Goal: Task Accomplishment & Management: Use online tool/utility

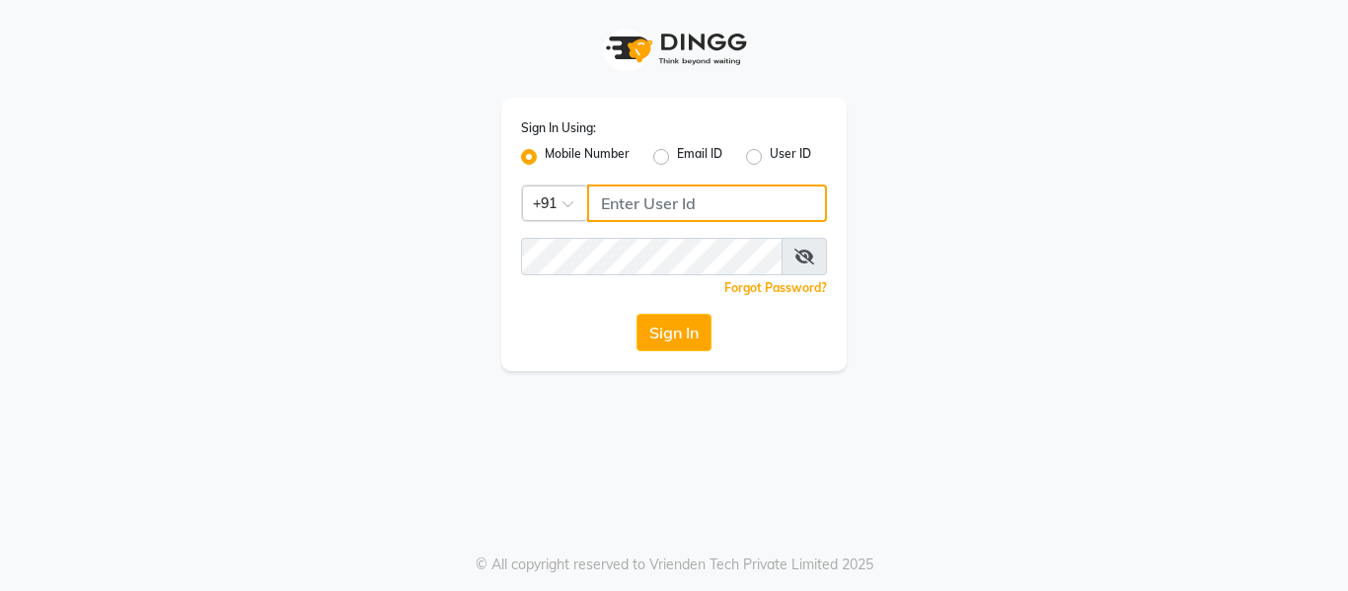
click at [742, 205] on input "Username" at bounding box center [707, 202] width 240 height 37
type input "8126829019"
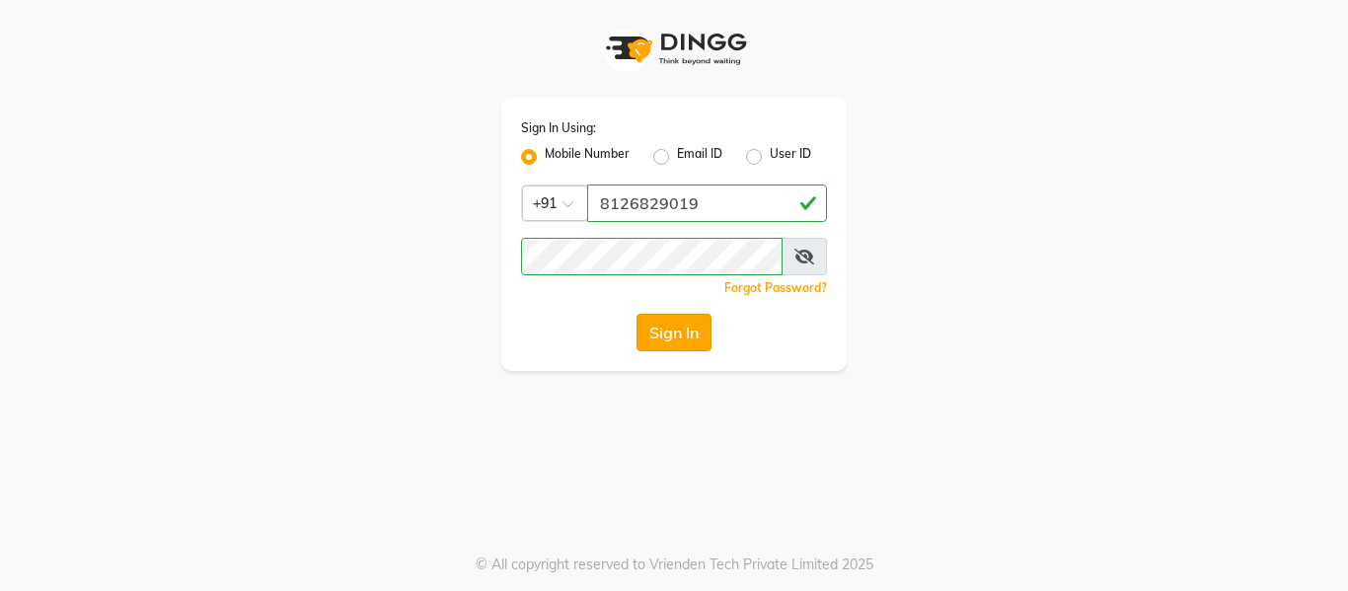
click at [691, 333] on button "Sign In" at bounding box center [673, 332] width 75 height 37
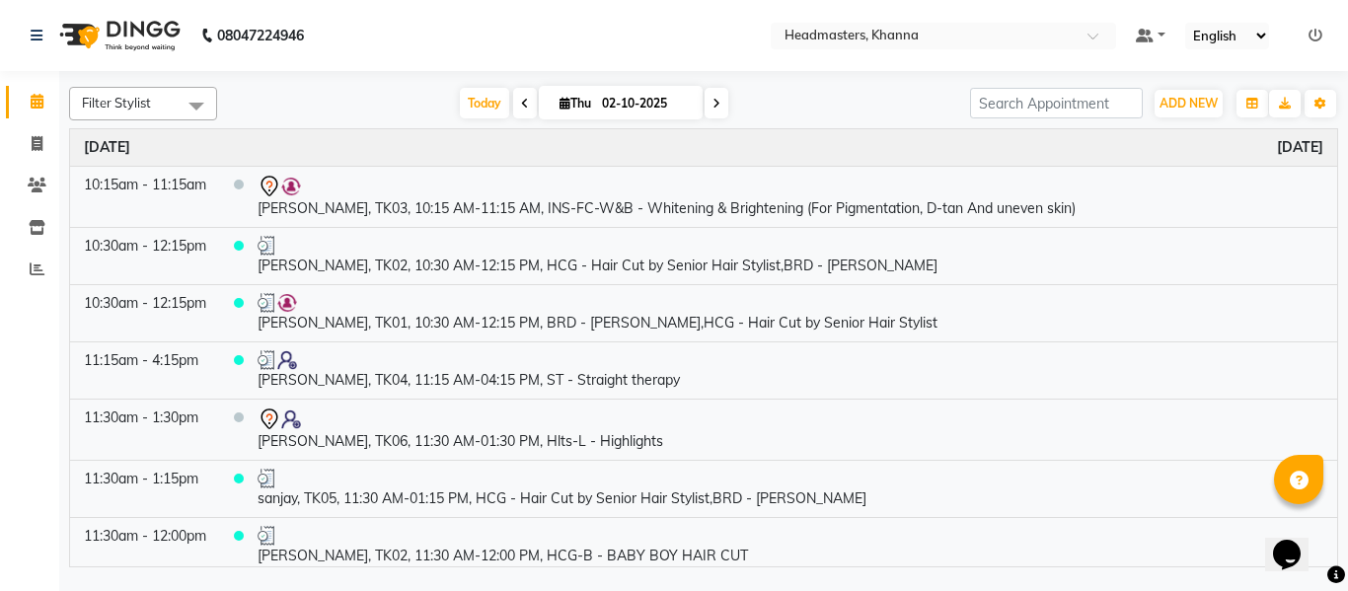
click at [623, 101] on input "02-10-2025" at bounding box center [645, 104] width 99 height 30
select select "10"
select select "2025"
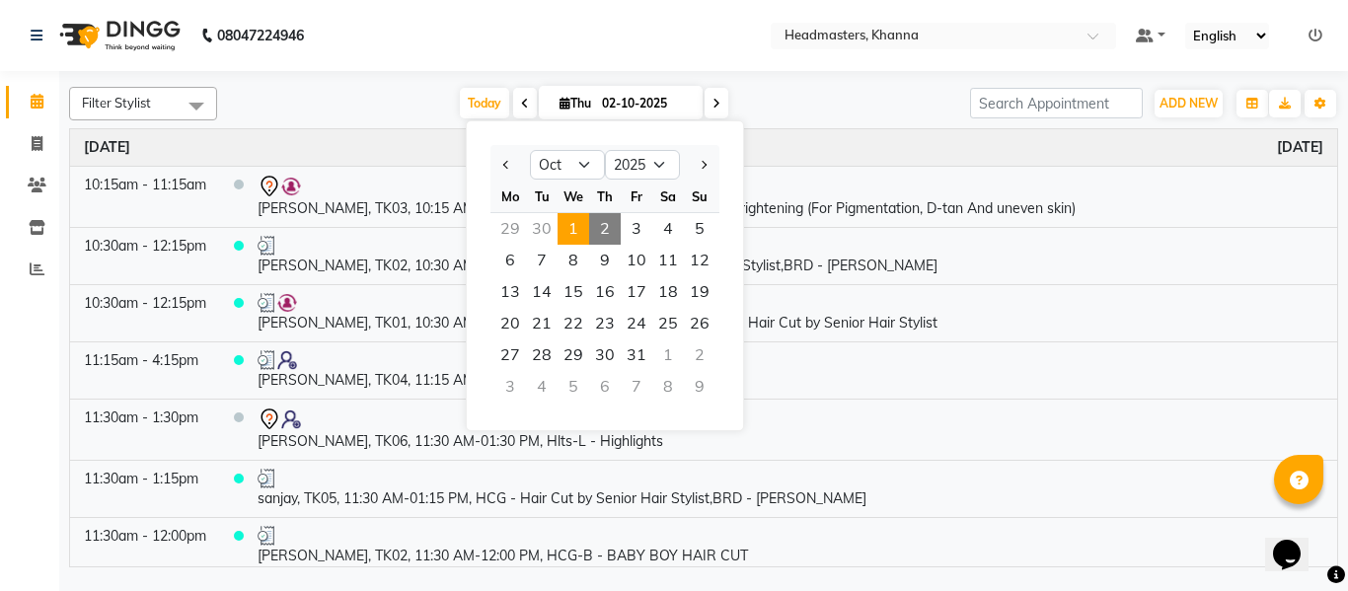
click at [573, 229] on span "1" at bounding box center [573, 229] width 32 height 32
type input "01-10-2025"
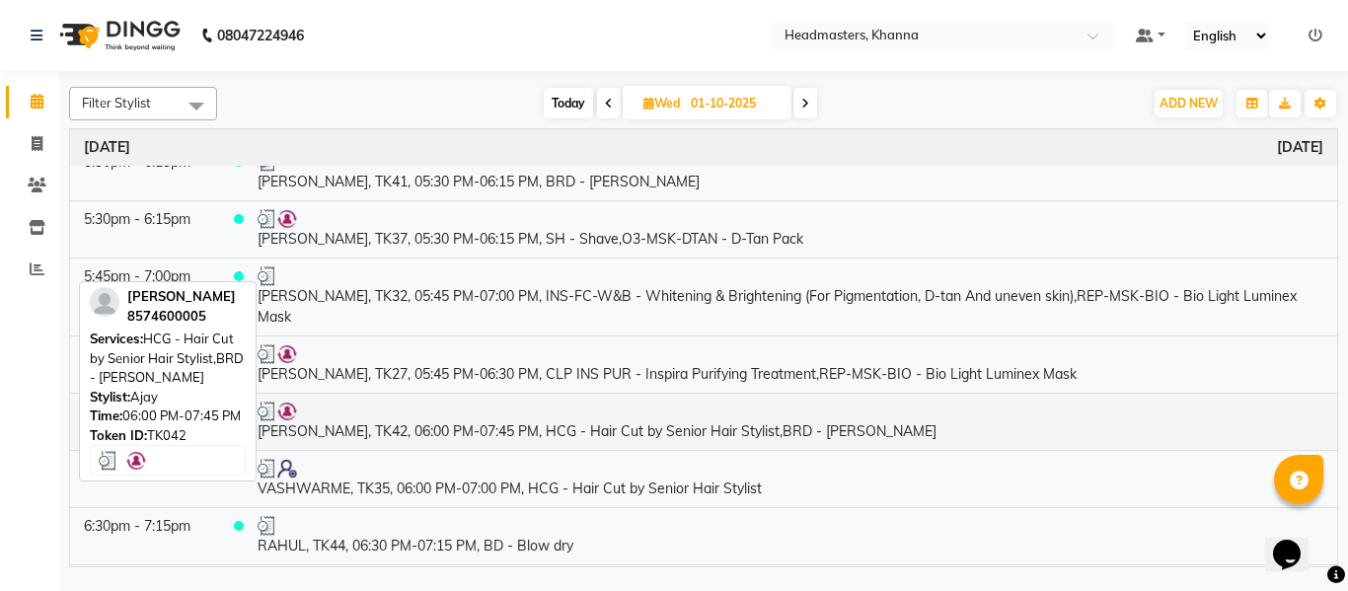
scroll to position [2753, 0]
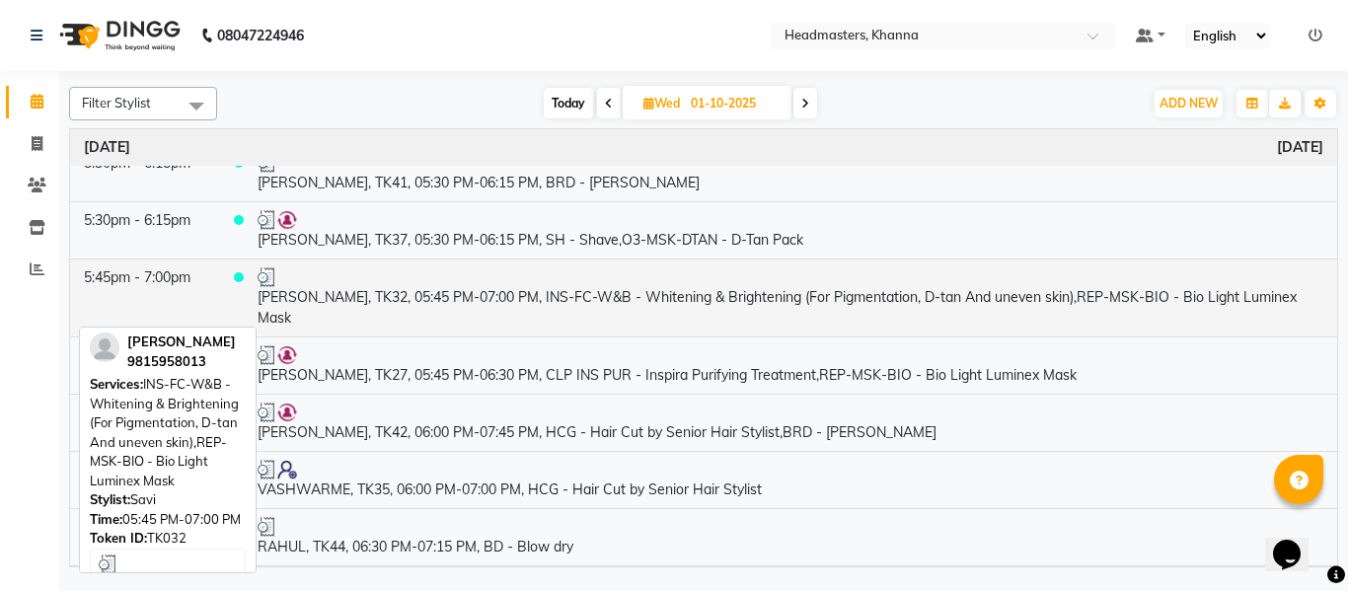
click at [512, 297] on td "GAGANDEEP, TK32, 05:45 PM-07:00 PM, INS-FC-W&B - Whitening & Brightening (For P…" at bounding box center [790, 297] width 1093 height 78
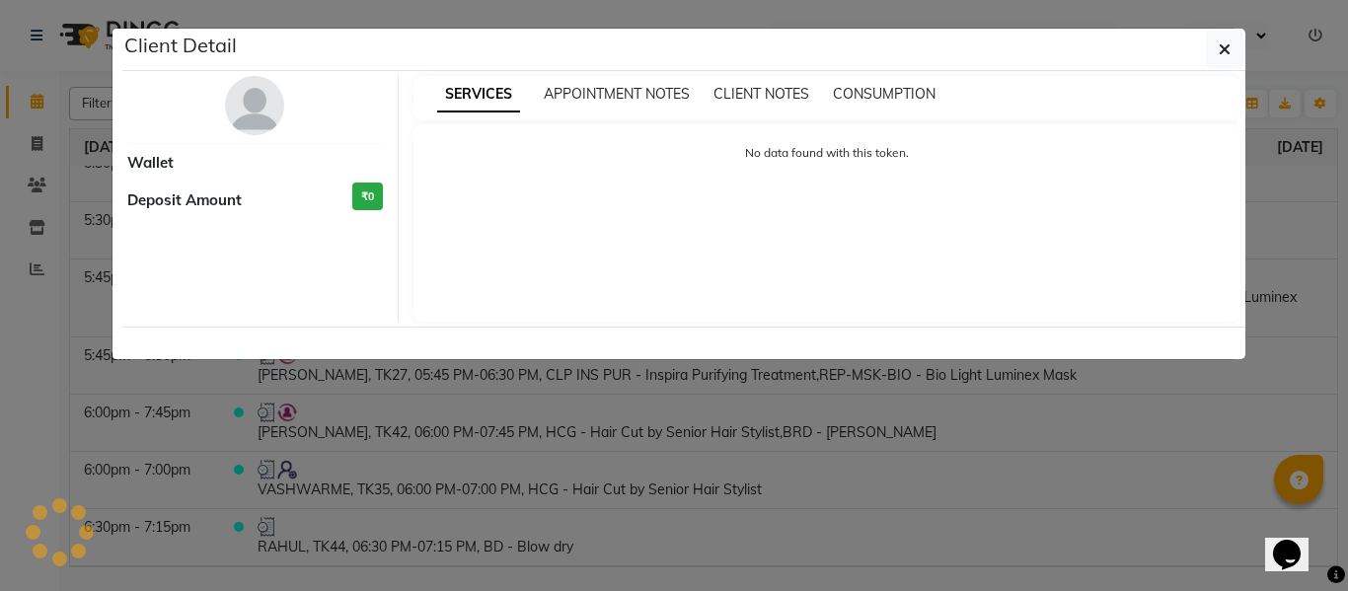
select select "3"
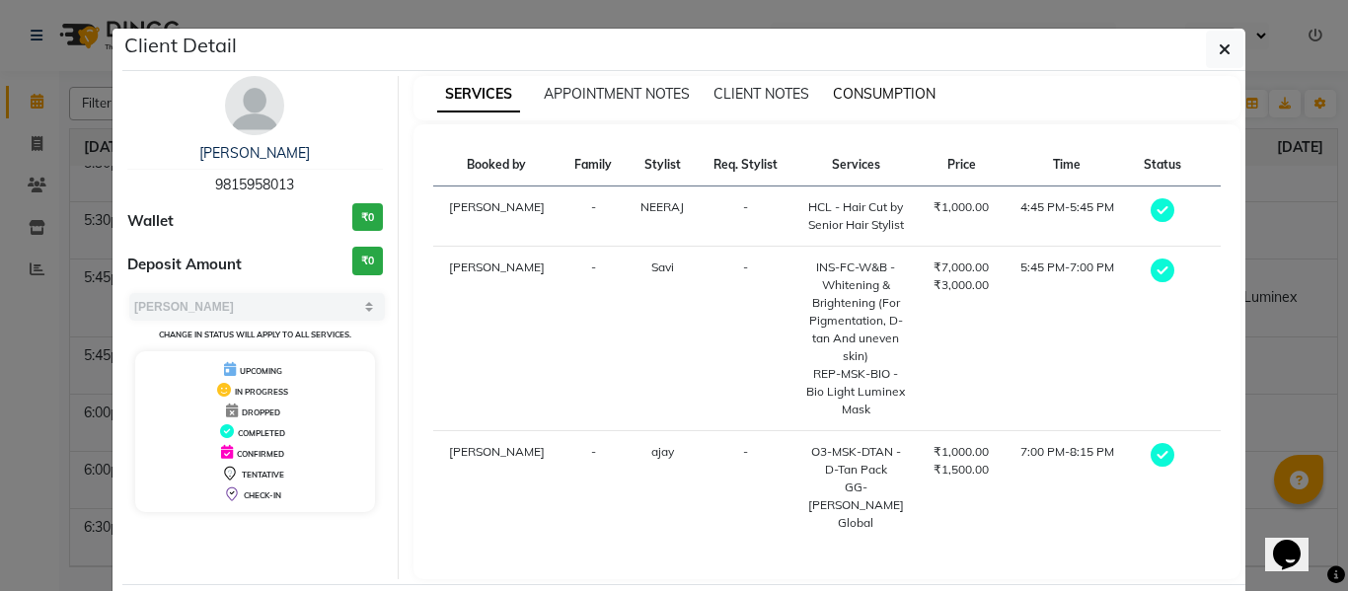
click at [855, 92] on span "CONSUMPTION" at bounding box center [884, 94] width 103 height 18
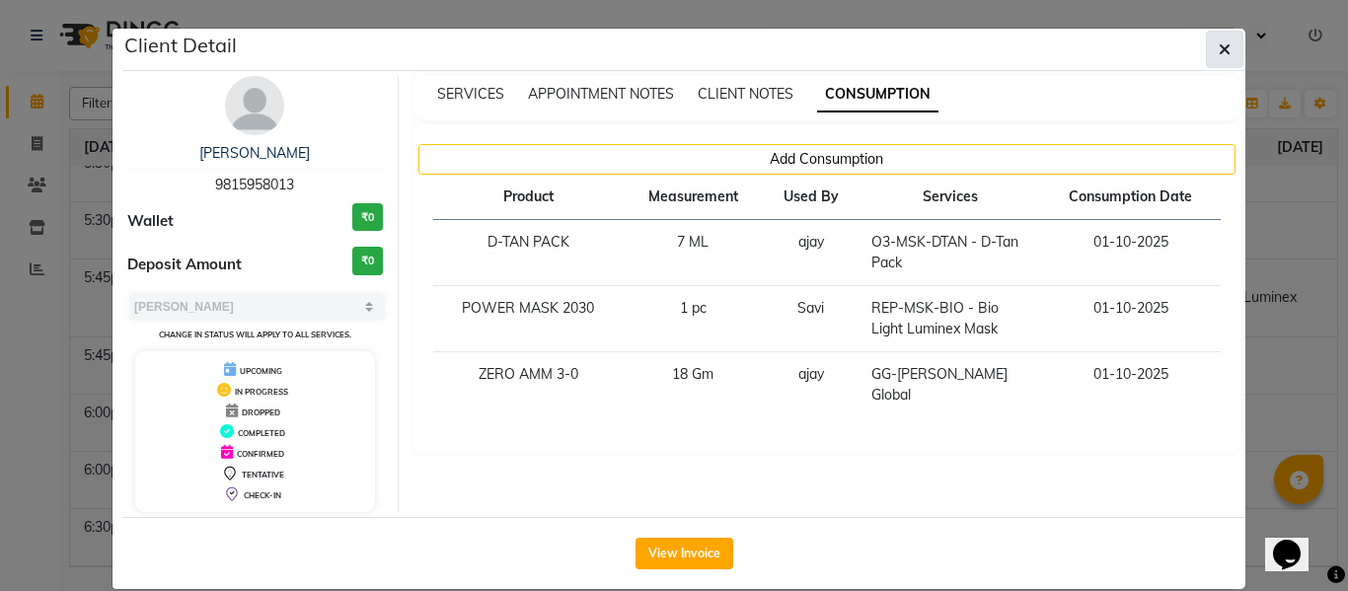
click at [1218, 44] on icon "button" at bounding box center [1224, 49] width 12 height 16
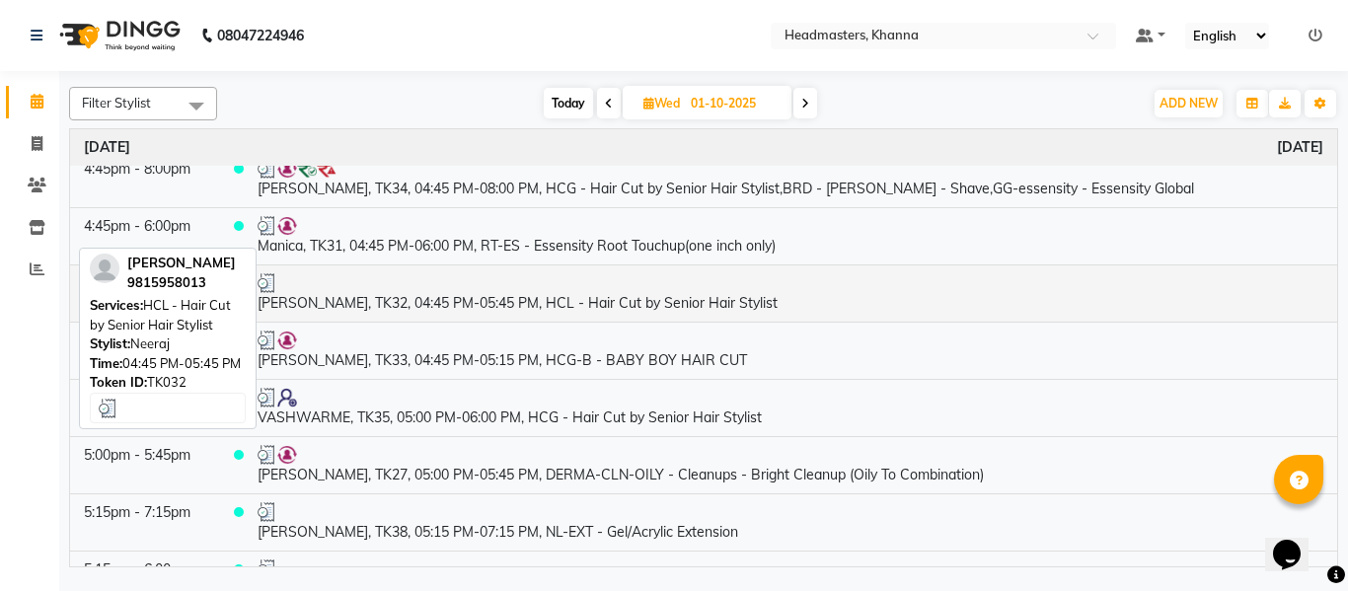
scroll to position [2062, 0]
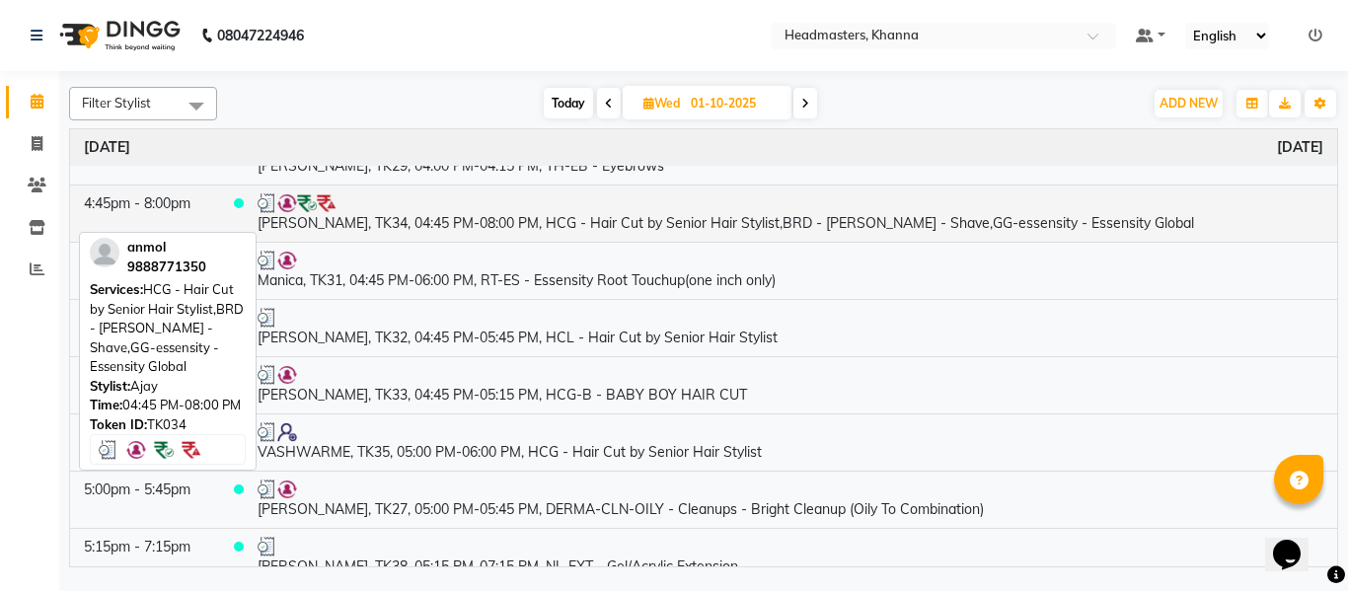
click at [447, 222] on td "anmol, TK34, 04:45 PM-08:00 PM, HCG - Hair Cut by Senior Hair Stylist,BRD - Bea…" at bounding box center [790, 212] width 1093 height 57
select select "3"
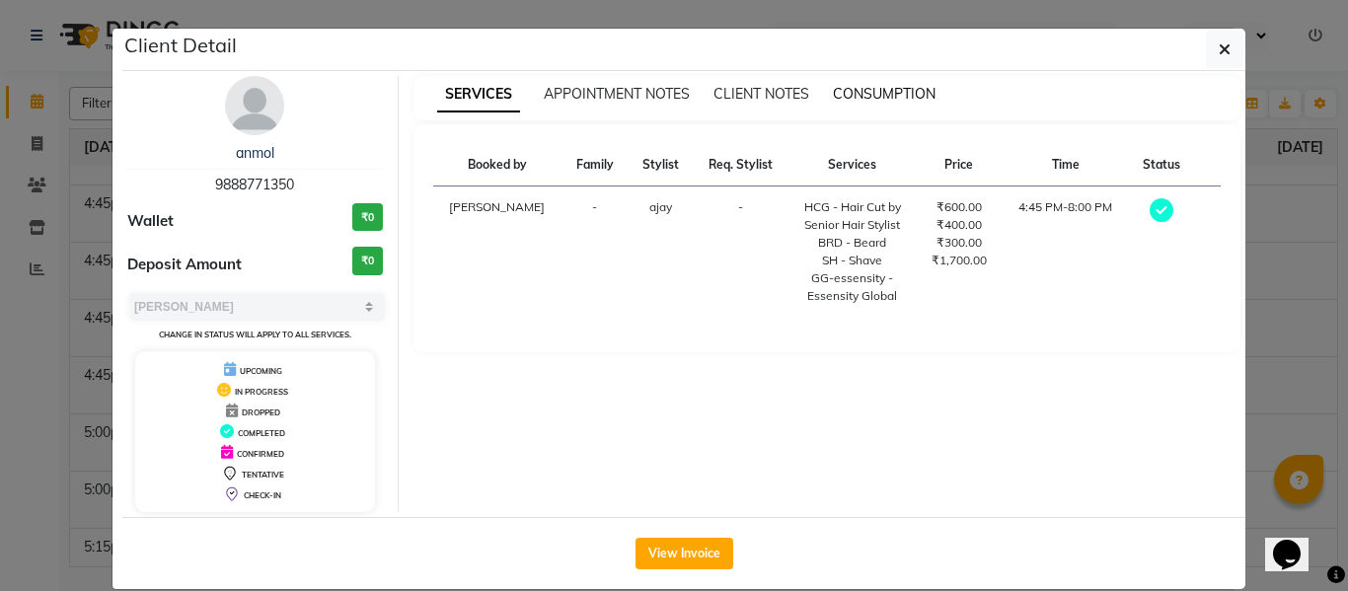
click at [858, 88] on span "CONSUMPTION" at bounding box center [884, 94] width 103 height 18
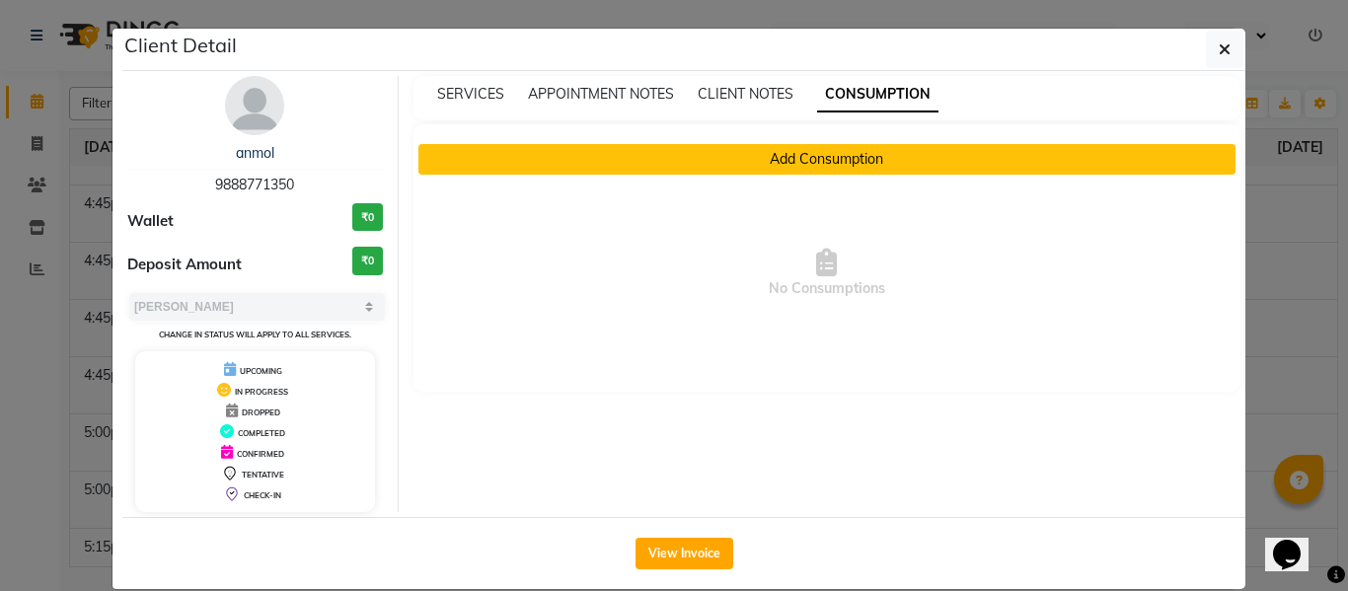
click at [822, 148] on button "Add Consumption" at bounding box center [827, 159] width 818 height 31
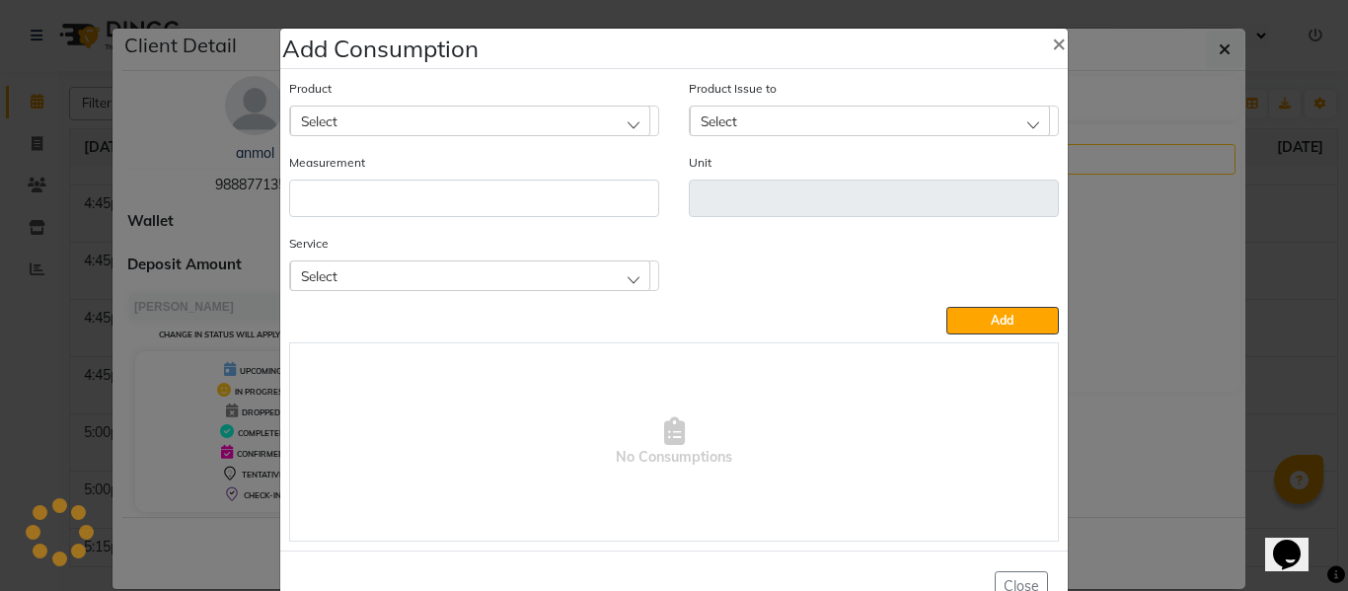
click at [541, 265] on div "Select" at bounding box center [470, 275] width 360 height 30
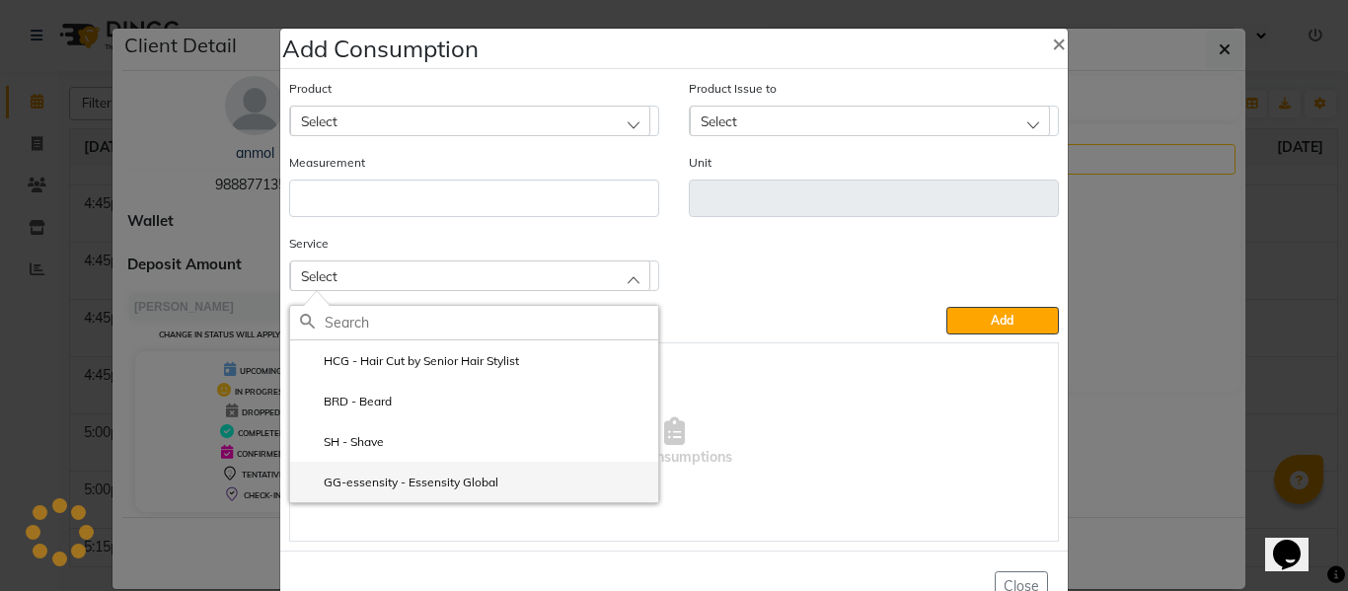
click at [416, 470] on li "GG-essensity - Essensity Global" at bounding box center [474, 482] width 368 height 40
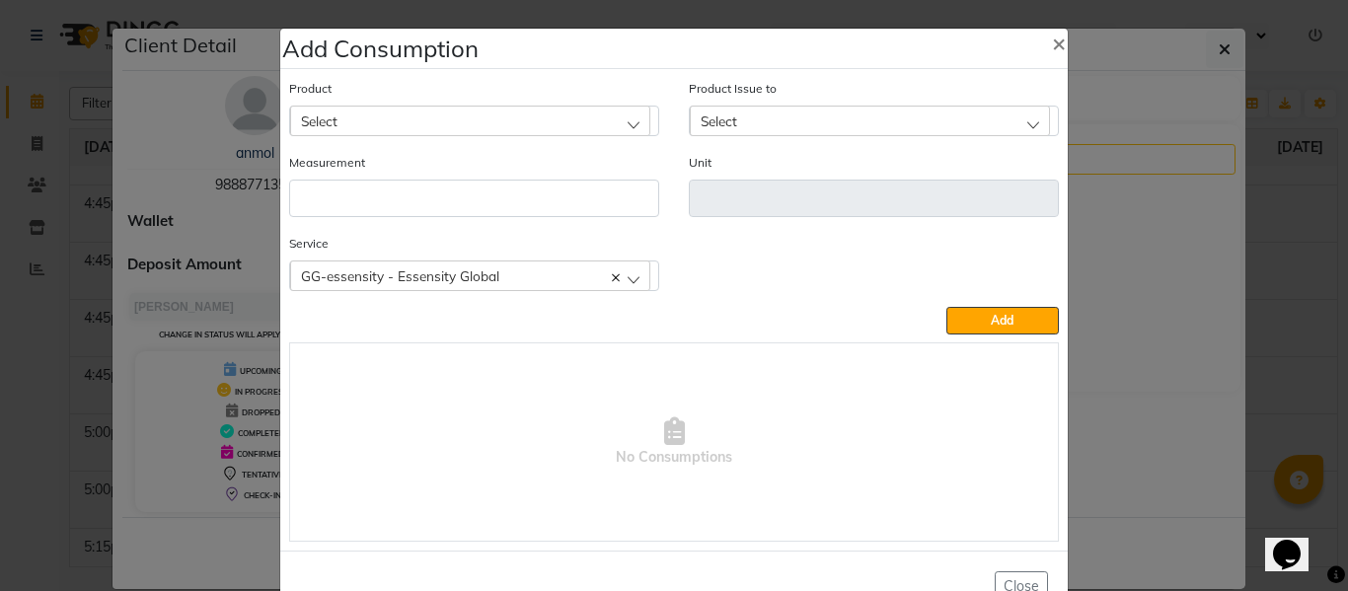
click at [506, 113] on div "Select" at bounding box center [470, 121] width 360 height 30
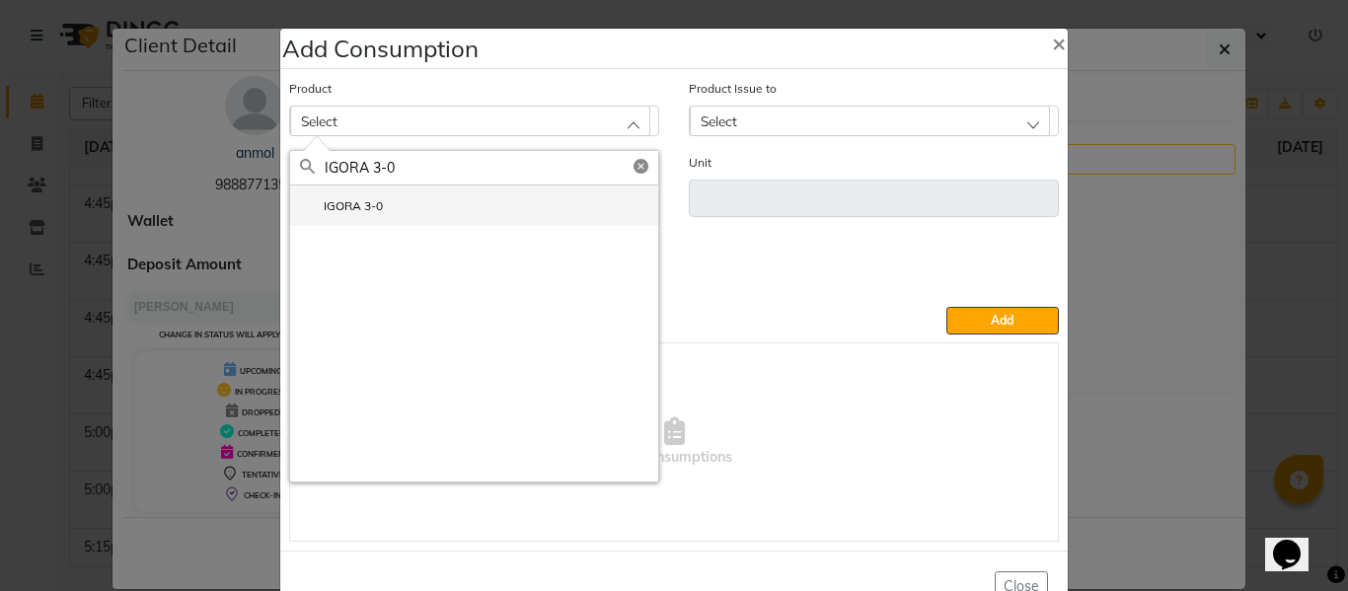
type input "IGORA 3-0"
click at [345, 202] on label "IGORA 3-0" at bounding box center [341, 206] width 83 height 18
type input "Gm"
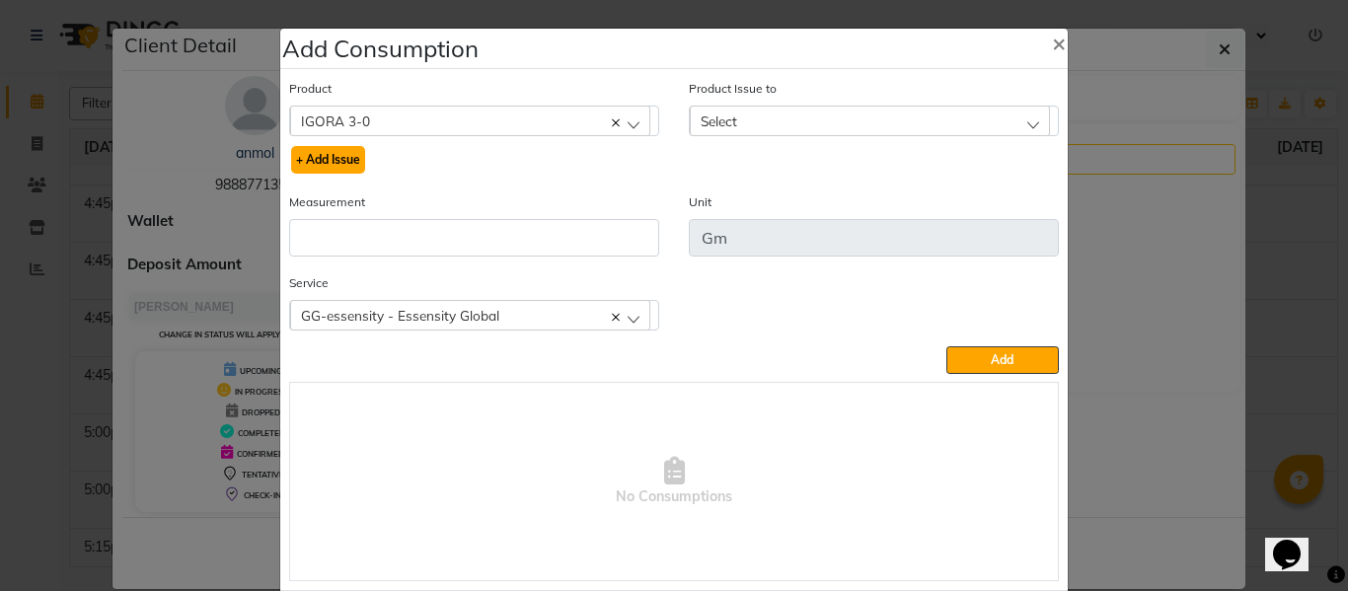
click at [334, 152] on button "+ Add Issue" at bounding box center [328, 160] width 74 height 28
select select
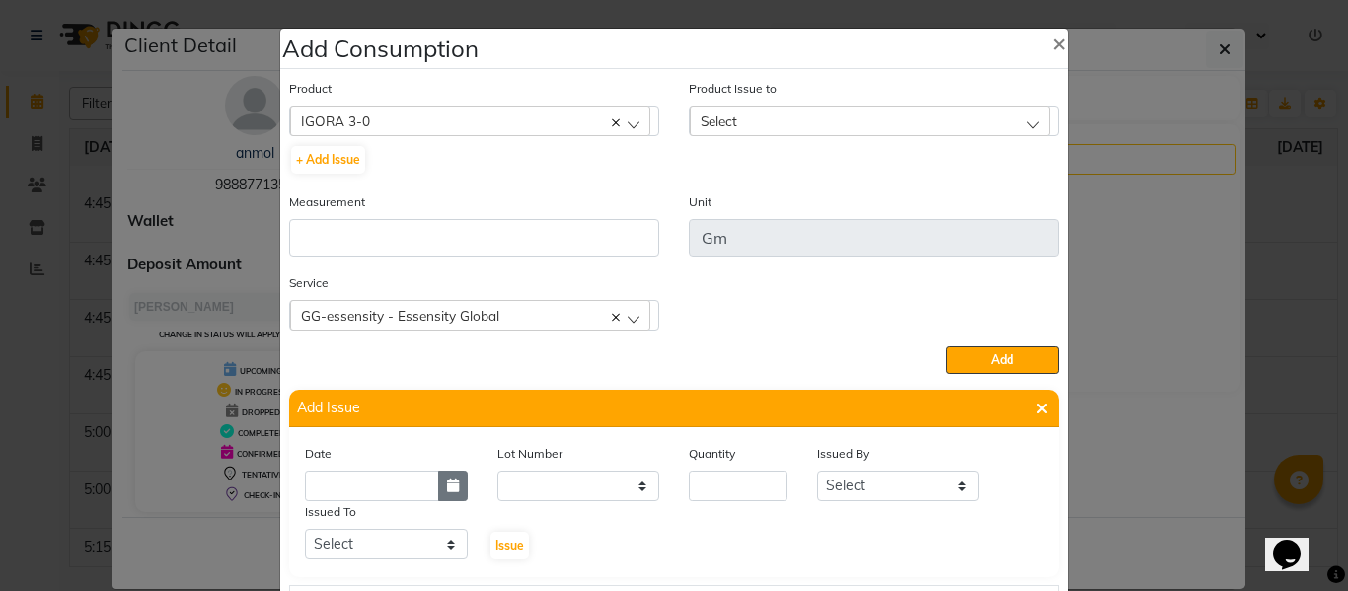
click at [447, 485] on icon "button" at bounding box center [453, 485] width 12 height 14
select select "10"
select select "2025"
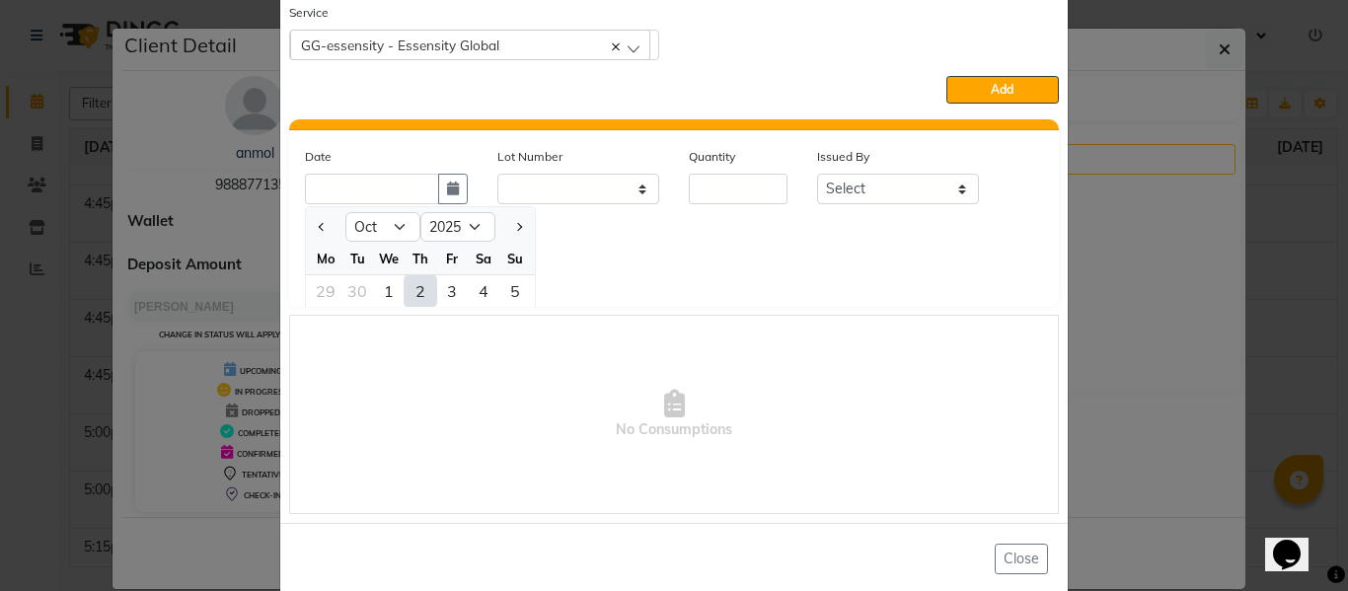
scroll to position [296, 0]
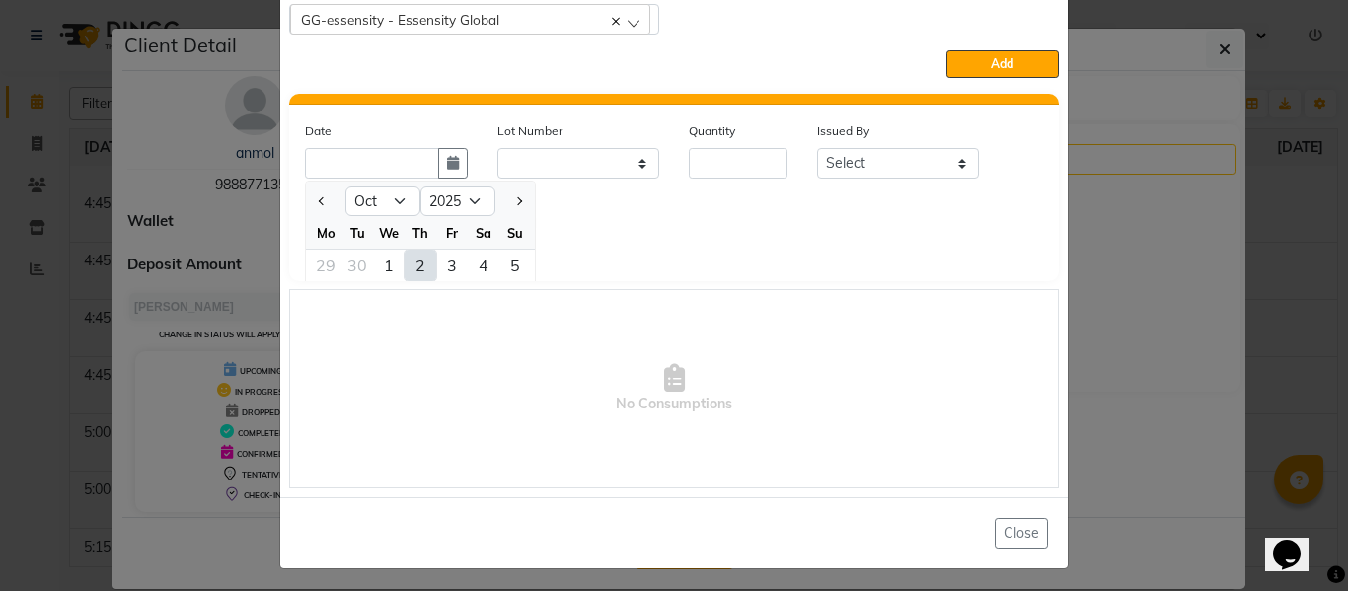
click at [377, 263] on div "1" at bounding box center [389, 266] width 32 height 32
type input "01-10-2025"
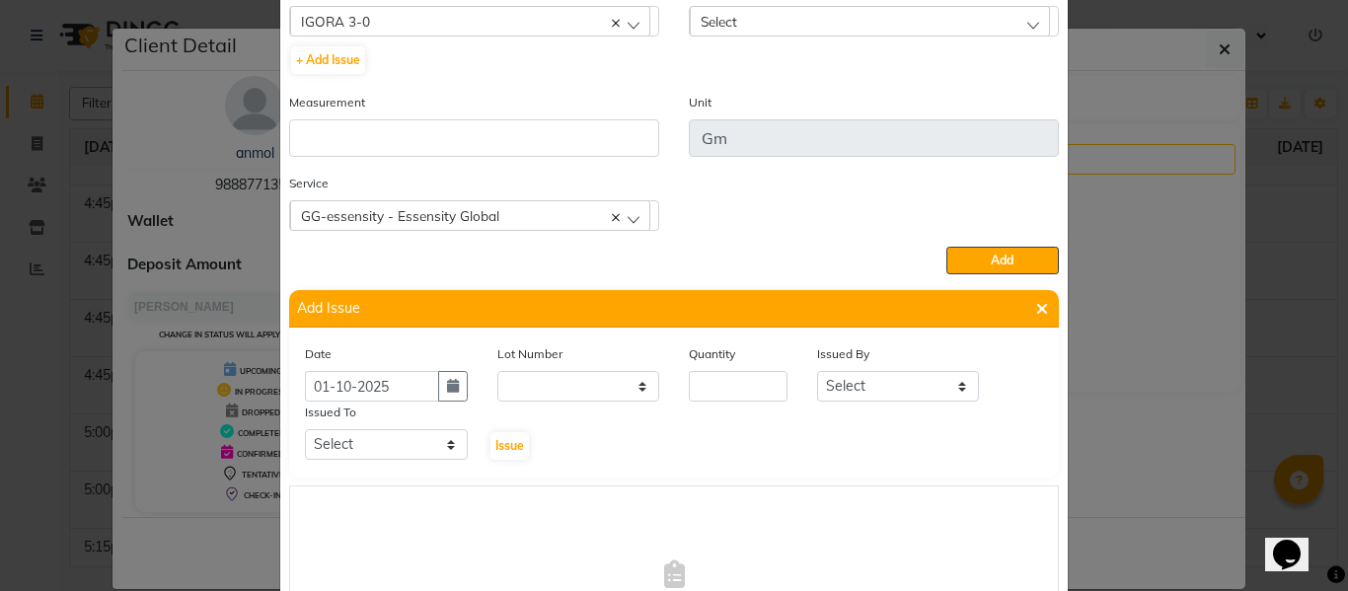
scroll to position [99, 0]
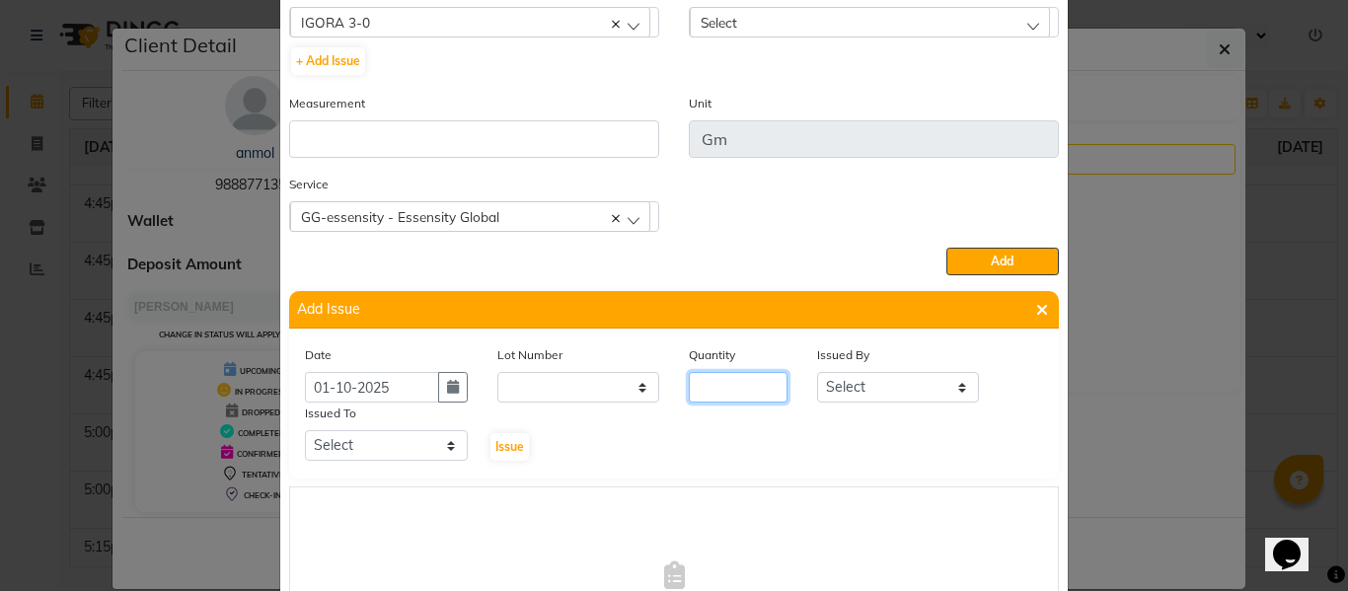
click at [758, 387] on input "number" at bounding box center [738, 387] width 99 height 31
type input "24"
drag, startPoint x: 836, startPoint y: 393, endPoint x: 842, endPoint y: 374, distance: 19.7
click at [836, 393] on select "Select ABHISHEK ajay [PERSON_NAME] [PERSON_NAME] [PERSON_NAME] [PERSON_NAME] HE…" at bounding box center [898, 387] width 163 height 31
select select "82726"
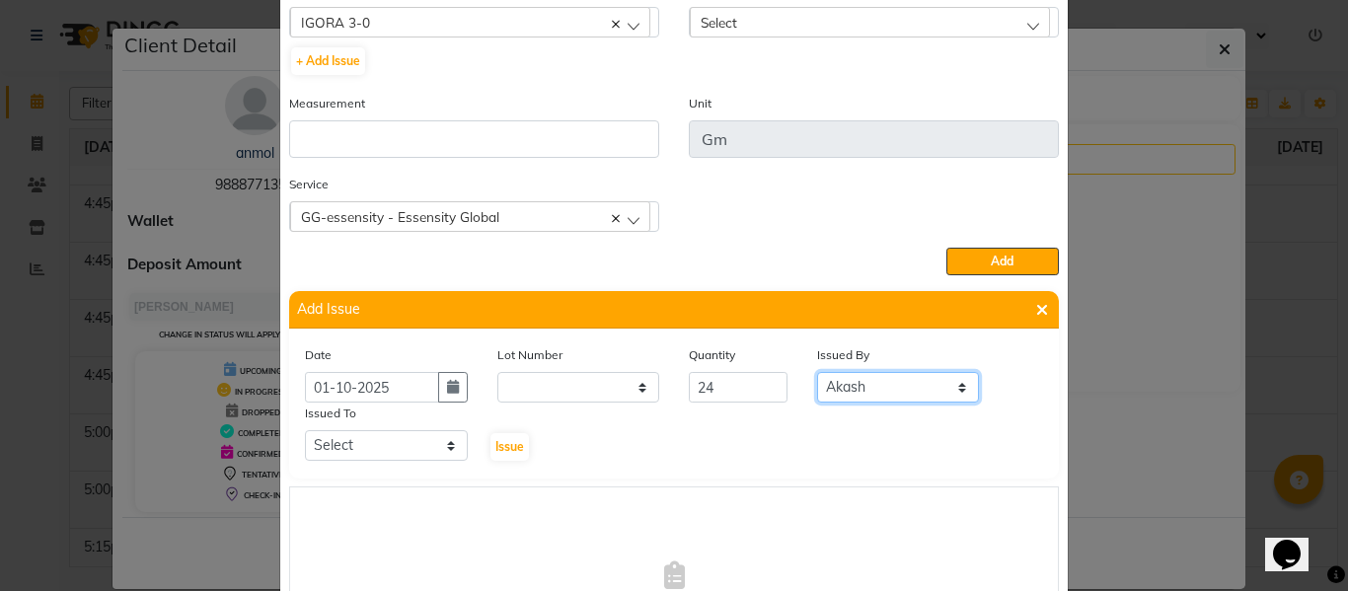
click at [817, 372] on select "Select ABHISHEK ajay [PERSON_NAME] [PERSON_NAME] [PERSON_NAME] [PERSON_NAME] HE…" at bounding box center [898, 387] width 163 height 31
click at [401, 450] on select "Select ABHISHEK ajay [PERSON_NAME] [PERSON_NAME] [PERSON_NAME] [PERSON_NAME] HE…" at bounding box center [386, 445] width 163 height 31
select select "60819"
click at [305, 430] on select "Select ABHISHEK ajay [PERSON_NAME] [PERSON_NAME] [PERSON_NAME] [PERSON_NAME] HE…" at bounding box center [386, 445] width 163 height 31
click at [505, 443] on span "Issue" at bounding box center [509, 446] width 29 height 15
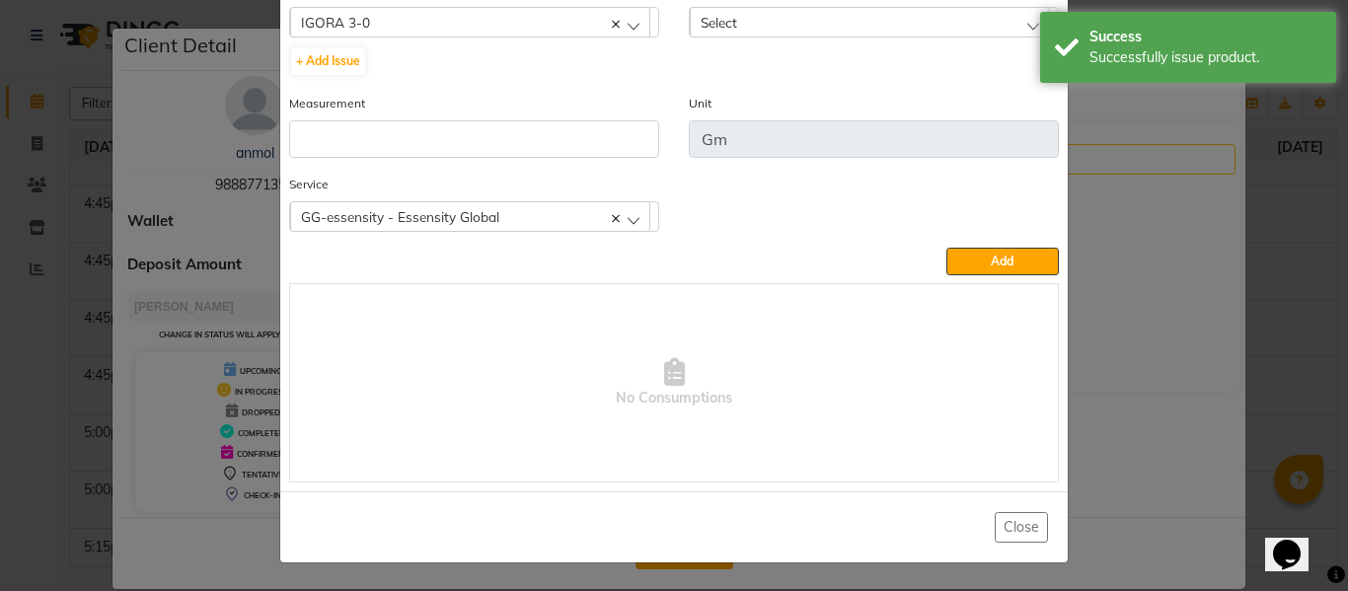
click at [718, 19] on span "Select" at bounding box center [718, 22] width 37 height 17
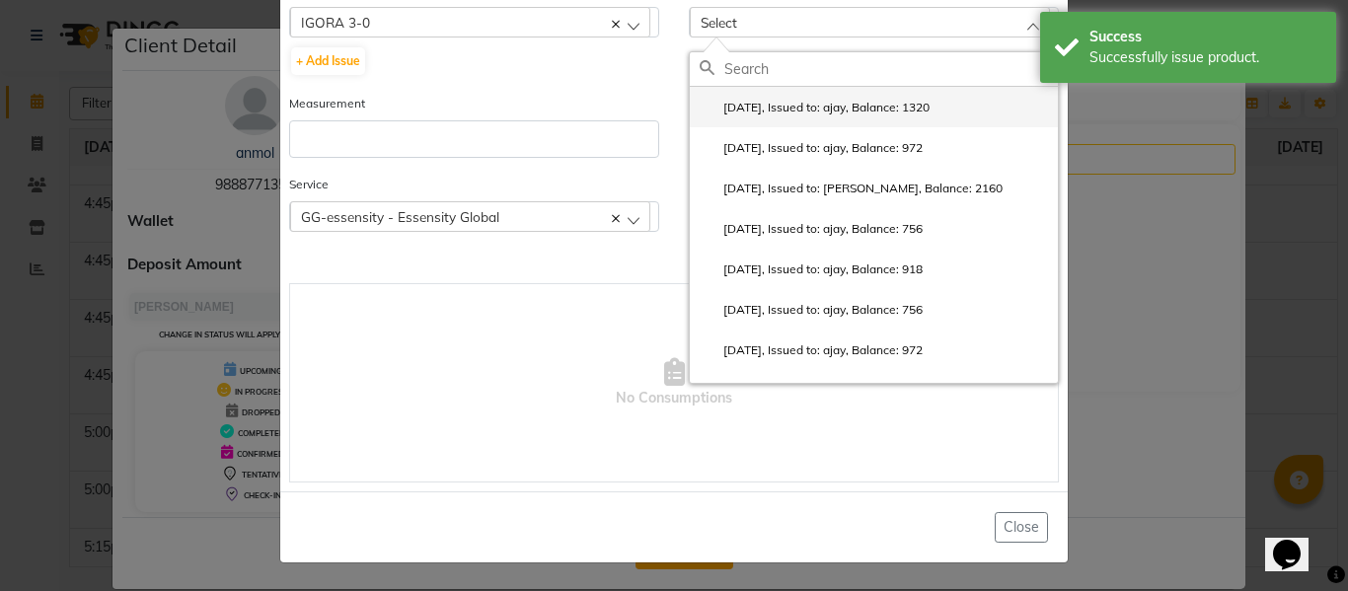
click at [763, 93] on li "2025-10-01, Issued to: ajay, Balance: 1320" at bounding box center [874, 107] width 368 height 40
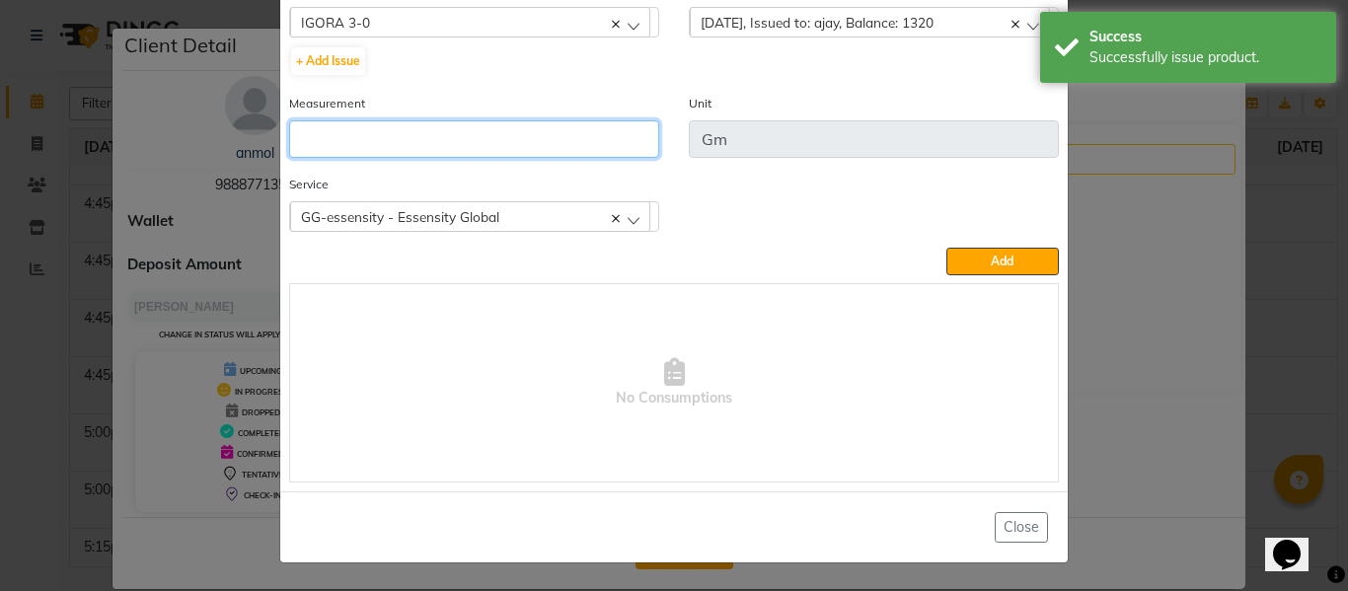
click at [543, 139] on input "number" at bounding box center [474, 138] width 370 height 37
type input "24"
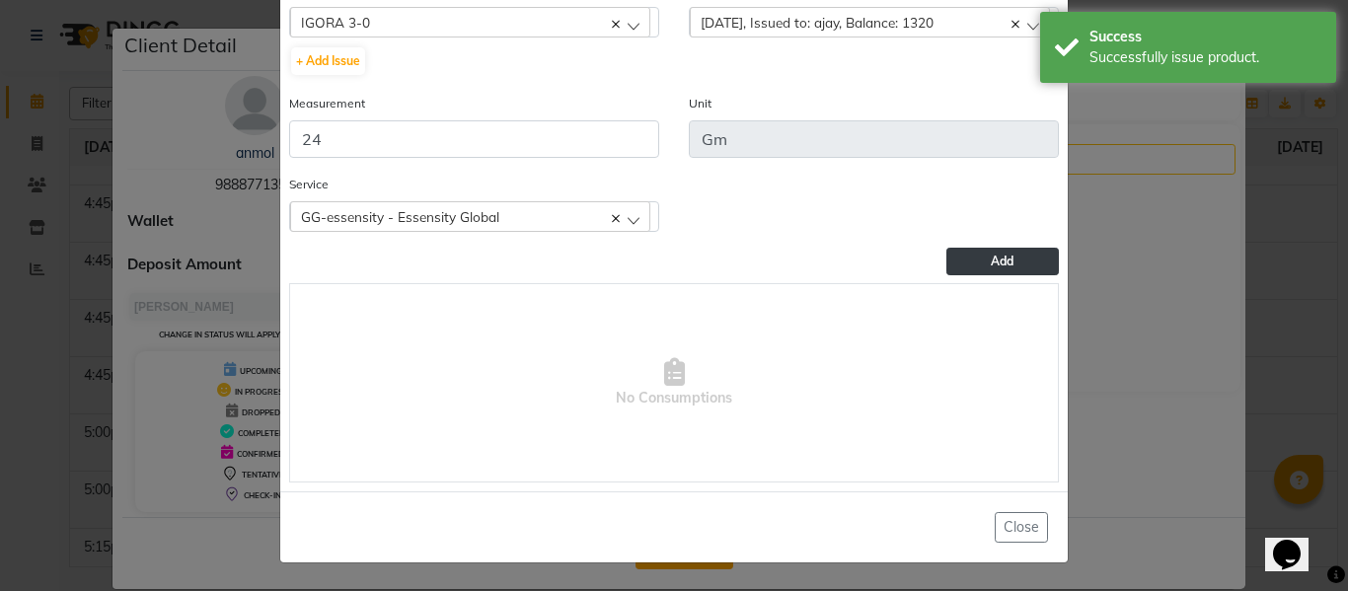
click at [1015, 253] on button "Add" at bounding box center [1002, 262] width 112 height 28
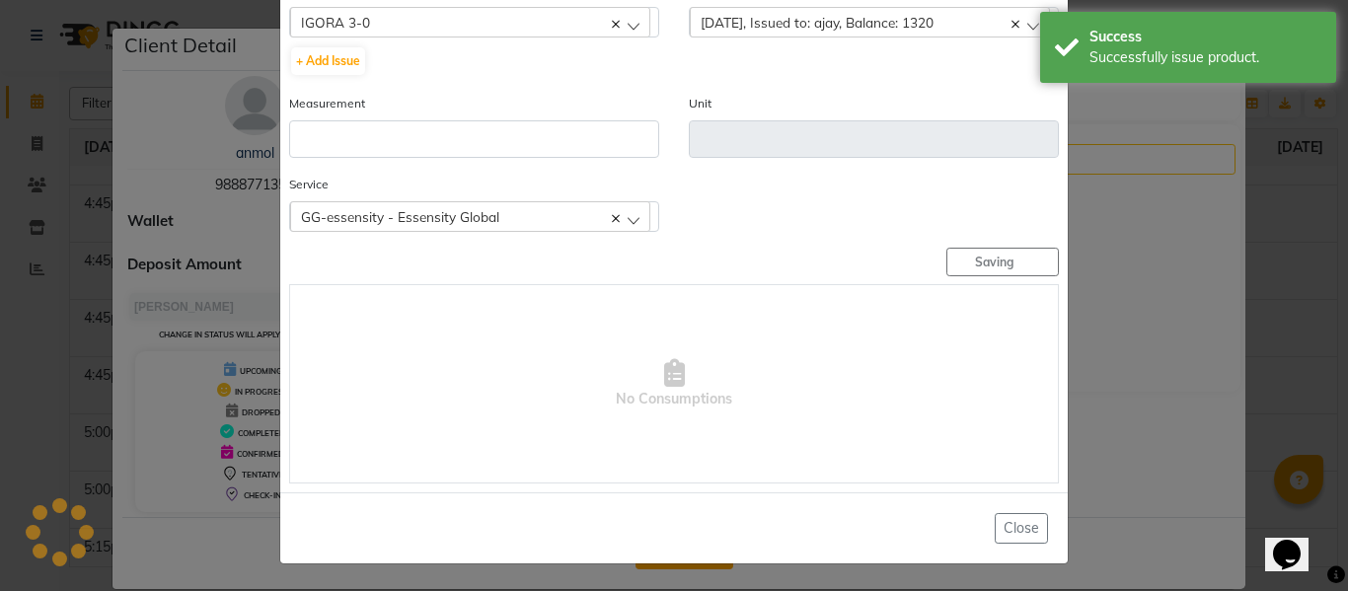
scroll to position [0, 0]
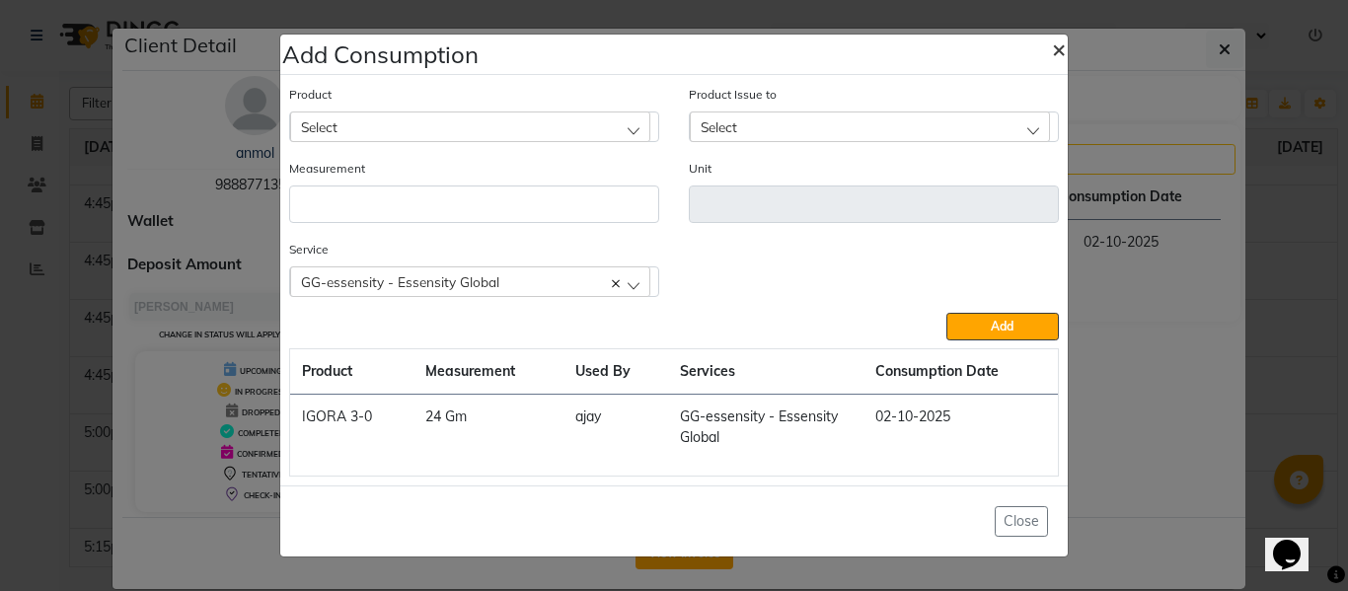
drag, startPoint x: 1072, startPoint y: 49, endPoint x: 1062, endPoint y: 49, distance: 10.9
click at [1071, 49] on button "×" at bounding box center [1058, 48] width 45 height 55
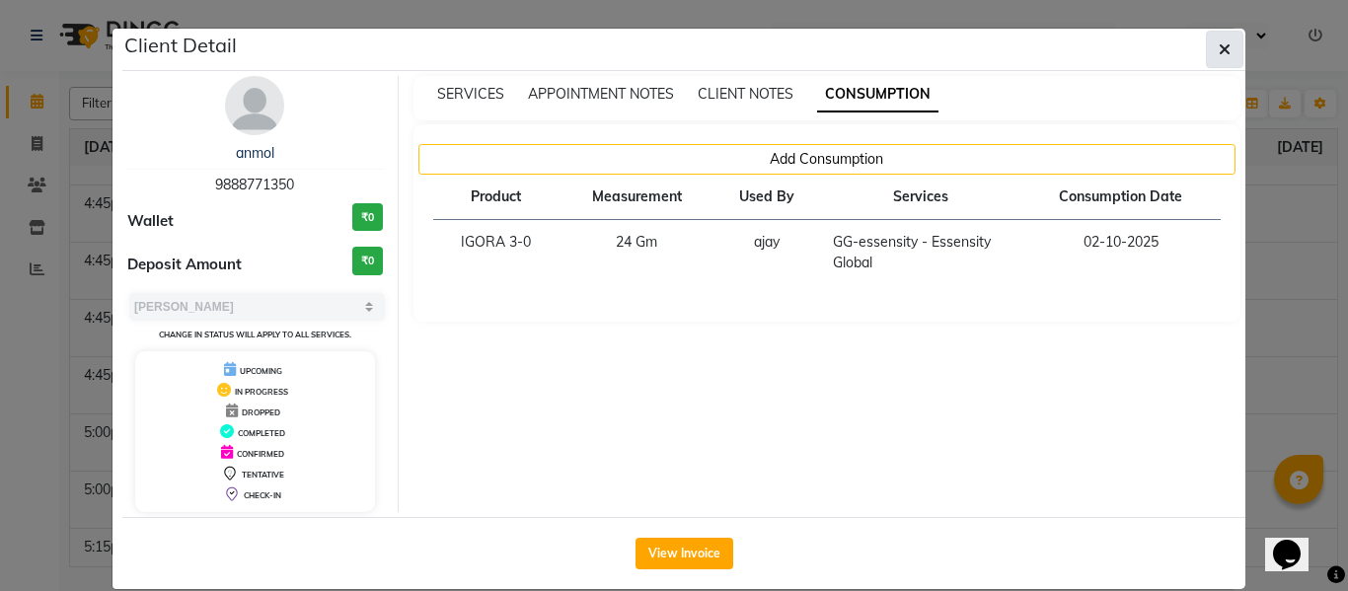
click at [1219, 51] on icon "button" at bounding box center [1224, 49] width 12 height 16
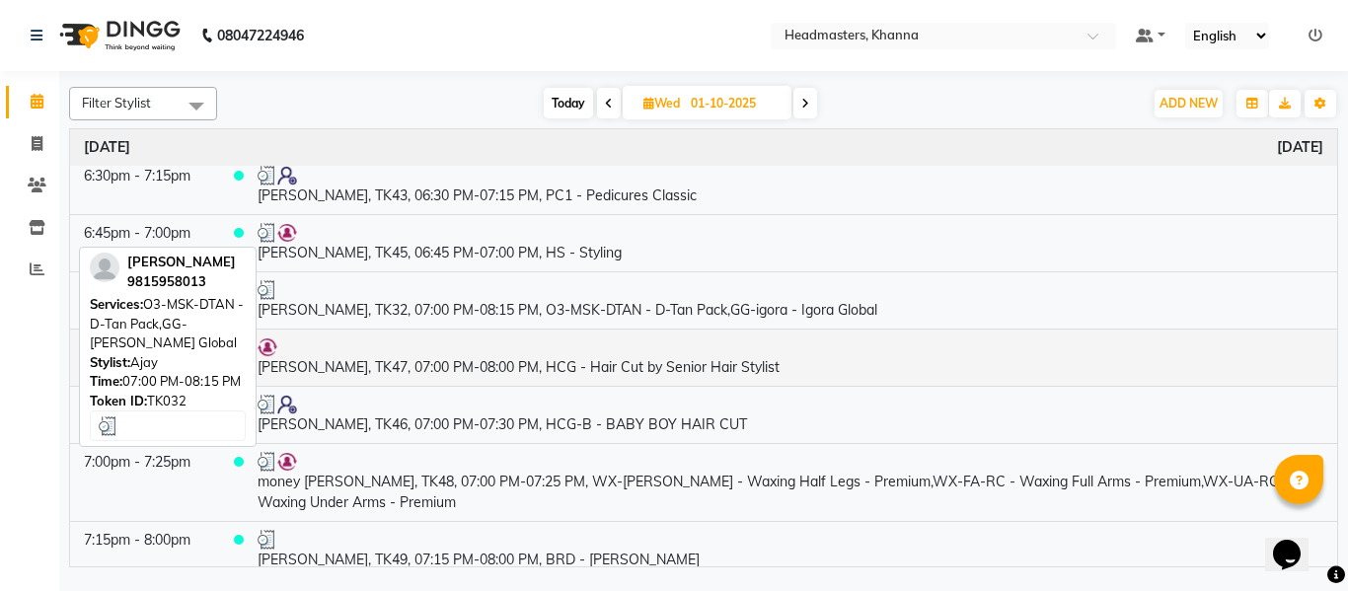
scroll to position [3147, 0]
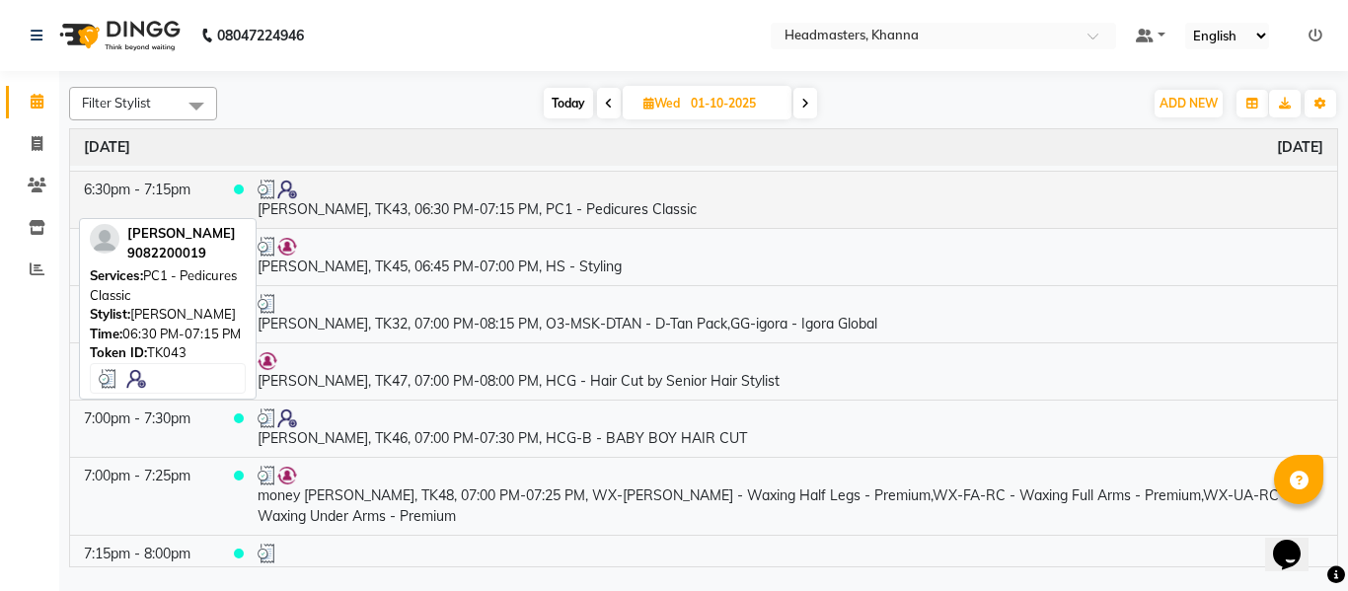
click at [550, 210] on td "RAJNI, TK43, 06:30 PM-07:15 PM, PC1 - Pedicures Classic" at bounding box center [790, 199] width 1093 height 57
select select "3"
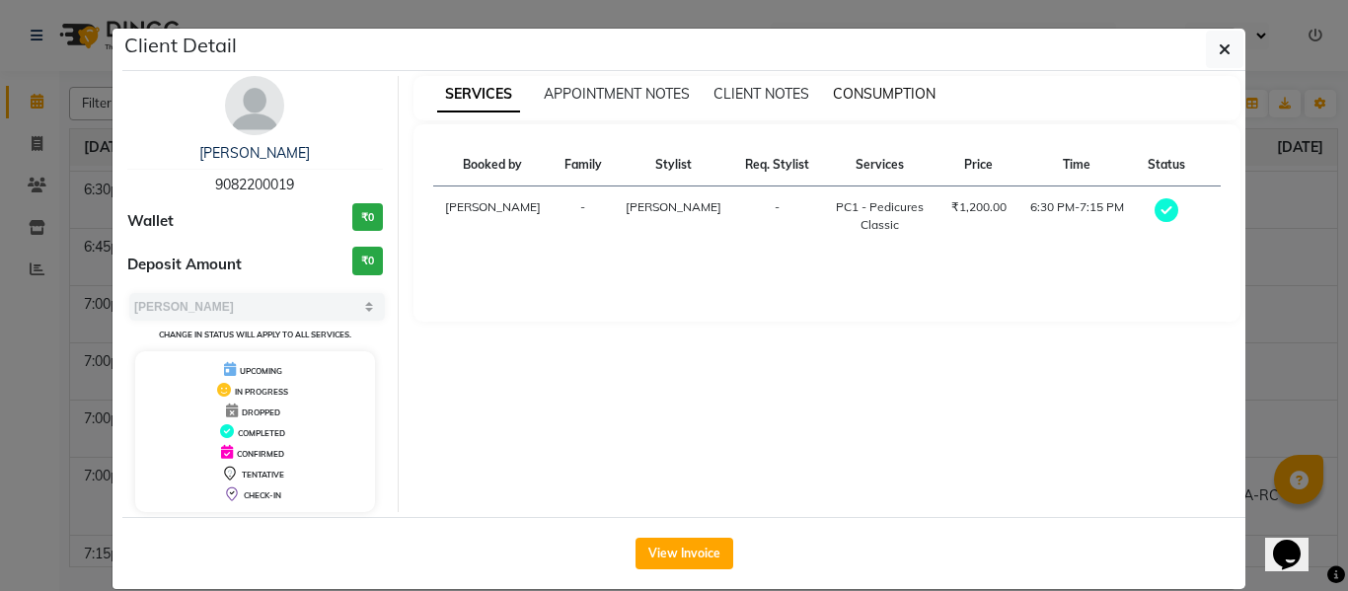
click at [860, 88] on span "CONSUMPTION" at bounding box center [884, 94] width 103 height 18
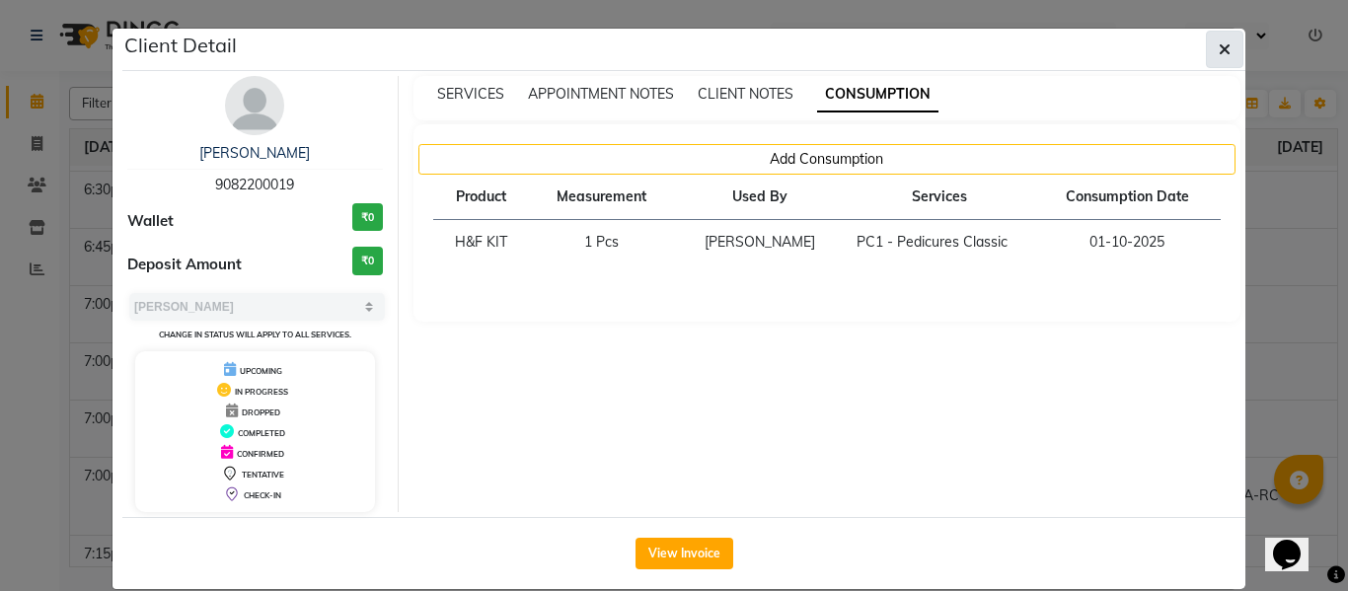
click at [1230, 50] on button "button" at bounding box center [1224, 49] width 37 height 37
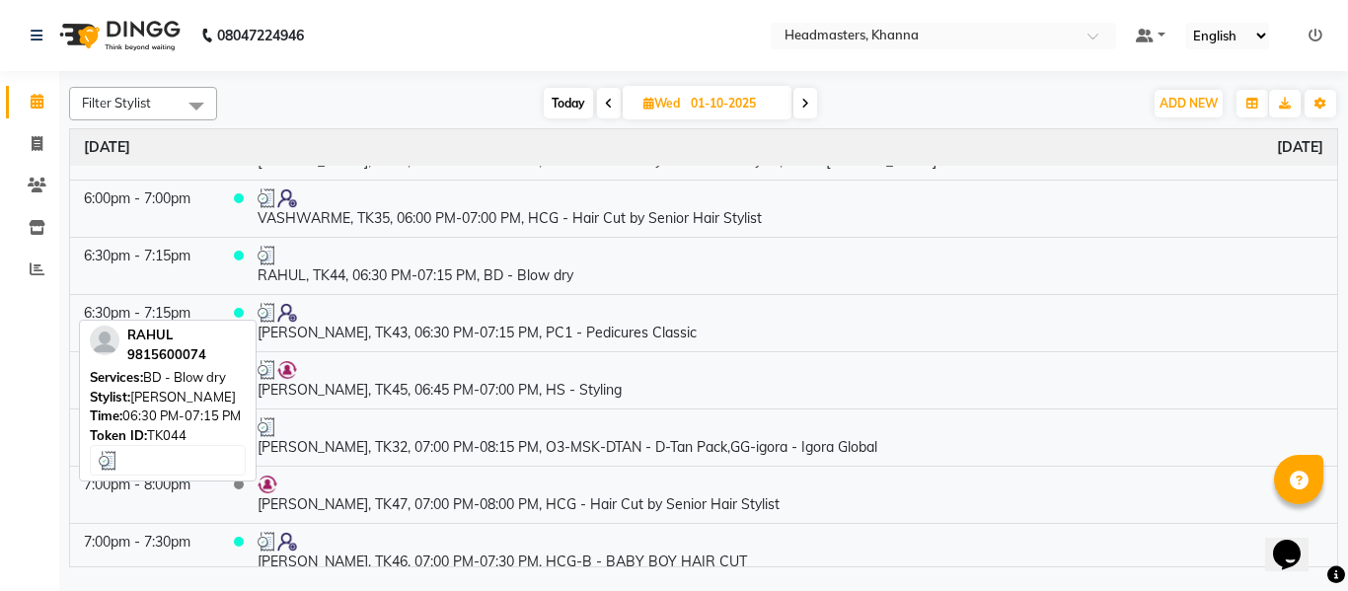
scroll to position [2950, 0]
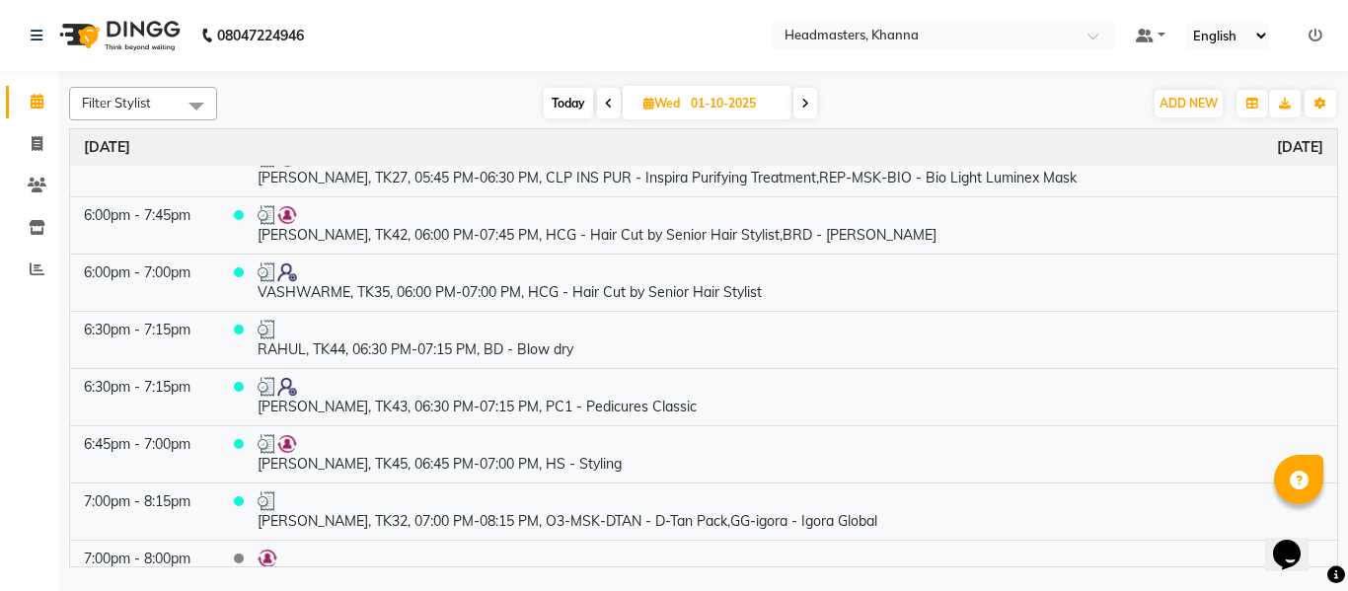
click at [709, 101] on input "01-10-2025" at bounding box center [734, 104] width 99 height 30
select select "10"
select select "2025"
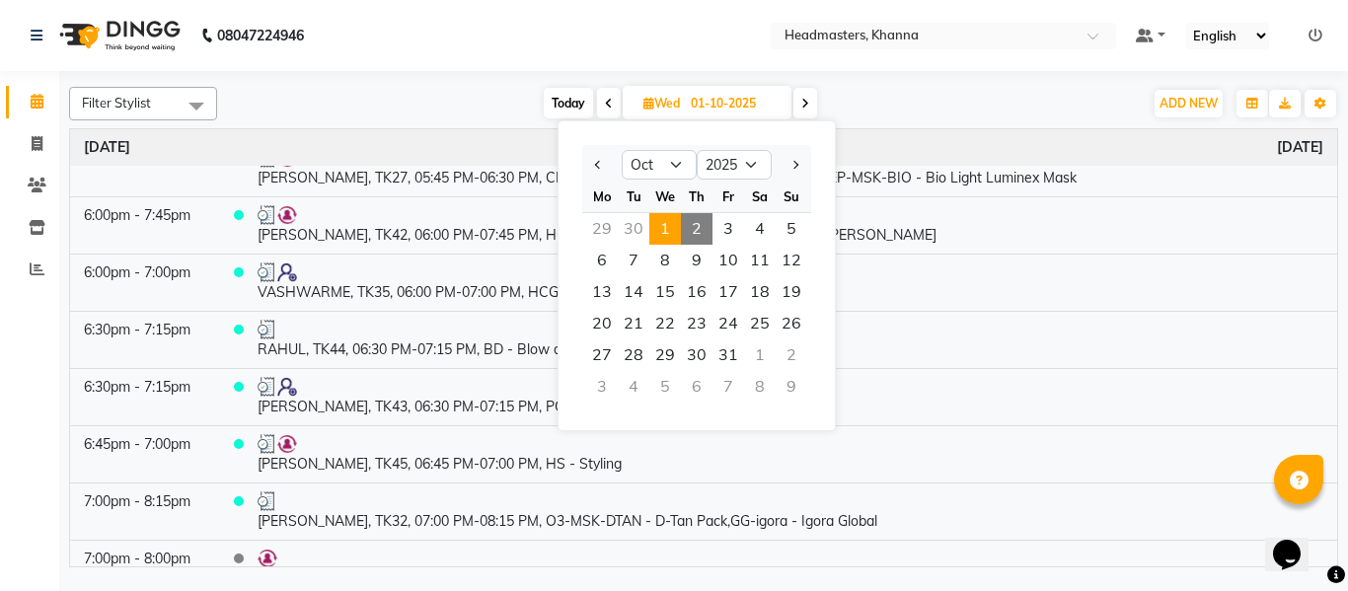
click at [698, 225] on span "2" at bounding box center [697, 229] width 32 height 32
type input "02-10-2025"
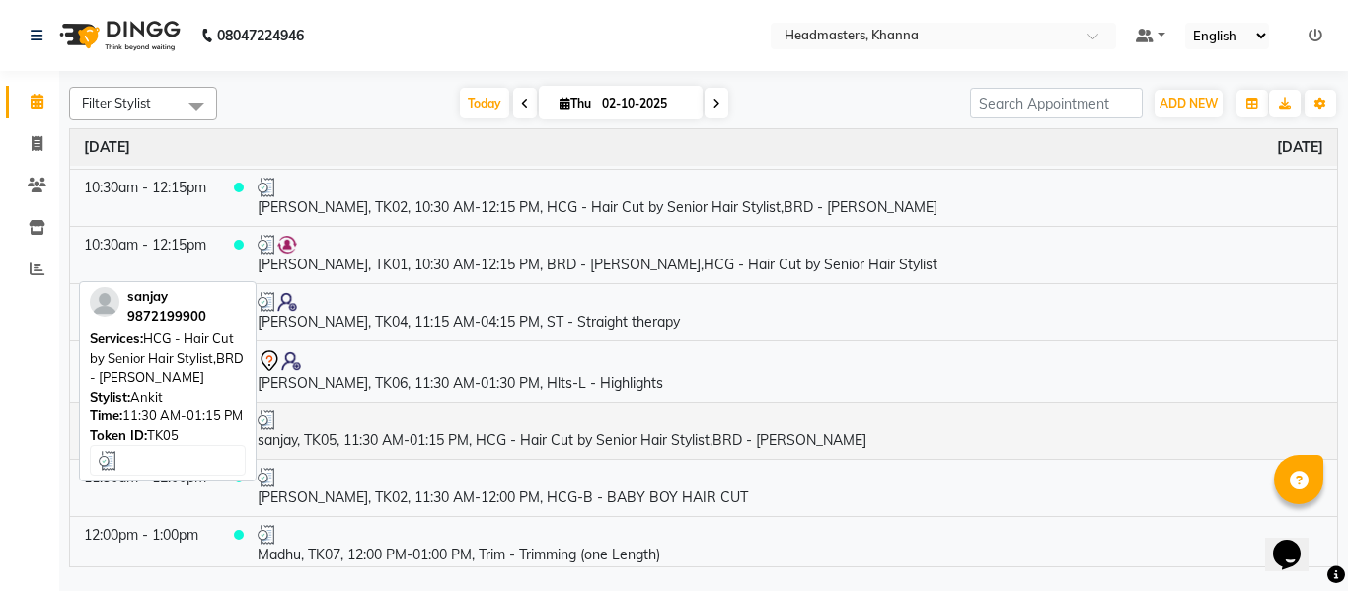
scroll to position [0, 0]
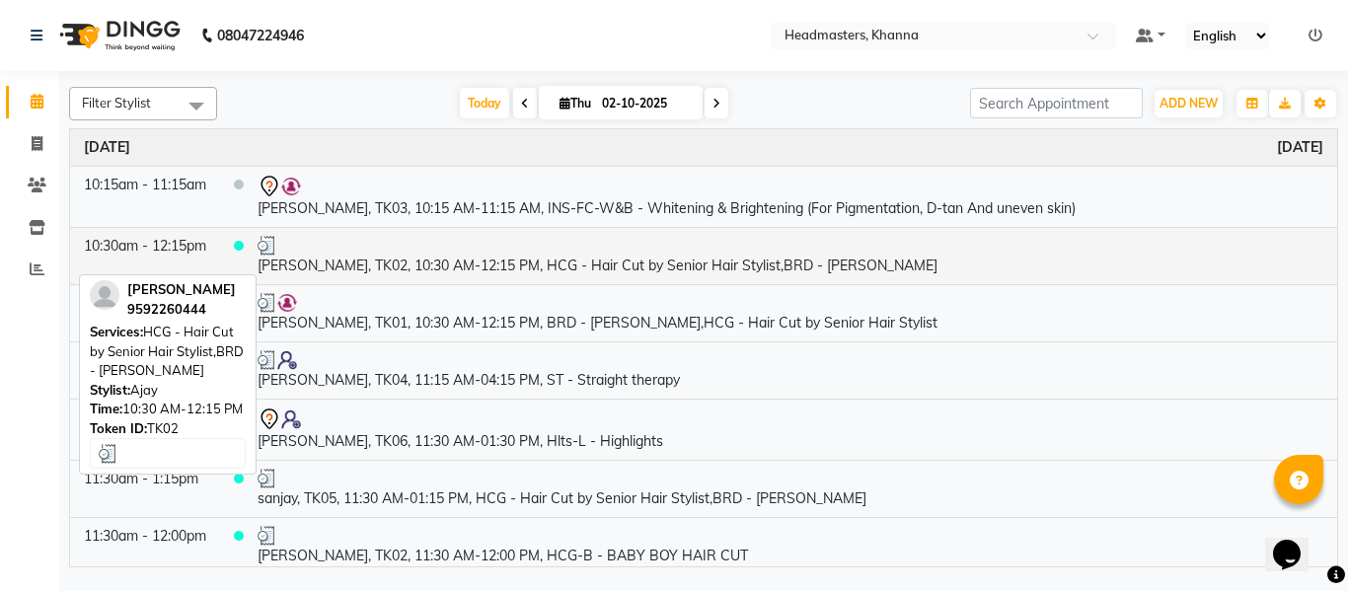
click at [535, 265] on td "[PERSON_NAME], TK02, 10:30 AM-12:15 PM, HCG - Hair Cut by Senior Hair Stylist,B…" at bounding box center [790, 255] width 1093 height 57
select select "3"
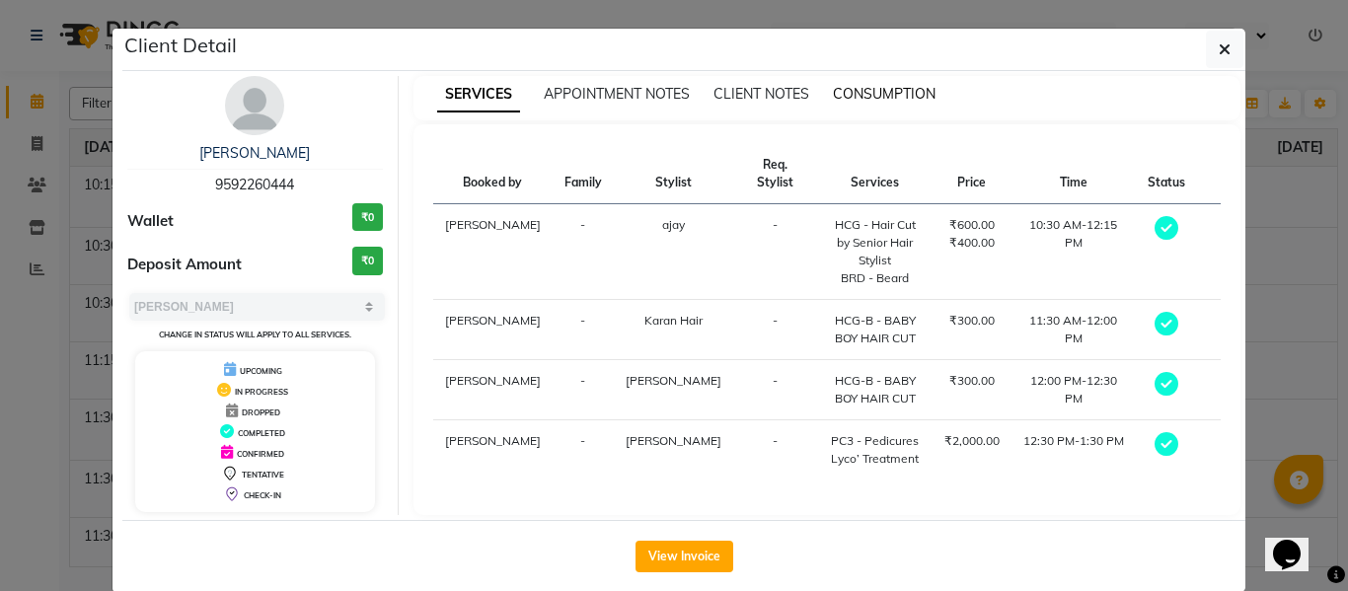
click at [873, 88] on span "CONSUMPTION" at bounding box center [884, 94] width 103 height 18
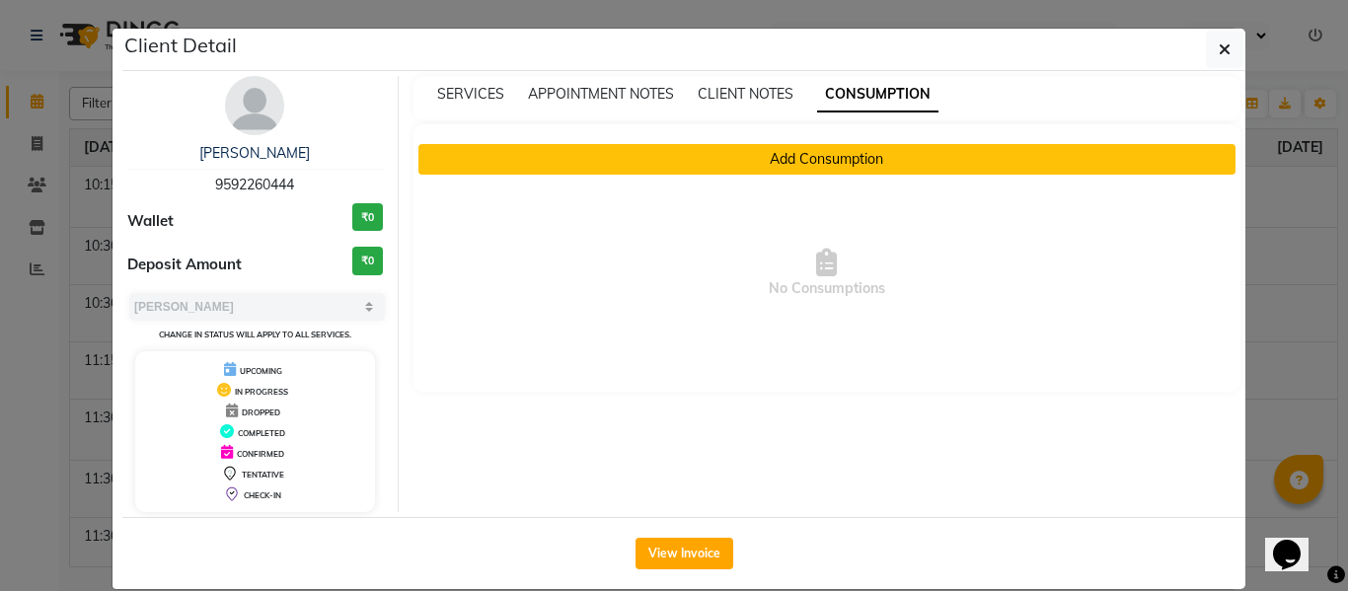
click at [760, 159] on button "Add Consumption" at bounding box center [827, 159] width 818 height 31
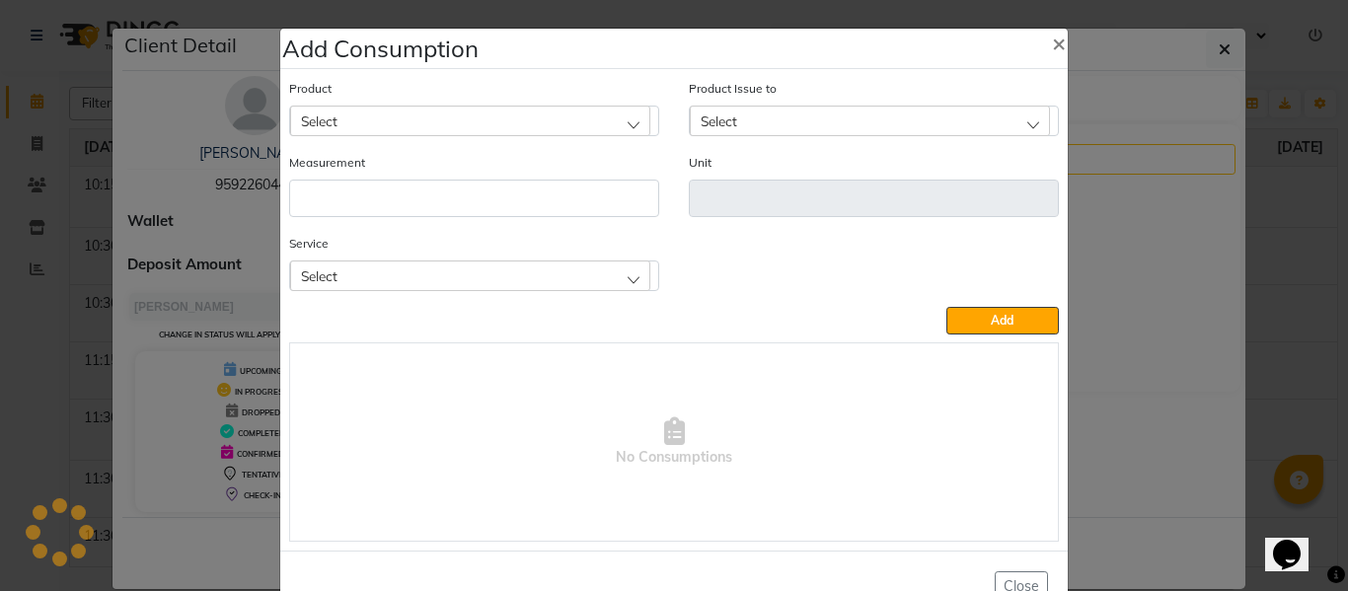
click at [474, 266] on div "Select" at bounding box center [470, 275] width 360 height 30
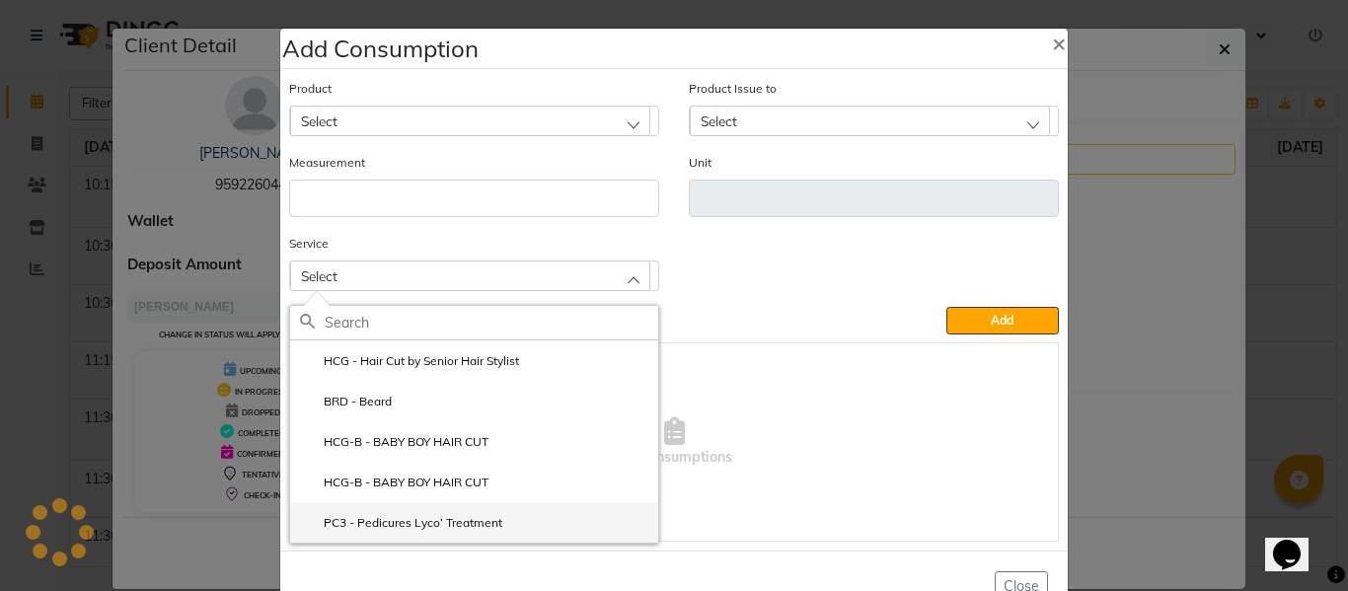
click at [419, 516] on label "PC3 - Pedicures Lyco’ Treatment" at bounding box center [401, 523] width 202 height 18
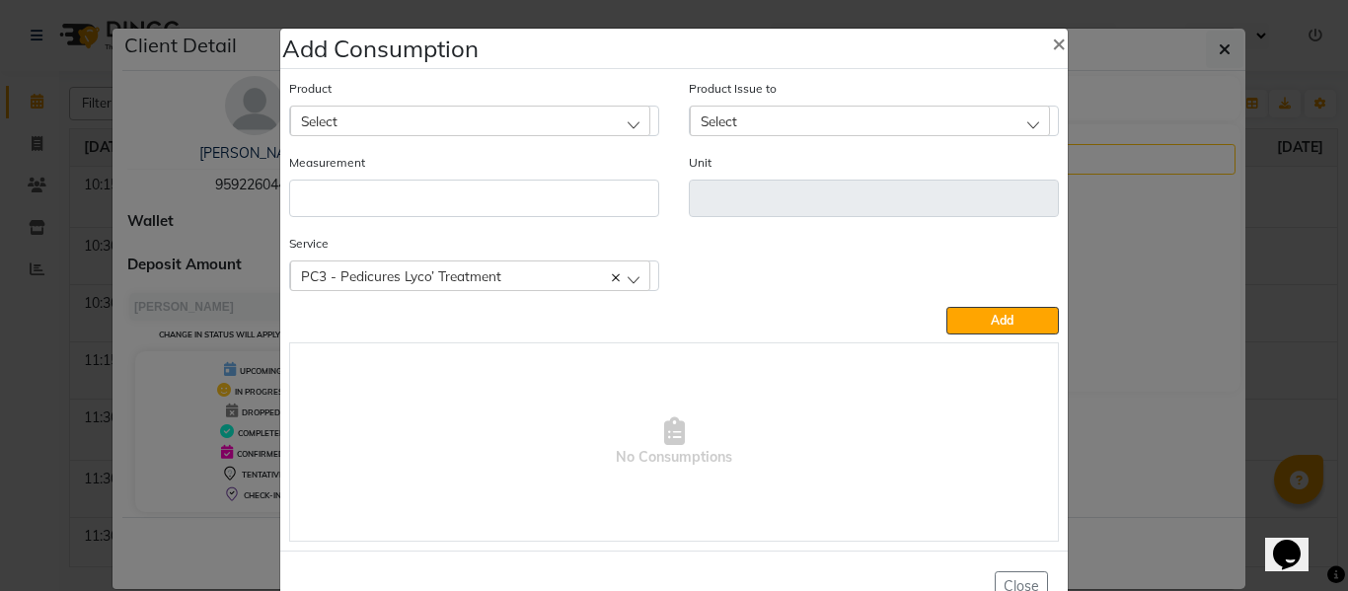
click at [465, 112] on div "Select" at bounding box center [470, 121] width 360 height 30
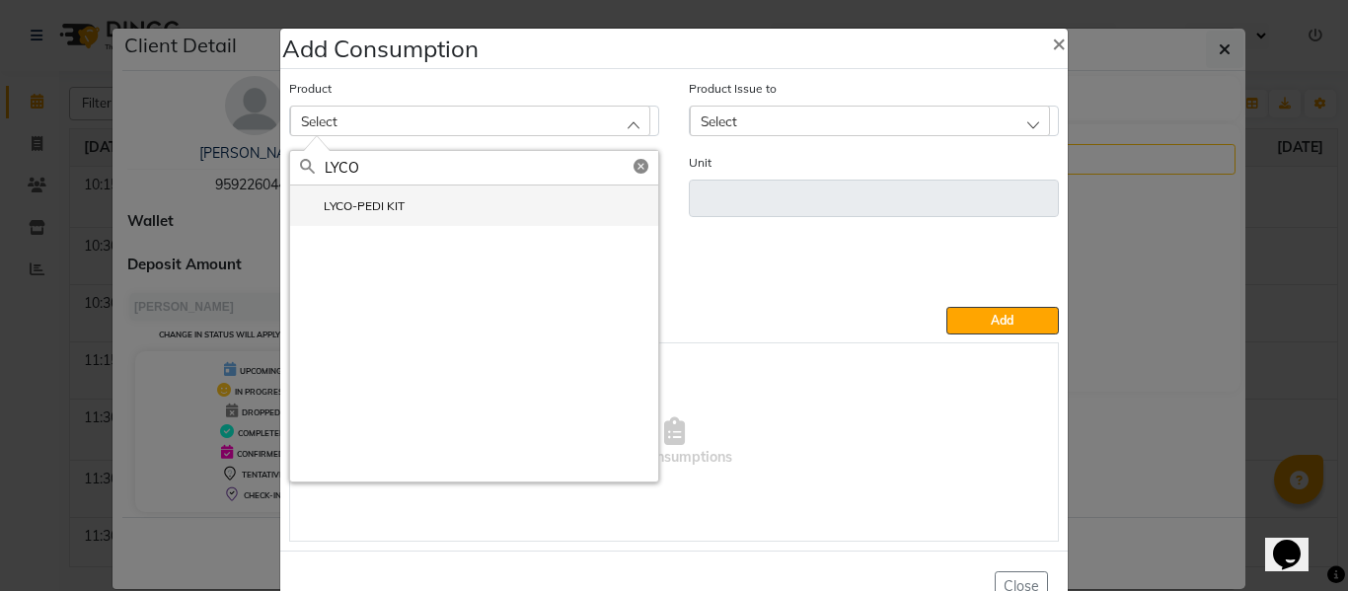
type input "LYCO"
click at [369, 187] on li "LYCO-PEDI KIT" at bounding box center [474, 205] width 368 height 40
type input "Pcs"
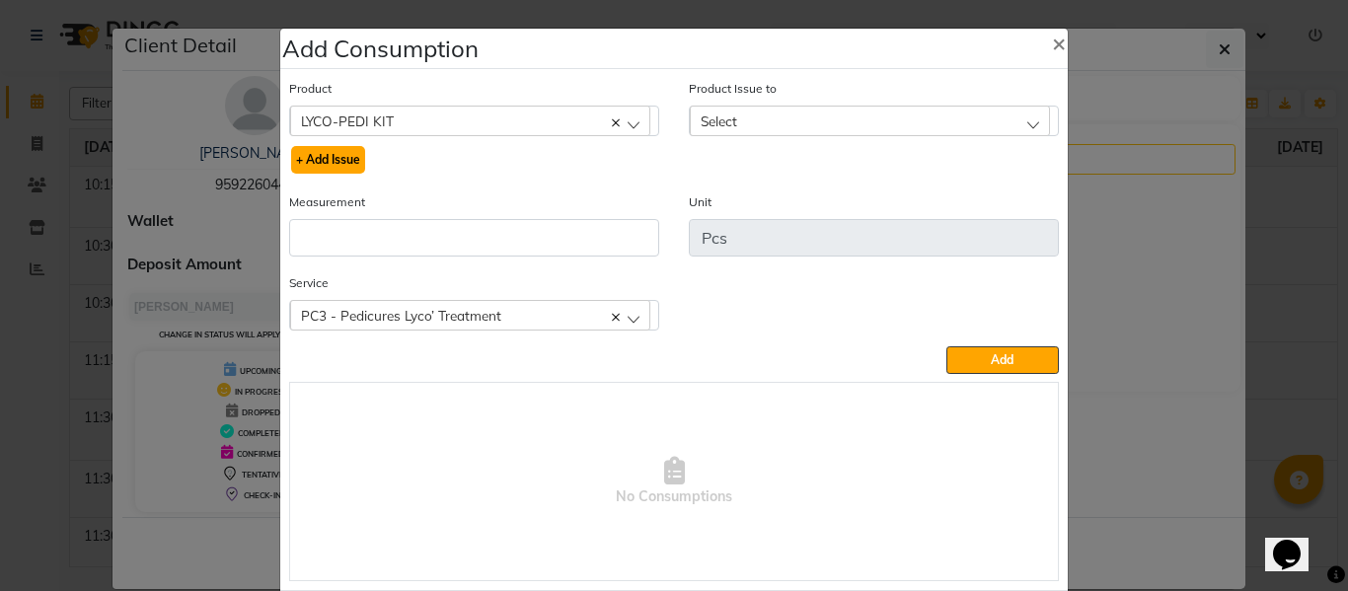
click at [323, 158] on button "+ Add Issue" at bounding box center [328, 160] width 74 height 28
select select
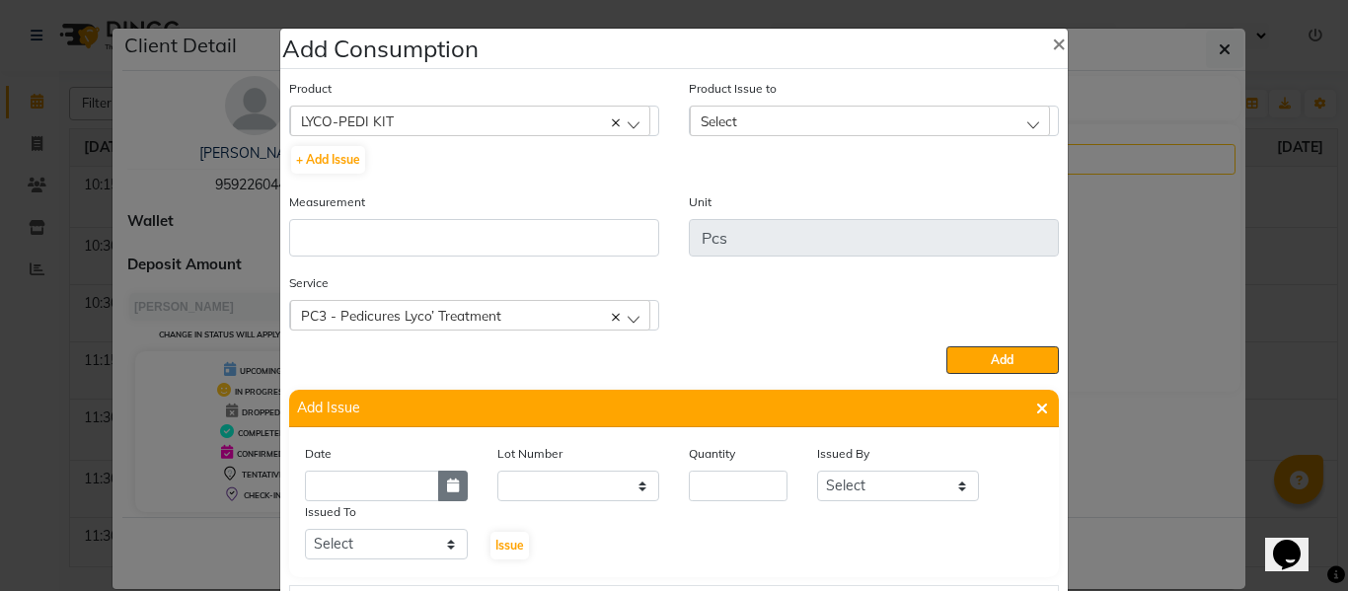
click at [447, 478] on icon "button" at bounding box center [453, 485] width 12 height 14
select select "10"
select select "2025"
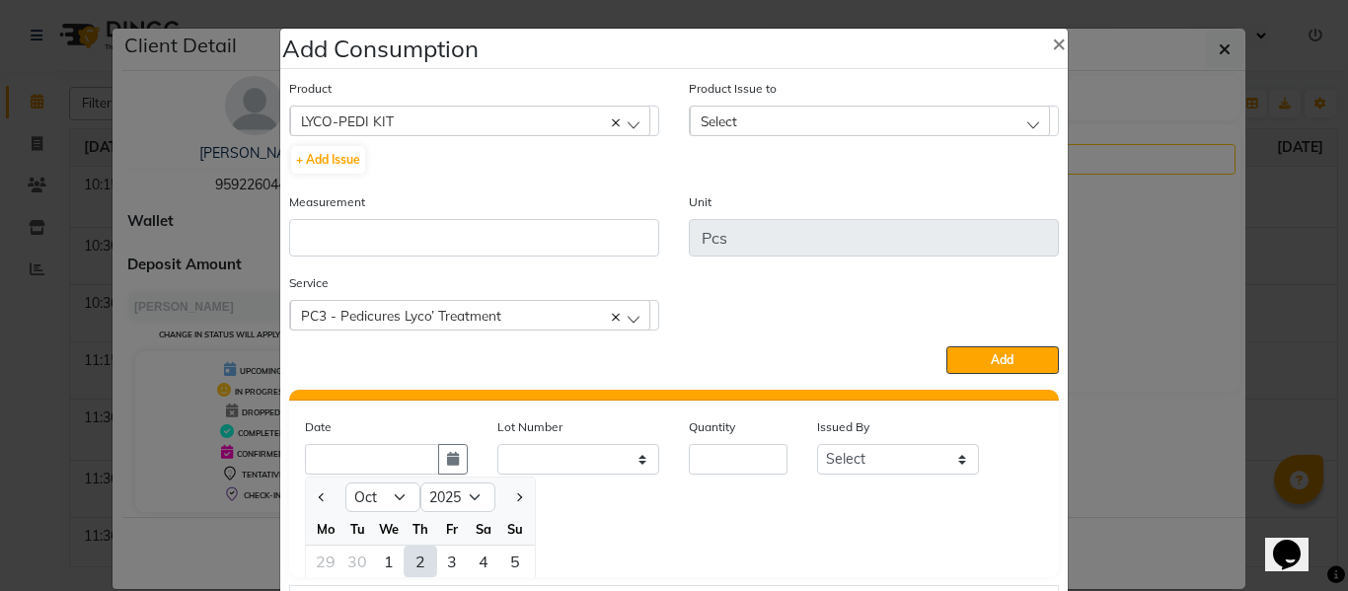
click at [406, 561] on div "2" at bounding box center [420, 562] width 32 height 32
type input "02-10-2025"
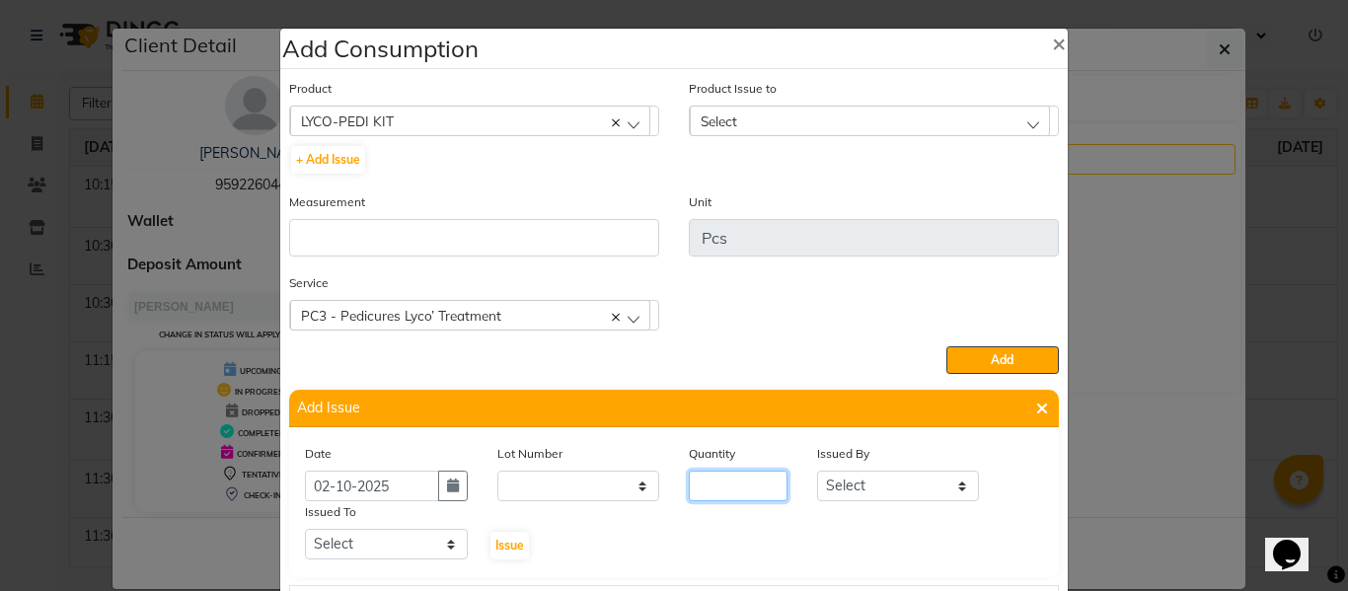
click at [698, 496] on input "number" at bounding box center [738, 486] width 99 height 31
type input "1"
click at [857, 482] on select "Select ABHISHEK ajay [PERSON_NAME] [PERSON_NAME] [PERSON_NAME] [PERSON_NAME] HE…" at bounding box center [898, 486] width 163 height 31
select select "82726"
click at [817, 471] on select "Select ABHISHEK ajay [PERSON_NAME] [PERSON_NAME] [PERSON_NAME] [PERSON_NAME] HE…" at bounding box center [898, 486] width 163 height 31
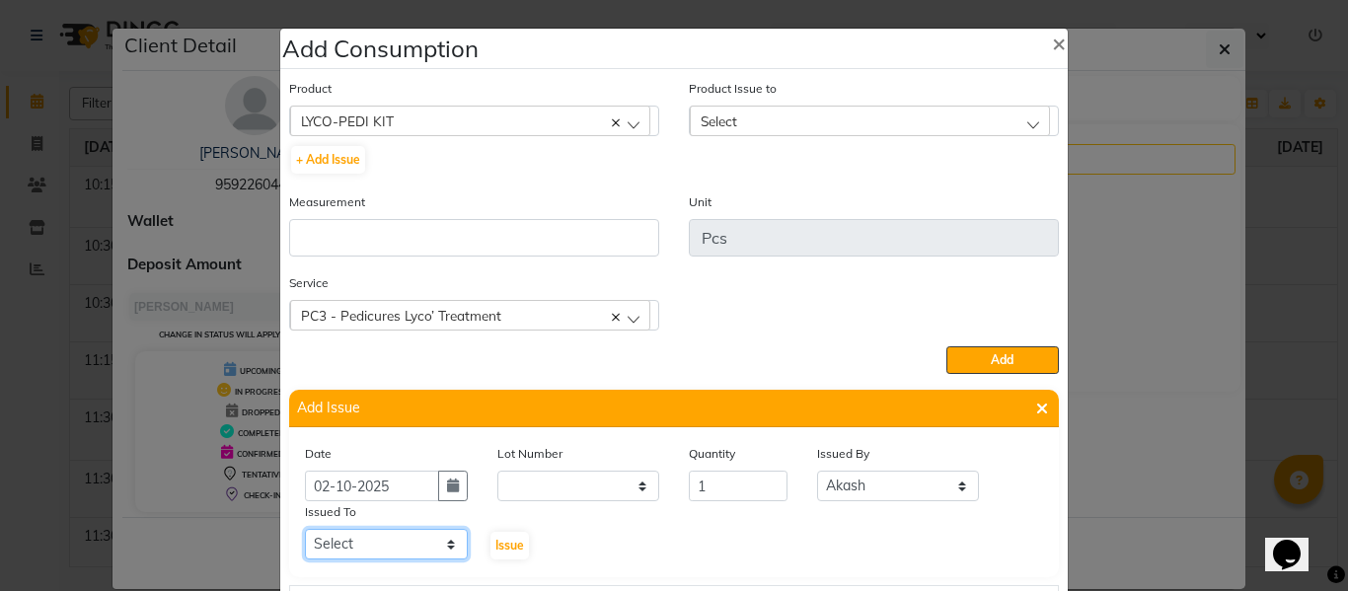
click at [378, 547] on select "Select ABHISHEK ajay [PERSON_NAME] [PERSON_NAME] [PERSON_NAME] [PERSON_NAME] HE…" at bounding box center [386, 544] width 163 height 31
select select "64064"
click at [305, 529] on select "Select ABHISHEK ajay [PERSON_NAME] [PERSON_NAME] [PERSON_NAME] [PERSON_NAME] HE…" at bounding box center [386, 544] width 163 height 31
click at [505, 536] on button "Issue" at bounding box center [509, 546] width 38 height 28
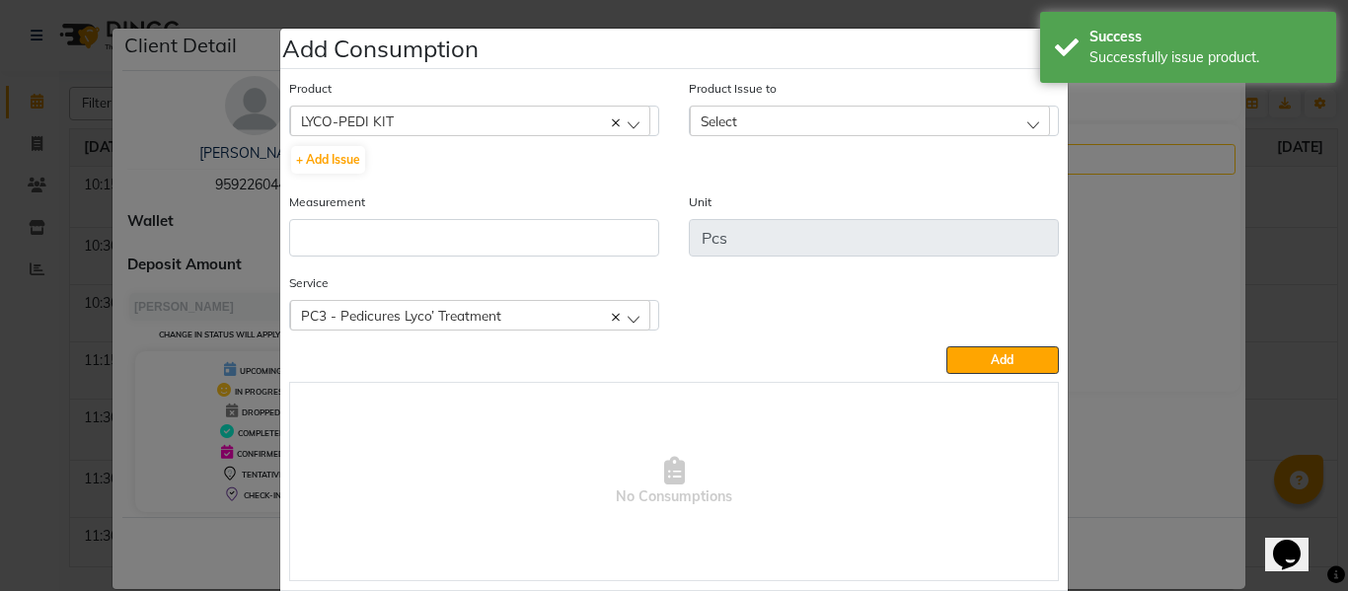
click at [769, 117] on div "Select" at bounding box center [870, 121] width 360 height 30
type input "2"
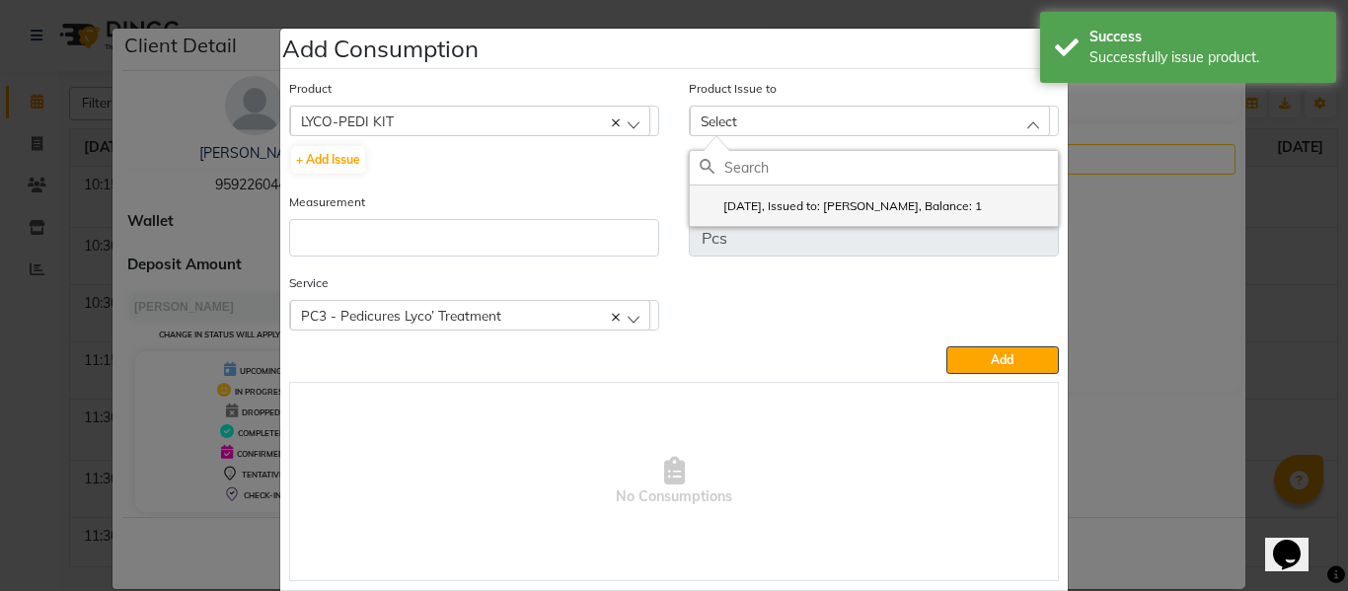
click at [834, 210] on label "2025-10-02, Issued to: Gursewak, Balance: 1" at bounding box center [840, 206] width 282 height 18
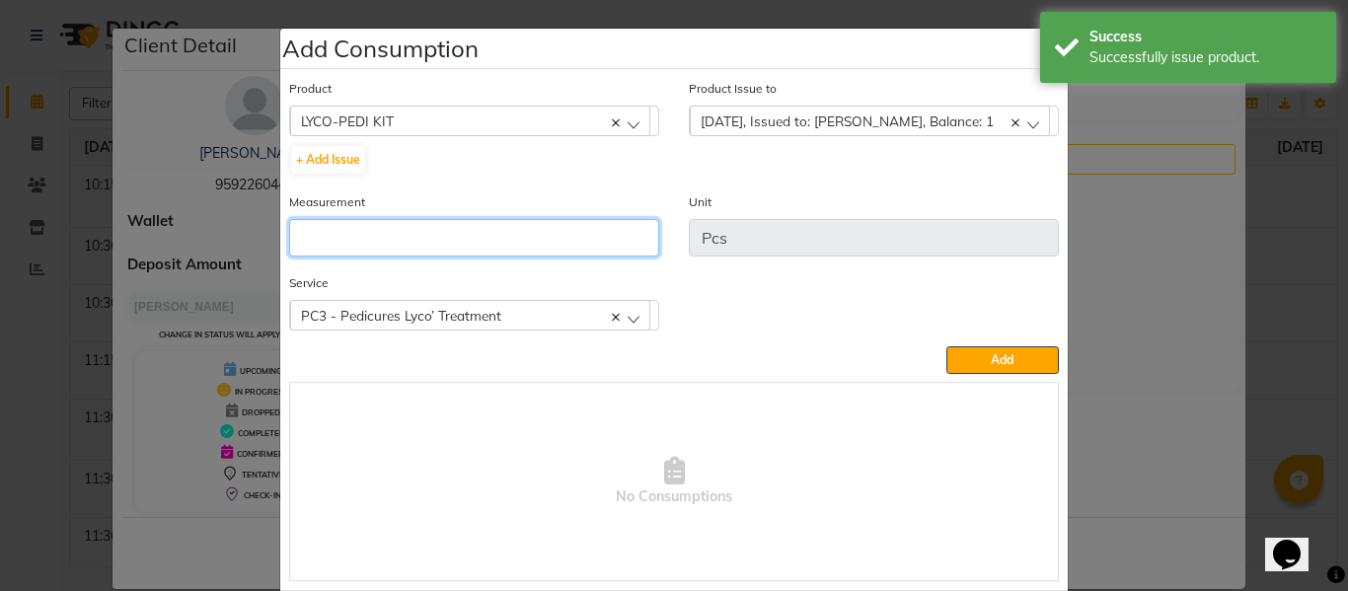
click at [560, 233] on input "number" at bounding box center [474, 237] width 370 height 37
type input "1"
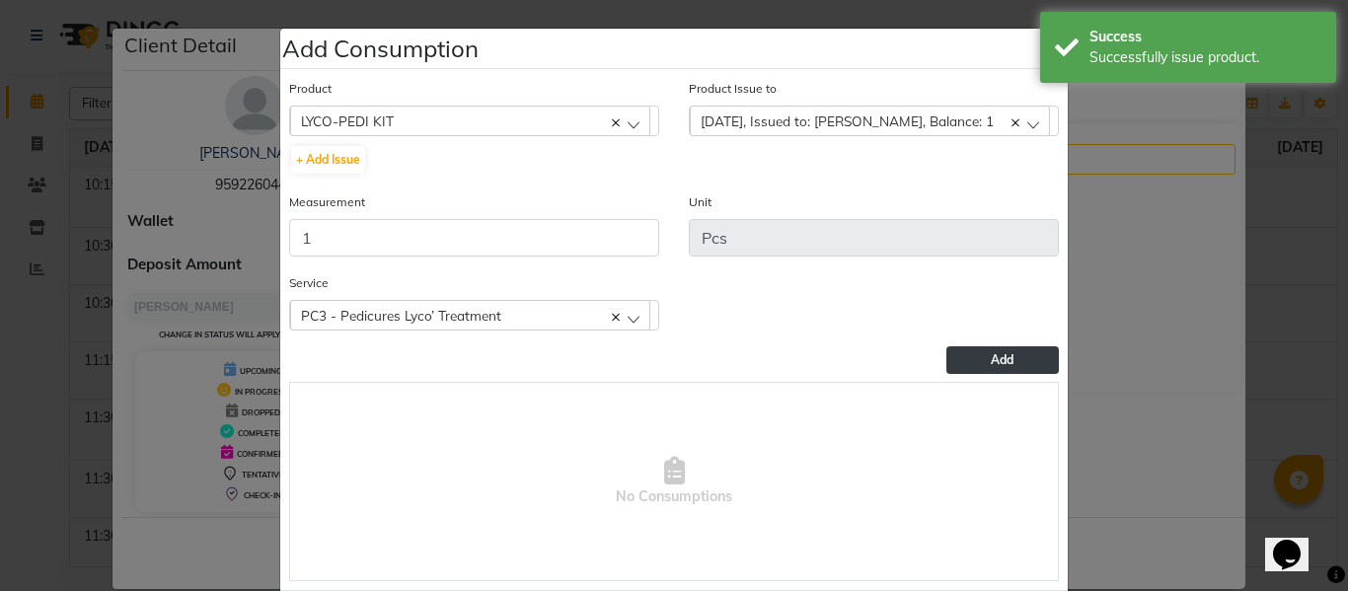
click at [993, 361] on span "Add" at bounding box center [1002, 359] width 23 height 15
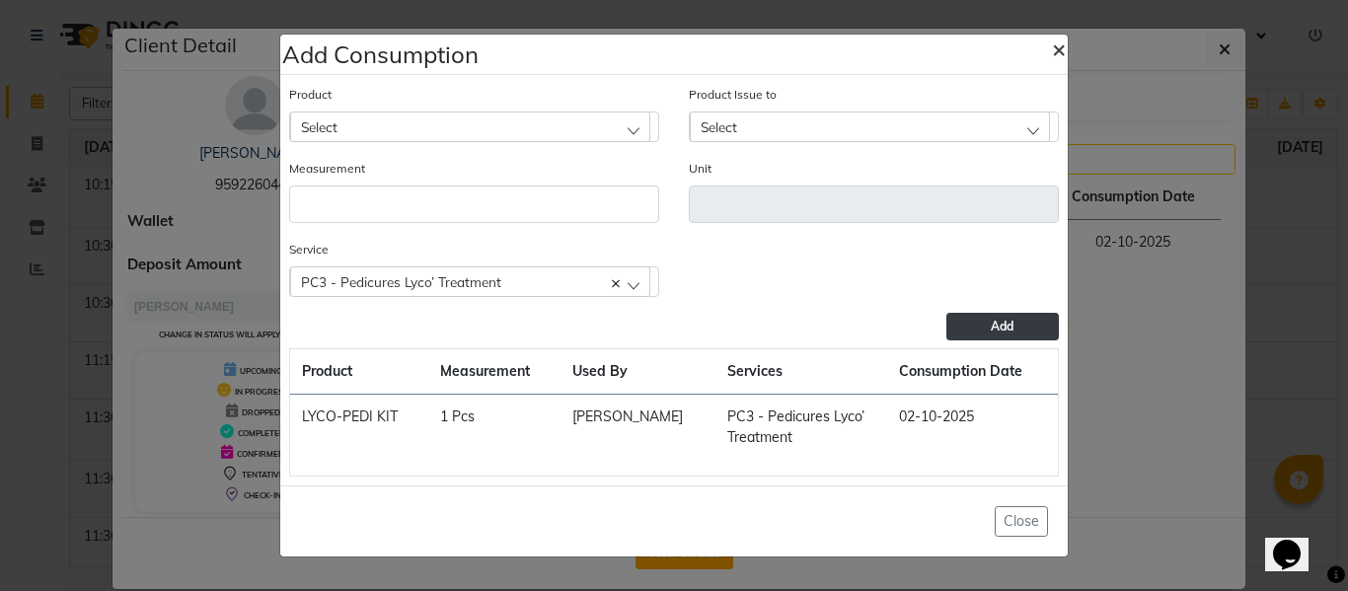
click at [1053, 51] on span "×" at bounding box center [1059, 49] width 14 height 30
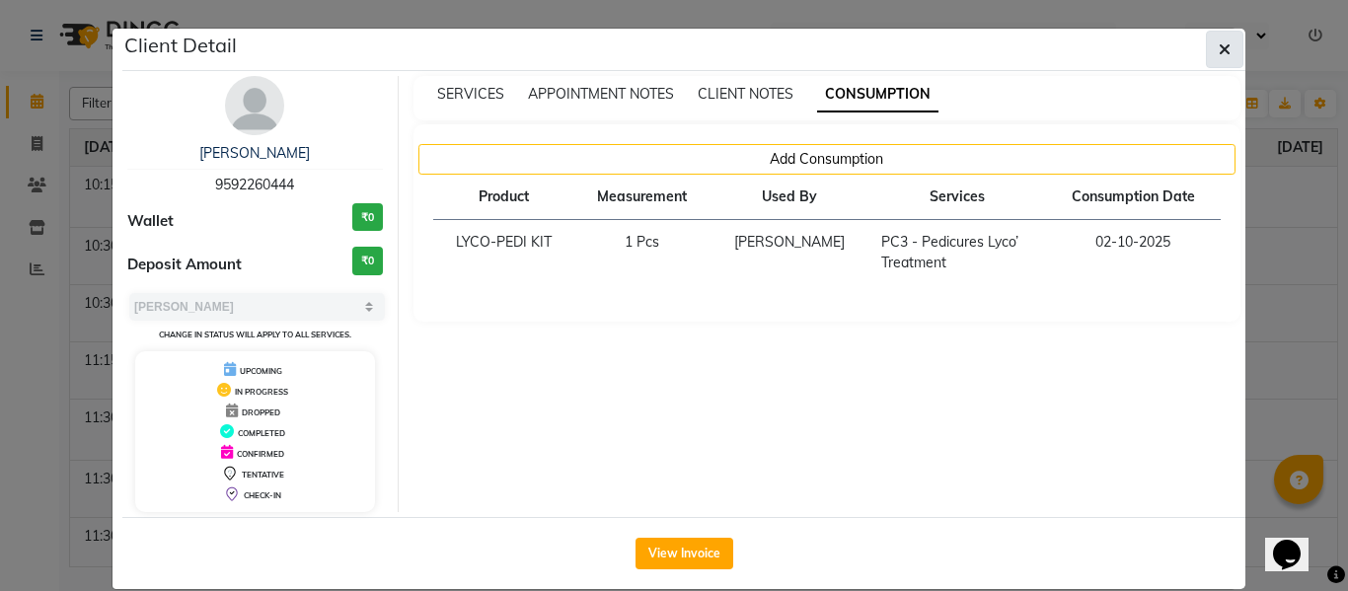
click at [1218, 43] on icon "button" at bounding box center [1224, 49] width 12 height 16
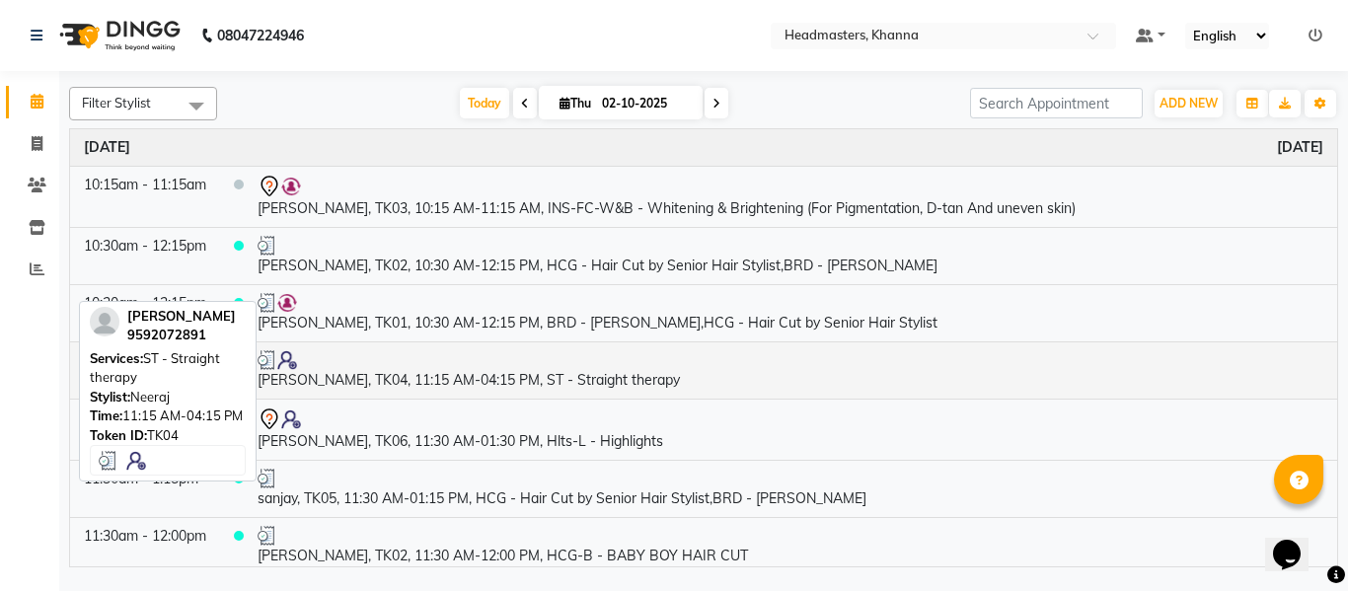
click at [399, 378] on td "[PERSON_NAME], TK04, 11:15 AM-04:15 PM, ST - Straight therapy" at bounding box center [790, 369] width 1093 height 57
select select "3"
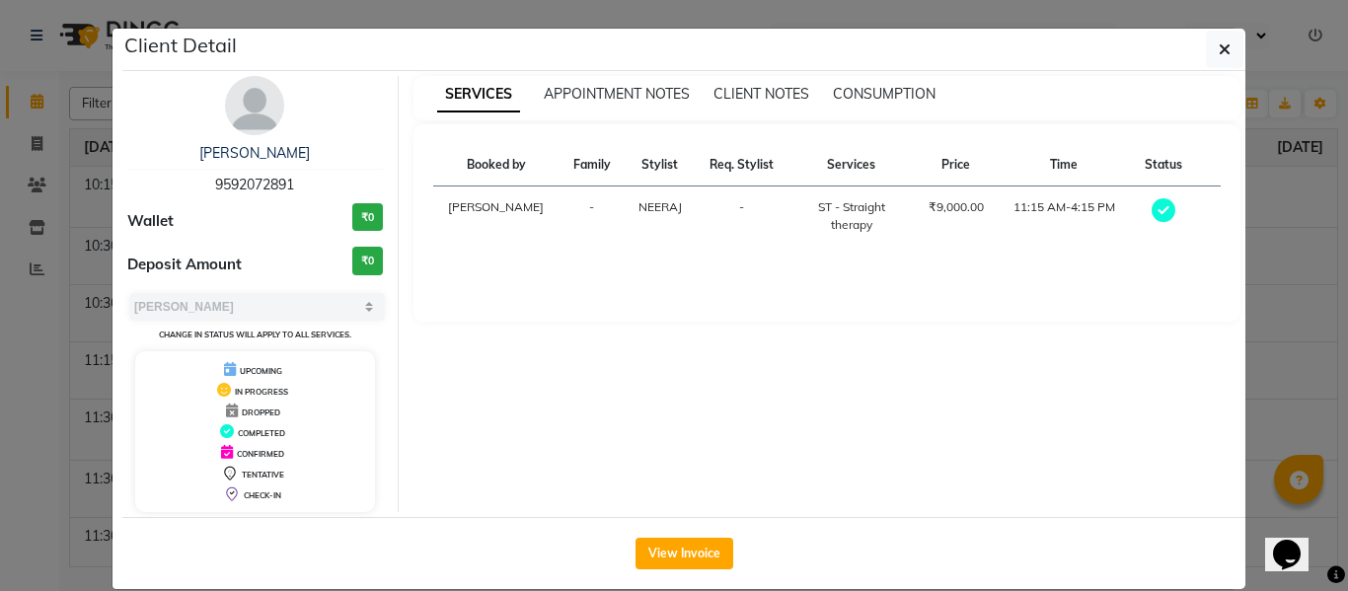
click at [854, 79] on div "SERVICES APPOINTMENT NOTES CLIENT NOTES CONSUMPTION" at bounding box center [827, 98] width 828 height 44
click at [860, 92] on span "CONSUMPTION" at bounding box center [884, 94] width 103 height 18
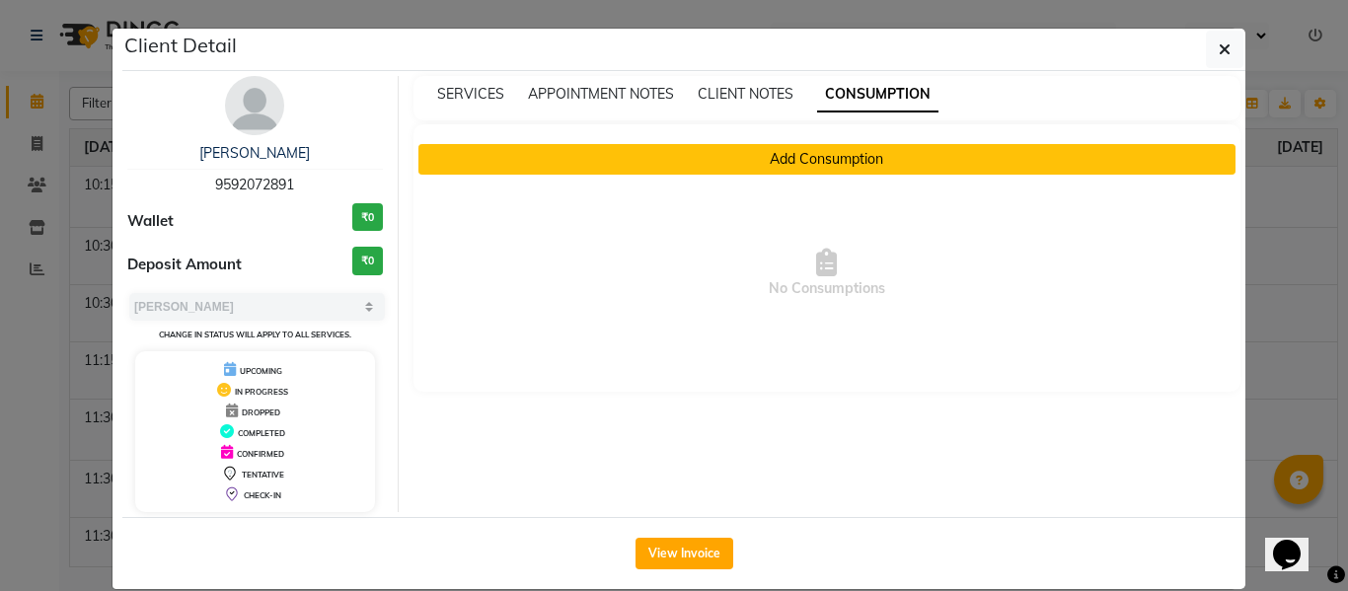
click at [709, 153] on button "Add Consumption" at bounding box center [827, 159] width 818 height 31
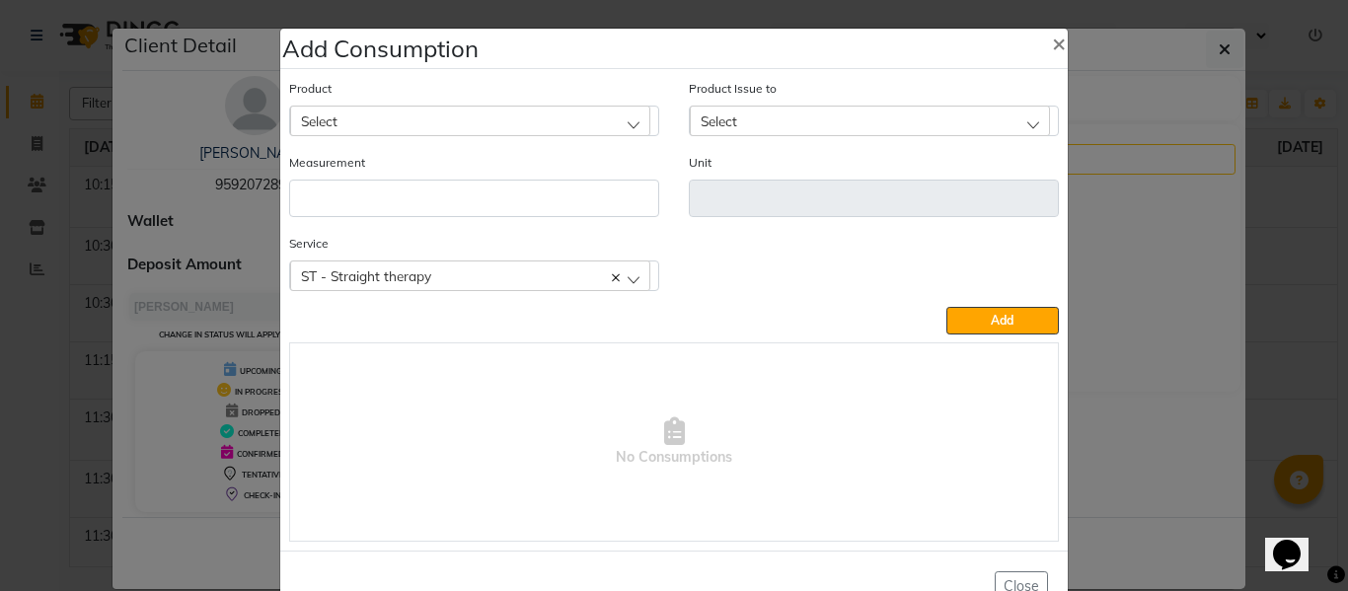
click at [490, 113] on div "Select" at bounding box center [470, 121] width 360 height 30
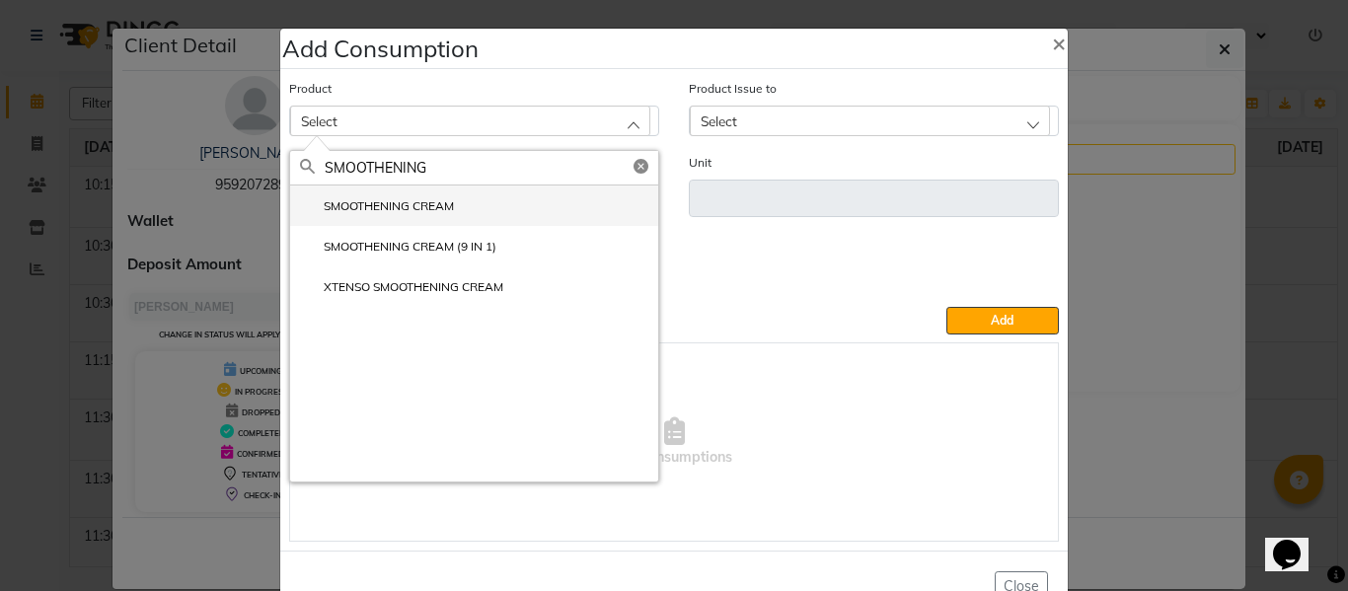
type input "SMOOTHENING"
click at [402, 201] on label "SMOOTHENING CREAM" at bounding box center [377, 206] width 154 height 18
type input "ML"
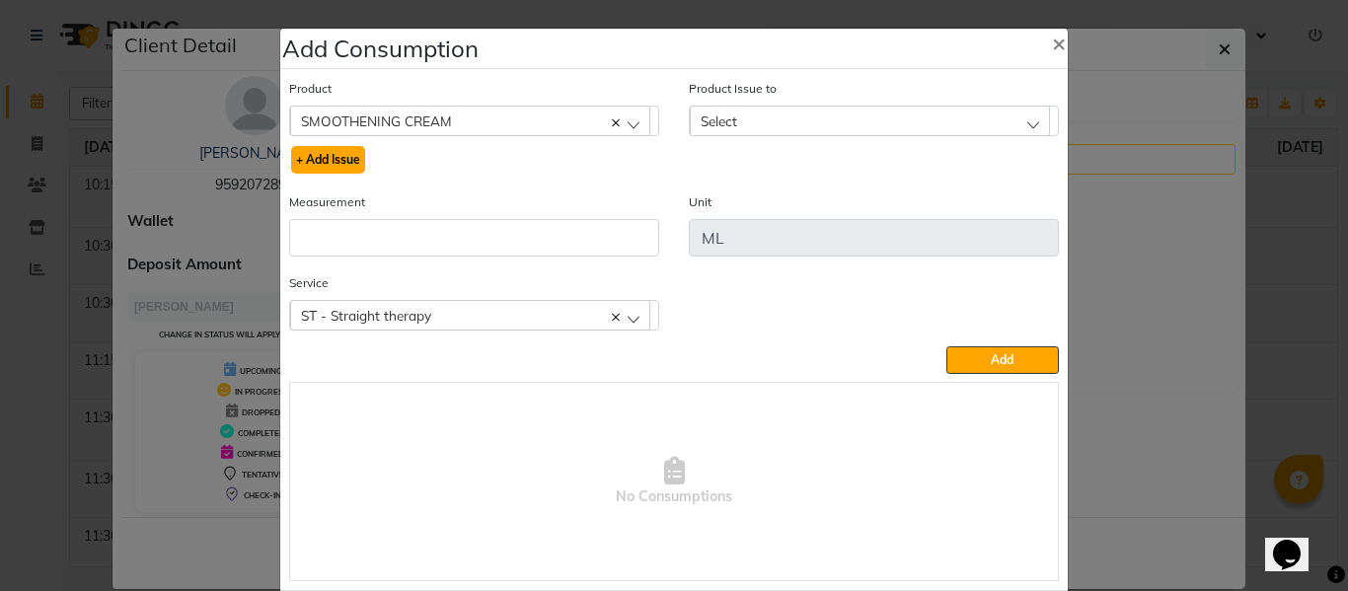
click at [323, 161] on button "+ Add Issue" at bounding box center [328, 160] width 74 height 28
select select
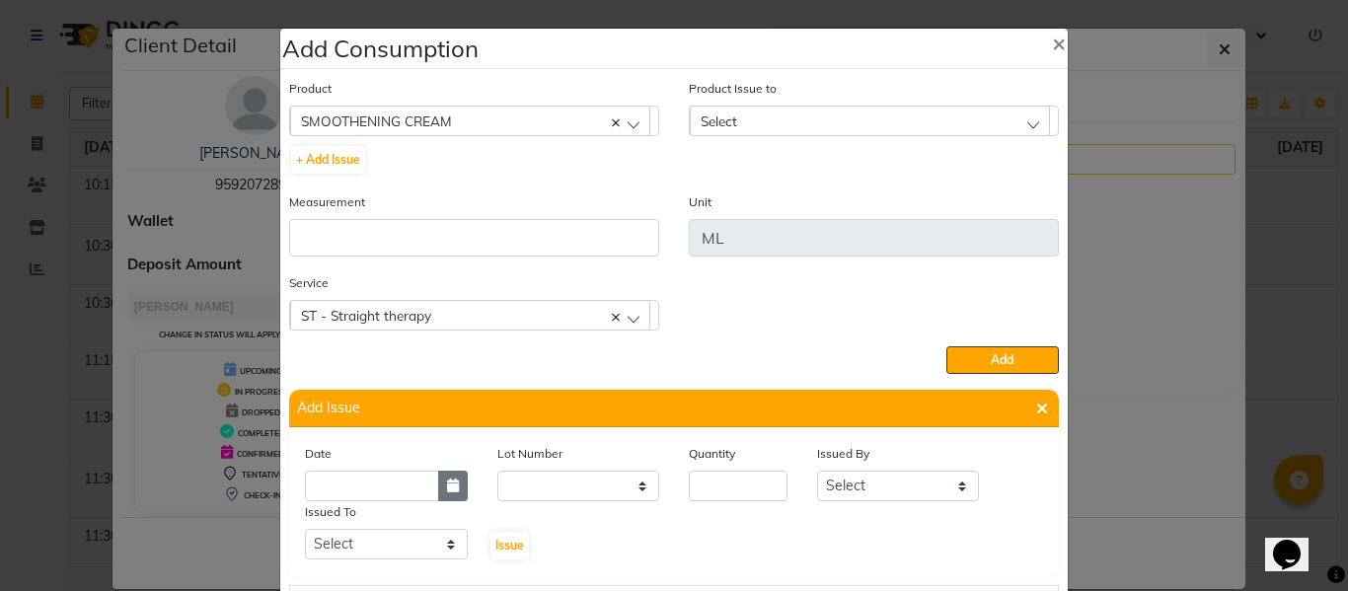
click at [447, 482] on icon "button" at bounding box center [453, 485] width 12 height 14
select select "10"
select select "2025"
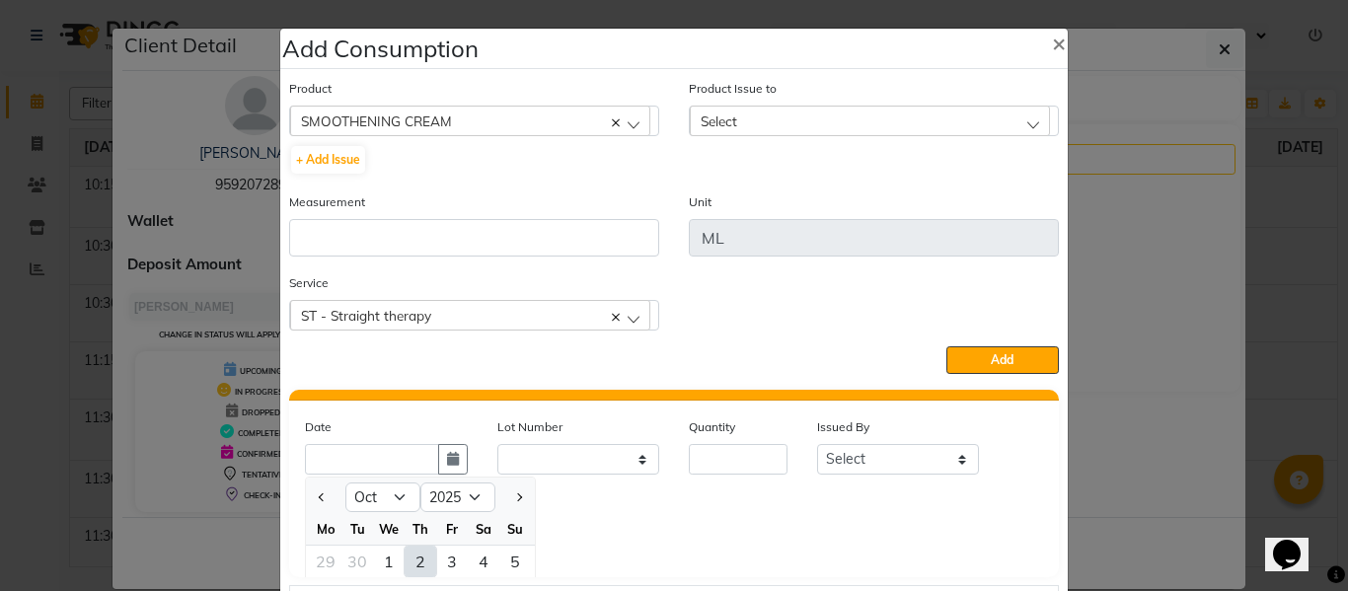
click at [405, 558] on div "2" at bounding box center [420, 562] width 32 height 32
type input "02-10-2025"
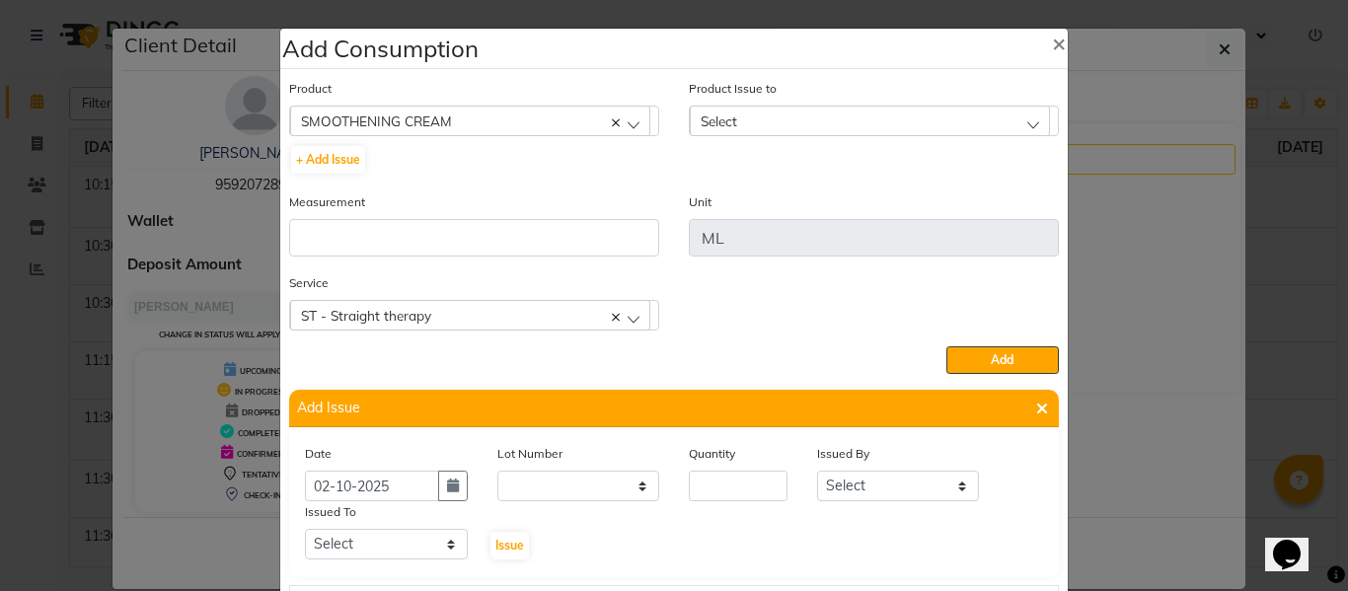
scroll to position [0, 0]
click at [702, 486] on input "number" at bounding box center [738, 486] width 99 height 31
type input "322"
drag, startPoint x: 864, startPoint y: 490, endPoint x: 862, endPoint y: 471, distance: 19.8
click at [864, 490] on select "Select ABHISHEK ajay [PERSON_NAME] [PERSON_NAME] [PERSON_NAME] [PERSON_NAME] HE…" at bounding box center [898, 486] width 163 height 31
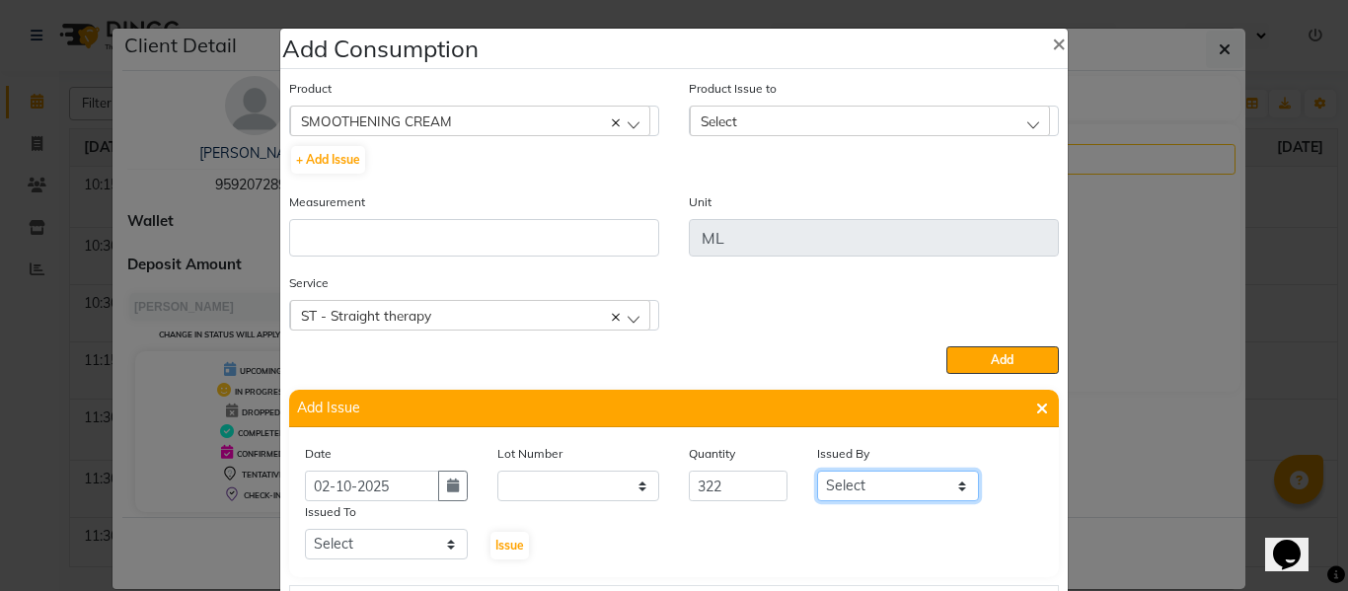
select select "82726"
click at [817, 471] on select "Select ABHISHEK ajay [PERSON_NAME] [PERSON_NAME] [PERSON_NAME] [PERSON_NAME] HE…" at bounding box center [898, 486] width 163 height 31
click at [379, 551] on select "Select ABHISHEK ajay [PERSON_NAME] [PERSON_NAME] [PERSON_NAME] [PERSON_NAME] HE…" at bounding box center [386, 544] width 163 height 31
select select "60855"
click at [305, 529] on select "Select ABHISHEK ajay [PERSON_NAME] [PERSON_NAME] [PERSON_NAME] [PERSON_NAME] HE…" at bounding box center [386, 544] width 163 height 31
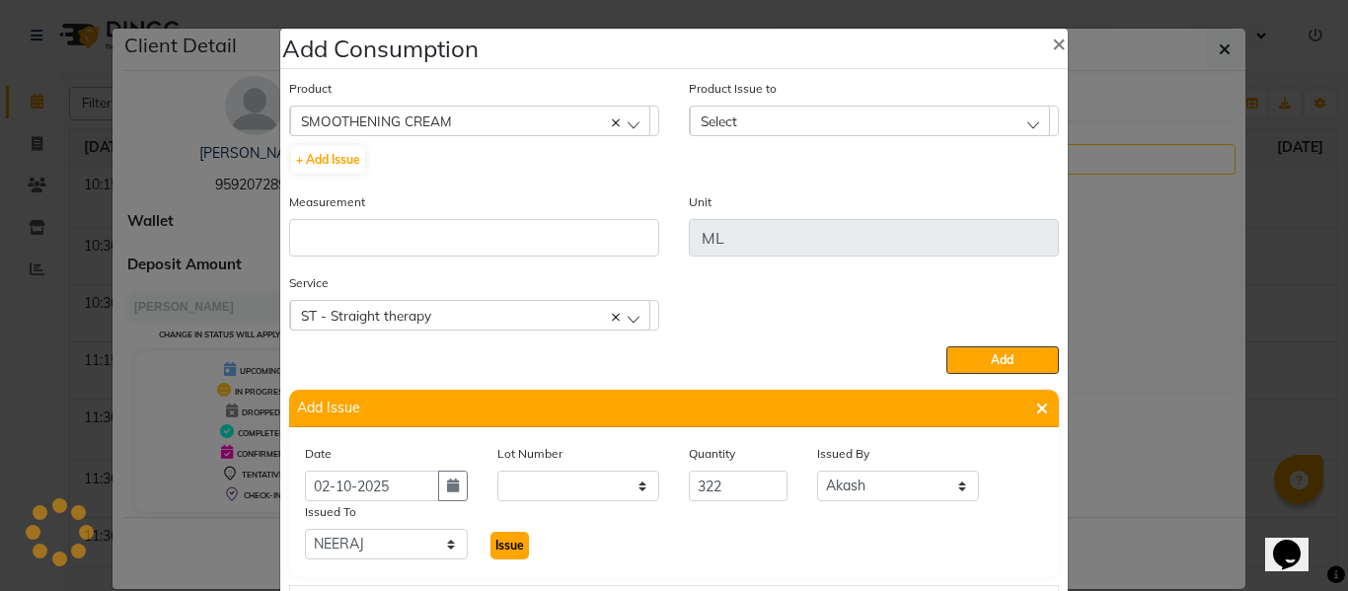
click at [495, 541] on span "Issue" at bounding box center [509, 545] width 29 height 15
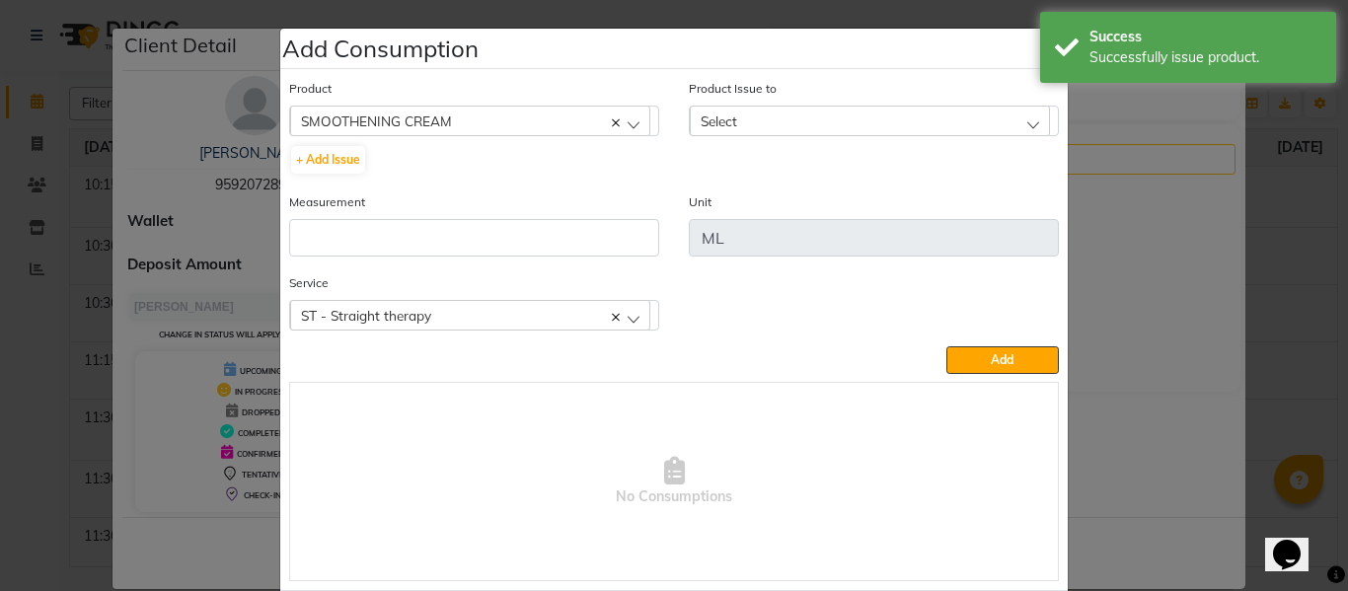
click at [732, 118] on div "Select" at bounding box center [870, 121] width 360 height 30
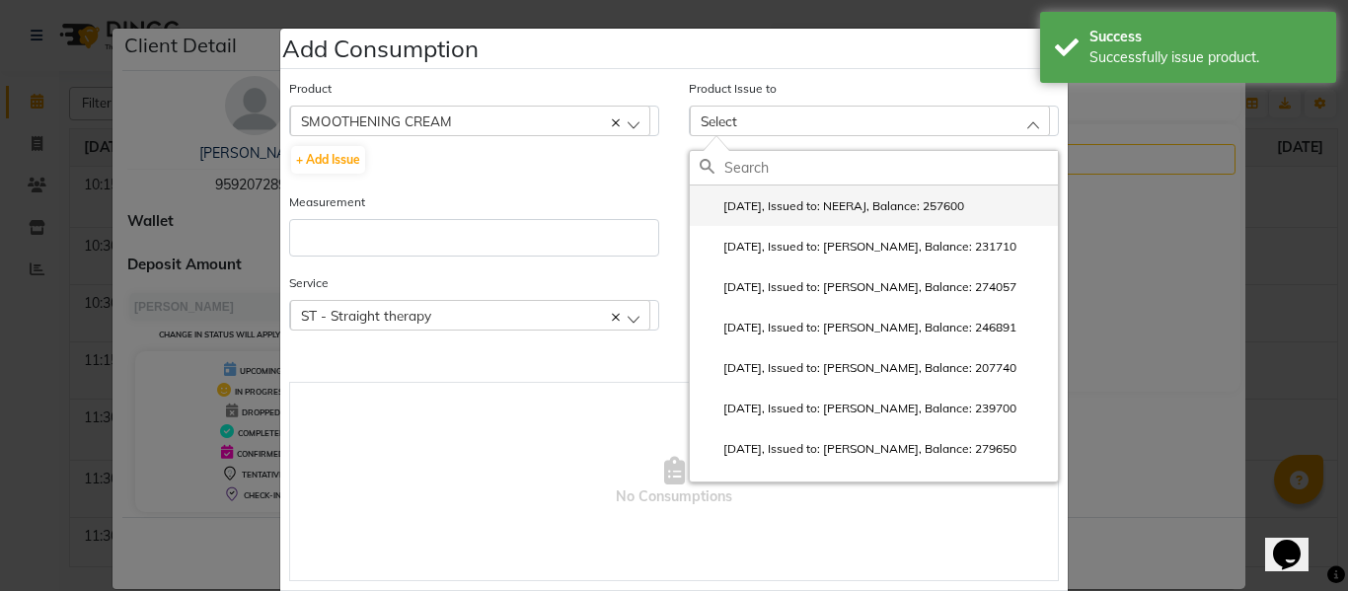
click at [794, 203] on label "2025-10-02, Issued to: NEERAJ, Balance: 257600" at bounding box center [831, 206] width 264 height 18
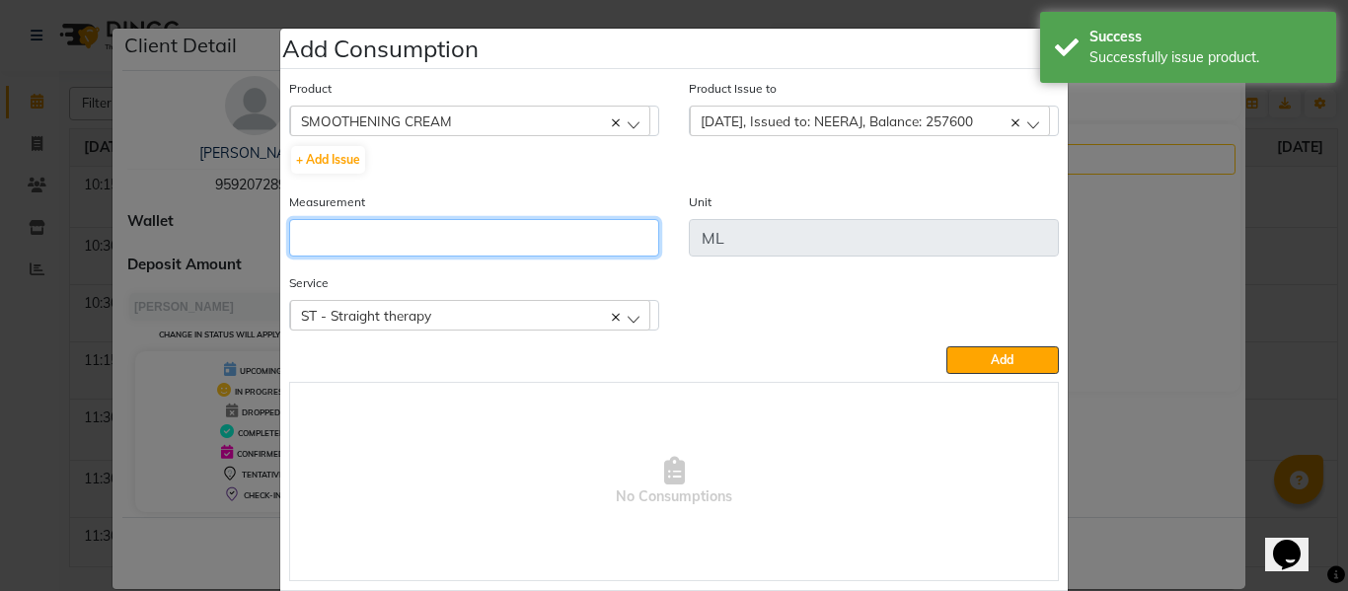
click at [596, 251] on input "number" at bounding box center [474, 237] width 370 height 37
type input "322"
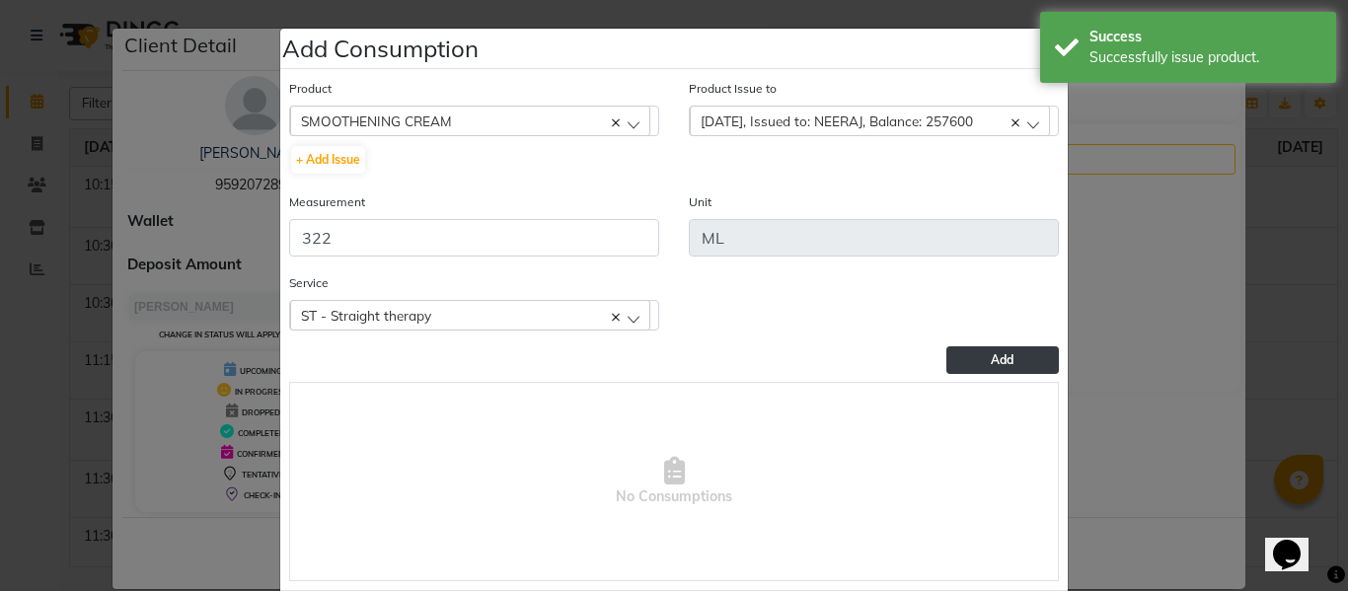
click at [974, 358] on button "Add" at bounding box center [1002, 360] width 112 height 28
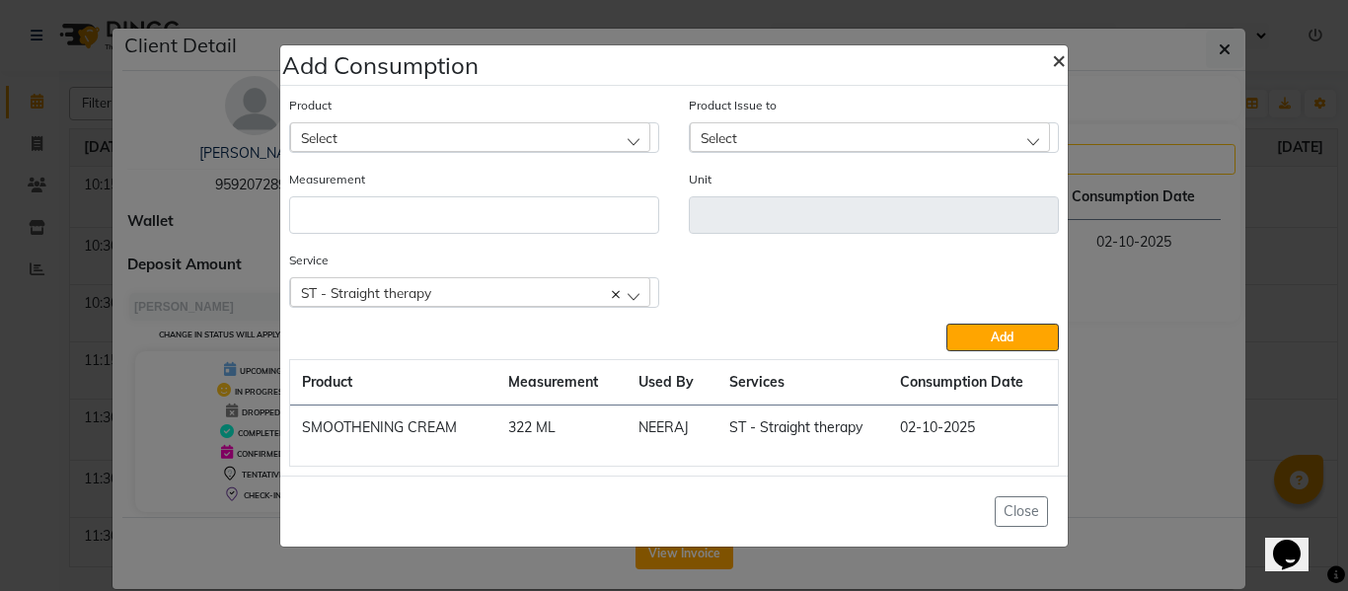
click at [1056, 54] on span "×" at bounding box center [1059, 59] width 14 height 30
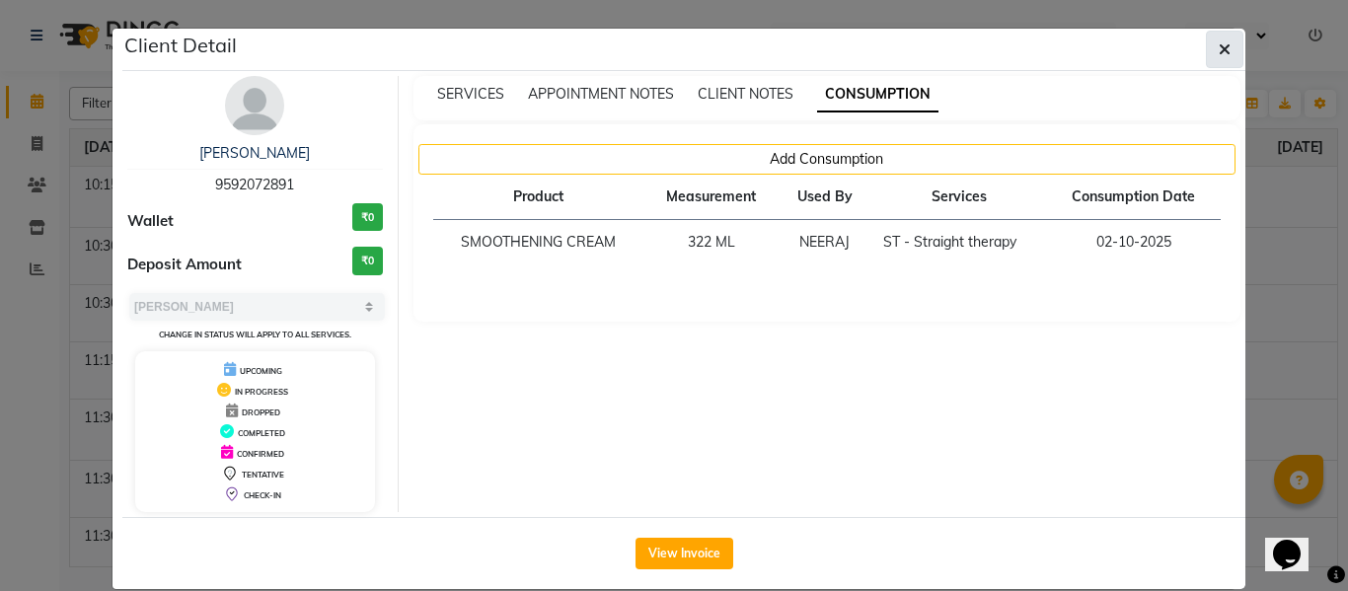
click at [1222, 45] on icon "button" at bounding box center [1224, 49] width 12 height 16
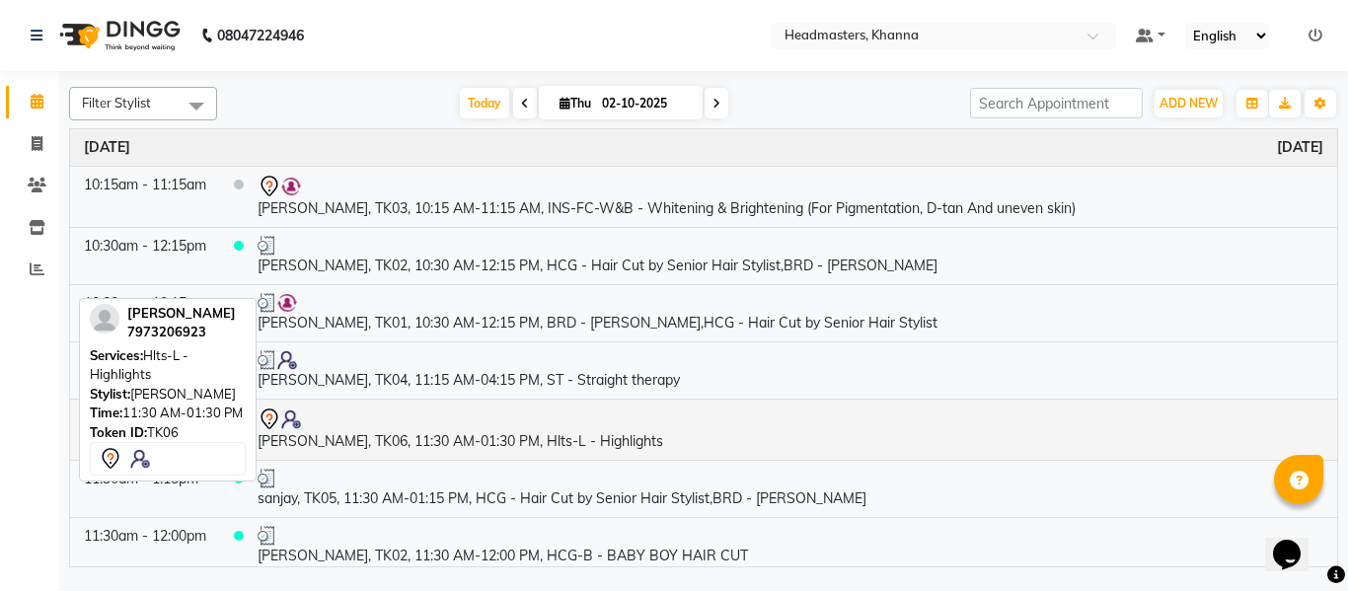
click at [468, 437] on td "[PERSON_NAME], TK06, 11:30 AM-01:30 PM, Hlts-L - Highlights" at bounding box center [790, 429] width 1093 height 61
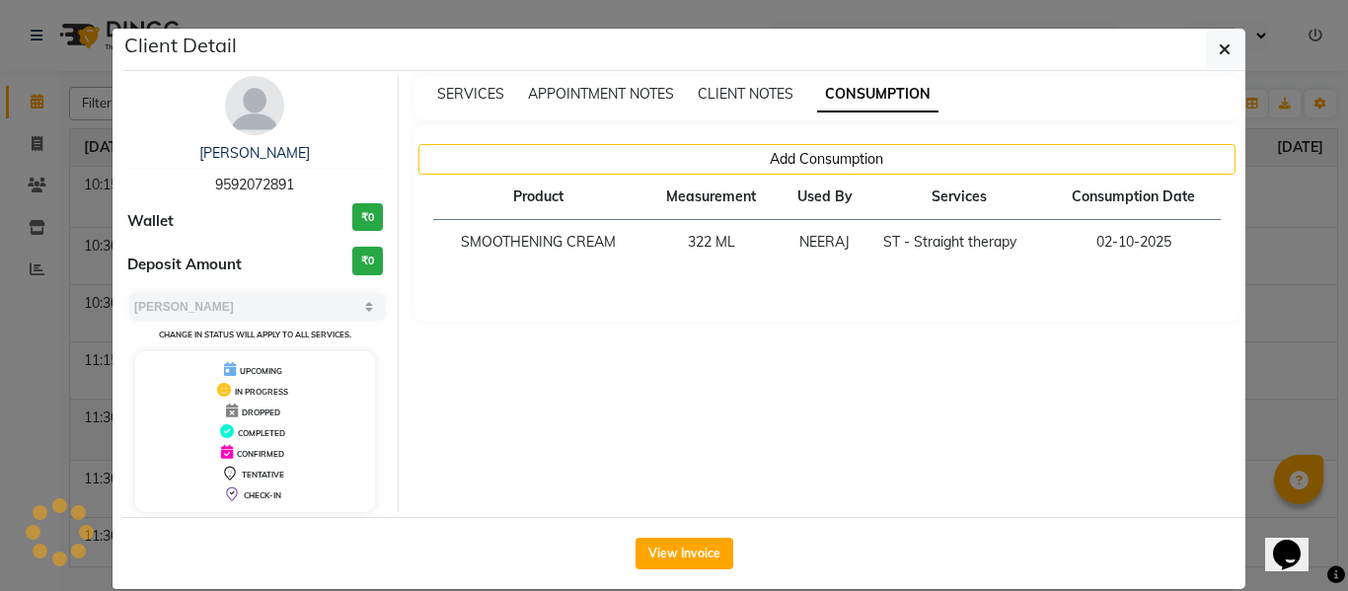
select select "7"
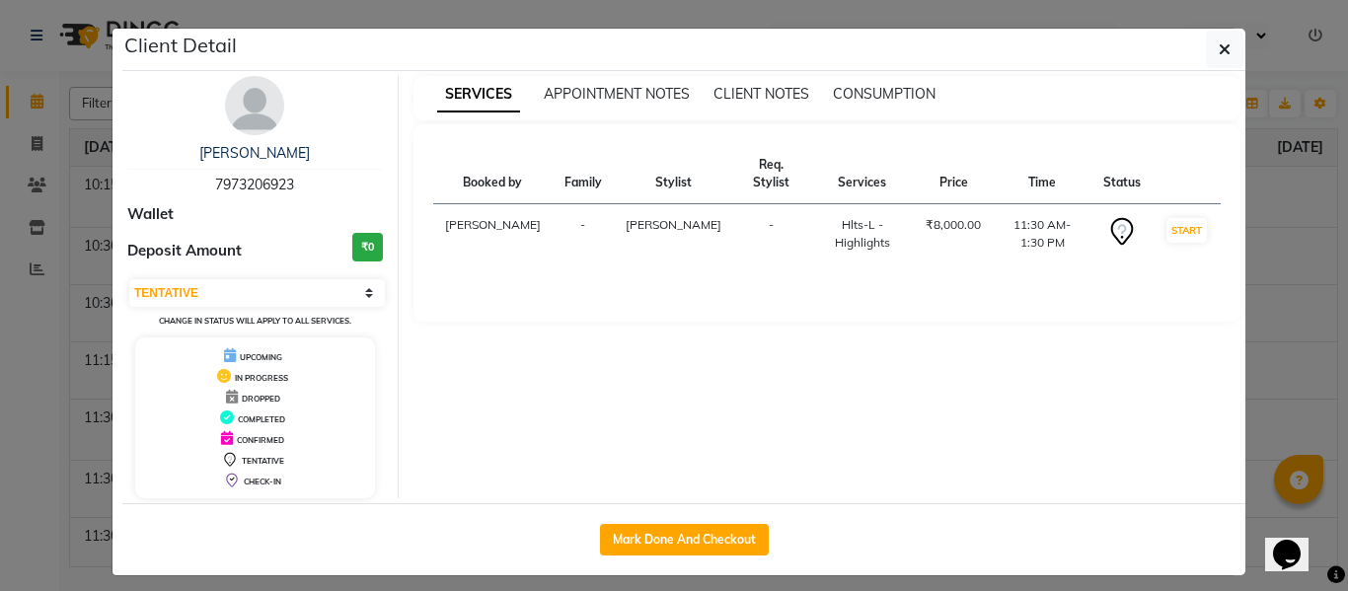
drag, startPoint x: 691, startPoint y: 545, endPoint x: 504, endPoint y: 415, distance: 226.9
click at [691, 544] on button "Mark Done And Checkout" at bounding box center [684, 540] width 169 height 32
select select "service"
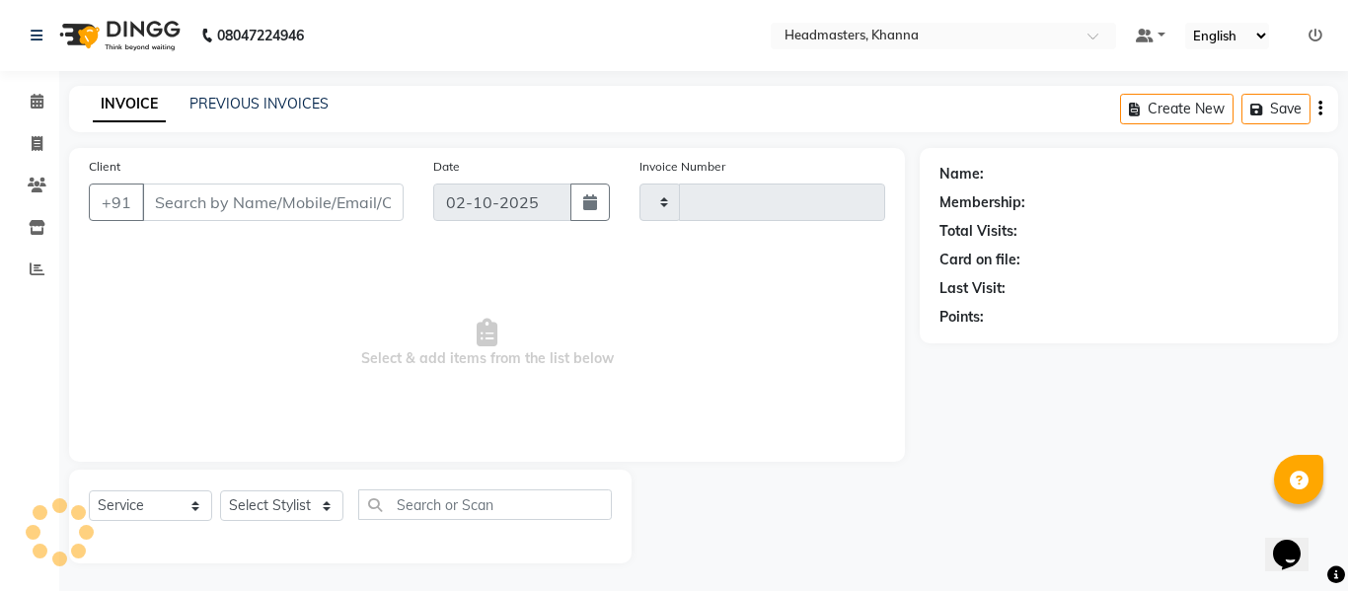
type input "6553"
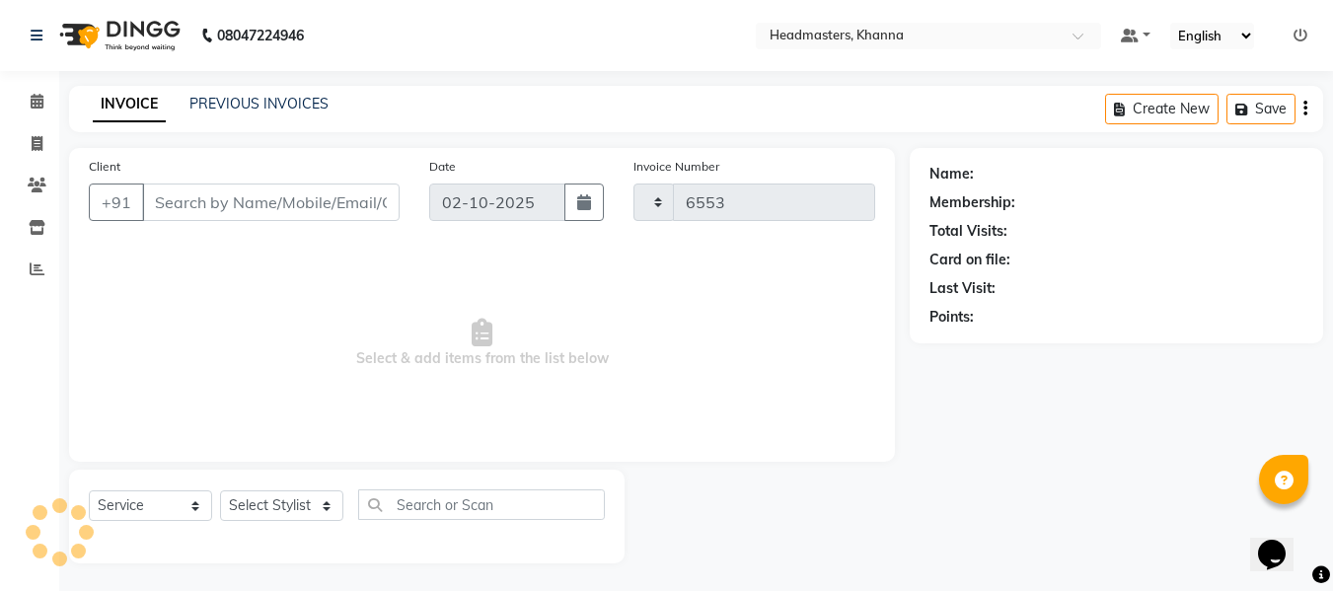
select select "7138"
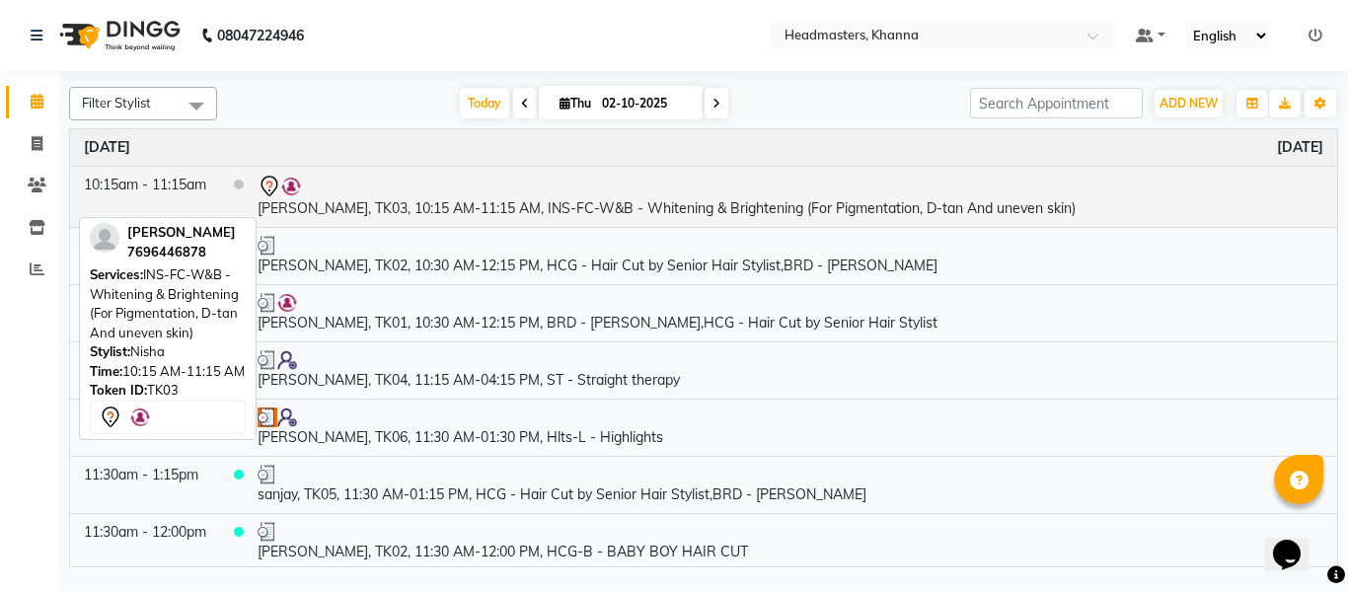
click at [574, 205] on td "[PERSON_NAME], TK03, 10:15 AM-11:15 AM, INS-FC-W&B - [MEDICAL_DATA] & Brighteni…" at bounding box center [790, 196] width 1093 height 61
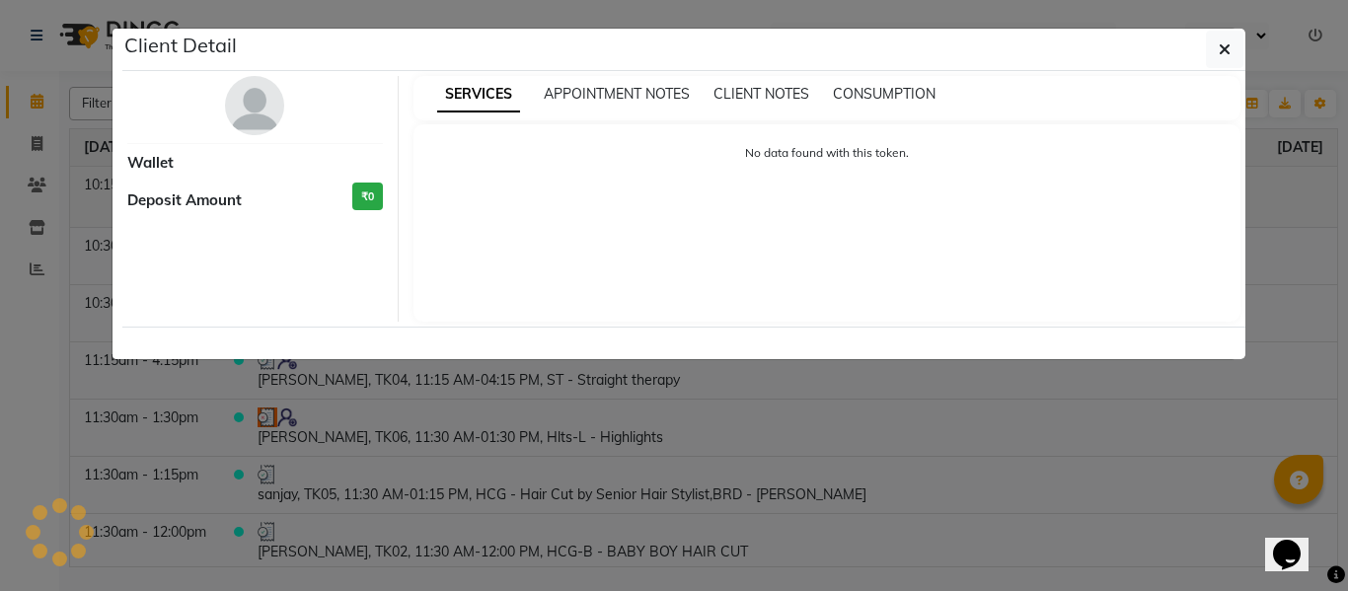
select select "7"
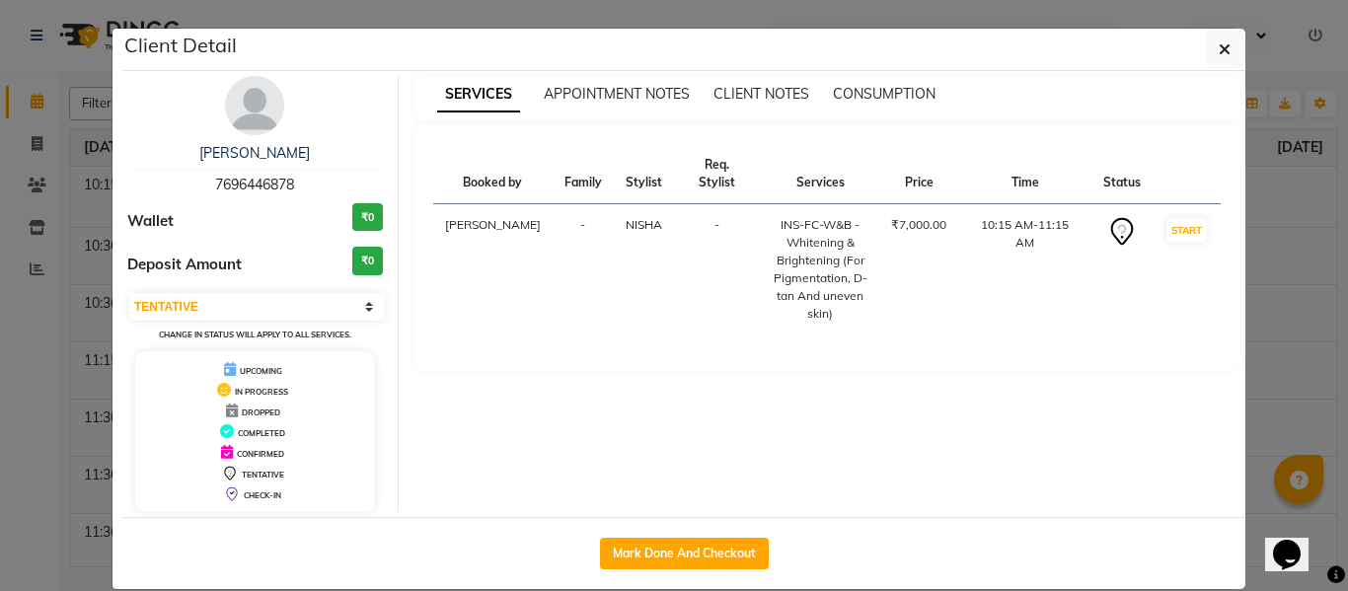
drag, startPoint x: 1212, startPoint y: 44, endPoint x: 1225, endPoint y: 53, distance: 16.4
click at [1219, 55] on icon "button" at bounding box center [1224, 49] width 12 height 16
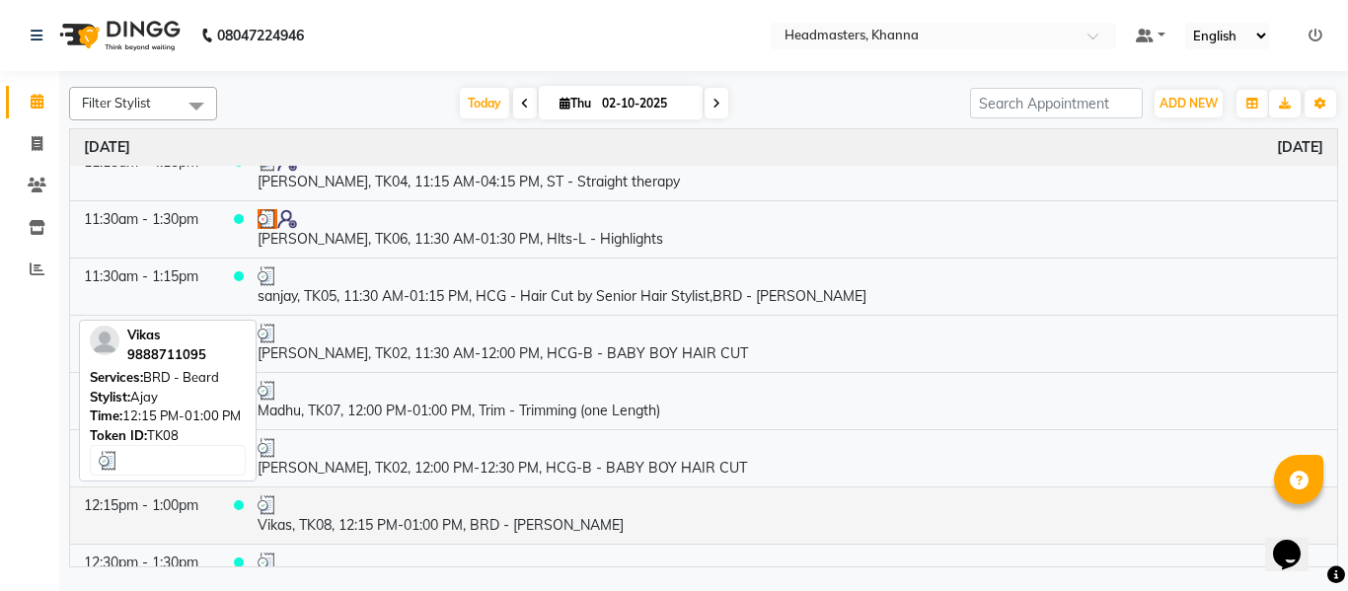
scroll to position [296, 0]
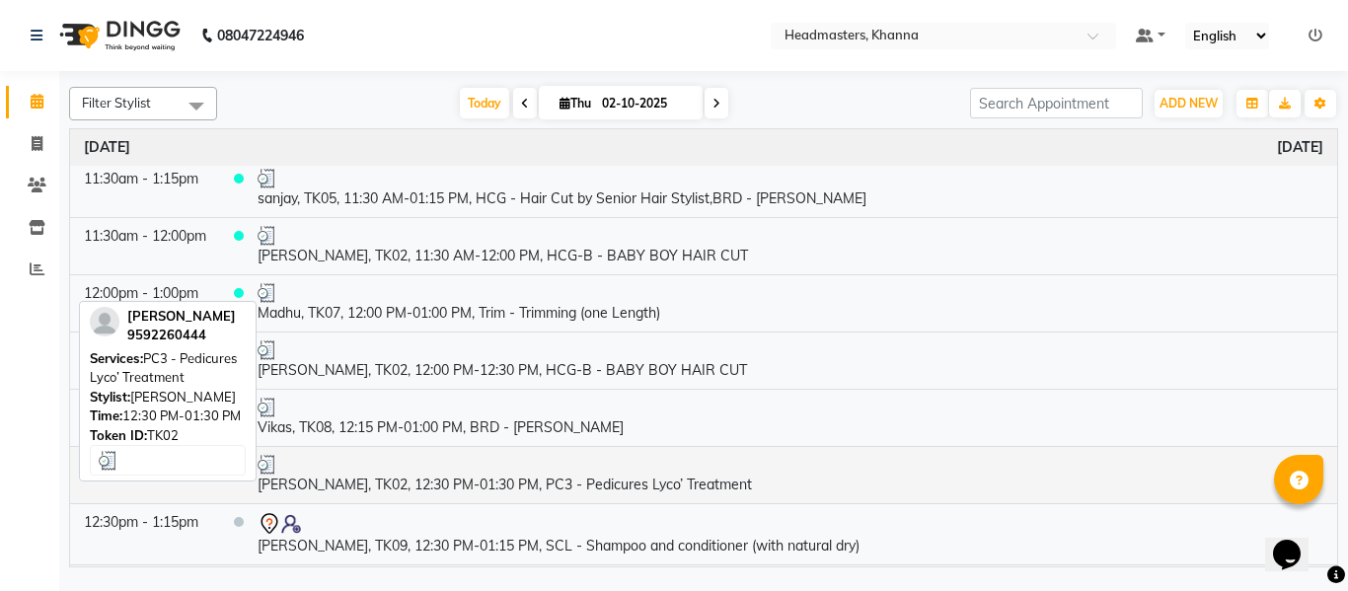
click at [460, 479] on td "[PERSON_NAME], TK02, 12:30 PM-01:30 PM, PC3 - Pedicures Lyco’ Treatment" at bounding box center [790, 474] width 1093 height 57
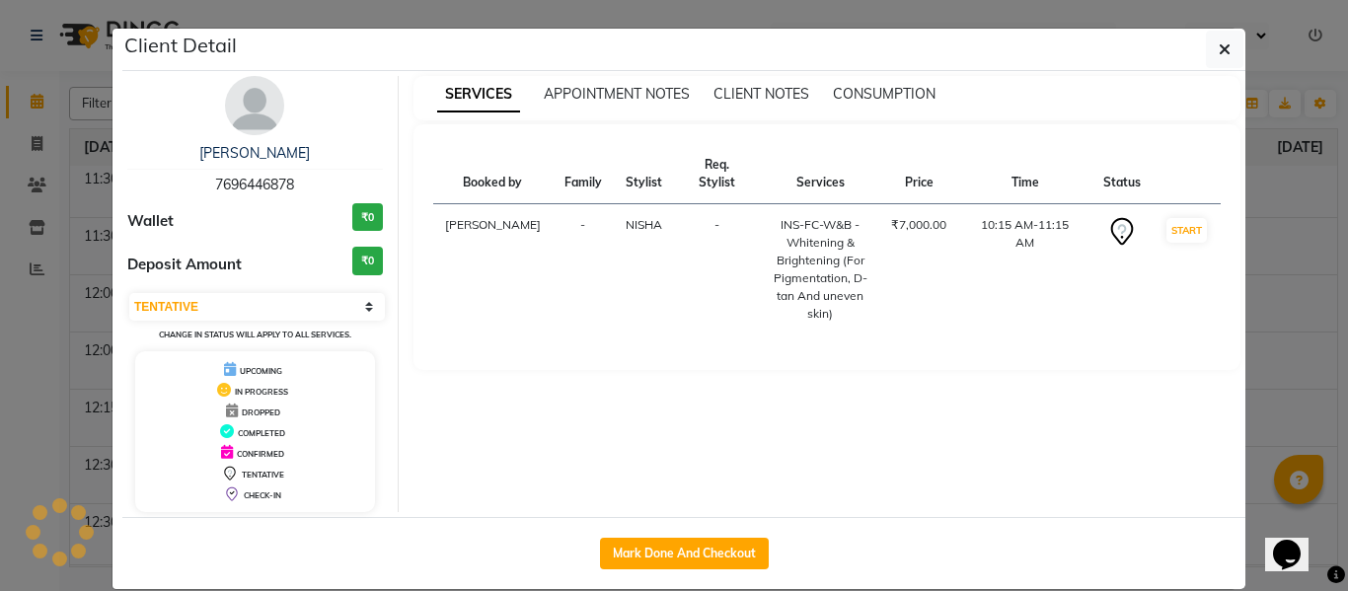
select select "3"
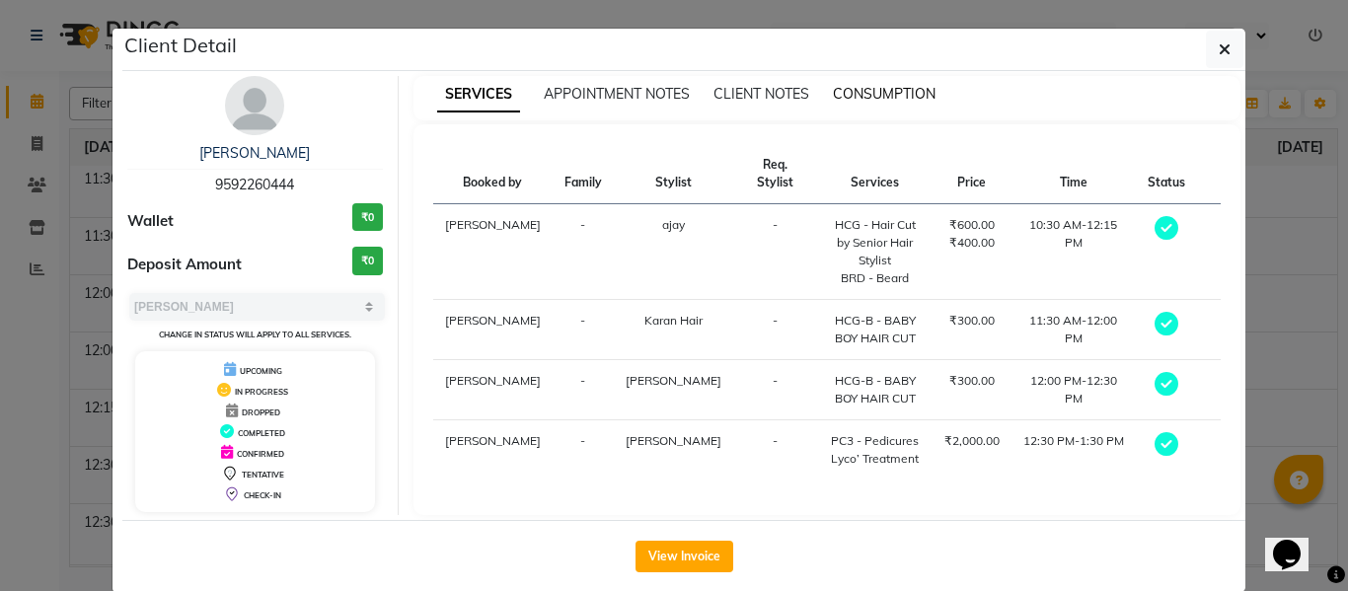
click at [891, 94] on span "CONSUMPTION" at bounding box center [884, 94] width 103 height 18
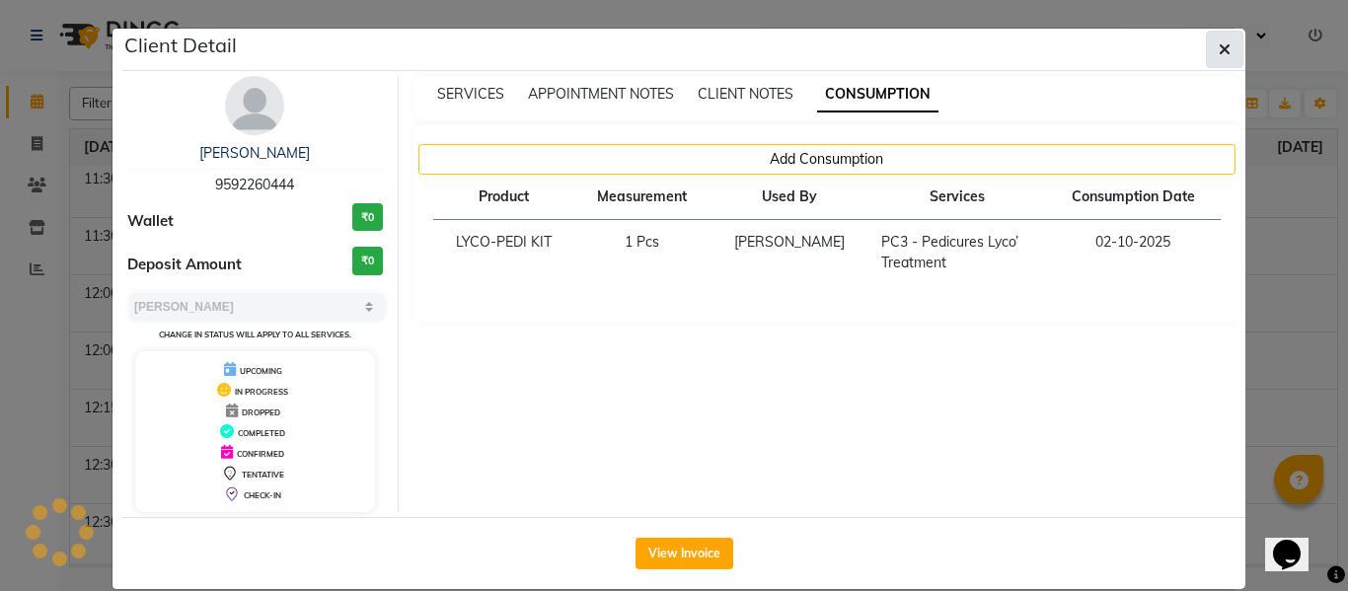
click at [1218, 43] on icon "button" at bounding box center [1224, 49] width 12 height 16
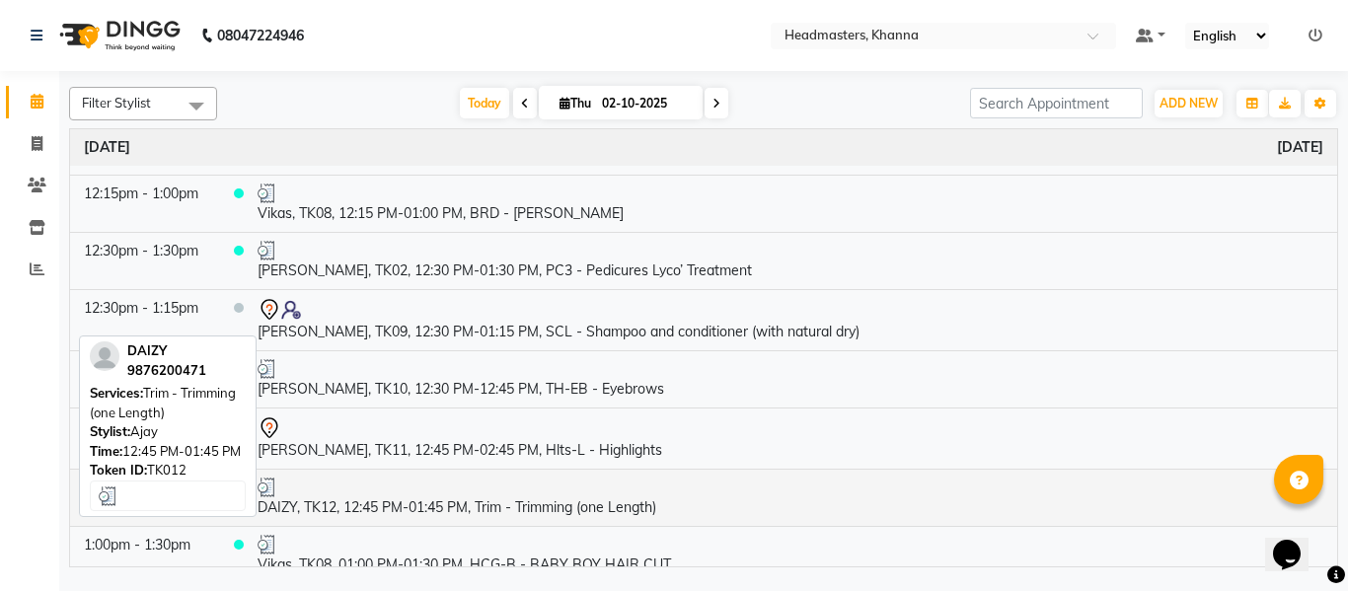
scroll to position [493, 0]
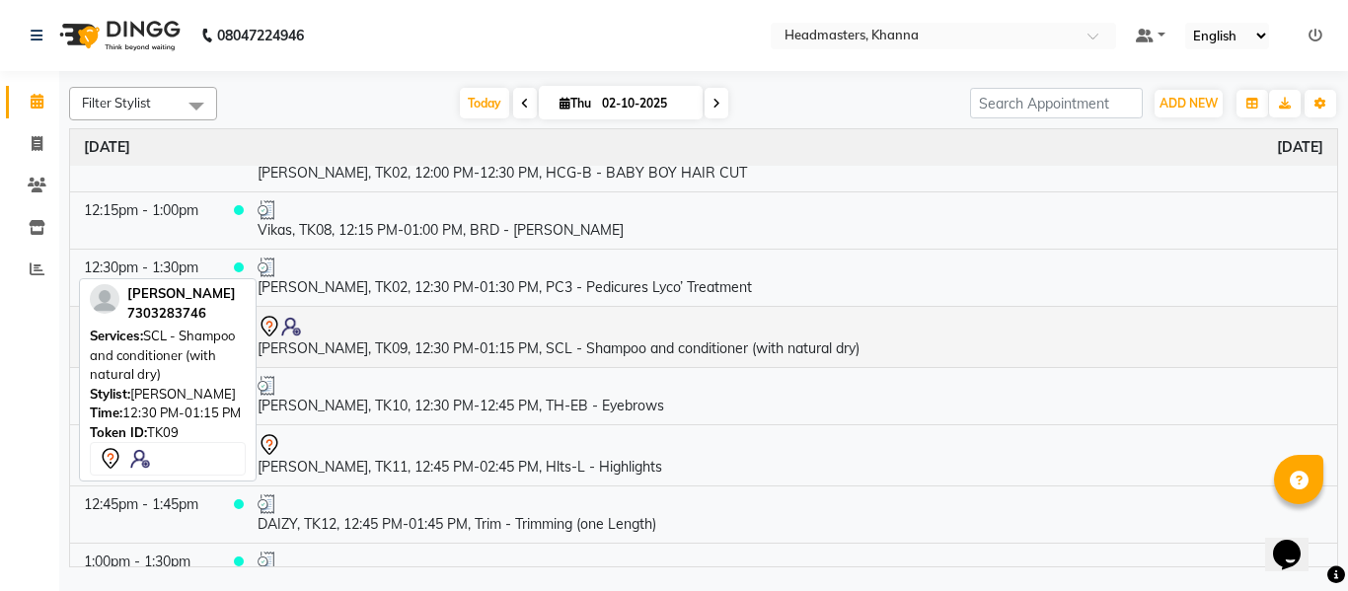
click at [492, 349] on td "[PERSON_NAME], TK09, 12:30 PM-01:15 PM, SCL - Shampoo and conditioner (with nat…" at bounding box center [790, 336] width 1093 height 61
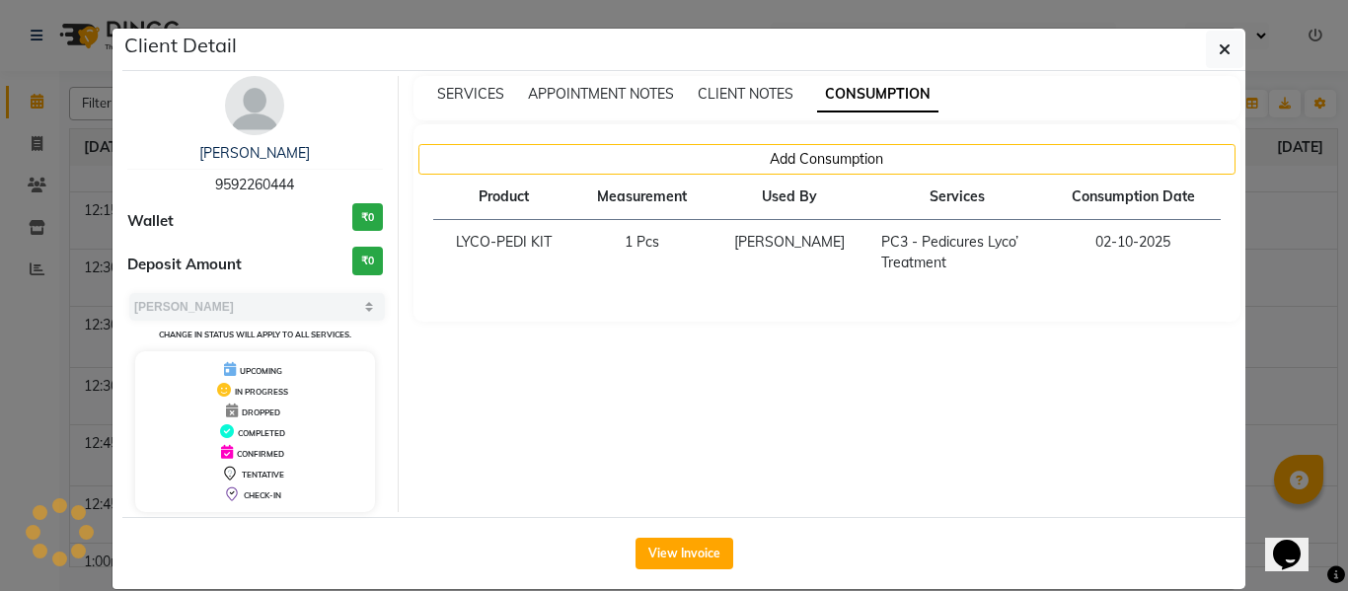
select select "7"
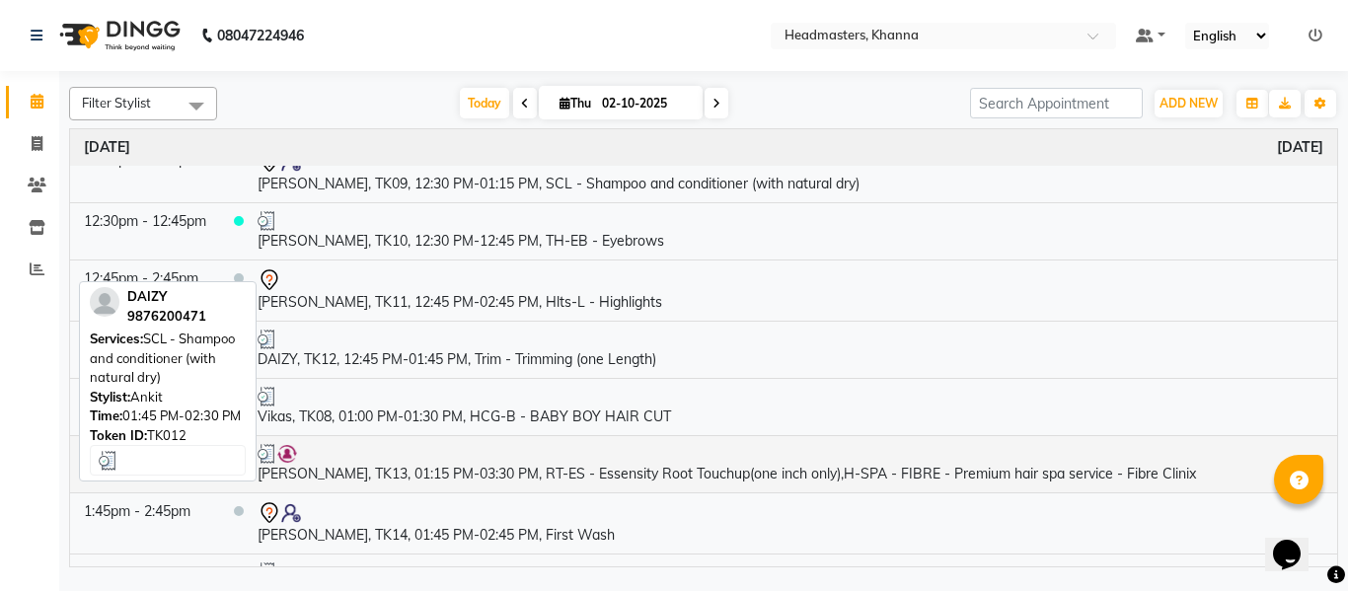
scroll to position [789, 0]
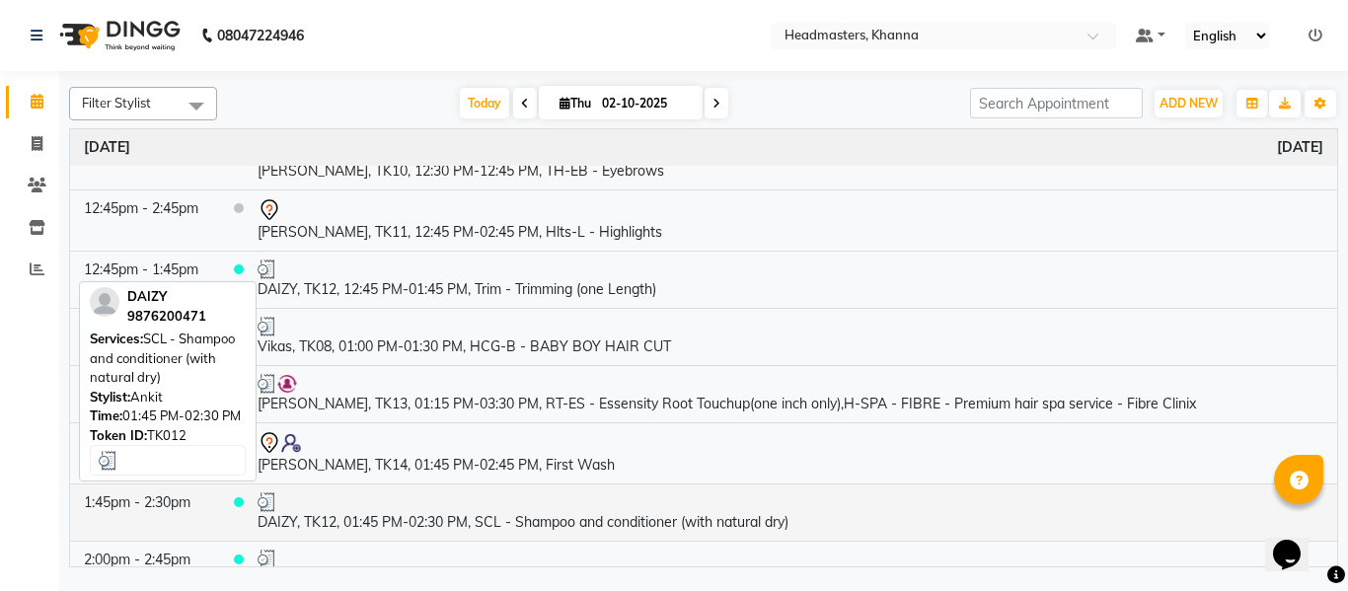
click at [594, 523] on td "DAIZY, TK12, 01:45 PM-02:30 PM, SCL - Shampoo and conditioner (with natural dry)" at bounding box center [790, 511] width 1093 height 57
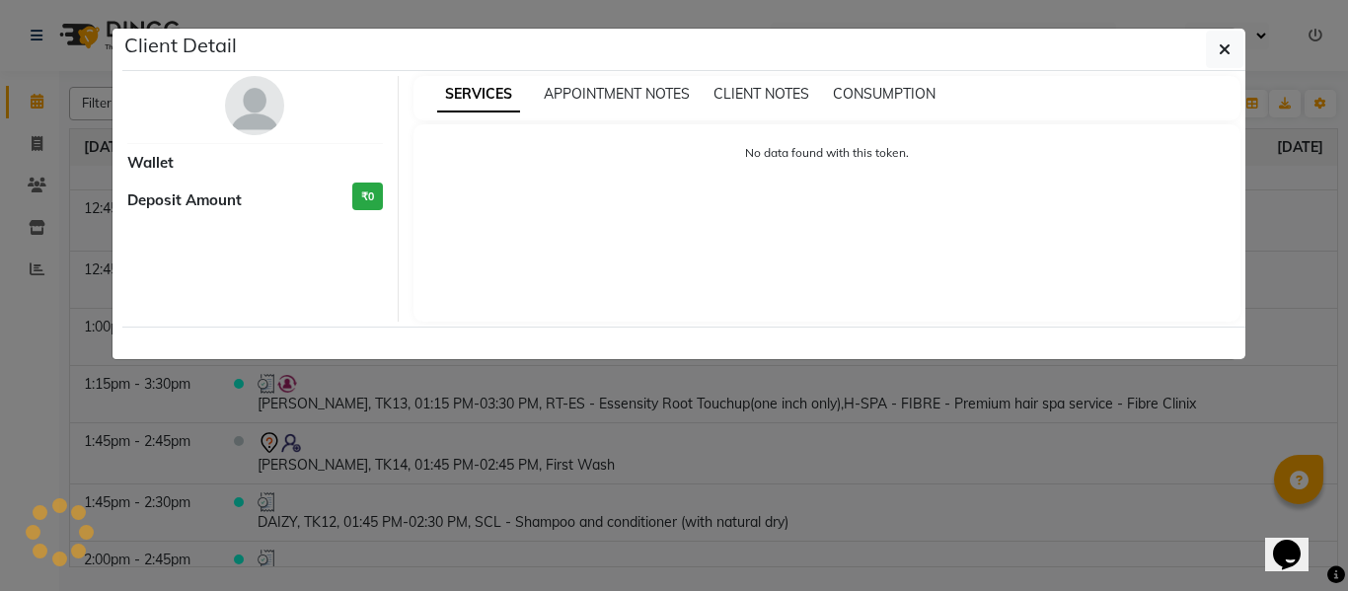
select select "3"
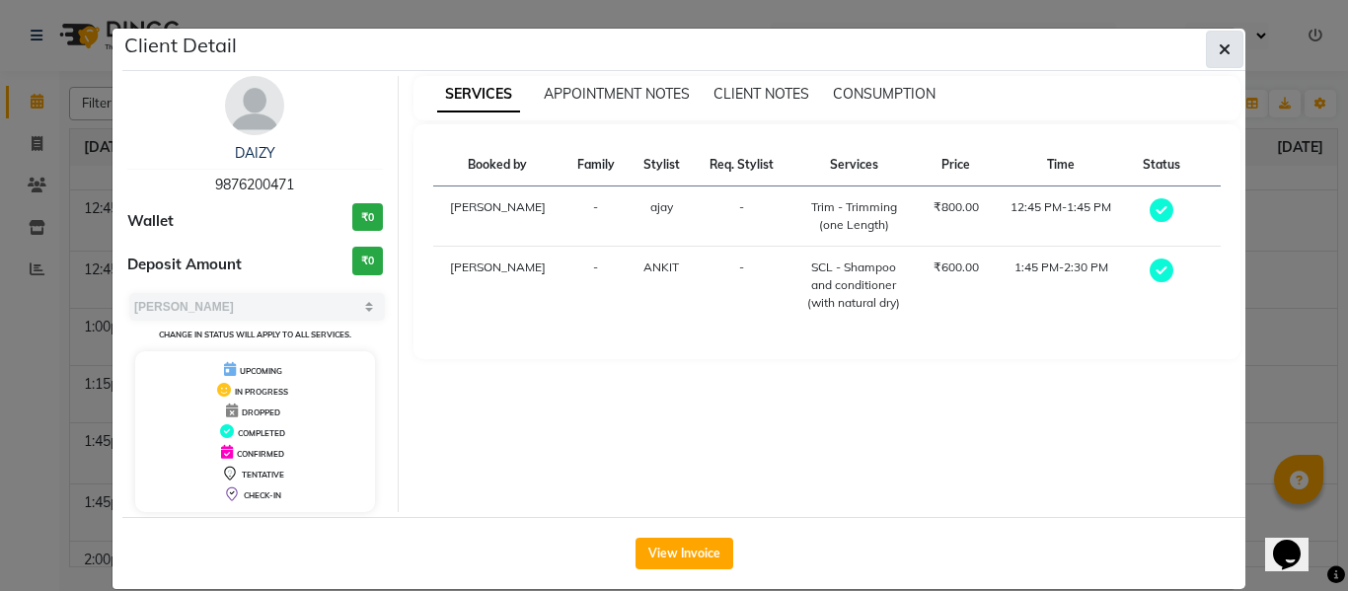
click at [1218, 51] on icon "button" at bounding box center [1224, 49] width 12 height 16
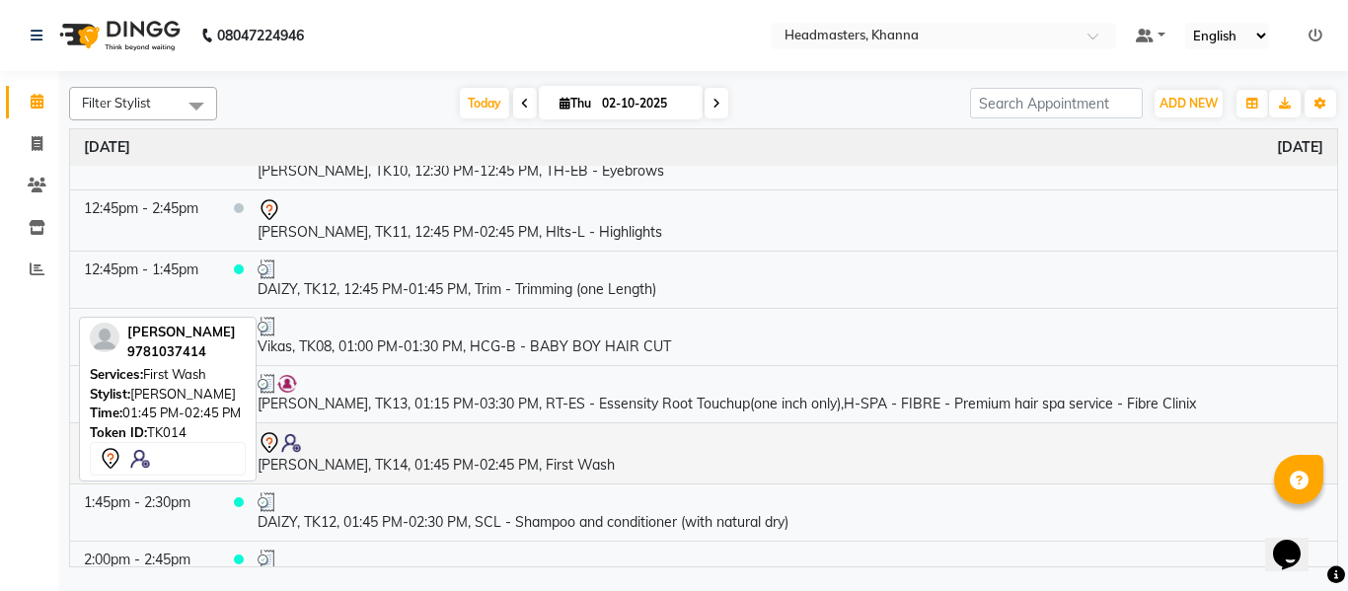
click at [543, 461] on td "[PERSON_NAME], TK14, 01:45 PM-02:45 PM, First Wash" at bounding box center [790, 452] width 1093 height 61
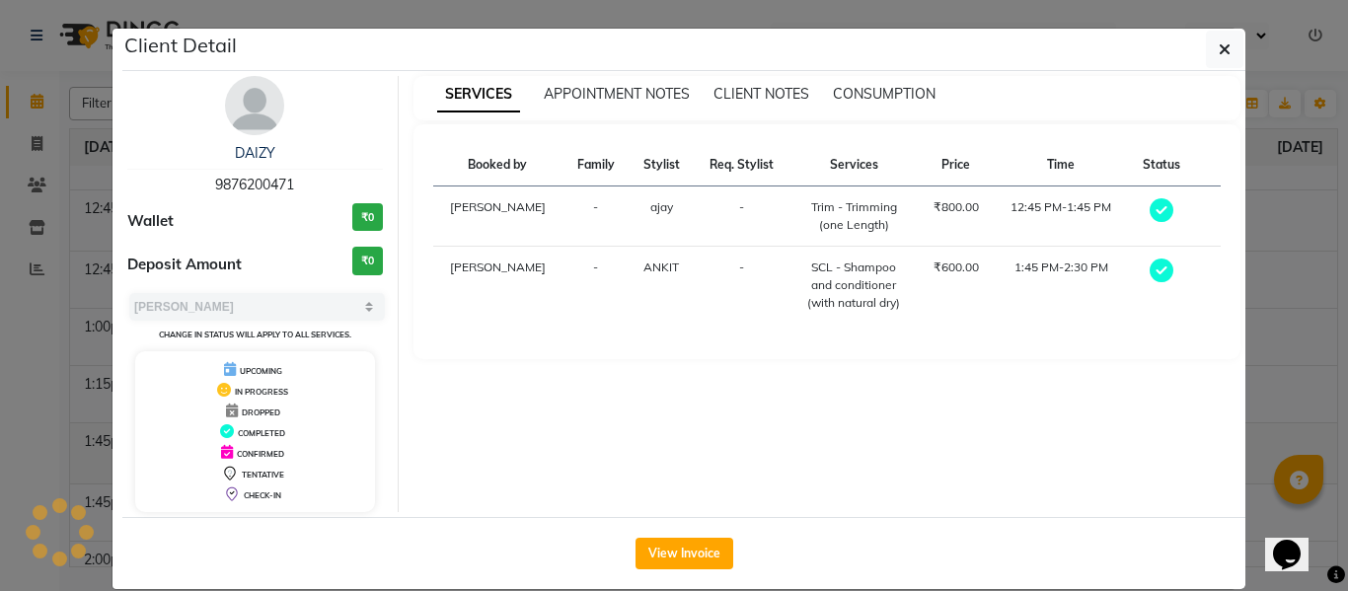
select select "7"
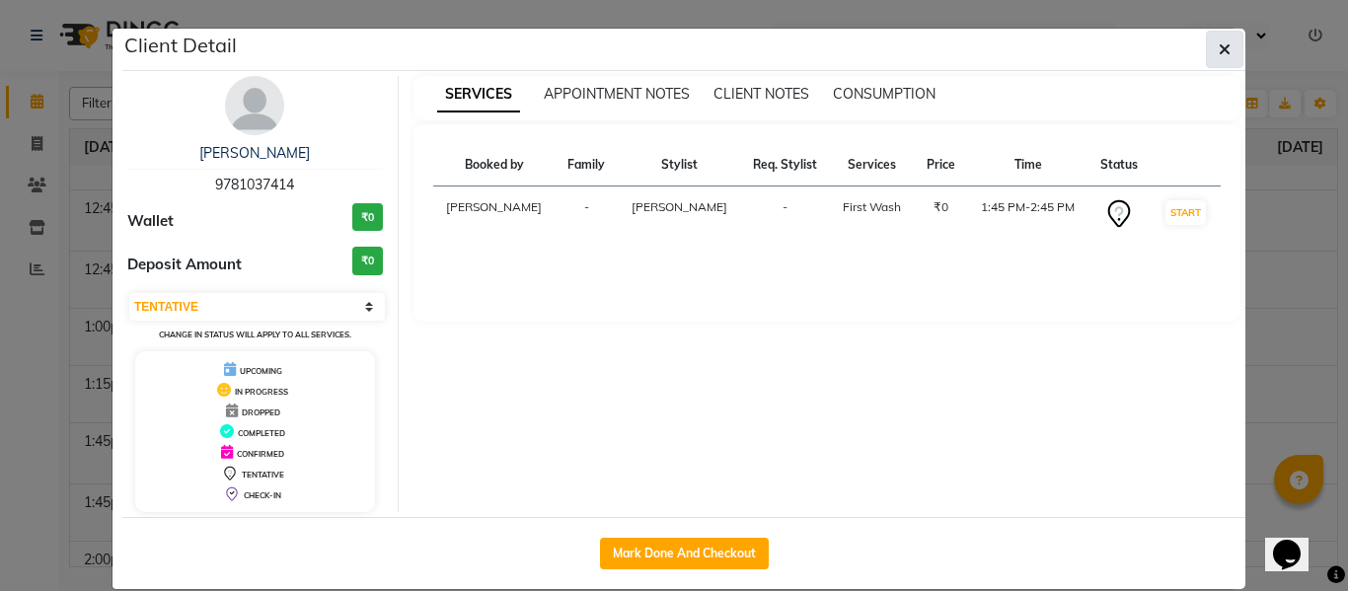
click at [1209, 45] on button "button" at bounding box center [1224, 49] width 37 height 37
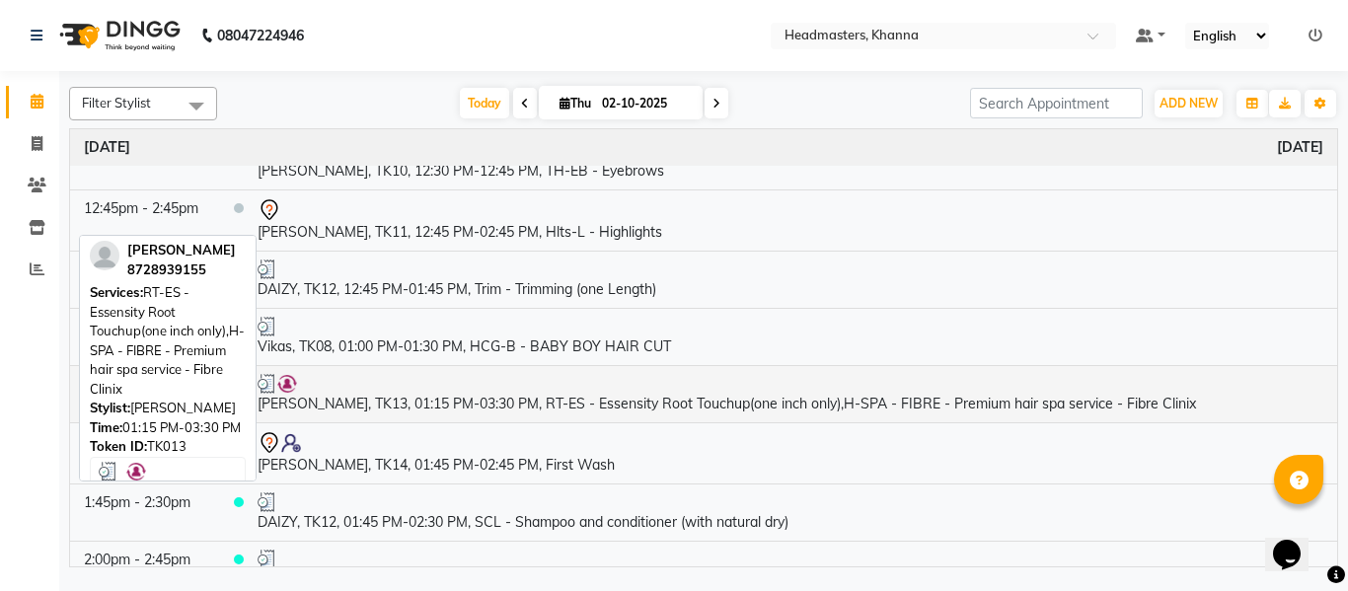
click at [575, 400] on td "[PERSON_NAME], TK13, 01:15 PM-03:30 PM, RT-ES - Essensity Root Touchup(one inch…" at bounding box center [790, 393] width 1093 height 57
select select "3"
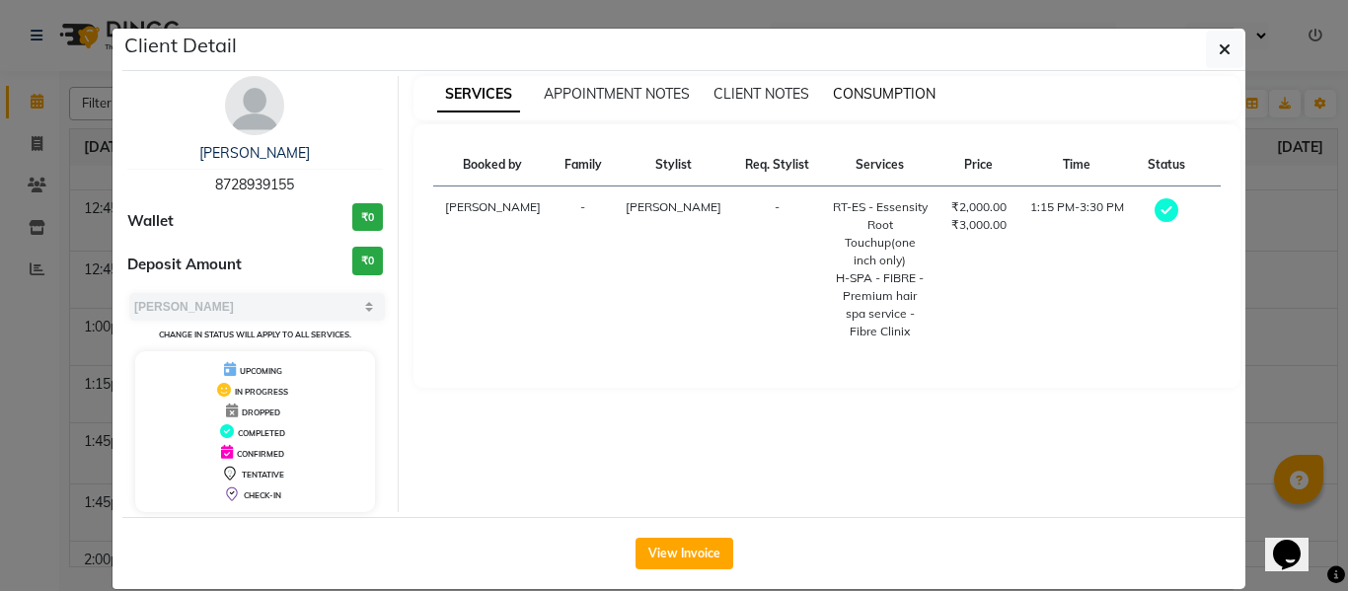
click at [851, 93] on span "CONSUMPTION" at bounding box center [884, 94] width 103 height 18
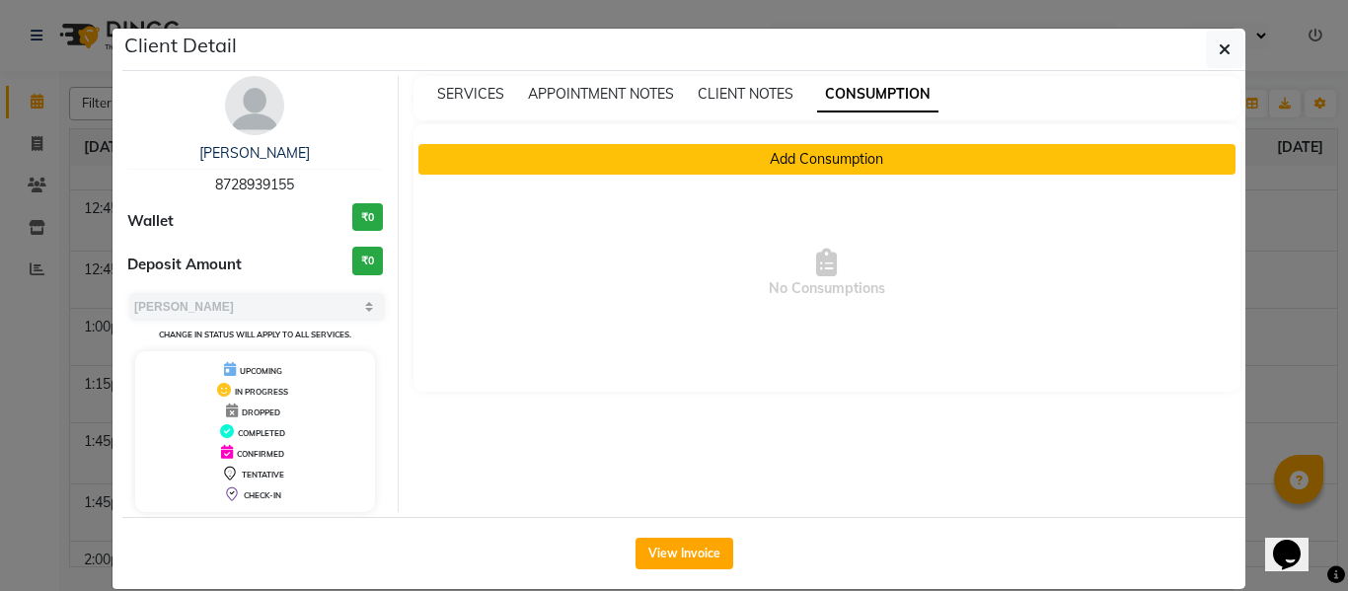
click at [786, 146] on button "Add Consumption" at bounding box center [827, 159] width 818 height 31
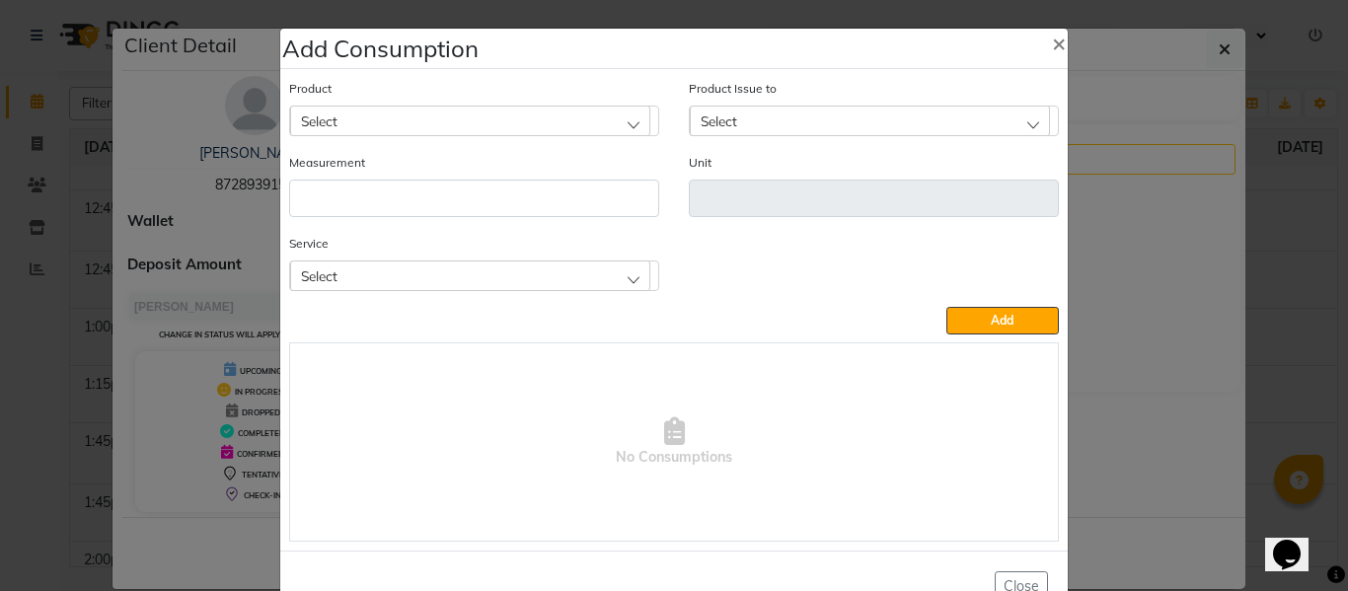
click at [478, 274] on div "Select" at bounding box center [470, 275] width 360 height 30
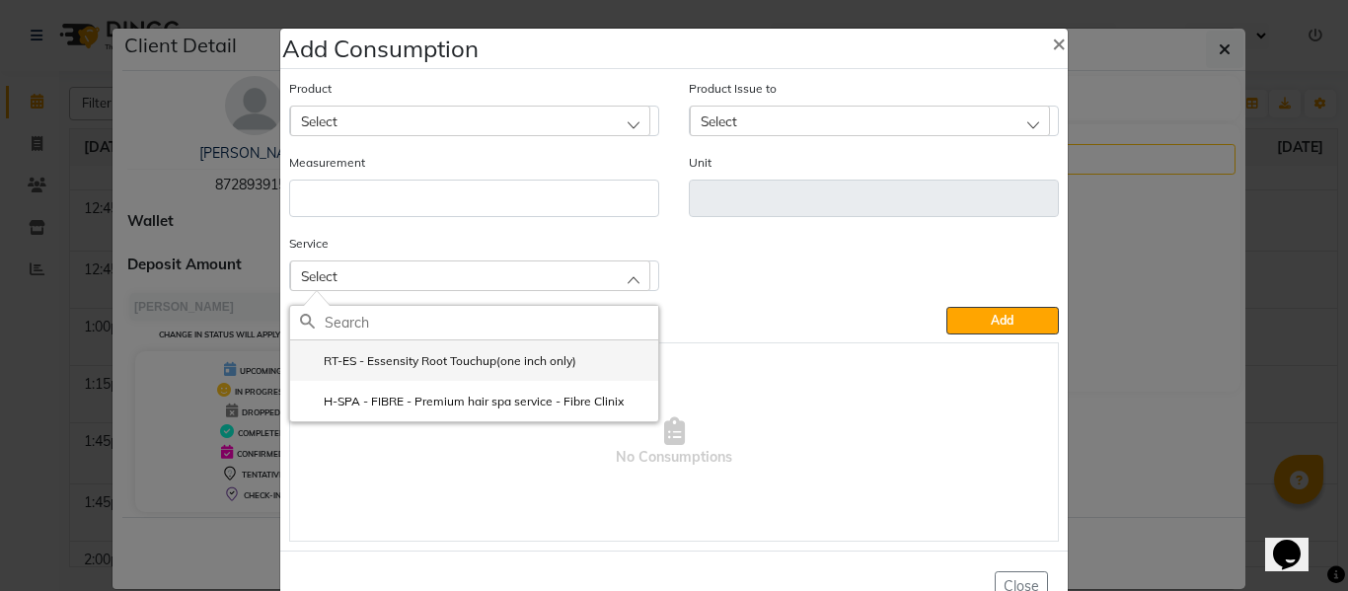
click at [416, 356] on label "RT-ES - Essensity Root Touchup(one inch only)" at bounding box center [438, 361] width 276 height 18
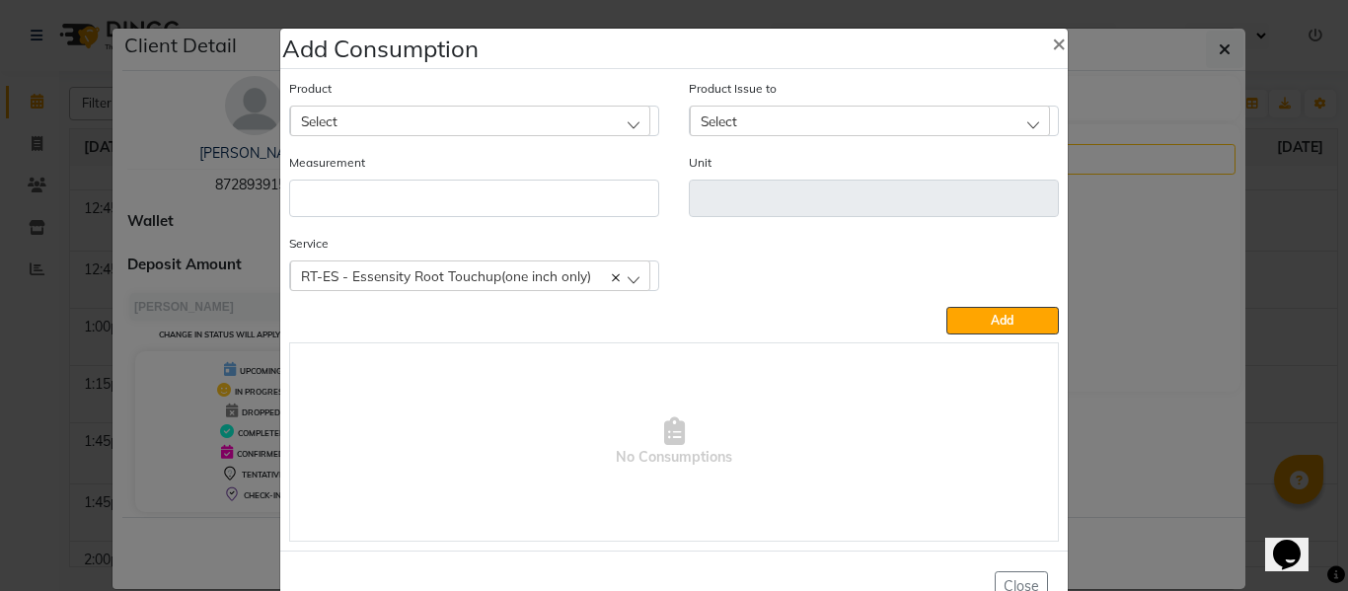
click at [481, 119] on div "Select" at bounding box center [470, 121] width 360 height 30
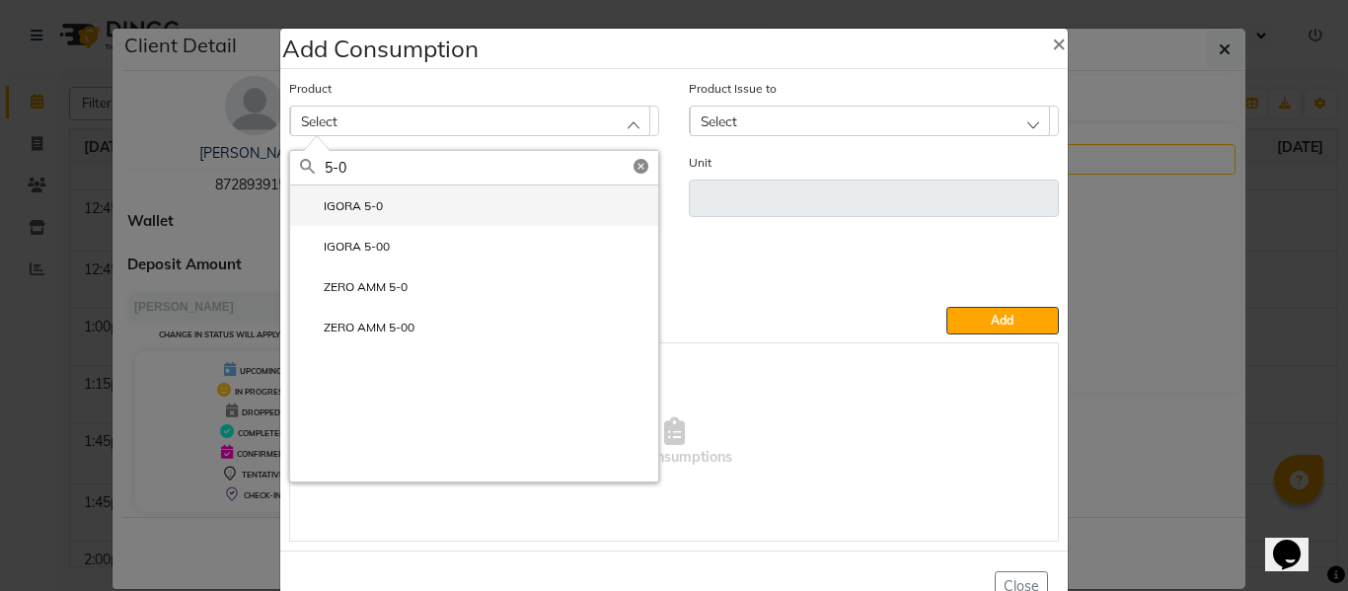
type input "5-0"
click at [348, 192] on li "IGORA 5-0" at bounding box center [474, 205] width 368 height 40
type input "Gm"
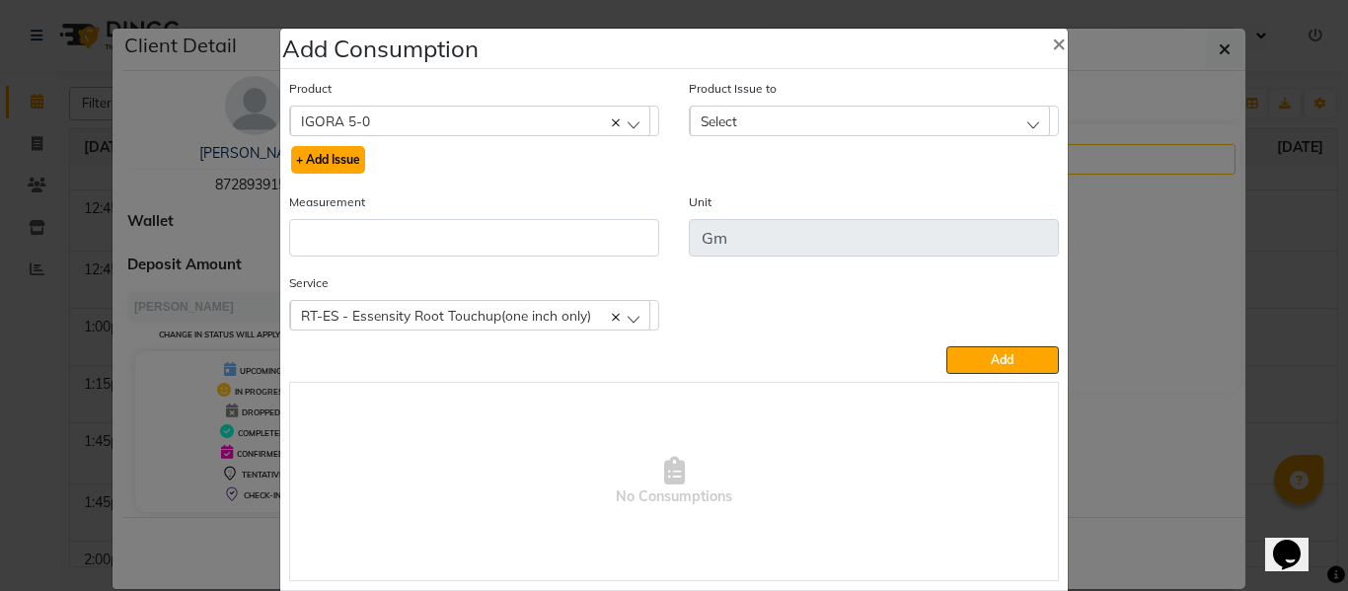
click at [329, 155] on button "+ Add Issue" at bounding box center [328, 160] width 74 height 28
select select
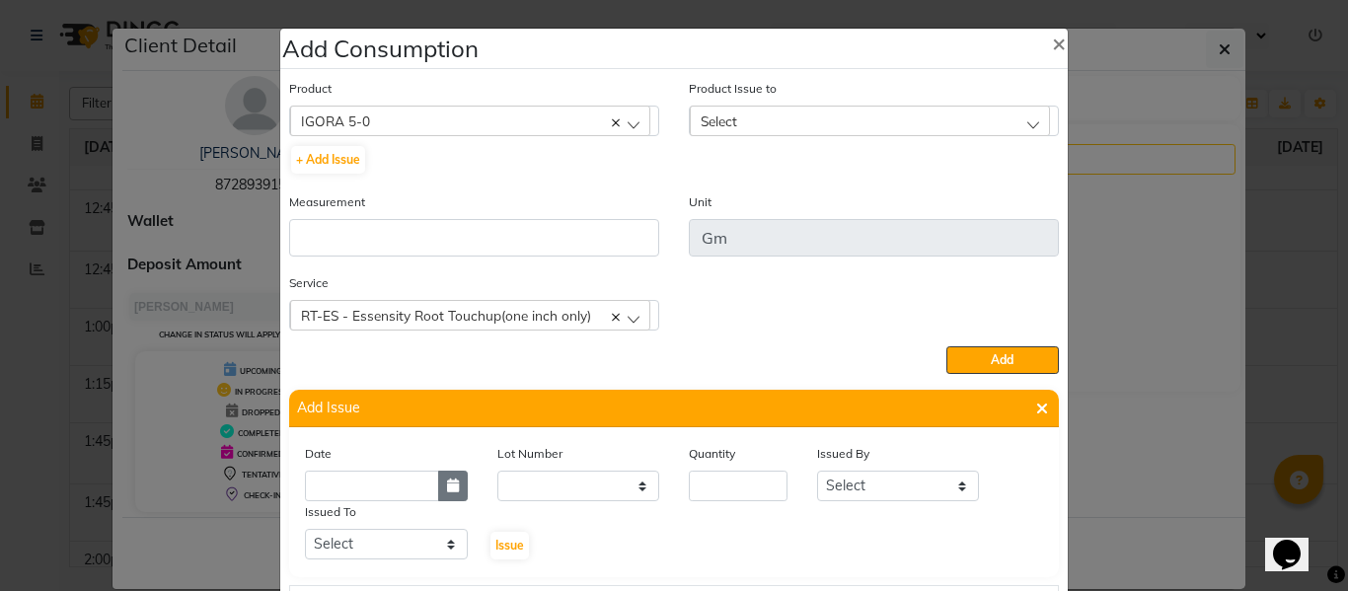
click at [447, 485] on icon "button" at bounding box center [453, 485] width 12 height 14
select select "10"
select select "2025"
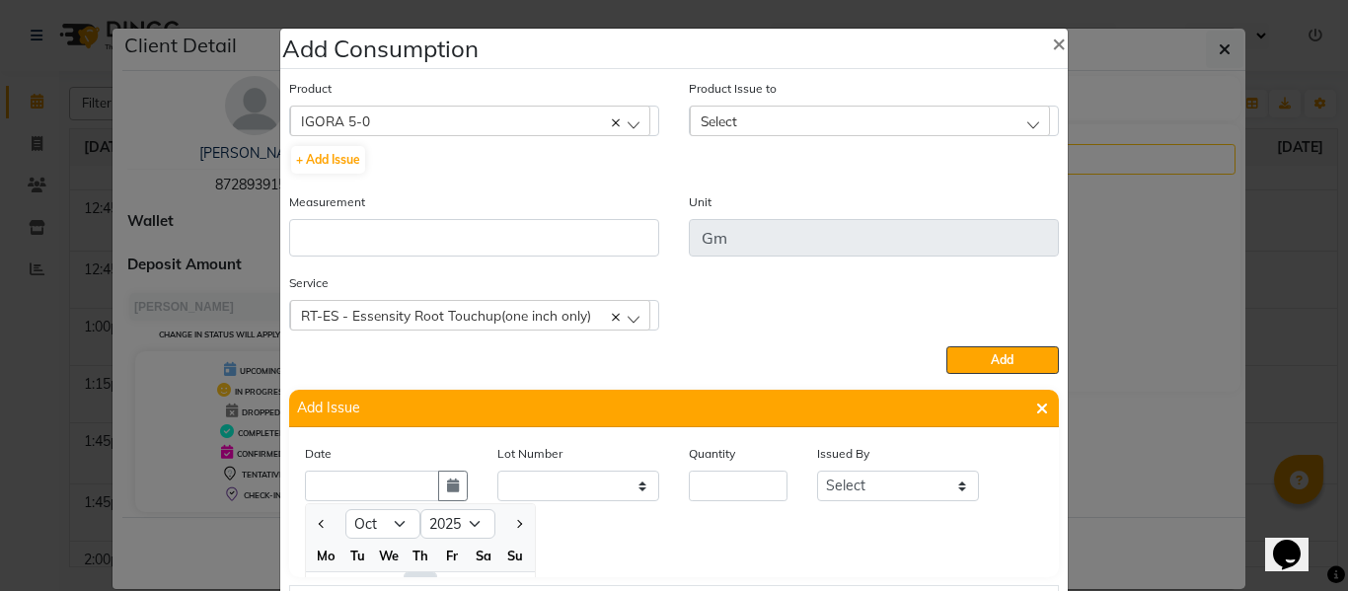
scroll to position [27, 0]
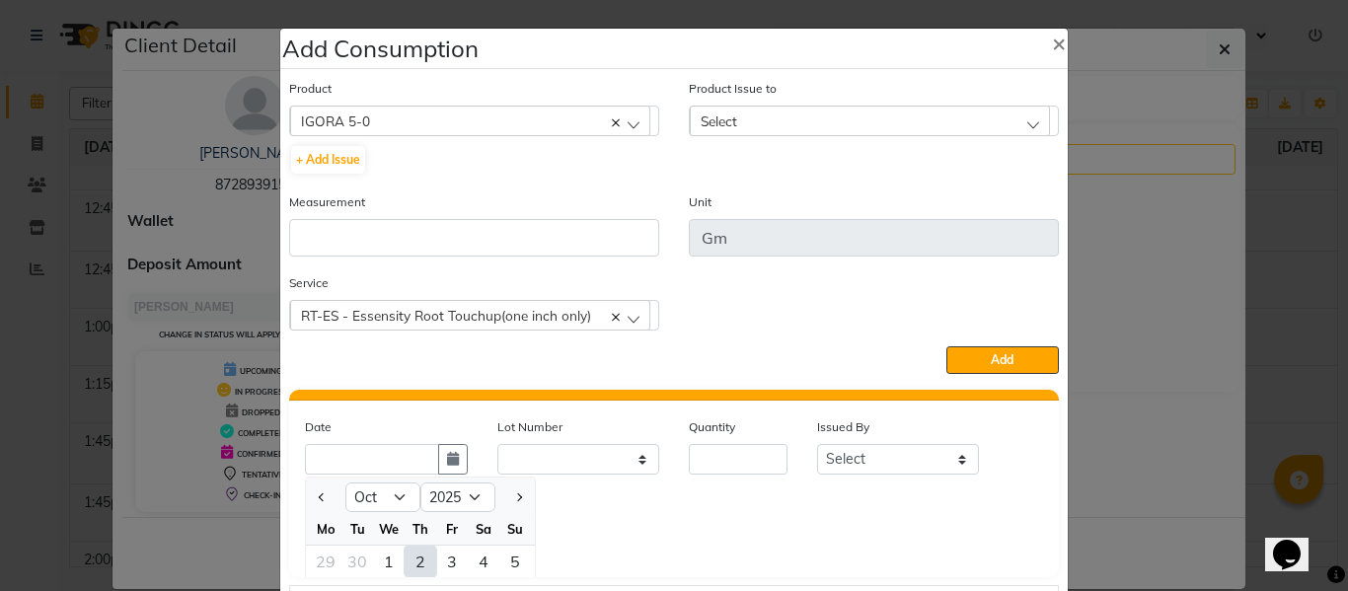
click at [411, 556] on div "2" at bounding box center [420, 562] width 32 height 32
type input "02-10-2025"
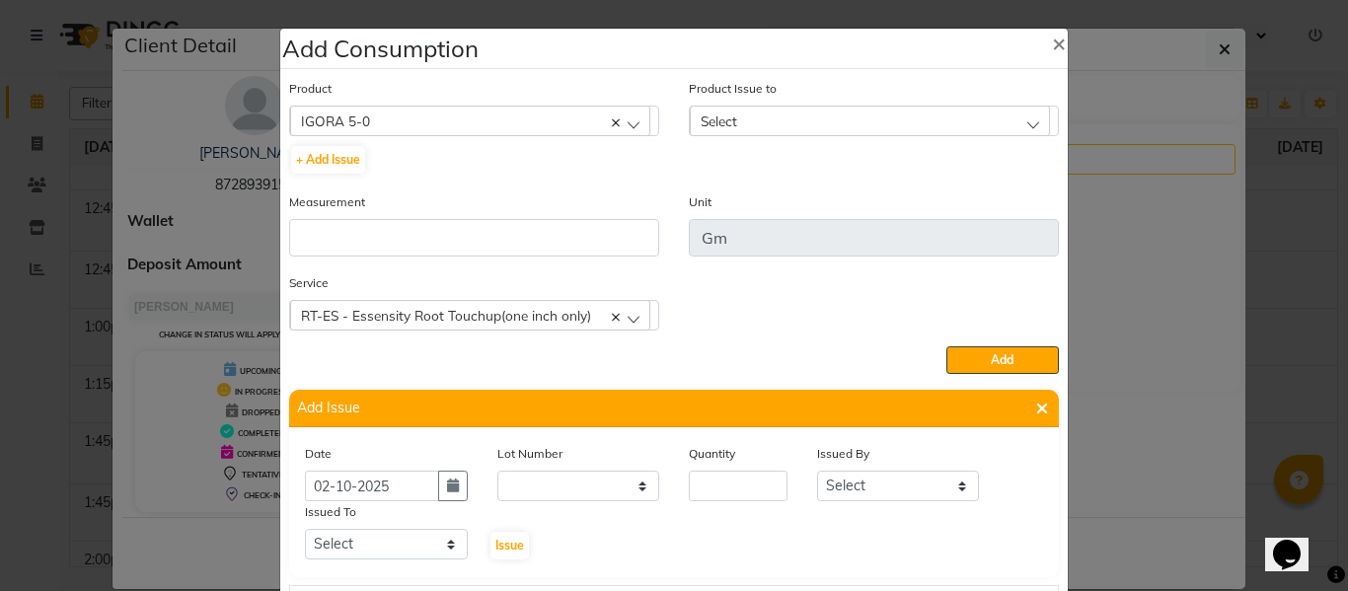
scroll to position [0, 0]
click at [714, 485] on input "number" at bounding box center [738, 486] width 99 height 31
type input "38"
drag, startPoint x: 847, startPoint y: 501, endPoint x: 854, endPoint y: 468, distance: 34.2
click at [850, 489] on div "Date [DATE] Lot Number None Quantity 38 Issued By Select ABHISHEK ajay [PERSON_…" at bounding box center [674, 502] width 768 height 118
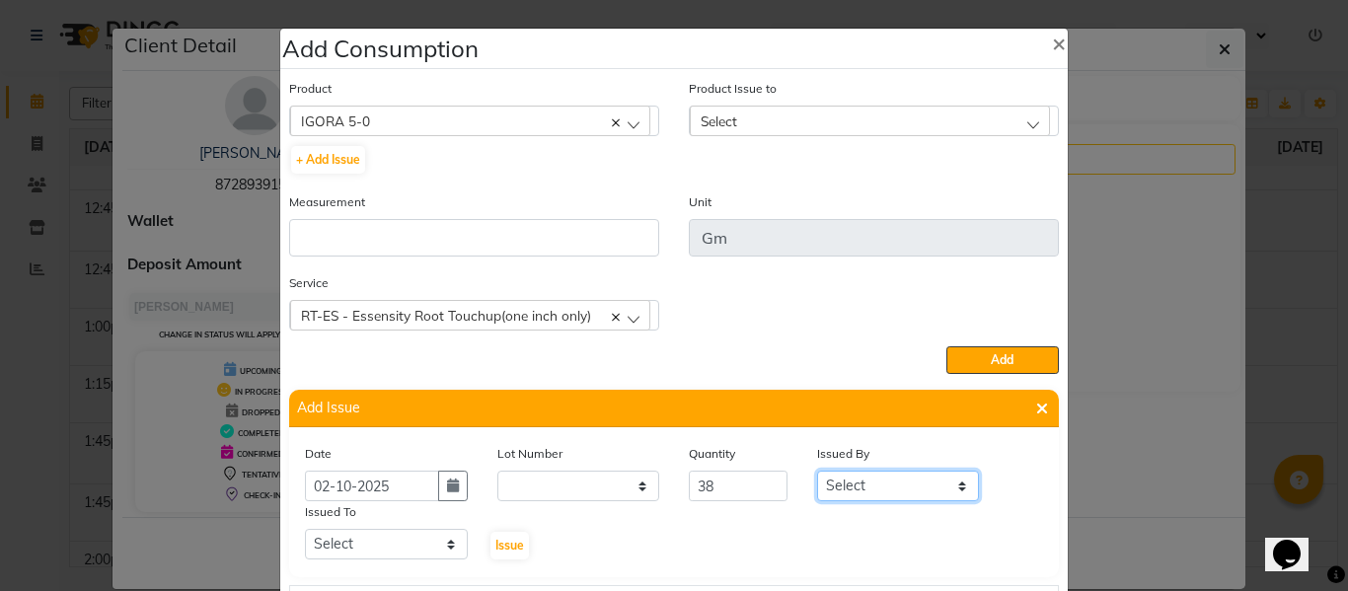
drag, startPoint x: 839, startPoint y: 492, endPoint x: 839, endPoint y: 473, distance: 19.7
click at [839, 492] on select "Select ABHISHEK ajay [PERSON_NAME] [PERSON_NAME] [PERSON_NAME] [PERSON_NAME] HE…" at bounding box center [898, 486] width 163 height 31
select select "82726"
click at [817, 471] on select "Select ABHISHEK ajay [PERSON_NAME] [PERSON_NAME] [PERSON_NAME] [PERSON_NAME] HE…" at bounding box center [898, 486] width 163 height 31
drag, startPoint x: 420, startPoint y: 541, endPoint x: 417, endPoint y: 531, distance: 10.3
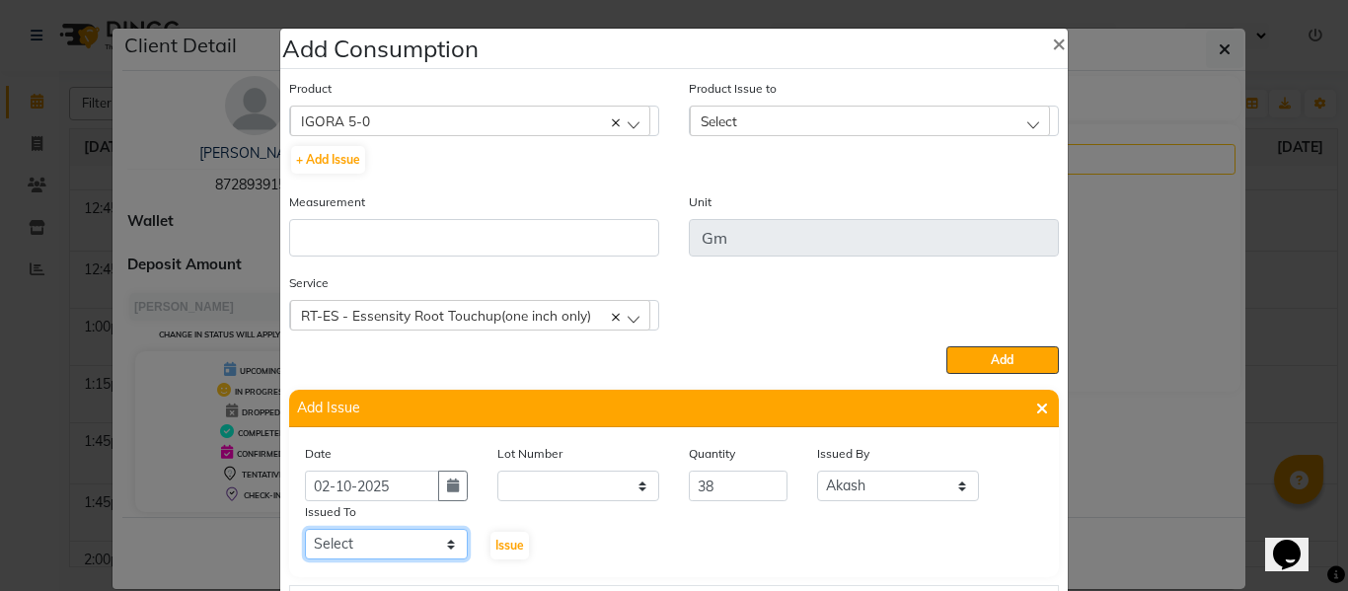
click at [420, 541] on select "Select ABHISHEK ajay [PERSON_NAME] [PERSON_NAME] [PERSON_NAME] [PERSON_NAME] HE…" at bounding box center [386, 544] width 163 height 31
select select "60805"
click at [305, 529] on select "Select ABHISHEK ajay [PERSON_NAME] [PERSON_NAME] [PERSON_NAME] [PERSON_NAME] HE…" at bounding box center [386, 544] width 163 height 31
drag, startPoint x: 507, startPoint y: 544, endPoint x: 596, endPoint y: 432, distance: 142.5
click at [506, 543] on span "Issue" at bounding box center [509, 545] width 29 height 15
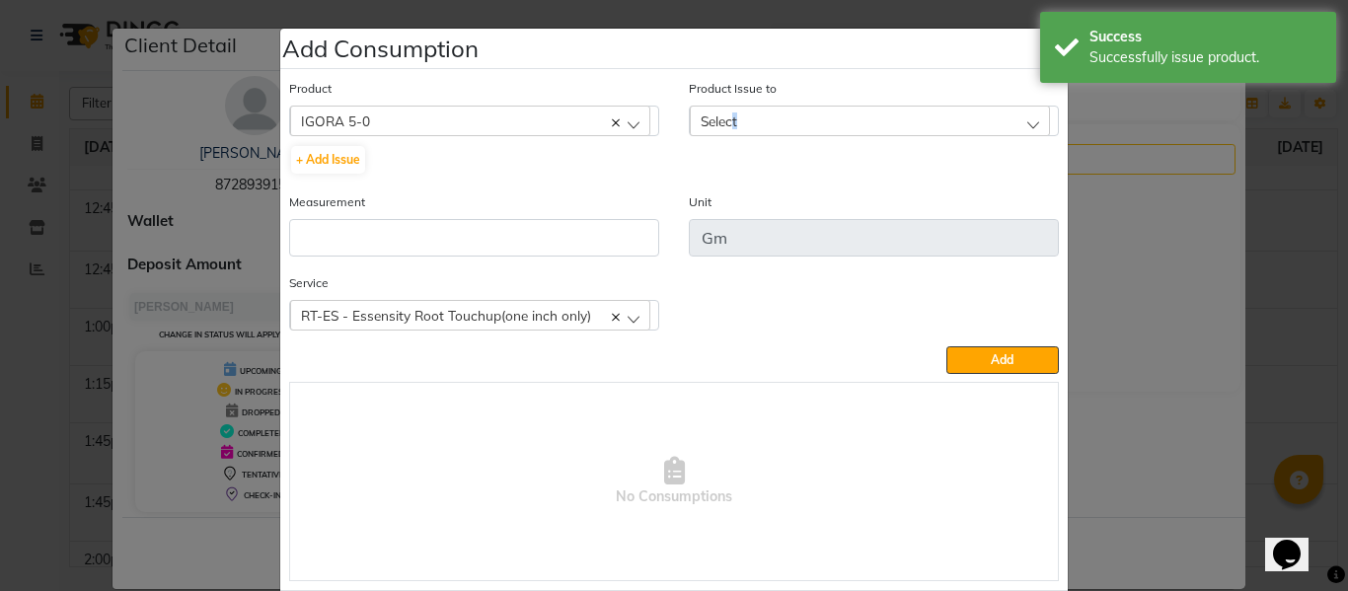
drag, startPoint x: 728, startPoint y: 116, endPoint x: 765, endPoint y: 212, distance: 102.4
click at [730, 116] on span "Select" at bounding box center [718, 120] width 37 height 17
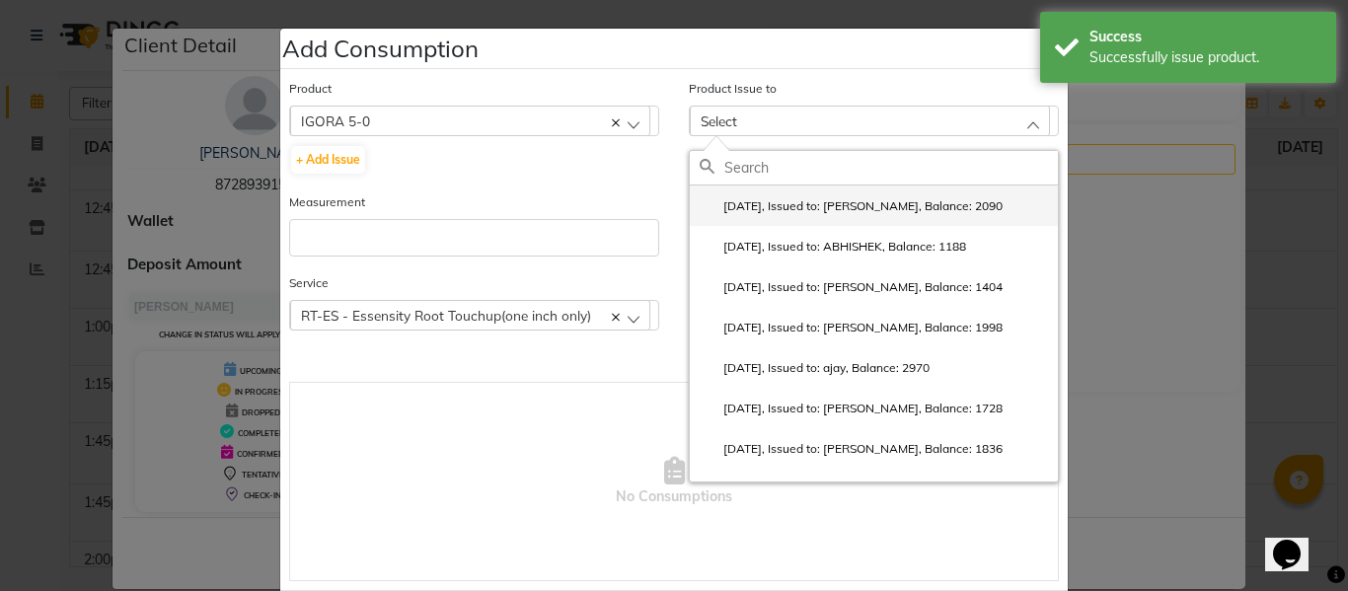
click at [784, 192] on li "[DATE], Issued to: [PERSON_NAME], Balance: 2090" at bounding box center [874, 205] width 368 height 40
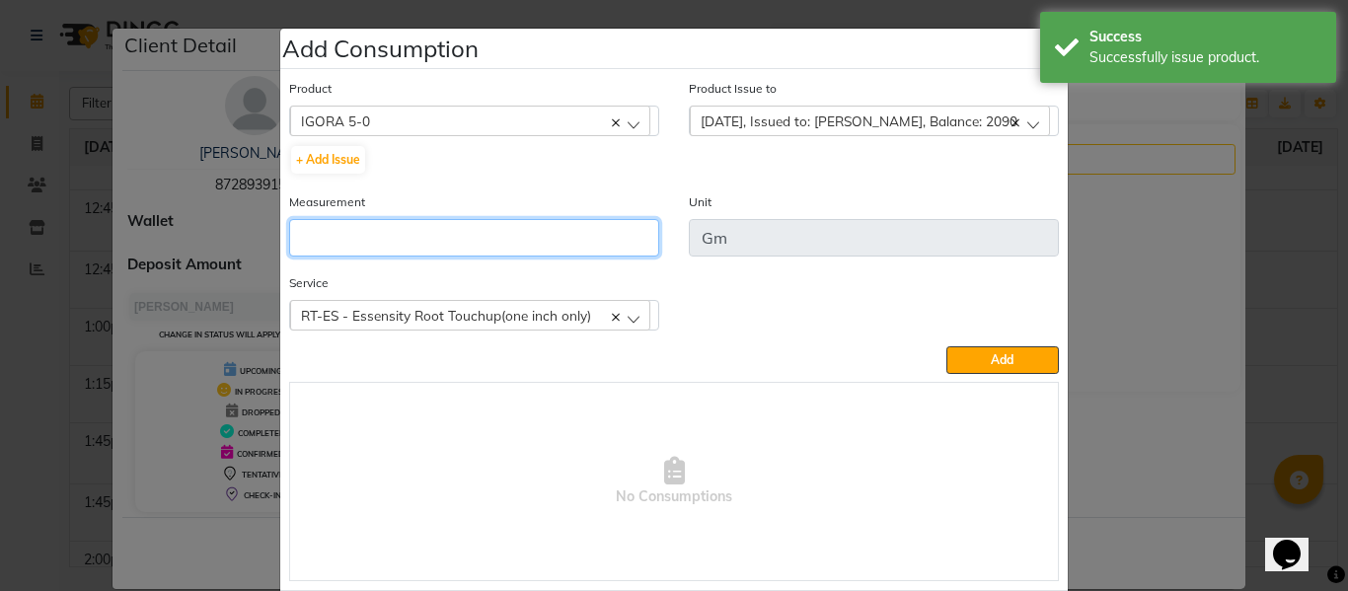
click at [562, 229] on input "number" at bounding box center [474, 237] width 370 height 37
type input "38"
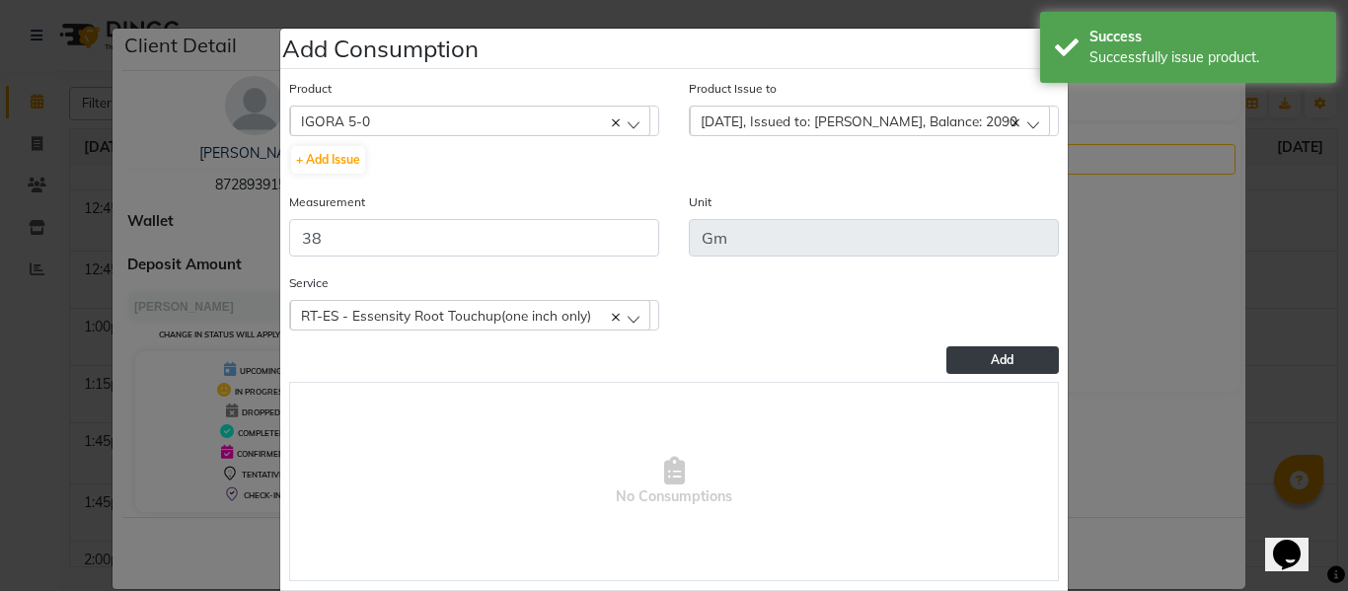
click at [957, 347] on button "Add" at bounding box center [1002, 360] width 112 height 28
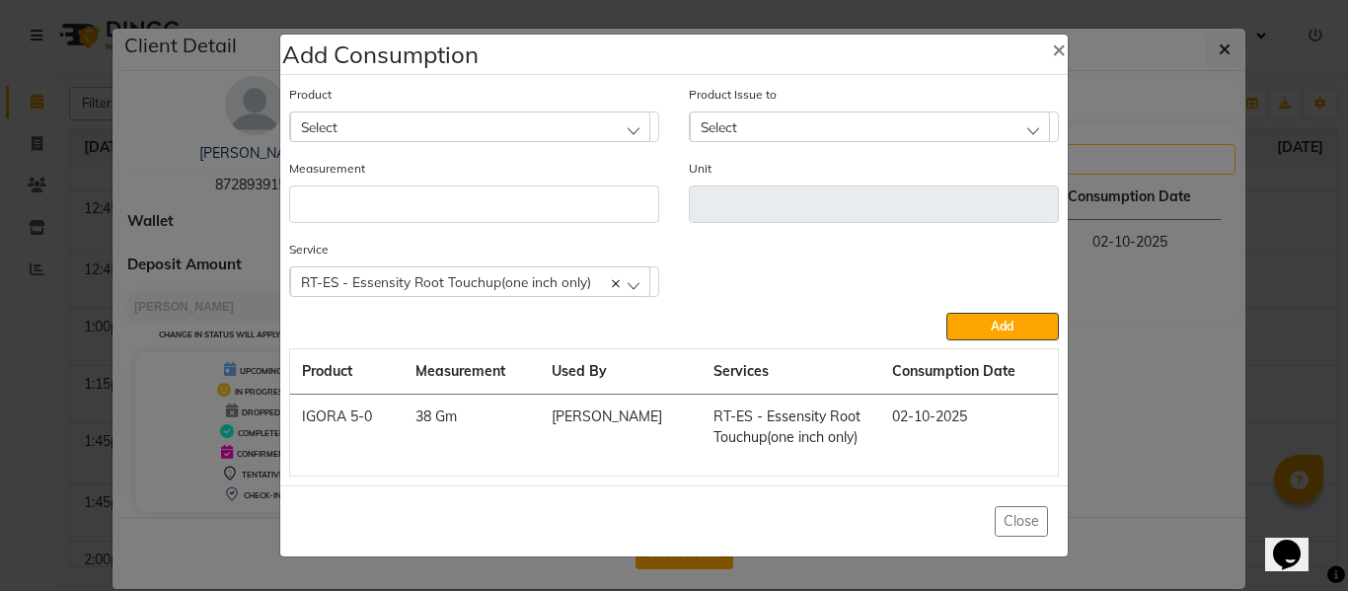
click at [523, 124] on div "Select" at bounding box center [470, 126] width 360 height 30
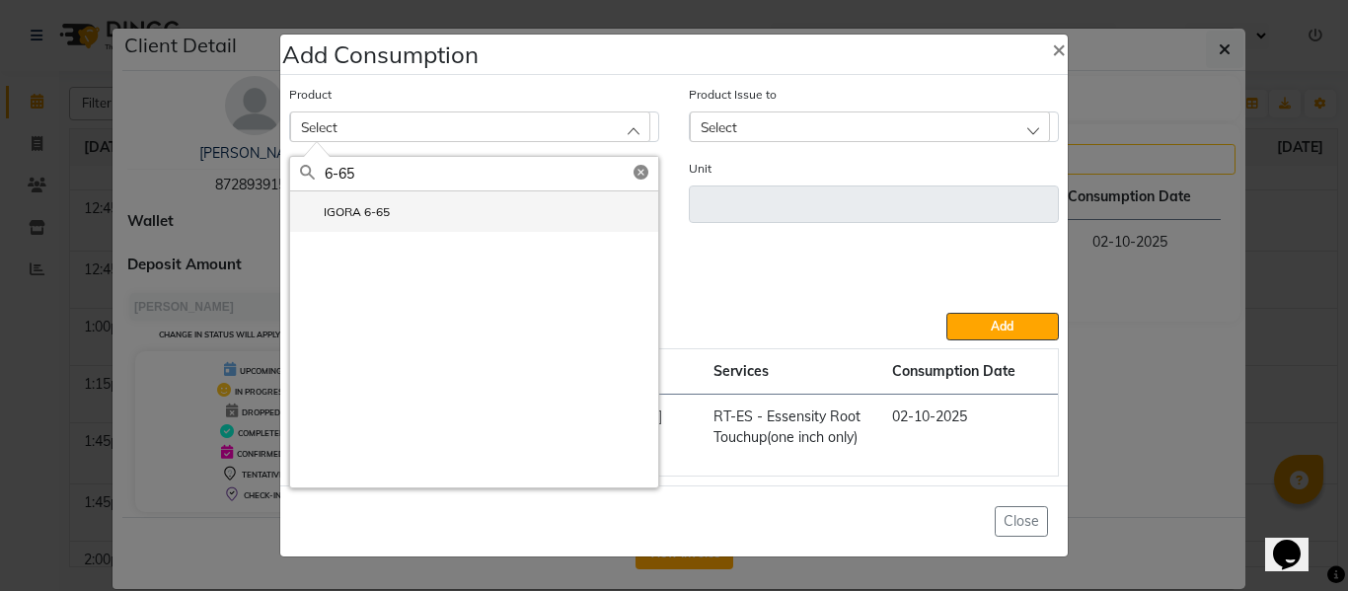
type input "6-65"
click at [381, 204] on label "IGORA 6-65" at bounding box center [345, 212] width 90 height 18
type input "GM"
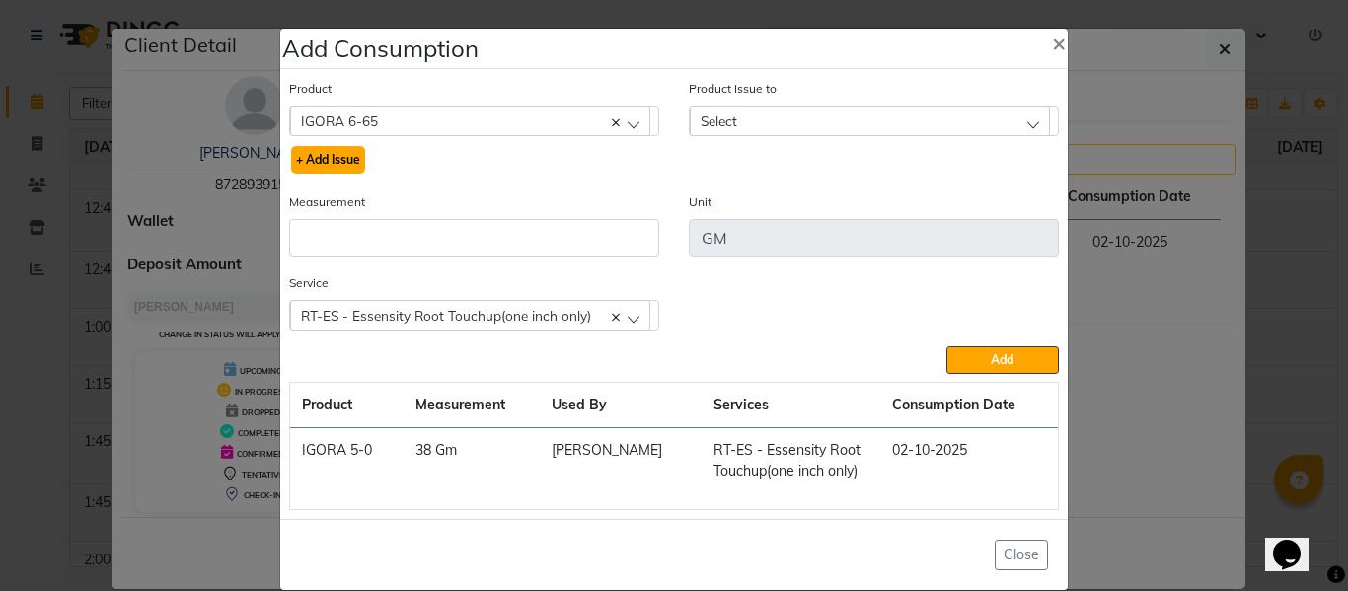
click at [337, 158] on button "+ Add Issue" at bounding box center [328, 160] width 74 height 28
select select
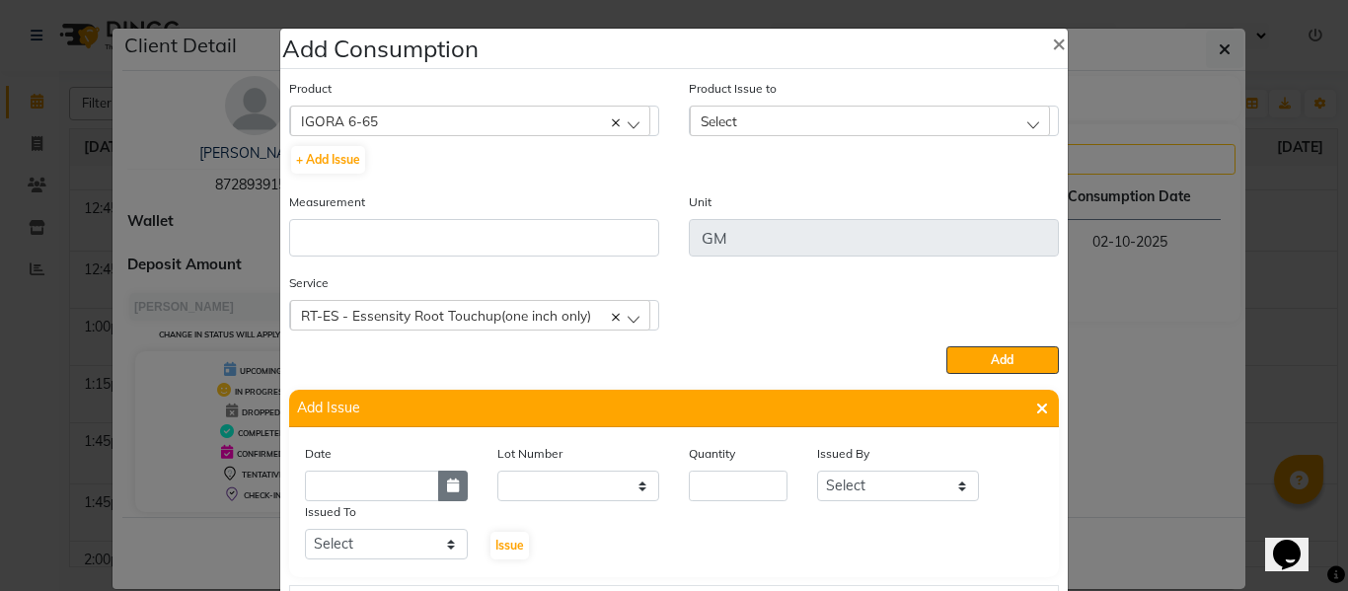
click at [447, 482] on icon "button" at bounding box center [453, 485] width 12 height 14
select select "10"
select select "2025"
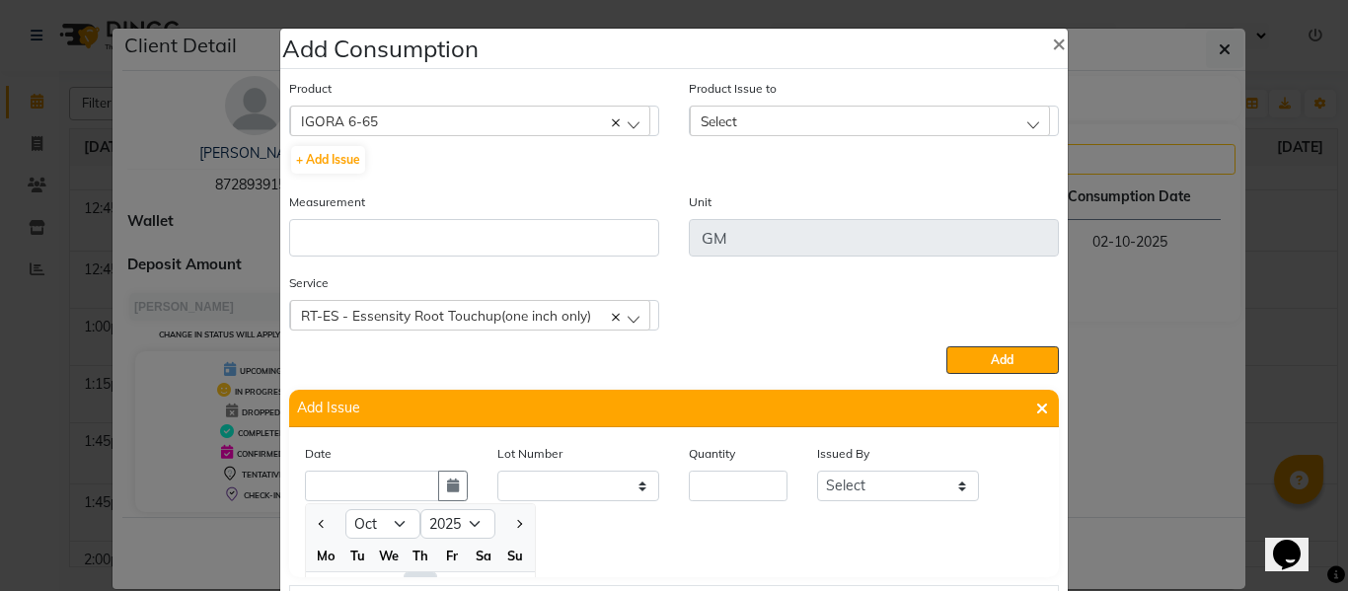
scroll to position [27, 0]
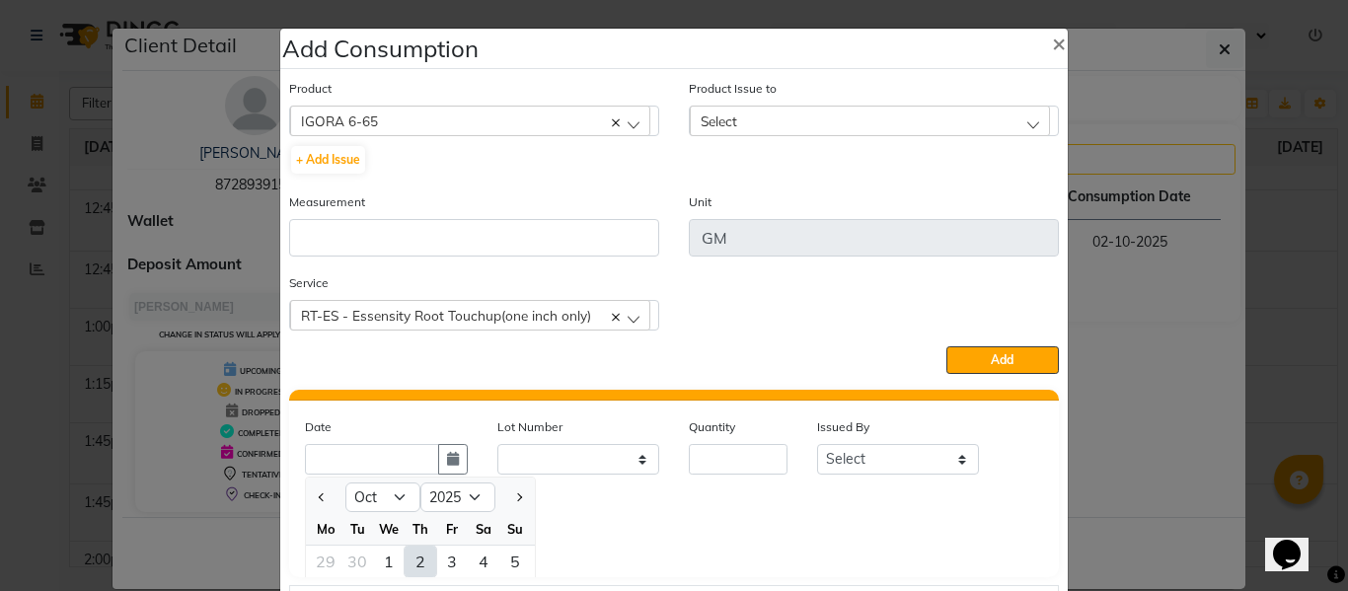
click at [412, 563] on div "2" at bounding box center [420, 562] width 32 height 32
type input "02-10-2025"
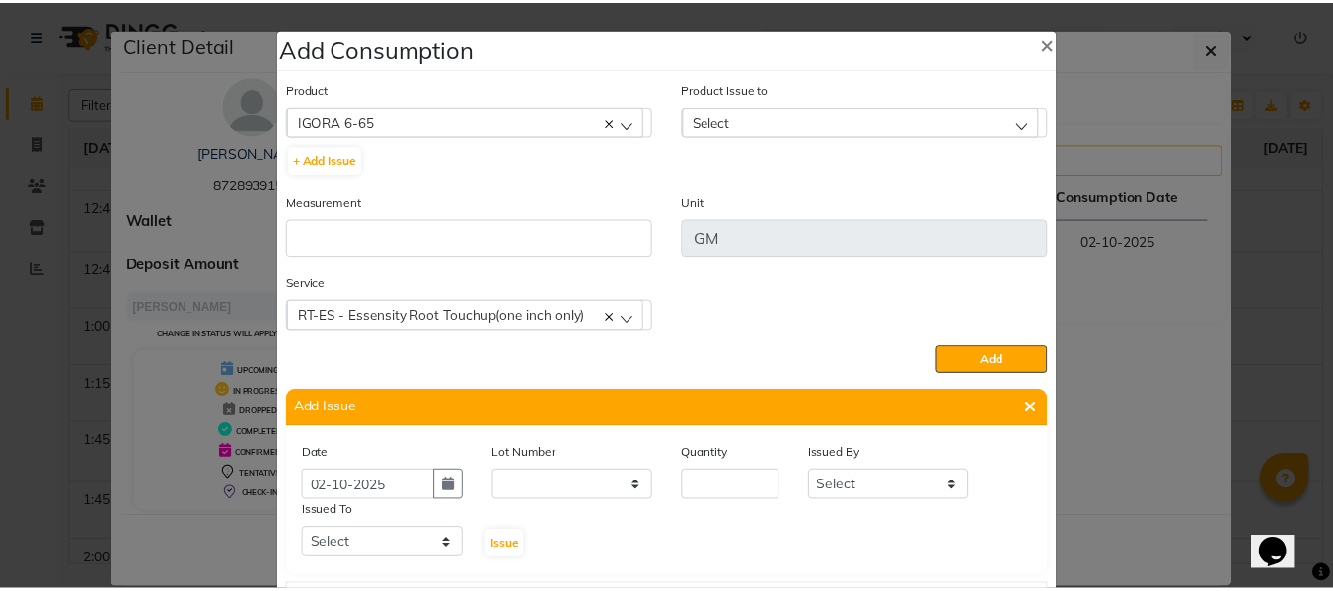
scroll to position [0, 0]
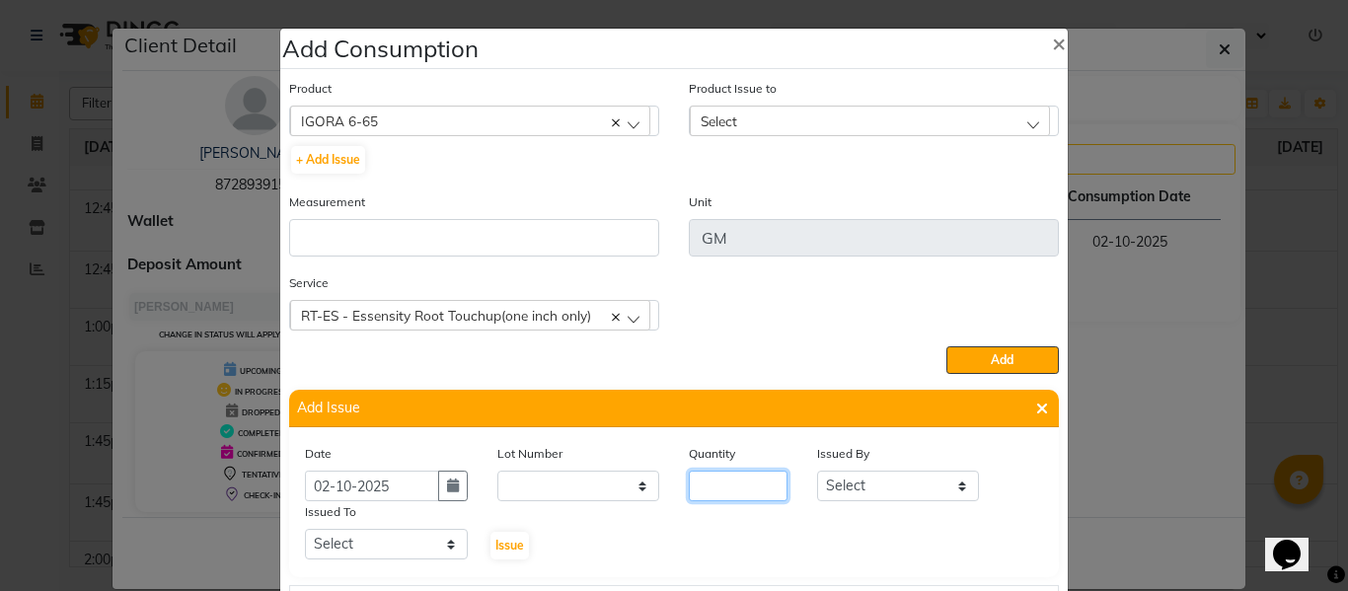
click at [744, 484] on input "number" at bounding box center [738, 486] width 99 height 31
type input "20"
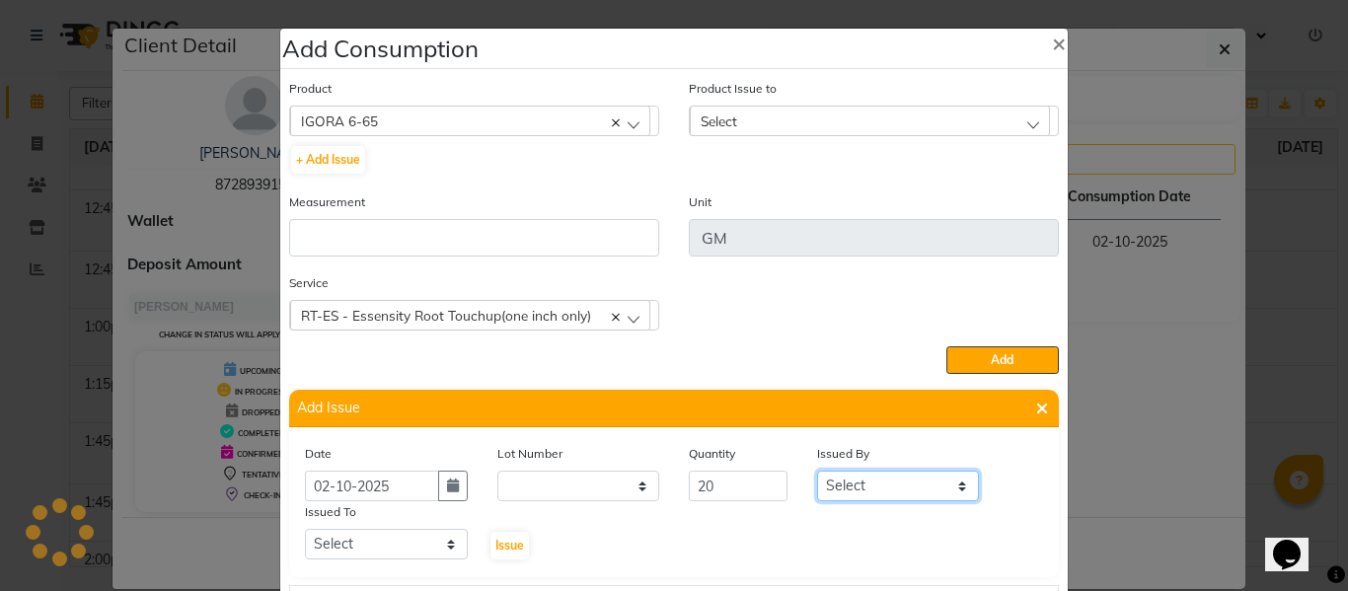
drag, startPoint x: 878, startPoint y: 496, endPoint x: 884, endPoint y: 473, distance: 24.4
click at [878, 496] on select "Select ABHISHEK ajay [PERSON_NAME] [PERSON_NAME] [PERSON_NAME] [PERSON_NAME] HE…" at bounding box center [898, 486] width 163 height 31
select select "82726"
click at [817, 471] on select "Select ABHISHEK ajay [PERSON_NAME] [PERSON_NAME] [PERSON_NAME] [PERSON_NAME] HE…" at bounding box center [898, 486] width 163 height 31
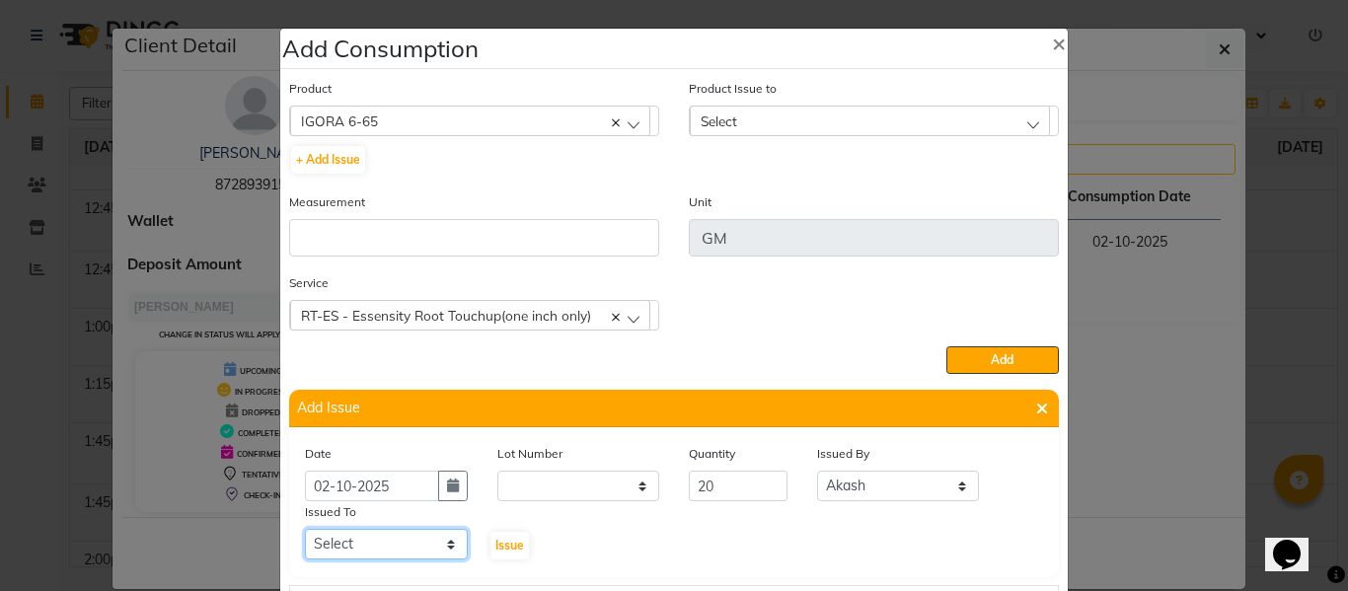
drag, startPoint x: 412, startPoint y: 546, endPoint x: 411, endPoint y: 529, distance: 16.8
click at [411, 544] on select "Select ABHISHEK ajay [PERSON_NAME] [PERSON_NAME] [PERSON_NAME] [PERSON_NAME] HE…" at bounding box center [386, 544] width 163 height 31
select select "60805"
click at [305, 529] on select "Select ABHISHEK ajay [PERSON_NAME] [PERSON_NAME] [PERSON_NAME] [PERSON_NAME] HE…" at bounding box center [386, 544] width 163 height 31
click at [500, 544] on span "Issue" at bounding box center [509, 545] width 29 height 15
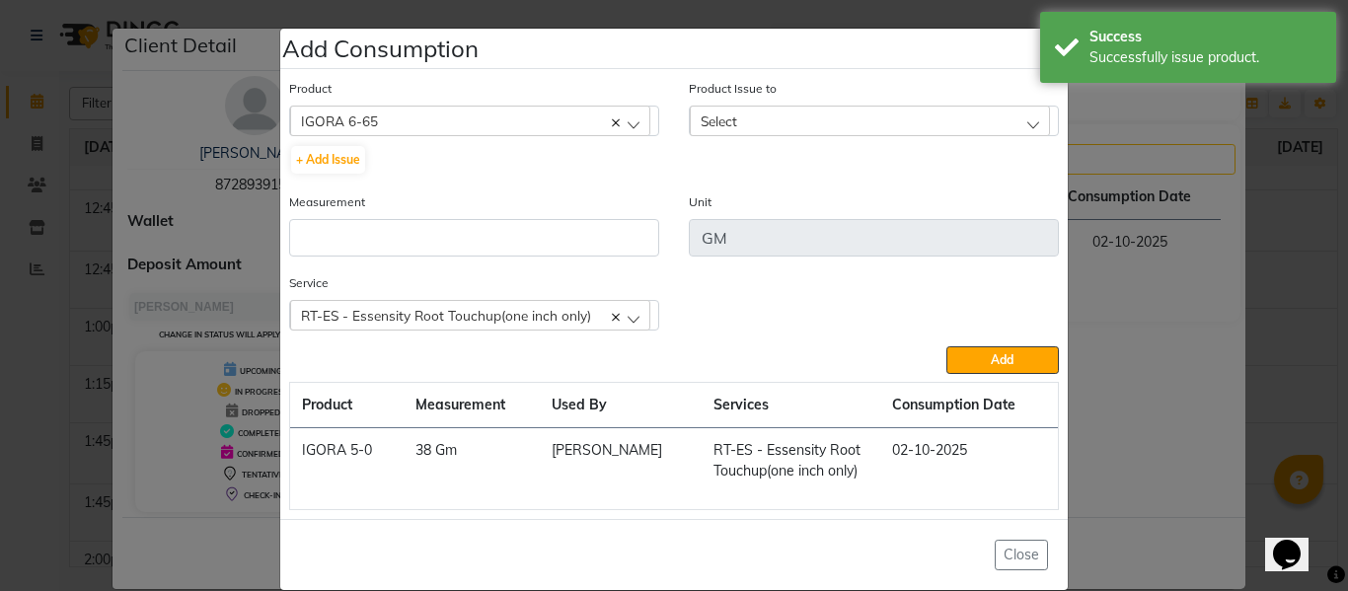
click at [714, 119] on span "Select" at bounding box center [718, 120] width 37 height 17
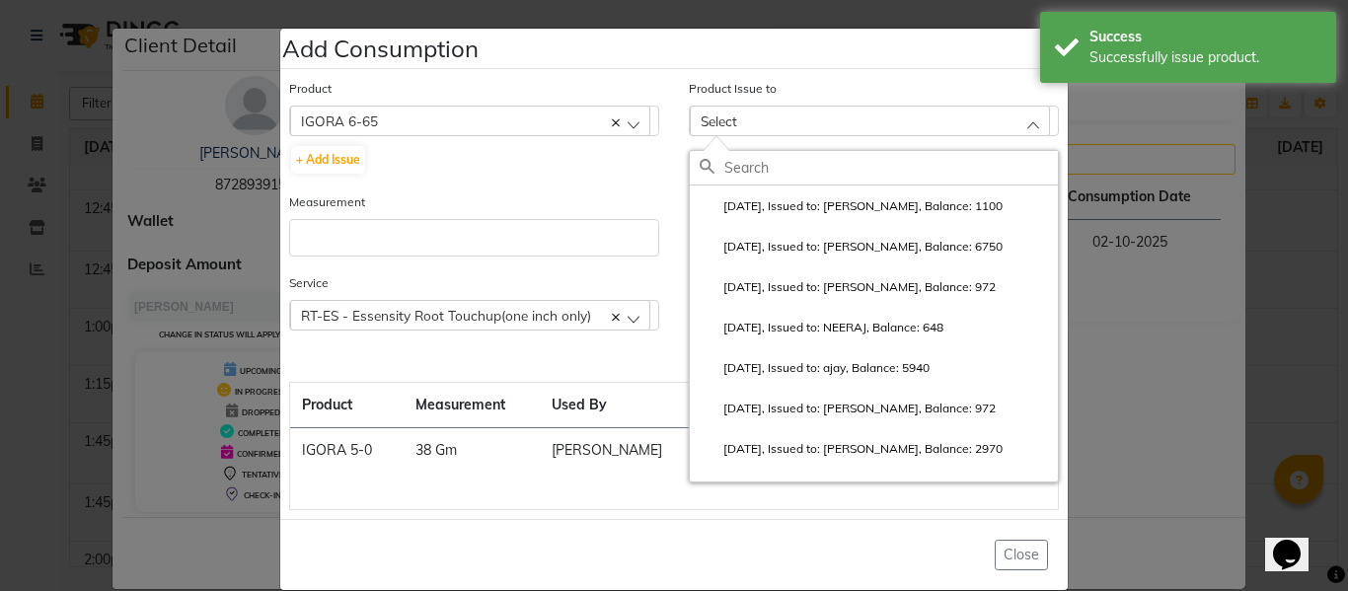
drag, startPoint x: 785, startPoint y: 193, endPoint x: 660, endPoint y: 239, distance: 133.3
click at [780, 197] on li "[DATE], Issued to: [PERSON_NAME], Balance: 1100" at bounding box center [874, 205] width 368 height 40
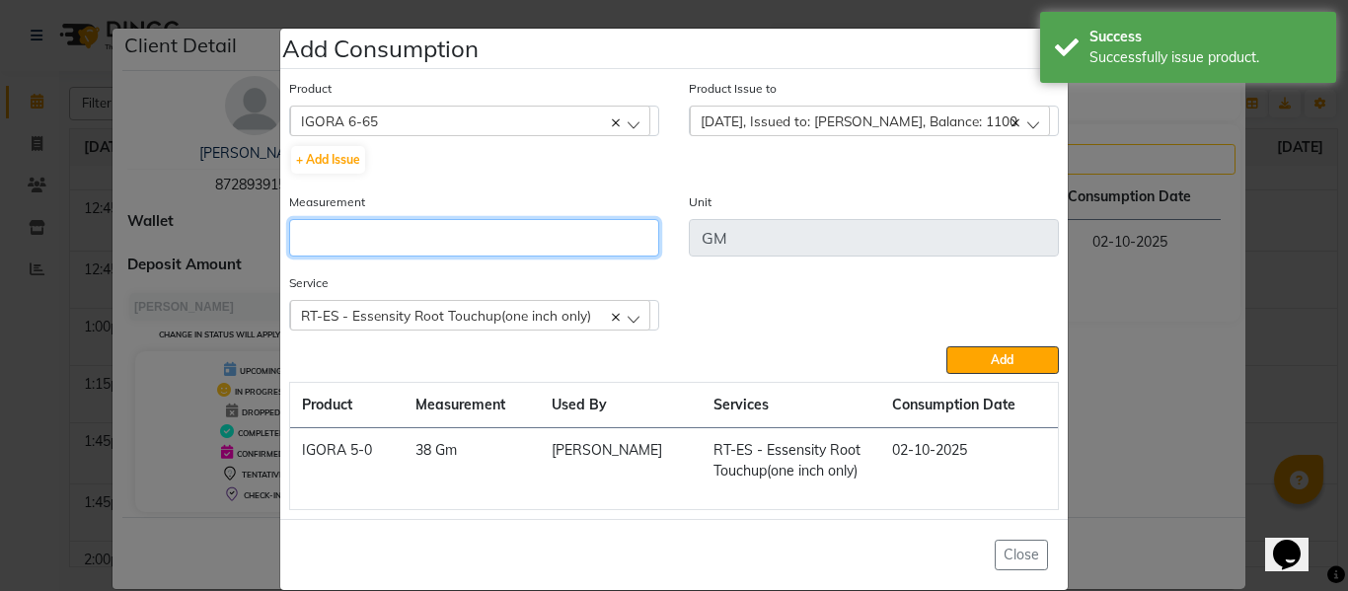
click at [545, 243] on input "number" at bounding box center [474, 237] width 370 height 37
type input "20"
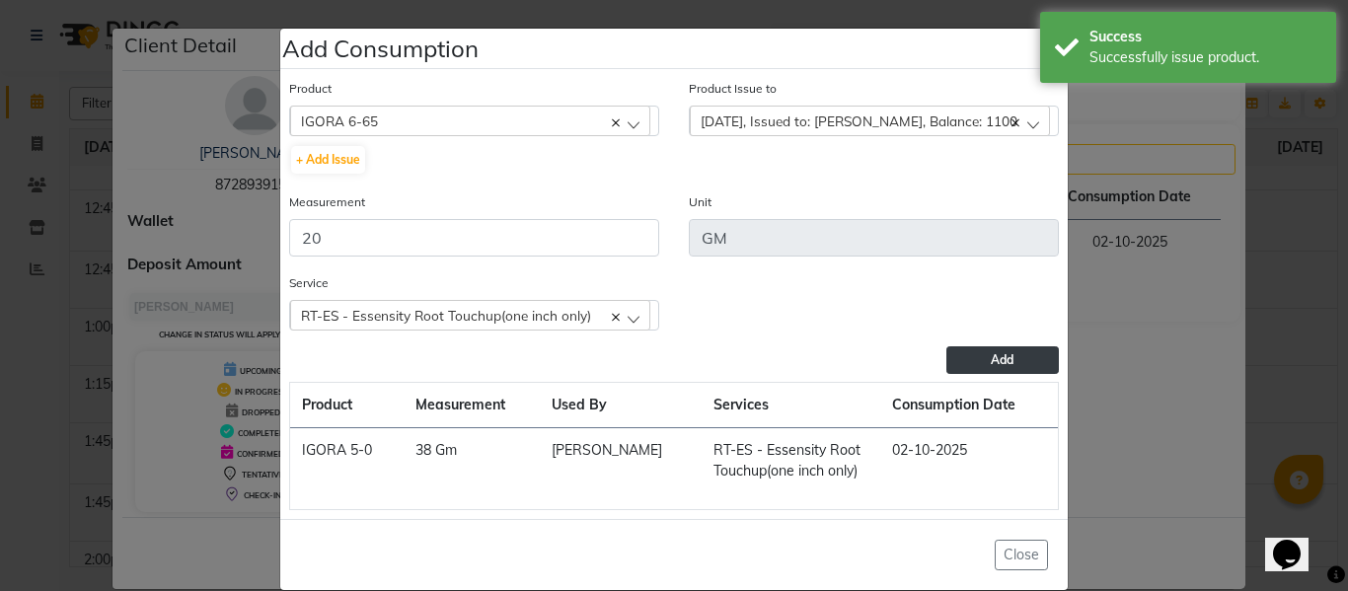
click at [997, 362] on span "Add" at bounding box center [1002, 359] width 23 height 15
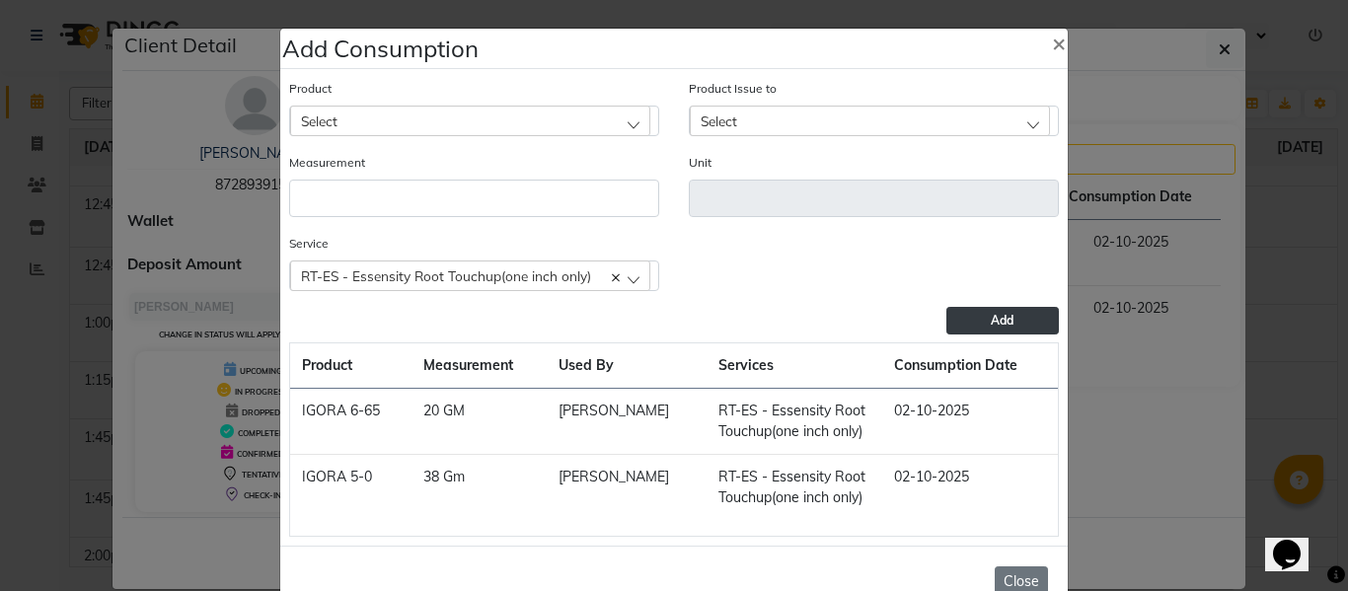
click at [1022, 568] on button "Close" at bounding box center [1020, 581] width 53 height 31
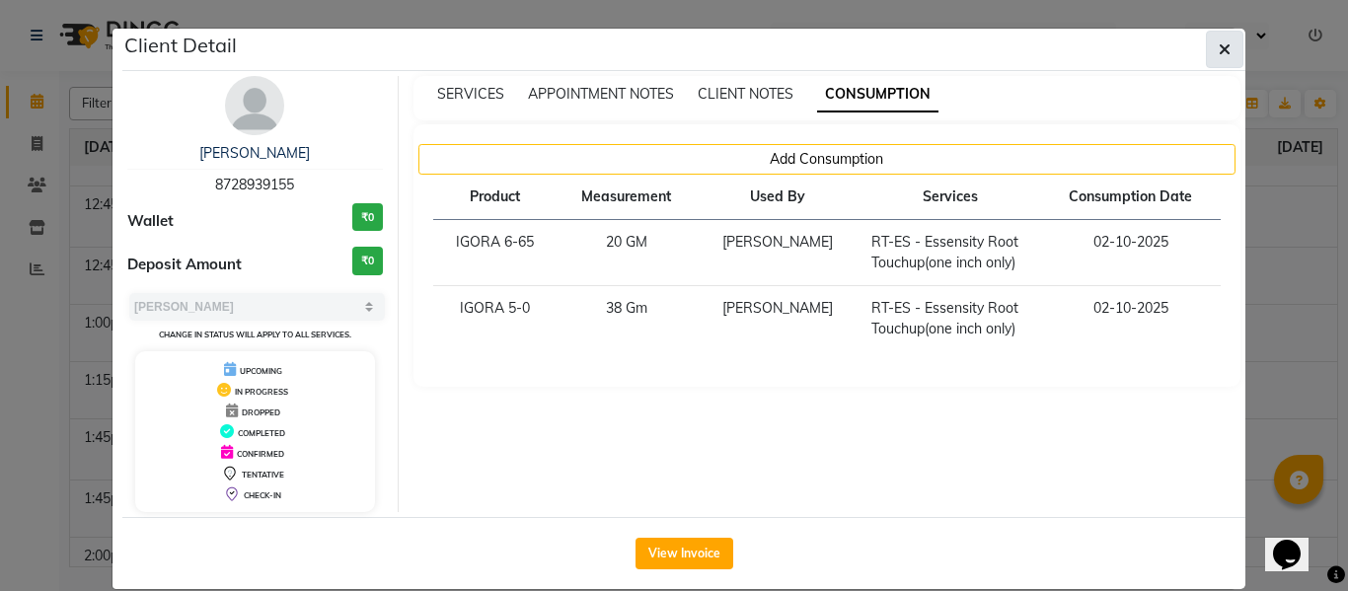
click at [1219, 52] on icon "button" at bounding box center [1224, 49] width 12 height 16
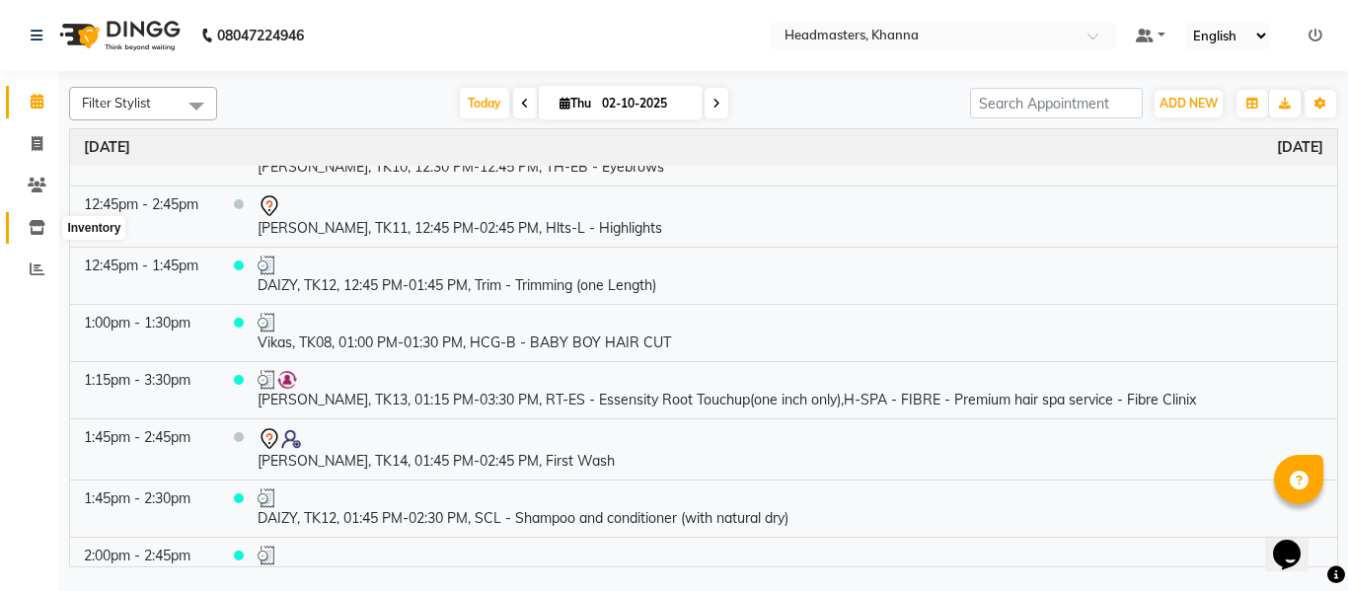
click at [43, 228] on icon at bounding box center [37, 227] width 17 height 15
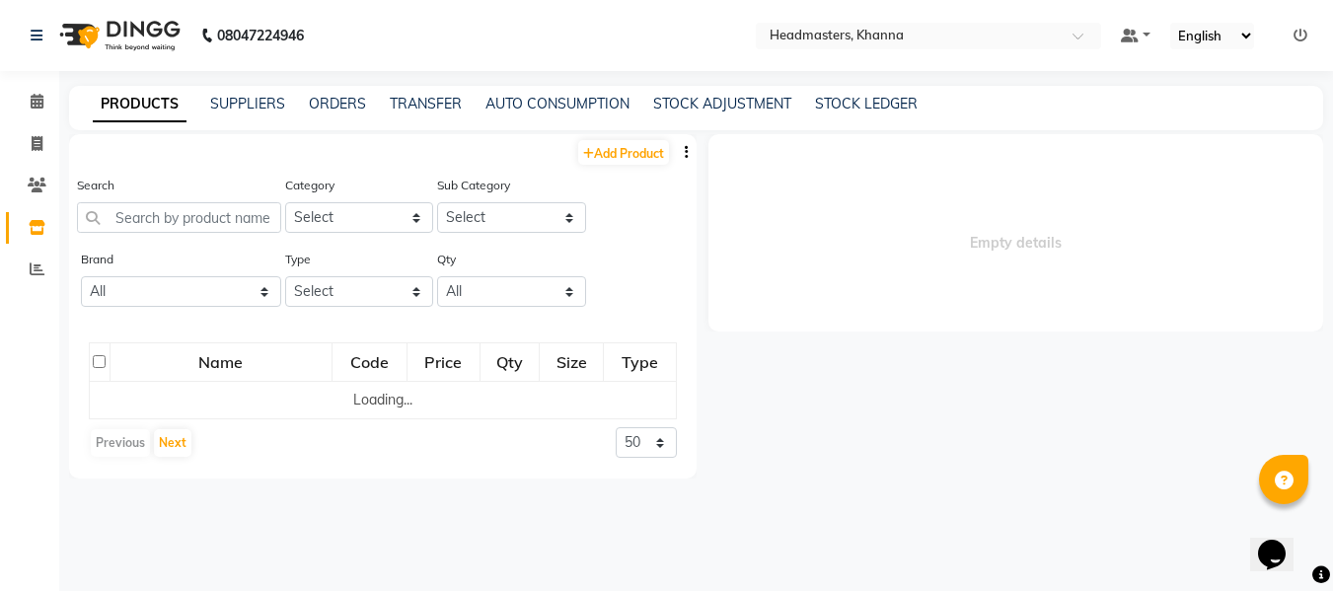
select select
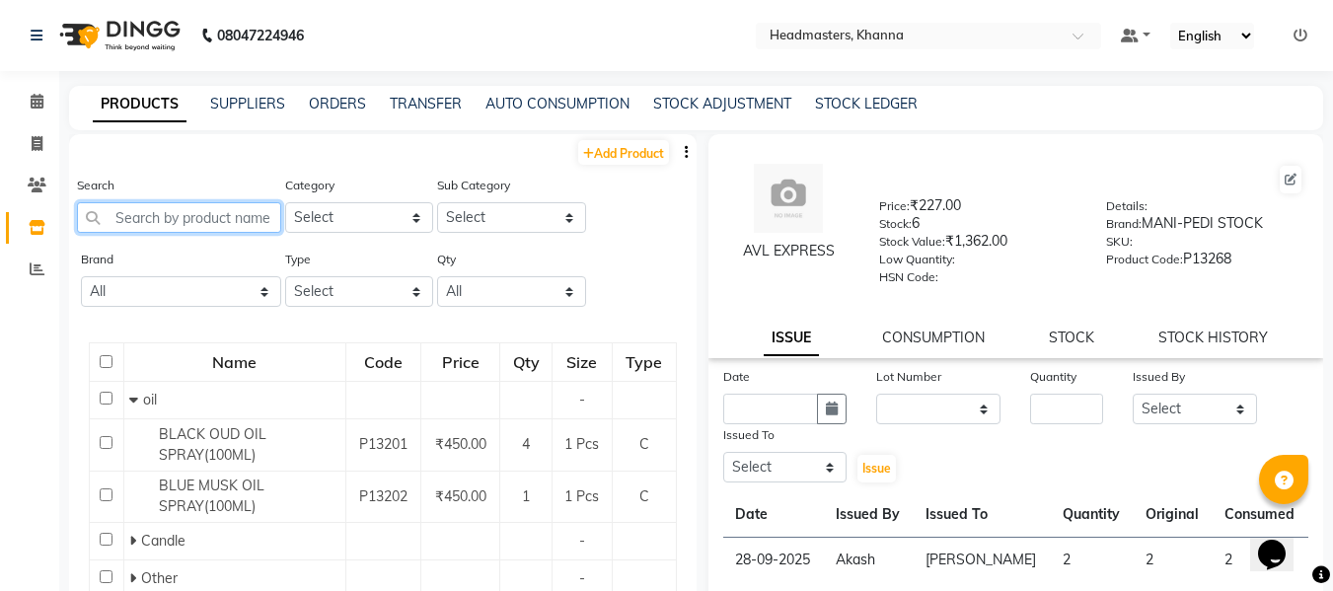
click at [229, 221] on input "text" at bounding box center [179, 217] width 204 height 31
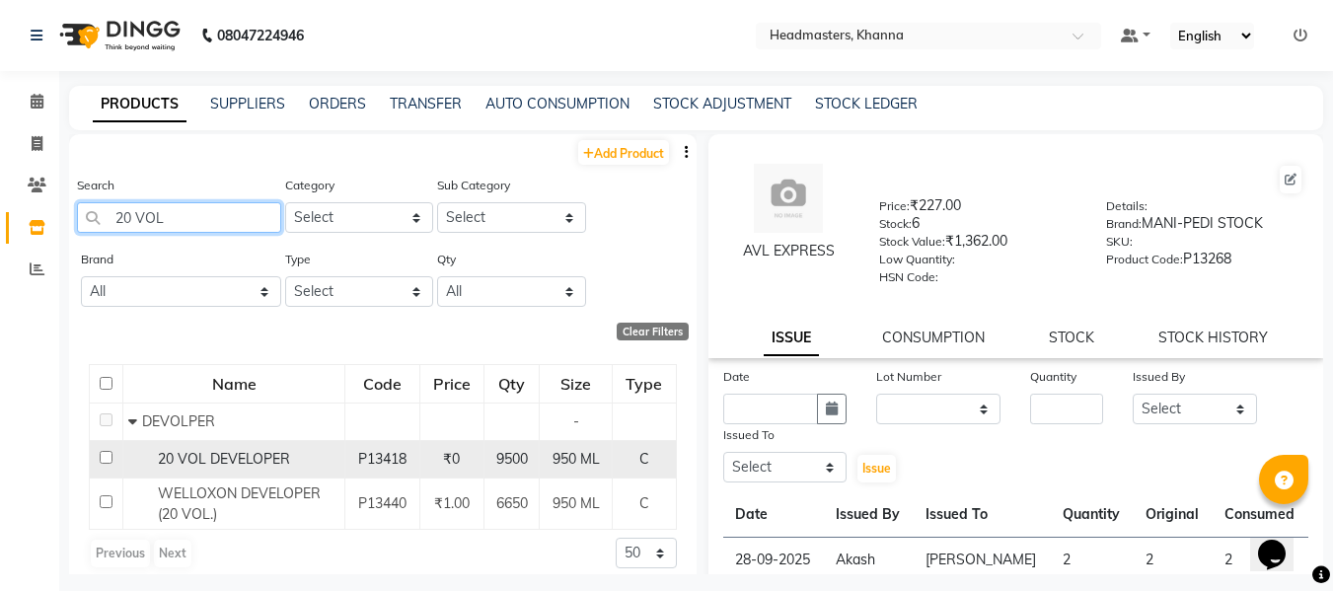
type input "20 VOL"
click at [243, 444] on td "20 VOL DEVELOPER" at bounding box center [234, 458] width 222 height 37
click at [212, 462] on span "20 VOL DEVELOPER" at bounding box center [224, 459] width 132 height 18
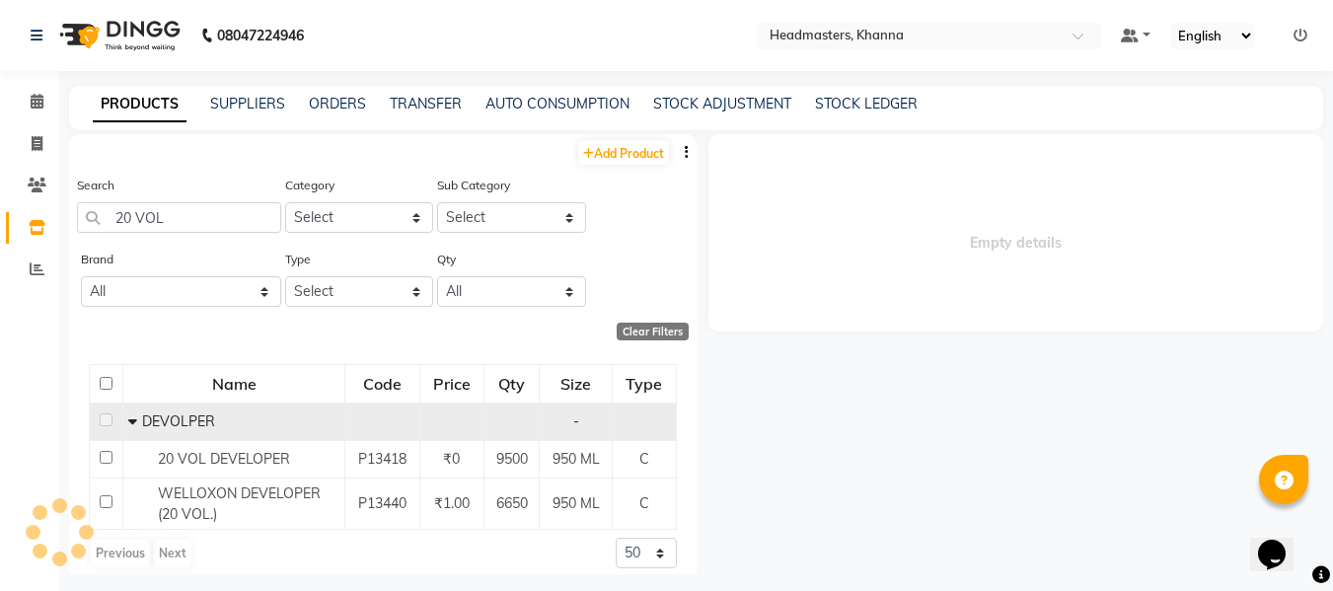
select select
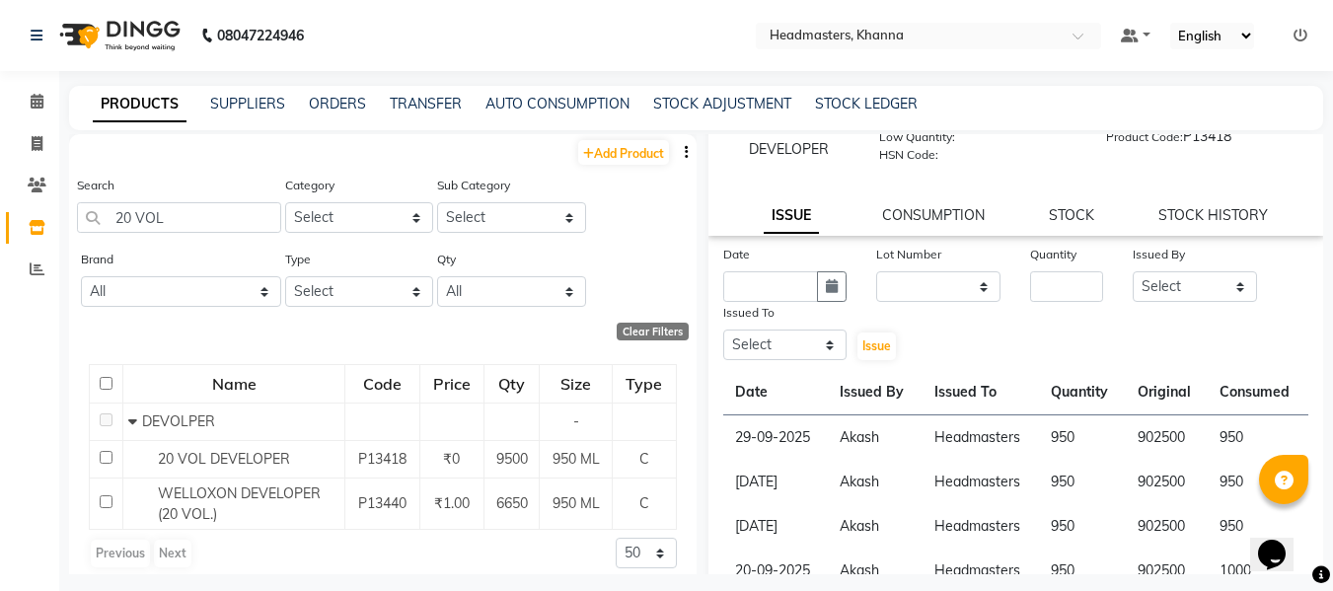
scroll to position [88, 0]
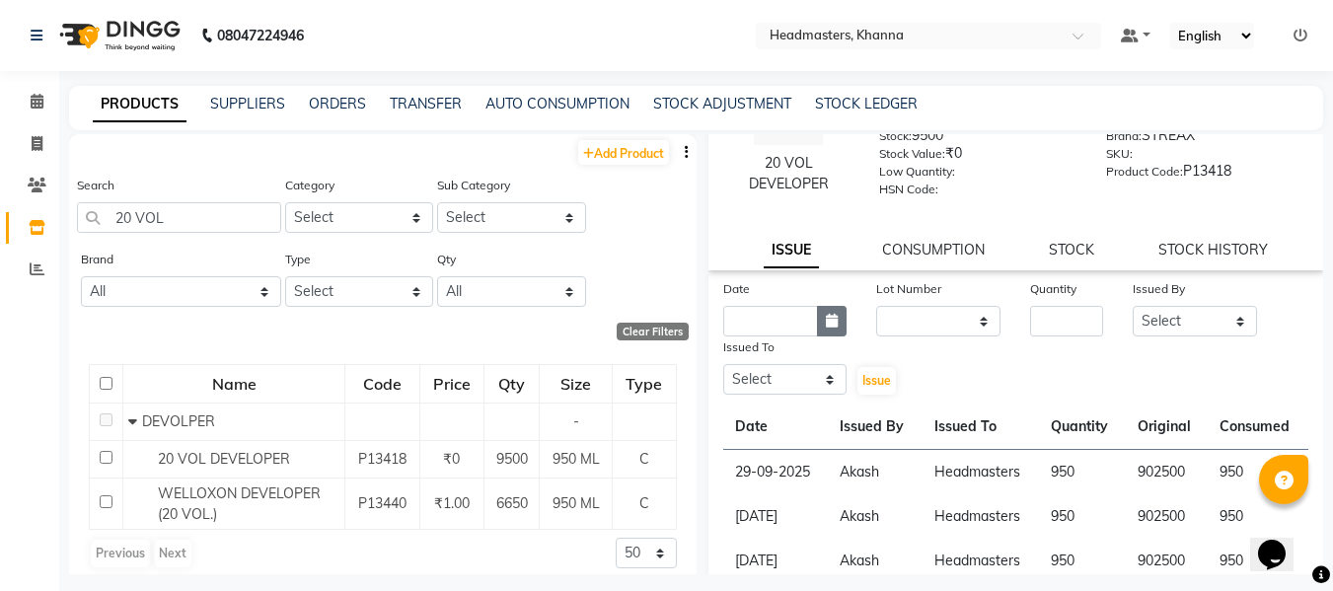
click at [827, 316] on icon "button" at bounding box center [832, 321] width 12 height 14
select select "10"
select select "2025"
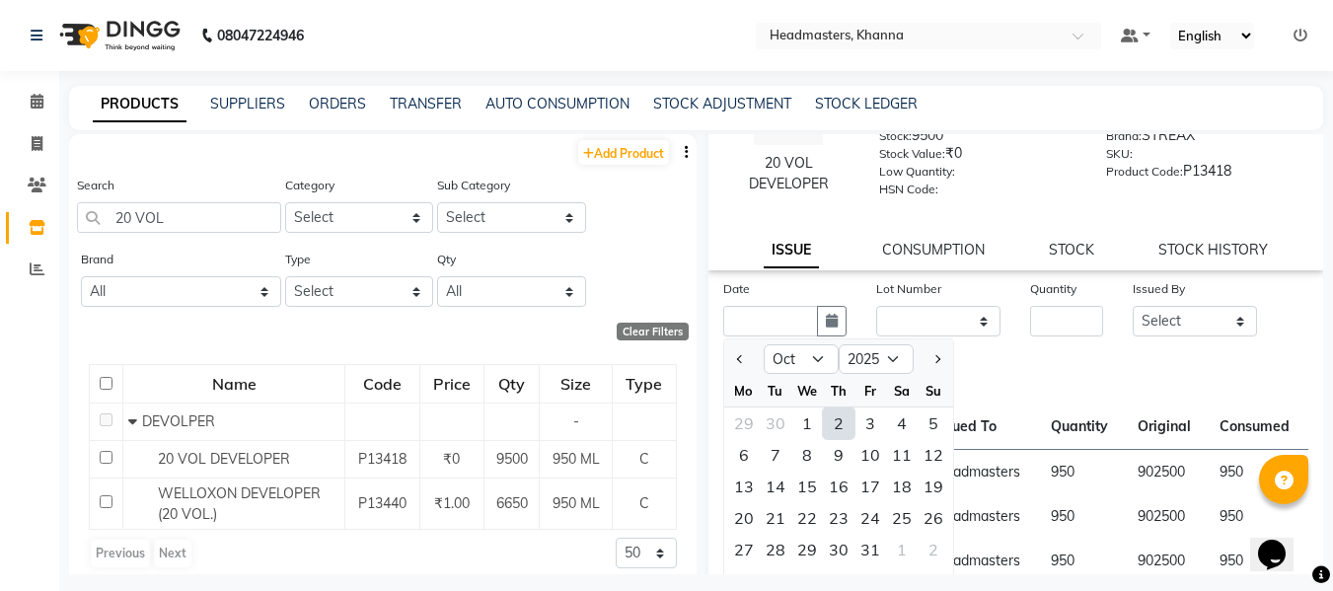
click at [845, 420] on div "2" at bounding box center [839, 423] width 32 height 32
type input "02-10-2025"
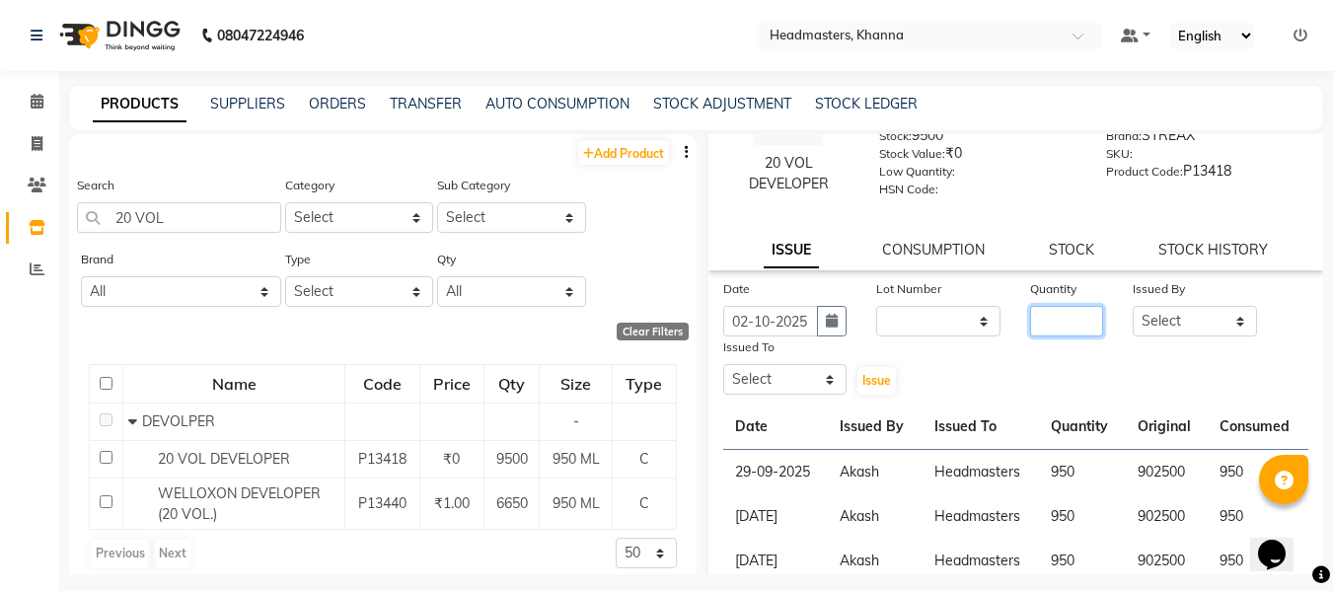
click at [1052, 323] on input "number" at bounding box center [1066, 321] width 73 height 31
type input "950"
click at [1138, 322] on select "Select ABHISHEK [PERSON_NAME] Akash [PERSON_NAME] [PERSON_NAME] (NAILS) ANKIT A…" at bounding box center [1195, 321] width 124 height 31
select select "82726"
click at [1133, 306] on select "Select ABHISHEK [PERSON_NAME] Akash [PERSON_NAME] [PERSON_NAME] (NAILS) ANKIT A…" at bounding box center [1195, 321] width 124 height 31
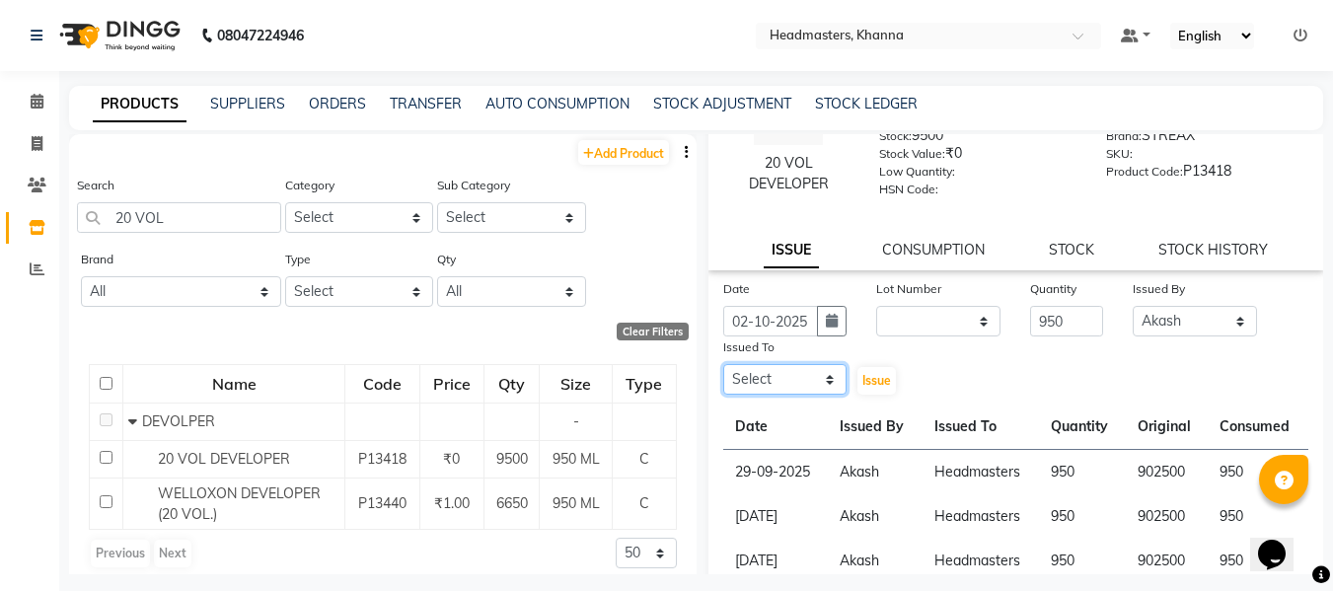
drag, startPoint x: 797, startPoint y: 378, endPoint x: 798, endPoint y: 364, distance: 13.8
click at [797, 378] on select "Select ABHISHEK [PERSON_NAME] Akash [PERSON_NAME] [PERSON_NAME] (NAILS) ANKIT A…" at bounding box center [785, 379] width 124 height 31
select select "60804"
click at [723, 364] on select "Select ABHISHEK [PERSON_NAME] Akash [PERSON_NAME] [PERSON_NAME] (NAILS) ANKIT A…" at bounding box center [785, 379] width 124 height 31
click at [871, 381] on span "Issue" at bounding box center [876, 380] width 29 height 15
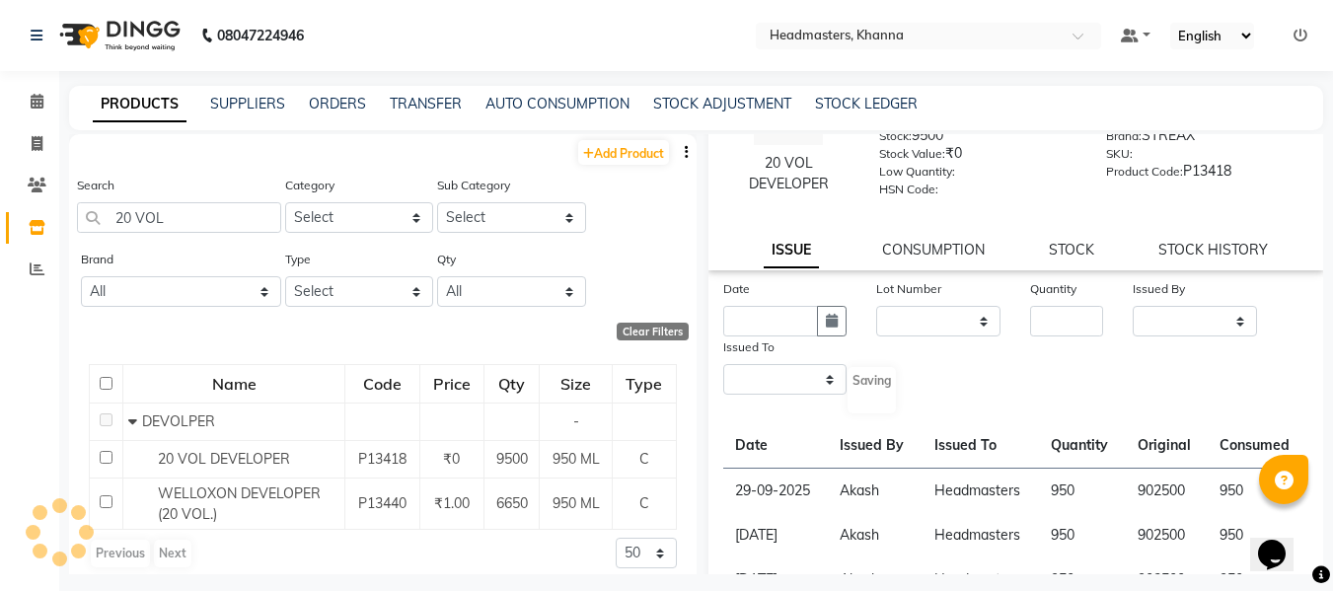
select select
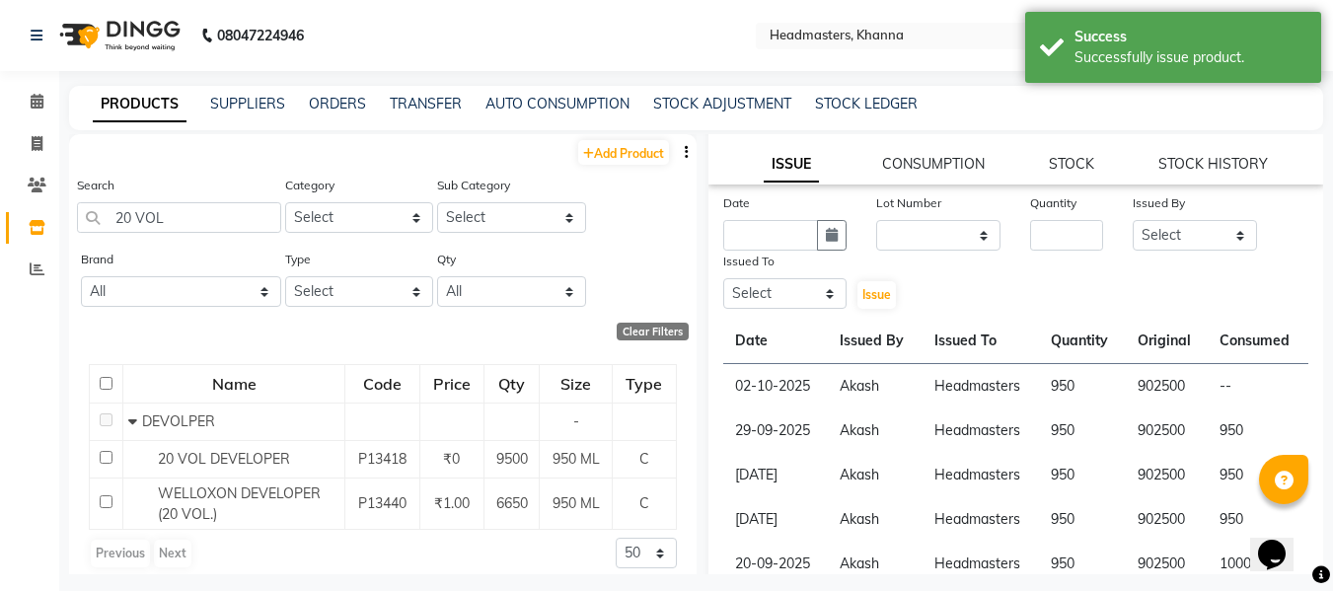
scroll to position [186, 0]
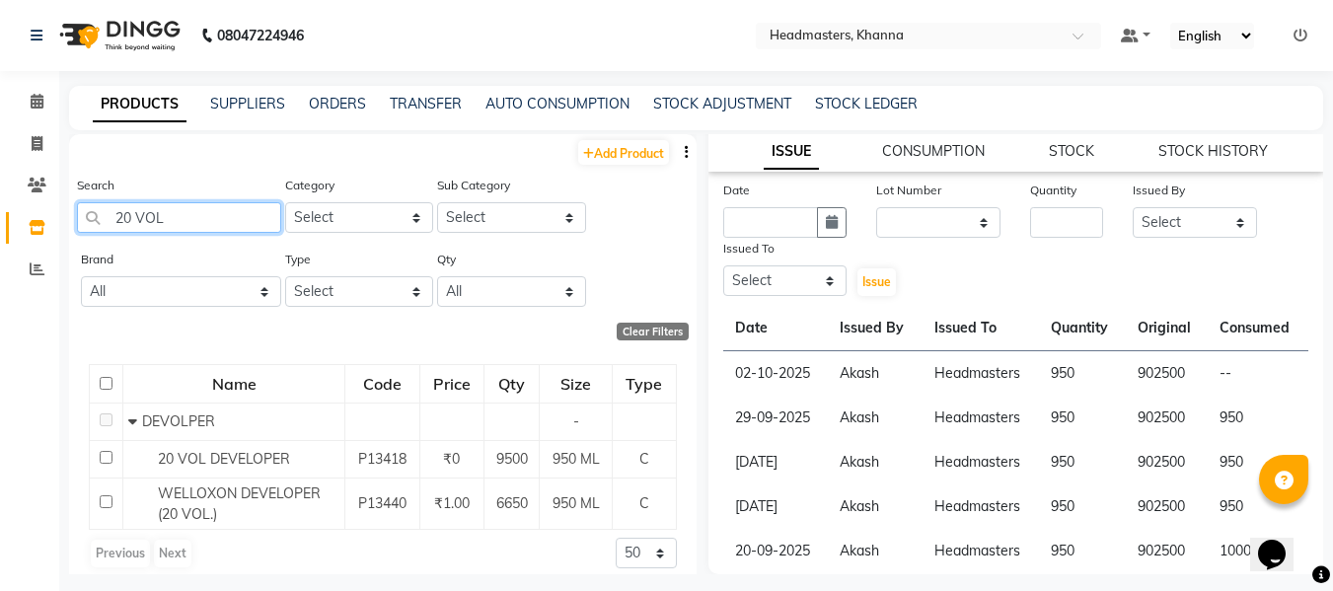
click at [175, 217] on input "20 VOL" at bounding box center [179, 217] width 204 height 31
type input "2"
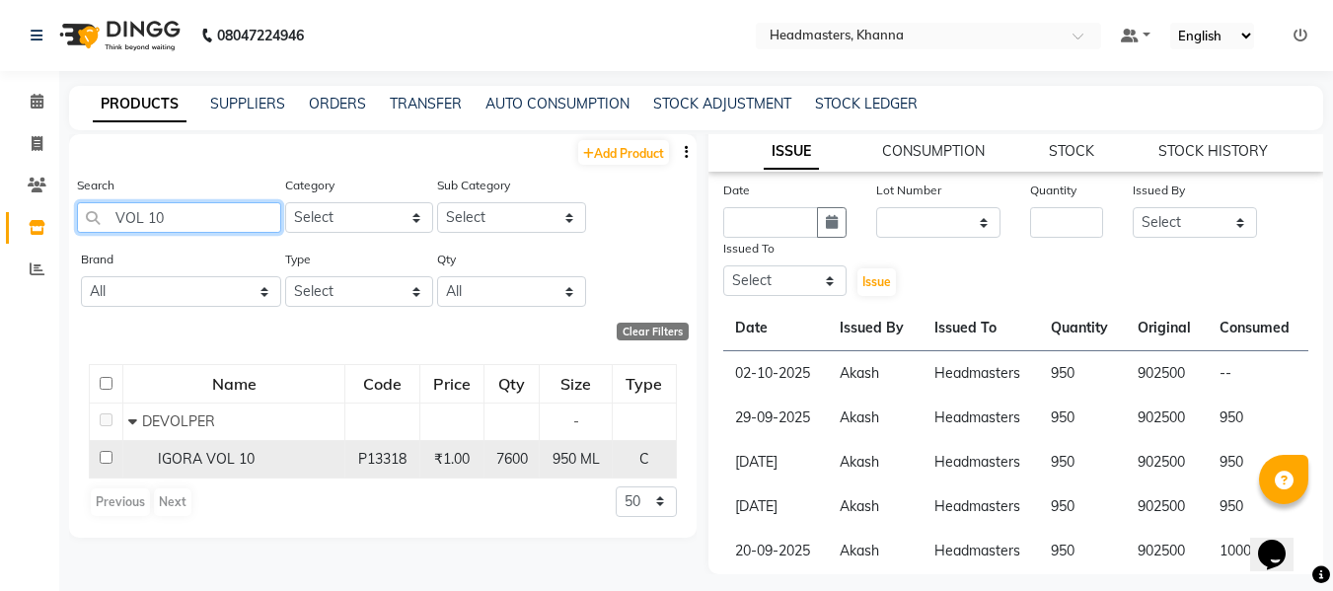
type input "VOL 10"
click at [232, 449] on div "IGORA VOL 10" at bounding box center [233, 459] width 211 height 21
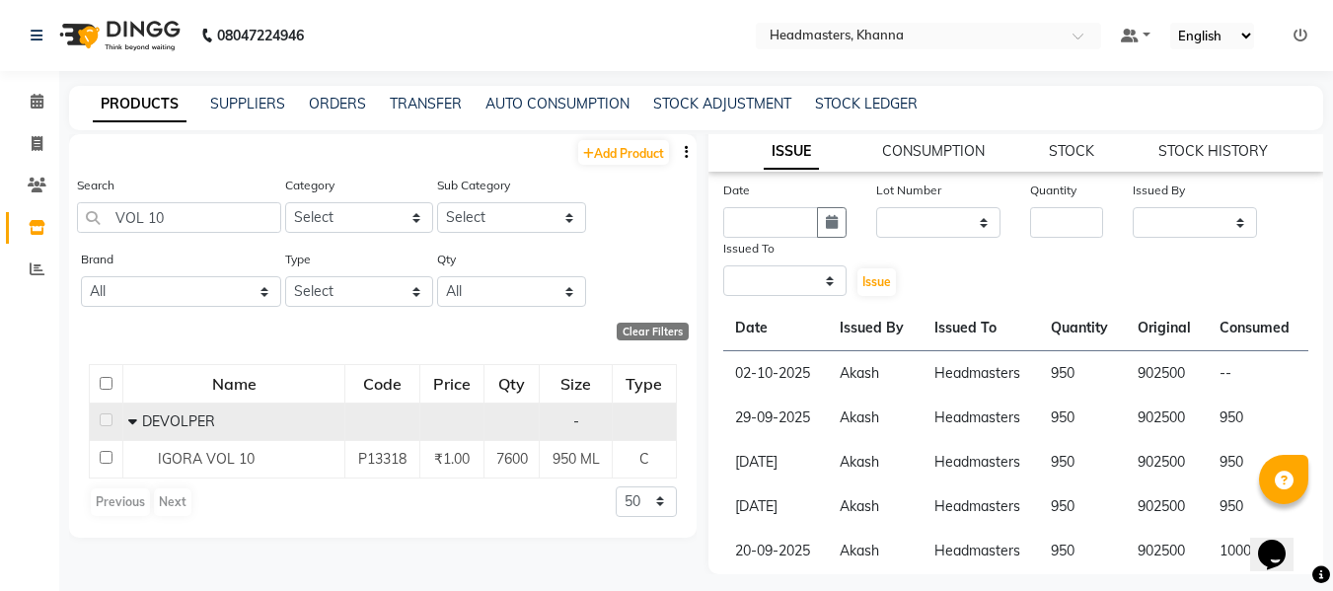
scroll to position [0, 0]
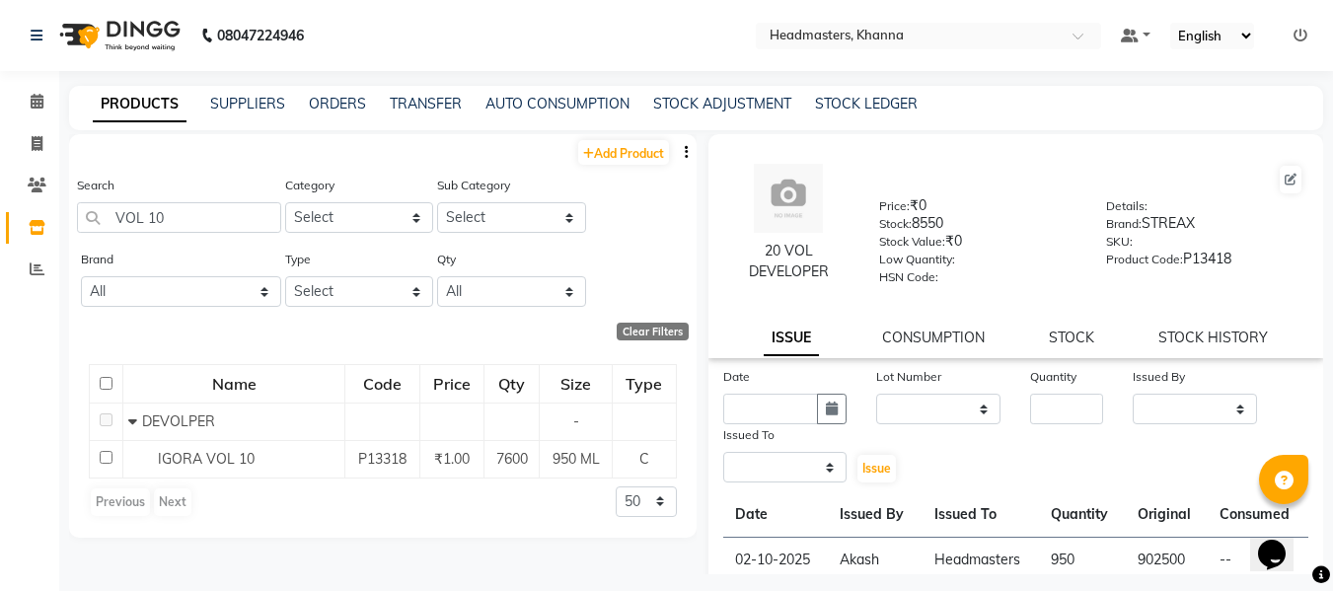
select select
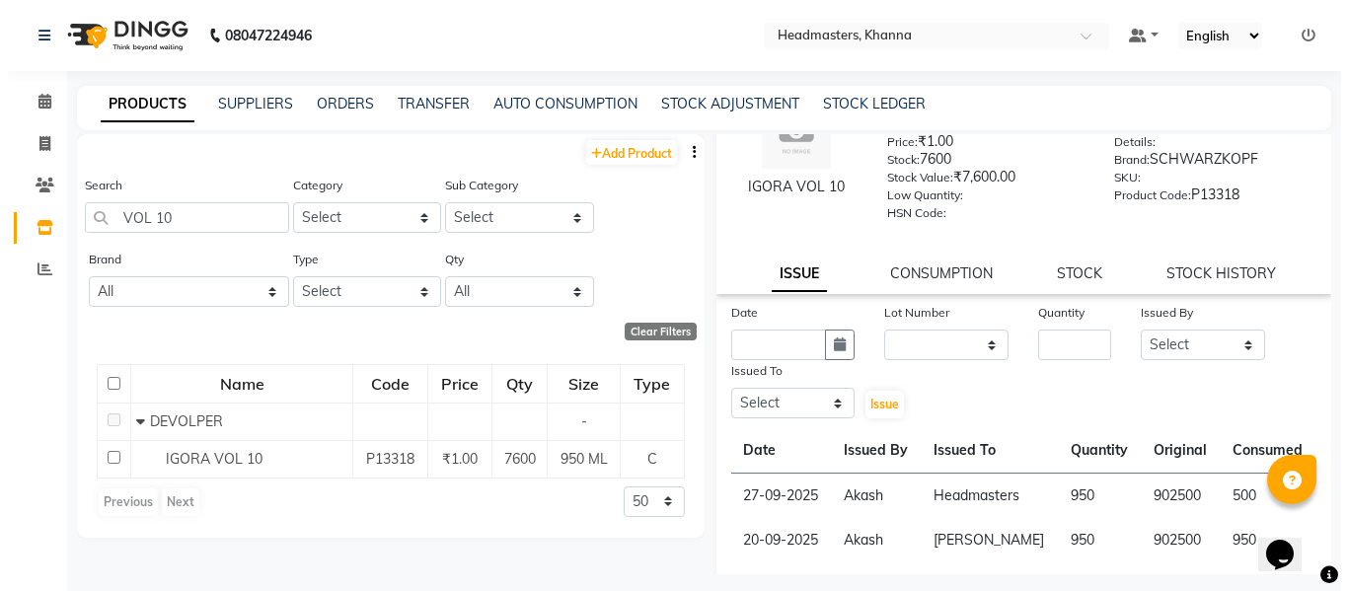
scroll to position [186, 0]
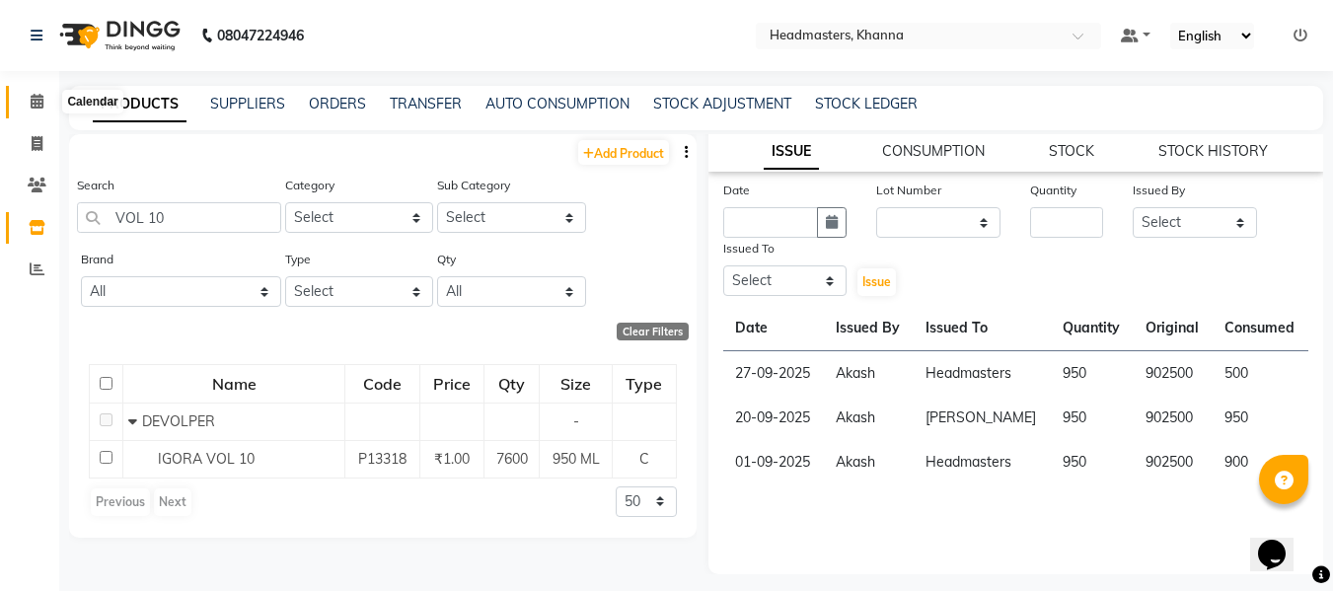
click at [40, 93] on span at bounding box center [37, 102] width 35 height 23
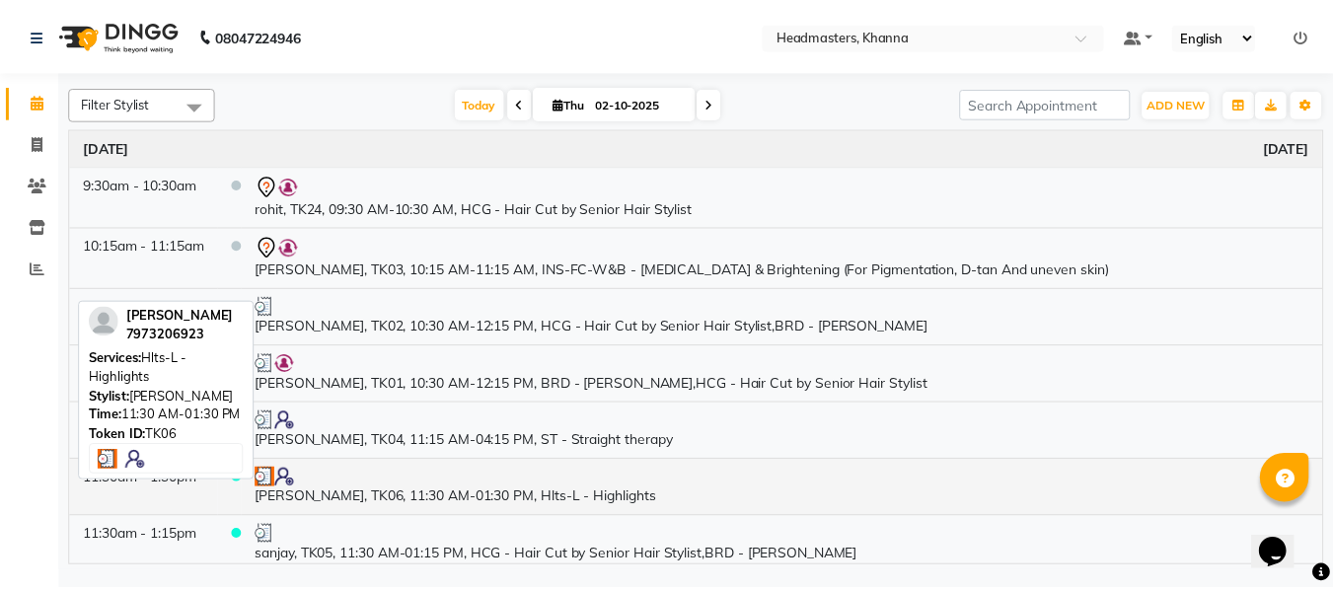
scroll to position [99, 0]
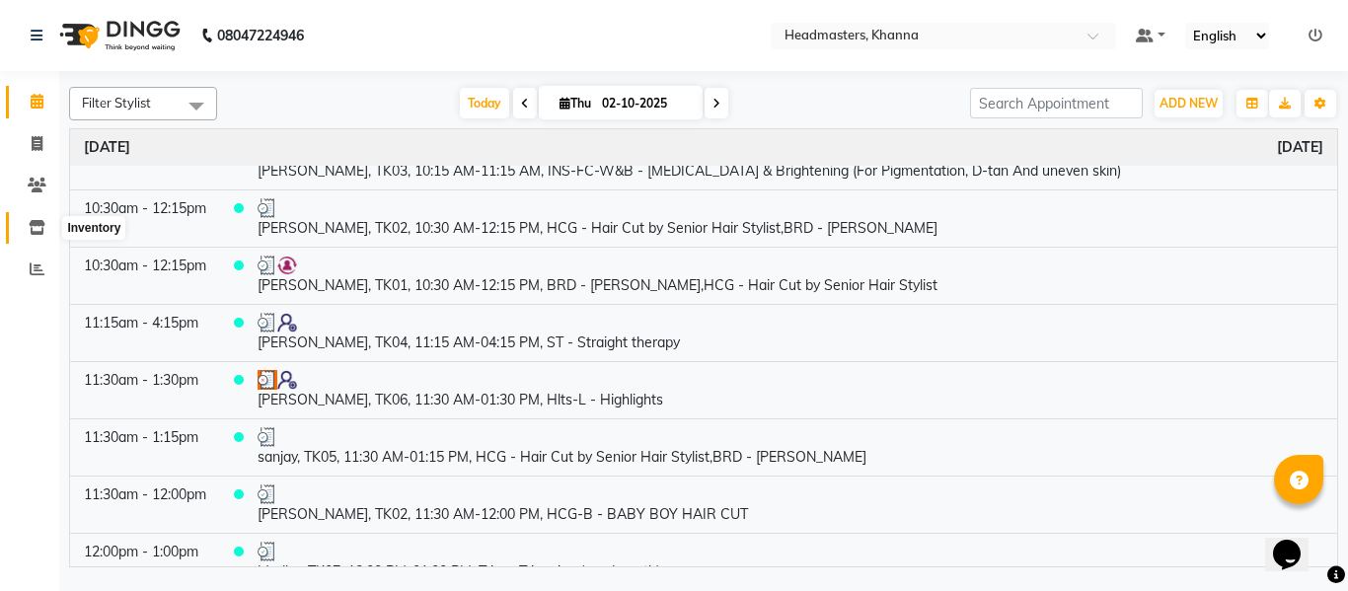
click at [39, 225] on icon at bounding box center [37, 227] width 17 height 15
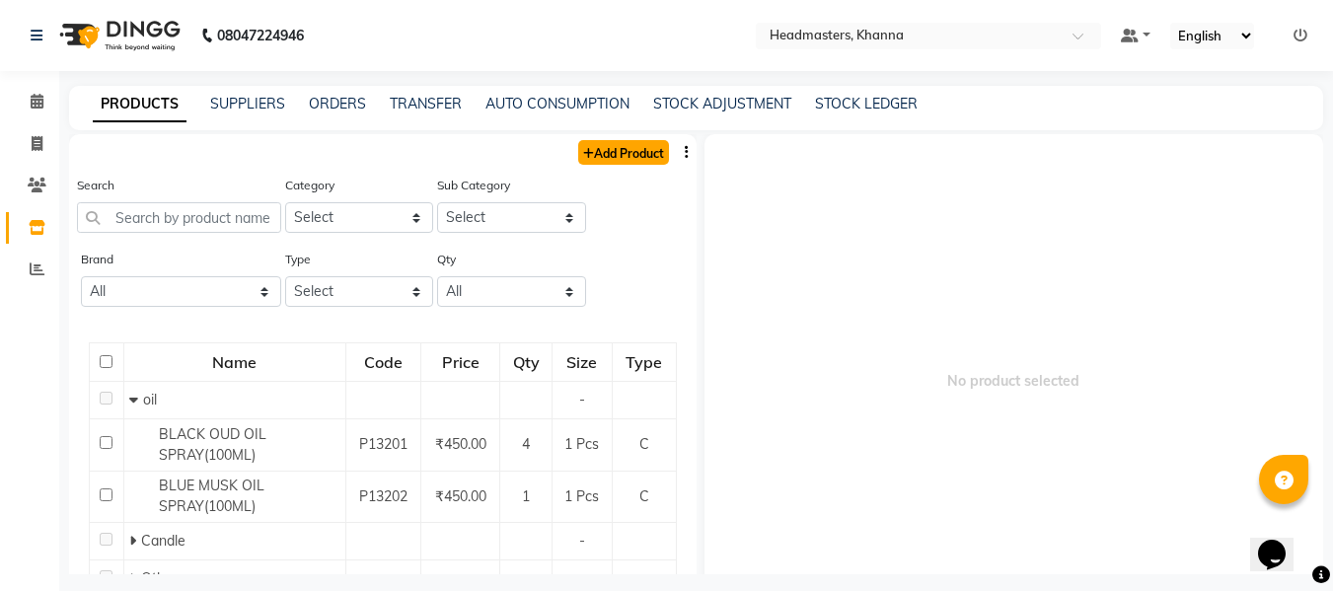
click at [629, 147] on link "Add Product" at bounding box center [623, 152] width 91 height 25
select select "true"
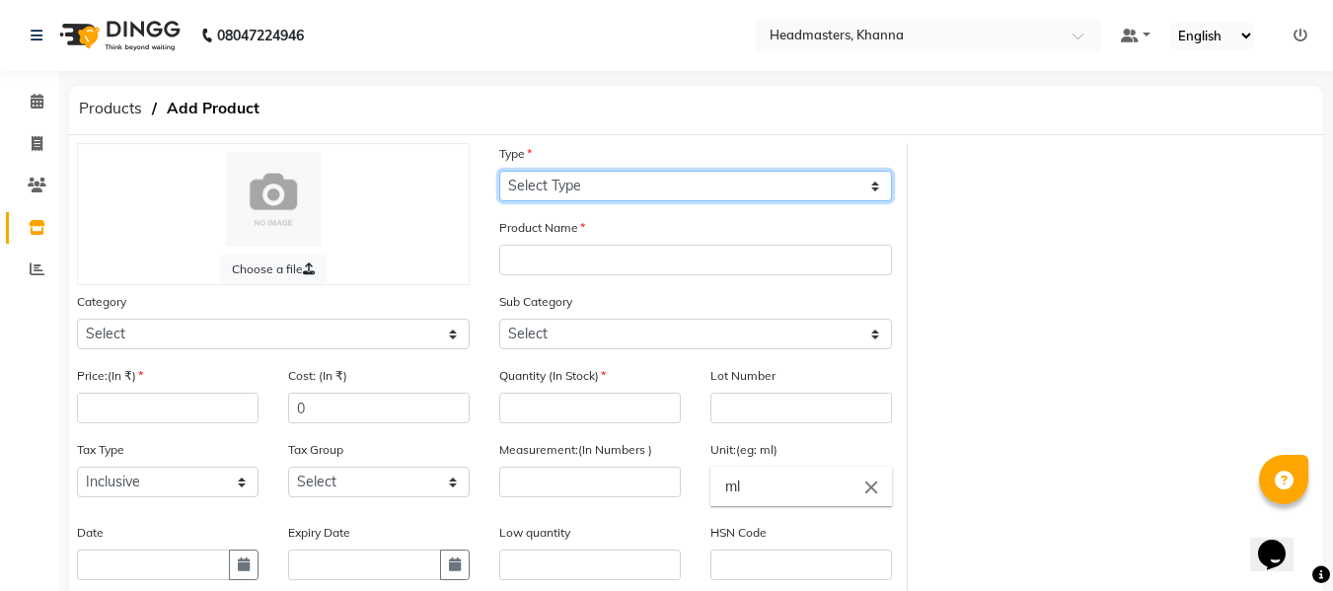
click at [555, 183] on select "Select Type Both Retail Consumable" at bounding box center [695, 186] width 393 height 31
select select "R"
click at [499, 171] on select "Select Type Both Retail Consumable" at bounding box center [695, 186] width 393 height 31
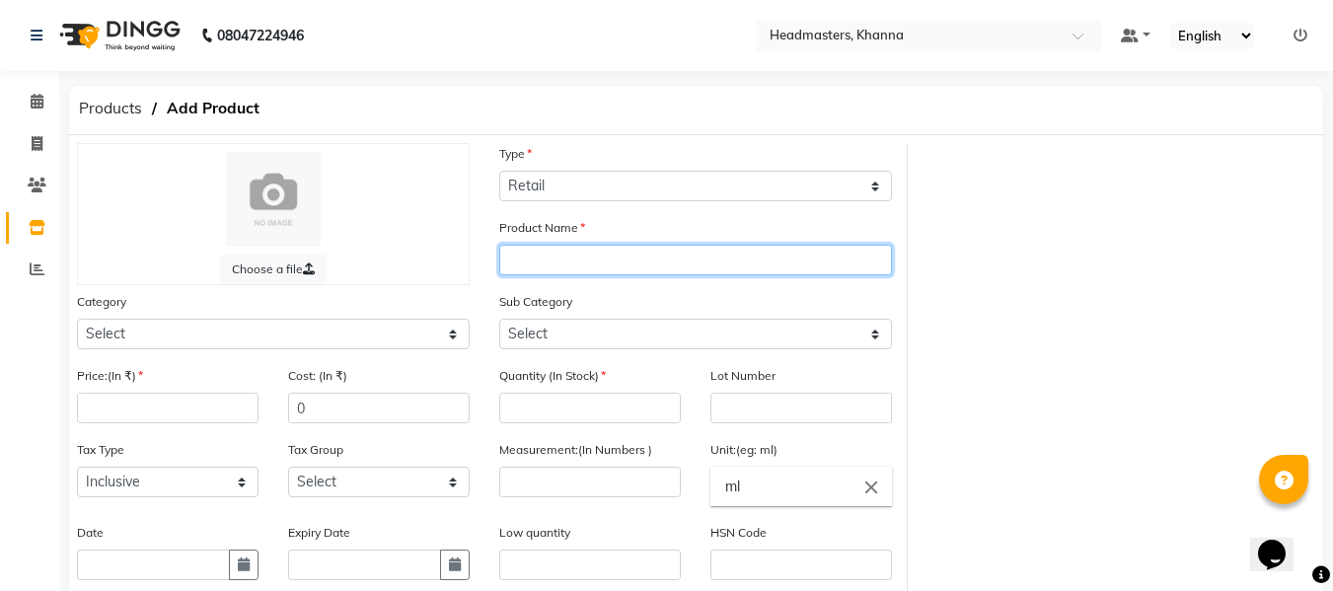
click at [569, 257] on input "text" at bounding box center [695, 260] width 393 height 31
type input "ARGAN DEEP INFUSION 250ML"
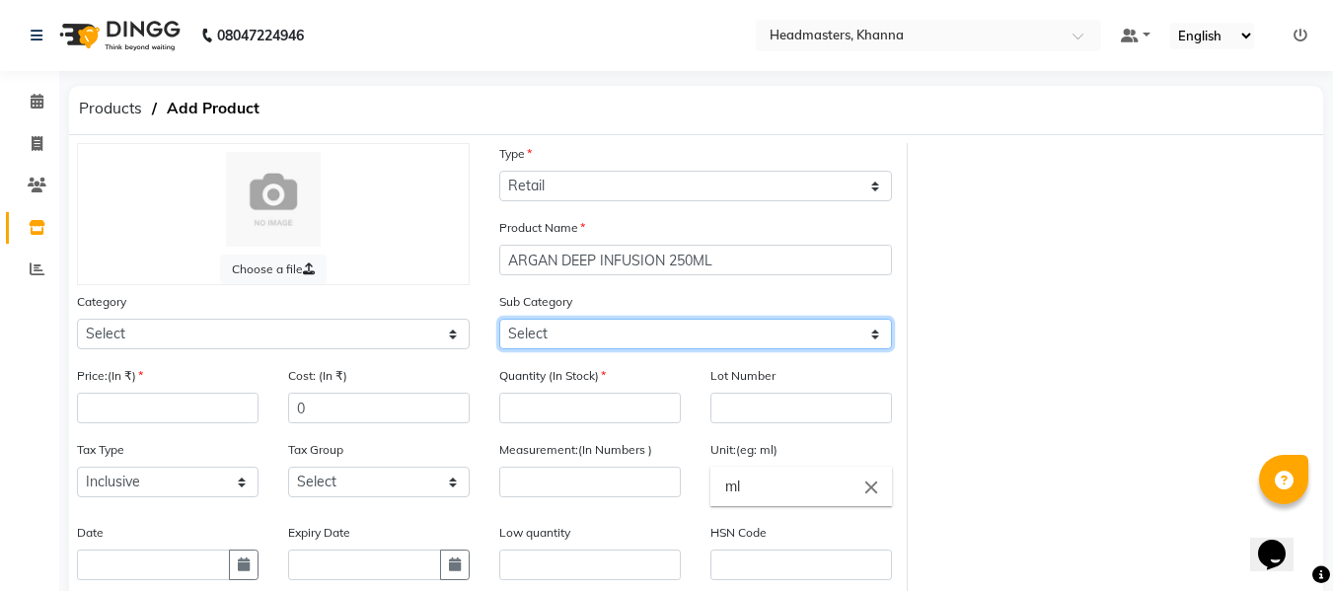
click at [553, 326] on select "Select" at bounding box center [695, 334] width 393 height 31
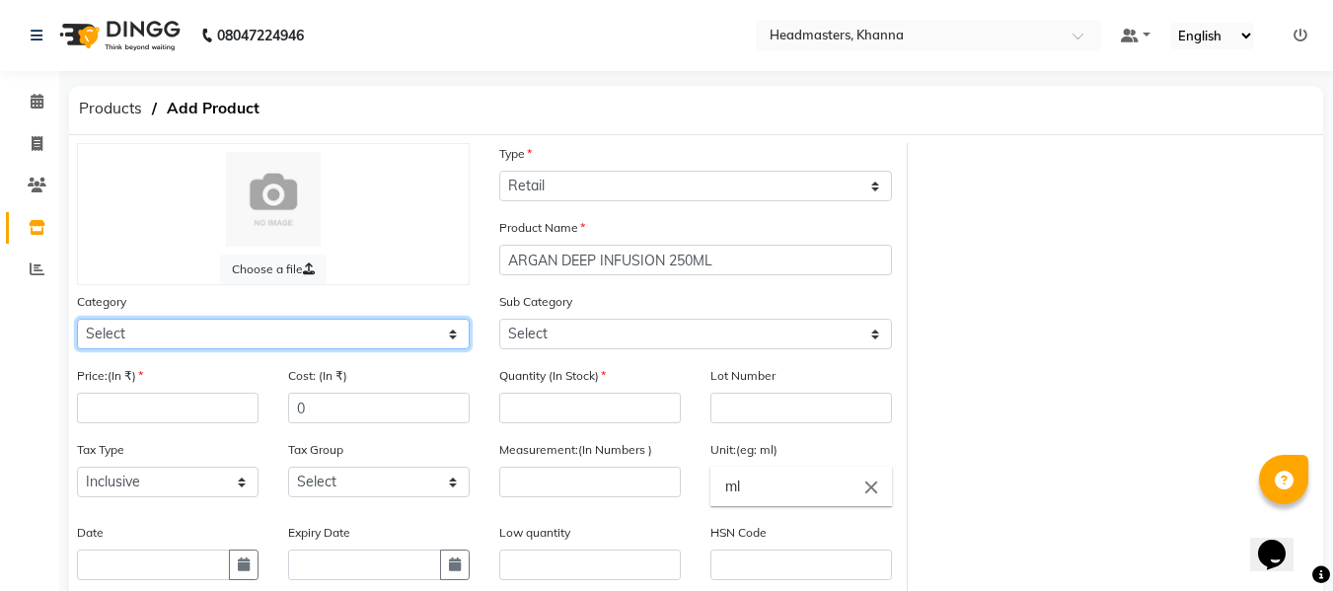
click at [334, 330] on select "Select Hair Skin Makeup Personal Care Appliances [PERSON_NAME] Waxing Disposabl…" at bounding box center [273, 334] width 393 height 31
select select "1099101100"
click at [77, 319] on select "Select Hair Skin Makeup Personal Care Appliances [PERSON_NAME] Waxing Disposabl…" at bounding box center [273, 334] width 393 height 31
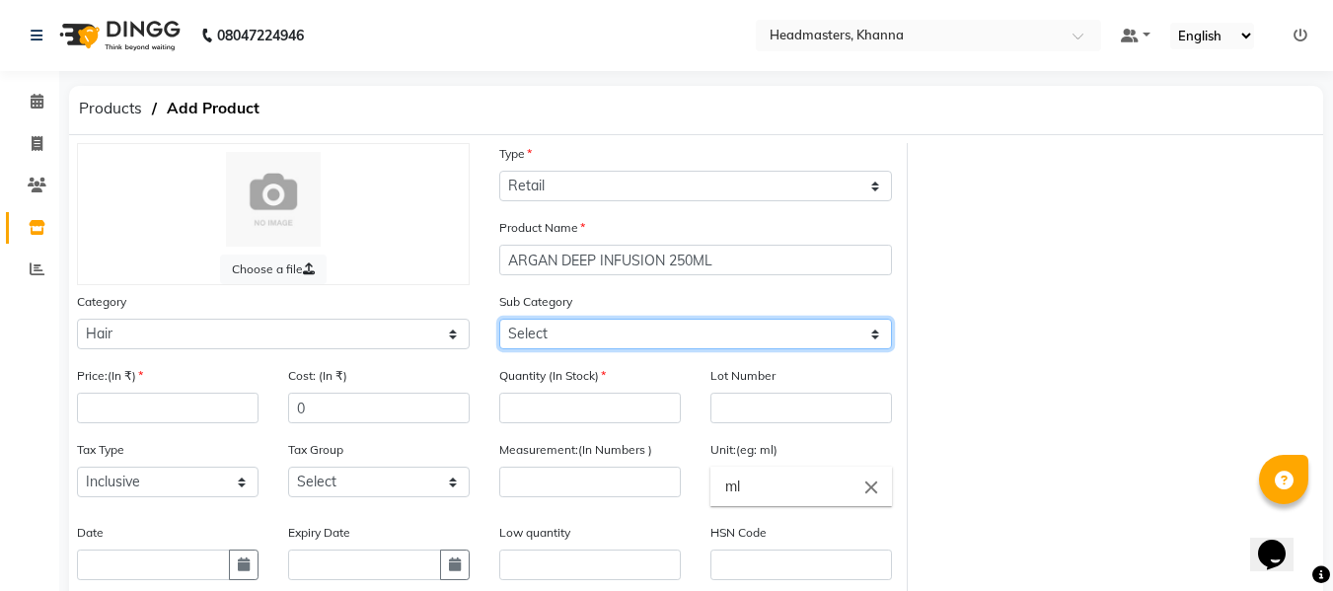
click at [548, 331] on select "Select Conditioner Shampoo Cream Mask Oil Serum Color Appliances Treatment Styl…" at bounding box center [695, 334] width 393 height 31
select select "1099101104"
click at [499, 319] on select "Select Conditioner Shampoo Cream Mask Oil Serum Color Appliances Treatment Styl…" at bounding box center [695, 334] width 393 height 31
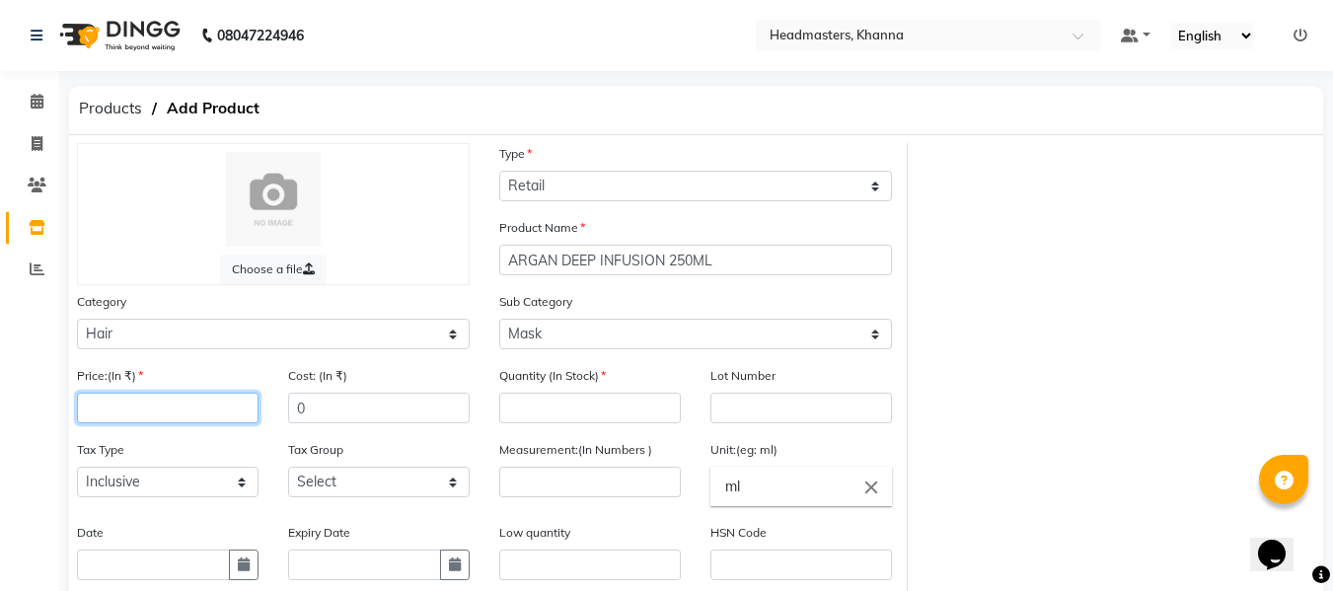
click at [211, 409] on input "number" at bounding box center [168, 408] width 182 height 31
type input "2900"
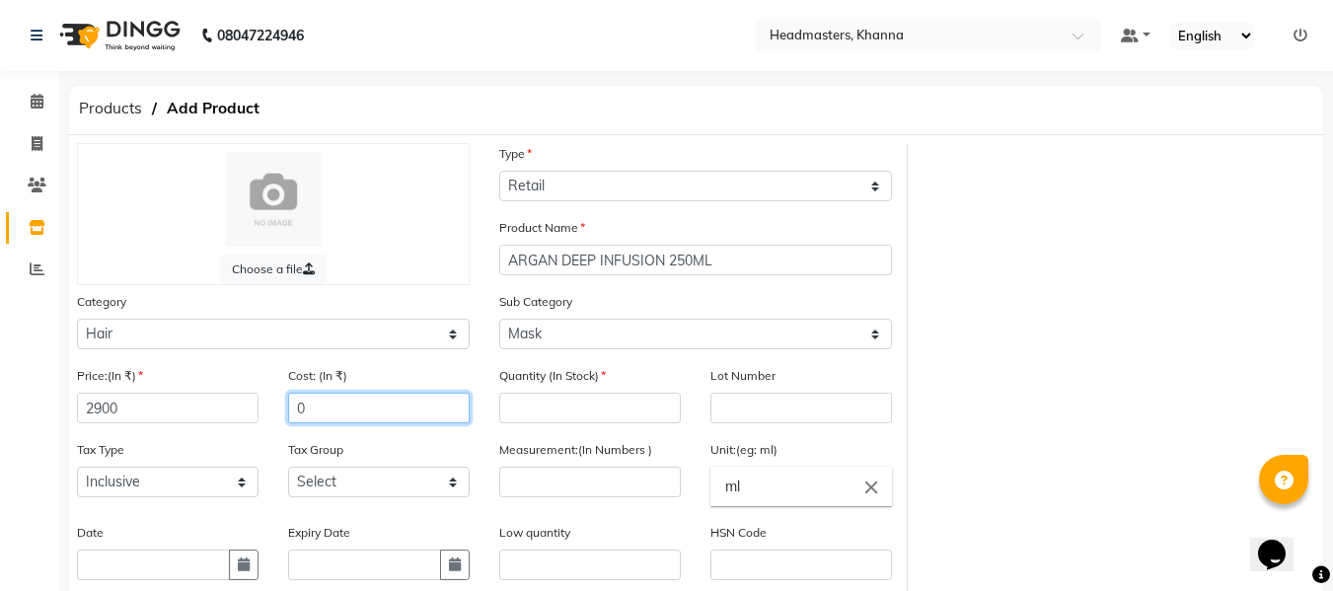
click at [365, 408] on input "0" at bounding box center [379, 408] width 182 height 31
type input "2900"
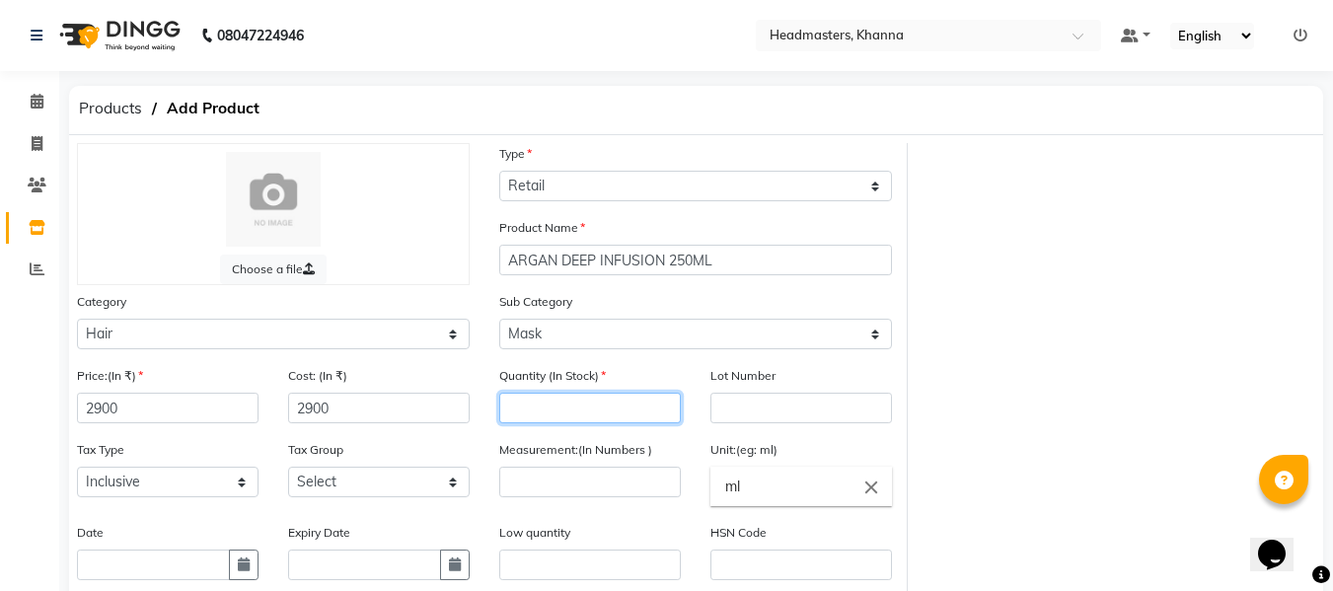
click at [559, 413] on input "number" at bounding box center [590, 408] width 182 height 31
type input "0"
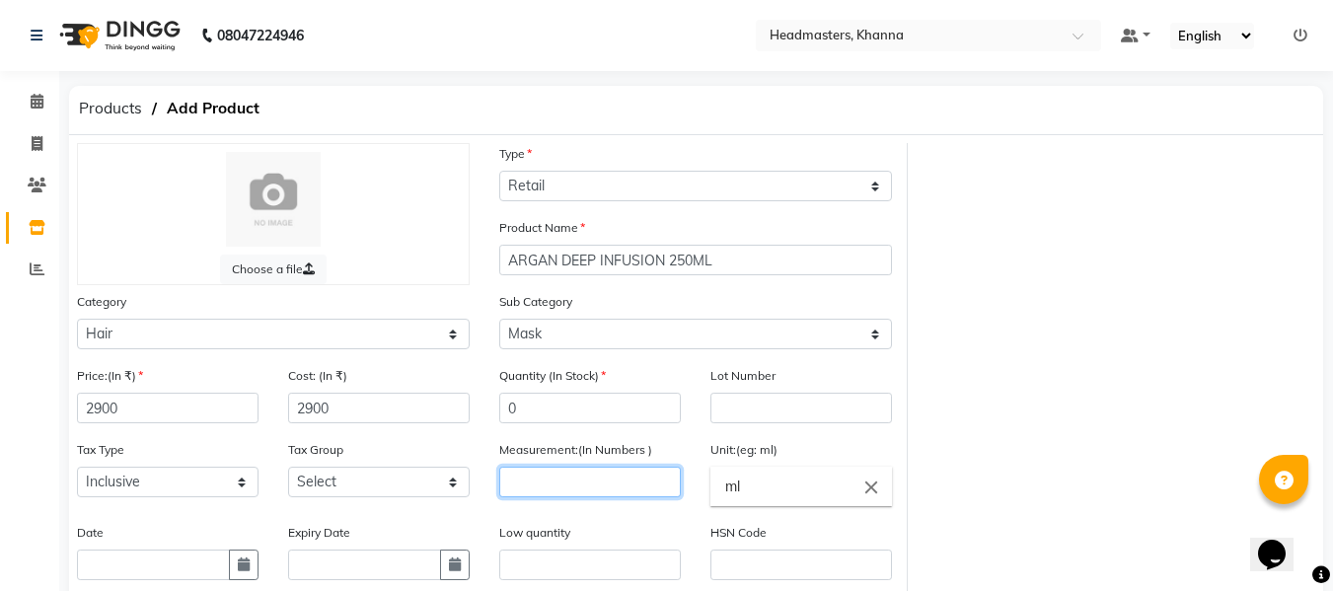
click at [553, 484] on input "number" at bounding box center [590, 482] width 182 height 31
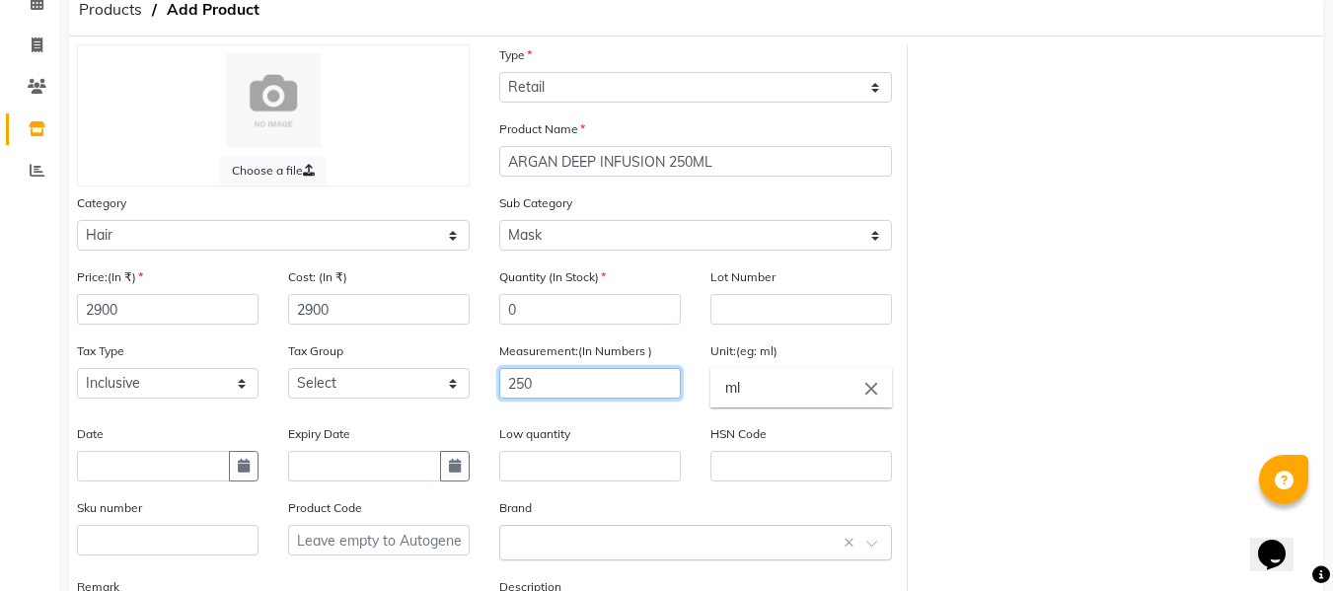
scroll to position [197, 0]
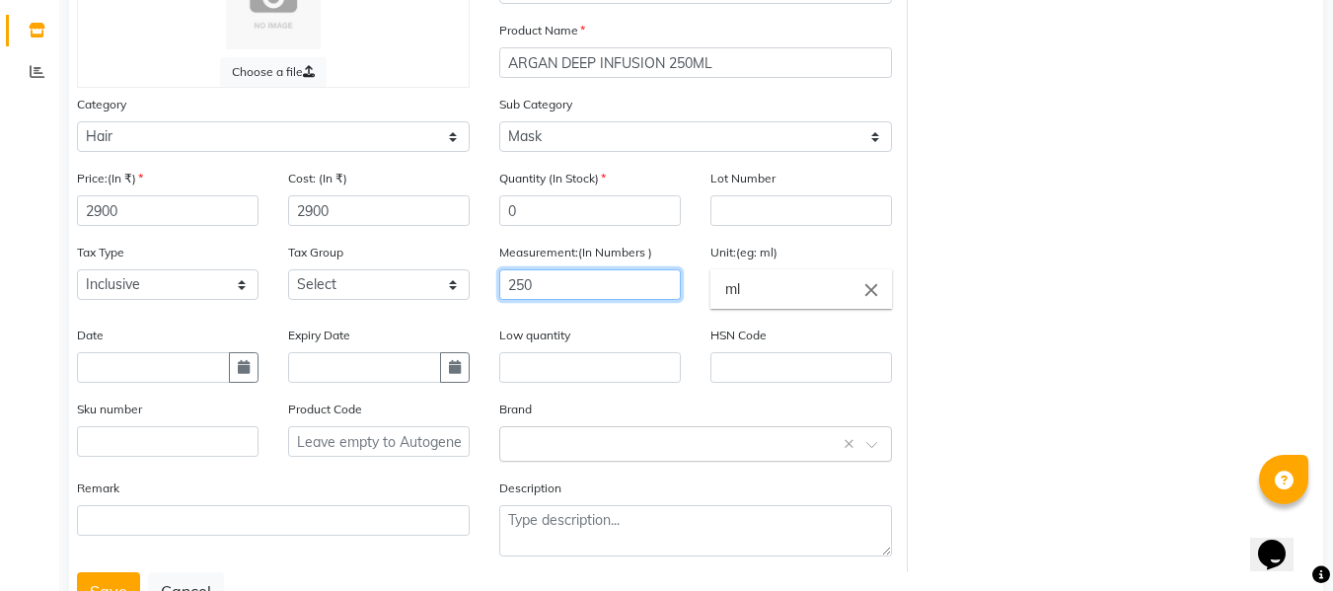
type input "250"
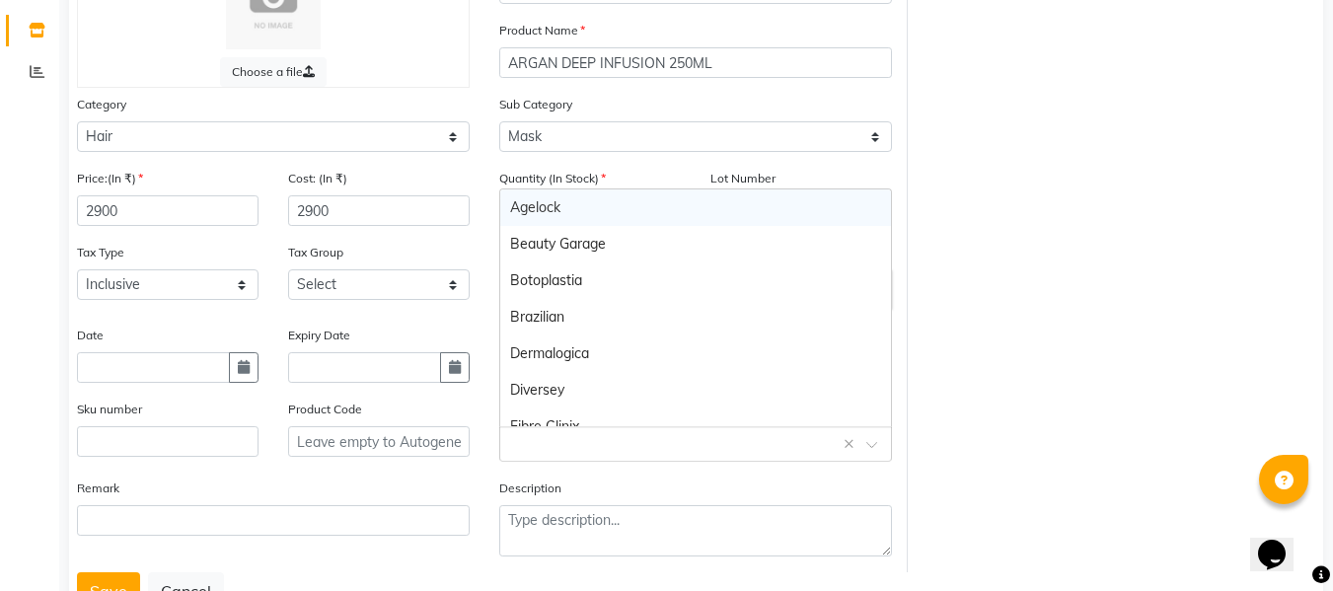
click at [554, 449] on input "text" at bounding box center [675, 442] width 331 height 21
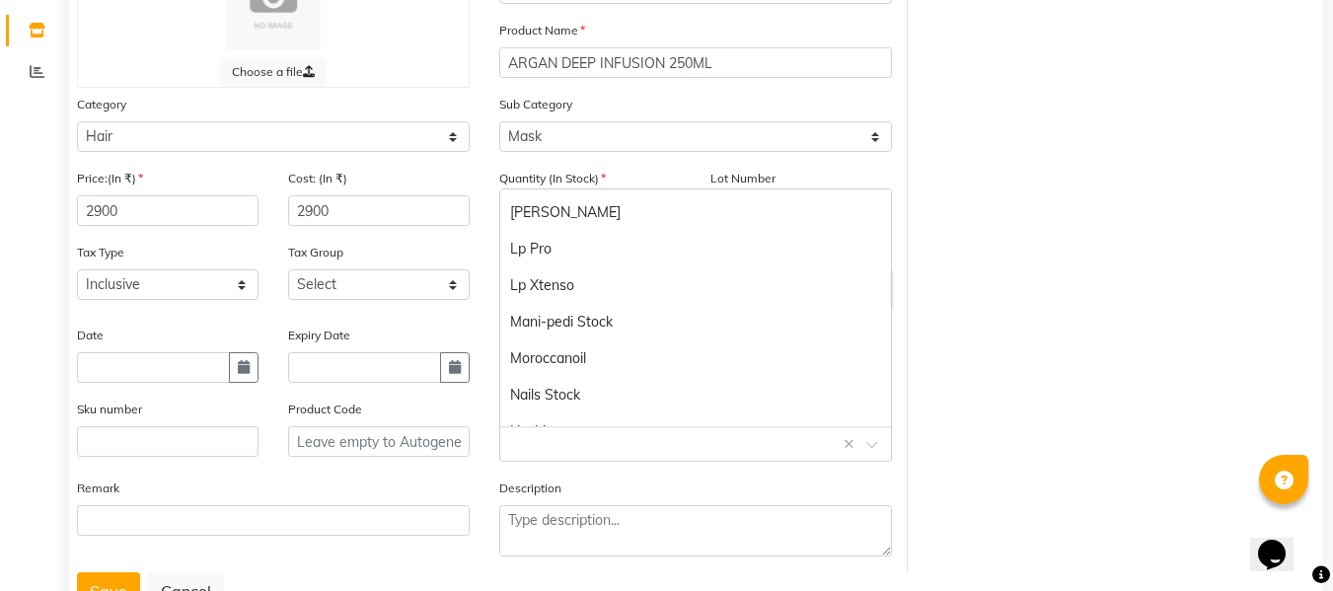
scroll to position [592, 0]
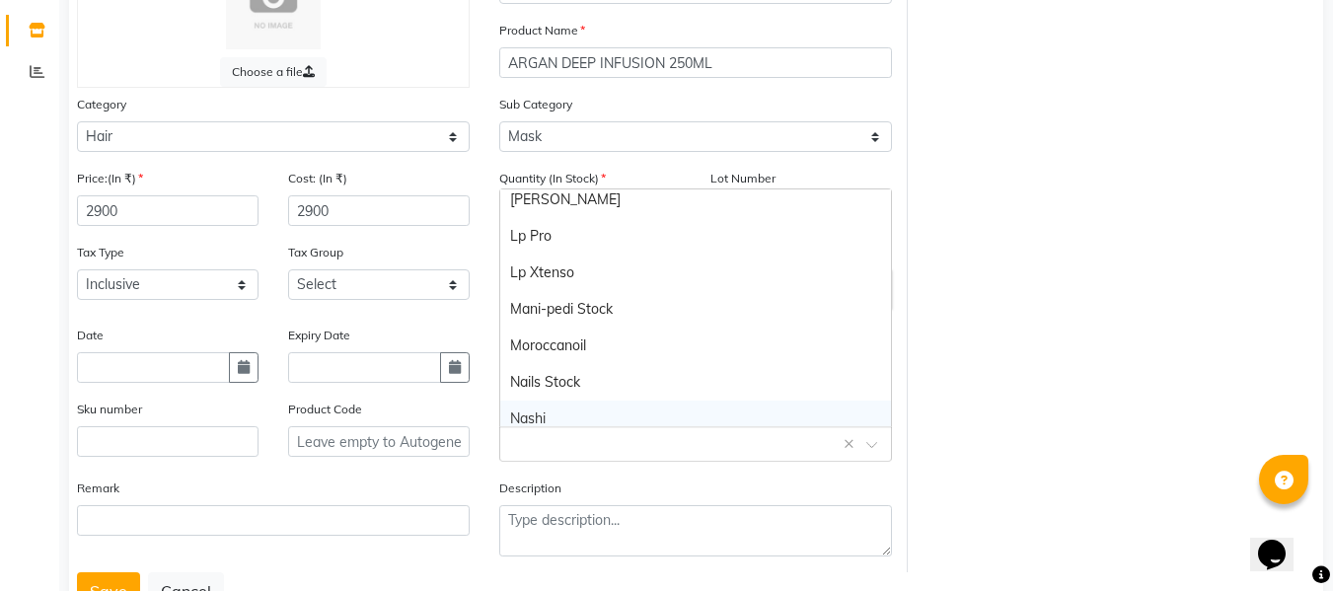
click at [539, 410] on div "Nashi" at bounding box center [695, 419] width 391 height 37
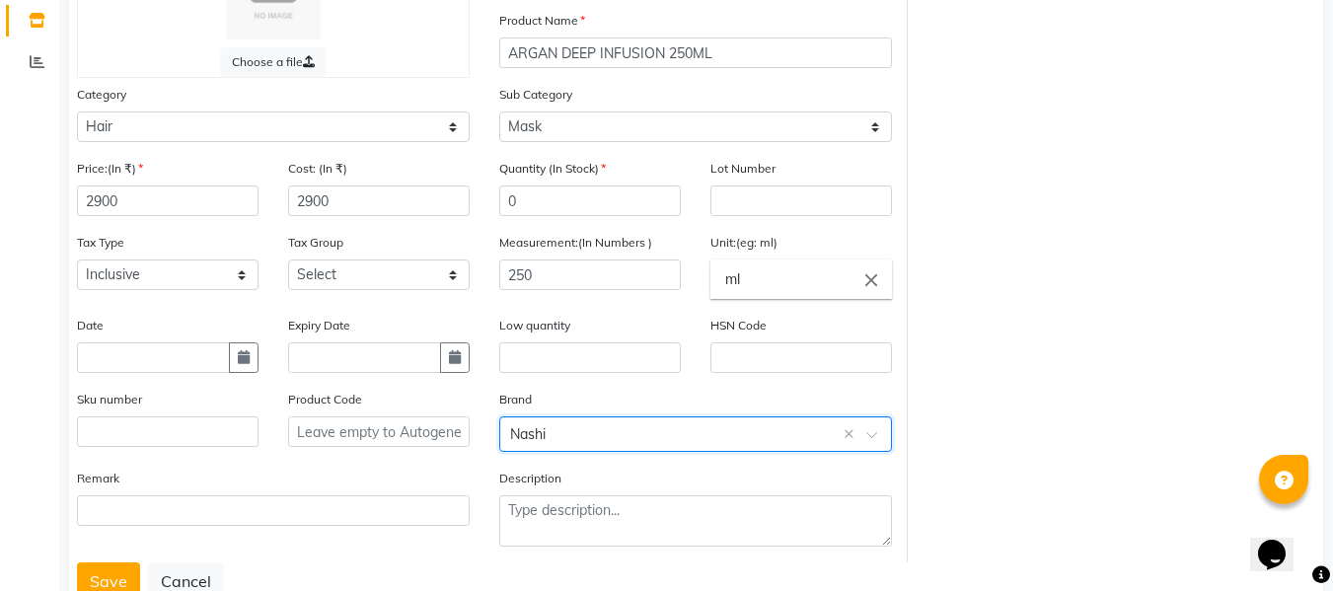
scroll to position [273, 0]
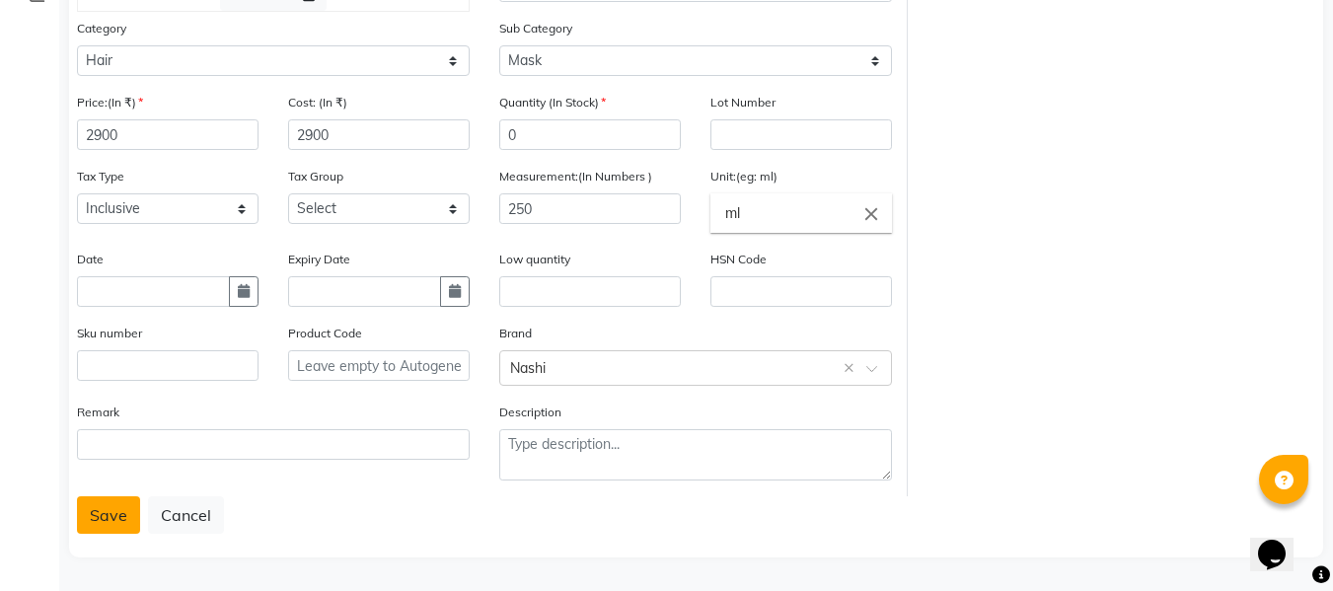
click at [112, 514] on button "Save" at bounding box center [108, 514] width 63 height 37
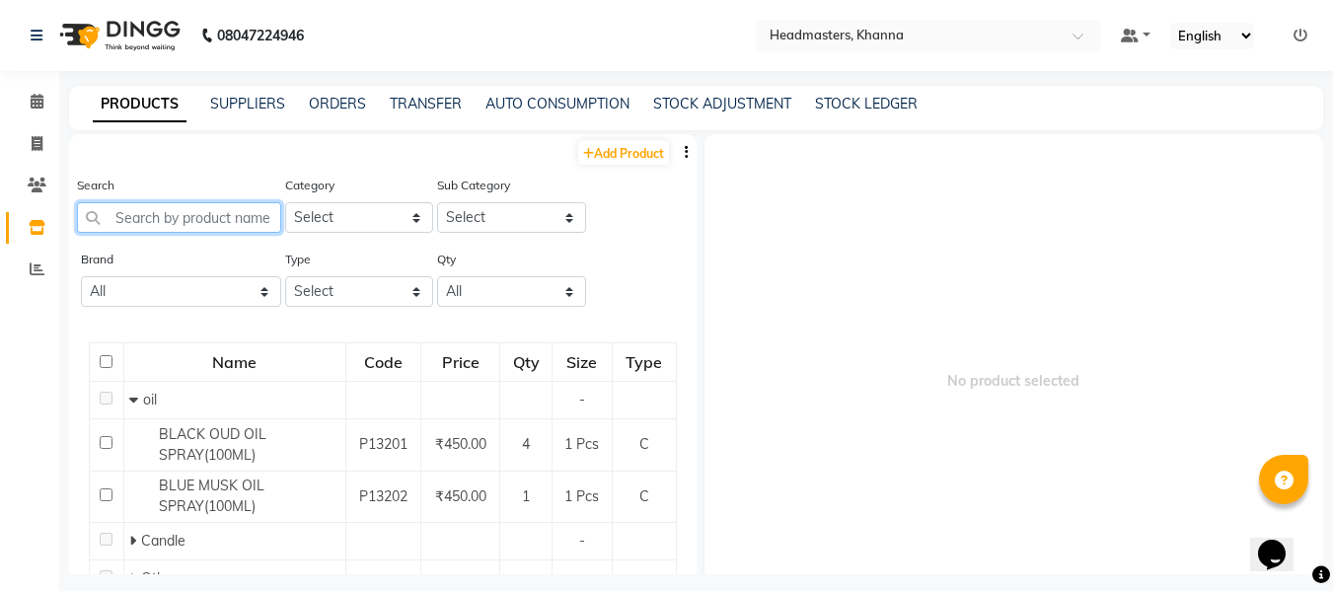
click at [187, 224] on input "text" at bounding box center [179, 217] width 204 height 31
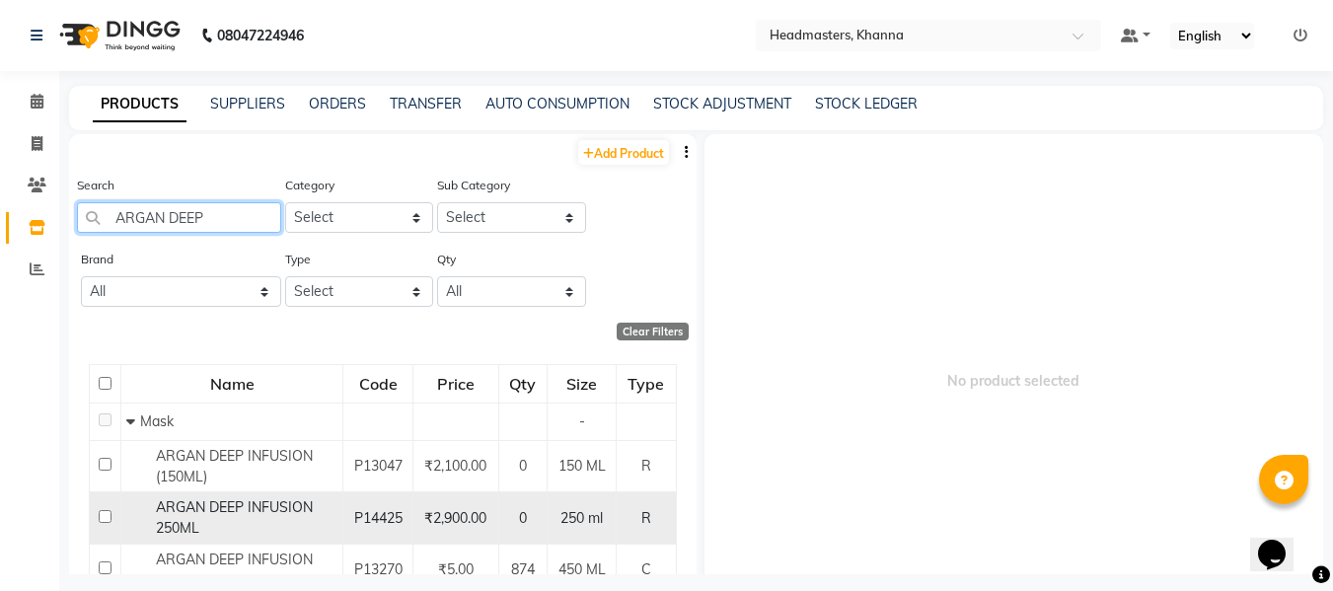
type input "ARGAN DEEP"
click at [236, 511] on span "ARGAN DEEP INFUSION 250ML" at bounding box center [234, 517] width 157 height 38
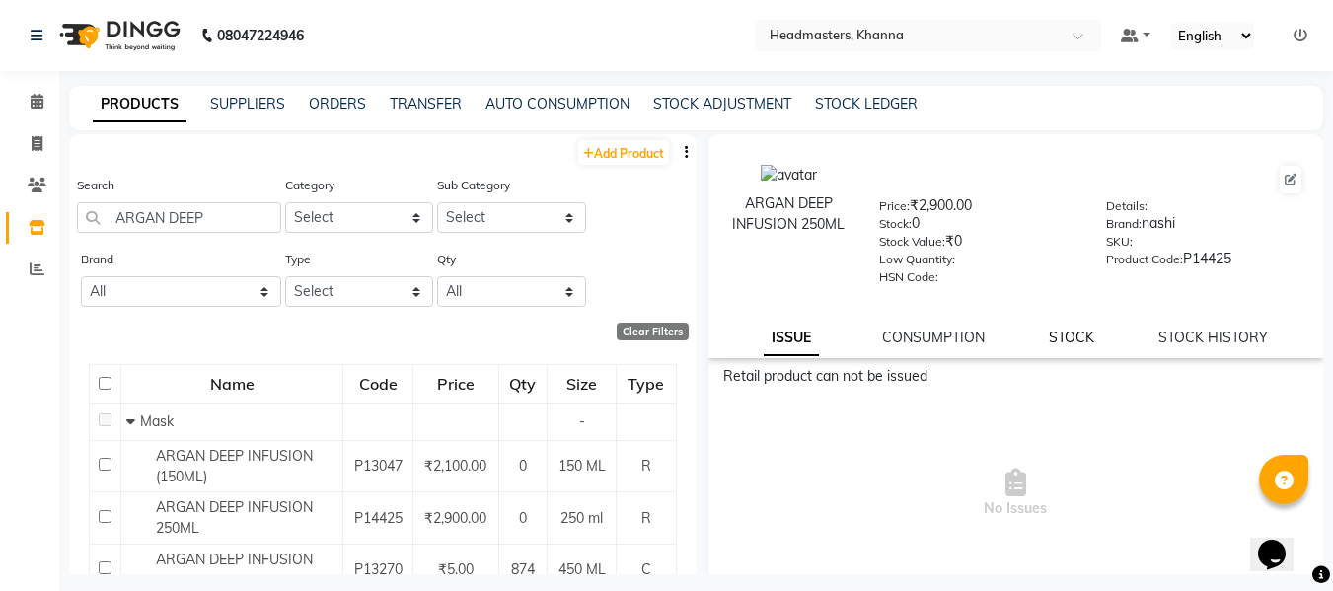
click at [1059, 345] on link "STOCK" at bounding box center [1071, 338] width 45 height 18
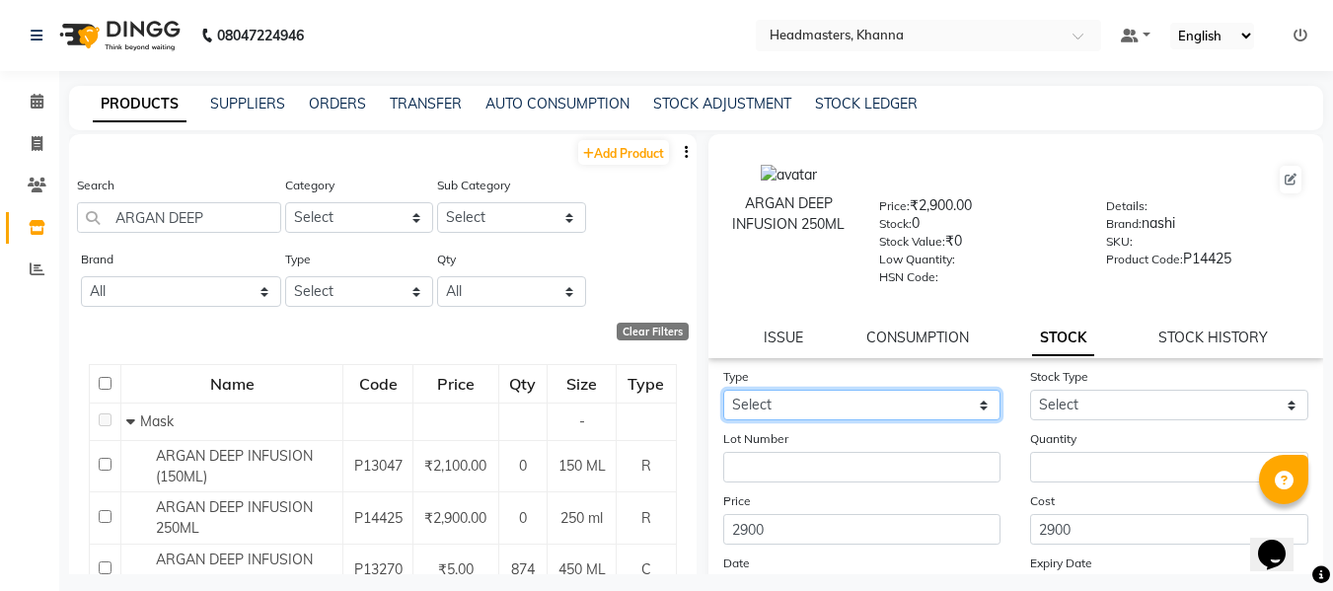
click at [775, 402] on select "Select In" at bounding box center [862, 405] width 278 height 31
select select "in"
click at [723, 390] on select "Select In" at bounding box center [862, 405] width 278 height 31
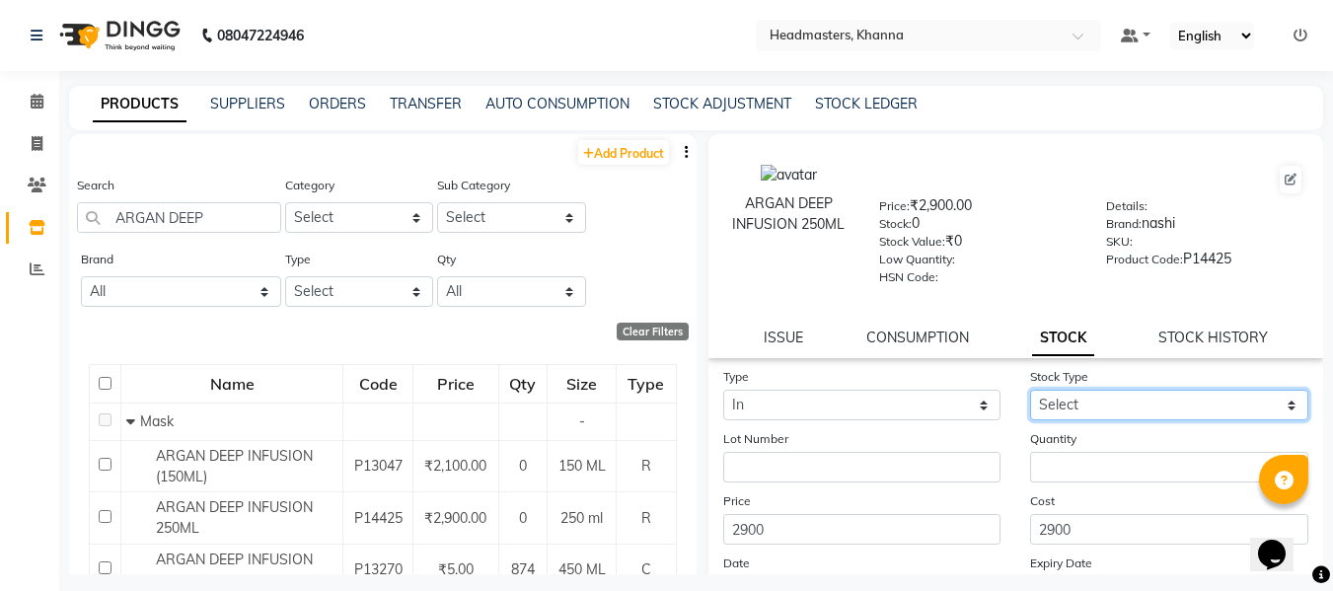
click at [1136, 403] on select "Select New Stock Adjustment Return Other" at bounding box center [1169, 405] width 278 height 31
select select "new stock"
click at [1030, 390] on select "Select New Stock Adjustment Return Other" at bounding box center [1169, 405] width 278 height 31
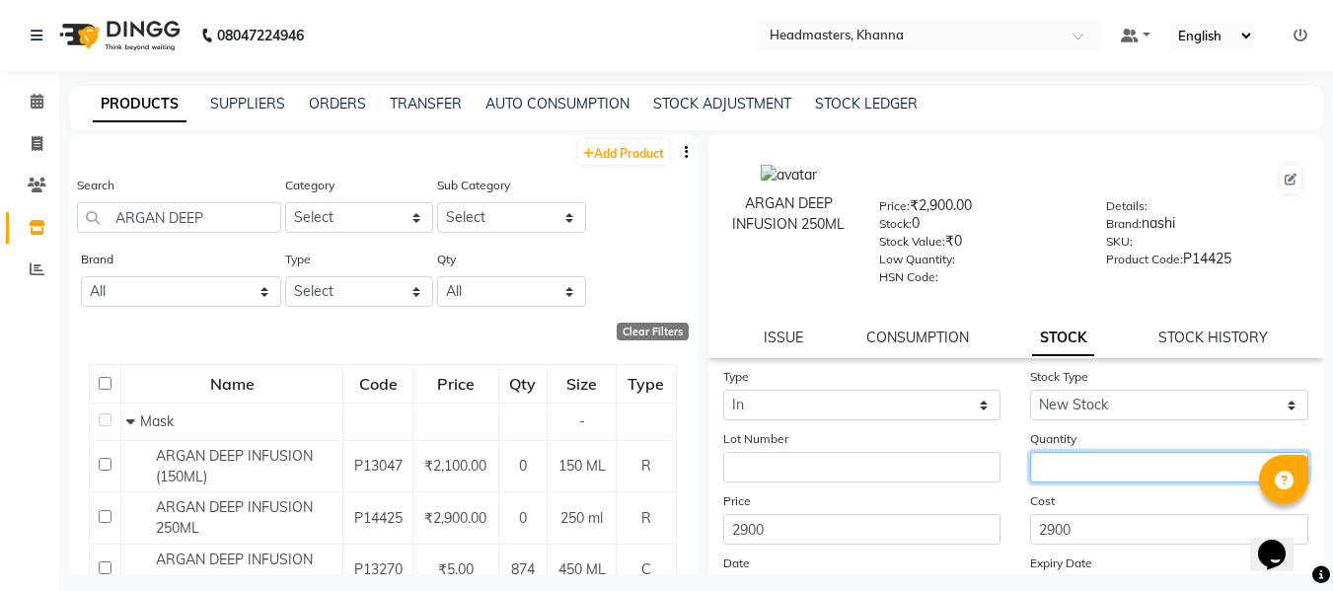
click at [1109, 467] on input "number" at bounding box center [1169, 467] width 278 height 31
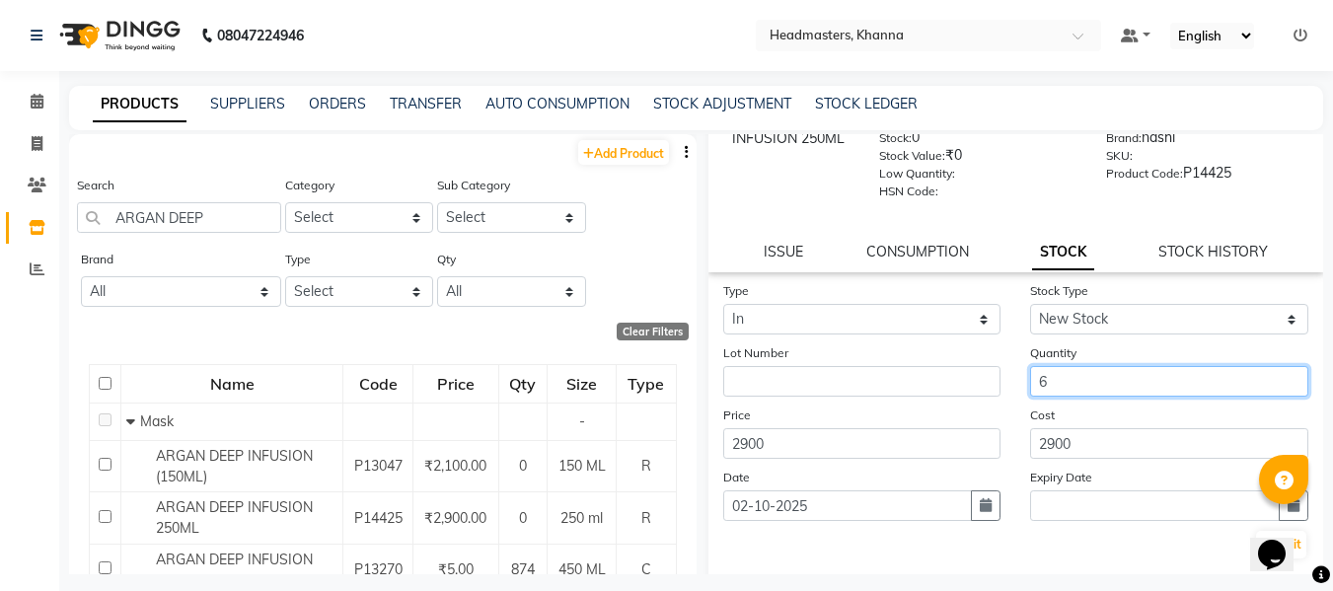
scroll to position [186, 0]
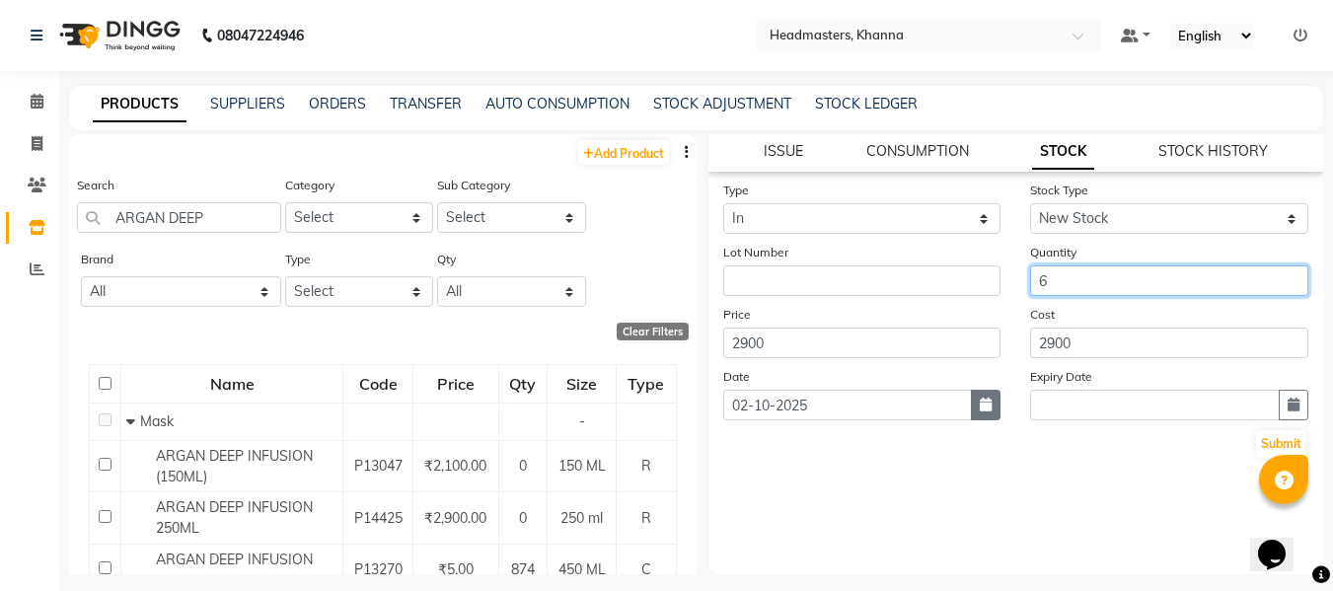
type input "6"
click at [980, 404] on icon "button" at bounding box center [986, 405] width 12 height 14
select select "10"
select select "2025"
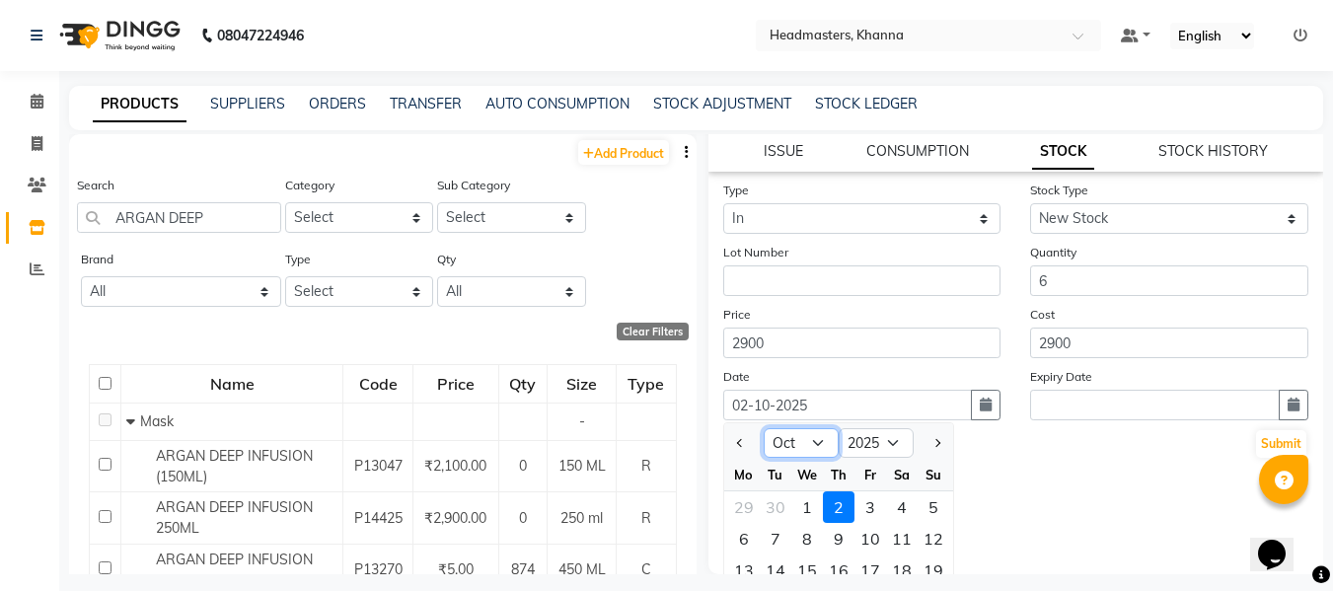
click at [813, 436] on select "Jan Feb Mar Apr May Jun [DATE] Aug Sep Oct Nov Dec" at bounding box center [801, 443] width 75 height 30
select select "9"
click at [764, 428] on select "Jan Feb Mar Apr May Jun [DATE] Aug Sep Oct Nov Dec" at bounding box center [801, 443] width 75 height 30
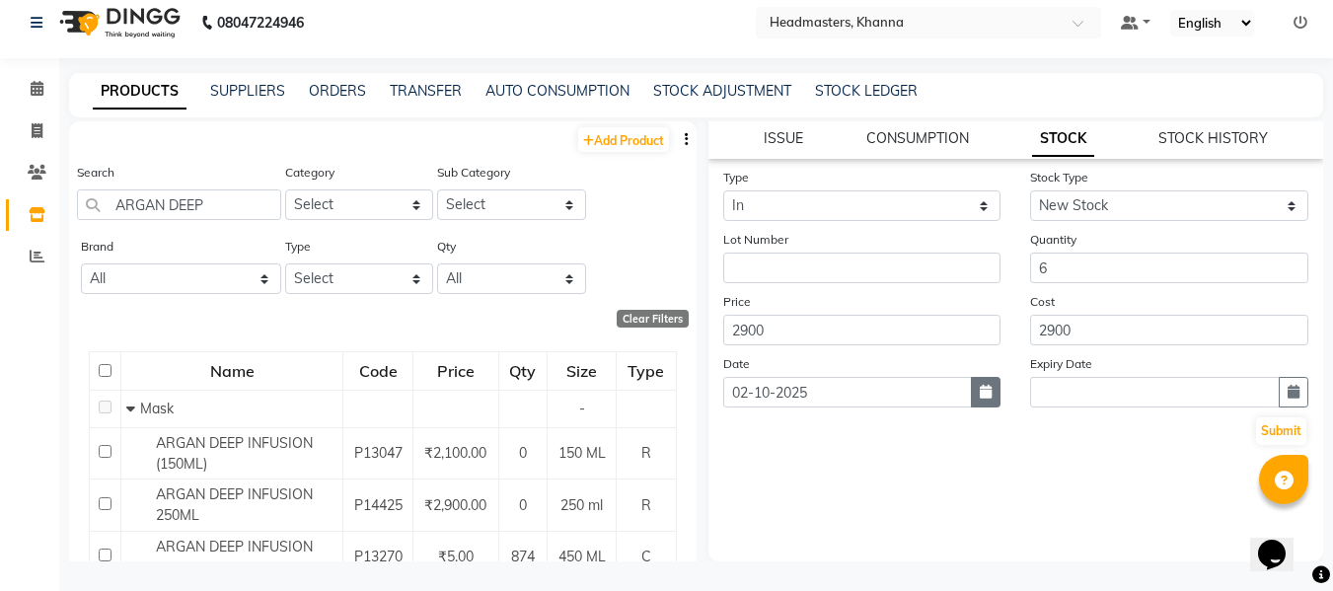
click at [980, 389] on icon "button" at bounding box center [986, 392] width 12 height 14
select select "10"
select select "2025"
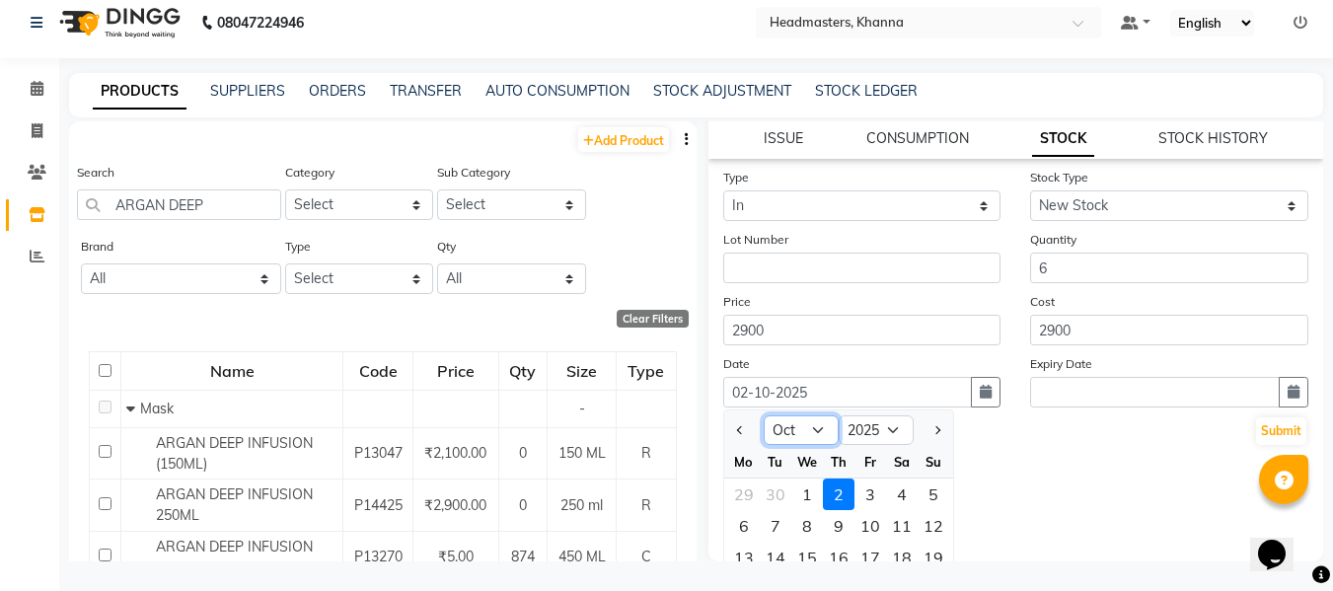
click at [805, 425] on select "Jan Feb Mar Apr May Jun [DATE] Aug Sep Oct Nov Dec" at bounding box center [801, 430] width 75 height 30
select select "9"
click at [764, 415] on select "Jan Feb Mar Apr May Jun [DATE] Aug Sep Oct Nov Dec" at bounding box center [801, 430] width 75 height 30
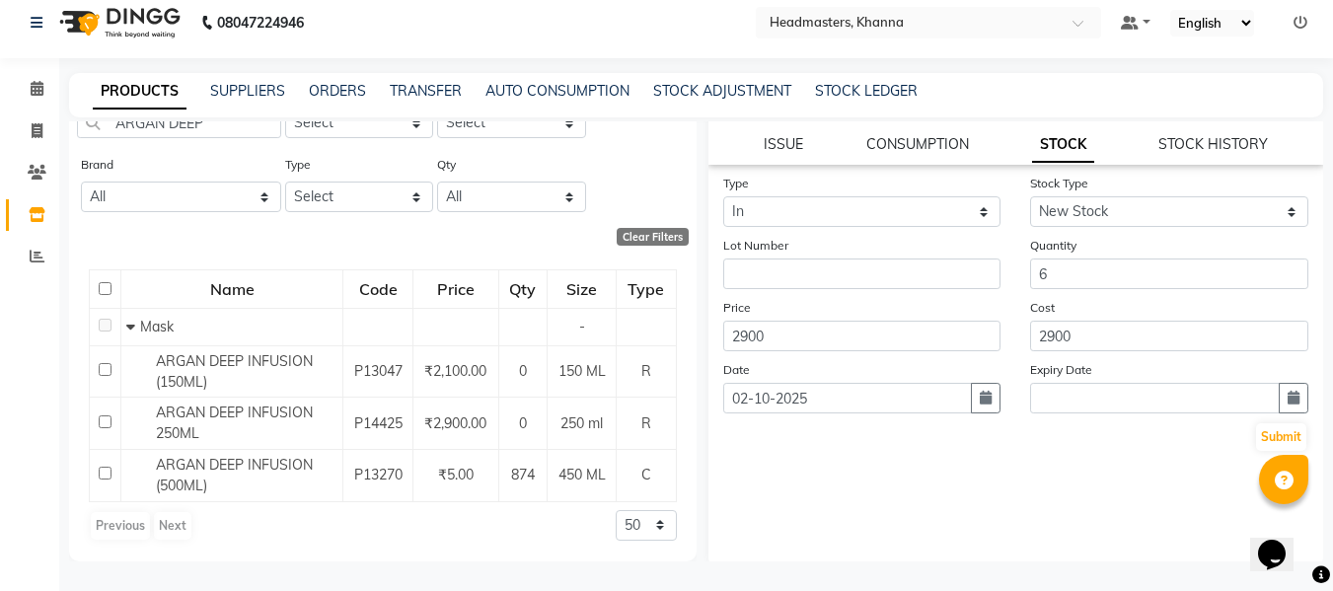
scroll to position [186, 0]
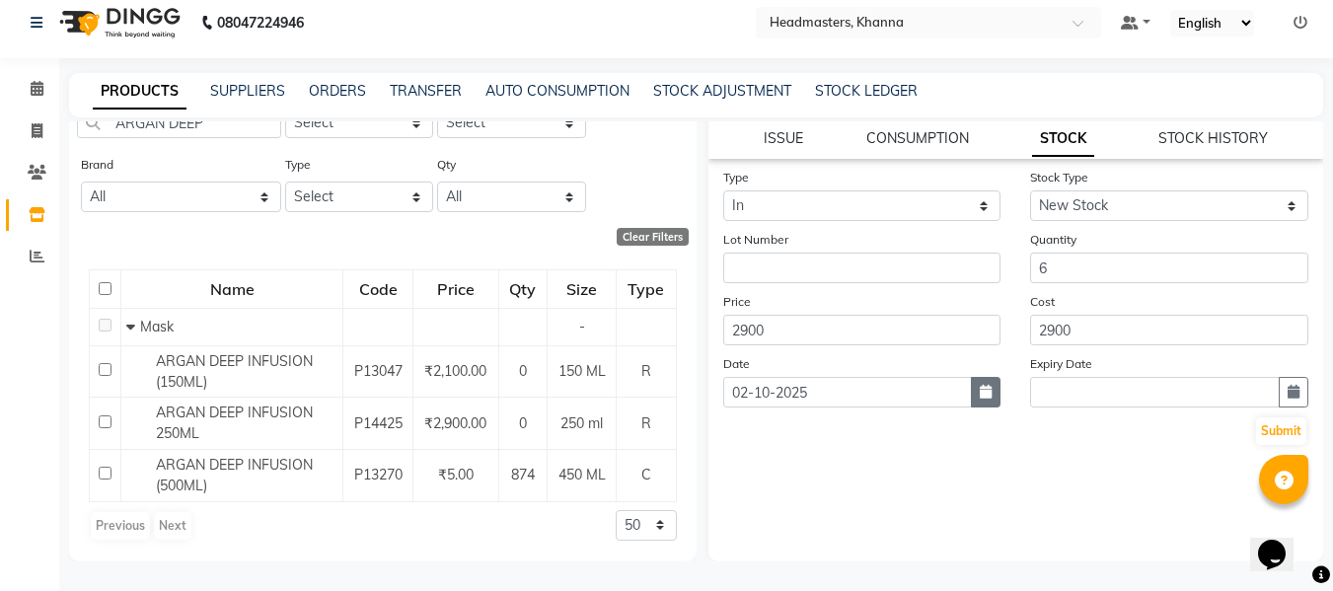
click at [985, 393] on button "button" at bounding box center [986, 392] width 30 height 31
select select "10"
select select "2025"
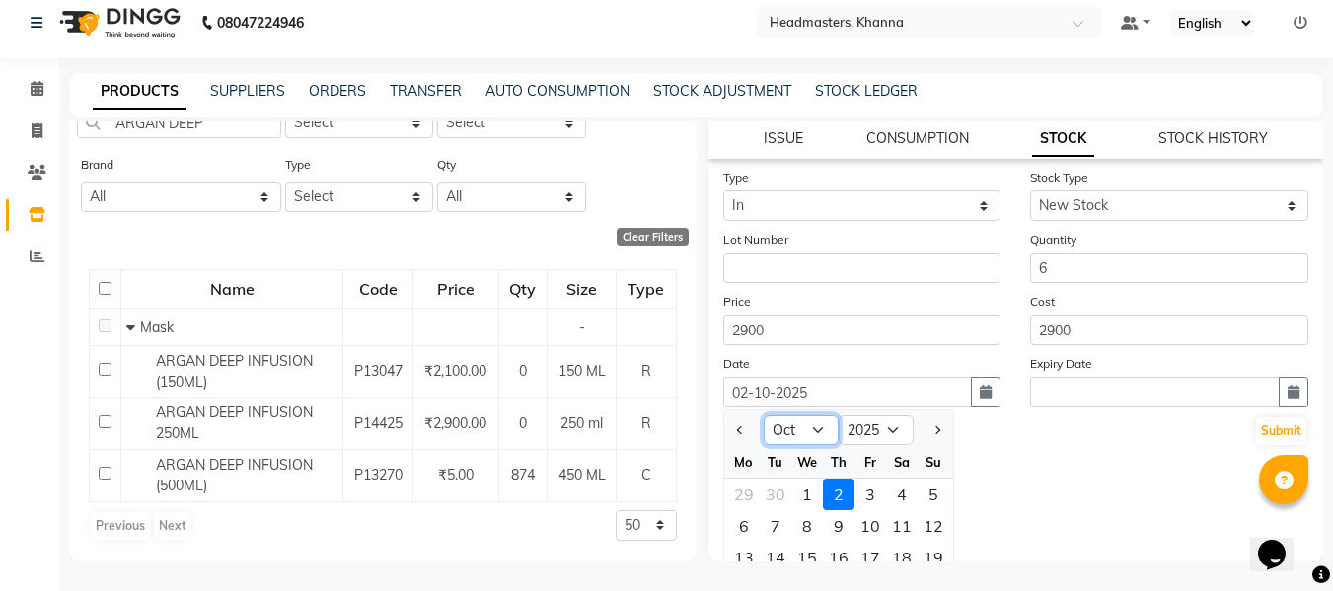
click at [817, 431] on select "Jan Feb Mar Apr May Jun [DATE] Aug Sep Oct Nov Dec" at bounding box center [801, 430] width 75 height 30
select select "9"
click at [764, 415] on select "Jan Feb Mar Apr May Jun [DATE] Aug Sep Oct Nov Dec" at bounding box center [801, 430] width 75 height 30
click at [869, 549] on div "19" at bounding box center [870, 558] width 32 height 32
type input "19-09-2025"
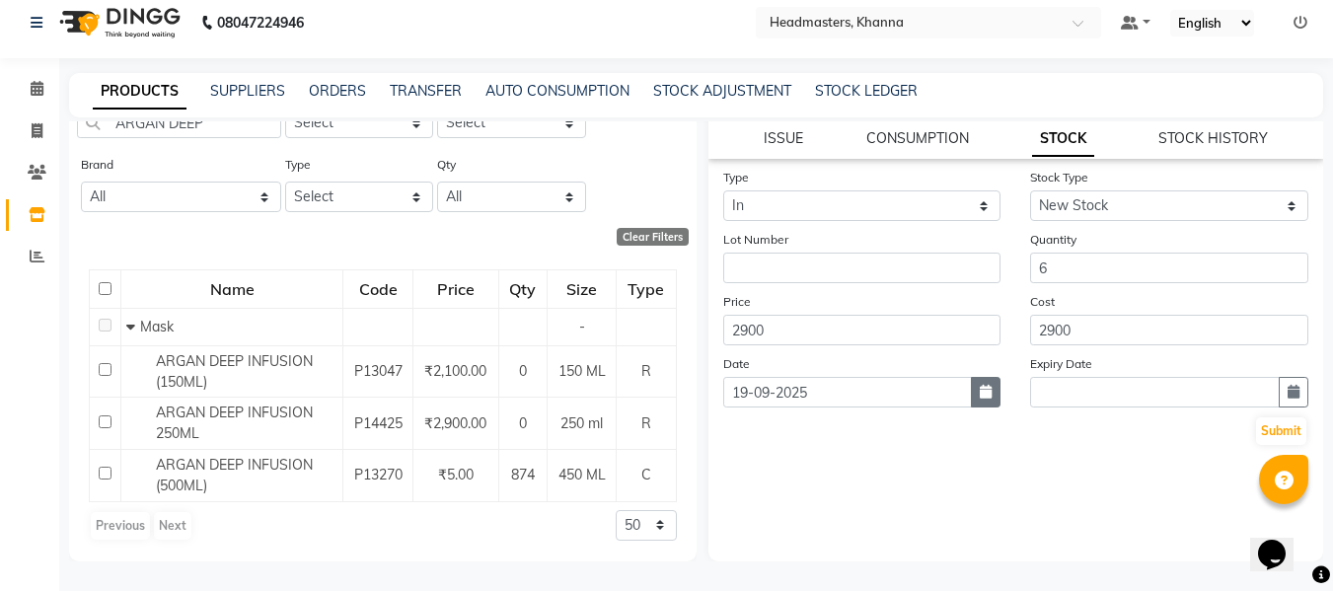
click at [980, 393] on icon "button" at bounding box center [986, 392] width 12 height 14
select select "9"
select select "2025"
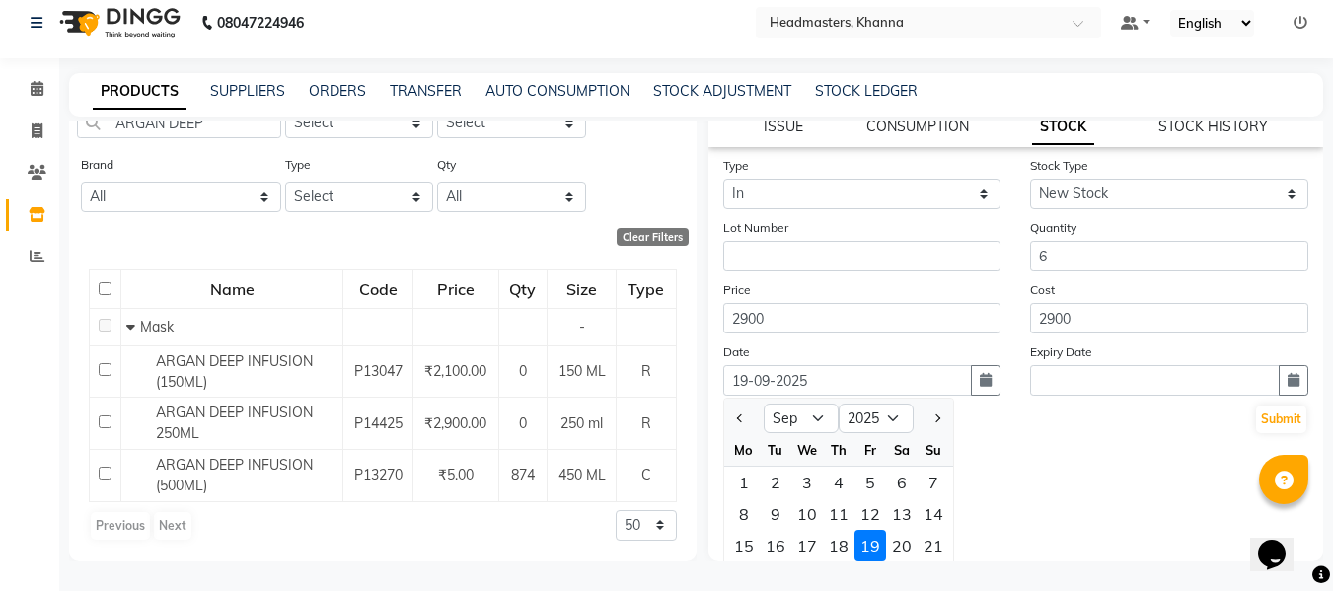
scroll to position [0, 0]
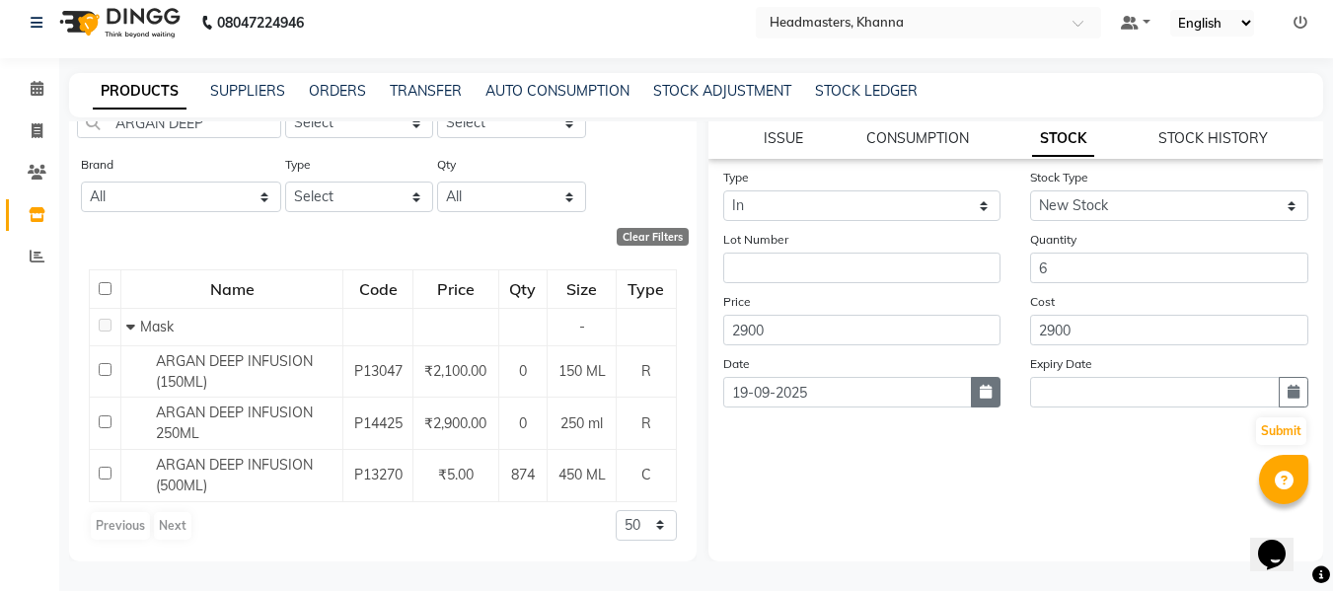
click at [983, 391] on icon "button" at bounding box center [986, 392] width 12 height 14
select select "9"
select select "2025"
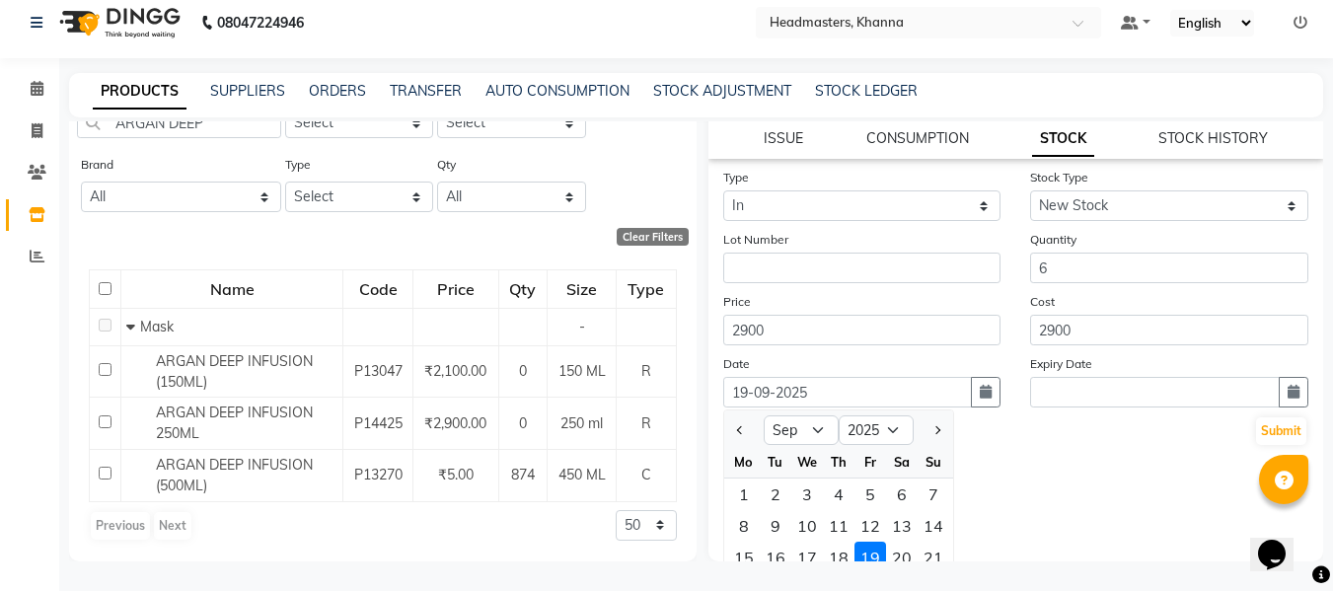
scroll to position [12, 0]
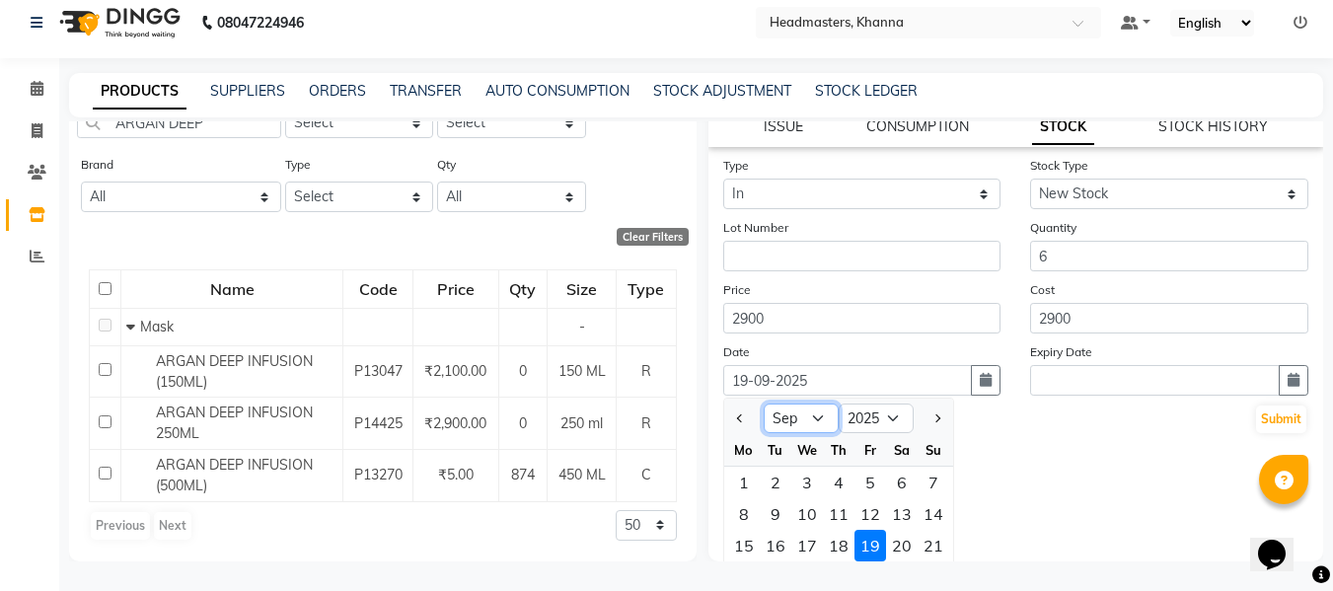
click at [818, 415] on select "Jan Feb Mar Apr May Jun [DATE] Aug Sep Oct Nov Dec" at bounding box center [801, 419] width 75 height 30
select select "10"
click at [764, 404] on select "Jan Feb Mar Apr May Jun [DATE] Aug Sep Oct Nov Dec" at bounding box center [801, 419] width 75 height 30
click at [743, 480] on div "29" at bounding box center [744, 483] width 32 height 32
type input "29-09-2025"
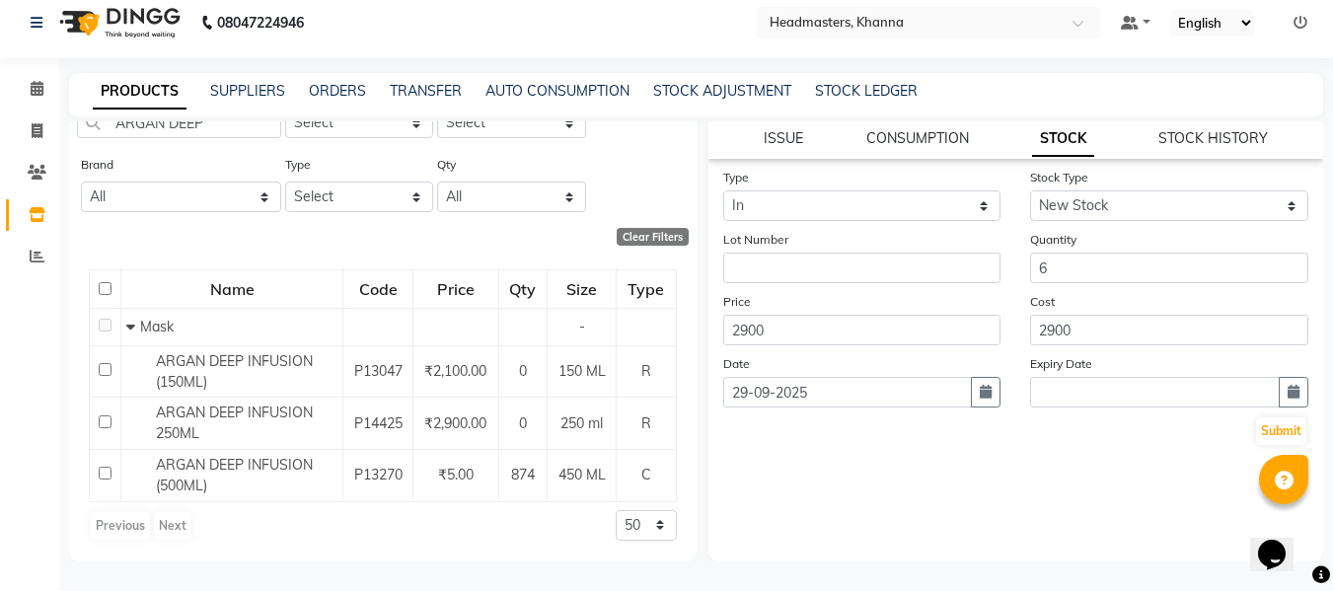
scroll to position [0, 0]
click at [1256, 423] on button "Submit" at bounding box center [1281, 431] width 50 height 28
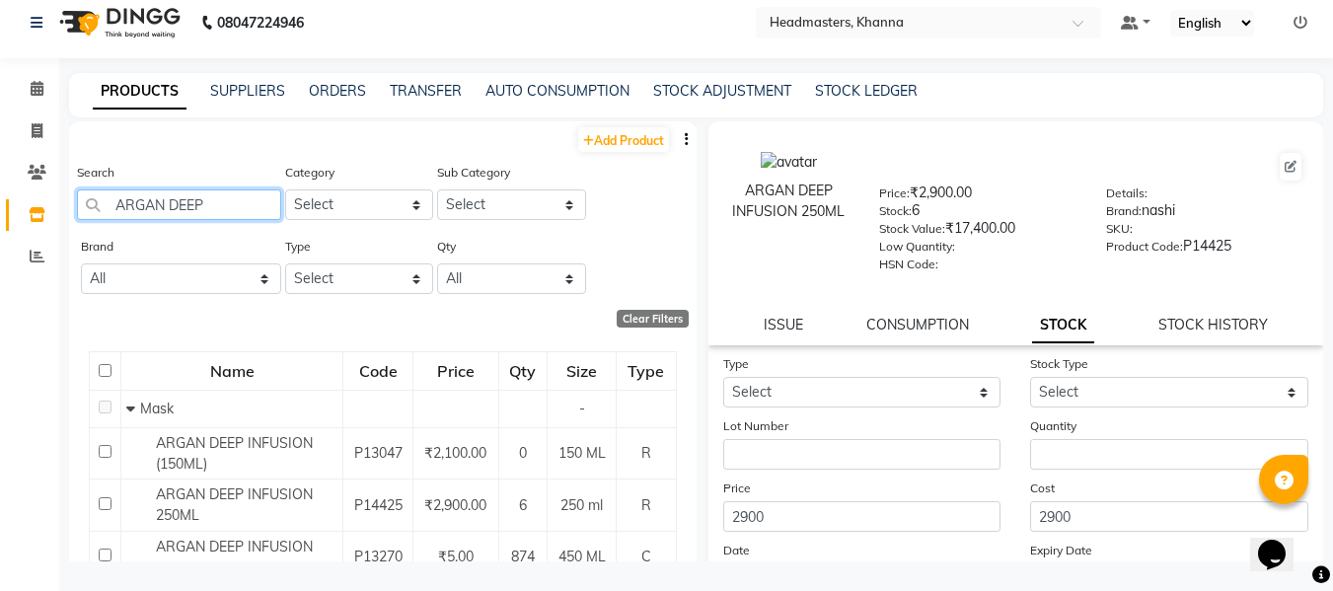
click at [247, 208] on input "ARGAN DEEP" at bounding box center [179, 204] width 204 height 31
type input "A"
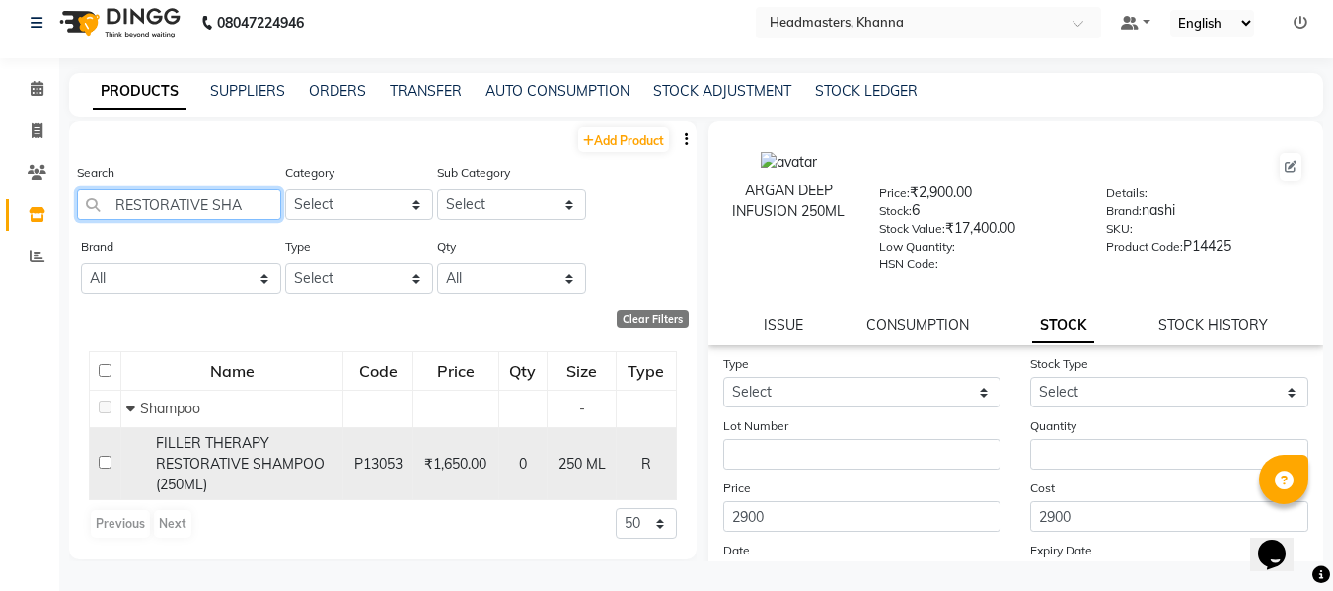
type input "RESTORATIVE SHA"
click at [186, 453] on div "FILLER THERAPY RESTORATIVE SHAMPOO (250ML)" at bounding box center [231, 464] width 211 height 62
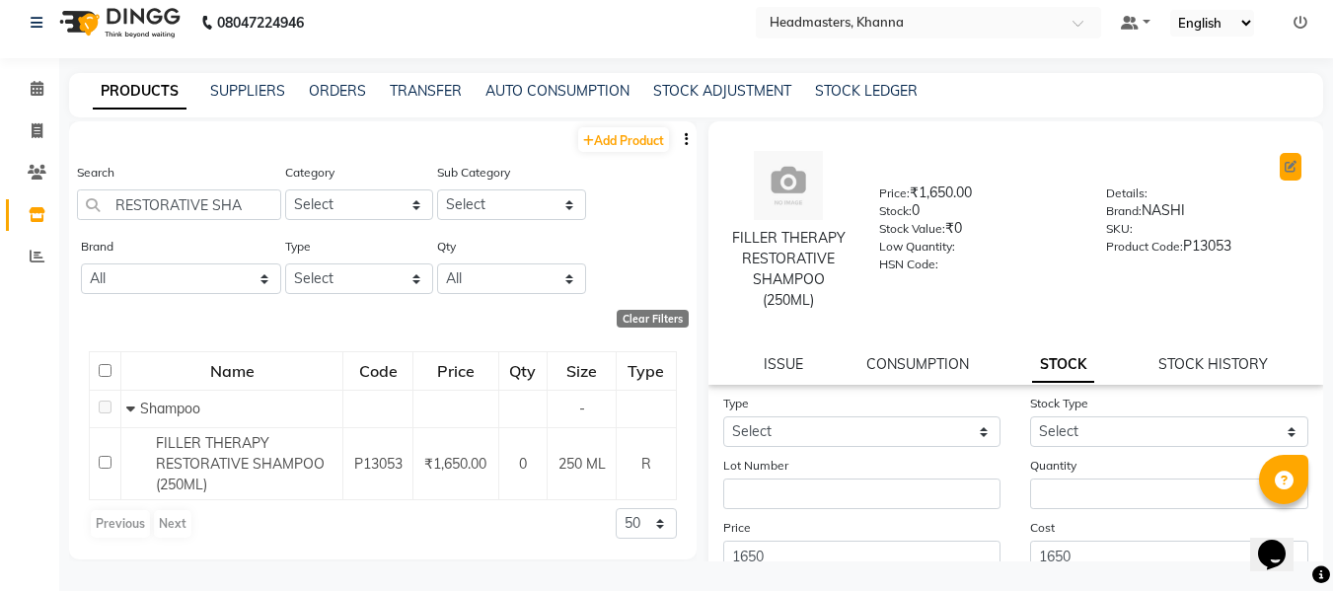
click at [1285, 161] on icon at bounding box center [1291, 167] width 12 height 12
select select "R"
select select "1099101100"
select select "true"
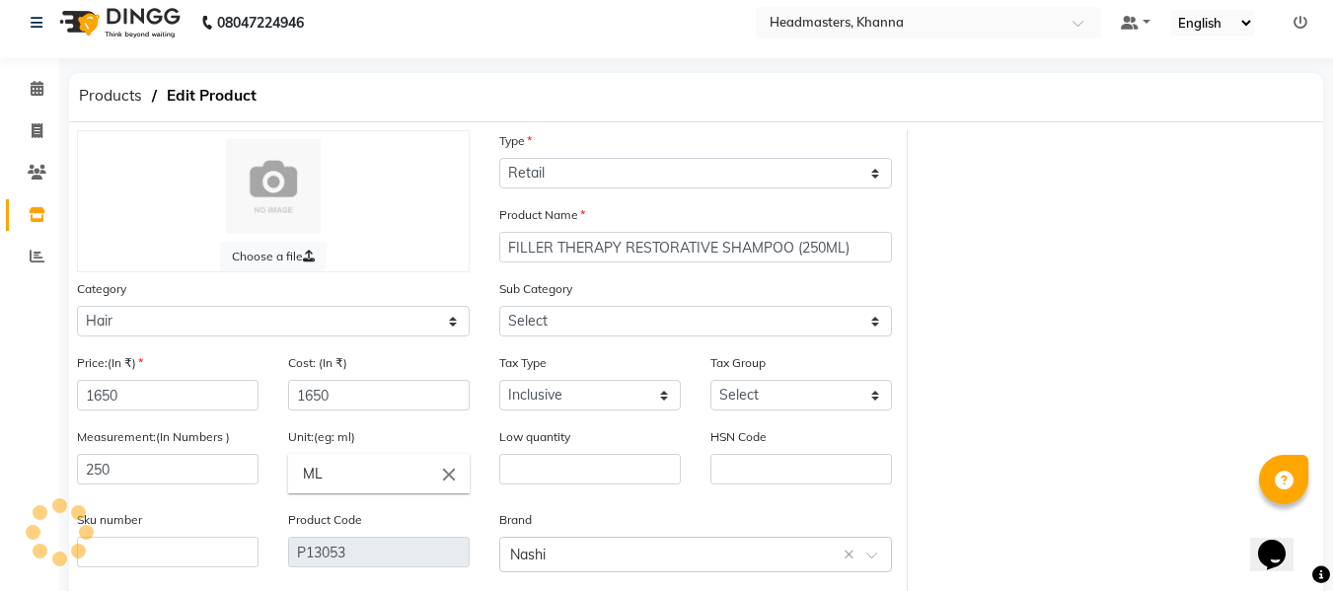
select select "1099101101"
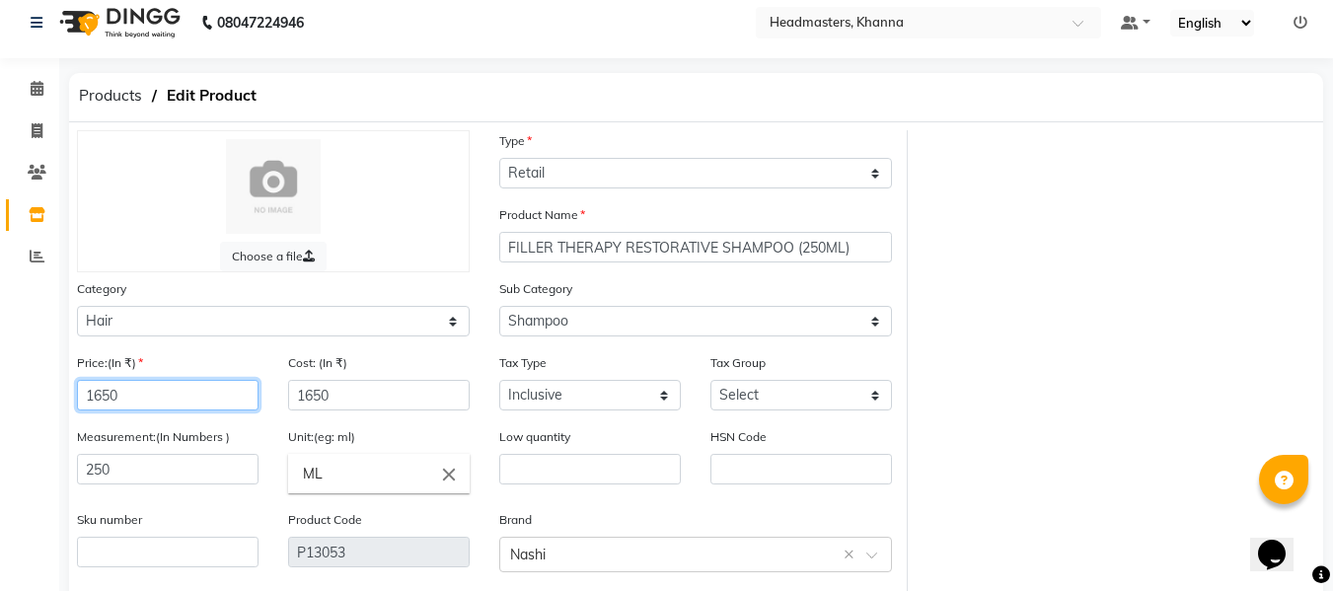
click at [99, 396] on input "1650" at bounding box center [168, 395] width 182 height 31
type input "1750"
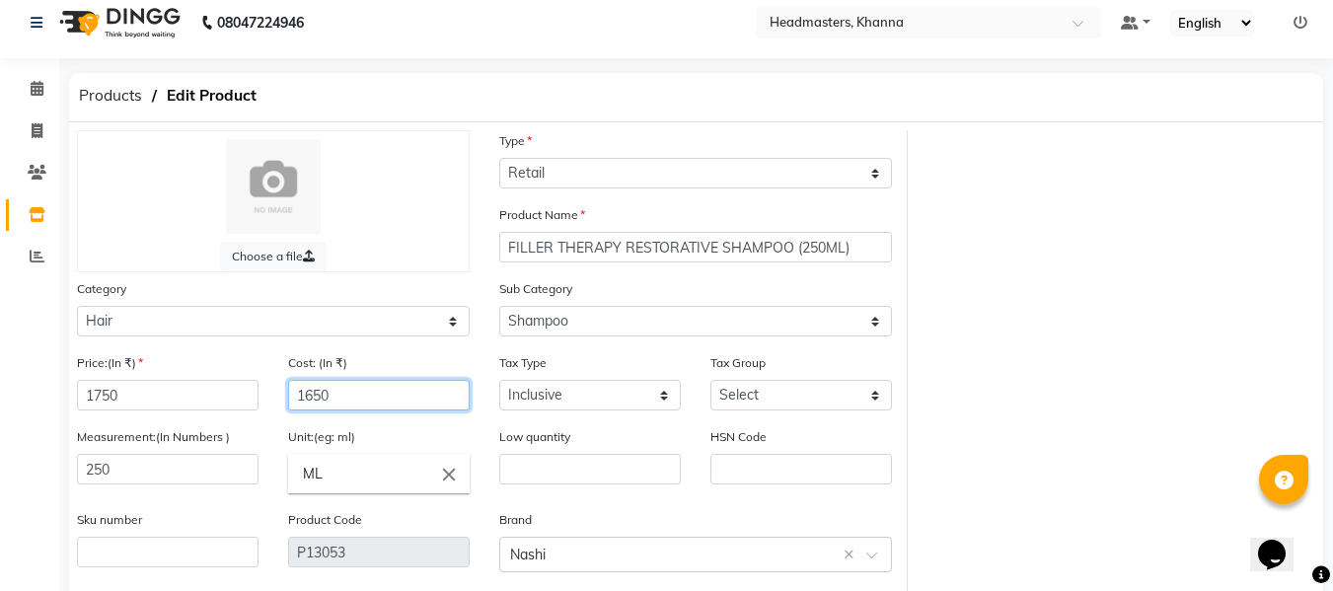
click at [311, 396] on input "1650" at bounding box center [379, 395] width 182 height 31
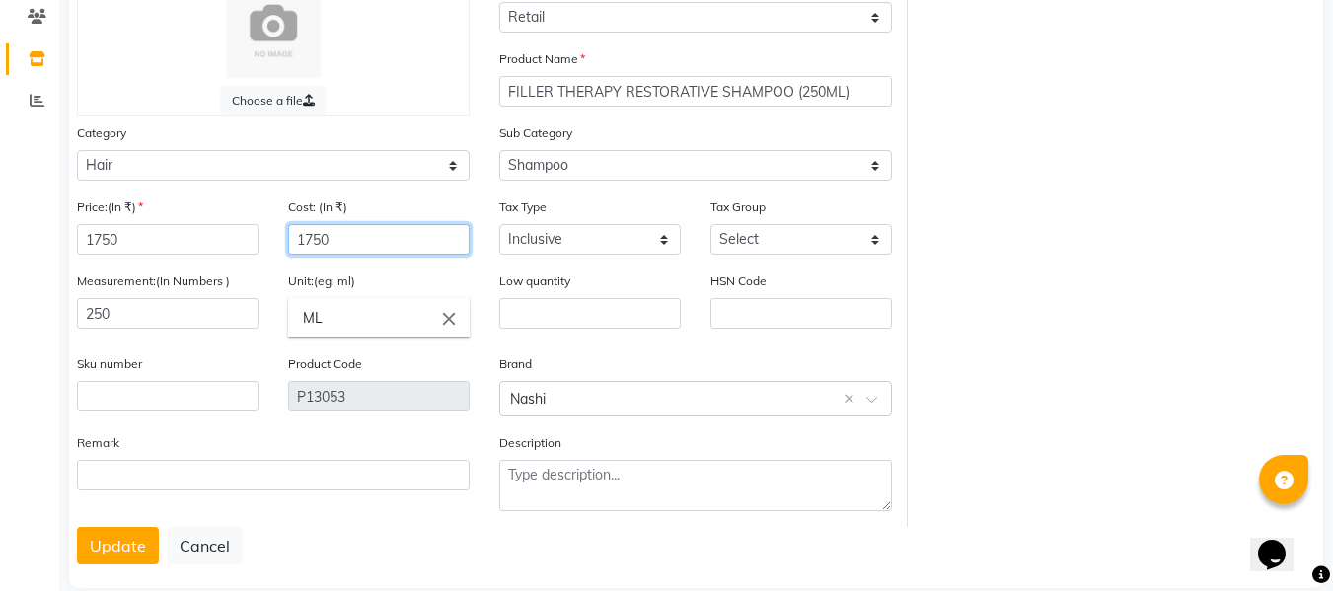
scroll to position [199, 0]
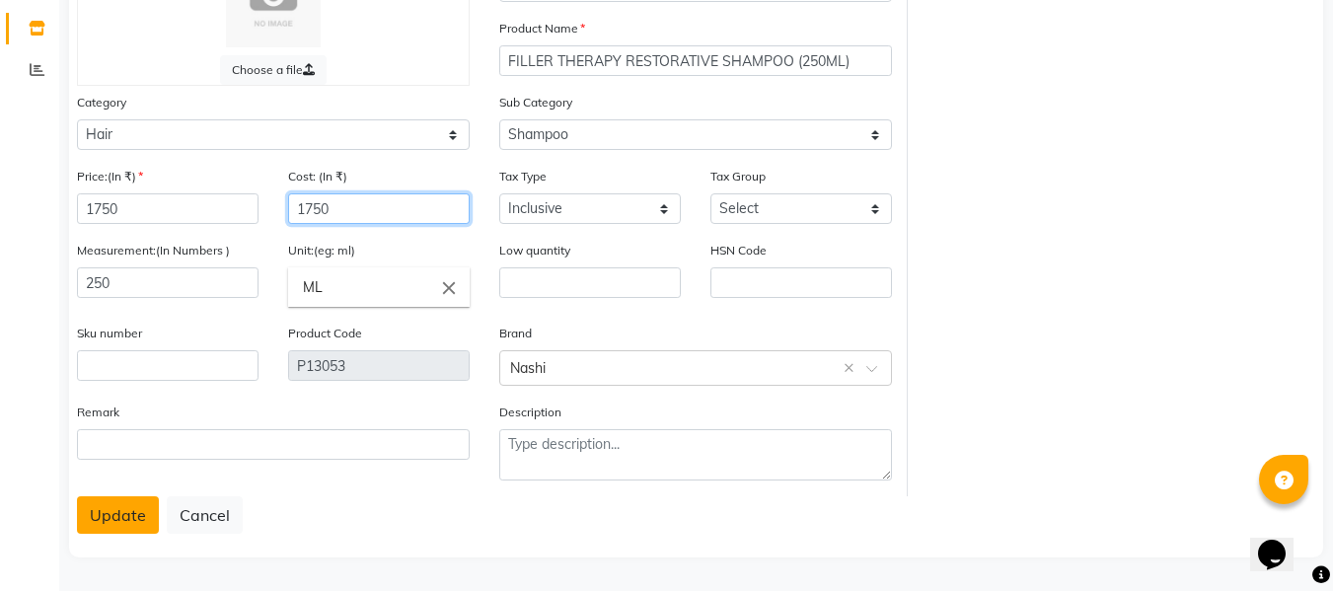
type input "1750"
click at [116, 512] on button "Update" at bounding box center [118, 514] width 82 height 37
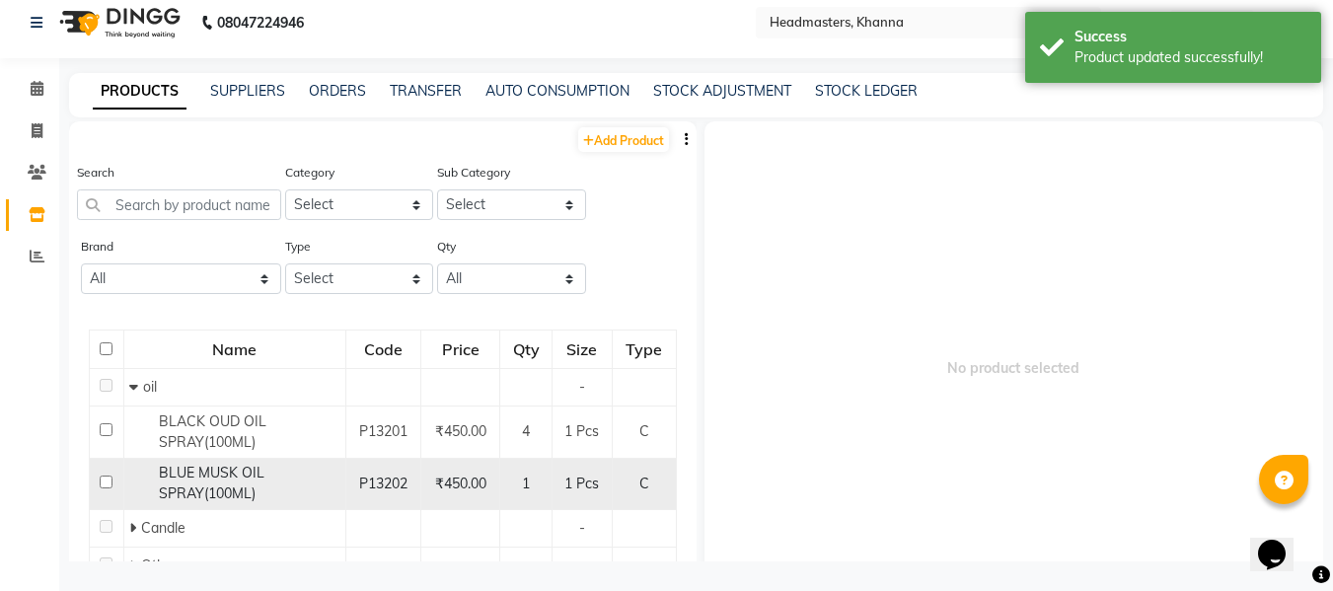
scroll to position [13, 0]
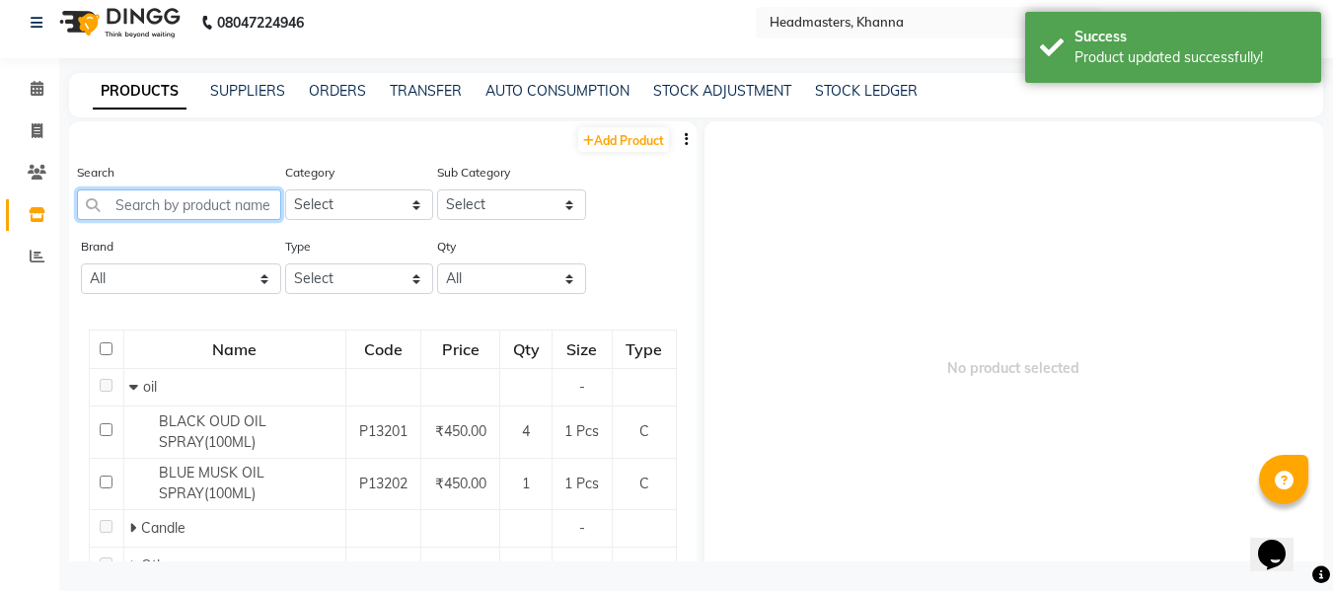
click at [180, 202] on input "text" at bounding box center [179, 204] width 204 height 31
type input "A"
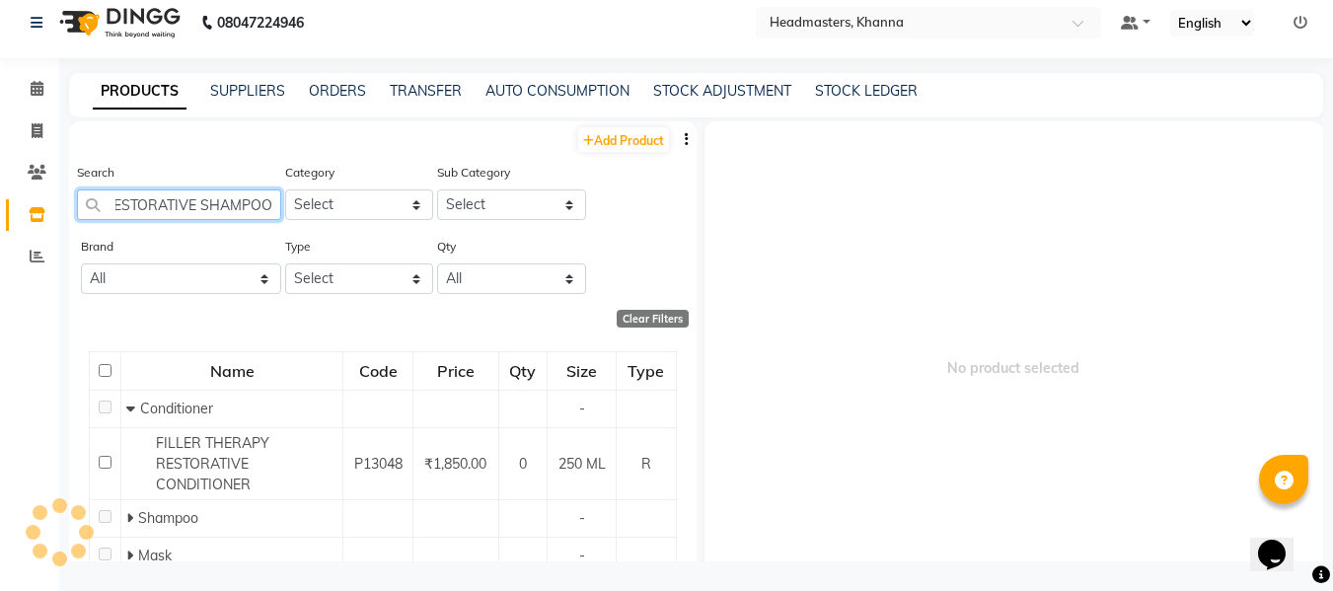
scroll to position [0, 11]
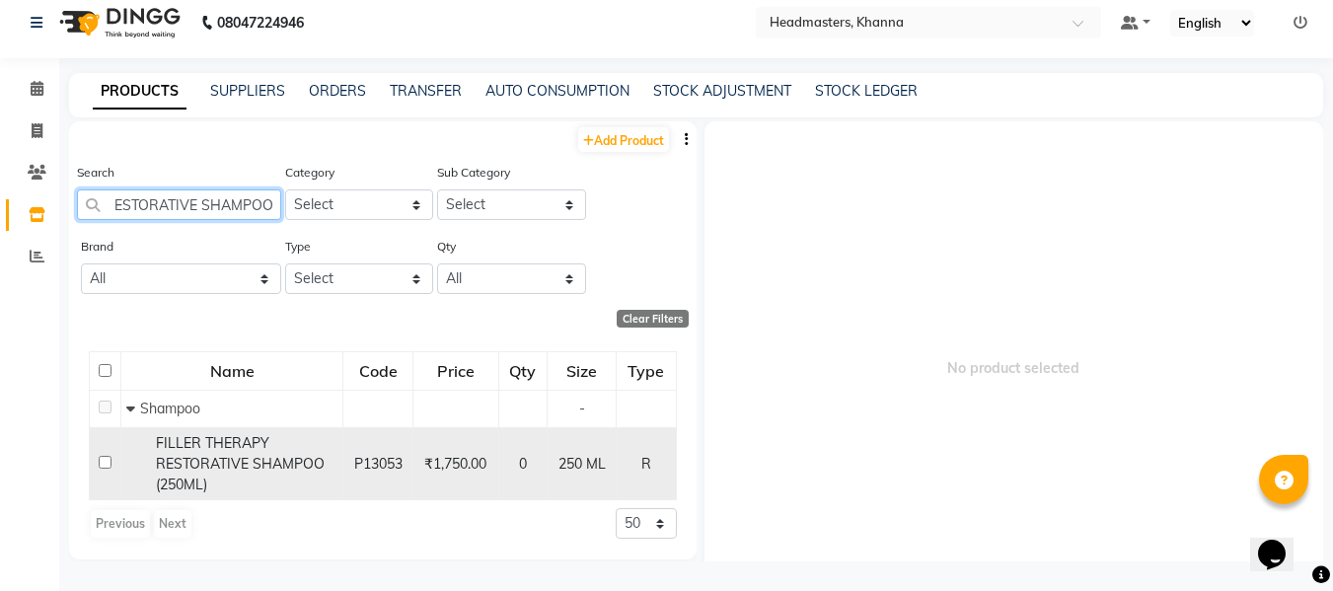
type input "RESTORATIVE SHAMPOO"
click at [238, 455] on span "FILLER THERAPY RESTORATIVE SHAMPOO (250ML)" at bounding box center [240, 463] width 169 height 59
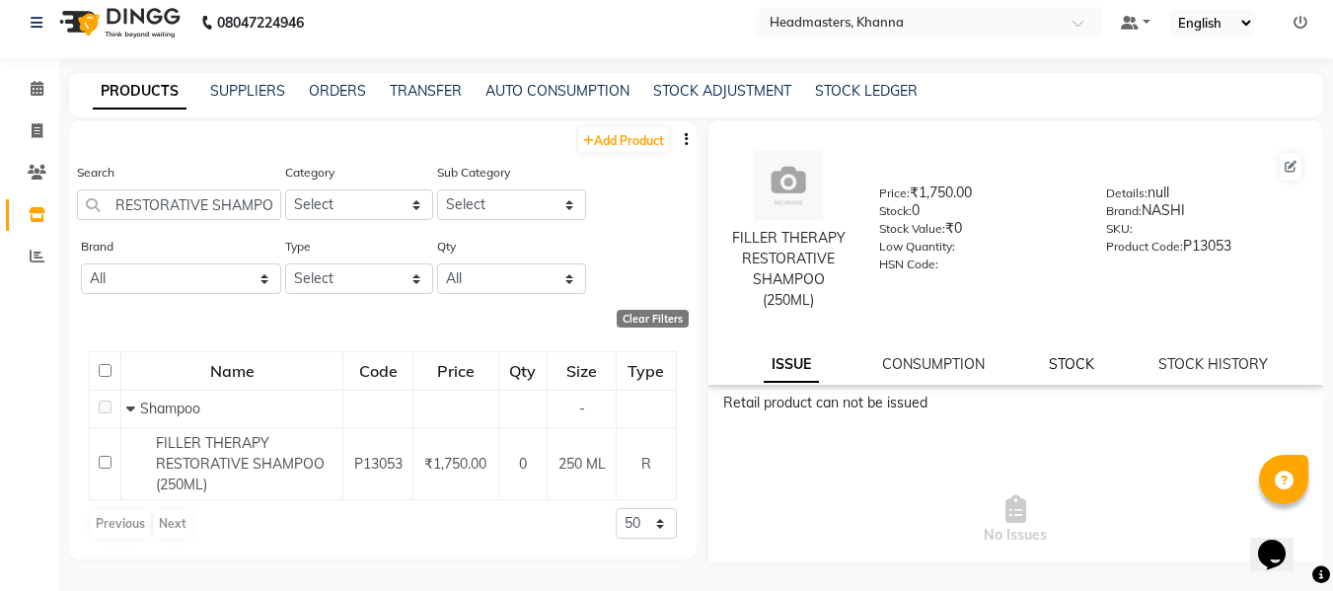
click at [1049, 363] on link "STOCK" at bounding box center [1071, 364] width 45 height 18
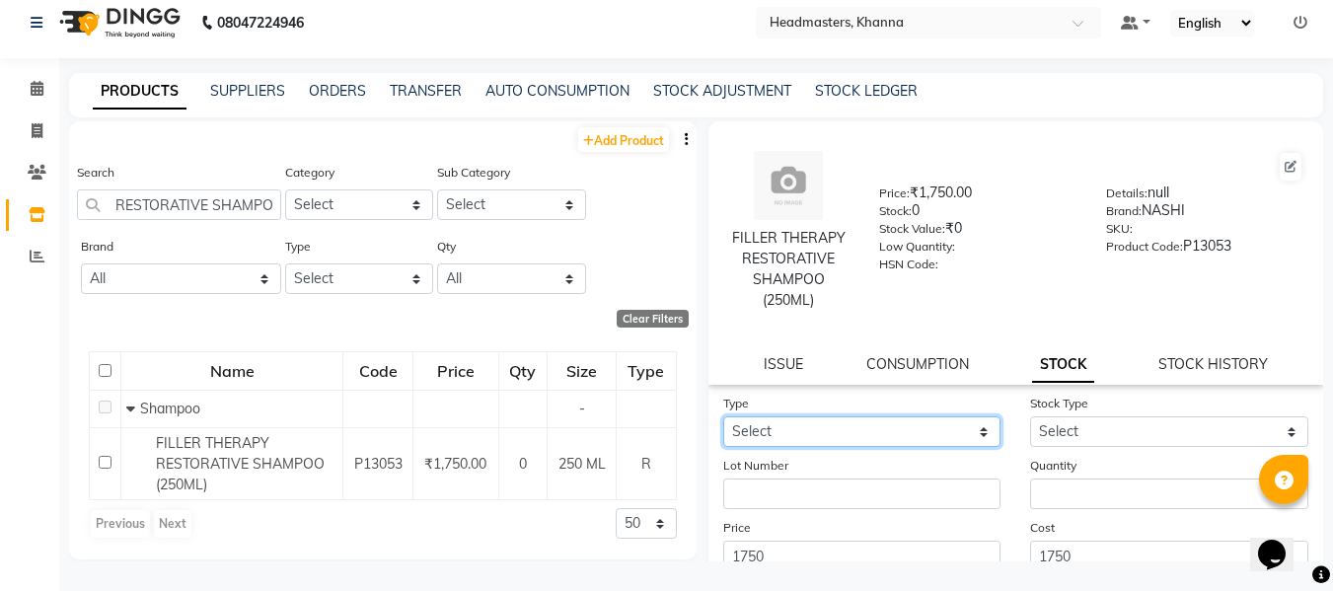
click at [824, 429] on select "Select In" at bounding box center [862, 431] width 278 height 31
select select "in"
click at [723, 416] on select "Select In" at bounding box center [862, 431] width 278 height 31
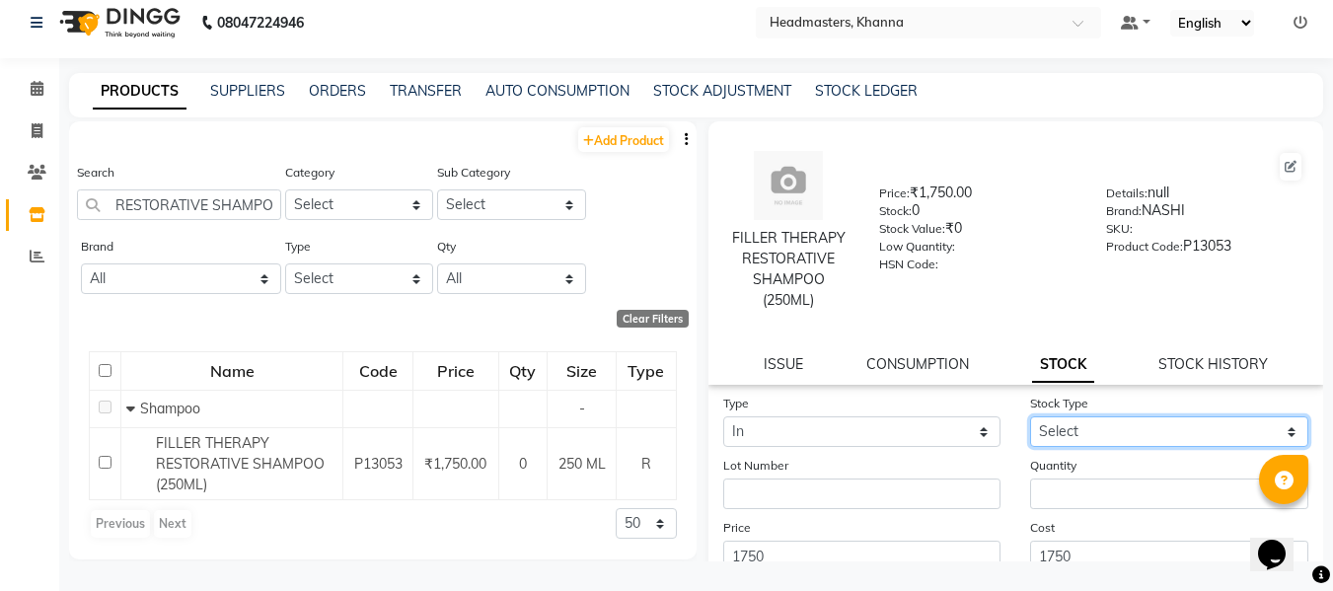
click at [1076, 435] on select "Select New Stock Adjustment Return Other" at bounding box center [1169, 431] width 278 height 31
select select "new stock"
click at [1030, 416] on select "Select New Stock Adjustment Return Other" at bounding box center [1169, 431] width 278 height 31
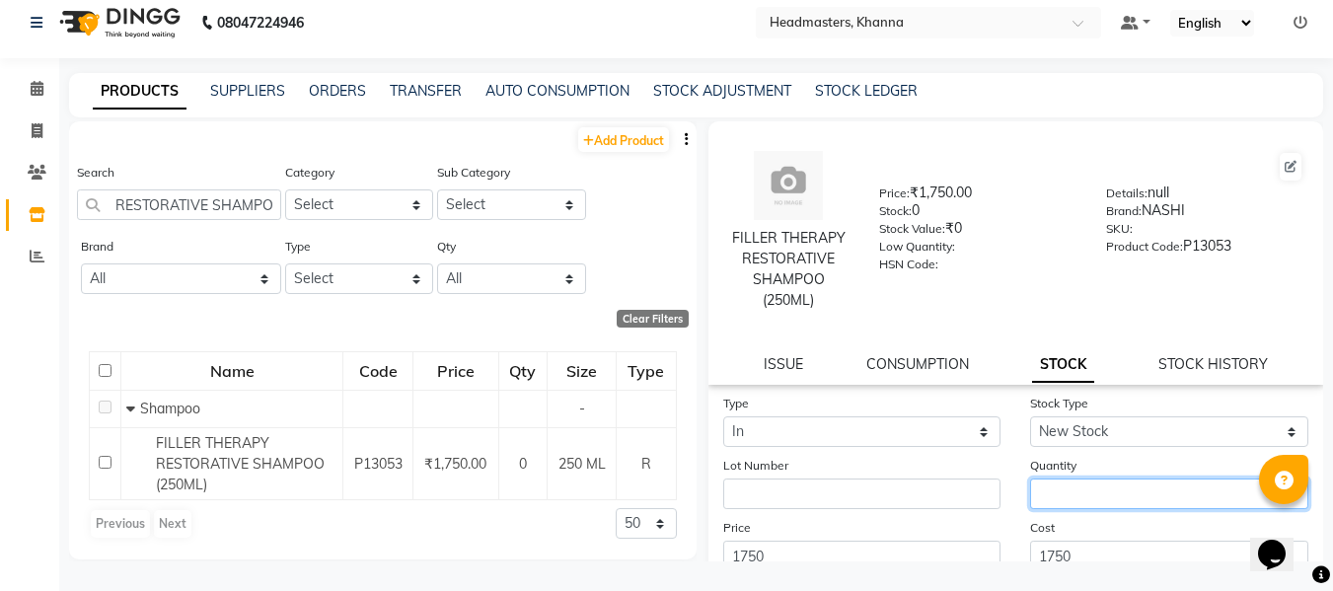
click at [1070, 497] on input "number" at bounding box center [1169, 493] width 278 height 31
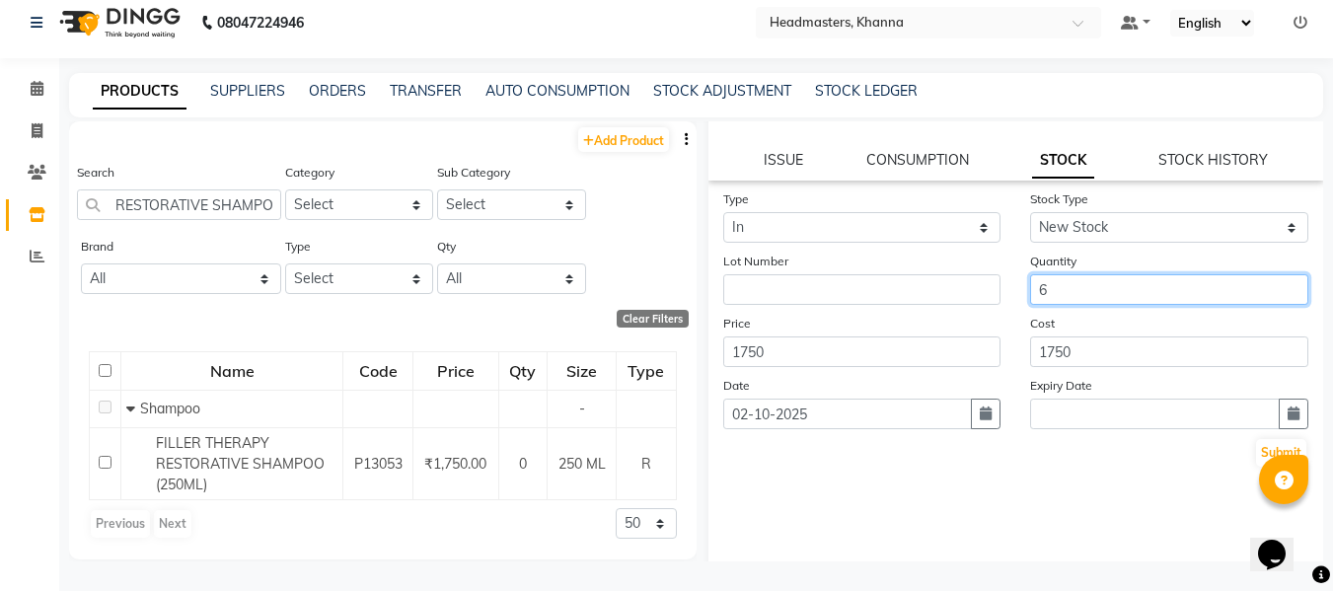
scroll to position [226, 0]
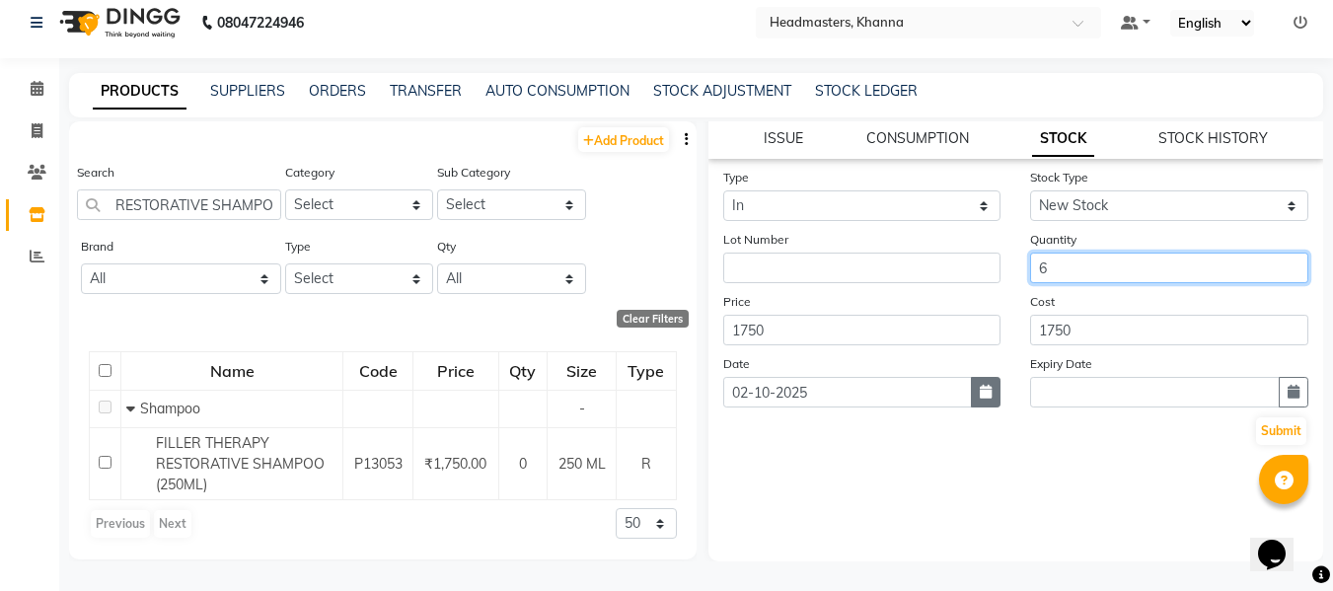
type input "6"
click at [980, 387] on icon "button" at bounding box center [986, 392] width 12 height 14
select select "10"
select select "2025"
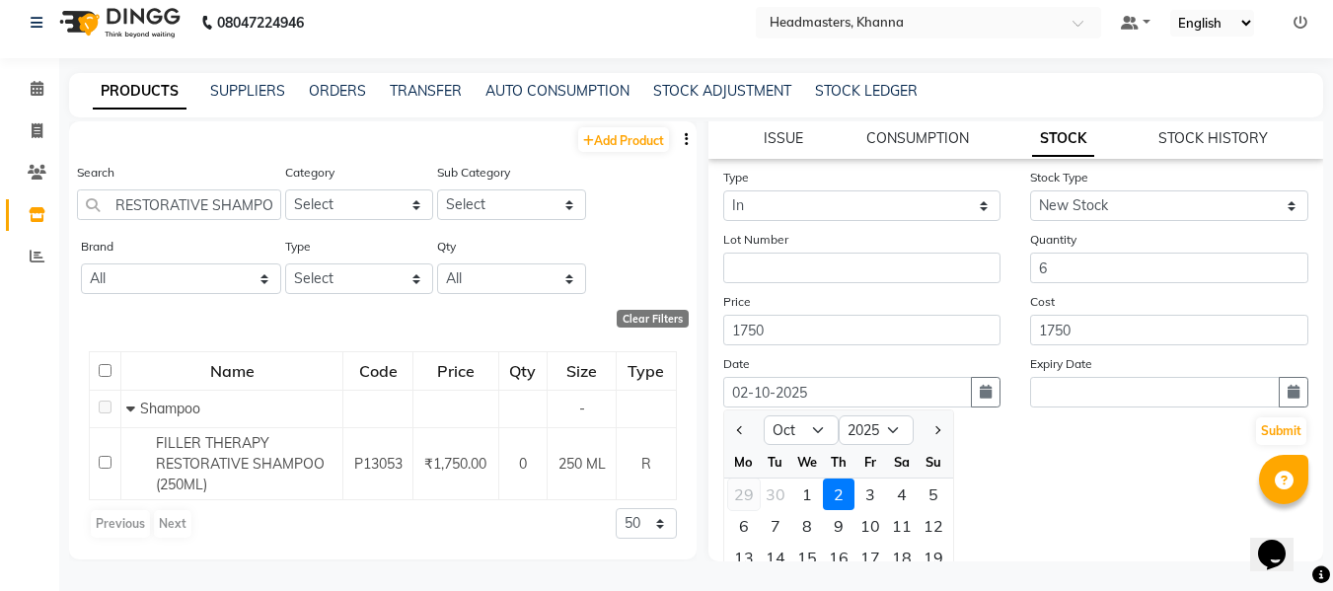
click at [746, 491] on div "29" at bounding box center [744, 494] width 32 height 32
type input "29-09-2025"
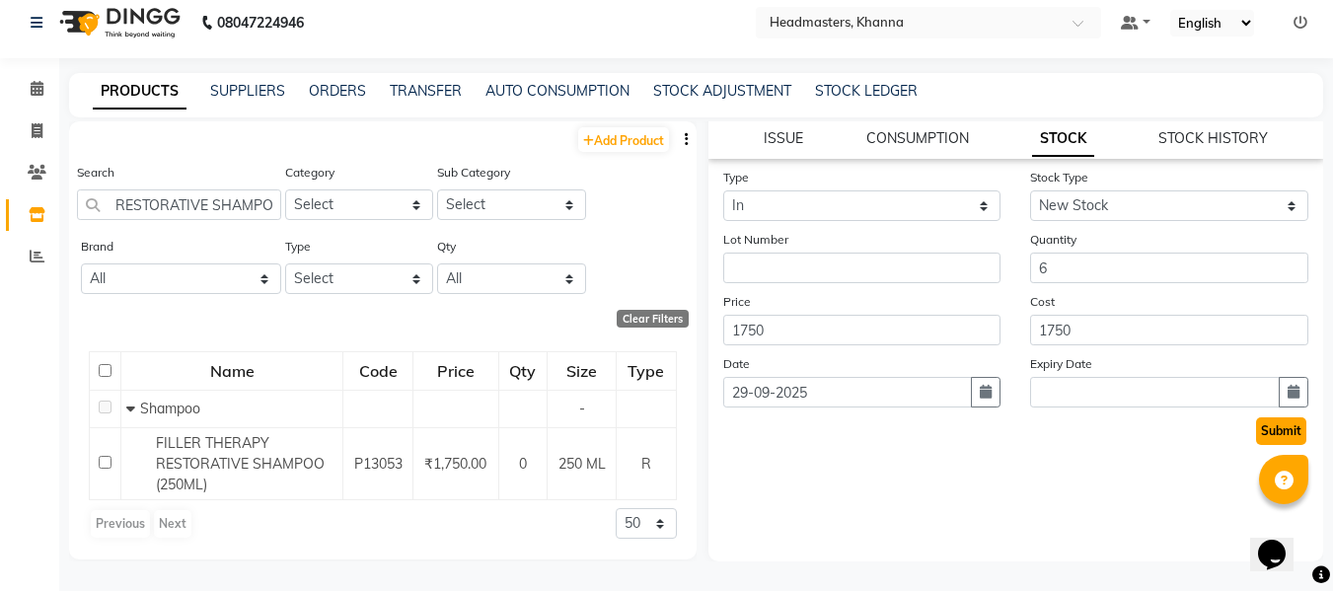
click at [1256, 429] on button "Submit" at bounding box center [1281, 431] width 50 height 28
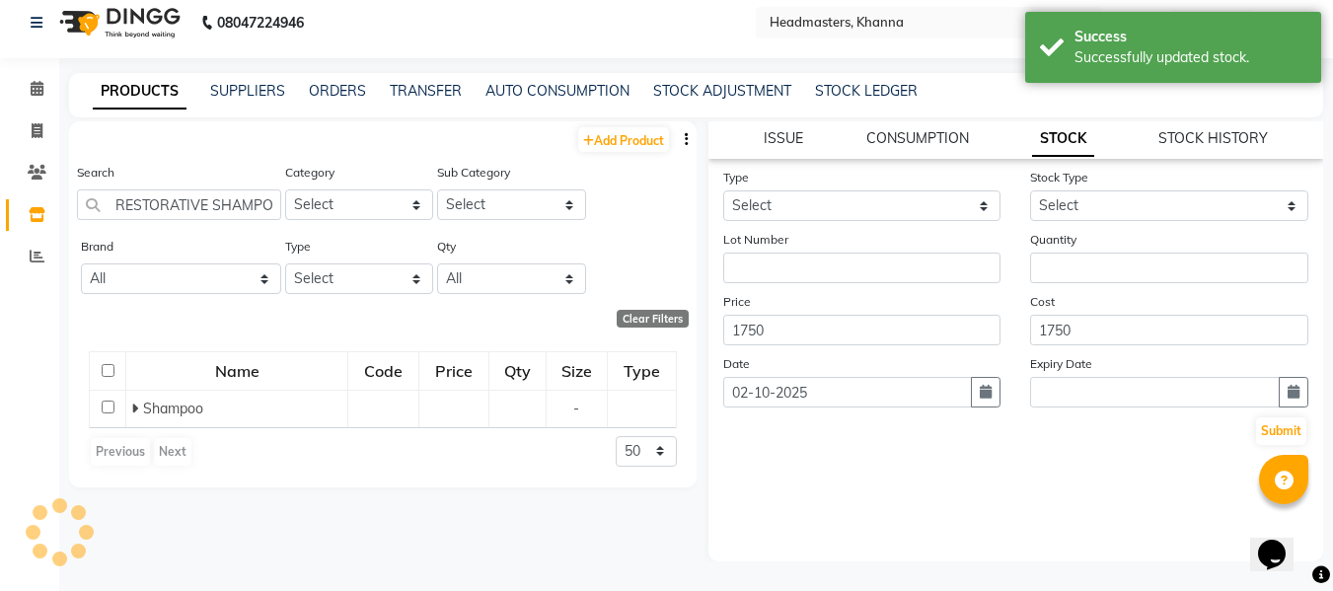
scroll to position [0, 0]
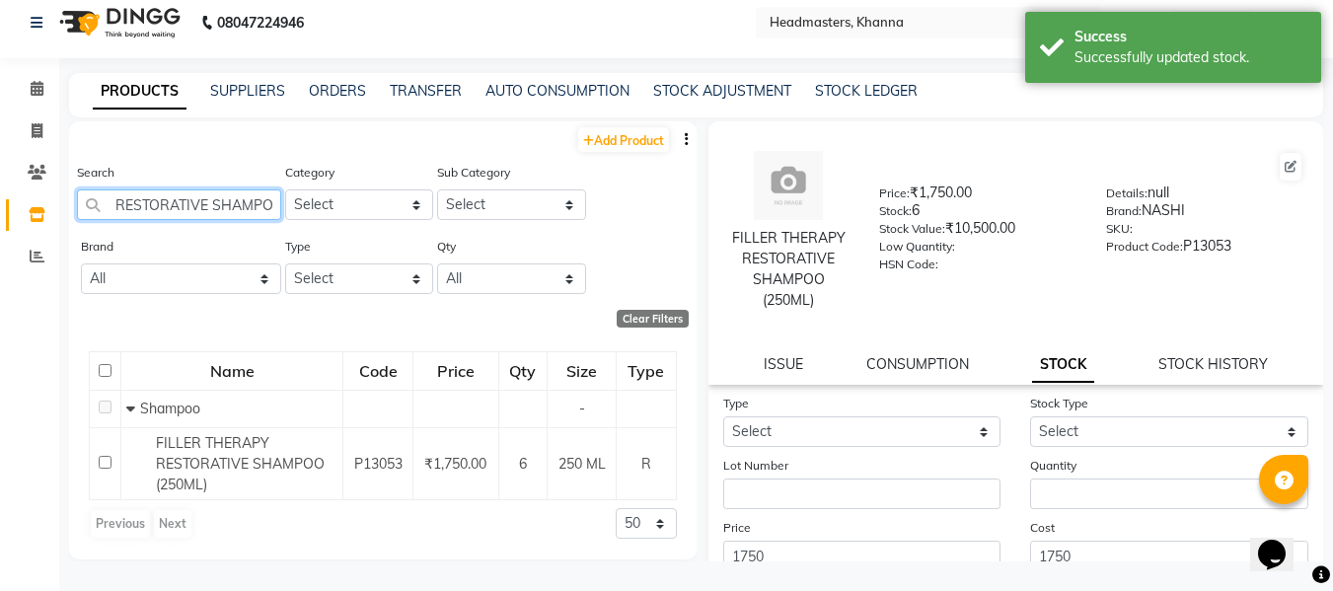
click at [272, 202] on input "RESTORATIVE SHAMPOO" at bounding box center [179, 204] width 204 height 31
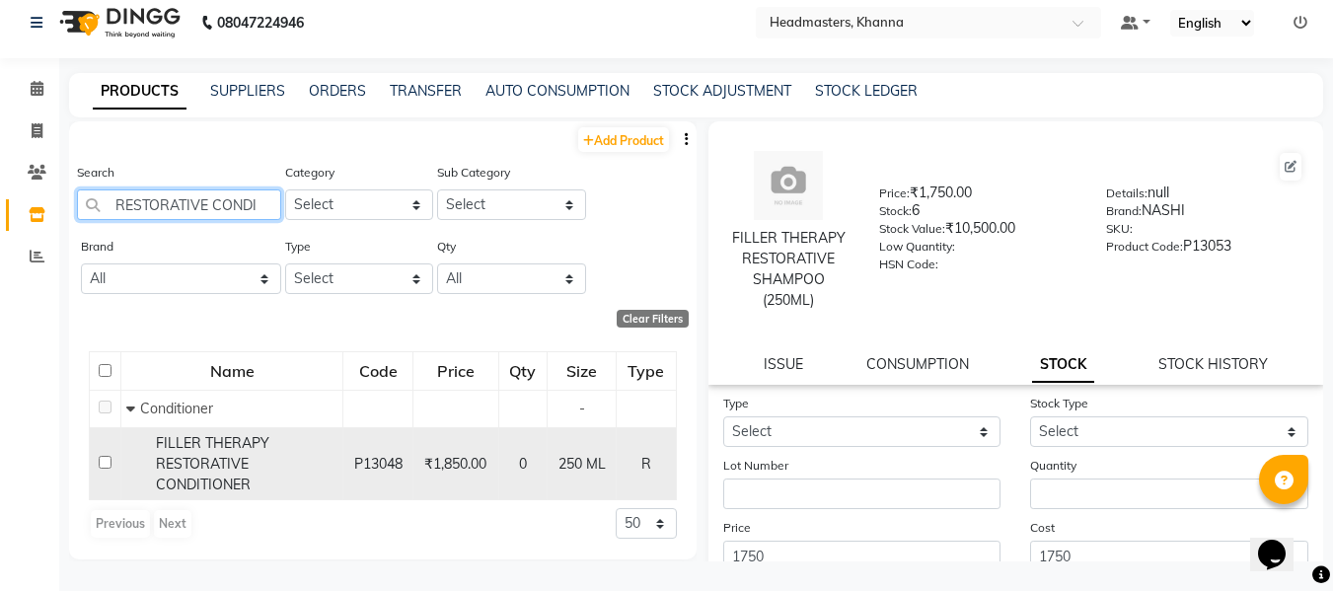
type input "RESTORATIVE CONDI"
click at [168, 465] on span "FILLER THERAPY RESTORATIVE CONDITIONER" at bounding box center [212, 463] width 113 height 59
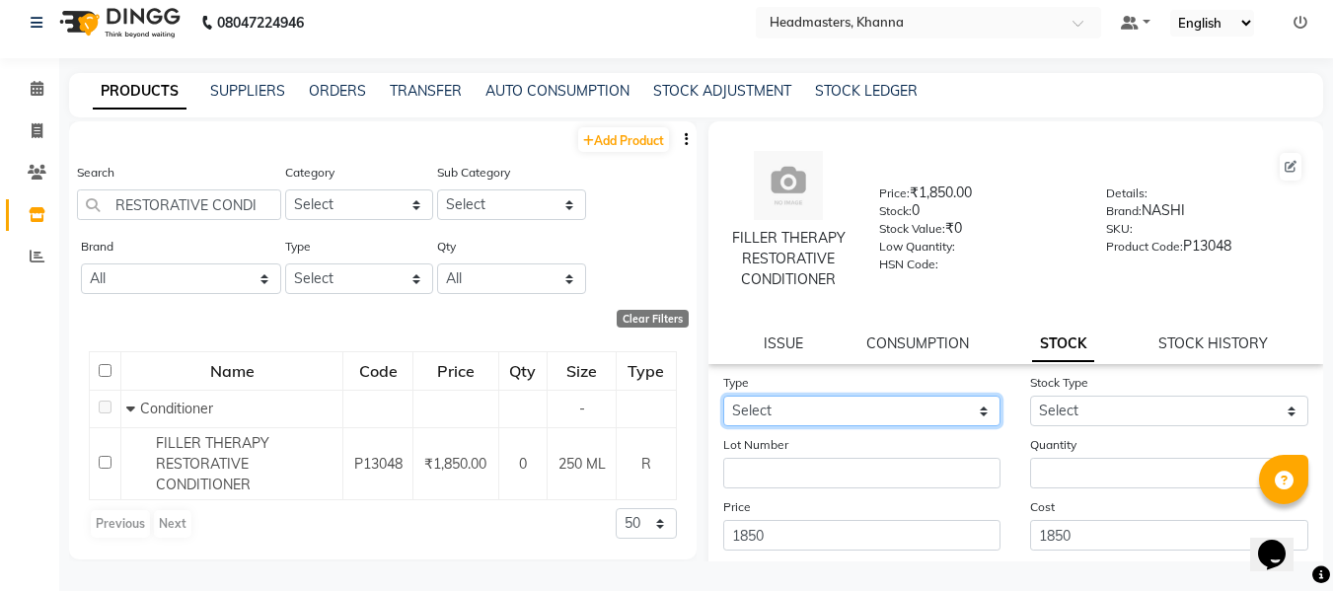
click at [909, 405] on select "Select In" at bounding box center [862, 411] width 278 height 31
select select "in"
click at [723, 396] on select "Select In" at bounding box center [862, 411] width 278 height 31
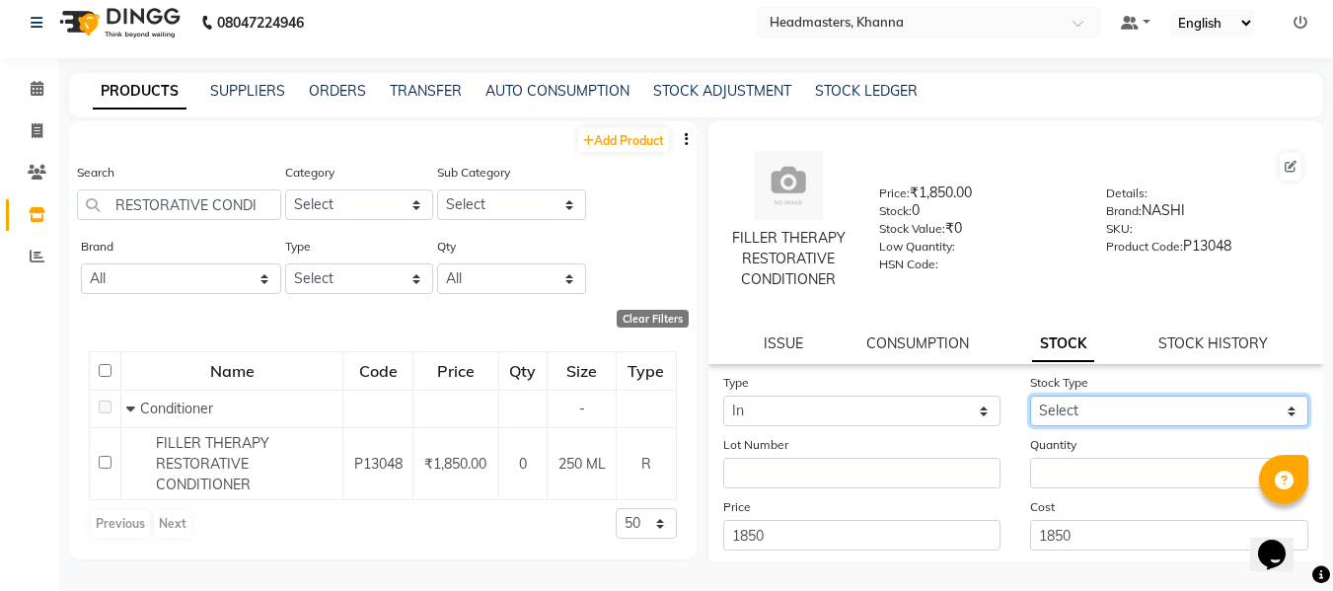
click at [1130, 412] on select "Select New Stock Adjustment Return Other" at bounding box center [1169, 411] width 278 height 31
select select "new stock"
click at [1030, 396] on select "Select New Stock Adjustment Return Other" at bounding box center [1169, 411] width 278 height 31
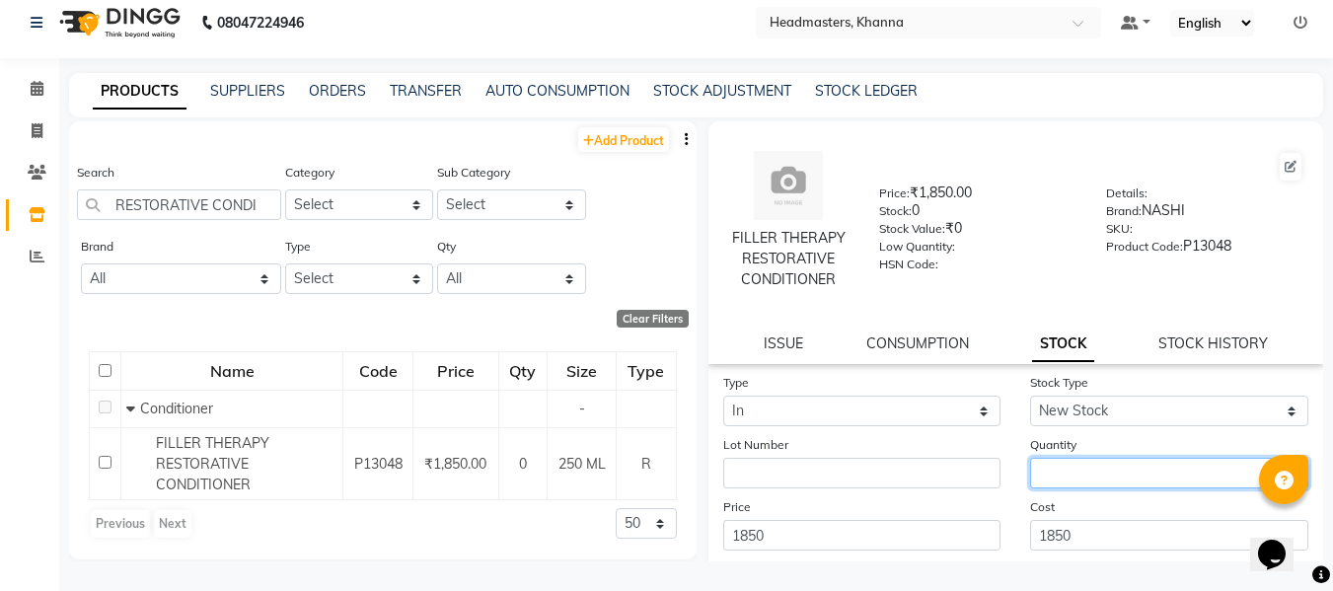
drag, startPoint x: 1086, startPoint y: 469, endPoint x: 1102, endPoint y: 405, distance: 65.1
click at [1087, 469] on input "number" at bounding box center [1169, 473] width 278 height 31
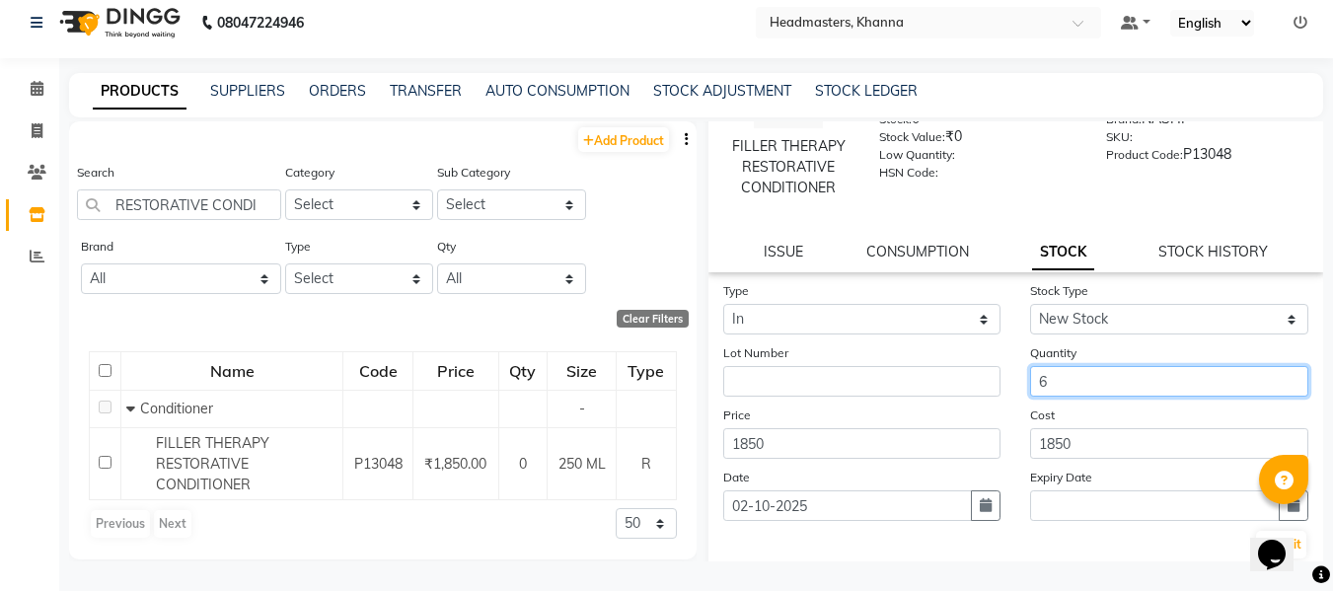
scroll to position [205, 0]
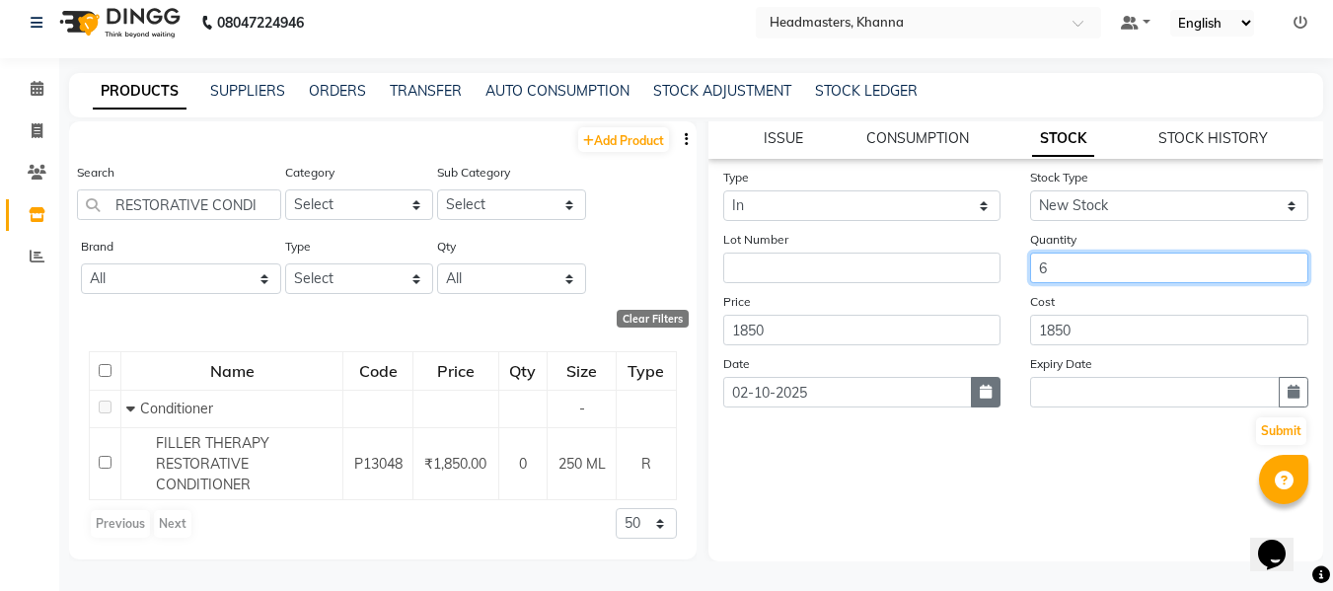
type input "6"
click at [980, 391] on icon "button" at bounding box center [986, 392] width 12 height 14
select select "10"
select select "2025"
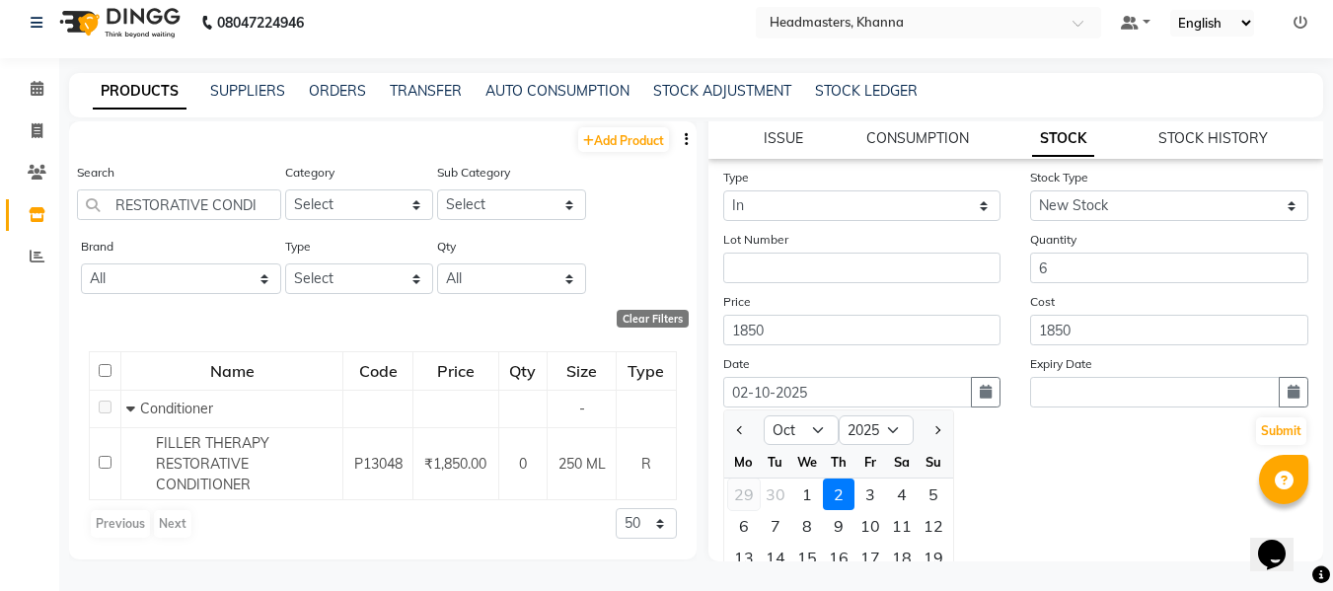
click at [741, 491] on div "29" at bounding box center [744, 494] width 32 height 32
type input "29-09-2025"
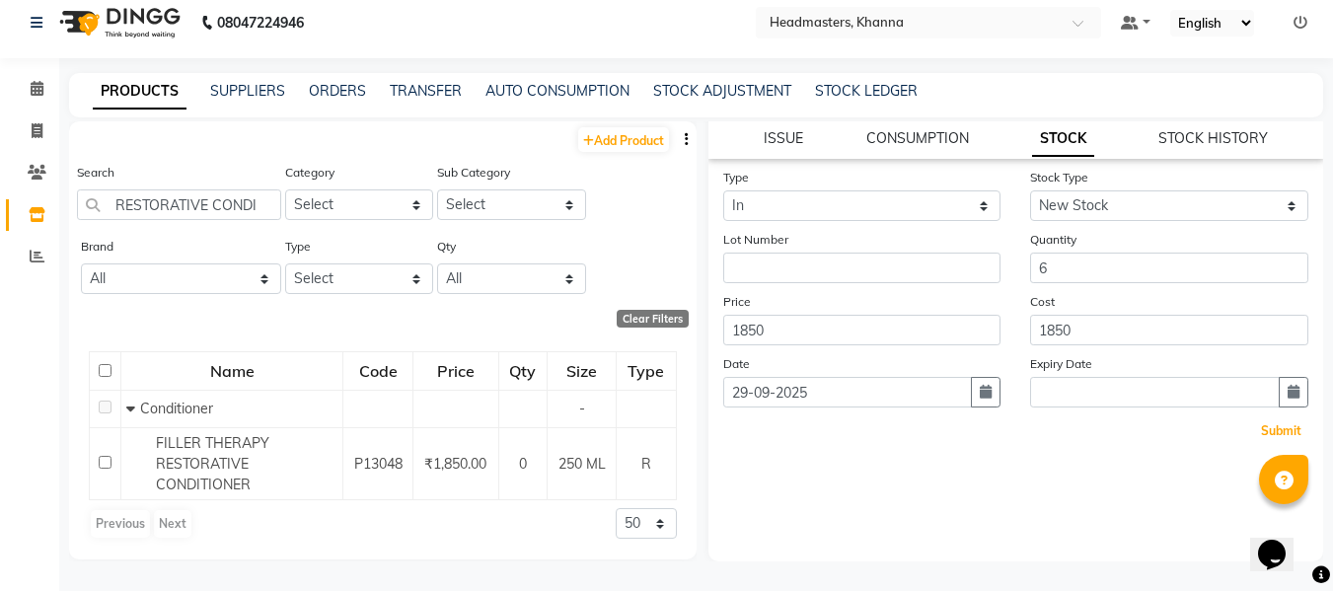
click at [1260, 426] on button "Submit" at bounding box center [1281, 431] width 50 height 28
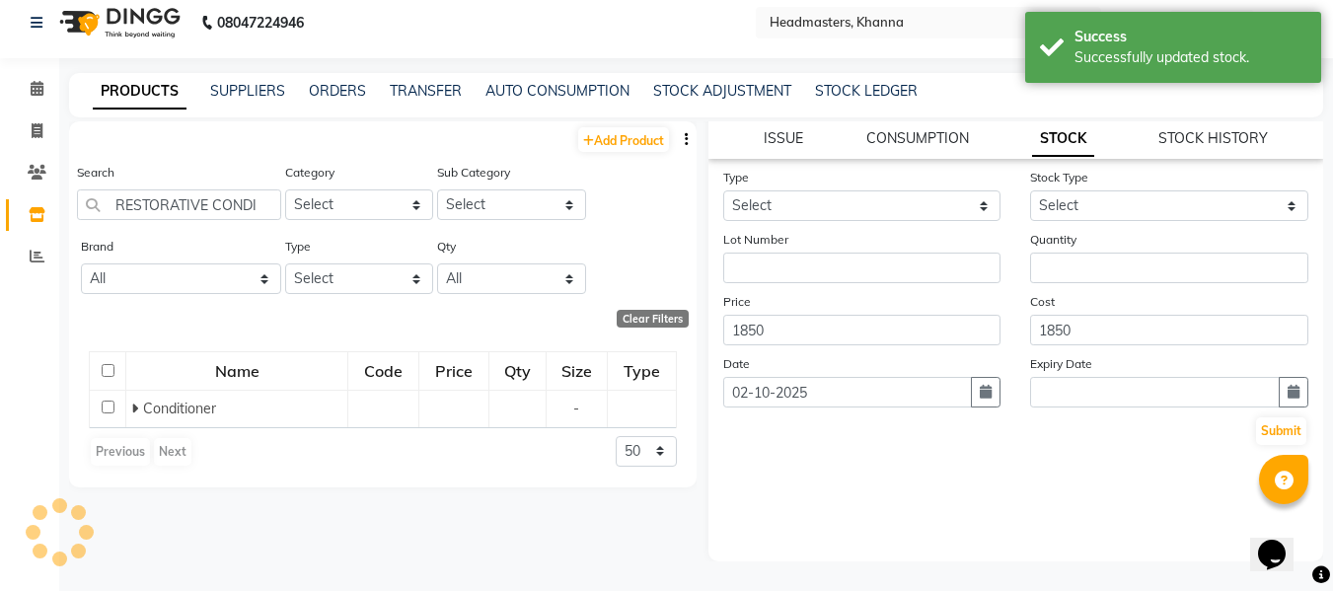
scroll to position [0, 0]
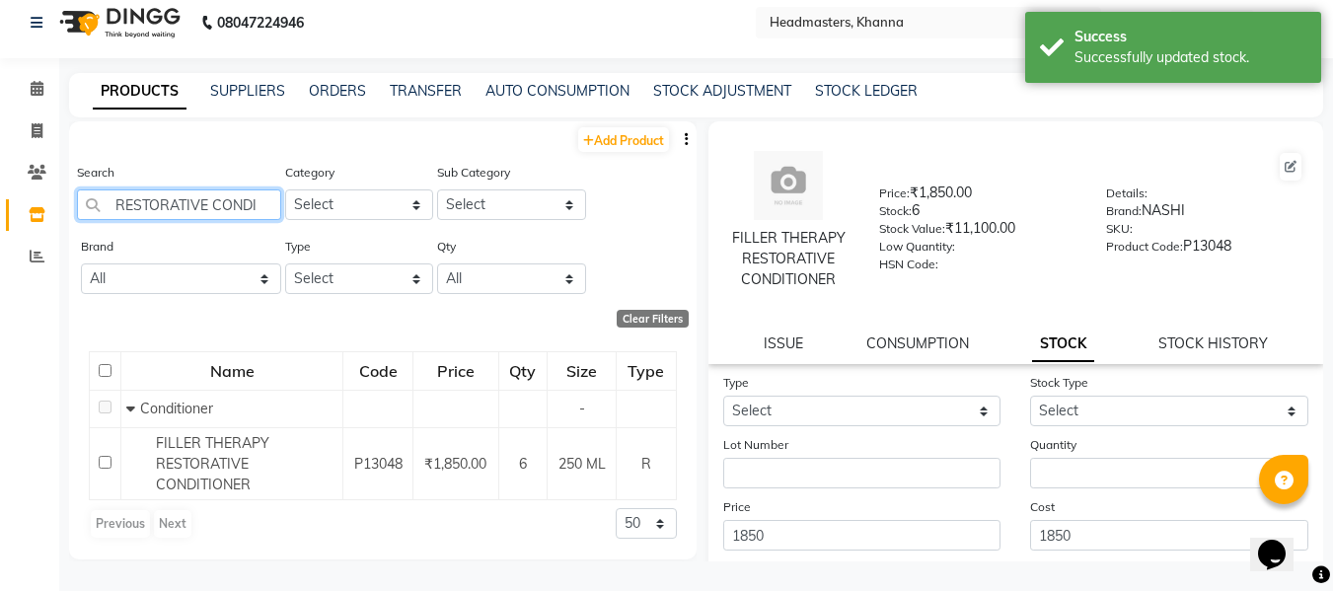
click at [257, 202] on input "RESTORATIVE CONDI" at bounding box center [179, 204] width 204 height 31
type input "R"
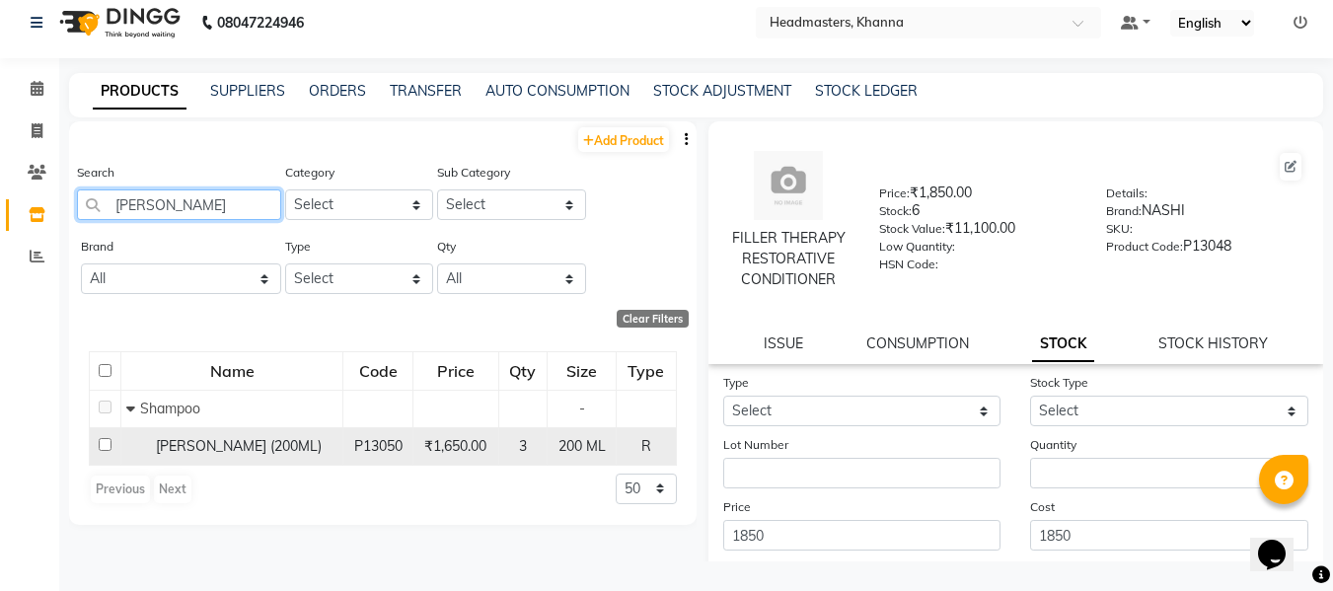
type input "[PERSON_NAME]"
click at [260, 436] on div "[PERSON_NAME] (200ML)" at bounding box center [231, 446] width 211 height 21
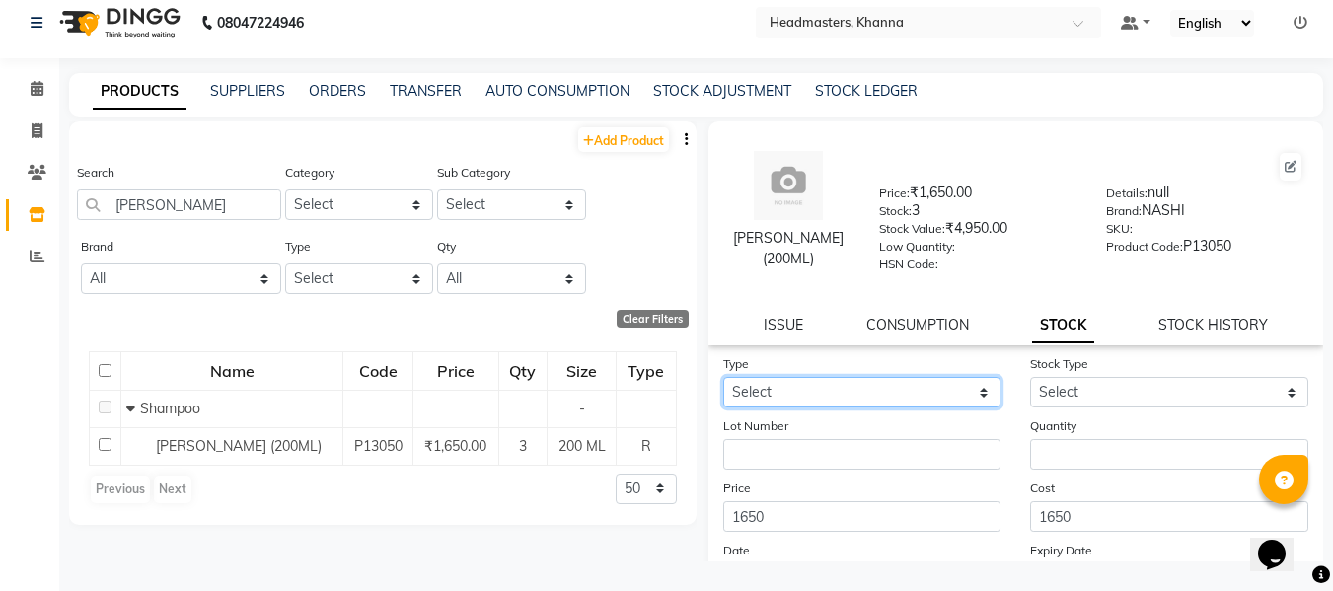
click at [820, 407] on select "Select In" at bounding box center [862, 392] width 278 height 31
select select "in"
click at [723, 396] on select "Select In" at bounding box center [862, 392] width 278 height 31
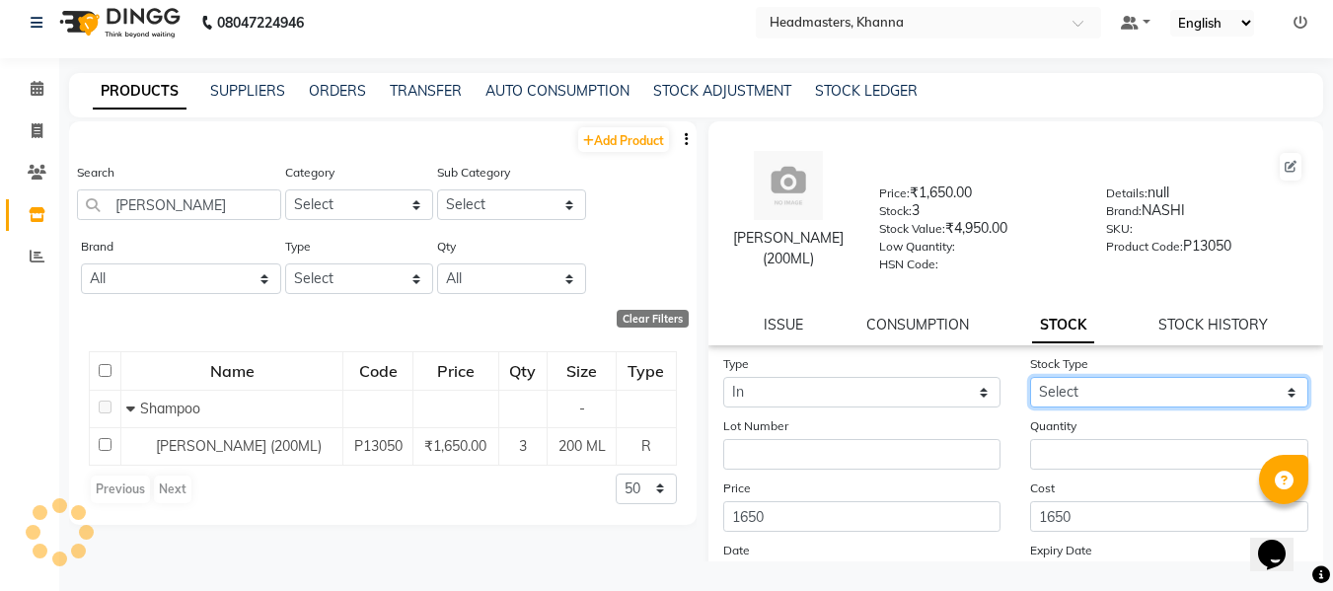
click at [1042, 407] on select "Select New Stock Adjustment Return Other" at bounding box center [1169, 392] width 278 height 31
select select "new stock"
click at [1030, 396] on select "Select New Stock Adjustment Return Other" at bounding box center [1169, 392] width 278 height 31
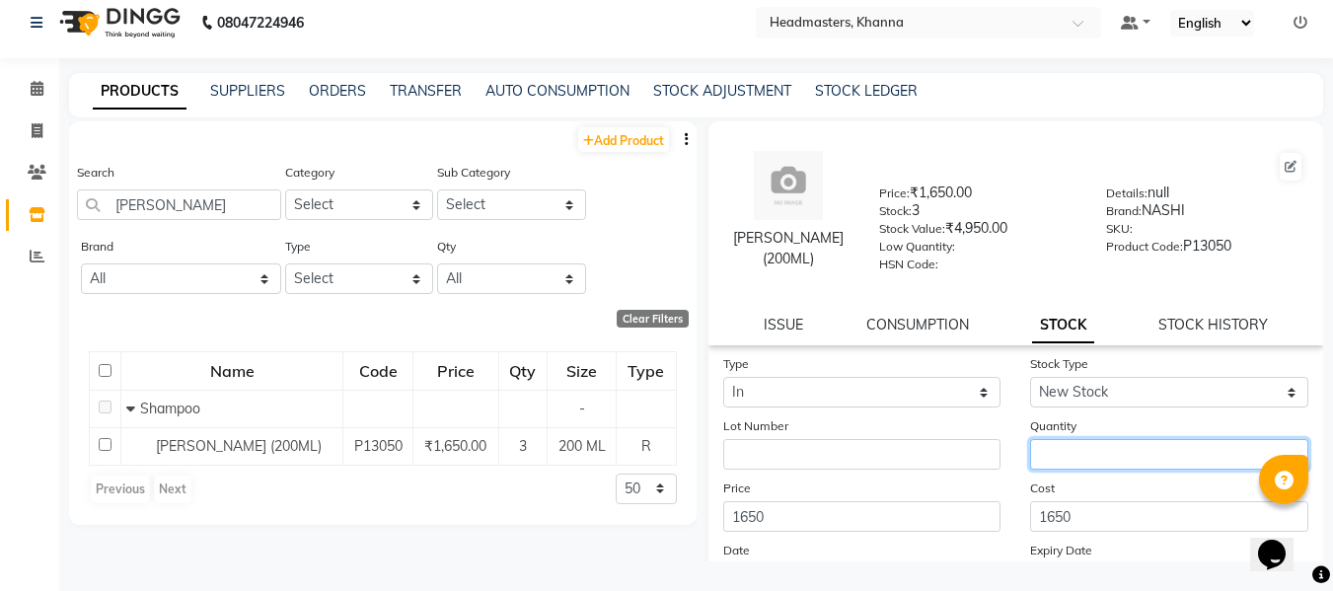
click at [1064, 465] on input "number" at bounding box center [1169, 454] width 278 height 31
type input "6"
click at [1209, 333] on link "STOCK HISTORY" at bounding box center [1213, 325] width 110 height 18
select select "all"
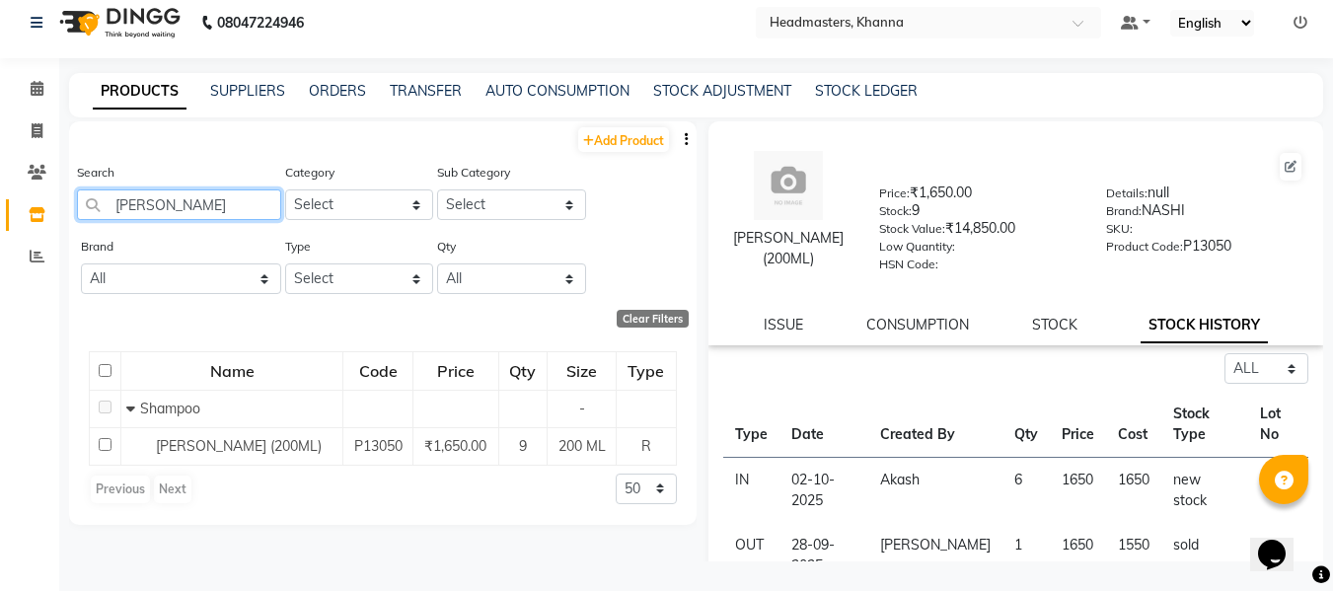
click at [257, 208] on input "[PERSON_NAME]" at bounding box center [179, 204] width 204 height 31
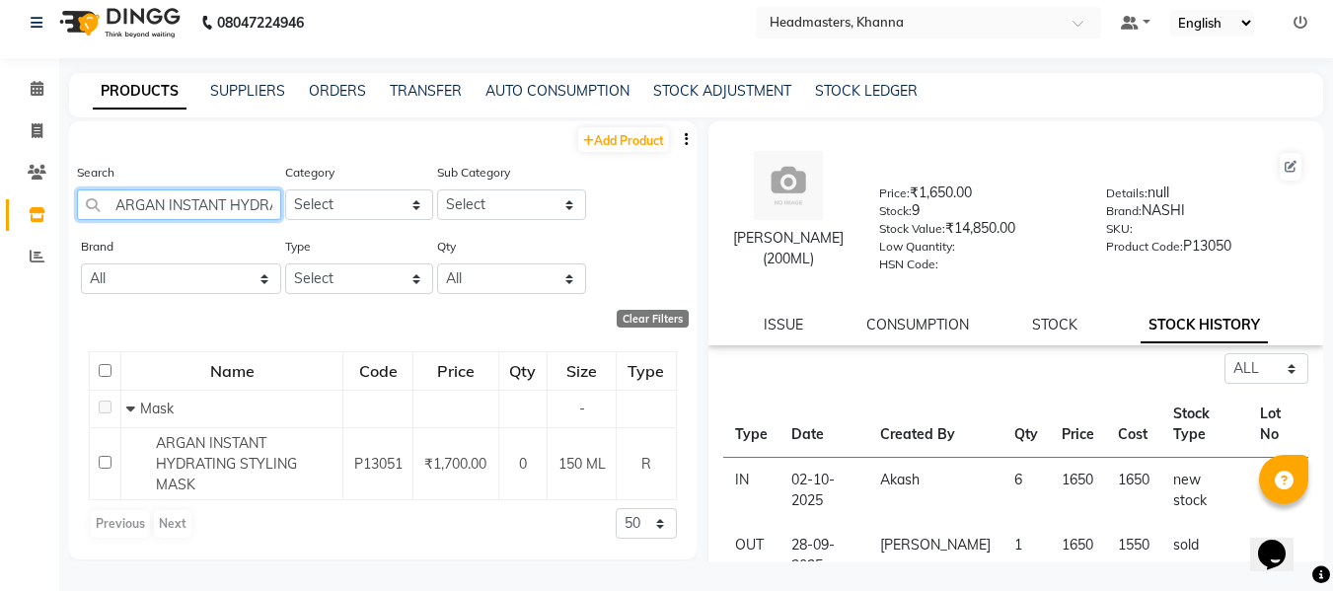
scroll to position [0, 8]
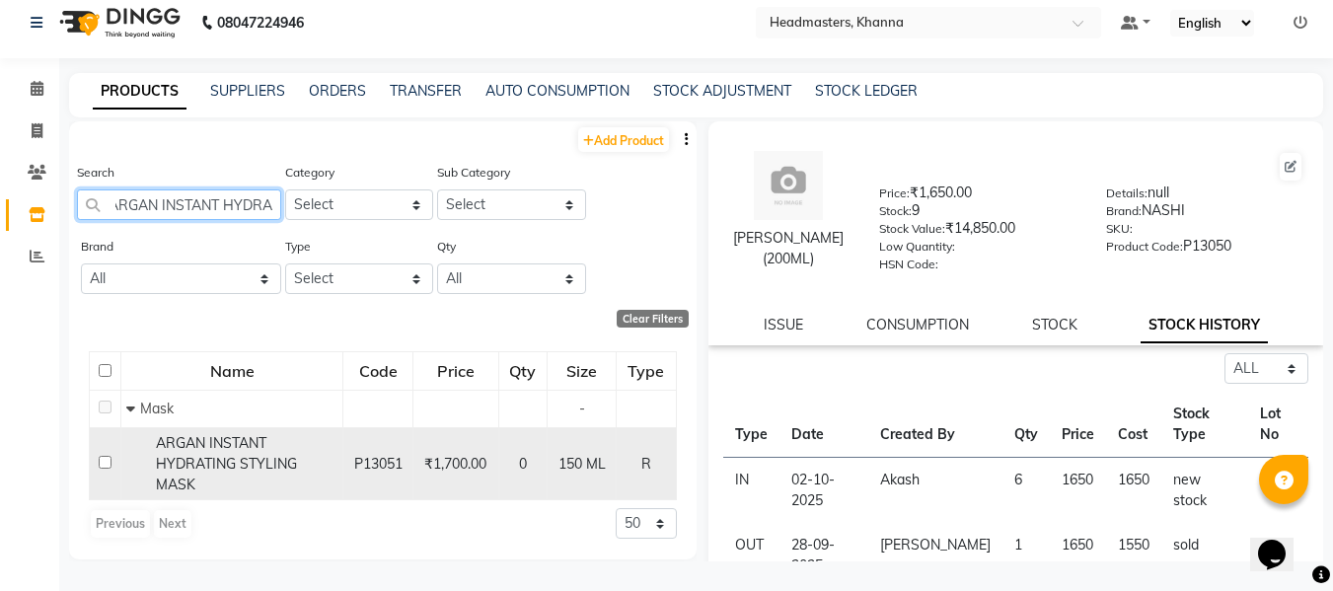
type input "ARGAN INSTANT HYDRA"
click at [234, 464] on span "ARGAN INSTANT HYDRATING STYLING MASK" at bounding box center [226, 463] width 141 height 59
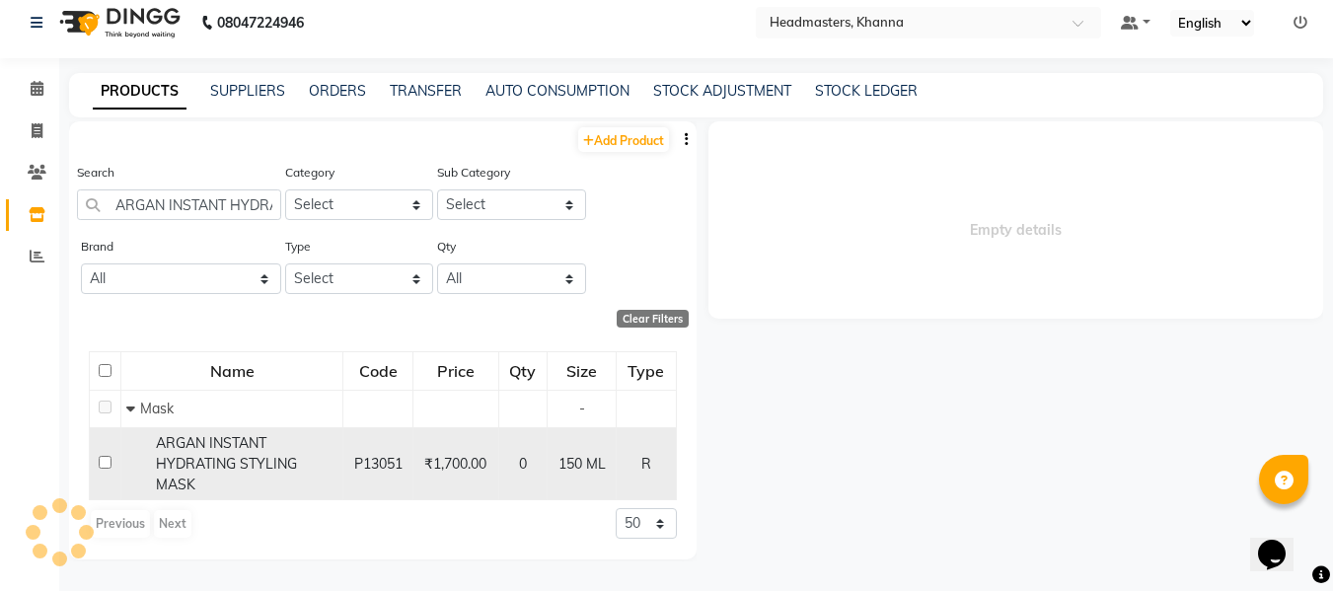
select select "all"
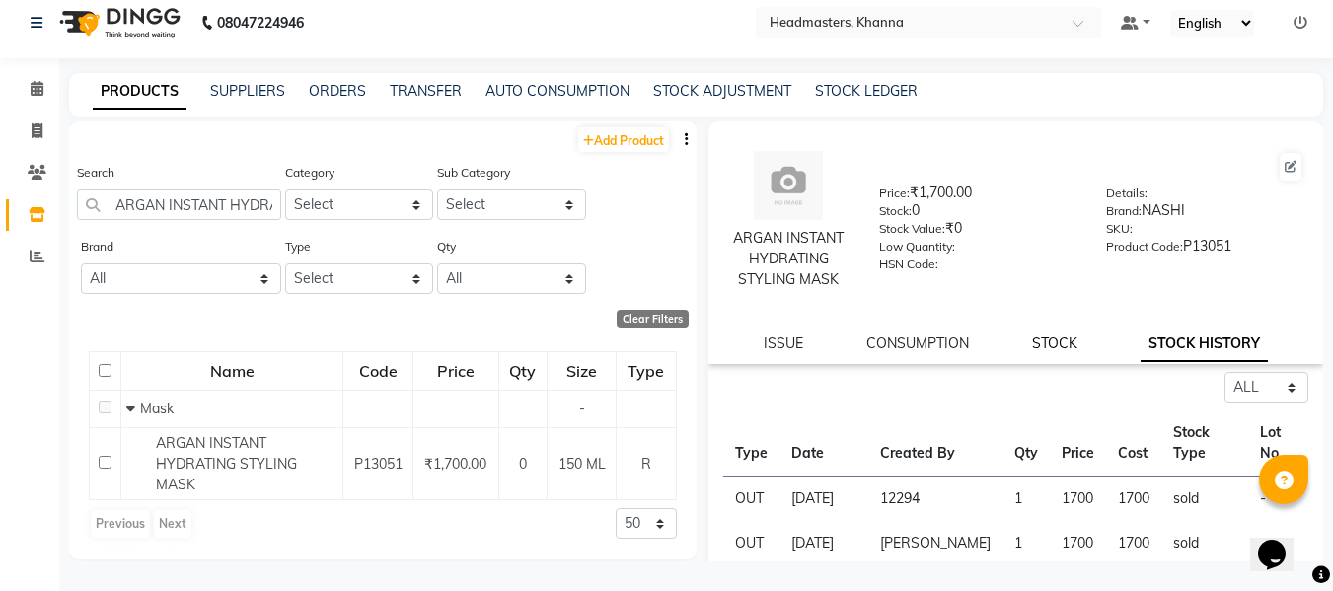
click at [1040, 338] on link "STOCK" at bounding box center [1054, 343] width 45 height 18
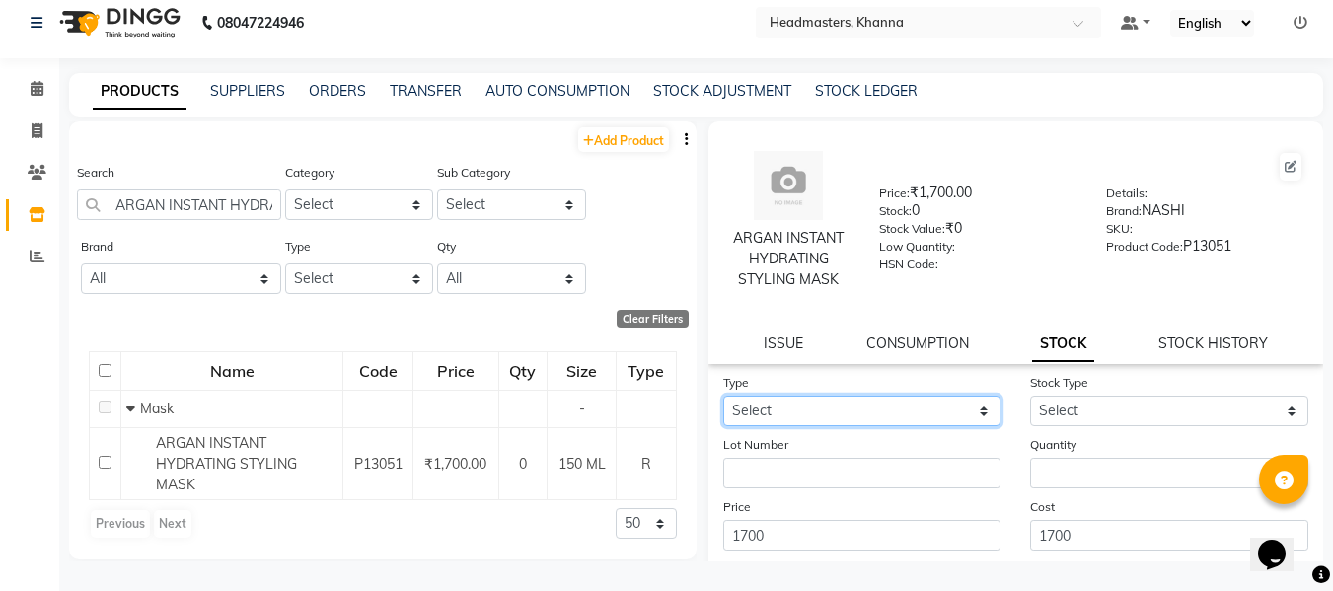
click at [842, 400] on select "Select In" at bounding box center [862, 411] width 278 height 31
select select "in"
click at [723, 396] on select "Select In" at bounding box center [862, 411] width 278 height 31
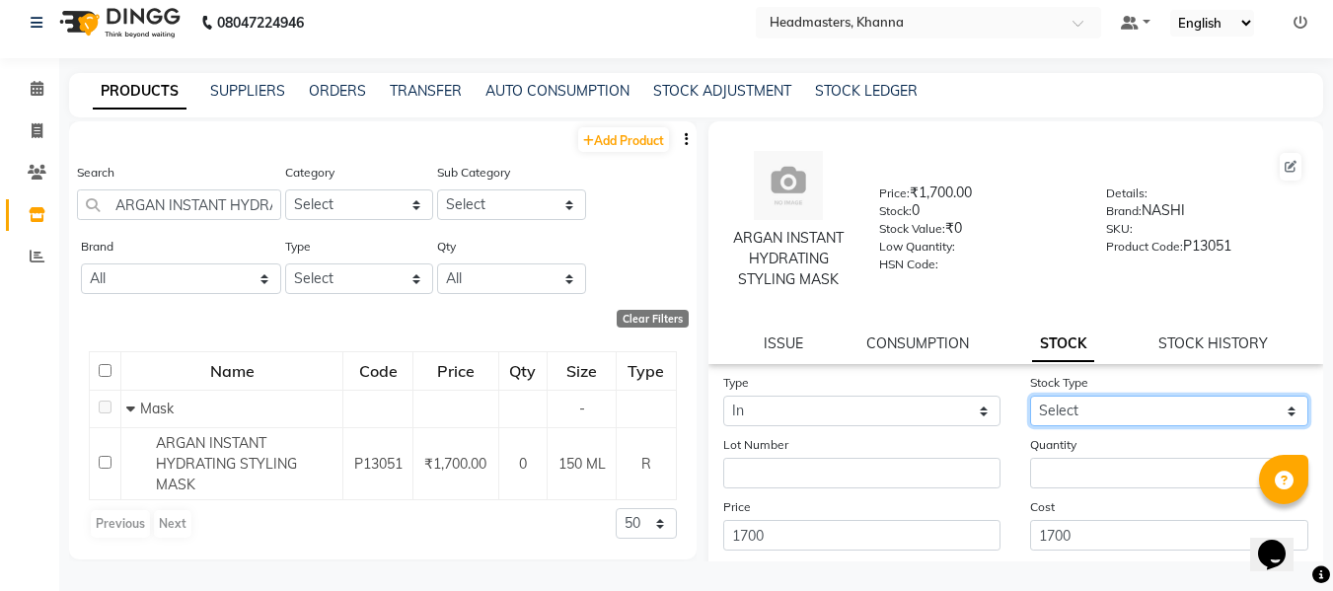
click at [1066, 415] on select "Select New Stock Adjustment Return Other" at bounding box center [1169, 411] width 278 height 31
select select "new stock"
click at [1030, 396] on select "Select New Stock Adjustment Return Other" at bounding box center [1169, 411] width 278 height 31
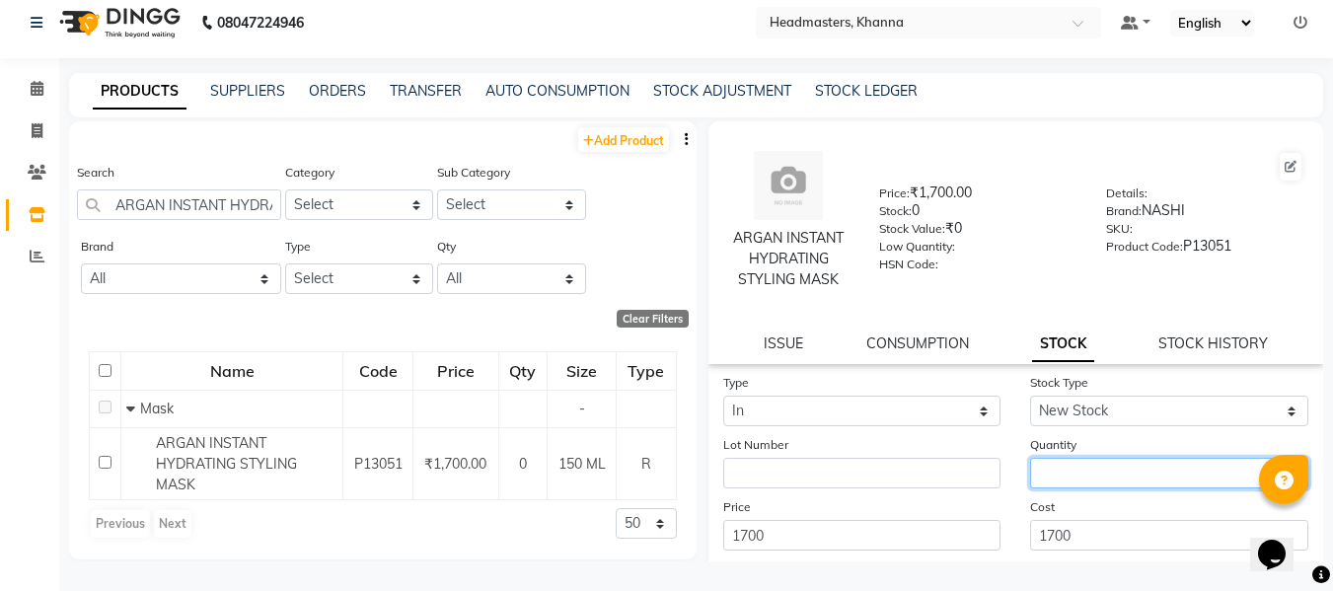
click at [1086, 471] on input "number" at bounding box center [1169, 473] width 278 height 31
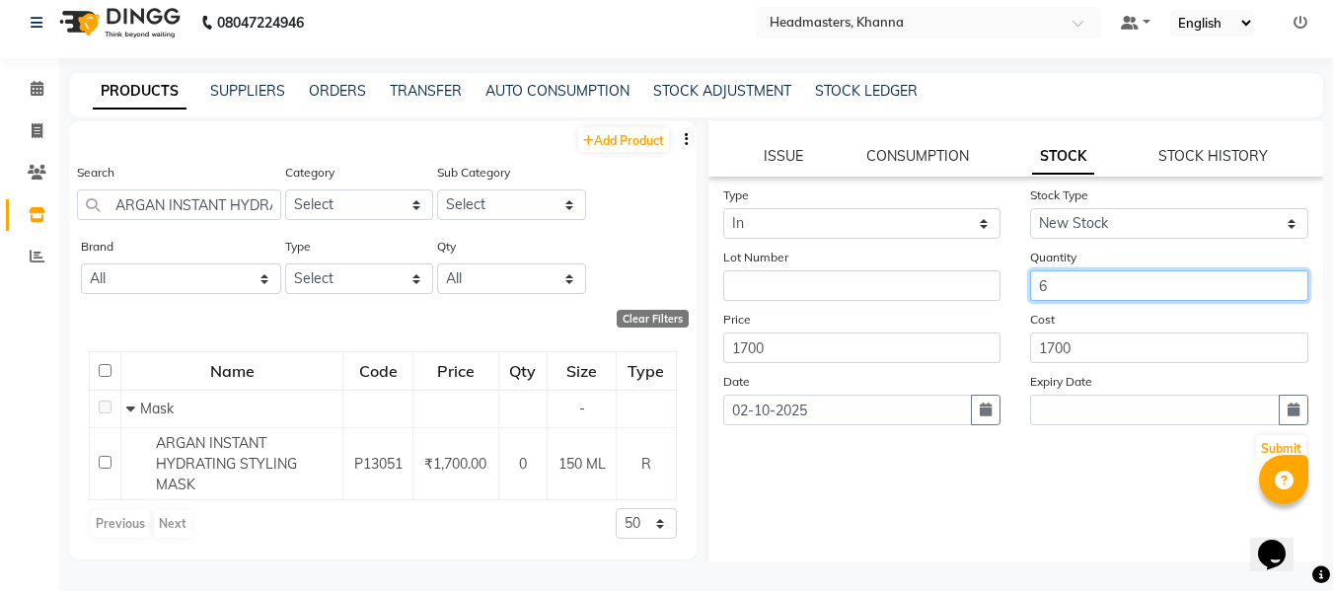
scroll to position [205, 0]
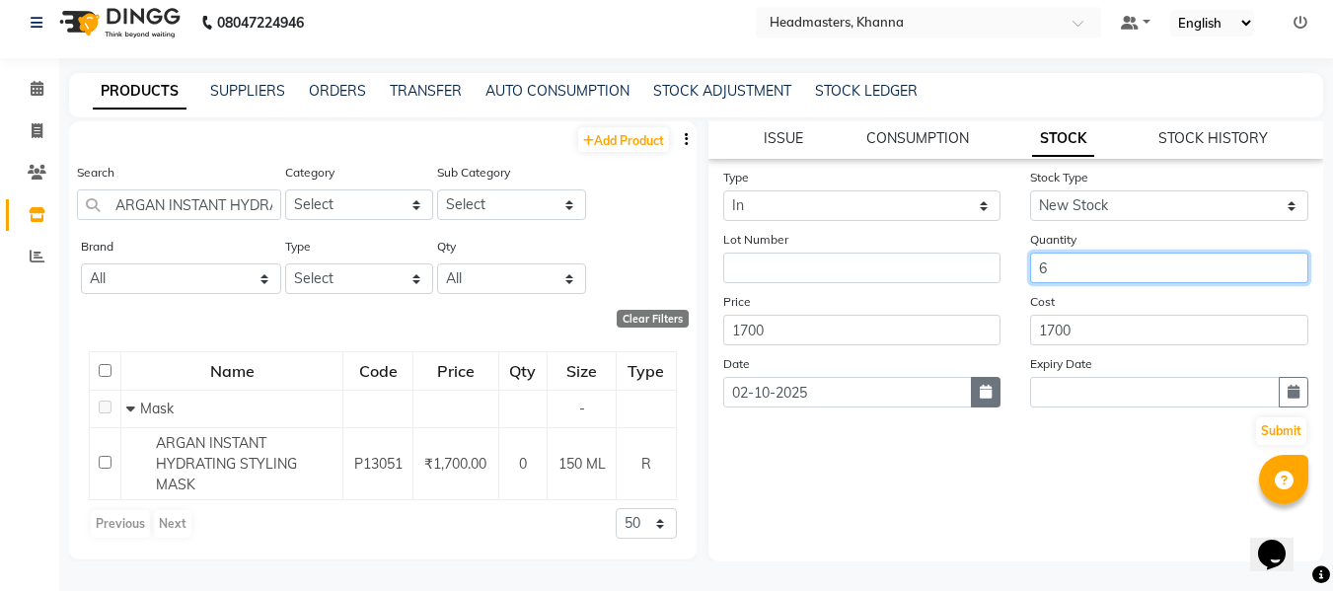
type input "6"
click at [980, 392] on icon "button" at bounding box center [986, 392] width 12 height 14
select select "10"
select select "2025"
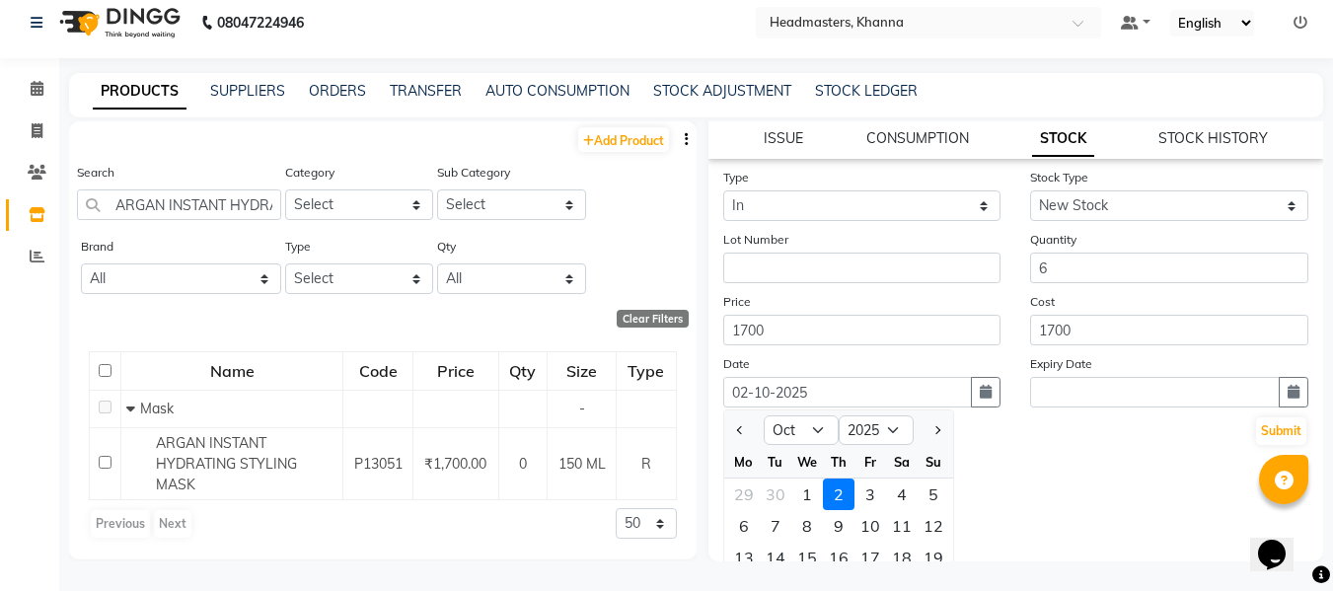
click at [740, 492] on div "29" at bounding box center [744, 494] width 32 height 32
type input "29-09-2025"
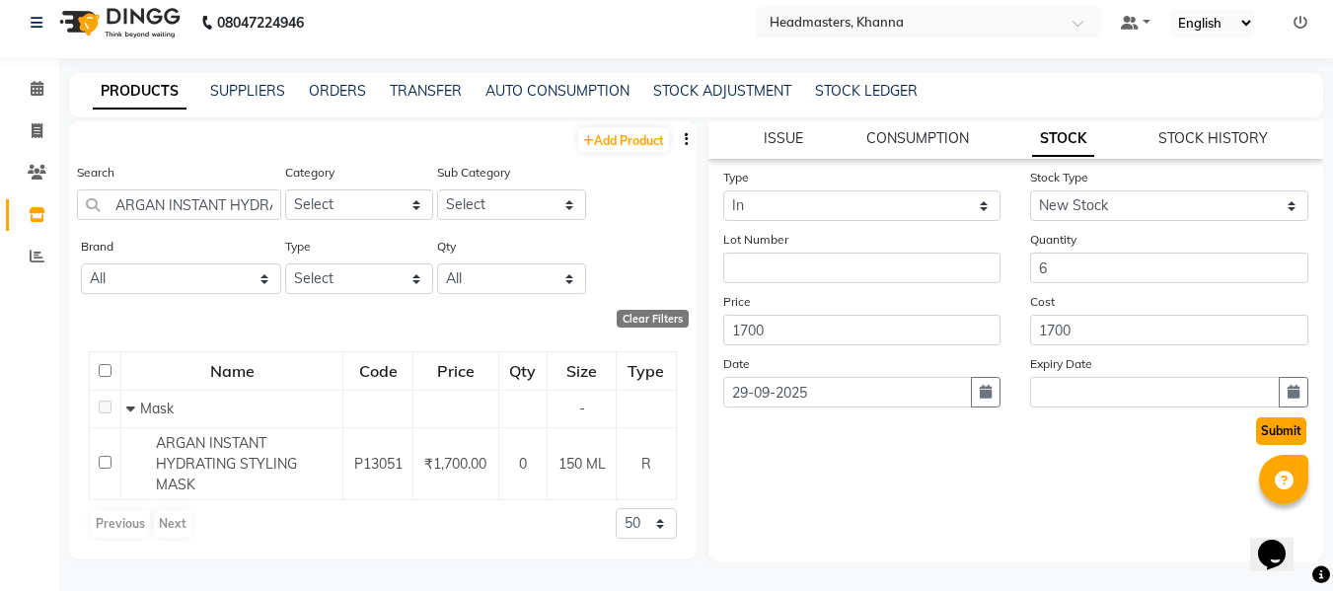
click at [1256, 431] on button "Submit" at bounding box center [1281, 431] width 50 height 28
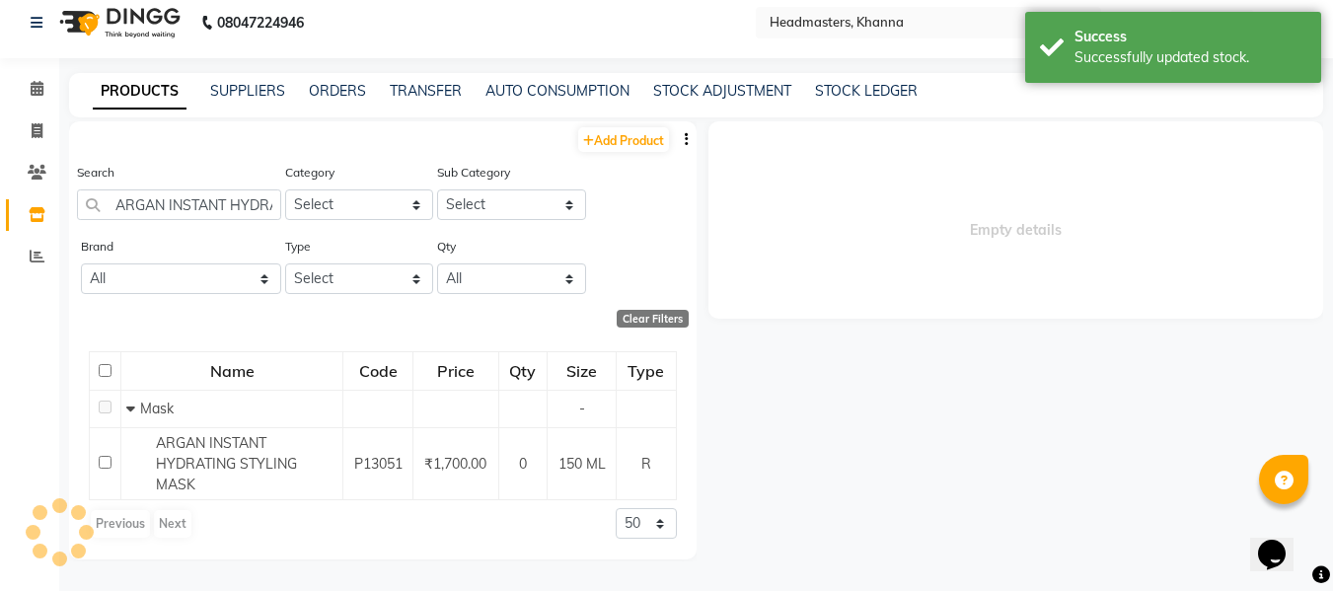
scroll to position [0, 0]
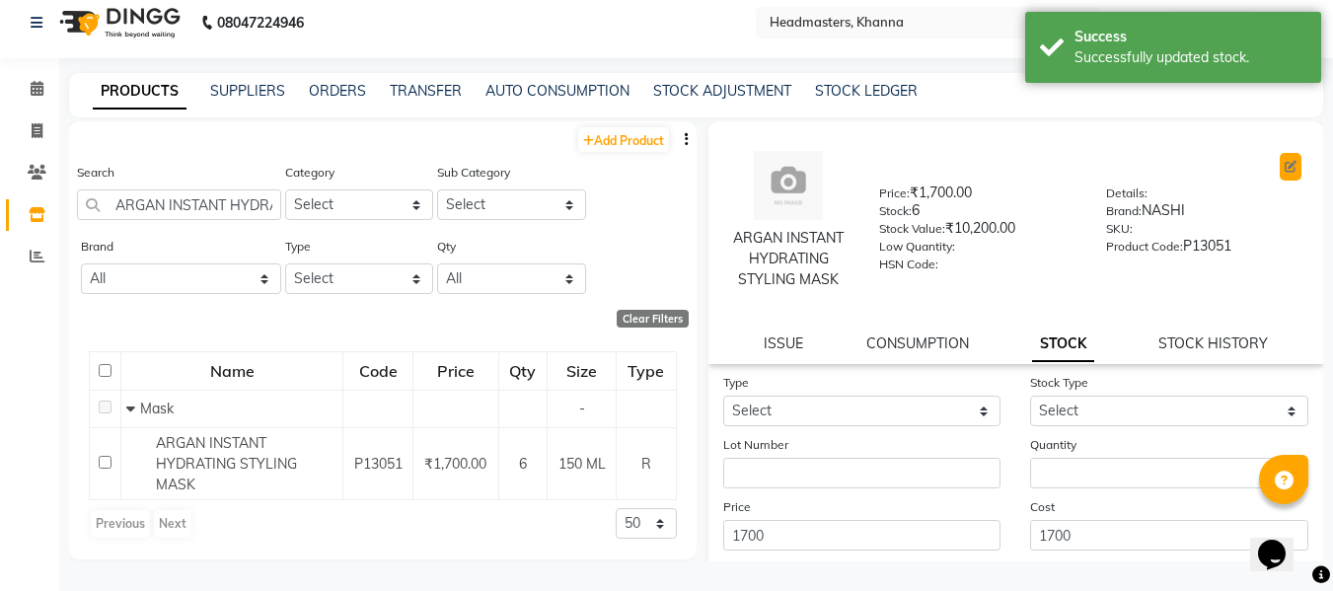
click at [1285, 164] on icon at bounding box center [1291, 167] width 12 height 12
select select "R"
select select "1099101100"
select select "true"
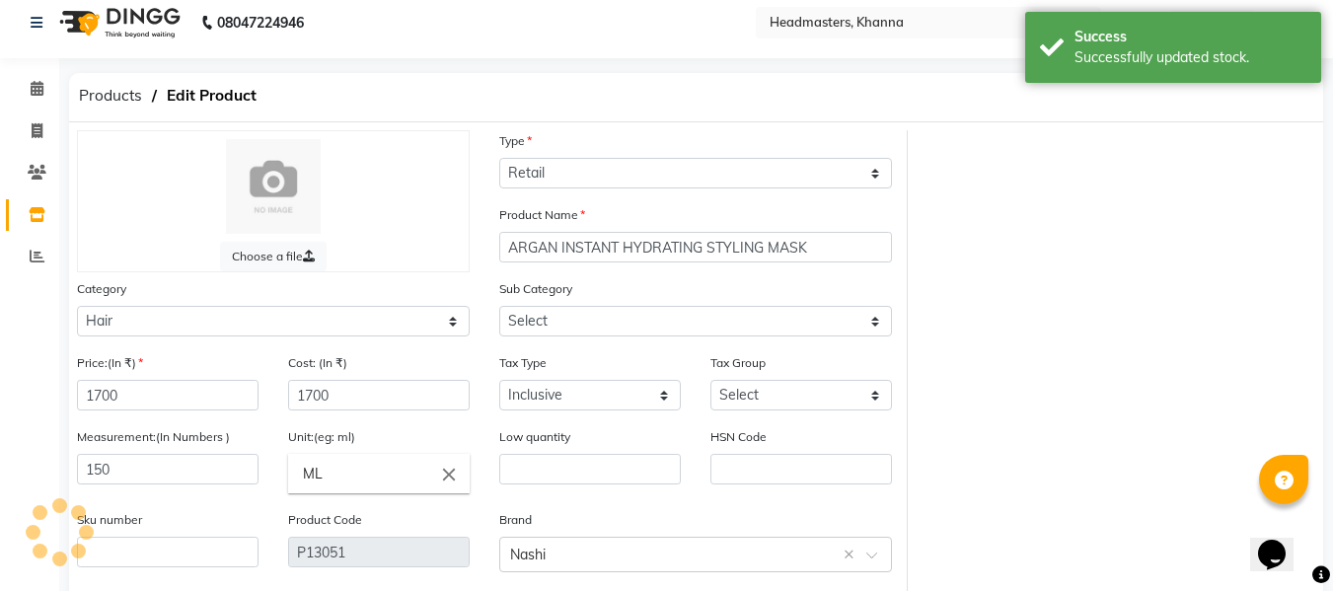
select select "1099101104"
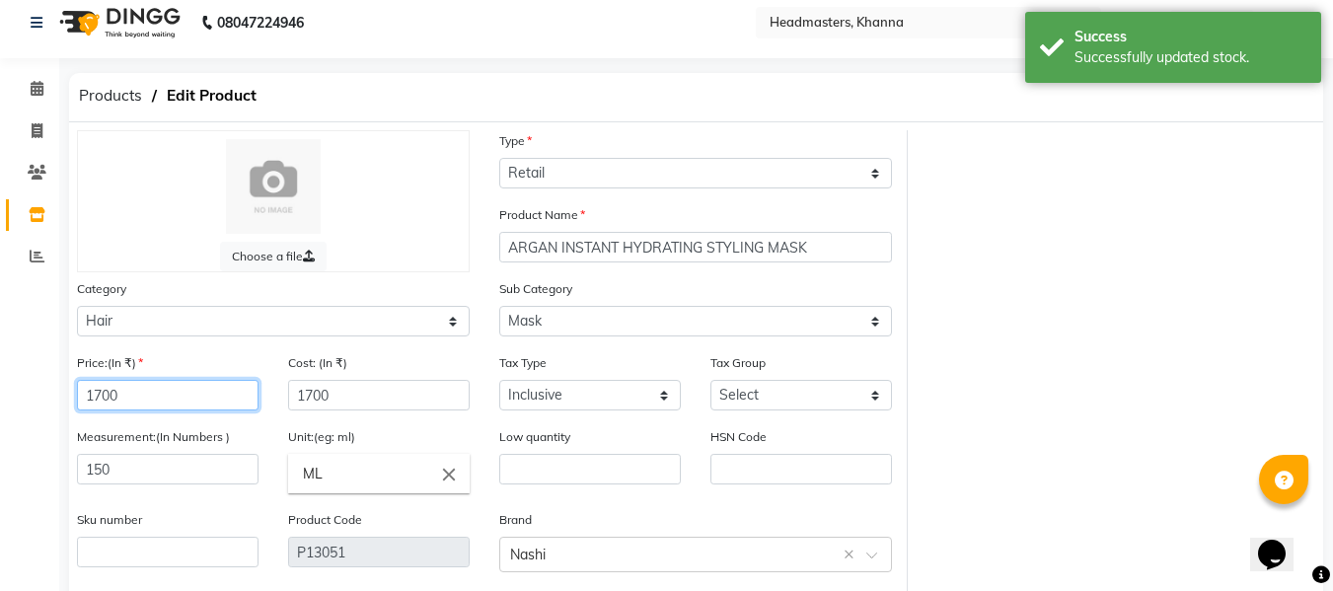
click at [101, 393] on input "1700" at bounding box center [168, 395] width 182 height 31
type input "1900"
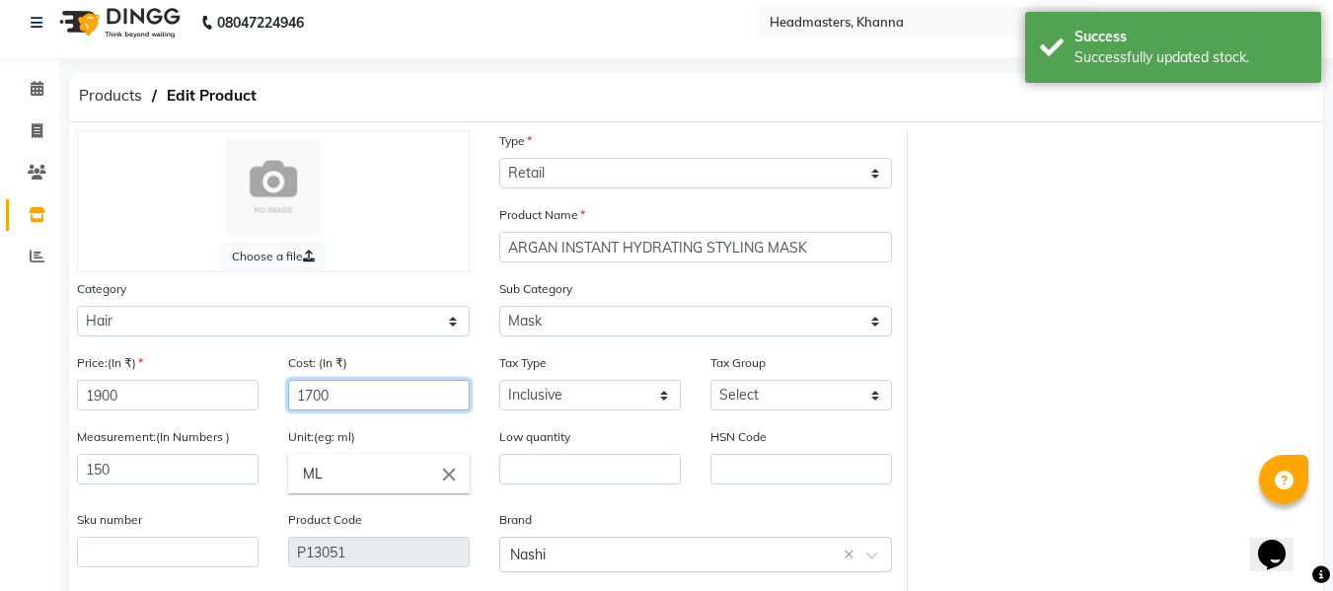
click at [313, 393] on input "1700" at bounding box center [379, 395] width 182 height 31
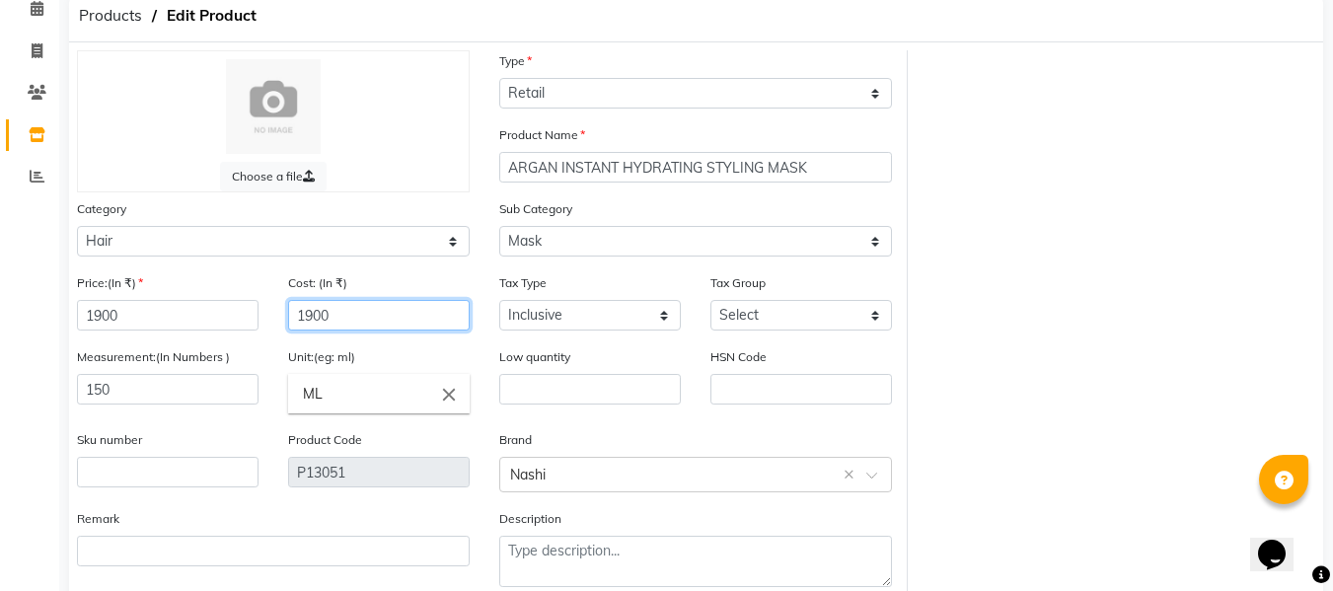
scroll to position [199, 0]
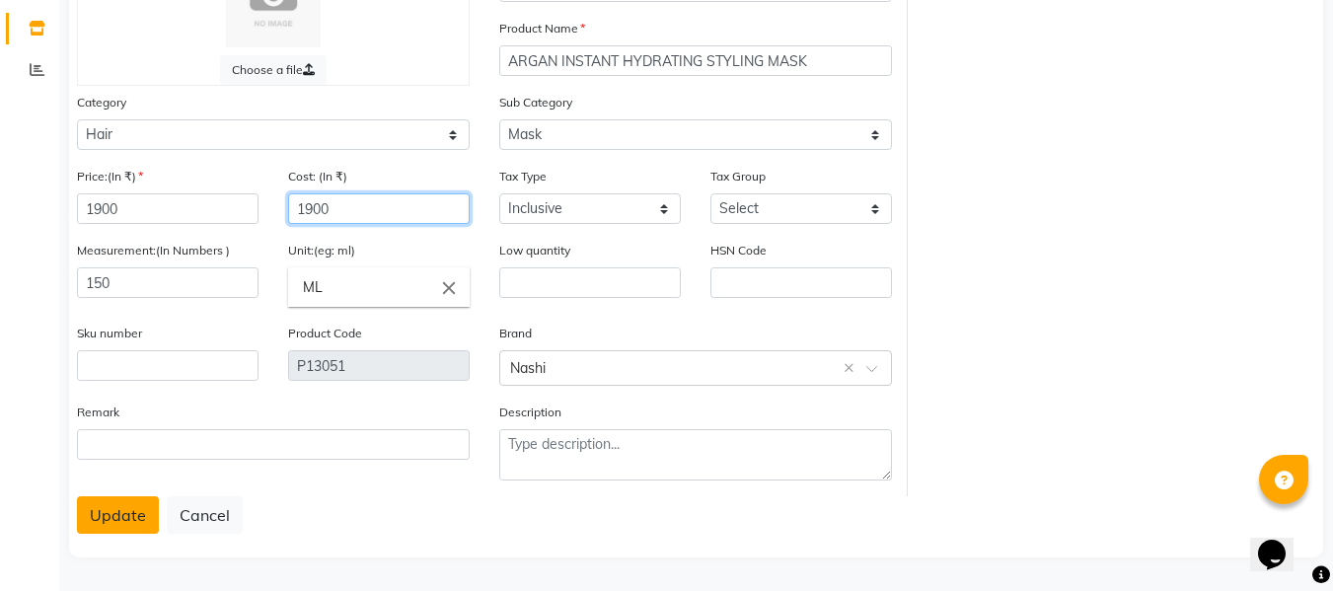
type input "1900"
click at [114, 515] on button "Update" at bounding box center [118, 514] width 82 height 37
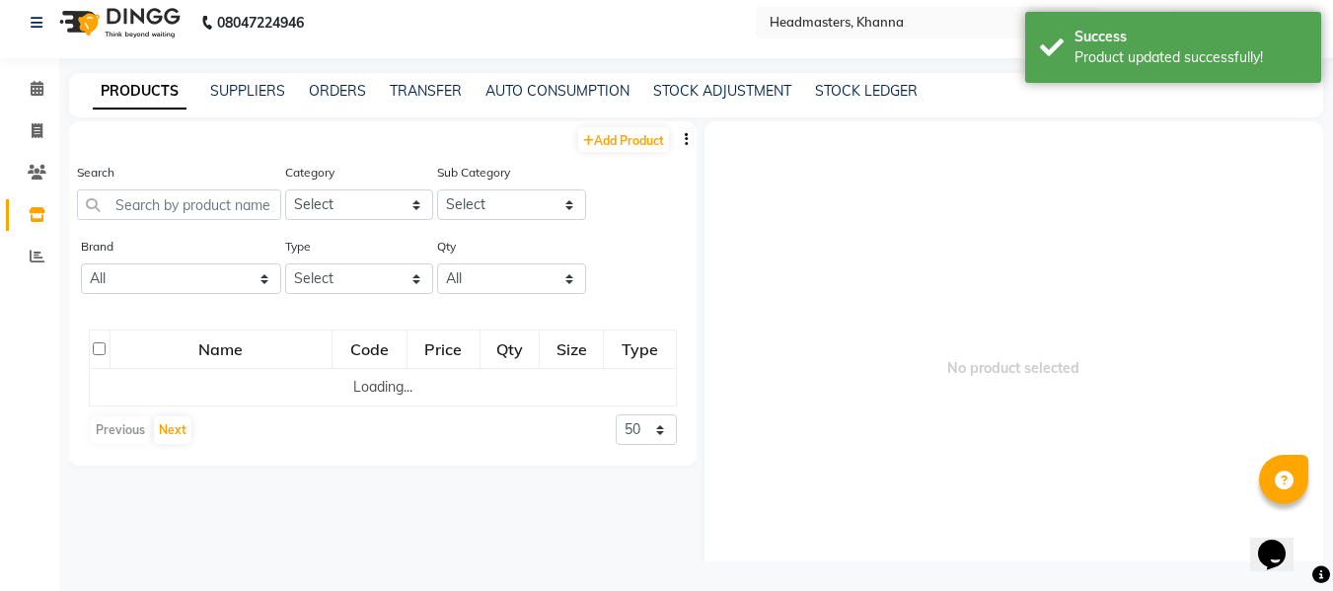
scroll to position [13, 0]
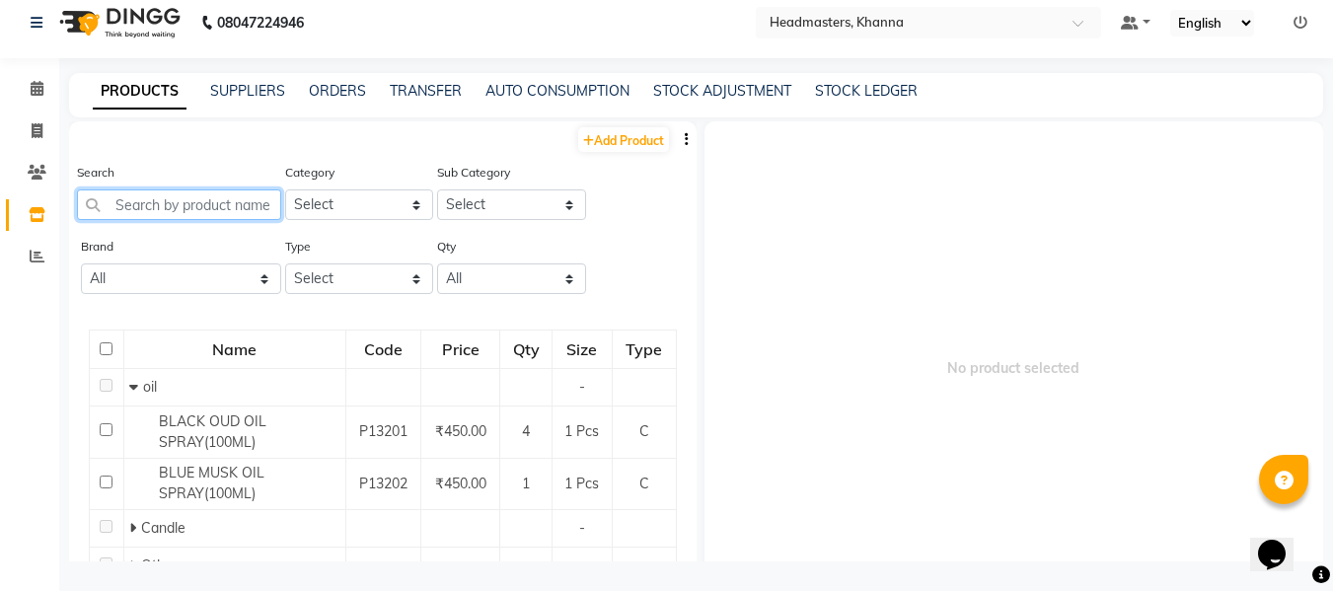
click at [180, 206] on input "text" at bounding box center [179, 204] width 204 height 31
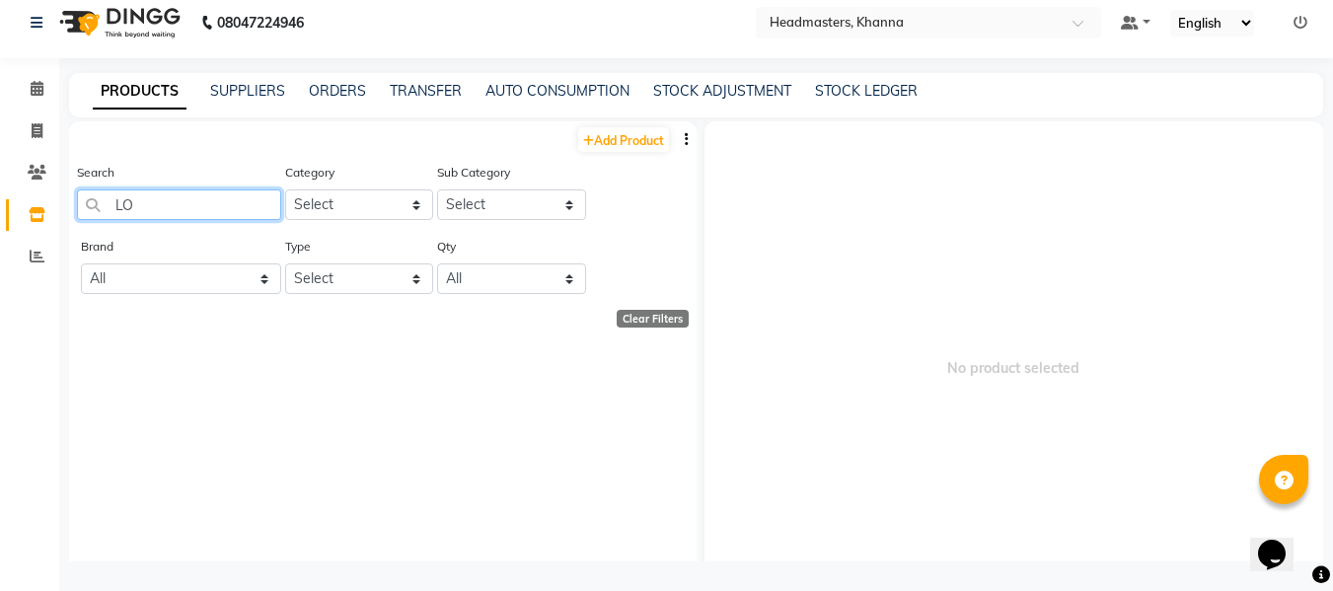
type input "L"
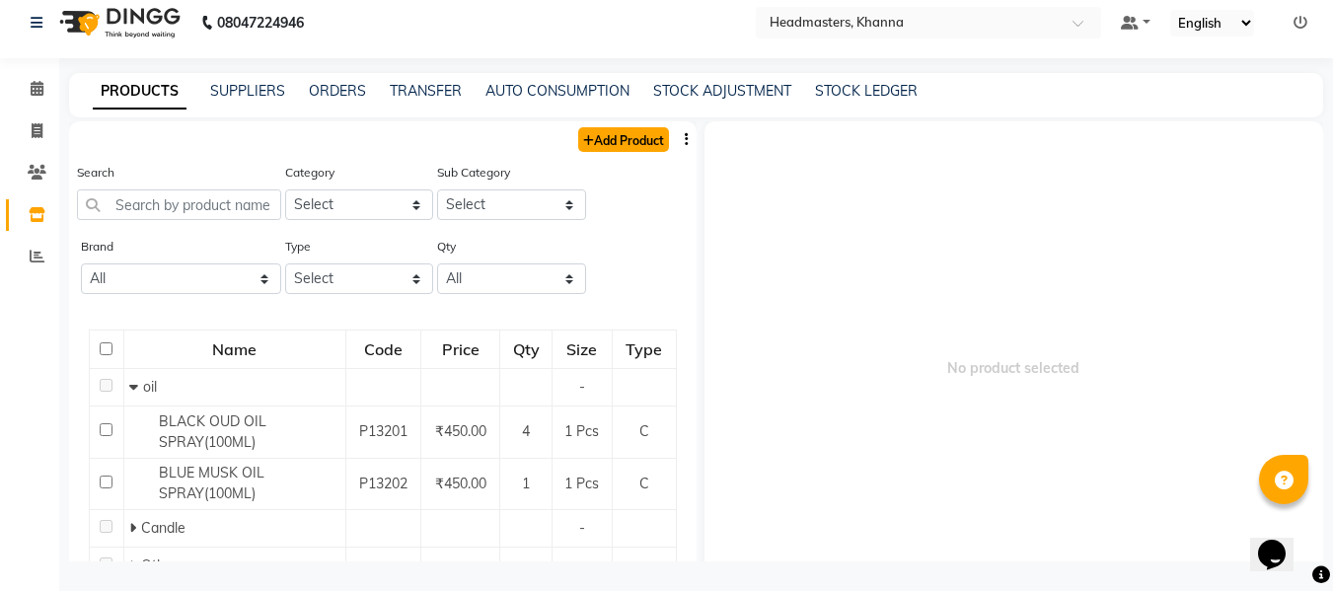
click at [611, 136] on link "Add Product" at bounding box center [623, 139] width 91 height 25
select select "true"
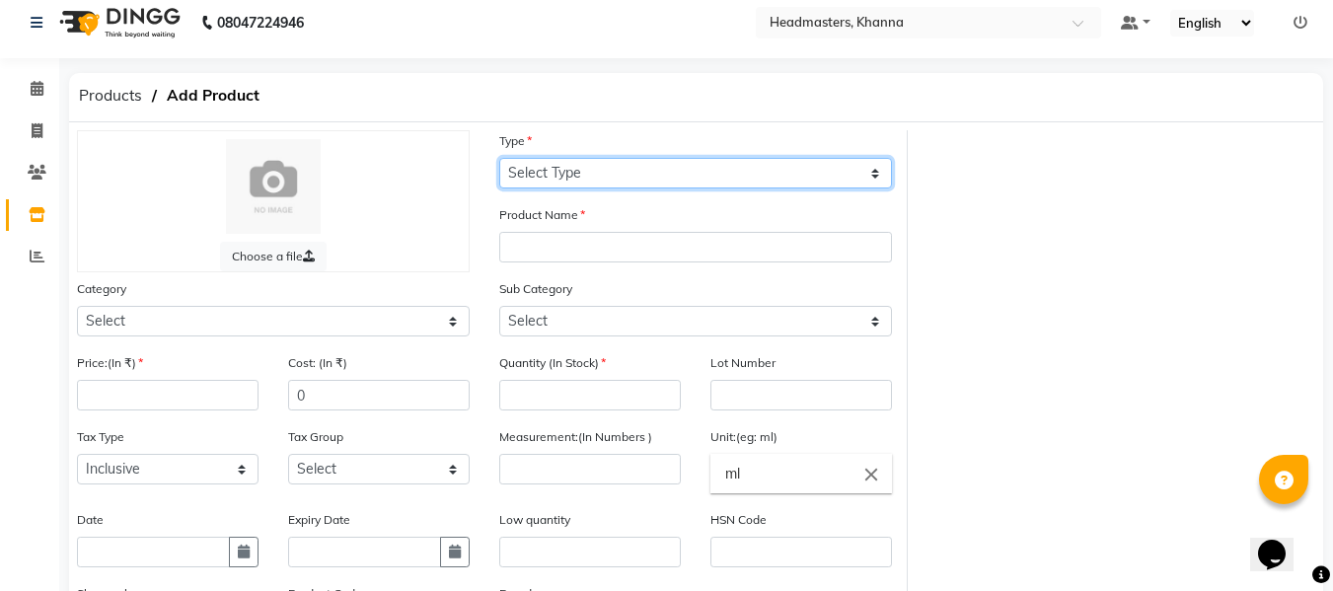
click at [568, 172] on select "Select Type Both Retail Consumable" at bounding box center [695, 173] width 393 height 31
select select "C"
click at [499, 158] on select "Select Type Both Retail Consumable" at bounding box center [695, 173] width 393 height 31
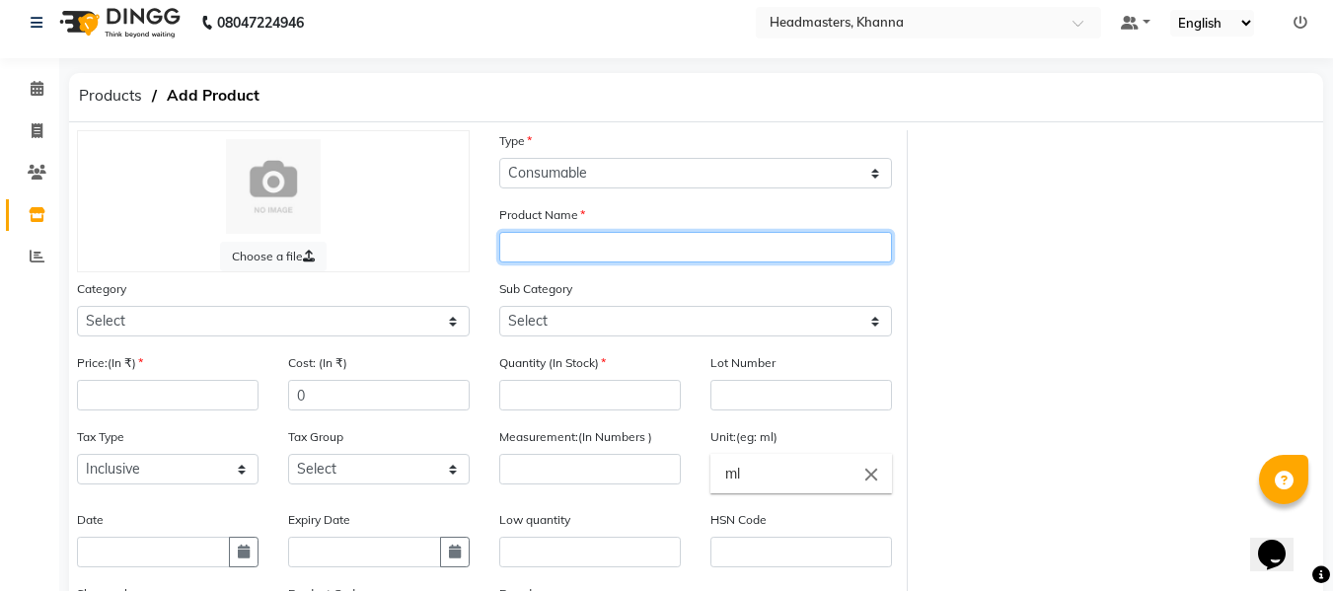
click at [573, 244] on input "text" at bounding box center [695, 247] width 393 height 31
type input "L"
type input "NASHI NO.2"
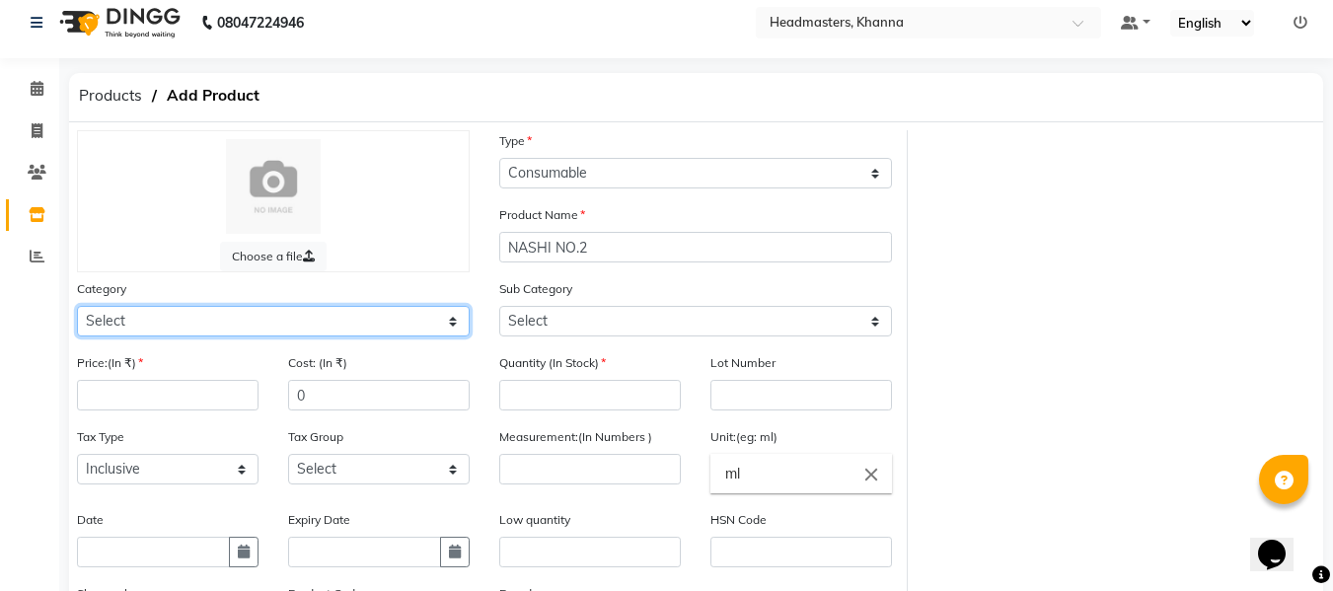
click at [272, 323] on select "Select Hair Skin Makeup Personal Care Appliances [PERSON_NAME] Waxing Disposabl…" at bounding box center [273, 321] width 393 height 31
select select "1099101100"
click at [77, 306] on select "Select Hair Skin Makeup Personal Care Appliances [PERSON_NAME] Waxing Disposabl…" at bounding box center [273, 321] width 393 height 31
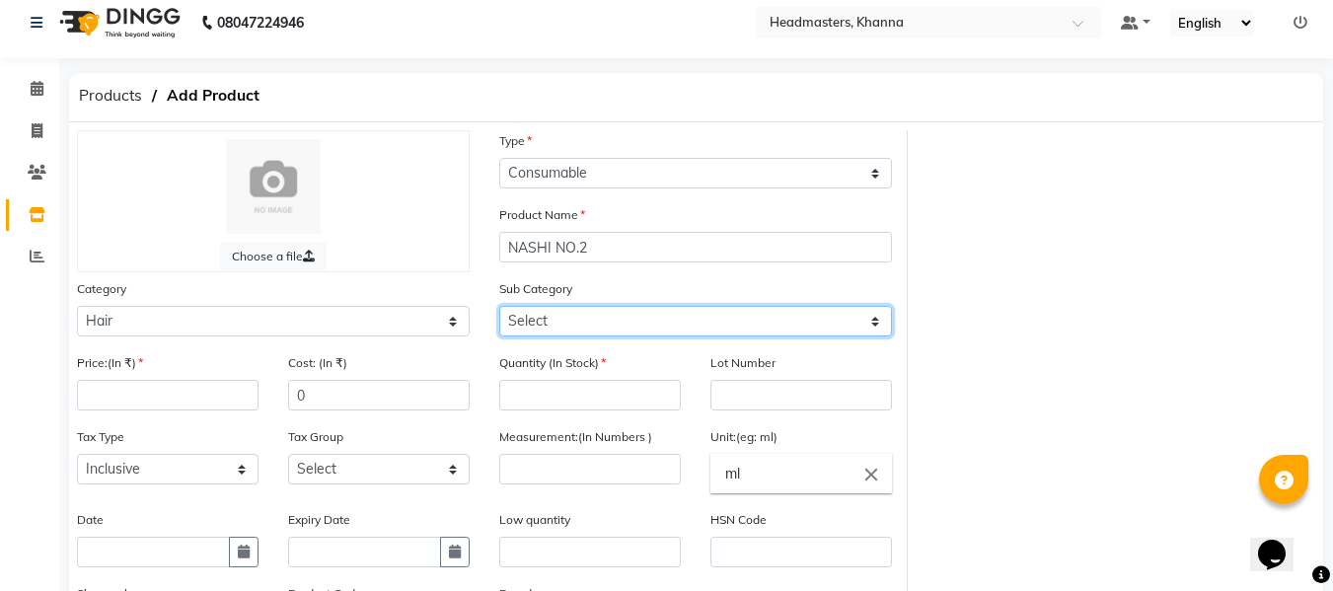
click at [581, 320] on select "Select Conditioner Shampoo Cream Mask Oil Serum Color Appliances Treatment Styl…" at bounding box center [695, 321] width 393 height 31
select select "1099101109"
click at [499, 306] on select "Select Conditioner Shampoo Cream Mask Oil Serum Color Appliances Treatment Styl…" at bounding box center [695, 321] width 393 height 31
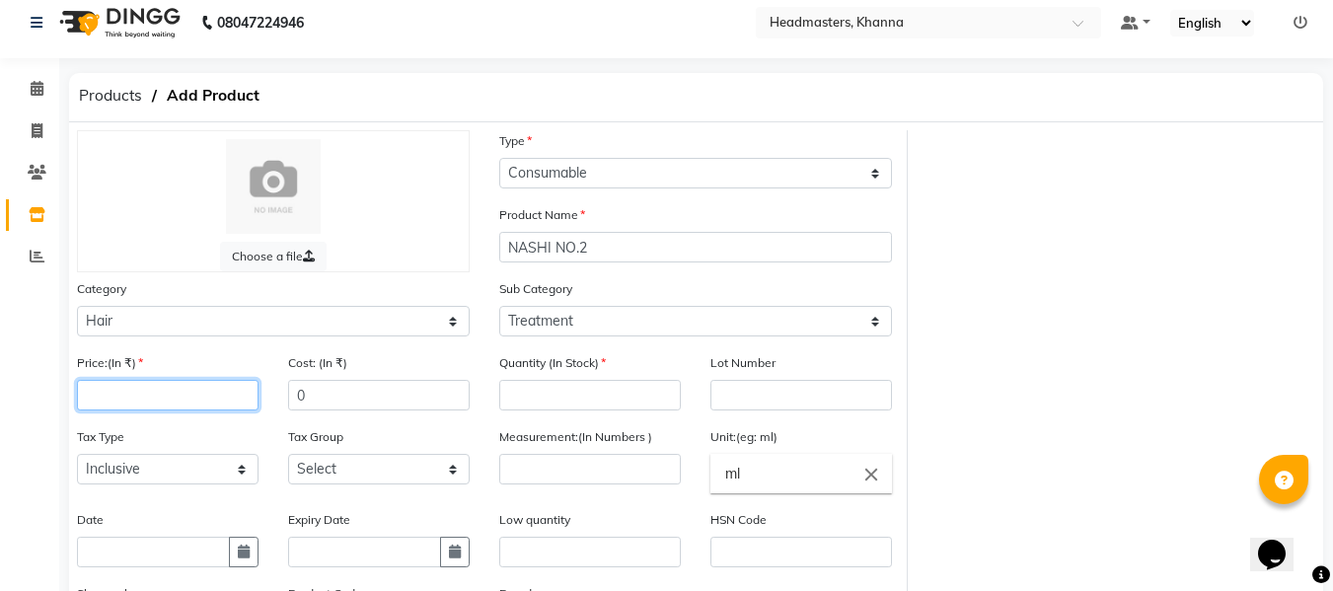
click at [225, 400] on input "number" at bounding box center [168, 395] width 182 height 31
type input "9000"
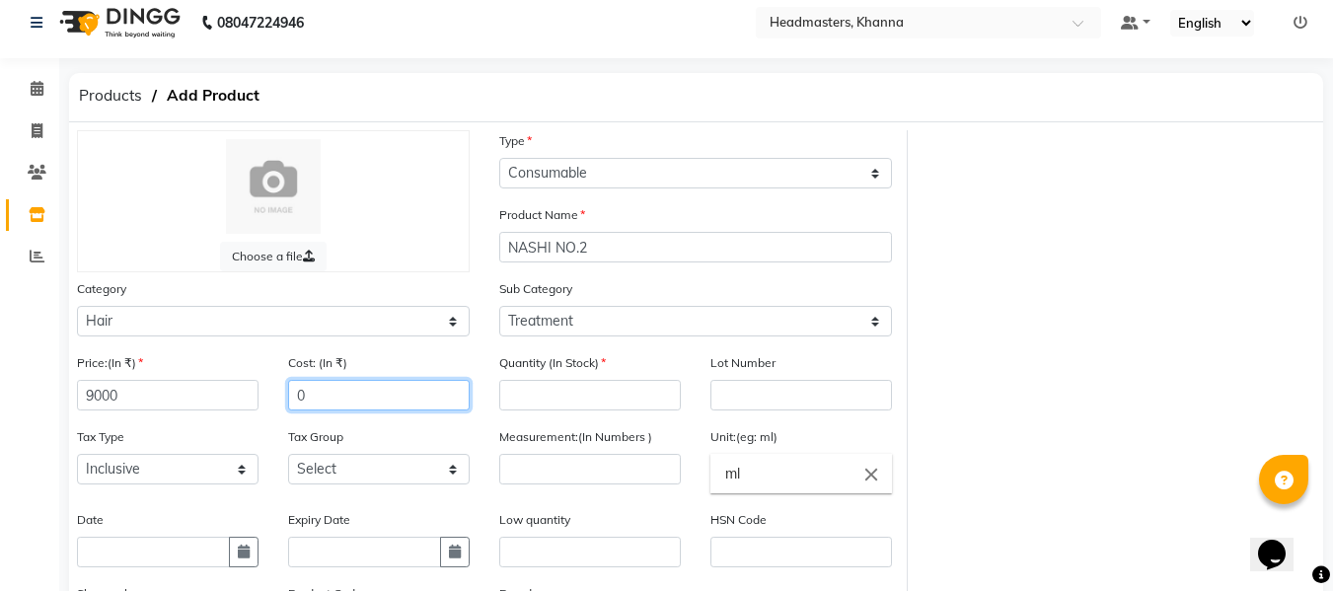
click at [385, 397] on input "0" at bounding box center [379, 395] width 182 height 31
type input "9000"
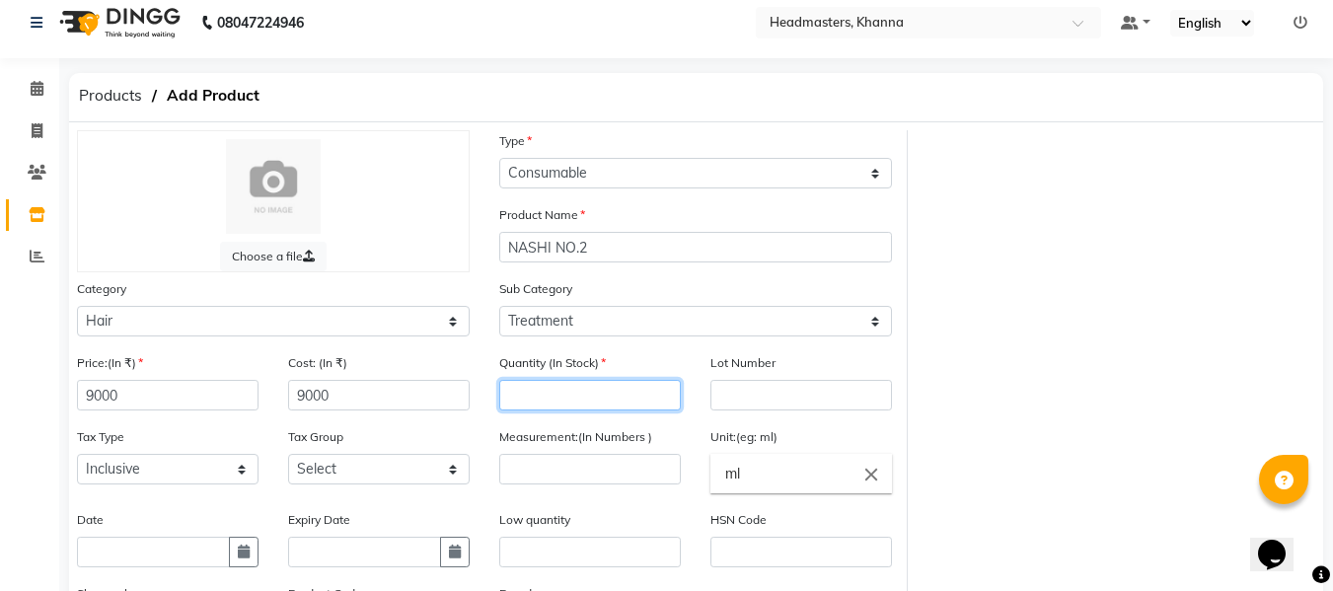
click at [532, 385] on input "number" at bounding box center [590, 395] width 182 height 31
type input "0"
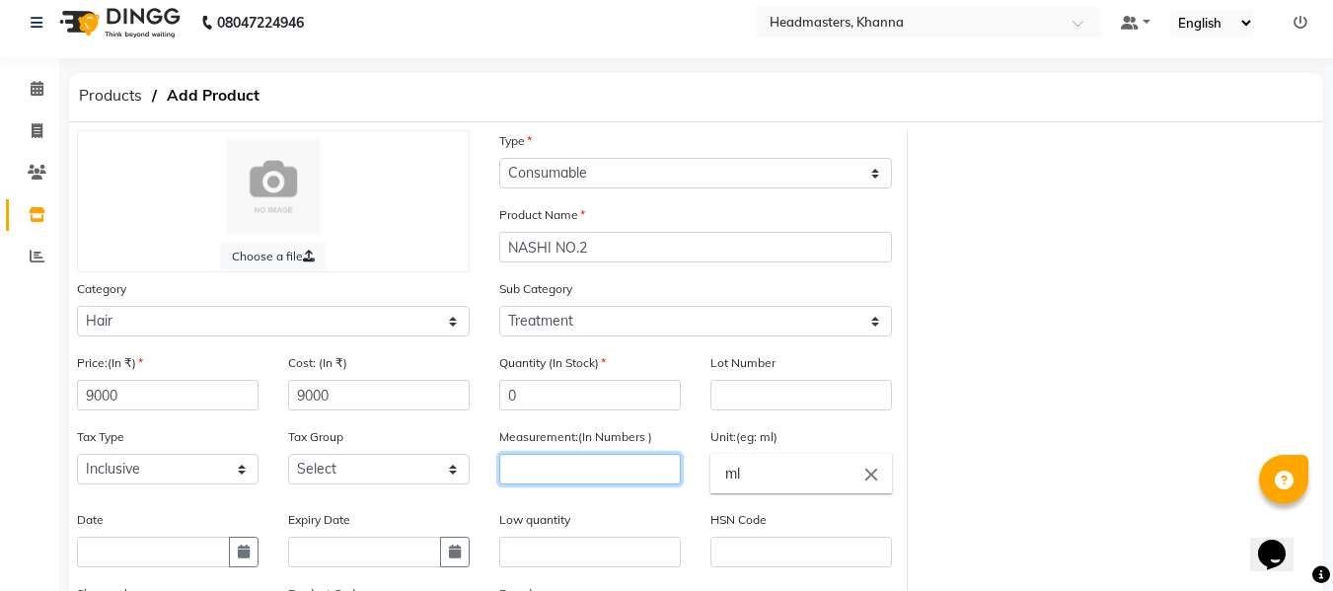
click at [565, 475] on input "number" at bounding box center [590, 469] width 182 height 31
type input "1"
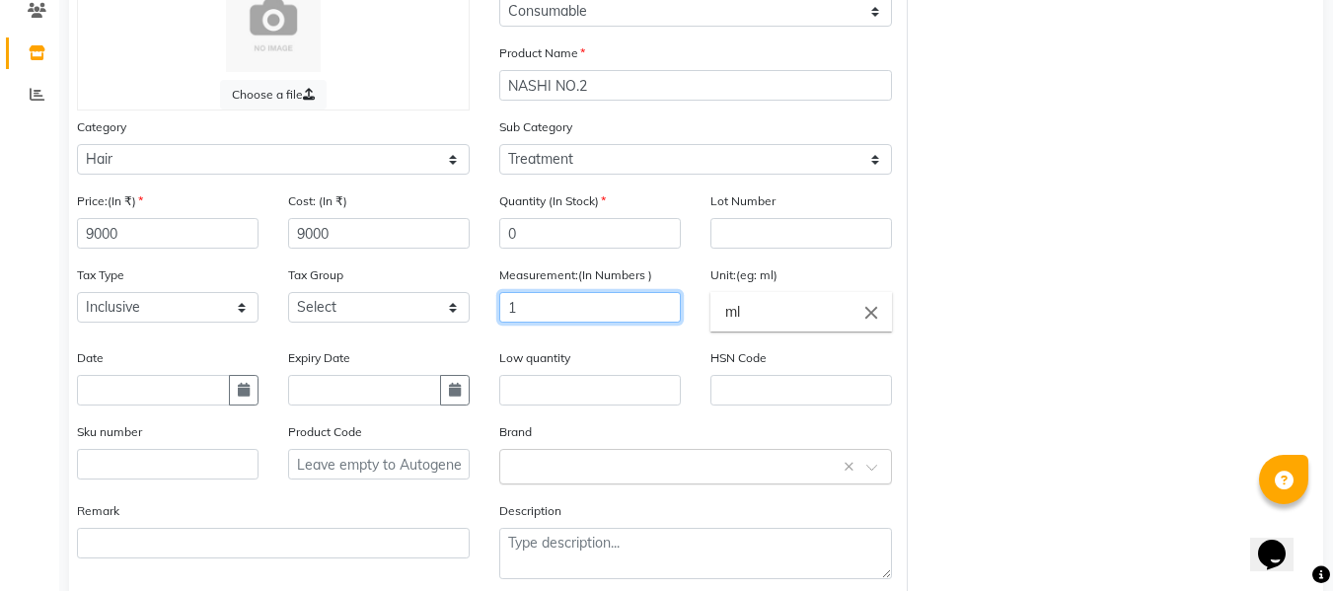
scroll to position [210, 0]
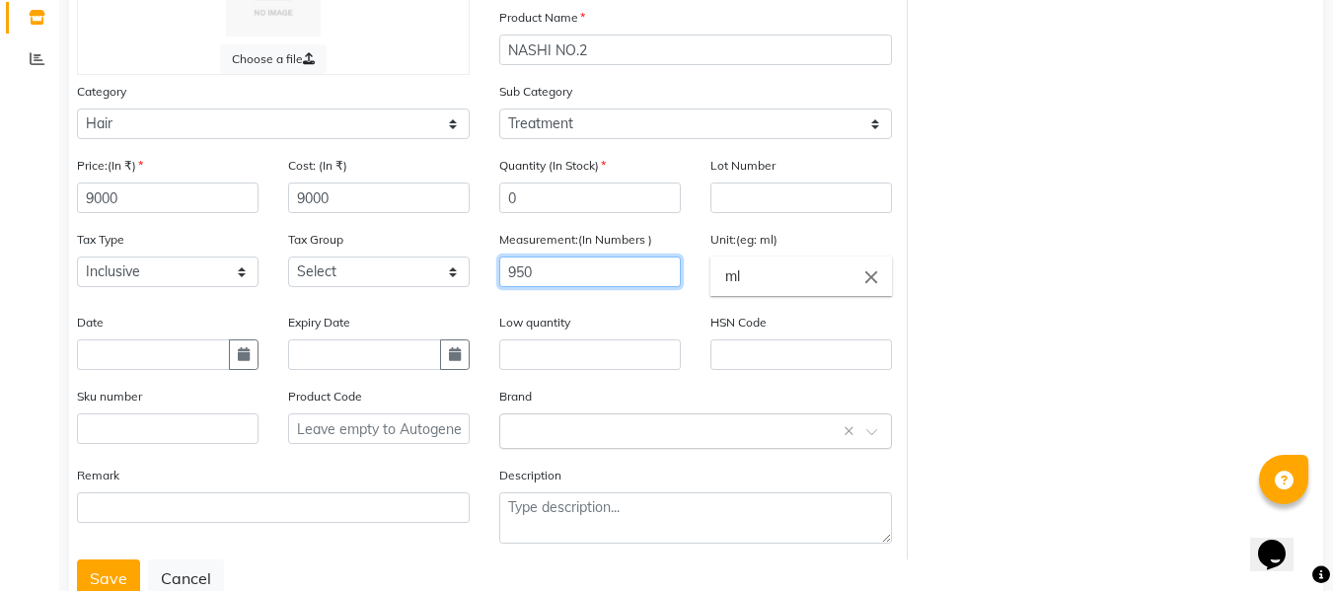
type input "950"
click at [549, 427] on input "text" at bounding box center [675, 429] width 331 height 21
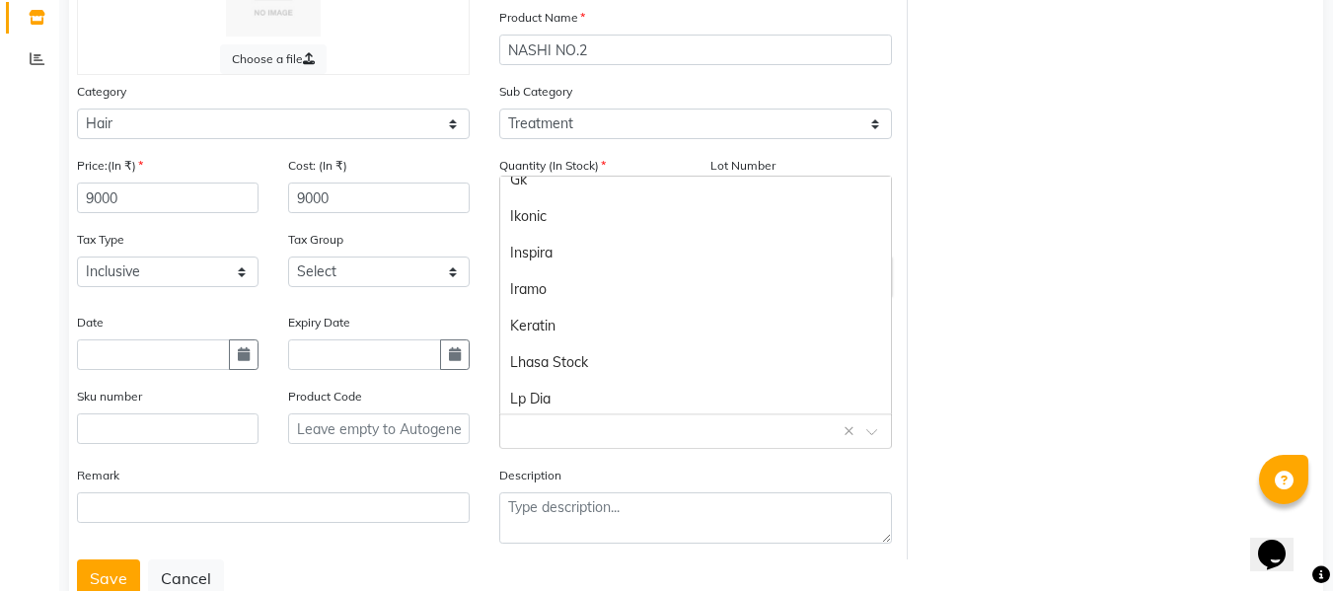
scroll to position [592, 0]
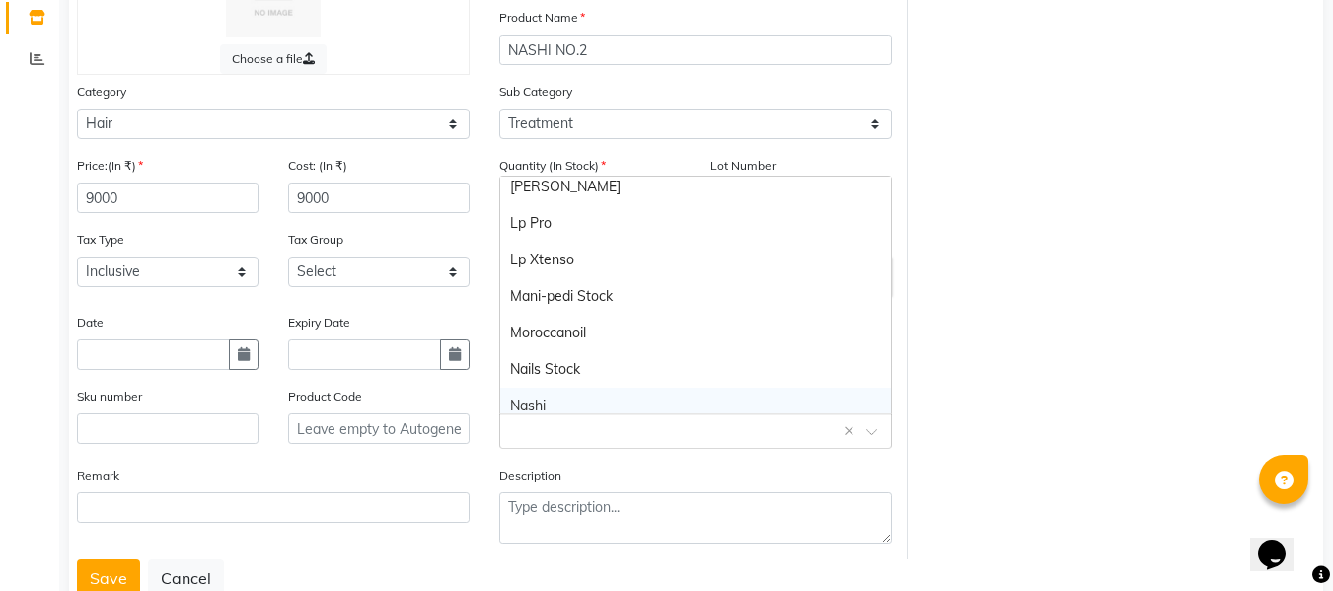
click at [548, 394] on div "Nashi" at bounding box center [695, 406] width 391 height 37
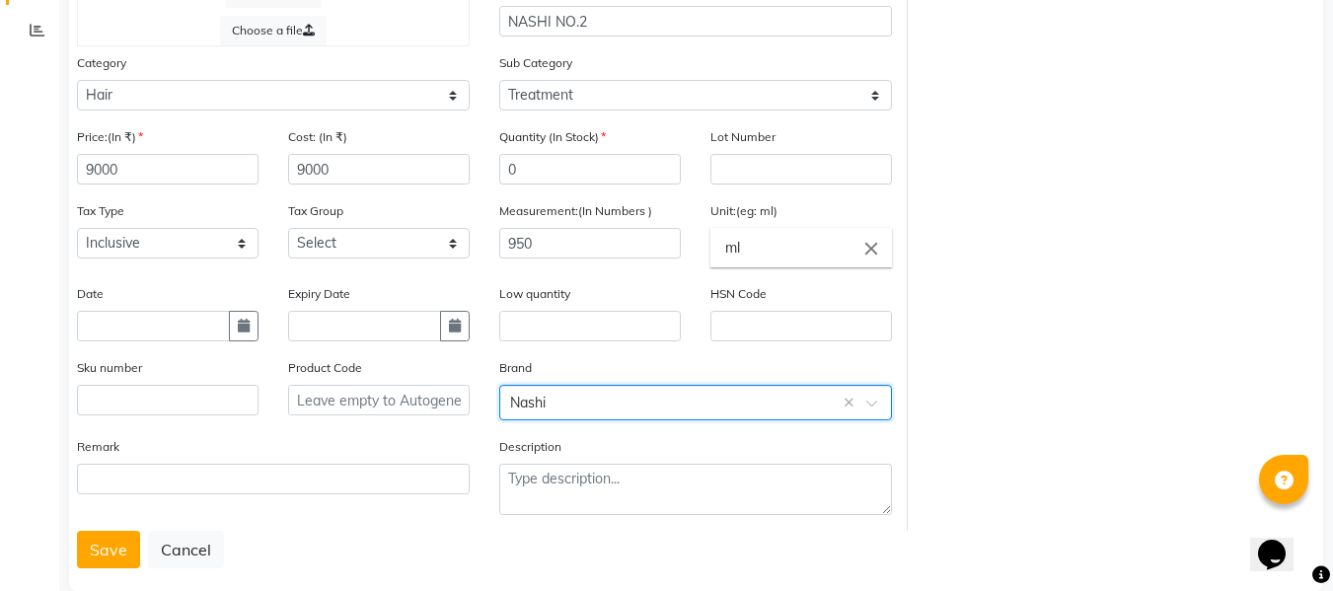
scroll to position [273, 0]
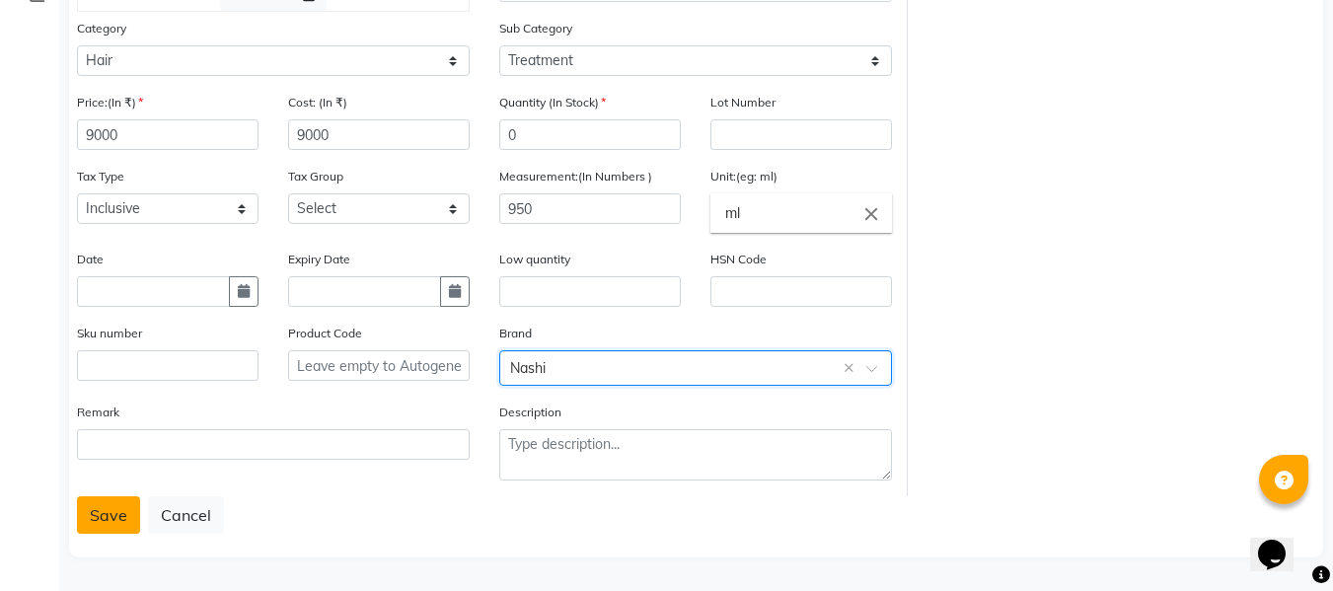
click at [91, 514] on button "Save" at bounding box center [108, 514] width 63 height 37
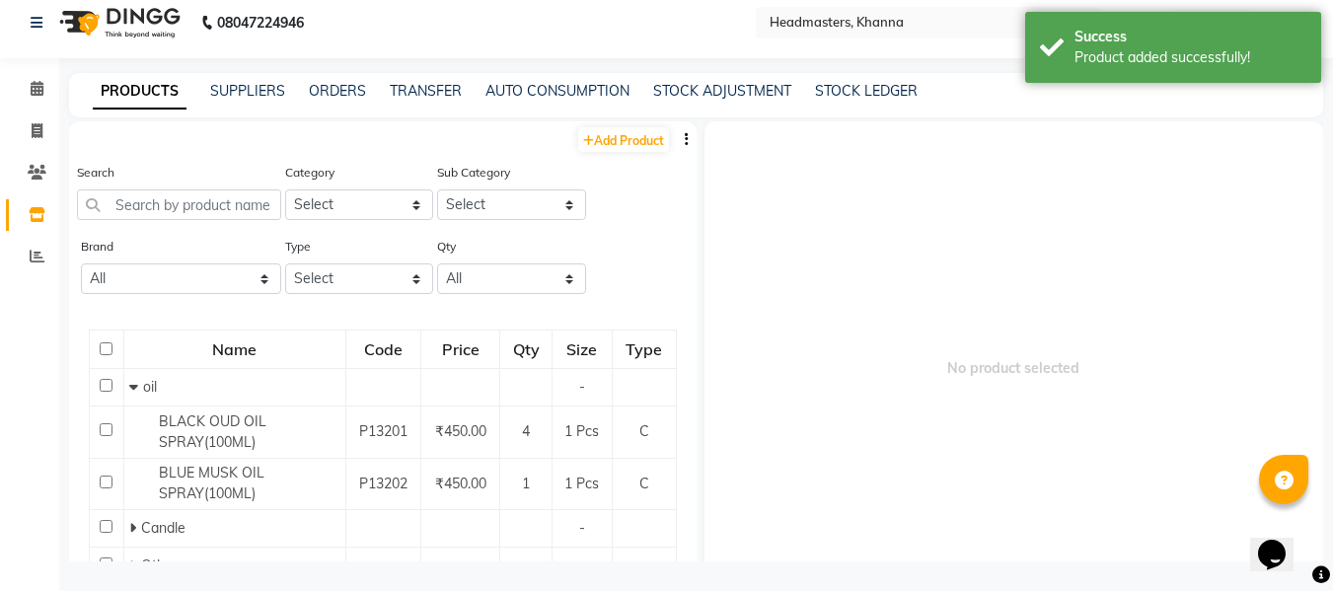
scroll to position [13, 0]
click at [203, 213] on input "text" at bounding box center [179, 204] width 204 height 31
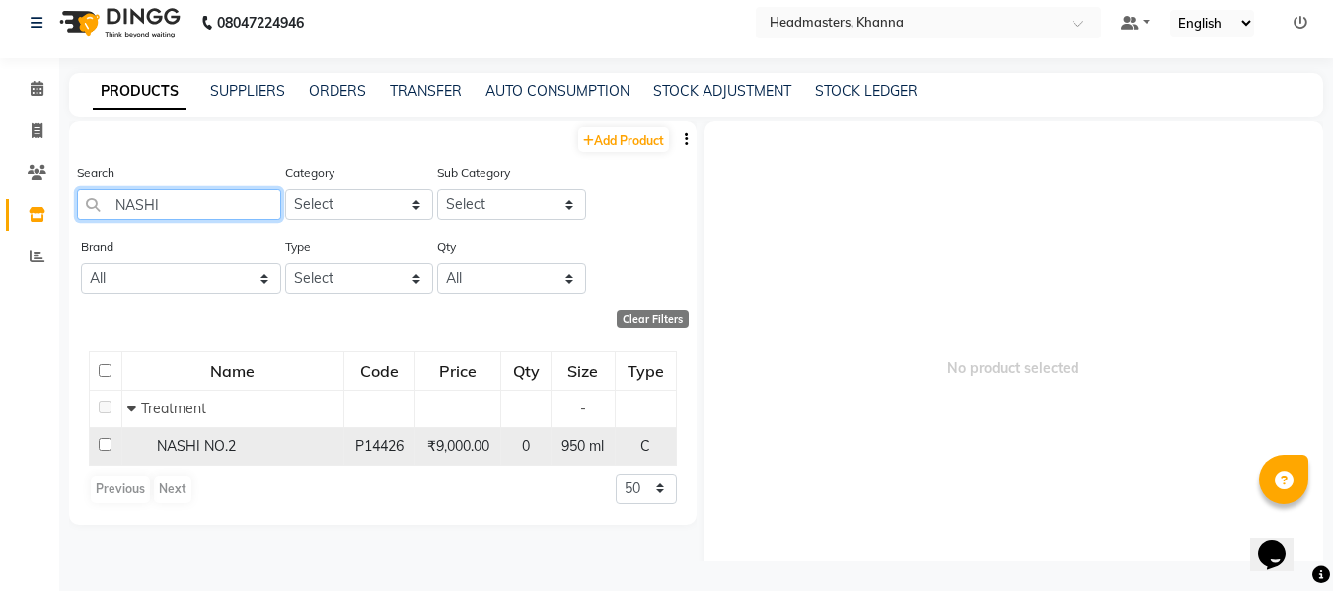
type input "NASHI"
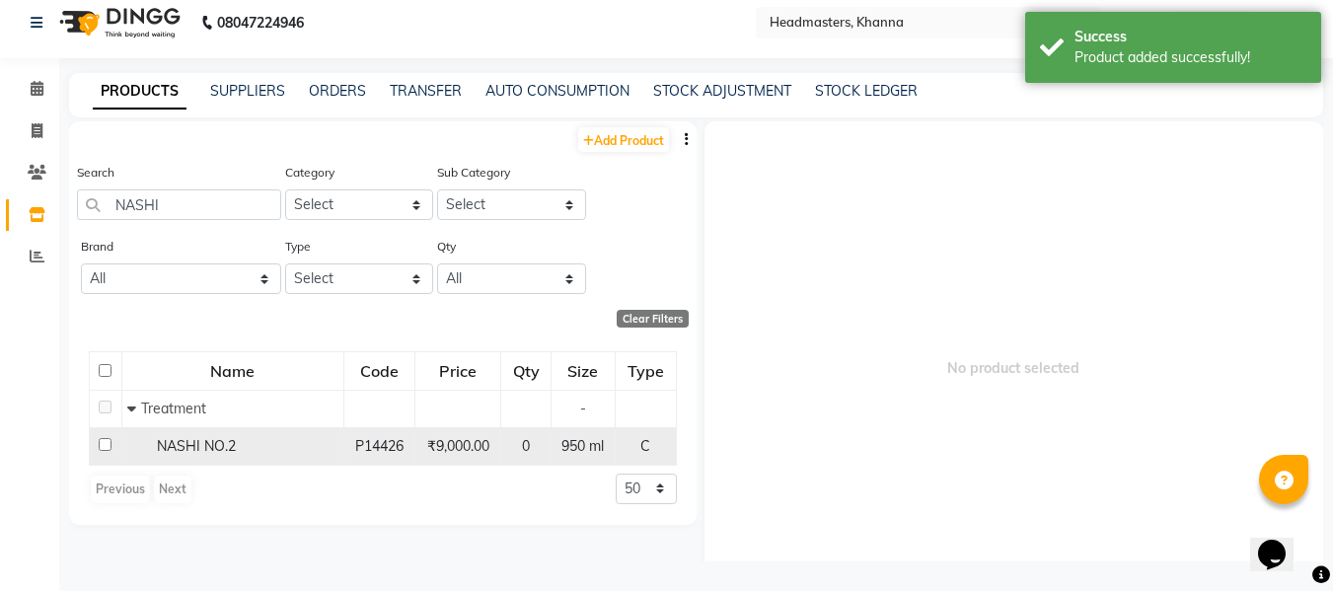
click at [222, 436] on div "NASHI NO.2" at bounding box center [232, 446] width 211 height 21
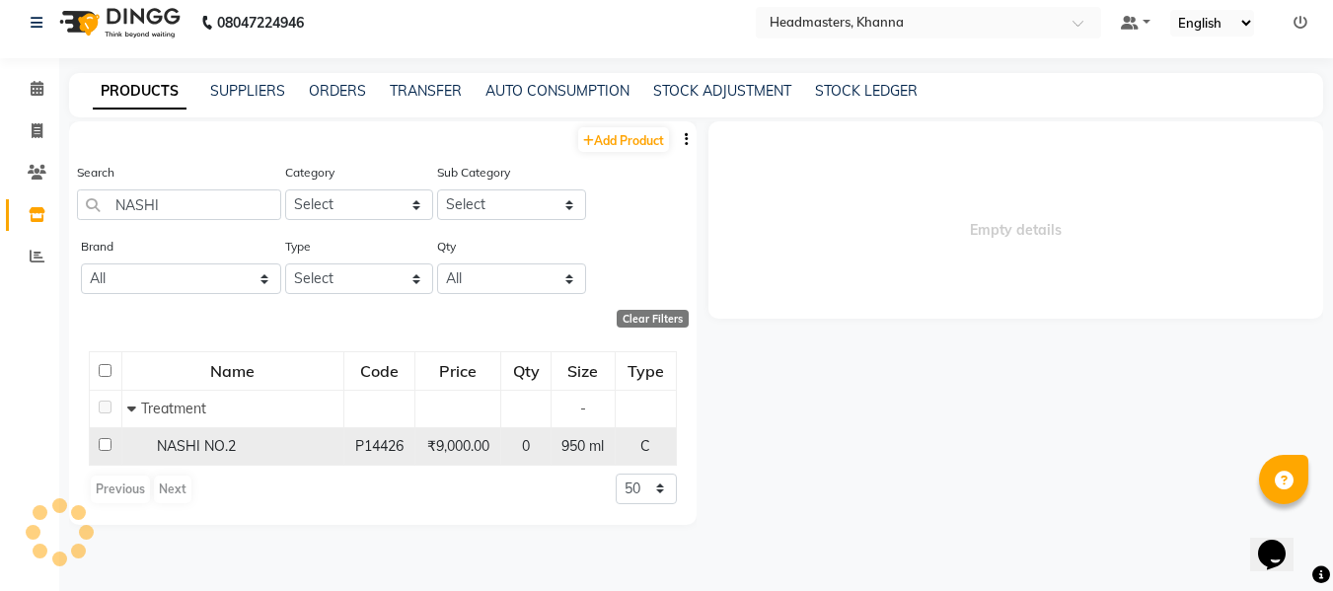
select select
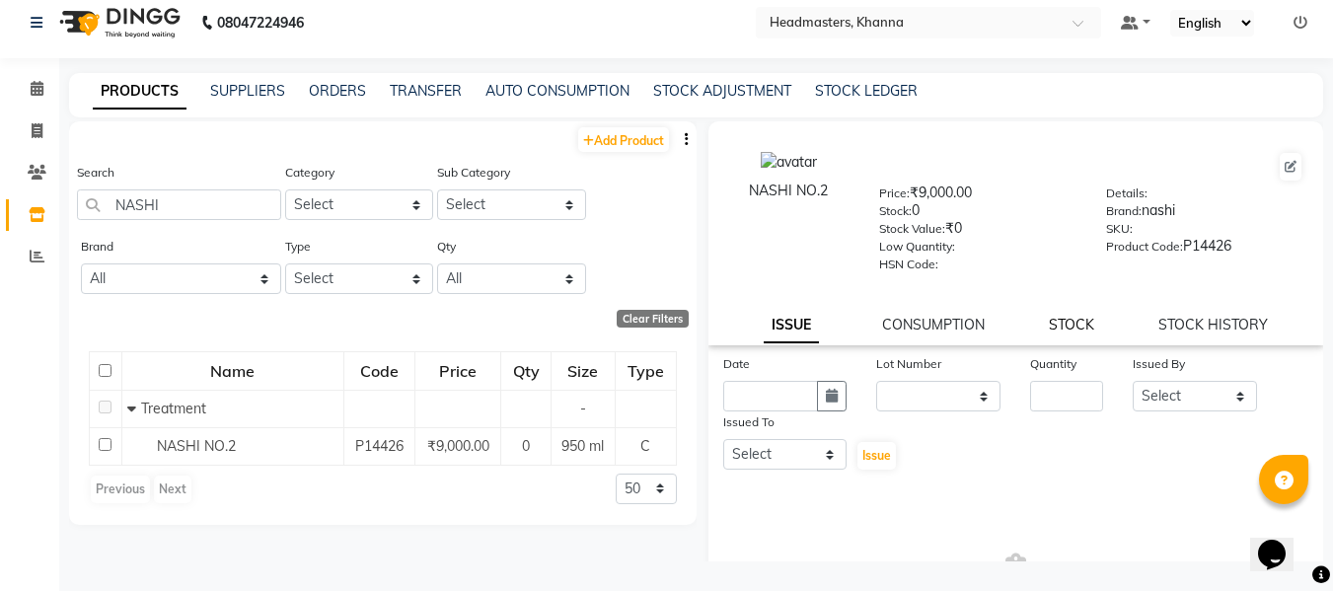
click at [1078, 321] on link "STOCK" at bounding box center [1071, 325] width 45 height 18
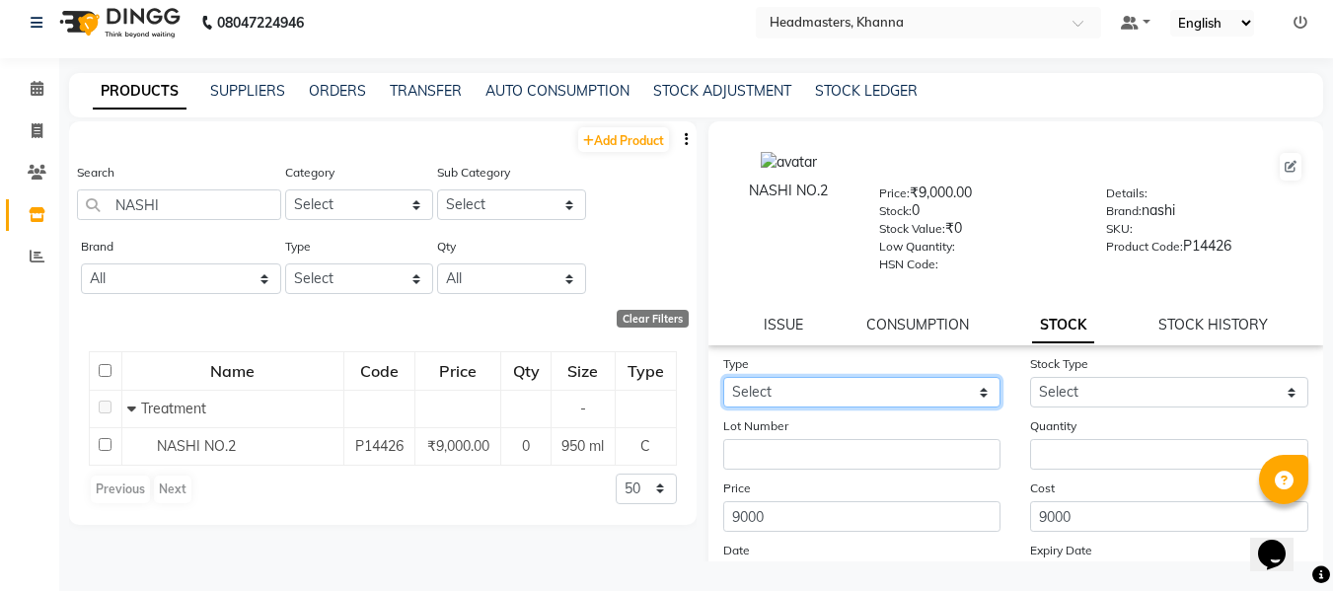
click at [850, 389] on select "Select In" at bounding box center [862, 392] width 278 height 31
select select "in"
click at [723, 377] on select "Select In" at bounding box center [862, 392] width 278 height 31
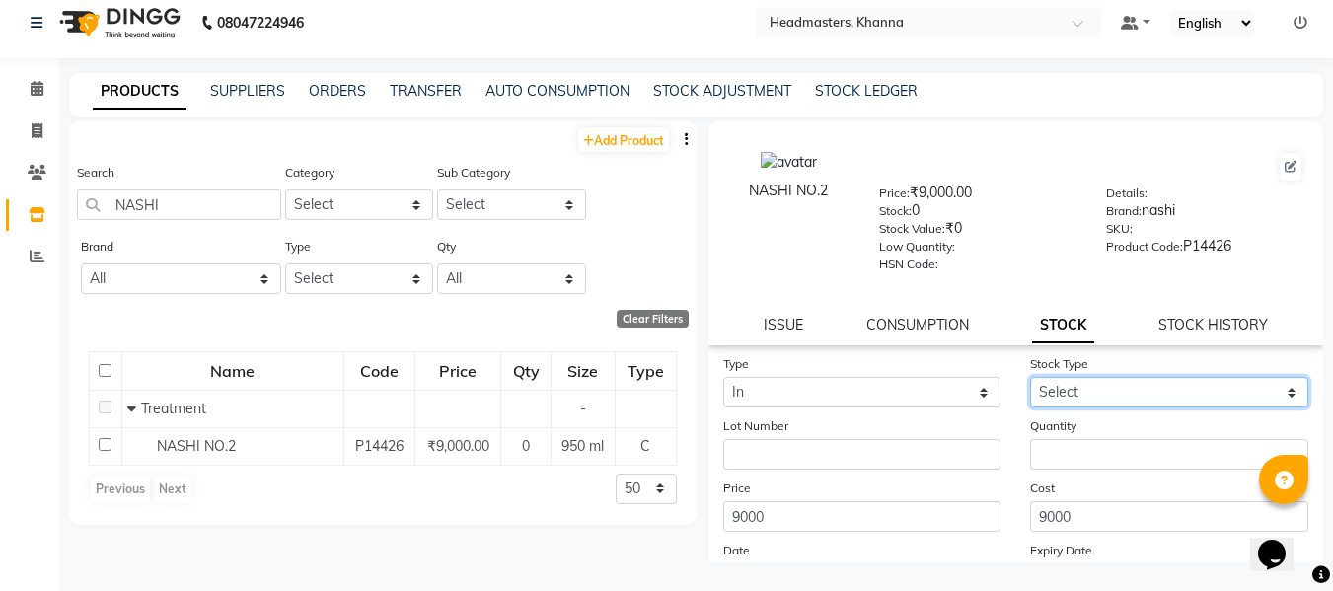
click at [1064, 391] on select "Select New Stock Adjustment Return Other" at bounding box center [1169, 392] width 278 height 31
select select "new stock"
click at [1030, 377] on select "Select New Stock Adjustment Return Other" at bounding box center [1169, 392] width 278 height 31
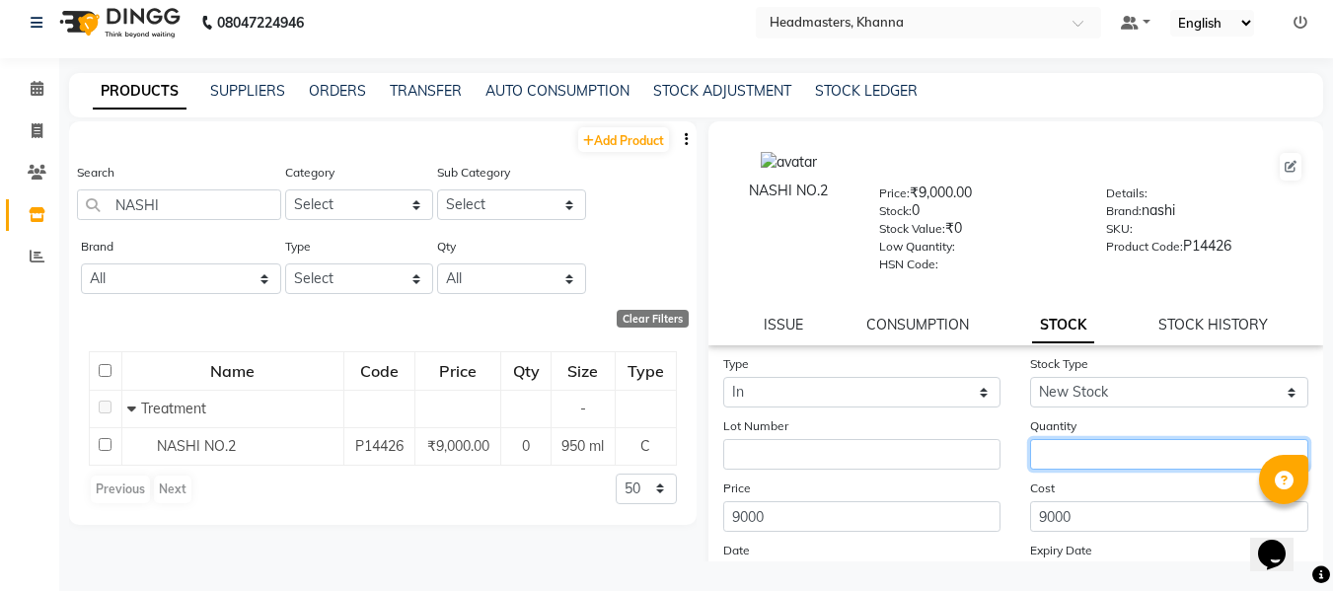
click at [1068, 455] on input "number" at bounding box center [1169, 454] width 278 height 31
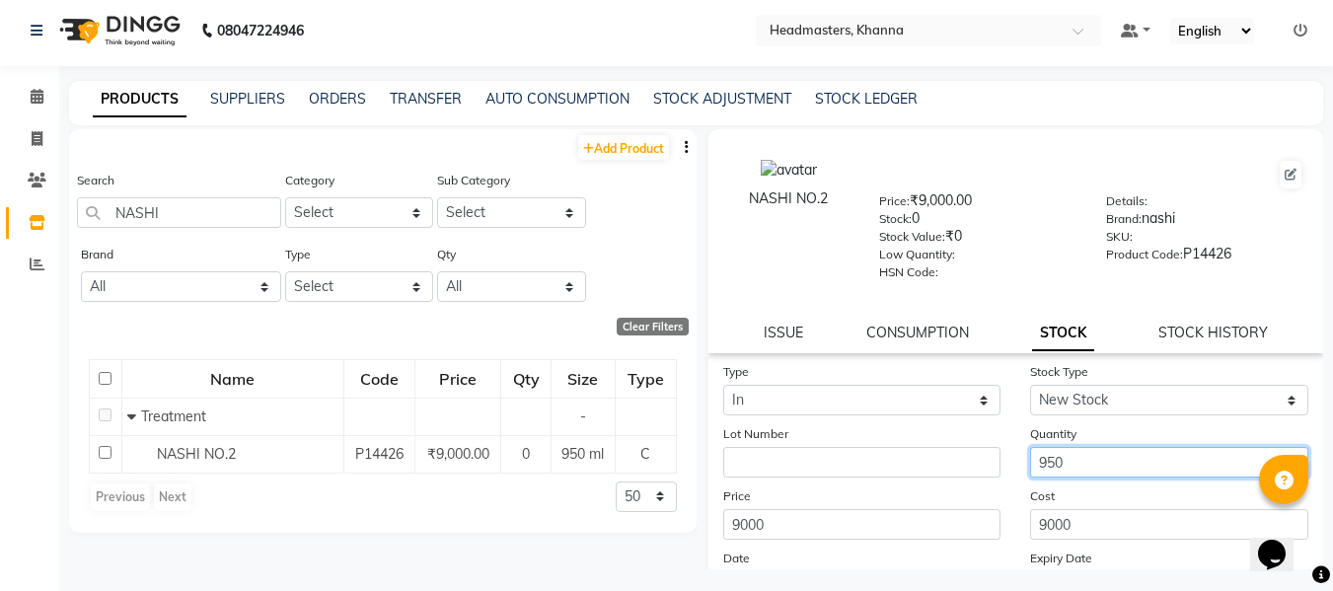
scroll to position [0, 0]
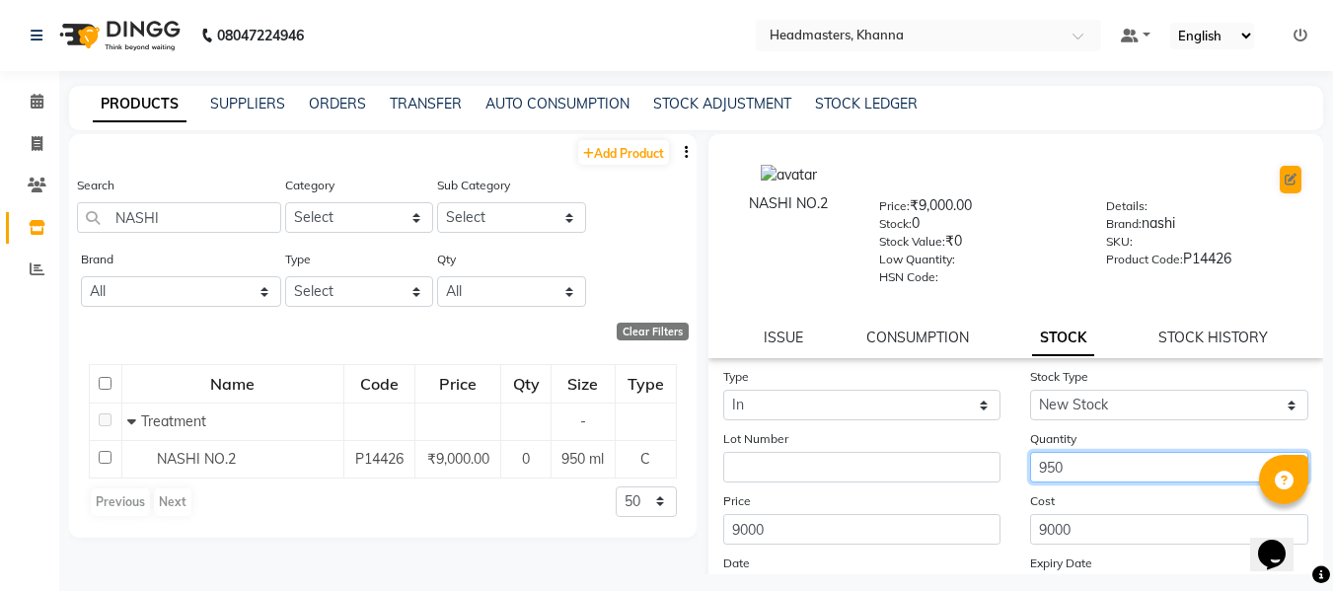
type input "950"
click at [1285, 178] on icon at bounding box center [1291, 180] width 12 height 12
select select "true"
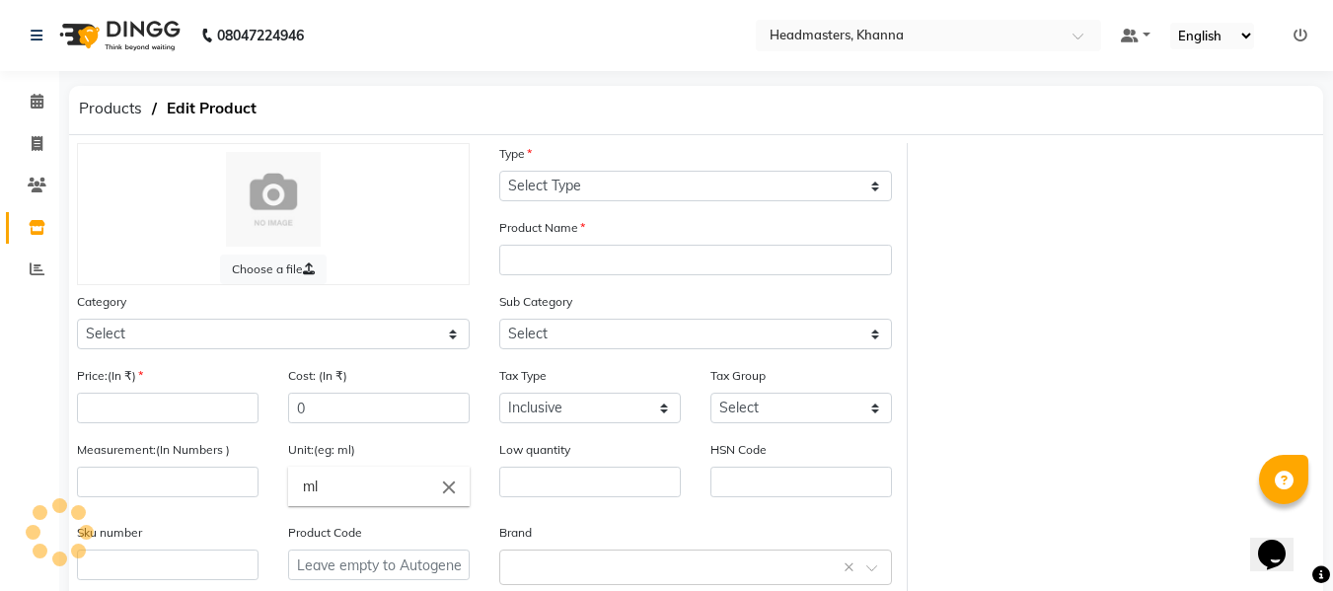
select select "C"
type input "NASHI NO.2"
select select "1099101100"
select select
type input "9000"
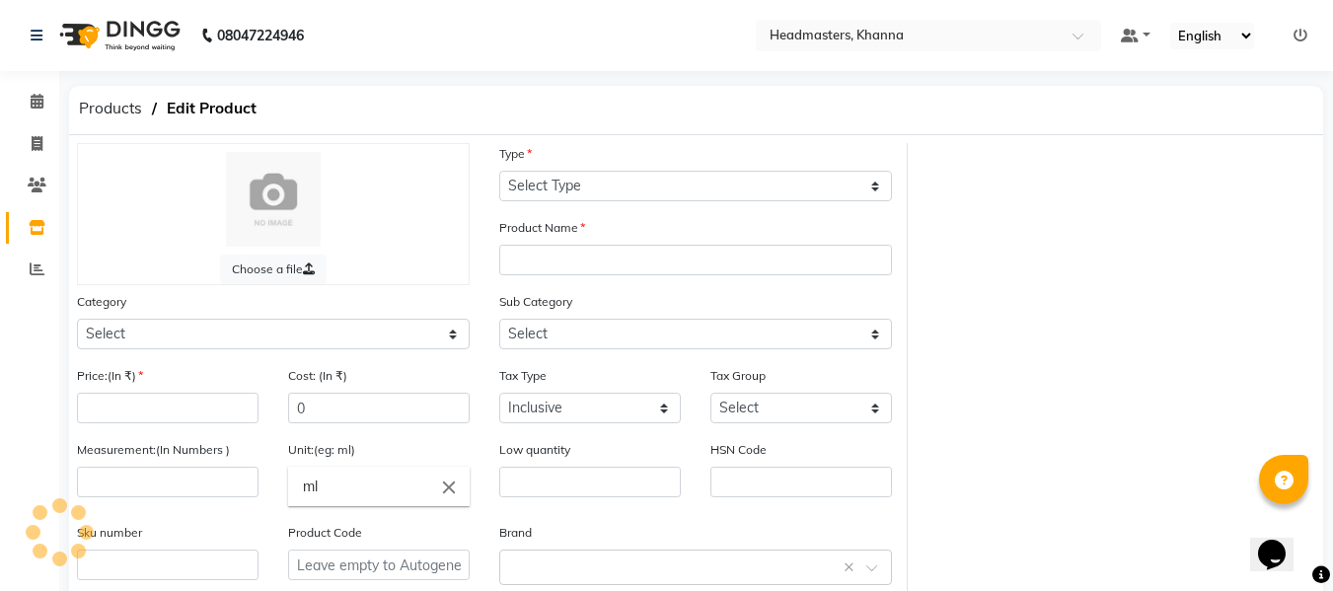
type input "9000"
type input "950"
type input "P14426"
select select "1099101109"
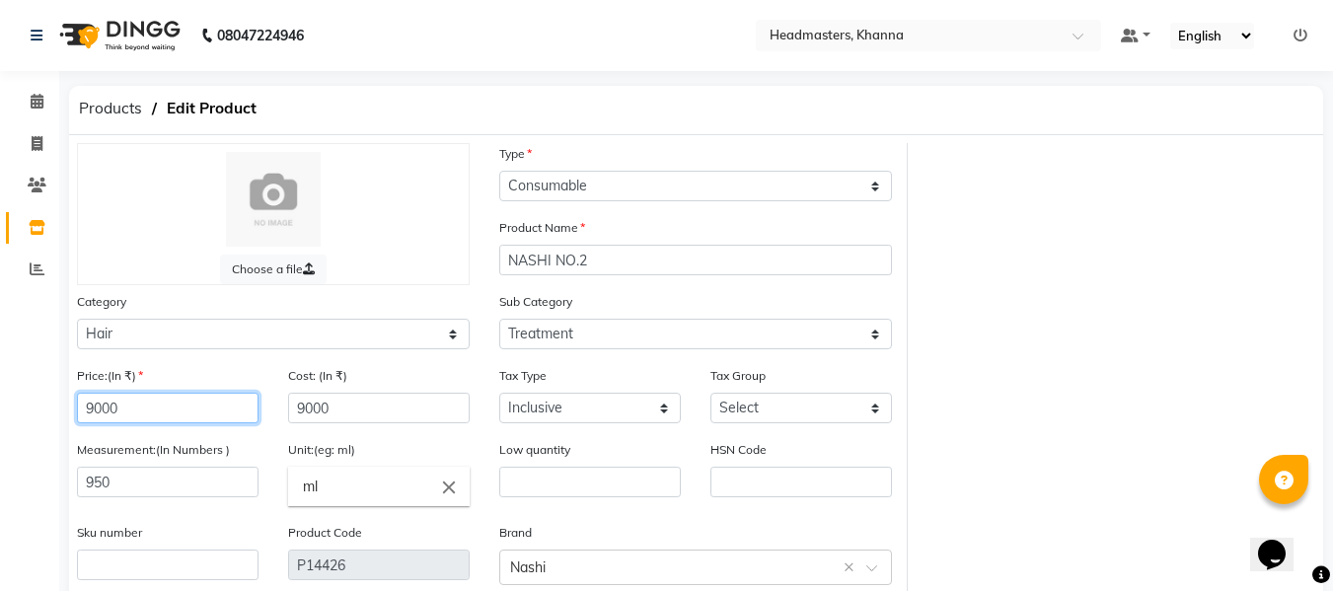
click at [154, 403] on input "9000" at bounding box center [168, 408] width 182 height 31
type input "9"
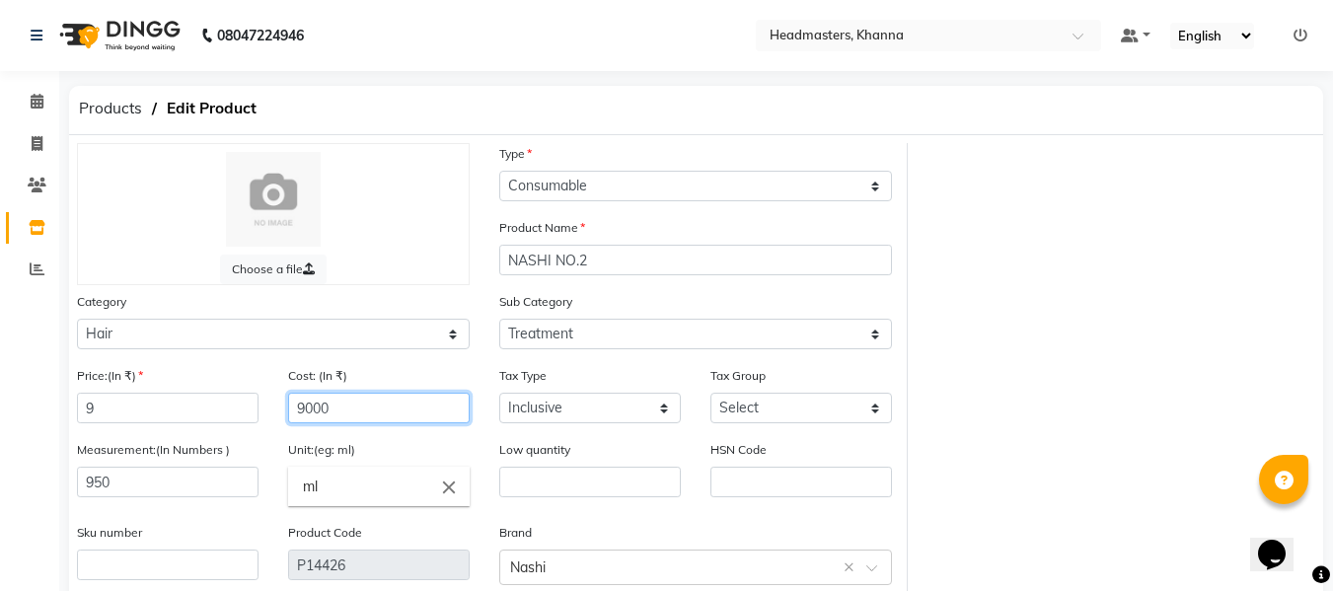
click at [364, 411] on input "9000" at bounding box center [379, 408] width 182 height 31
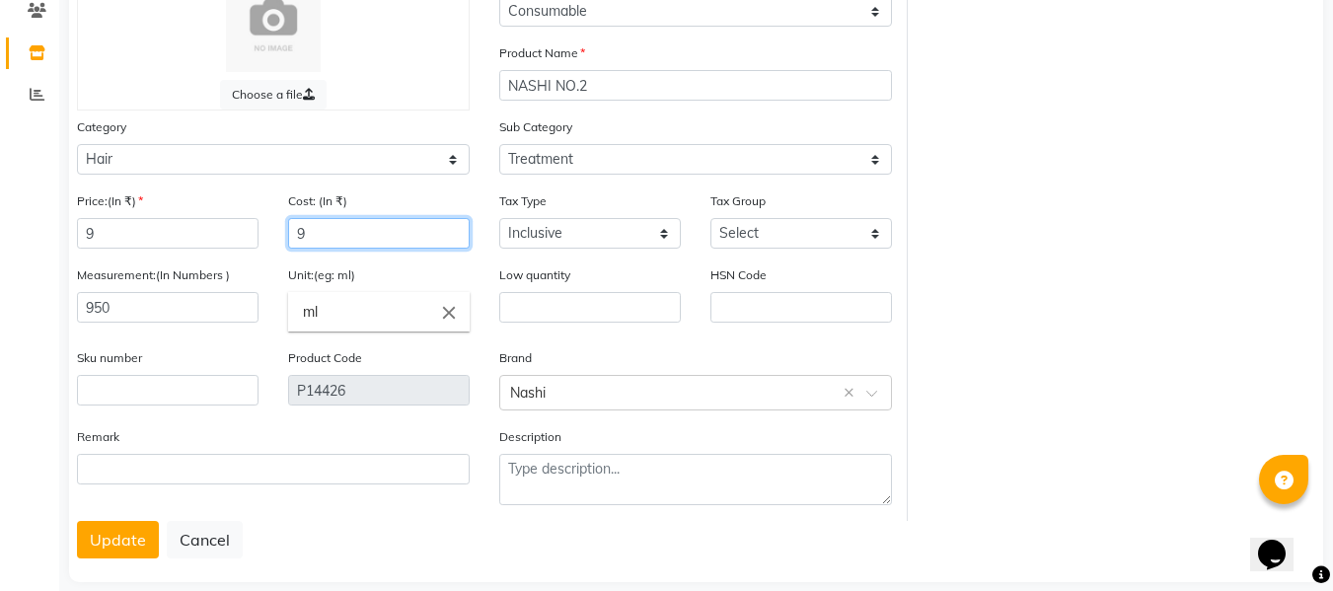
scroll to position [199, 0]
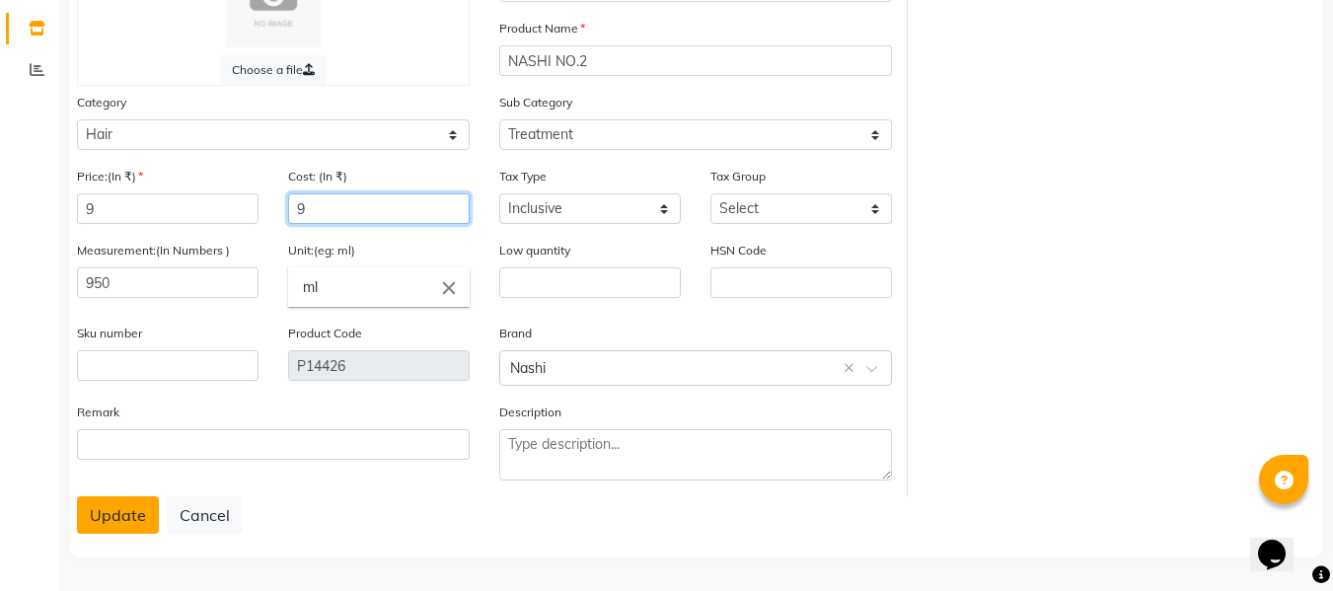
type input "9"
click at [97, 516] on button "Update" at bounding box center [118, 514] width 82 height 37
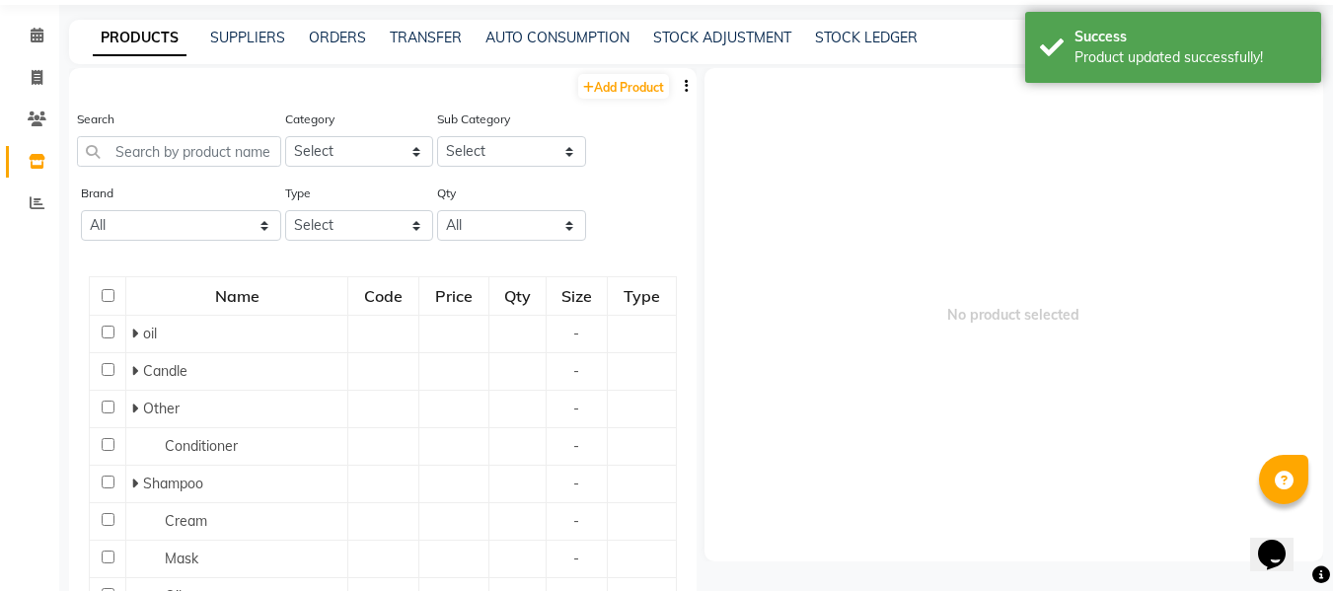
scroll to position [13, 0]
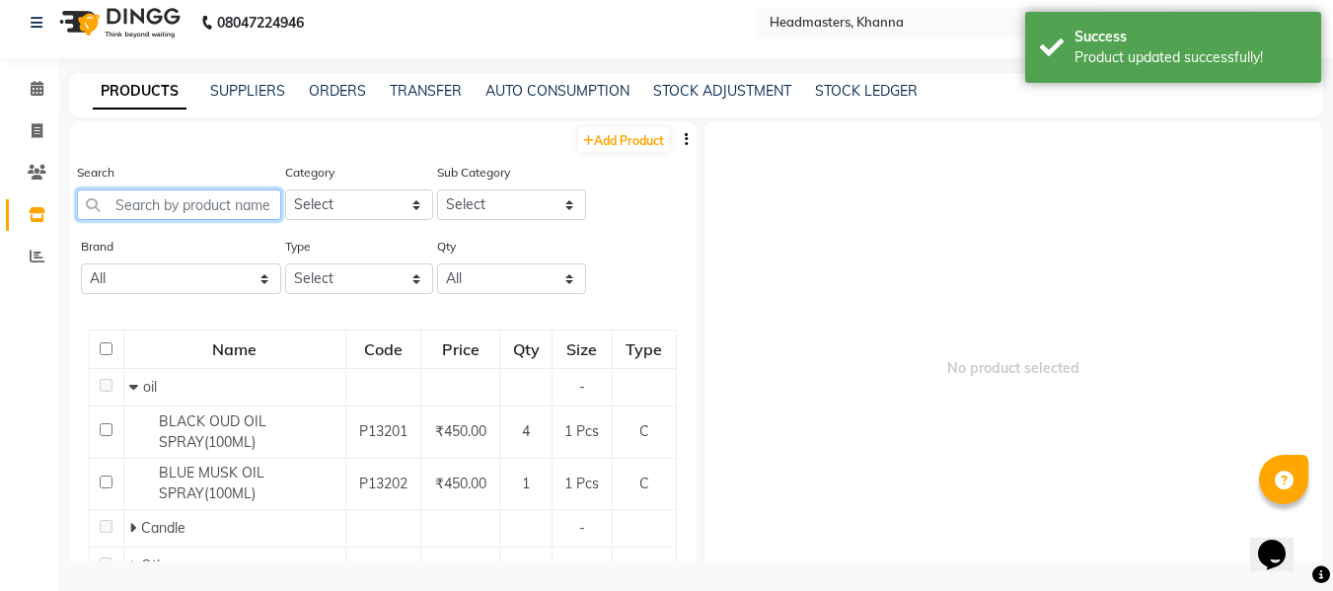
click at [187, 191] on input "text" at bounding box center [179, 204] width 204 height 31
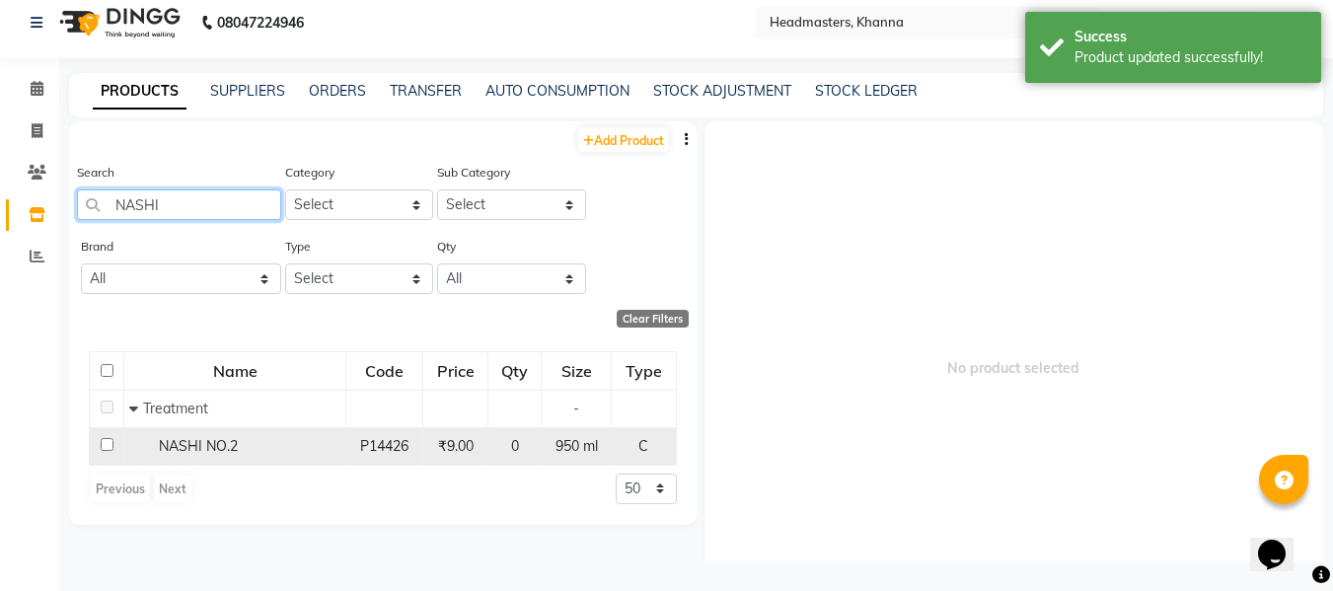
type input "NASHI"
click at [222, 443] on span "NASHI NO.2" at bounding box center [198, 446] width 79 height 18
select select
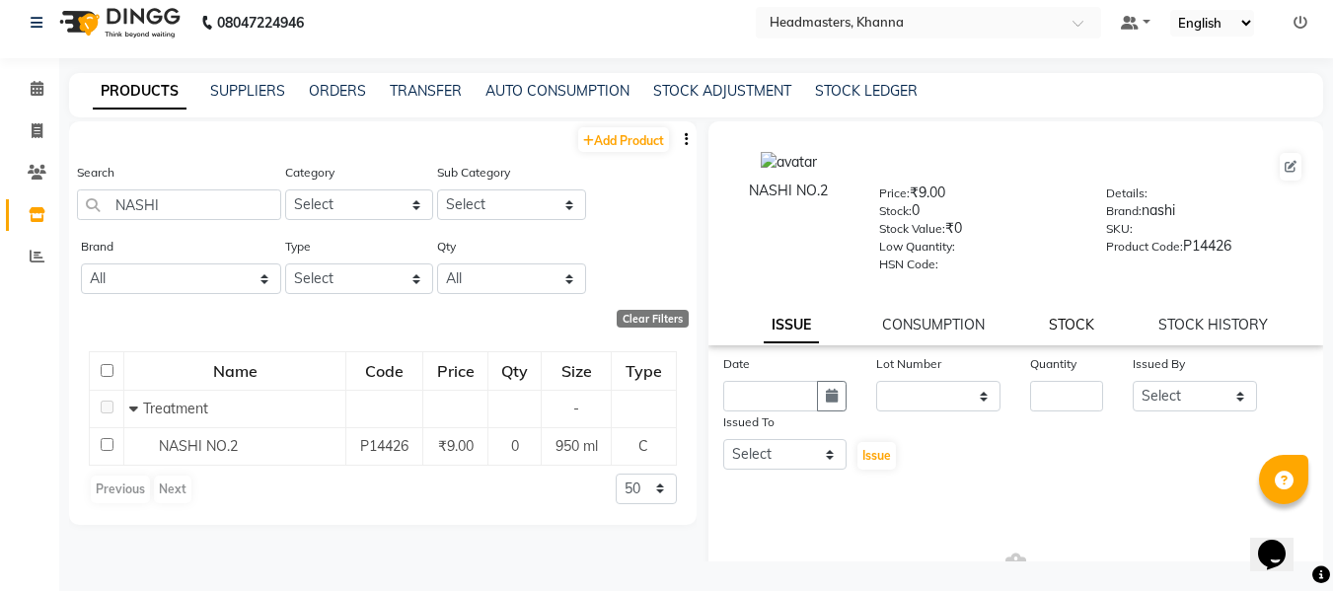
click at [1063, 320] on link "STOCK" at bounding box center [1071, 325] width 45 height 18
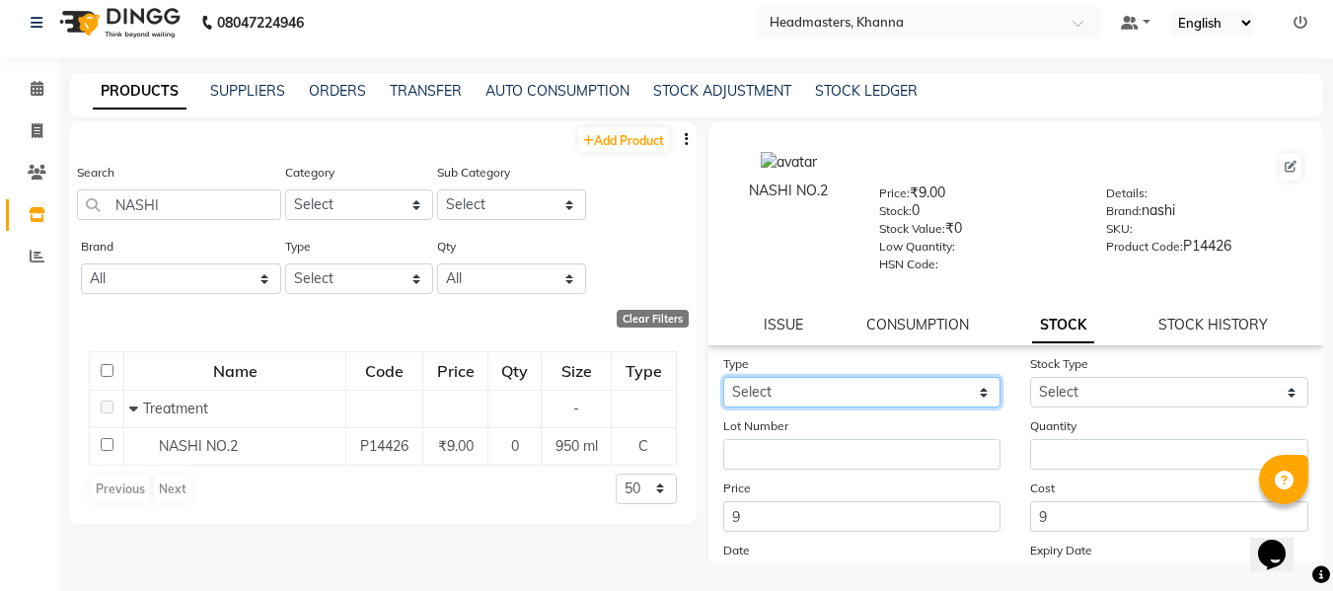
click at [836, 389] on select "Select In" at bounding box center [862, 392] width 278 height 31
select select "in"
click at [723, 377] on select "Select In" at bounding box center [862, 392] width 278 height 31
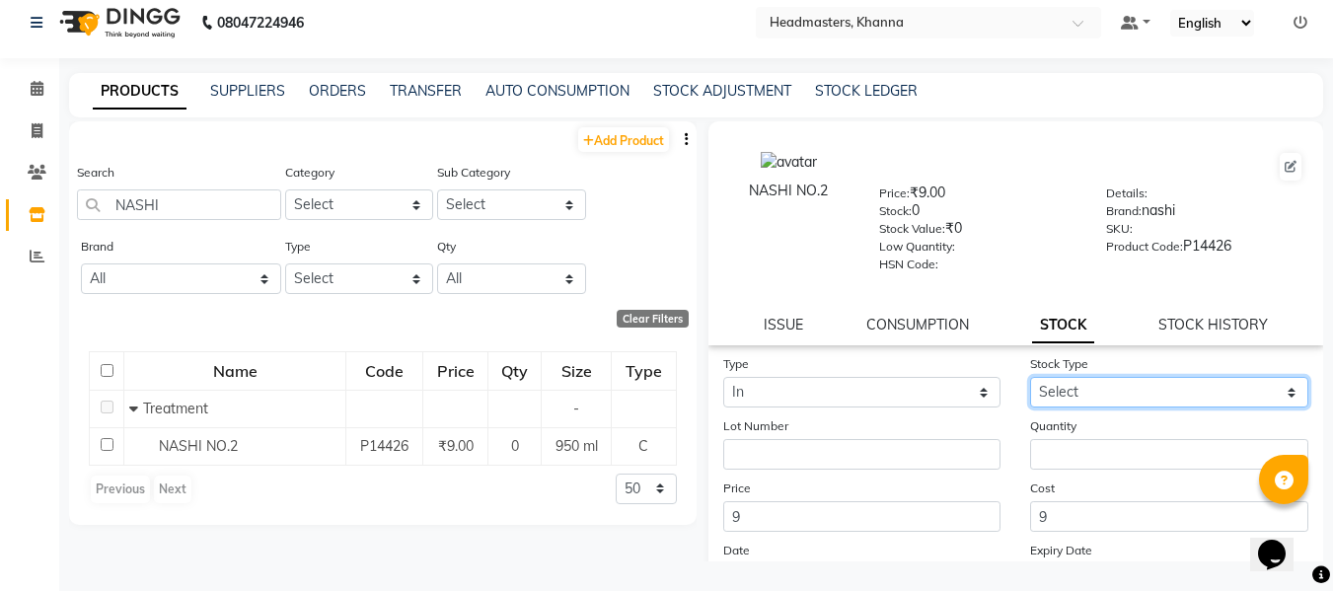
click at [1100, 394] on select "Select New Stock Adjustment Return Other" at bounding box center [1169, 392] width 278 height 31
select select "new stock"
click at [1030, 377] on select "Select New Stock Adjustment Return Other" at bounding box center [1169, 392] width 278 height 31
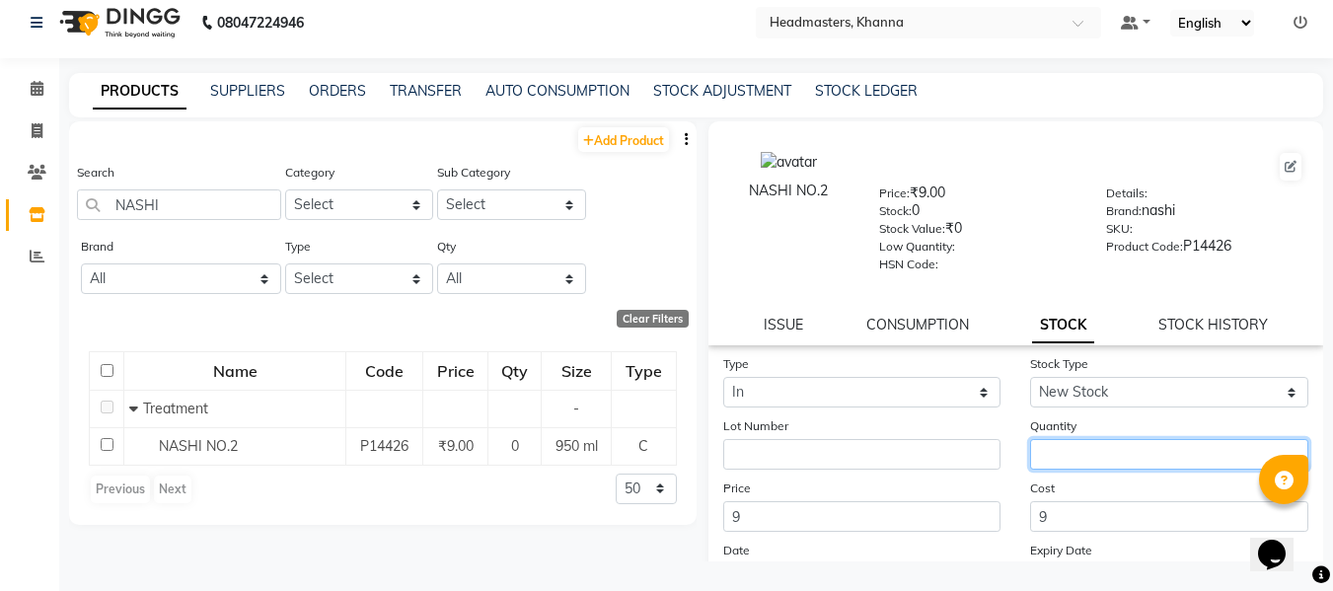
click at [1059, 460] on input "number" at bounding box center [1169, 454] width 278 height 31
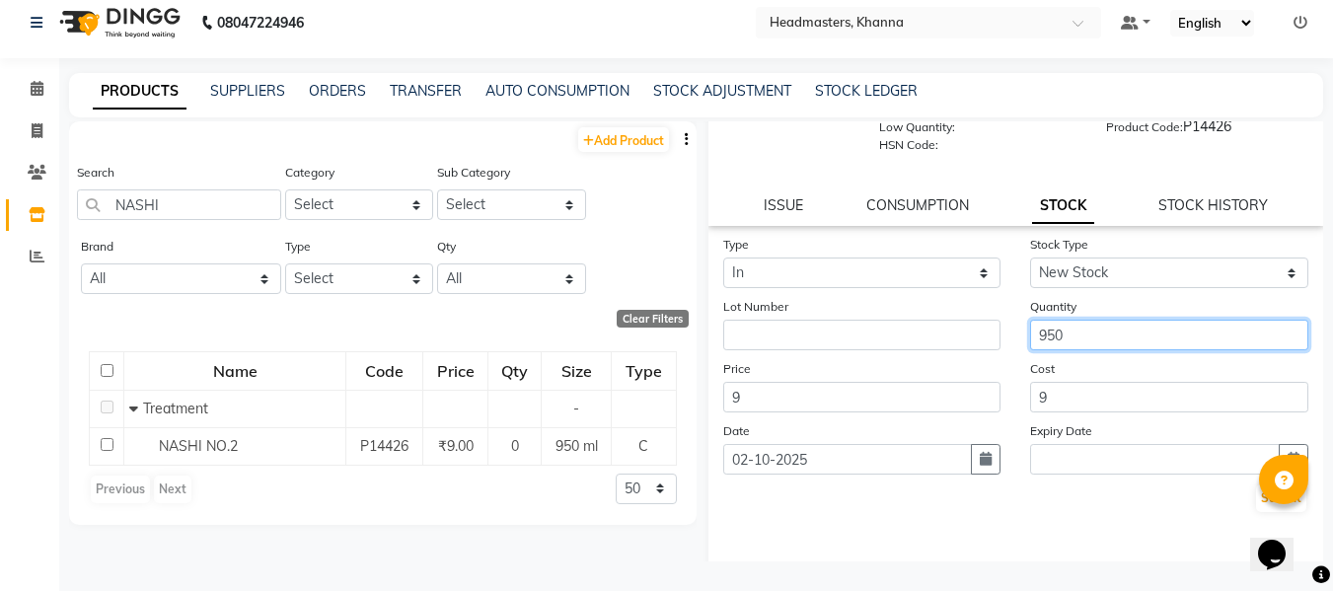
scroll to position [186, 0]
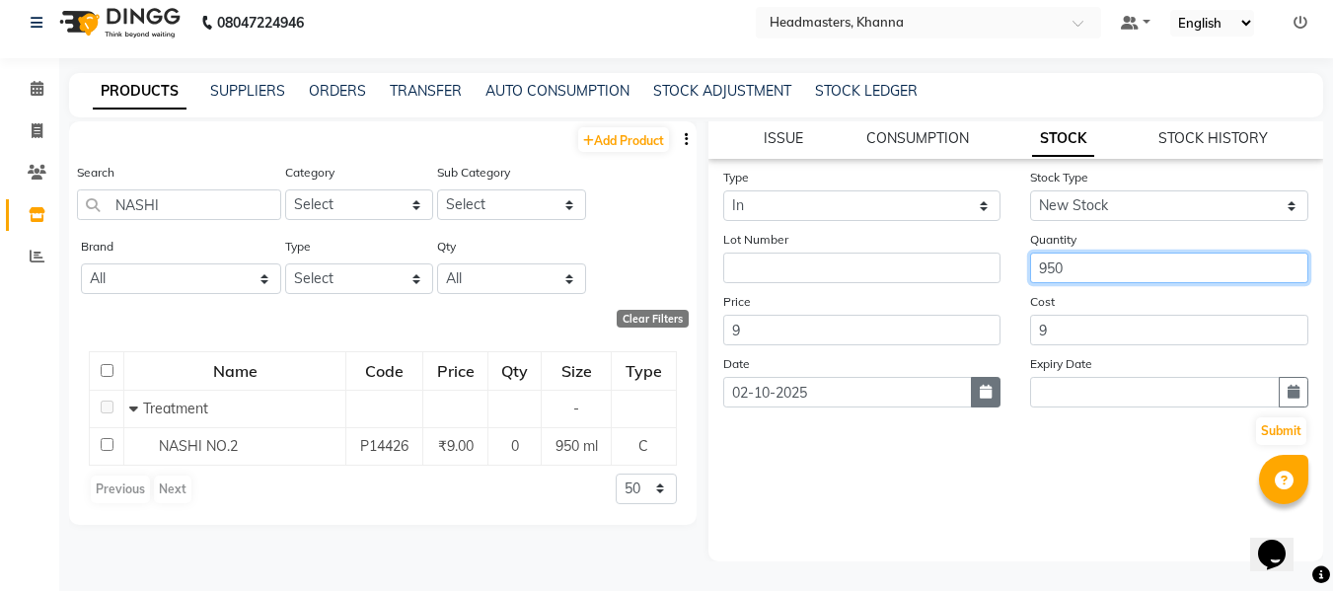
type input "950"
click at [980, 386] on icon "button" at bounding box center [986, 392] width 12 height 14
select select "10"
select select "2025"
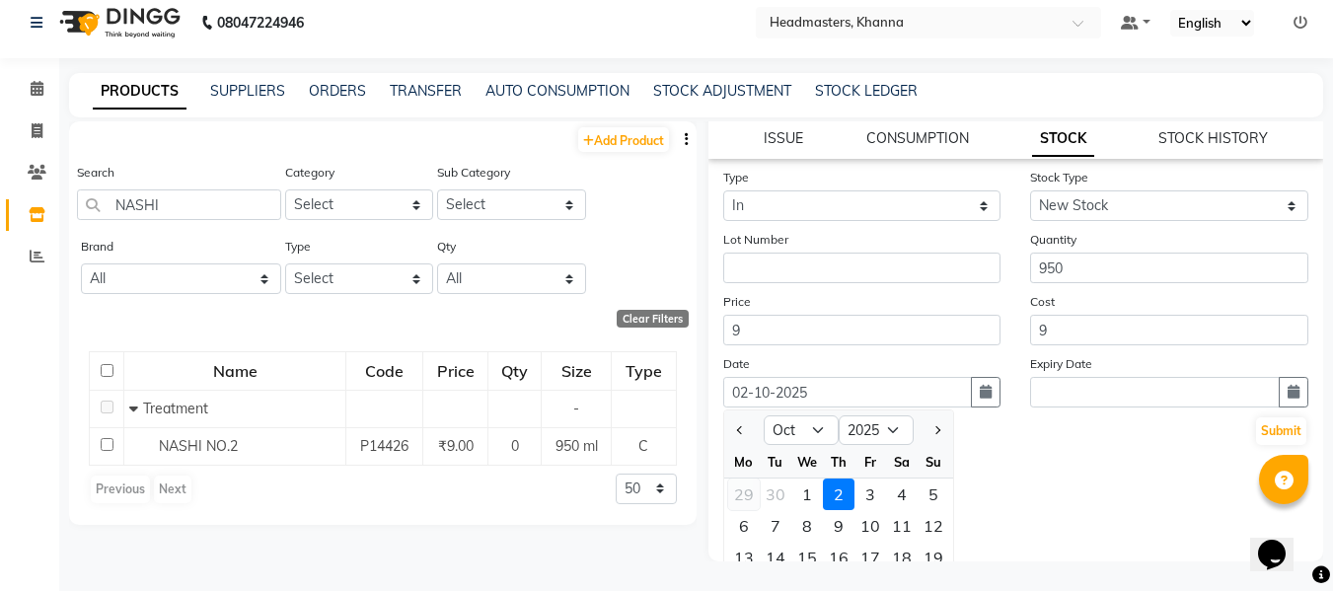
click at [748, 491] on div "29" at bounding box center [744, 494] width 32 height 32
type input "29-09-2025"
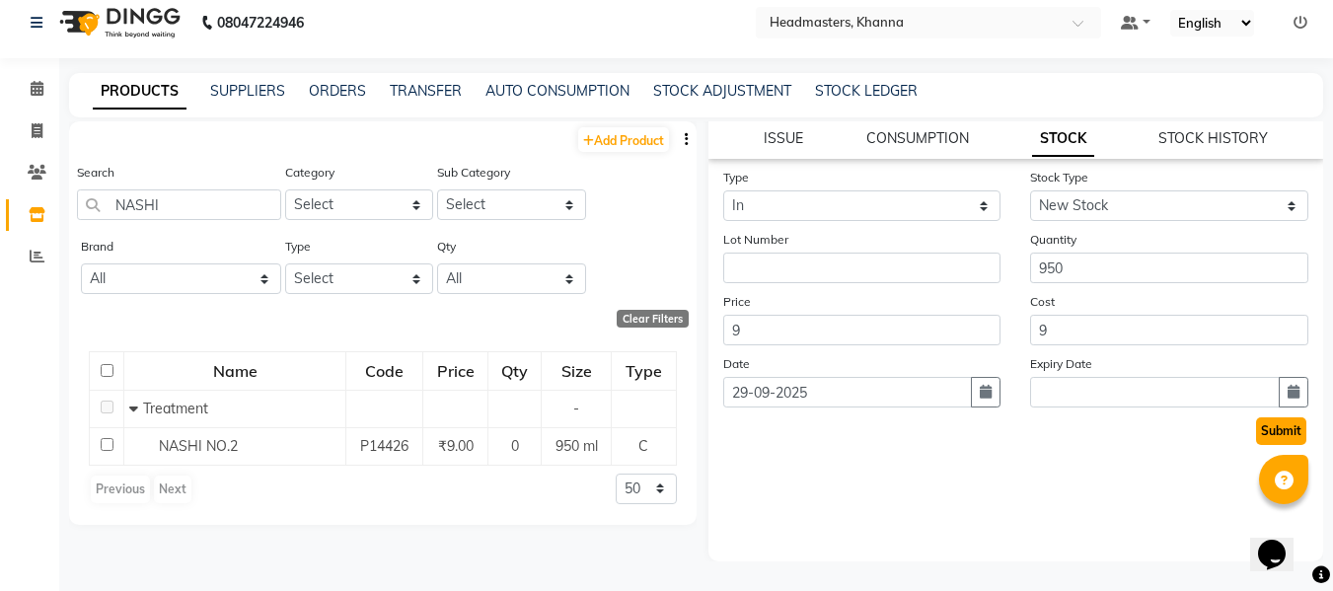
click at [1259, 425] on button "Submit" at bounding box center [1281, 431] width 50 height 28
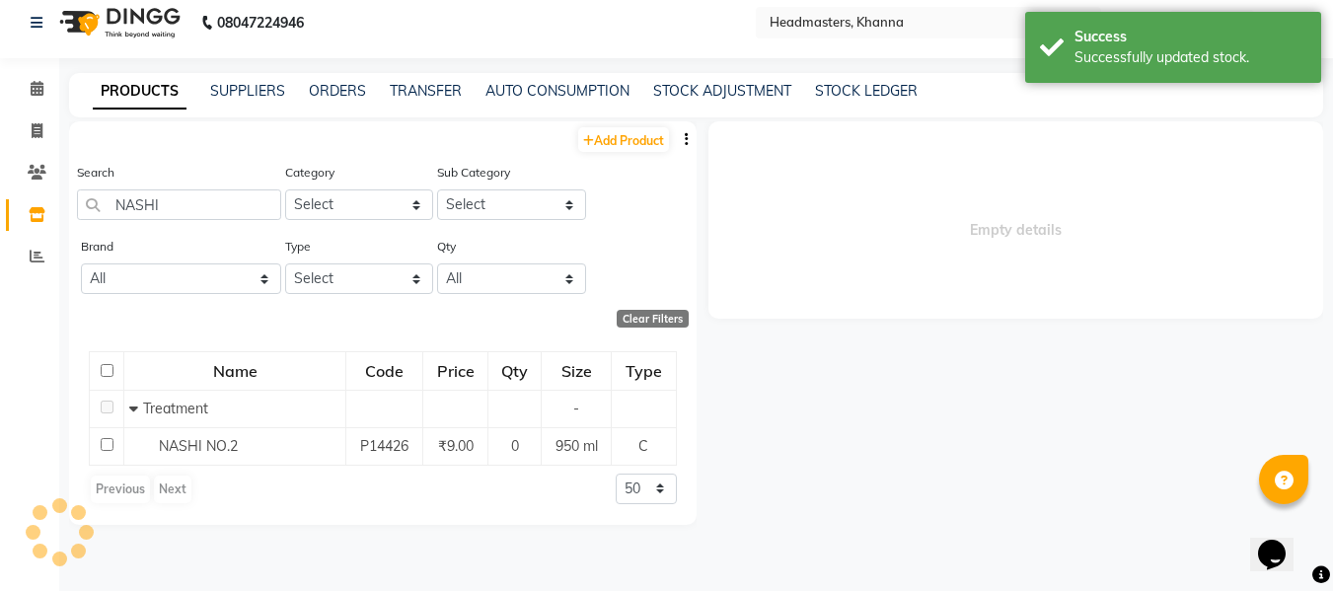
scroll to position [0, 0]
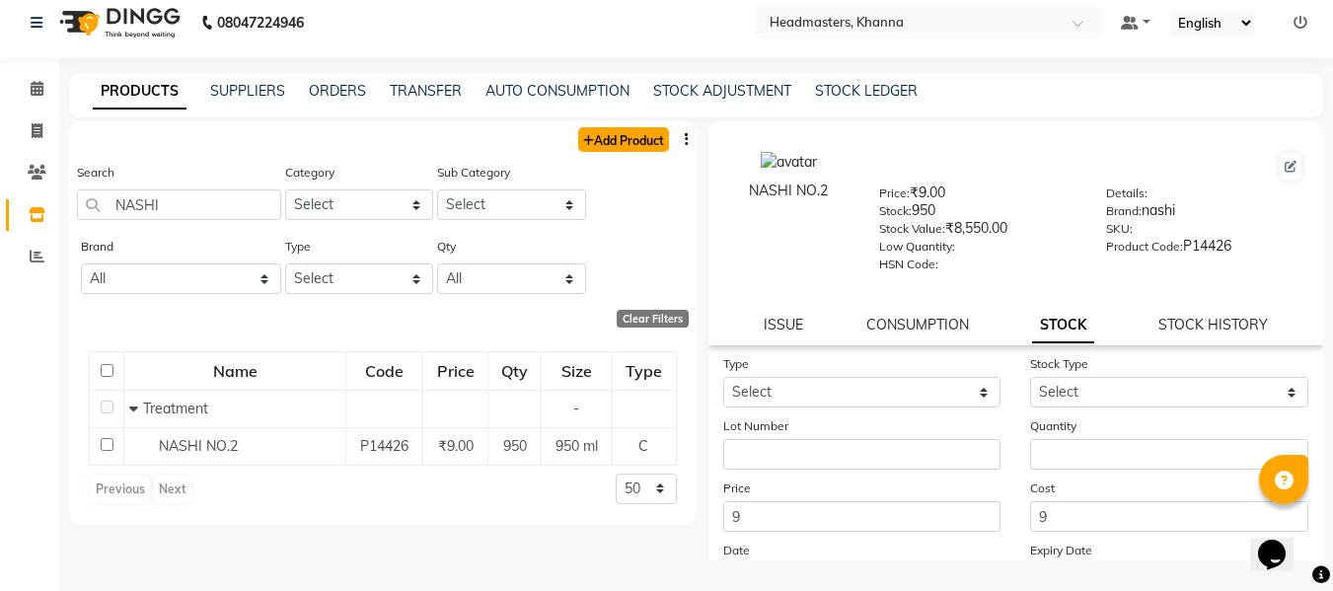
click at [633, 135] on link "Add Product" at bounding box center [623, 139] width 91 height 25
select select "true"
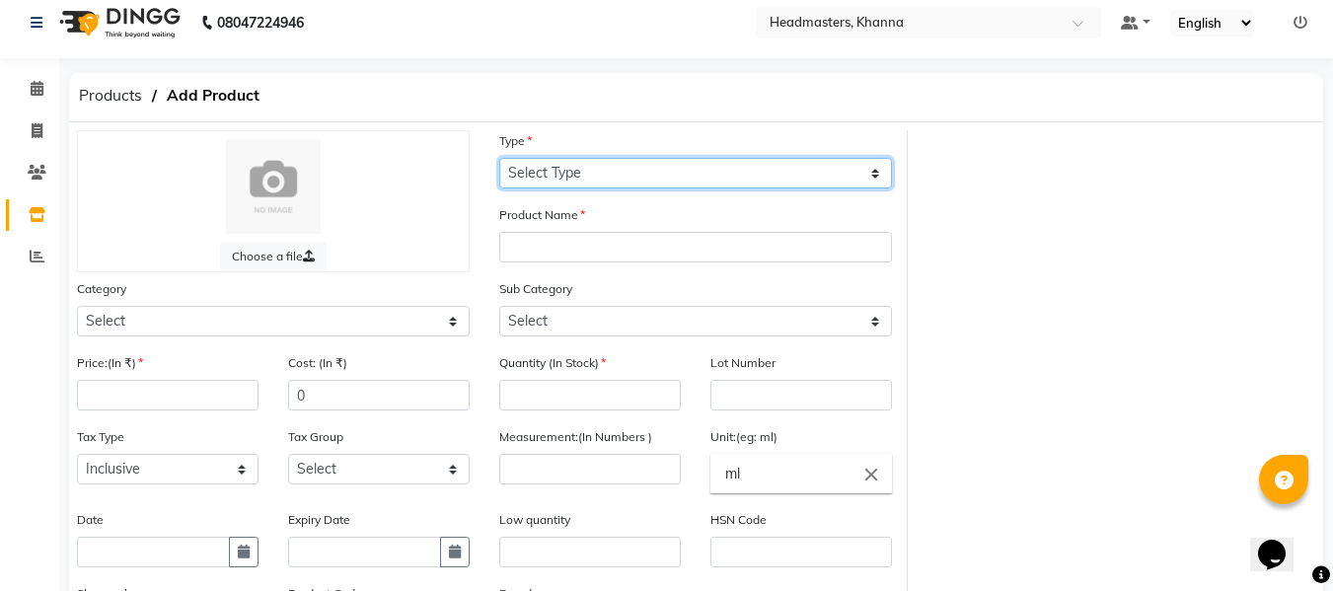
drag, startPoint x: 591, startPoint y: 177, endPoint x: 604, endPoint y: 185, distance: 15.6
click at [591, 177] on select "Select Type Both Retail Consumable" at bounding box center [695, 173] width 393 height 31
select select "C"
click at [499, 158] on select "Select Type Both Retail Consumable" at bounding box center [695, 173] width 393 height 31
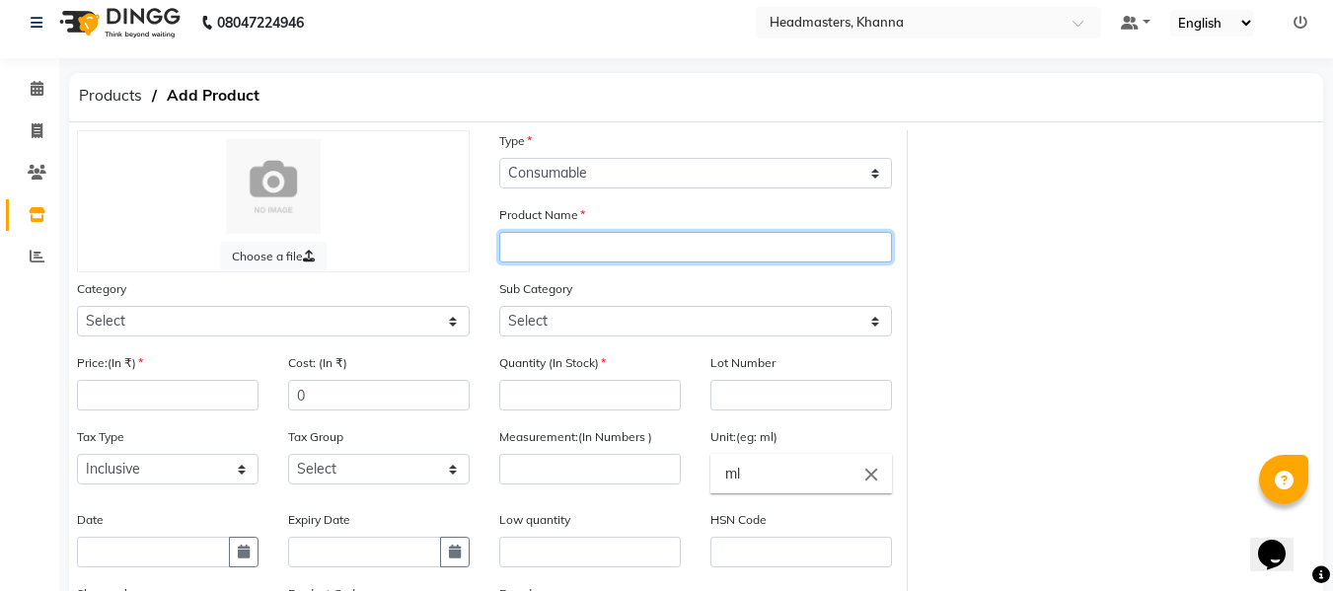
click at [590, 237] on input "text" at bounding box center [695, 247] width 393 height 31
type input "NASHI NO.3"
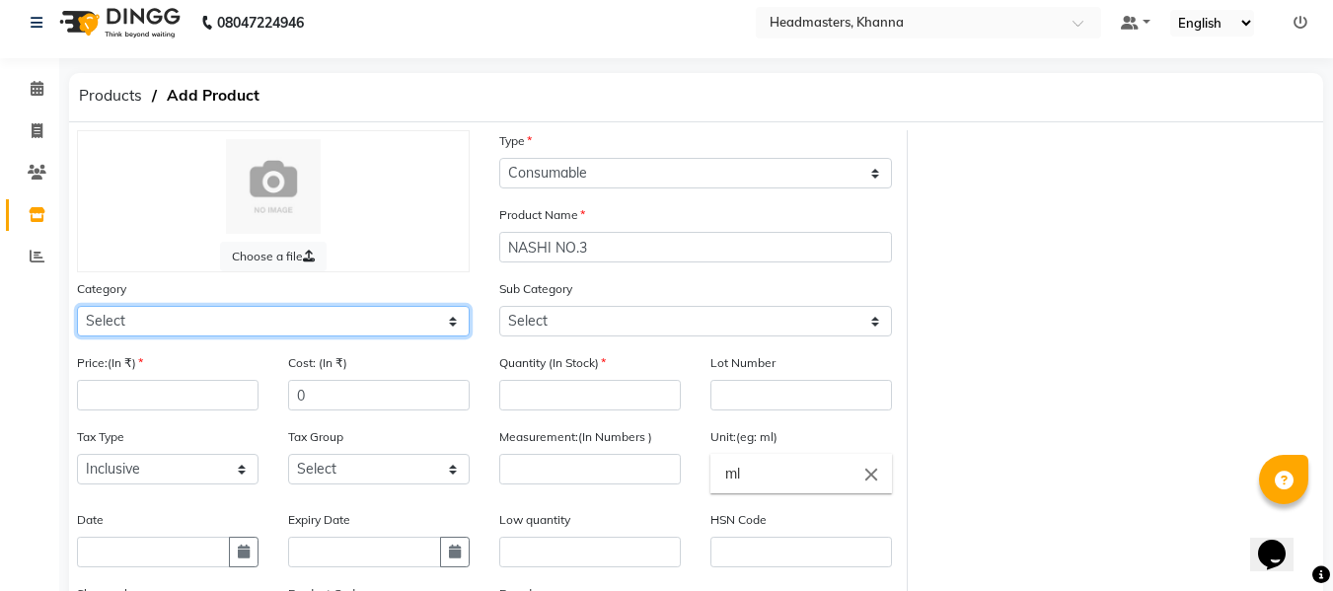
click at [378, 325] on select "Select Hair Skin Makeup Personal Care Appliances [PERSON_NAME] Waxing Disposabl…" at bounding box center [273, 321] width 393 height 31
select select "1099101100"
click at [77, 306] on select "Select Hair Skin Makeup Personal Care Appliances [PERSON_NAME] Waxing Disposabl…" at bounding box center [273, 321] width 393 height 31
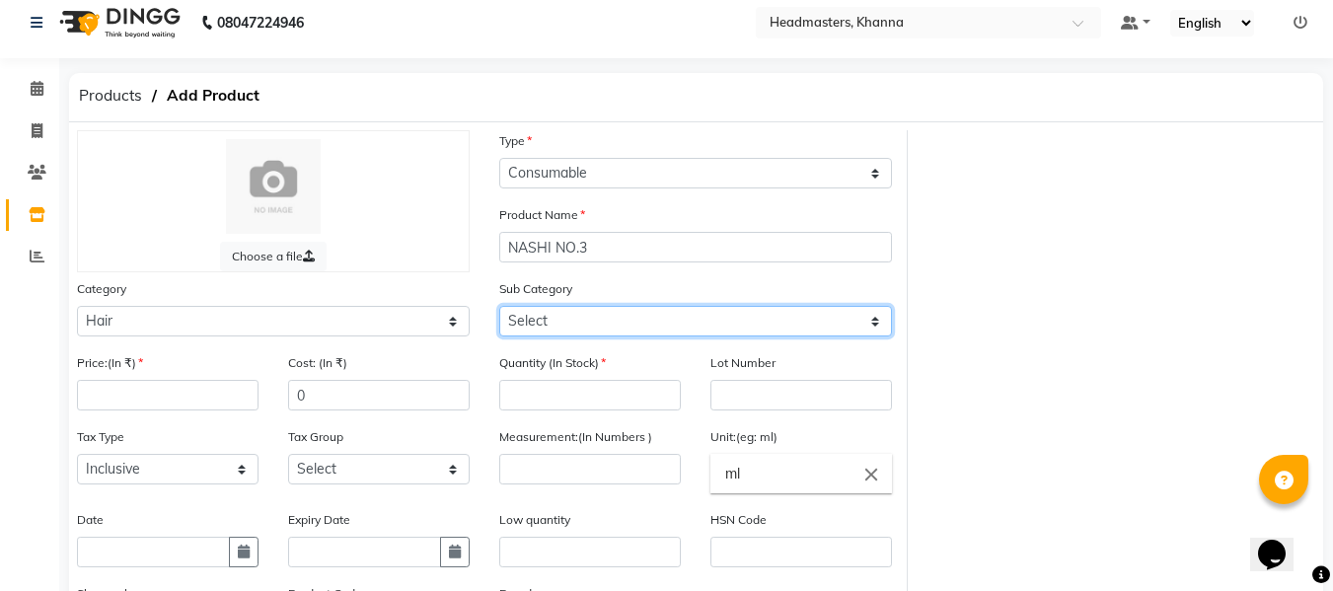
click at [557, 318] on select "Select Conditioner Shampoo Cream Mask Oil Serum Color Appliances Treatment Styl…" at bounding box center [695, 321] width 393 height 31
select select "1099101109"
click at [499, 306] on select "Select Conditioner Shampoo Cream Mask Oil Serum Color Appliances Treatment Styl…" at bounding box center [695, 321] width 393 height 31
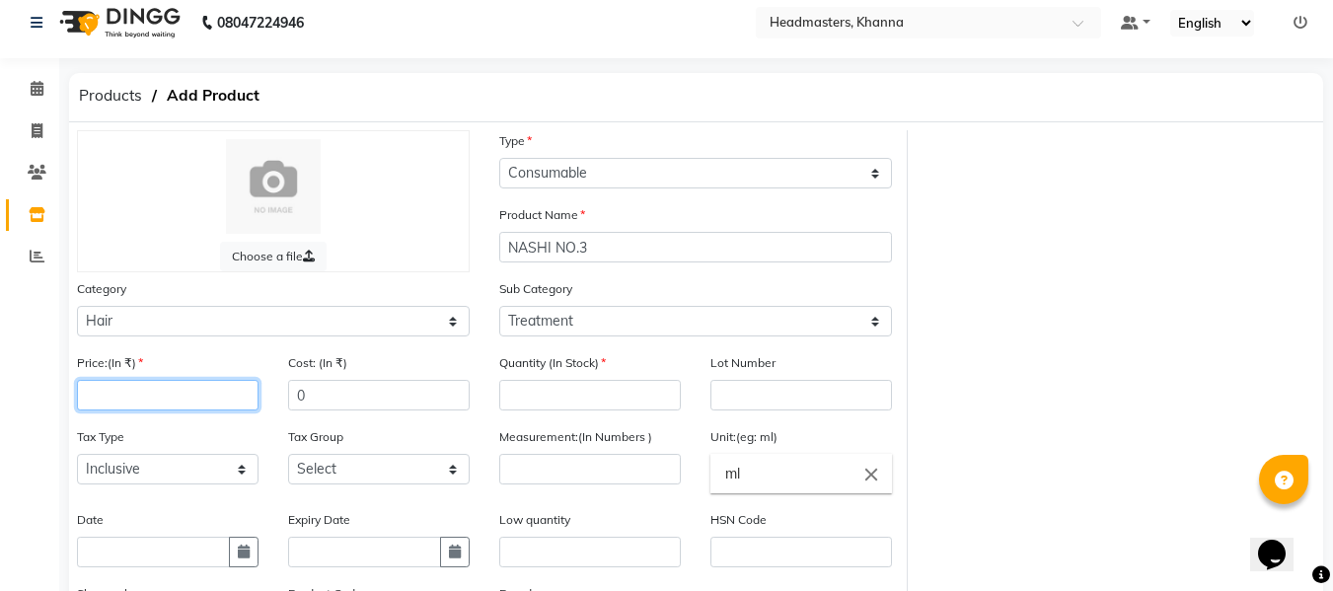
click at [195, 385] on input "number" at bounding box center [168, 395] width 182 height 31
type input "5"
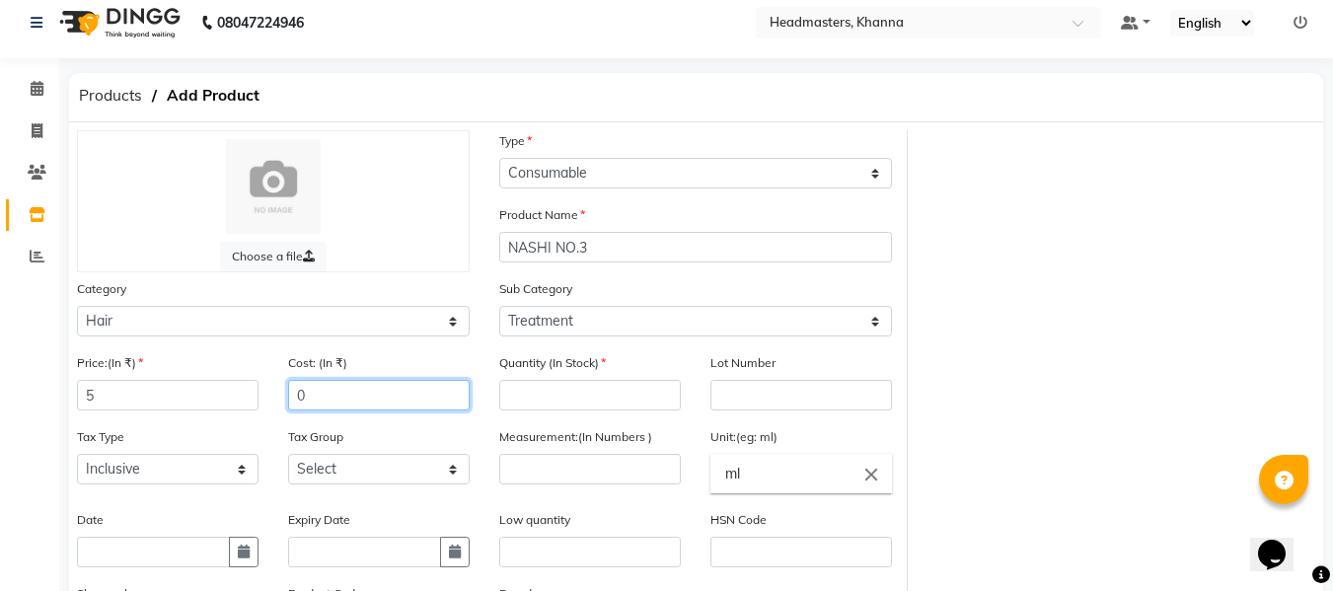
click at [393, 390] on input "0" at bounding box center [379, 395] width 182 height 31
type input "5"
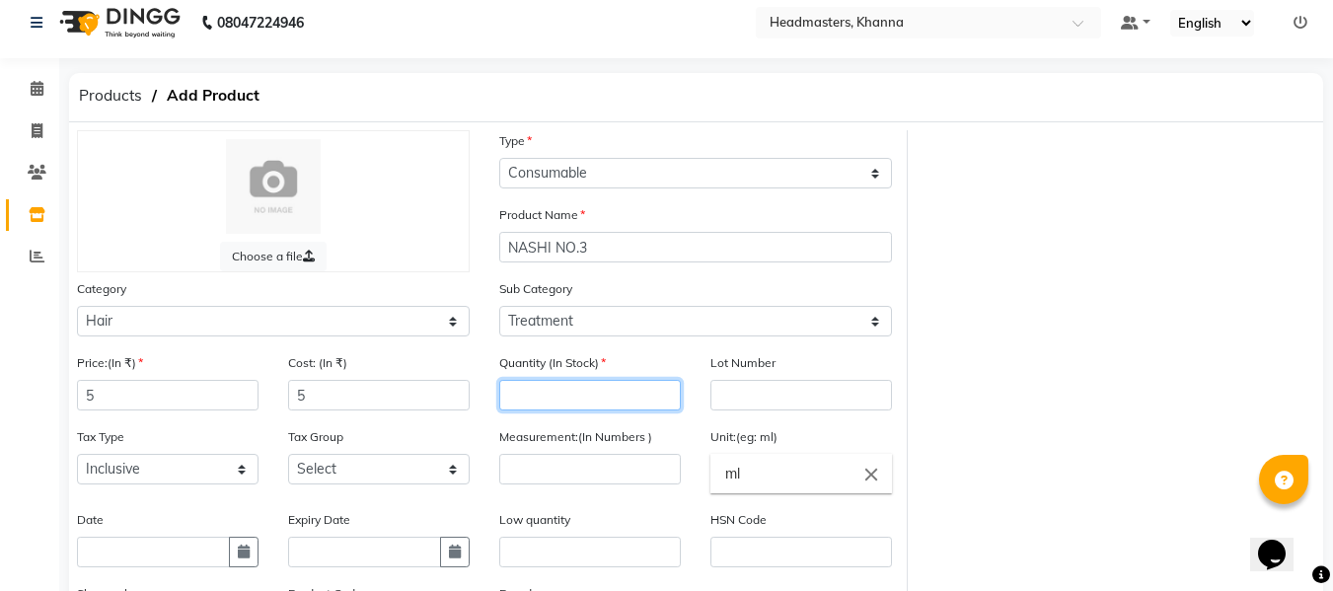
click at [584, 401] on input "number" at bounding box center [590, 395] width 182 height 31
type input "0"
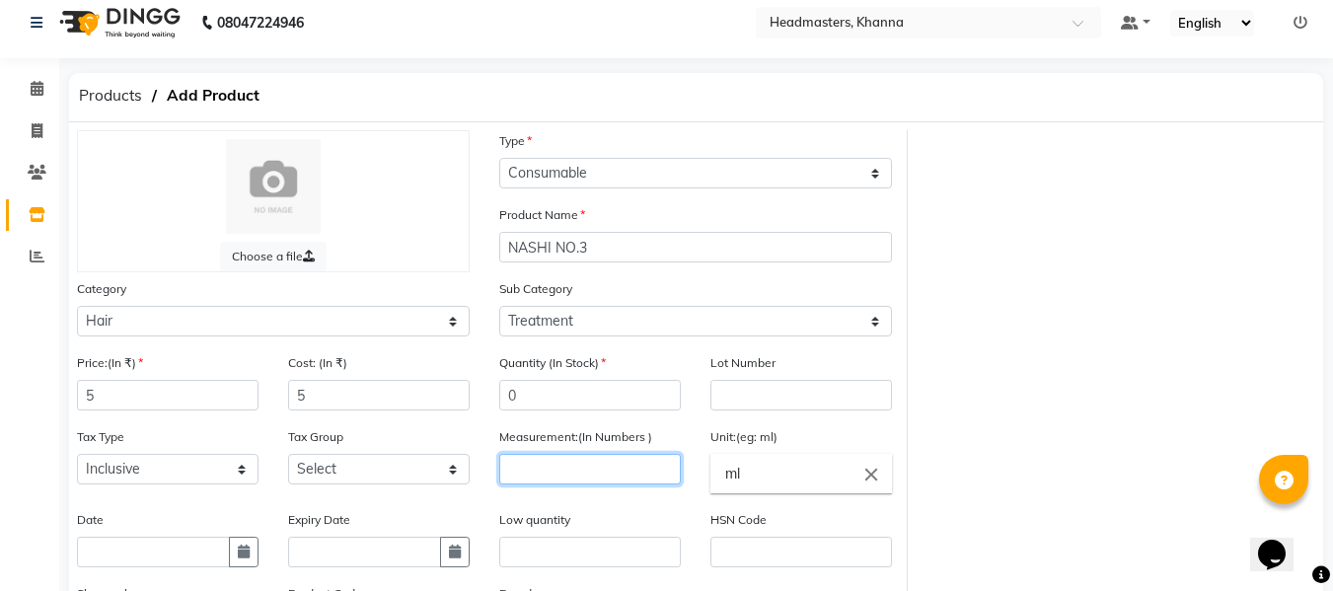
click at [598, 465] on input "number" at bounding box center [590, 469] width 182 height 31
type input "1"
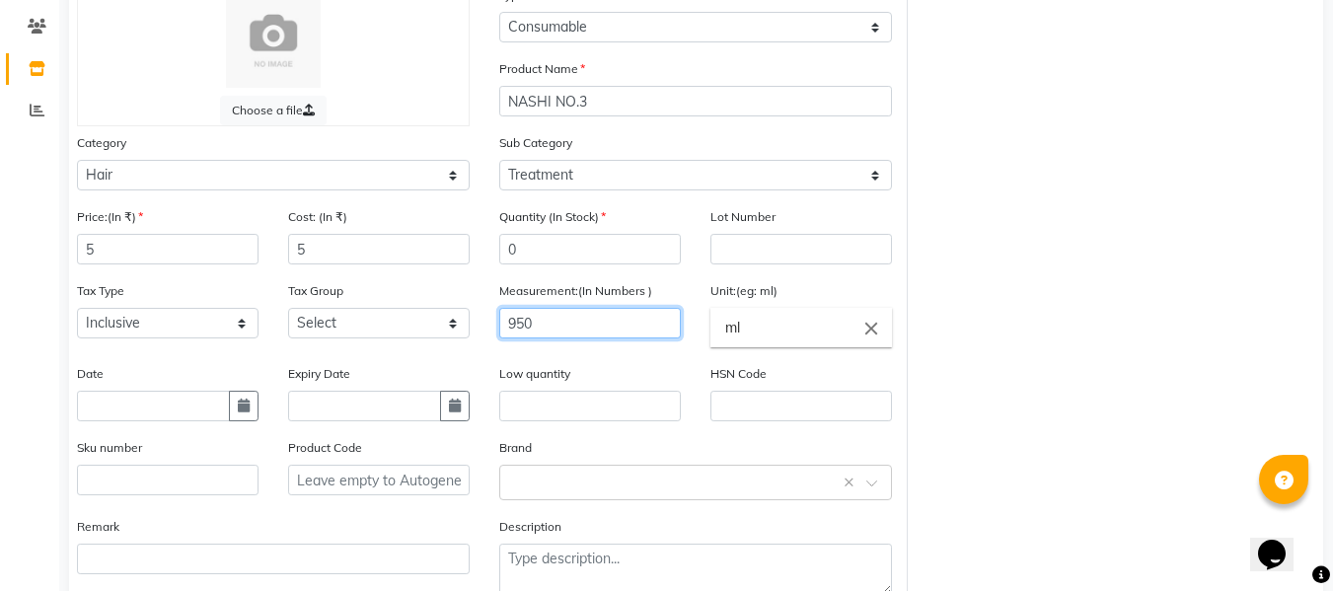
scroll to position [210, 0]
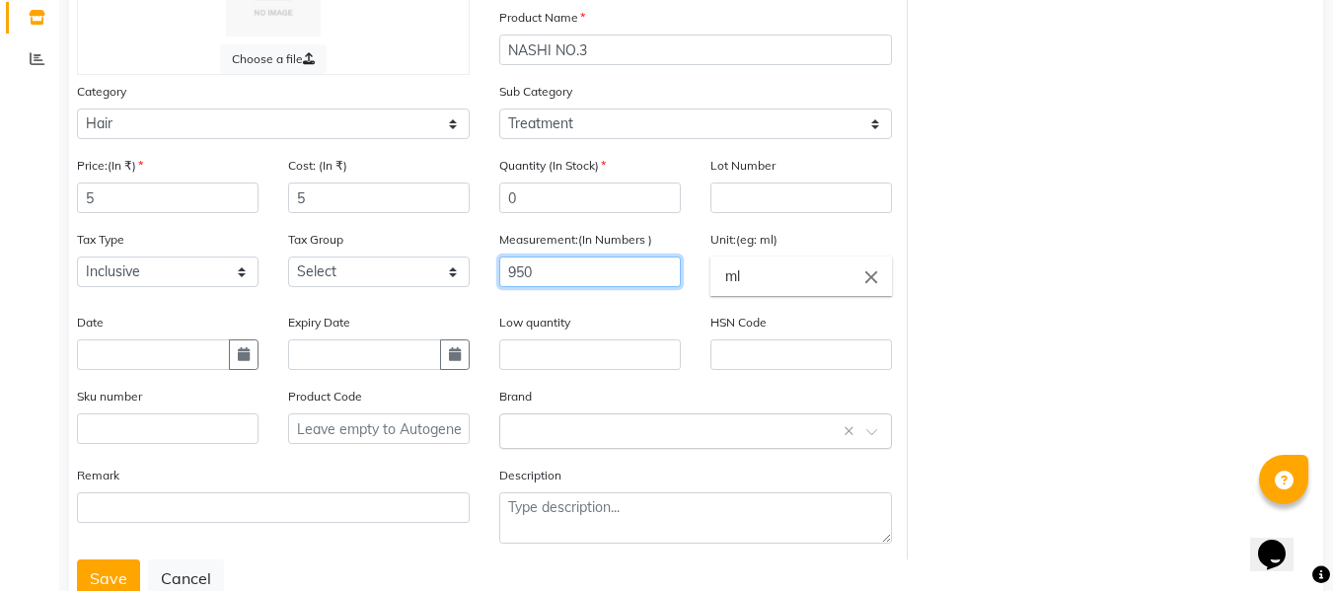
type input "950"
click at [559, 437] on input "text" at bounding box center [675, 429] width 331 height 21
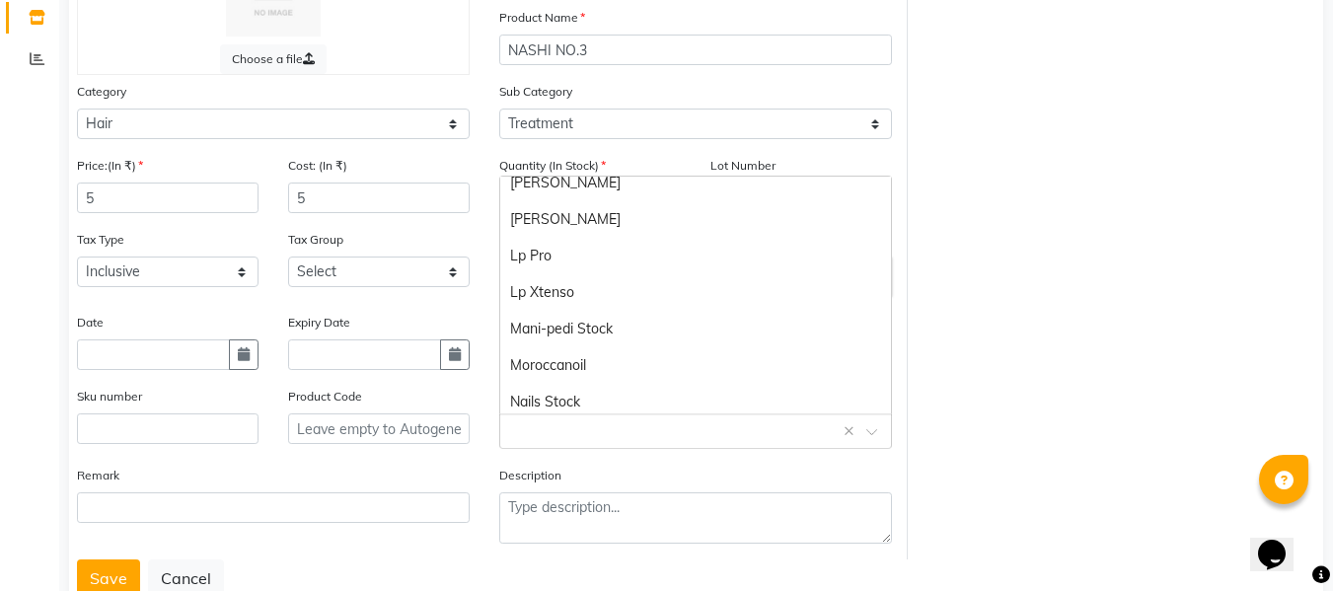
scroll to position [592, 0]
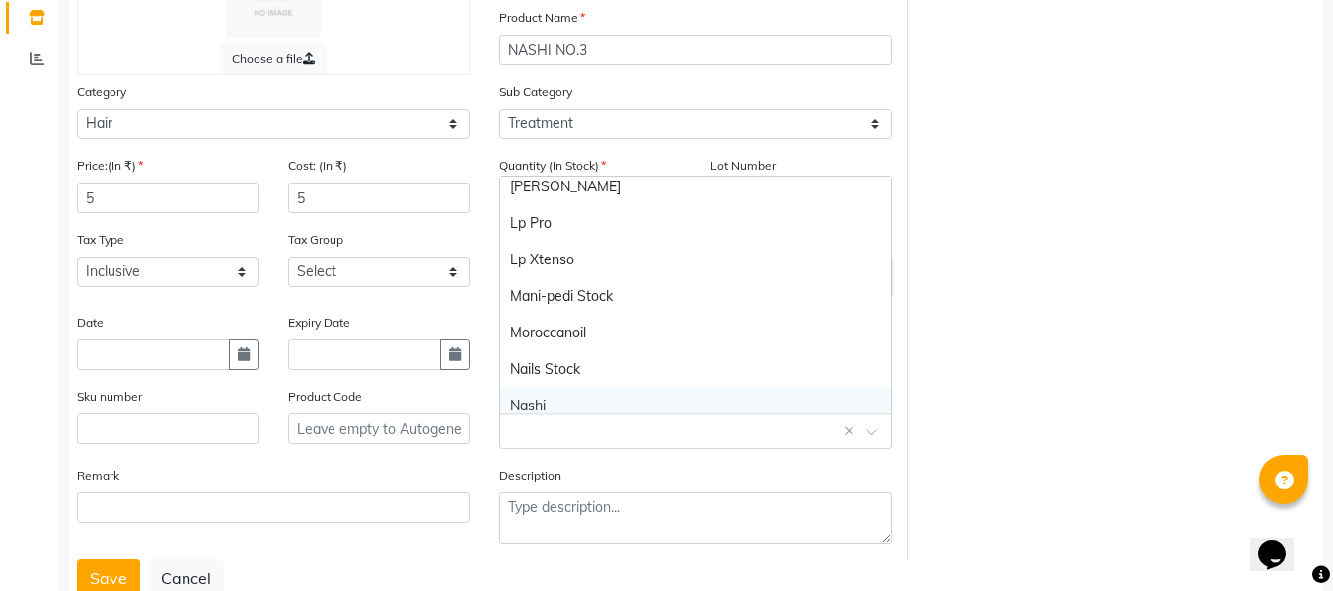
click at [543, 398] on div "Nashi" at bounding box center [695, 406] width 391 height 37
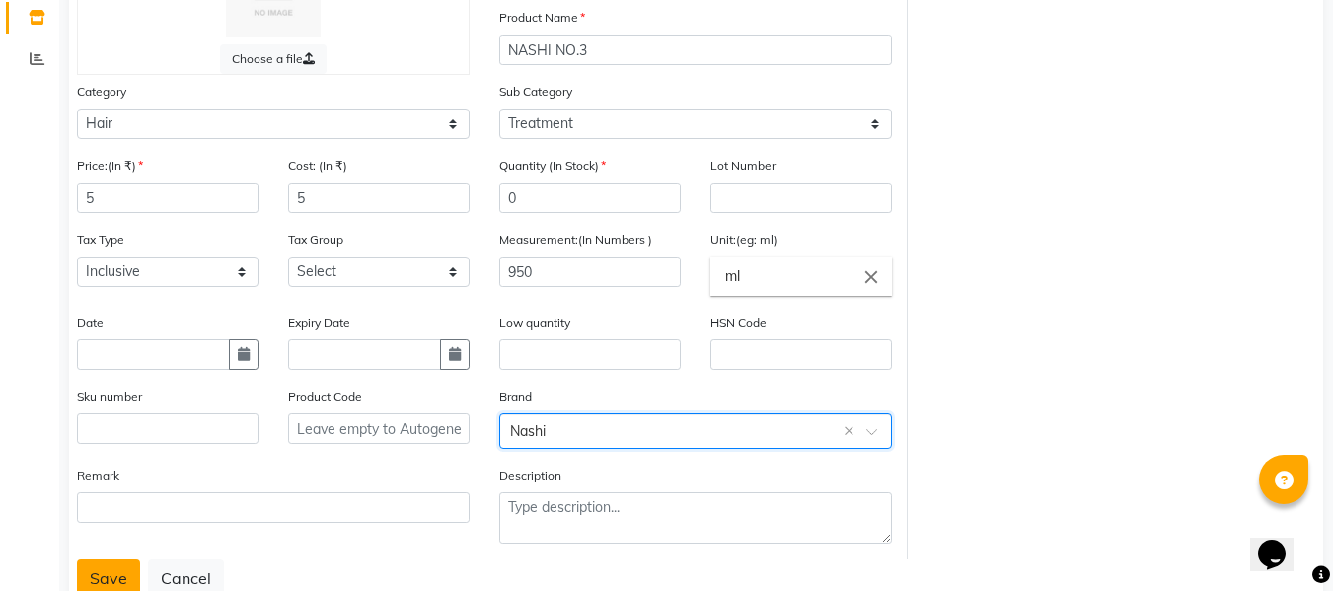
click at [108, 565] on button "Save" at bounding box center [108, 577] width 63 height 37
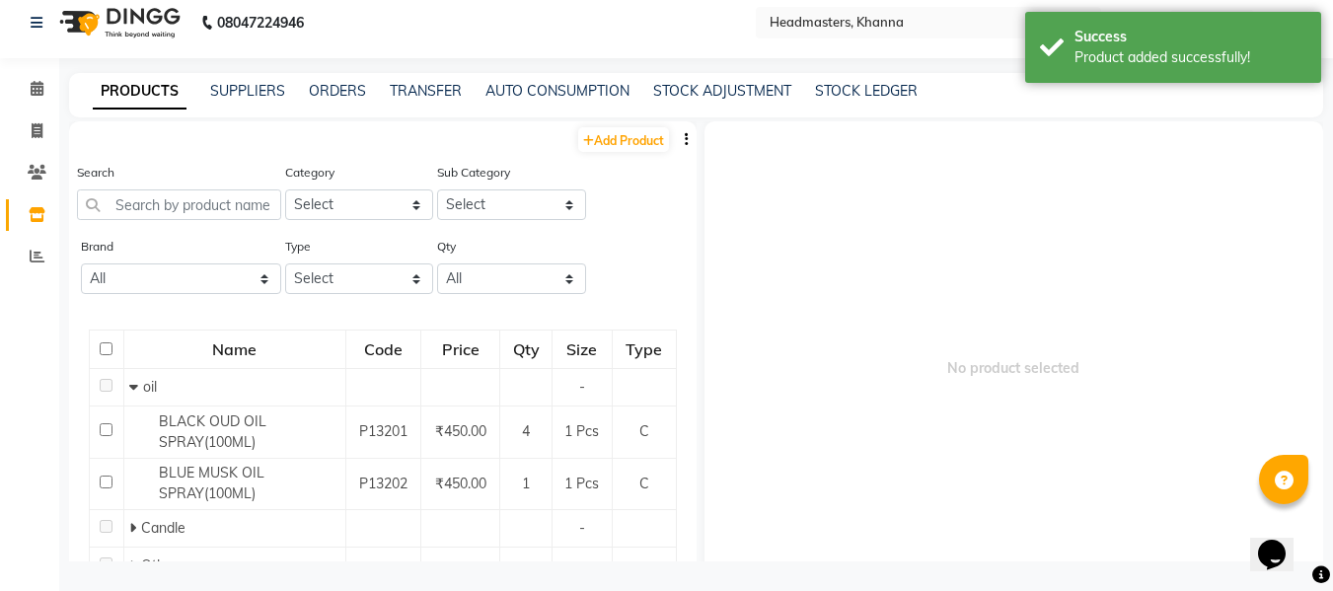
scroll to position [13, 0]
click at [187, 203] on input "text" at bounding box center [179, 204] width 204 height 31
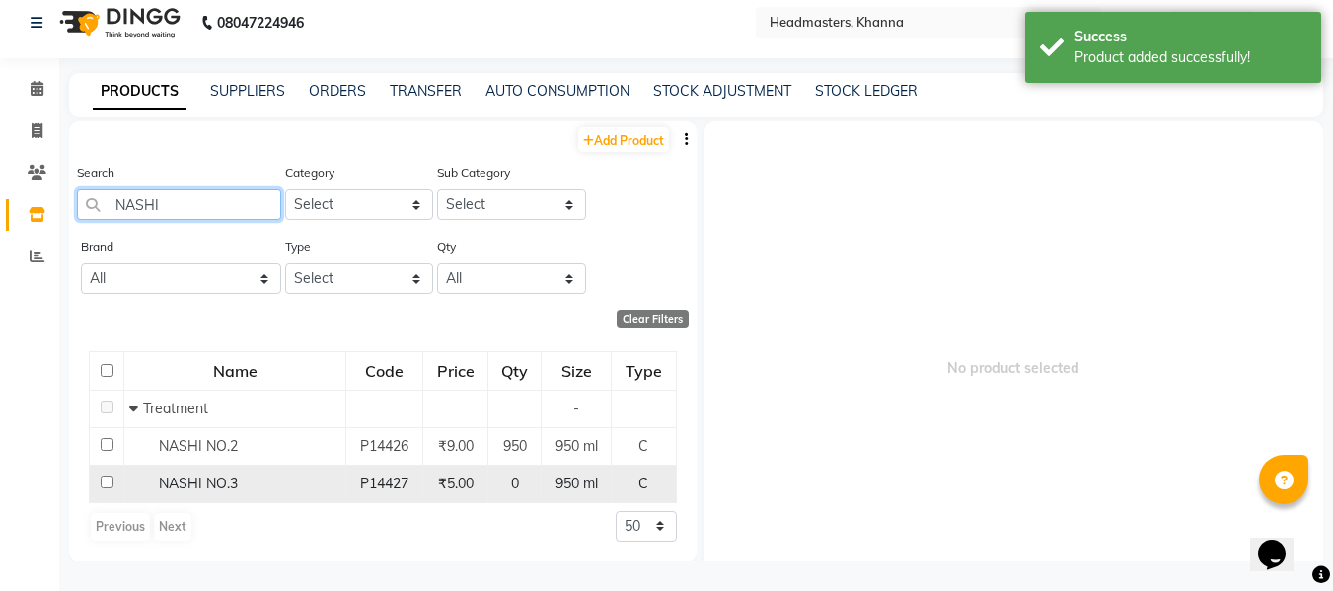
type input "NASHI"
click at [242, 478] on div "NASHI NO.3" at bounding box center [234, 484] width 211 height 21
select select
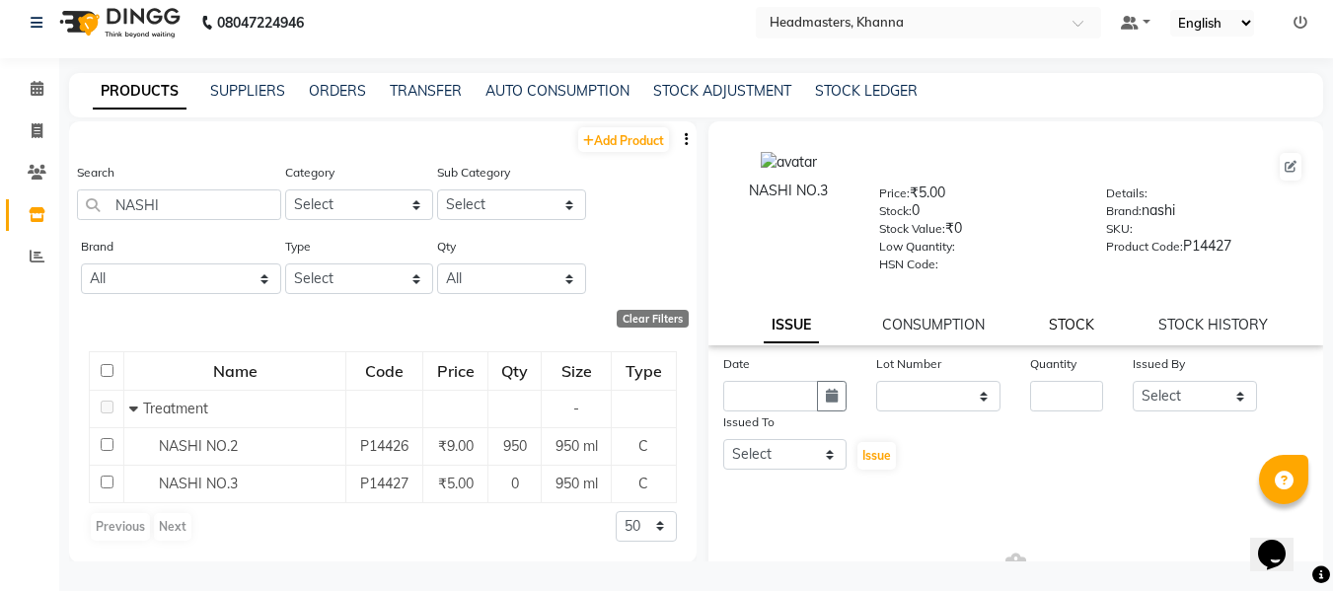
click at [1060, 322] on link "STOCK" at bounding box center [1071, 325] width 45 height 18
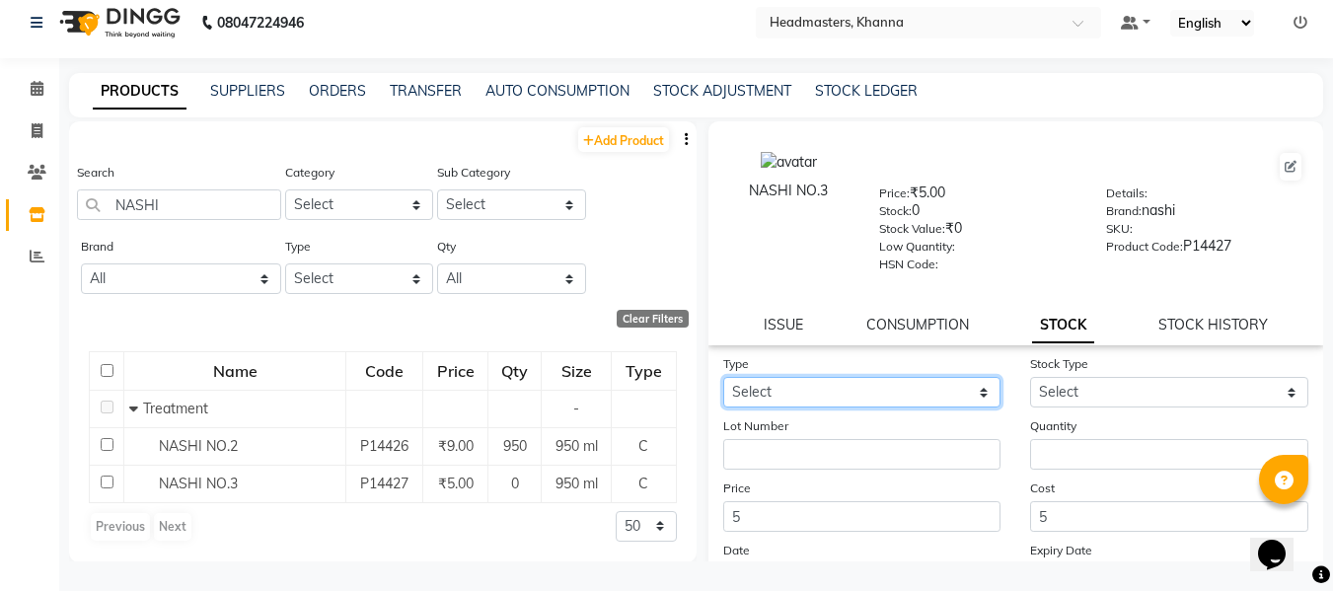
click at [805, 394] on select "Select In" at bounding box center [862, 392] width 278 height 31
select select "in"
click at [723, 377] on select "Select In" at bounding box center [862, 392] width 278 height 31
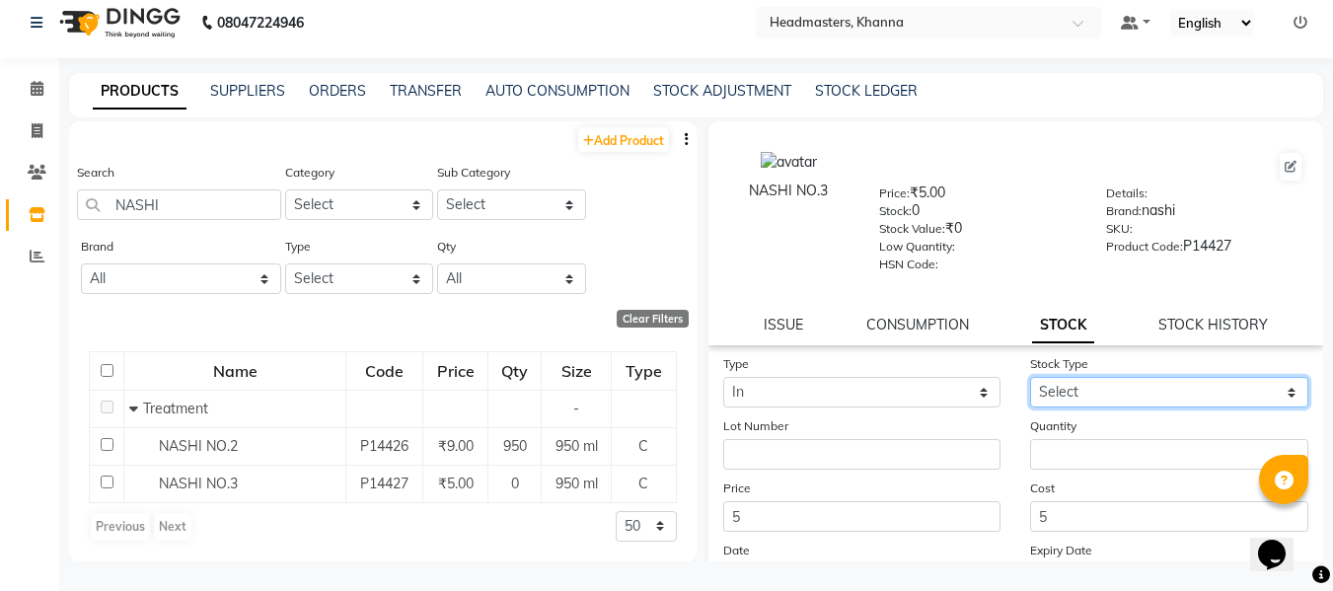
click at [1068, 388] on select "Select New Stock Adjustment Return Other" at bounding box center [1169, 392] width 278 height 31
select select "new stock"
click at [1030, 377] on select "Select New Stock Adjustment Return Other" at bounding box center [1169, 392] width 278 height 31
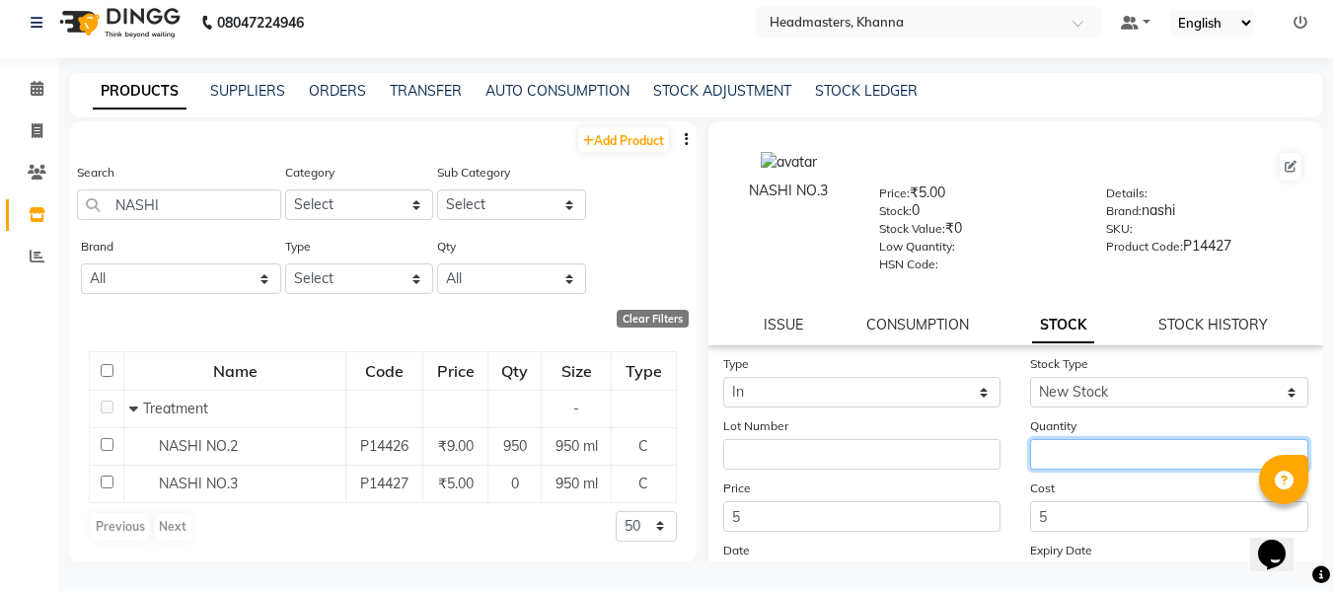
click at [1071, 467] on input "number" at bounding box center [1169, 454] width 278 height 31
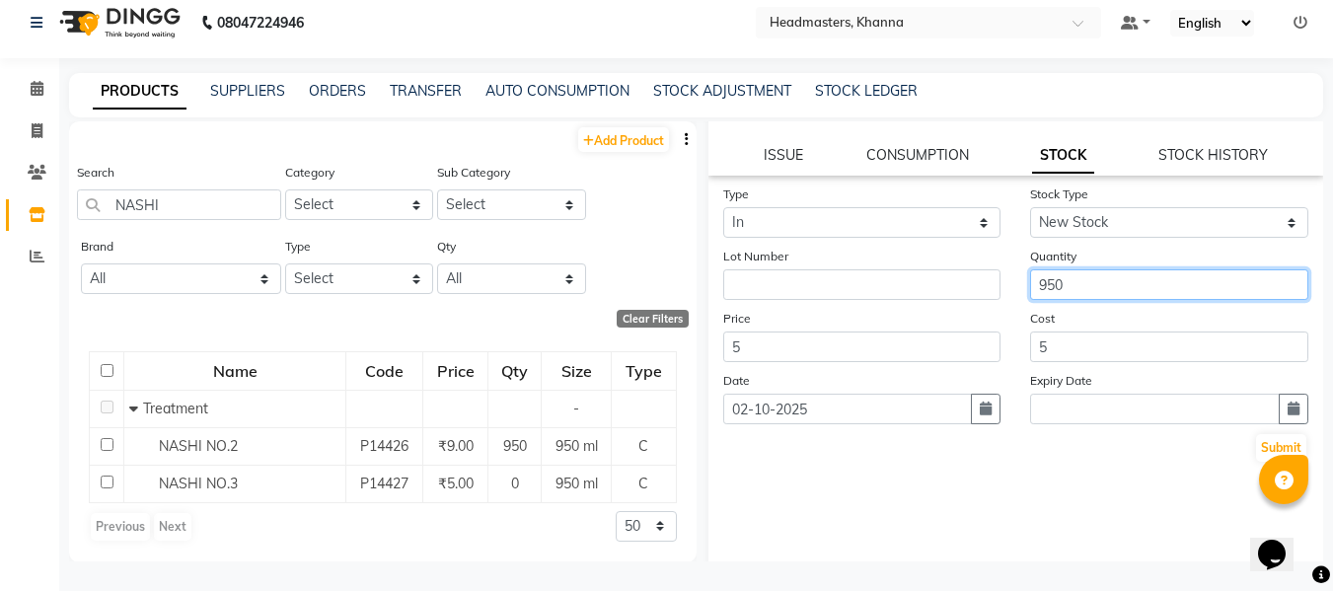
scroll to position [186, 0]
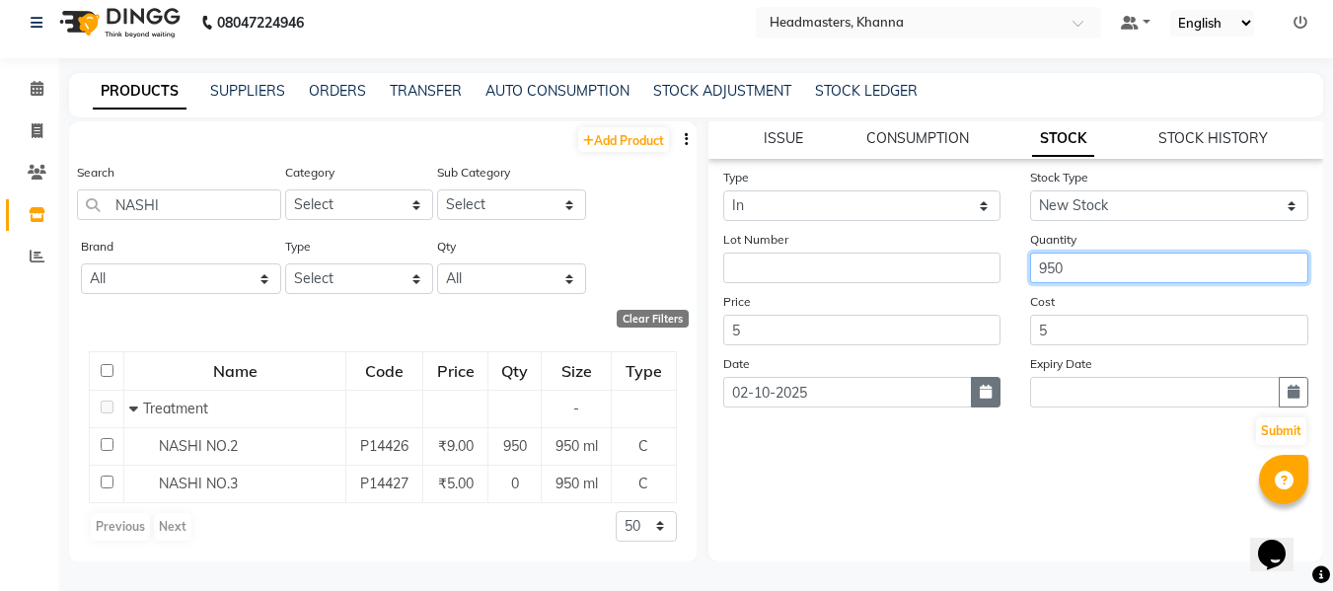
type input "950"
click at [980, 394] on icon "button" at bounding box center [986, 392] width 12 height 14
select select "10"
select select "2025"
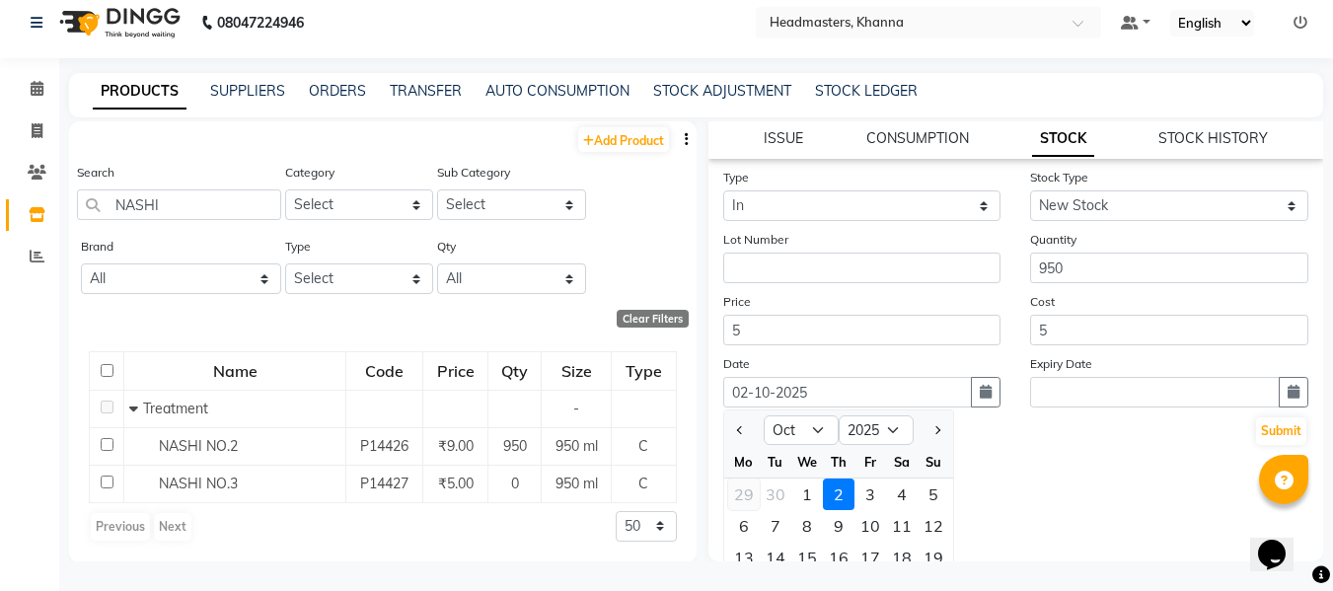
click at [743, 490] on div "29" at bounding box center [744, 494] width 32 height 32
type input "29-09-2025"
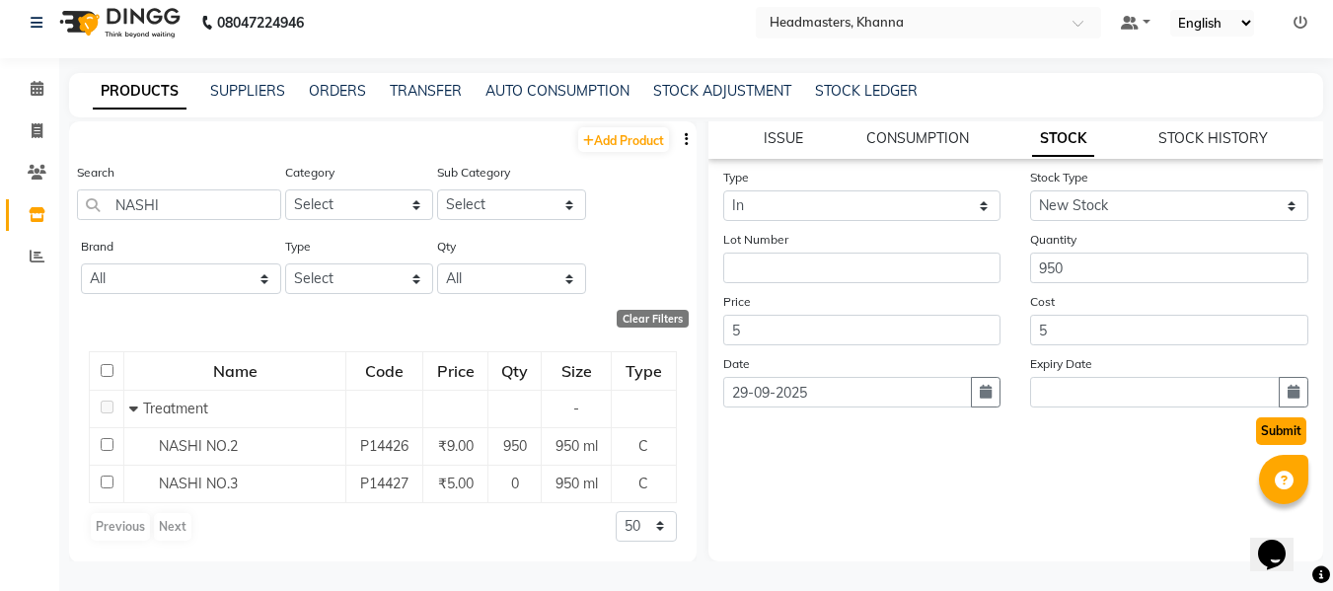
click at [1258, 429] on button "Submit" at bounding box center [1281, 431] width 50 height 28
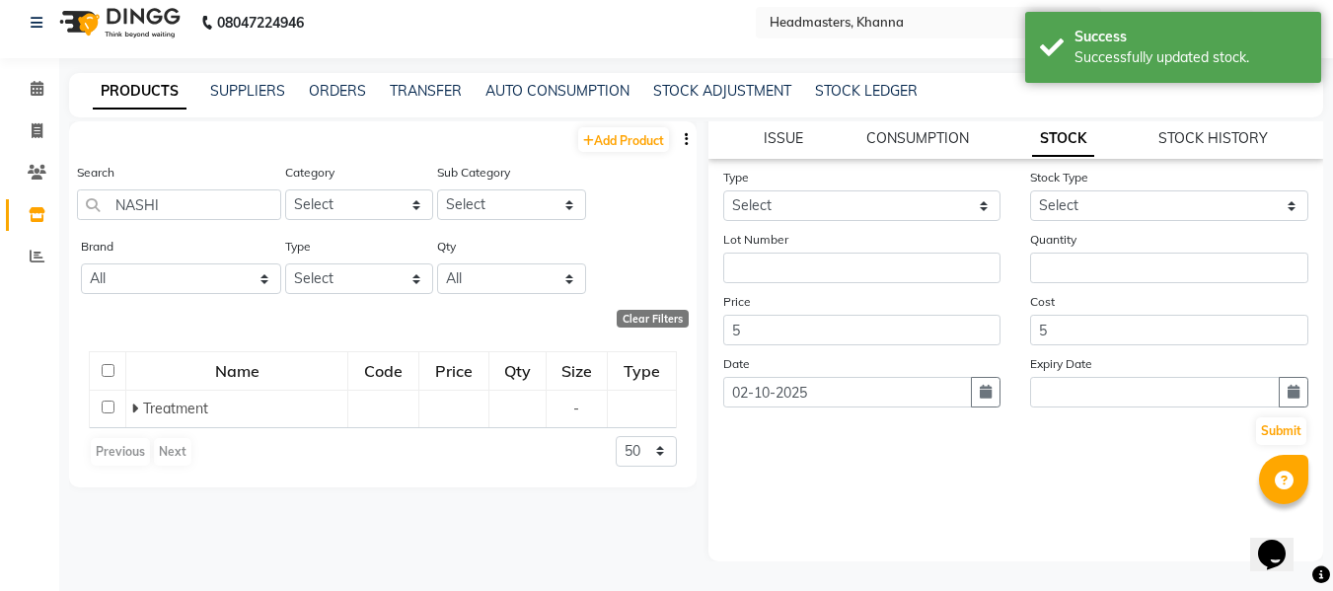
scroll to position [0, 0]
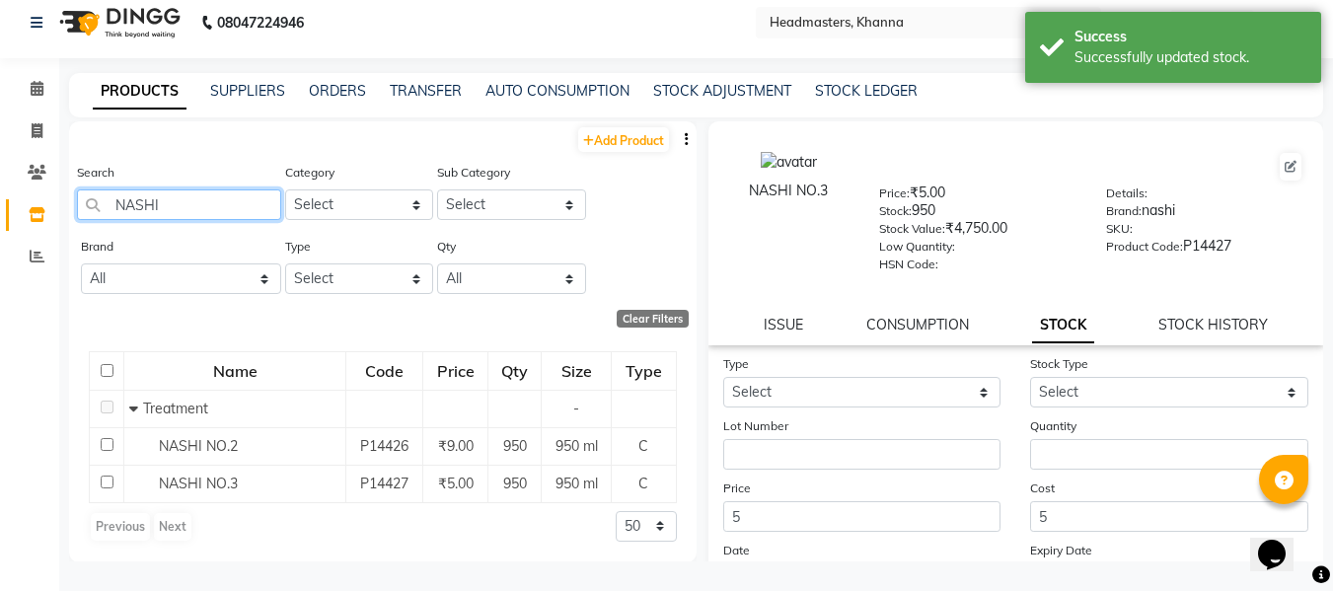
click at [224, 206] on input "NASHI" at bounding box center [179, 204] width 204 height 31
type input "N"
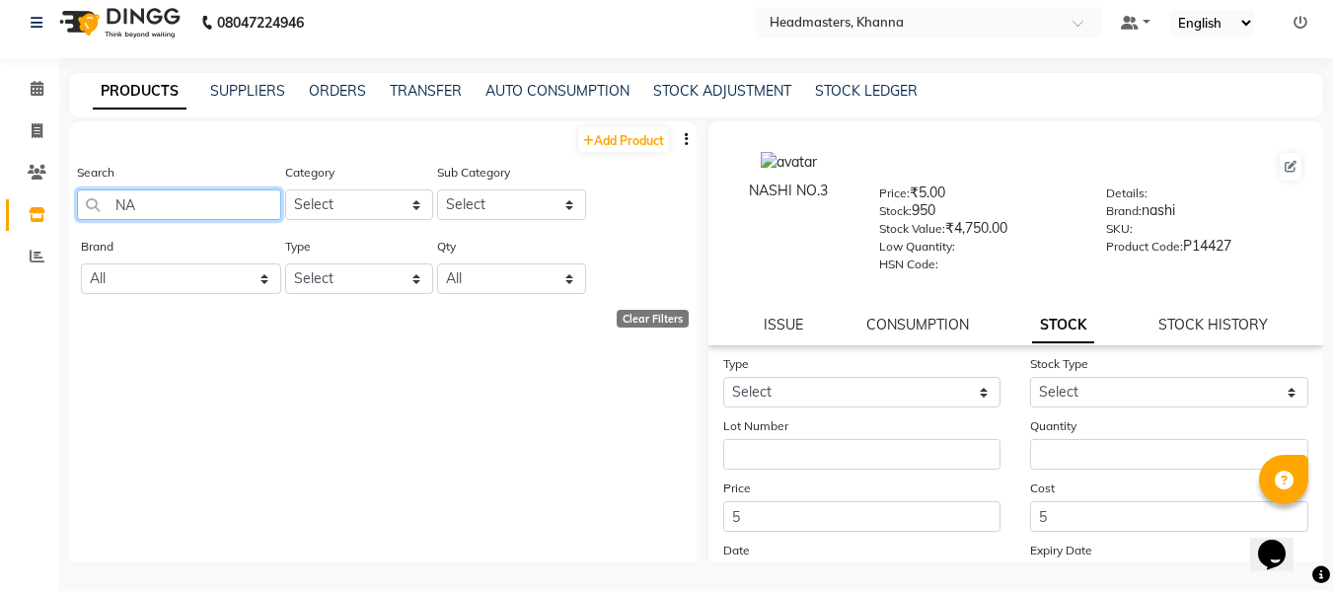
type input "N"
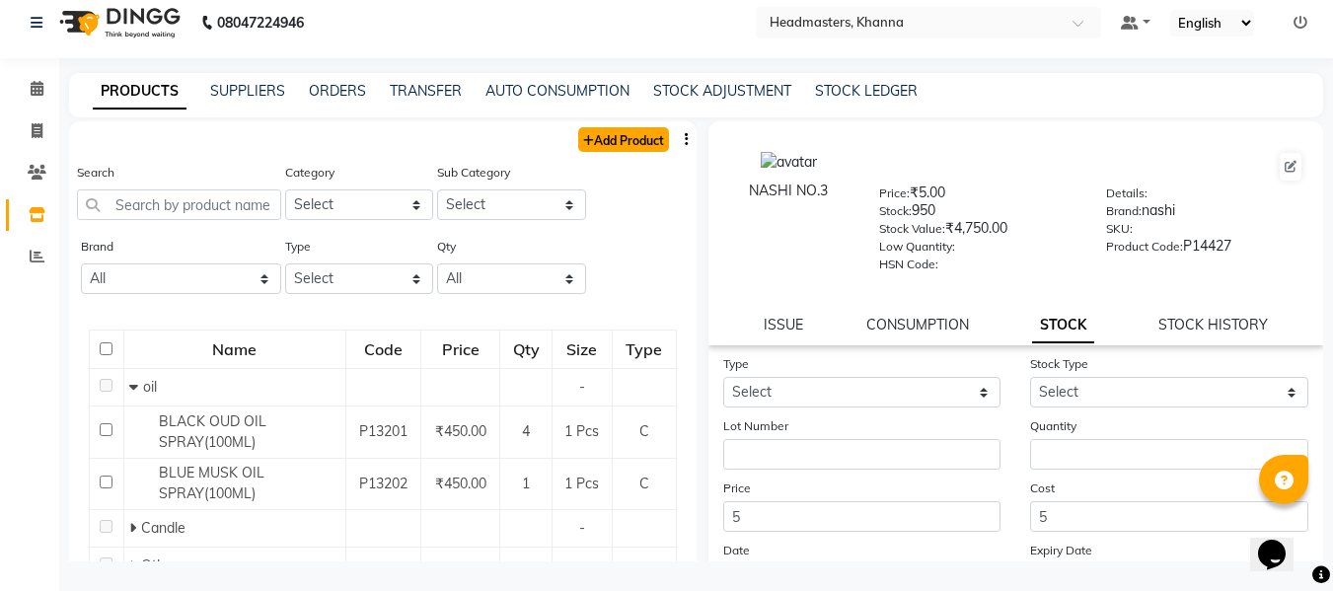
click at [623, 131] on link "Add Product" at bounding box center [623, 139] width 91 height 25
select select "true"
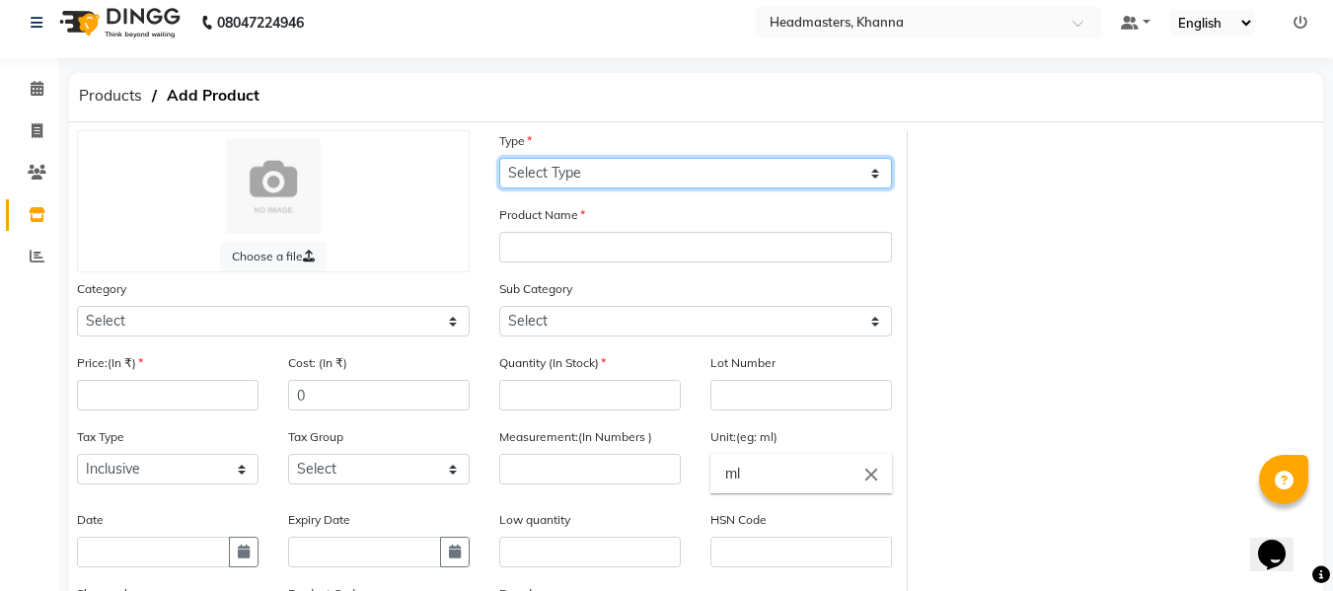
click at [605, 166] on select "Select Type Both Retail Consumable" at bounding box center [695, 173] width 393 height 31
select select "C"
click at [499, 158] on select "Select Type Both Retail Consumable" at bounding box center [695, 173] width 393 height 31
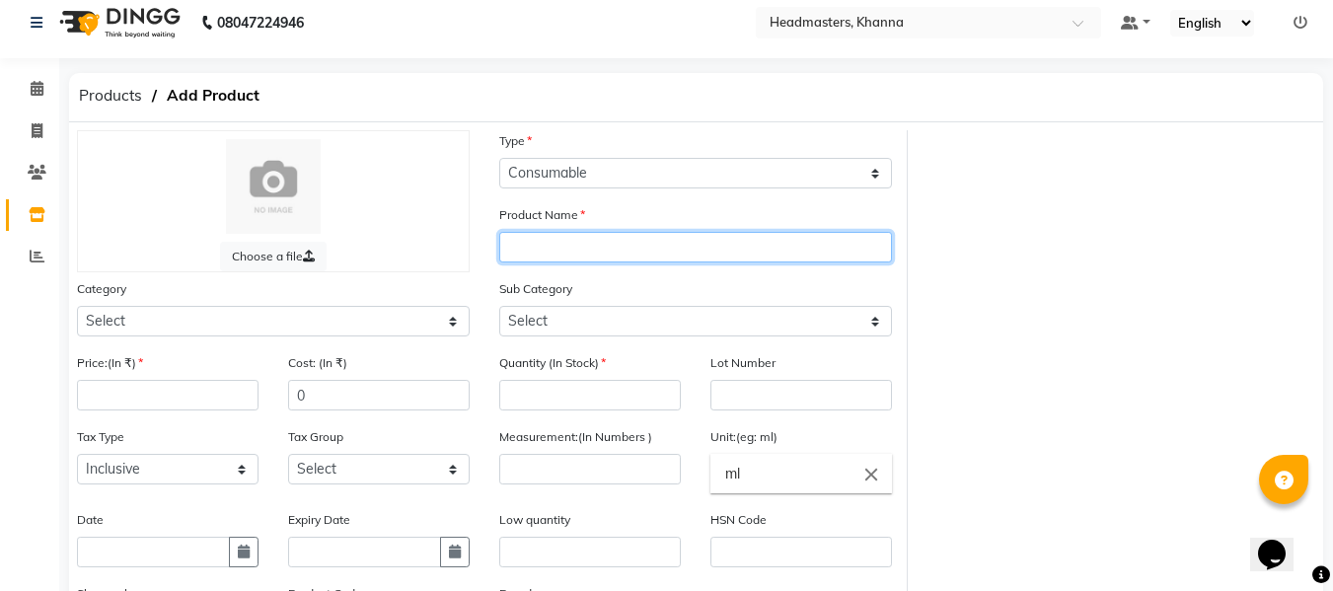
click at [570, 240] on input "text" at bounding box center [695, 247] width 393 height 31
type input "NASHI AMPOULE"
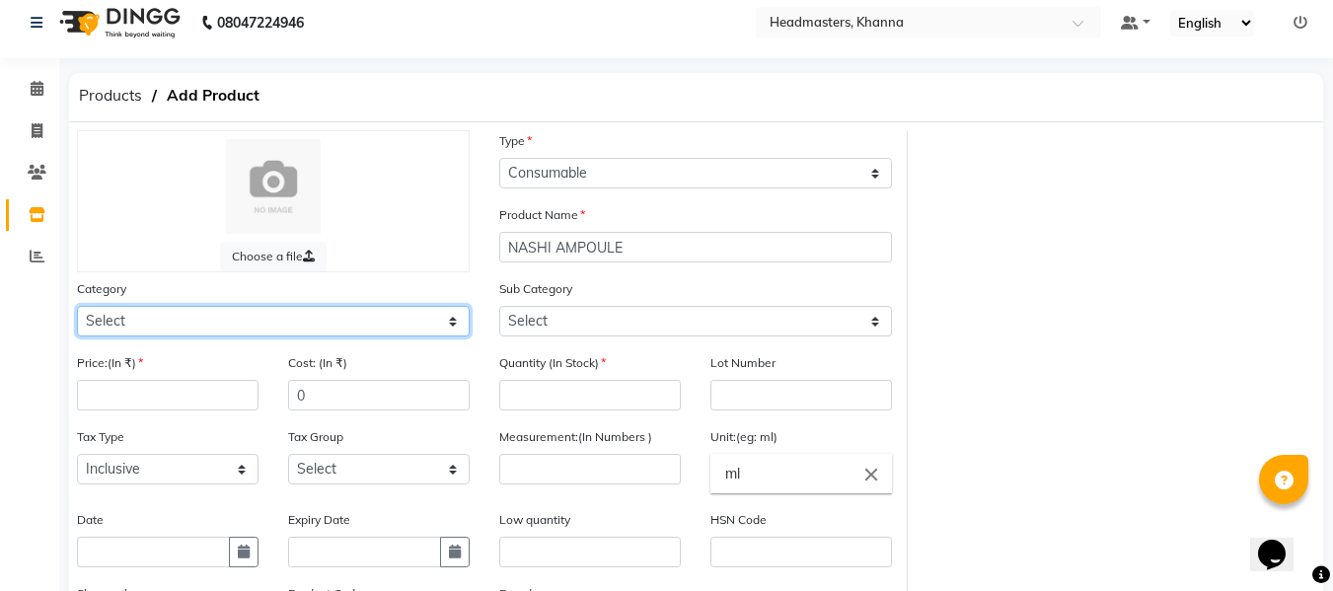
drag, startPoint x: 335, startPoint y: 324, endPoint x: 330, endPoint y: 307, distance: 17.8
click at [335, 324] on select "Select Hair Skin Makeup Personal Care Appliances [PERSON_NAME] Waxing Disposabl…" at bounding box center [273, 321] width 393 height 31
select select "1099101100"
click at [77, 306] on select "Select Hair Skin Makeup Personal Care Appliances [PERSON_NAME] Waxing Disposabl…" at bounding box center [273, 321] width 393 height 31
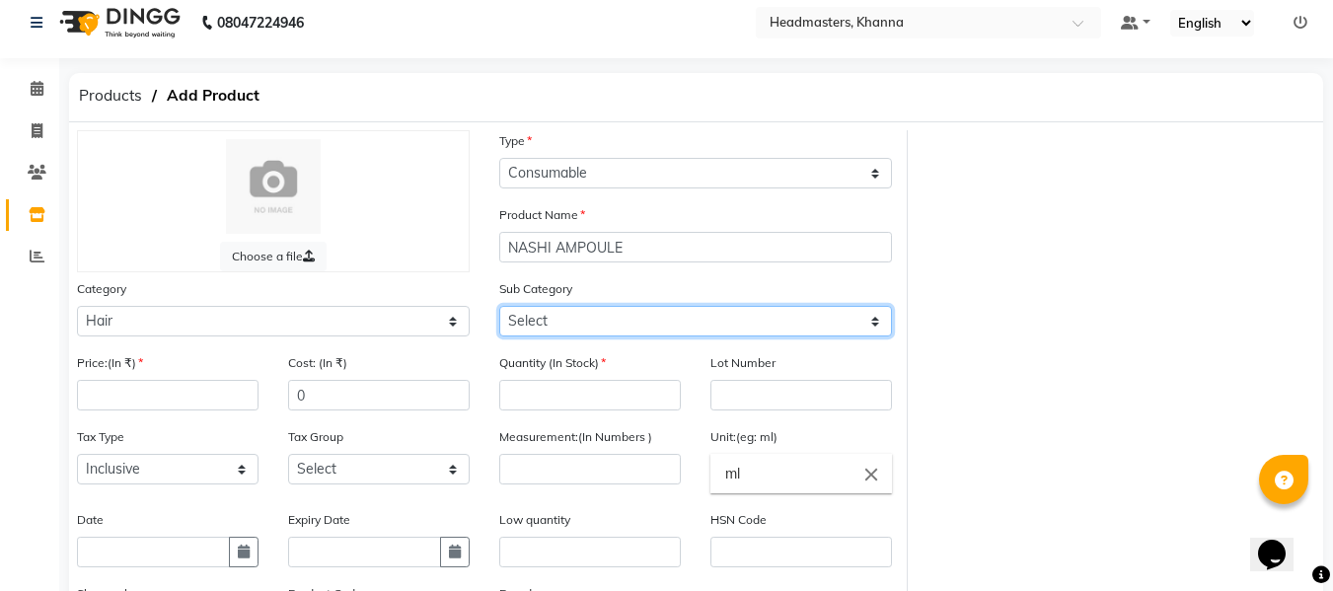
click at [598, 316] on select "Select Conditioner Shampoo Cream Mask Oil Serum Color Appliances Treatment Styl…" at bounding box center [695, 321] width 393 height 31
select select "1099101136"
click at [499, 306] on select "Select Conditioner Shampoo Cream Mask Oil Serum Color Appliances Treatment Styl…" at bounding box center [695, 321] width 393 height 31
drag, startPoint x: 563, startPoint y: 323, endPoint x: 562, endPoint y: 310, distance: 12.9
click at [563, 323] on select "Select Conditioner Shampoo Cream Mask Oil Serum Color Appliances Treatment Styl…" at bounding box center [695, 321] width 393 height 31
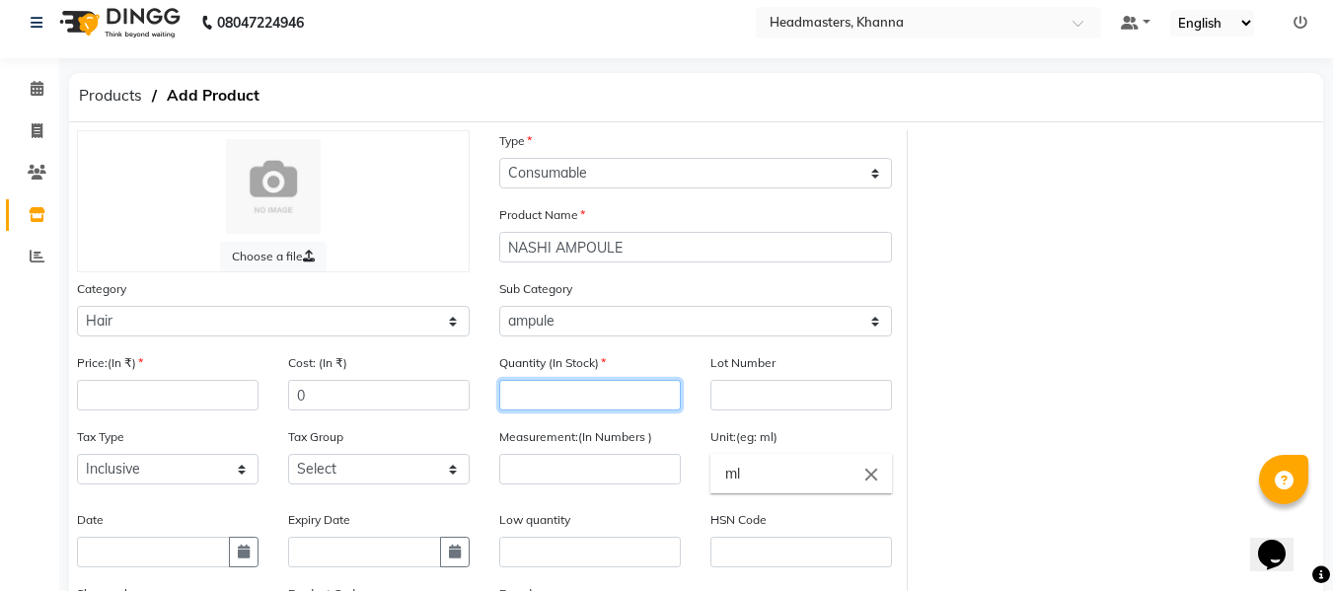
click at [671, 380] on input "number" at bounding box center [590, 395] width 182 height 31
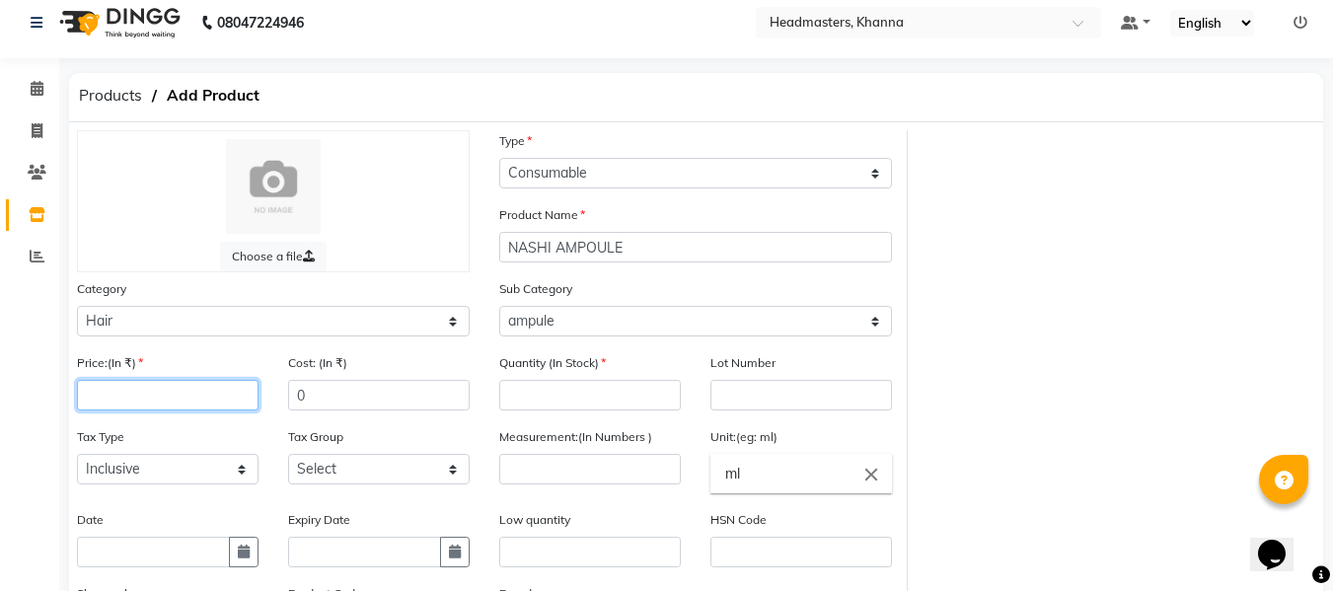
click at [176, 390] on input "number" at bounding box center [168, 395] width 182 height 31
type input "225"
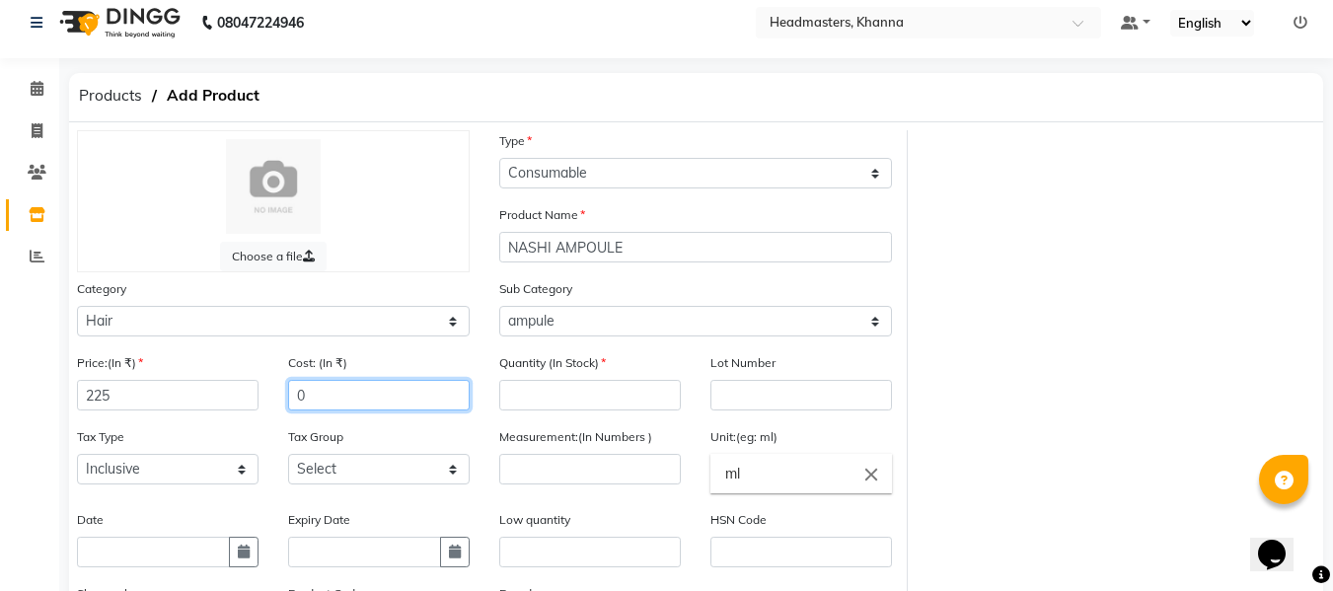
click at [344, 387] on input "0" at bounding box center [379, 395] width 182 height 31
type input "225"
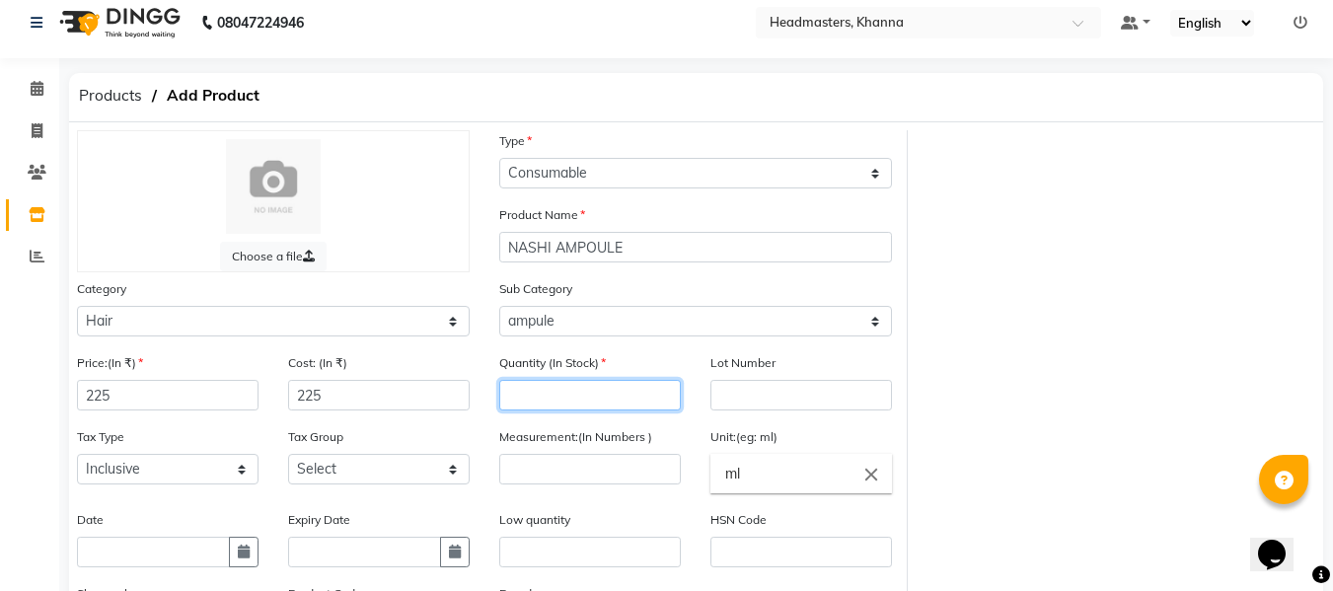
click at [610, 397] on input "number" at bounding box center [590, 395] width 182 height 31
type input "0"
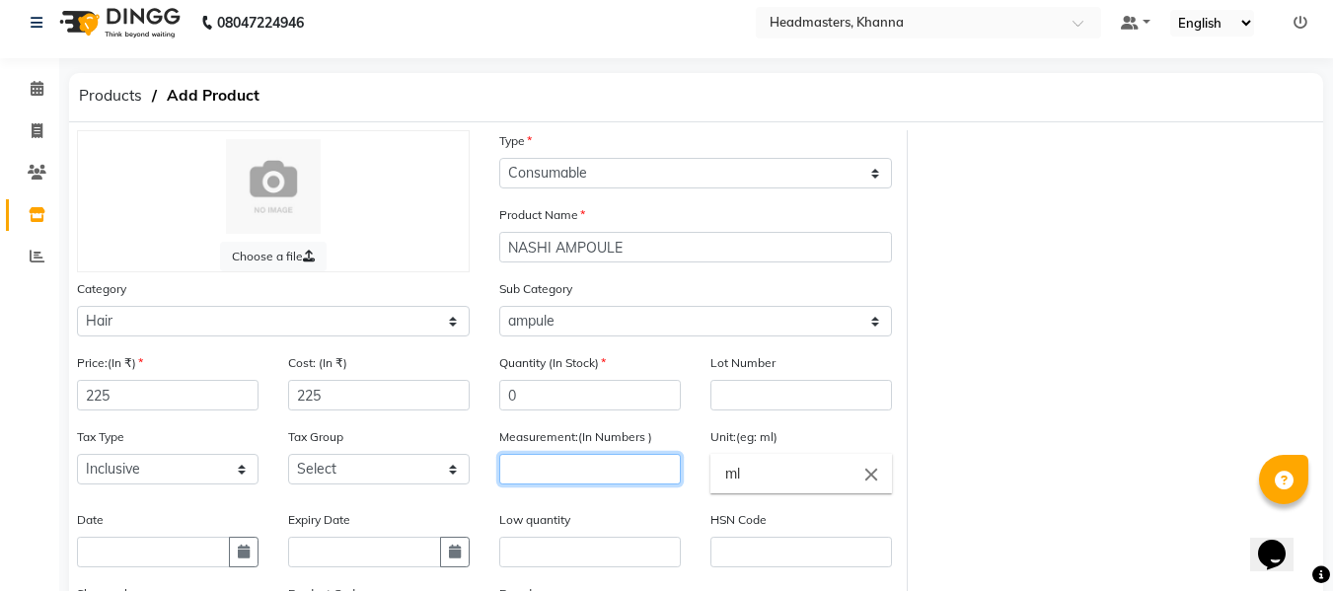
click at [562, 474] on input "number" at bounding box center [590, 469] width 182 height 31
type input "1"
click at [786, 477] on input "ml" at bounding box center [801, 473] width 182 height 39
type input "m"
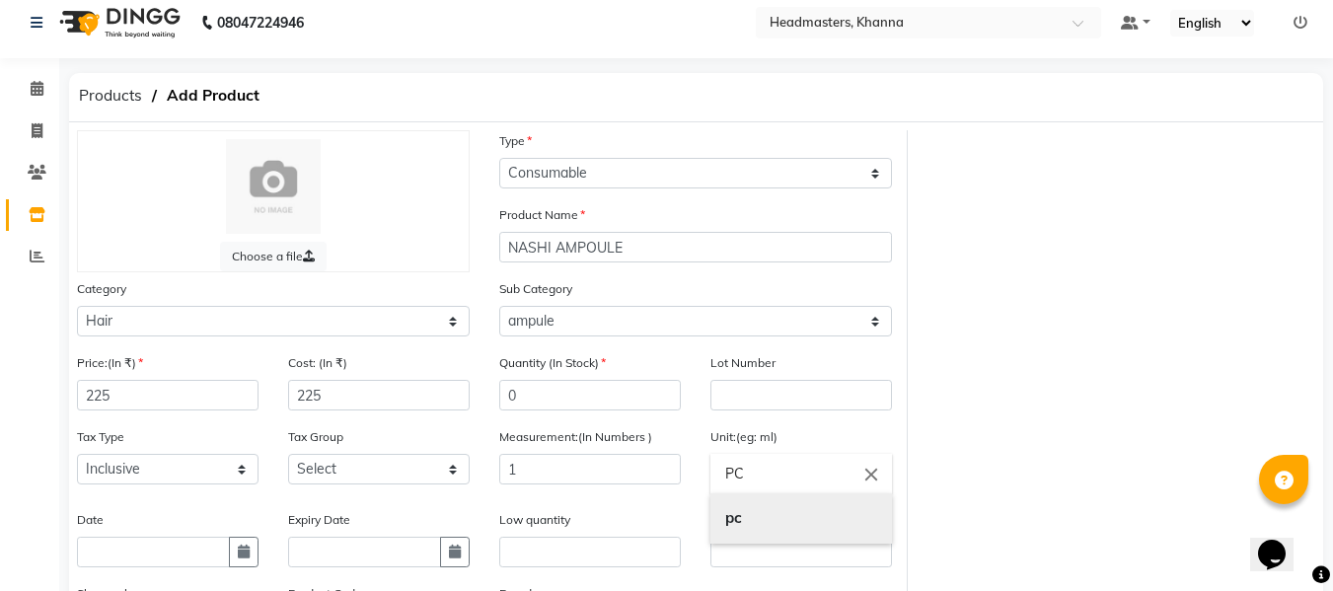
click at [733, 508] on b "pc" at bounding box center [733, 517] width 17 height 19
type input "pc"
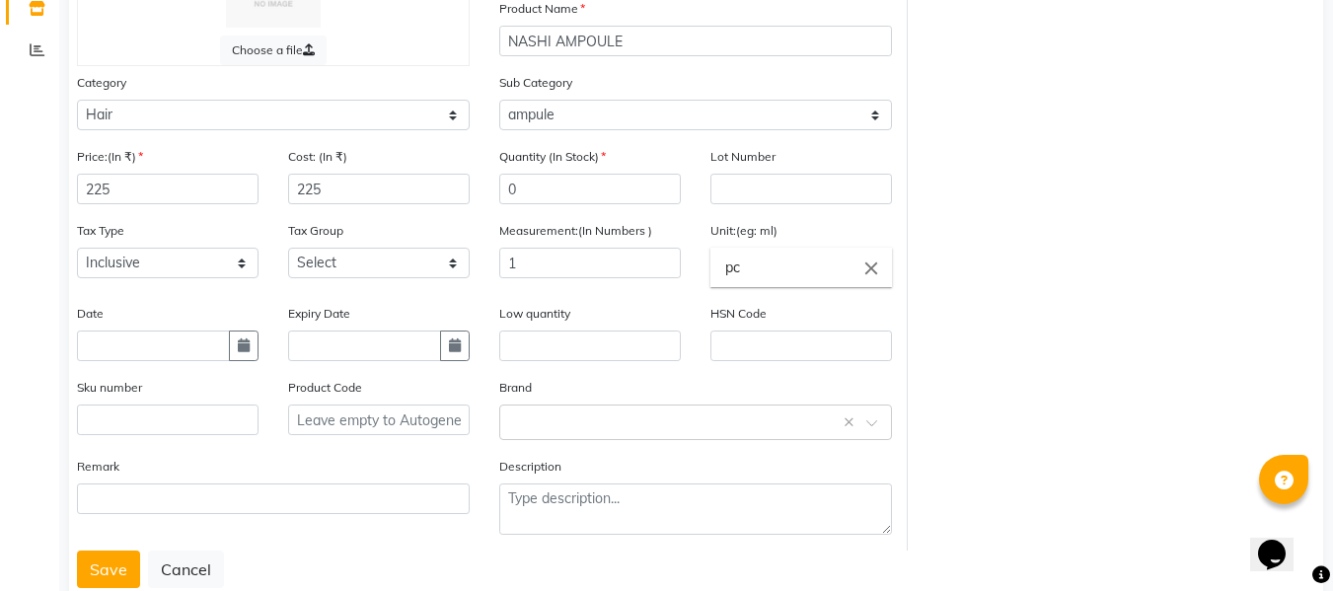
scroll to position [273, 0]
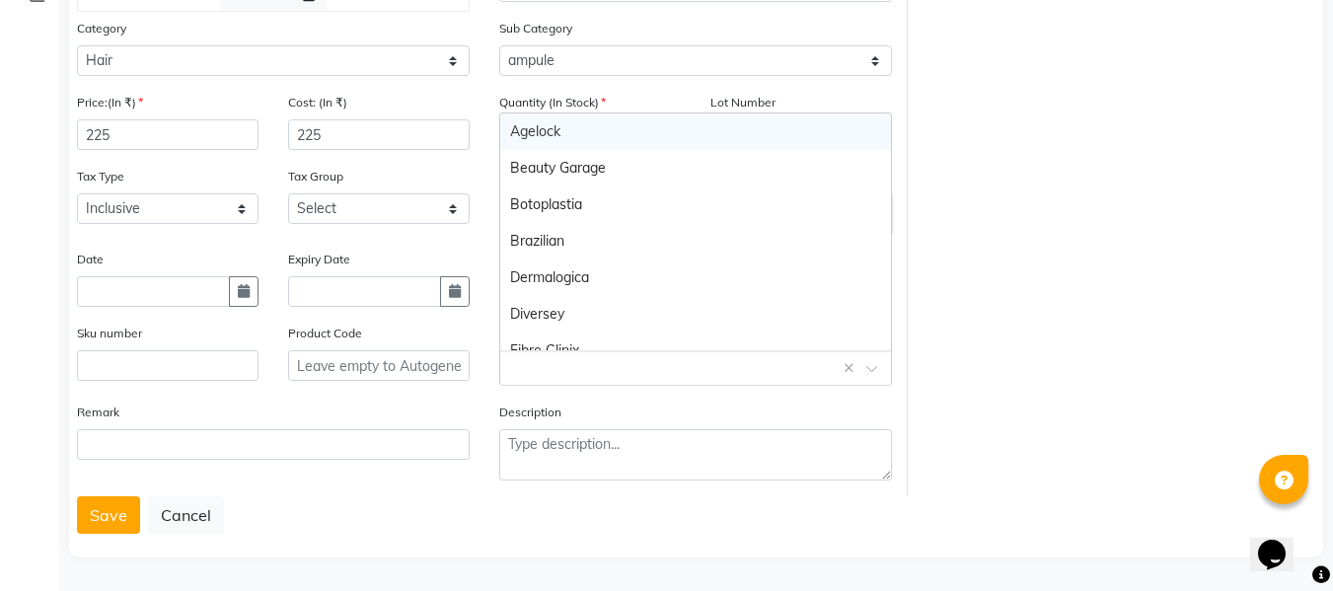
click at [546, 363] on input "text" at bounding box center [675, 366] width 331 height 21
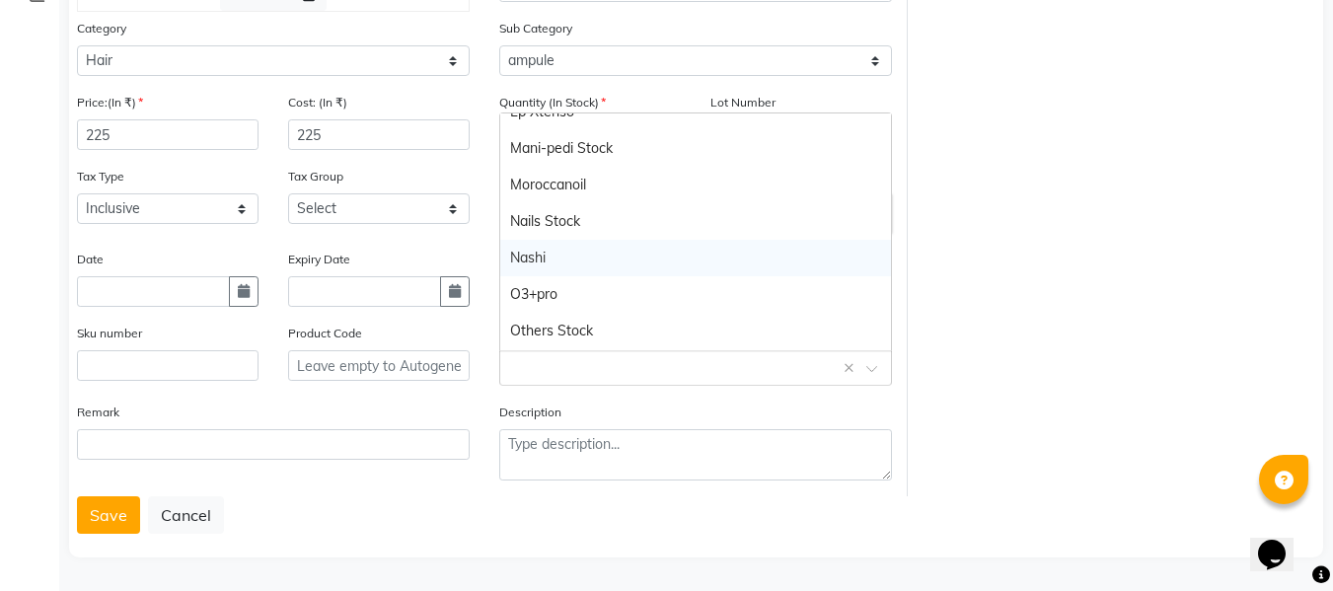
scroll to position [691, 0]
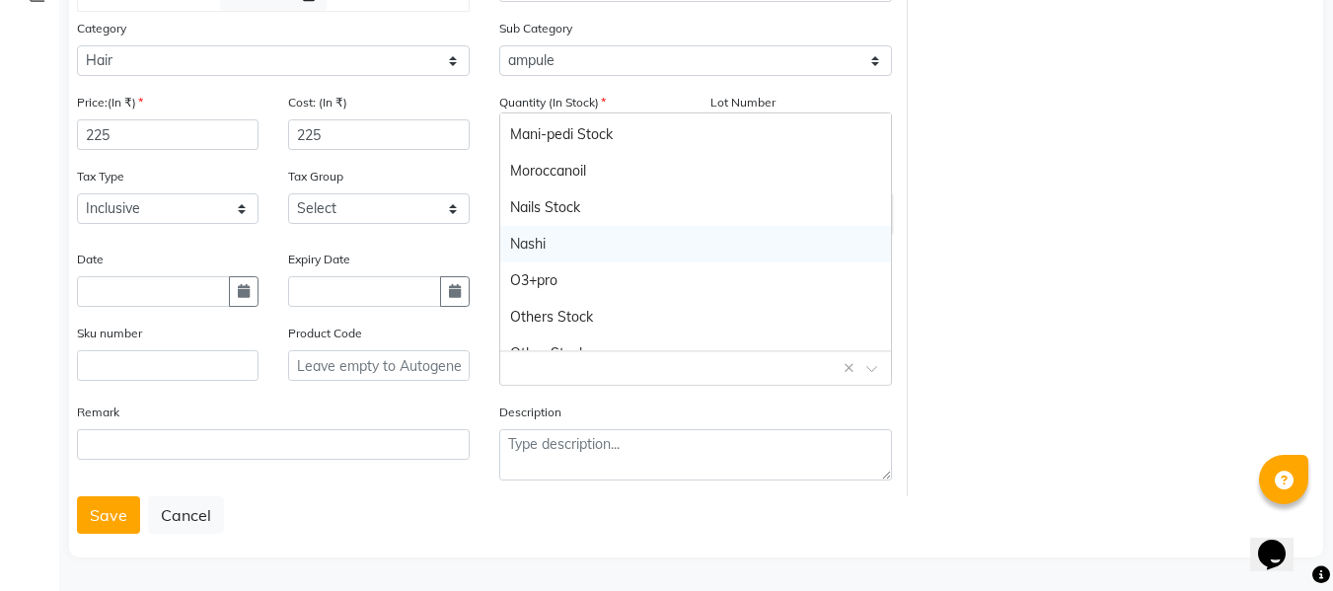
click at [552, 239] on div "Nashi" at bounding box center [695, 244] width 391 height 37
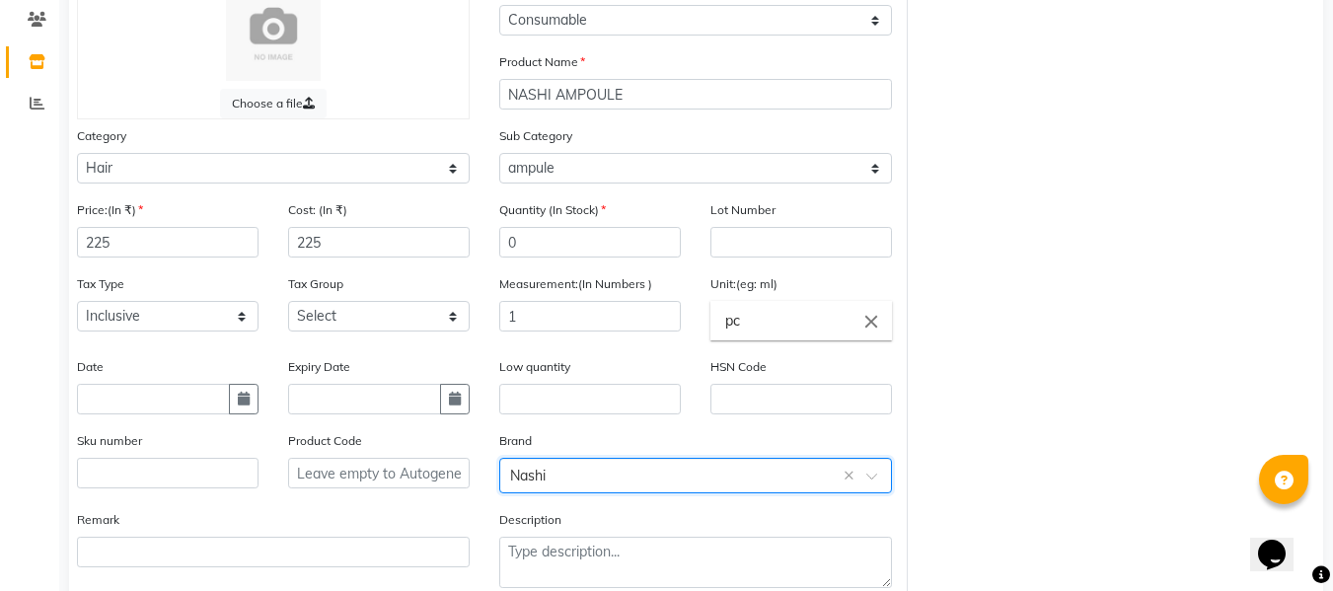
scroll to position [273, 0]
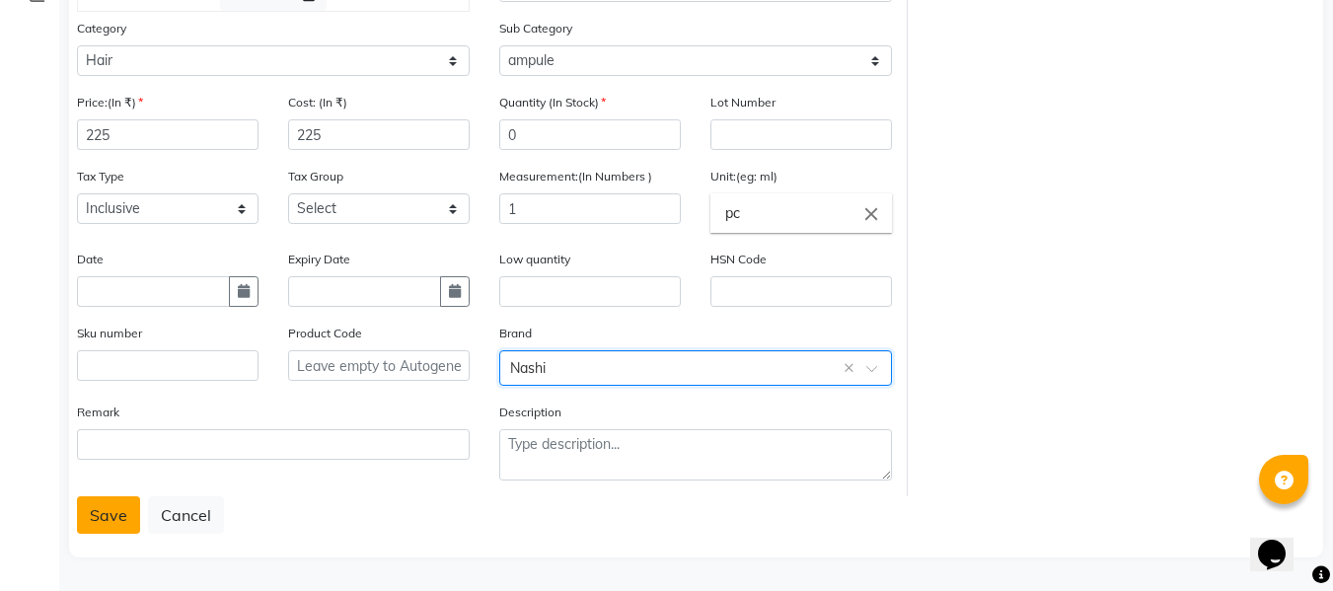
click at [90, 515] on button "Save" at bounding box center [108, 514] width 63 height 37
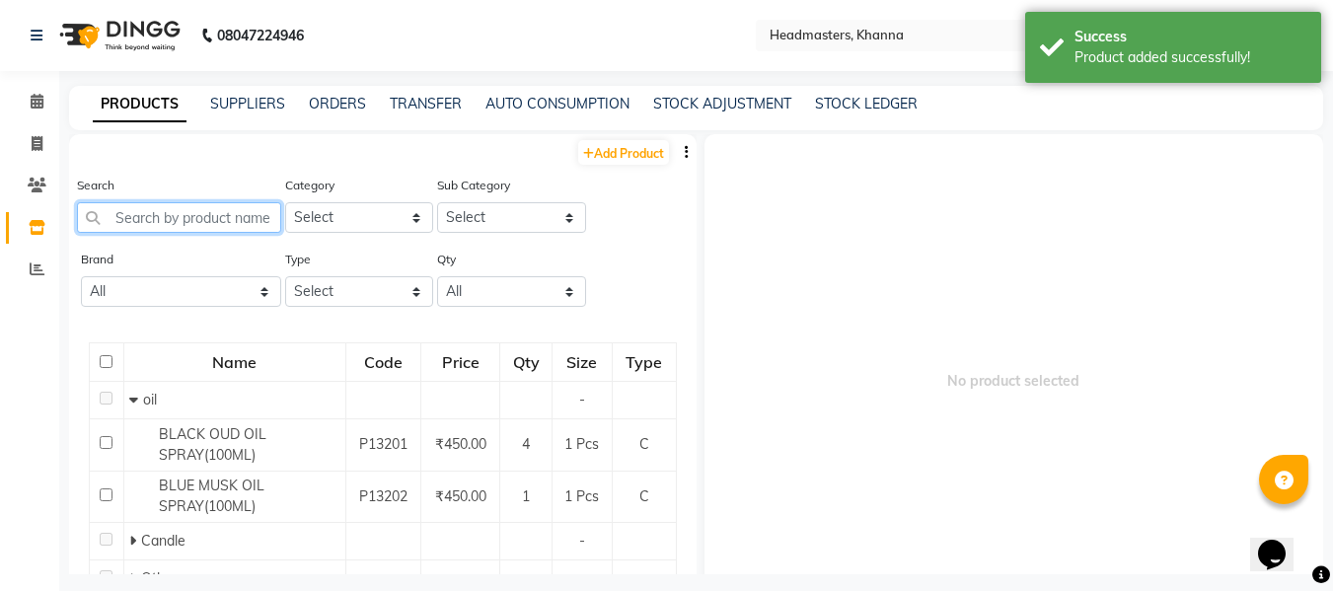
click at [128, 213] on input "text" at bounding box center [179, 217] width 204 height 31
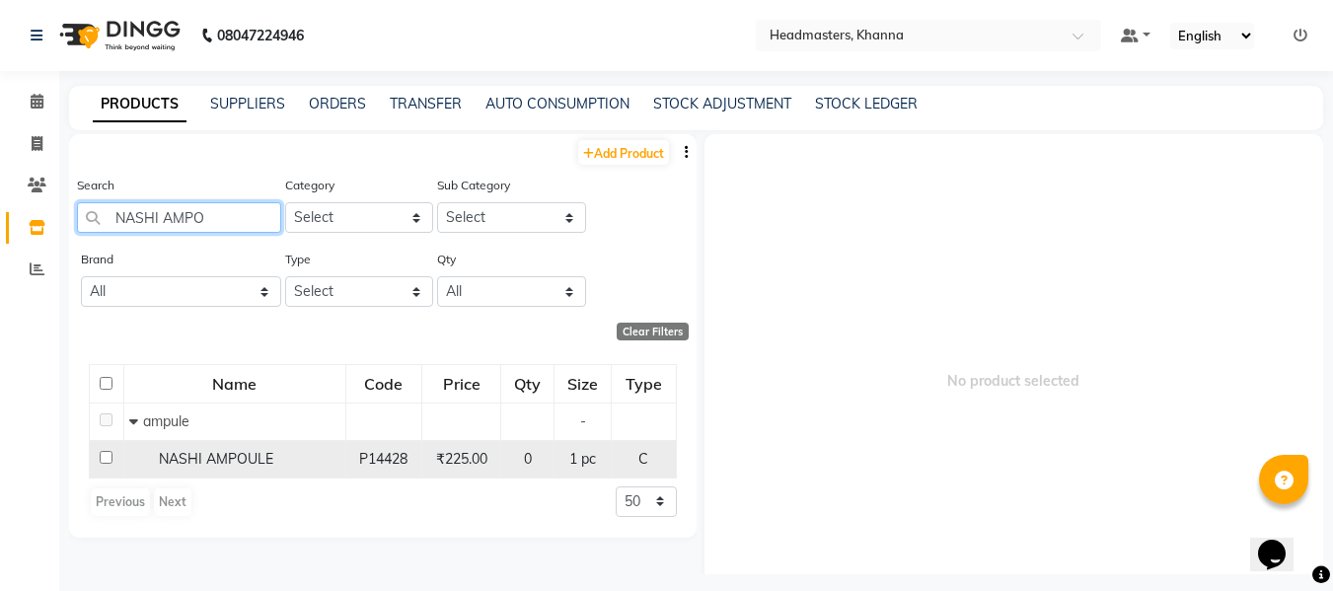
type input "NASHI AMPO"
click at [226, 460] on span "NASHI AMPOULE" at bounding box center [216, 459] width 114 height 18
select select
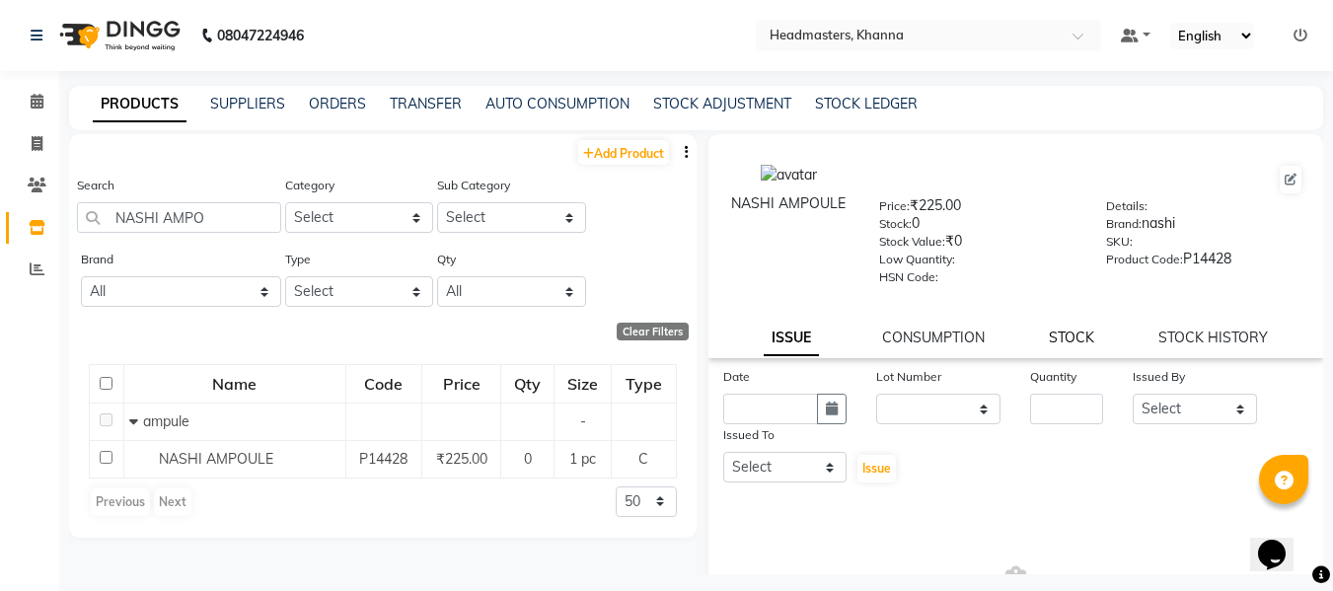
click at [1060, 338] on link "STOCK" at bounding box center [1071, 338] width 45 height 18
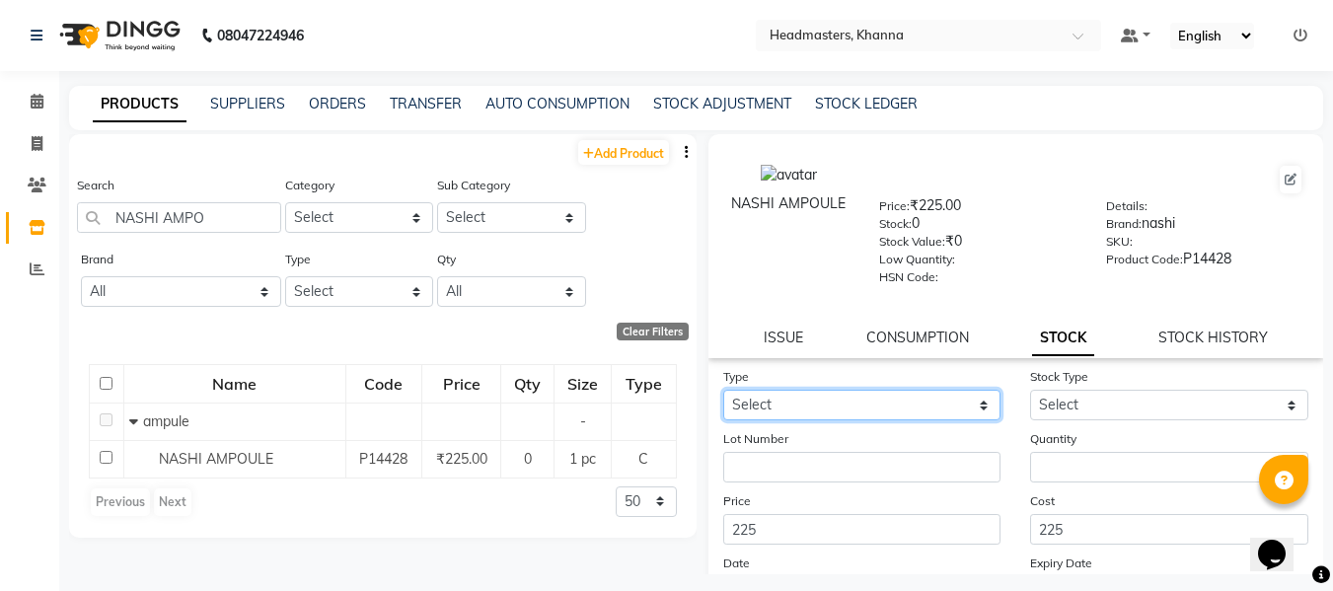
click at [868, 405] on select "Select In" at bounding box center [862, 405] width 278 height 31
select select "in"
click at [723, 390] on select "Select In" at bounding box center [862, 405] width 278 height 31
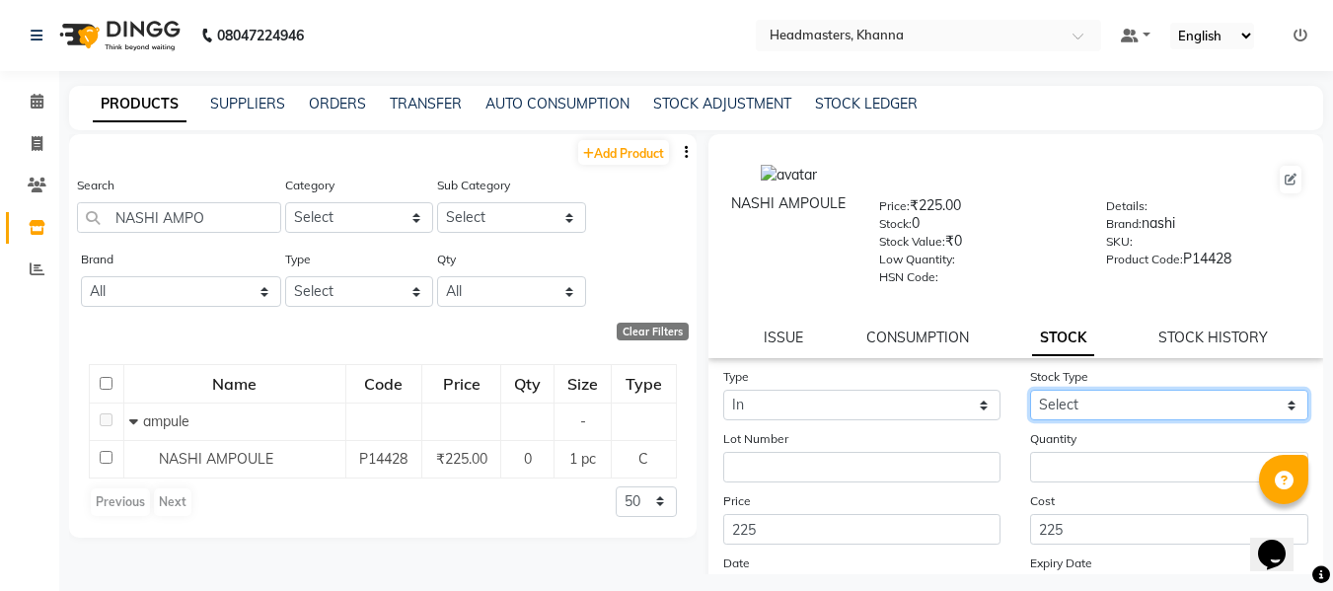
click at [1107, 406] on select "Select New Stock Adjustment Return Other" at bounding box center [1169, 405] width 278 height 31
select select "new stock"
click at [1030, 390] on select "Select New Stock Adjustment Return Other" at bounding box center [1169, 405] width 278 height 31
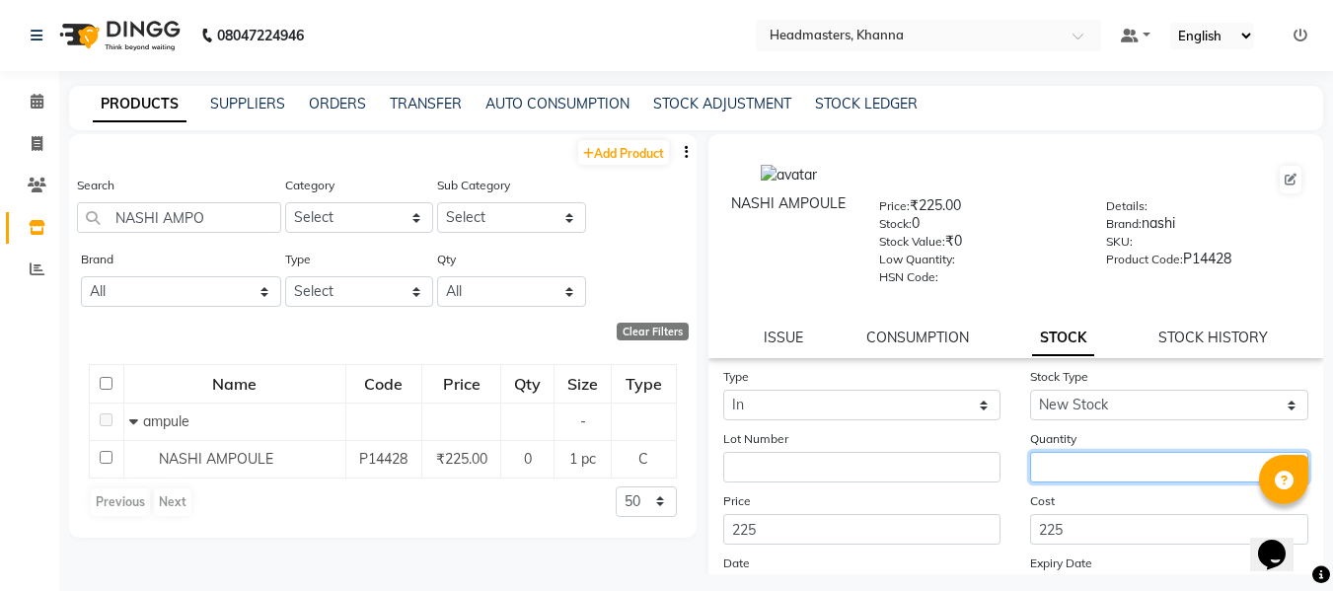
click at [1057, 469] on input "number" at bounding box center [1169, 467] width 278 height 31
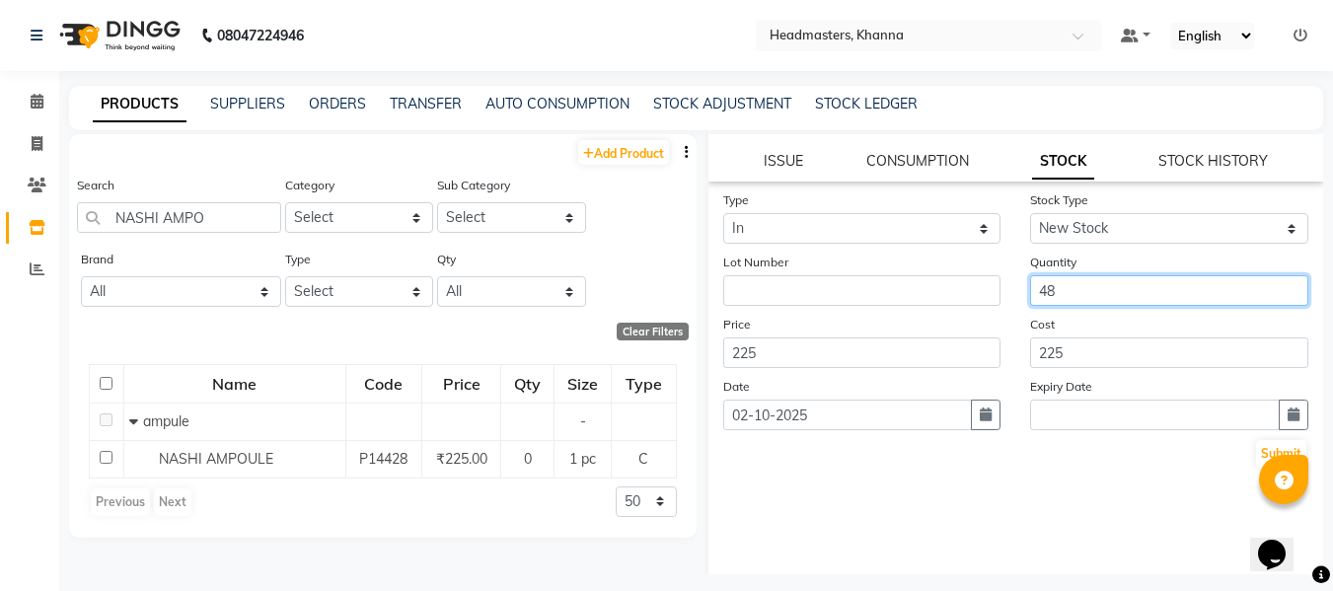
scroll to position [186, 0]
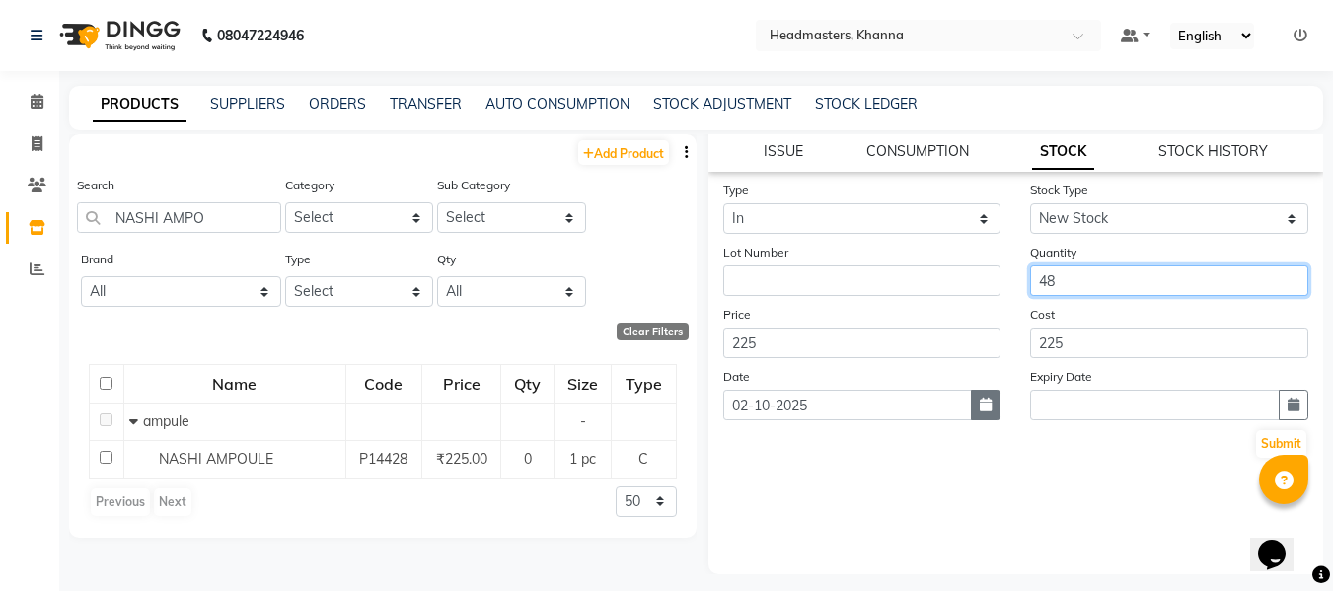
type input "48"
click at [980, 400] on icon "button" at bounding box center [986, 405] width 12 height 14
select select "10"
select select "2025"
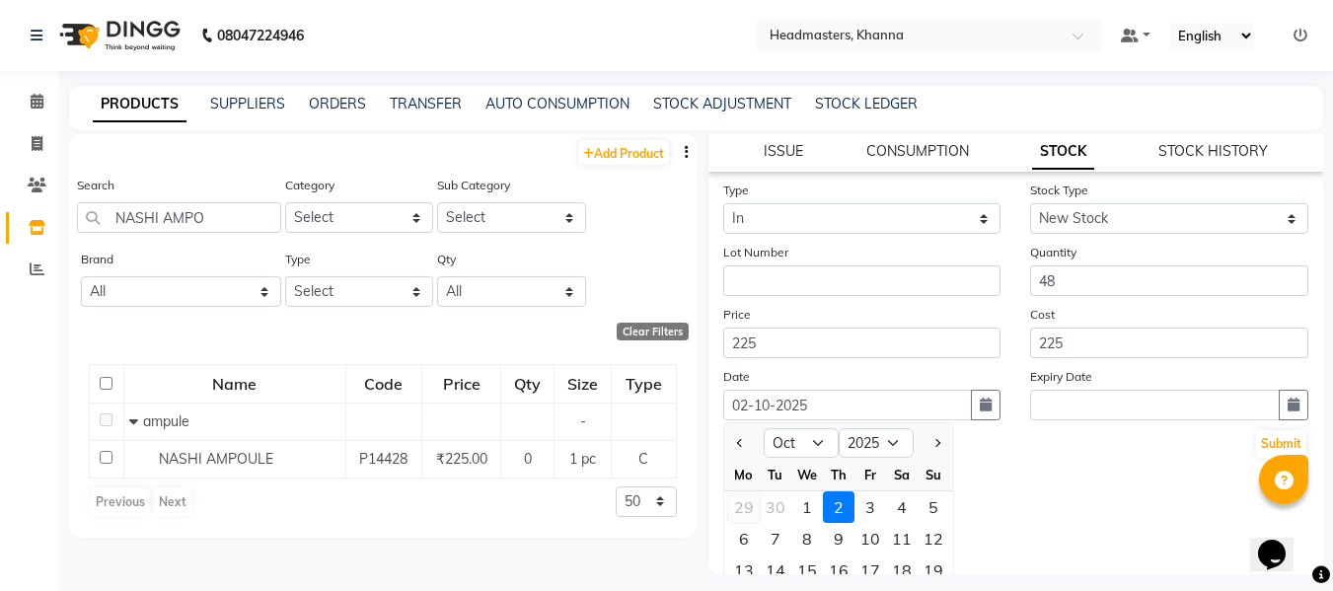
click at [745, 501] on div "29" at bounding box center [744, 507] width 32 height 32
type input "29-09-2025"
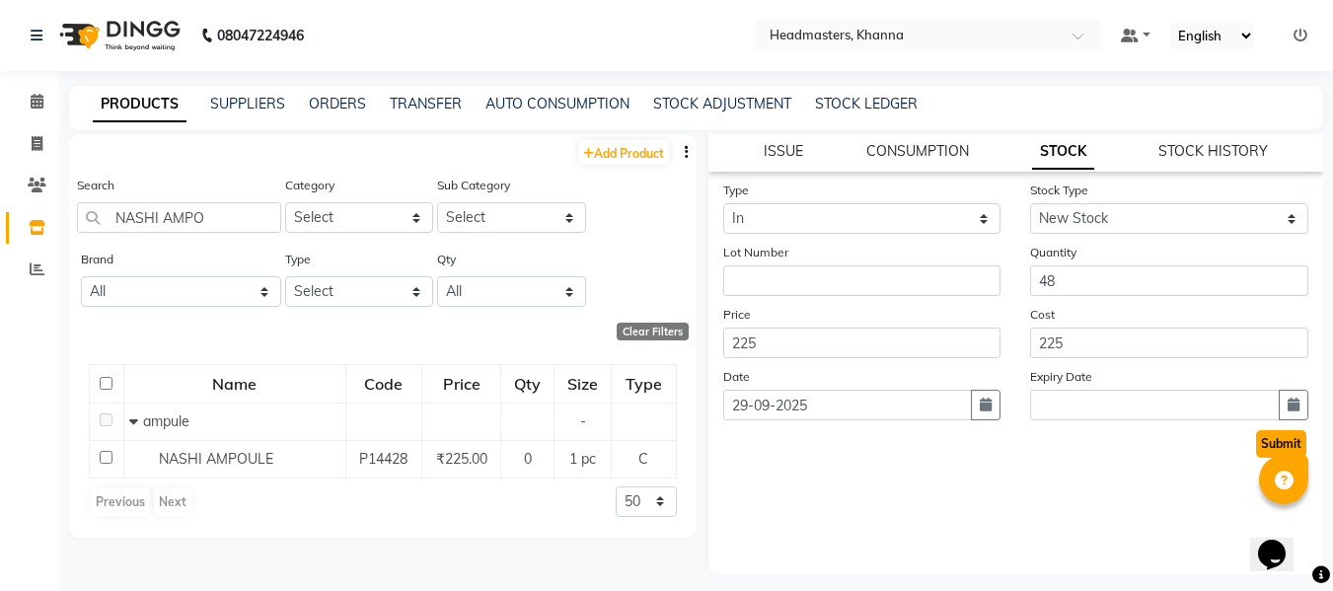
click at [1256, 437] on button "Submit" at bounding box center [1281, 444] width 50 height 28
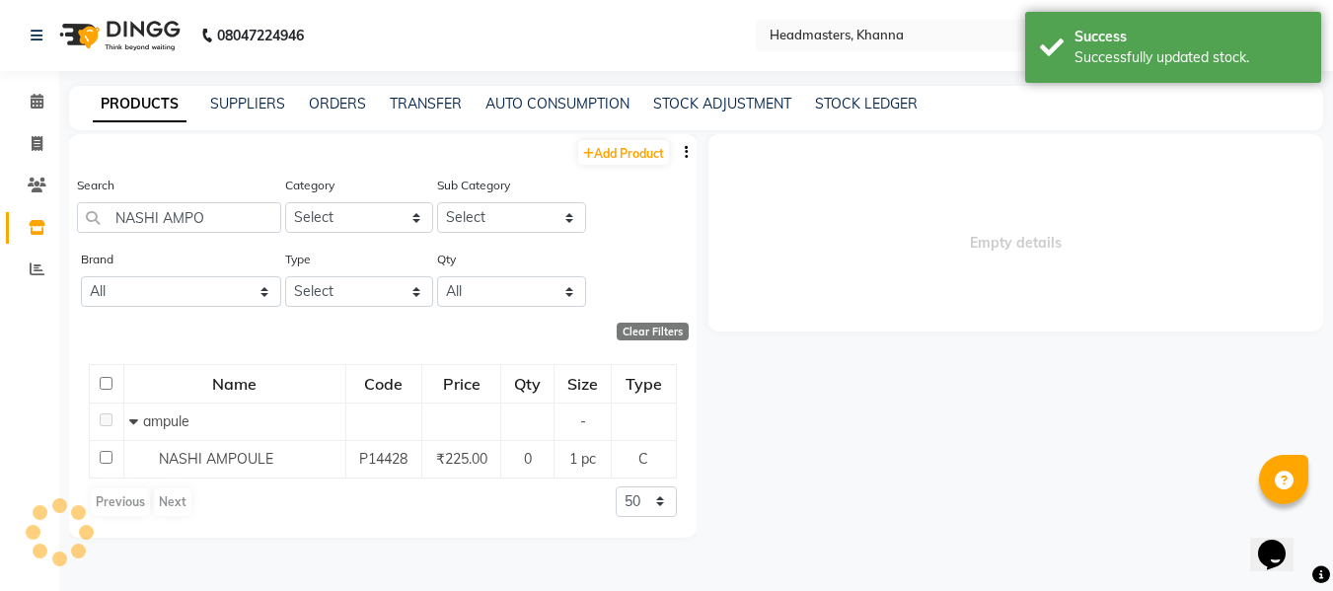
scroll to position [0, 0]
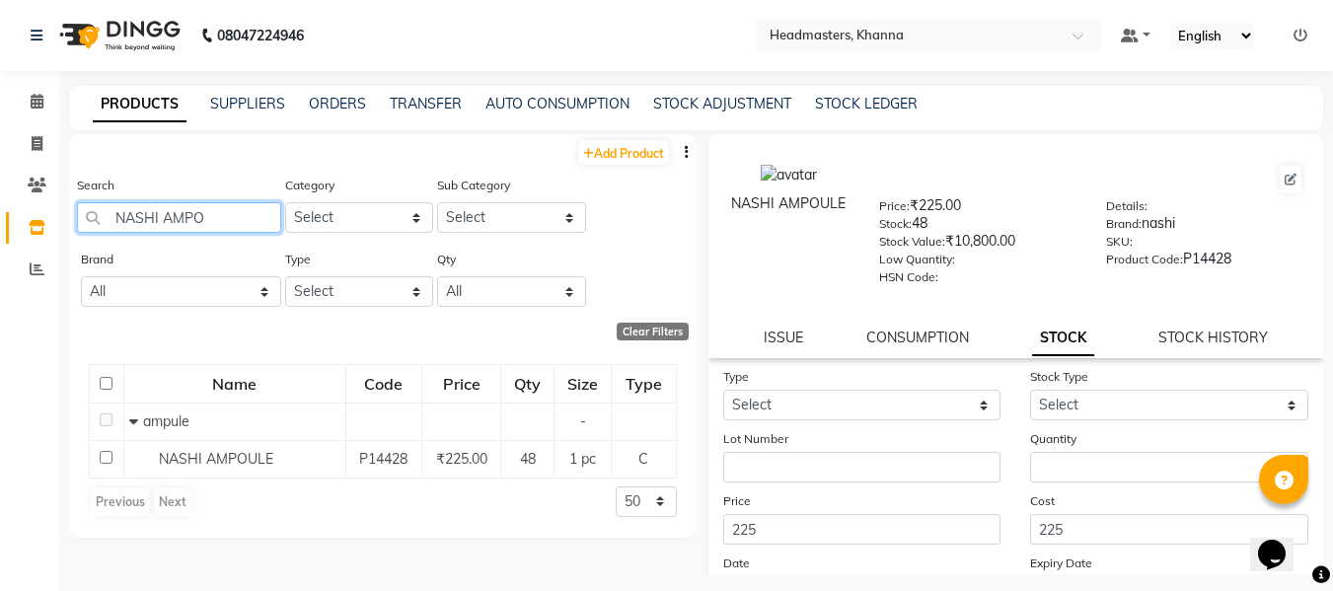
click at [232, 218] on input "NASHI AMPO" at bounding box center [179, 217] width 204 height 31
type input "N"
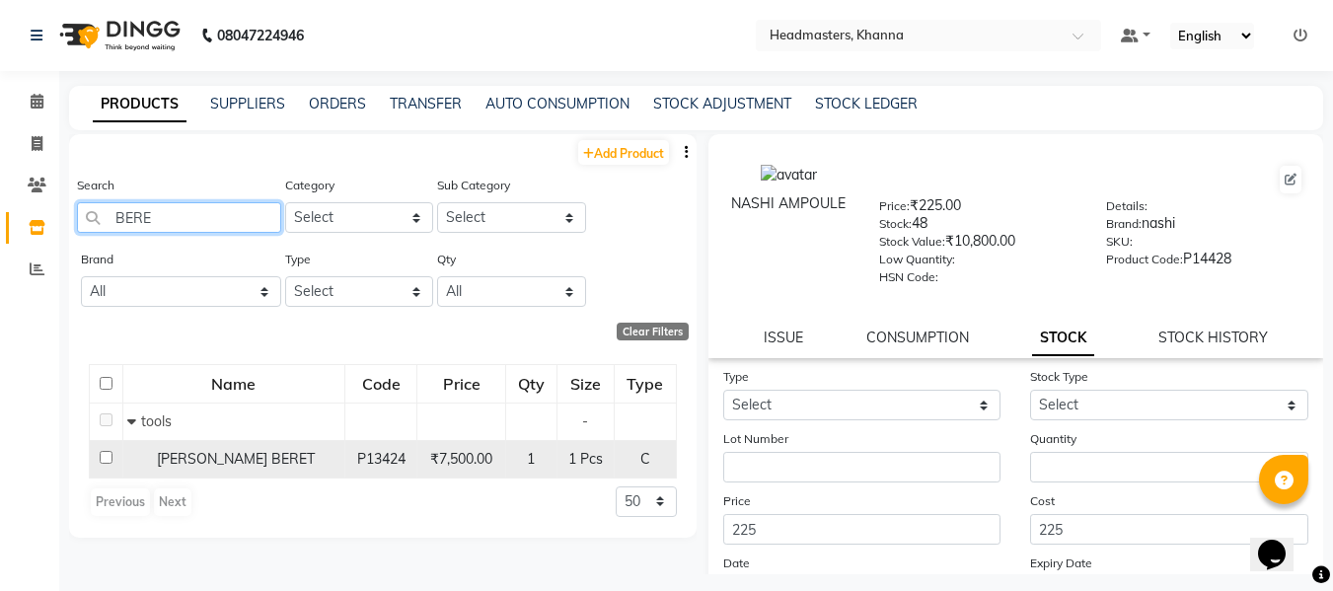
type input "BERE"
click at [197, 456] on span "[PERSON_NAME] BERET" at bounding box center [236, 459] width 158 height 18
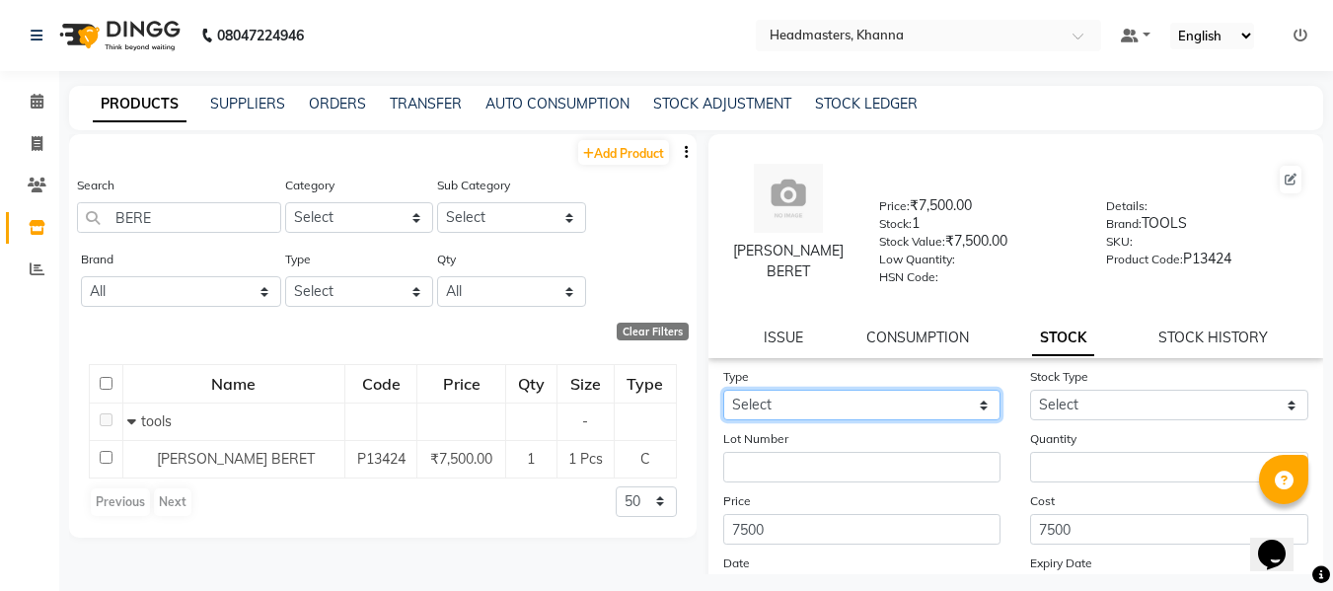
click at [857, 404] on select "Select In" at bounding box center [862, 405] width 278 height 31
click at [784, 332] on link "ISSUE" at bounding box center [783, 338] width 39 height 18
select select
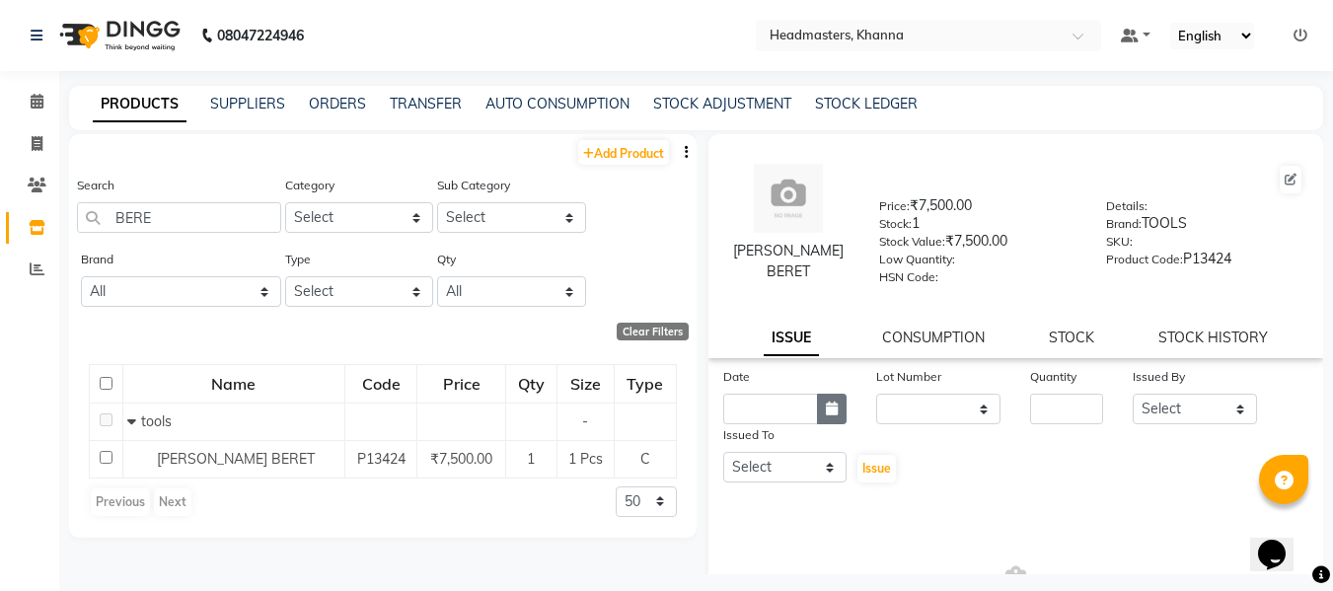
click at [820, 407] on button "button" at bounding box center [832, 409] width 30 height 31
select select "10"
select select "2025"
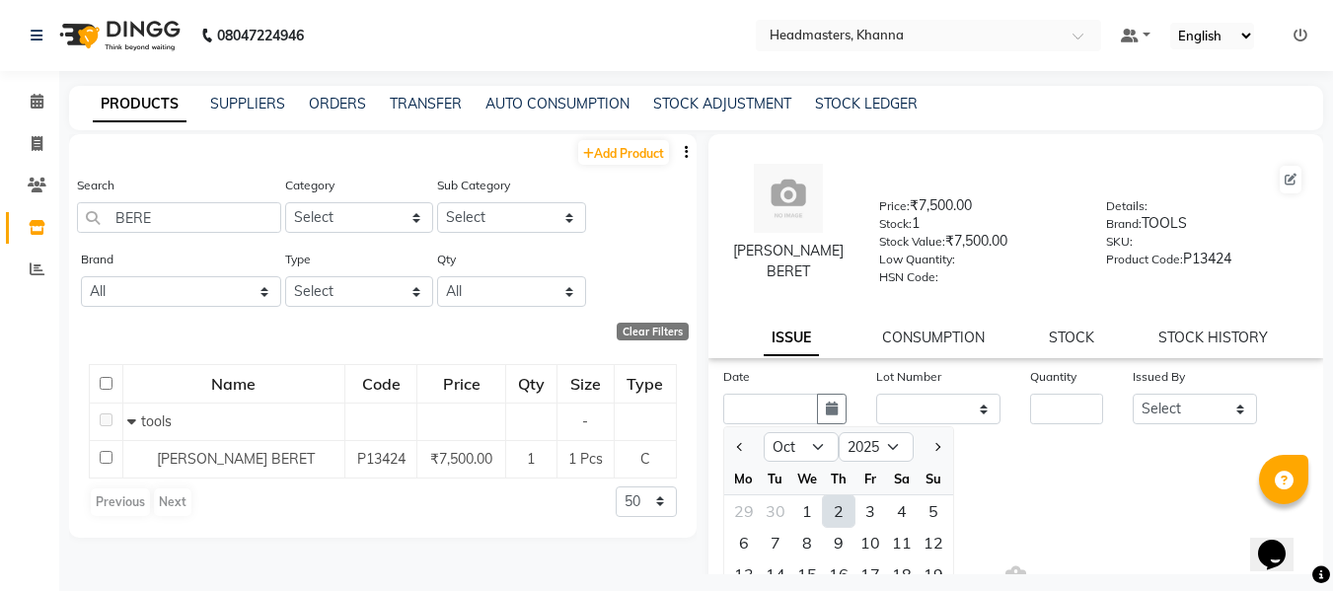
click at [840, 505] on div "2" at bounding box center [839, 511] width 32 height 32
type input "02-10-2025"
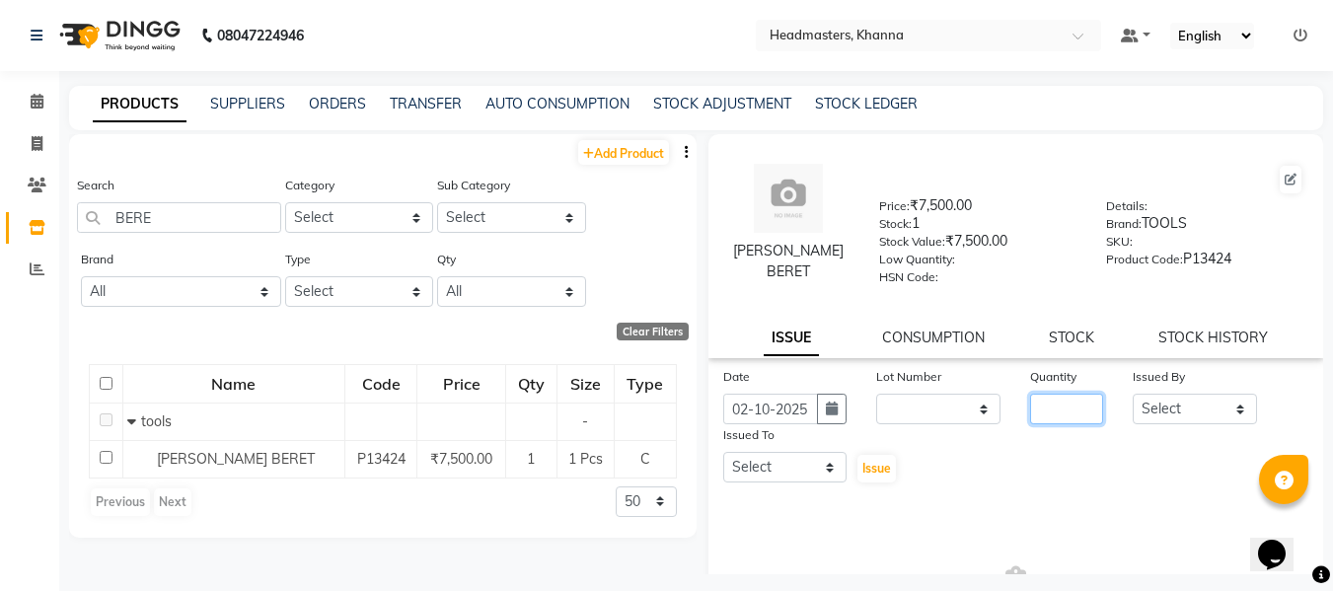
click at [1056, 410] on input "number" at bounding box center [1066, 409] width 73 height 31
type input "1"
click at [1146, 412] on select "Select ABHISHEK [PERSON_NAME] Akash [PERSON_NAME] [PERSON_NAME] (NAILS) ANKIT A…" at bounding box center [1195, 409] width 124 height 31
select select "82726"
click at [1133, 394] on select "Select ABHISHEK [PERSON_NAME] Akash [PERSON_NAME] [PERSON_NAME] (NAILS) ANKIT A…" at bounding box center [1195, 409] width 124 height 31
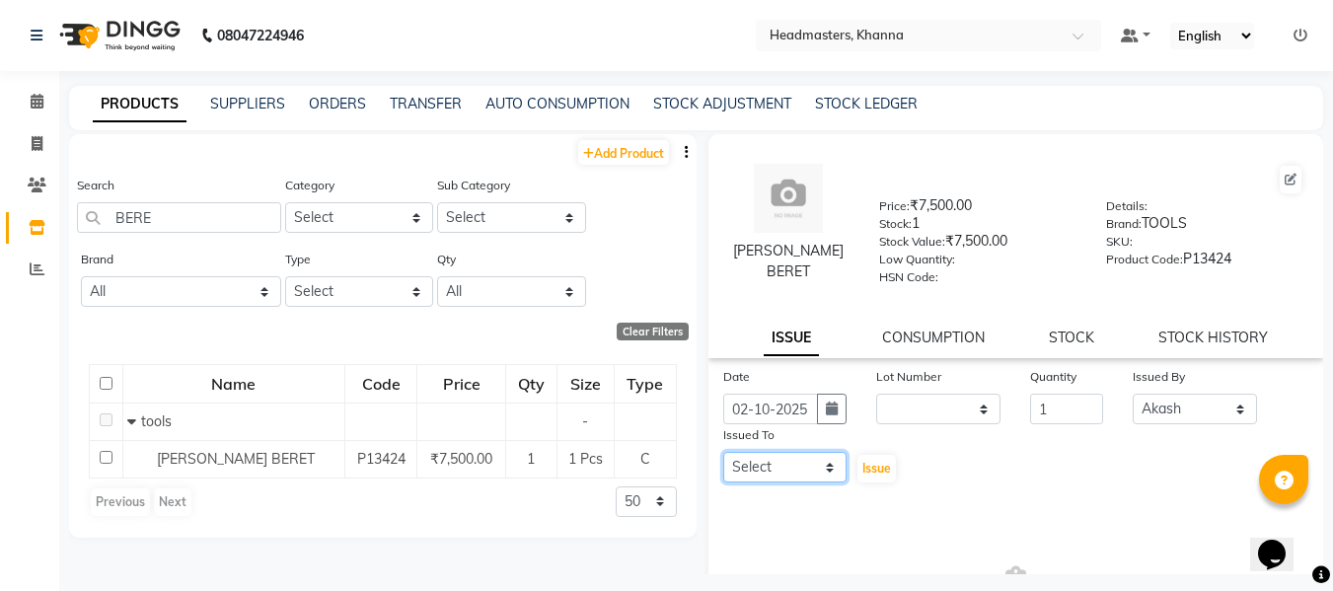
click at [791, 465] on select "Select ABHISHEK [PERSON_NAME] Akash [PERSON_NAME] [PERSON_NAME] (NAILS) ANKIT A…" at bounding box center [785, 467] width 124 height 31
select select "60804"
click at [723, 452] on select "Select ABHISHEK [PERSON_NAME] Akash [PERSON_NAME] [PERSON_NAME] (NAILS) ANKIT A…" at bounding box center [785, 467] width 124 height 31
click at [867, 470] on span "Issue" at bounding box center [876, 468] width 29 height 15
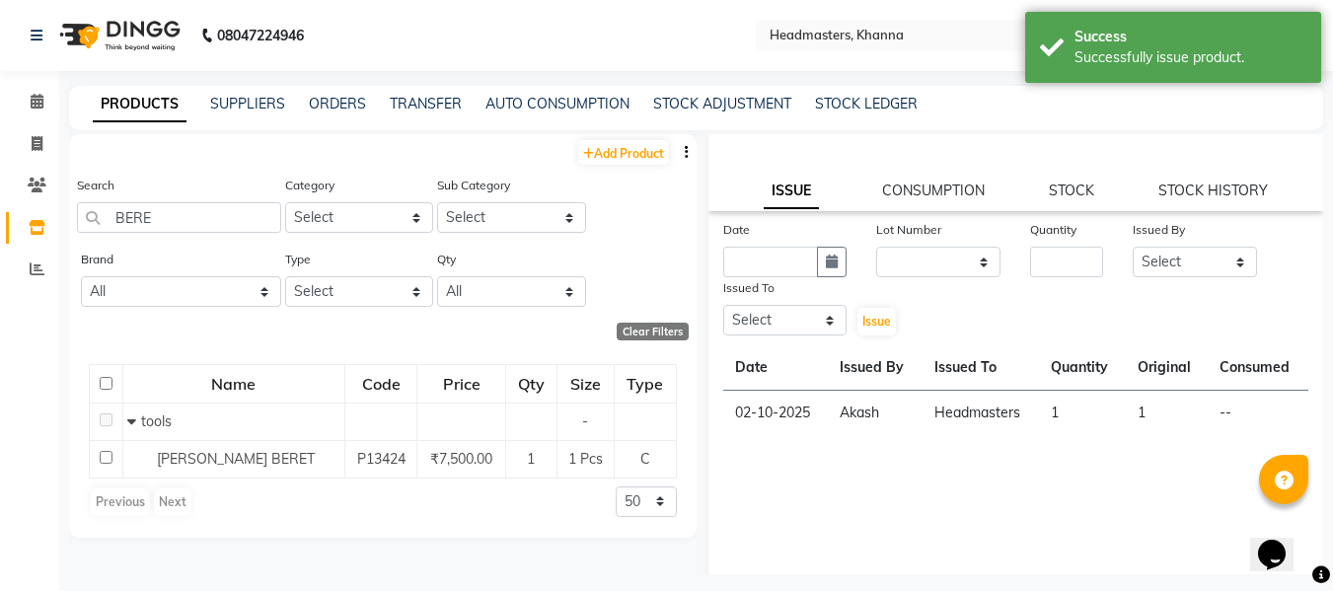
scroll to position [186, 0]
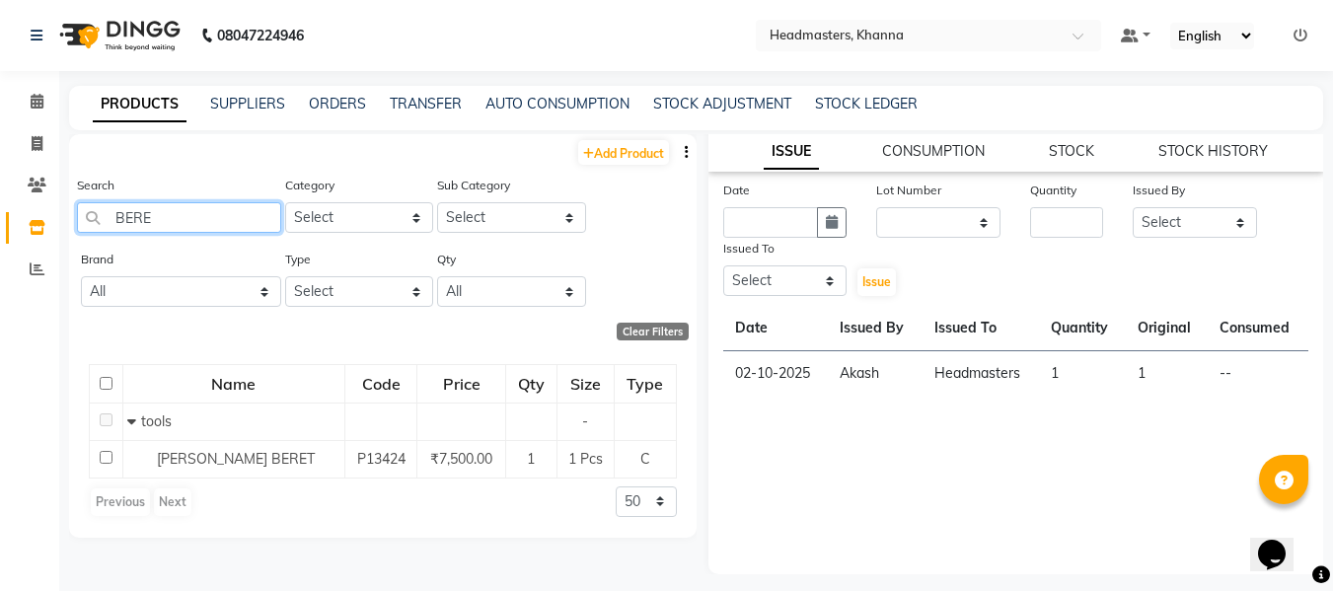
click at [198, 223] on input "BERE" at bounding box center [179, 217] width 204 height 31
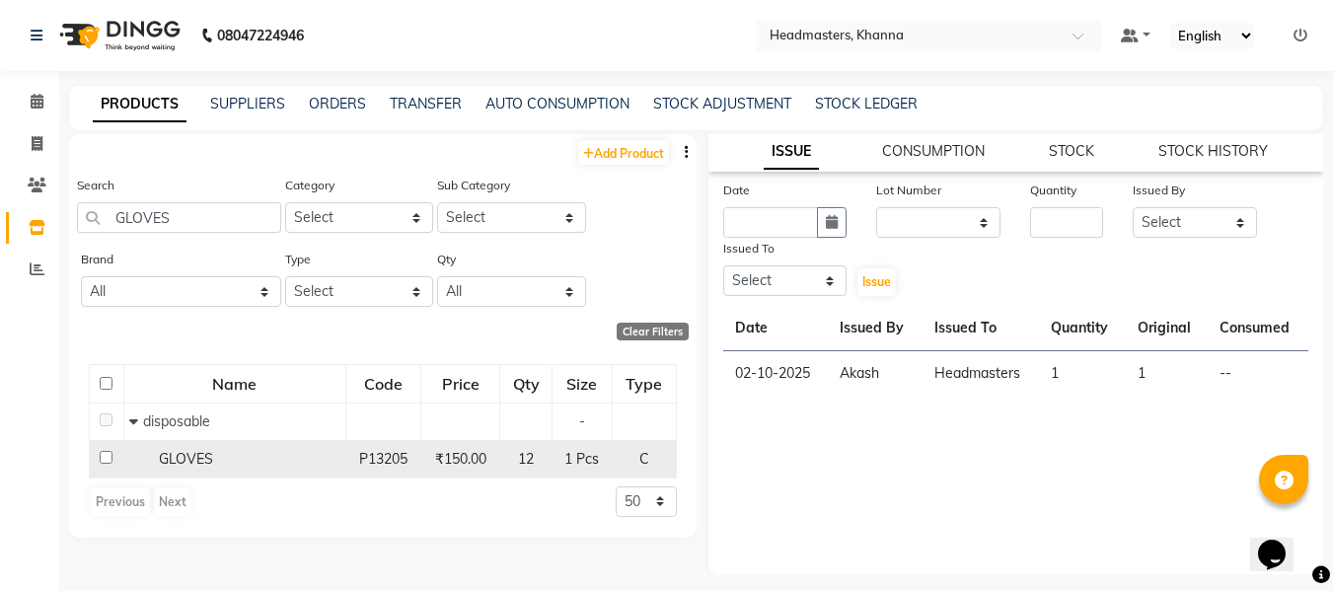
click at [201, 450] on span "GLOVES" at bounding box center [186, 459] width 54 height 18
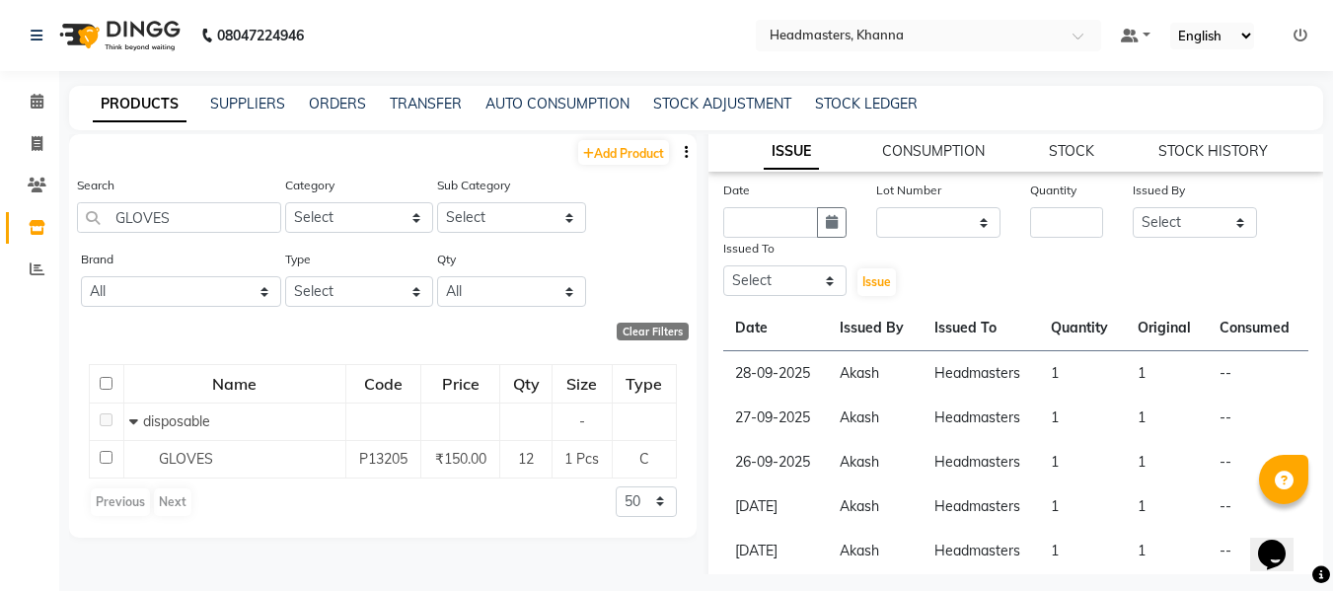
scroll to position [0, 0]
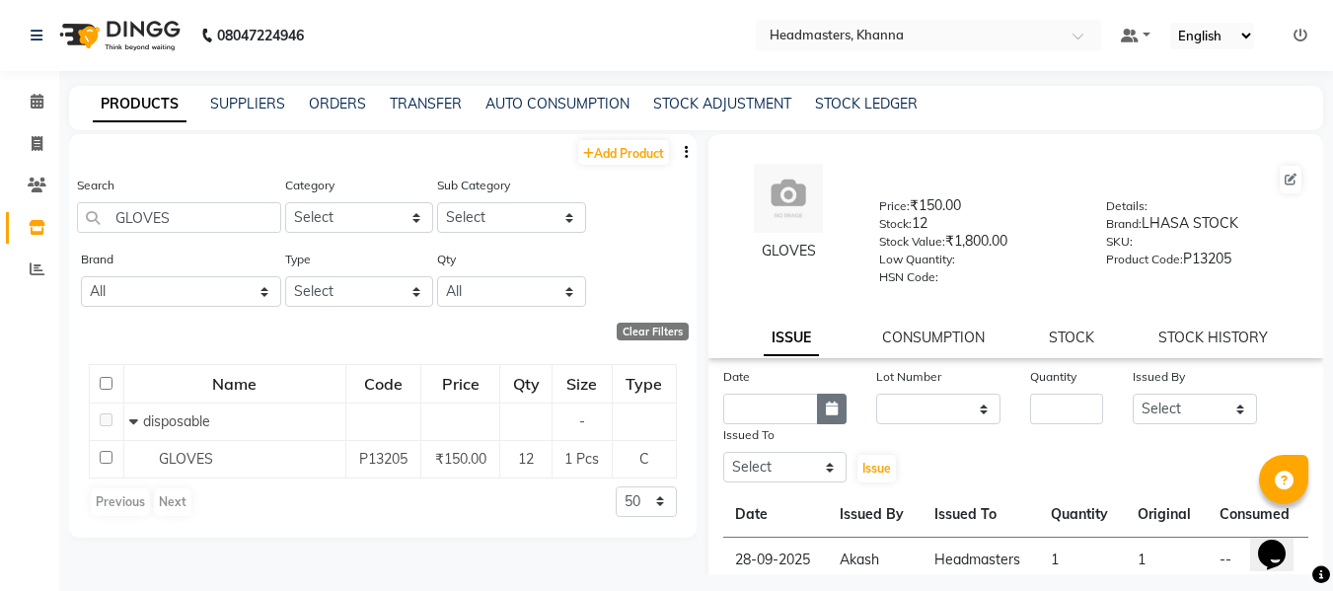
click at [829, 405] on icon "button" at bounding box center [832, 409] width 12 height 14
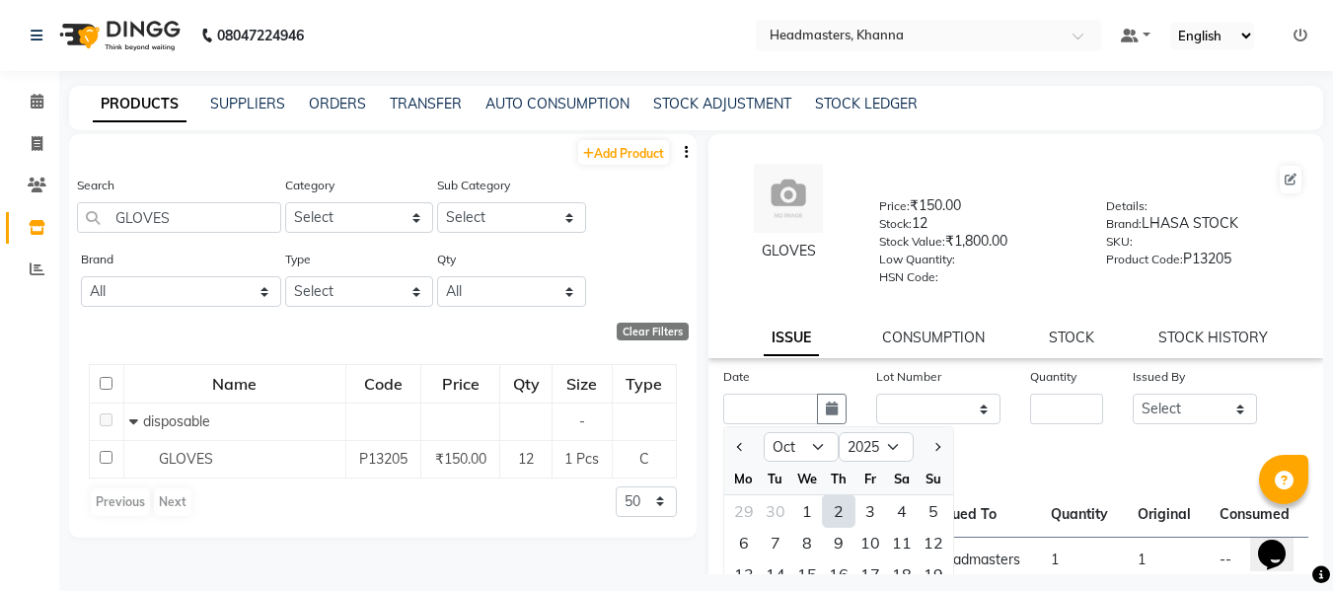
click at [833, 508] on div "2" at bounding box center [839, 511] width 32 height 32
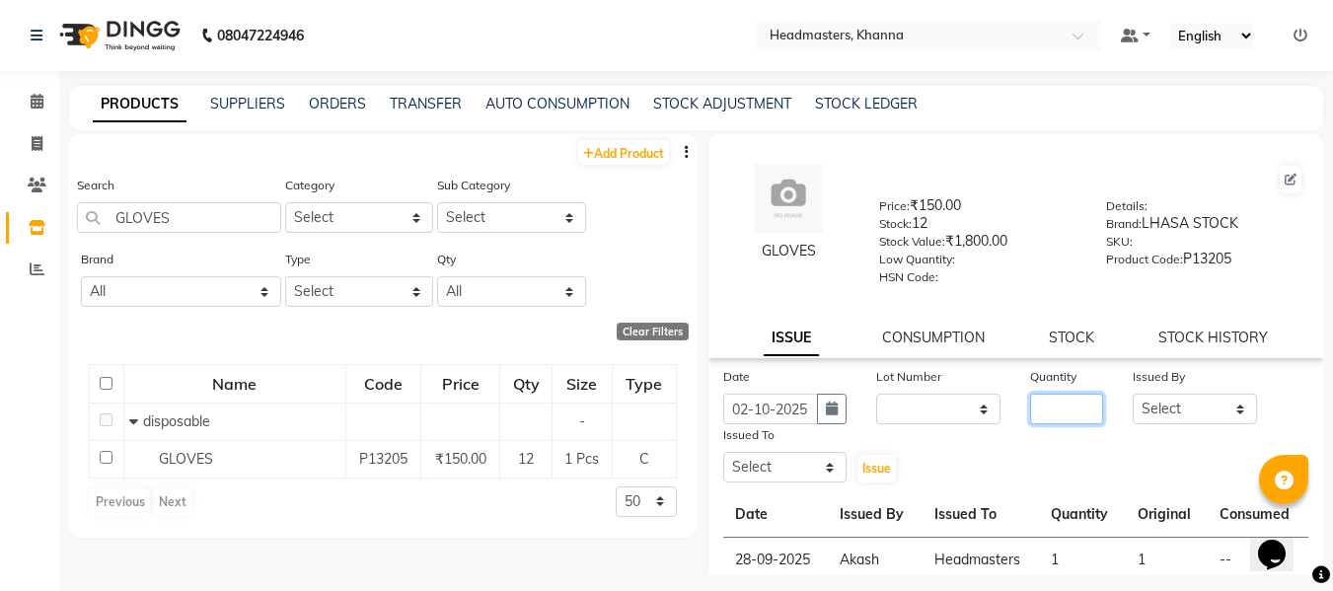
click at [1066, 402] on input "number" at bounding box center [1066, 409] width 73 height 31
drag, startPoint x: 1174, startPoint y: 404, endPoint x: 1167, endPoint y: 395, distance: 12.0
click at [1174, 404] on select "Select ABHISHEK [PERSON_NAME] Akash [PERSON_NAME] [PERSON_NAME] (NAILS) ANKIT A…" at bounding box center [1195, 409] width 124 height 31
click at [1133, 394] on select "Select ABHISHEK [PERSON_NAME] Akash [PERSON_NAME] [PERSON_NAME] (NAILS) ANKIT A…" at bounding box center [1195, 409] width 124 height 31
drag, startPoint x: 826, startPoint y: 473, endPoint x: 824, endPoint y: 457, distance: 15.9
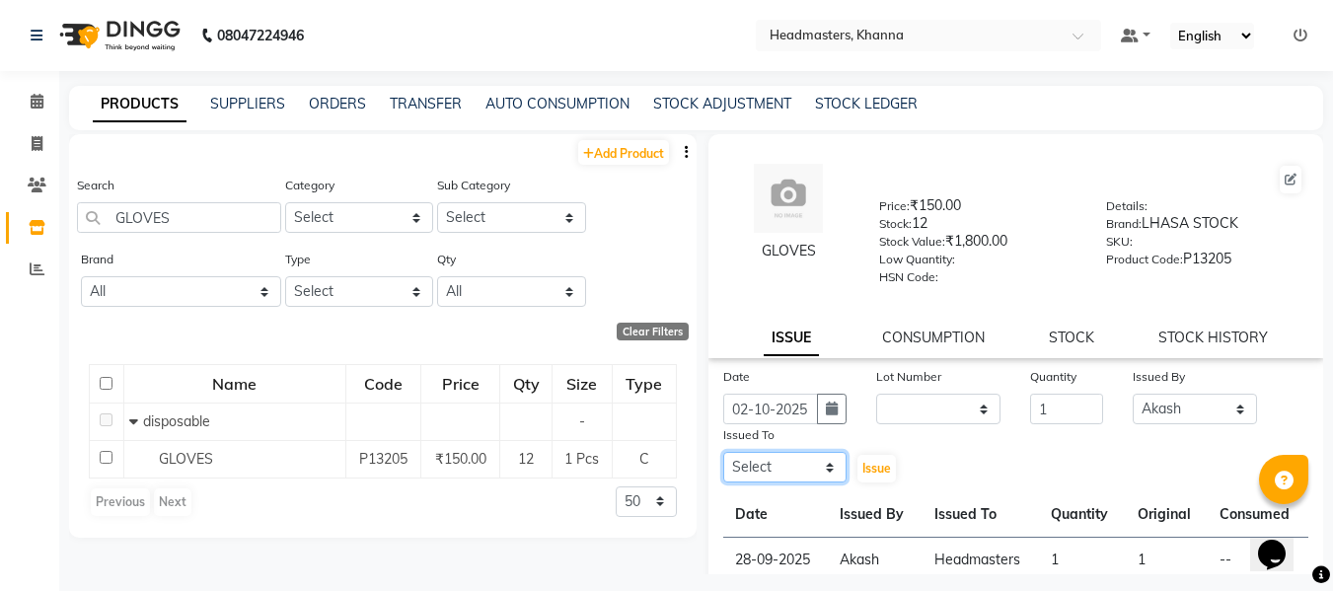
click at [826, 472] on select "Select ABHISHEK [PERSON_NAME] Akash [PERSON_NAME] [PERSON_NAME] (NAILS) ANKIT A…" at bounding box center [785, 467] width 124 height 31
click at [723, 452] on select "Select ABHISHEK [PERSON_NAME] Akash [PERSON_NAME] [PERSON_NAME] (NAILS) ANKIT A…" at bounding box center [785, 467] width 124 height 31
click at [867, 466] on span "Issue" at bounding box center [876, 468] width 29 height 15
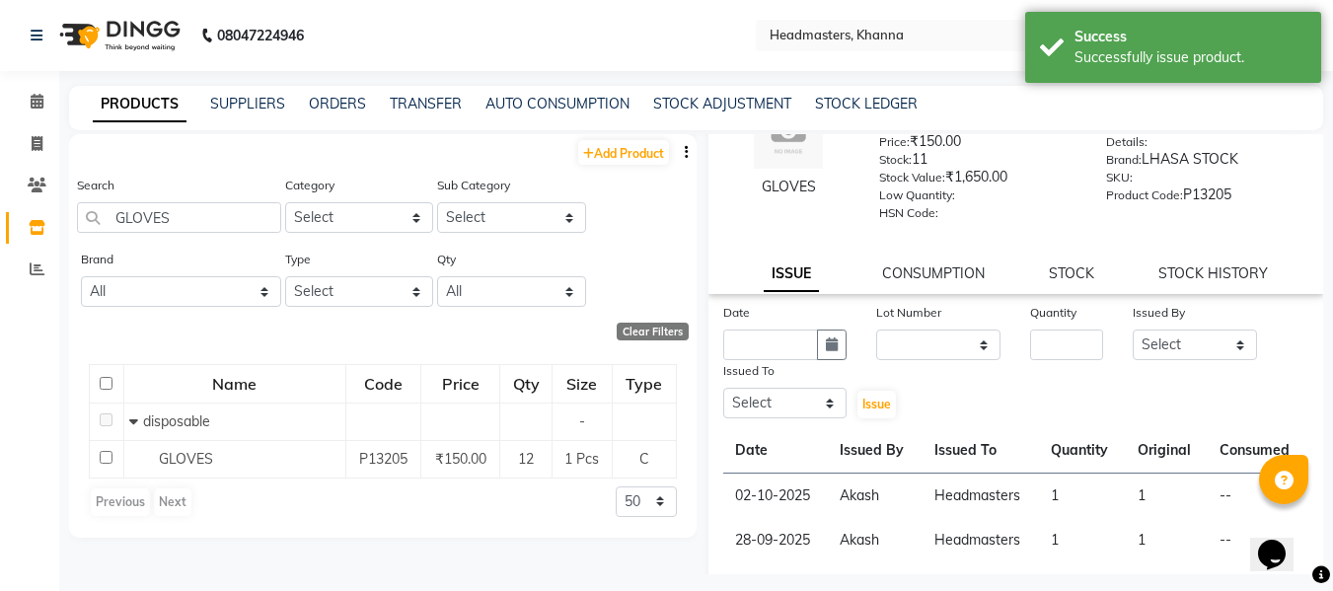
scroll to position [99, 0]
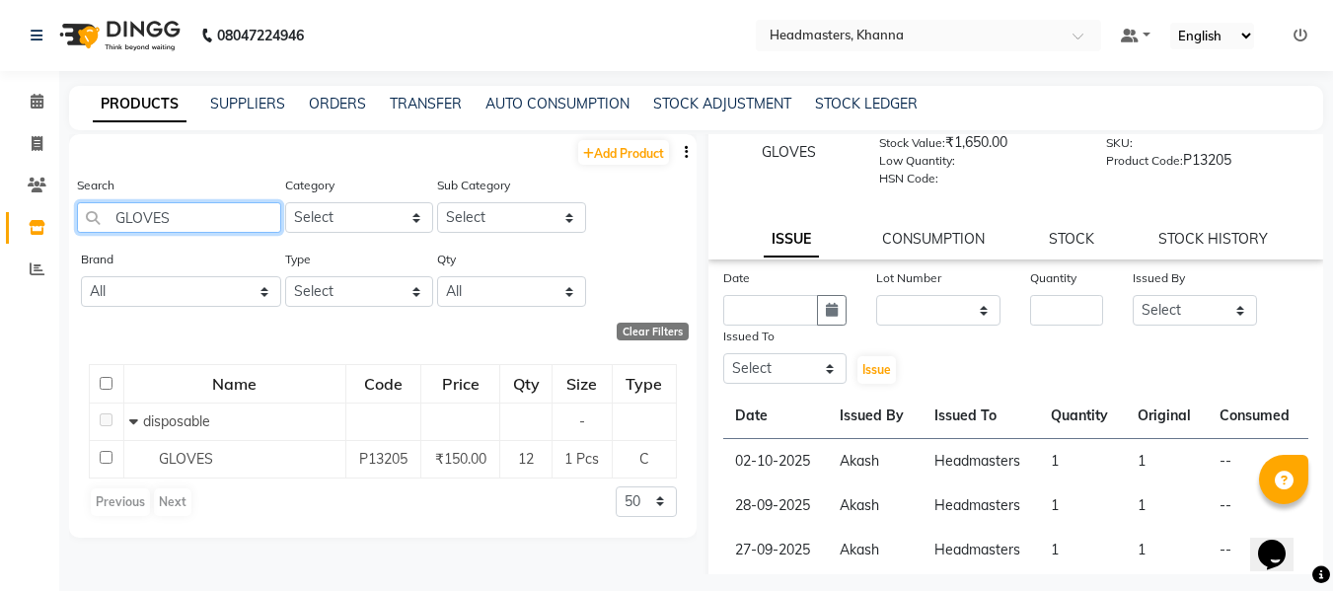
click at [212, 216] on input "GLOVES" at bounding box center [179, 217] width 204 height 31
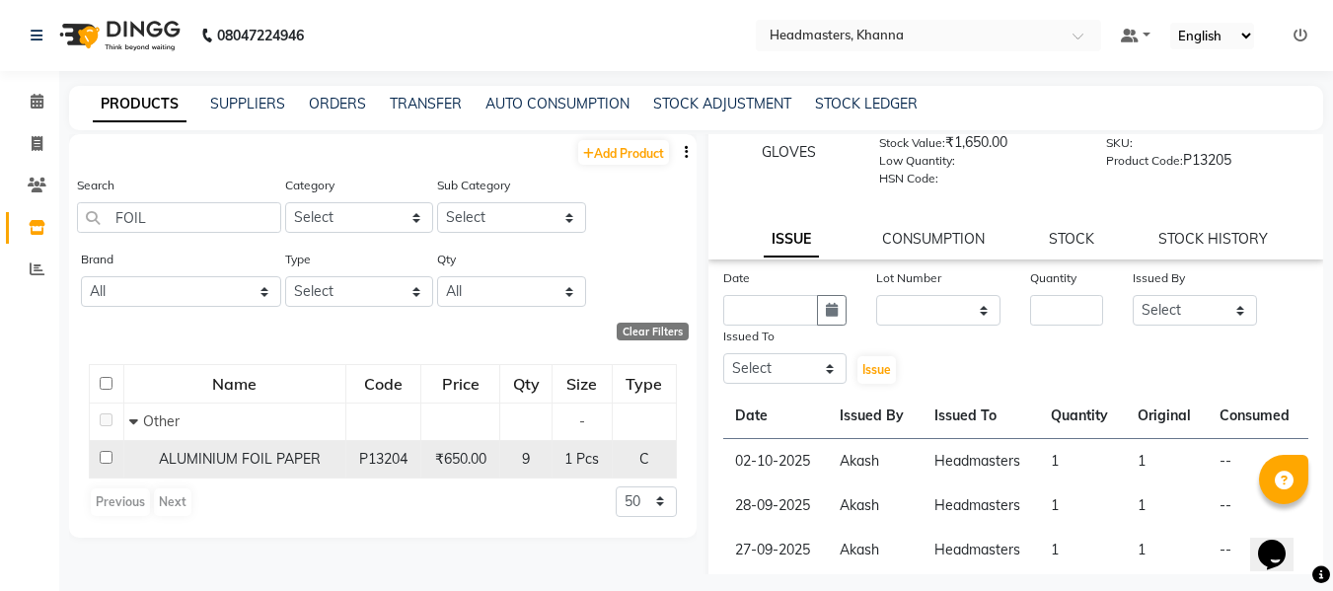
click at [249, 457] on span "ALUMINIUM FOIL PAPER" at bounding box center [240, 459] width 162 height 18
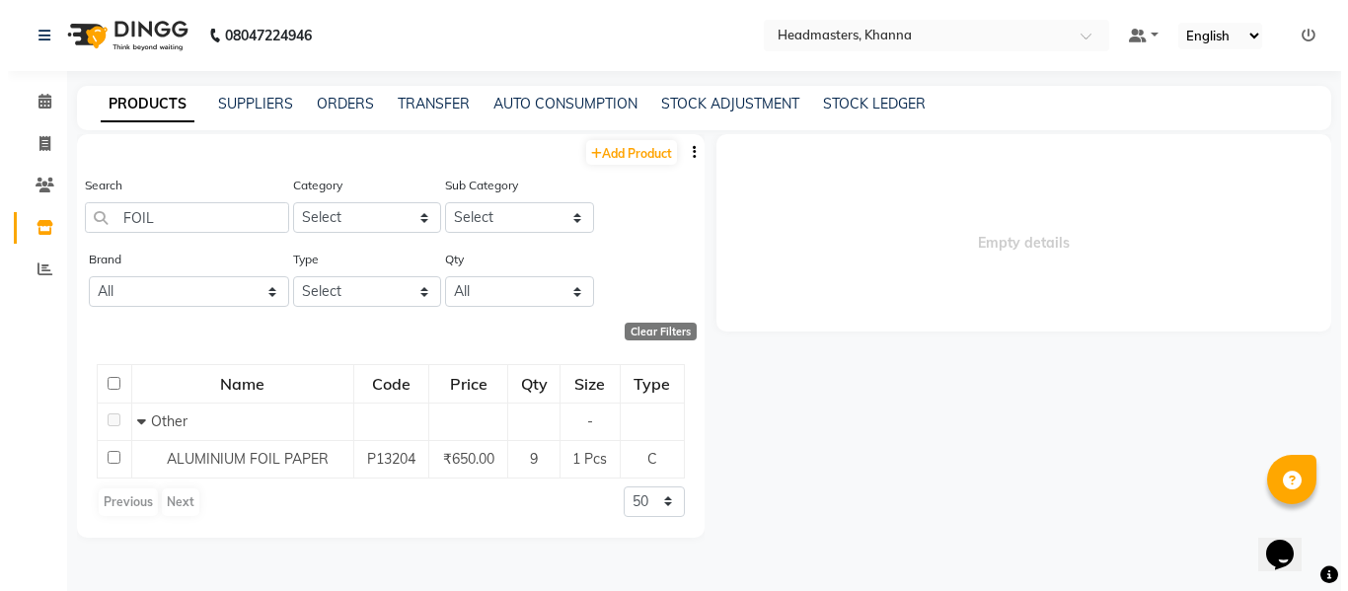
scroll to position [0, 0]
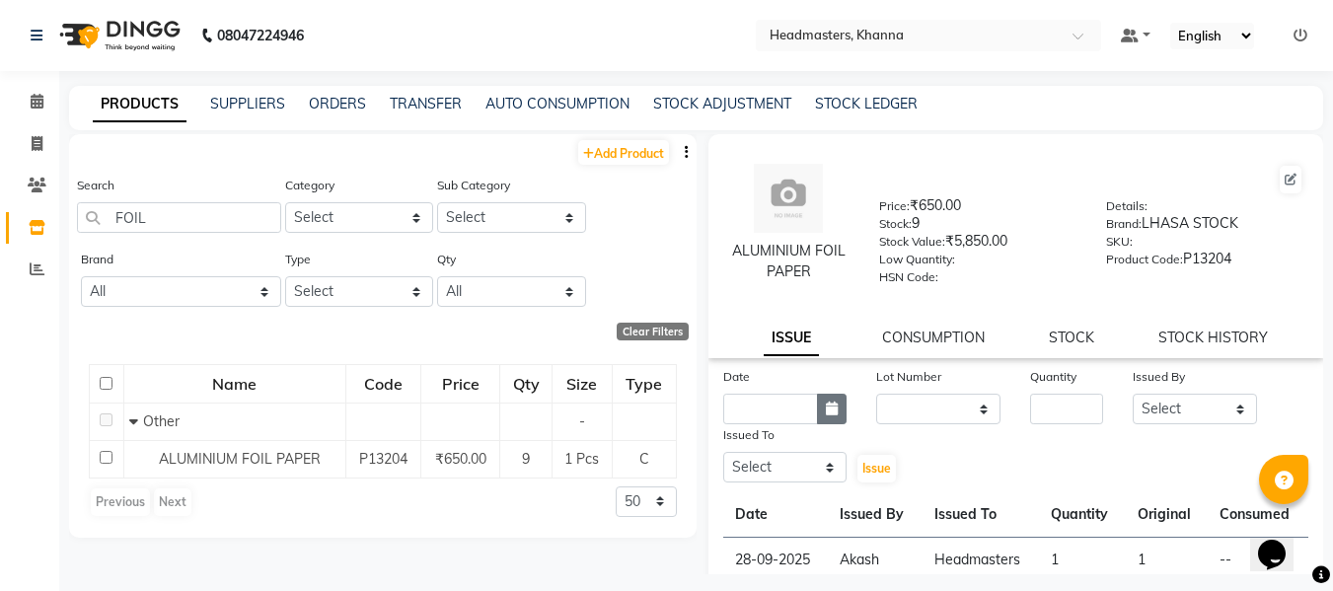
click at [832, 409] on icon "button" at bounding box center [832, 409] width 12 height 14
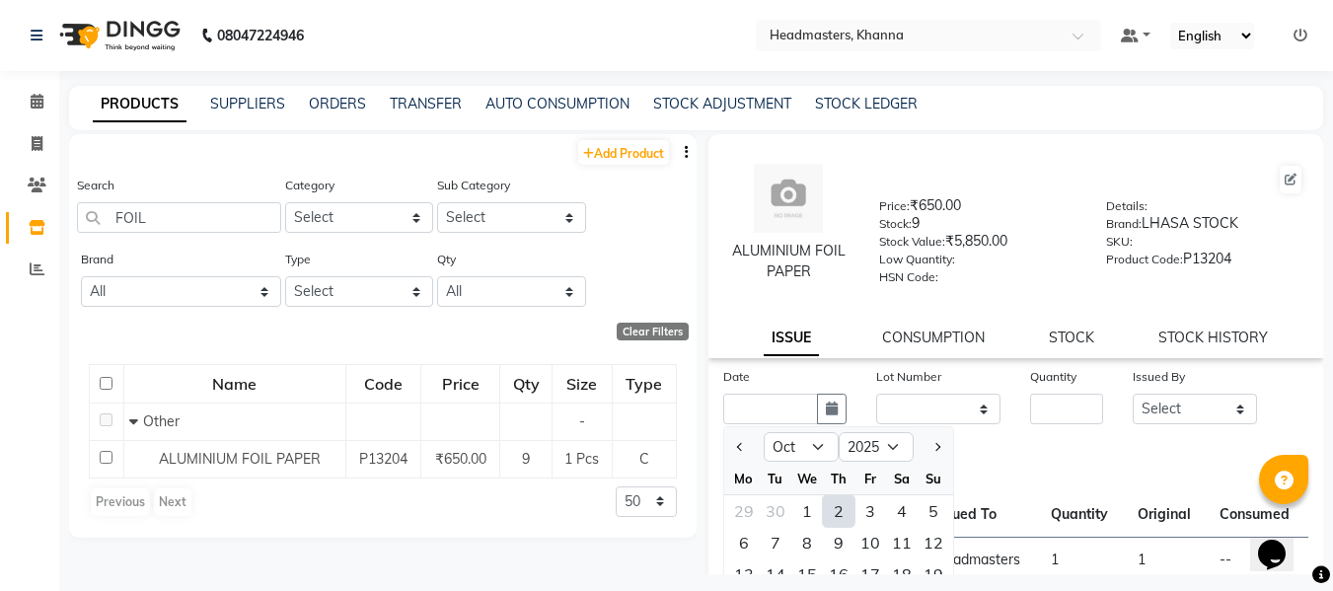
click at [844, 513] on div "2" at bounding box center [839, 511] width 32 height 32
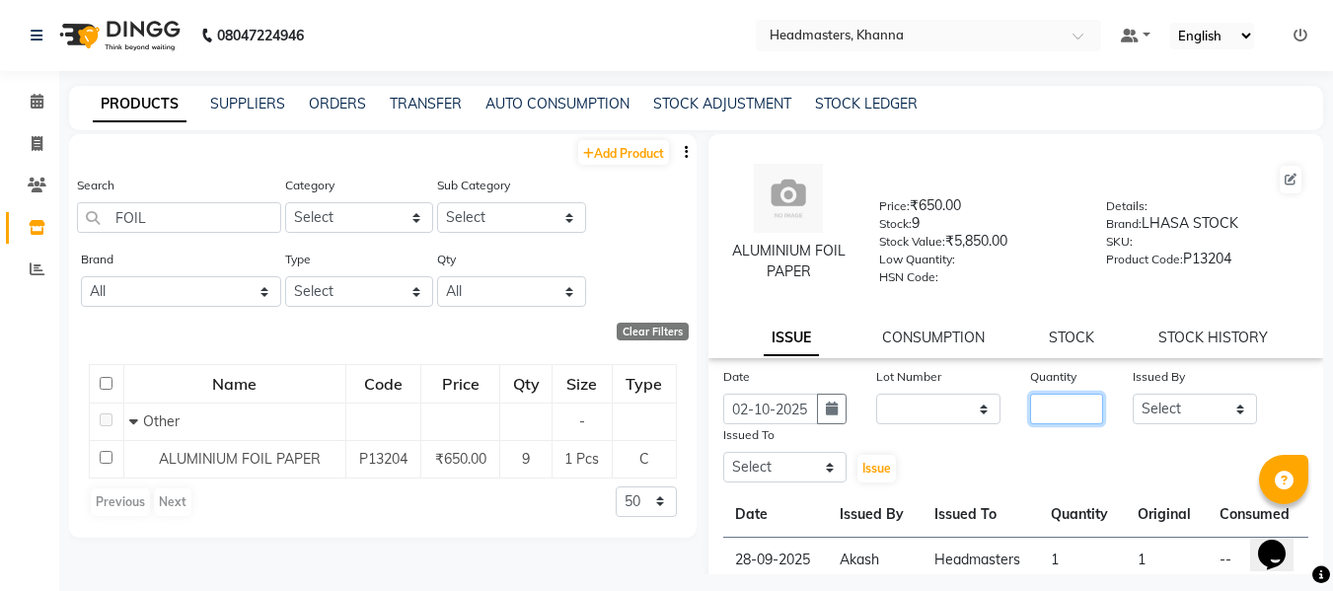
click at [1049, 404] on input "number" at bounding box center [1066, 409] width 73 height 31
click at [1147, 404] on select "Select ABHISHEK [PERSON_NAME] Akash [PERSON_NAME] [PERSON_NAME] (NAILS) ANKIT A…" at bounding box center [1195, 409] width 124 height 31
click at [1133, 394] on select "Select ABHISHEK [PERSON_NAME] Akash [PERSON_NAME] [PERSON_NAME] (NAILS) ANKIT A…" at bounding box center [1195, 409] width 124 height 31
click at [1151, 397] on select "Select ABHISHEK [PERSON_NAME] Akash [PERSON_NAME] [PERSON_NAME] (NAILS) ANKIT A…" at bounding box center [1195, 409] width 124 height 31
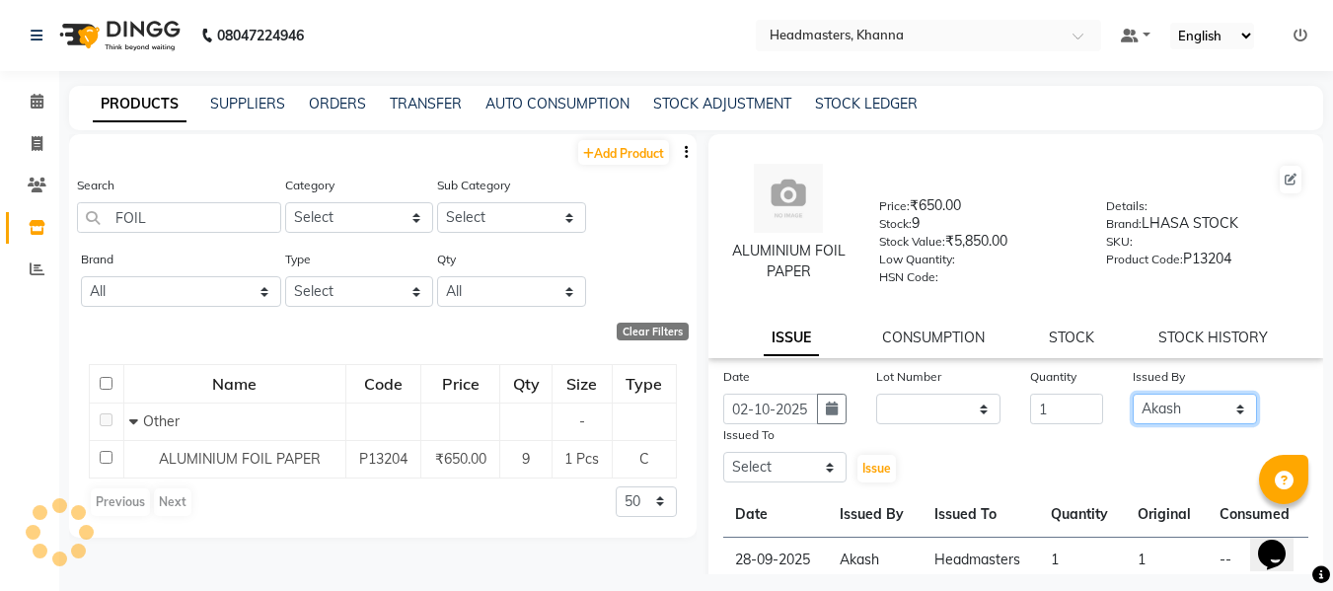
click at [1133, 394] on select "Select ABHISHEK [PERSON_NAME] Akash [PERSON_NAME] [PERSON_NAME] (NAILS) ANKIT A…" at bounding box center [1195, 409] width 124 height 31
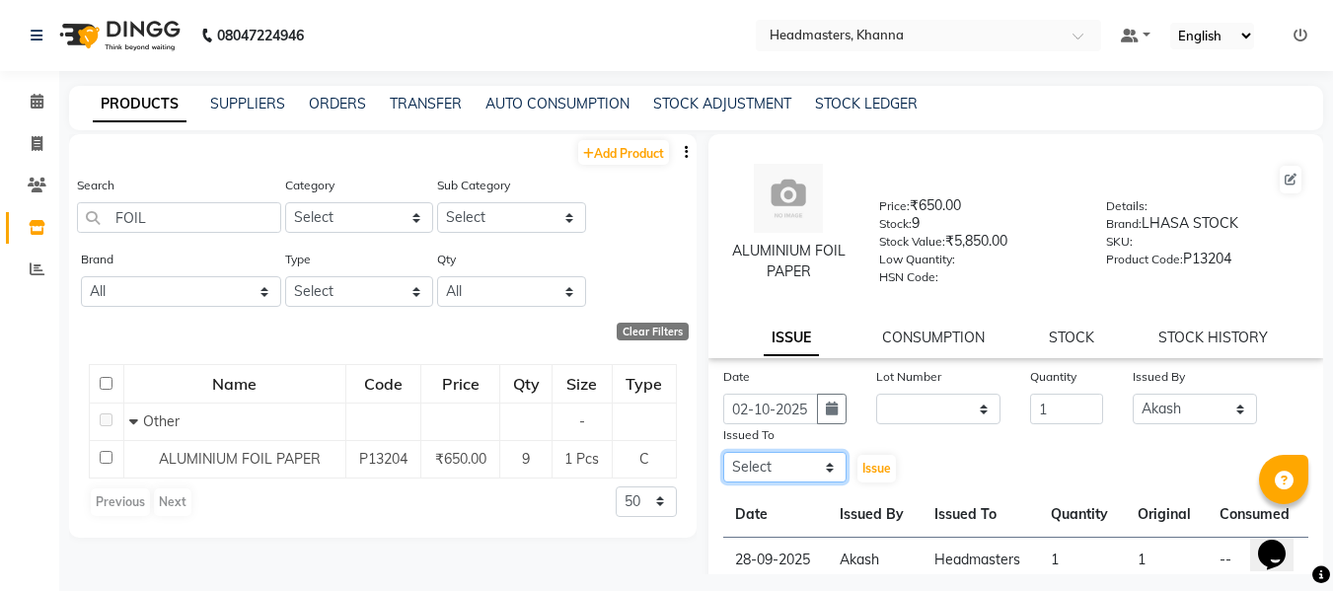
click at [807, 468] on select "Select ABHISHEK [PERSON_NAME] Akash [PERSON_NAME] [PERSON_NAME] (NAILS) ANKIT A…" at bounding box center [785, 467] width 124 height 31
click at [723, 452] on select "Select ABHISHEK [PERSON_NAME] Akash [PERSON_NAME] [PERSON_NAME] (NAILS) ANKIT A…" at bounding box center [785, 467] width 124 height 31
click at [871, 461] on span "Issue" at bounding box center [876, 468] width 29 height 15
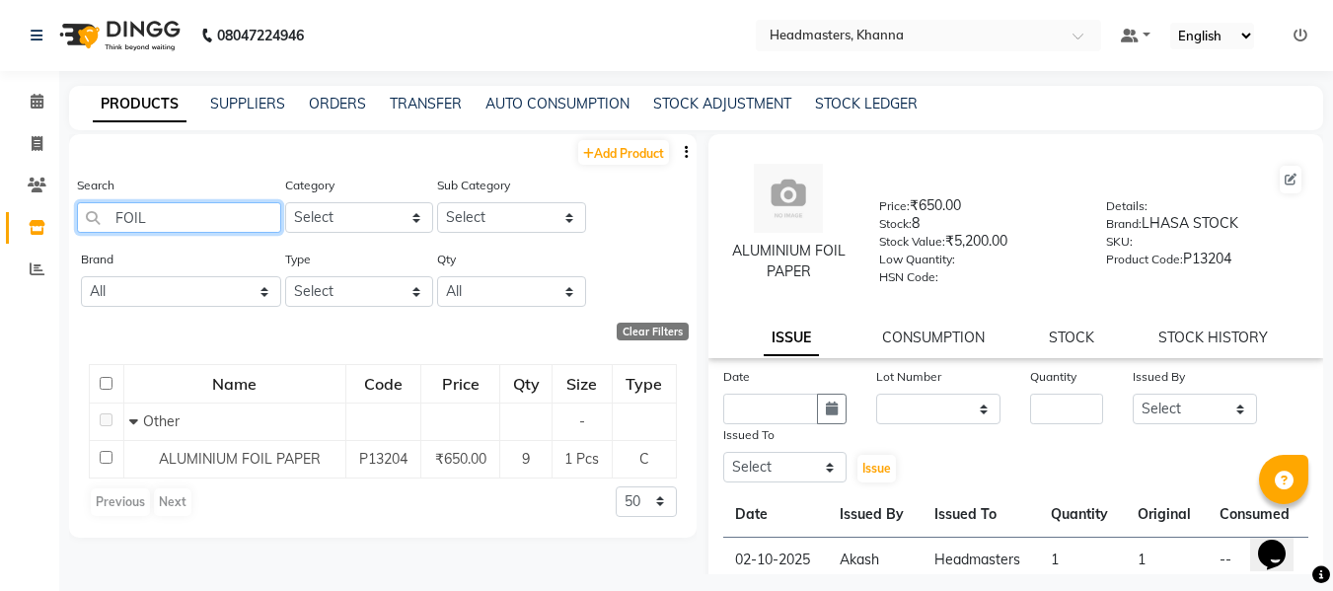
click at [213, 222] on input "FOIL" at bounding box center [179, 217] width 204 height 31
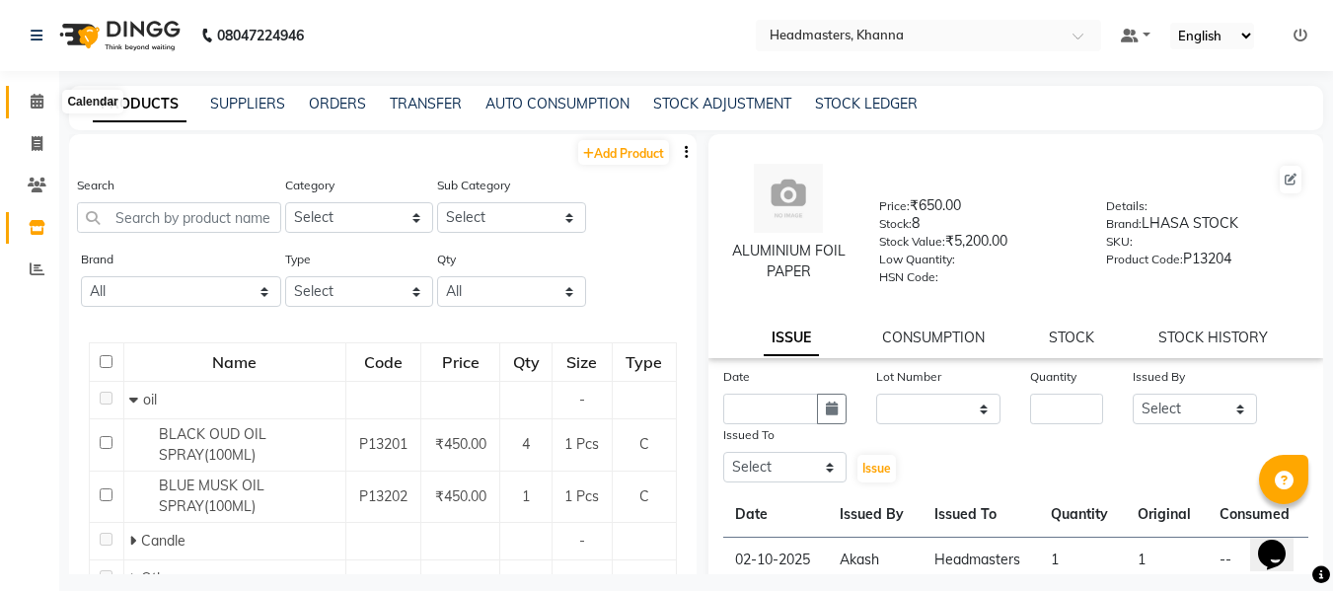
click at [31, 95] on icon at bounding box center [37, 101] width 13 height 15
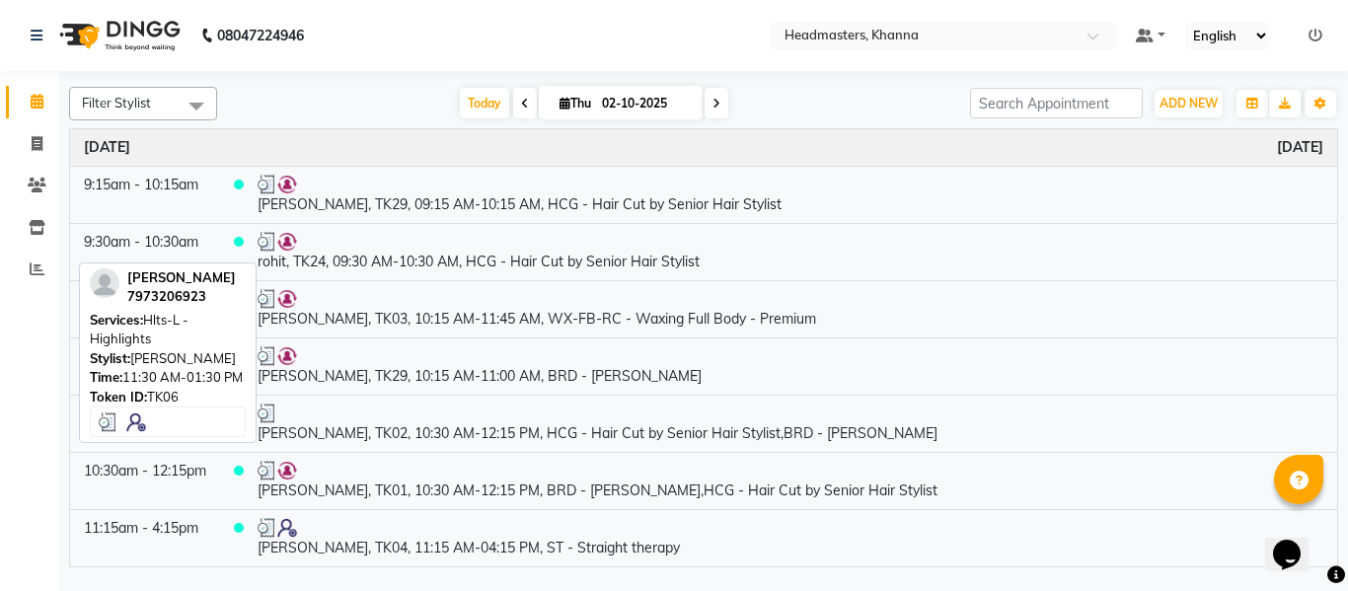
scroll to position [296, 0]
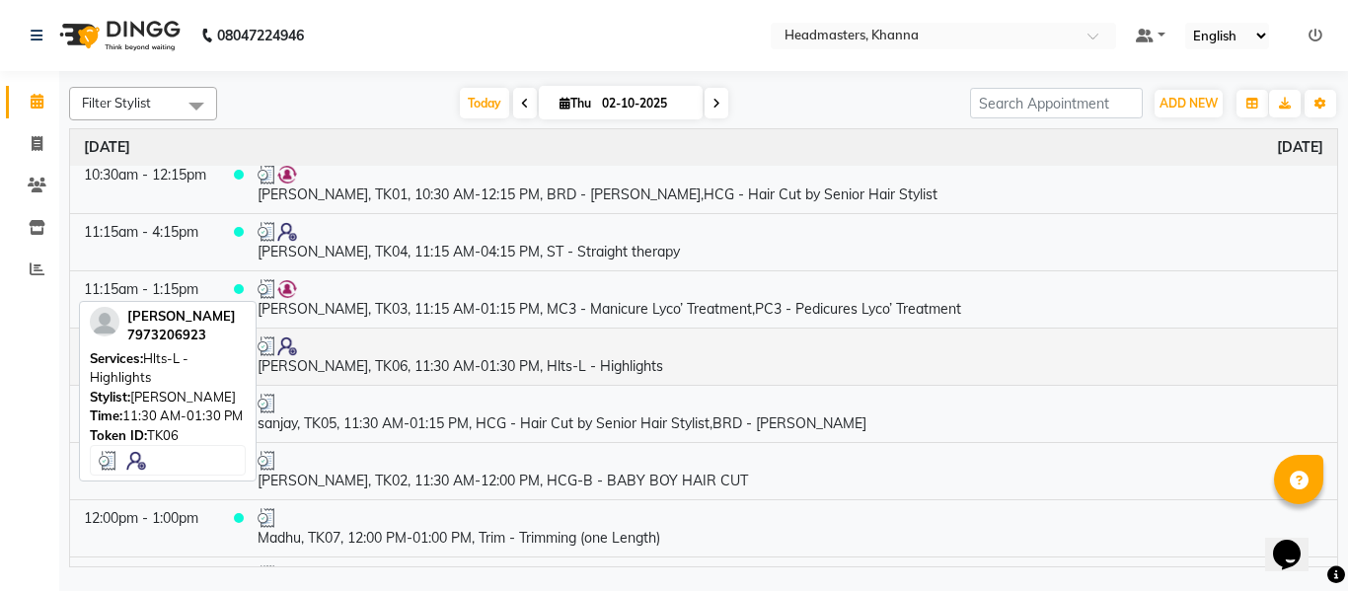
click at [472, 368] on td "[PERSON_NAME], TK06, 11:30 AM-01:30 PM, Hlts-L - Highlights" at bounding box center [790, 356] width 1093 height 57
select select "3"
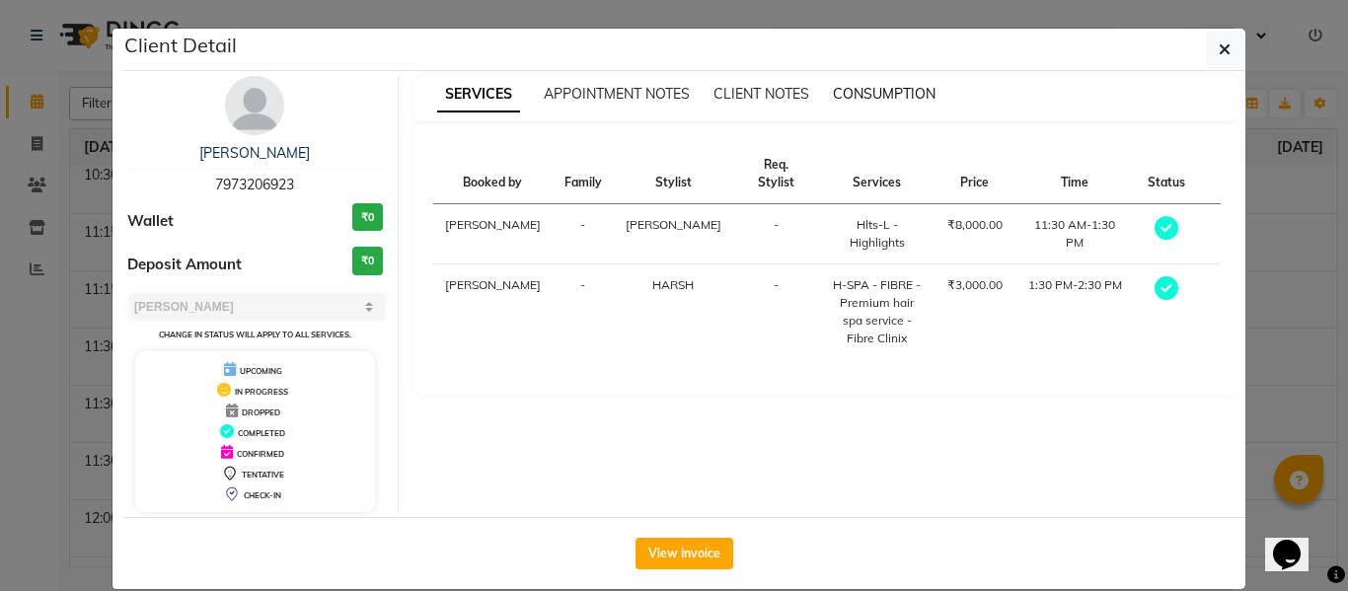
click at [894, 88] on span "CONSUMPTION" at bounding box center [884, 94] width 103 height 18
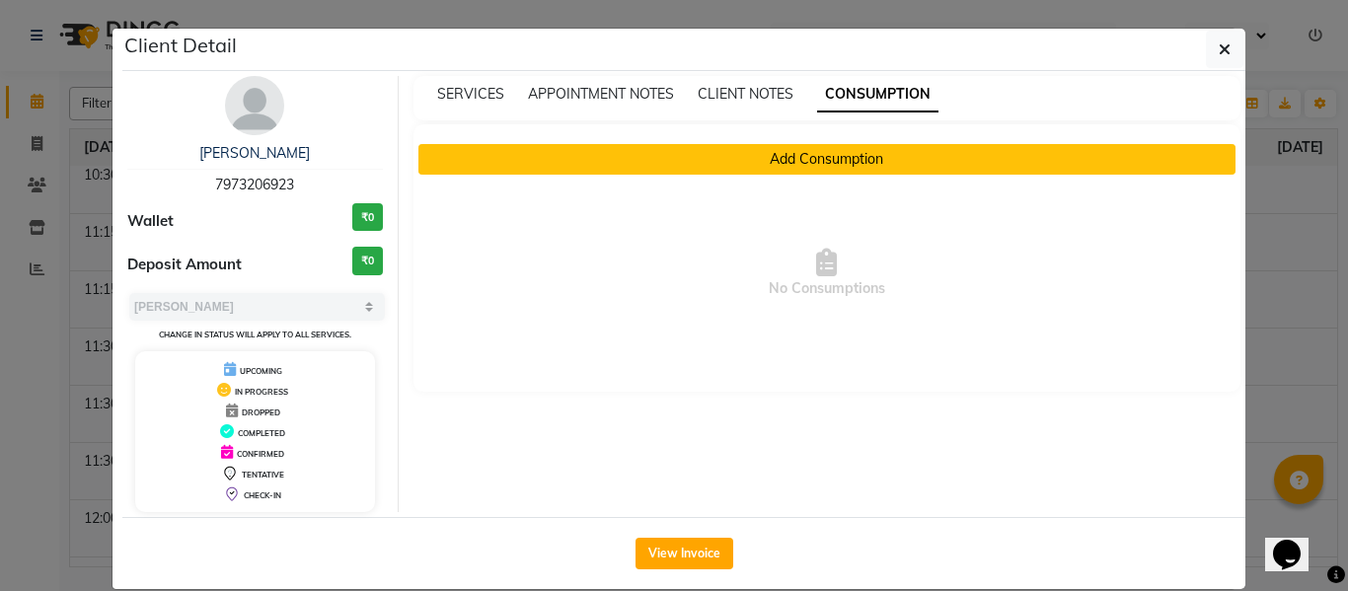
click at [801, 151] on button "Add Consumption" at bounding box center [827, 159] width 818 height 31
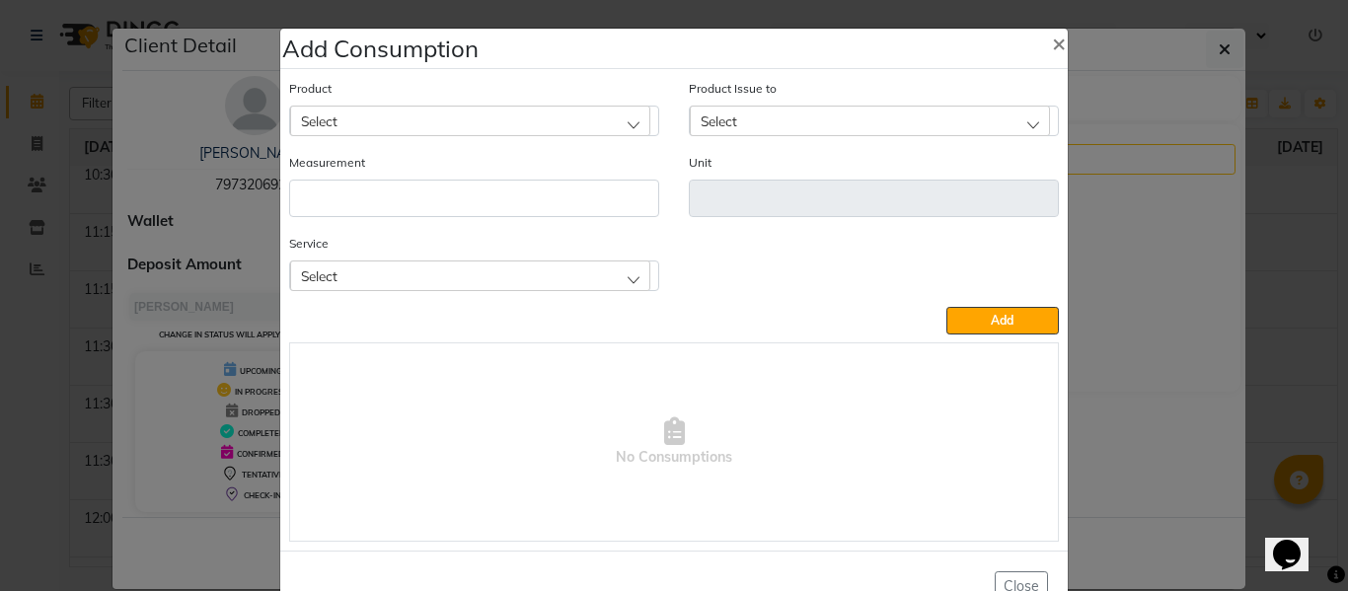
click at [409, 281] on div "Select" at bounding box center [470, 275] width 360 height 30
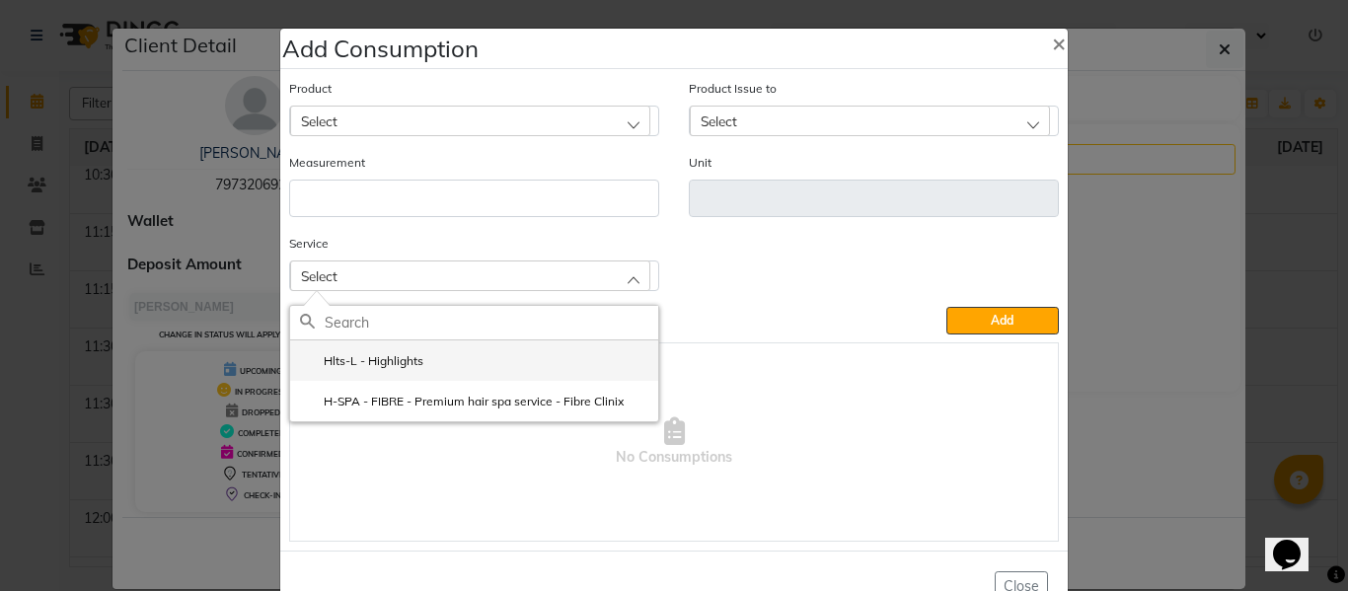
click at [385, 351] on li "Hlts-L - Highlights" at bounding box center [474, 360] width 368 height 40
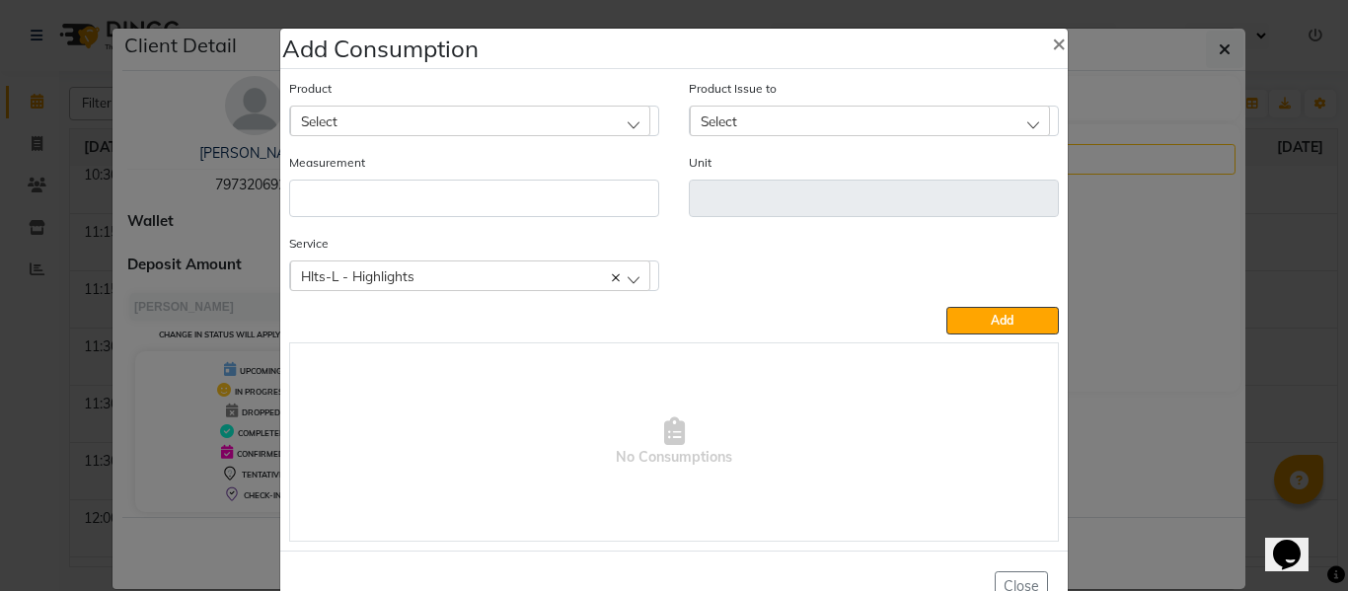
click at [414, 123] on div "Select" at bounding box center [470, 121] width 360 height 30
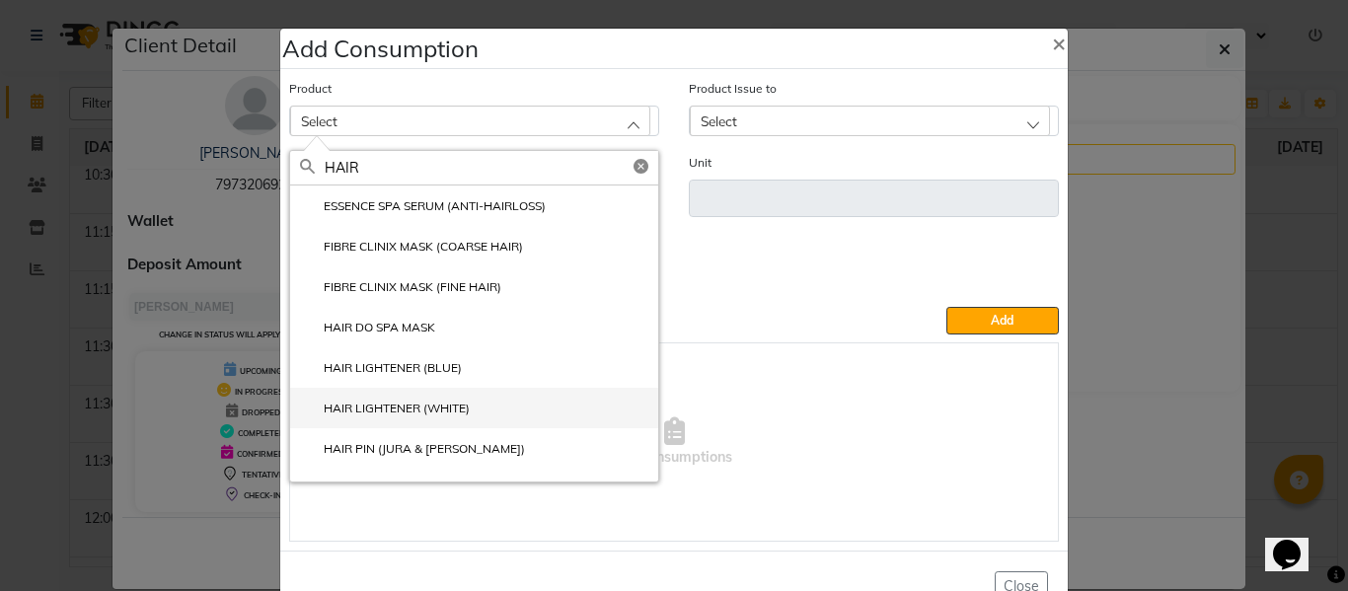
type input "HAIR"
click at [399, 403] on label "HAIR LIGHTENER (WHITE)" at bounding box center [385, 409] width 170 height 18
type input "ML"
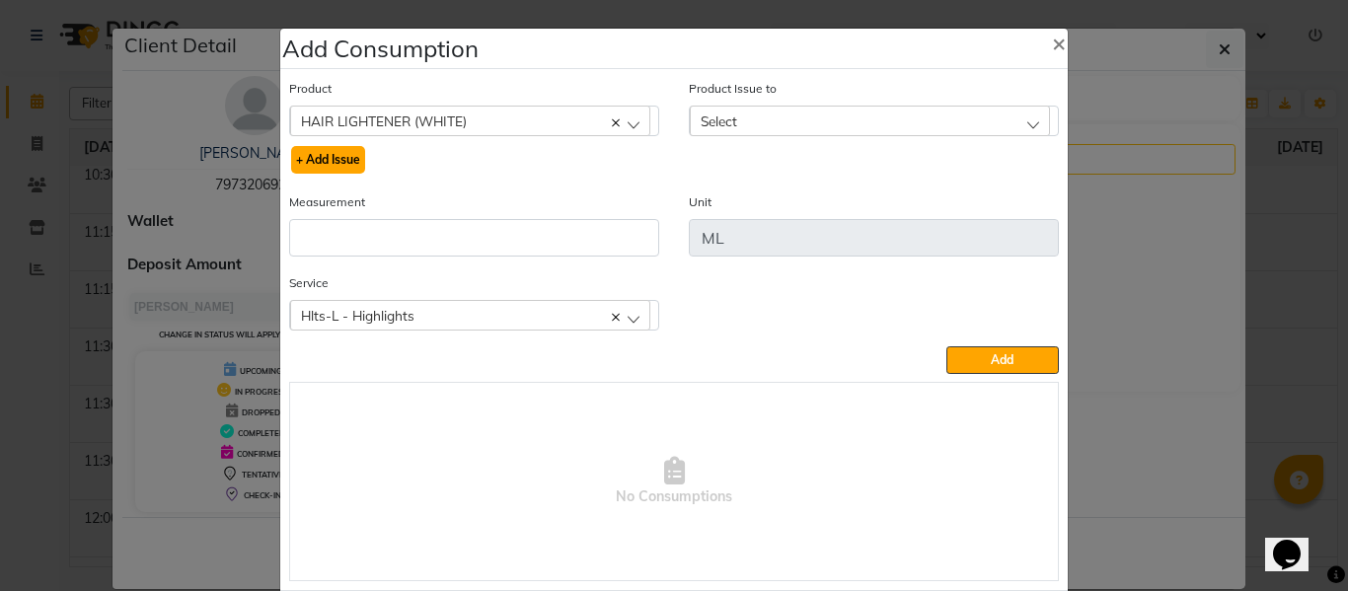
click at [315, 151] on button "+ Add Issue" at bounding box center [328, 160] width 74 height 28
select select
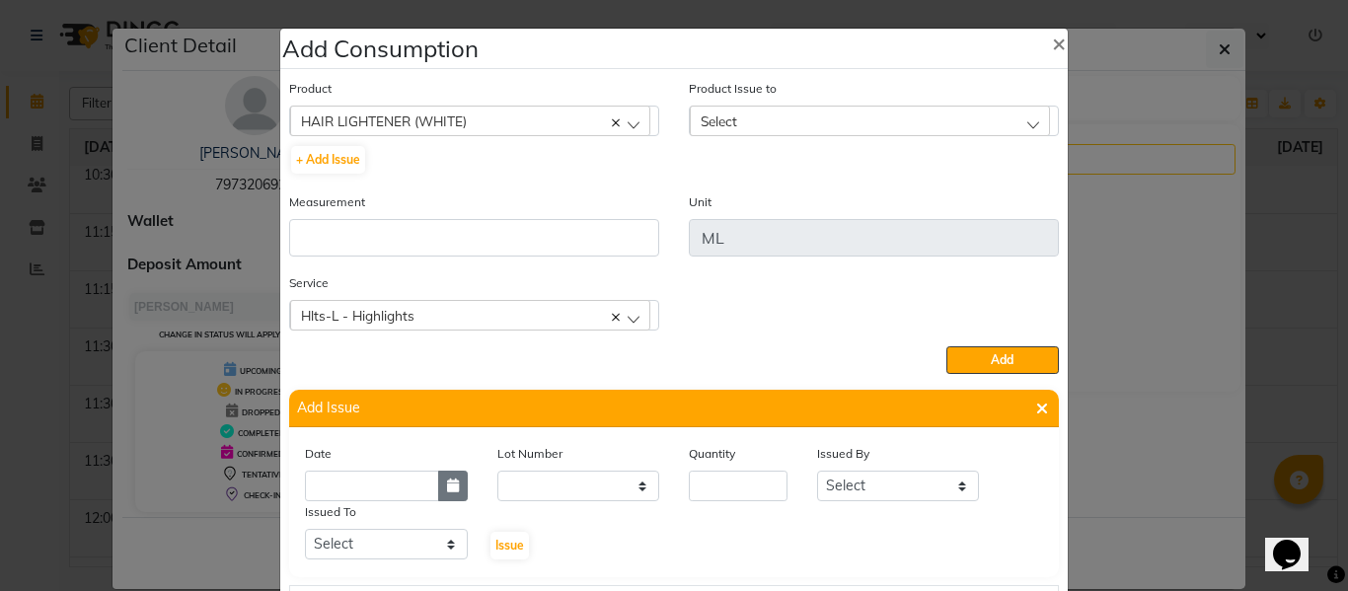
click at [438, 489] on button "button" at bounding box center [453, 486] width 30 height 31
select select "10"
select select "2025"
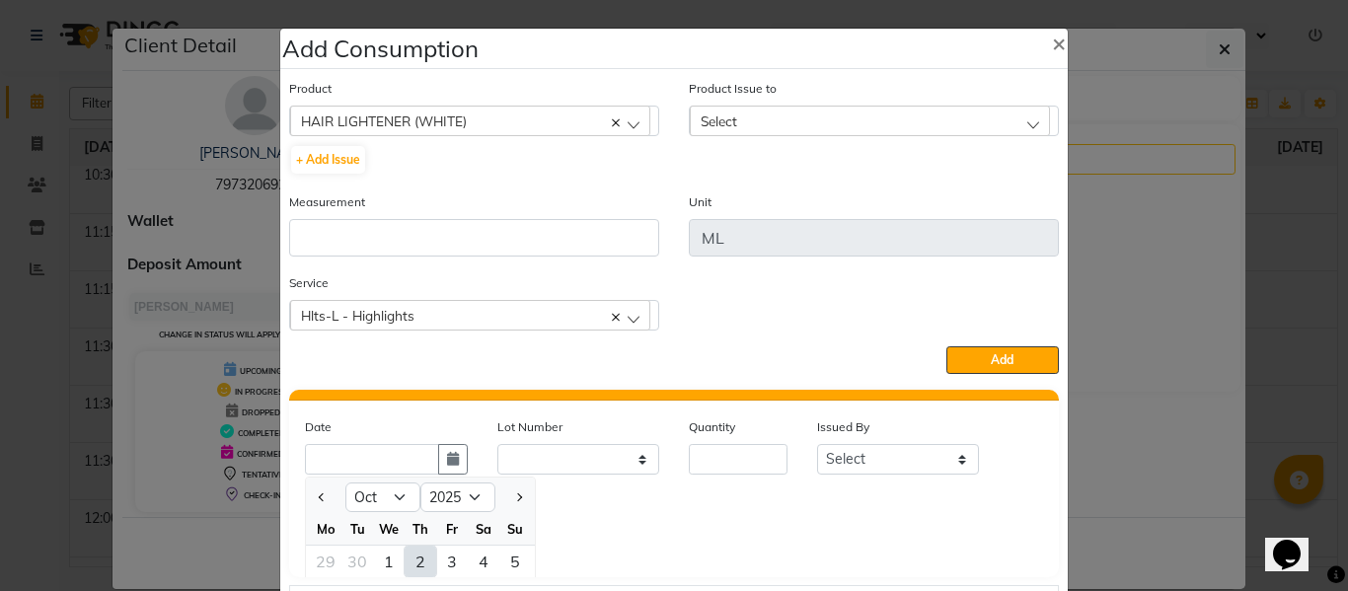
click at [413, 562] on div "2" at bounding box center [420, 562] width 32 height 32
type input "02-10-2025"
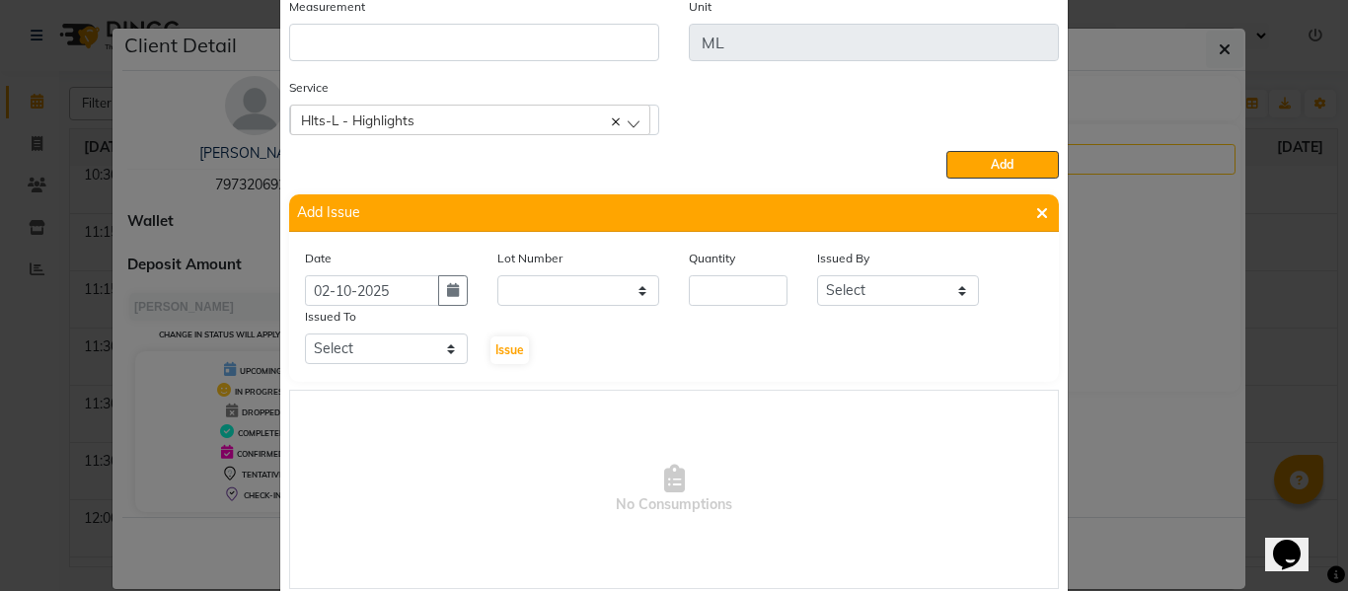
scroll to position [6, 0]
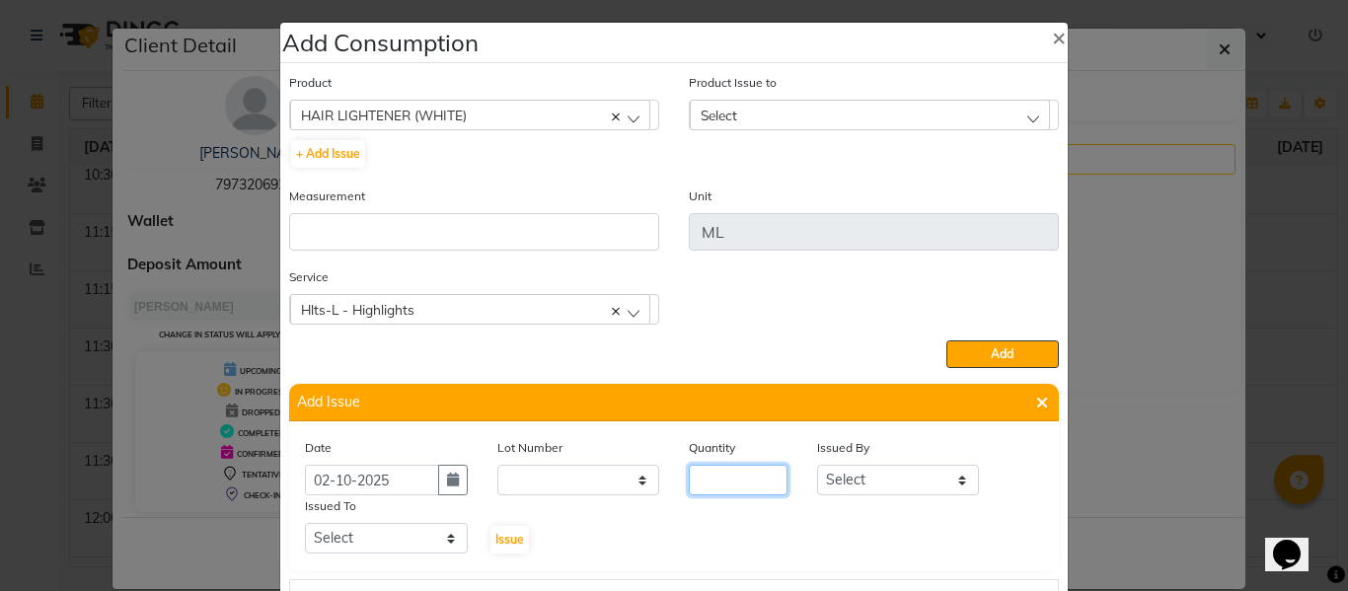
click at [738, 472] on input "number" at bounding box center [738, 480] width 99 height 31
type input "227"
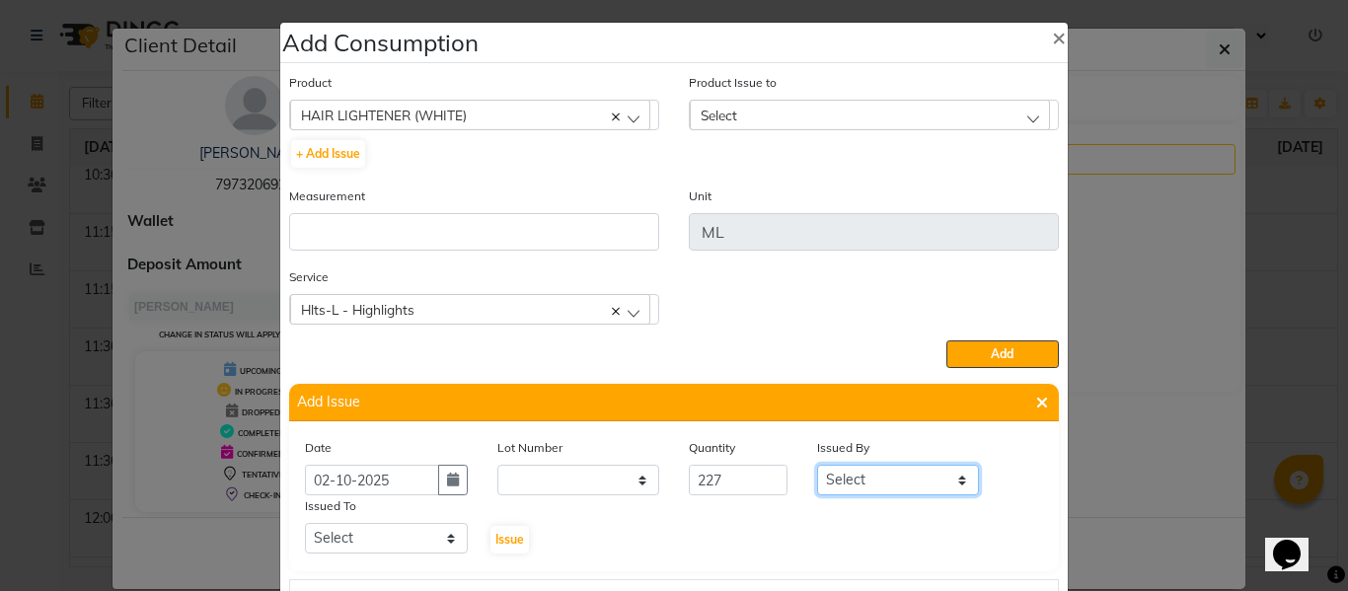
click at [897, 479] on select "Select ABHISHEK ajay [PERSON_NAME] [PERSON_NAME] [PERSON_NAME] [PERSON_NAME] HE…" at bounding box center [898, 480] width 163 height 31
select select "82726"
click at [817, 465] on select "Select ABHISHEK ajay [PERSON_NAME] [PERSON_NAME] [PERSON_NAME] [PERSON_NAME] HE…" at bounding box center [898, 480] width 163 height 31
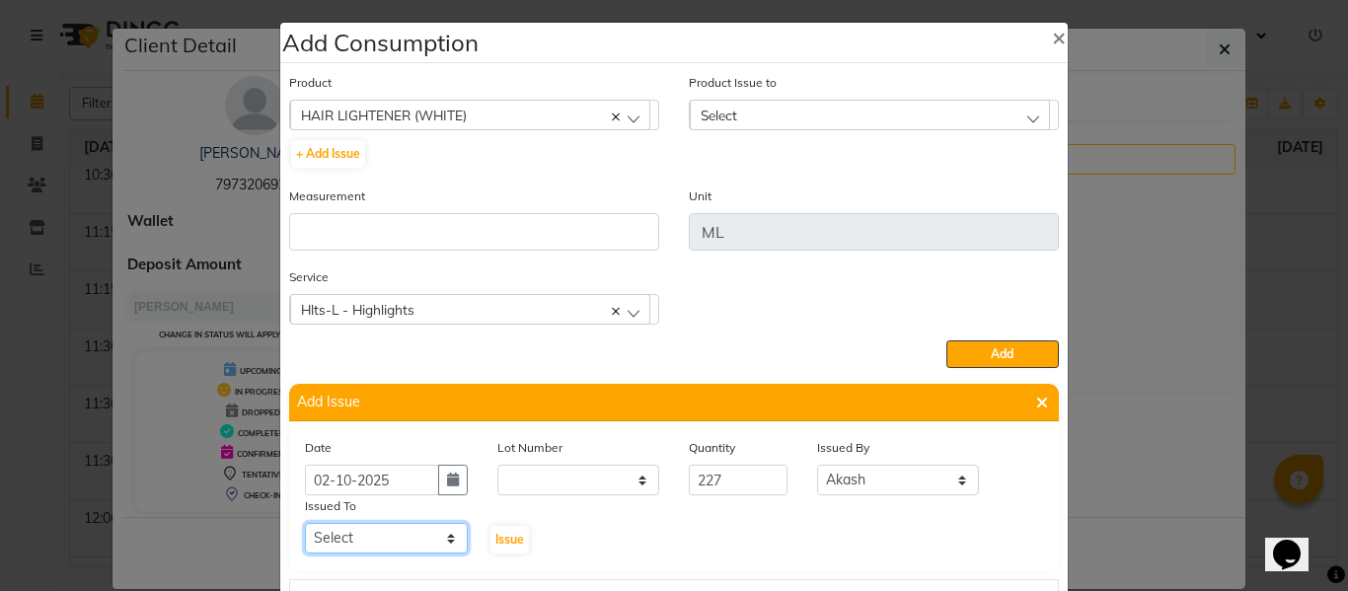
click at [384, 520] on div "Issued To Select ABHISHEK ajay AKHIL AMAN ANKIT Asing Harman HARPREET HARRY HAR…" at bounding box center [386, 525] width 192 height 60
select select "60857"
click at [305, 523] on select "Select ABHISHEK ajay [PERSON_NAME] [PERSON_NAME] [PERSON_NAME] [PERSON_NAME] HE…" at bounding box center [386, 538] width 163 height 31
click at [505, 535] on span "Issue" at bounding box center [509, 539] width 29 height 15
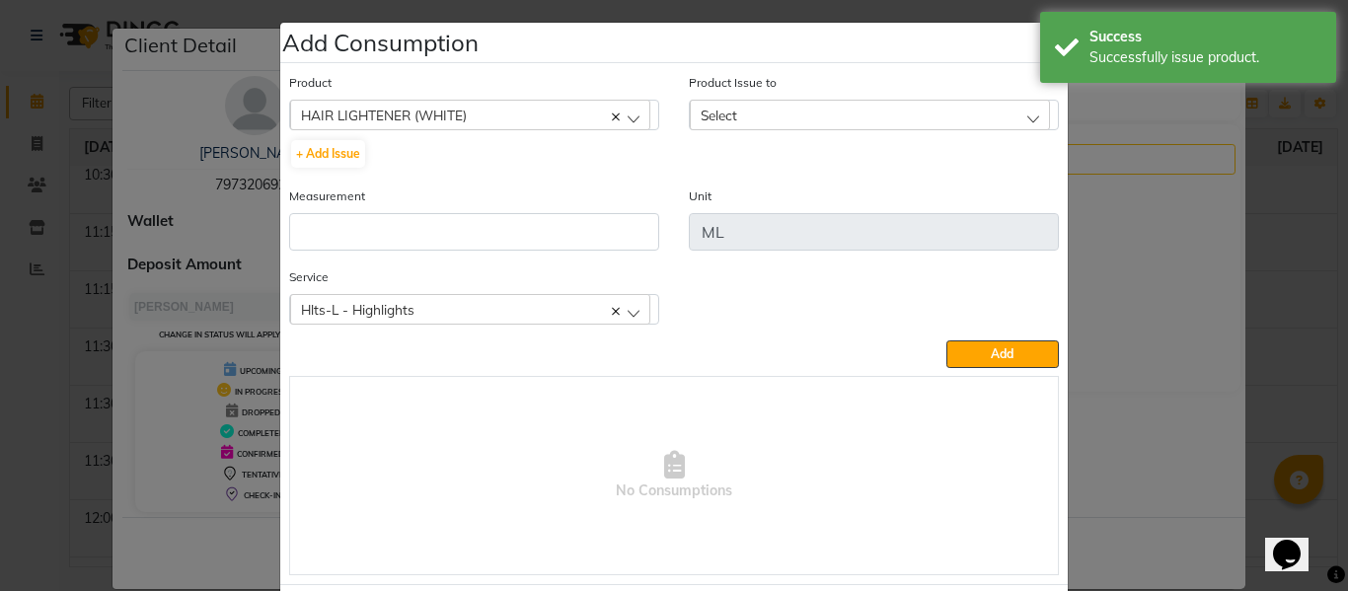
click at [728, 103] on div "Select" at bounding box center [870, 115] width 360 height 30
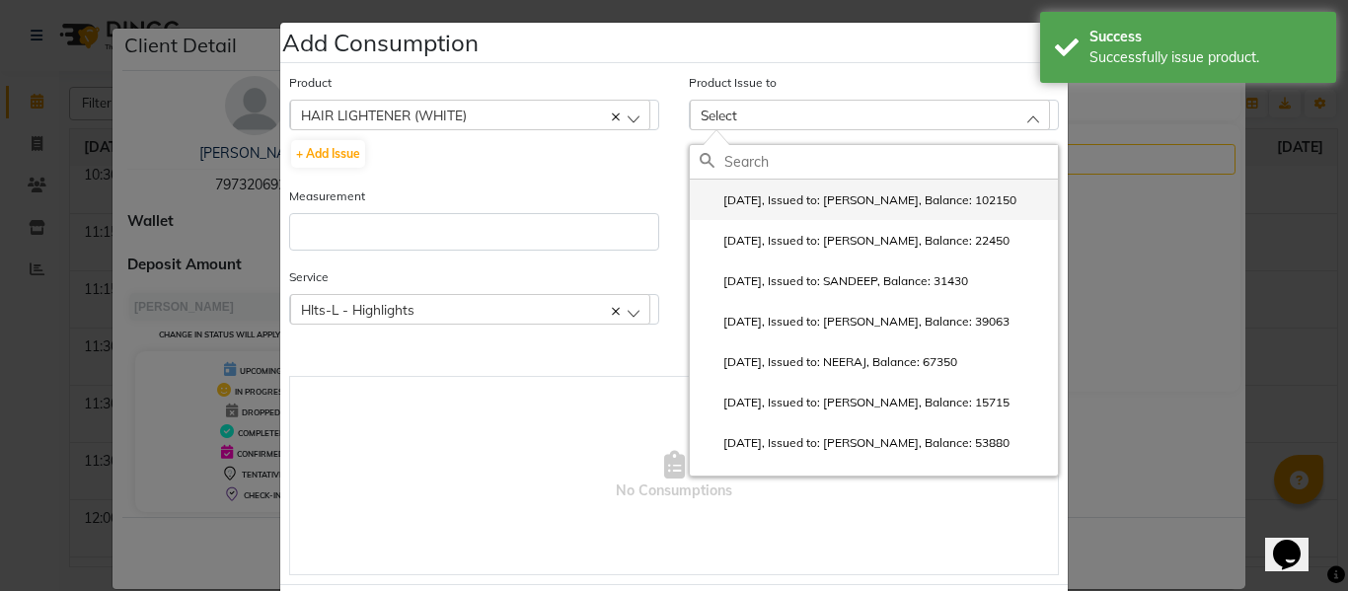
click at [796, 191] on label "2025-10-02, Issued to: SAM, Balance: 102150" at bounding box center [857, 200] width 317 height 18
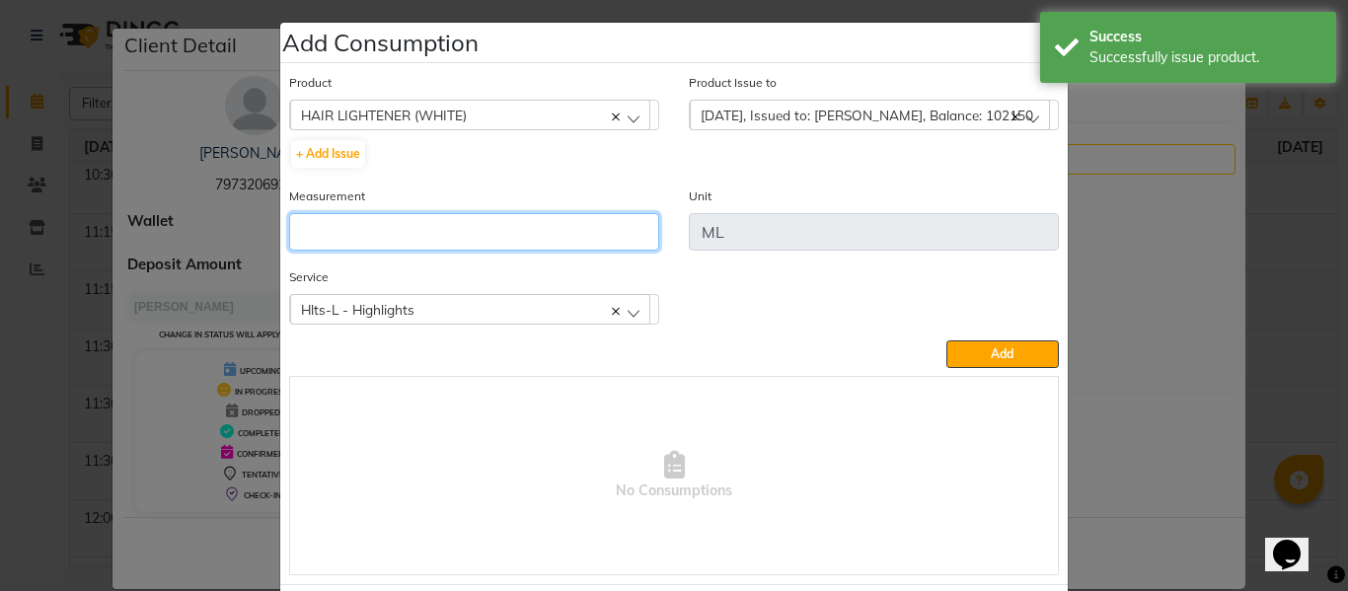
click at [491, 236] on input "number" at bounding box center [474, 231] width 370 height 37
type input "227"
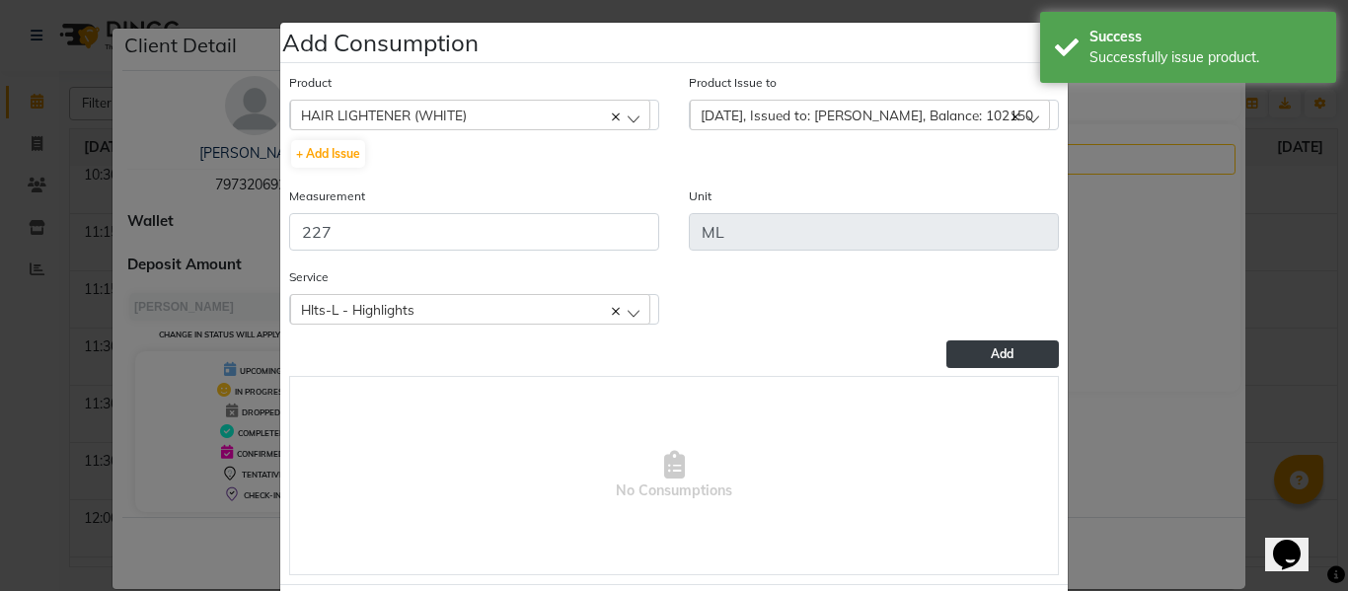
click at [989, 344] on button "Add" at bounding box center [1002, 354] width 112 height 28
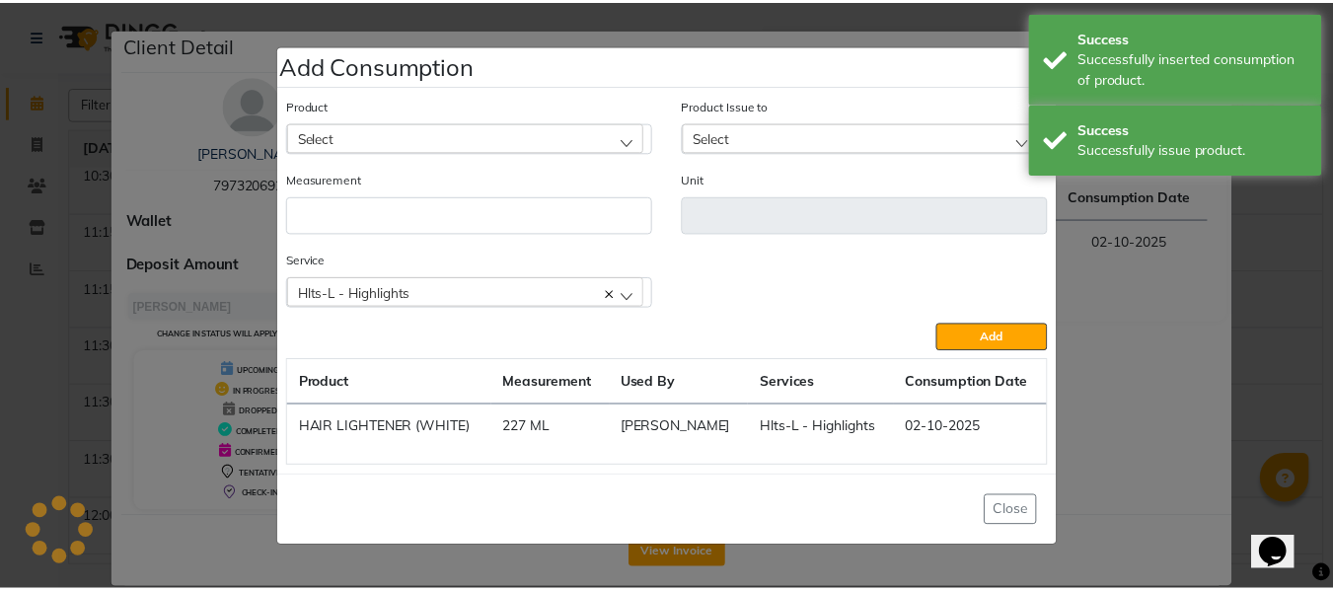
scroll to position [0, 0]
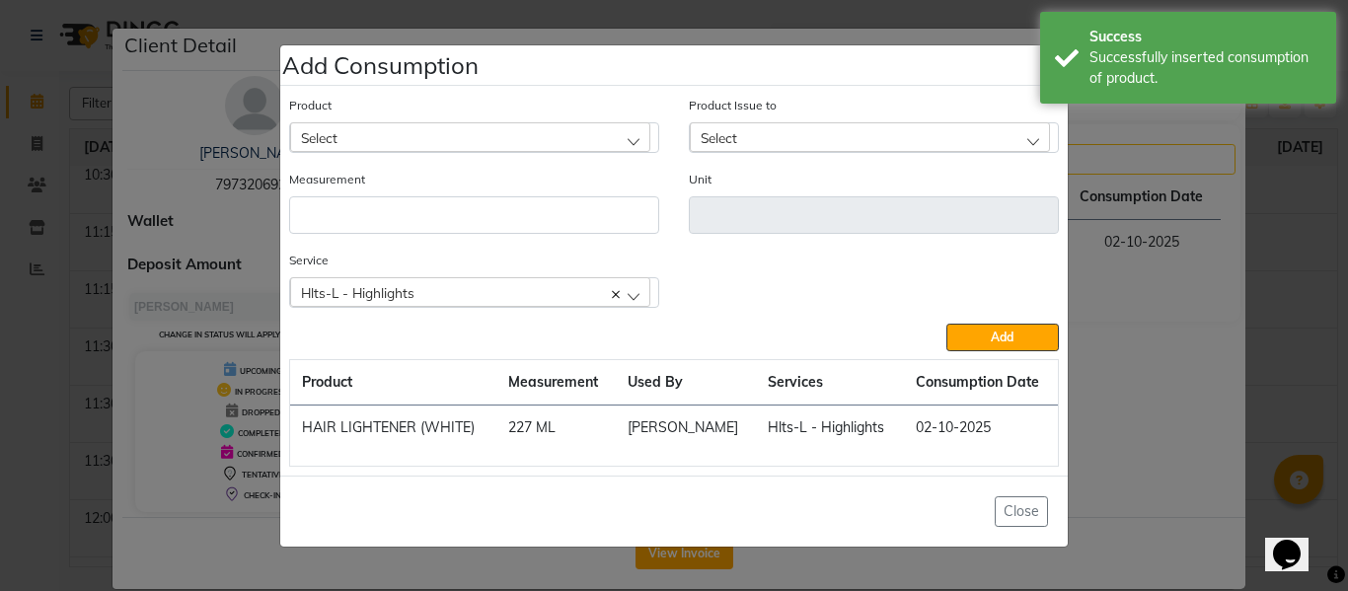
click at [1284, 241] on ngb-modal-window "Add Consumption × Product Select 20 VOL DEVELOPER Product Issue to Select 2025-…" at bounding box center [674, 295] width 1348 height 591
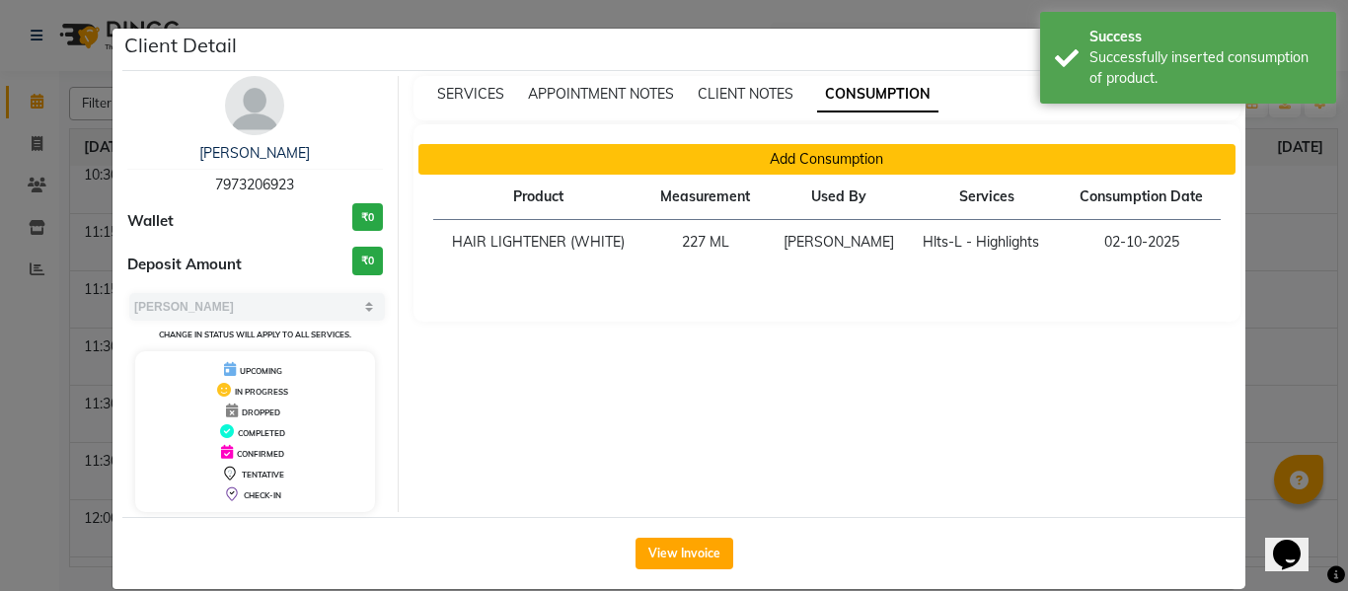
click at [856, 159] on button "Add Consumption" at bounding box center [827, 159] width 818 height 31
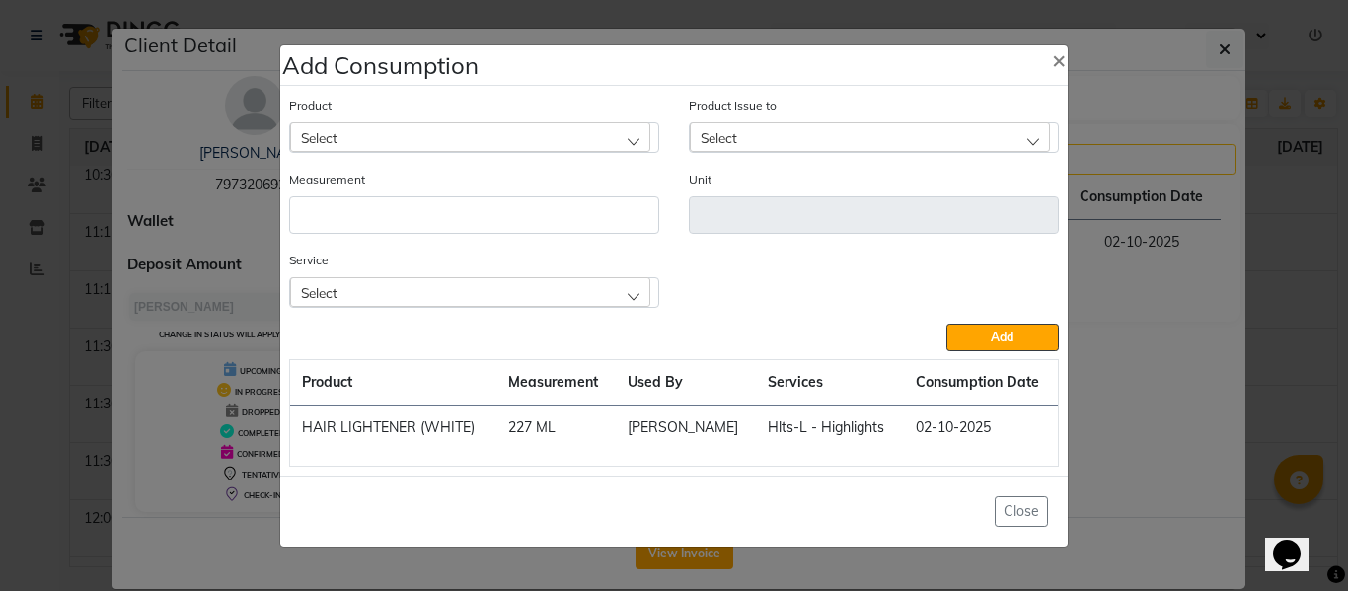
click at [511, 135] on div "Select" at bounding box center [470, 137] width 360 height 30
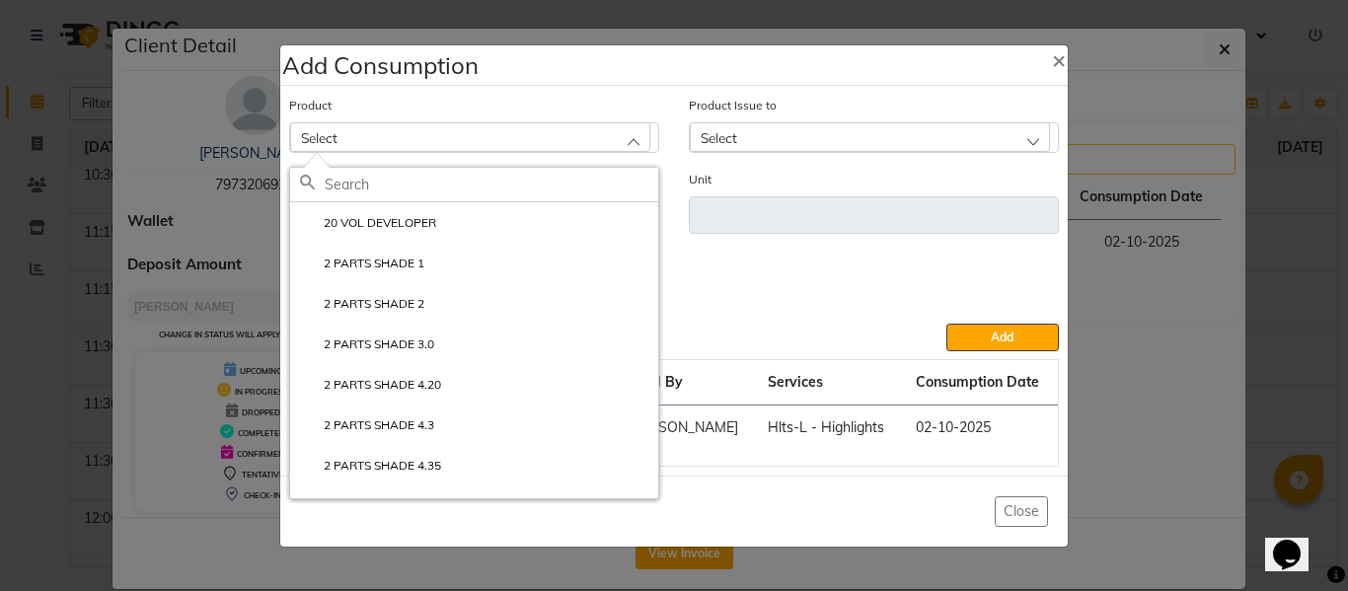
click at [740, 267] on div "Service Select Hlts-L - Highlights H-SPA - FIBRE - Premium hair spa service - F…" at bounding box center [673, 287] width 799 height 74
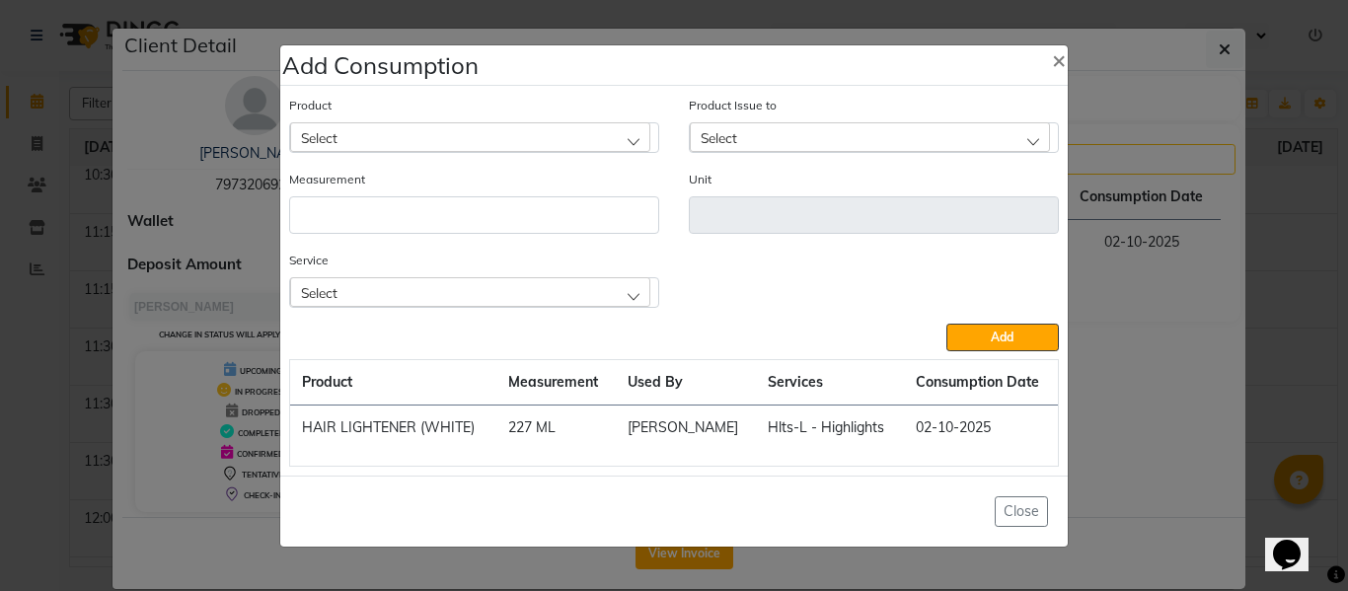
click at [435, 291] on div "Select" at bounding box center [470, 292] width 360 height 30
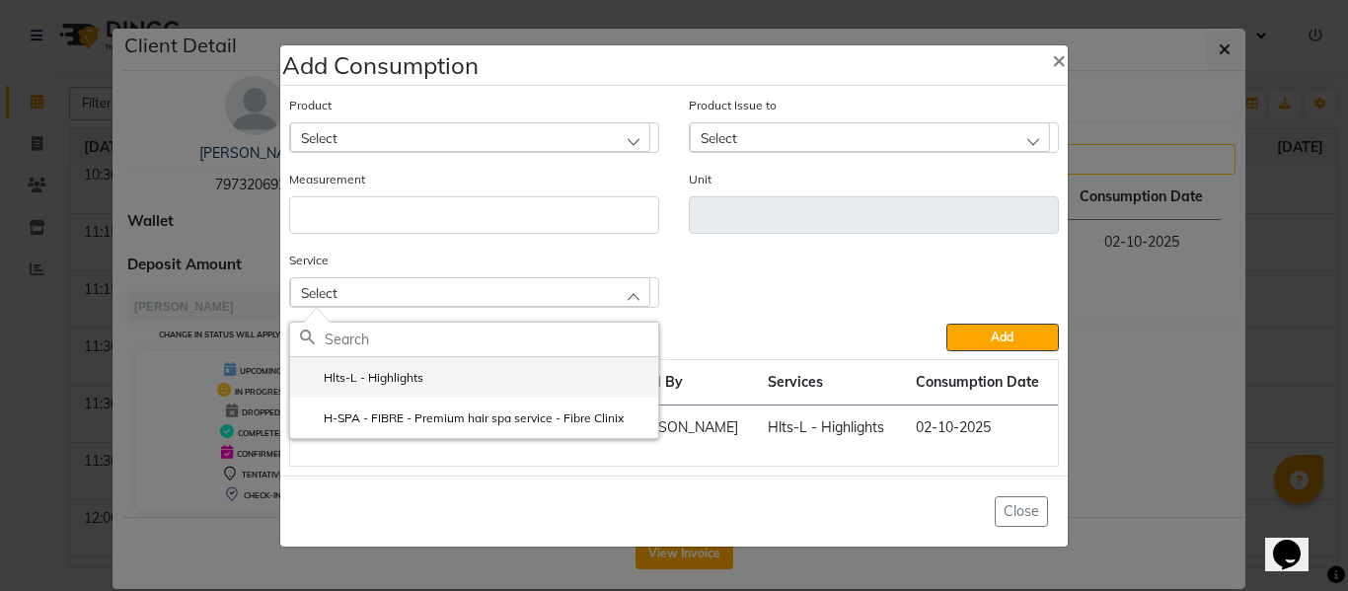
click at [405, 363] on li "Hlts-L - Highlights" at bounding box center [474, 377] width 368 height 40
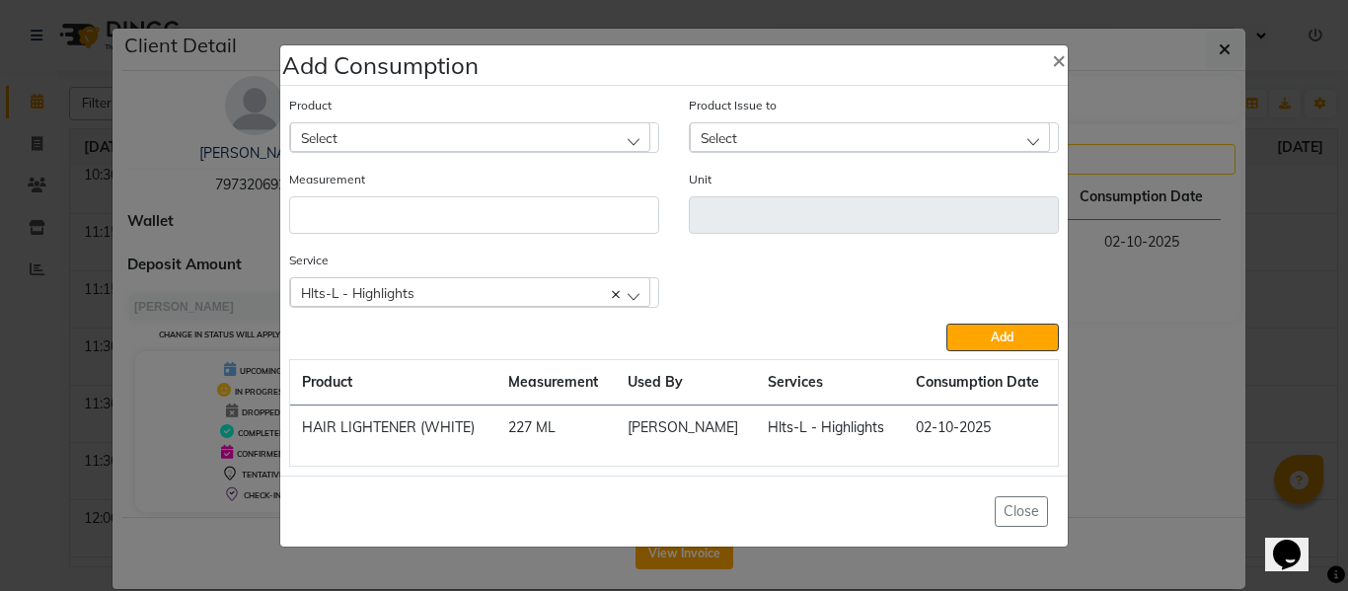
click at [454, 126] on div "Select" at bounding box center [470, 137] width 360 height 30
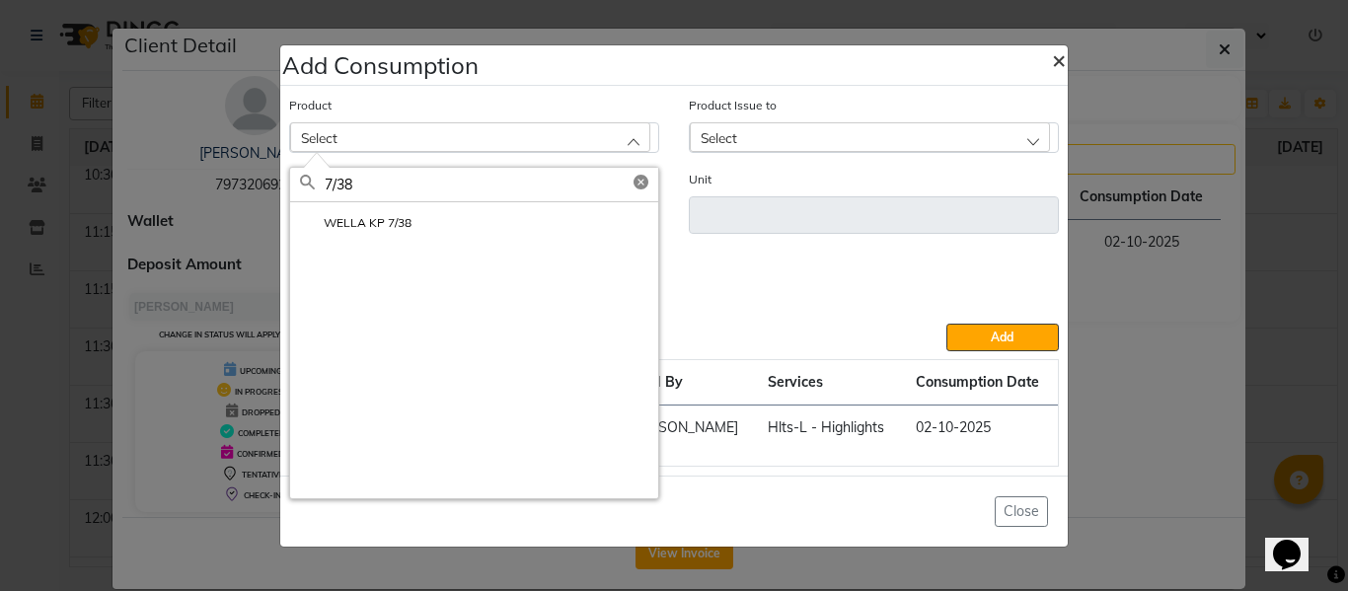
type input "7/38"
click at [1054, 58] on span "×" at bounding box center [1059, 59] width 14 height 30
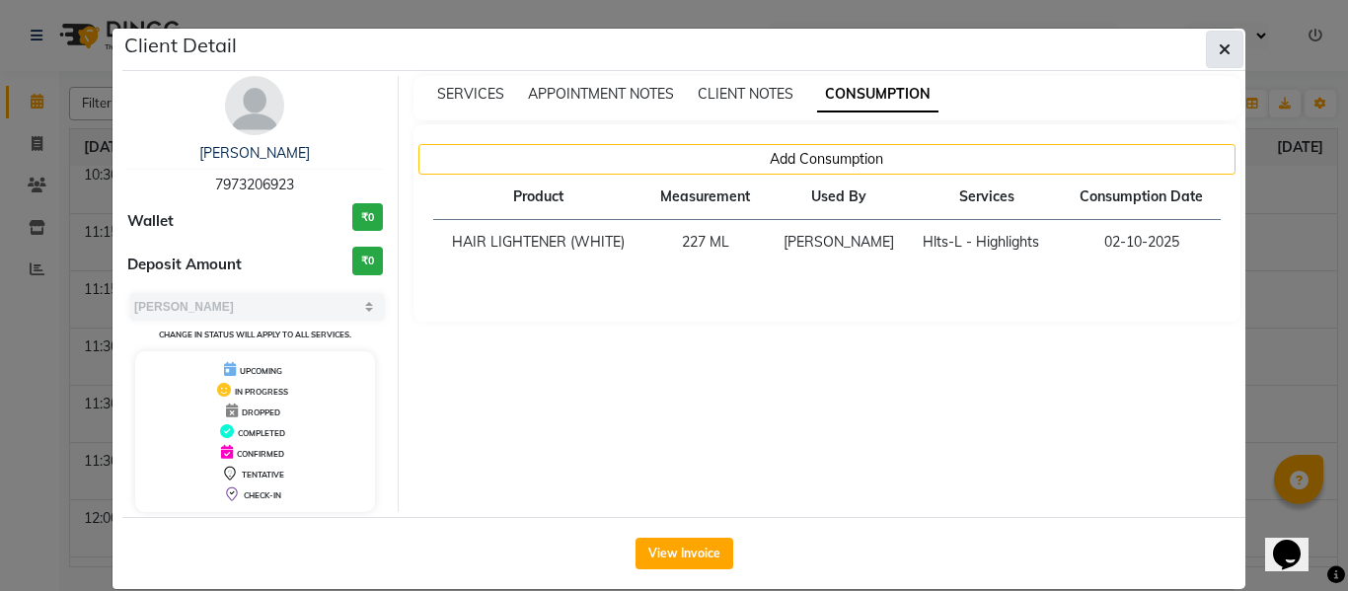
click at [1209, 47] on button "button" at bounding box center [1224, 49] width 37 height 37
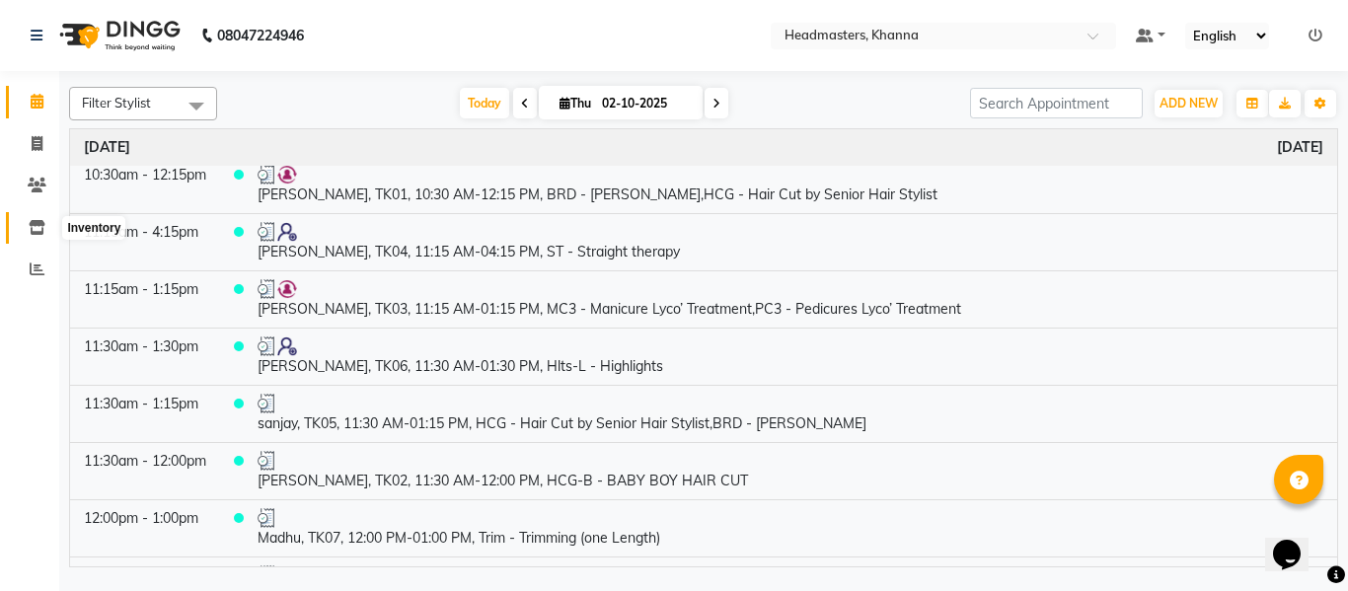
click at [35, 223] on icon at bounding box center [37, 227] width 17 height 15
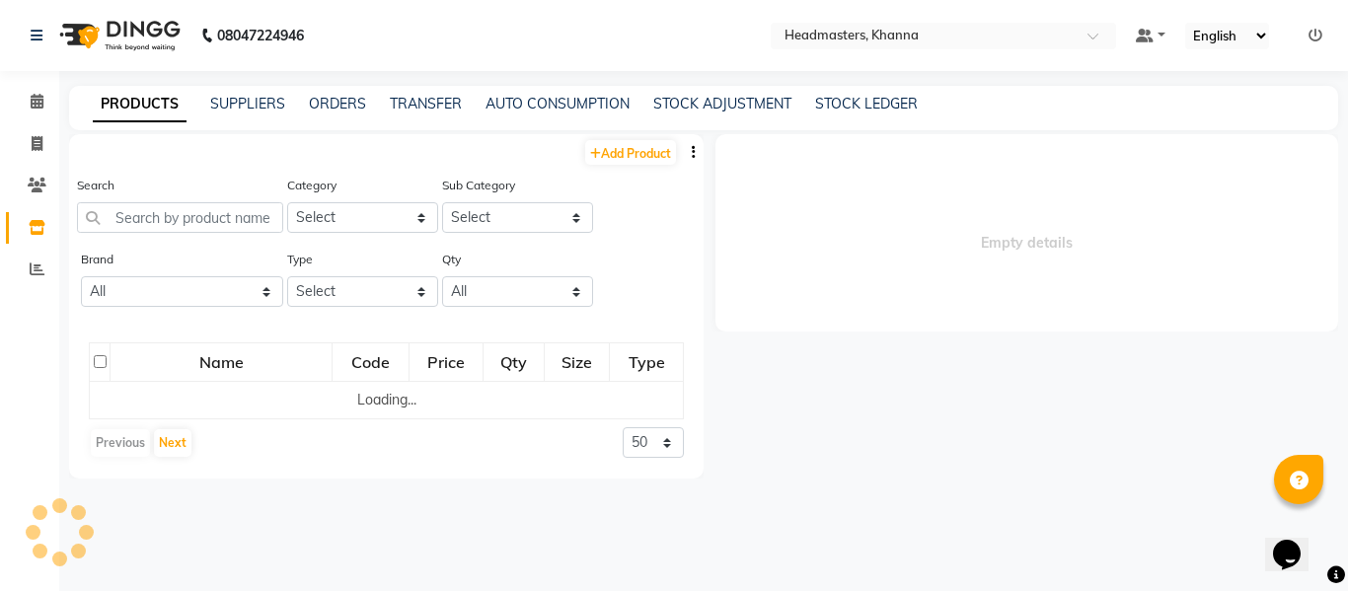
select select
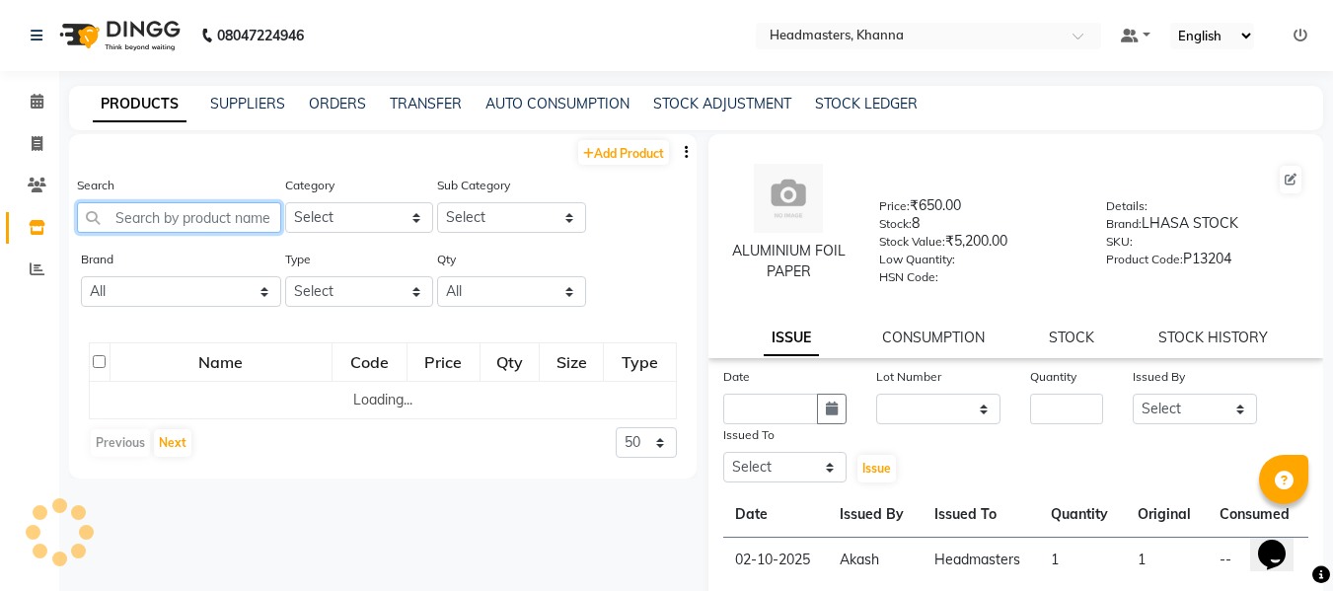
click at [193, 218] on input "text" at bounding box center [179, 217] width 204 height 31
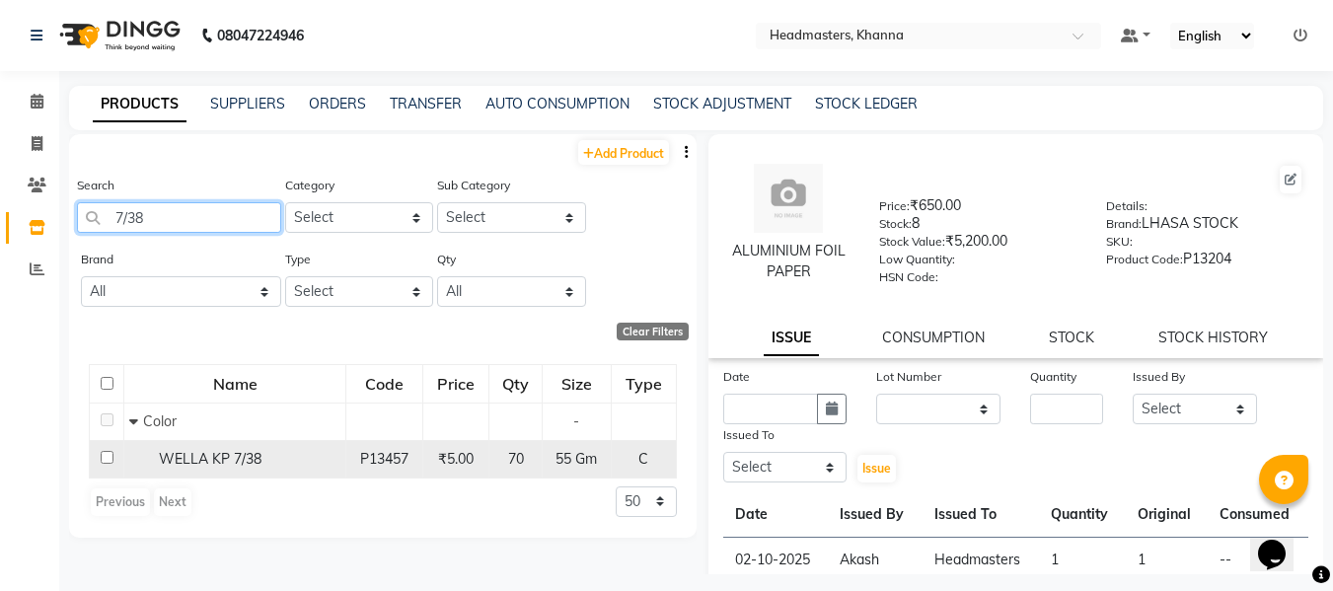
type input "7/38"
click at [221, 459] on span "WELLA KP 7/38" at bounding box center [210, 459] width 103 height 18
select select
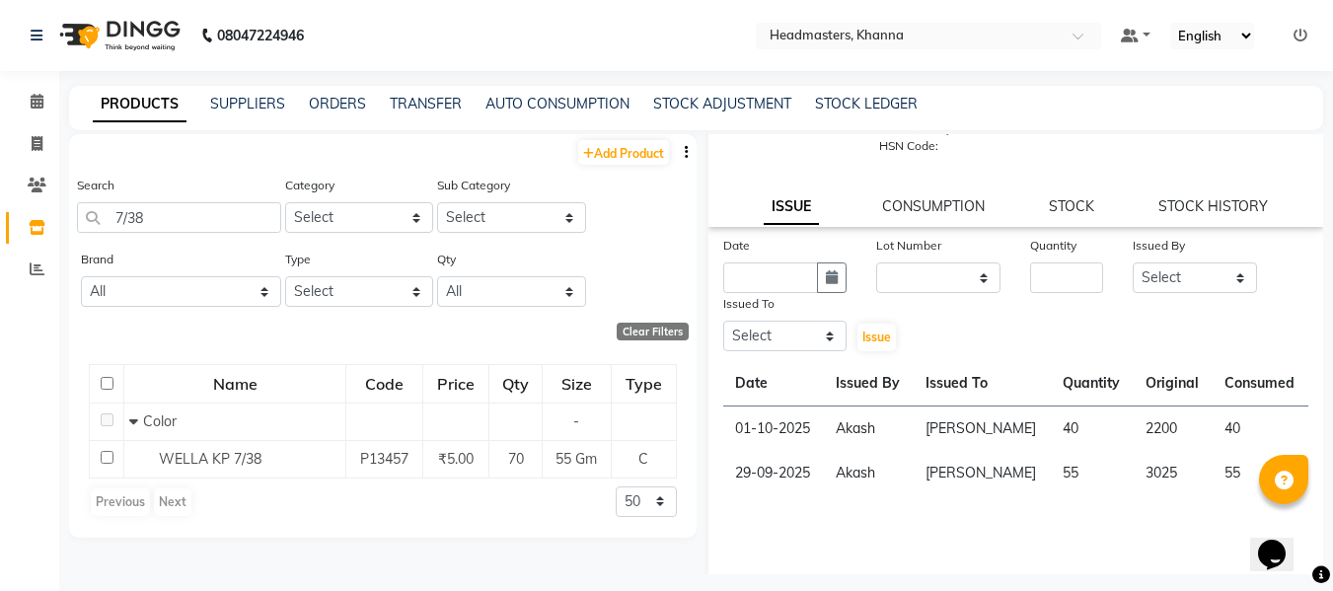
scroll to position [186, 0]
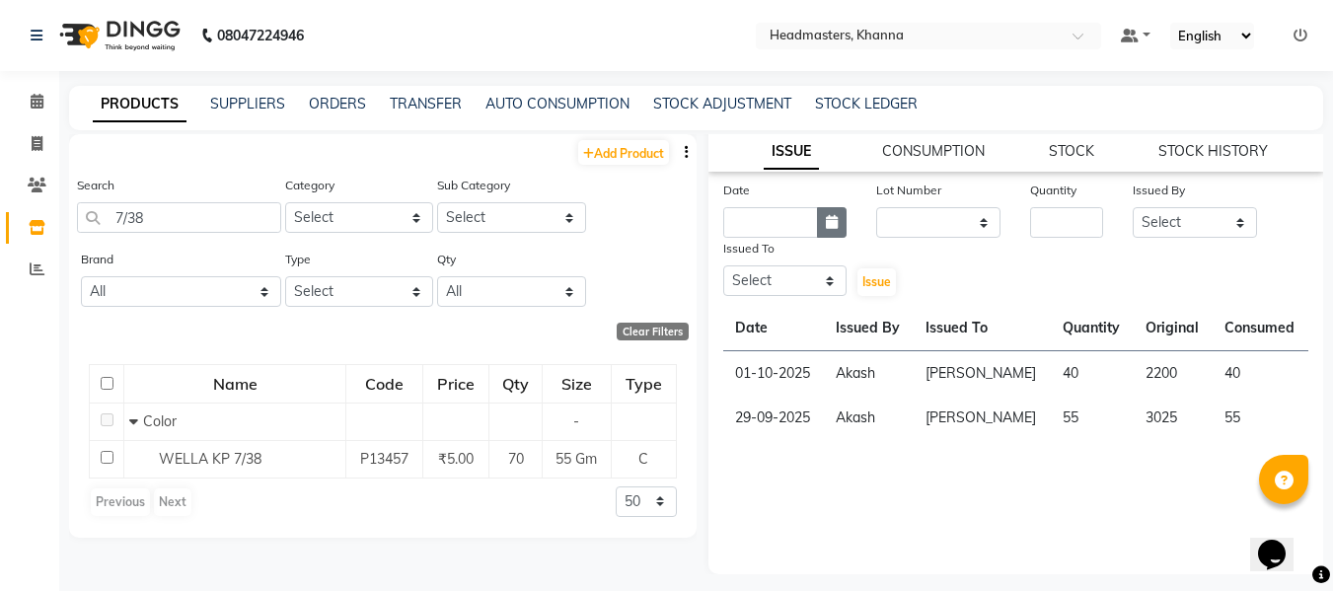
click at [821, 216] on button "button" at bounding box center [832, 222] width 30 height 31
select select "10"
select select "2025"
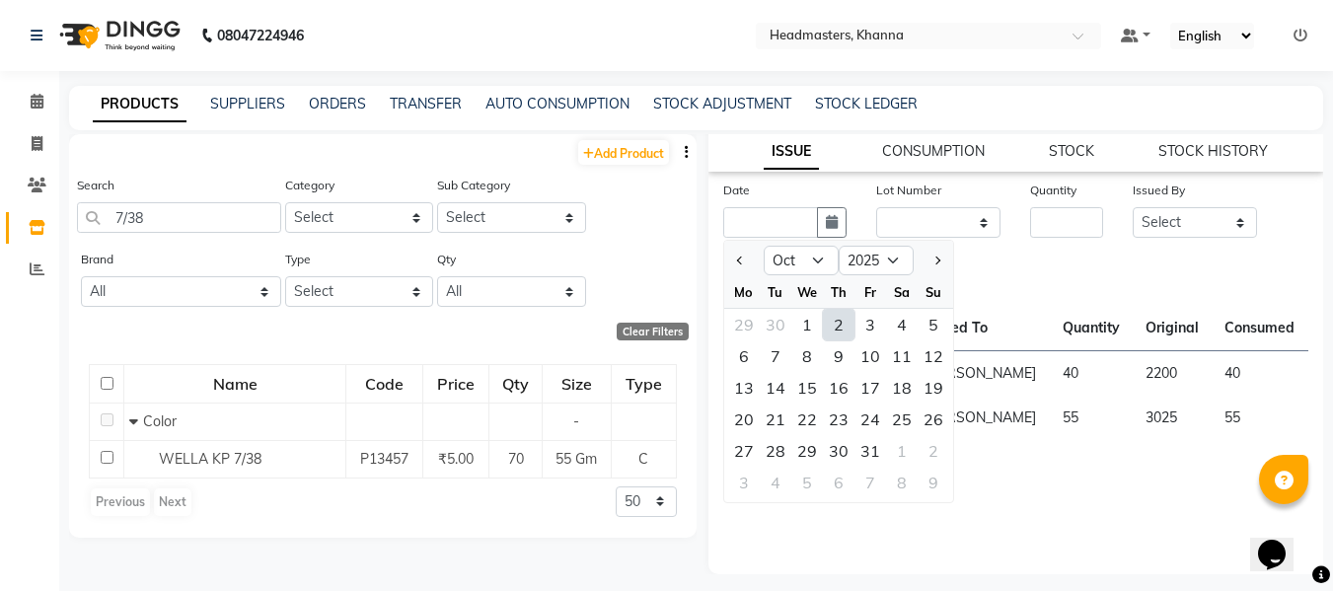
click at [841, 318] on div "2" at bounding box center [839, 325] width 32 height 32
type input "02-10-2025"
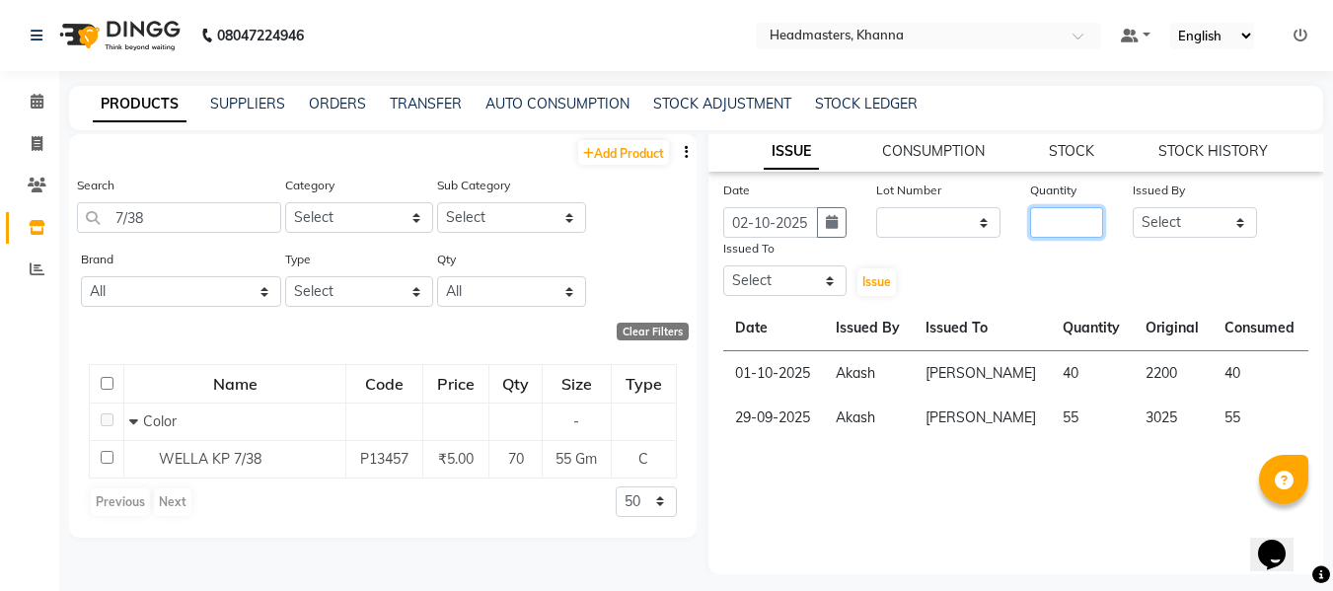
click at [1044, 221] on input "number" at bounding box center [1066, 222] width 73 height 31
type input "70"
click at [1163, 224] on select "Select ABHISHEK [PERSON_NAME] Akash [PERSON_NAME] [PERSON_NAME] (NAILS) ANKIT A…" at bounding box center [1195, 222] width 124 height 31
select select "82726"
click at [1133, 207] on select "Select ABHISHEK [PERSON_NAME] Akash [PERSON_NAME] [PERSON_NAME] (NAILS) ANKIT A…" at bounding box center [1195, 222] width 124 height 31
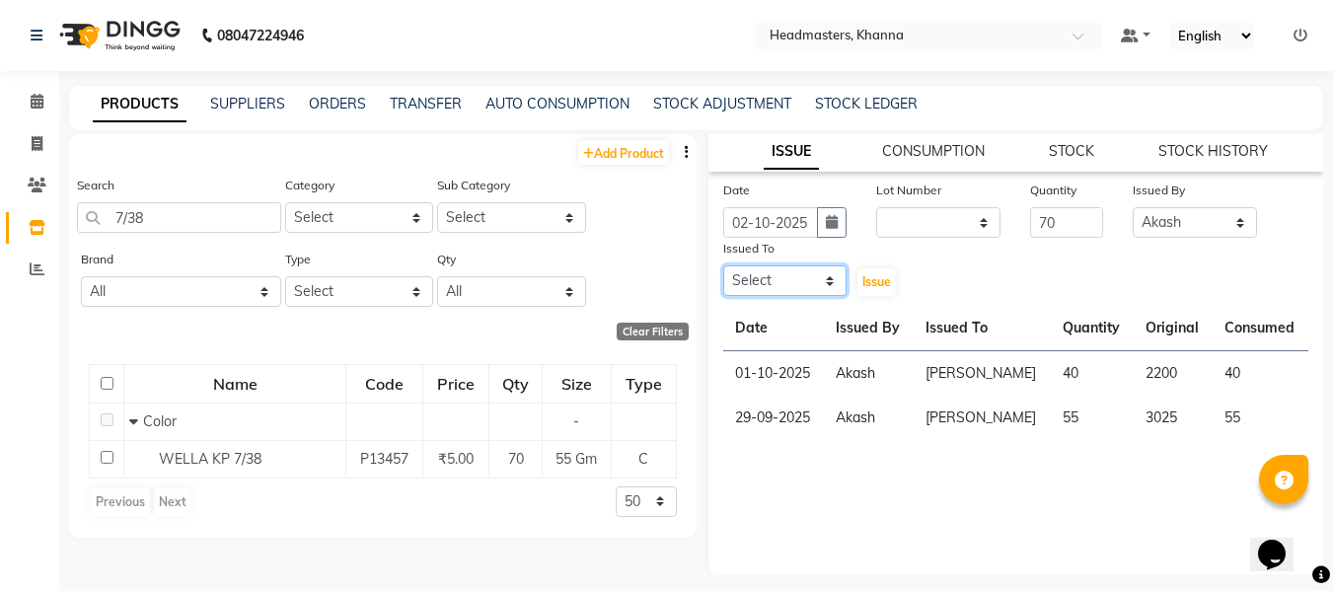
click at [797, 281] on select "Select ABHISHEK [PERSON_NAME] Akash [PERSON_NAME] [PERSON_NAME] (NAILS) ANKIT A…" at bounding box center [785, 280] width 124 height 31
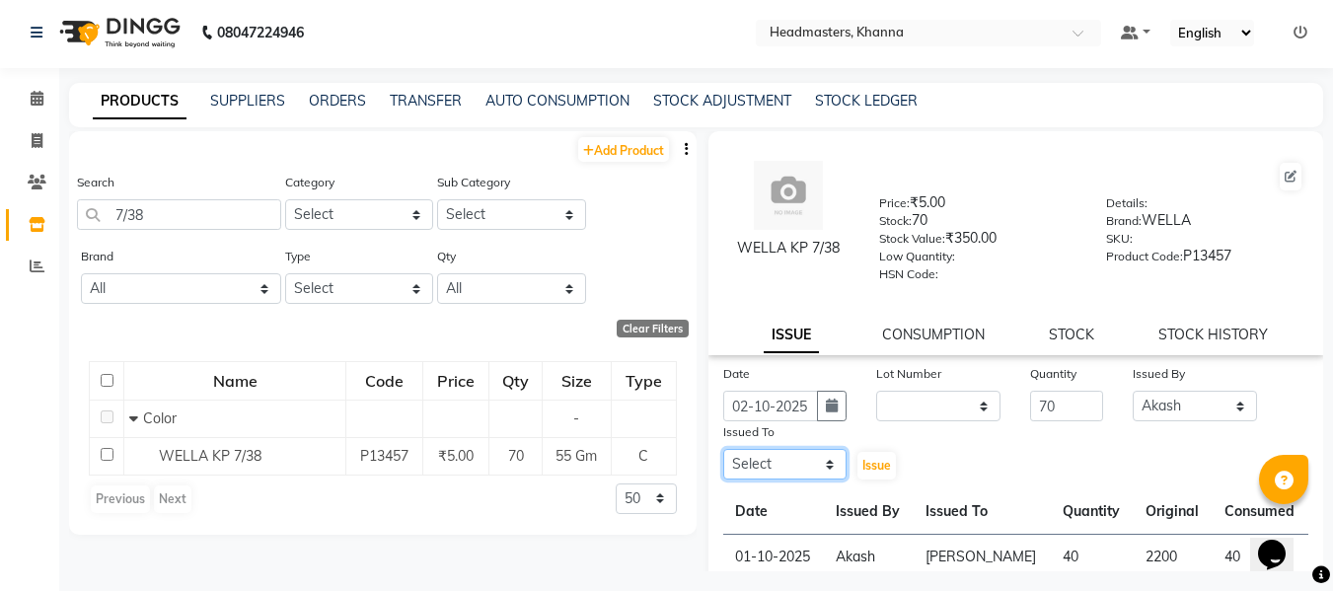
scroll to position [0, 0]
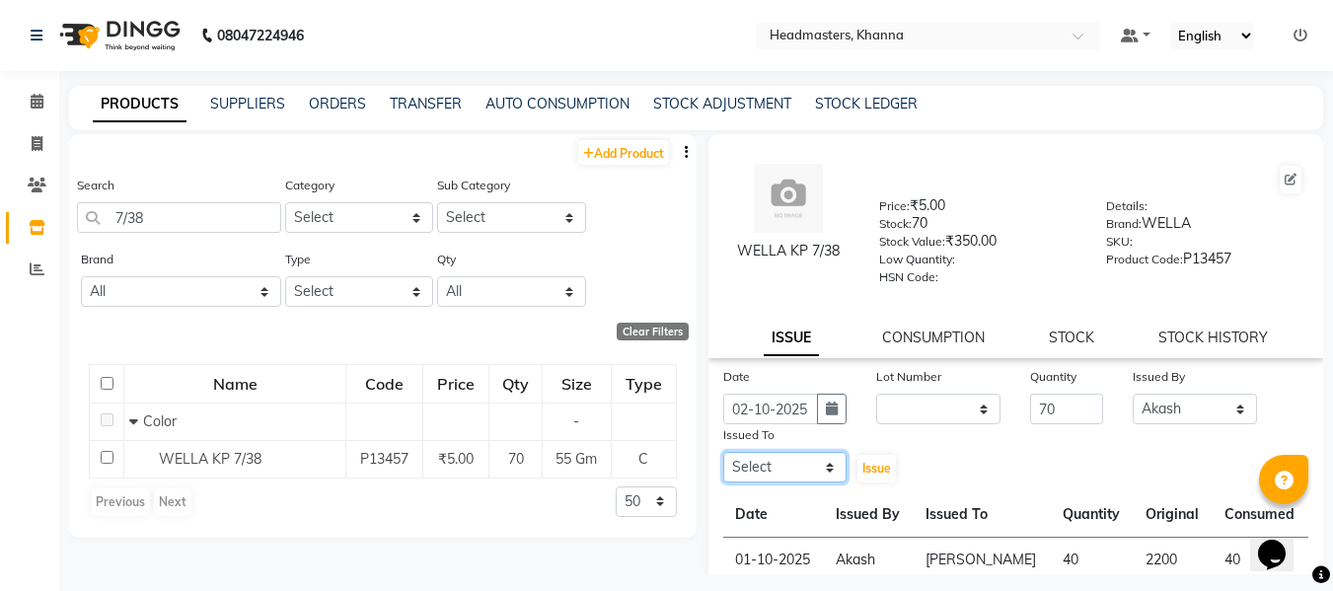
drag, startPoint x: 768, startPoint y: 468, endPoint x: 768, endPoint y: 455, distance: 12.8
click at [768, 468] on select "Select ABHISHEK [PERSON_NAME] Akash [PERSON_NAME] [PERSON_NAME] (NAILS) ANKIT A…" at bounding box center [785, 467] width 124 height 31
select select "60857"
click at [723, 452] on select "Select ABHISHEK [PERSON_NAME] Akash [PERSON_NAME] [PERSON_NAME] (NAILS) ANKIT A…" at bounding box center [785, 467] width 124 height 31
click at [876, 467] on span "Issue" at bounding box center [876, 468] width 29 height 15
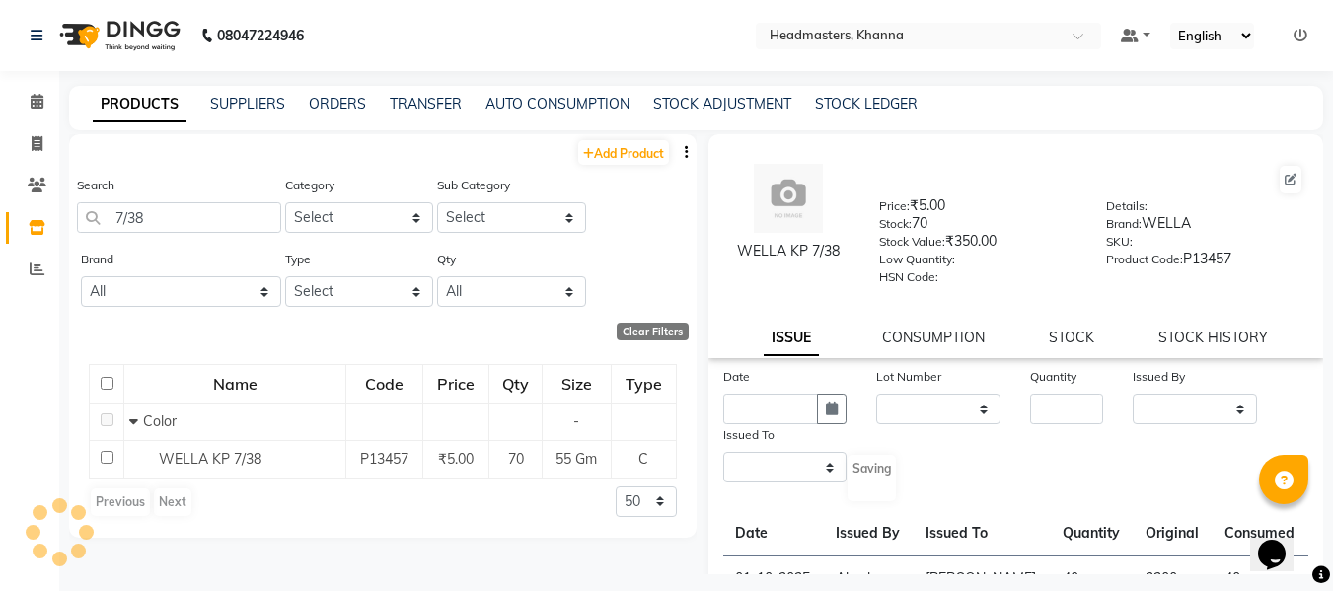
select select
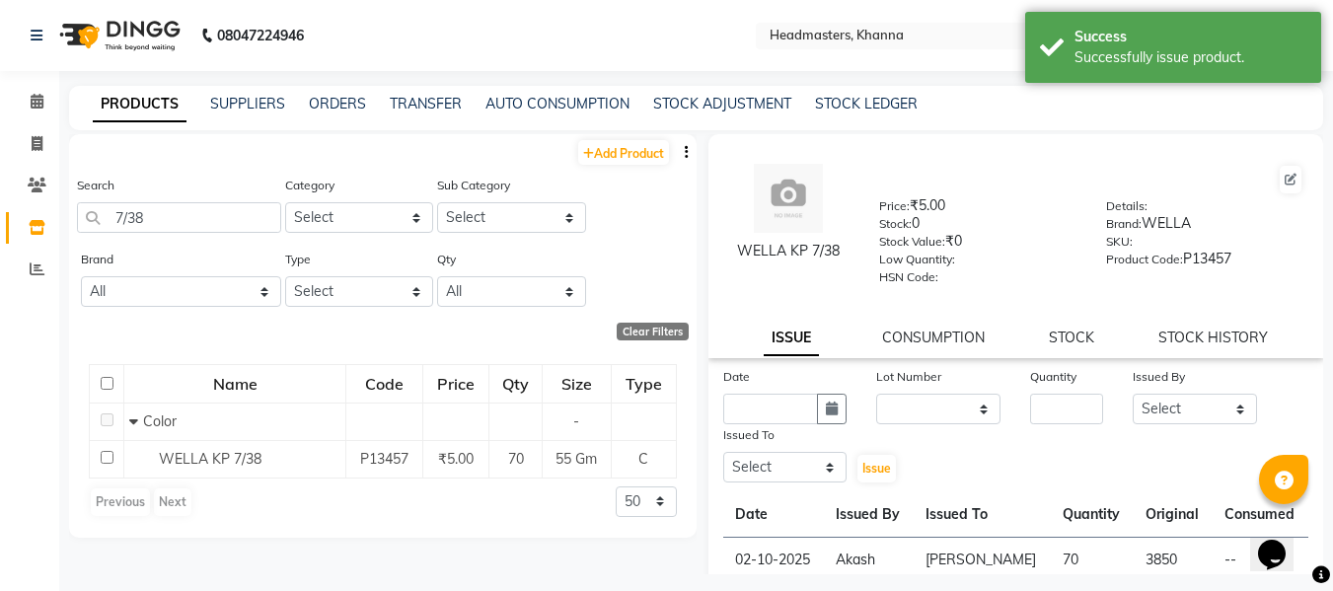
scroll to position [186, 0]
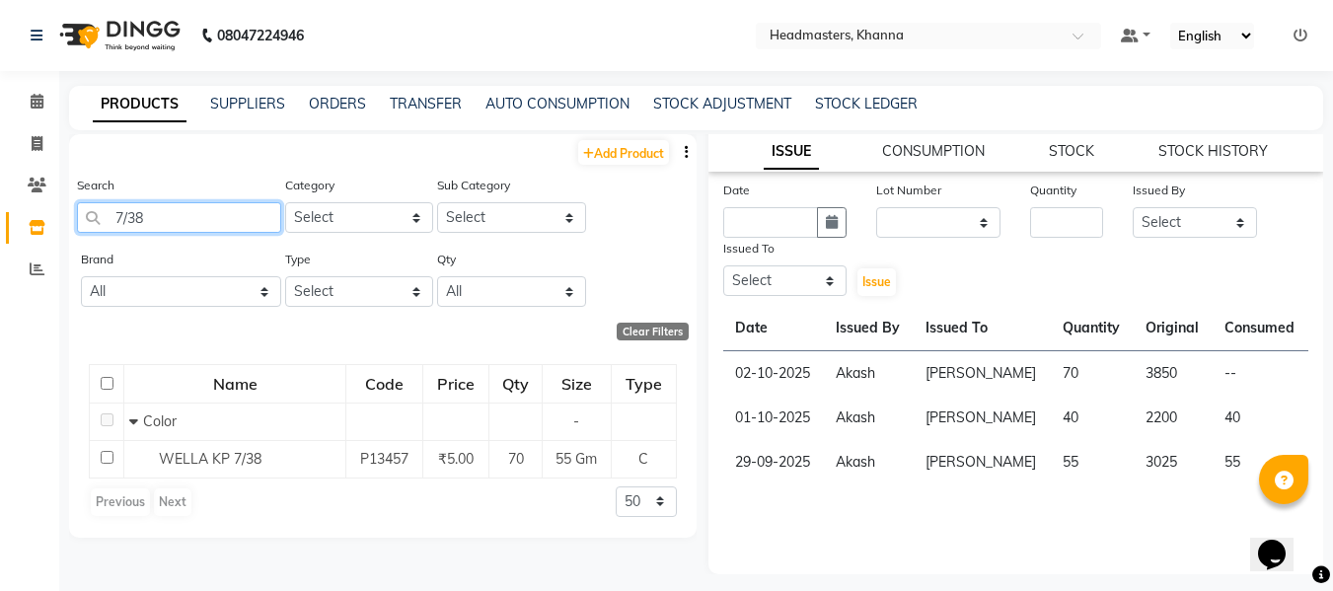
click at [207, 220] on input "7/38" at bounding box center [179, 217] width 204 height 31
type input "7"
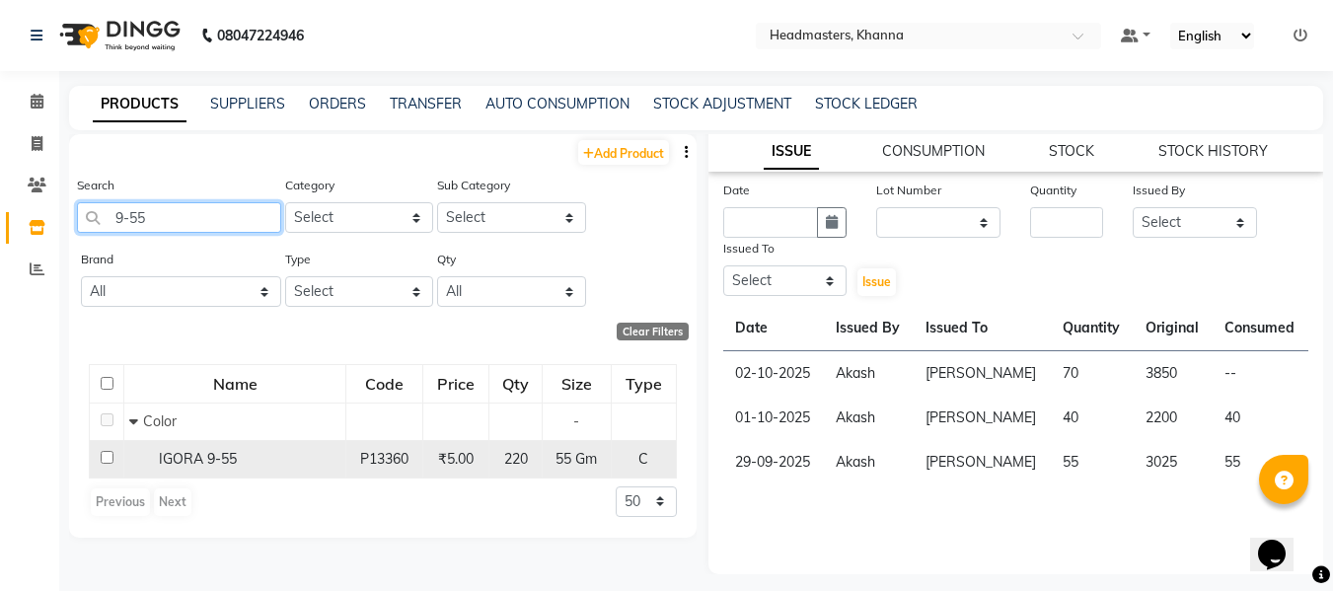
type input "9-55"
click at [194, 453] on span "IGORA 9-55" at bounding box center [198, 459] width 78 height 18
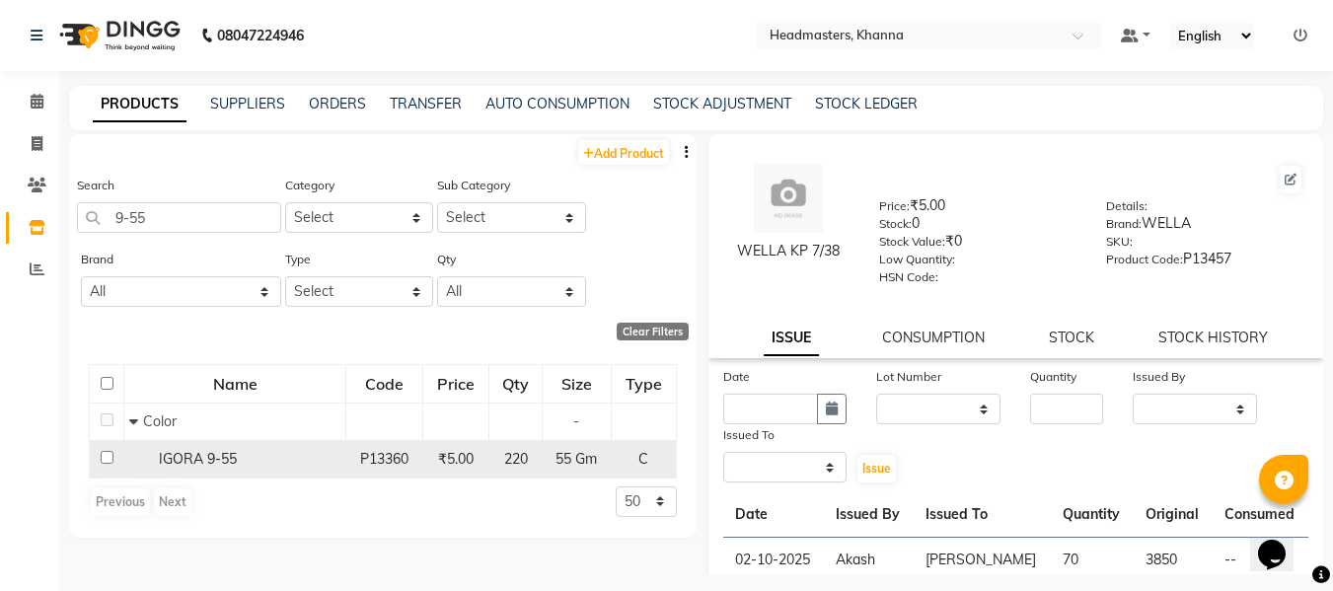
select select
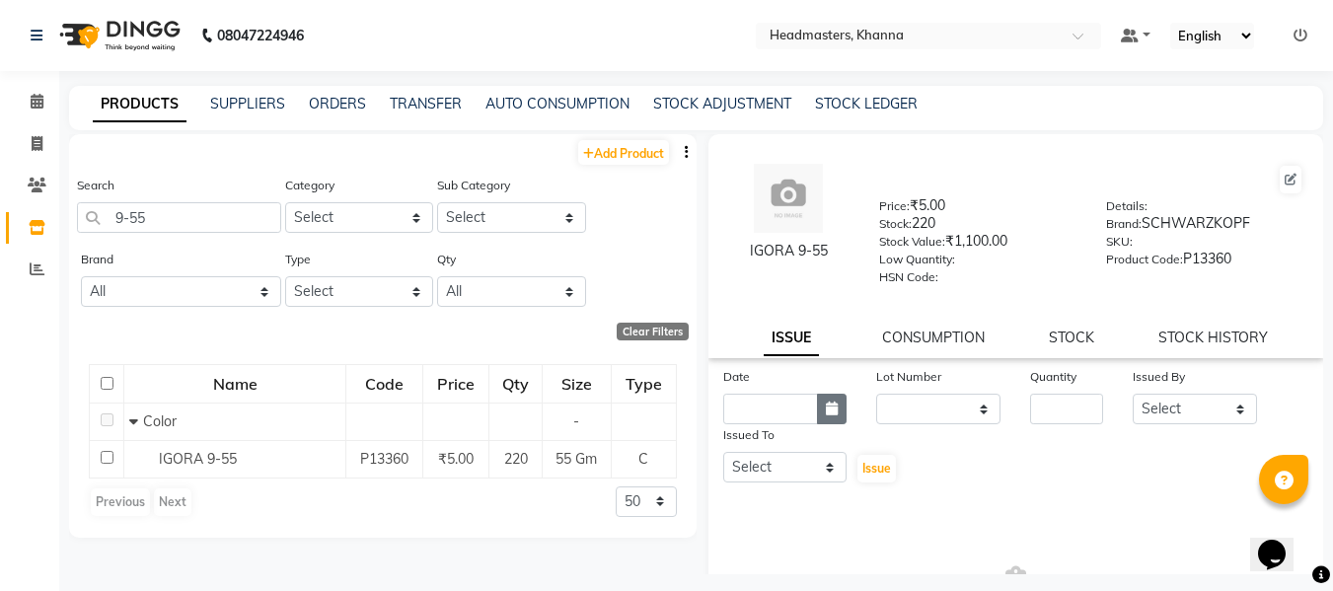
click at [831, 405] on icon "button" at bounding box center [832, 409] width 12 height 14
select select "10"
select select "2025"
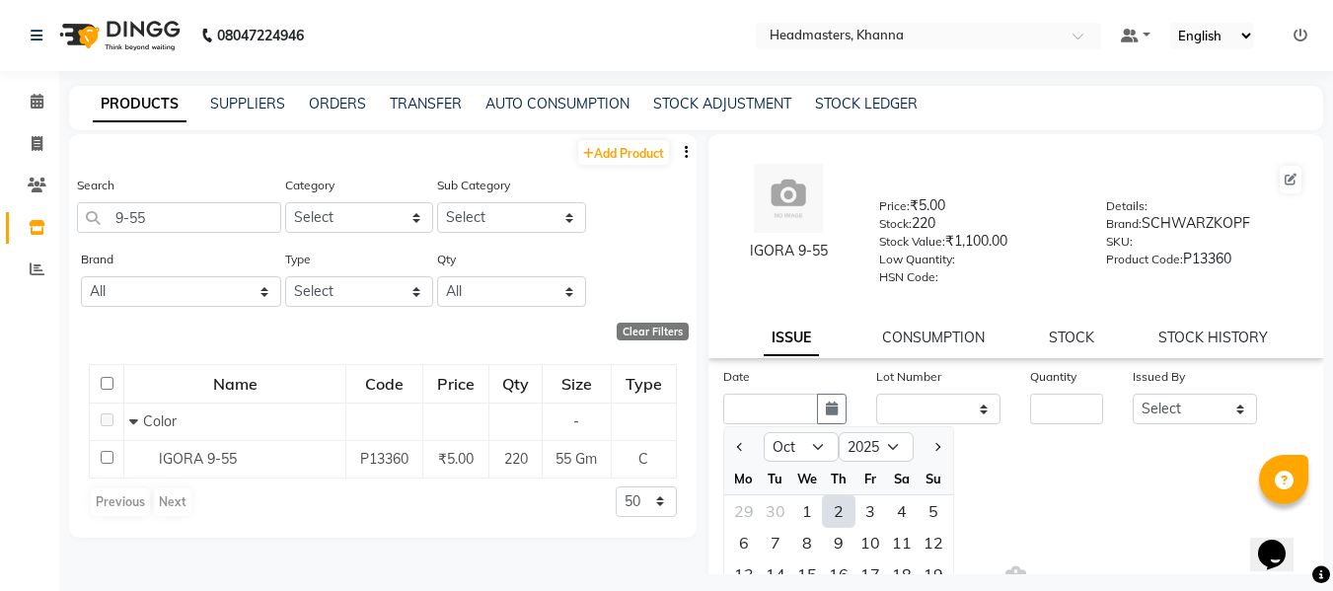
click at [837, 505] on div "2" at bounding box center [839, 511] width 32 height 32
type input "02-10-2025"
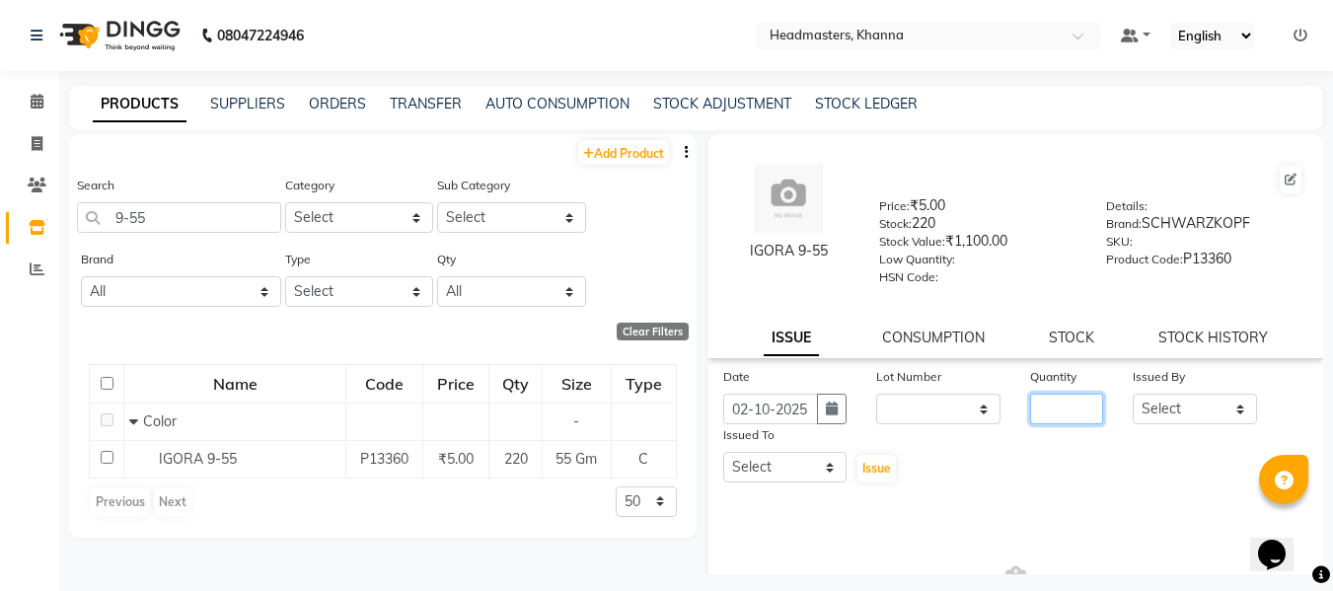
click at [1043, 404] on input "number" at bounding box center [1066, 409] width 73 height 31
type input "55"
click at [1167, 404] on select "Select ABHISHEK [PERSON_NAME] Akash [PERSON_NAME] [PERSON_NAME] (NAILS) ANKIT A…" at bounding box center [1195, 409] width 124 height 31
select select "82726"
click at [1133, 394] on select "Select ABHISHEK [PERSON_NAME] Akash [PERSON_NAME] [PERSON_NAME] (NAILS) ANKIT A…" at bounding box center [1195, 409] width 124 height 31
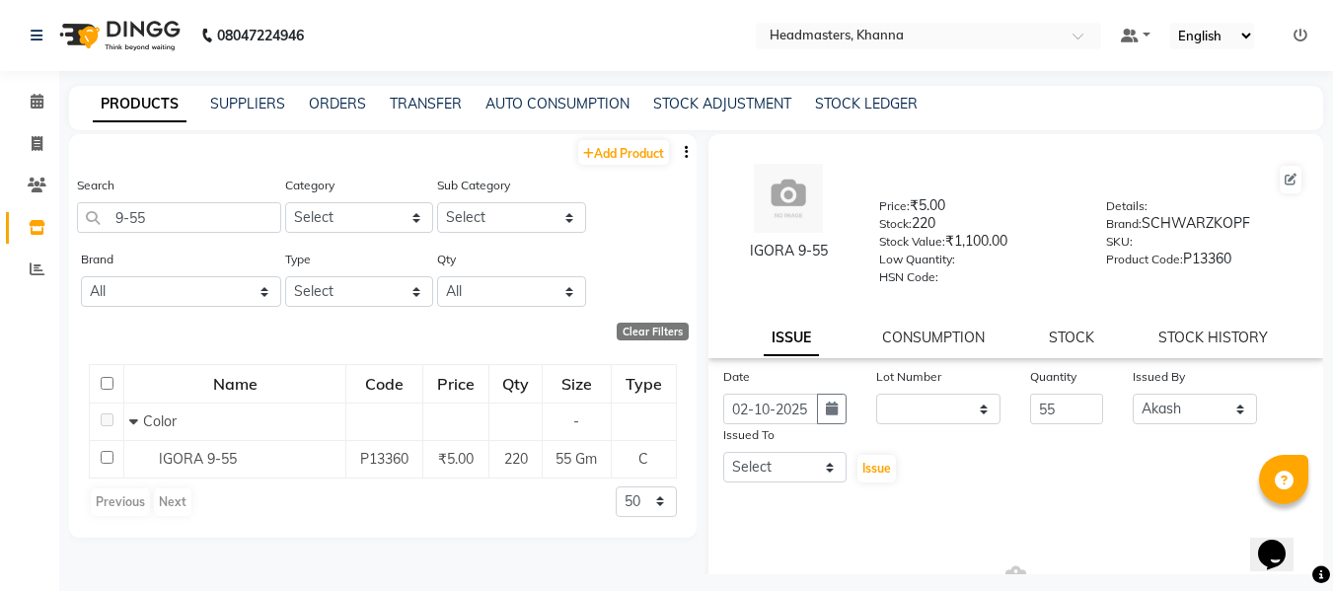
click at [784, 448] on div "Issued To" at bounding box center [785, 438] width 124 height 28
click at [776, 484] on div "Date 02-10-2025 Lot Number None Quantity 55 Issued By Select ABHISHEK ajay Akas…" at bounding box center [1016, 528] width 616 height 324
drag, startPoint x: 775, startPoint y: 470, endPoint x: 774, endPoint y: 457, distance: 12.9
click at [774, 467] on select "Select ABHISHEK [PERSON_NAME] Akash [PERSON_NAME] [PERSON_NAME] (NAILS) ANKIT A…" at bounding box center [785, 467] width 124 height 31
select select "60857"
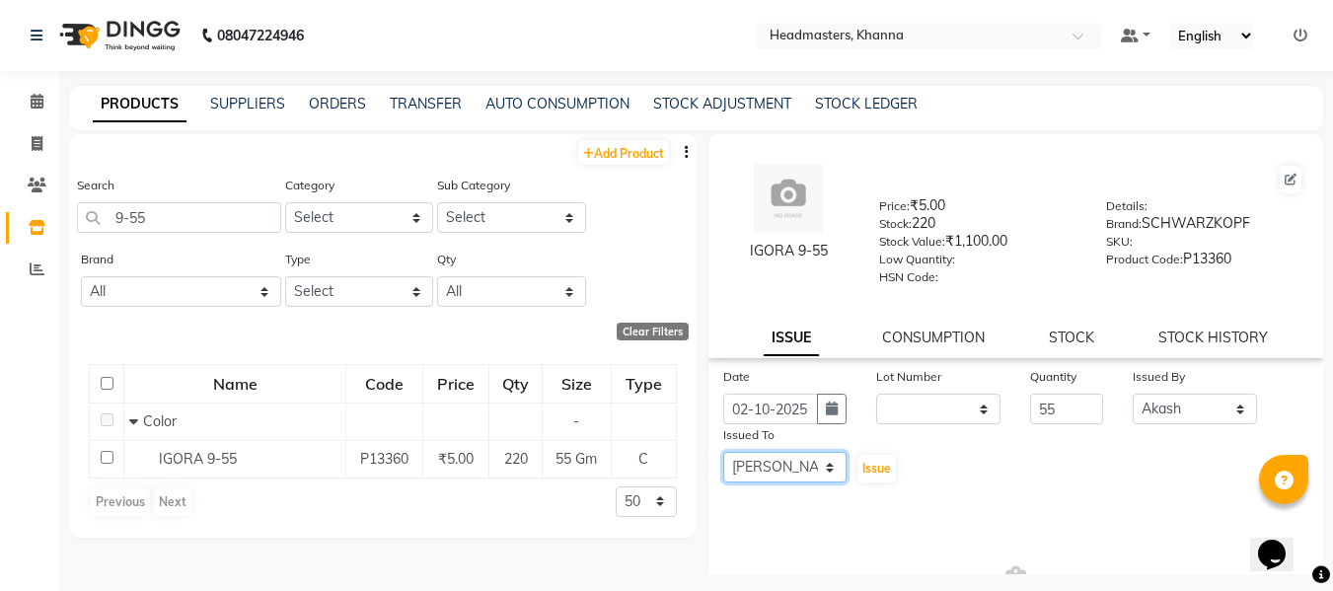
click at [723, 452] on select "Select ABHISHEK [PERSON_NAME] Akash [PERSON_NAME] [PERSON_NAME] (NAILS) ANKIT A…" at bounding box center [785, 467] width 124 height 31
click at [879, 466] on span "Issue" at bounding box center [876, 468] width 29 height 15
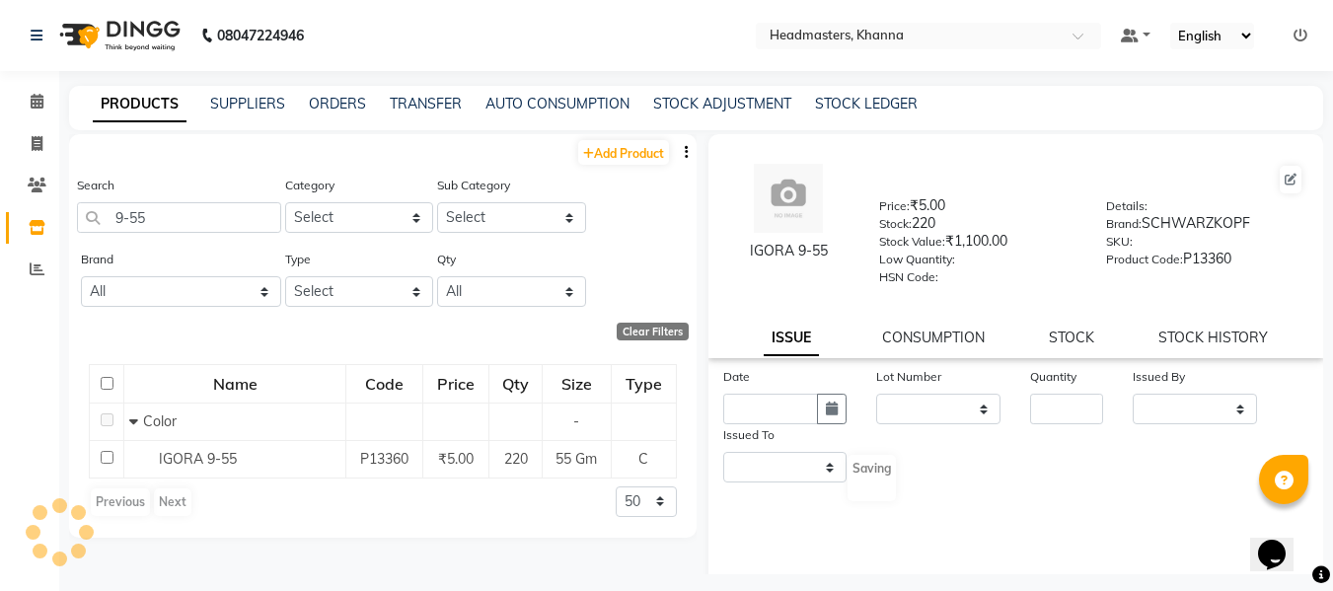
select select
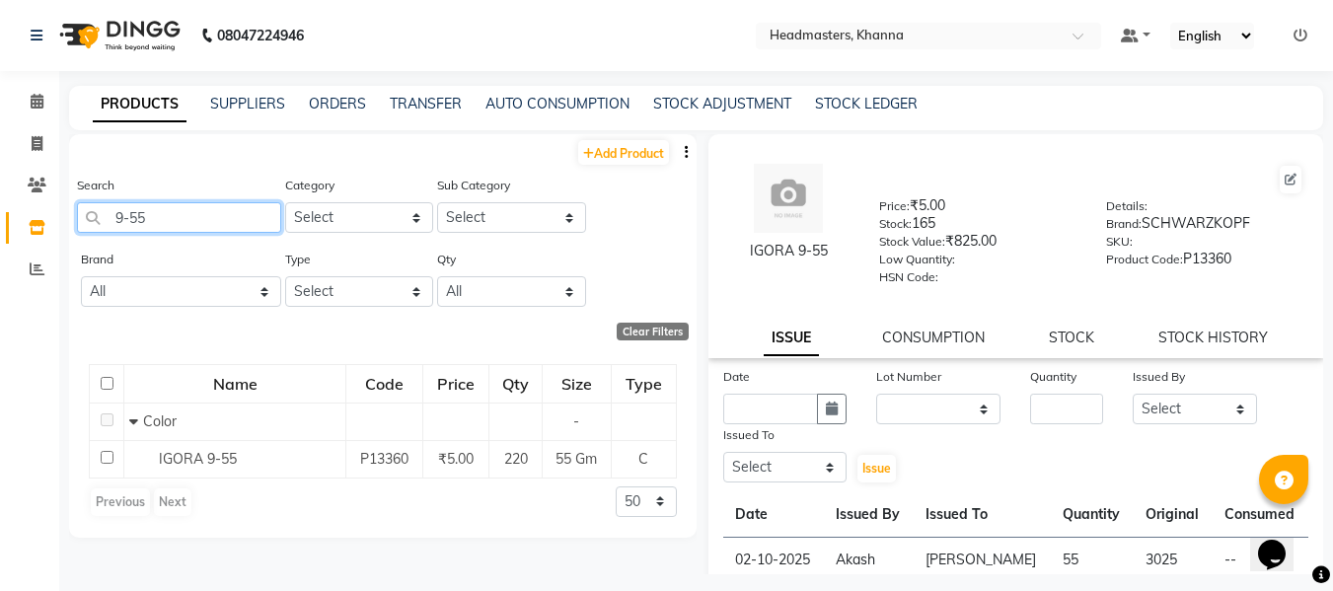
click at [206, 216] on input "9-55" at bounding box center [179, 217] width 204 height 31
type input "9"
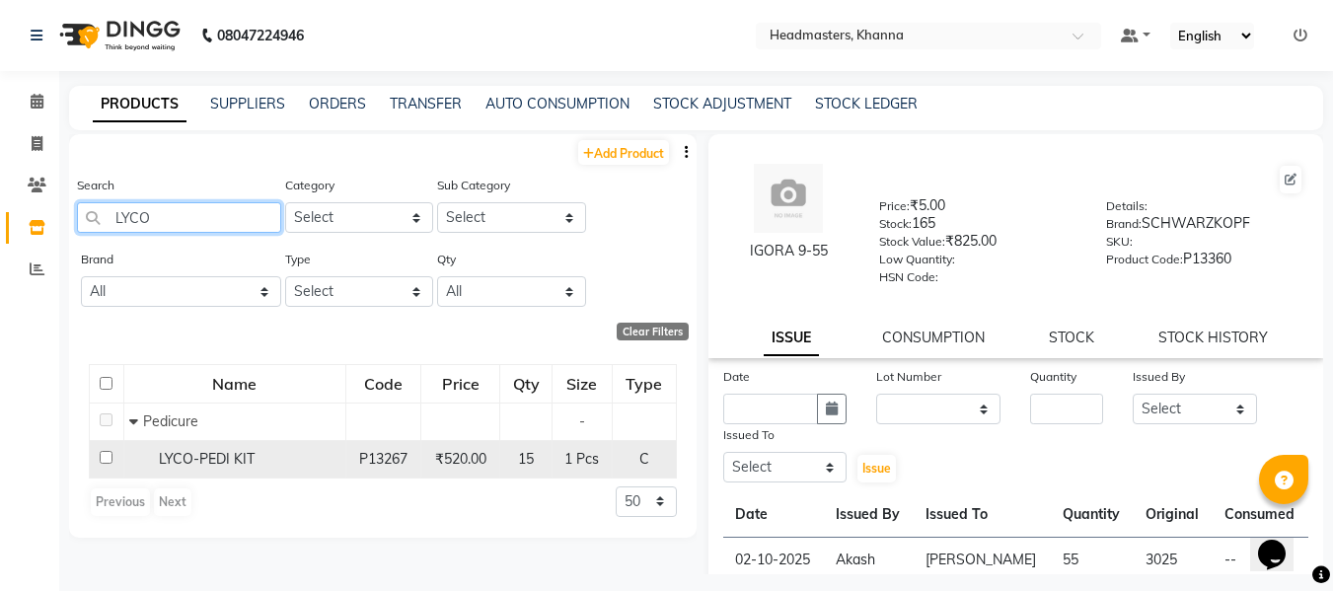
type input "LYCO"
click at [186, 454] on span "LYCO-PEDI KIT" at bounding box center [207, 459] width 96 height 18
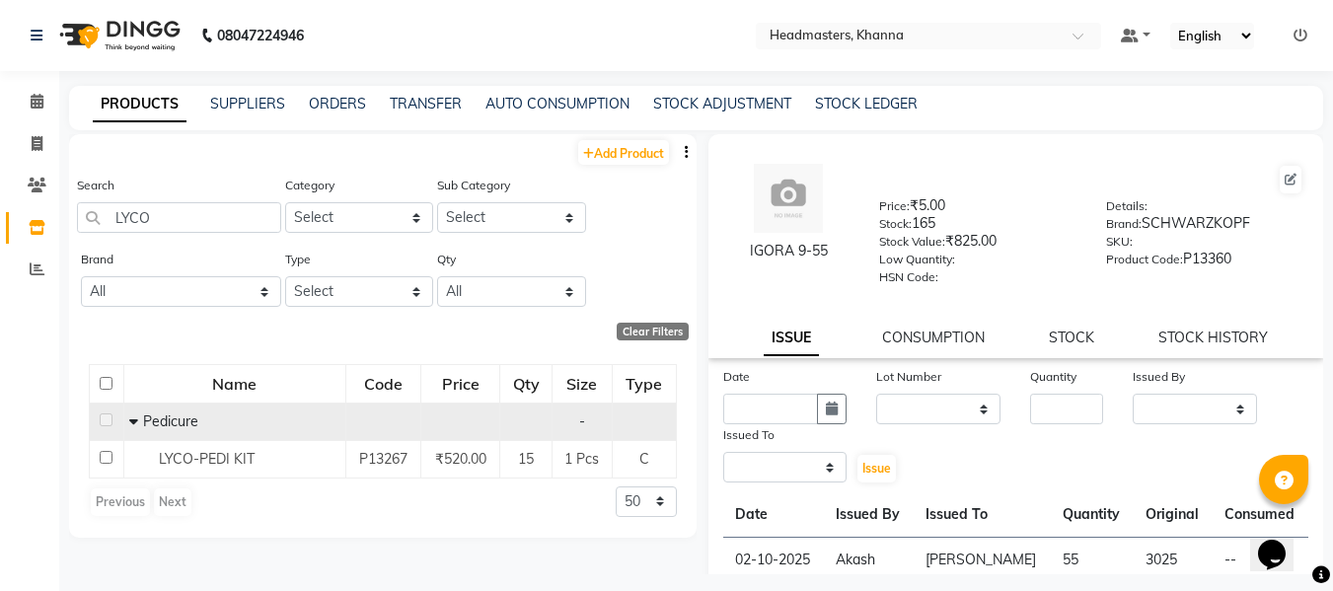
select select
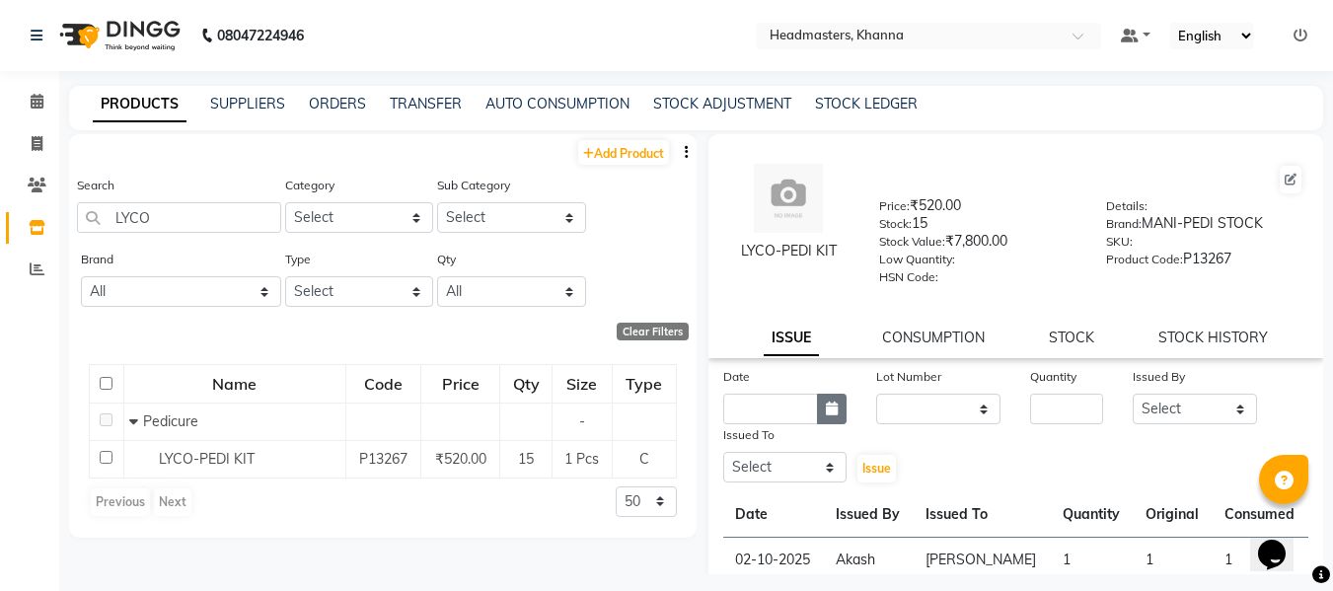
click at [831, 412] on icon "button" at bounding box center [832, 409] width 12 height 14
select select "10"
select select "2025"
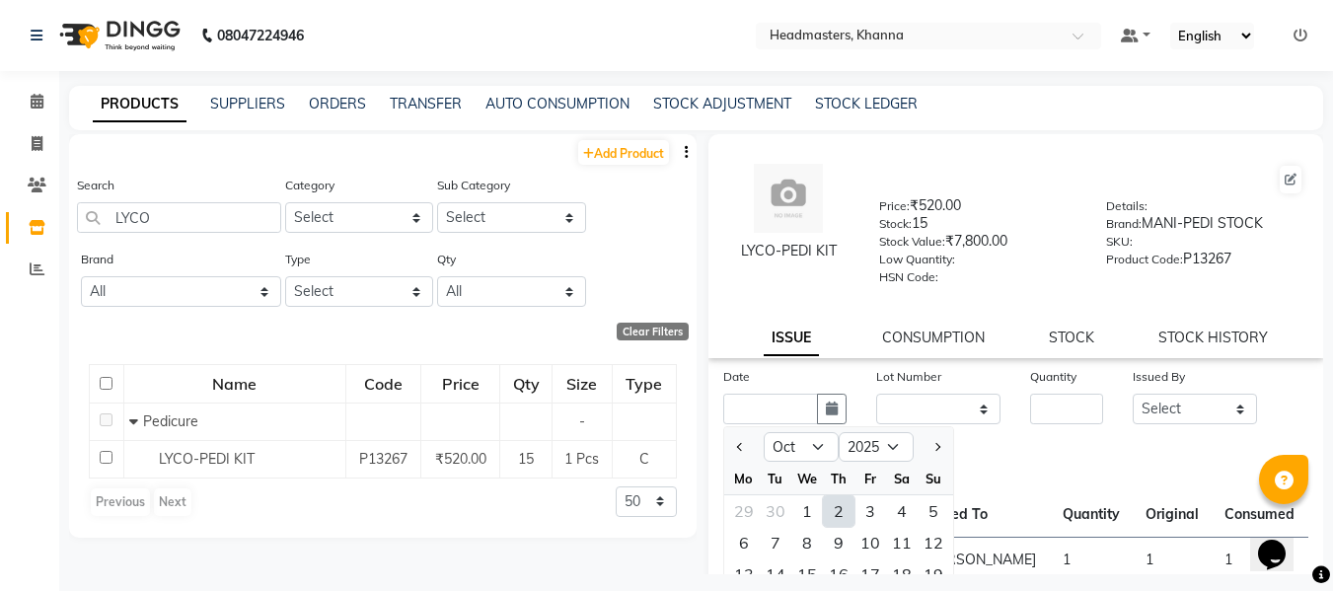
click at [838, 508] on div "2" at bounding box center [839, 511] width 32 height 32
type input "02-10-2025"
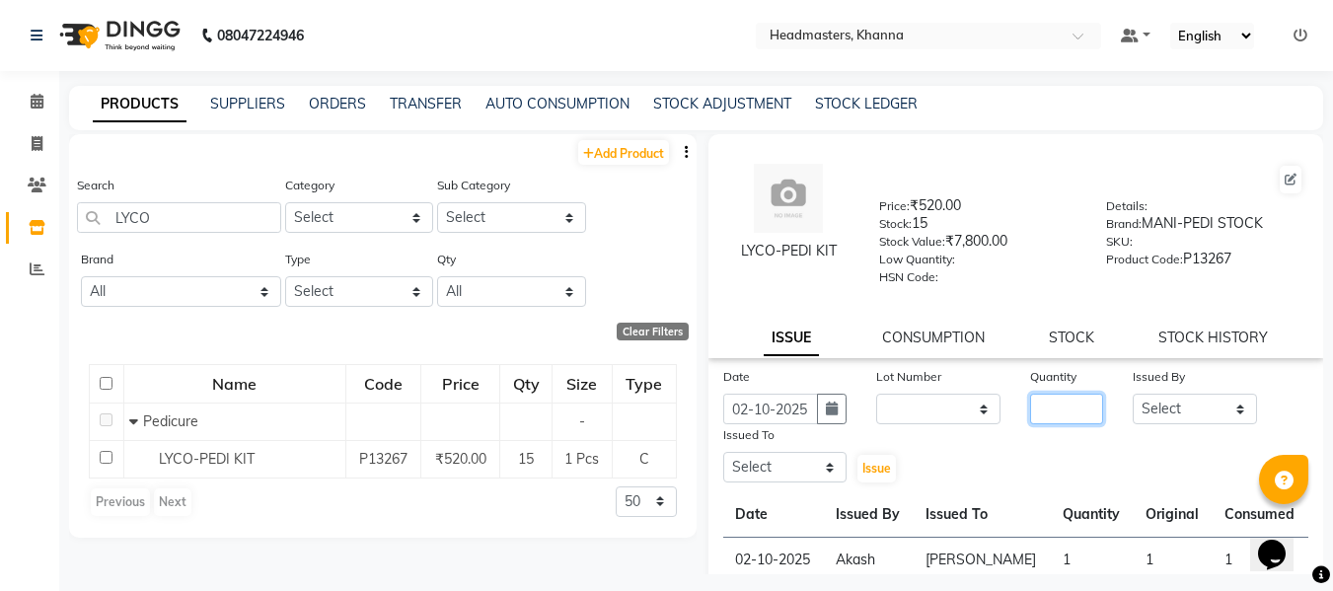
click at [1056, 407] on input "number" at bounding box center [1066, 409] width 73 height 31
type input "1"
drag, startPoint x: 1138, startPoint y: 405, endPoint x: 1139, endPoint y: 395, distance: 10.9
click at [1138, 405] on select "Select ABHISHEK [PERSON_NAME] Akash [PERSON_NAME] [PERSON_NAME] (NAILS) ANKIT A…" at bounding box center [1195, 409] width 124 height 31
select select "82726"
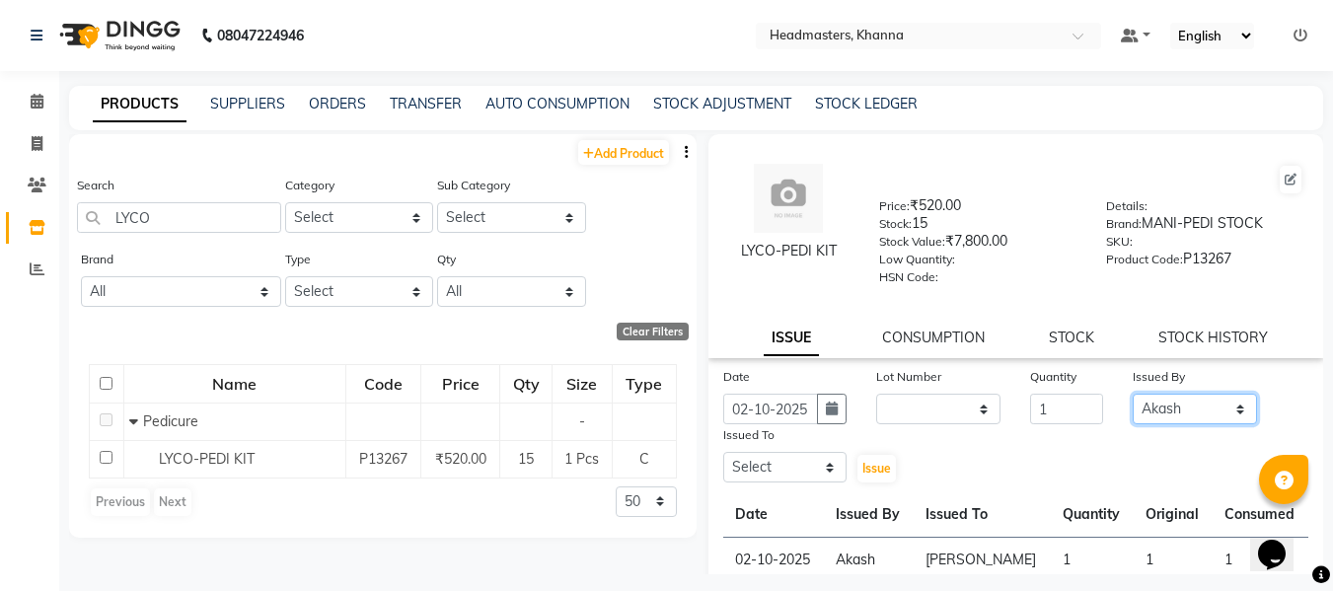
click at [1133, 394] on select "Select ABHISHEK [PERSON_NAME] Akash [PERSON_NAME] [PERSON_NAME] (NAILS) ANKIT A…" at bounding box center [1195, 409] width 124 height 31
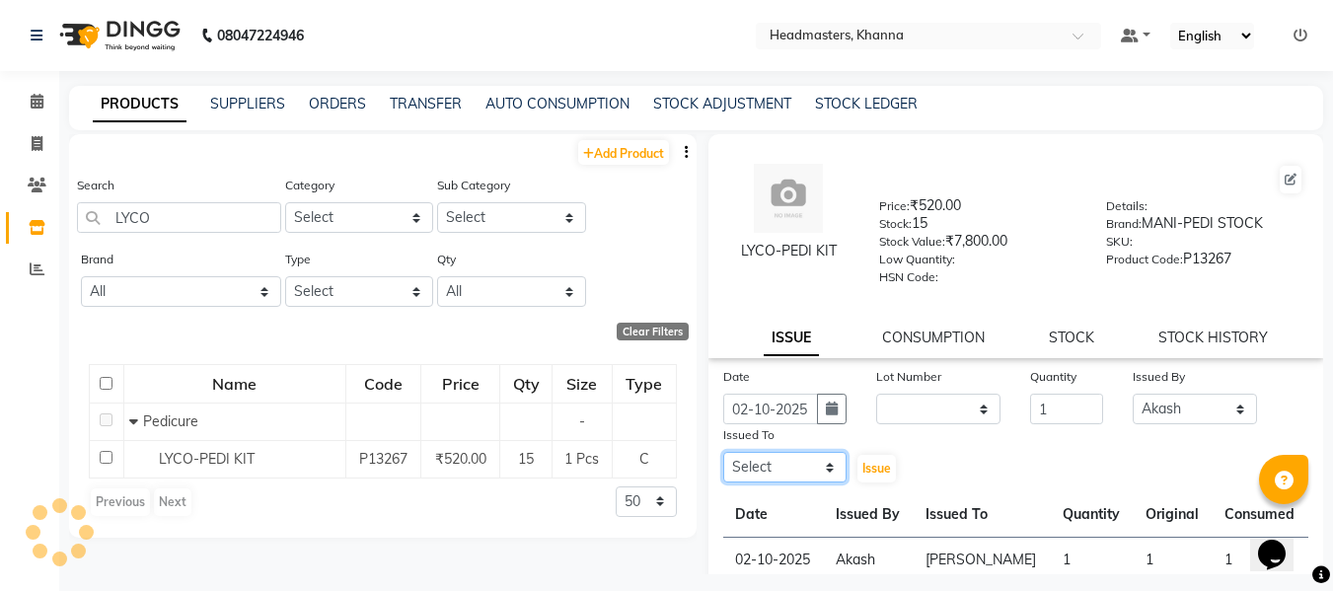
click at [794, 456] on select "Select ABHISHEK [PERSON_NAME] Akash [PERSON_NAME] [PERSON_NAME] (NAILS) ANKIT A…" at bounding box center [785, 467] width 124 height 31
click at [723, 452] on select "Select ABHISHEK [PERSON_NAME] Akash [PERSON_NAME] [PERSON_NAME] (NAILS) ANKIT A…" at bounding box center [785, 467] width 124 height 31
drag, startPoint x: 801, startPoint y: 467, endPoint x: 796, endPoint y: 454, distance: 13.7
click at [799, 465] on select "Select ABHISHEK [PERSON_NAME] Akash [PERSON_NAME] [PERSON_NAME] (NAILS) ANKIT A…" at bounding box center [785, 467] width 124 height 31
select select "64064"
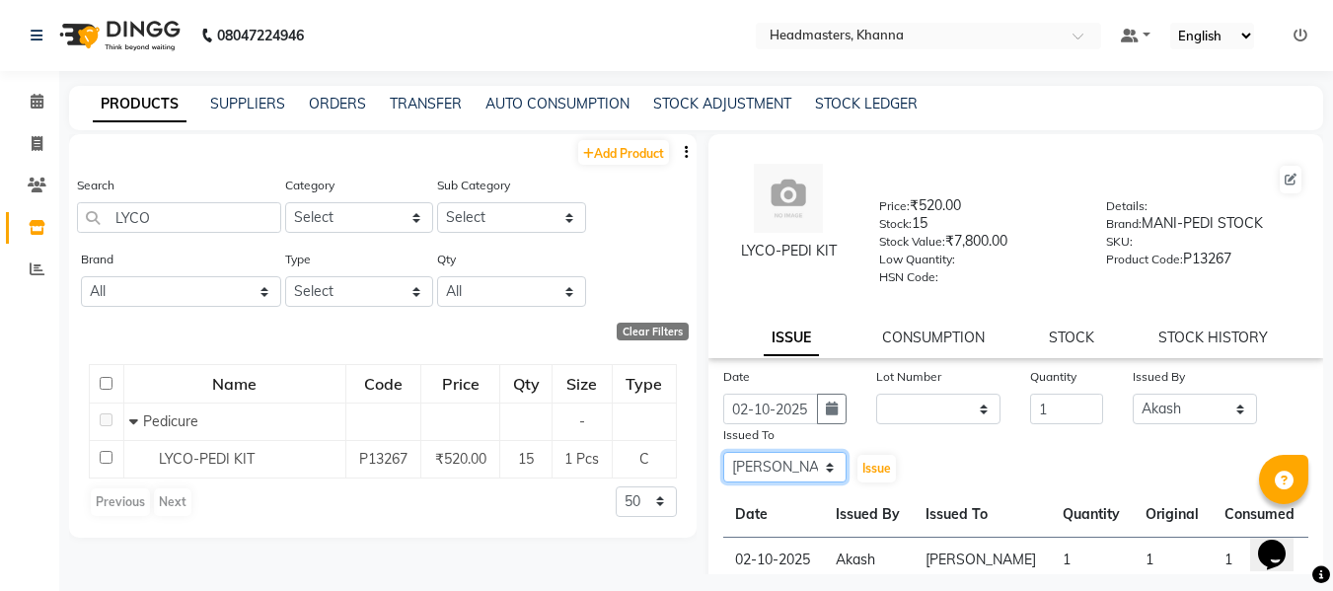
click at [723, 452] on select "Select ABHISHEK [PERSON_NAME] Akash [PERSON_NAME] [PERSON_NAME] (NAILS) ANKIT A…" at bounding box center [785, 467] width 124 height 31
click at [868, 468] on span "Issue" at bounding box center [876, 468] width 29 height 15
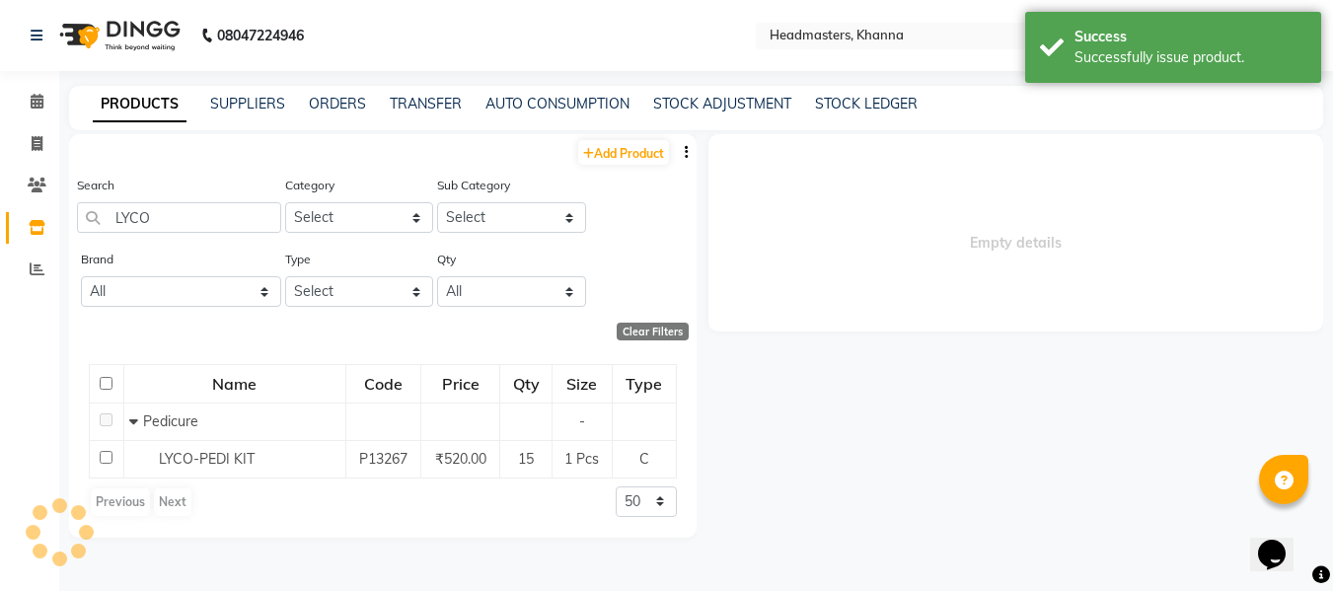
select select
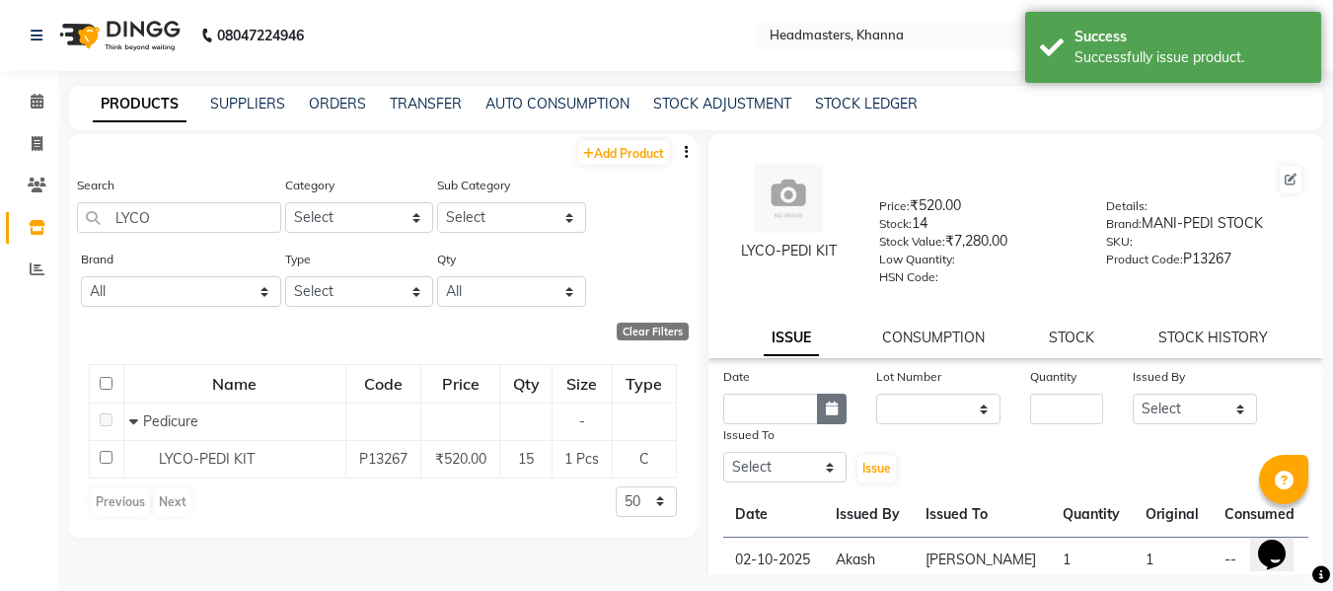
click at [832, 402] on icon "button" at bounding box center [832, 409] width 12 height 14
select select "10"
select select "2025"
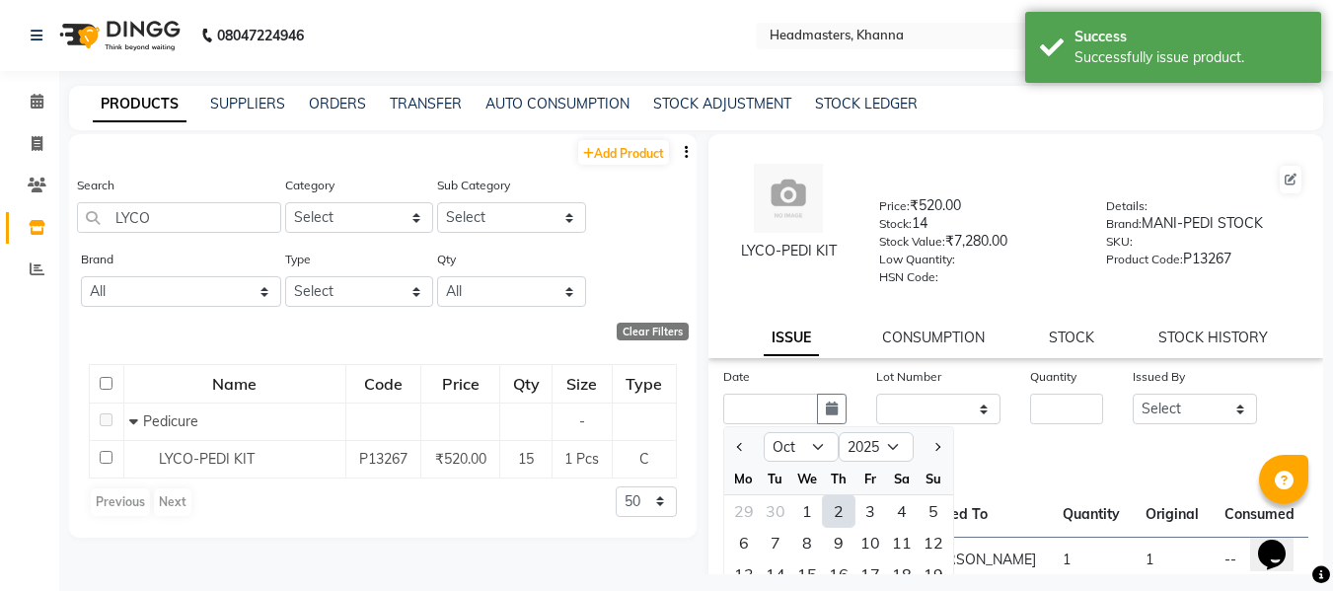
click at [837, 504] on div "2" at bounding box center [839, 511] width 32 height 32
type input "02-10-2025"
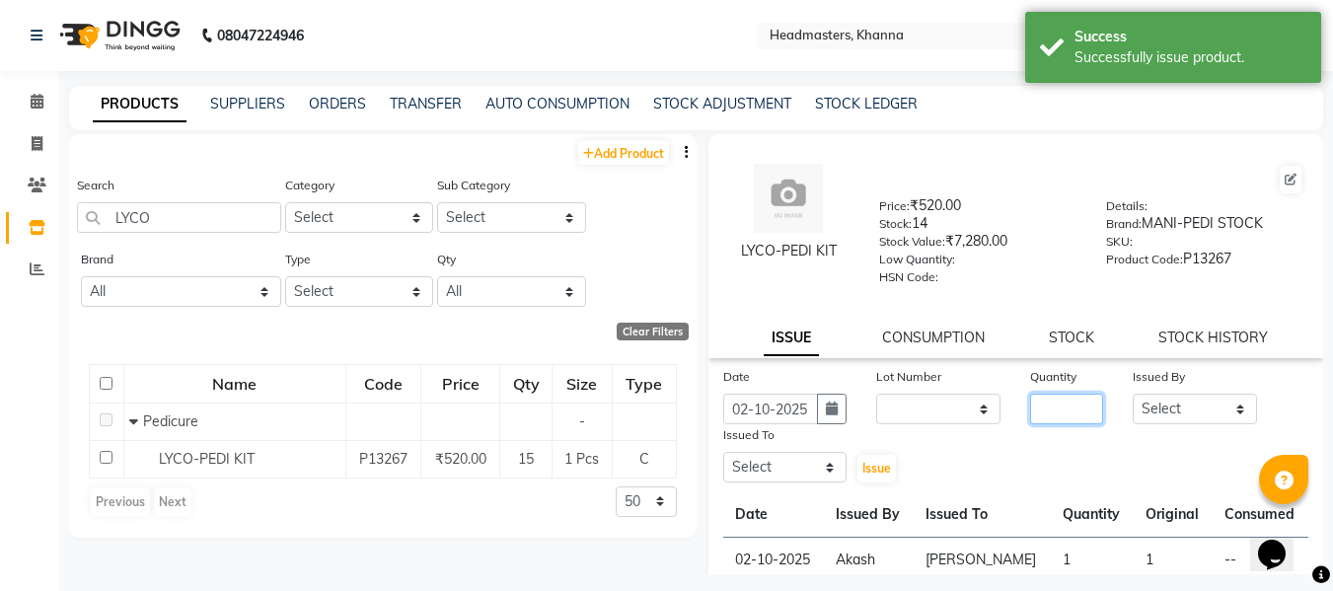
click at [1066, 413] on input "number" at bounding box center [1066, 409] width 73 height 31
type input "2"
click at [1143, 409] on select "Select ABHISHEK [PERSON_NAME] Akash [PERSON_NAME] [PERSON_NAME] (NAILS) ANKIT A…" at bounding box center [1195, 409] width 124 height 31
select select "82726"
click at [1133, 394] on select "Select ABHISHEK [PERSON_NAME] Akash [PERSON_NAME] [PERSON_NAME] (NAILS) ANKIT A…" at bounding box center [1195, 409] width 124 height 31
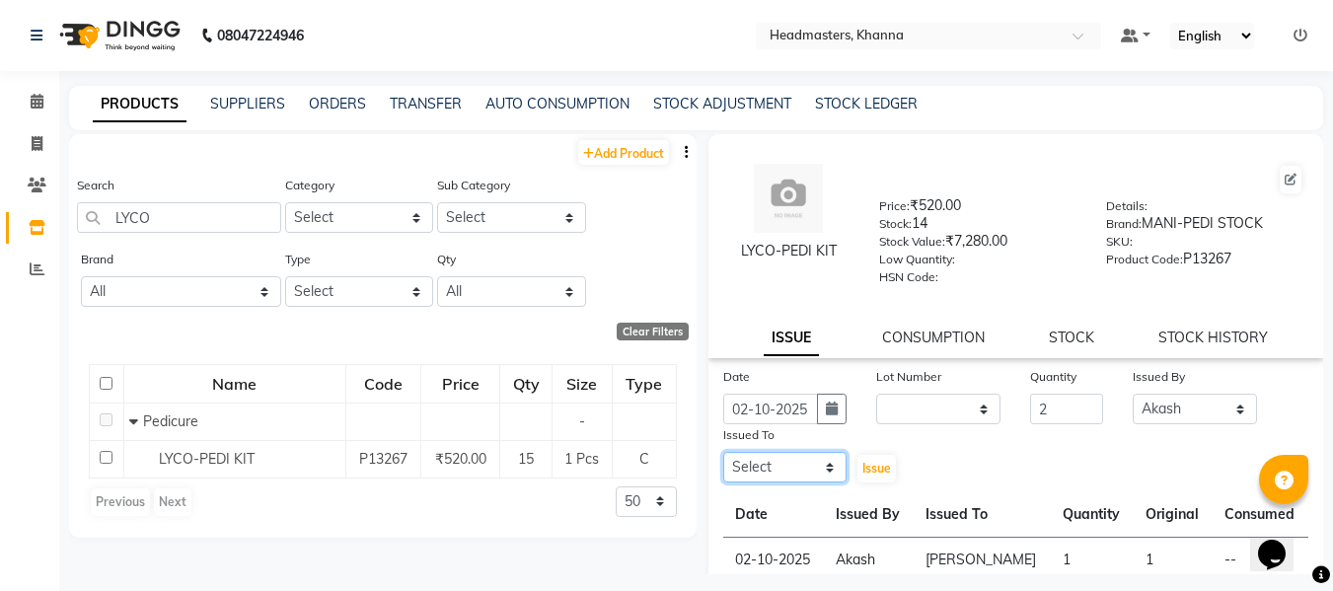
click at [799, 464] on select "Select ABHISHEK [PERSON_NAME] Akash [PERSON_NAME] [PERSON_NAME] (NAILS) ANKIT A…" at bounding box center [785, 467] width 124 height 31
select select "64064"
click at [723, 452] on select "Select ABHISHEK [PERSON_NAME] Akash [PERSON_NAME] [PERSON_NAME] (NAILS) ANKIT A…" at bounding box center [785, 467] width 124 height 31
click at [865, 468] on span "Issue" at bounding box center [876, 468] width 29 height 15
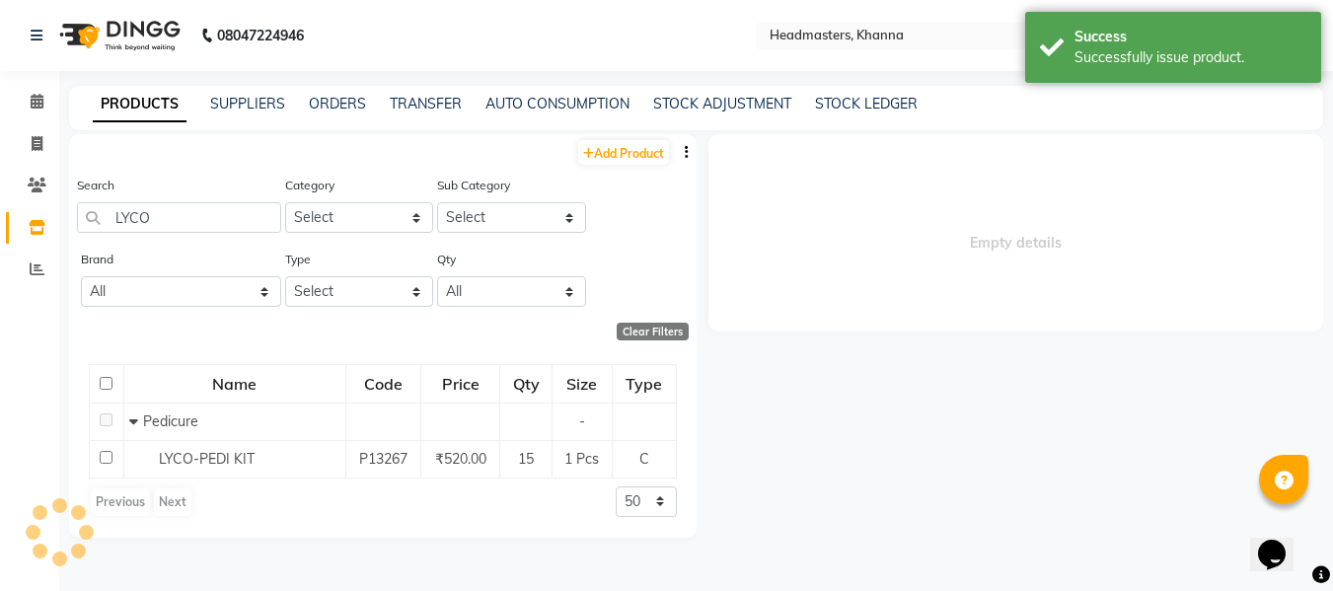
select select
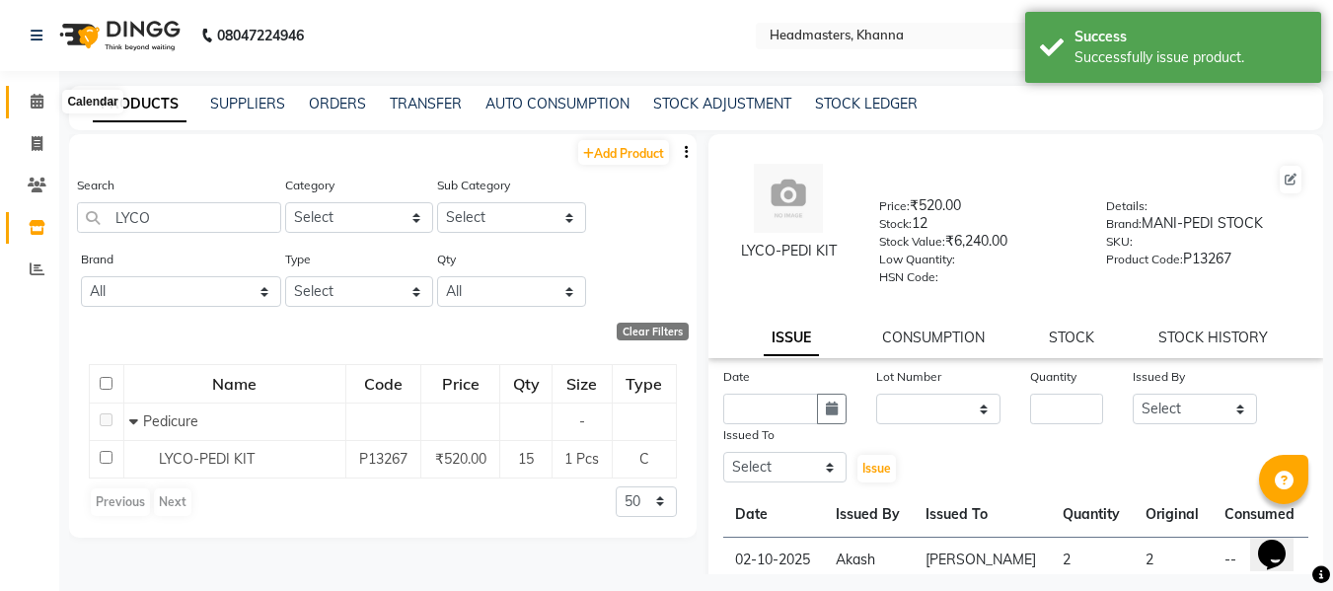
click at [41, 101] on icon at bounding box center [37, 101] width 13 height 15
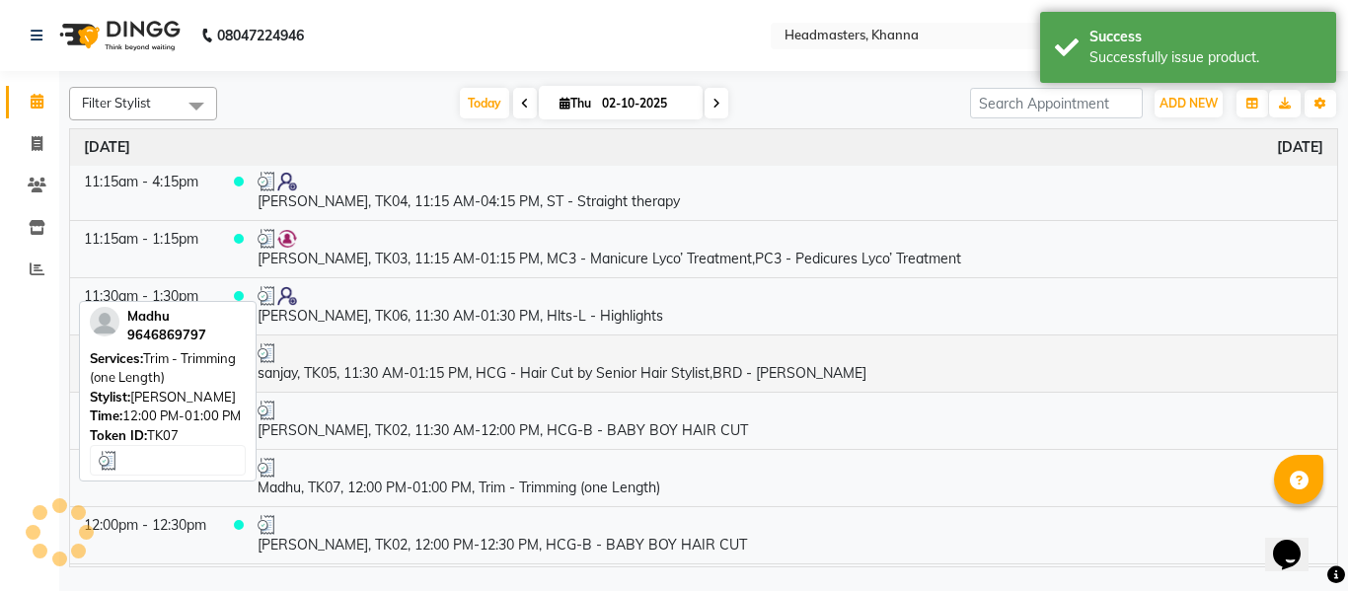
scroll to position [395, 0]
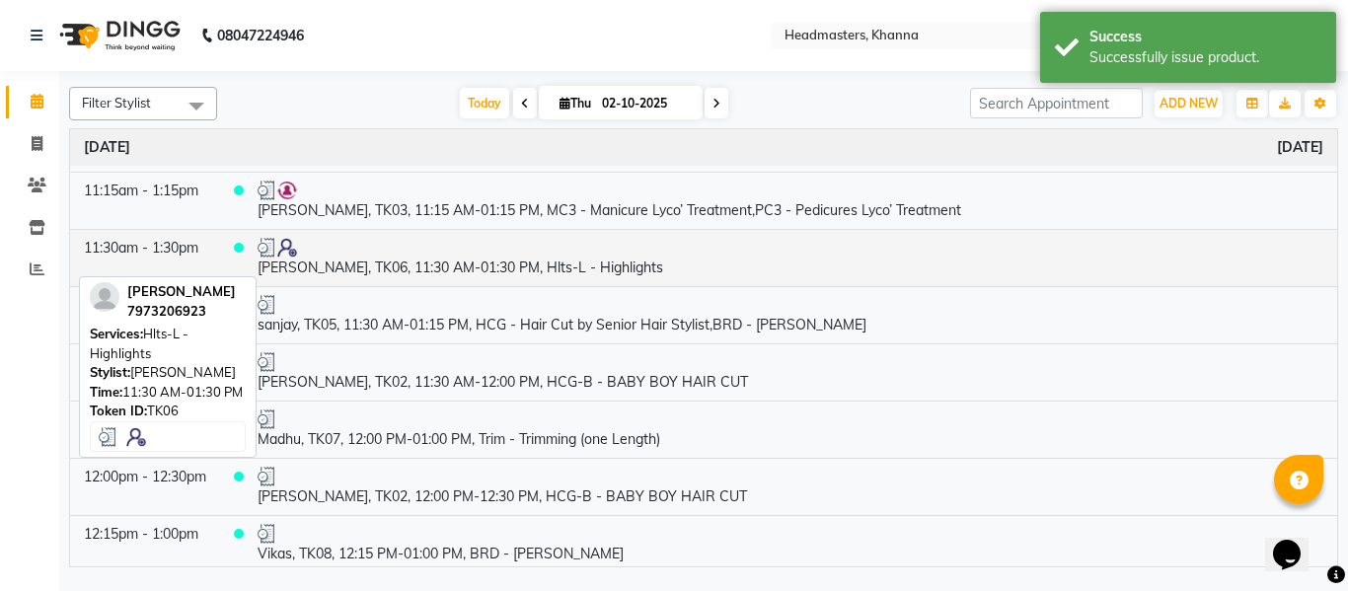
click at [572, 266] on td "[PERSON_NAME], TK06, 11:30 AM-01:30 PM, Hlts-L - Highlights" at bounding box center [790, 257] width 1093 height 57
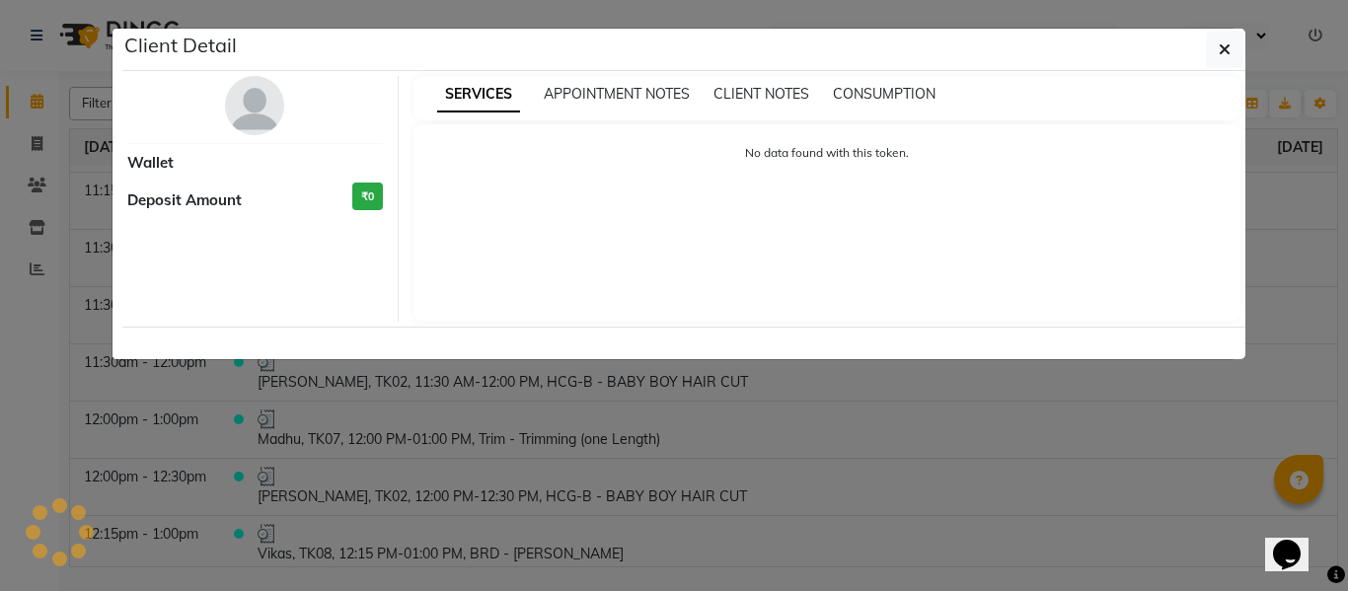
select select "3"
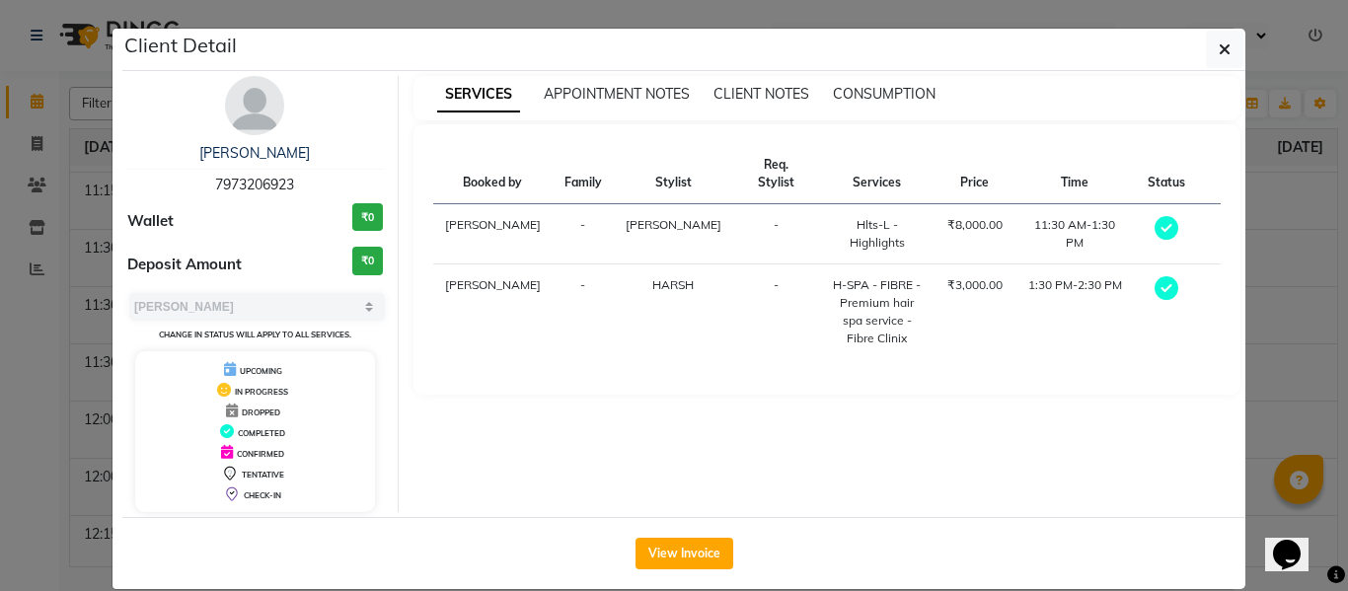
click at [876, 84] on div "CONSUMPTION" at bounding box center [884, 94] width 103 height 21
click at [881, 86] on span "CONSUMPTION" at bounding box center [884, 94] width 103 height 18
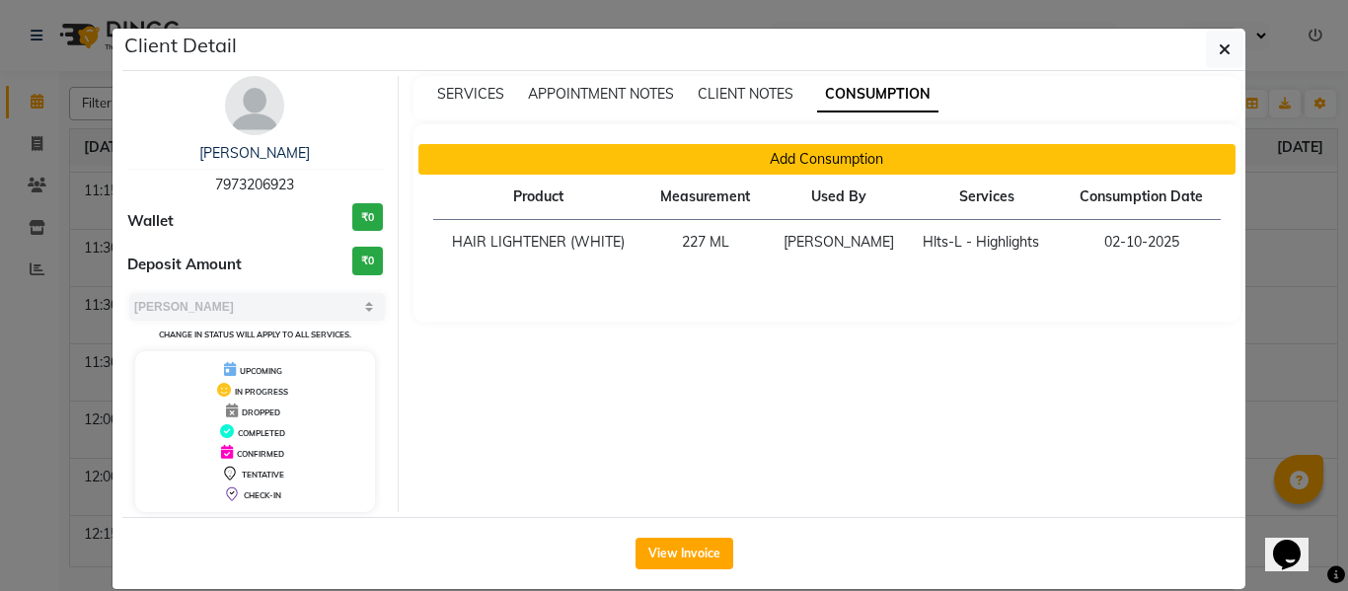
click at [749, 165] on button "Add Consumption" at bounding box center [827, 159] width 818 height 31
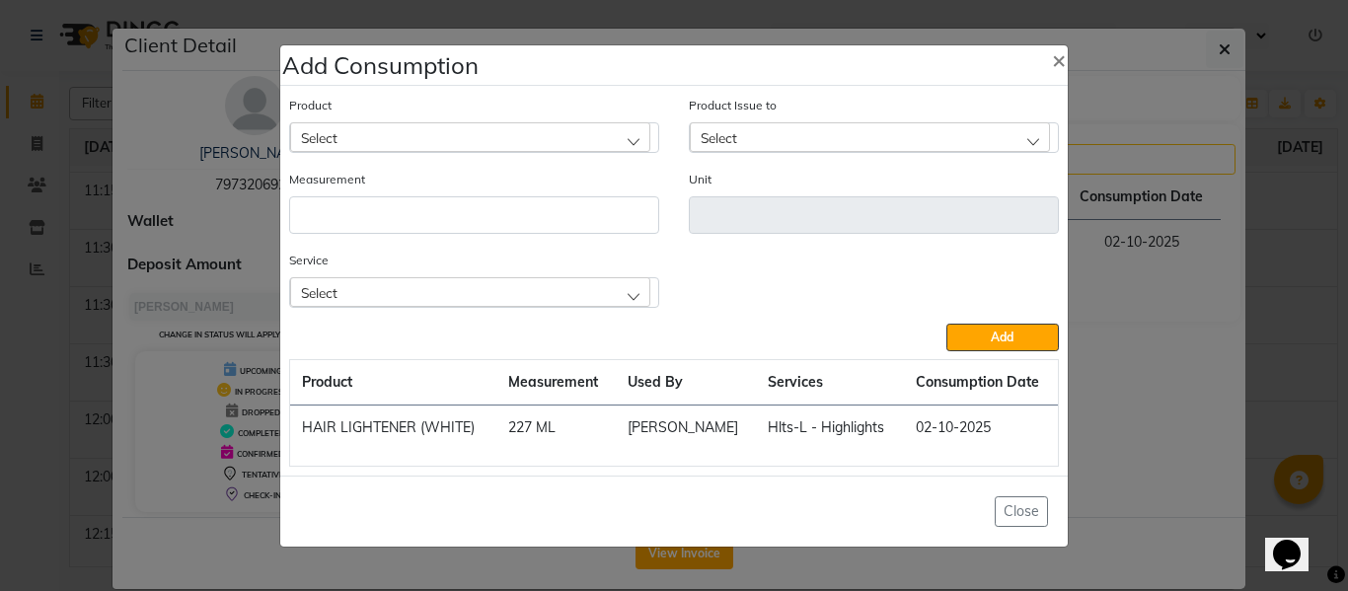
click at [471, 289] on div "Select" at bounding box center [470, 292] width 360 height 30
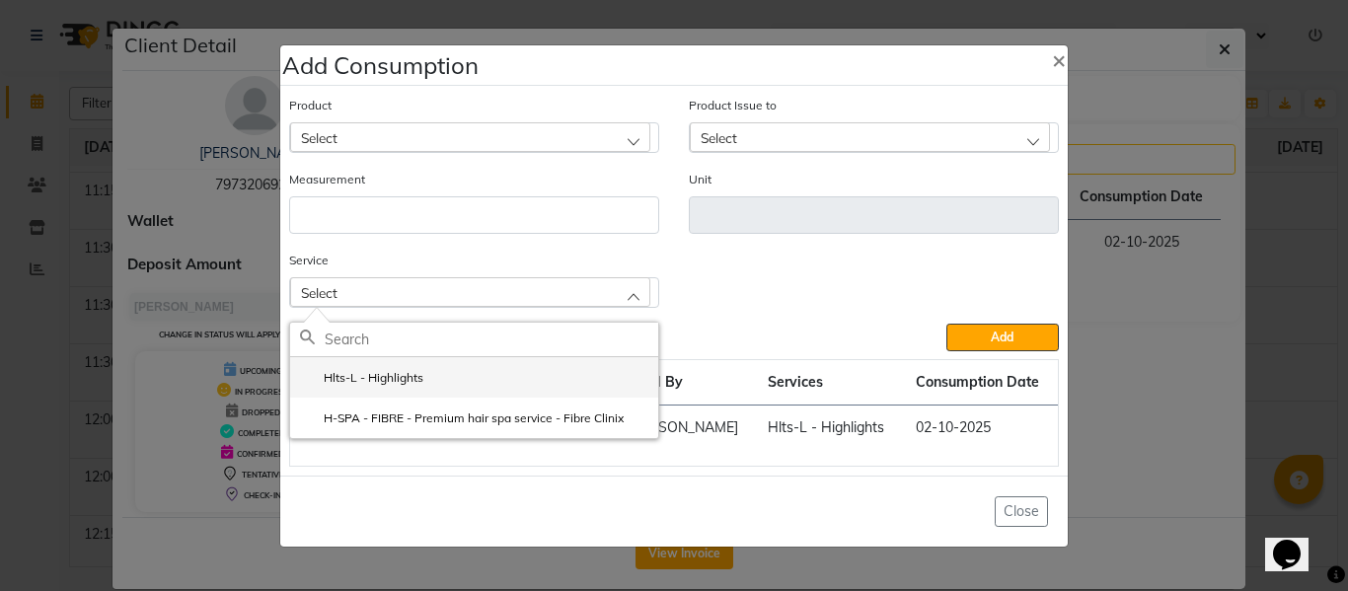
click at [413, 370] on label "Hlts-L - Highlights" at bounding box center [361, 378] width 123 height 18
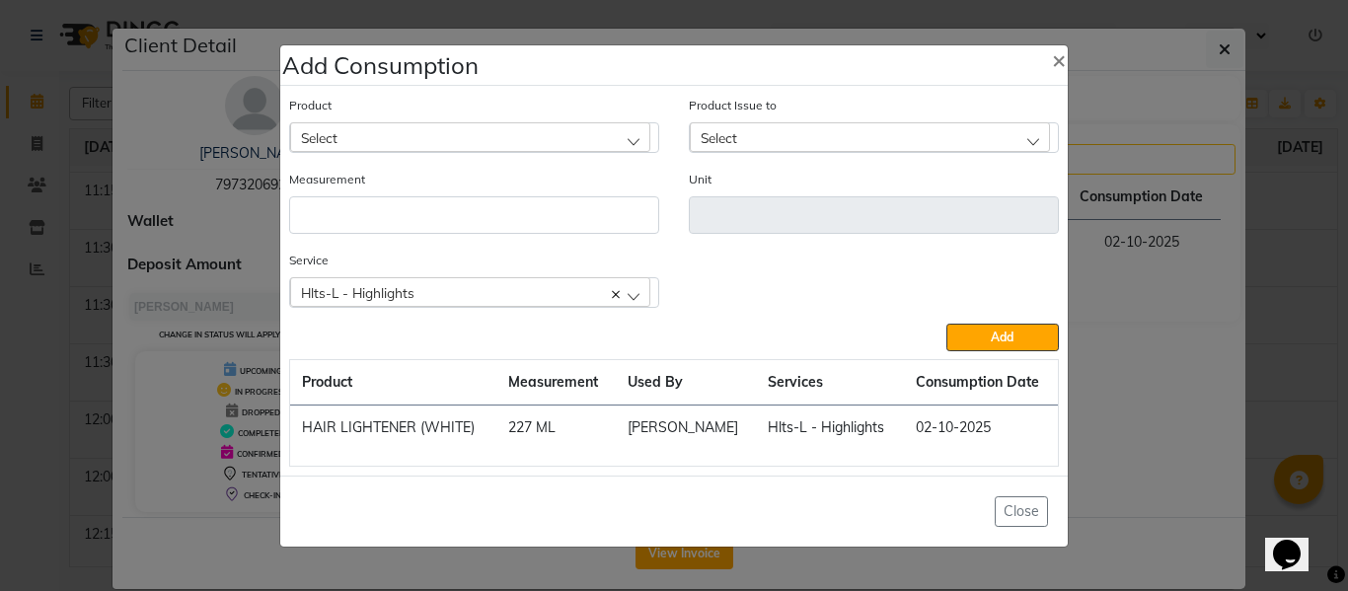
click at [469, 124] on div "Select" at bounding box center [470, 137] width 360 height 30
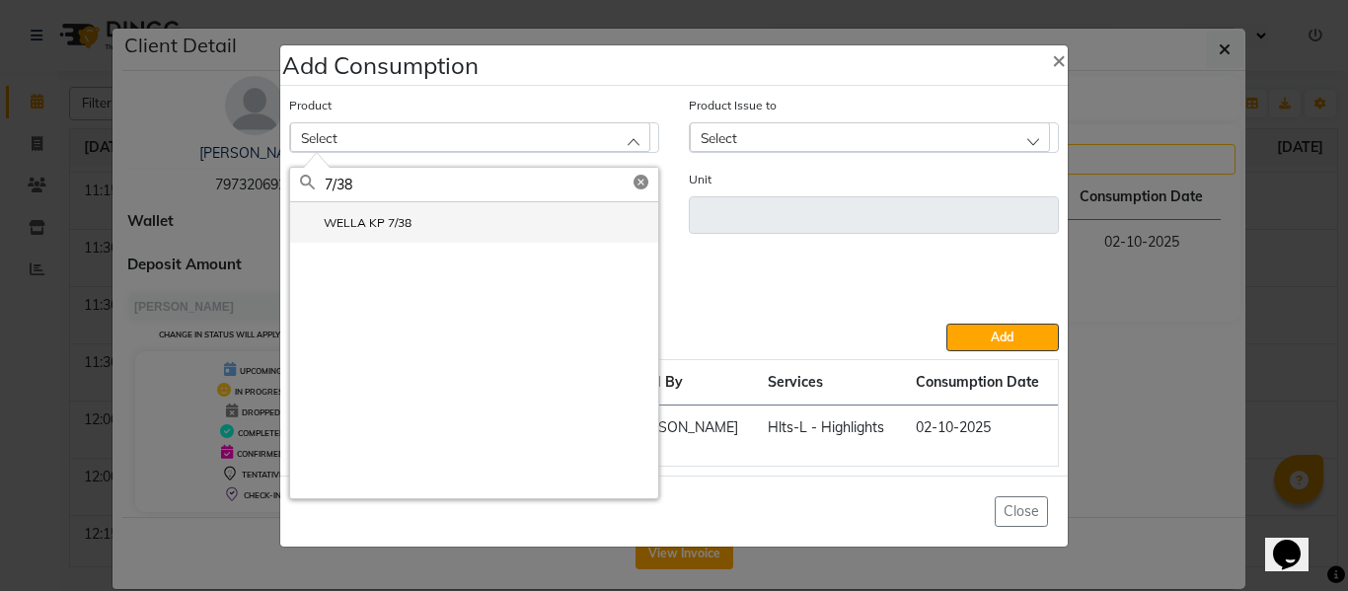
type input "7/38"
click at [353, 217] on label "WELLA KP 7/38" at bounding box center [355, 223] width 111 height 18
type input "Gm"
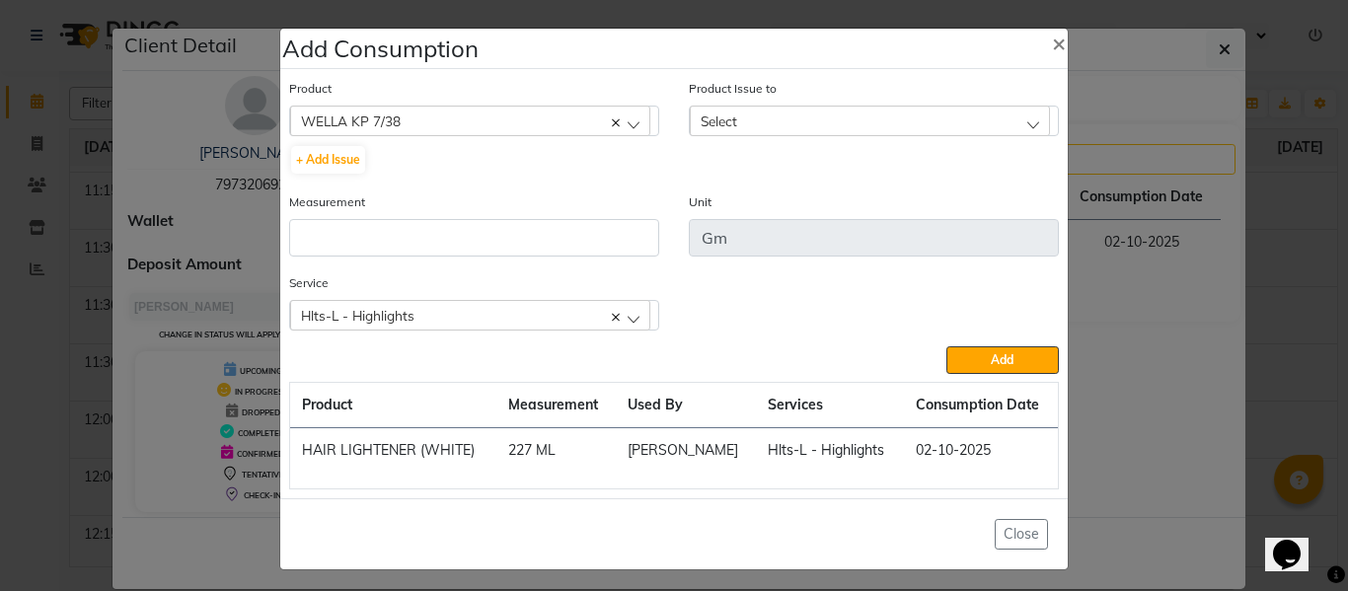
click at [734, 110] on div "Select" at bounding box center [870, 121] width 360 height 30
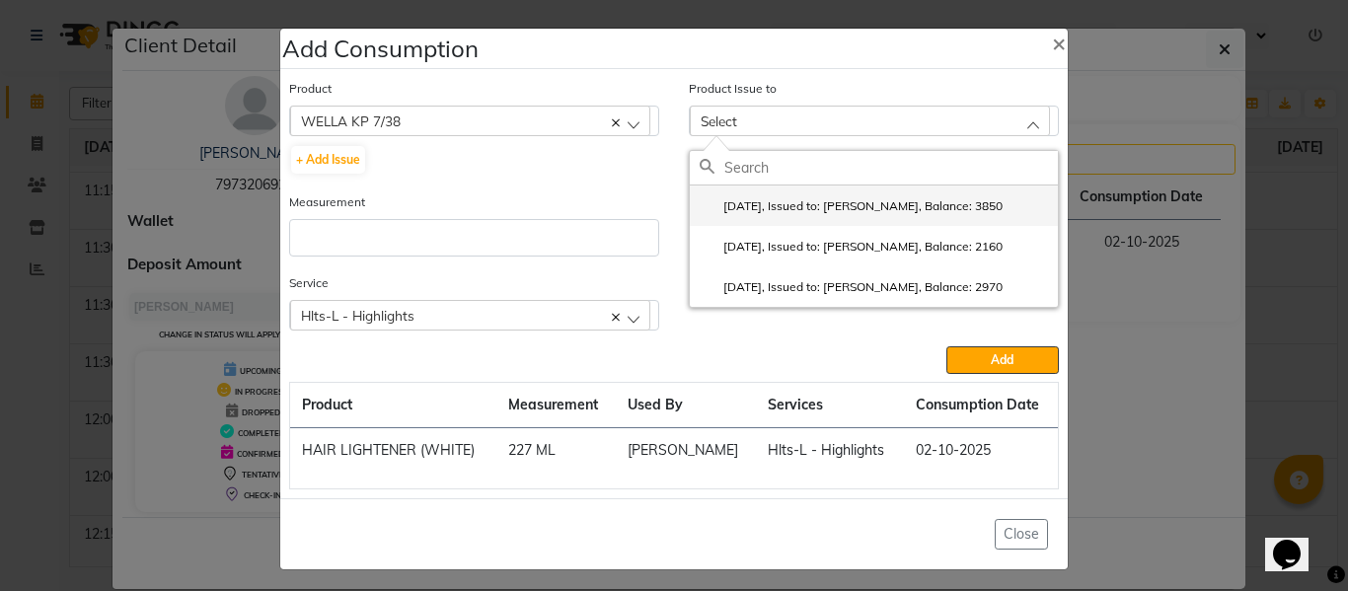
click at [799, 198] on label "2025-10-02, Issued to: SAM, Balance: 3850" at bounding box center [850, 206] width 303 height 18
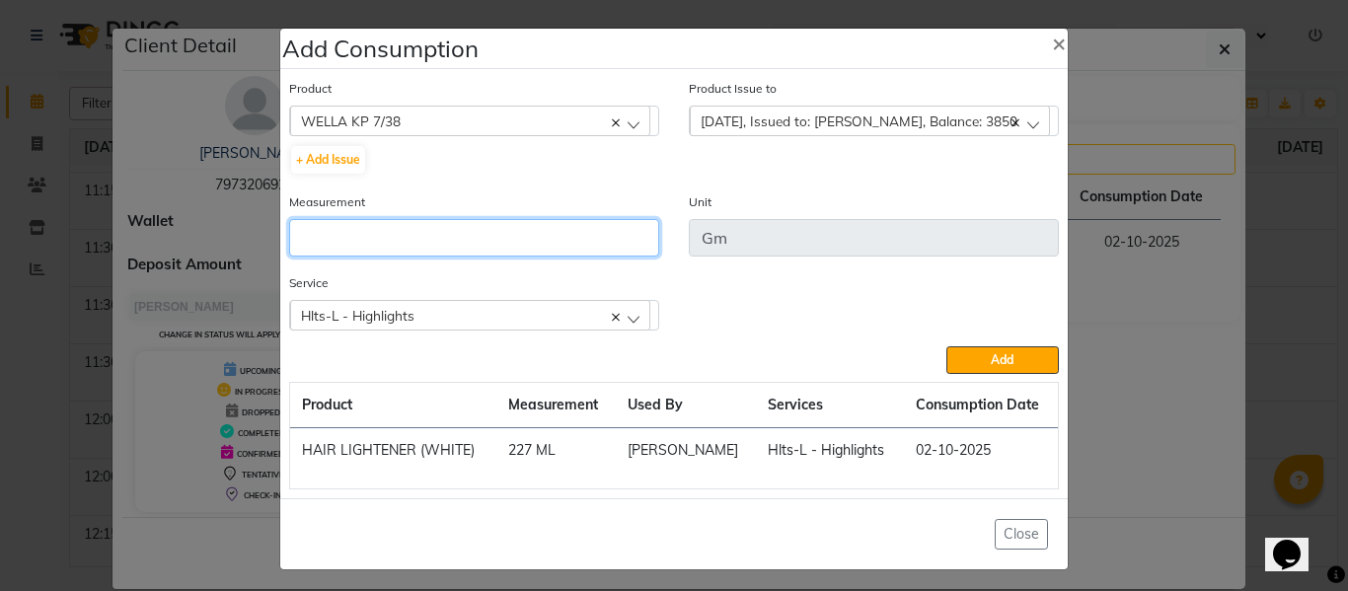
click at [503, 222] on input "number" at bounding box center [474, 237] width 370 height 37
type input "70"
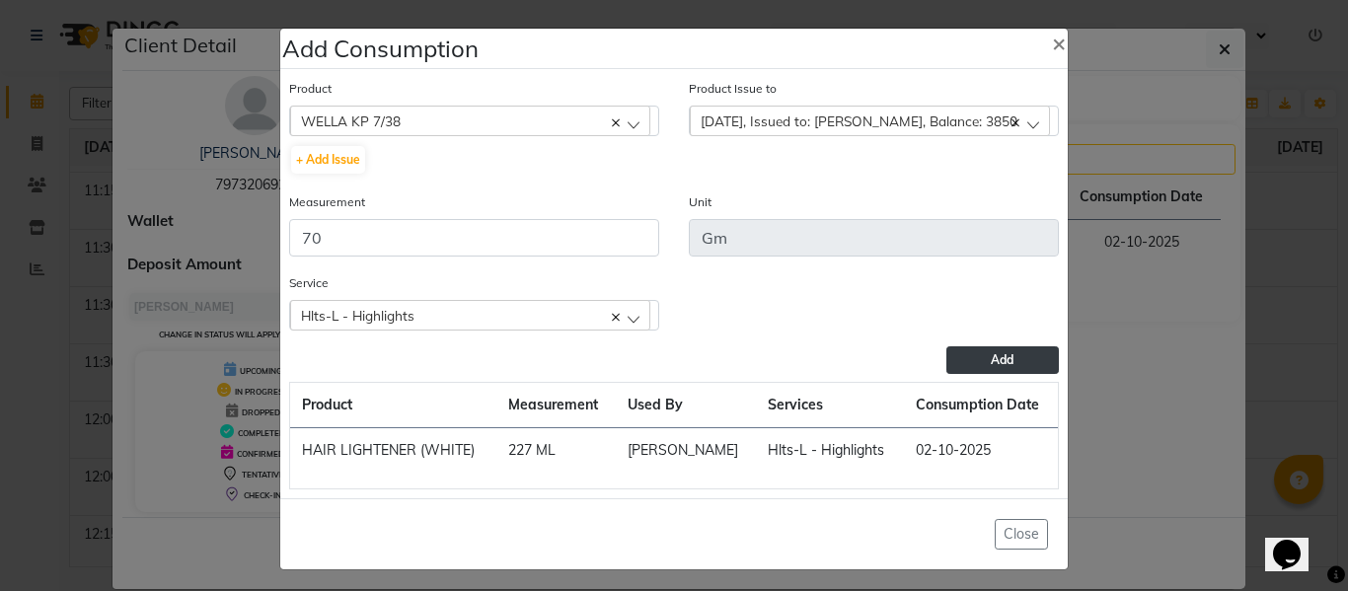
click at [977, 365] on button "Add" at bounding box center [1002, 360] width 112 height 28
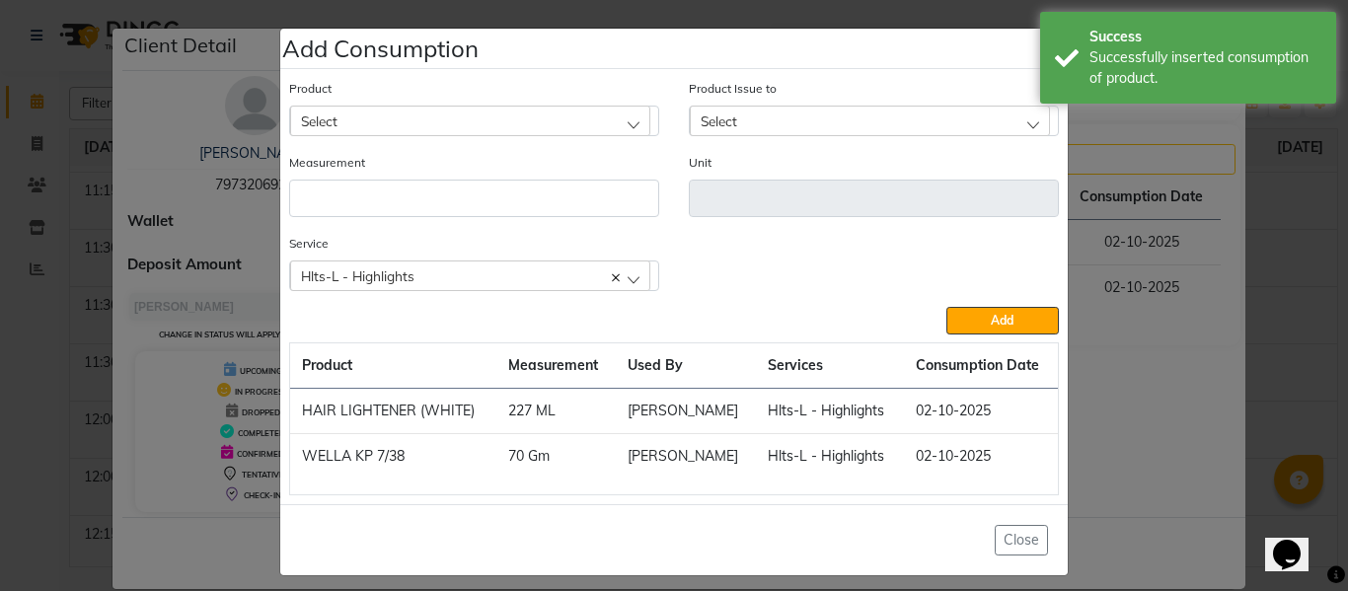
click at [401, 113] on div "Select" at bounding box center [470, 121] width 360 height 30
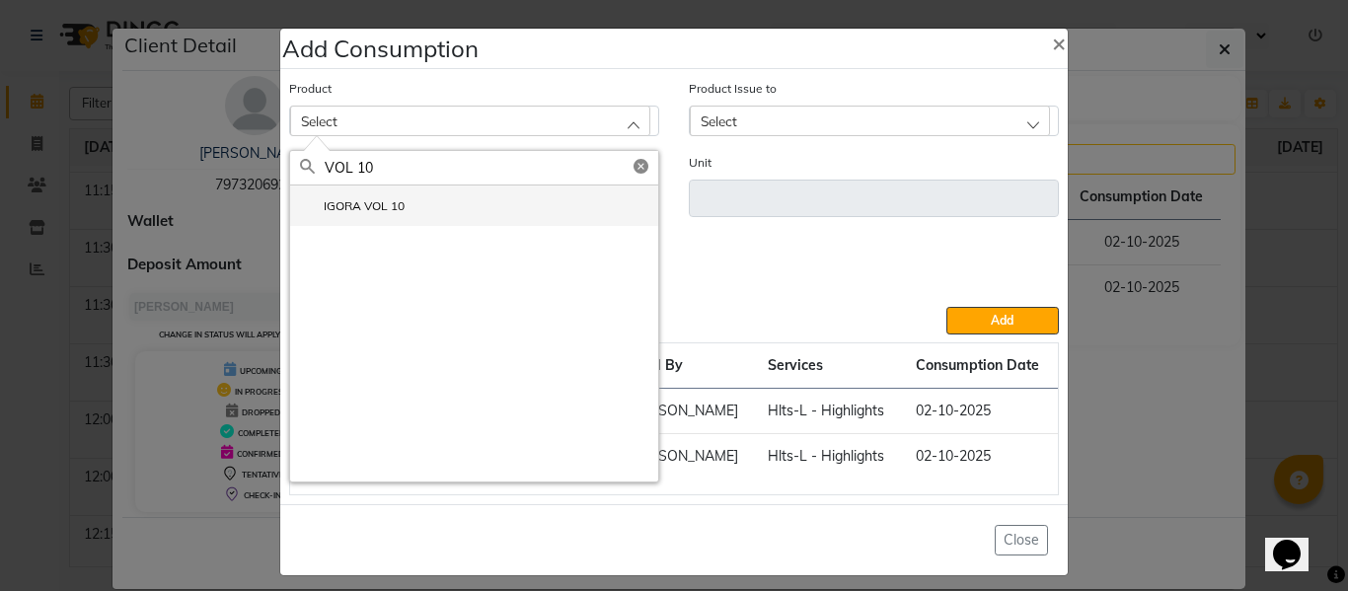
type input "VOL 10"
click at [344, 208] on label "IGORA VOL 10" at bounding box center [352, 206] width 105 height 18
type input "ML"
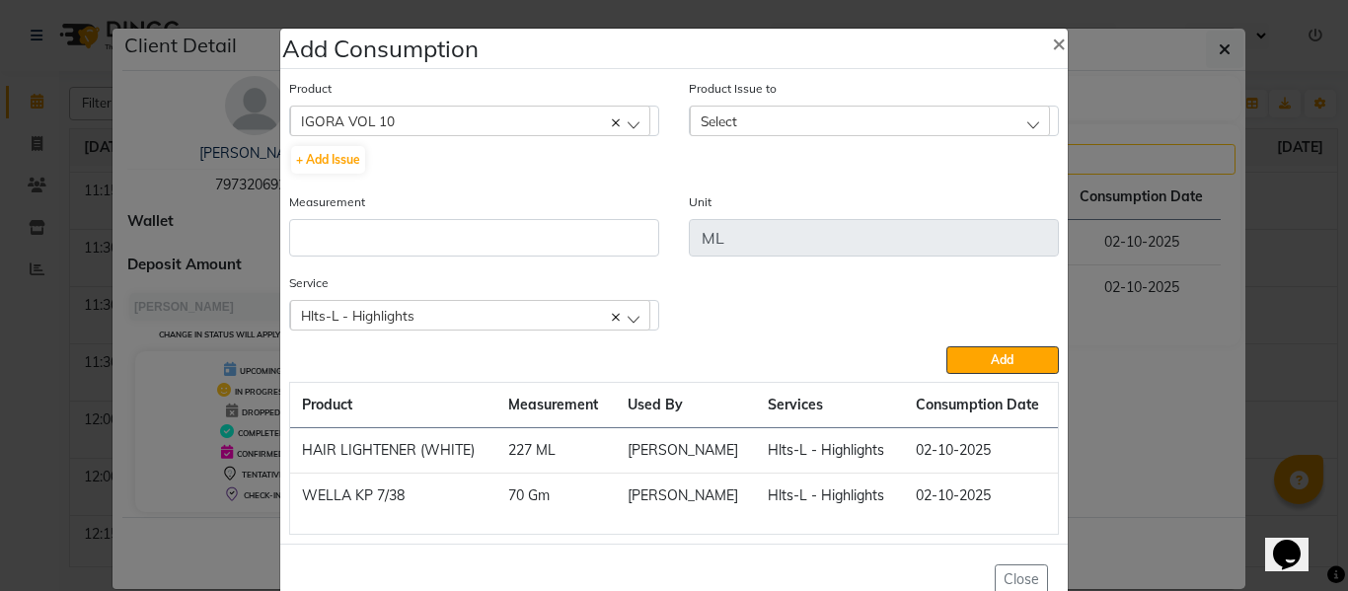
click at [709, 111] on div "Select" at bounding box center [870, 121] width 360 height 30
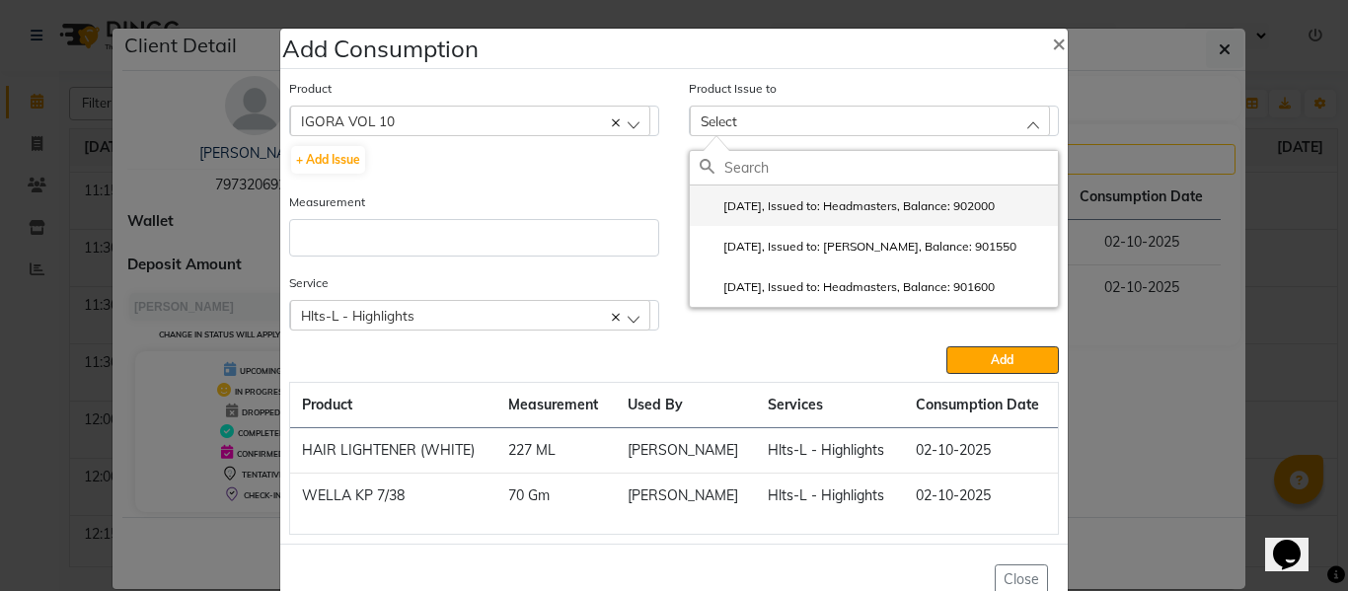
click at [813, 198] on label "2025-09-27, Issued to: Headmasters, Balance: 902000" at bounding box center [846, 206] width 295 height 18
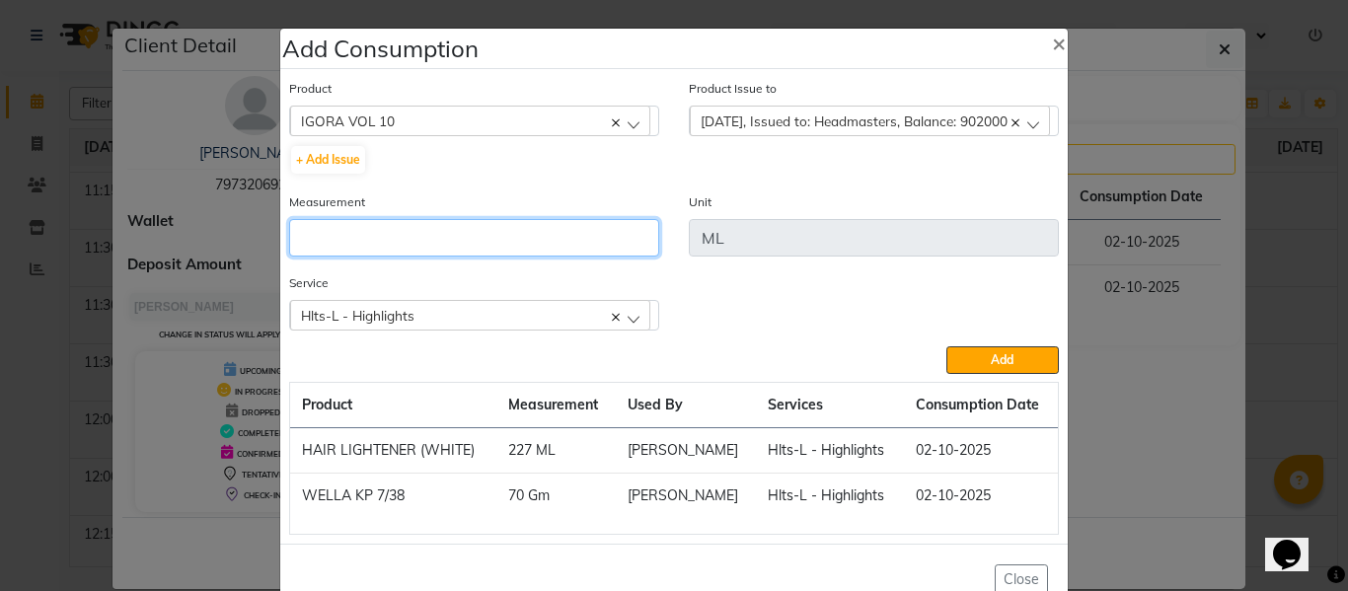
click at [503, 239] on input "number" at bounding box center [474, 237] width 370 height 37
type input "450"
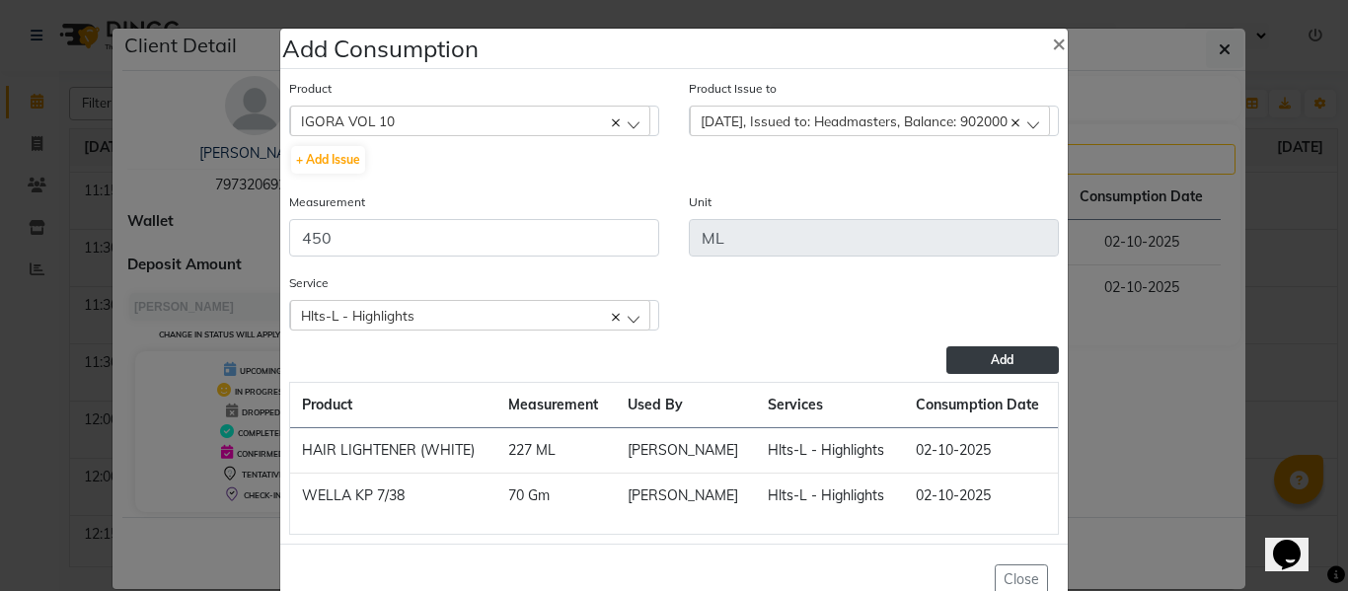
click at [1011, 359] on button "Add" at bounding box center [1002, 360] width 112 height 28
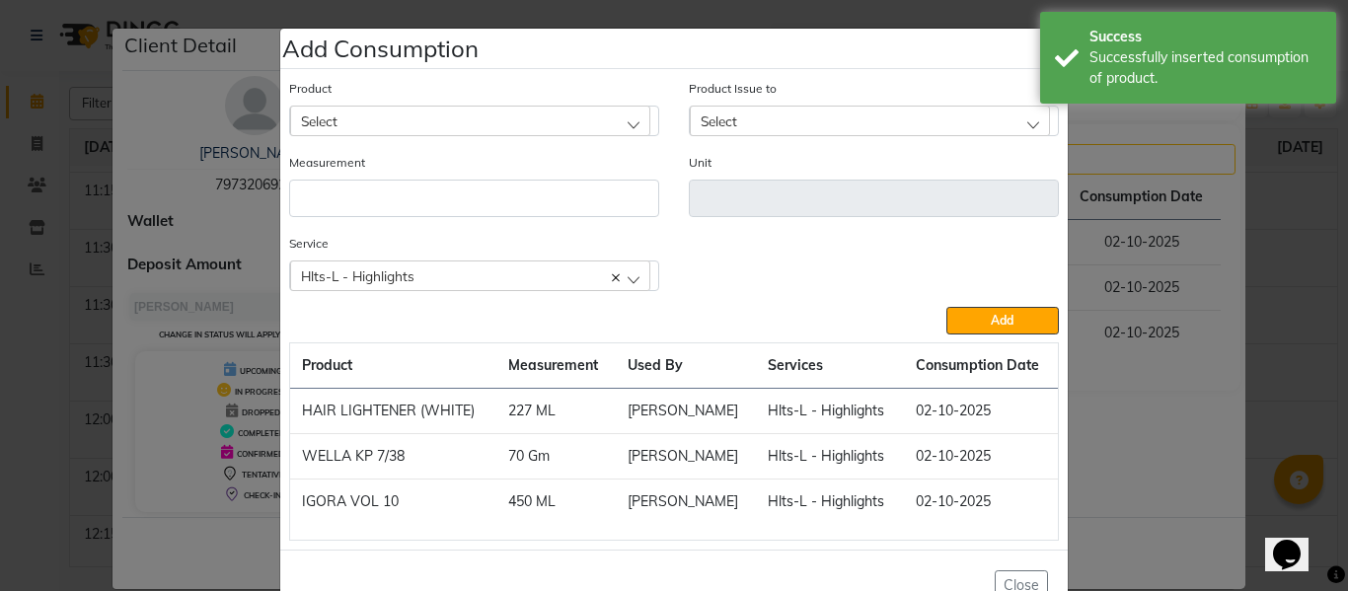
click at [400, 113] on div "Select" at bounding box center [470, 121] width 360 height 30
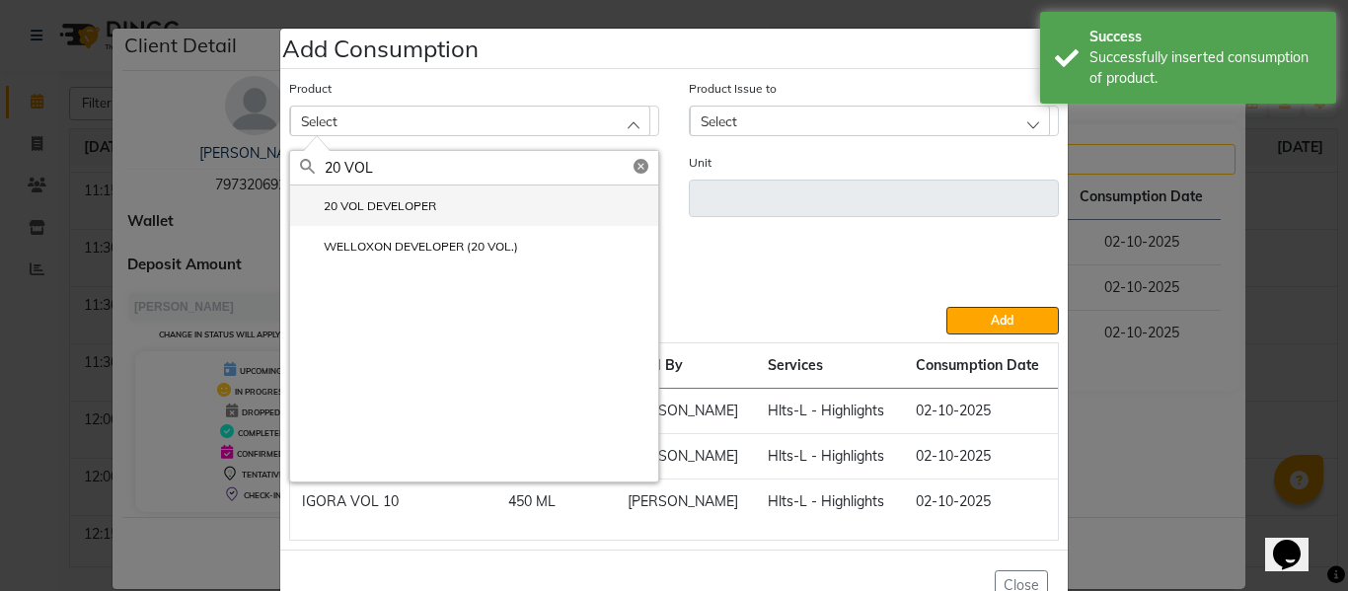
type input "20 VOL"
click at [359, 199] on label "20 VOL DEVELOPER" at bounding box center [368, 206] width 136 height 18
type input "ML"
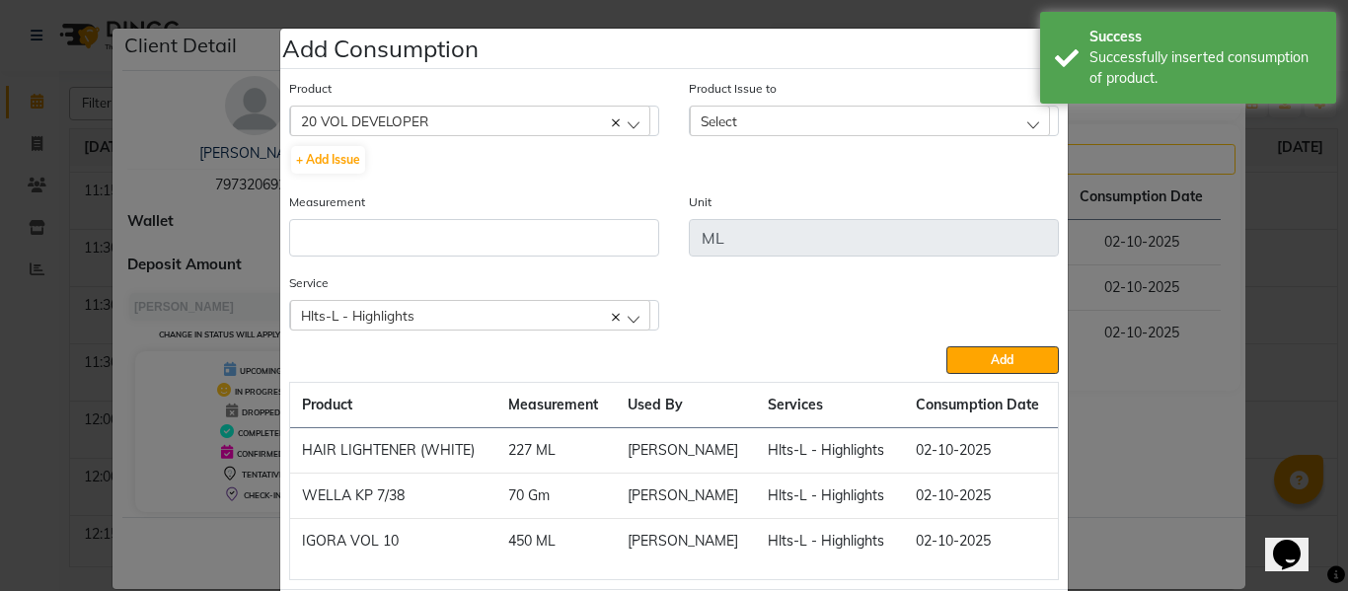
click at [759, 118] on div "Select" at bounding box center [870, 121] width 360 height 30
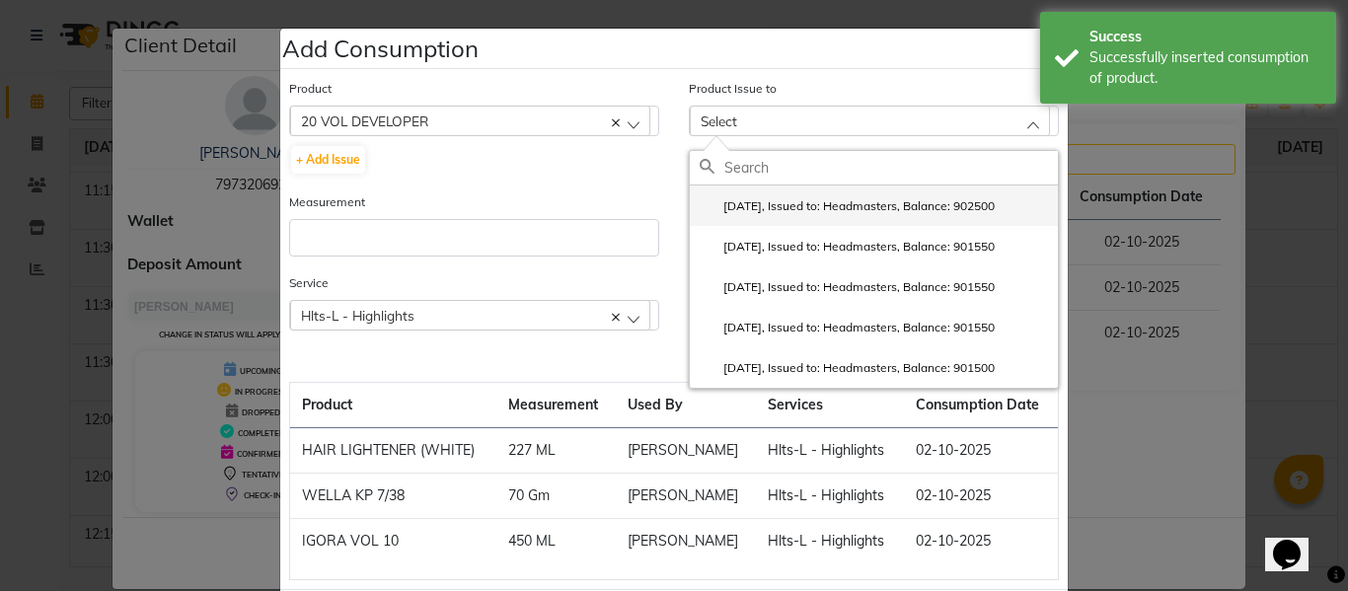
click at [824, 201] on label "2025-10-02, Issued to: Headmasters, Balance: 902500" at bounding box center [846, 206] width 295 height 18
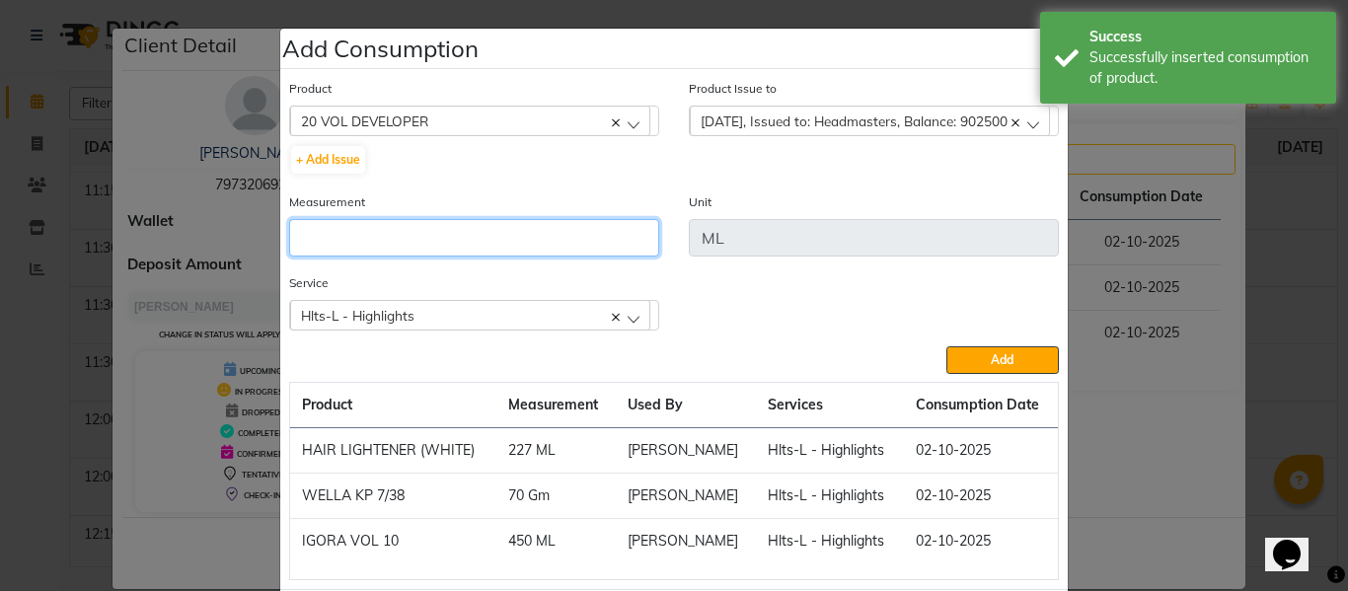
click at [581, 249] on input "number" at bounding box center [474, 237] width 370 height 37
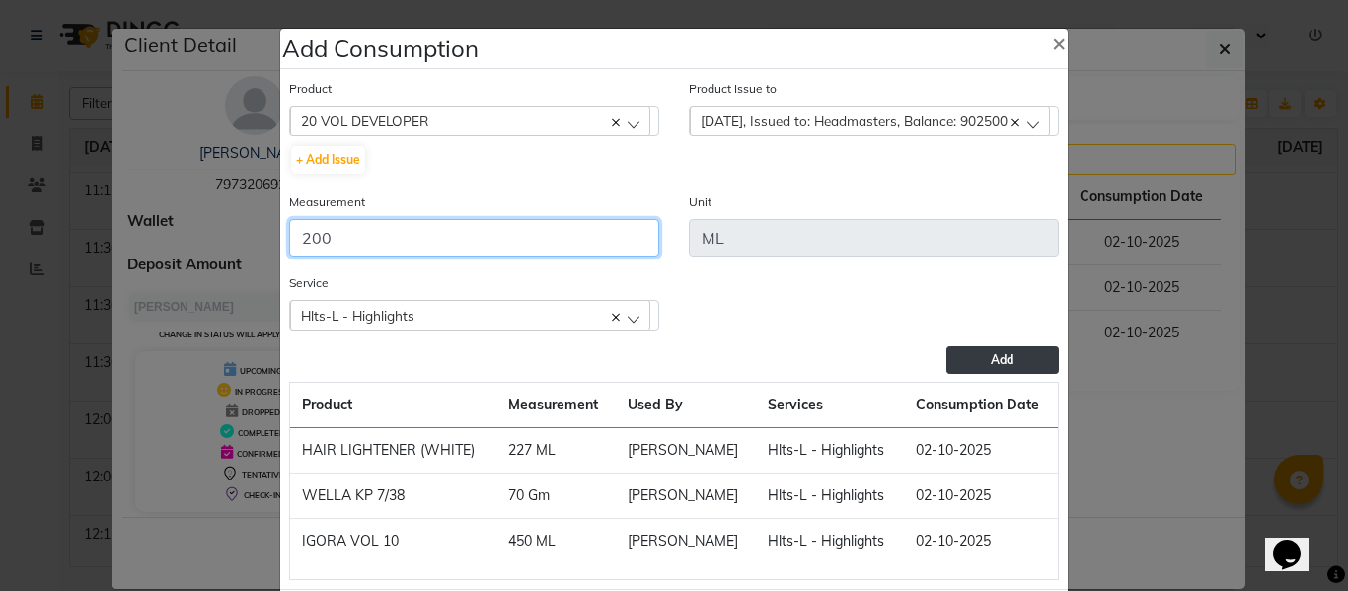
type input "200"
click at [1004, 358] on span "Add" at bounding box center [1002, 359] width 23 height 15
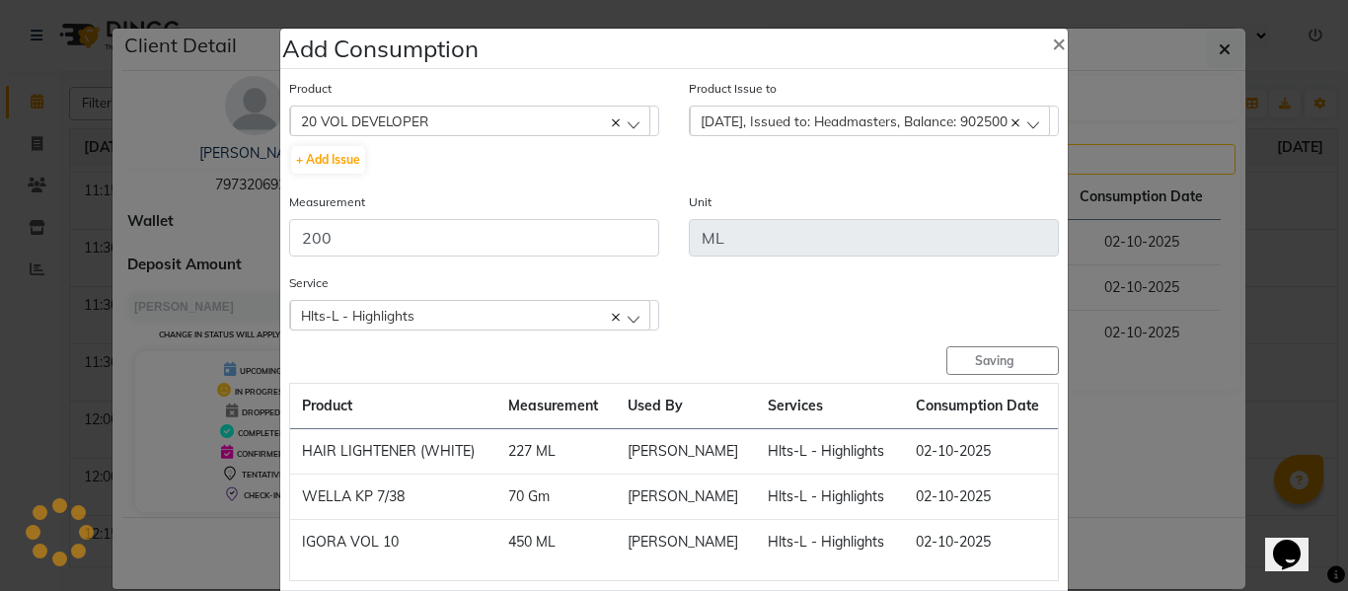
checkbox input "false"
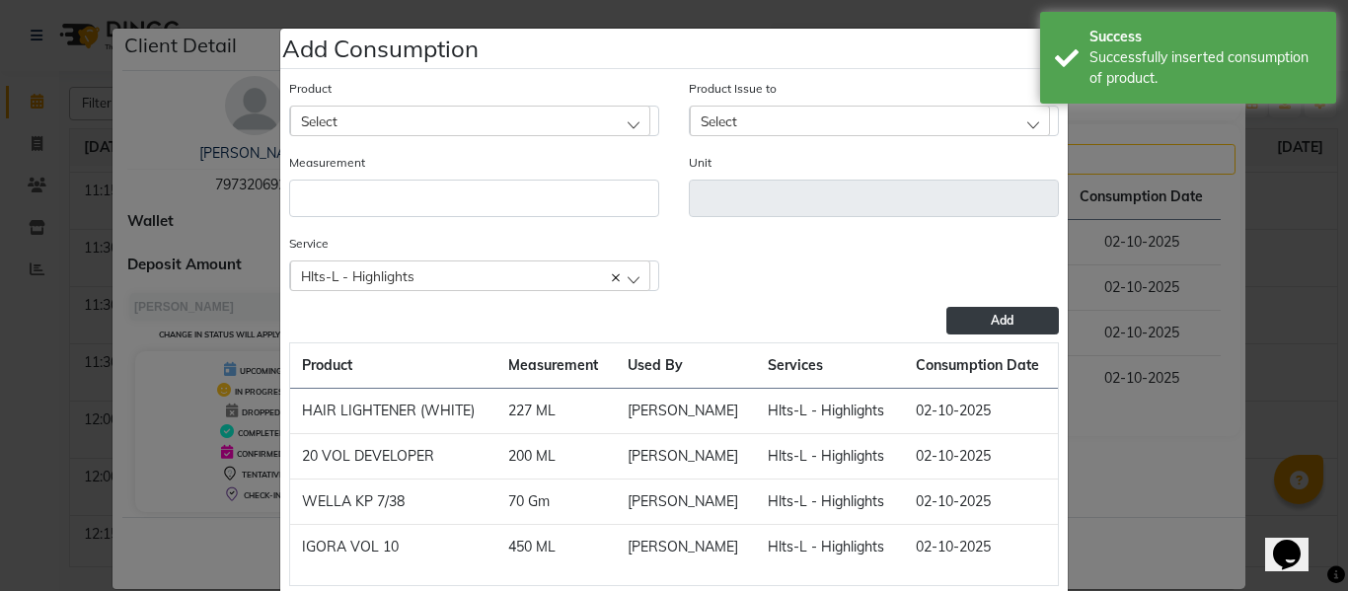
click at [370, 112] on div "Select" at bounding box center [470, 121] width 360 height 30
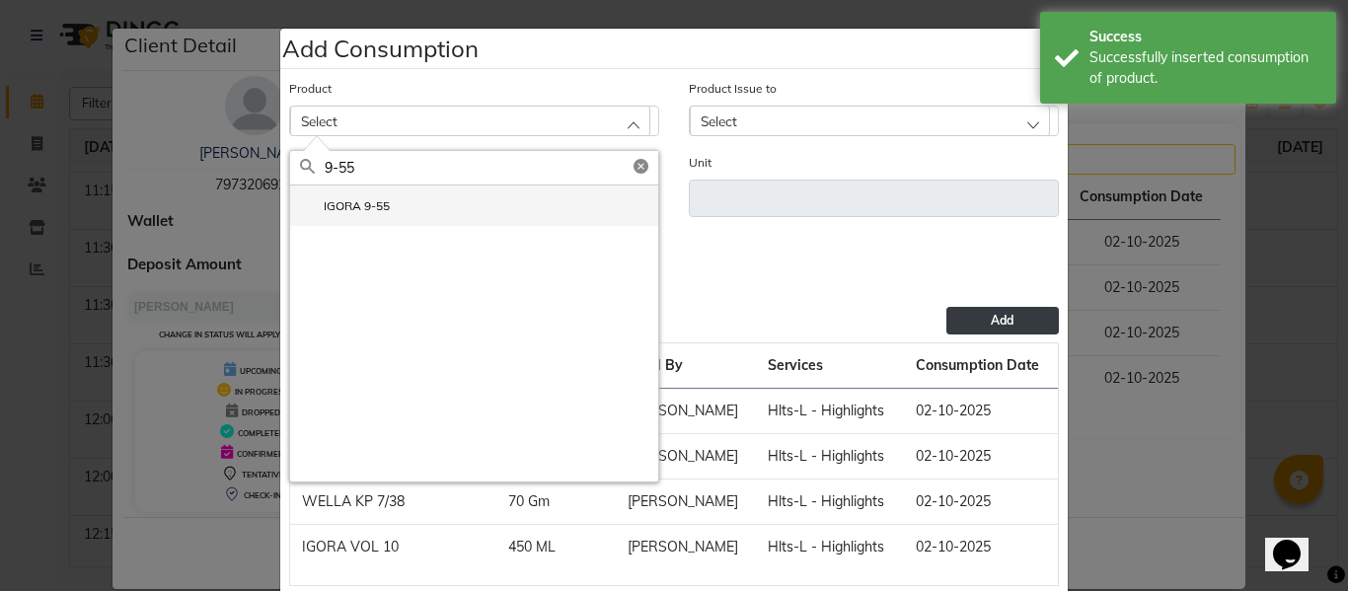
type input "9-55"
click at [377, 202] on label "IGORA 9-55" at bounding box center [345, 206] width 90 height 18
type input "Gm"
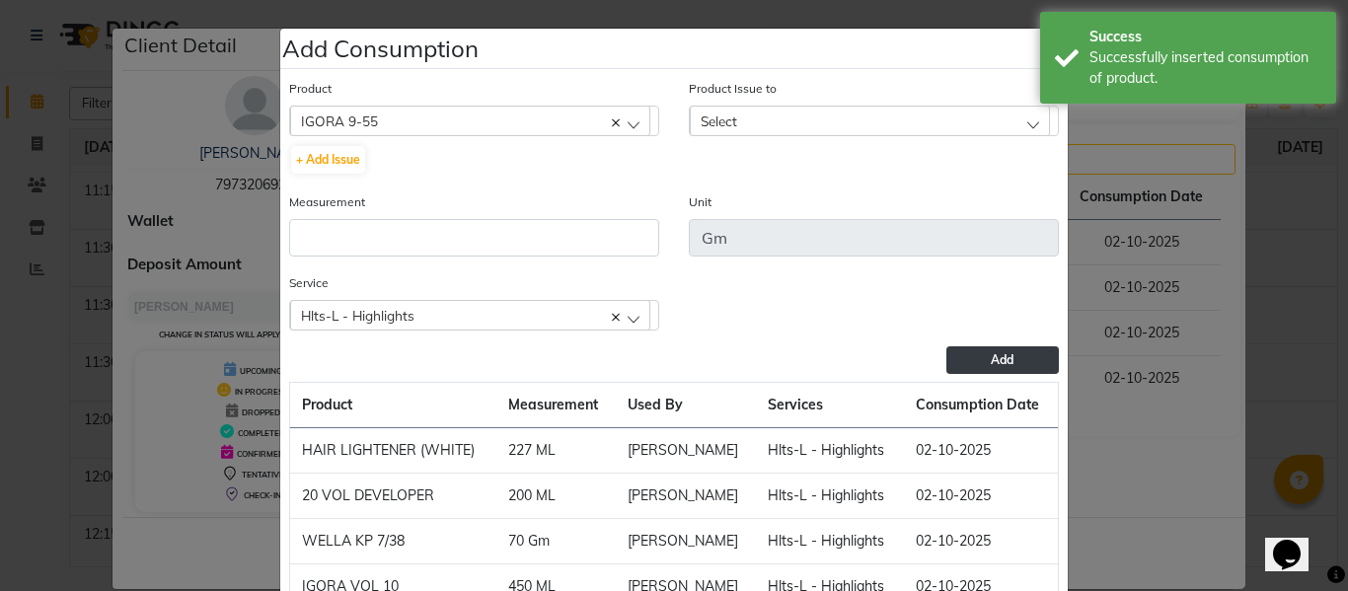
click at [796, 102] on div "Product Issue to Select 2025-10-02, Issued to: SAM, Balance: 3025" at bounding box center [874, 107] width 370 height 58
click at [789, 115] on div "Select" at bounding box center [870, 121] width 360 height 30
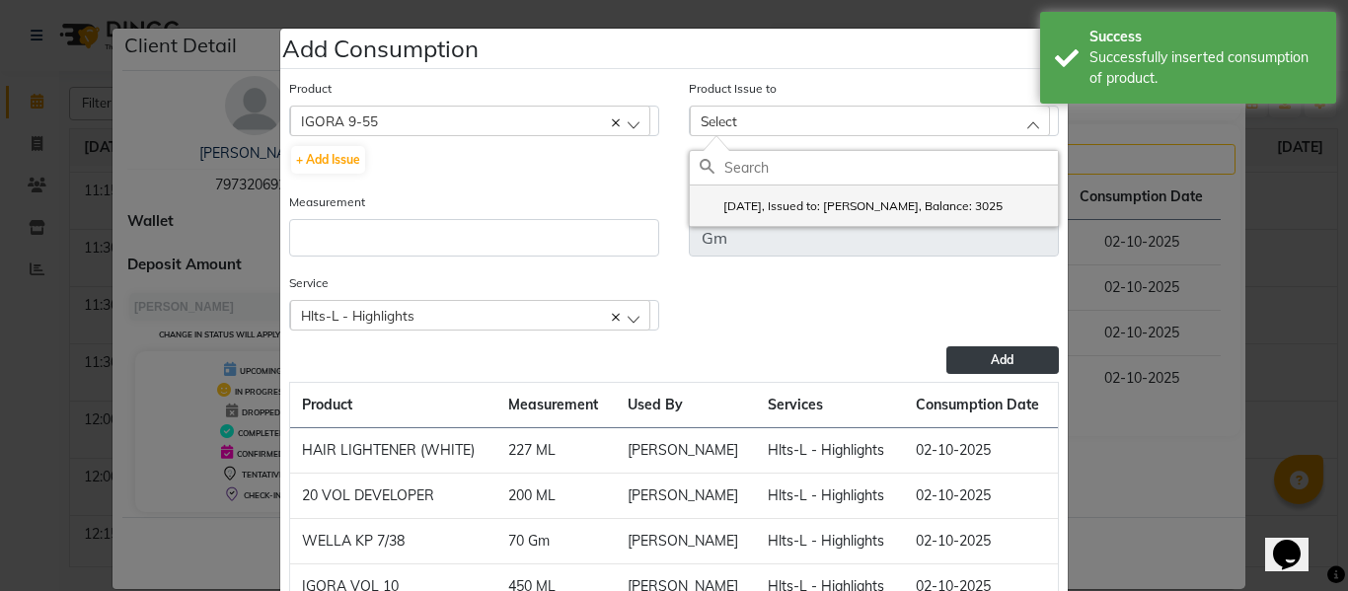
click at [782, 198] on label "2025-10-02, Issued to: SAM, Balance: 3025" at bounding box center [850, 206] width 303 height 18
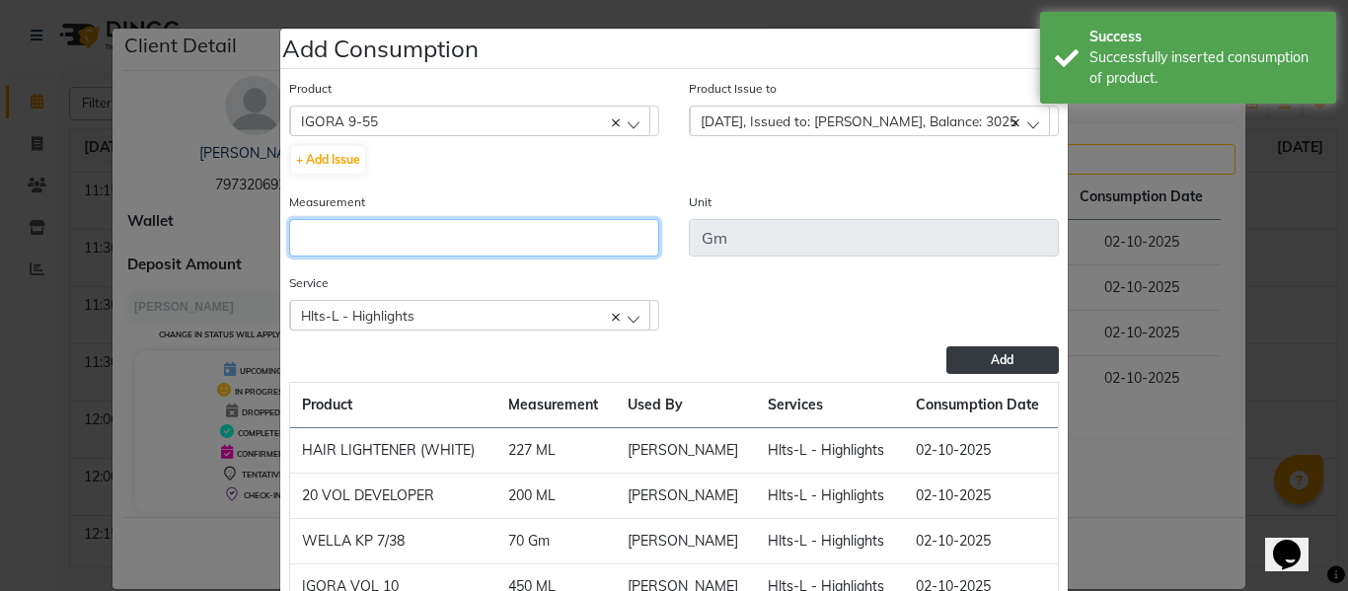
click at [577, 239] on input "number" at bounding box center [474, 237] width 370 height 37
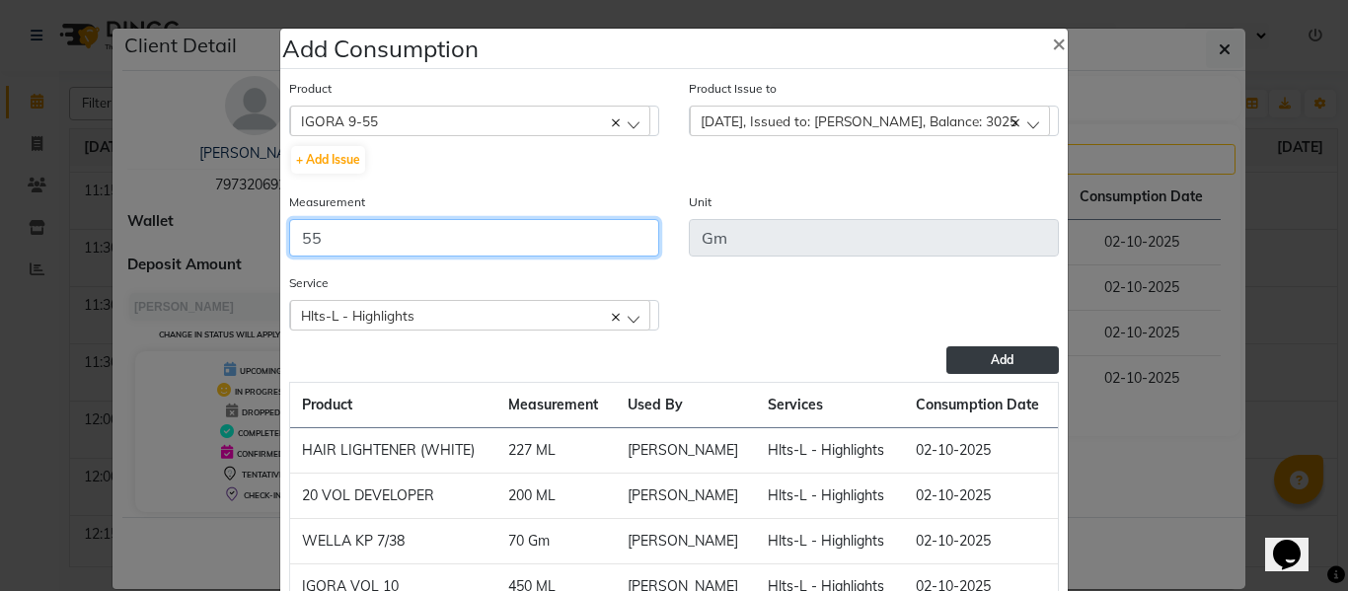
type input "55"
click at [936, 360] on div "Add" at bounding box center [674, 360] width 770 height 28
drag, startPoint x: 963, startPoint y: 352, endPoint x: 909, endPoint y: 303, distance: 73.3
click at [964, 352] on button "Add" at bounding box center [1002, 360] width 112 height 28
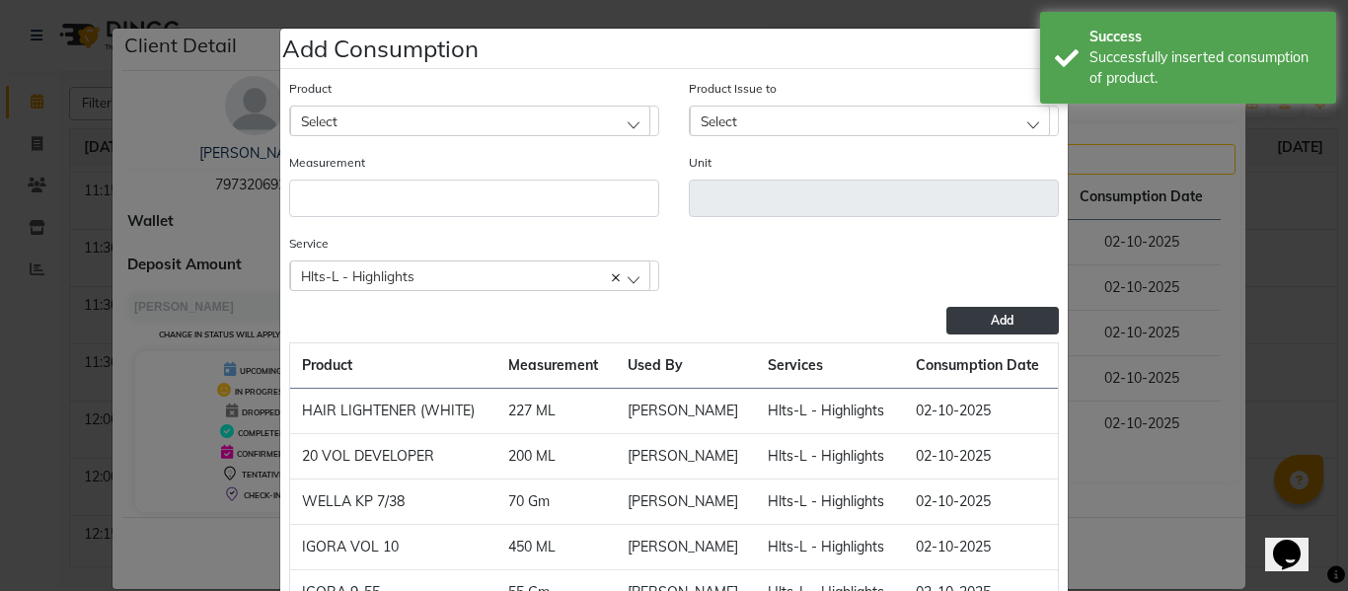
click at [461, 116] on div "Select" at bounding box center [470, 121] width 360 height 30
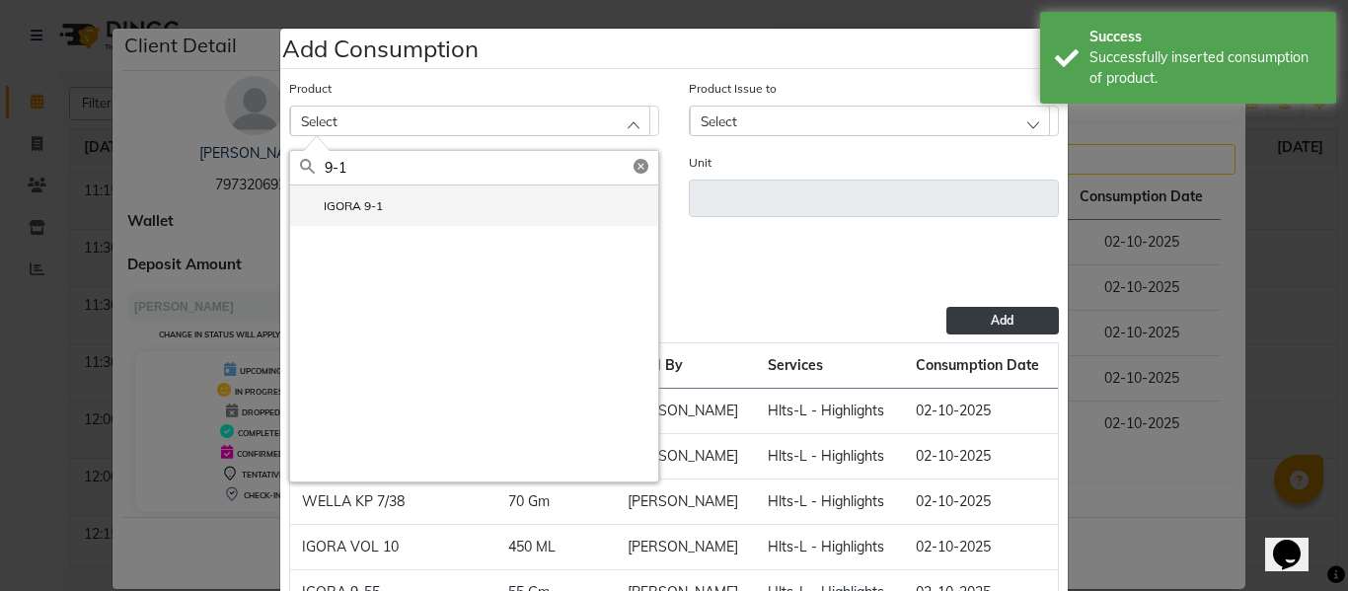
type input "9-1"
click at [368, 196] on li "IGORA 9-1" at bounding box center [474, 205] width 368 height 40
type input "Gm"
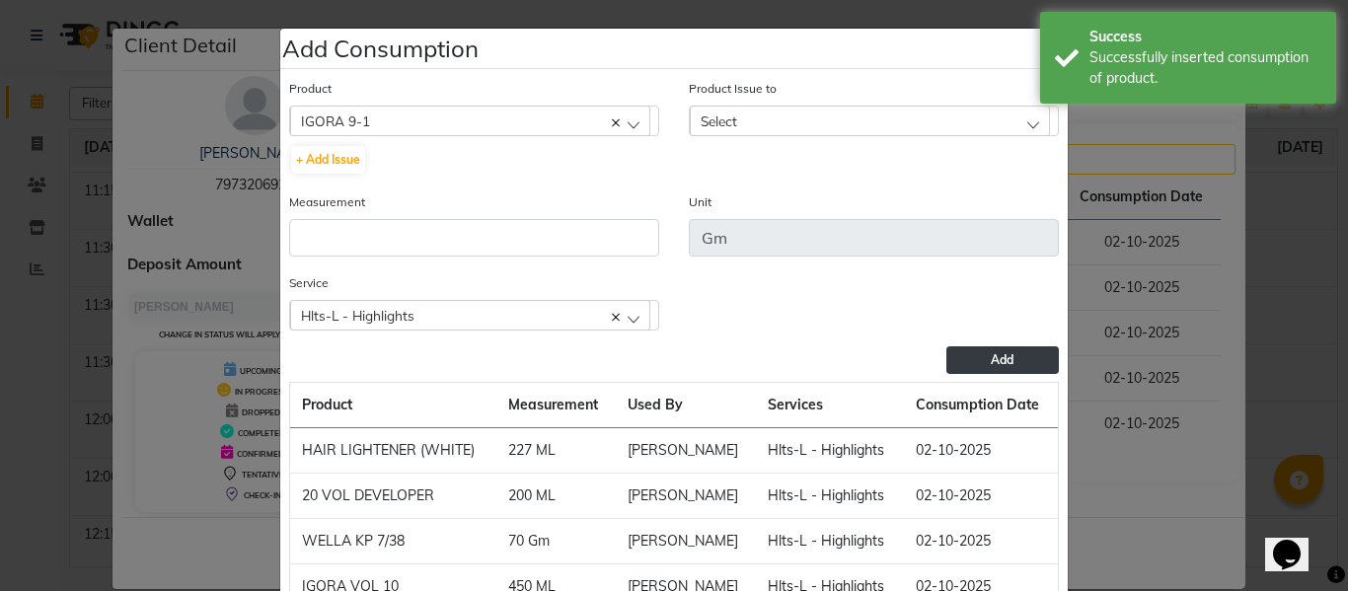
click at [746, 119] on div "Select" at bounding box center [870, 121] width 360 height 30
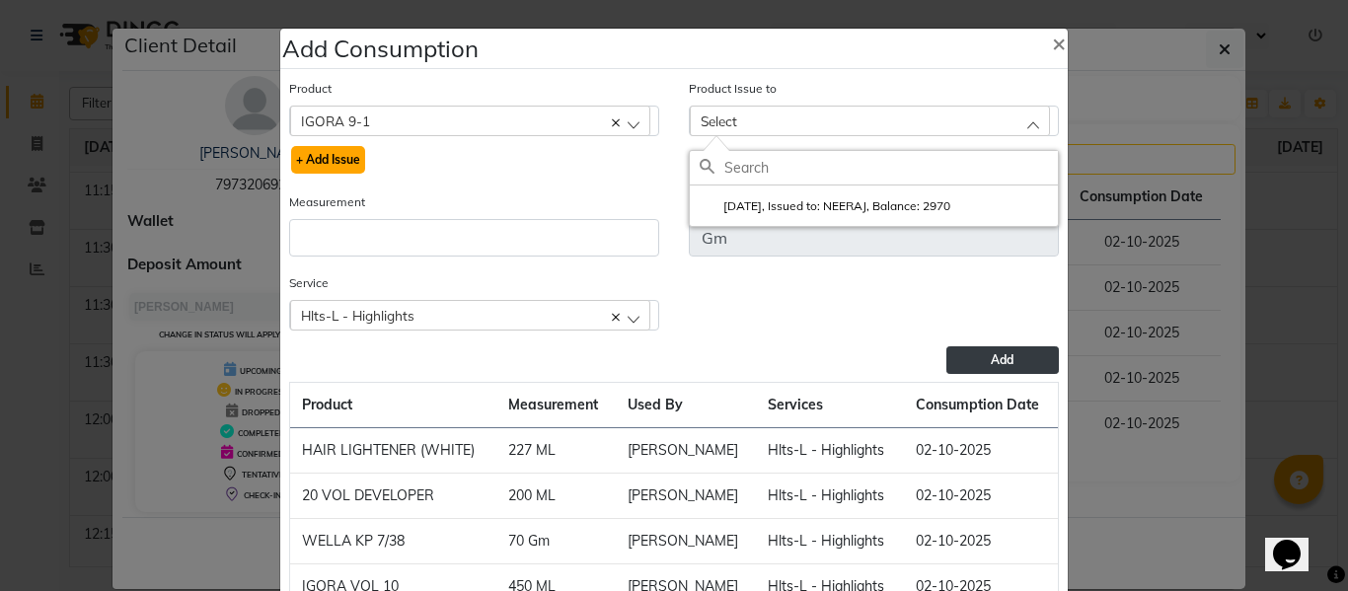
click at [324, 150] on button "+ Add Issue" at bounding box center [328, 160] width 74 height 28
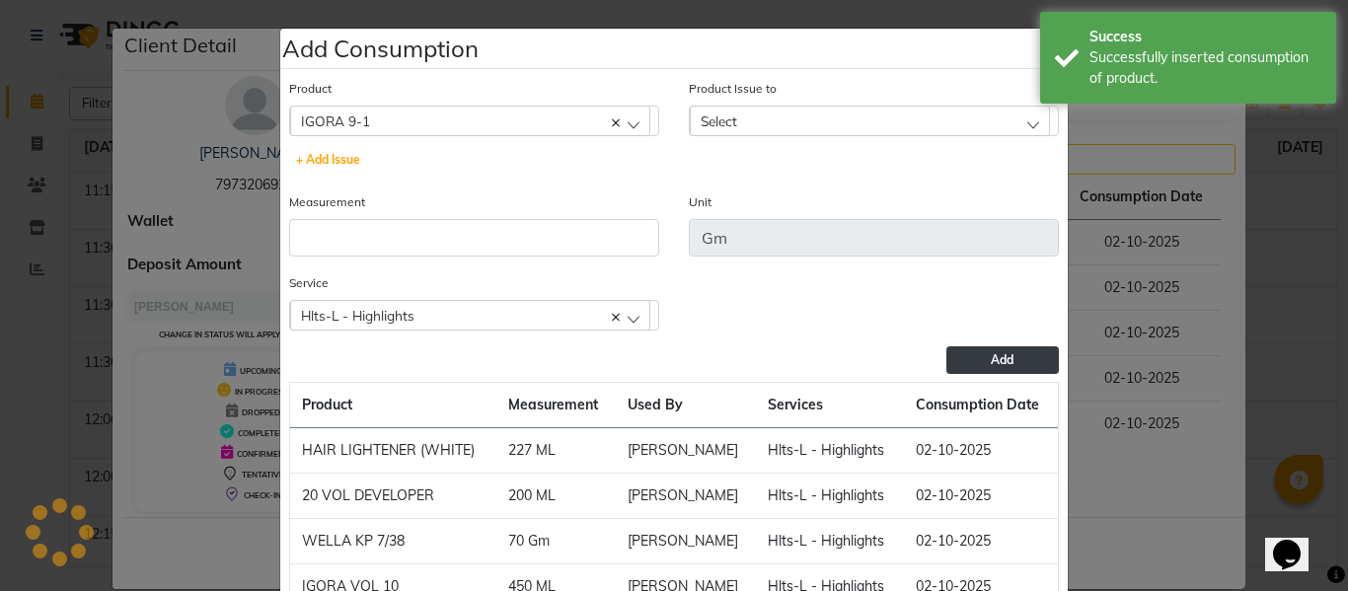
select select
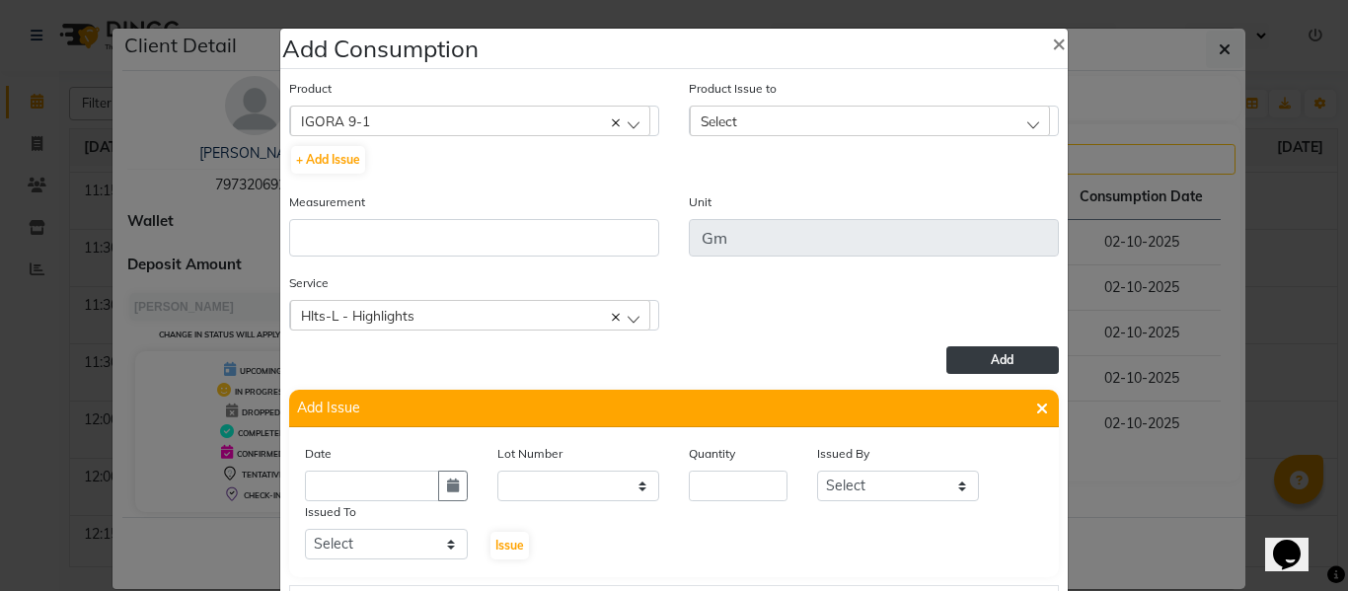
drag, startPoint x: 441, startPoint y: 489, endPoint x: 476, endPoint y: 473, distance: 38.4
click at [447, 488] on icon "button" at bounding box center [453, 485] width 12 height 14
select select "10"
select select "2025"
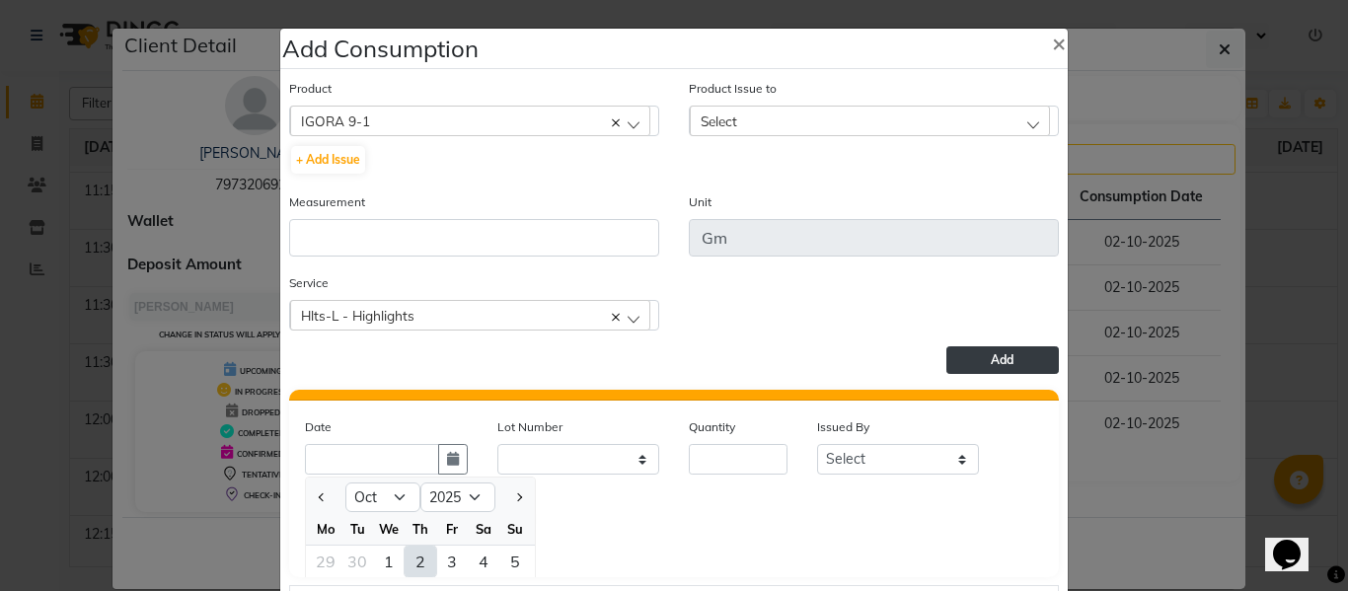
click at [410, 560] on div "2" at bounding box center [420, 562] width 32 height 32
type input "02-10-2025"
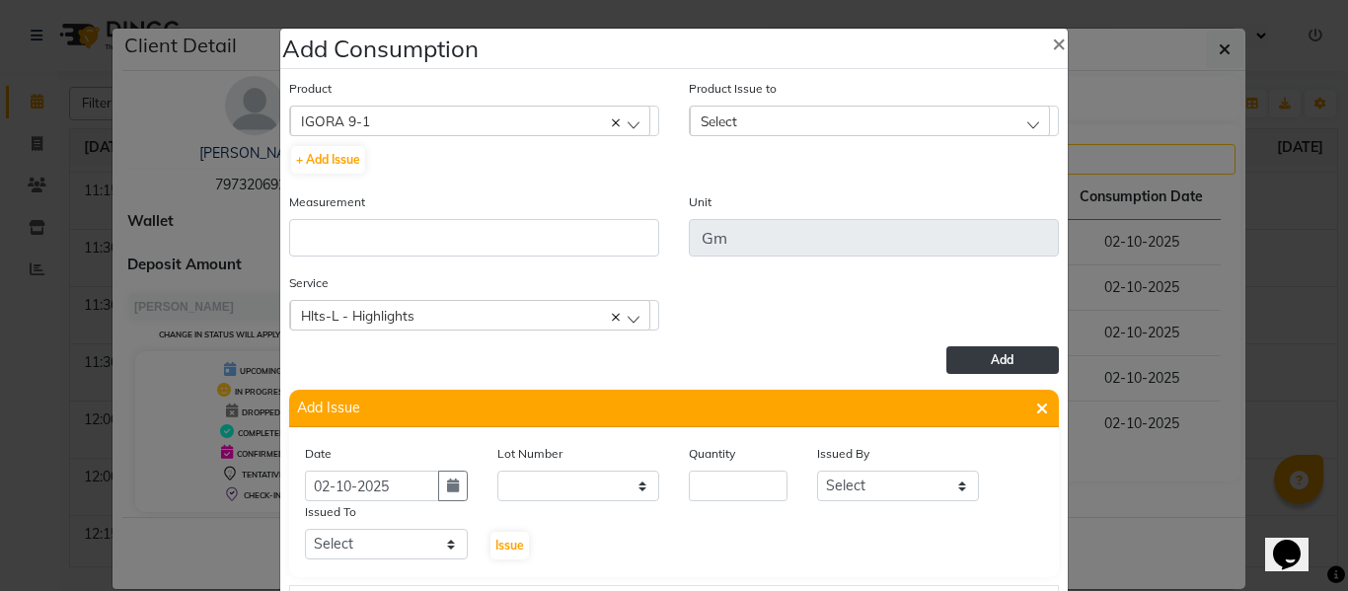
scroll to position [0, 0]
click at [718, 489] on input "number" at bounding box center [738, 486] width 99 height 31
type input "55"
drag, startPoint x: 842, startPoint y: 488, endPoint x: 843, endPoint y: 474, distance: 14.8
click at [842, 480] on select "Select ABHISHEK ajay [PERSON_NAME] [PERSON_NAME] [PERSON_NAME] [PERSON_NAME] HE…" at bounding box center [898, 486] width 163 height 31
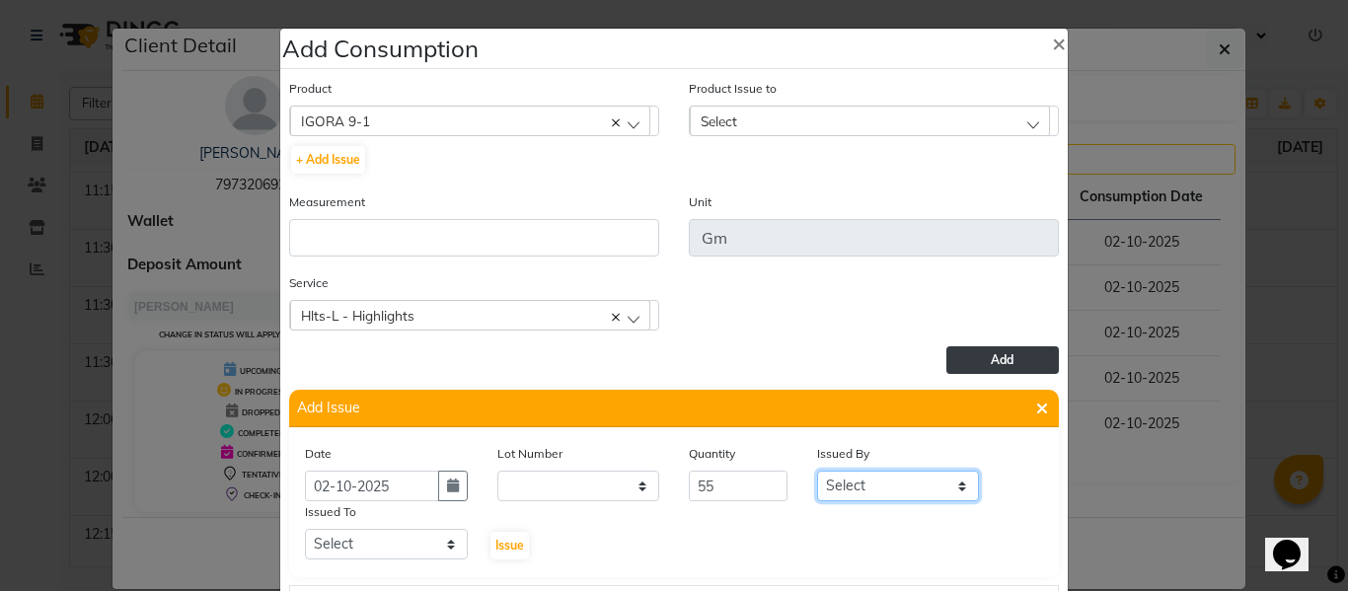
select select "82726"
click at [817, 471] on select "Select ABHISHEK ajay [PERSON_NAME] [PERSON_NAME] [PERSON_NAME] [PERSON_NAME] HE…" at bounding box center [898, 486] width 163 height 31
click at [367, 533] on select "Select ABHISHEK ajay [PERSON_NAME] [PERSON_NAME] [PERSON_NAME] [PERSON_NAME] HE…" at bounding box center [386, 544] width 163 height 31
select select "64064"
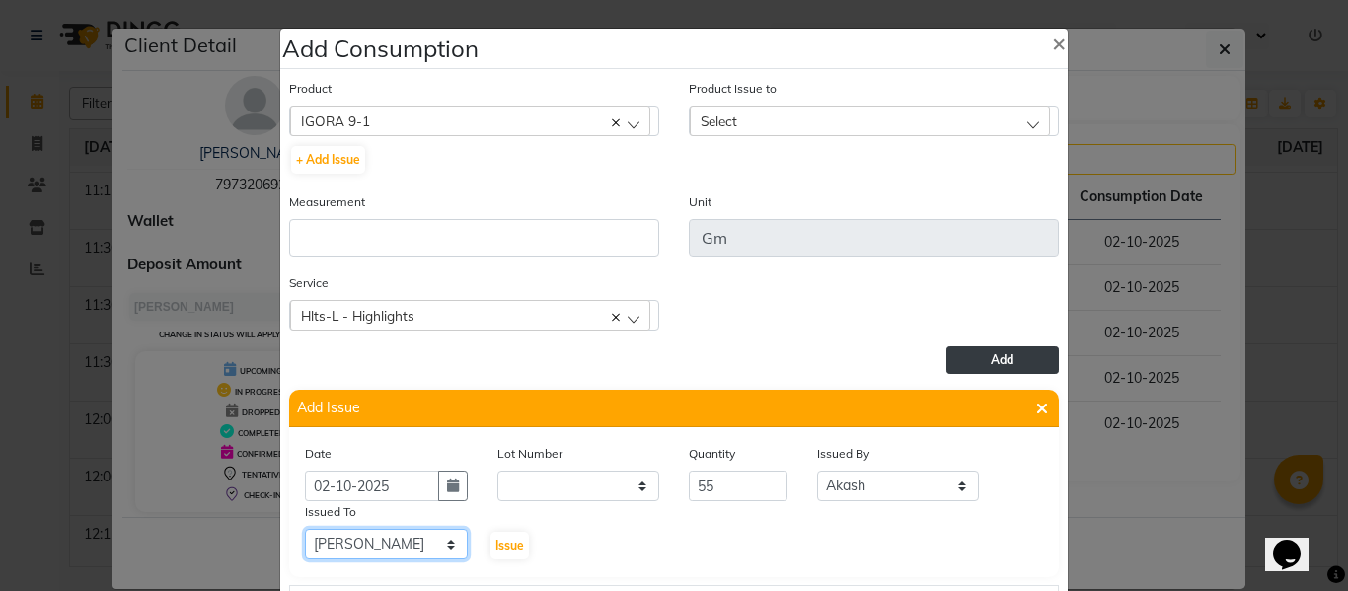
click at [305, 529] on select "Select ABHISHEK ajay [PERSON_NAME] [PERSON_NAME] [PERSON_NAME] [PERSON_NAME] HE…" at bounding box center [386, 544] width 163 height 31
drag, startPoint x: 502, startPoint y: 540, endPoint x: 781, endPoint y: 318, distance: 356.7
click at [502, 539] on span "Issue" at bounding box center [509, 545] width 29 height 15
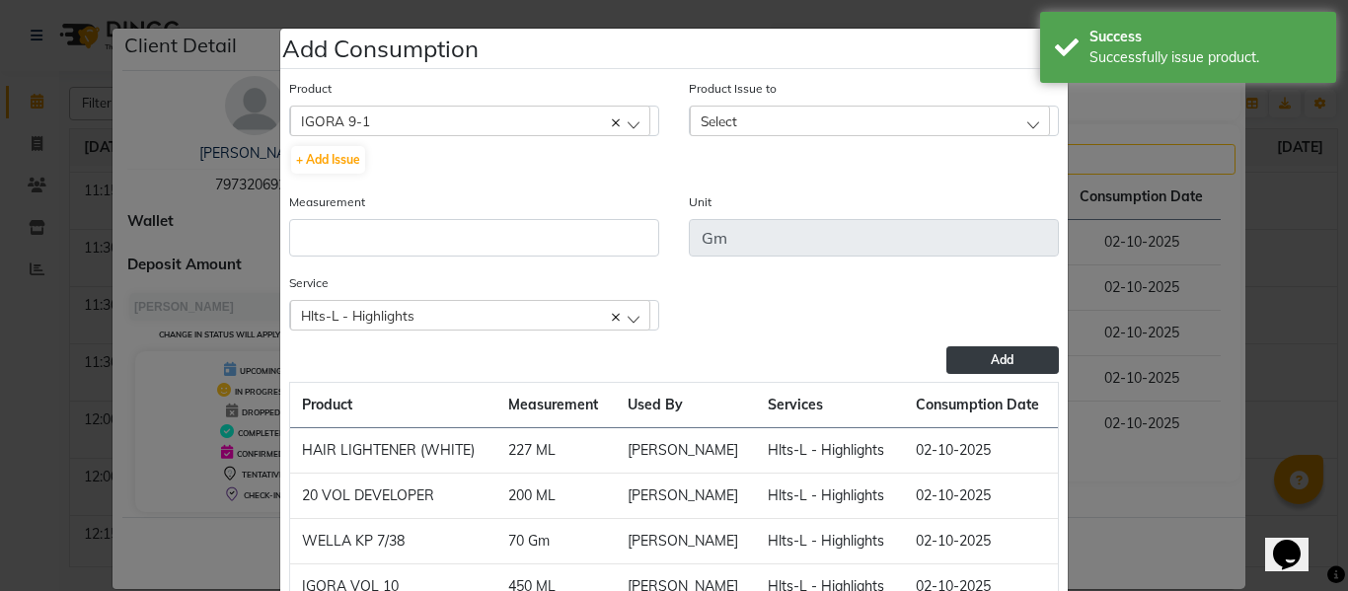
click at [714, 114] on span "Select" at bounding box center [718, 120] width 37 height 17
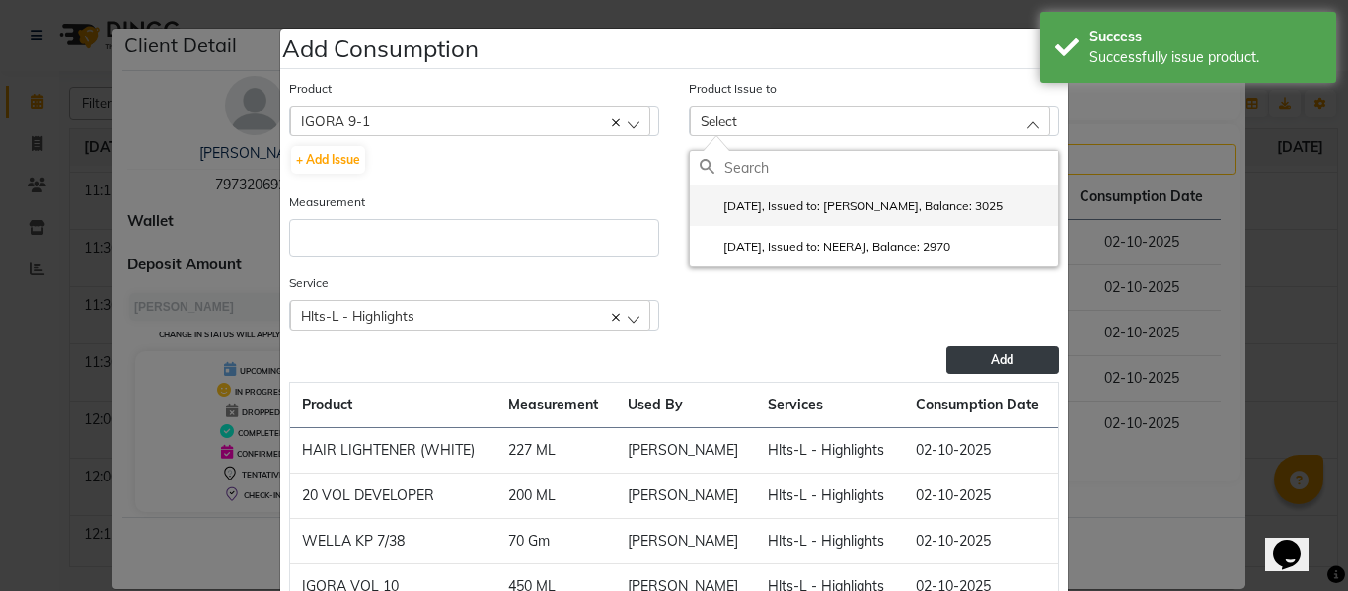
click at [761, 199] on label "2025-10-02, Issued to: Gursewak, Balance: 3025" at bounding box center [850, 206] width 303 height 18
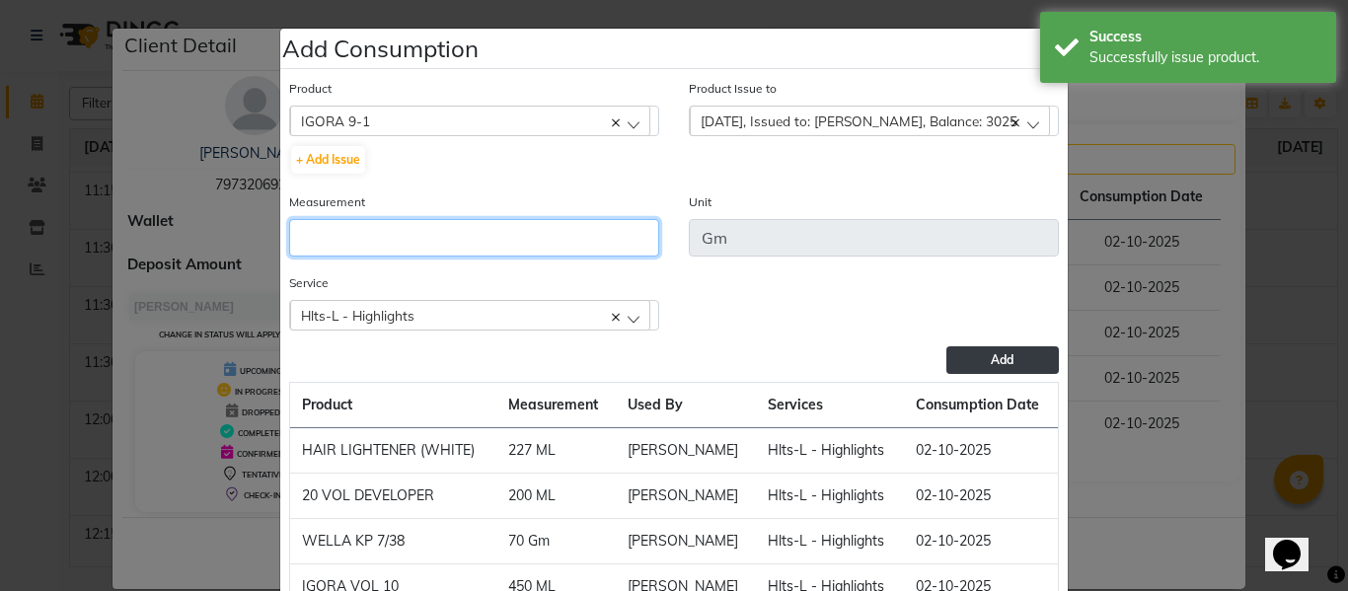
click at [515, 244] on input "number" at bounding box center [474, 237] width 370 height 37
type input "55"
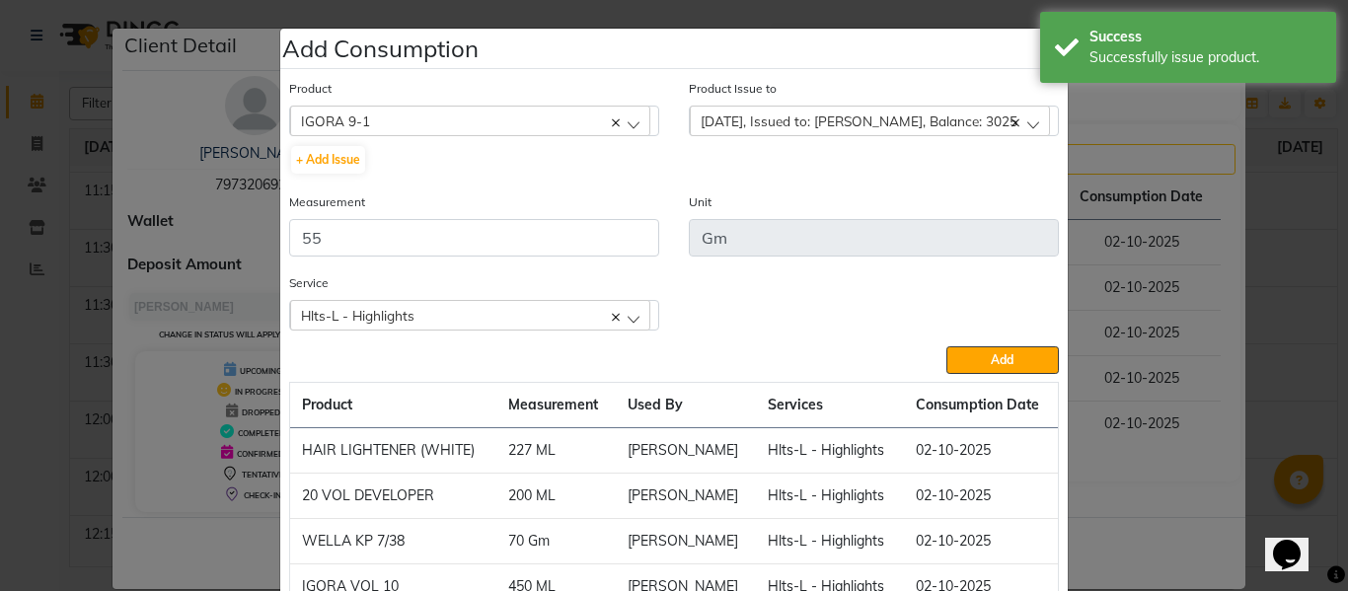
click at [980, 346] on button "Add" at bounding box center [1002, 360] width 112 height 28
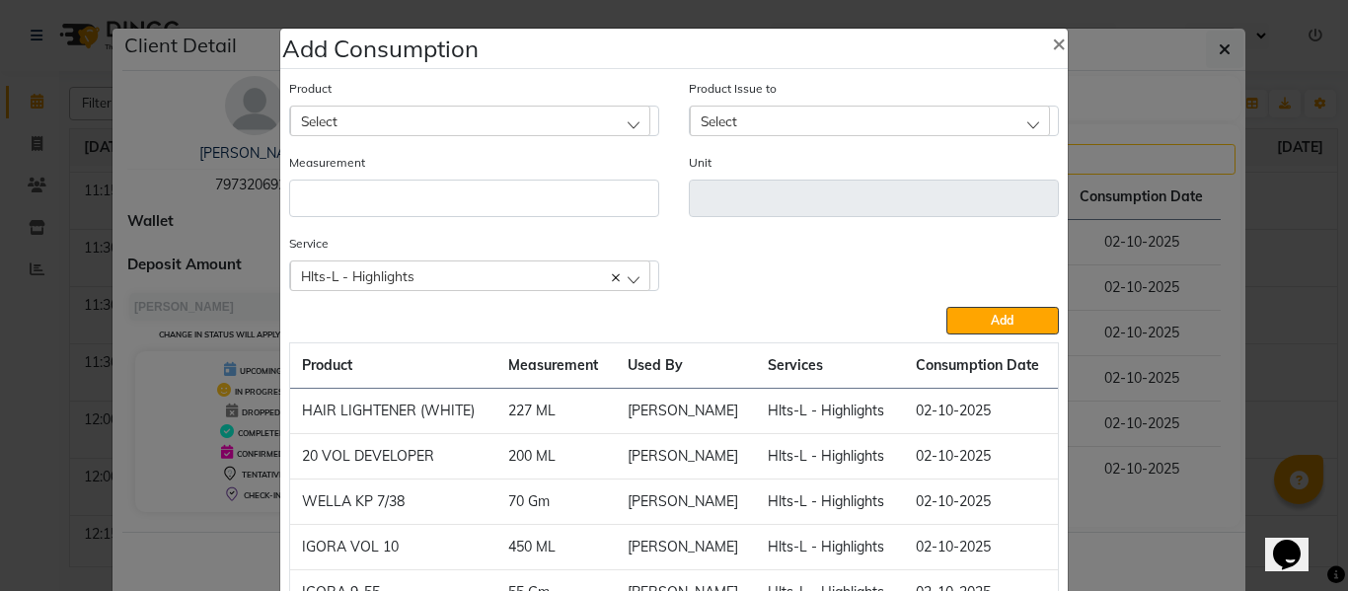
click at [490, 272] on div "Hlts-L - Highlights" at bounding box center [470, 275] width 360 height 30
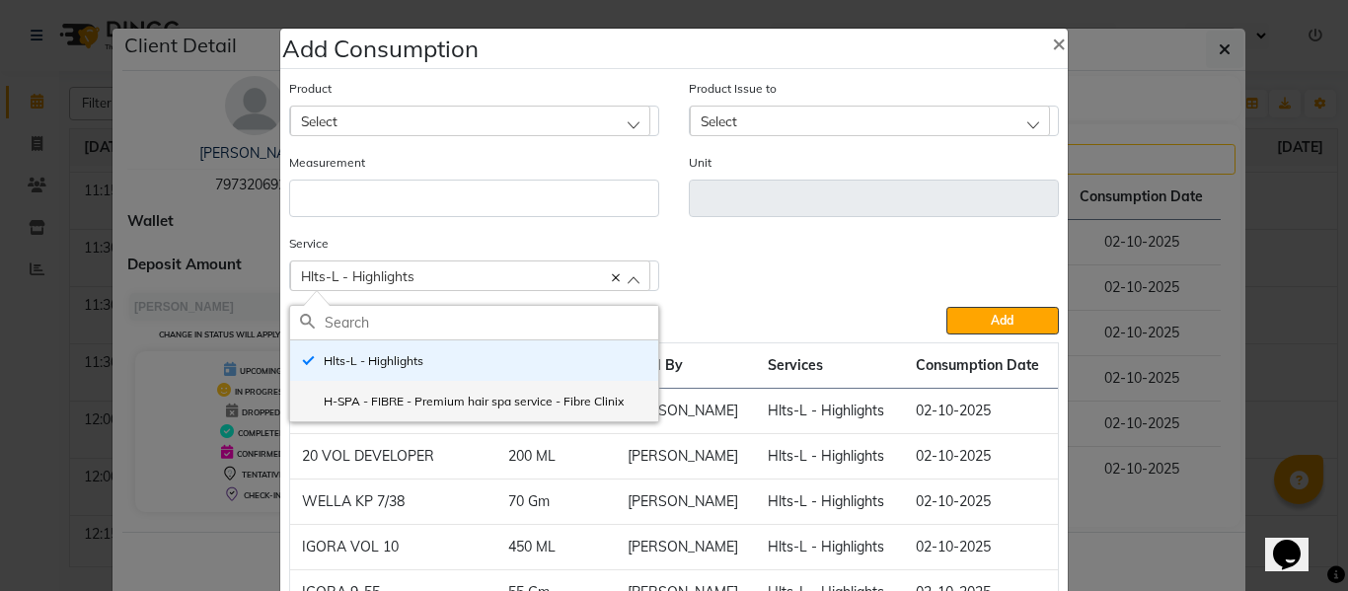
click at [403, 394] on label "H-SPA - FIBRE - Premium hair spa service - Fibre Clinix" at bounding box center [462, 402] width 324 height 18
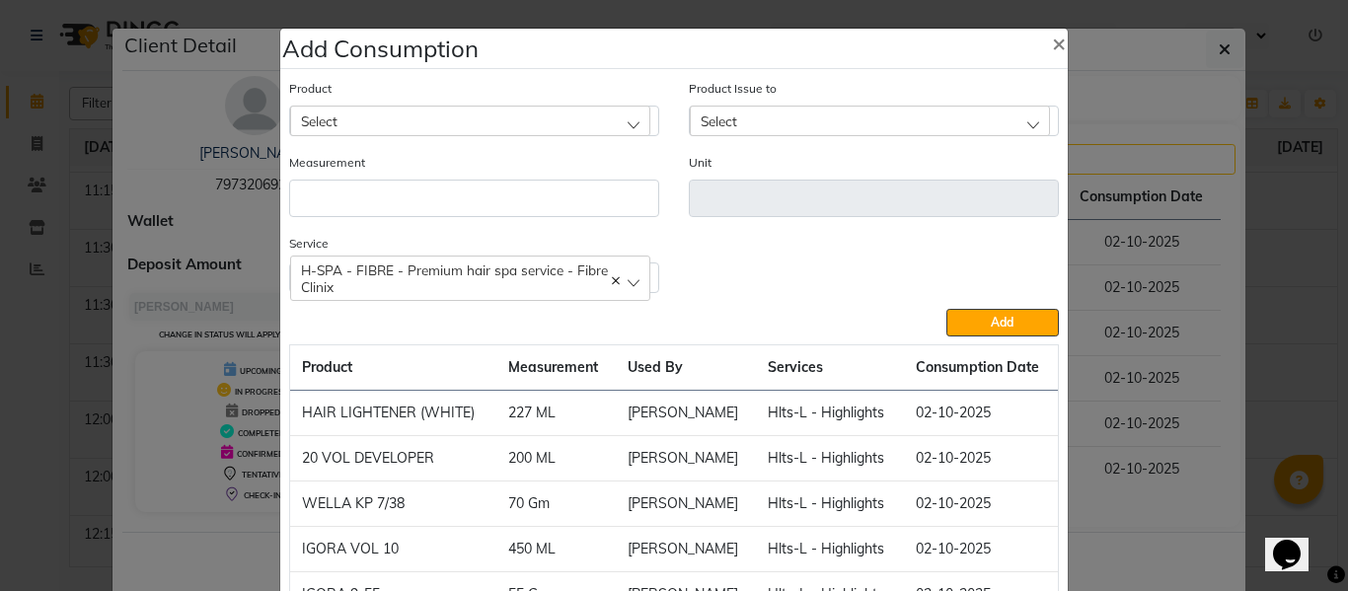
click at [446, 108] on div "Select" at bounding box center [470, 121] width 360 height 30
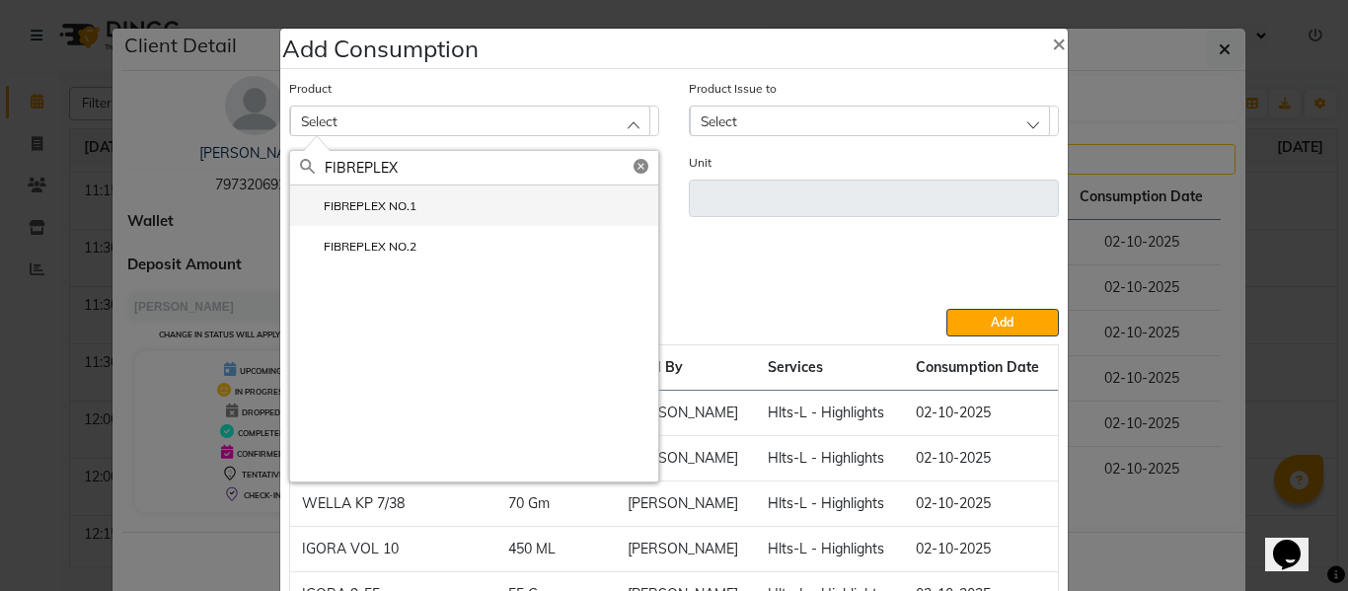
type input "FIBREPLEX"
click at [370, 196] on li "FIBREPLEX NO.1" at bounding box center [474, 205] width 368 height 40
type input "ML"
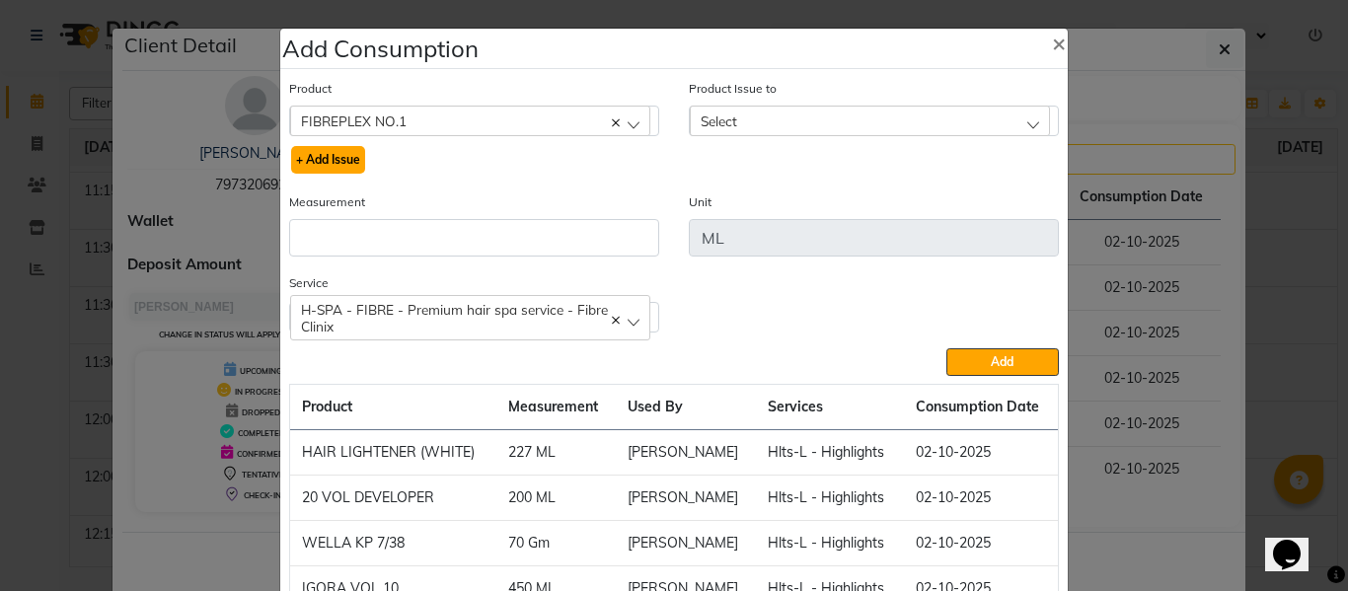
click at [329, 157] on button "+ Add Issue" at bounding box center [328, 160] width 74 height 28
select select
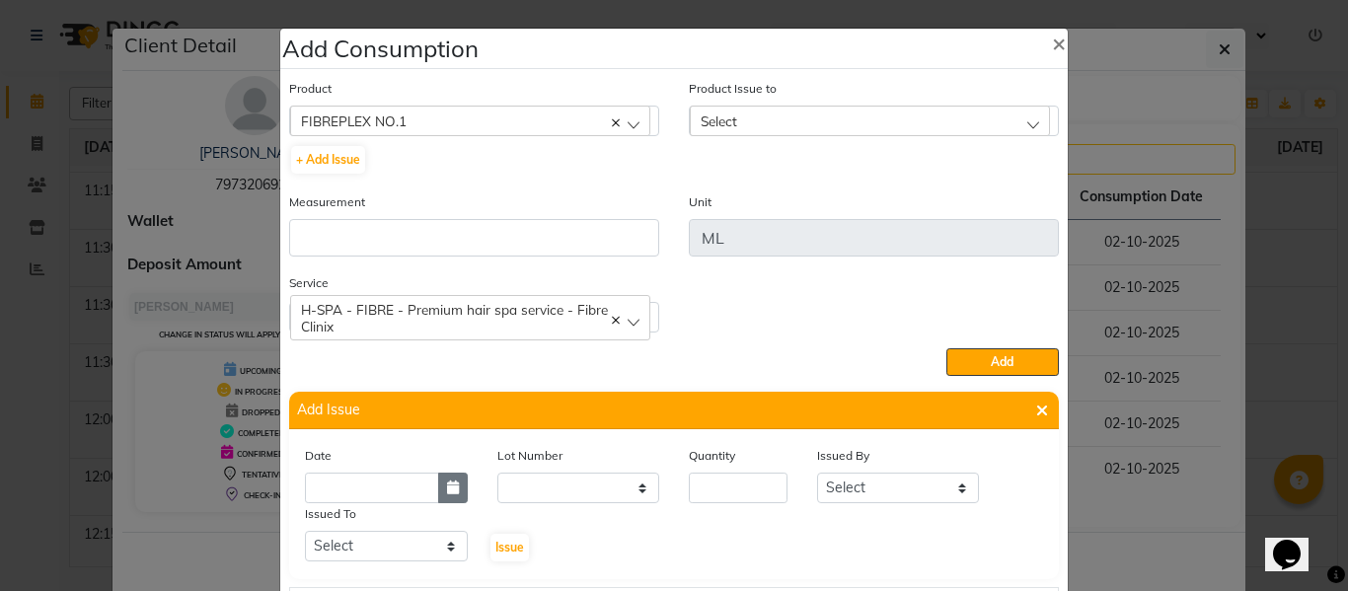
click at [447, 483] on icon "button" at bounding box center [453, 487] width 12 height 14
select select "10"
select select "2025"
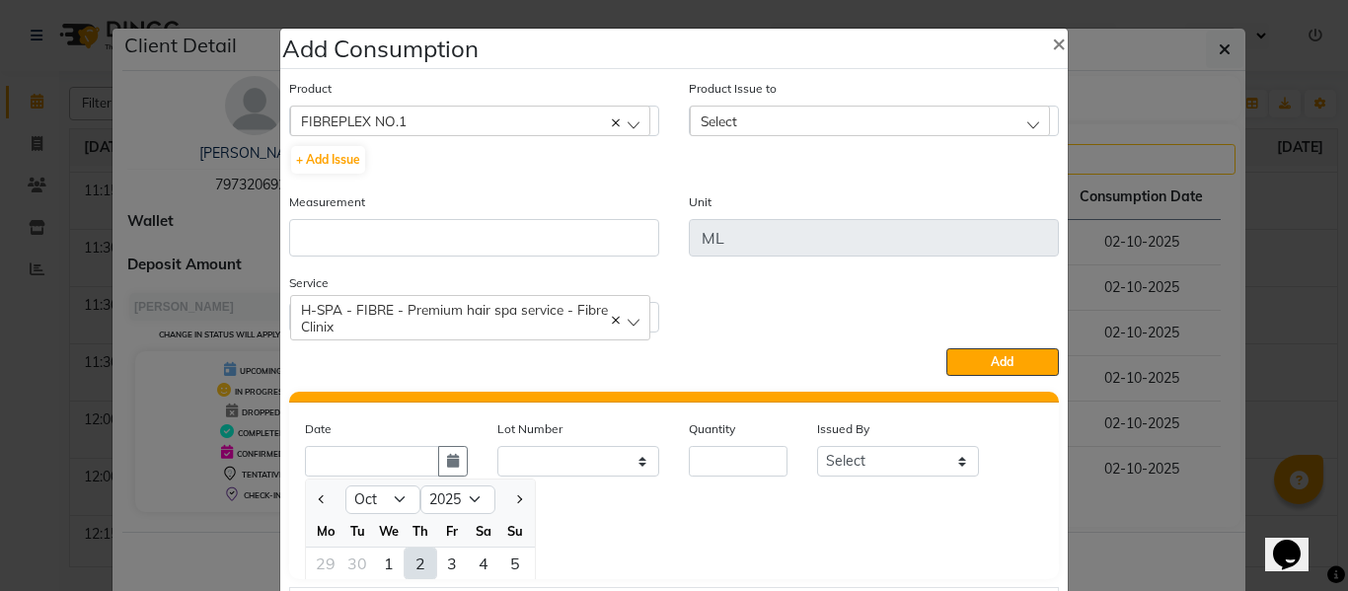
click at [409, 558] on div "2" at bounding box center [420, 564] width 32 height 32
type input "02-10-2025"
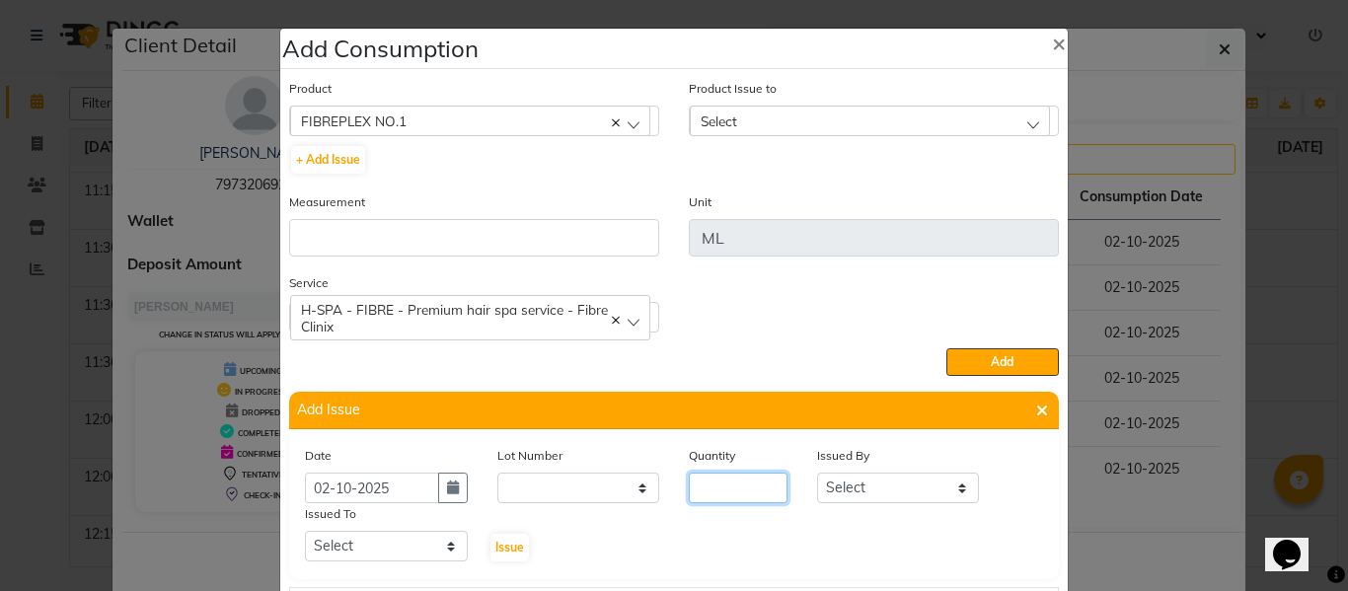
click at [713, 494] on input "number" at bounding box center [738, 488] width 99 height 31
type input "8"
drag, startPoint x: 859, startPoint y: 483, endPoint x: 864, endPoint y: 466, distance: 18.4
click at [864, 466] on div "Issued By Select ABHISHEK ajay AKHIL AMAN ANKIT Asing Harman HARPREET HARRY HAR…" at bounding box center [898, 474] width 192 height 58
select select "82726"
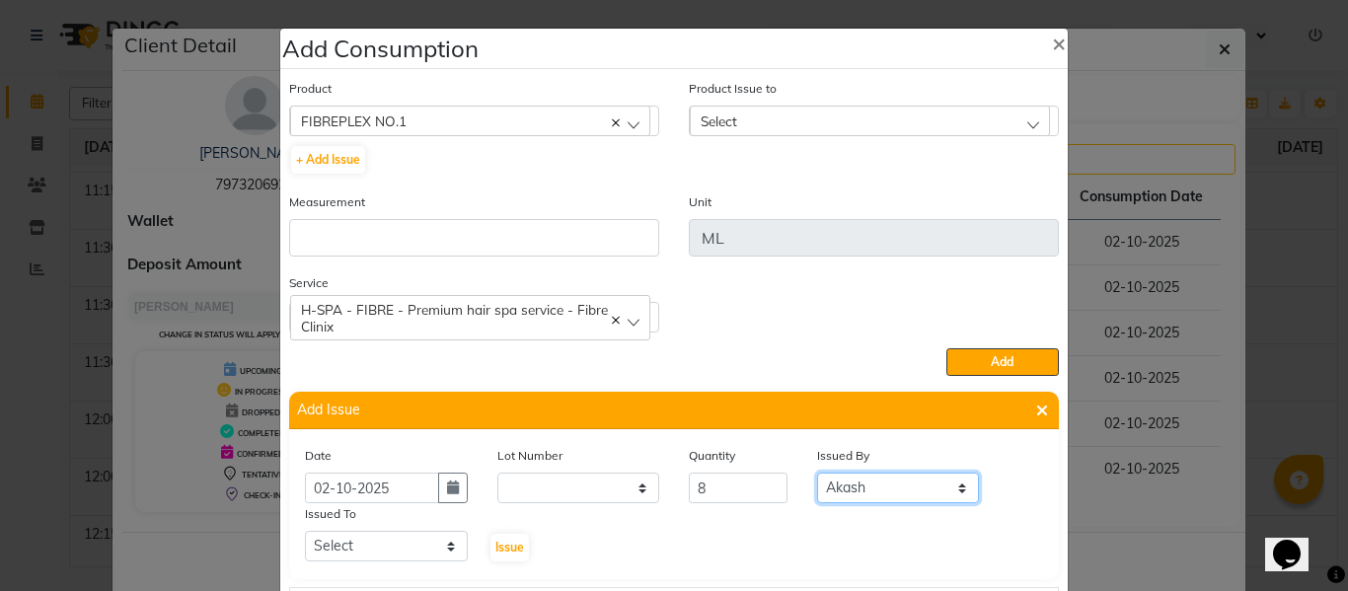
click at [817, 473] on select "Select ABHISHEK ajay [PERSON_NAME] [PERSON_NAME] [PERSON_NAME] [PERSON_NAME] HE…" at bounding box center [898, 488] width 163 height 31
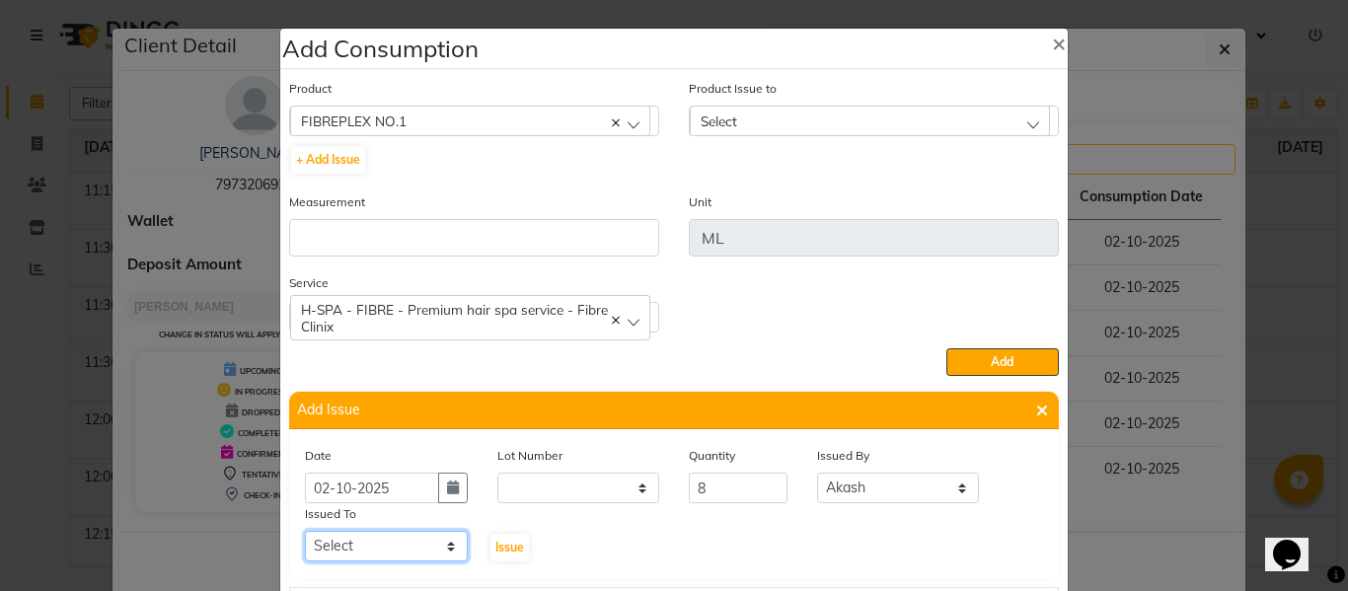
drag, startPoint x: 373, startPoint y: 552, endPoint x: 373, endPoint y: 534, distance: 18.7
click at [373, 542] on select "Select ABHISHEK ajay [PERSON_NAME] [PERSON_NAME] [PERSON_NAME] [PERSON_NAME] HE…" at bounding box center [386, 546] width 163 height 31
select select "60857"
click at [305, 531] on select "Select ABHISHEK ajay [PERSON_NAME] [PERSON_NAME] [PERSON_NAME] [PERSON_NAME] HE…" at bounding box center [386, 546] width 163 height 31
click at [499, 539] on button "Issue" at bounding box center [509, 548] width 38 height 28
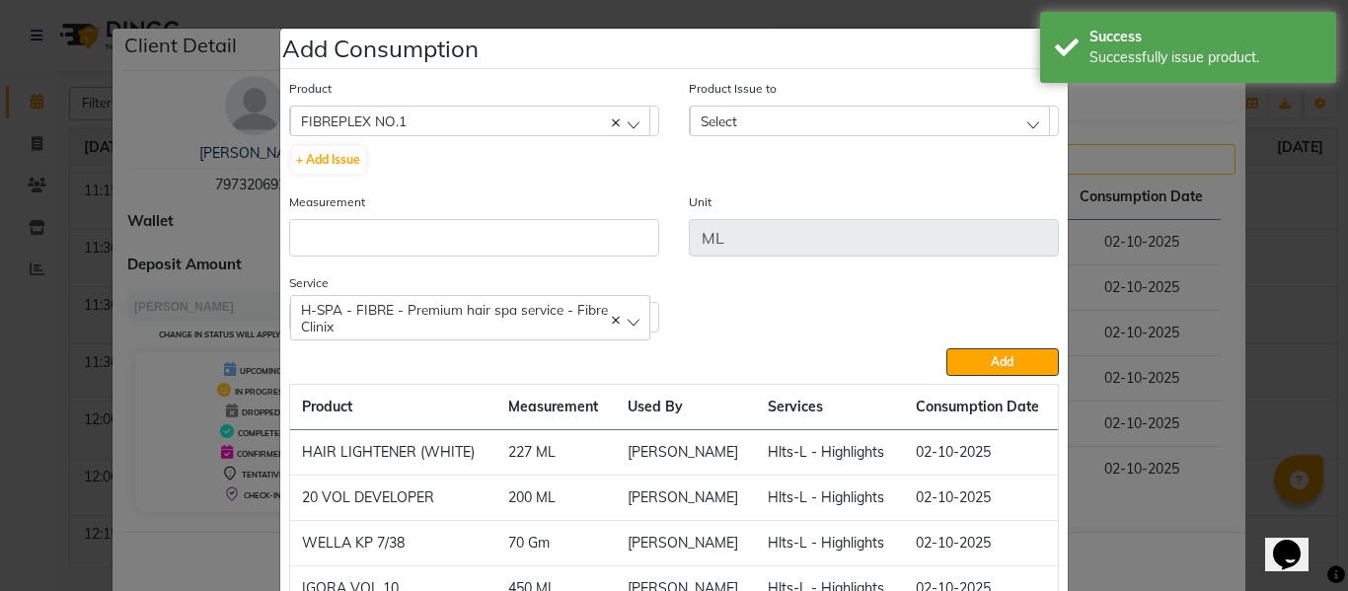
click at [738, 121] on div "Select" at bounding box center [870, 121] width 360 height 30
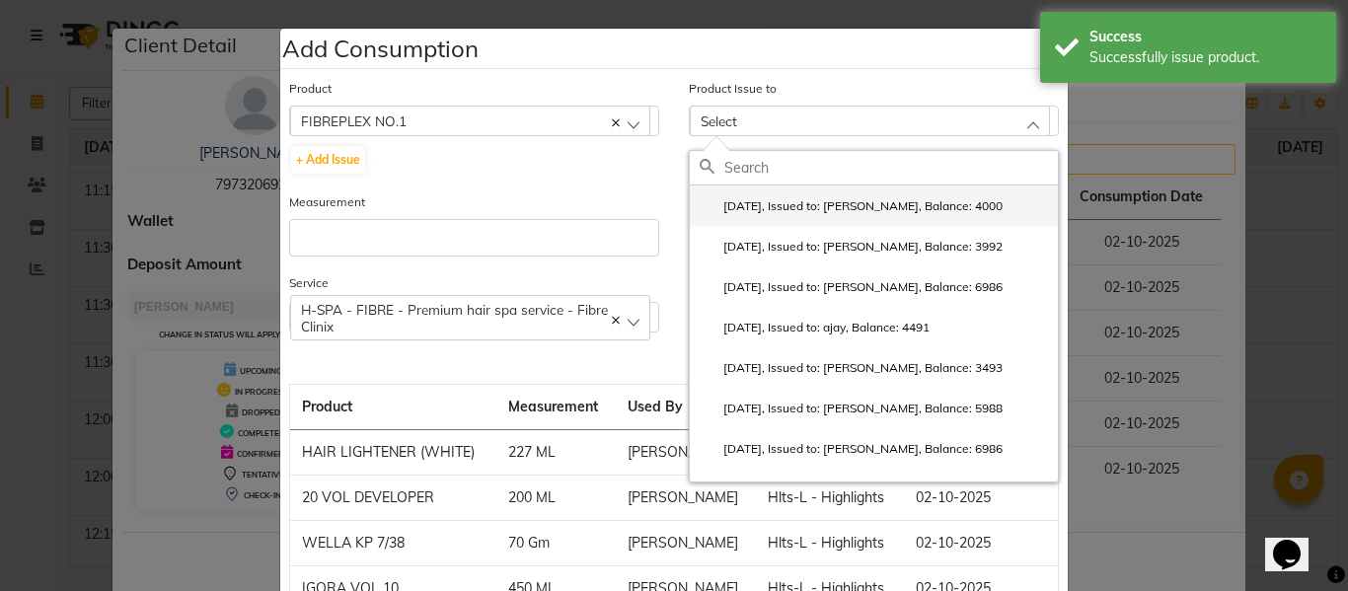
click at [798, 195] on li "2025-10-02, Issued to: SAM, Balance: 4000" at bounding box center [874, 205] width 368 height 40
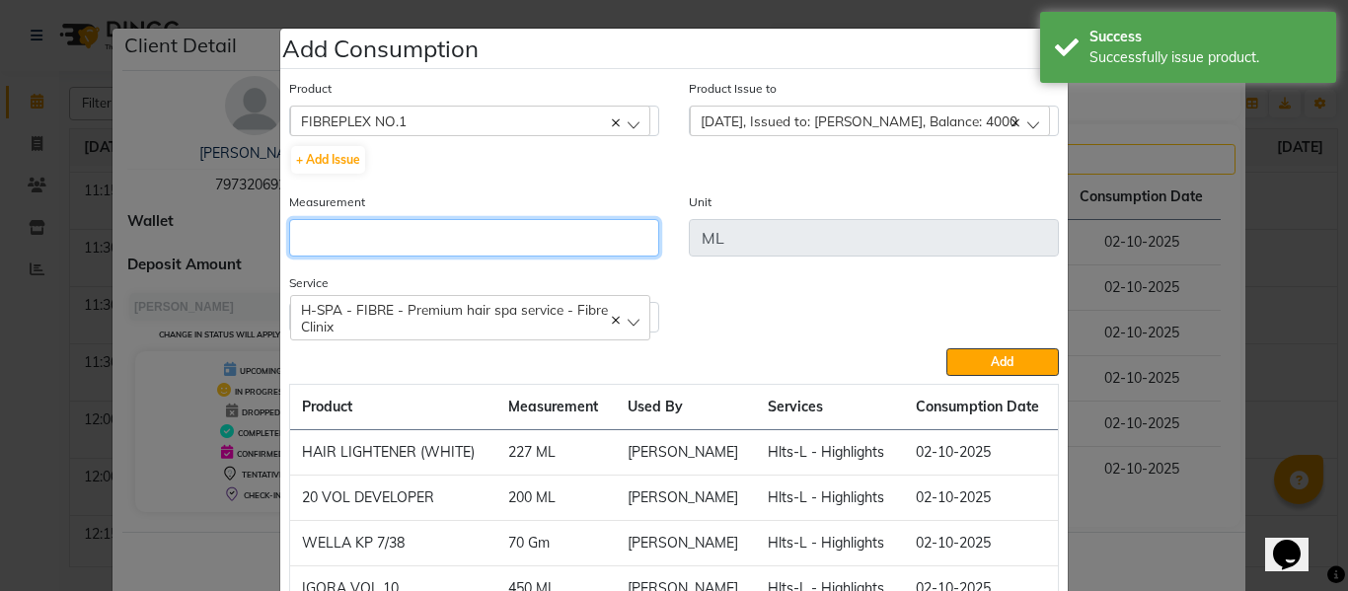
click at [550, 235] on input "number" at bounding box center [474, 237] width 370 height 37
type input "8"
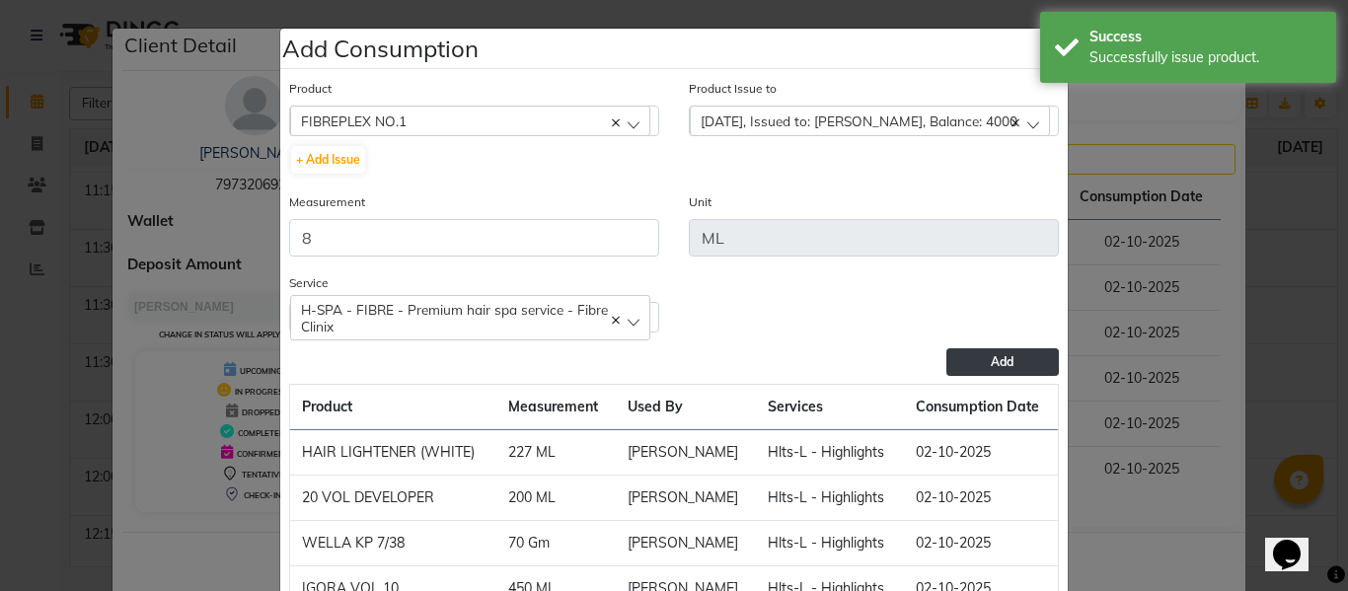
click at [1016, 350] on button "Add" at bounding box center [1002, 362] width 112 height 28
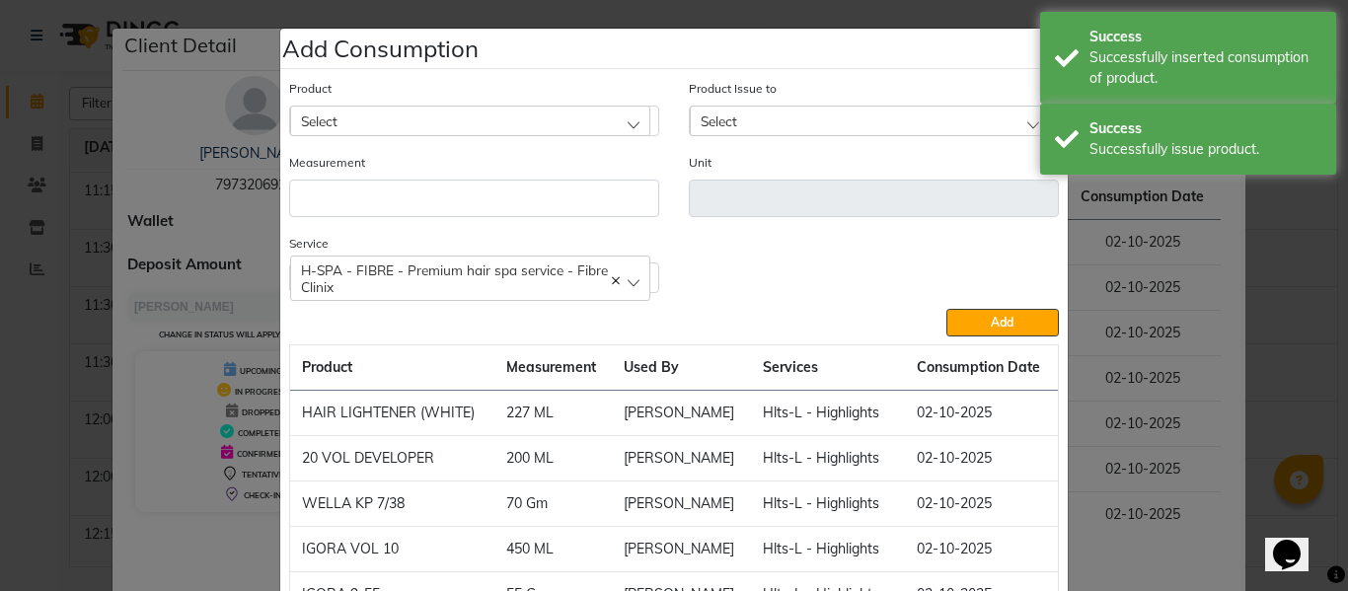
click at [457, 112] on div "Select" at bounding box center [470, 121] width 360 height 30
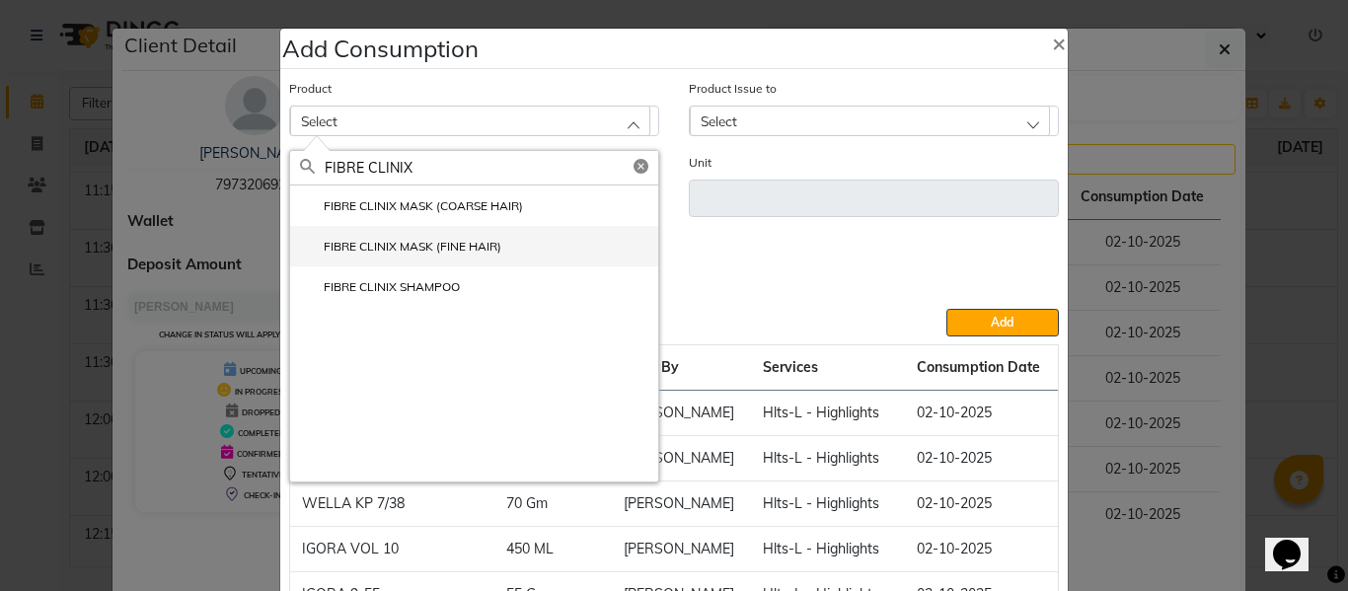
type input "FIBRE CLINIX"
click at [428, 245] on label "FIBRE CLINIX MASK (FINE HAIR)" at bounding box center [400, 247] width 201 height 18
type input "ML"
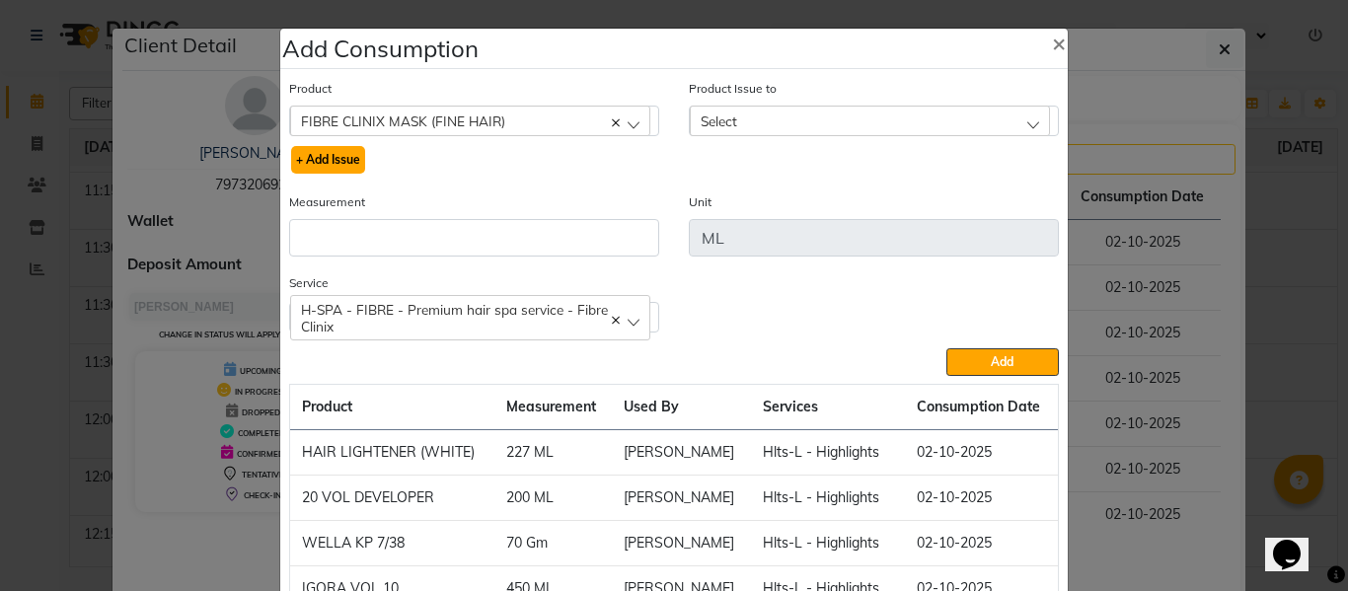
click at [333, 151] on button "+ Add Issue" at bounding box center [328, 160] width 74 height 28
select select
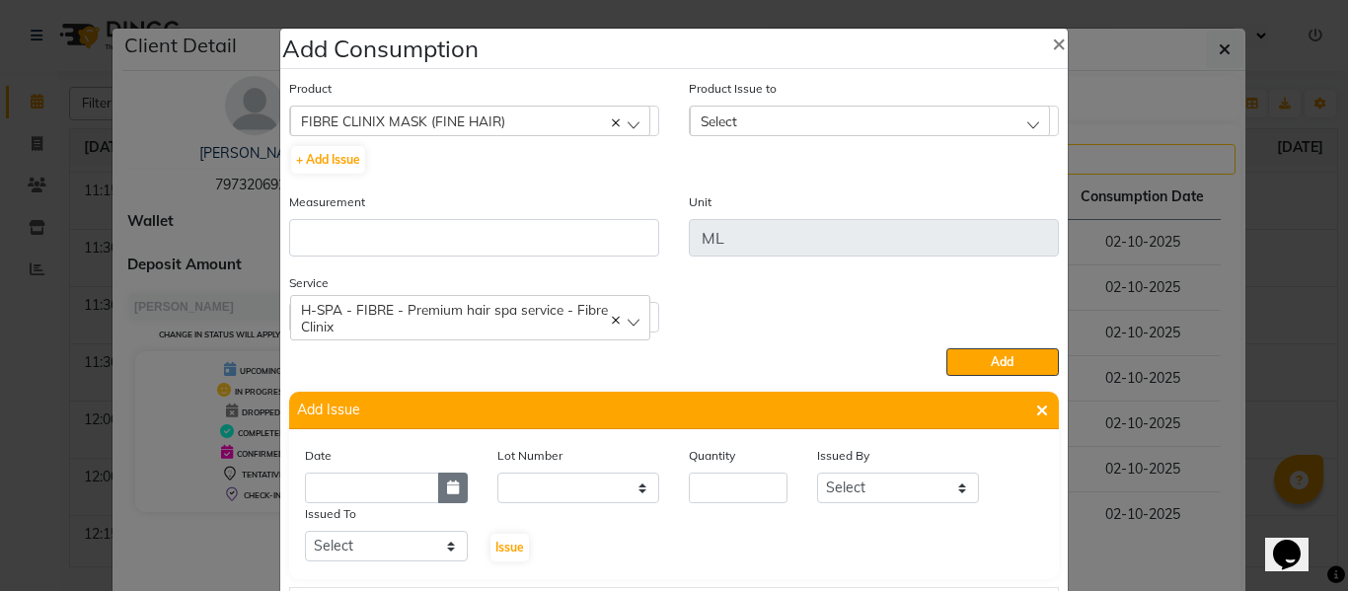
click at [448, 488] on icon "button" at bounding box center [453, 487] width 12 height 14
select select "10"
select select "2025"
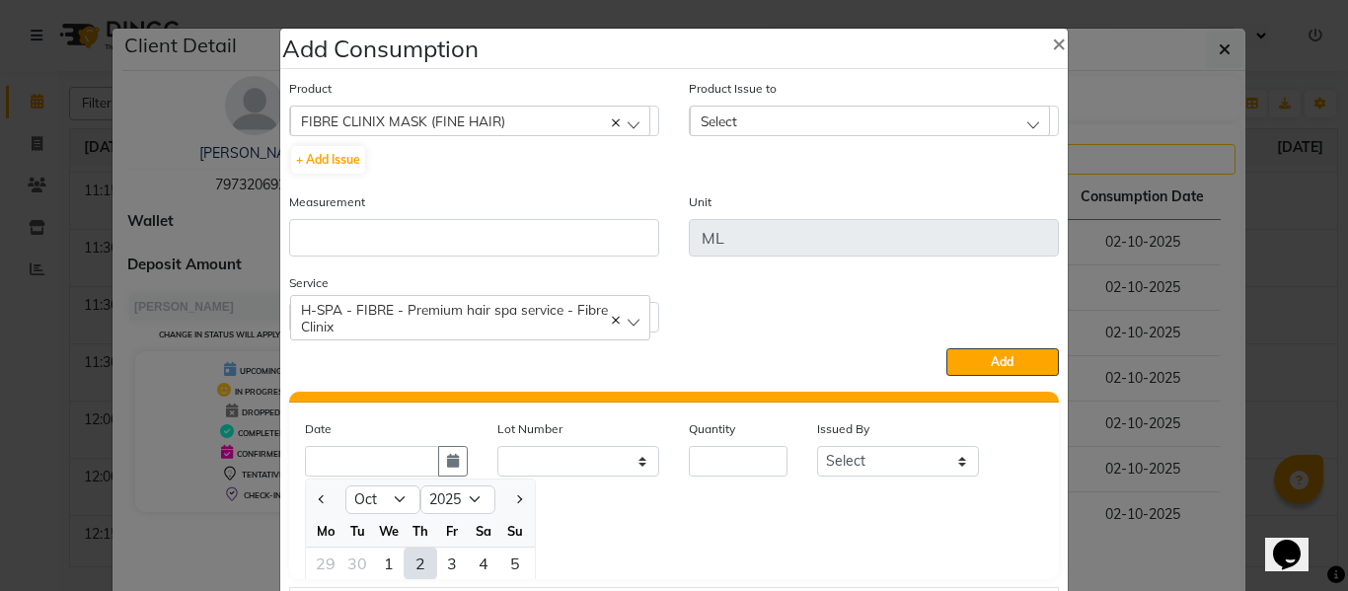
click at [411, 558] on div "2" at bounding box center [420, 564] width 32 height 32
type input "02-10-2025"
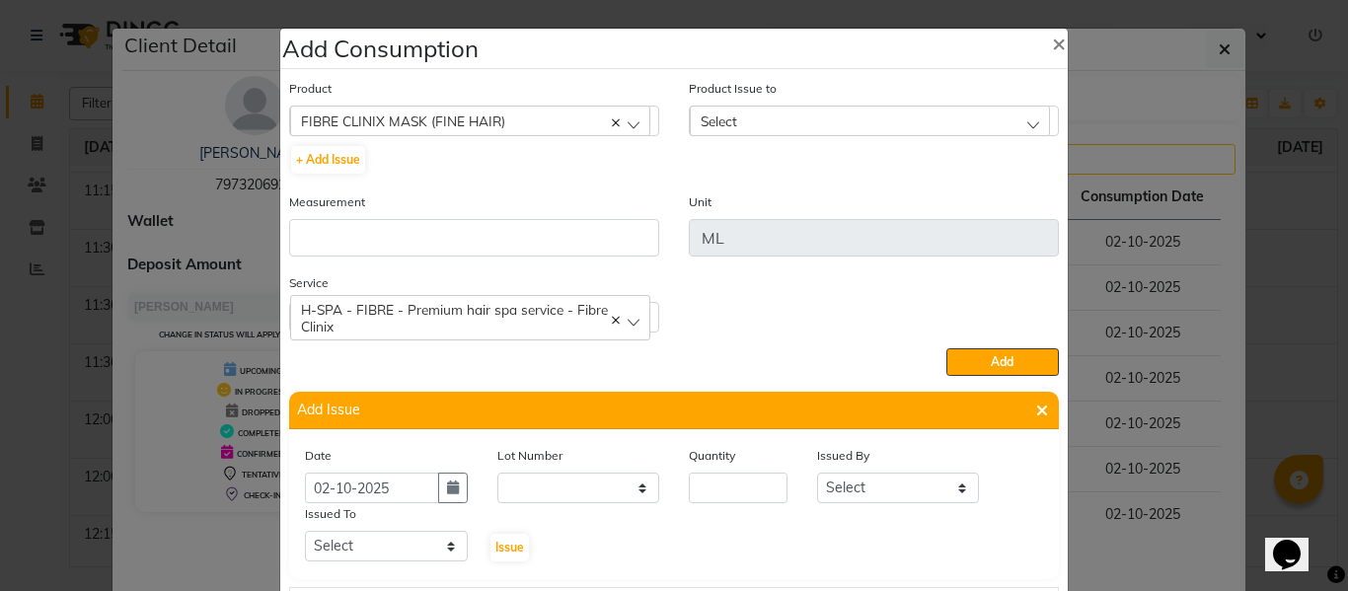
scroll to position [0, 0]
click at [722, 486] on input "number" at bounding box center [738, 488] width 99 height 31
type input "40"
click at [845, 490] on select "Select ABHISHEK ajay [PERSON_NAME] [PERSON_NAME] [PERSON_NAME] [PERSON_NAME] HE…" at bounding box center [898, 488] width 163 height 31
click at [817, 473] on select "Select ABHISHEK ajay [PERSON_NAME] [PERSON_NAME] [PERSON_NAME] [PERSON_NAME] HE…" at bounding box center [898, 488] width 163 height 31
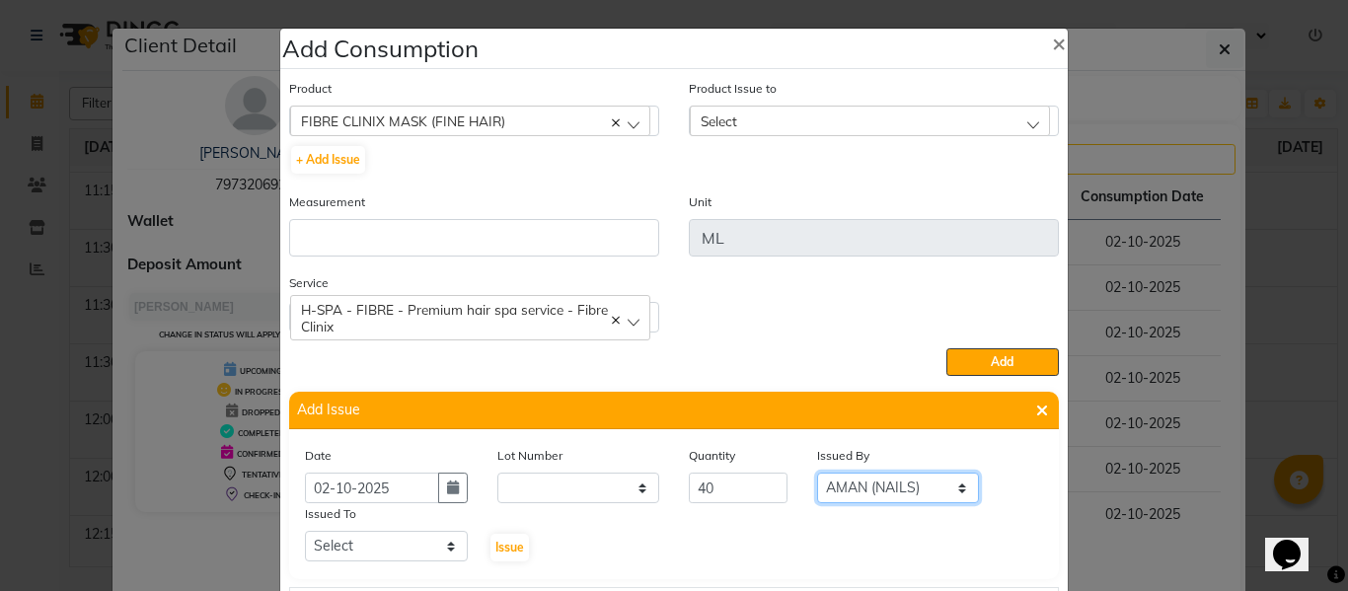
drag, startPoint x: 854, startPoint y: 487, endPoint x: 854, endPoint y: 474, distance: 13.8
click at [854, 487] on select "Select ABHISHEK ajay [PERSON_NAME] [PERSON_NAME] [PERSON_NAME] [PERSON_NAME] HE…" at bounding box center [898, 488] width 163 height 31
select select "82726"
click at [817, 473] on select "Select ABHISHEK ajay [PERSON_NAME] [PERSON_NAME] [PERSON_NAME] [PERSON_NAME] HE…" at bounding box center [898, 488] width 163 height 31
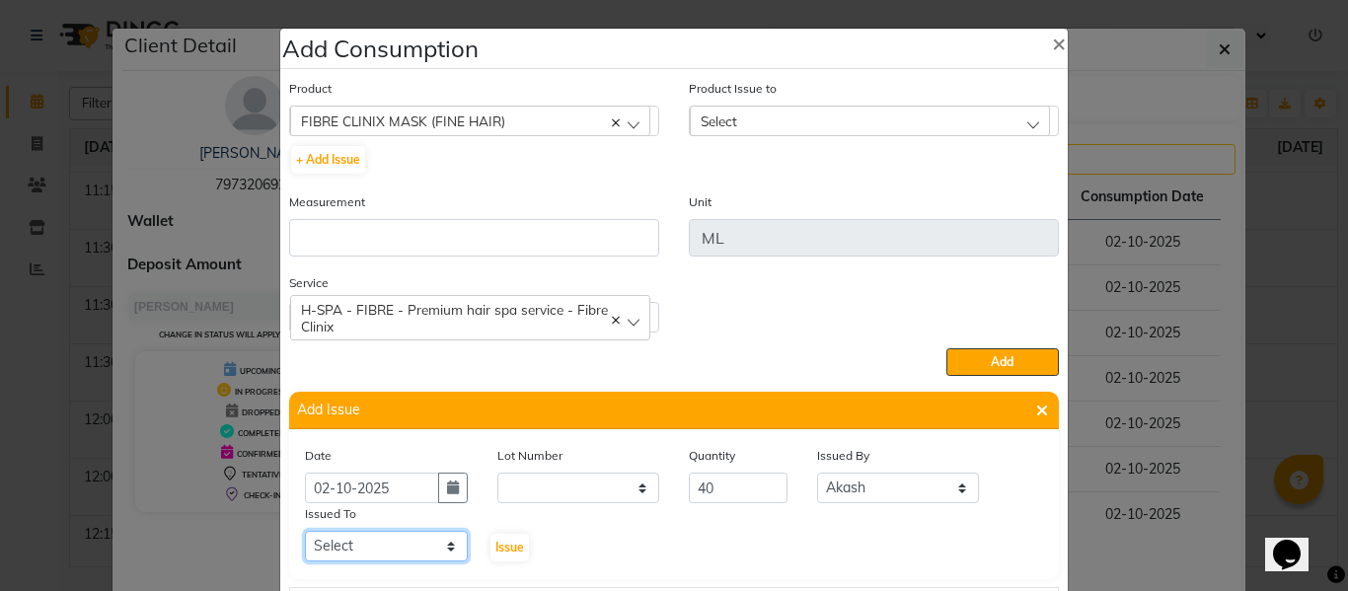
drag, startPoint x: 383, startPoint y: 542, endPoint x: 387, endPoint y: 531, distance: 11.5
click at [383, 542] on select "Select ABHISHEK ajay [PERSON_NAME] [PERSON_NAME] [PERSON_NAME] [PERSON_NAME] HE…" at bounding box center [386, 546] width 163 height 31
select select "64064"
click at [305, 531] on select "Select ABHISHEK ajay [PERSON_NAME] [PERSON_NAME] [PERSON_NAME] [PERSON_NAME] HE…" at bounding box center [386, 546] width 163 height 31
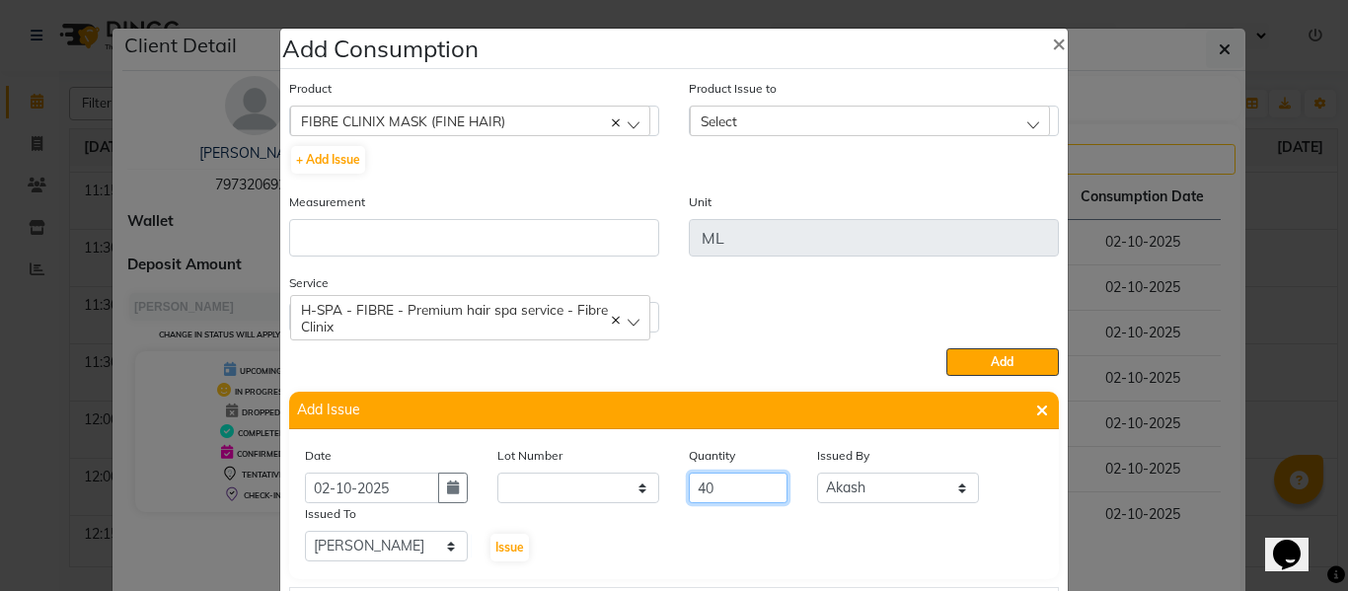
click at [730, 491] on input "40" at bounding box center [738, 488] width 99 height 31
type input "4"
type input "30"
click at [495, 544] on span "Issue" at bounding box center [509, 547] width 29 height 15
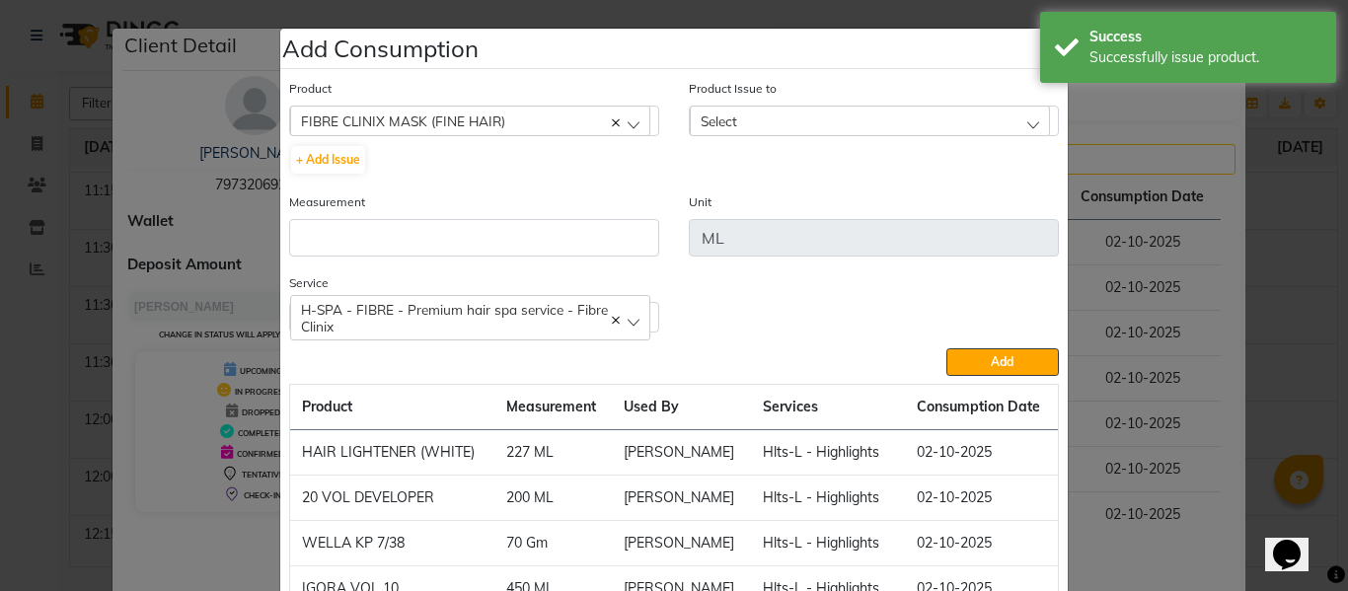
click at [745, 116] on div "Select" at bounding box center [870, 121] width 360 height 30
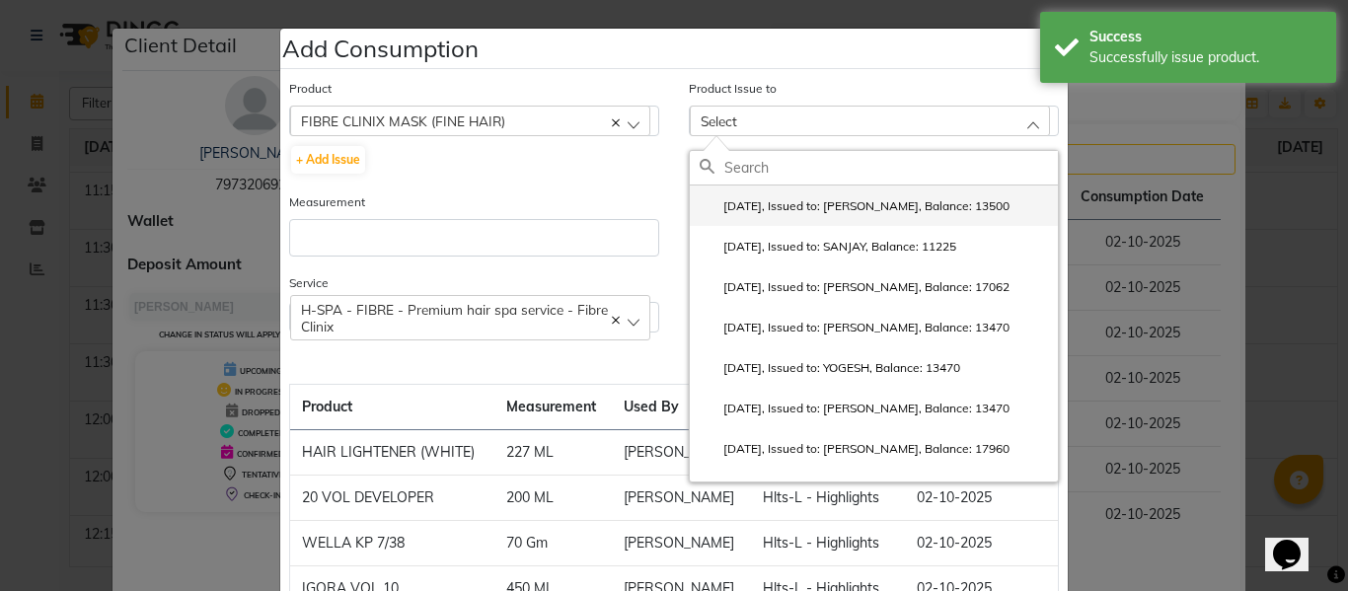
click at [789, 200] on label "2025-10-02, Issued to: Gursewak, Balance: 13500" at bounding box center [854, 206] width 310 height 18
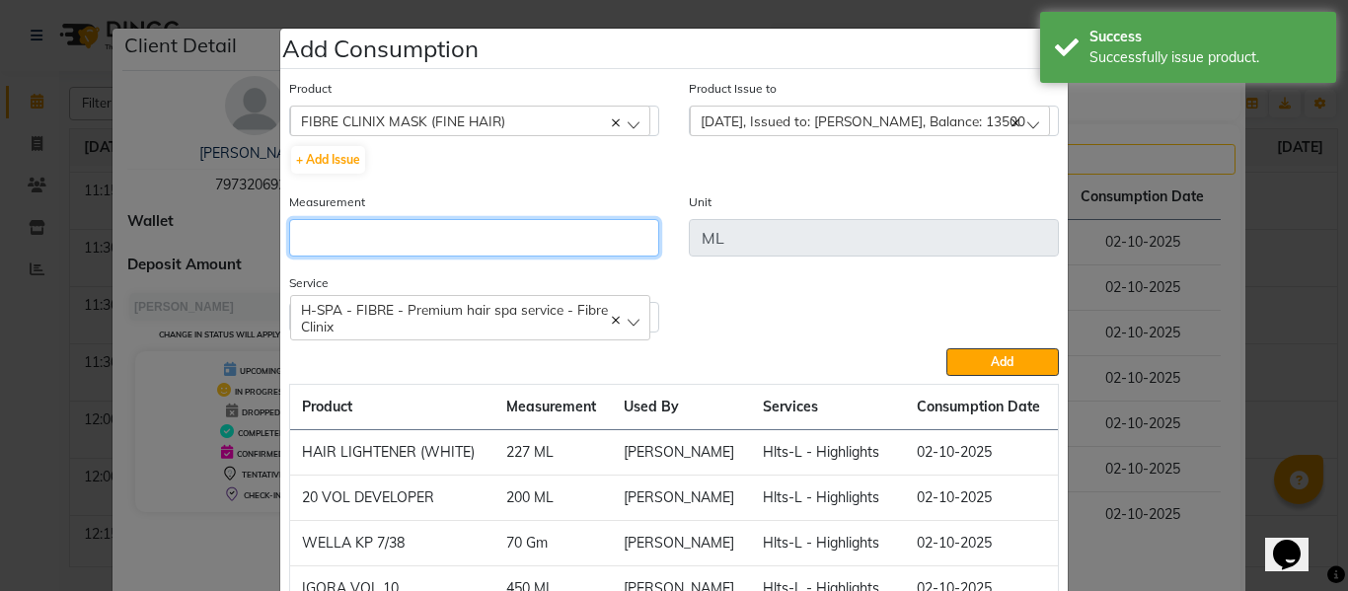
click at [546, 243] on input "number" at bounding box center [474, 237] width 370 height 37
type input "30"
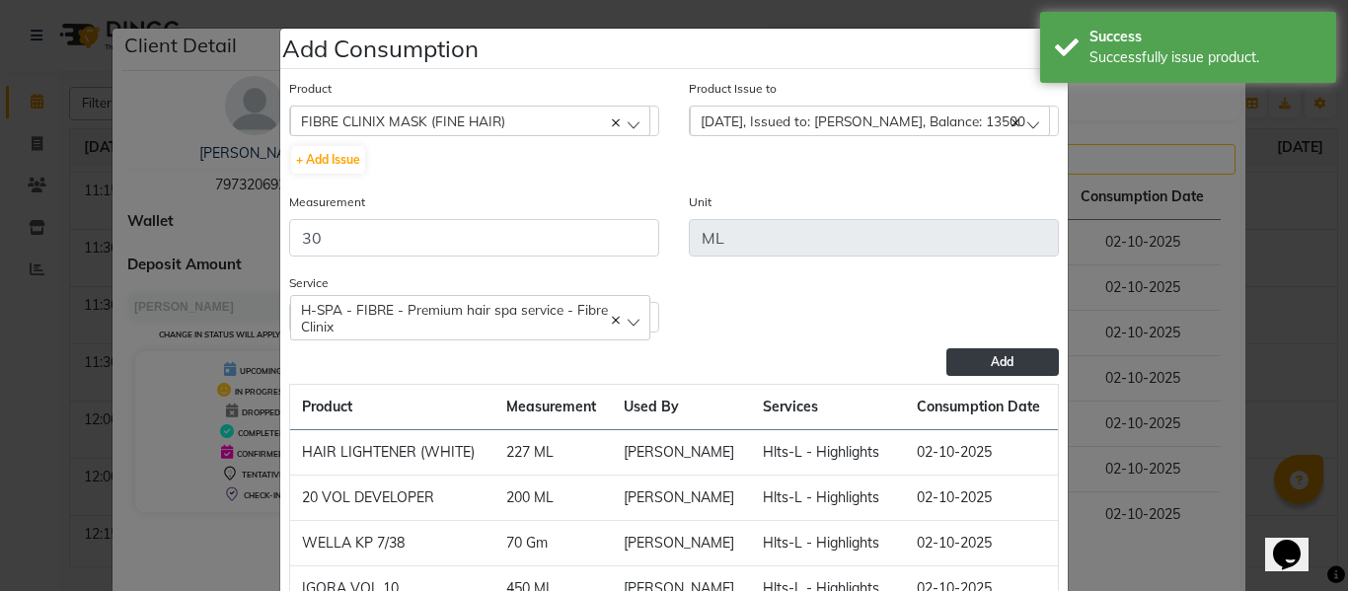
click at [1009, 348] on button "Add" at bounding box center [1002, 362] width 112 height 28
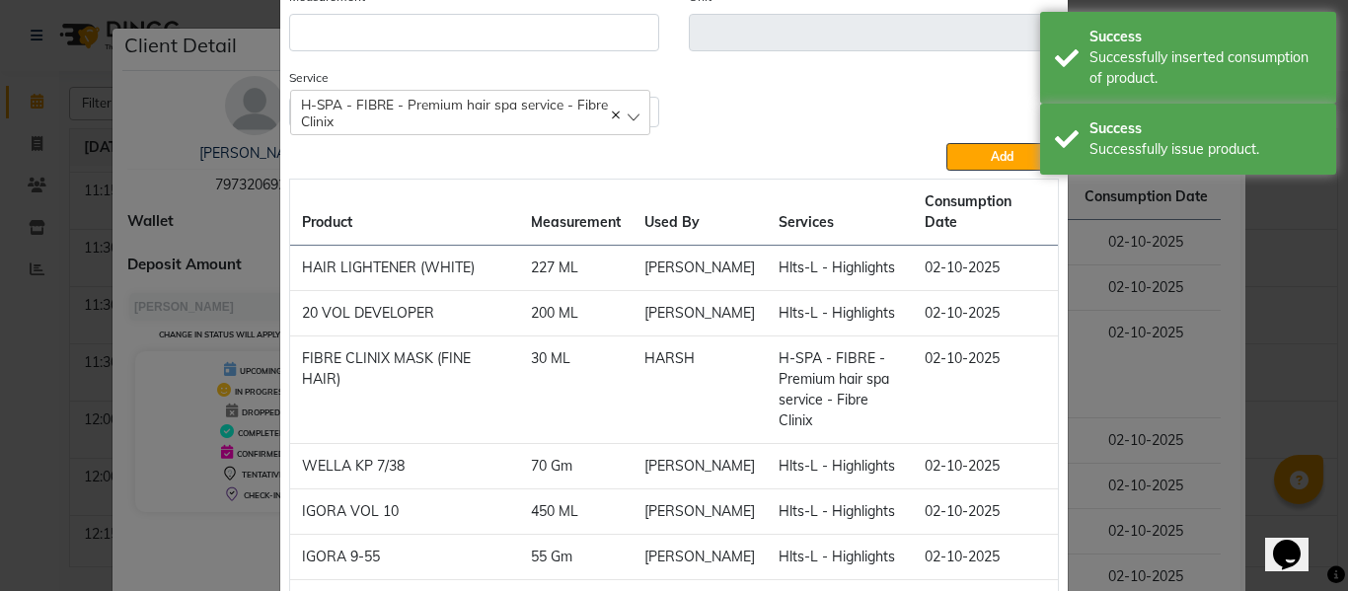
scroll to position [370, 0]
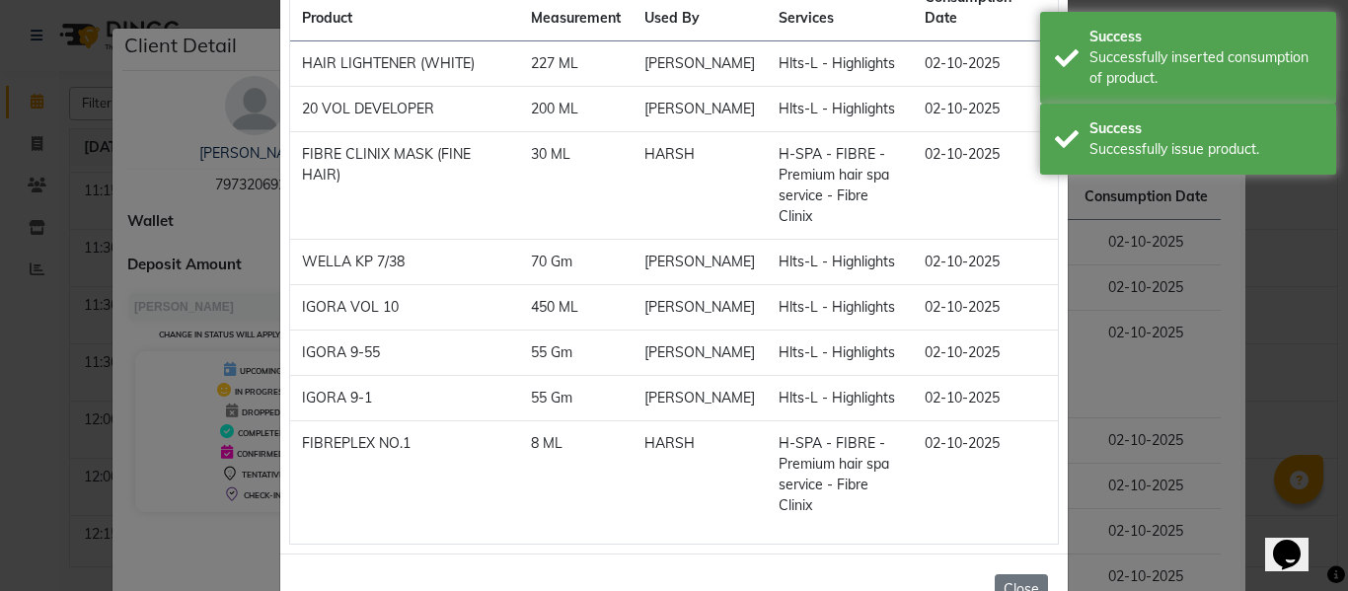
click at [1011, 574] on button "Close" at bounding box center [1020, 589] width 53 height 31
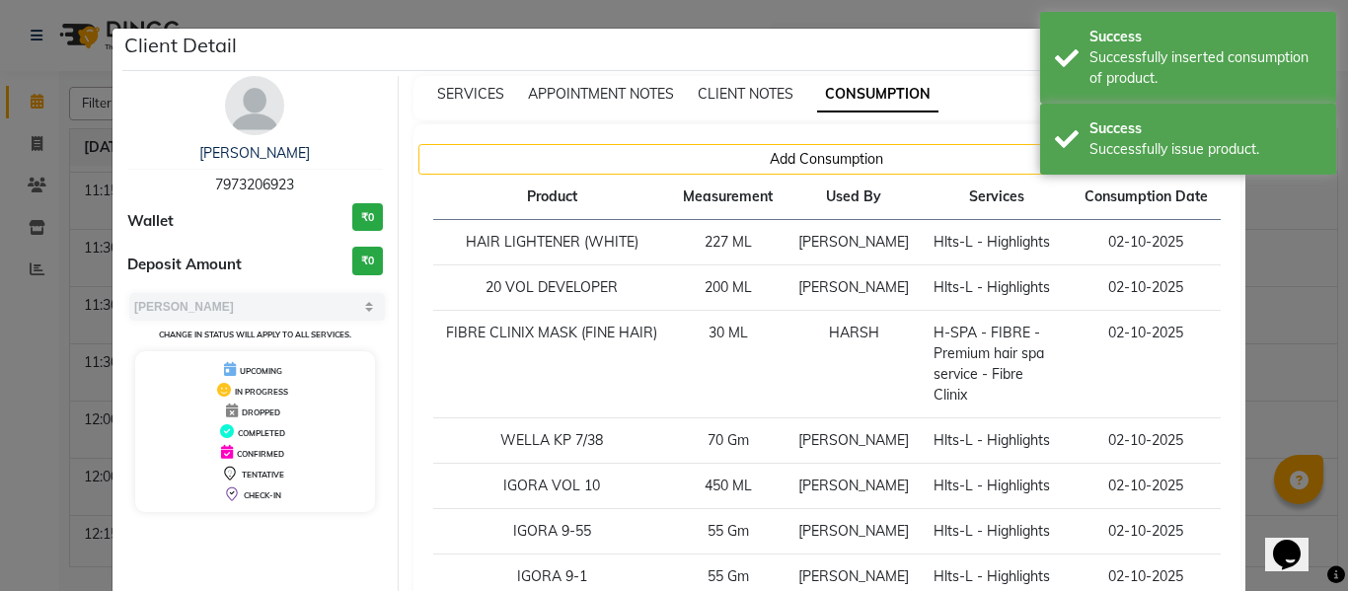
click at [1305, 343] on ngb-modal-window "Client Detail NANCY 7973206923 Wallet ₹0 Deposit Amount ₹0 Select MARK DONE UPC…" at bounding box center [674, 295] width 1348 height 591
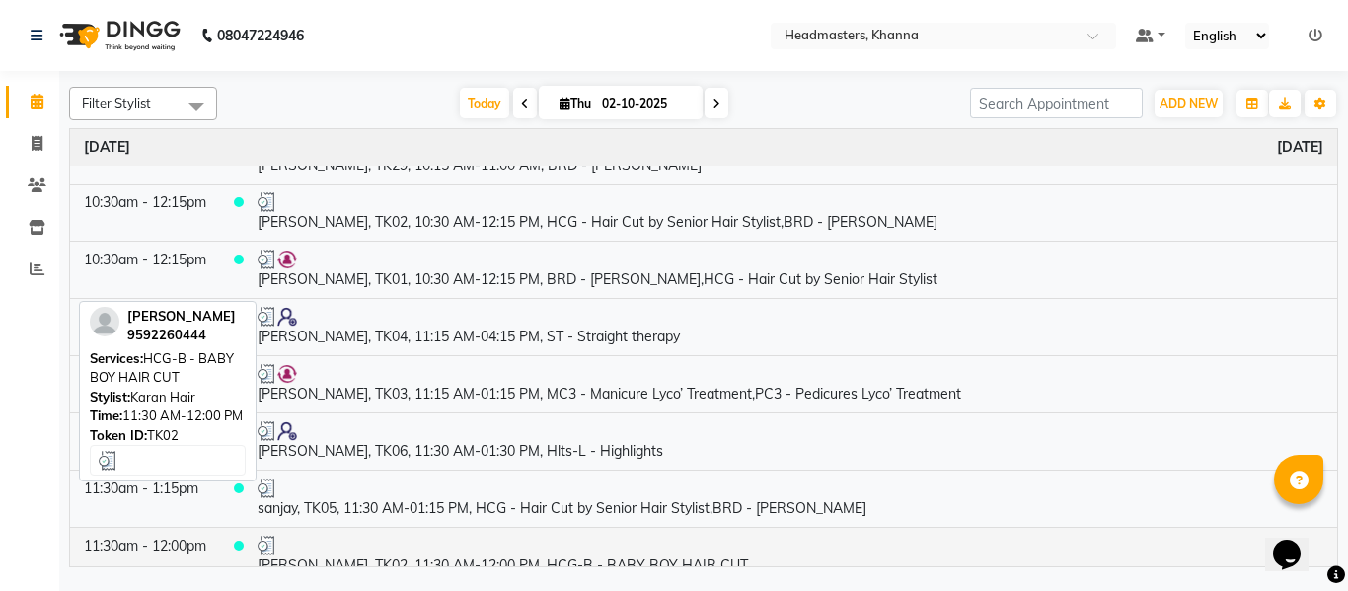
scroll to position [197, 0]
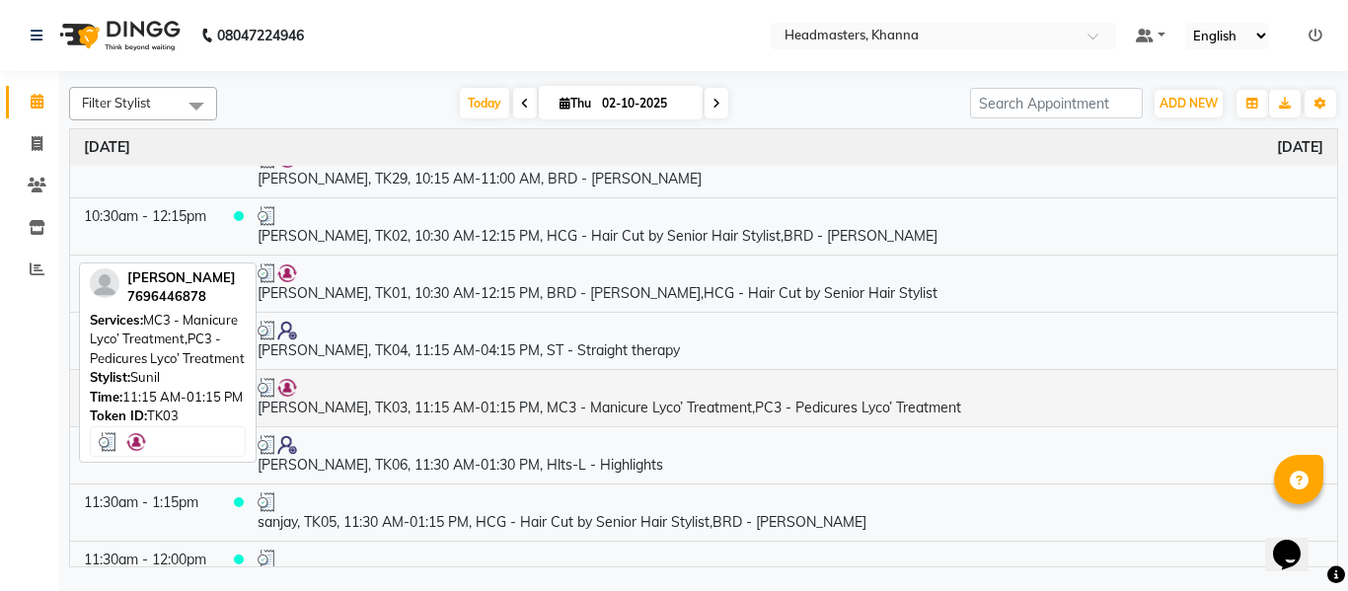
click at [498, 400] on td "[PERSON_NAME], TK03, 11:15 AM-01:15 PM, MC3 - Manicure Lyco’ Treatment,PC3 - Pe…" at bounding box center [790, 397] width 1093 height 57
select select "3"
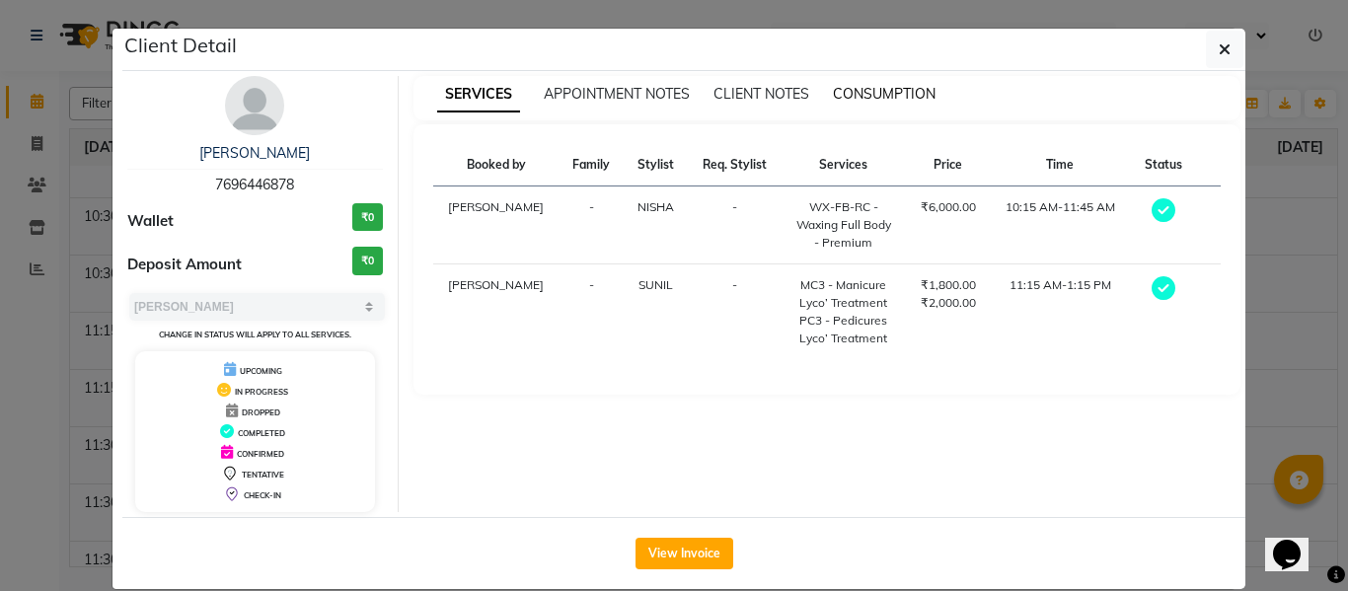
click at [875, 94] on span "CONSUMPTION" at bounding box center [884, 94] width 103 height 18
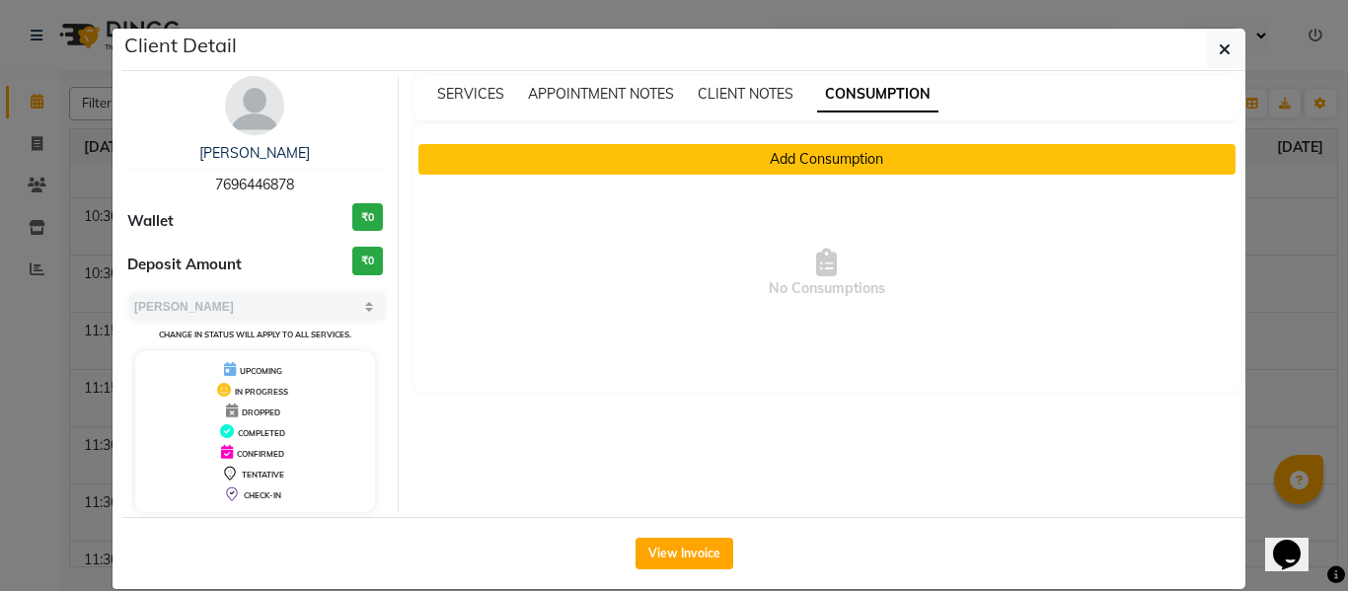
click at [820, 155] on button "Add Consumption" at bounding box center [827, 159] width 818 height 31
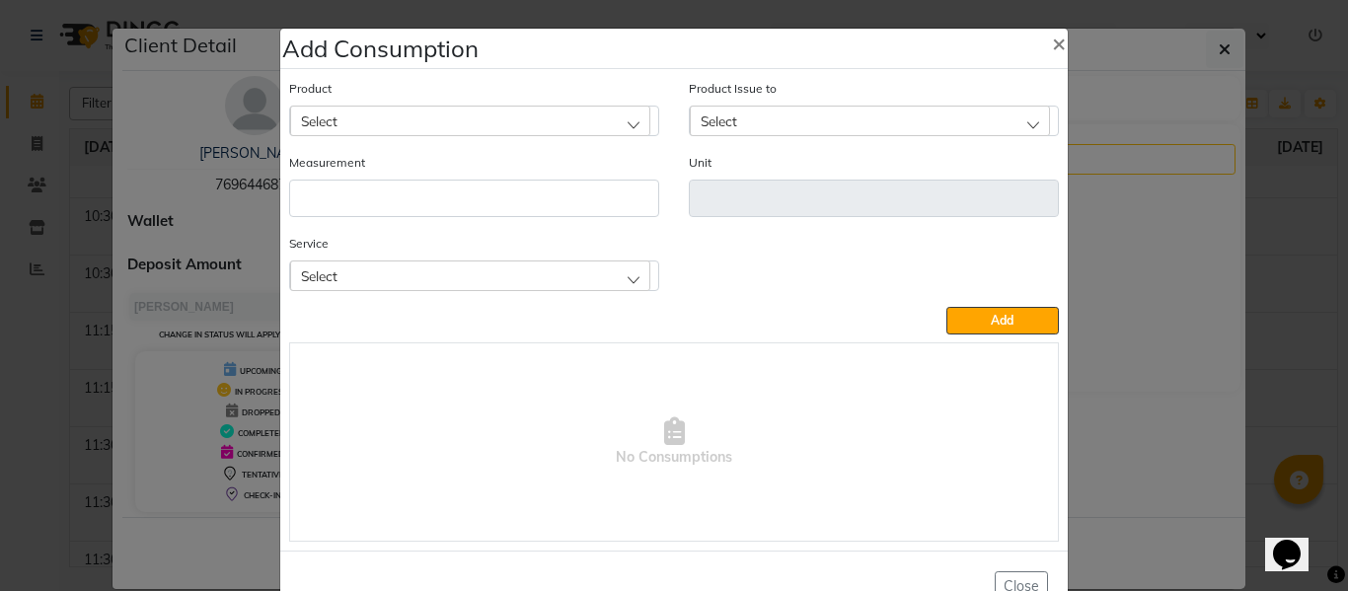
click at [562, 272] on div "Select" at bounding box center [470, 275] width 360 height 30
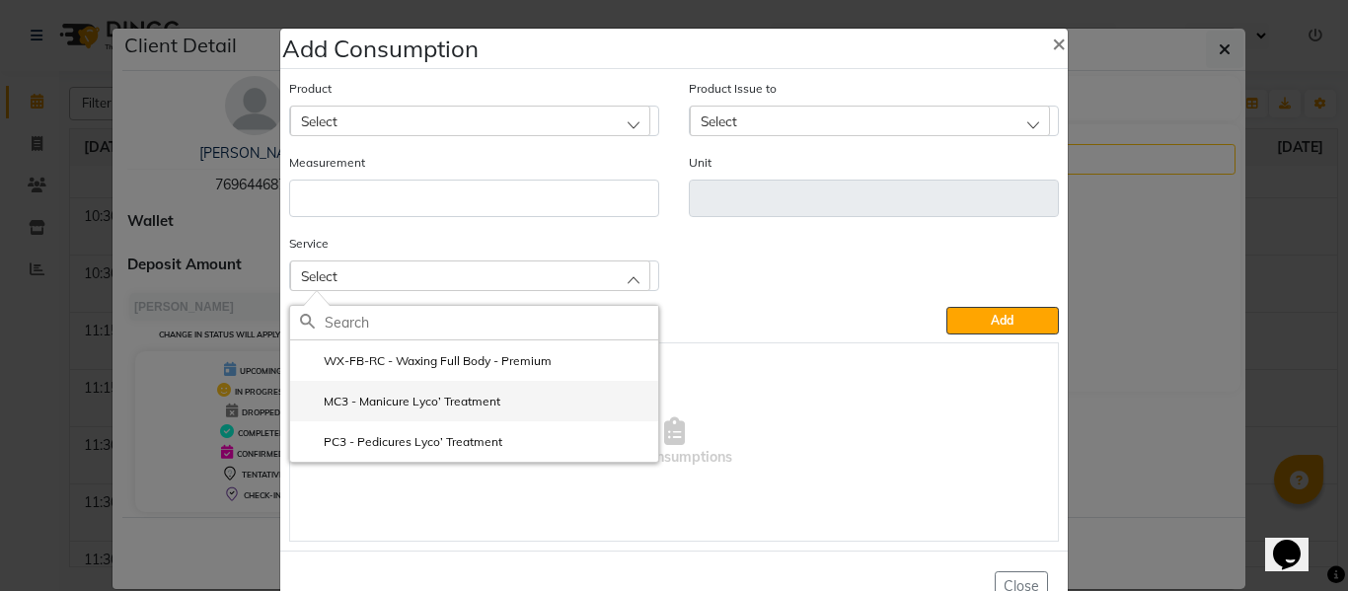
click at [440, 401] on label "MC3 - Manicure Lyco’ Treatment" at bounding box center [400, 402] width 200 height 18
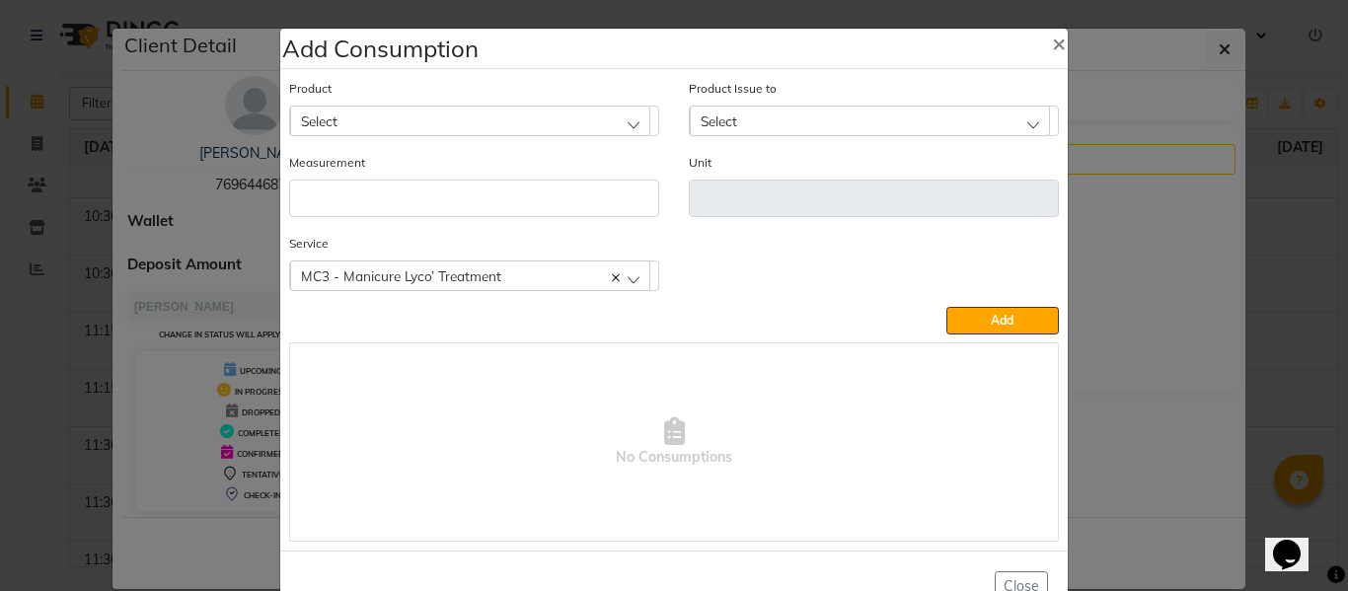
click at [410, 115] on div "Select" at bounding box center [470, 121] width 360 height 30
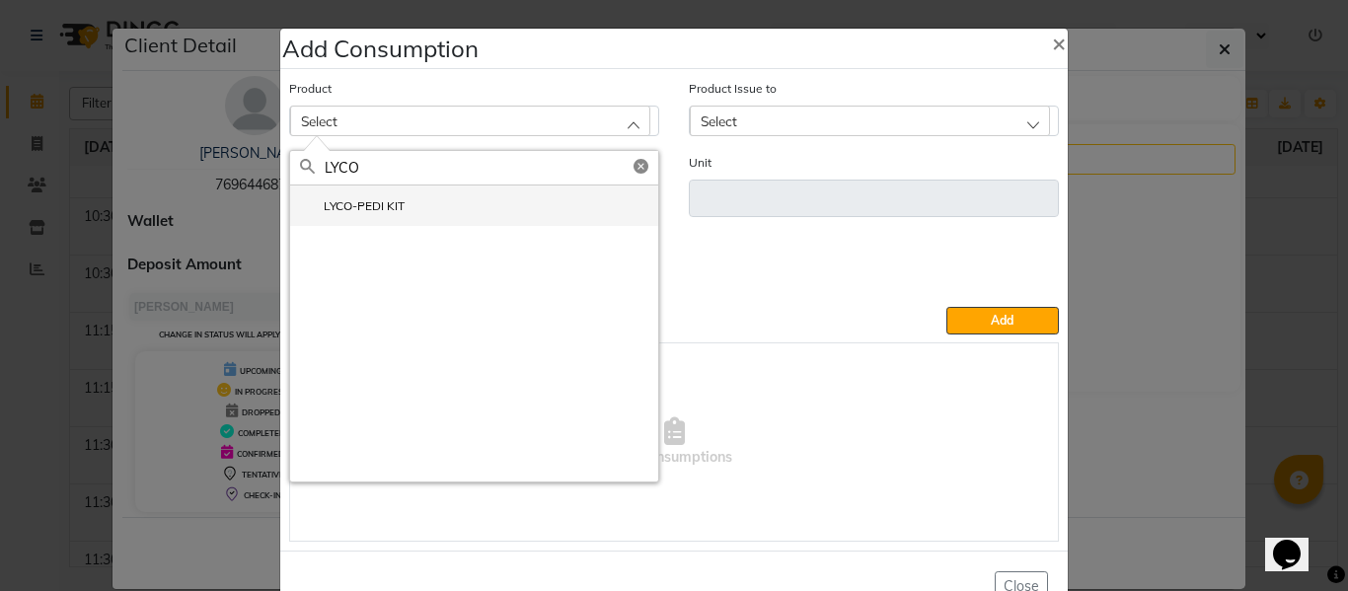
type input "LYCO"
click at [402, 196] on li "LYCO-PEDI KIT" at bounding box center [474, 205] width 368 height 40
type input "Pcs"
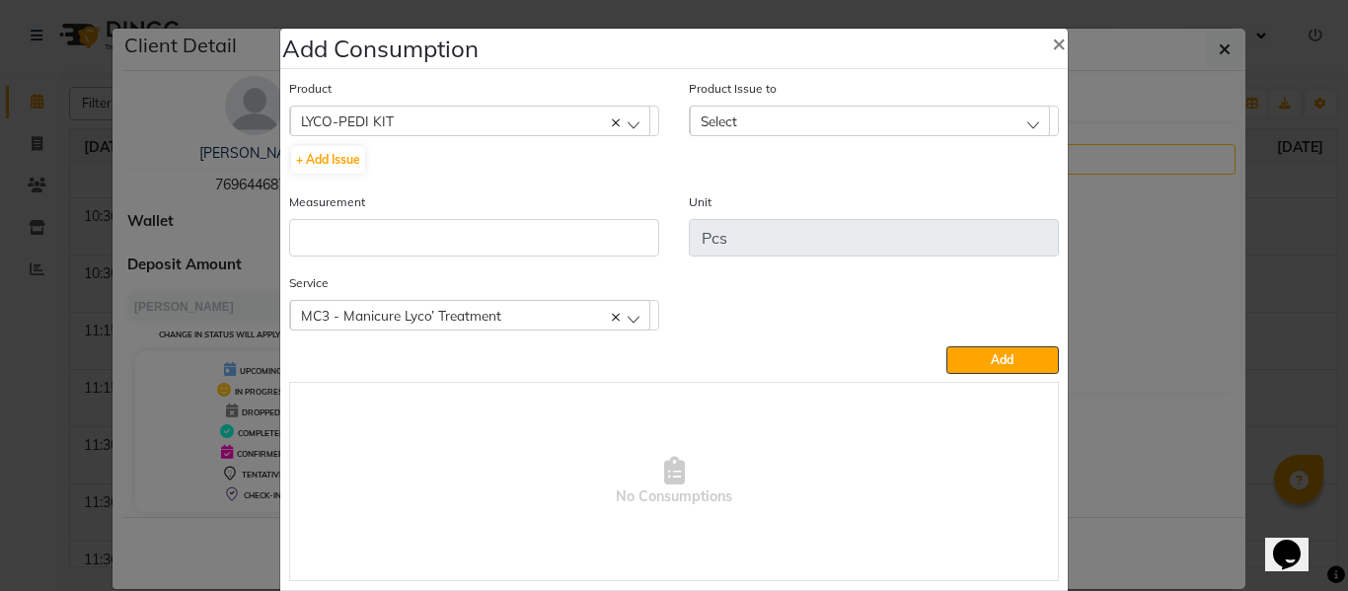
click at [769, 122] on div "Select" at bounding box center [870, 121] width 360 height 30
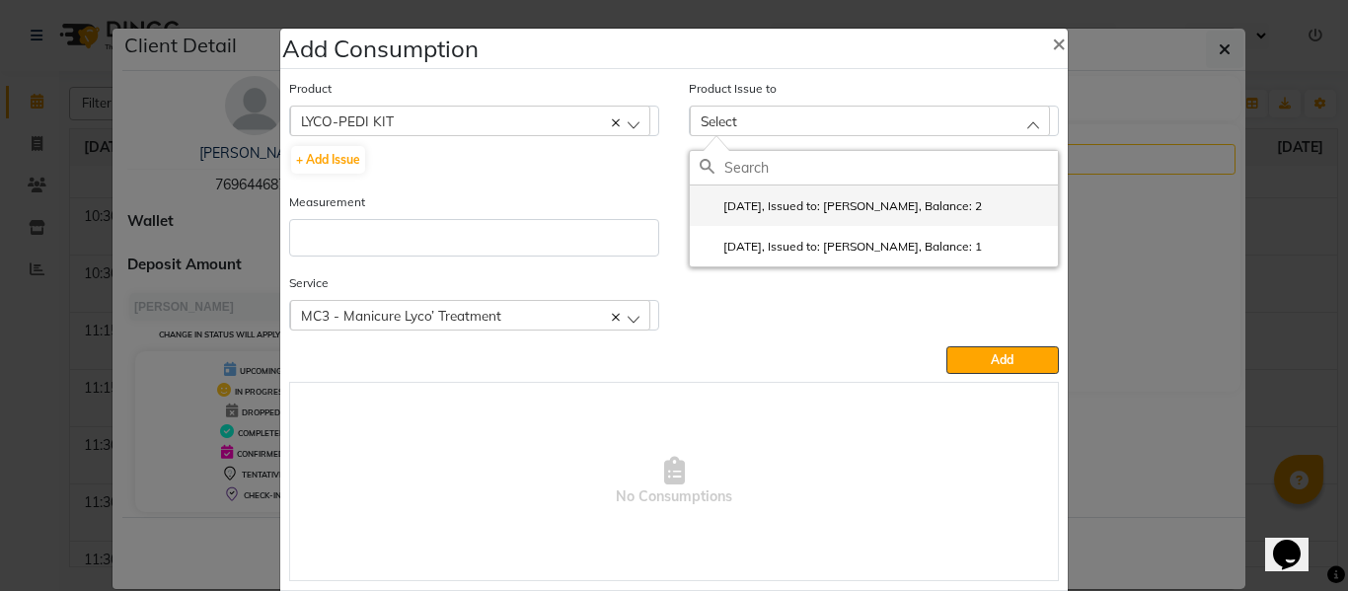
click at [831, 197] on label "2025-10-02, Issued to: Gursewak, Balance: 2" at bounding box center [840, 206] width 282 height 18
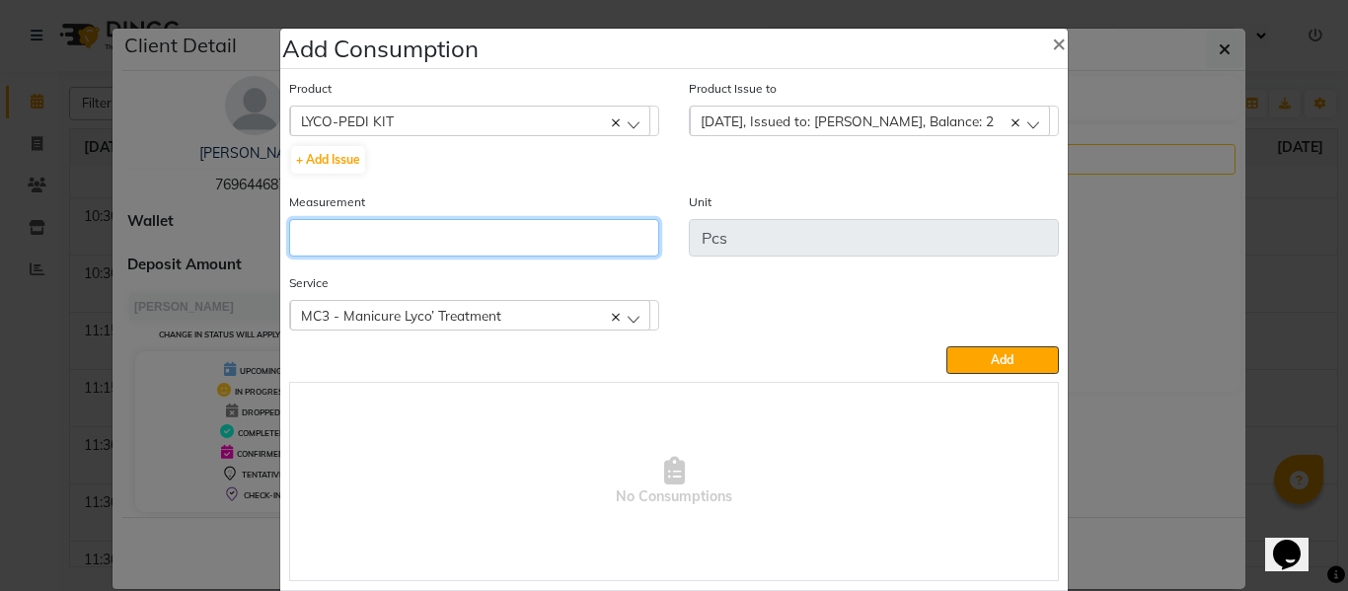
click at [372, 233] on input "number" at bounding box center [474, 237] width 370 height 37
type input "1"
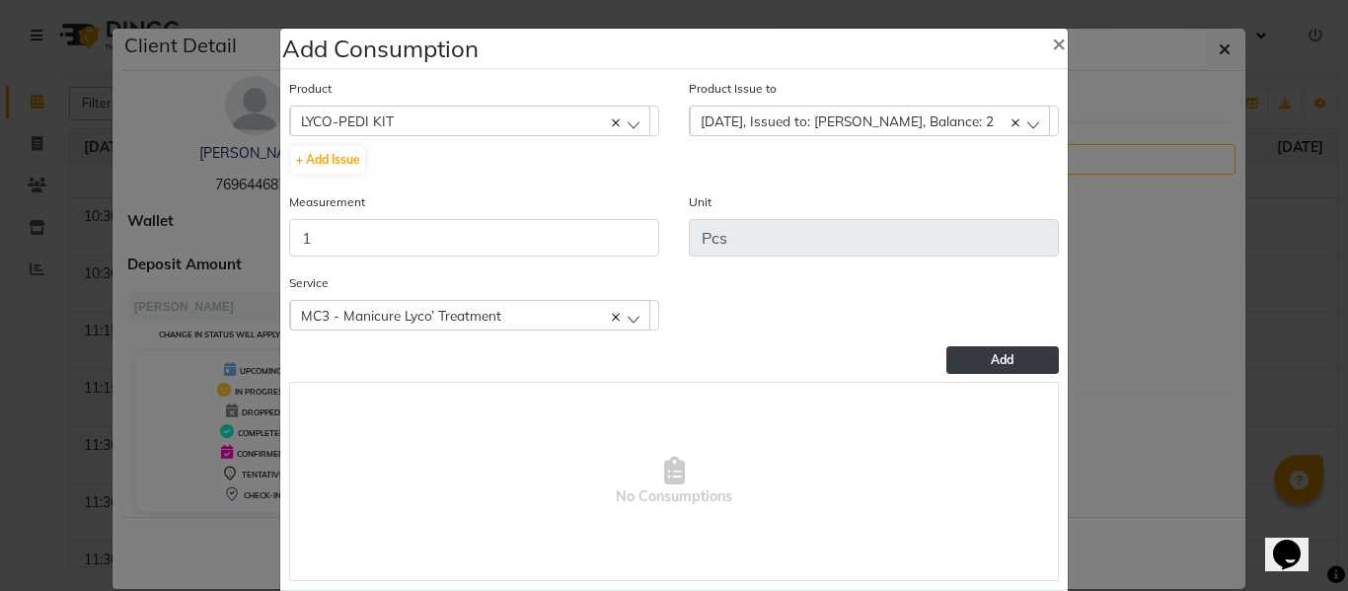
click at [991, 355] on span "Add" at bounding box center [1002, 359] width 23 height 15
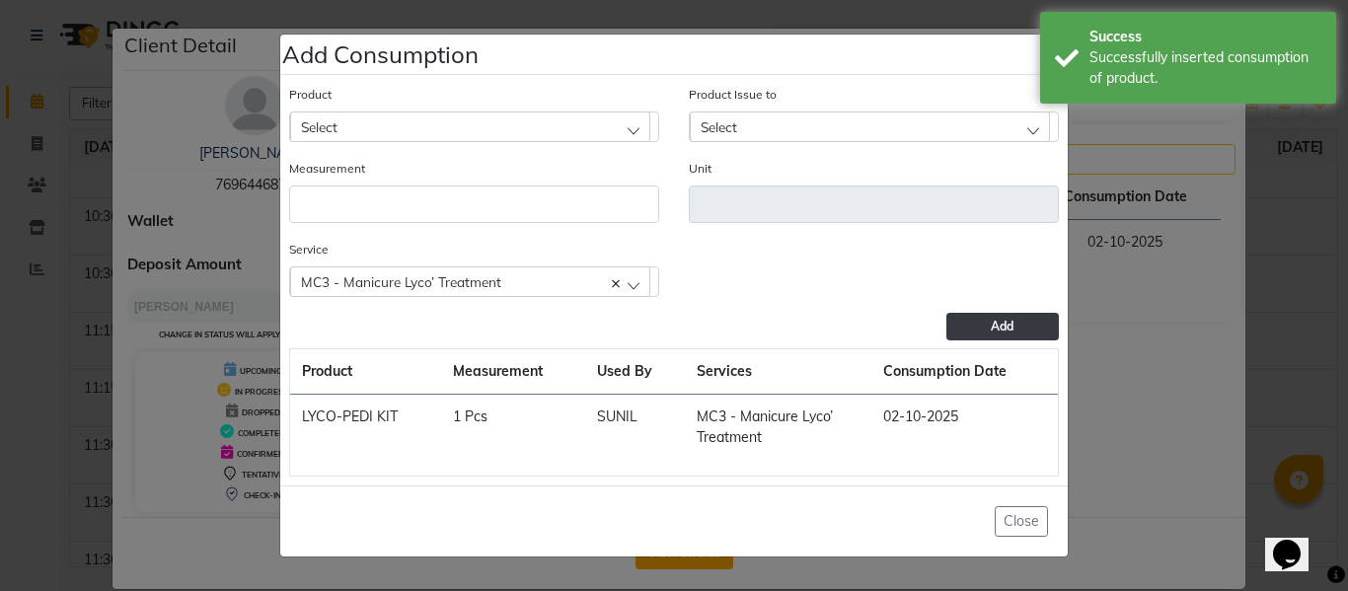
click at [472, 120] on div "Select" at bounding box center [470, 126] width 360 height 30
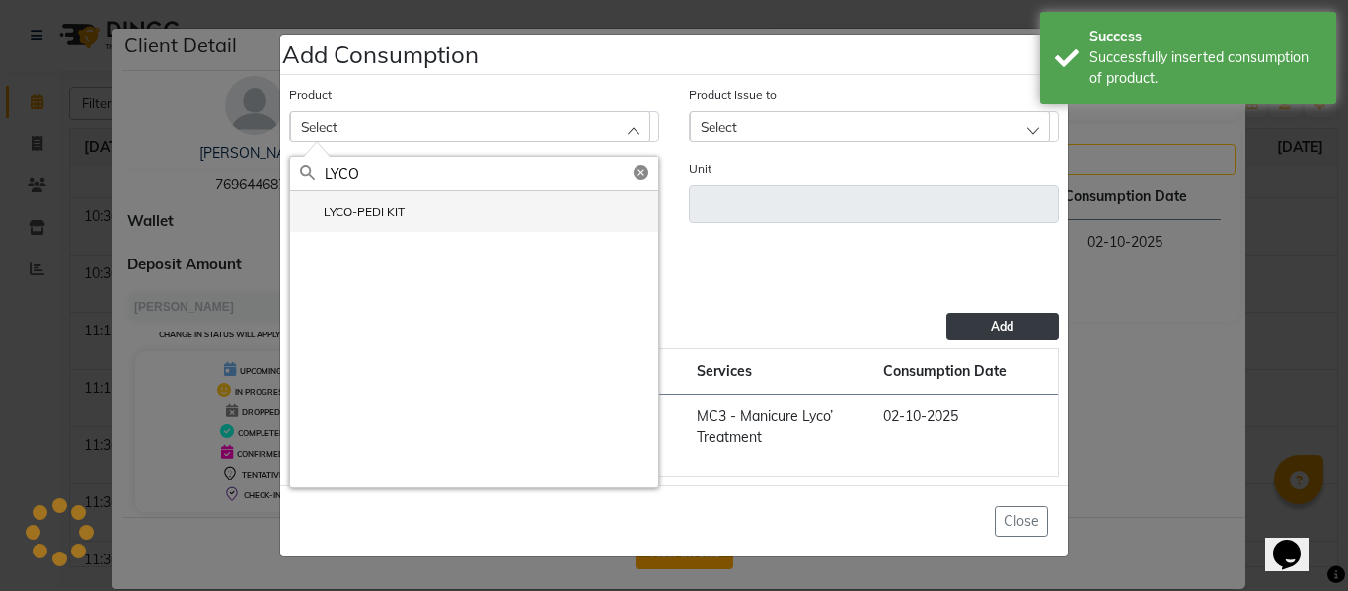
type input "LYCO"
click at [361, 205] on label "LYCO-PEDI KIT" at bounding box center [352, 212] width 105 height 18
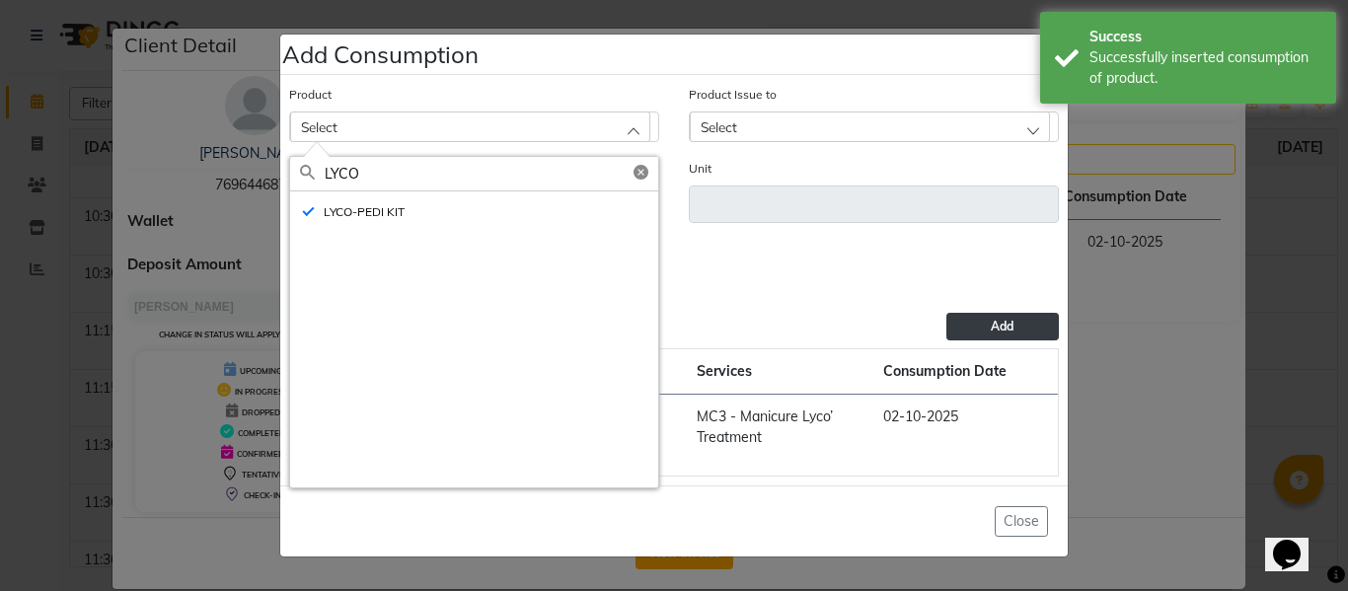
type input "Pcs"
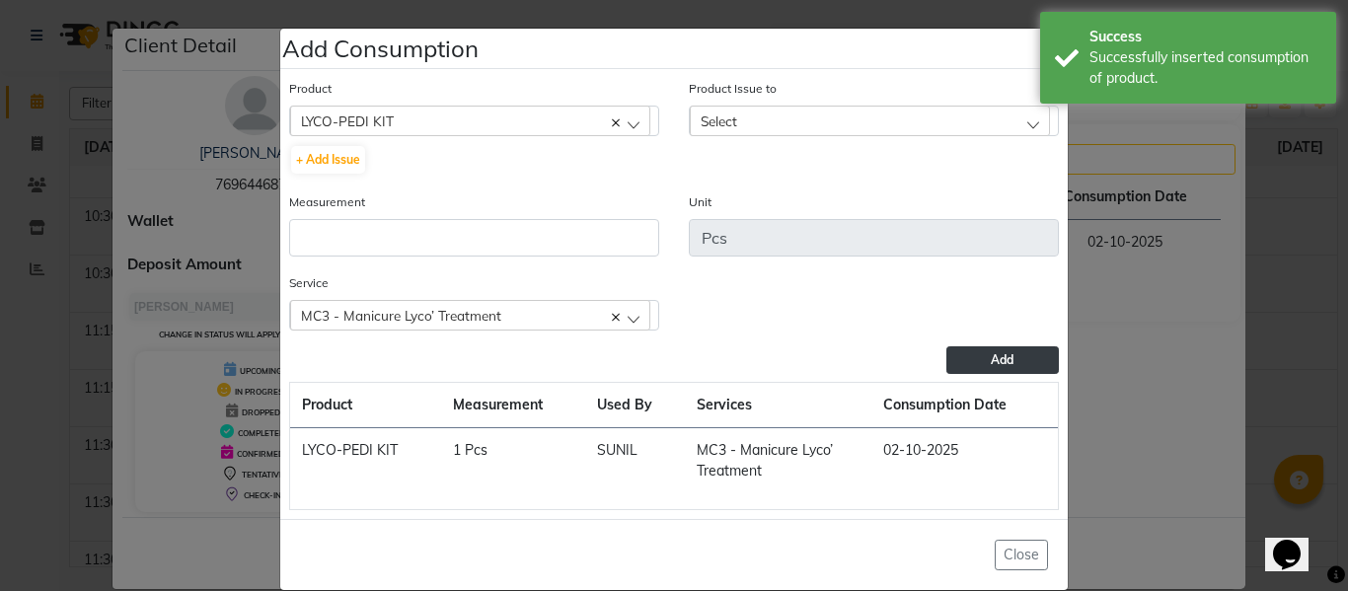
click at [823, 119] on div "Select" at bounding box center [870, 121] width 360 height 30
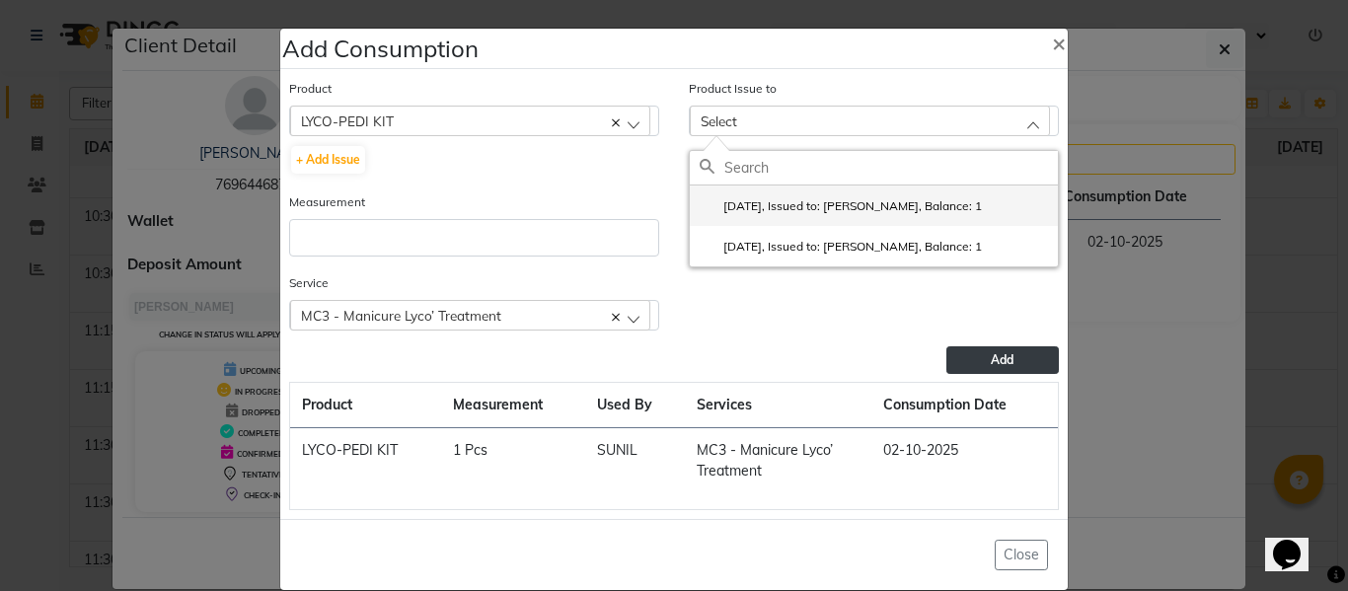
click at [833, 201] on label "2025-10-02, Issued to: Gursewak, Balance: 1" at bounding box center [840, 206] width 282 height 18
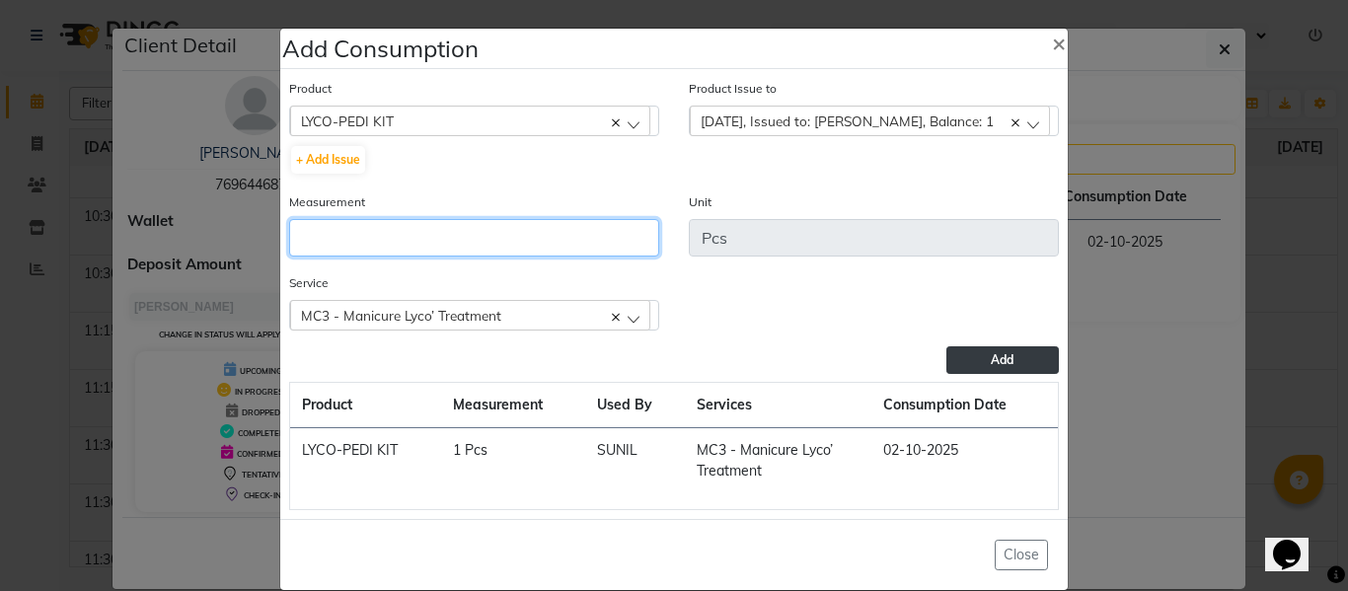
click at [486, 230] on input "number" at bounding box center [474, 237] width 370 height 37
type input "1"
click at [562, 312] on div "MC3 - Manicure Lyco’ Treatment" at bounding box center [470, 315] width 360 height 30
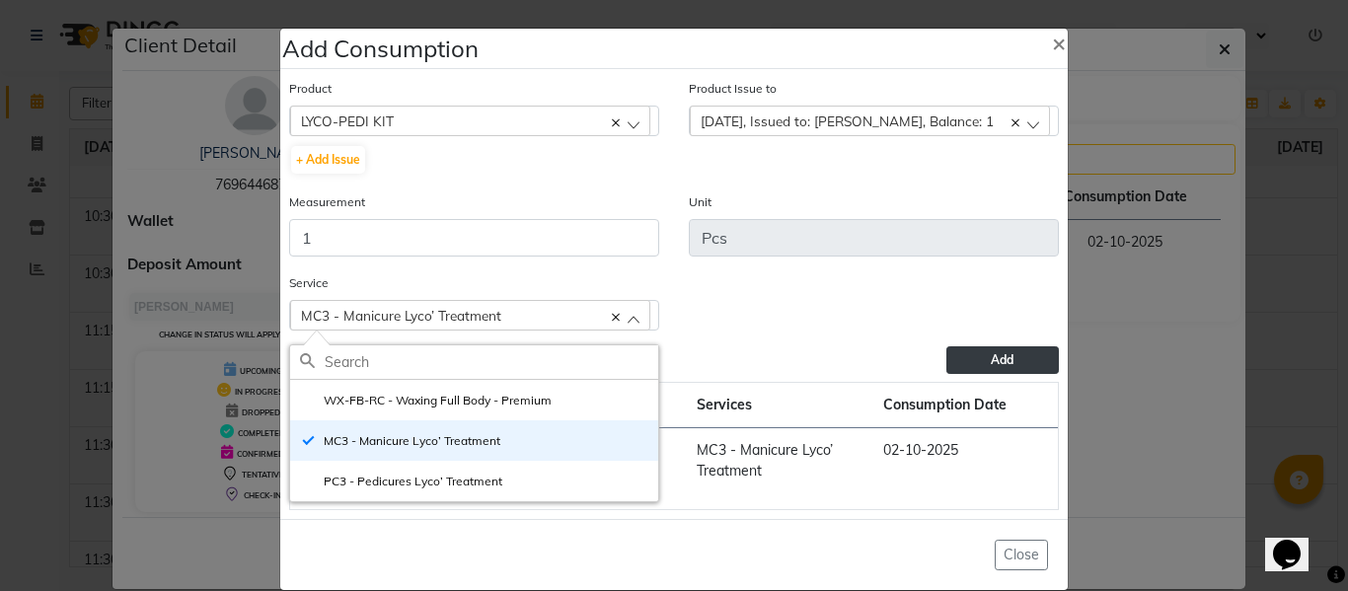
drag, startPoint x: 421, startPoint y: 487, endPoint x: 430, endPoint y: 478, distance: 12.6
click at [421, 486] on label "PC3 - Pedicures Lyco’ Treatment" at bounding box center [401, 482] width 202 height 18
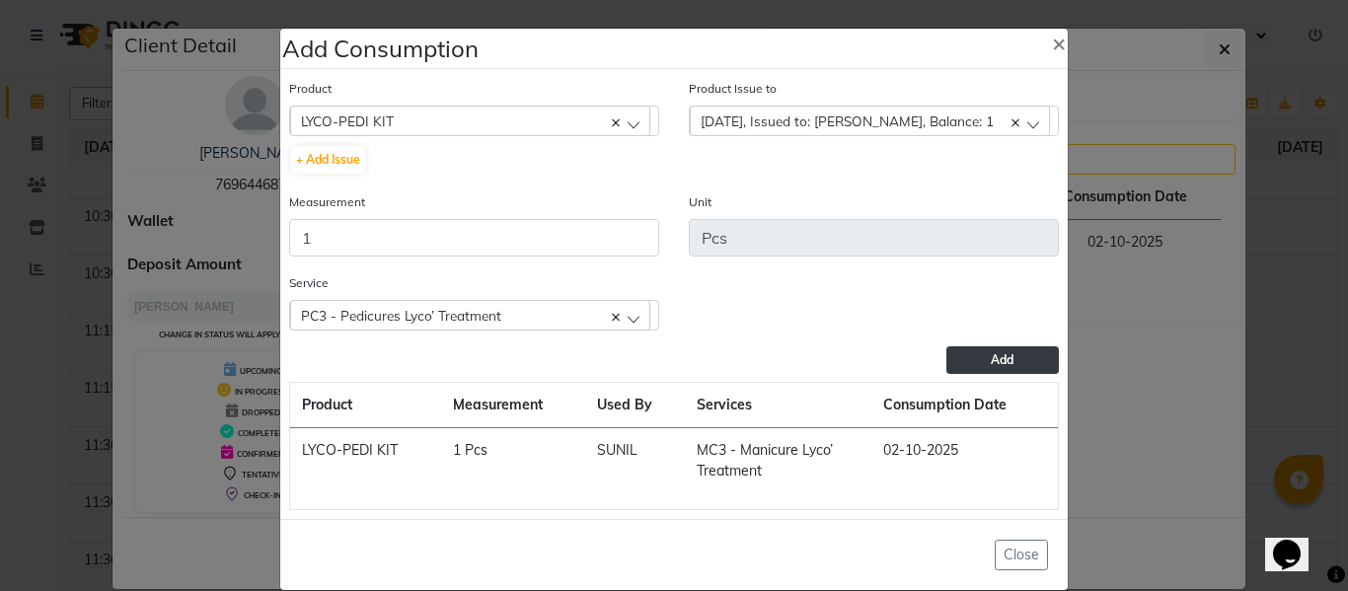
click at [976, 358] on button "Add" at bounding box center [1002, 360] width 112 height 28
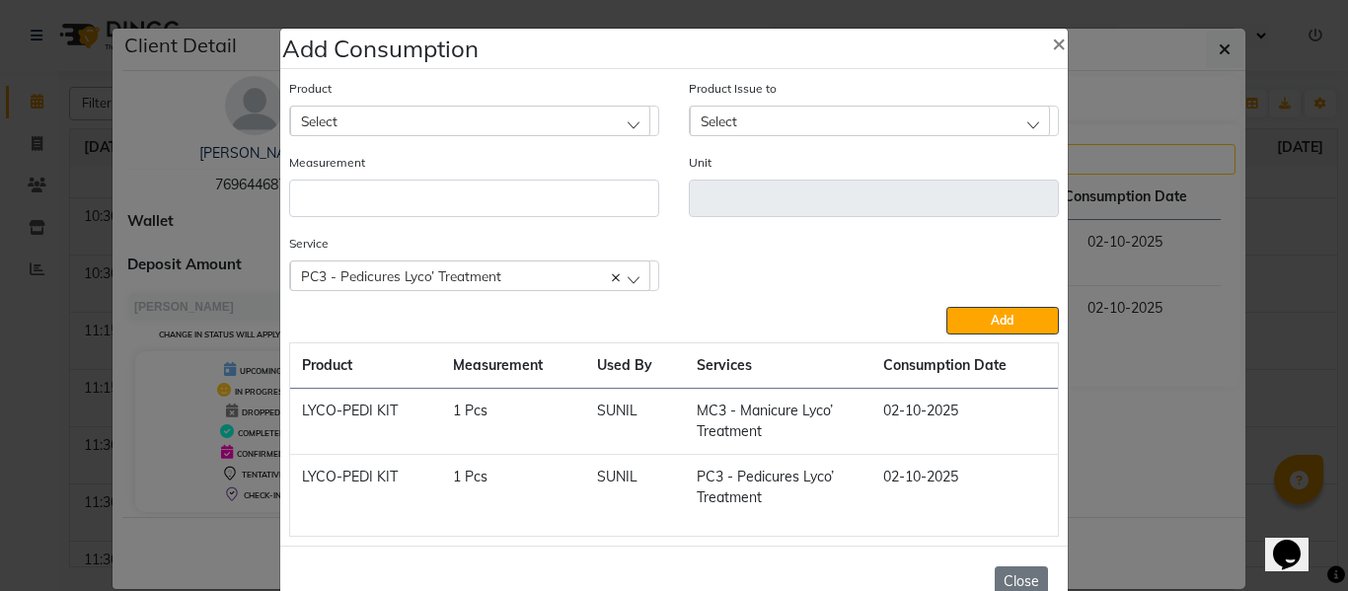
click at [1017, 579] on button "Close" at bounding box center [1020, 581] width 53 height 31
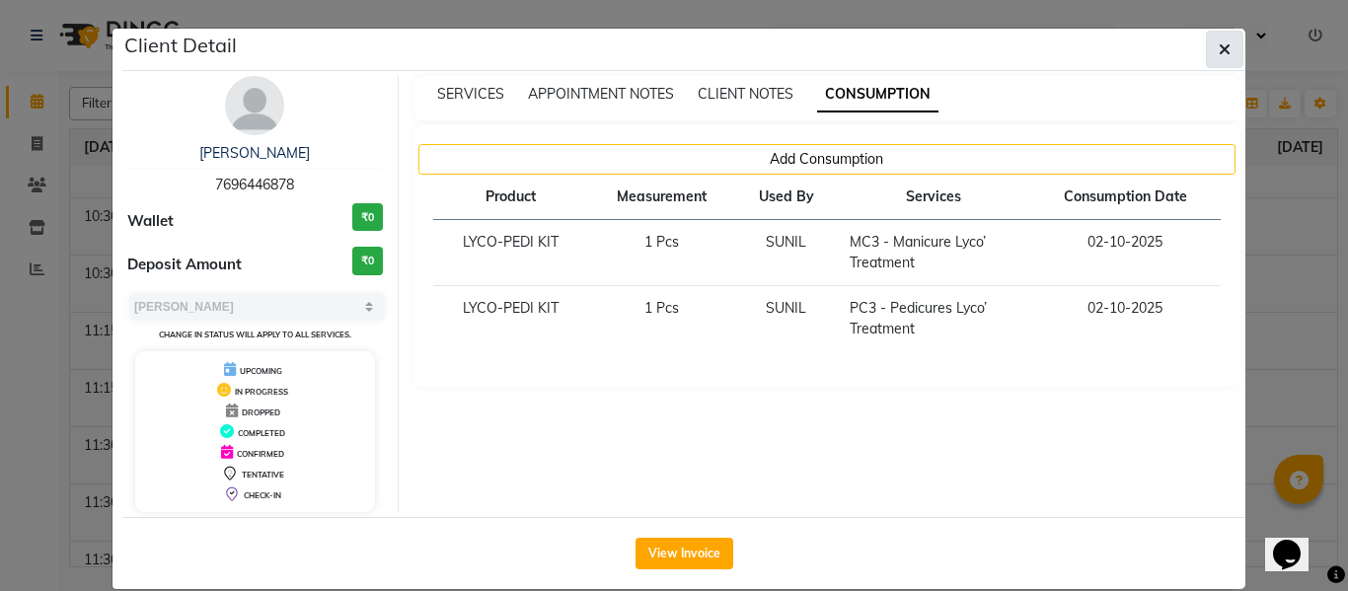
click at [1218, 41] on icon "button" at bounding box center [1224, 49] width 12 height 16
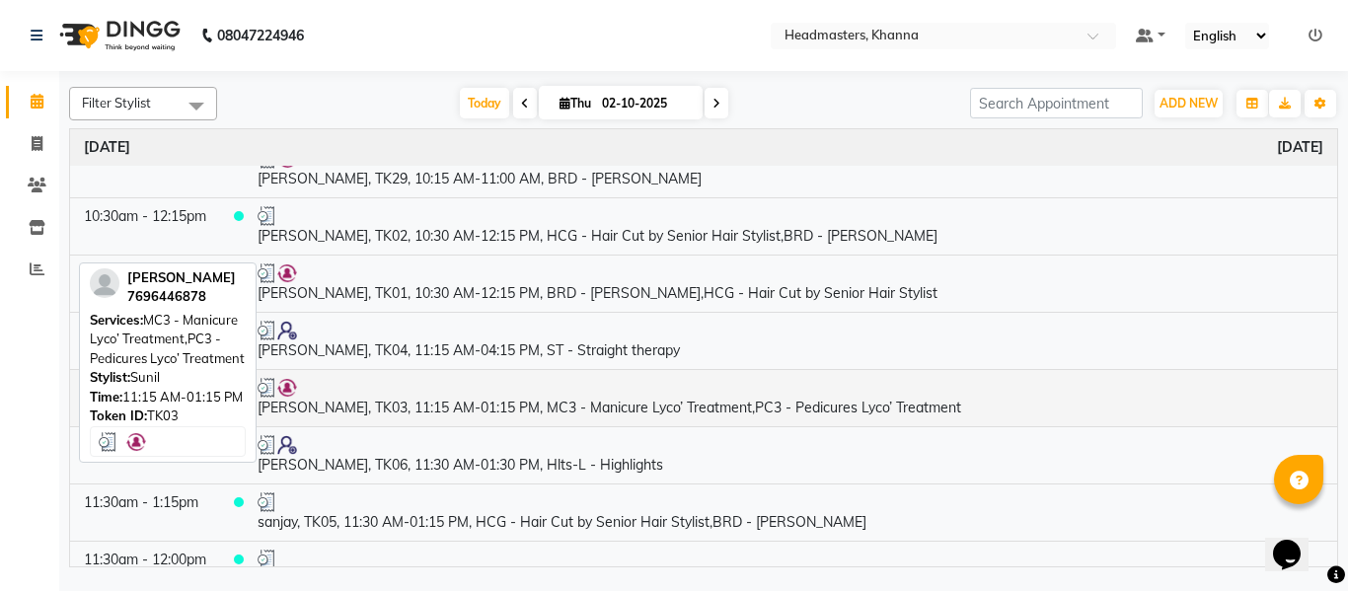
click at [682, 404] on td "[PERSON_NAME], TK03, 11:15 AM-01:15 PM, MC3 - Manicure Lyco’ Treatment,PC3 - Pe…" at bounding box center [790, 397] width 1093 height 57
select select "3"
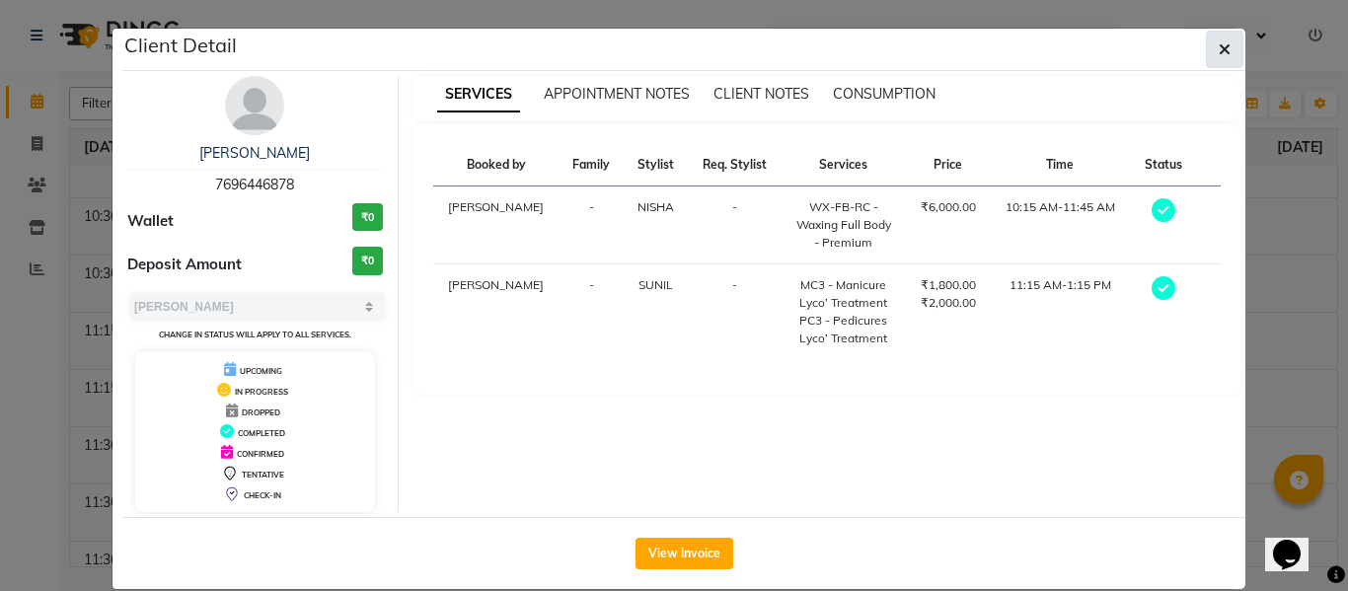
click at [1218, 40] on span "button" at bounding box center [1224, 49] width 12 height 20
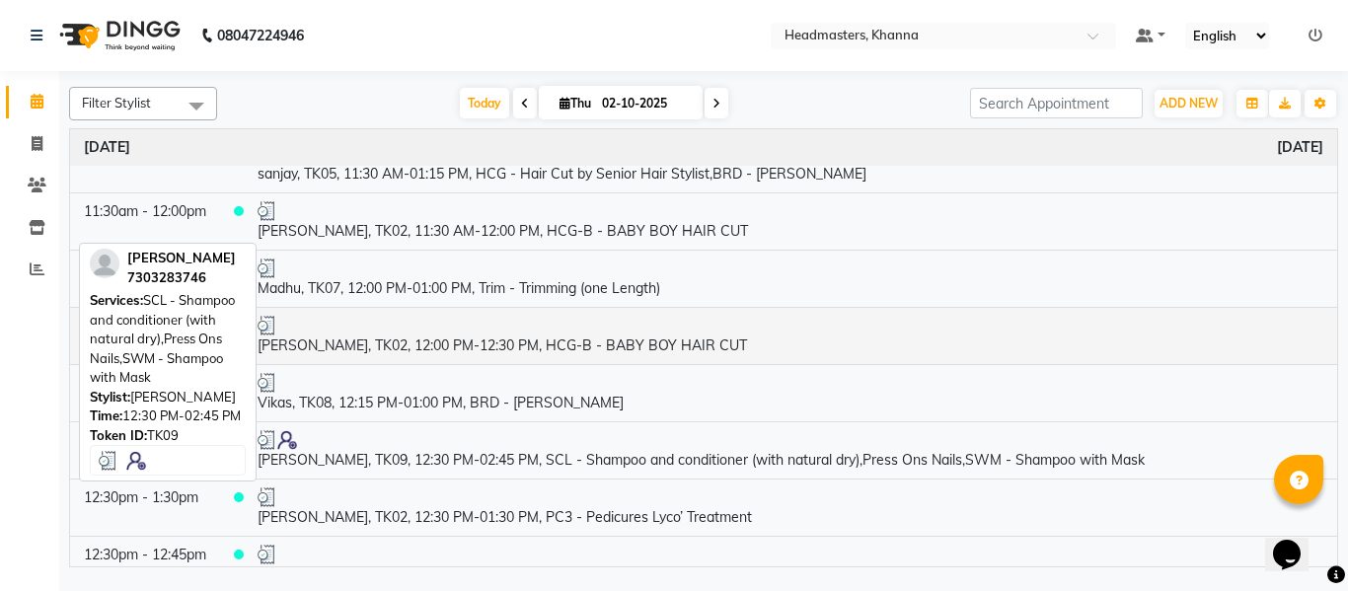
scroll to position [592, 0]
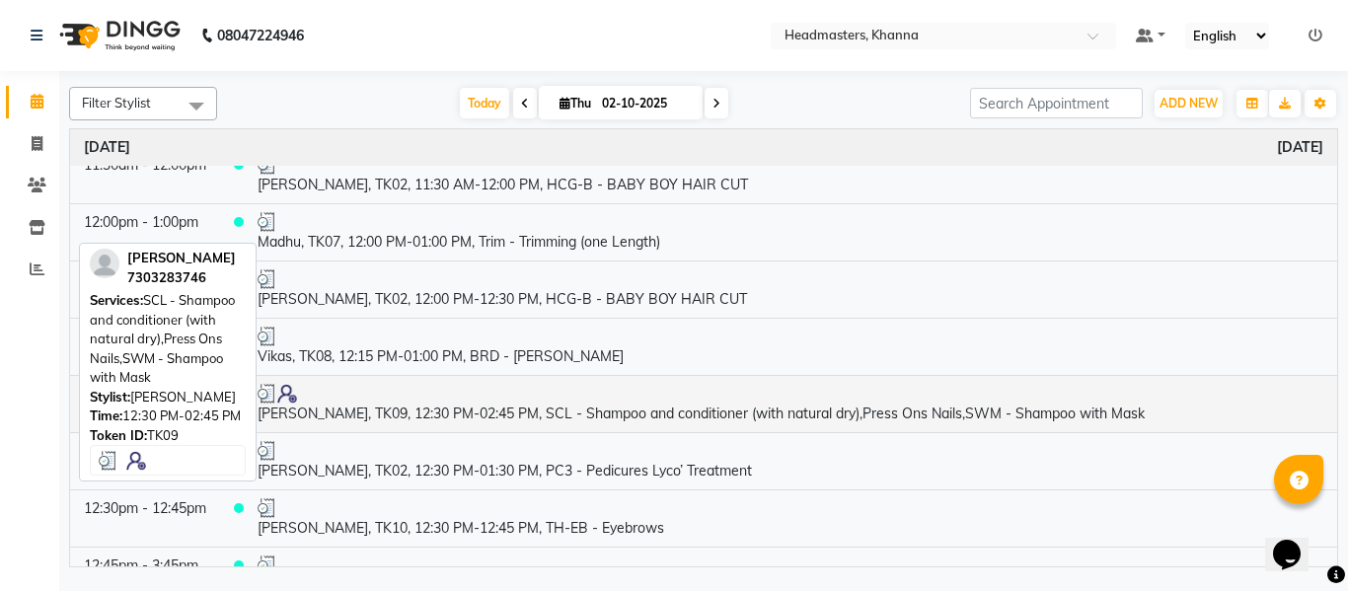
click at [552, 404] on td "[PERSON_NAME], TK09, 12:30 PM-02:45 PM, SCL - Shampoo and conditioner (with nat…" at bounding box center [790, 403] width 1093 height 57
select select "3"
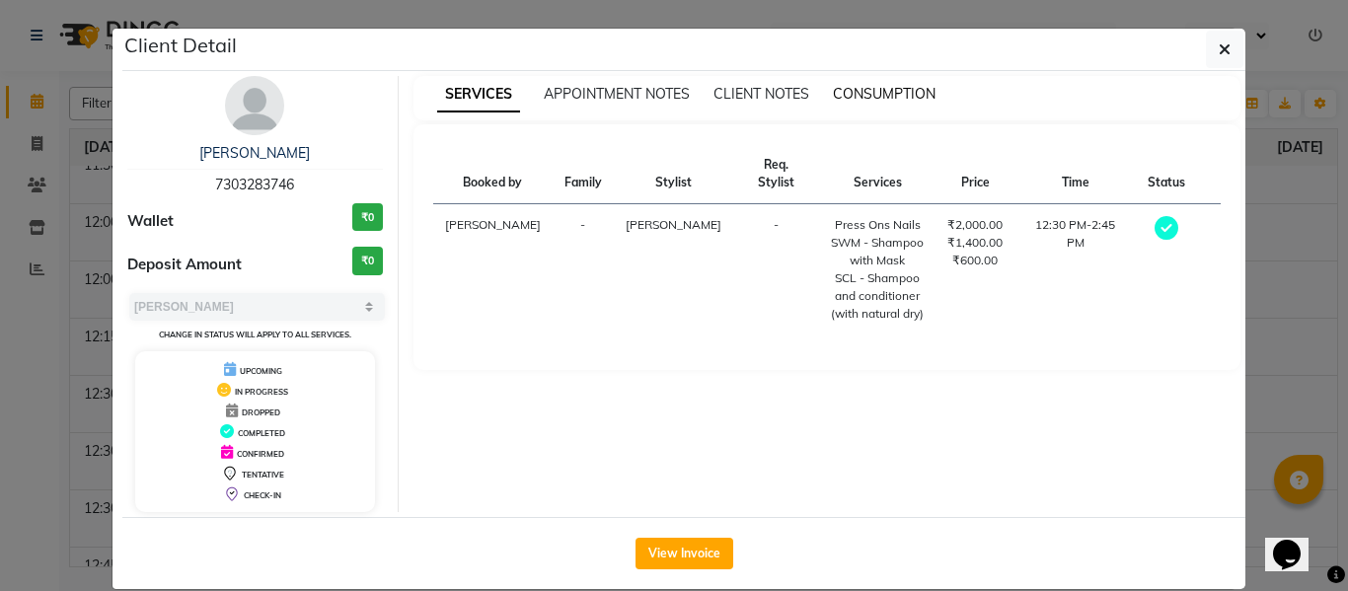
click at [873, 95] on span "CONSUMPTION" at bounding box center [884, 94] width 103 height 18
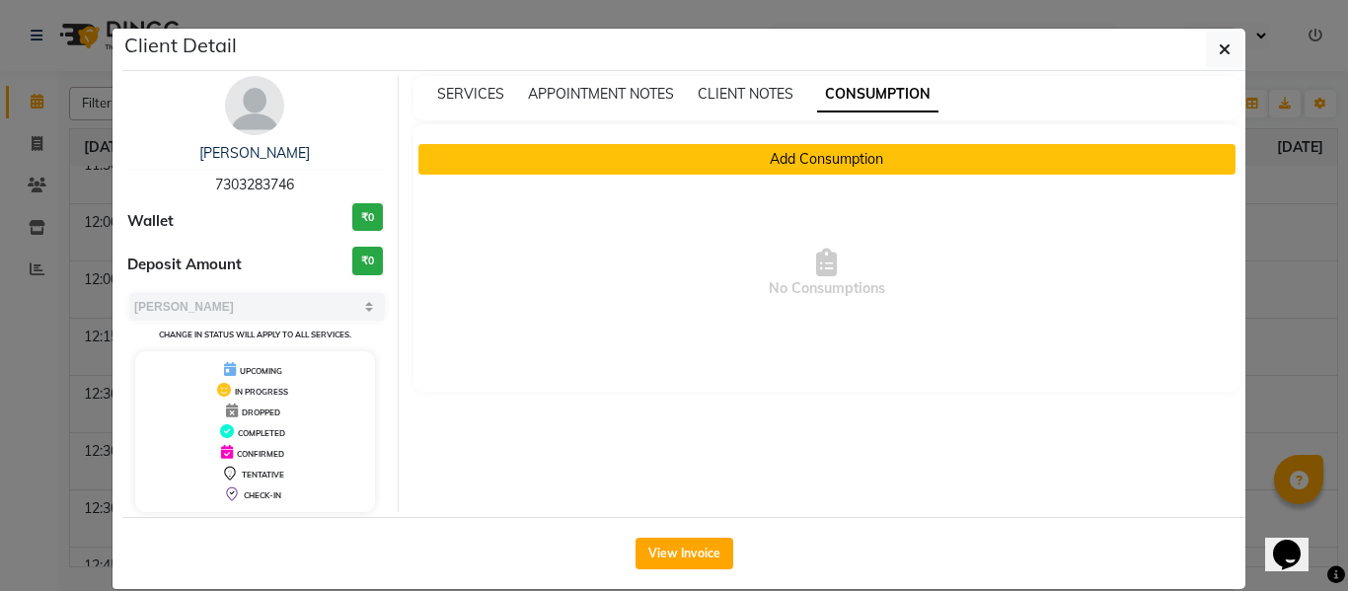
click at [822, 158] on button "Add Consumption" at bounding box center [827, 159] width 818 height 31
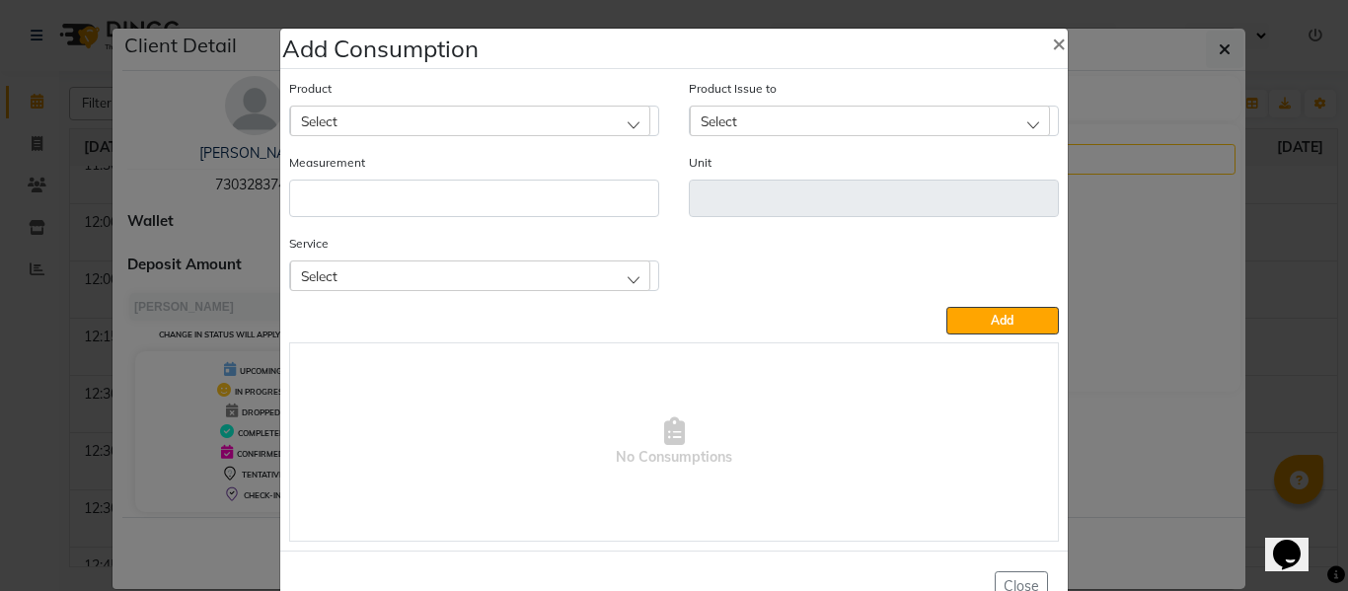
click at [524, 277] on div "Select" at bounding box center [470, 275] width 360 height 30
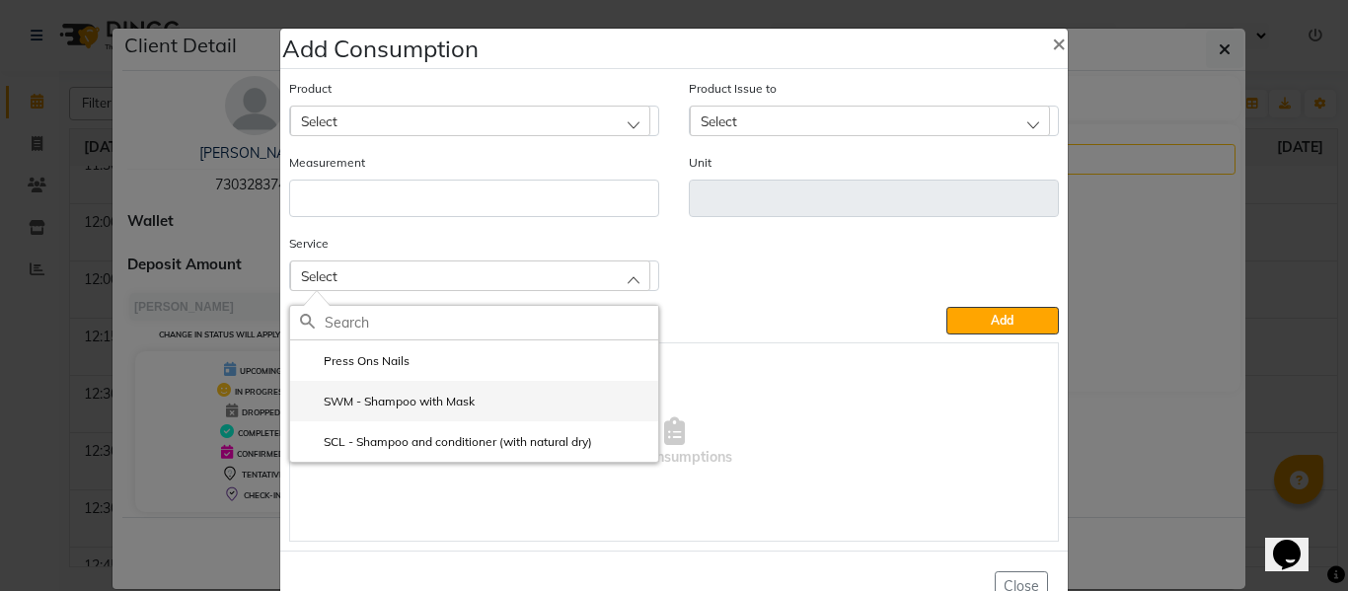
click at [430, 397] on label "SWM - Shampoo with Mask" at bounding box center [387, 402] width 175 height 18
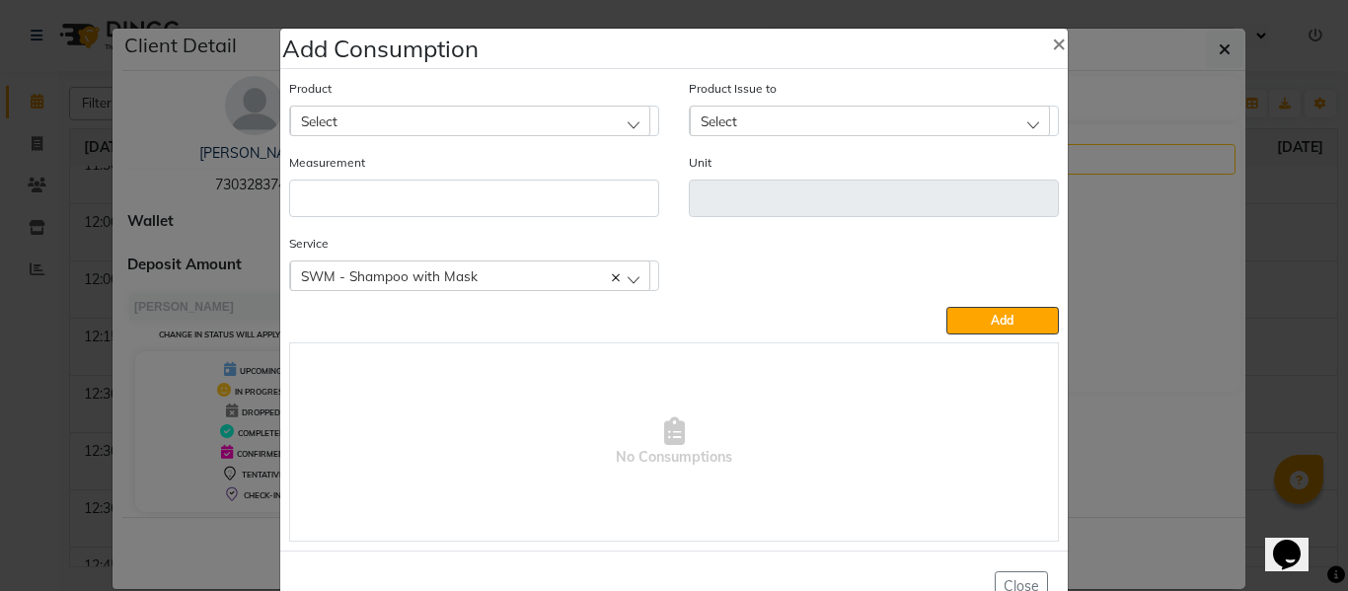
click at [497, 121] on div "Select" at bounding box center [470, 121] width 360 height 30
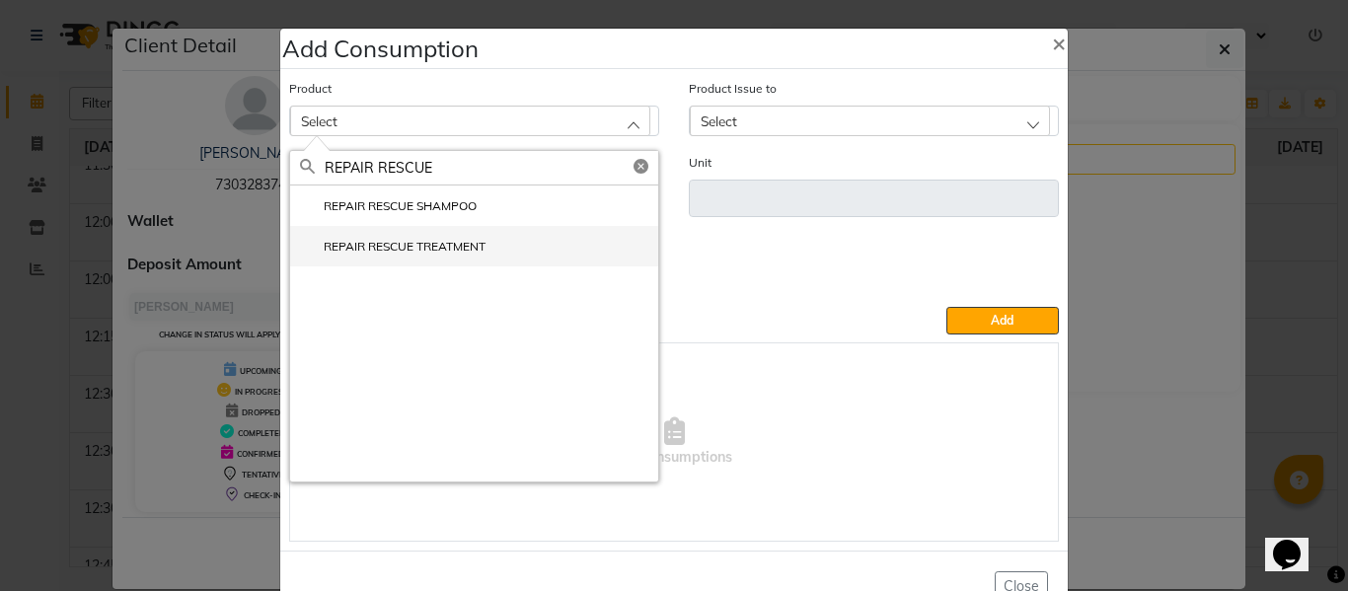
type input "REPAIR RESCUE"
click at [402, 245] on label "REPAIR RESCUE TREATMENT" at bounding box center [392, 247] width 185 height 18
type input "ML"
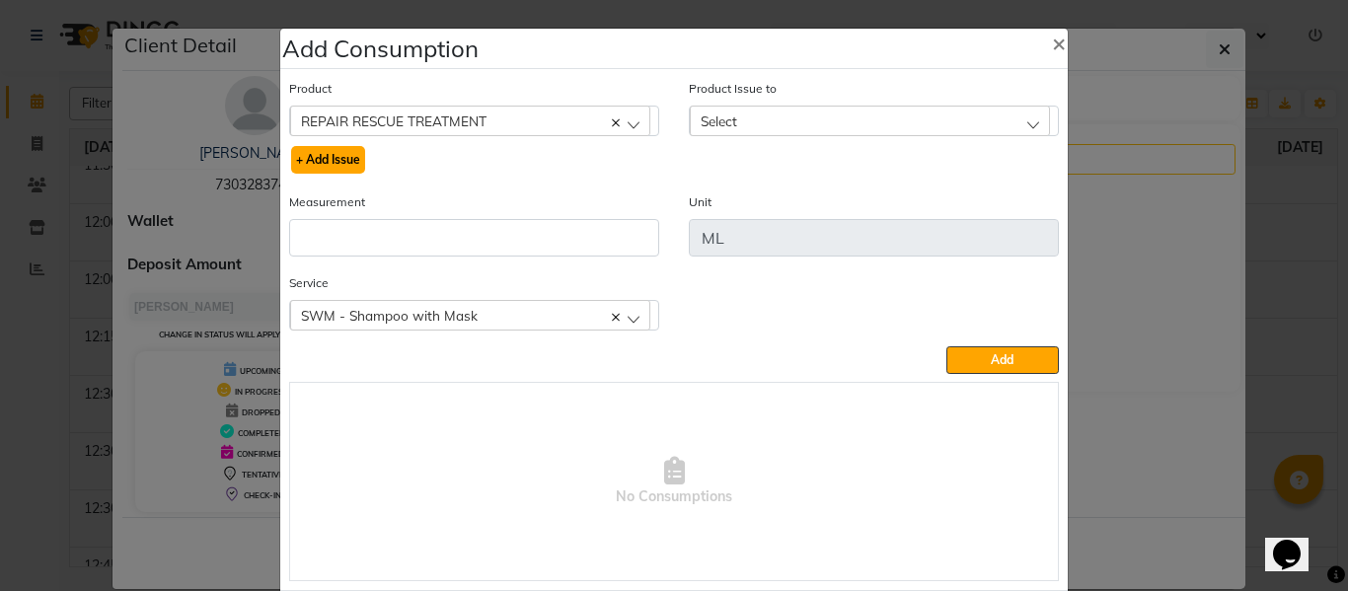
click at [317, 158] on button "+ Add Issue" at bounding box center [328, 160] width 74 height 28
select select
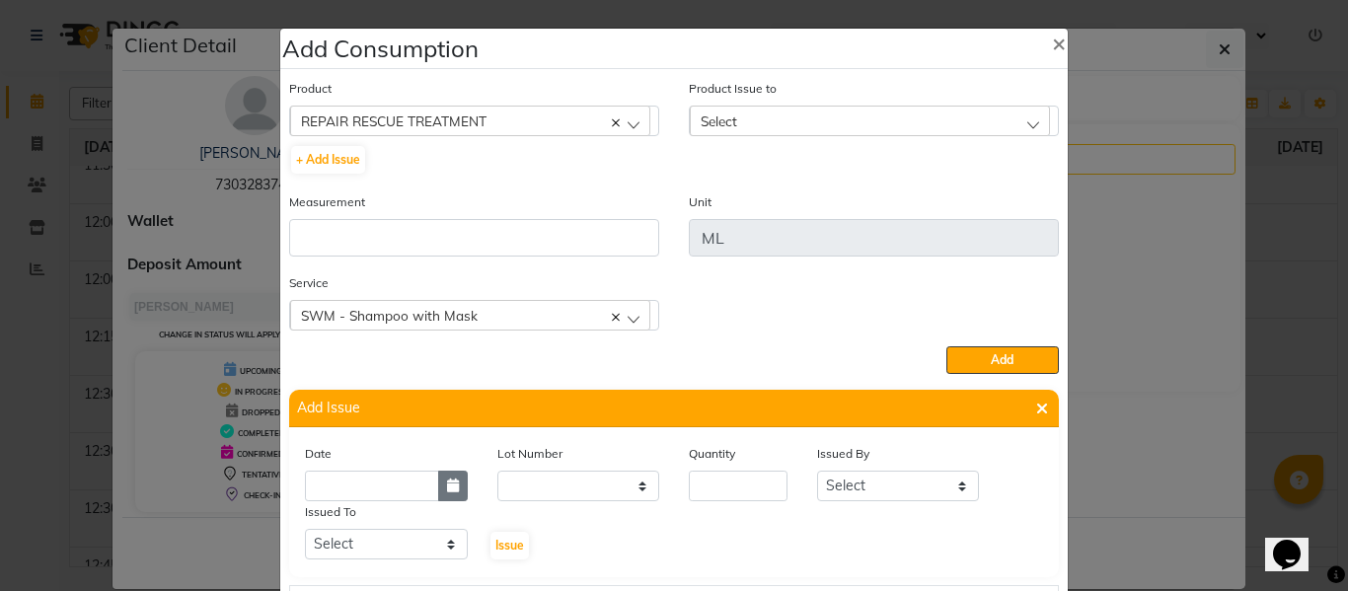
click at [447, 492] on button "button" at bounding box center [453, 486] width 30 height 31
select select "10"
select select "2025"
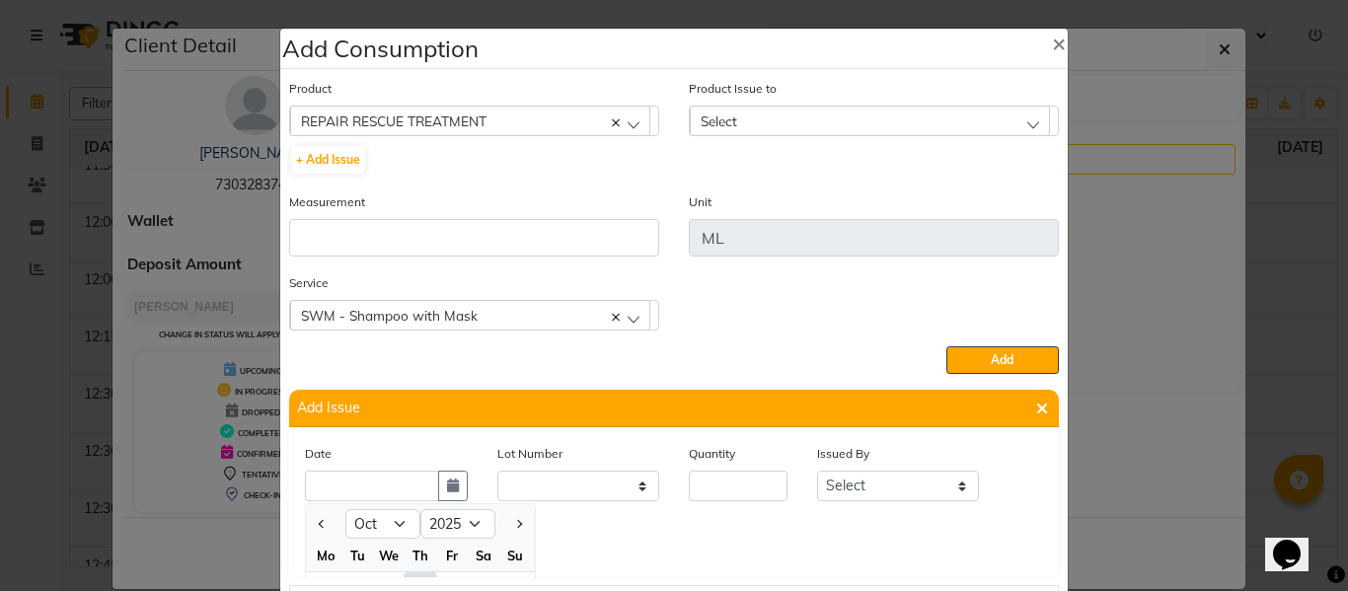
scroll to position [27, 0]
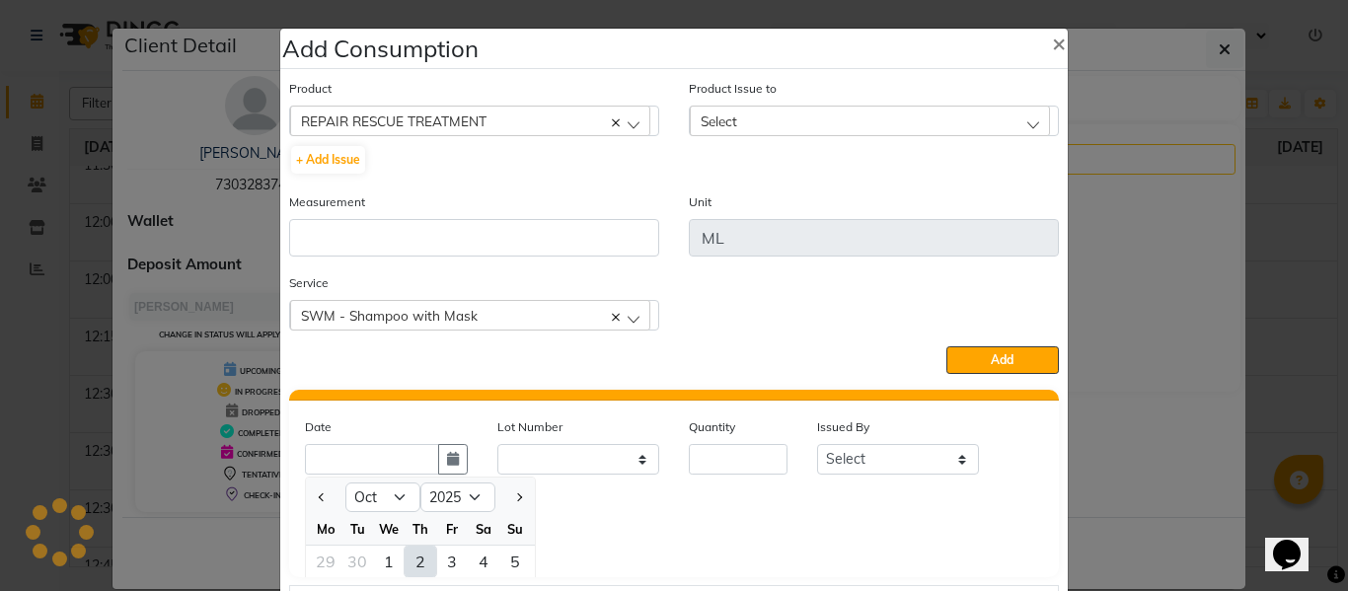
click at [409, 563] on div "2" at bounding box center [420, 562] width 32 height 32
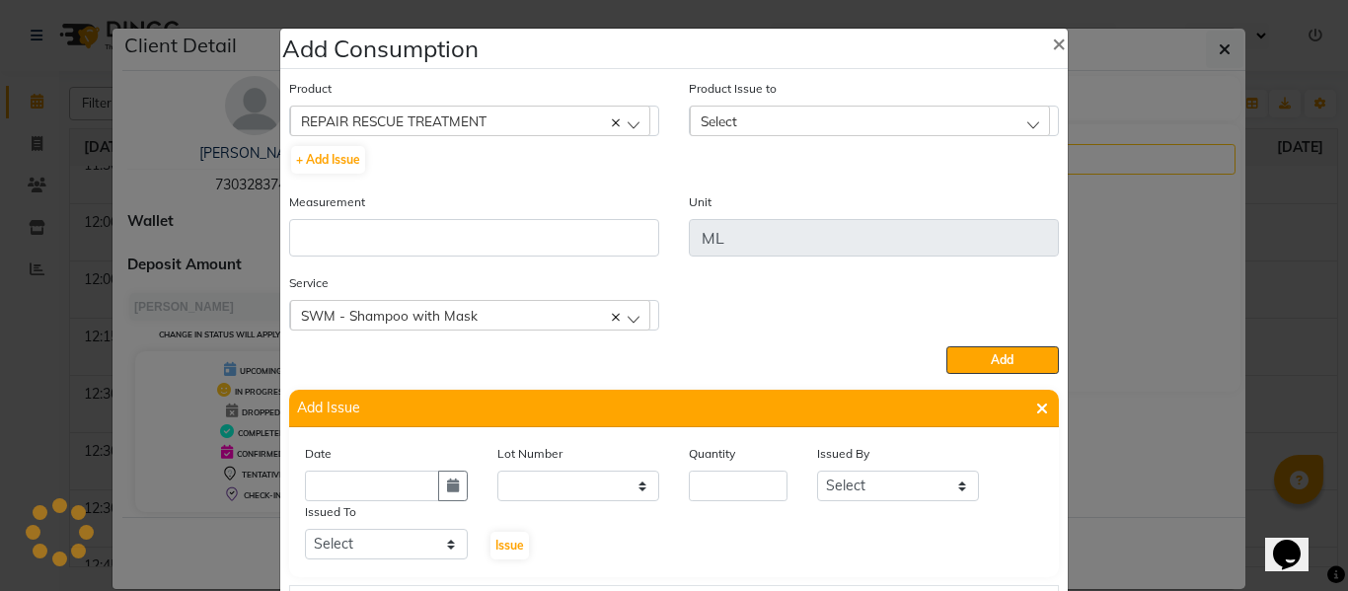
type input "02-10-2025"
click at [741, 483] on input "number" at bounding box center [738, 486] width 99 height 31
type input "62"
click at [865, 486] on select "Select ABHISHEK ajay [PERSON_NAME] [PERSON_NAME] [PERSON_NAME] [PERSON_NAME] HE…" at bounding box center [898, 486] width 163 height 31
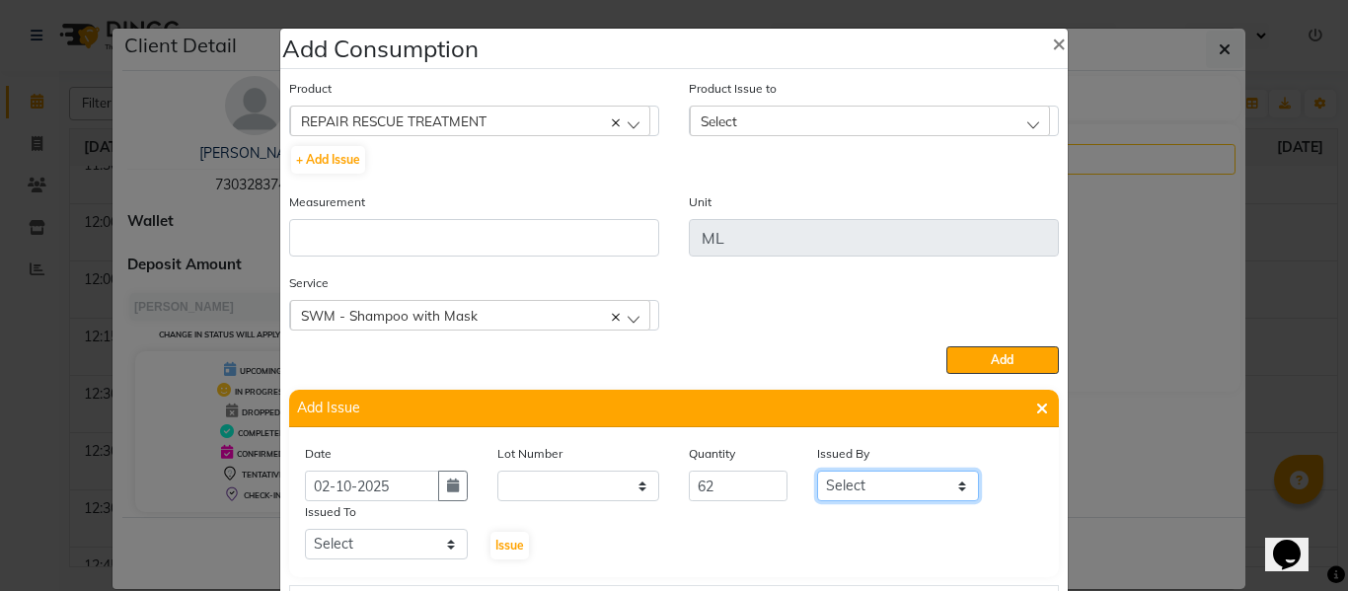
select select "82726"
click at [817, 471] on select "Select ABHISHEK ajay [PERSON_NAME] [PERSON_NAME] [PERSON_NAME] [PERSON_NAME] HE…" at bounding box center [898, 486] width 163 height 31
click at [389, 546] on select "Select ABHISHEK ajay [PERSON_NAME] [PERSON_NAME] [PERSON_NAME] [PERSON_NAME] HE…" at bounding box center [386, 544] width 163 height 31
select select "60805"
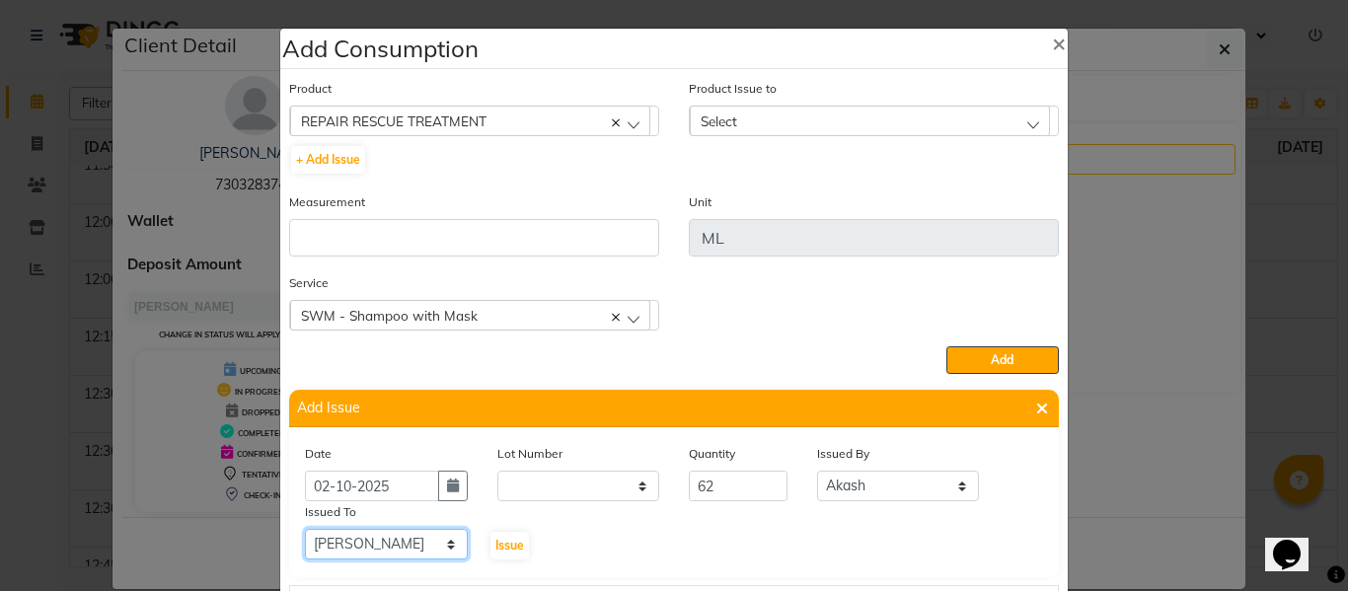
click at [305, 529] on select "Select ABHISHEK ajay [PERSON_NAME] [PERSON_NAME] [PERSON_NAME] [PERSON_NAME] HE…" at bounding box center [386, 544] width 163 height 31
click at [503, 538] on span "Issue" at bounding box center [509, 545] width 29 height 15
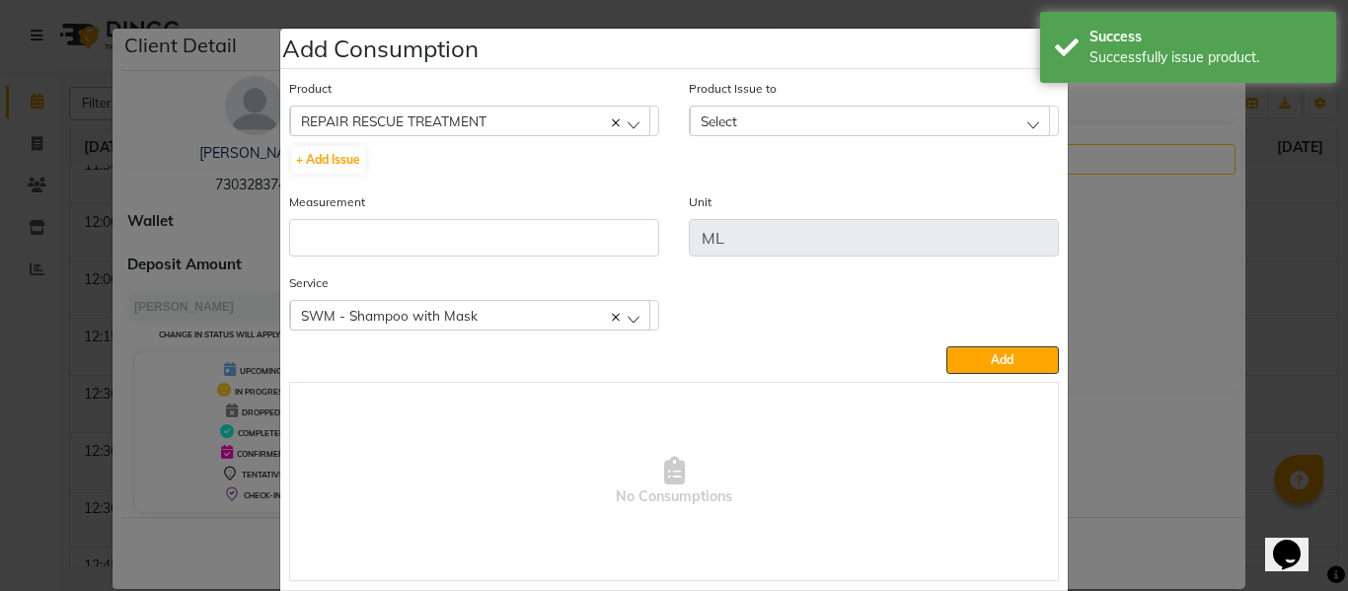
click at [721, 107] on div "Select" at bounding box center [870, 121] width 360 height 30
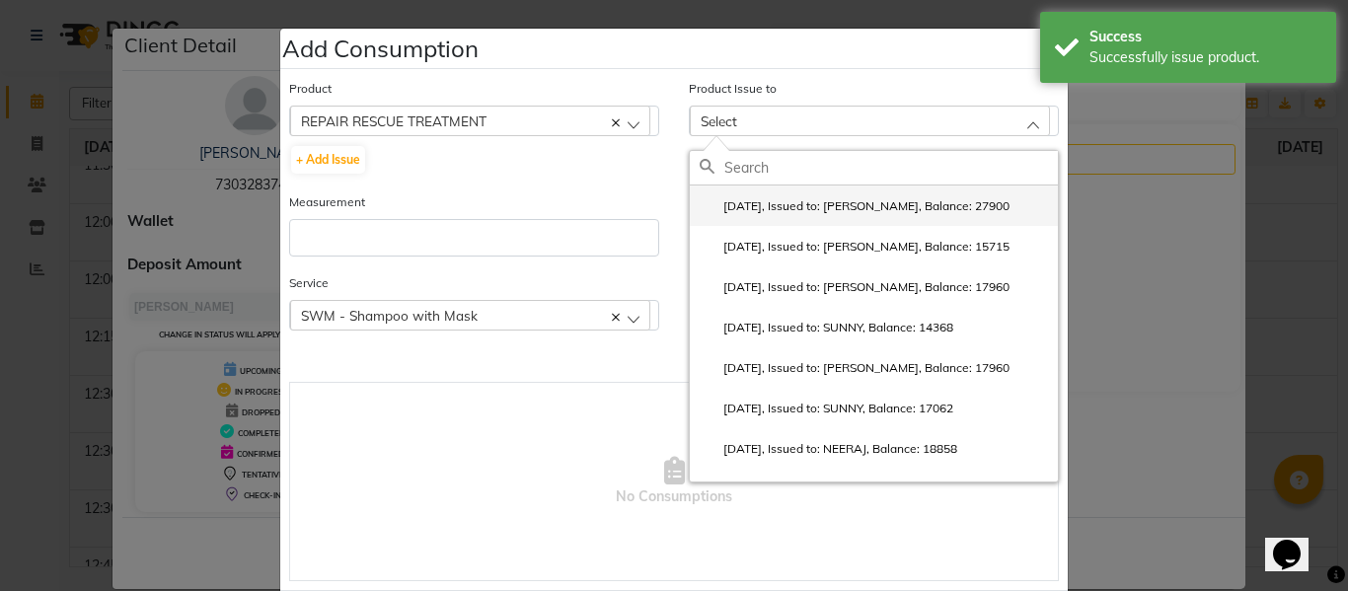
click at [788, 201] on label "2025-10-02, Issued to: AKHIL, Balance: 27900" at bounding box center [854, 206] width 310 height 18
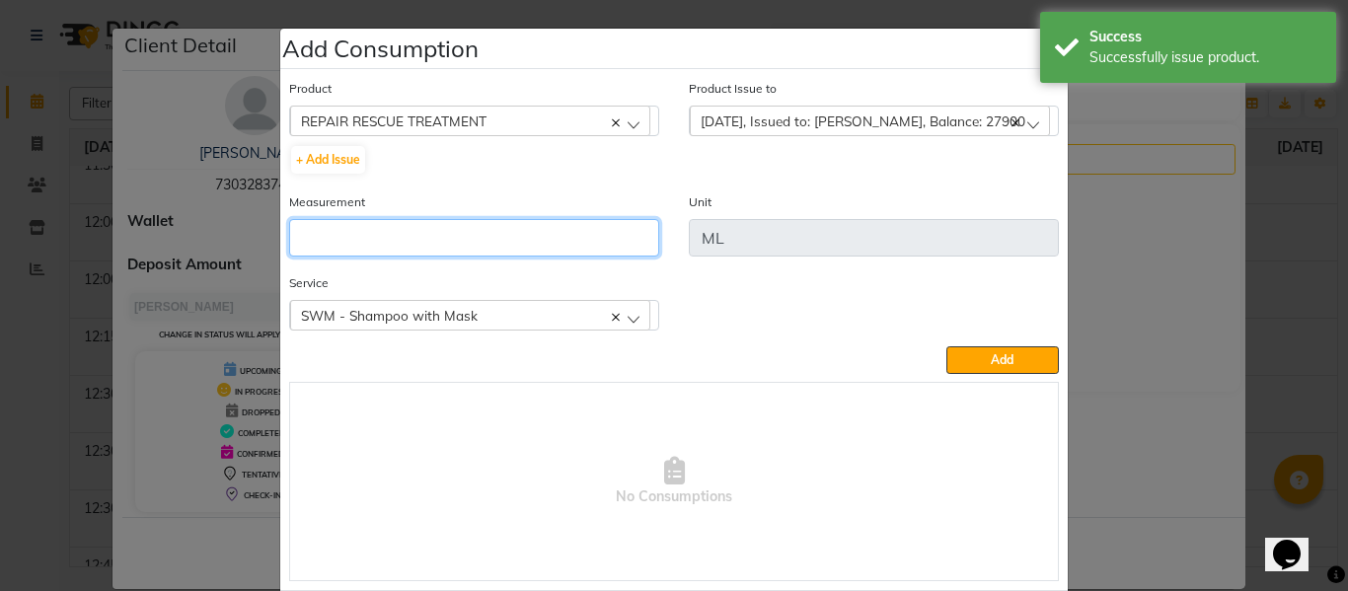
click at [502, 235] on input "number" at bounding box center [474, 237] width 370 height 37
type input "62"
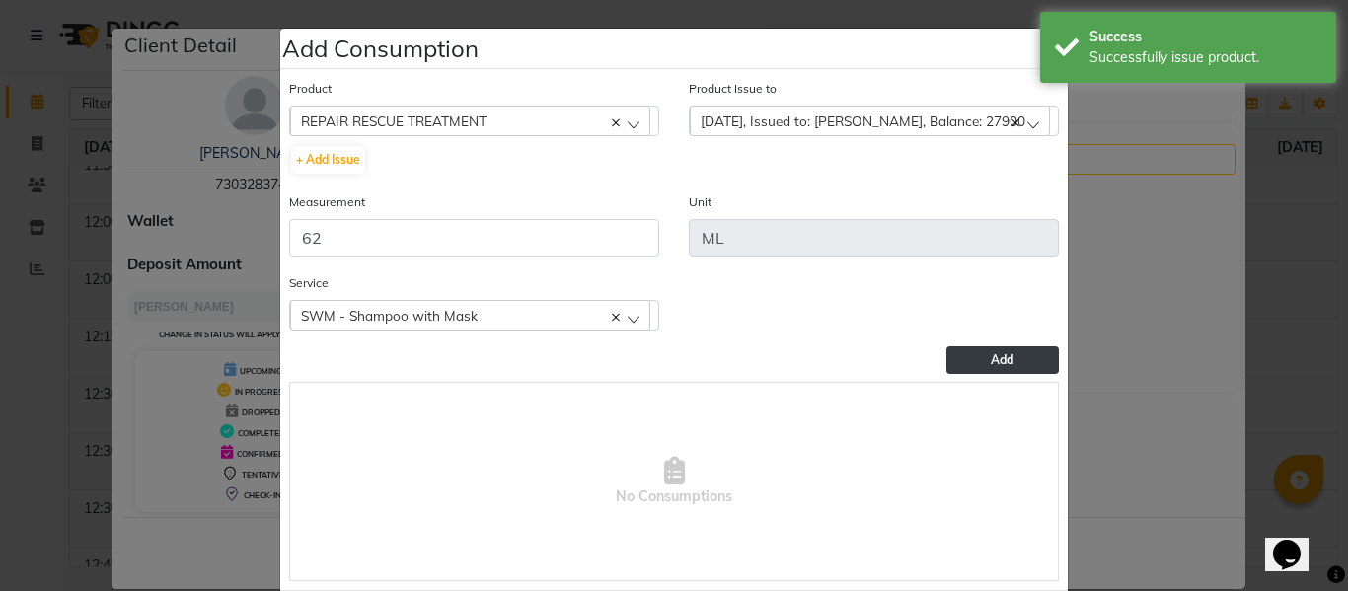
click at [972, 350] on button "Add" at bounding box center [1002, 360] width 112 height 28
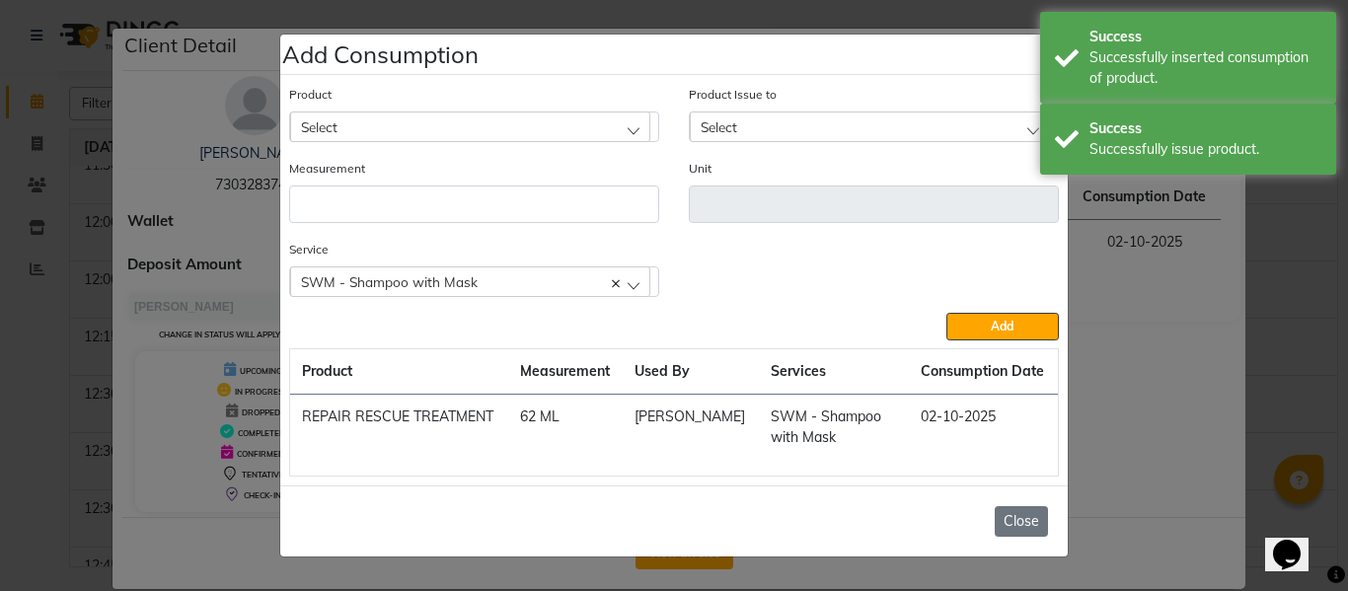
click at [1031, 513] on button "Close" at bounding box center [1020, 521] width 53 height 31
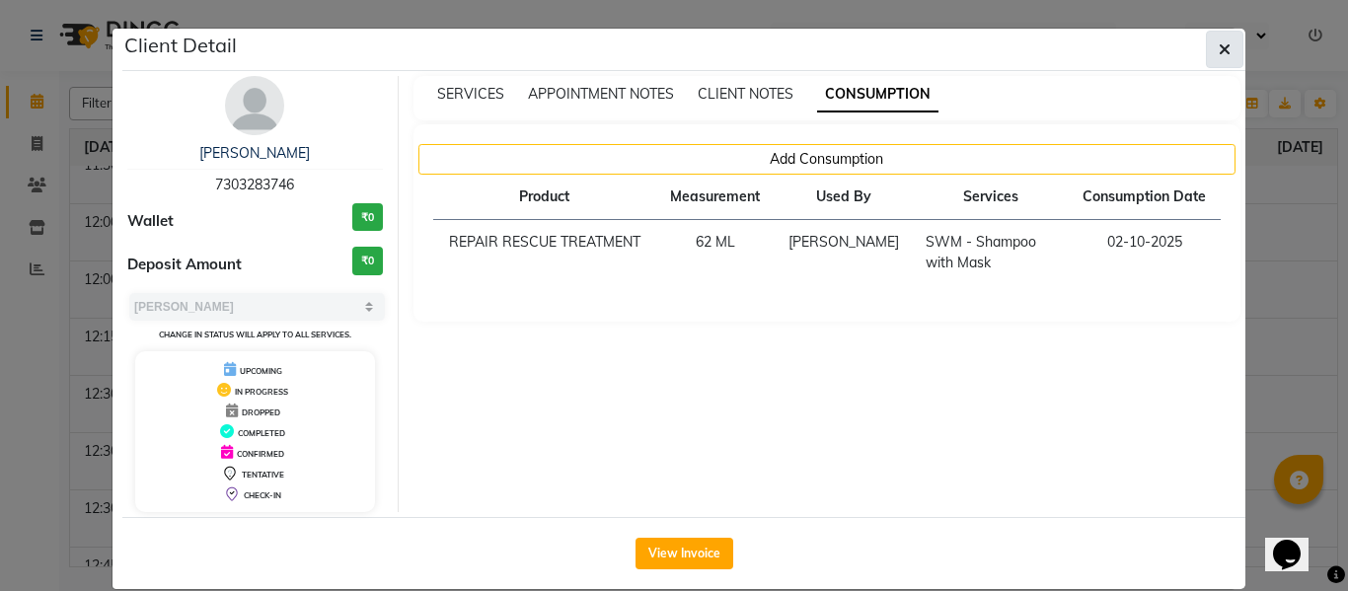
click at [1208, 43] on button "button" at bounding box center [1224, 49] width 37 height 37
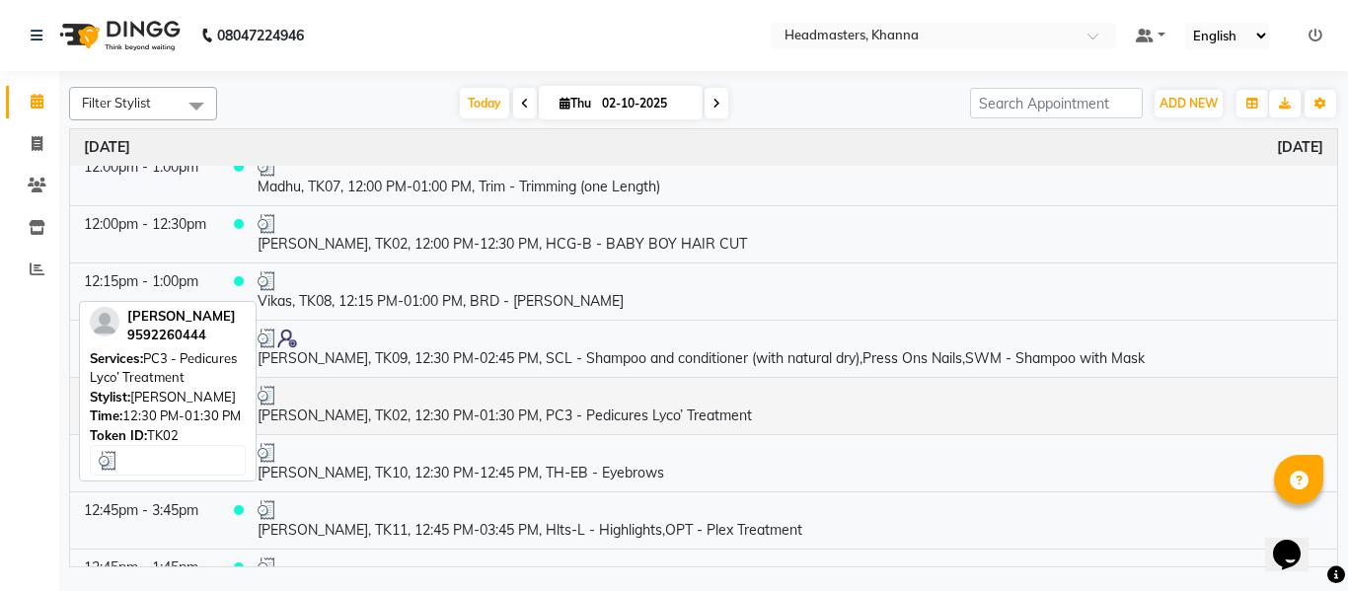
scroll to position [691, 0]
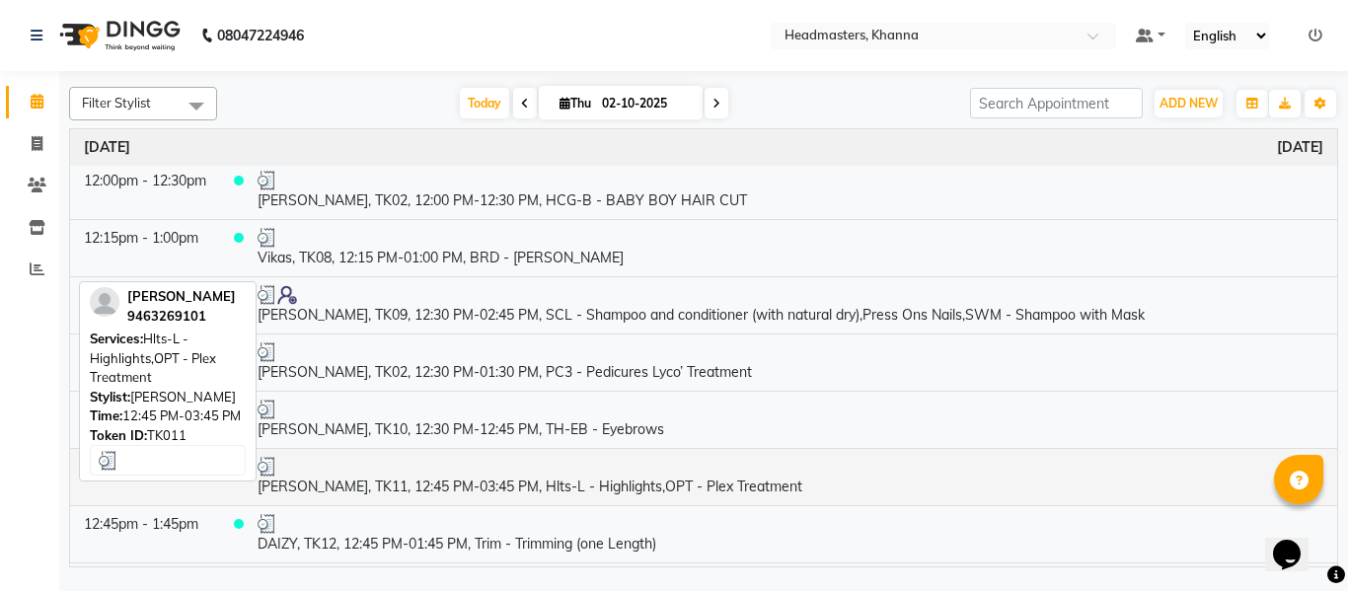
click at [552, 484] on td "[PERSON_NAME], TK11, 12:45 PM-03:45 PM, Hlts-L - Highlights,OPT - Plex Treatment" at bounding box center [790, 476] width 1093 height 57
select select "3"
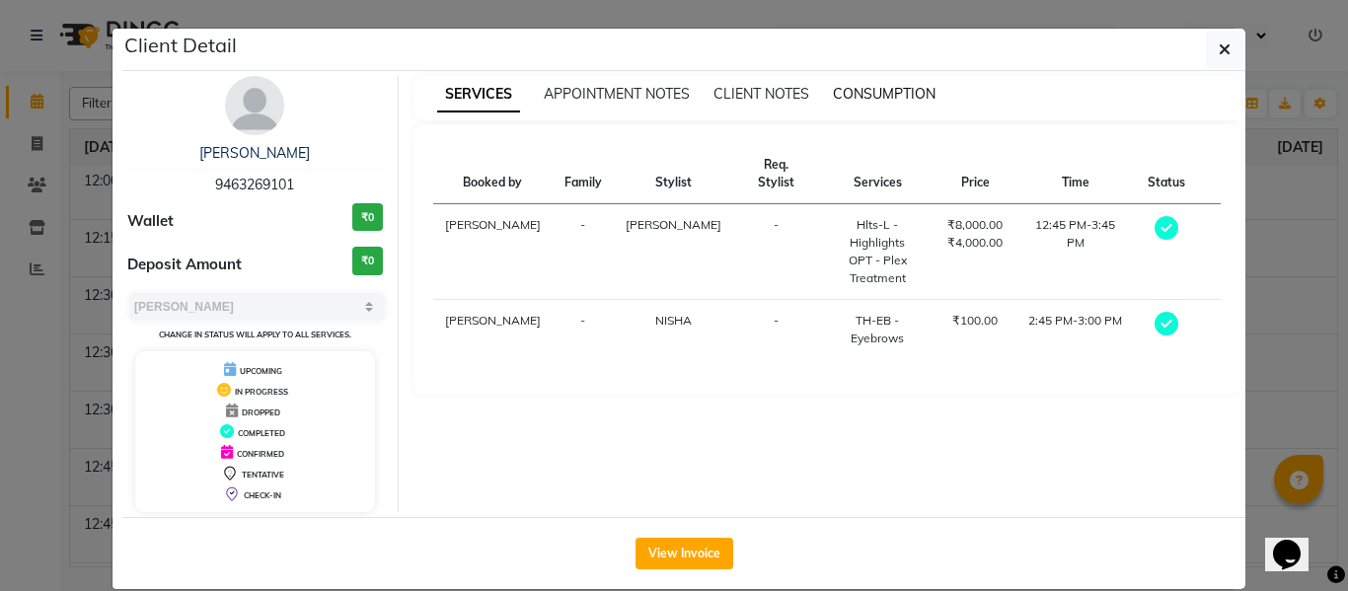
click at [883, 94] on span "CONSUMPTION" at bounding box center [884, 94] width 103 height 18
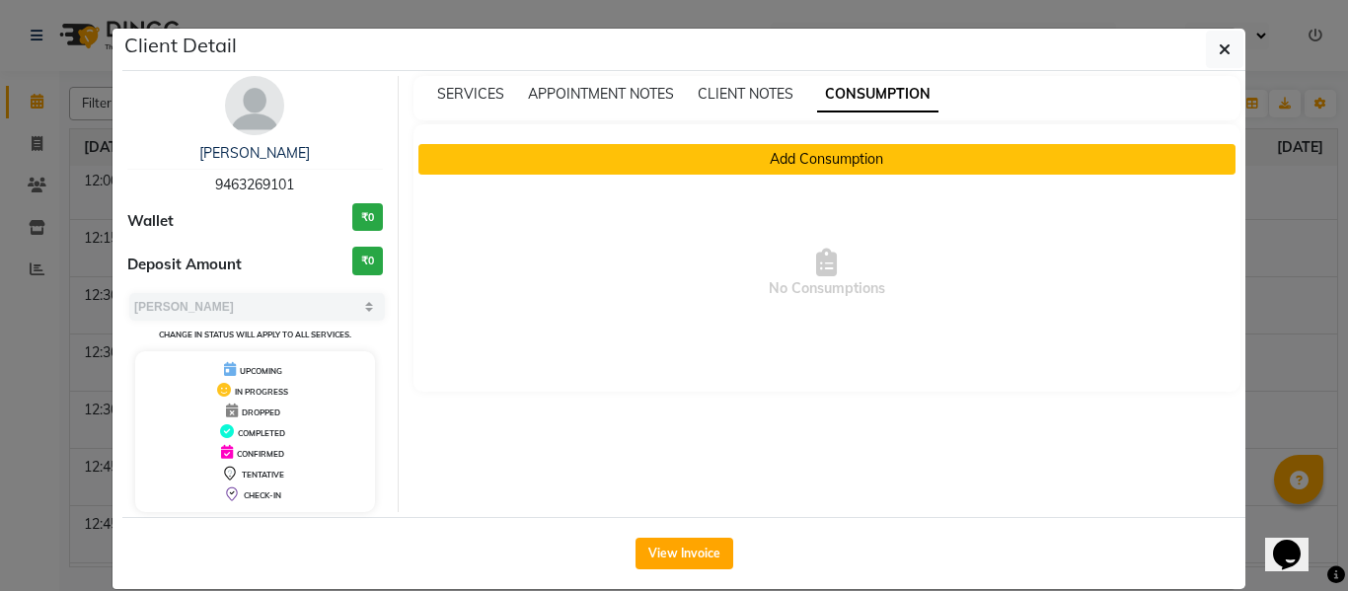
click at [727, 160] on button "Add Consumption" at bounding box center [827, 159] width 818 height 31
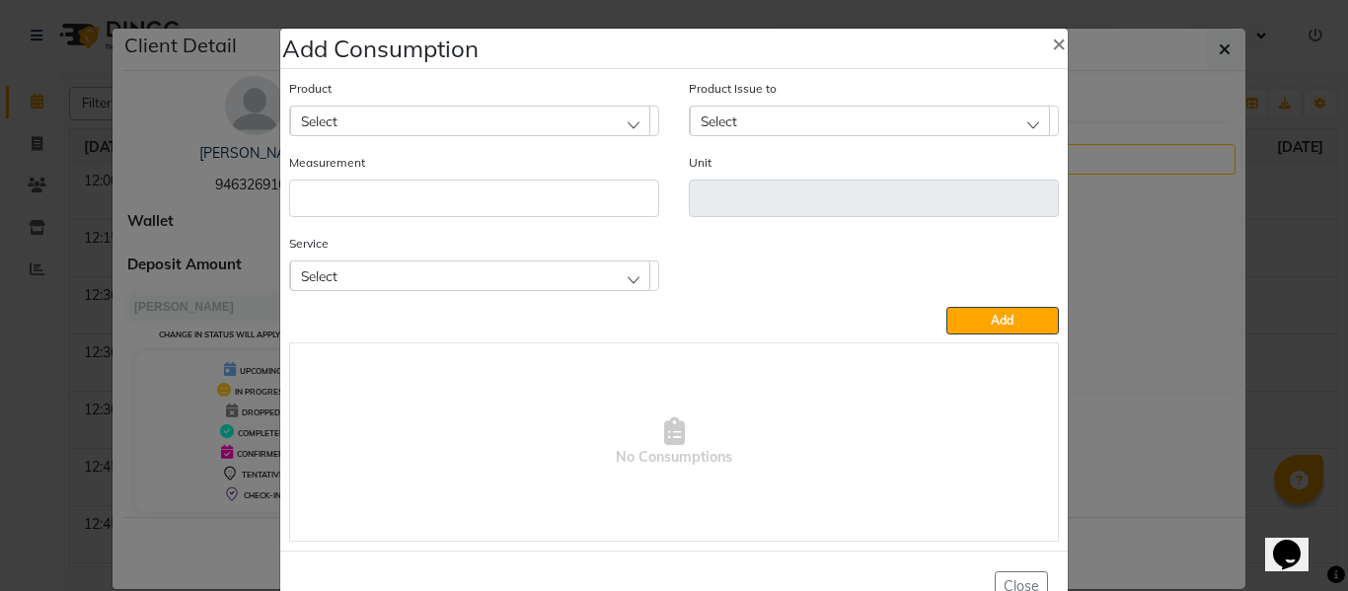
click at [518, 281] on div "Select" at bounding box center [470, 275] width 360 height 30
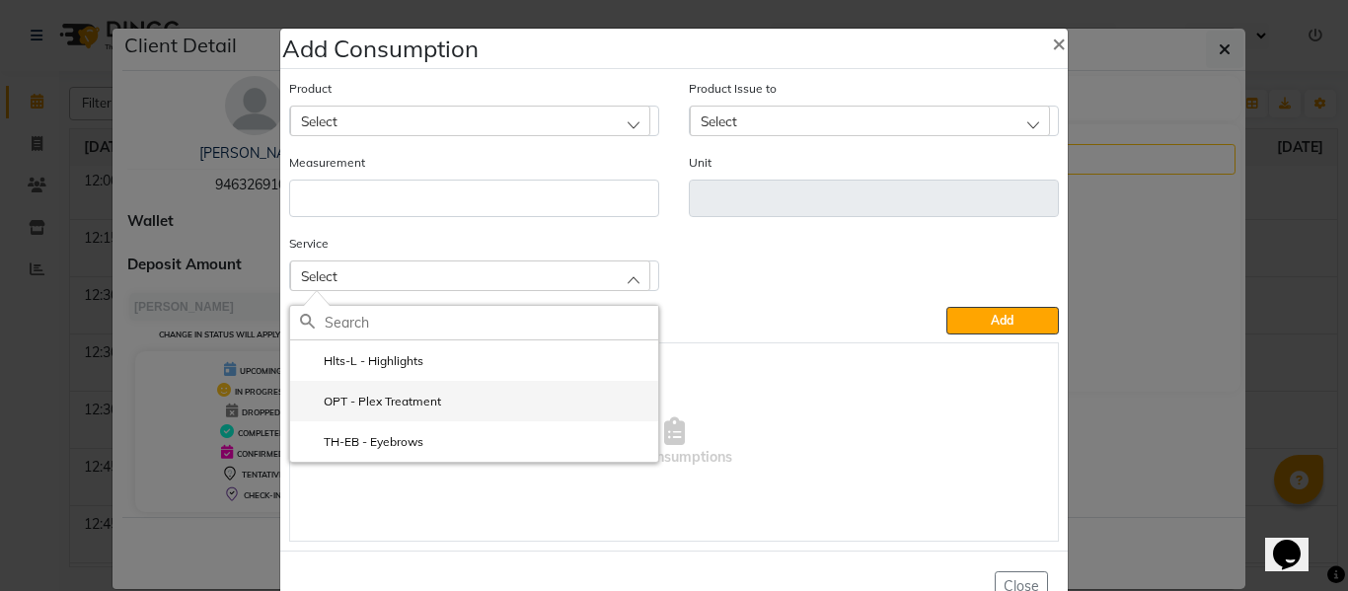
click at [406, 389] on li "OPT - Plex Treatment" at bounding box center [474, 401] width 368 height 40
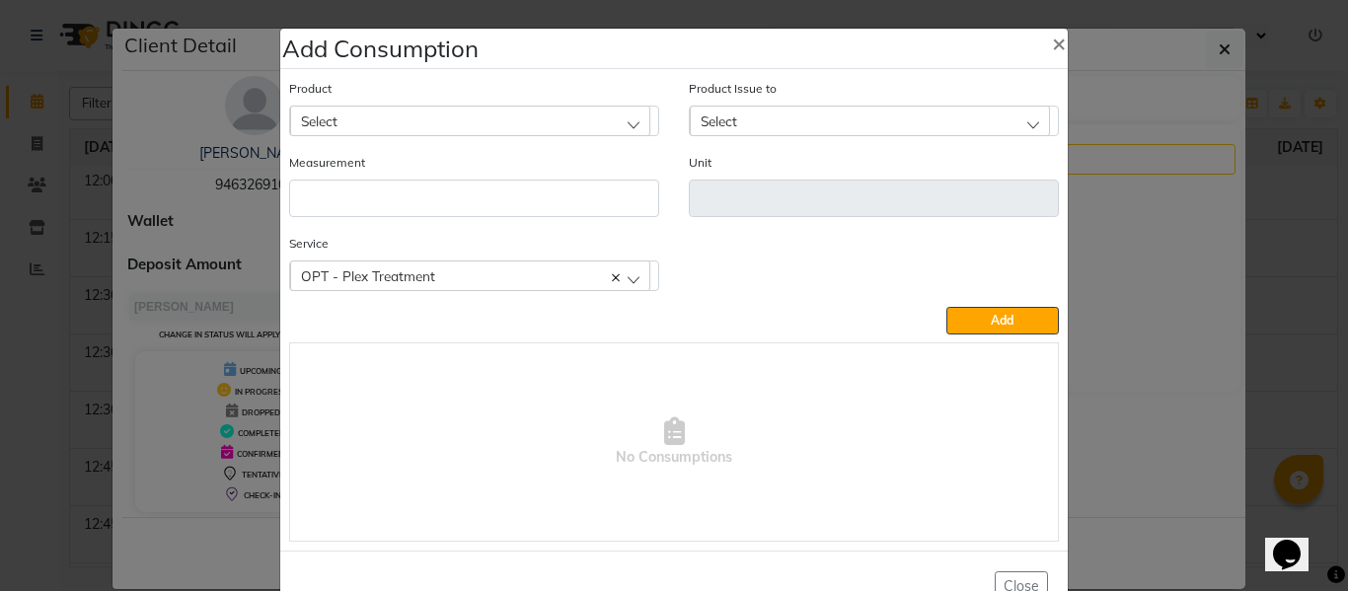
click at [438, 124] on div "Select" at bounding box center [470, 121] width 360 height 30
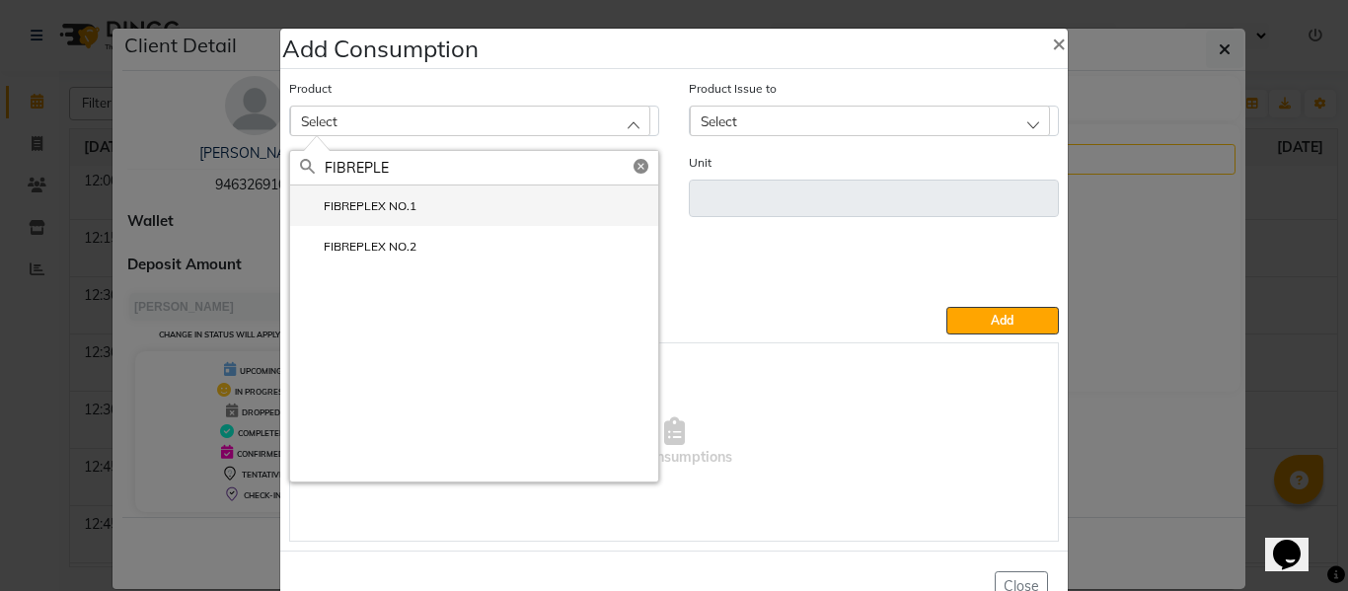
type input "FIBREPLE"
click at [396, 199] on label "FIBREPLEX NO.1" at bounding box center [358, 206] width 116 height 18
type input "ML"
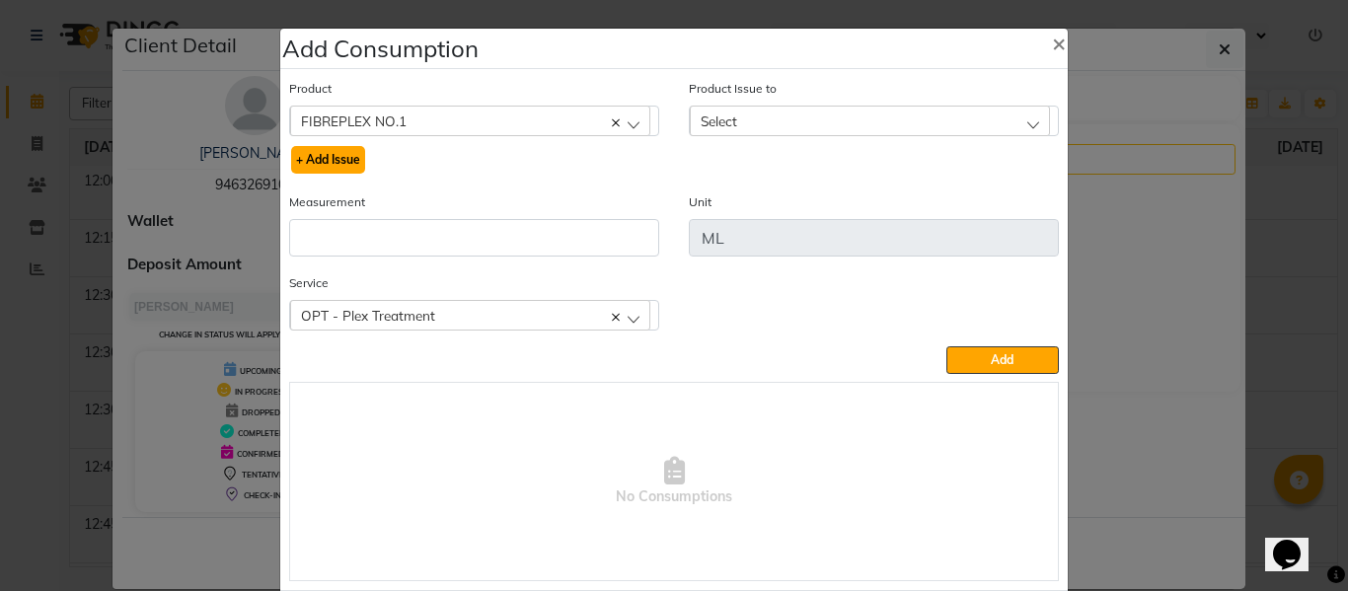
click at [318, 155] on button "+ Add Issue" at bounding box center [328, 160] width 74 height 28
select select
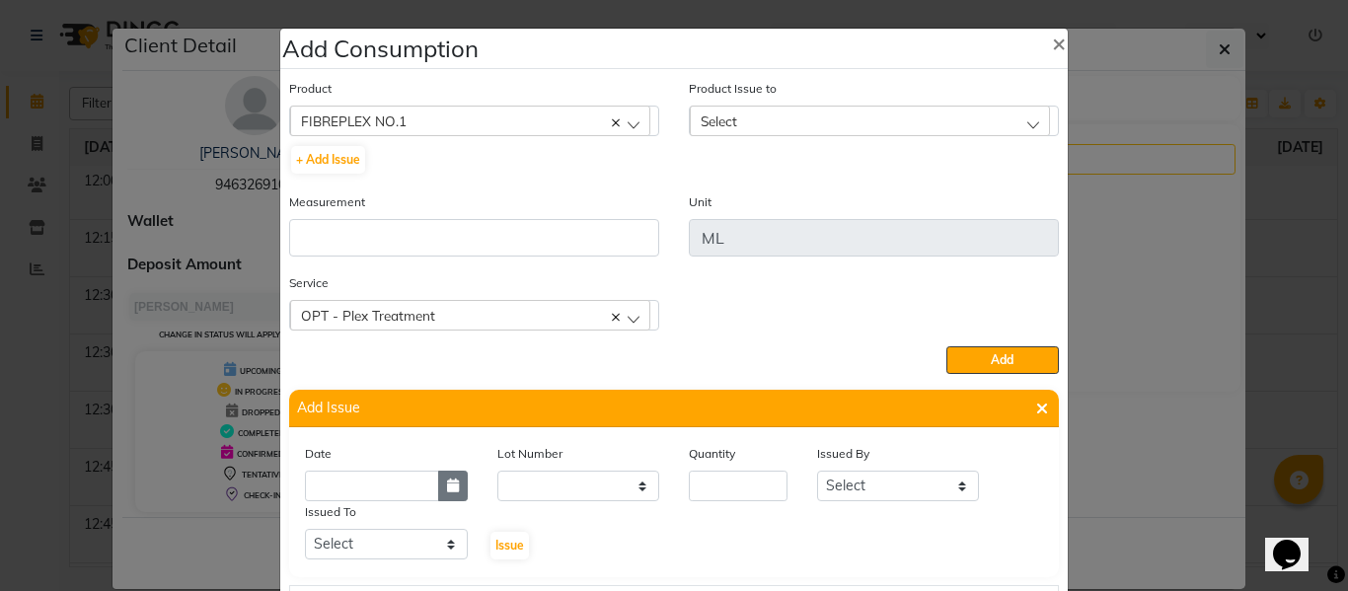
click at [438, 485] on button "button" at bounding box center [453, 486] width 30 height 31
select select "10"
select select "2025"
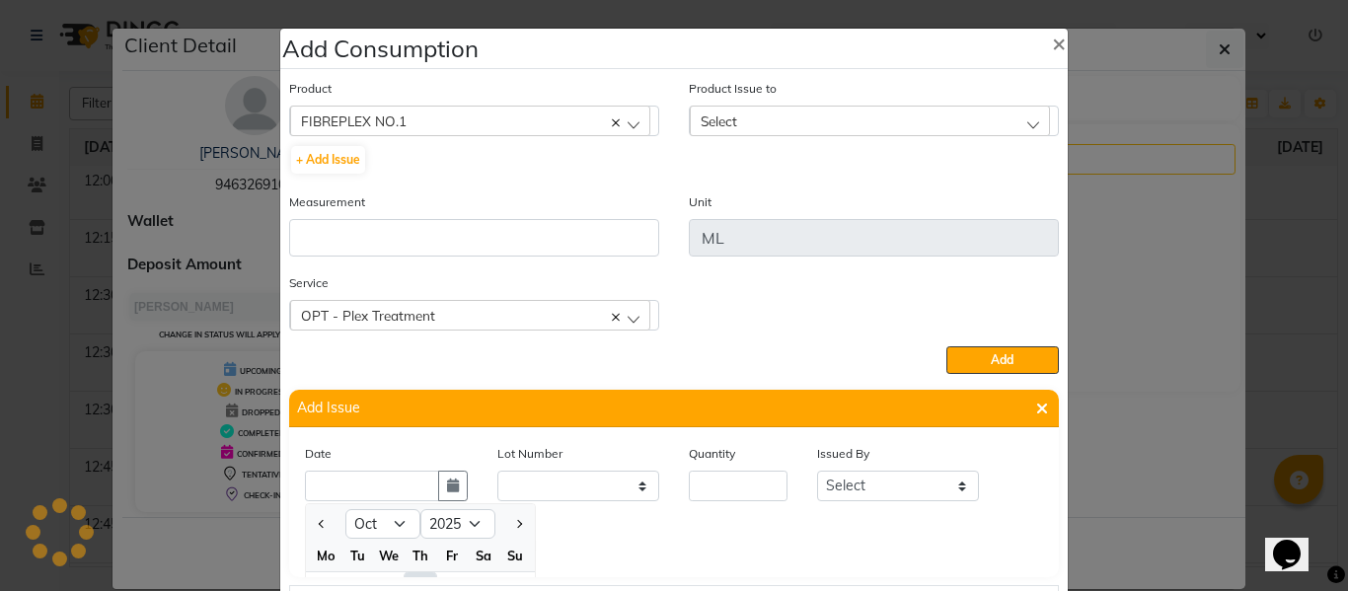
scroll to position [27, 0]
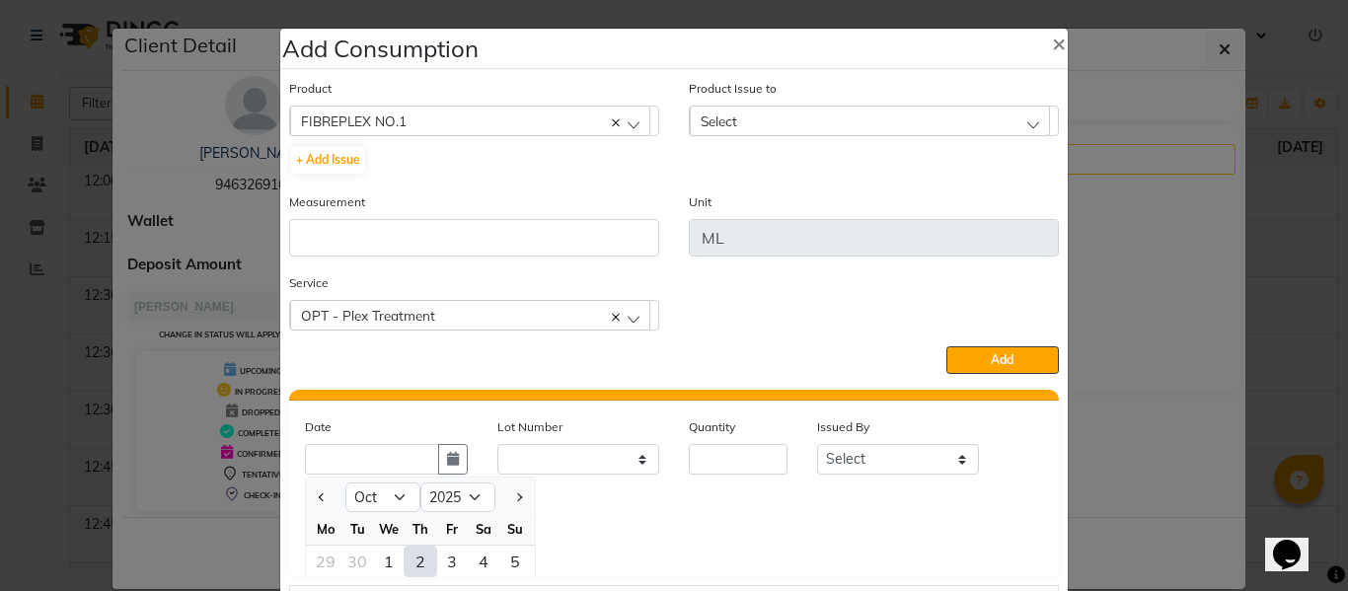
click at [413, 557] on div "2" at bounding box center [420, 562] width 32 height 32
type input "02-10-2025"
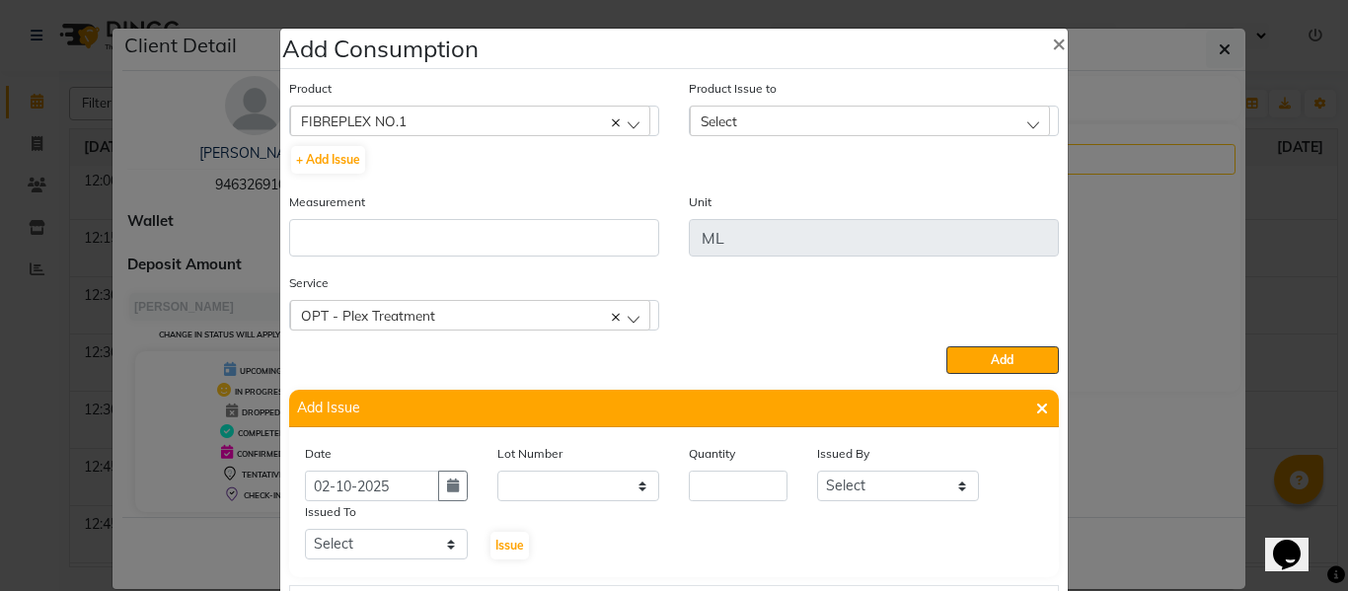
scroll to position [0, 0]
click at [740, 478] on input "number" at bounding box center [738, 486] width 99 height 31
type input "6"
drag, startPoint x: 866, startPoint y: 481, endPoint x: 868, endPoint y: 472, distance: 10.1
click at [866, 481] on select "Select ABHISHEK ajay [PERSON_NAME] [PERSON_NAME] [PERSON_NAME] [PERSON_NAME] HE…" at bounding box center [898, 486] width 163 height 31
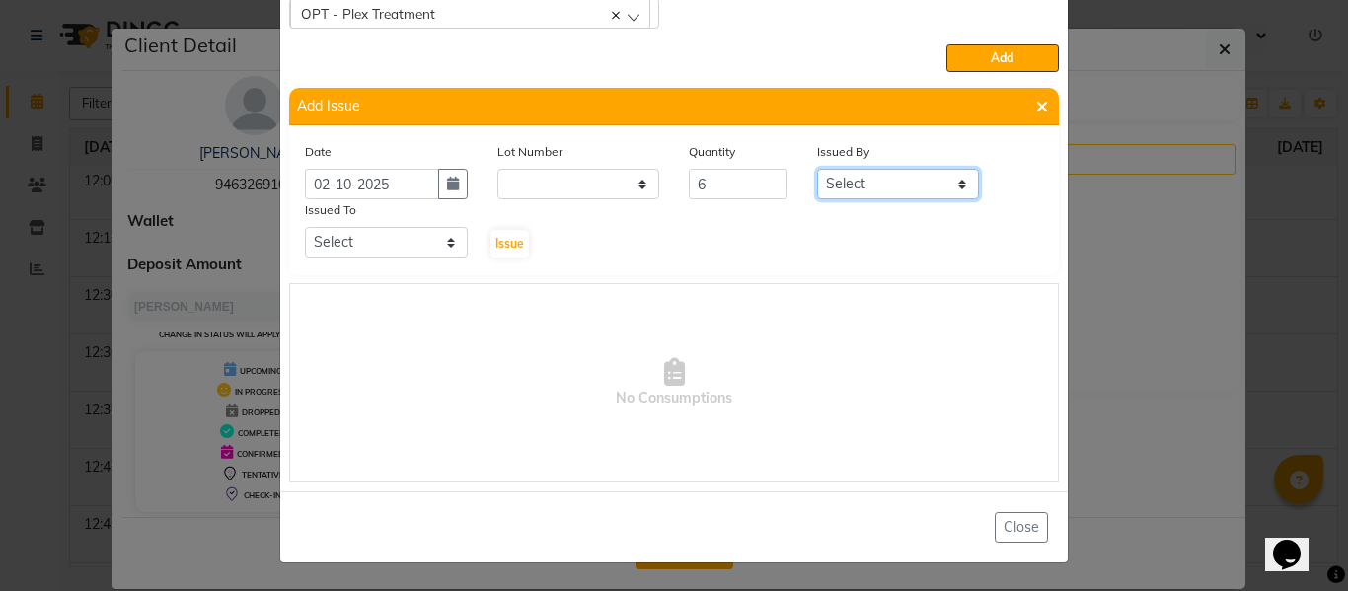
scroll to position [6, 0]
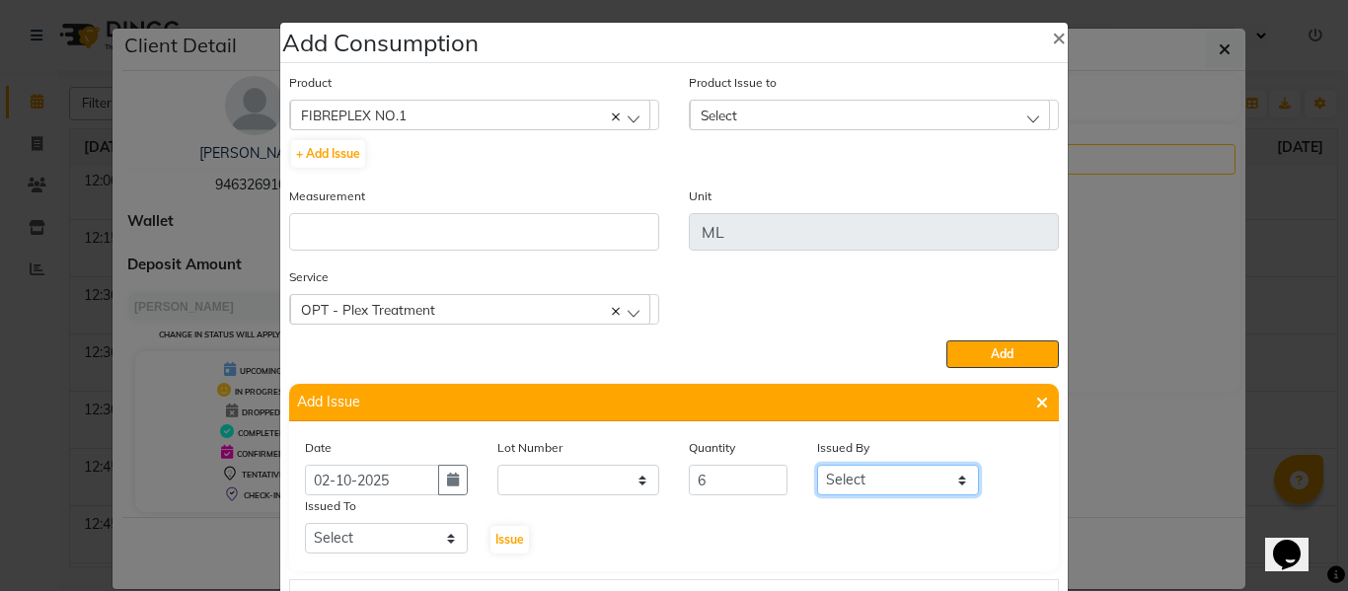
drag, startPoint x: 875, startPoint y: 483, endPoint x: 874, endPoint y: 474, distance: 9.9
click at [875, 480] on select "Select ABHISHEK ajay [PERSON_NAME] [PERSON_NAME] [PERSON_NAME] [PERSON_NAME] HE…" at bounding box center [898, 480] width 163 height 31
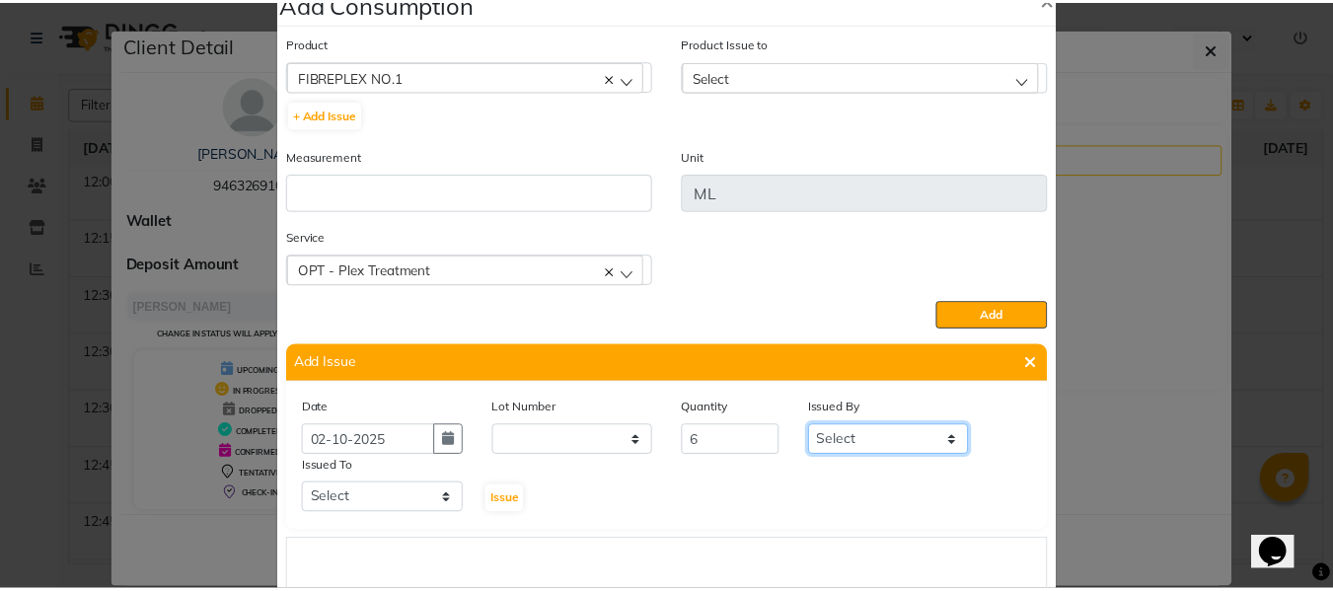
scroll to position [0, 0]
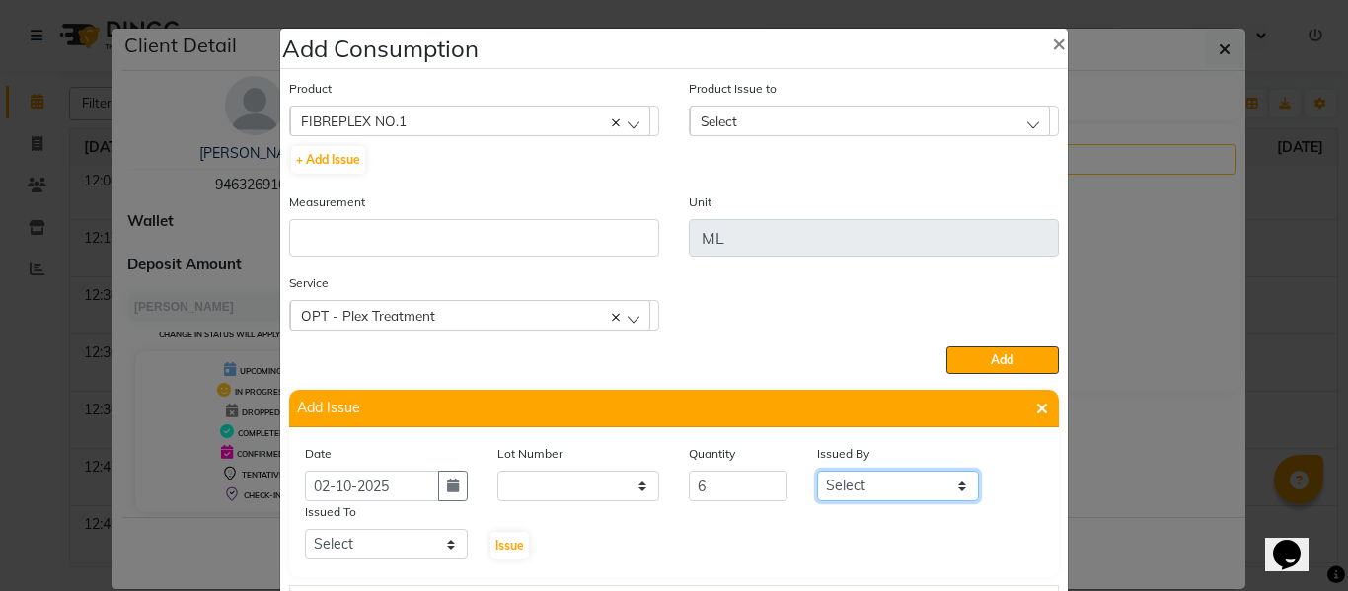
drag, startPoint x: 888, startPoint y: 492, endPoint x: 888, endPoint y: 475, distance: 17.8
click at [888, 492] on select "Select ABHISHEK ajay [PERSON_NAME] [PERSON_NAME] [PERSON_NAME] [PERSON_NAME] HE…" at bounding box center [898, 486] width 163 height 31
select select "82726"
click at [817, 471] on select "Select ABHISHEK ajay [PERSON_NAME] [PERSON_NAME] [PERSON_NAME] [PERSON_NAME] HE…" at bounding box center [898, 486] width 163 height 31
drag, startPoint x: 392, startPoint y: 543, endPoint x: 518, endPoint y: 241, distance: 327.2
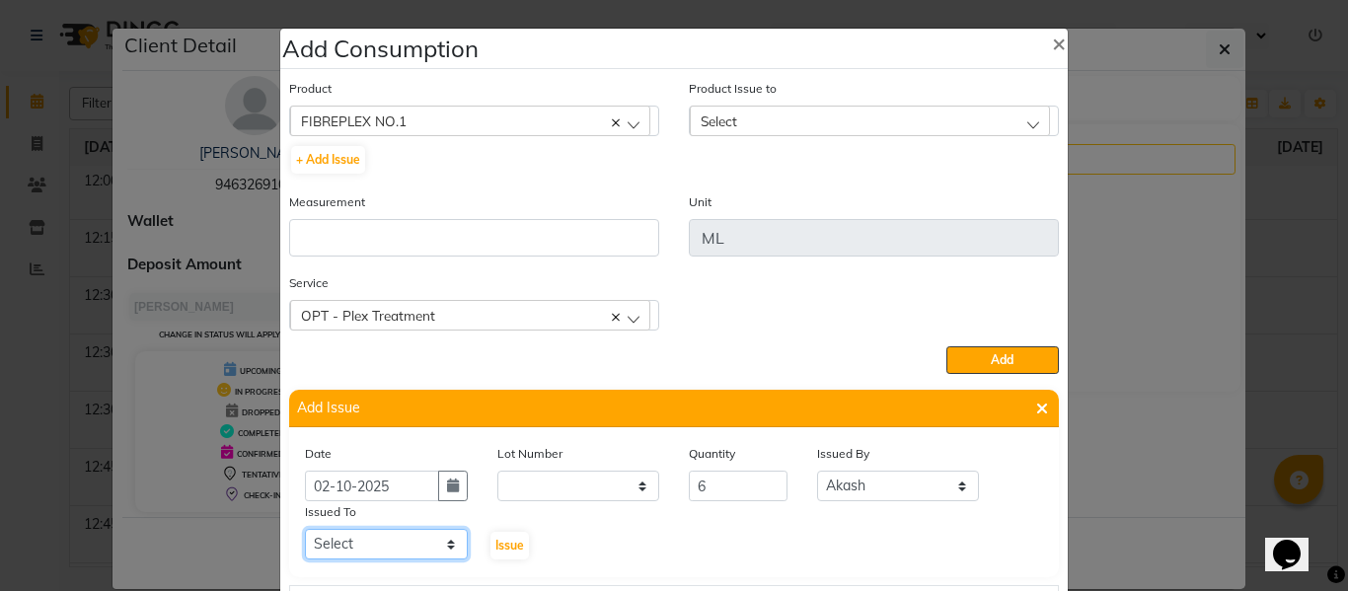
click at [397, 535] on select "Select ABHISHEK ajay [PERSON_NAME] [PERSON_NAME] [PERSON_NAME] [PERSON_NAME] HE…" at bounding box center [386, 544] width 163 height 31
click at [305, 529] on select "Select ABHISHEK ajay [PERSON_NAME] [PERSON_NAME] [PERSON_NAME] [PERSON_NAME] HE…" at bounding box center [386, 544] width 163 height 31
click at [382, 537] on select "Select ABHISHEK ajay [PERSON_NAME] [PERSON_NAME] [PERSON_NAME] [PERSON_NAME] HE…" at bounding box center [386, 544] width 163 height 31
select select "60857"
click at [305, 529] on select "Select ABHISHEK ajay [PERSON_NAME] [PERSON_NAME] [PERSON_NAME] [PERSON_NAME] HE…" at bounding box center [386, 544] width 163 height 31
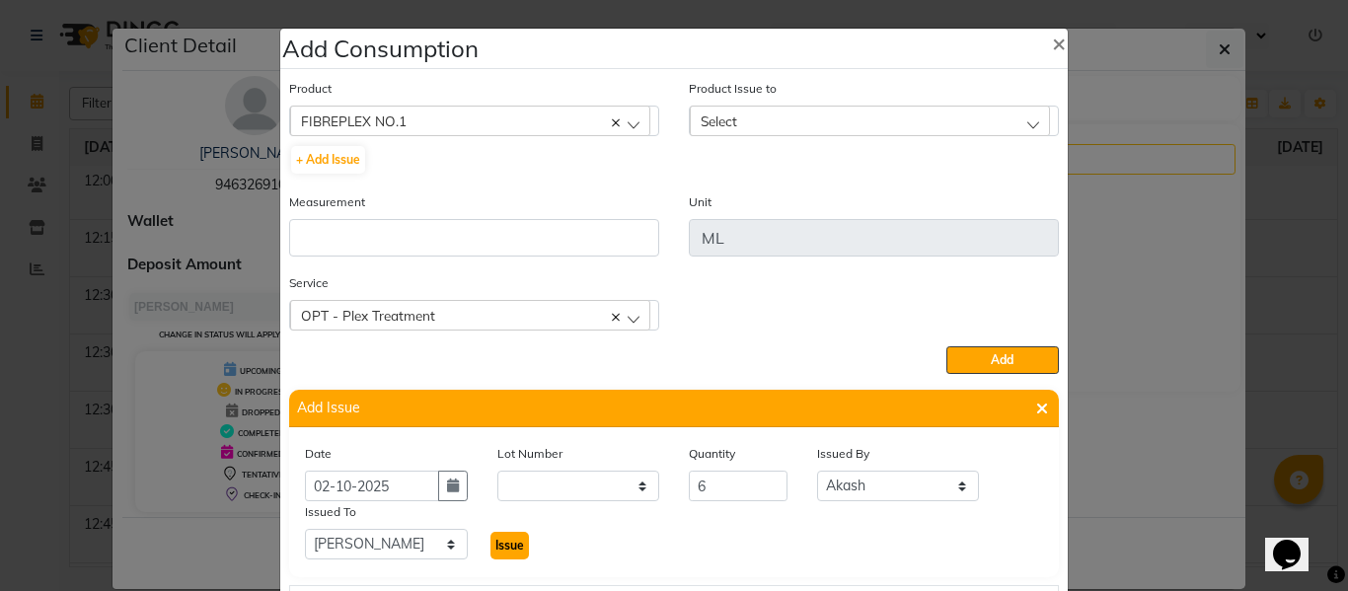
click at [503, 537] on button "Issue" at bounding box center [509, 546] width 38 height 28
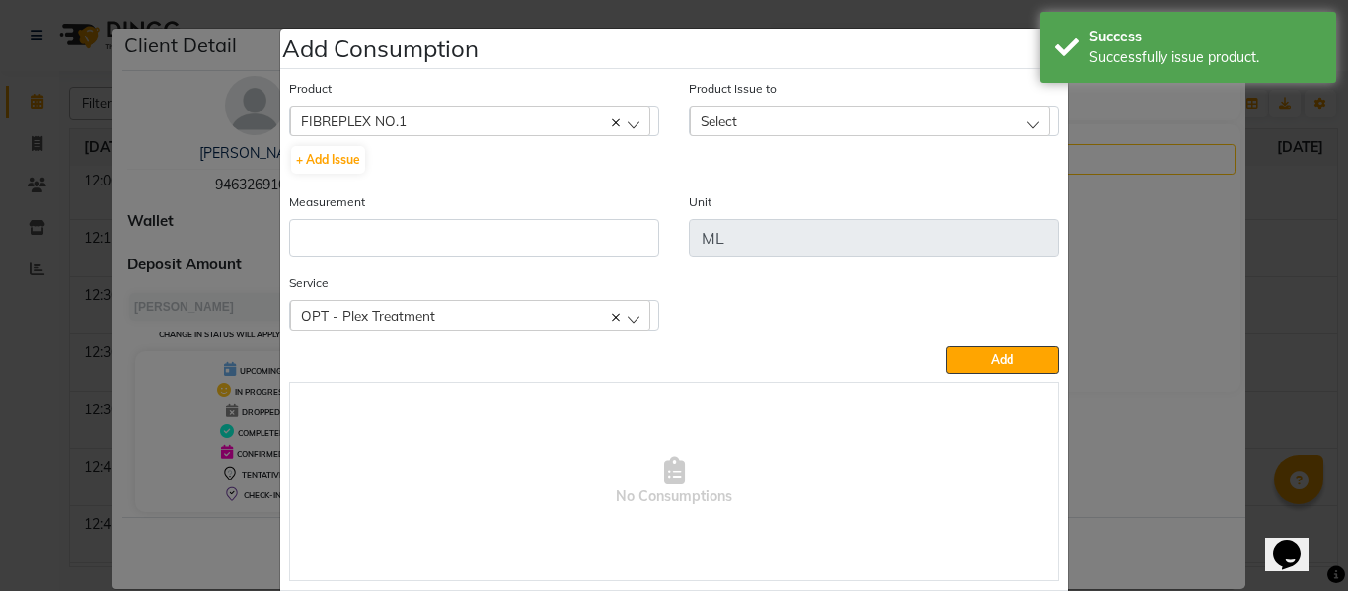
click at [755, 121] on div "Select" at bounding box center [870, 121] width 360 height 30
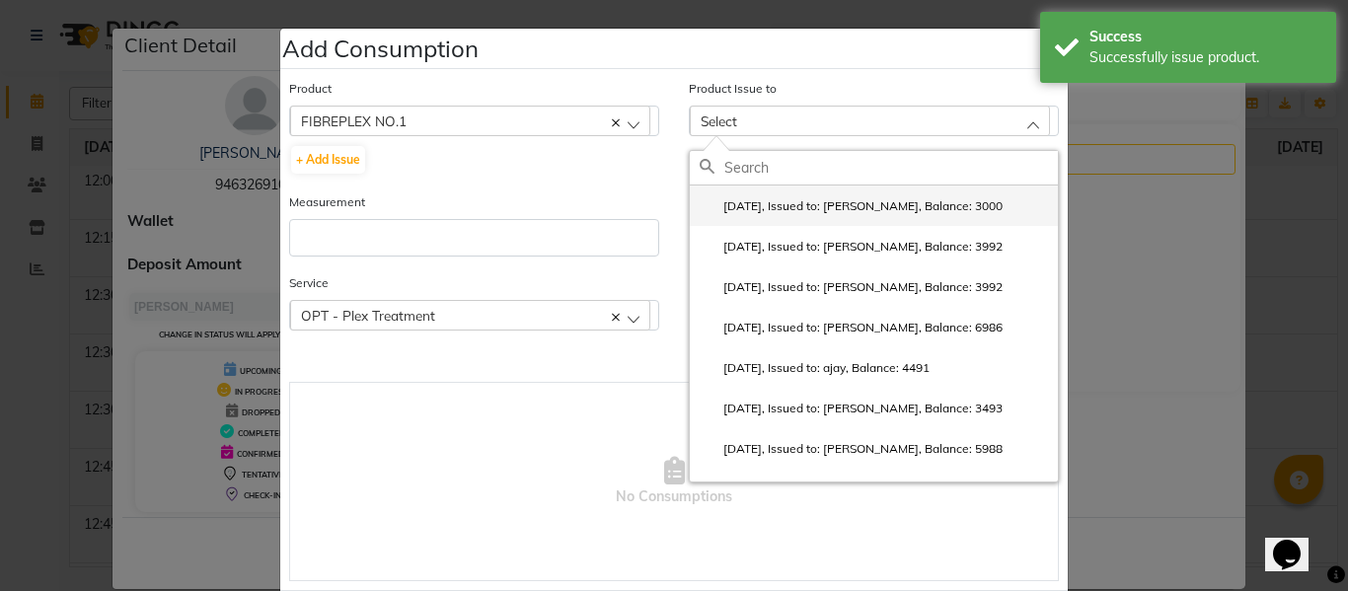
click at [780, 200] on label "2025-10-02, Issued to: SAM, Balance: 3000" at bounding box center [850, 206] width 303 height 18
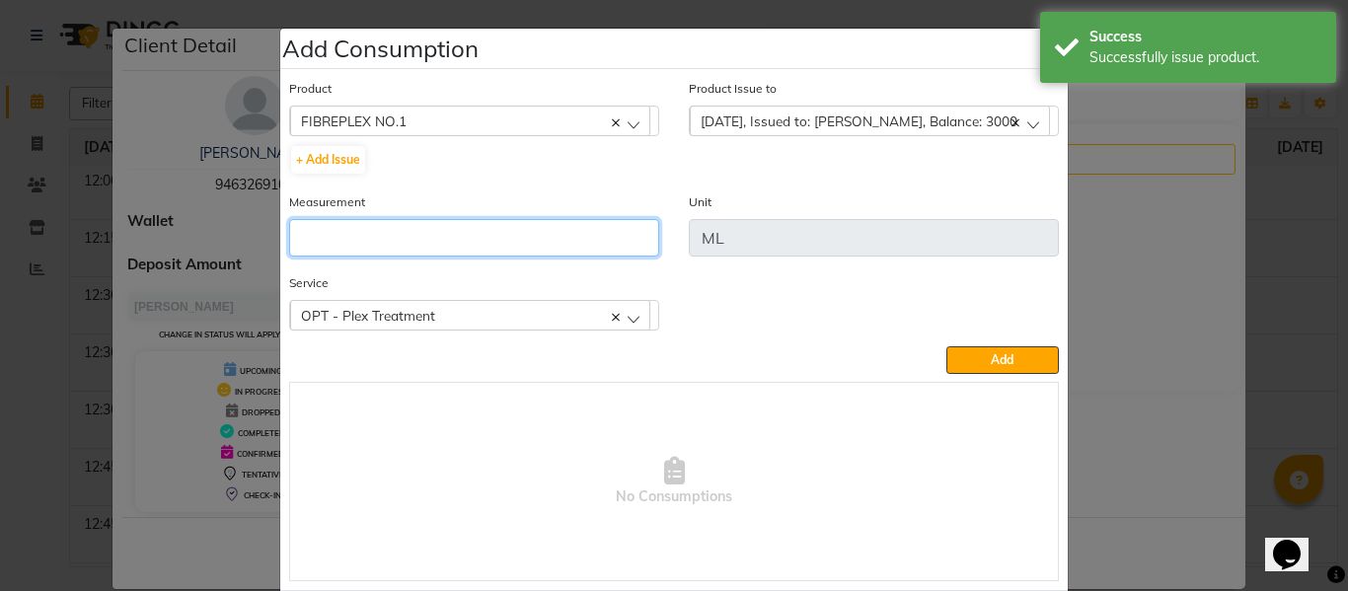
click at [491, 248] on input "number" at bounding box center [474, 237] width 370 height 37
type input "6"
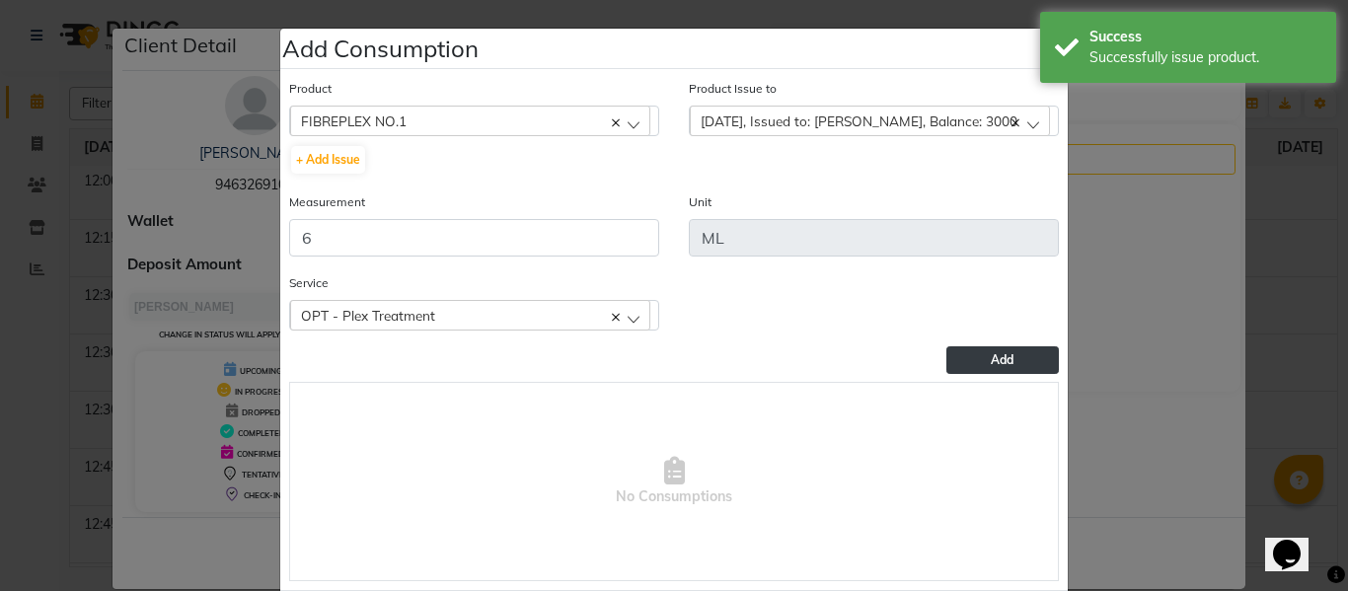
click at [997, 350] on button "Add" at bounding box center [1002, 360] width 112 height 28
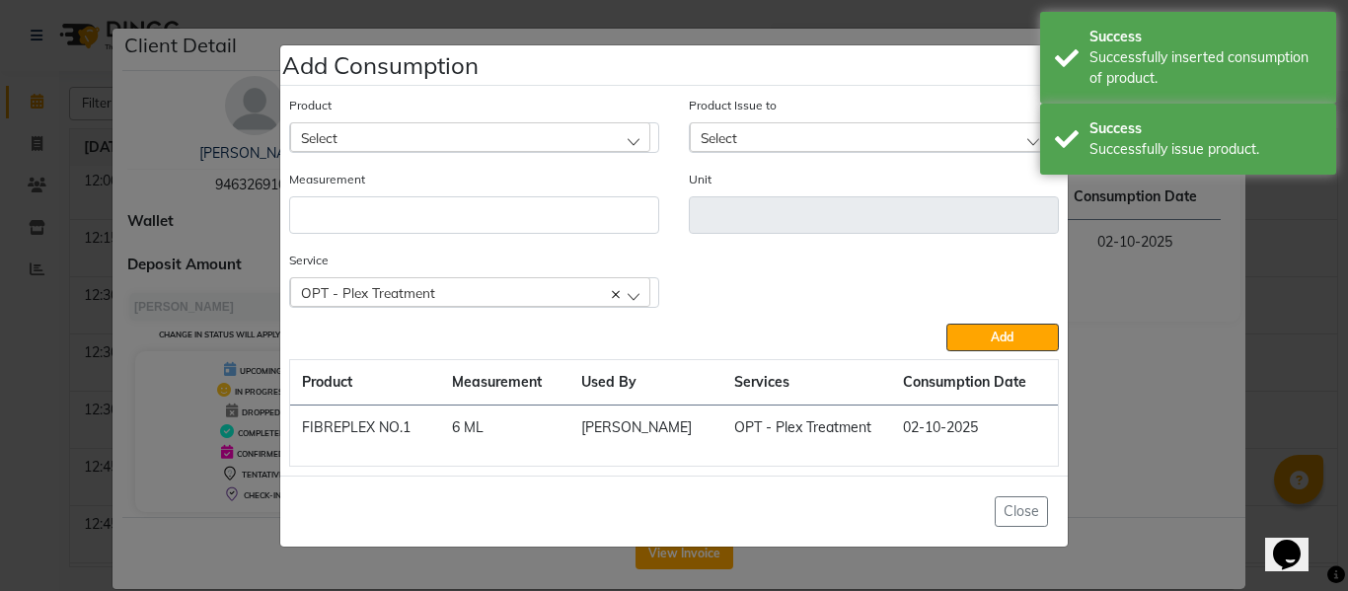
click at [474, 286] on div "OPT - Plex Treatment" at bounding box center [470, 292] width 360 height 30
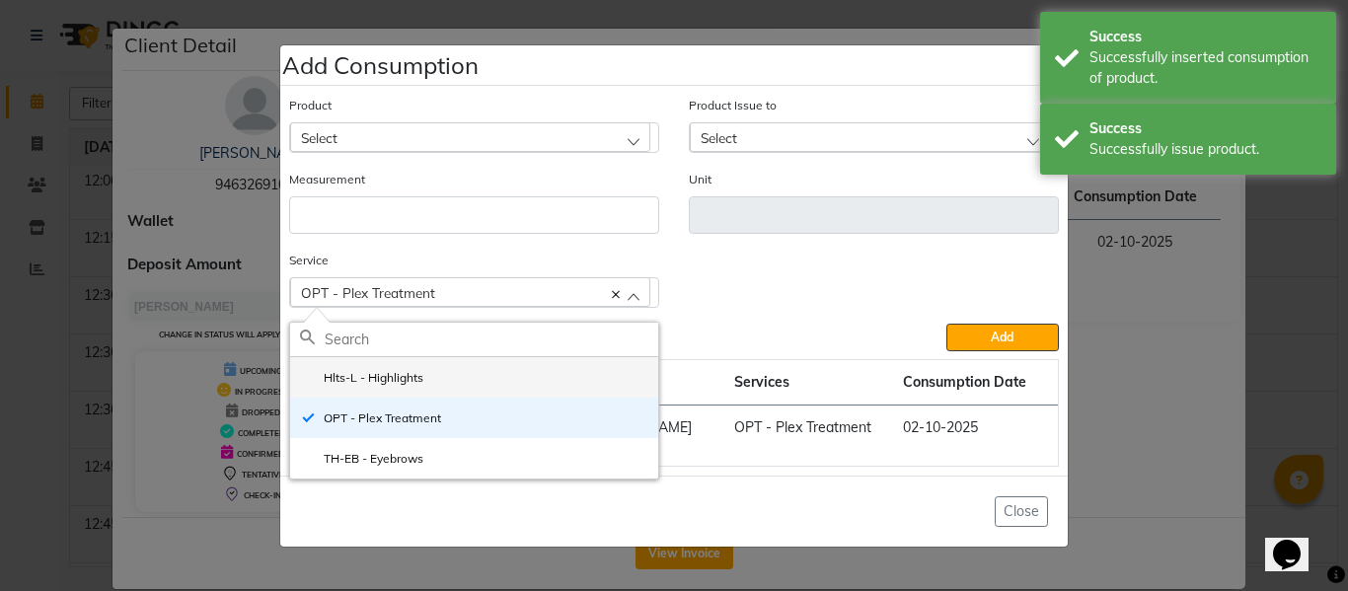
click at [397, 382] on label "Hlts-L - Highlights" at bounding box center [361, 378] width 123 height 18
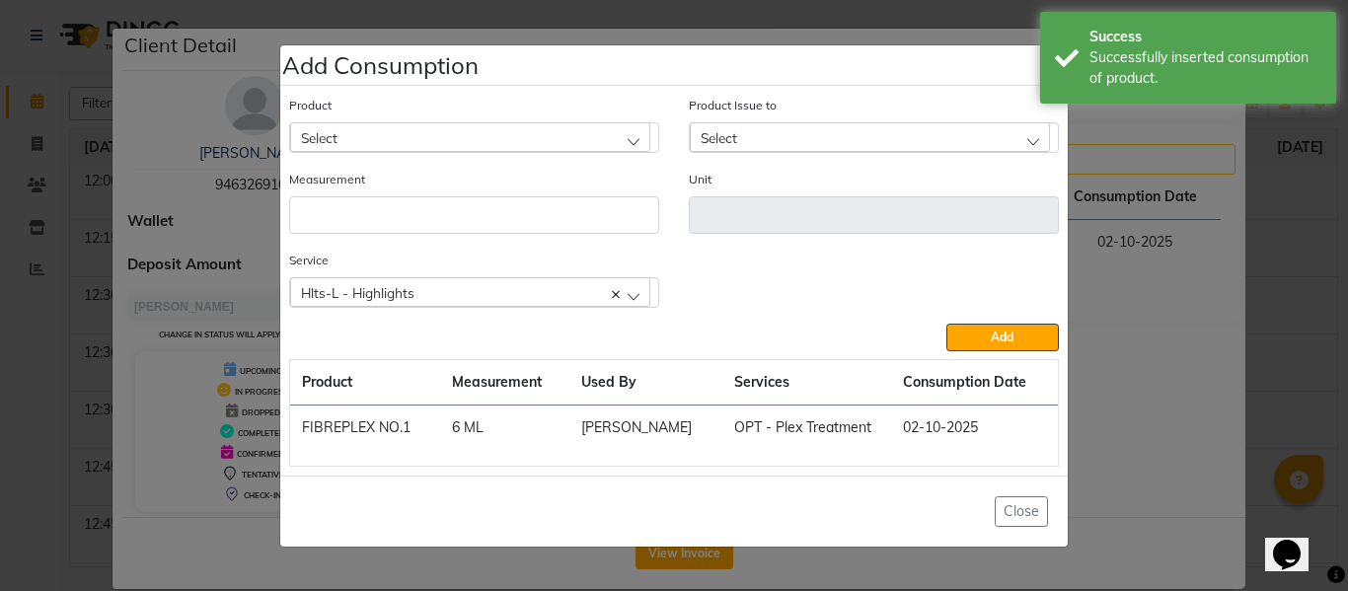
click at [423, 129] on div "Select" at bounding box center [470, 137] width 360 height 30
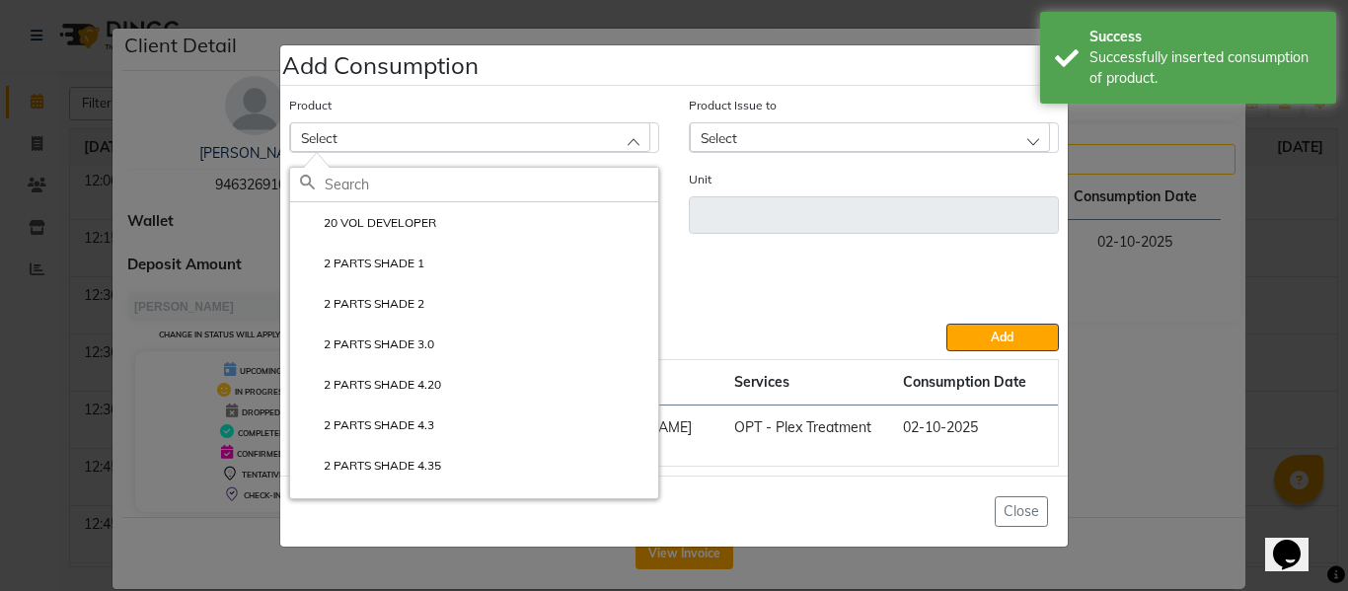
drag, startPoint x: 1160, startPoint y: 219, endPoint x: 1163, endPoint y: 171, distance: 48.4
click at [1161, 219] on ngb-modal-window "Add Consumption × Product Select 20 VOL DEVELOPER 2 PARTS SHADE 1 2 PARTS SHADE…" at bounding box center [674, 295] width 1348 height 591
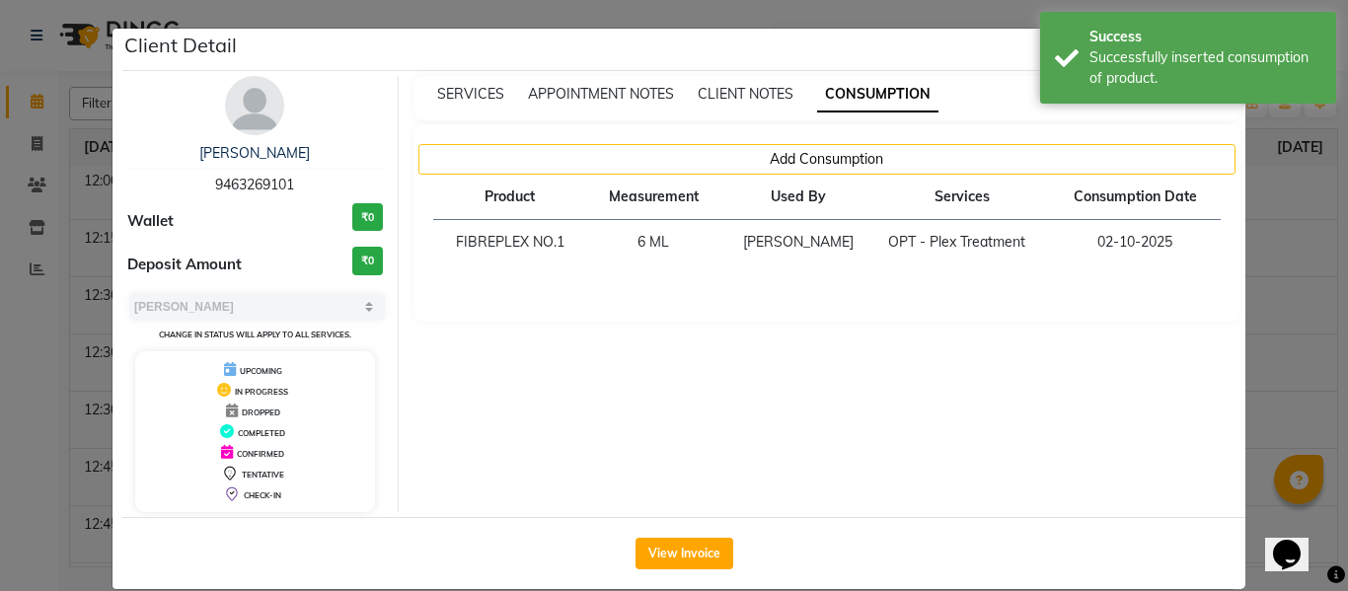
click at [1309, 227] on ngb-modal-window "Client Detail LAVANYA 9463269101 Wallet ₹0 Deposit Amount ₹0 Select MARK DONE U…" at bounding box center [674, 295] width 1348 height 591
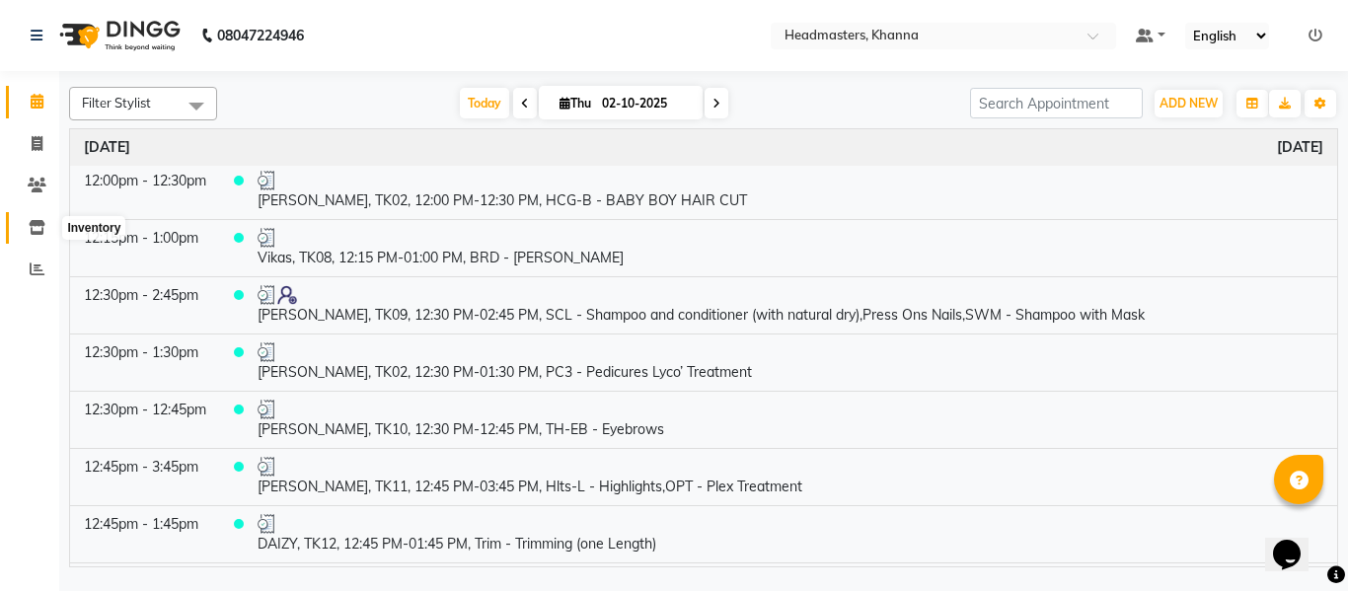
click at [32, 228] on icon at bounding box center [37, 227] width 17 height 15
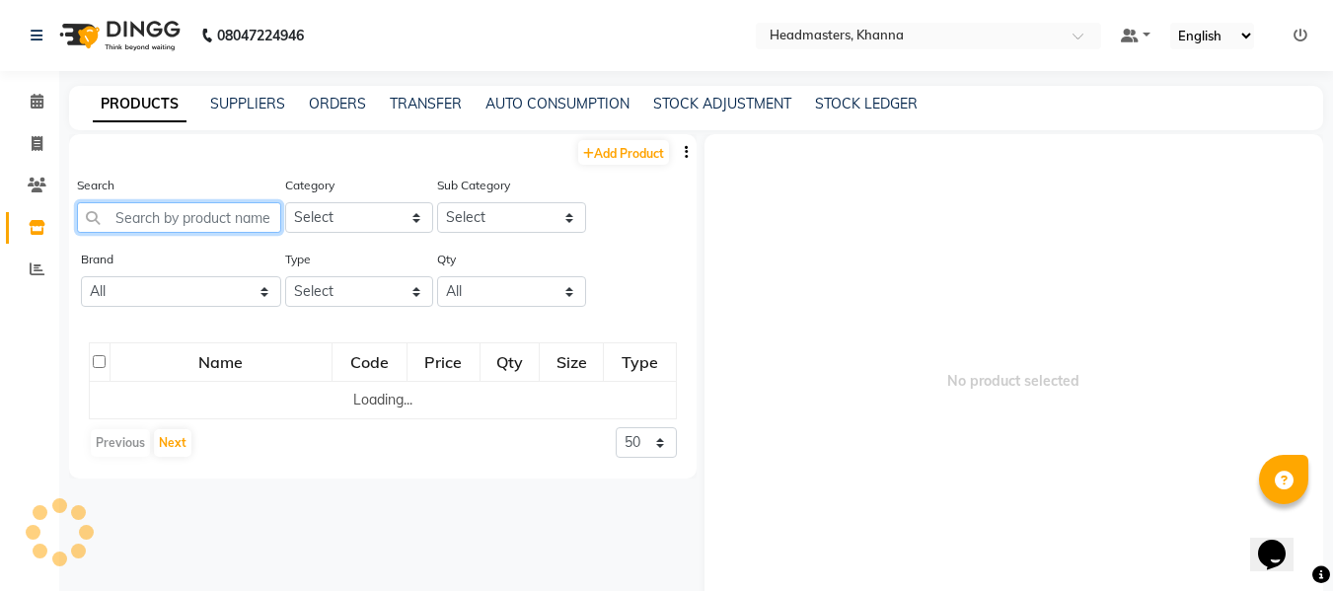
click at [200, 217] on input "text" at bounding box center [179, 217] width 204 height 31
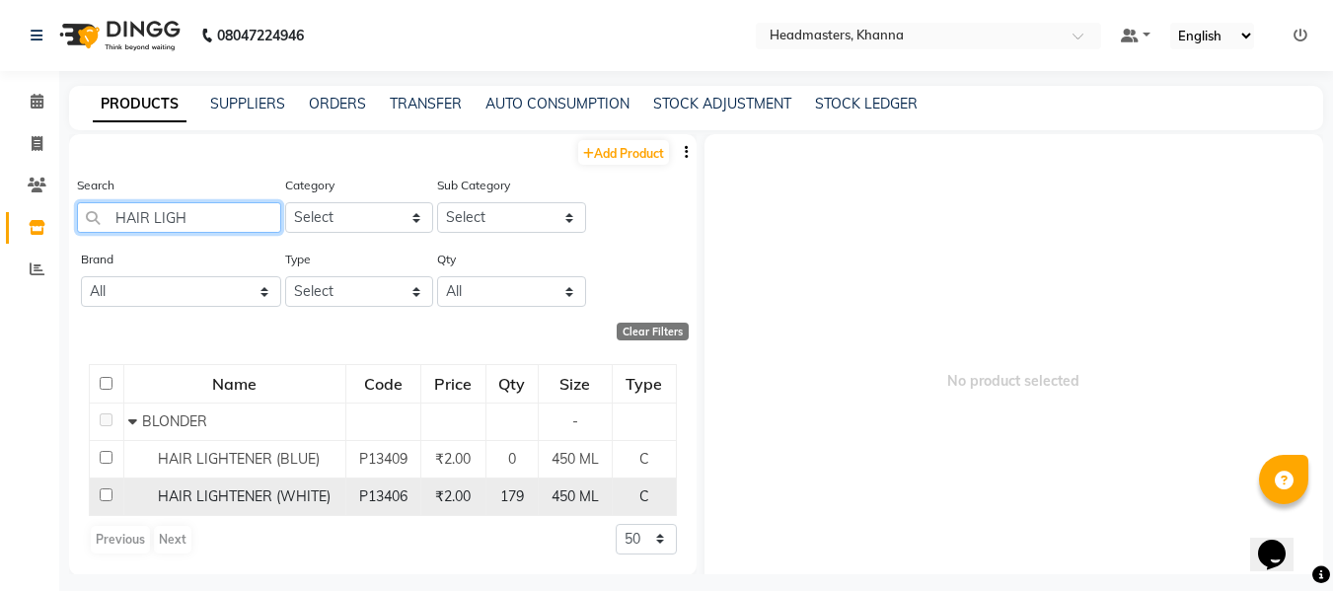
type input "HAIR LIGH"
click at [263, 489] on span "HAIR LIGHTENER (WHITE)" at bounding box center [244, 496] width 173 height 18
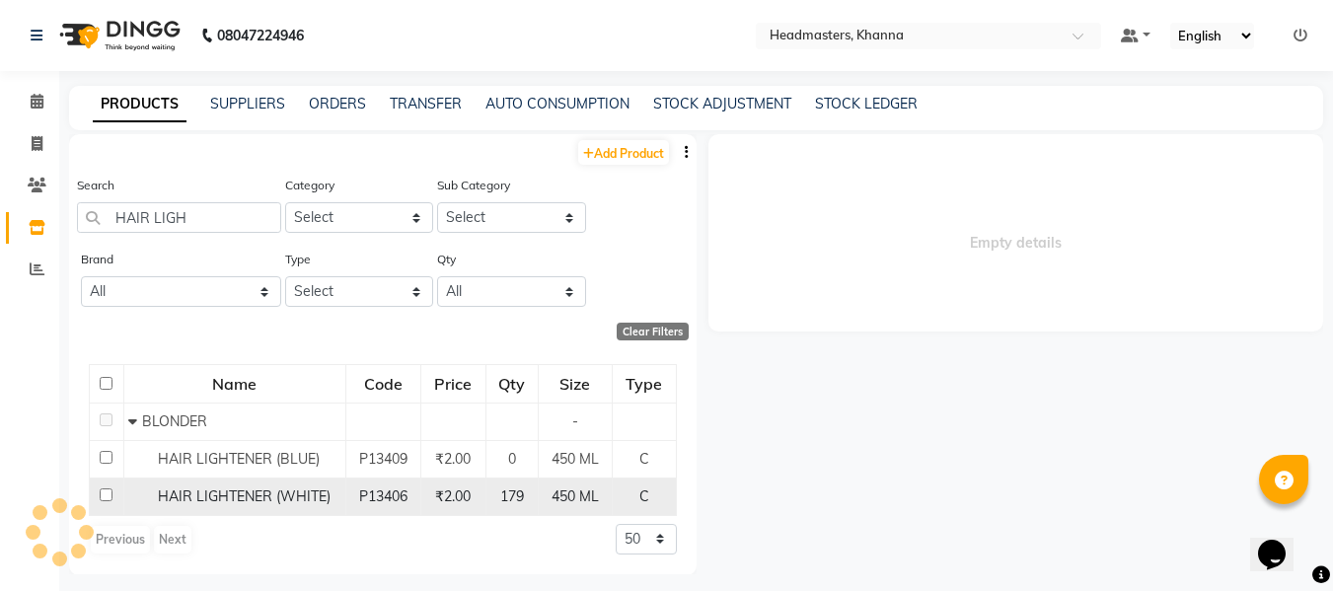
select select
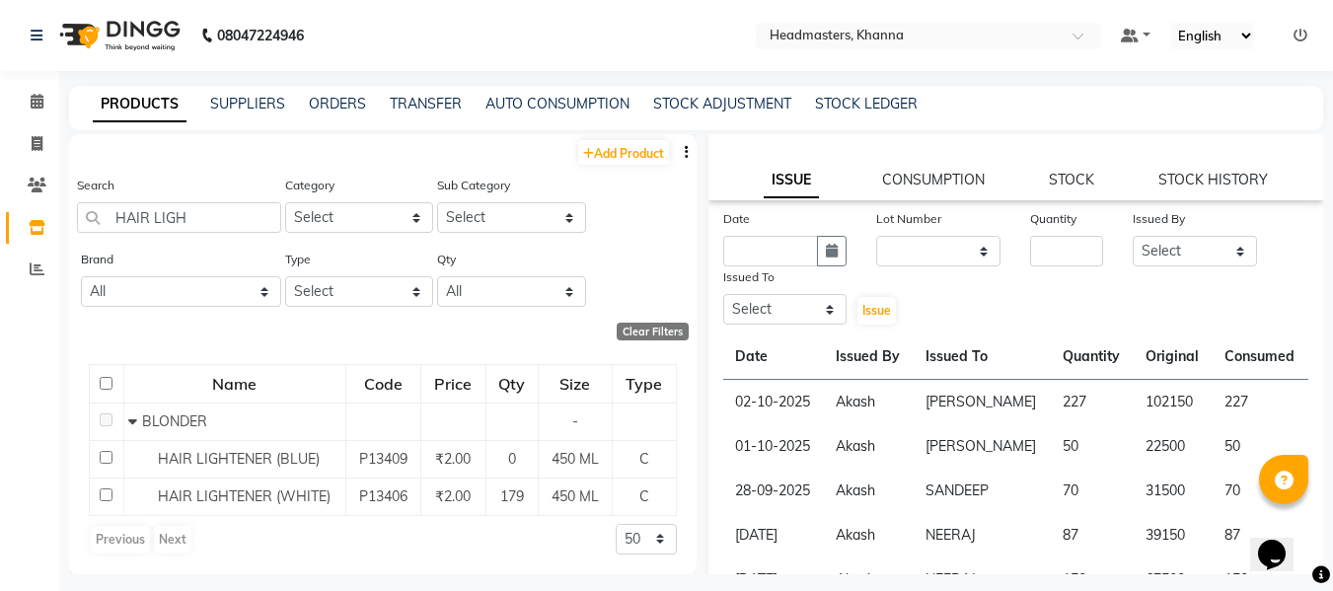
scroll to position [197, 0]
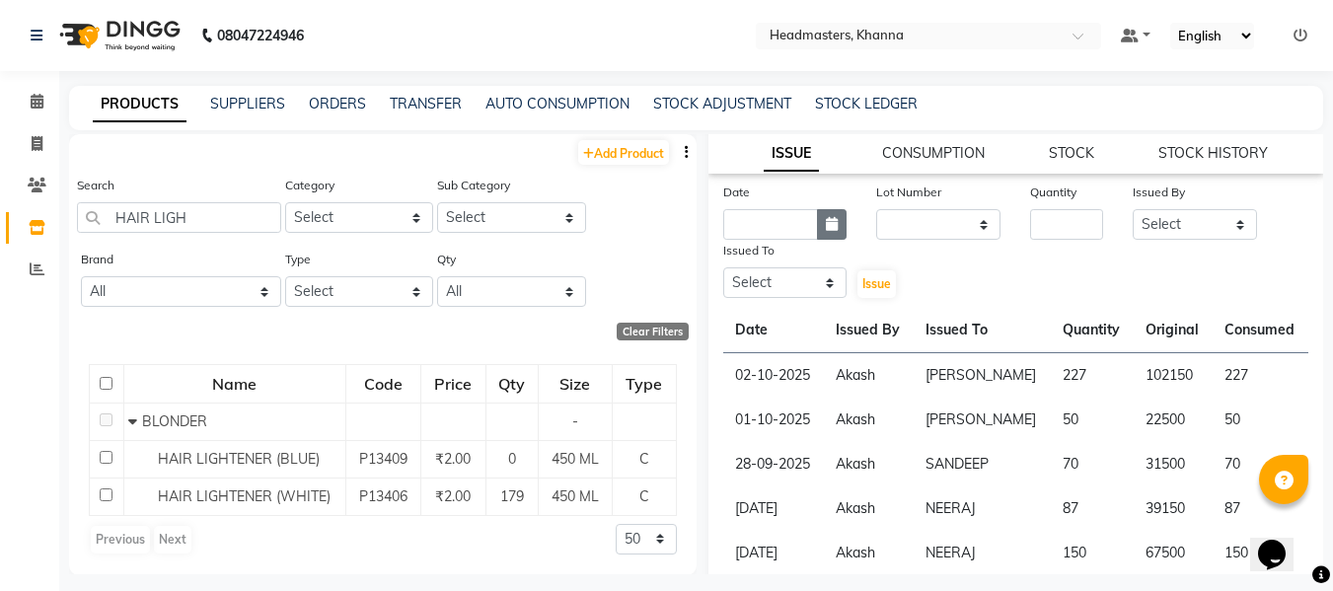
click at [826, 217] on icon "button" at bounding box center [832, 224] width 12 height 14
select select "10"
select select "2025"
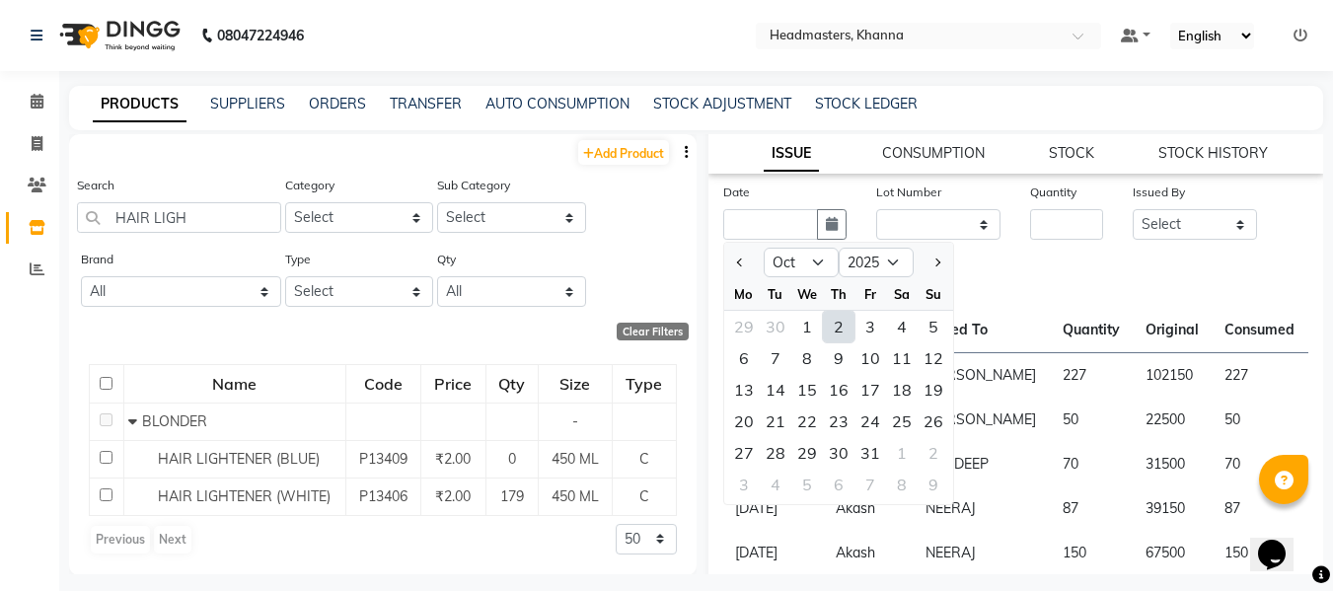
click at [839, 311] on div "2" at bounding box center [839, 327] width 32 height 32
type input "02-10-2025"
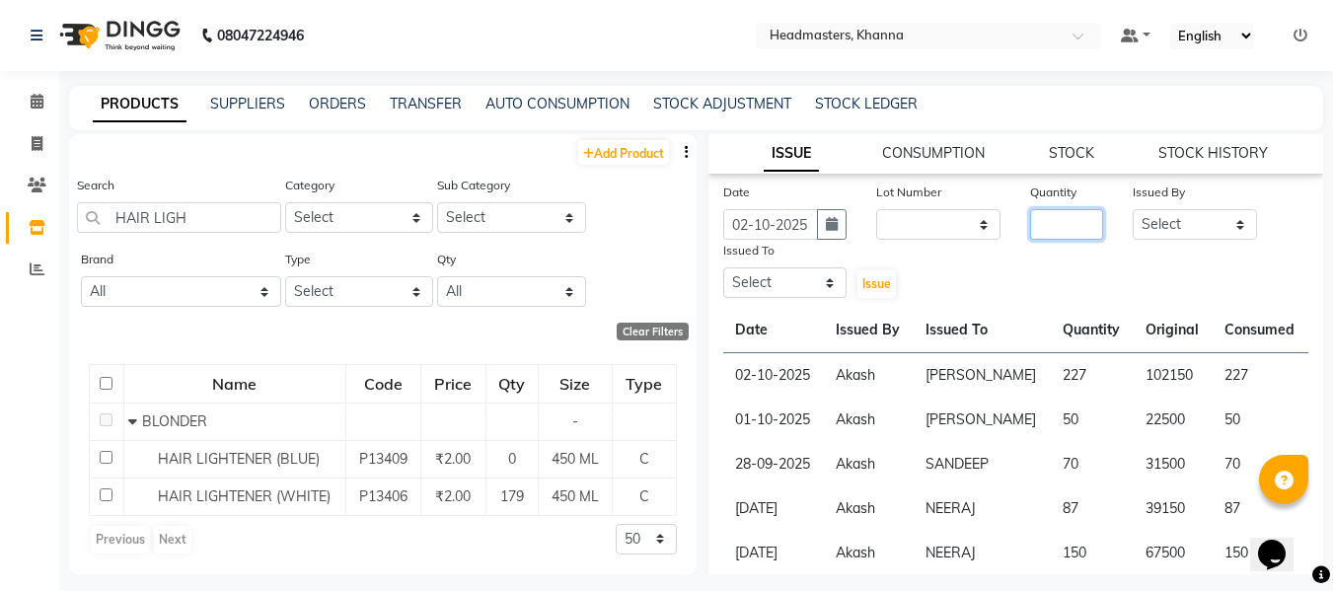
click at [1061, 217] on input "number" at bounding box center [1066, 224] width 73 height 31
type input "179"
drag, startPoint x: 1169, startPoint y: 213, endPoint x: 1160, endPoint y: 205, distance: 11.9
click at [1167, 213] on select "Select ABHISHEK [PERSON_NAME] Akash [PERSON_NAME] [PERSON_NAME] (NAILS) ANKIT A…" at bounding box center [1195, 224] width 124 height 31
select select "82726"
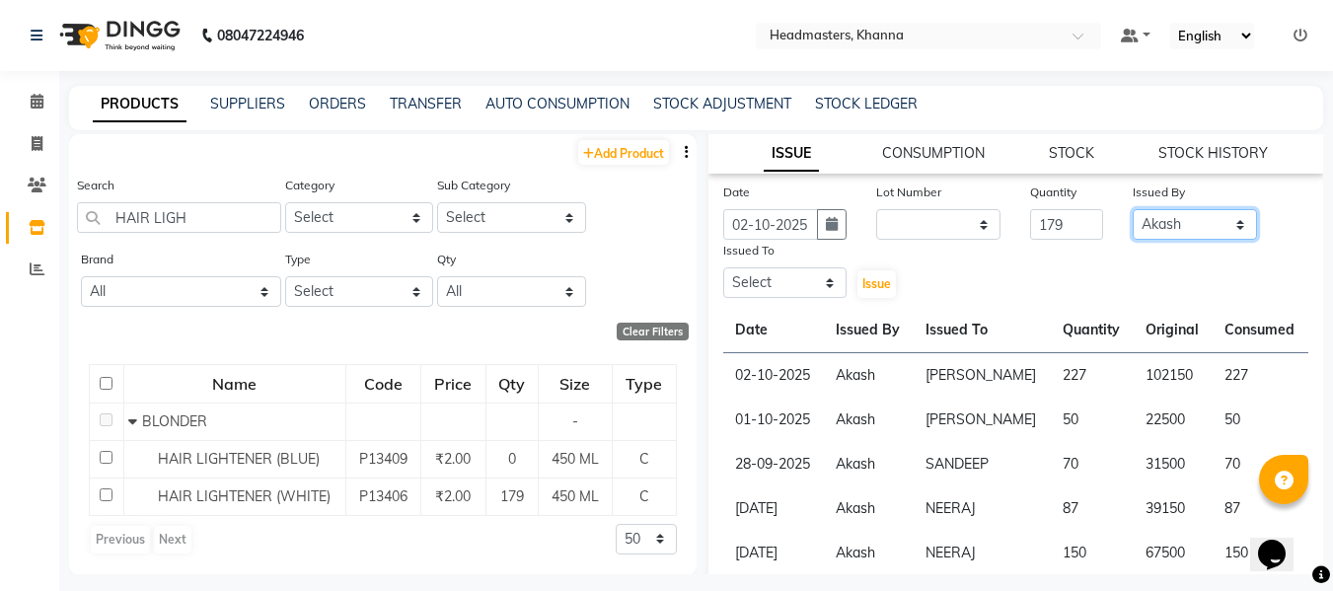
click at [1133, 209] on select "Select ABHISHEK [PERSON_NAME] Akash [PERSON_NAME] [PERSON_NAME] (NAILS) ANKIT A…" at bounding box center [1195, 224] width 124 height 31
click at [790, 267] on select "Select ABHISHEK [PERSON_NAME] Akash [PERSON_NAME] [PERSON_NAME] (NAILS) ANKIT A…" at bounding box center [785, 282] width 124 height 31
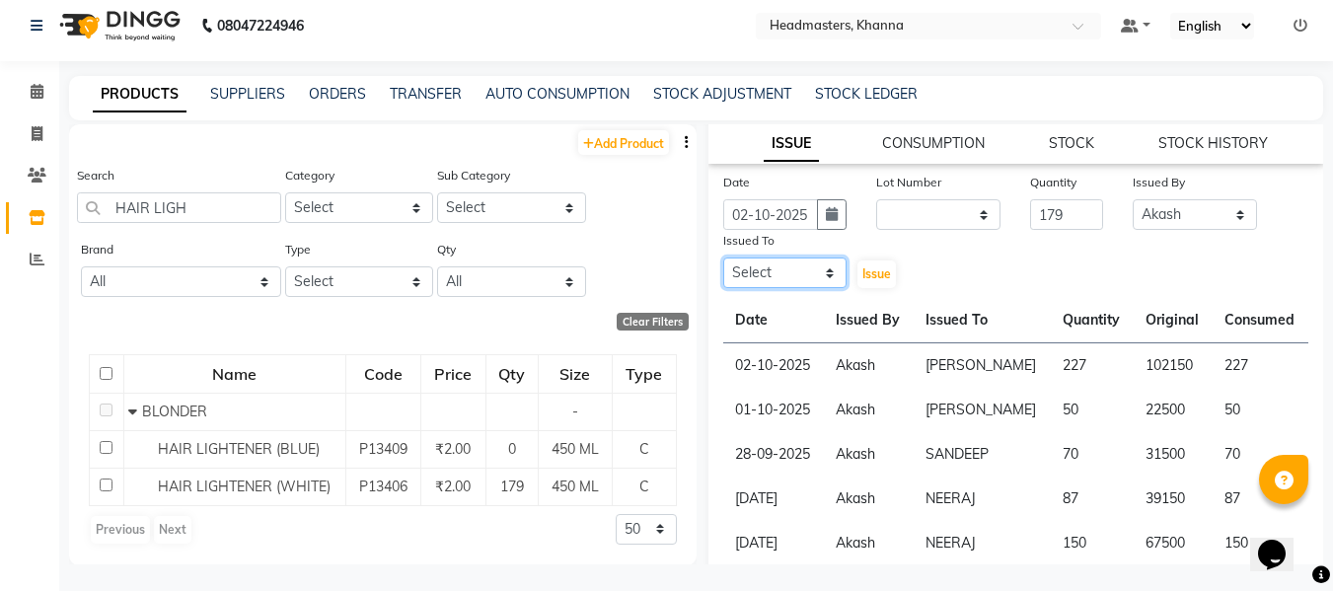
scroll to position [13, 0]
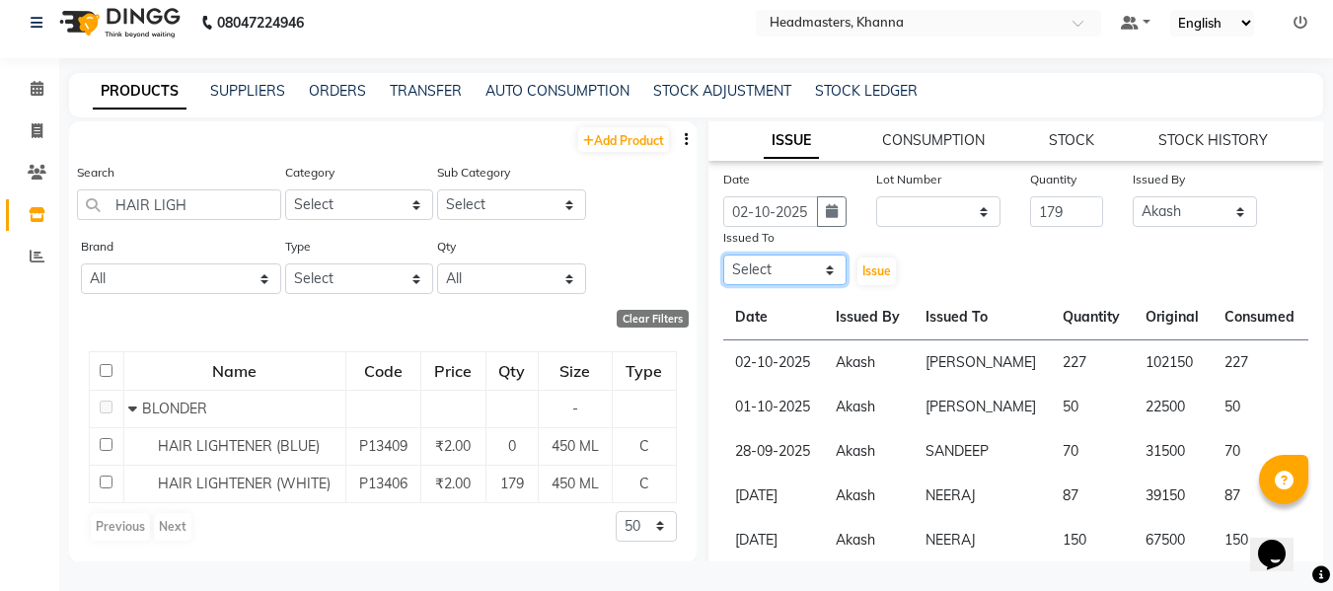
click at [802, 255] on select "Select ABHISHEK [PERSON_NAME] Akash [PERSON_NAME] [PERSON_NAME] (NAILS) ANKIT A…" at bounding box center [785, 270] width 124 height 31
select select "60857"
click at [723, 255] on select "Select ABHISHEK [PERSON_NAME] Akash [PERSON_NAME] [PERSON_NAME] (NAILS) ANKIT A…" at bounding box center [785, 270] width 124 height 31
click at [875, 263] on span "Issue" at bounding box center [876, 270] width 29 height 15
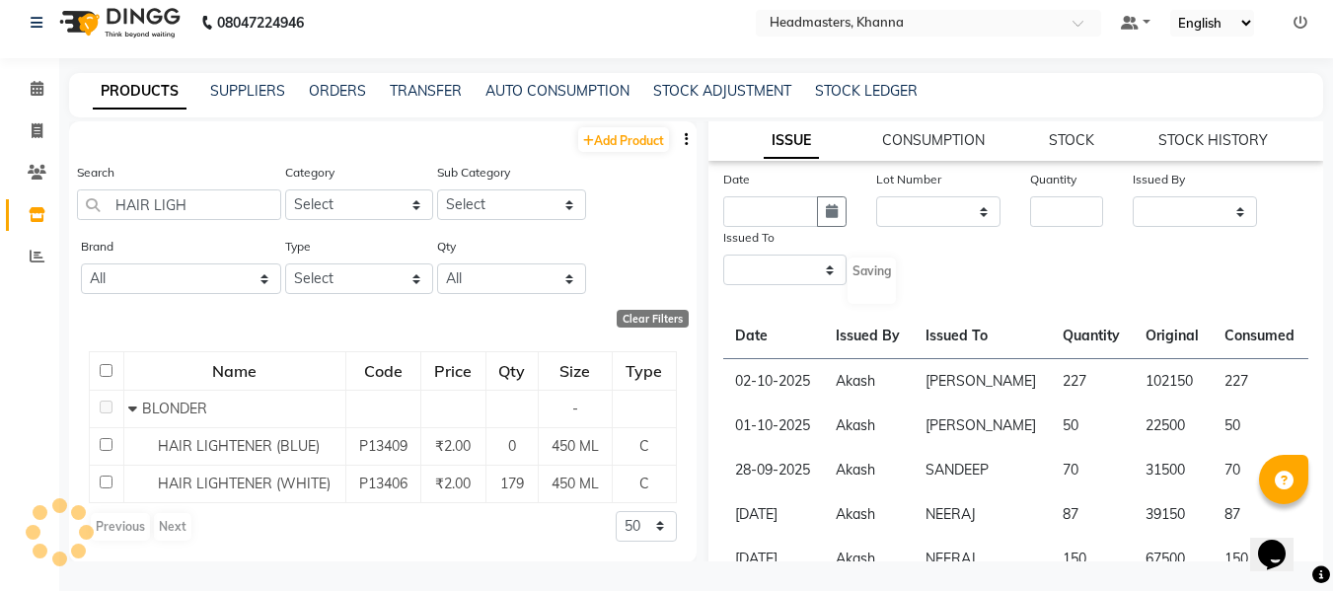
select select
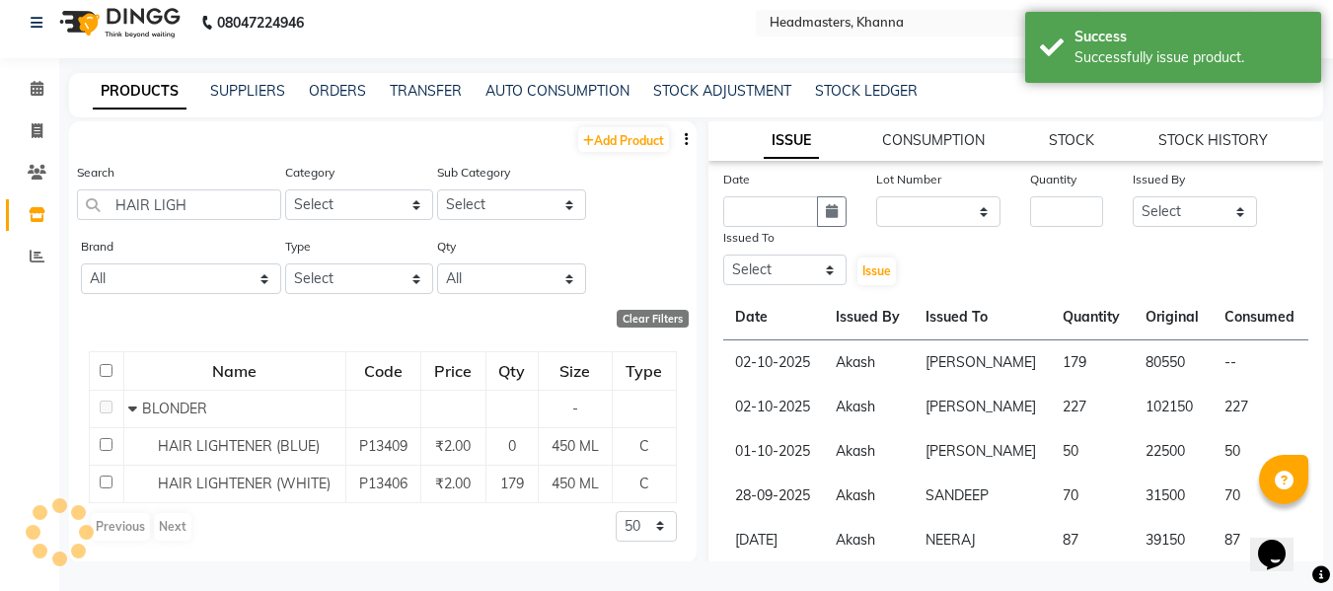
scroll to position [0, 0]
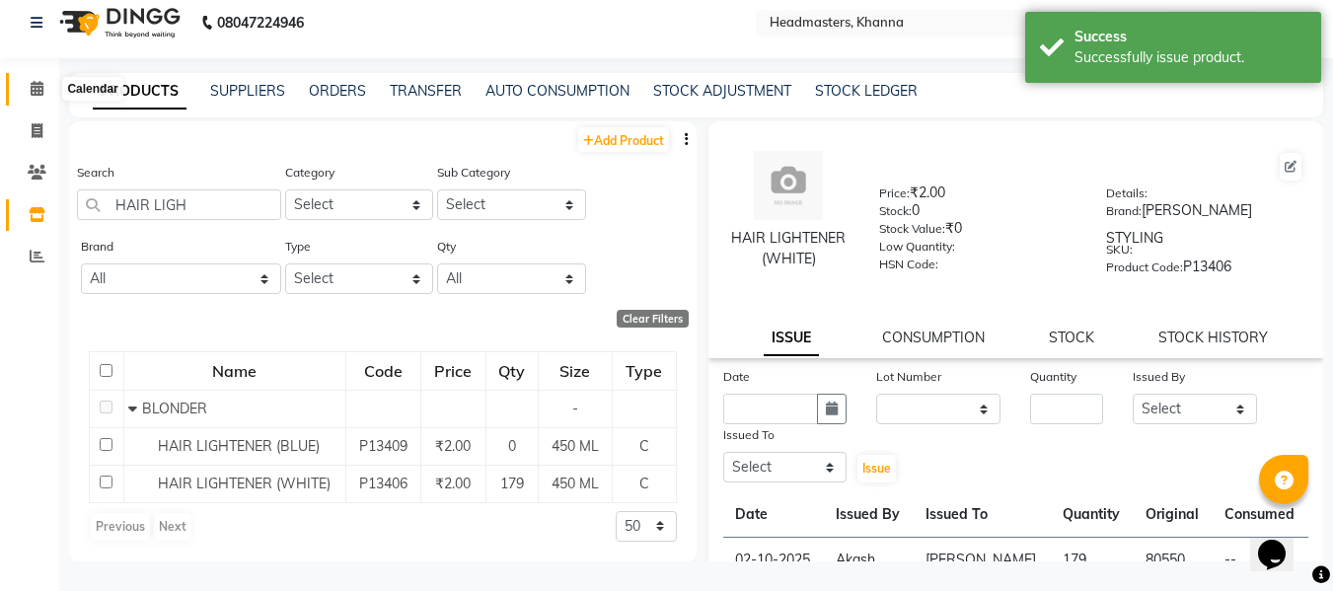
click at [34, 92] on icon at bounding box center [37, 88] width 13 height 15
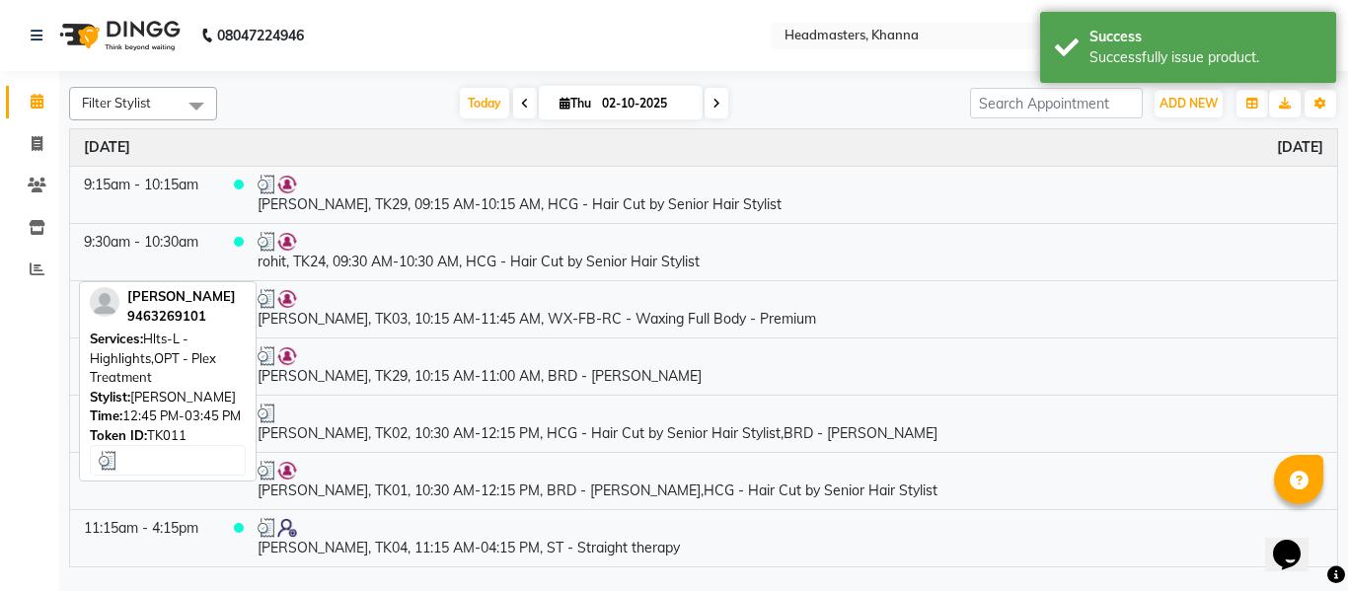
scroll to position [691, 0]
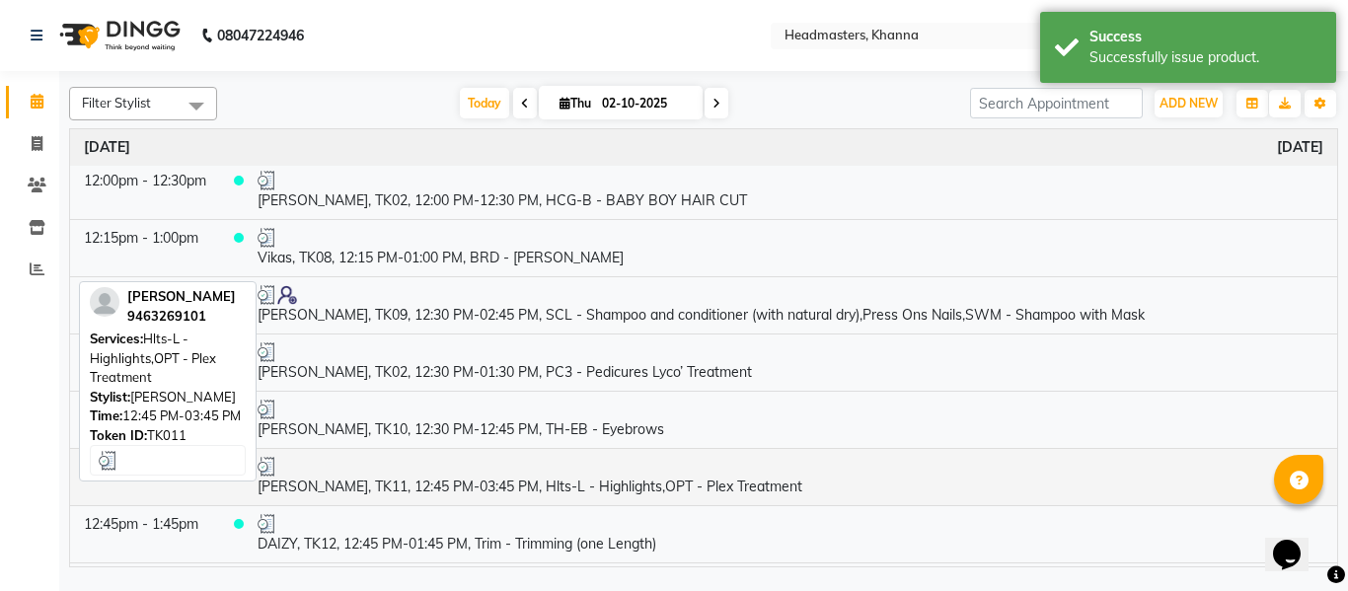
click at [564, 495] on td "[PERSON_NAME], TK11, 12:45 PM-03:45 PM, Hlts-L - Highlights,OPT - Plex Treatment" at bounding box center [790, 476] width 1093 height 57
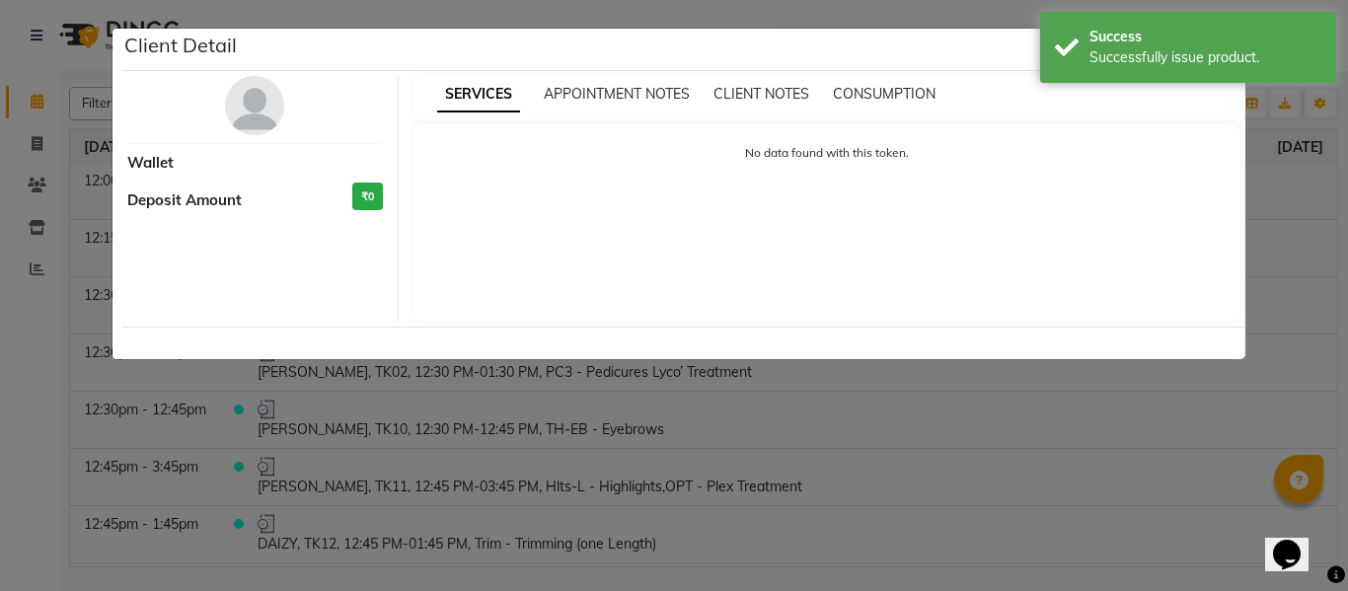
select select "3"
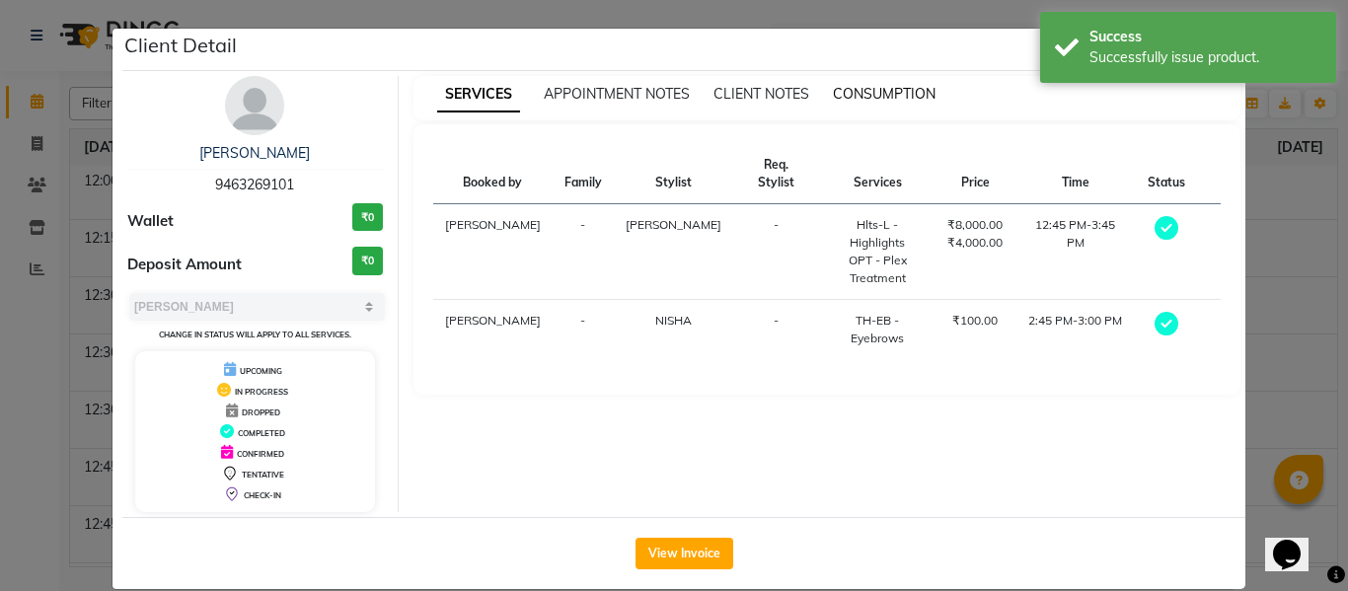
click at [876, 85] on span "CONSUMPTION" at bounding box center [884, 94] width 103 height 18
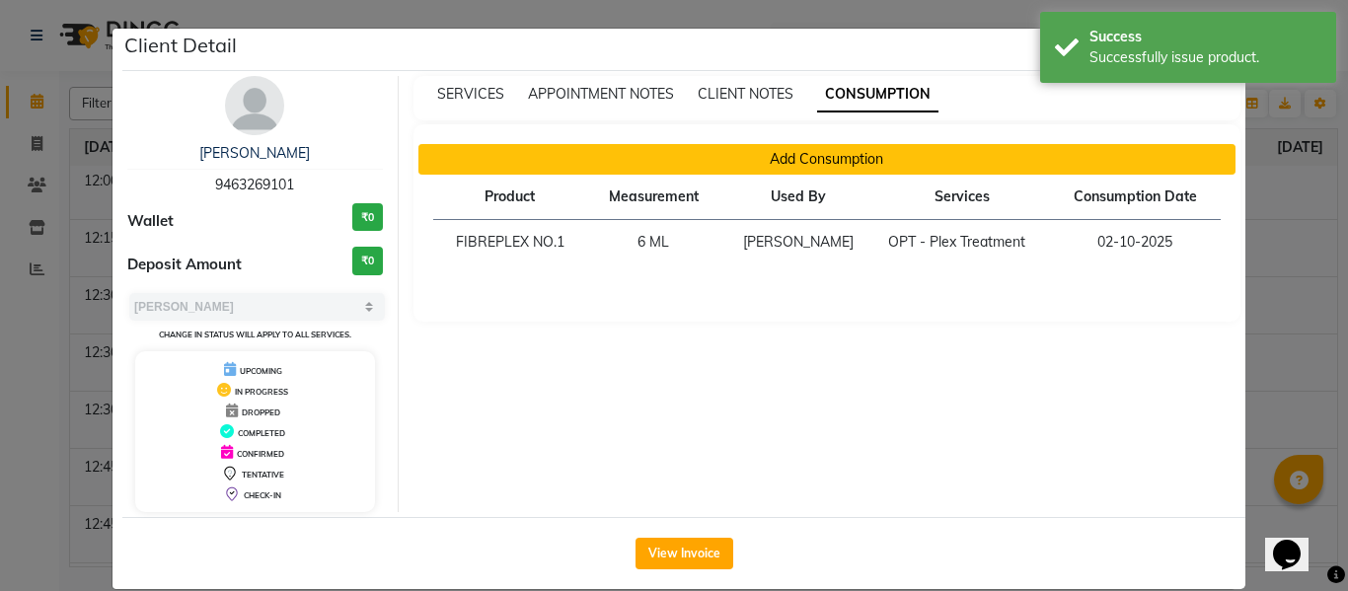
click at [822, 153] on button "Add Consumption" at bounding box center [827, 159] width 818 height 31
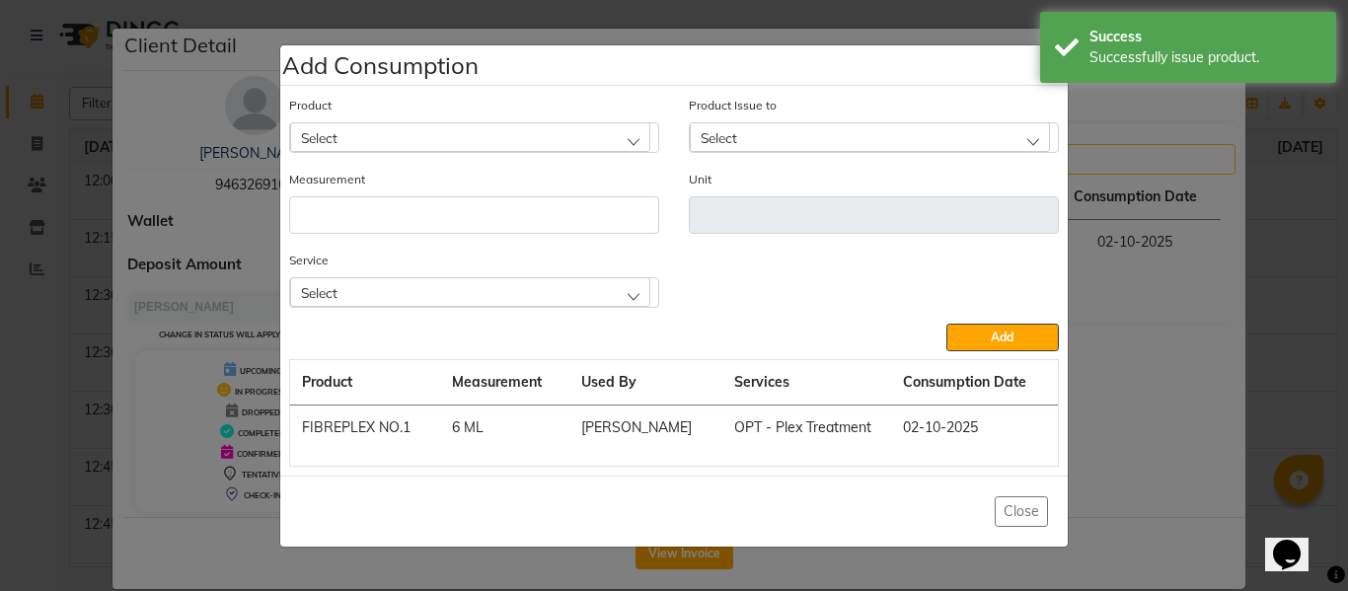
click at [511, 288] on div "Select" at bounding box center [470, 292] width 360 height 30
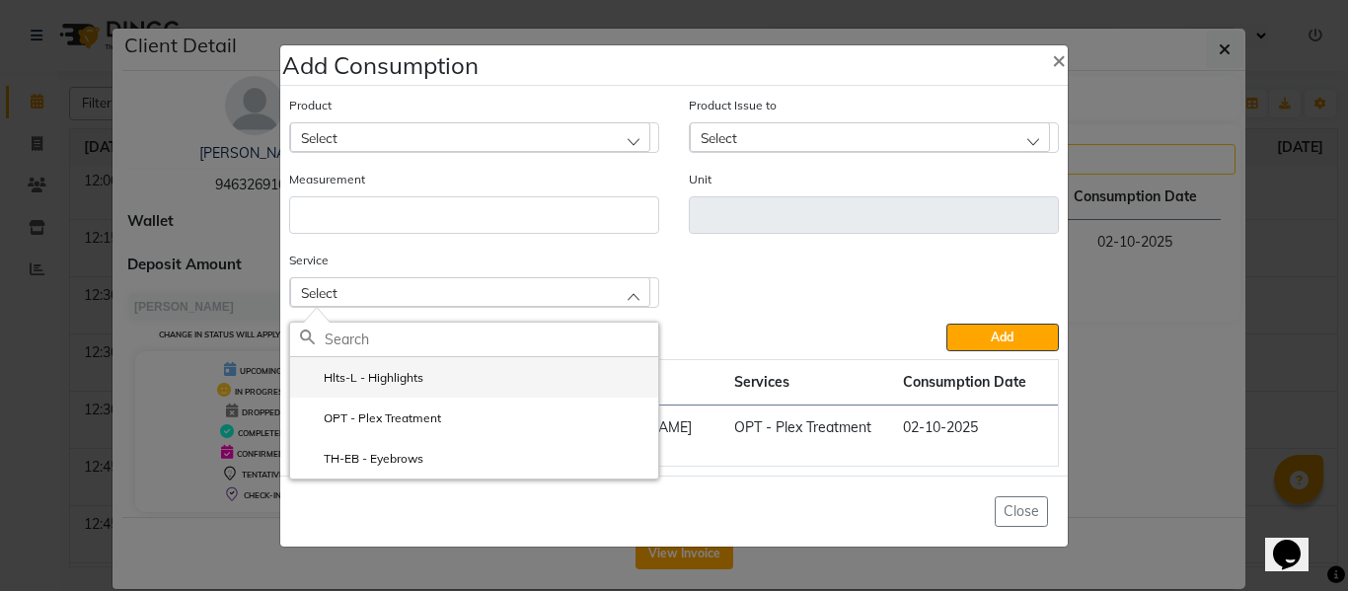
click at [425, 376] on li "Hlts-L - Highlights" at bounding box center [474, 377] width 368 height 40
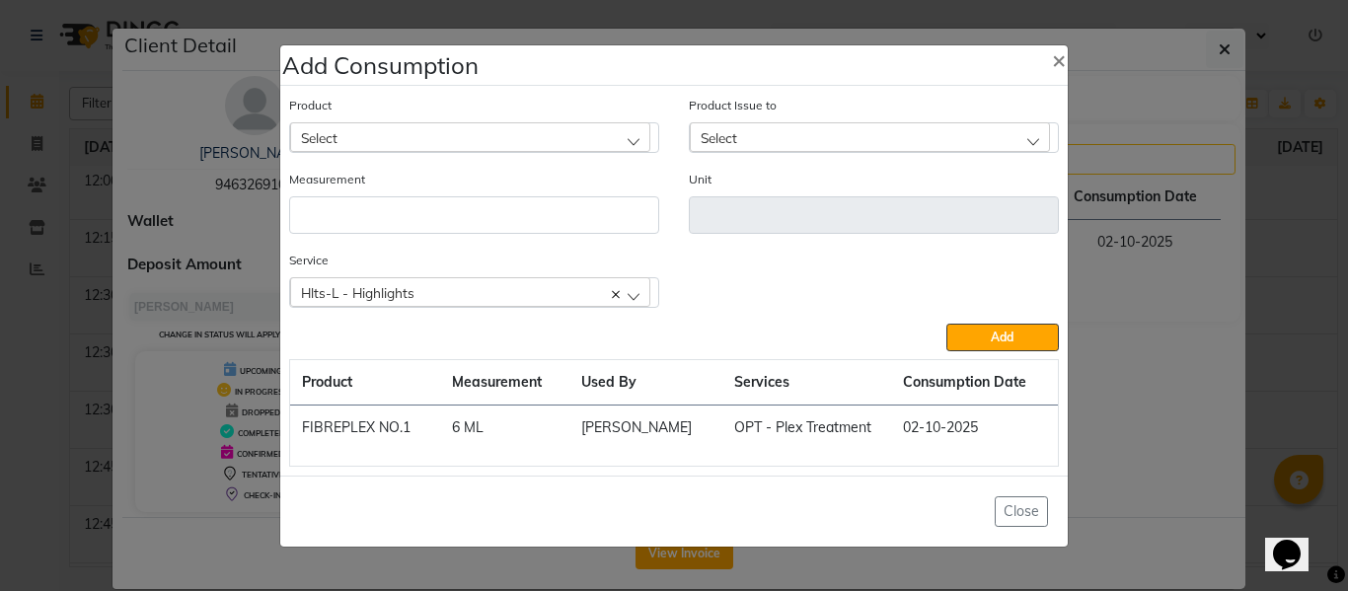
click at [456, 133] on div "Select" at bounding box center [470, 137] width 360 height 30
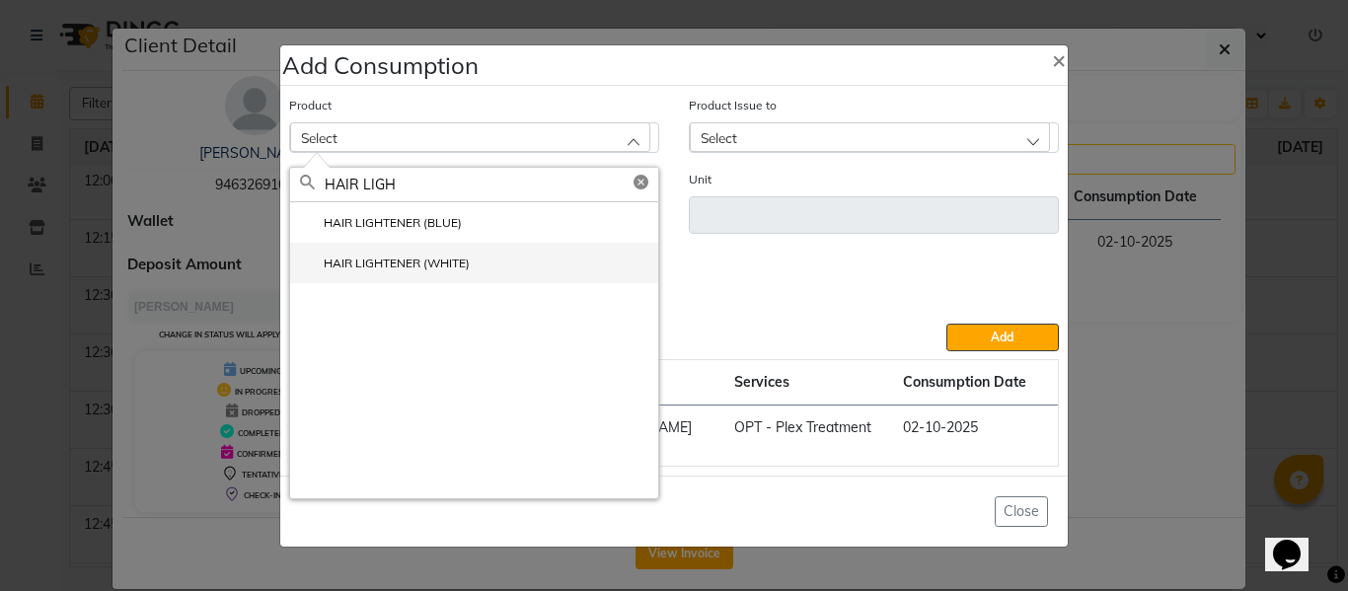
type input "HAIR LIGH"
click at [420, 262] on label "HAIR LIGHTENER (WHITE)" at bounding box center [385, 264] width 170 height 18
type input "ML"
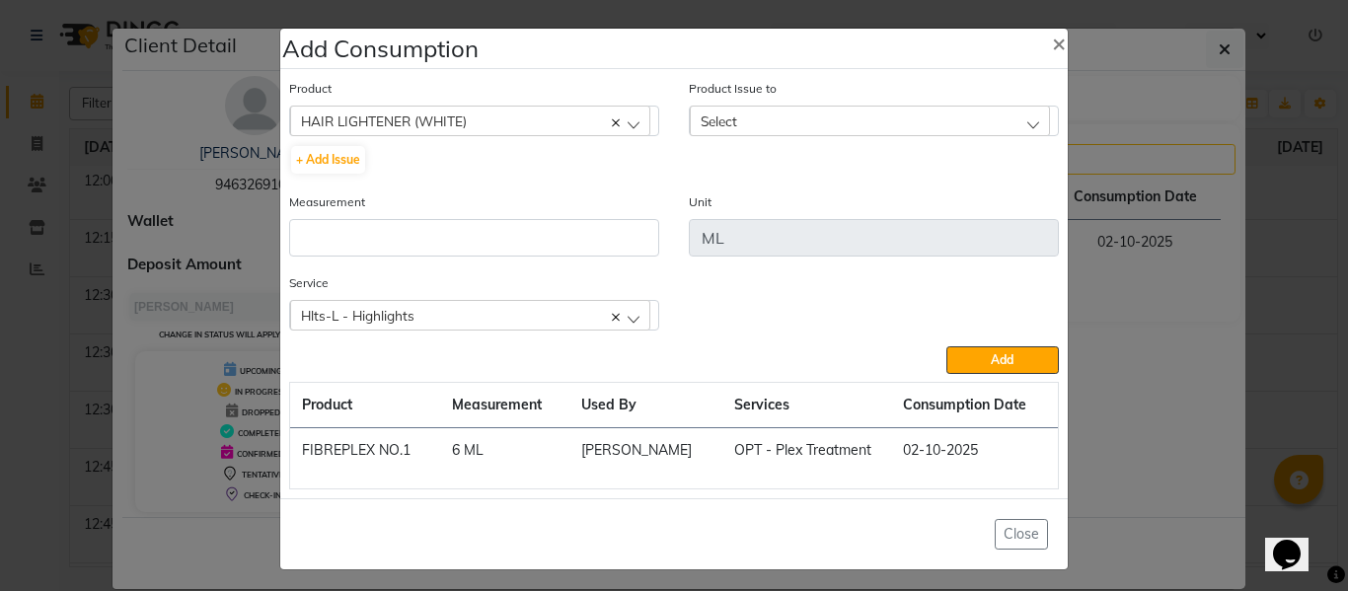
click at [747, 112] on div "Select" at bounding box center [870, 121] width 360 height 30
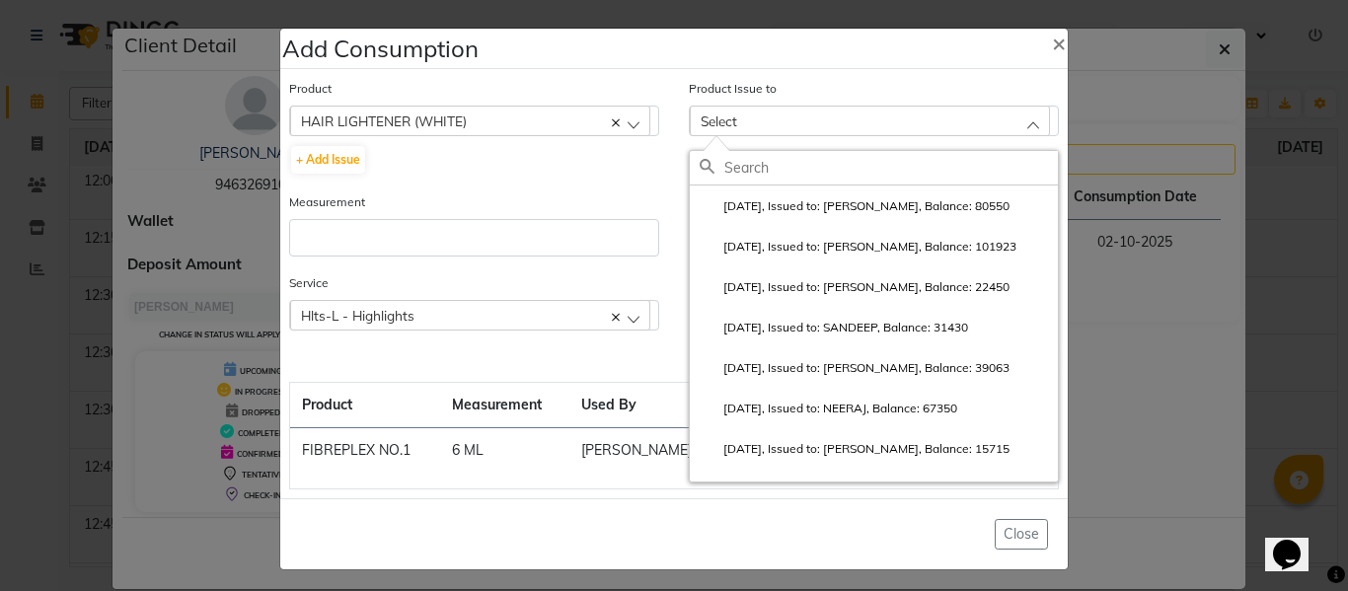
drag, startPoint x: 831, startPoint y: 192, endPoint x: 654, endPoint y: 227, distance: 179.9
click at [832, 192] on li "2025-10-02, Issued to: SAM, Balance: 80550" at bounding box center [874, 205] width 368 height 40
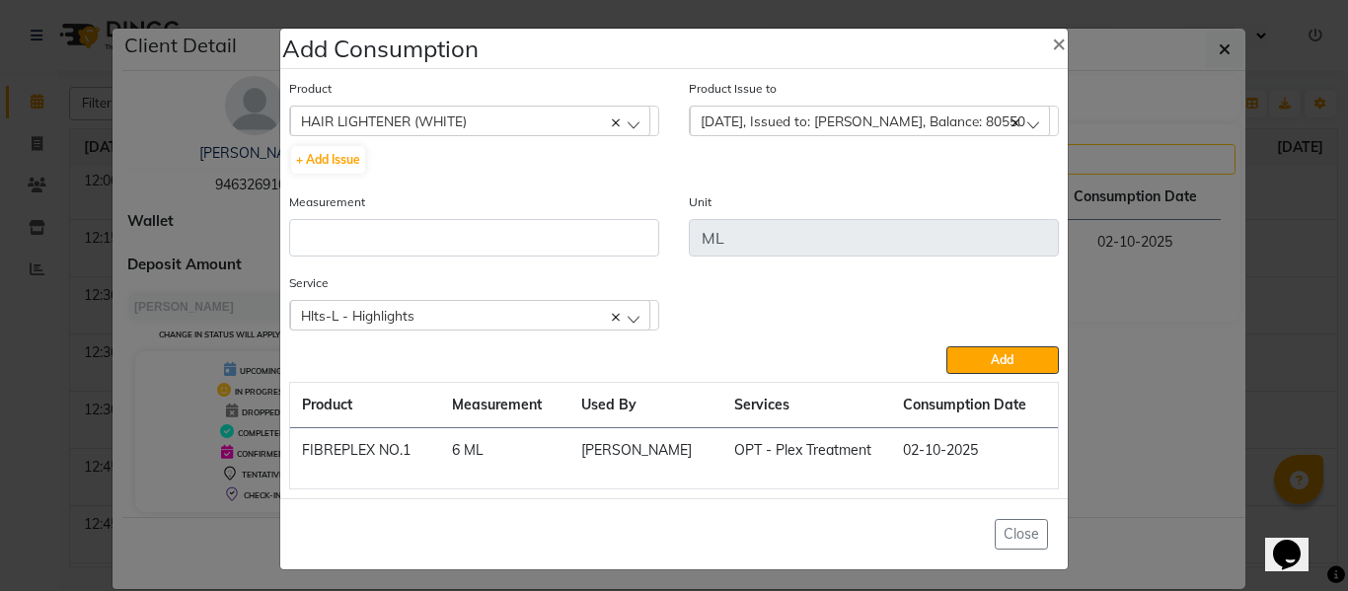
click at [464, 257] on div "Measurement" at bounding box center [474, 231] width 400 height 81
click at [467, 250] on input "number" at bounding box center [474, 237] width 370 height 37
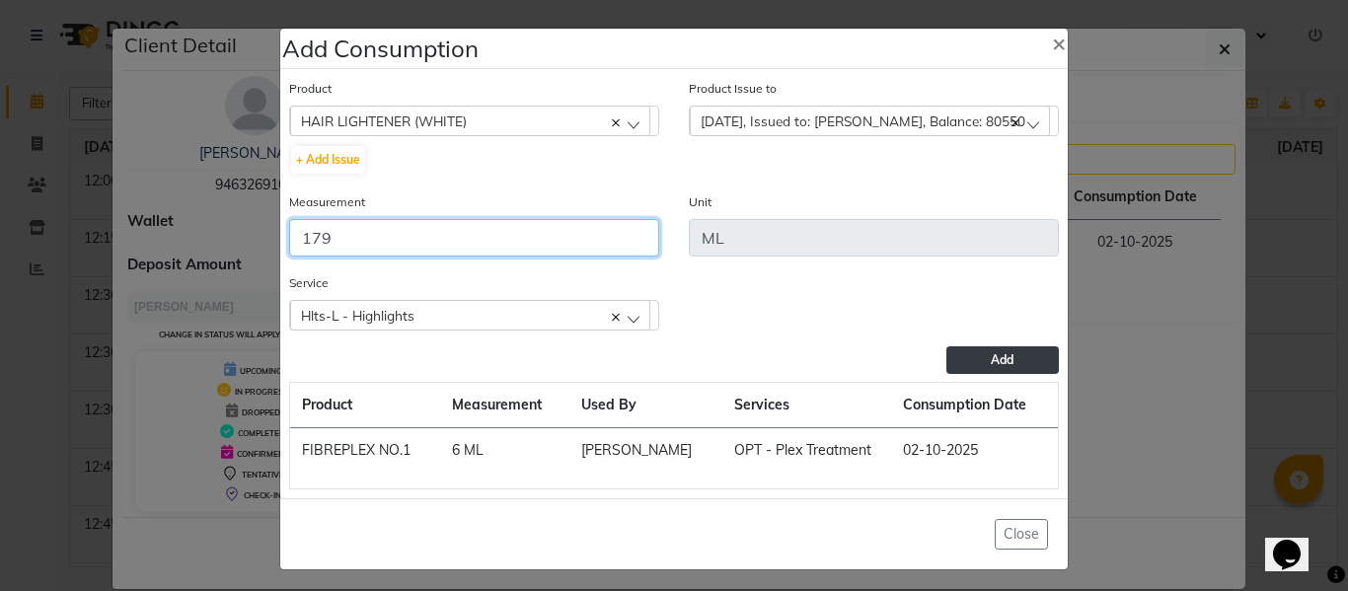
type input "179"
click at [996, 358] on span "Add" at bounding box center [1002, 359] width 23 height 15
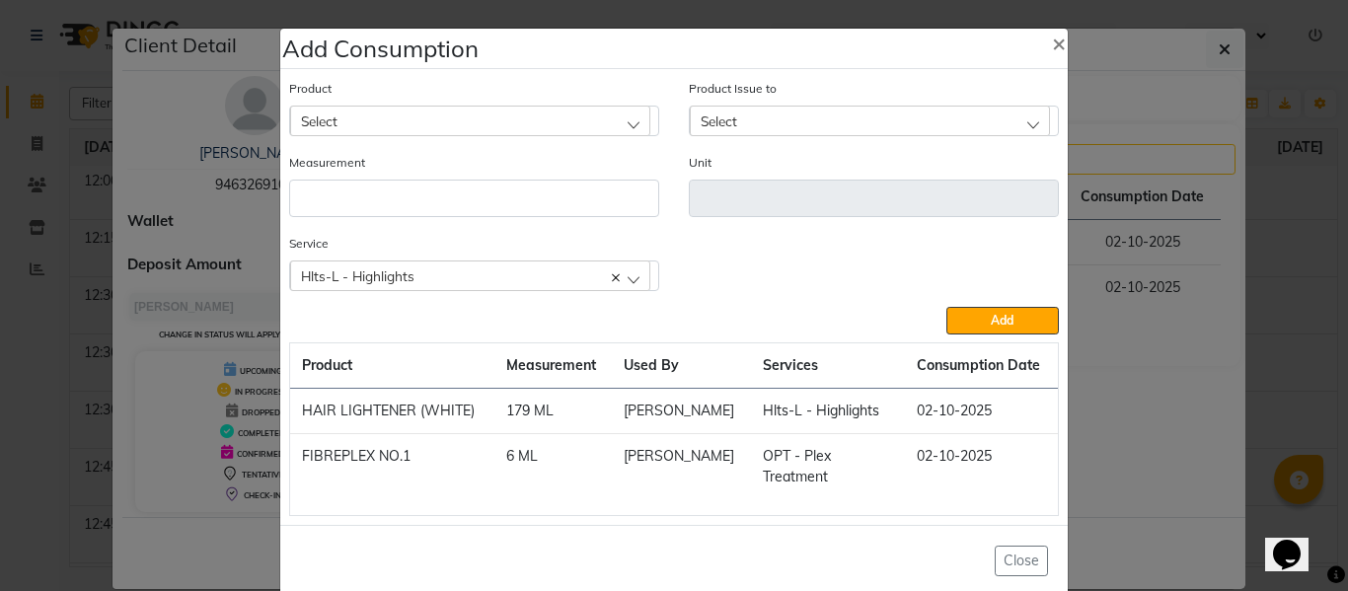
click at [471, 113] on div "Select" at bounding box center [470, 121] width 360 height 30
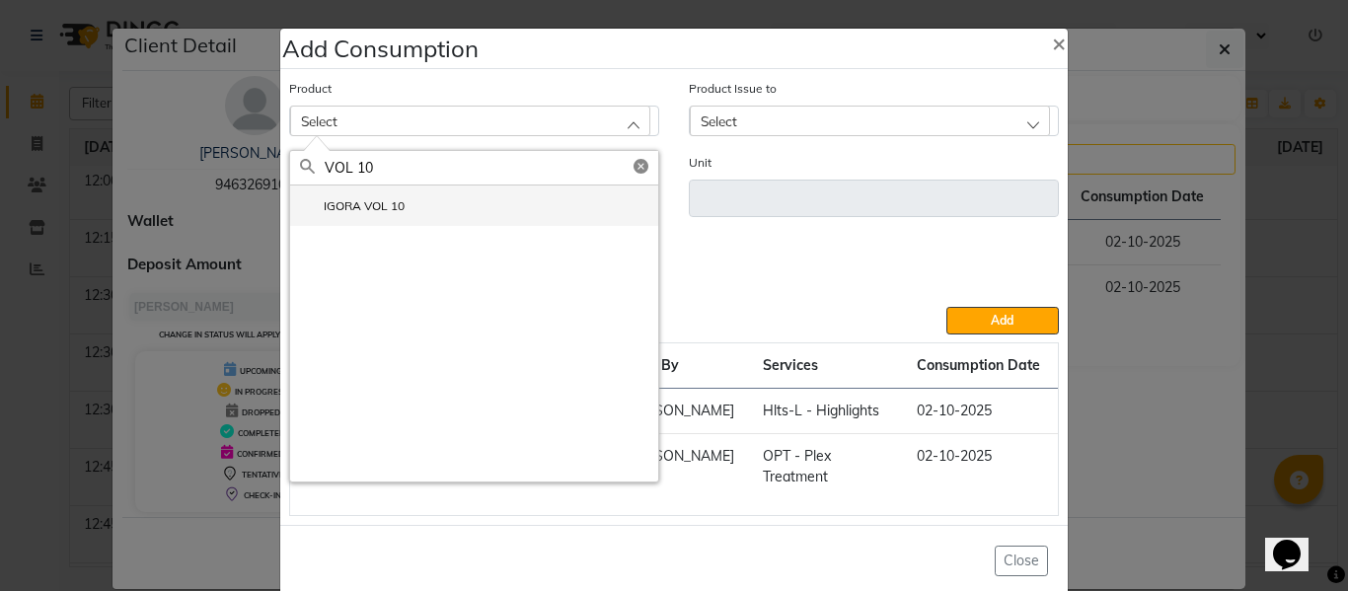
type input "VOL 10"
click at [385, 196] on li "IGORA VOL 10" at bounding box center [474, 205] width 368 height 40
type input "ML"
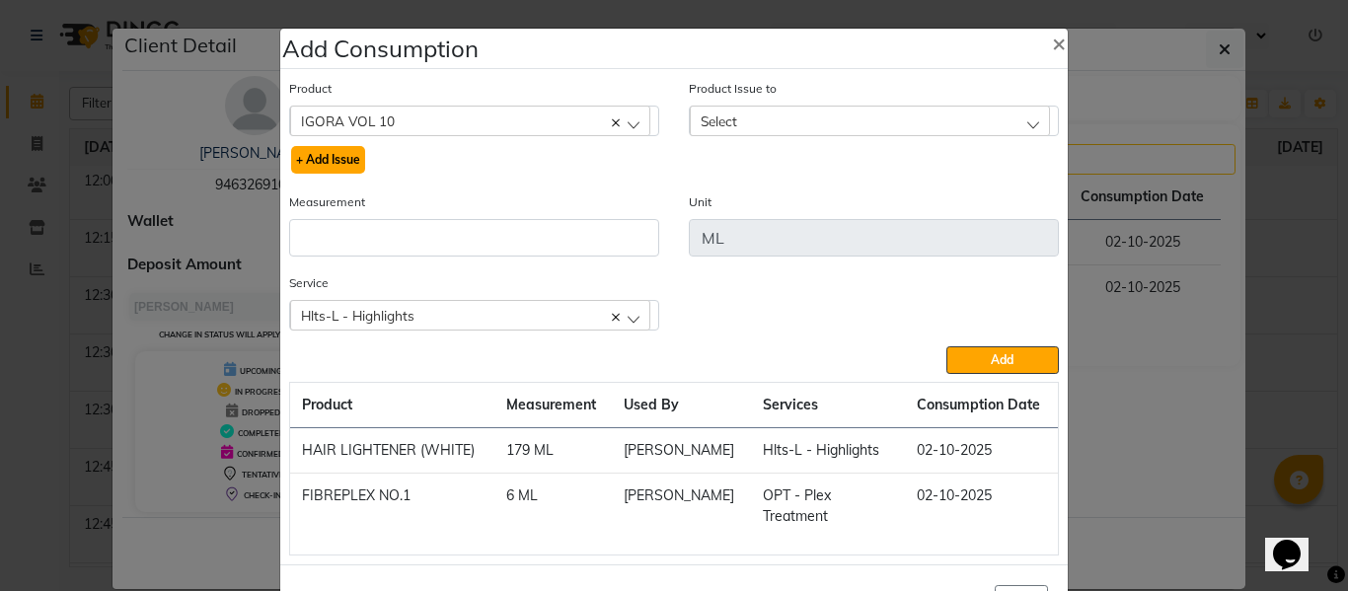
click at [345, 159] on button "+ Add Issue" at bounding box center [328, 160] width 74 height 28
select select
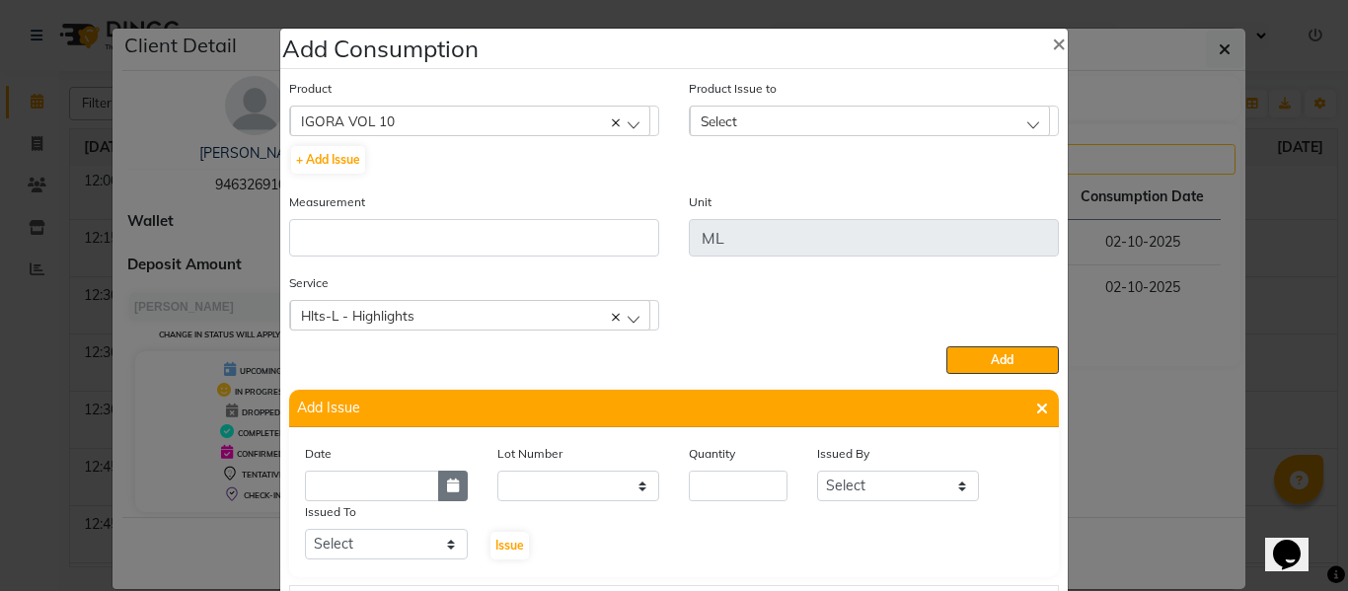
click at [447, 483] on icon "button" at bounding box center [453, 485] width 12 height 14
select select "10"
select select "2025"
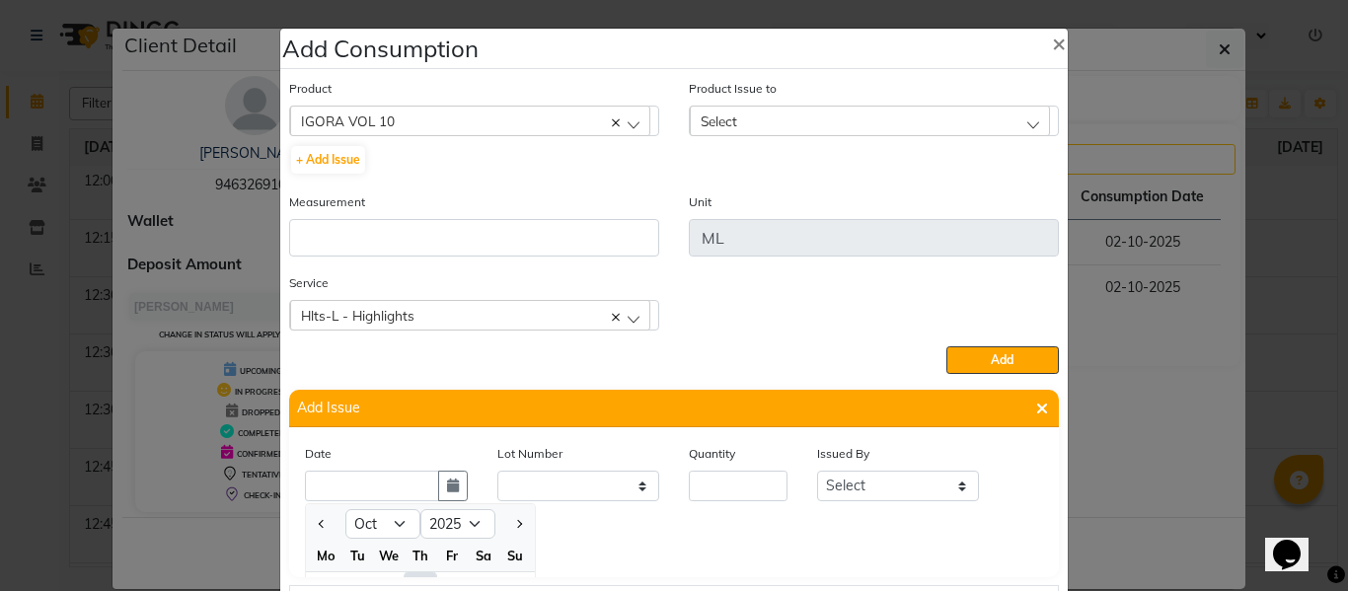
scroll to position [27, 0]
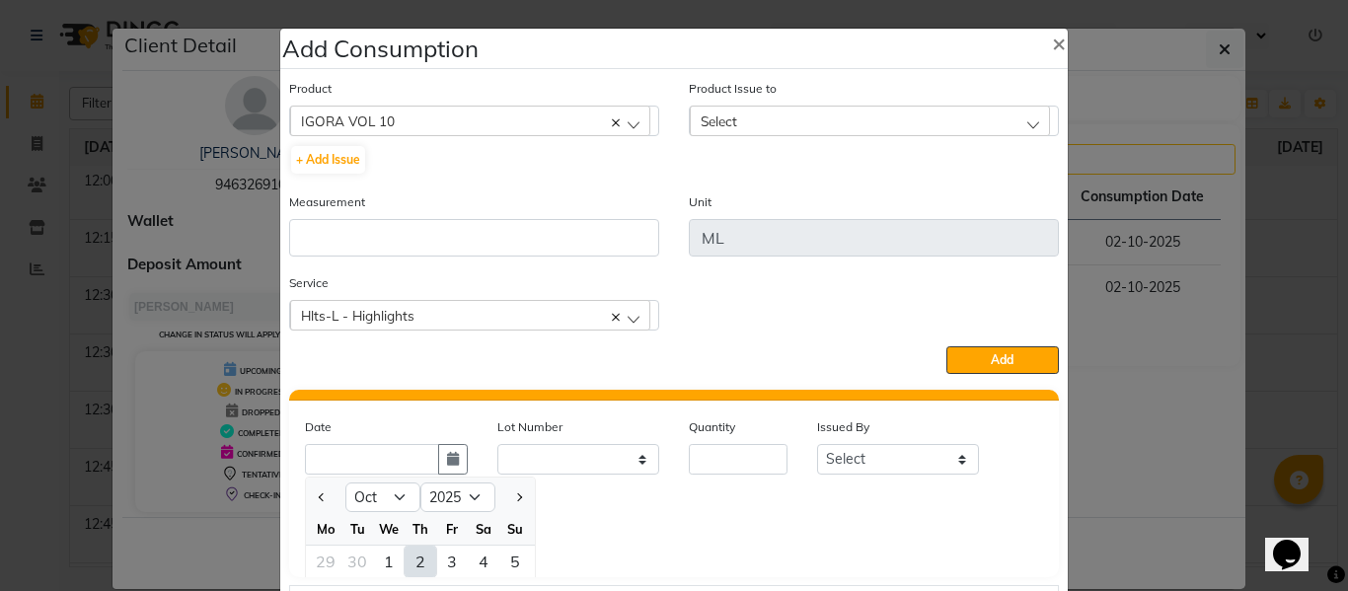
click at [412, 554] on div "2" at bounding box center [420, 562] width 32 height 32
type input "02-10-2025"
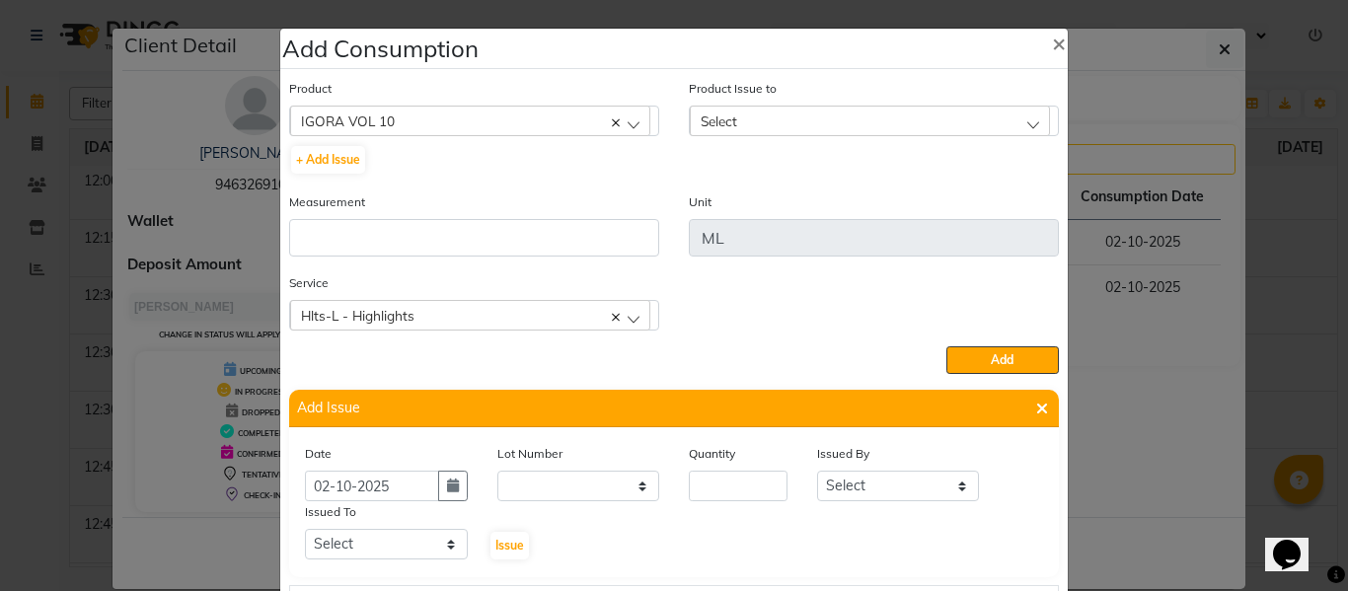
scroll to position [0, 0]
click at [729, 486] on input "number" at bounding box center [738, 486] width 99 height 31
type input "950"
drag, startPoint x: 850, startPoint y: 489, endPoint x: 856, endPoint y: 478, distance: 13.2
click at [850, 489] on select "Select ABHISHEK ajay [PERSON_NAME] [PERSON_NAME] [PERSON_NAME] [PERSON_NAME] HE…" at bounding box center [898, 486] width 163 height 31
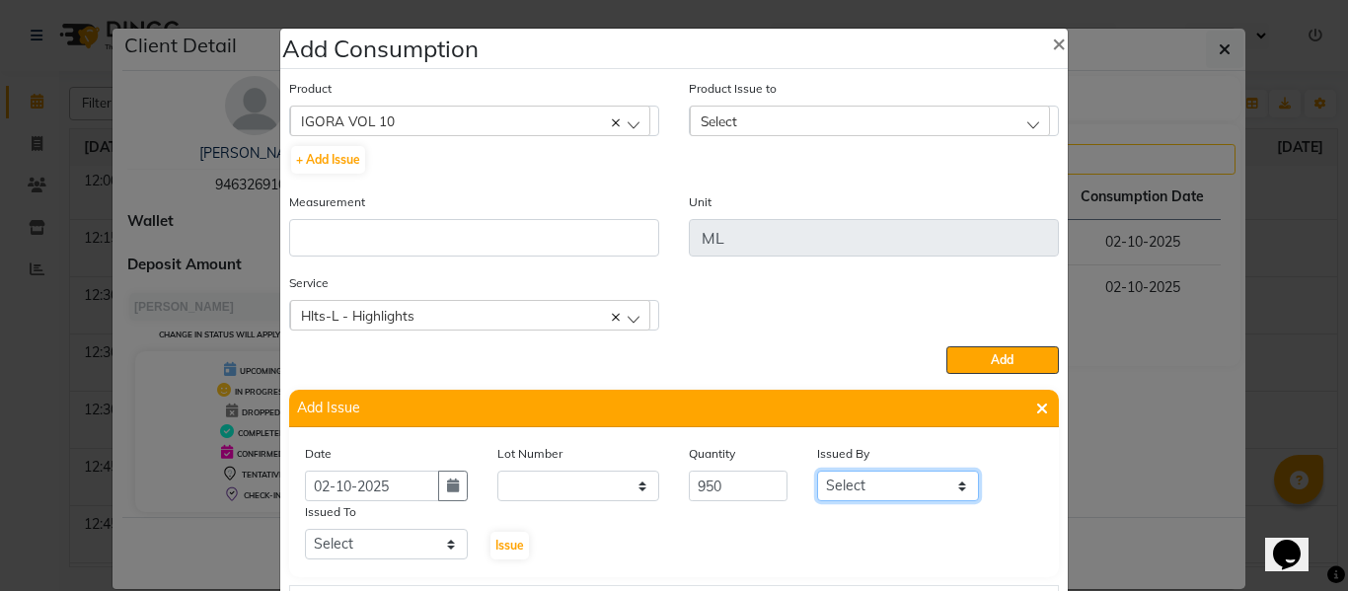
select select "82726"
click at [817, 471] on select "Select ABHISHEK ajay [PERSON_NAME] [PERSON_NAME] [PERSON_NAME] [PERSON_NAME] HE…" at bounding box center [898, 486] width 163 height 31
click at [350, 540] on select "Select ABHISHEK ajay [PERSON_NAME] [PERSON_NAME] [PERSON_NAME] [PERSON_NAME] HE…" at bounding box center [386, 544] width 163 height 31
select select "60804"
click at [305, 529] on select "Select ABHISHEK ajay [PERSON_NAME] [PERSON_NAME] [PERSON_NAME] [PERSON_NAME] HE…" at bounding box center [386, 544] width 163 height 31
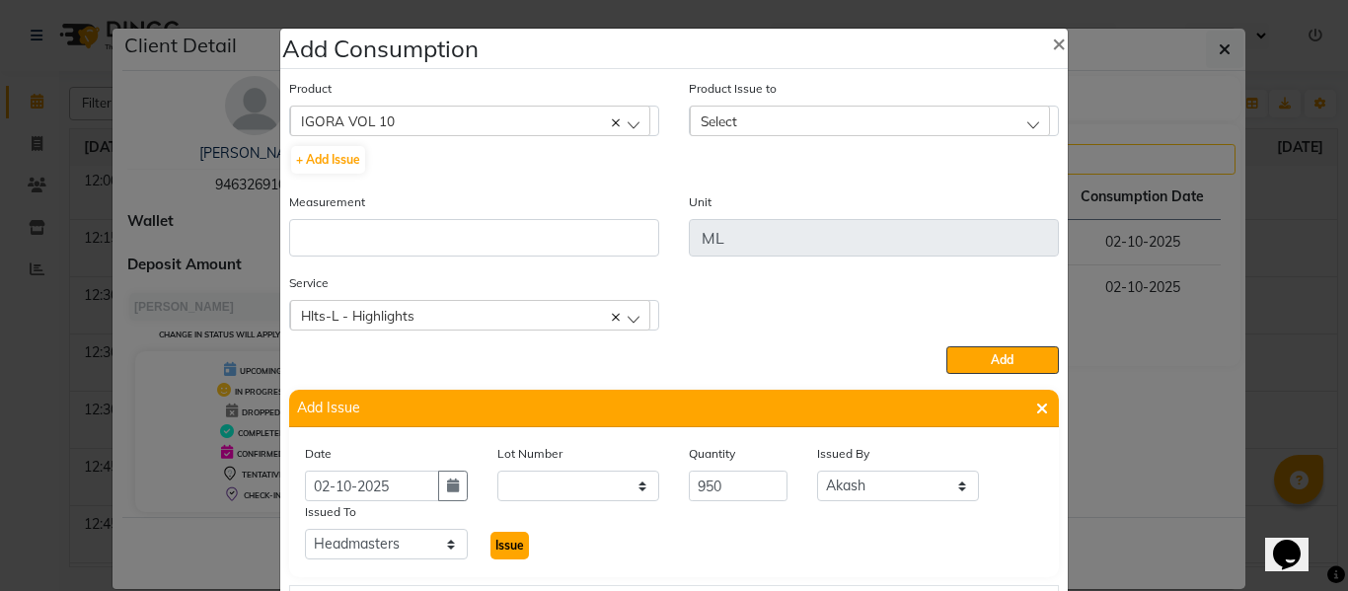
click at [500, 543] on span "Issue" at bounding box center [509, 545] width 29 height 15
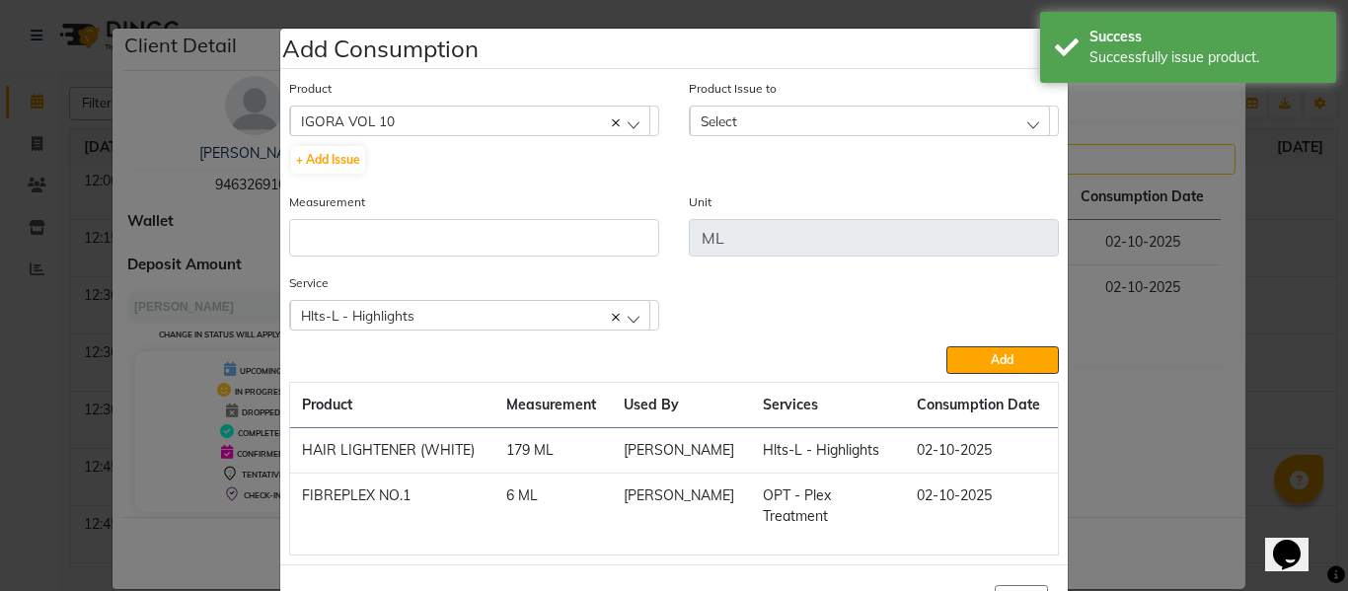
click at [745, 119] on div "Select" at bounding box center [870, 121] width 360 height 30
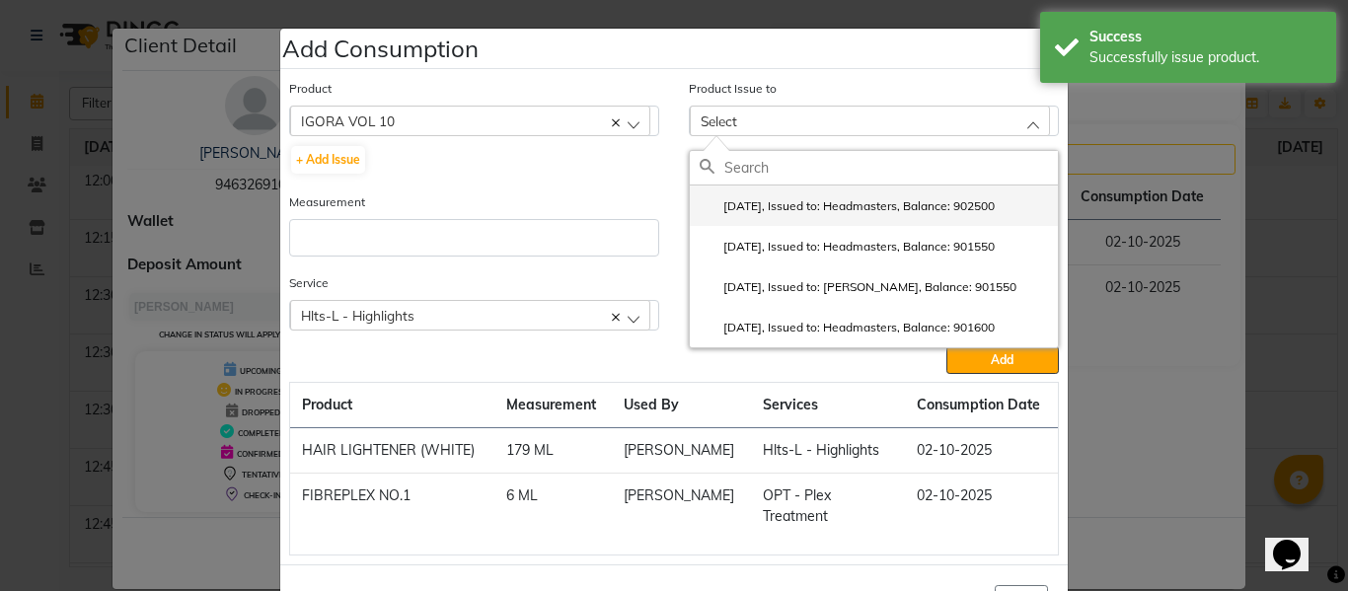
click at [785, 199] on label "2025-10-02, Issued to: Headmasters, Balance: 902500" at bounding box center [846, 206] width 295 height 18
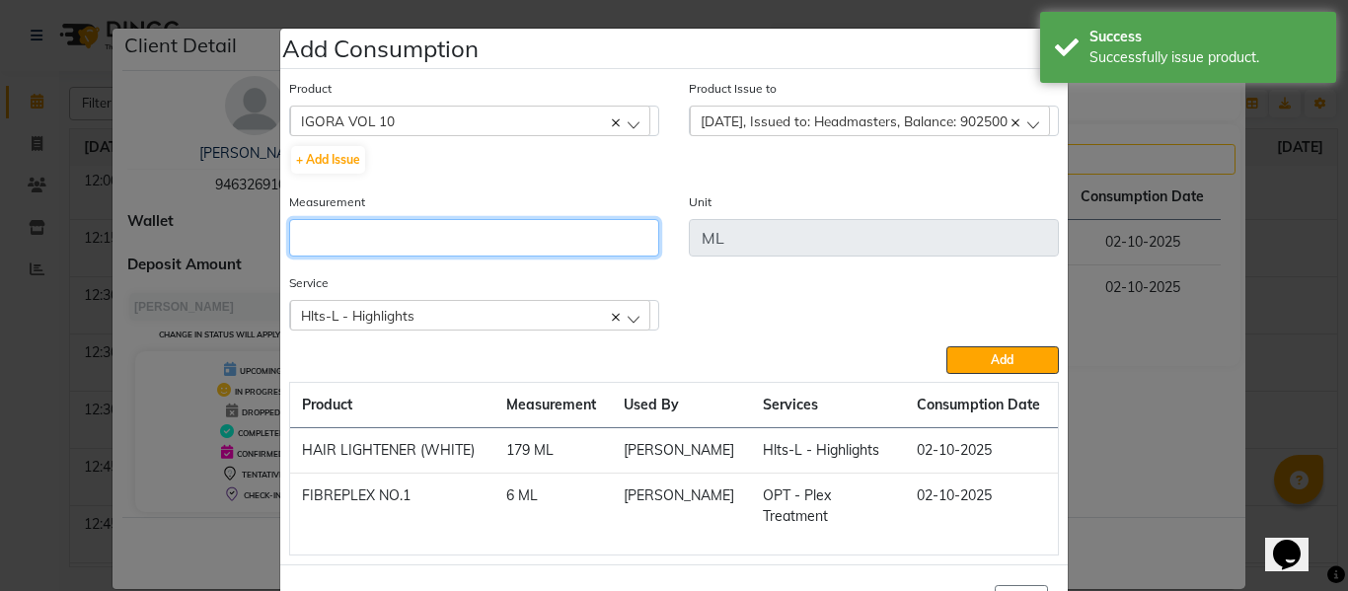
click at [531, 239] on input "number" at bounding box center [474, 237] width 370 height 37
type input "300"
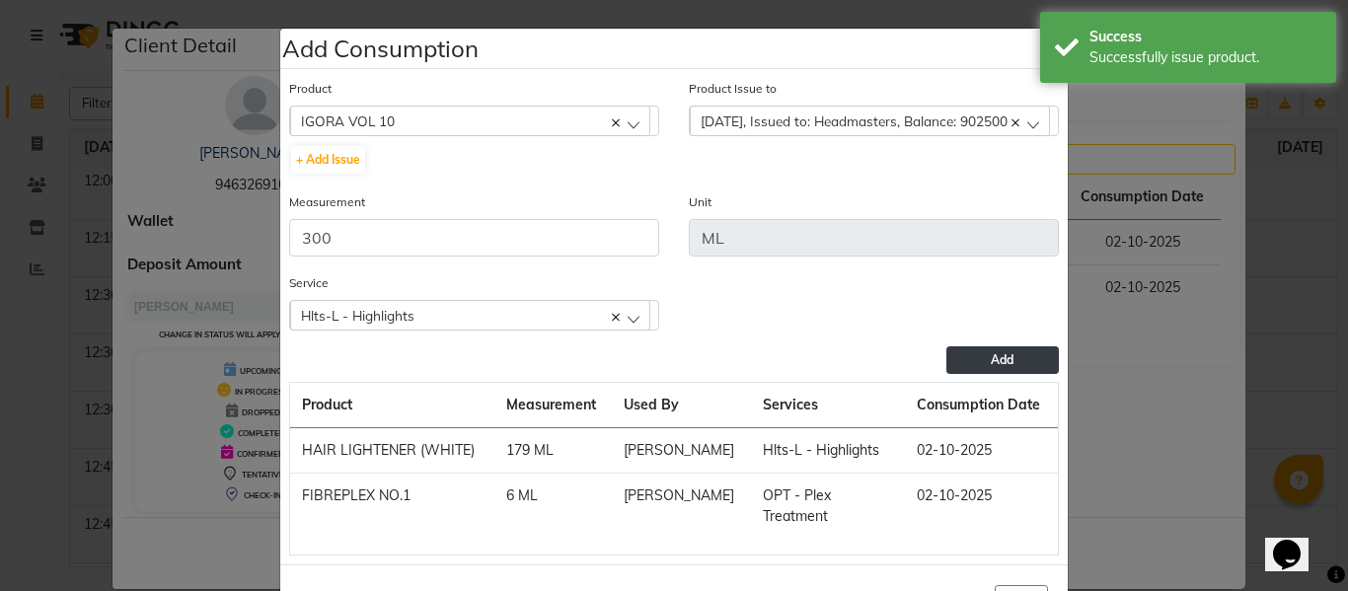
click at [995, 358] on span "Add" at bounding box center [1002, 359] width 23 height 15
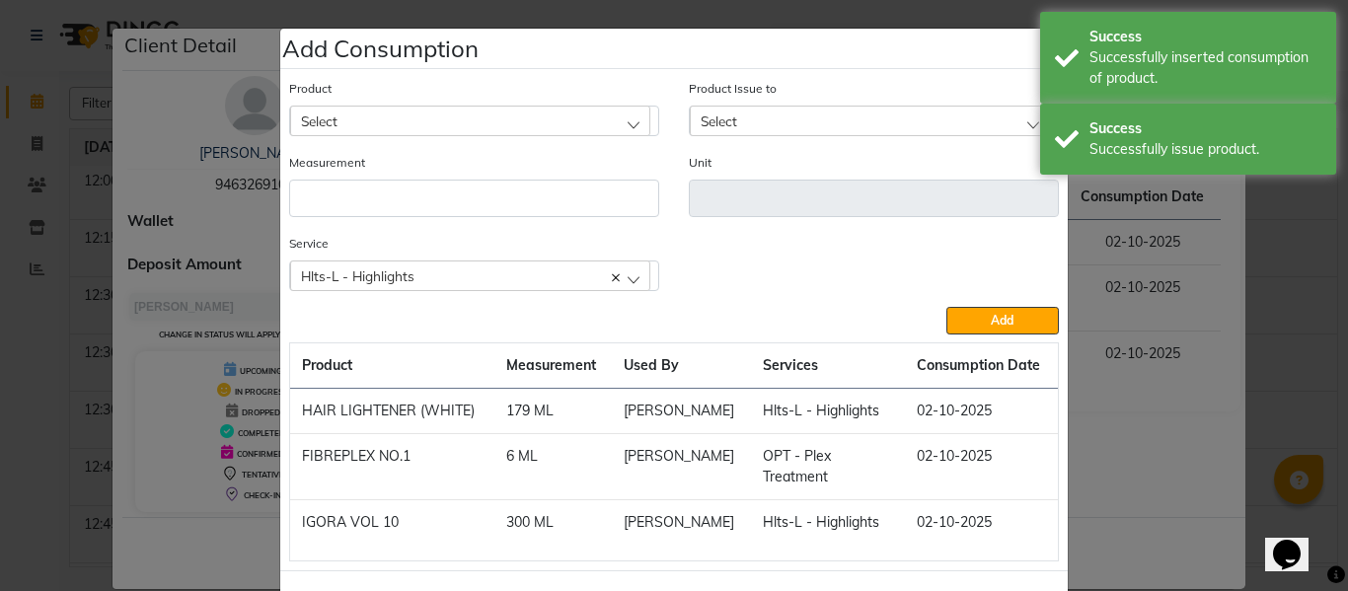
click at [482, 116] on div "Select" at bounding box center [470, 121] width 360 height 30
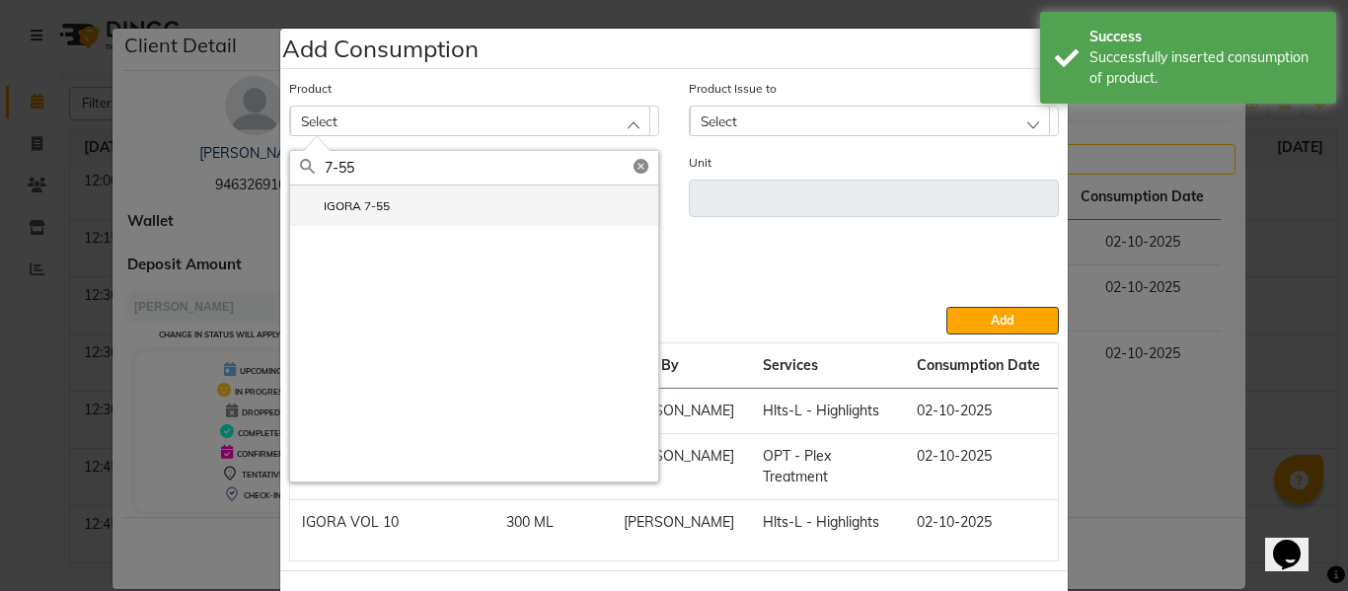
type input "7-55"
click at [391, 204] on li "IGORA 7-55" at bounding box center [474, 205] width 368 height 40
type input "Gm"
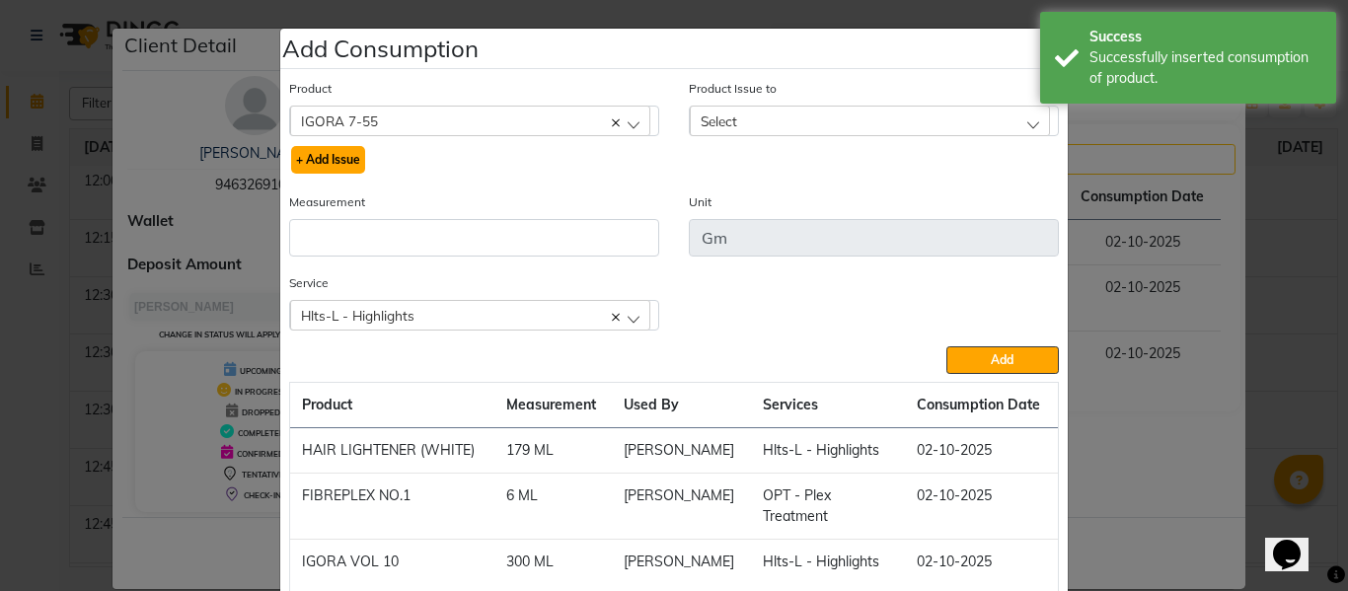
click at [341, 153] on button "+ Add Issue" at bounding box center [328, 160] width 74 height 28
select select
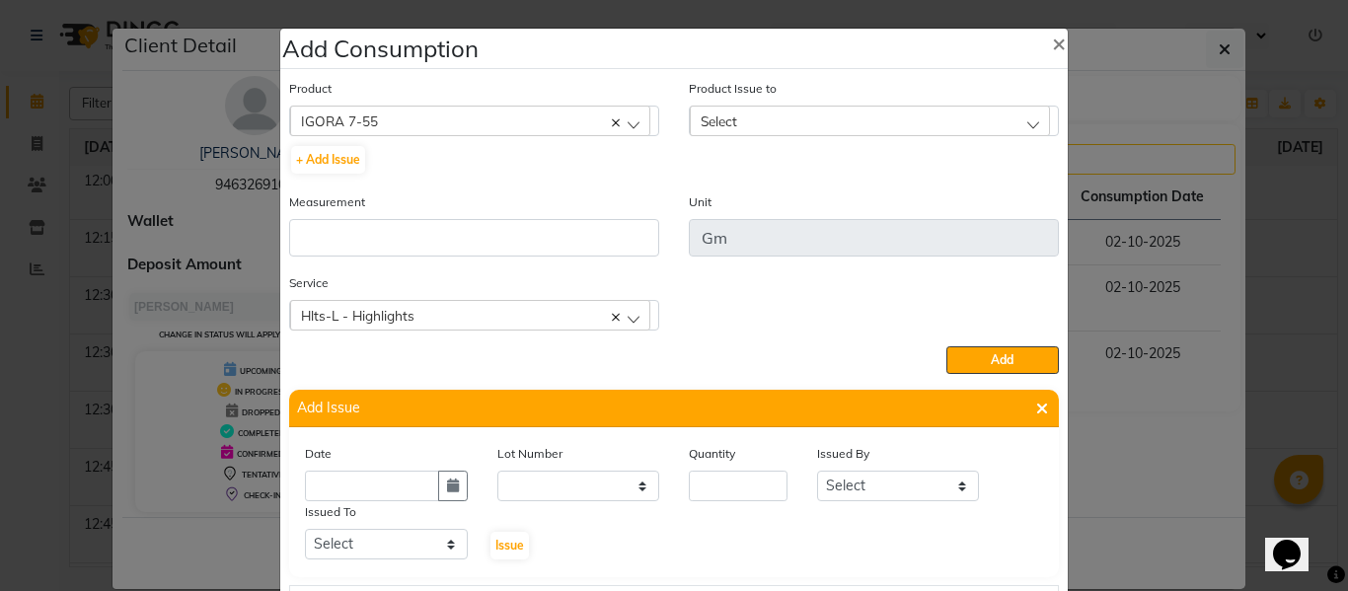
drag, startPoint x: 440, startPoint y: 482, endPoint x: 483, endPoint y: 458, distance: 49.9
click at [447, 481] on icon "button" at bounding box center [453, 485] width 12 height 14
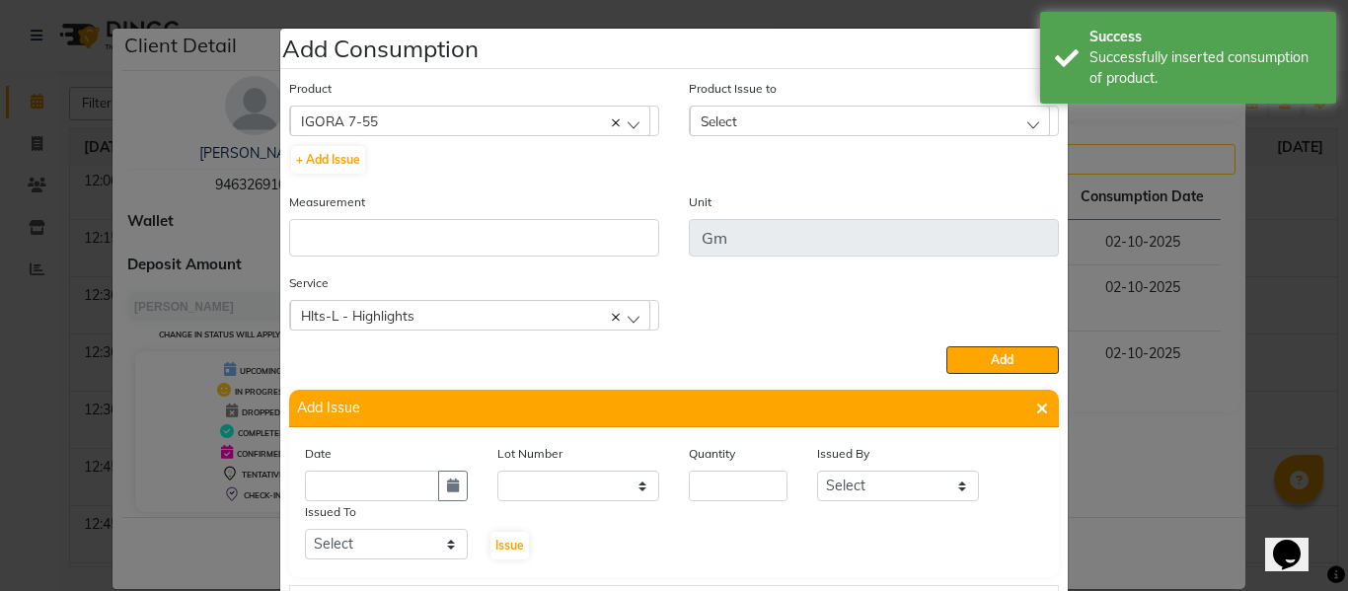
select select "10"
select select "2025"
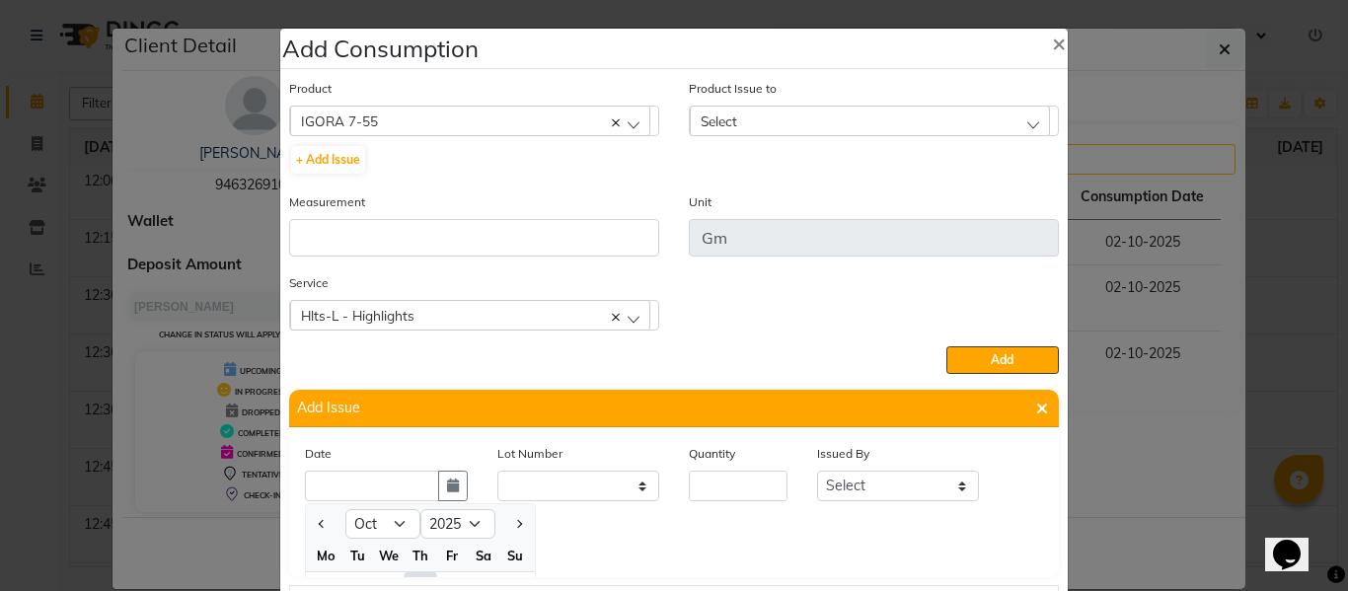
scroll to position [27, 0]
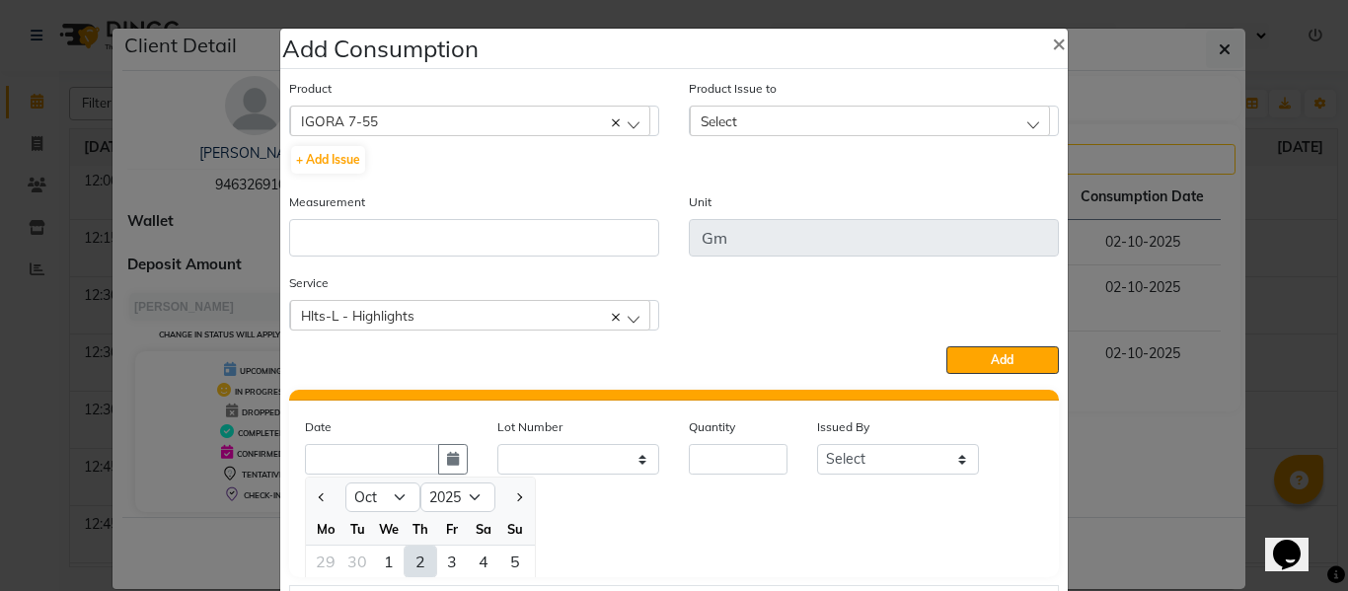
click at [408, 551] on div "2" at bounding box center [420, 562] width 32 height 32
type input "02-10-2025"
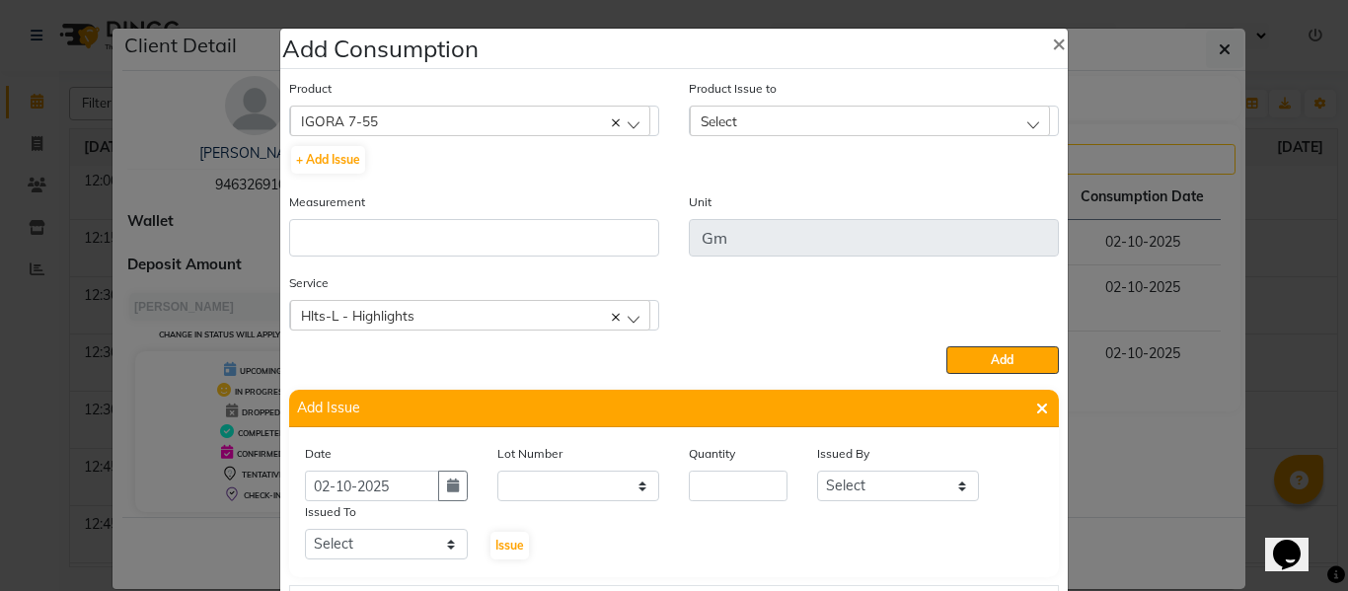
scroll to position [0, 0]
click at [727, 479] on input "number" at bounding box center [738, 486] width 99 height 31
type input "55"
click at [847, 476] on select "Select ABHISHEK ajay [PERSON_NAME] [PERSON_NAME] [PERSON_NAME] [PERSON_NAME] HE…" at bounding box center [898, 486] width 163 height 31
select select "82726"
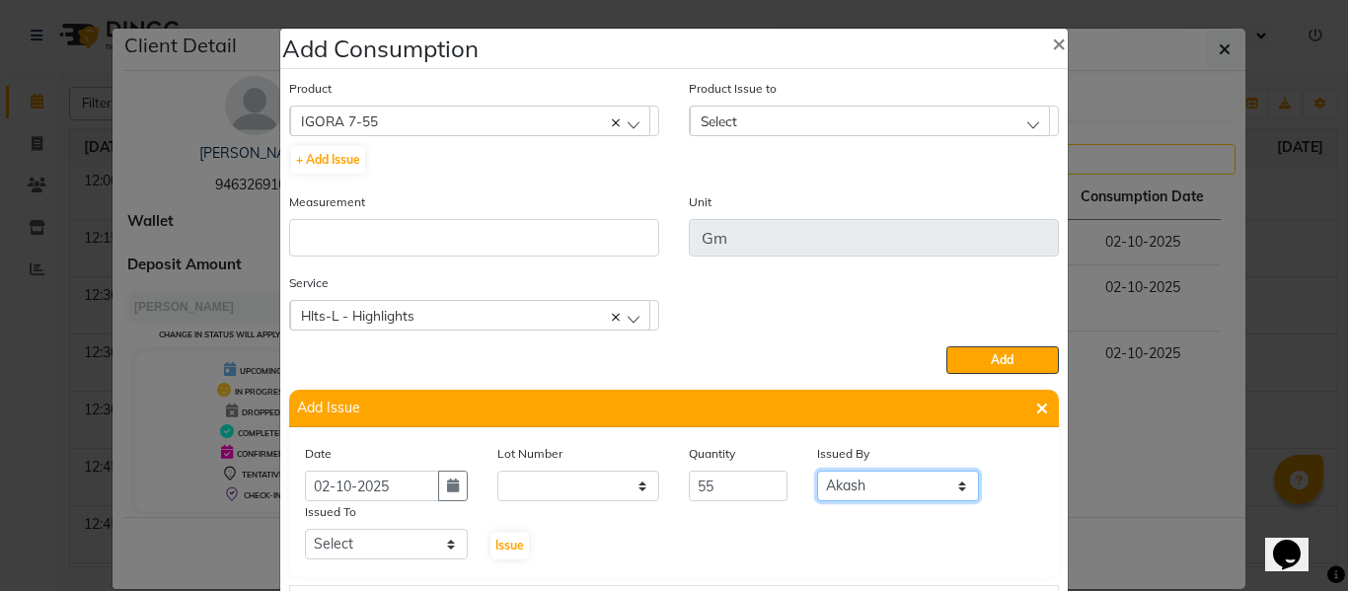
click at [817, 471] on select "Select ABHISHEK ajay [PERSON_NAME] [PERSON_NAME] [PERSON_NAME] [PERSON_NAME] HE…" at bounding box center [898, 486] width 163 height 31
click at [338, 462] on div "Date" at bounding box center [386, 457] width 163 height 28
drag, startPoint x: 336, startPoint y: 544, endPoint x: 345, endPoint y: 532, distance: 14.8
click at [338, 543] on select "Select ABHISHEK ajay [PERSON_NAME] [PERSON_NAME] [PERSON_NAME] [PERSON_NAME] HE…" at bounding box center [386, 544] width 163 height 31
select select "60857"
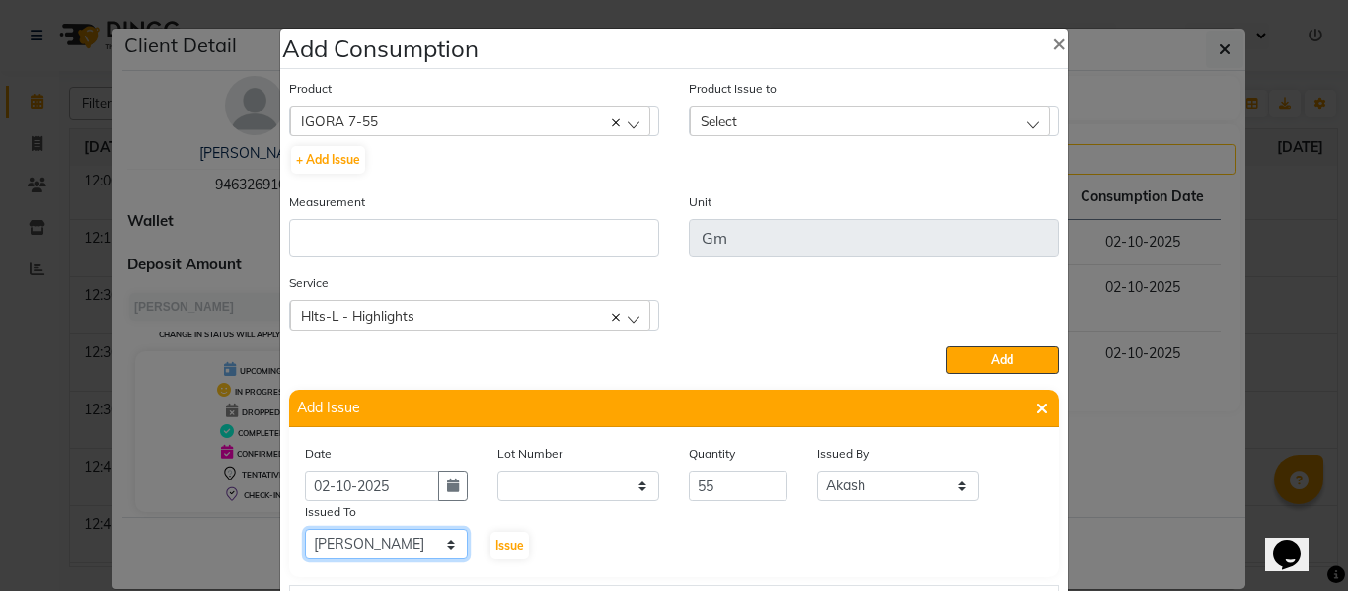
click at [305, 529] on select "Select ABHISHEK ajay [PERSON_NAME] [PERSON_NAME] [PERSON_NAME] [PERSON_NAME] HE…" at bounding box center [386, 544] width 163 height 31
click at [504, 539] on span "Issue" at bounding box center [509, 545] width 29 height 15
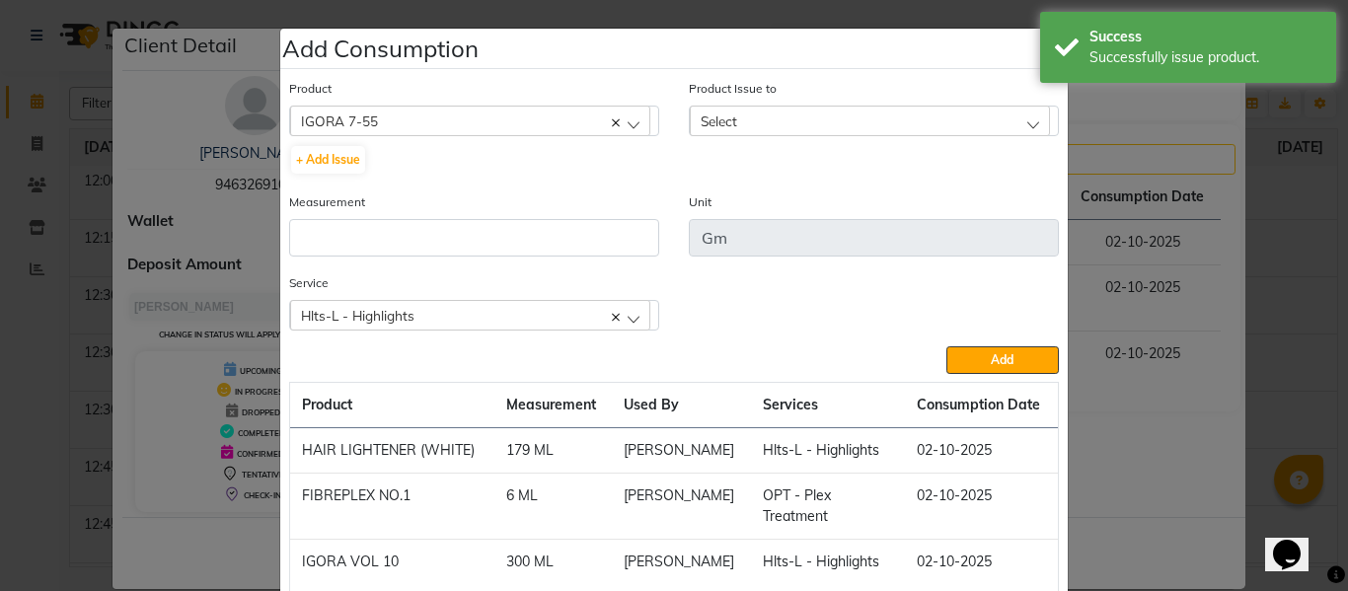
click at [721, 114] on span "Select" at bounding box center [718, 120] width 37 height 17
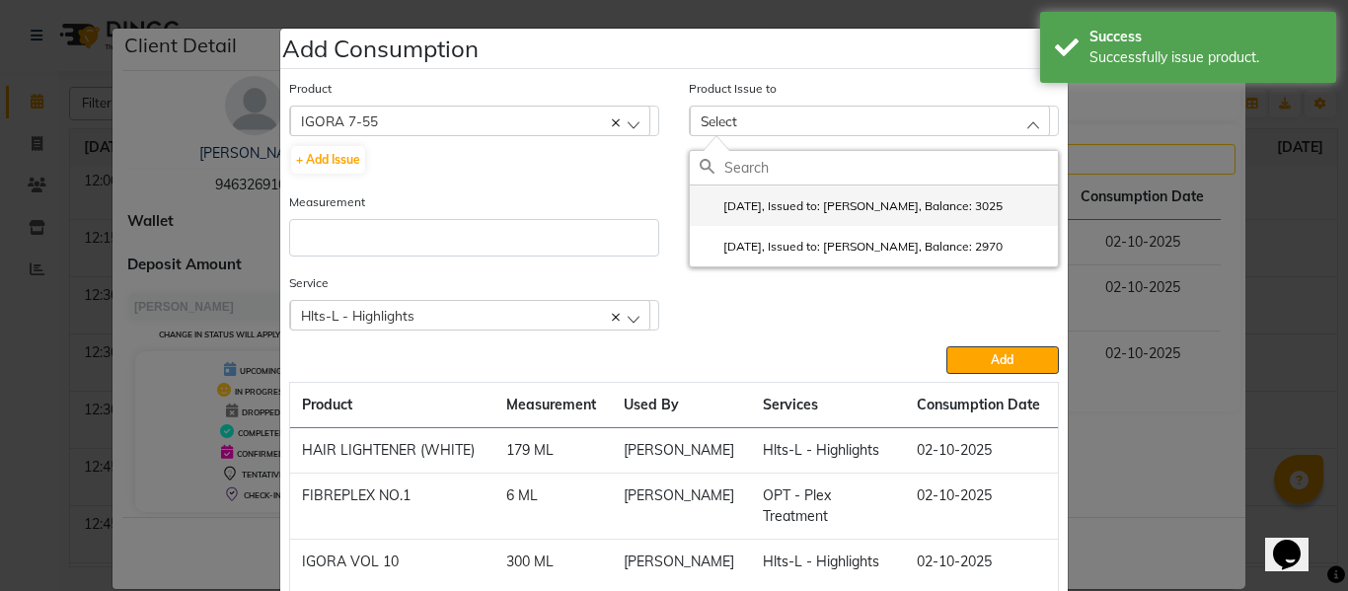
click at [762, 195] on li "2025-10-02, Issued to: SAM, Balance: 3025" at bounding box center [874, 205] width 368 height 40
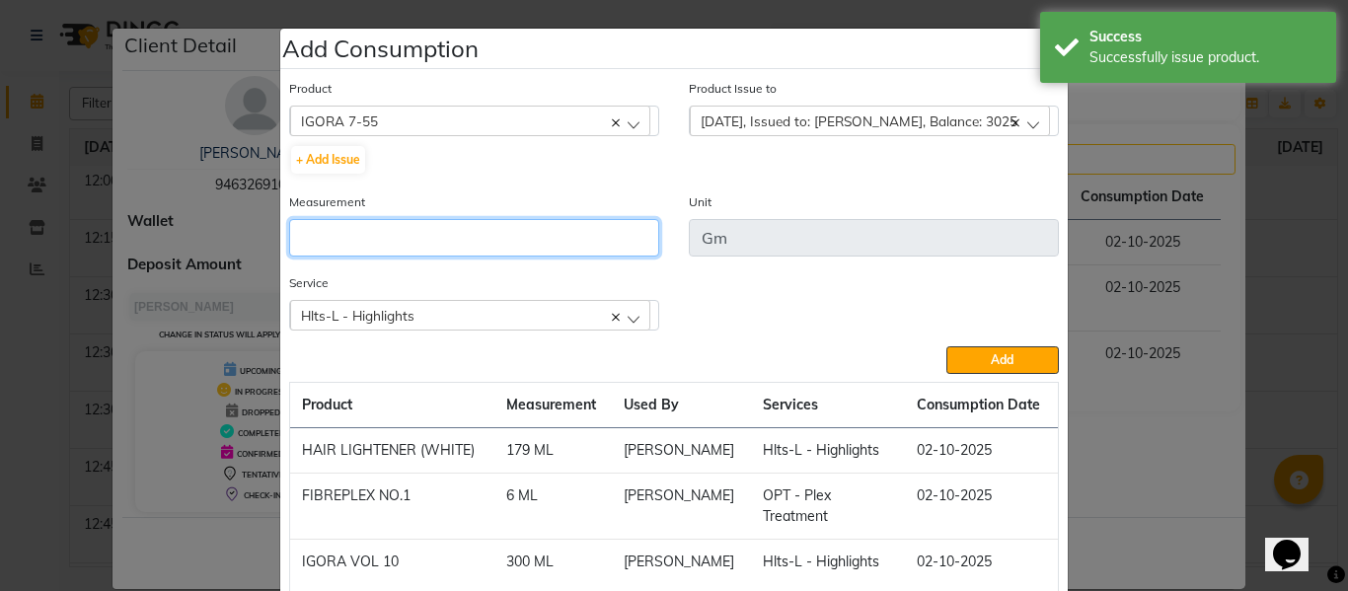
click at [523, 249] on input "number" at bounding box center [474, 237] width 370 height 37
type input "55"
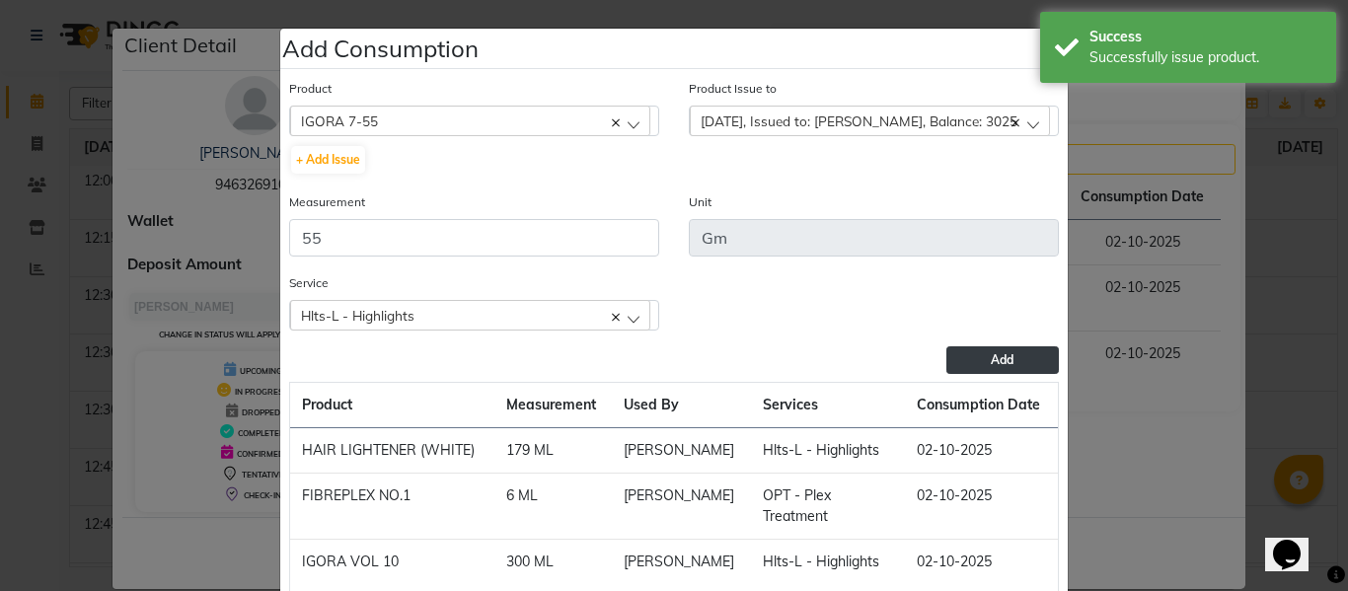
click at [972, 353] on button "Add" at bounding box center [1002, 360] width 112 height 28
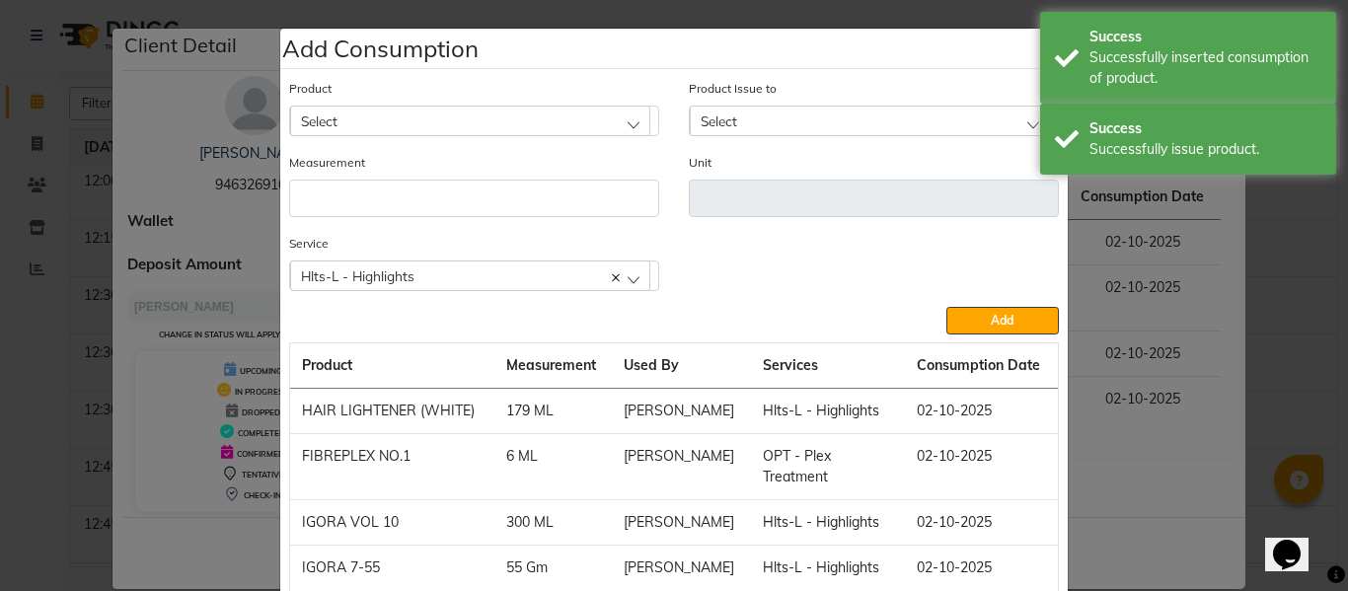
click at [483, 121] on div "Select" at bounding box center [470, 121] width 360 height 30
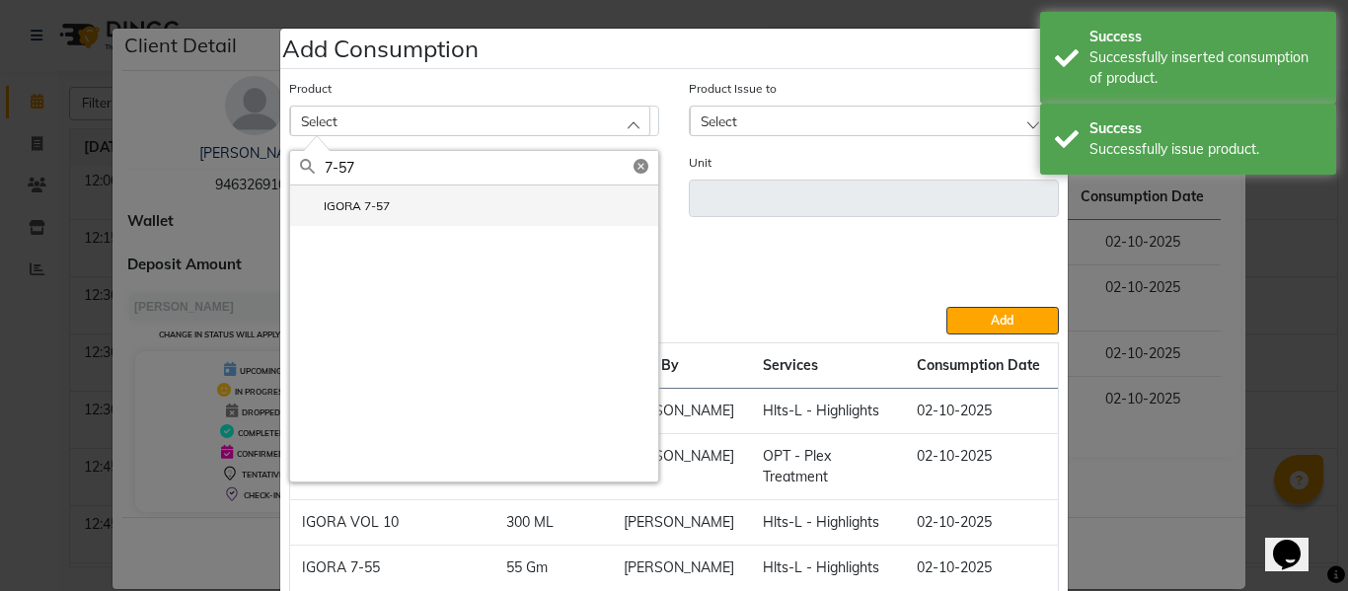
type input "7-57"
click at [371, 199] on label "IGORA 7-57" at bounding box center [345, 206] width 90 height 18
type input "Gm"
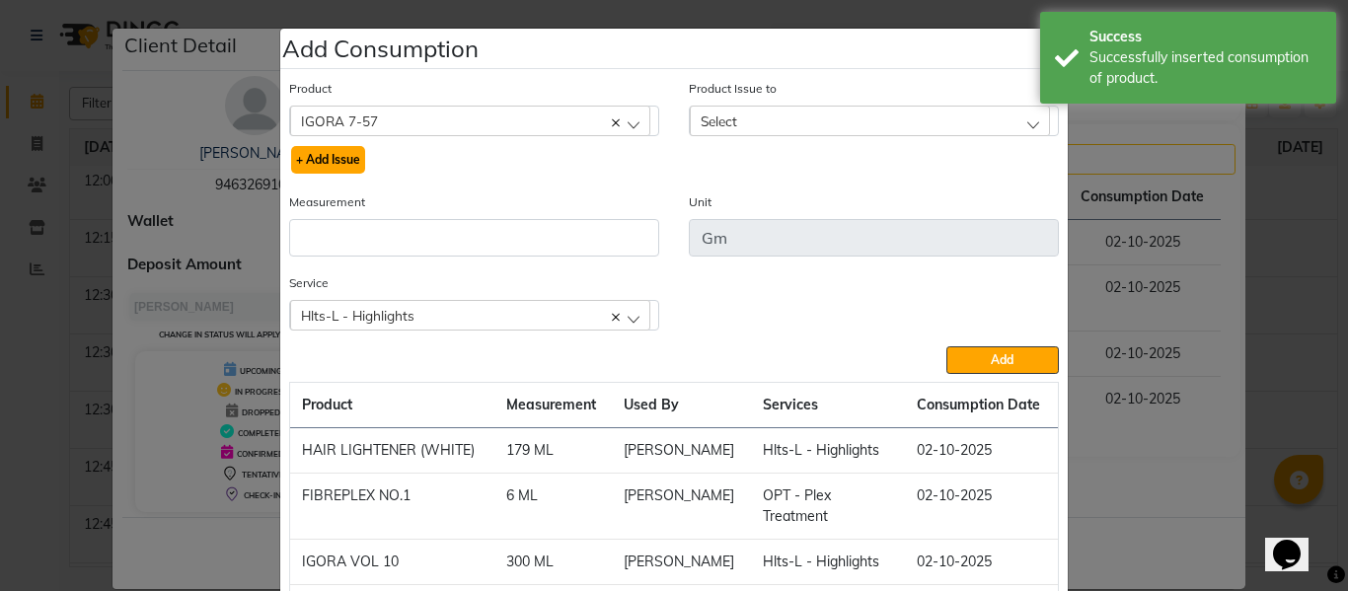
click at [338, 151] on button "+ Add Issue" at bounding box center [328, 160] width 74 height 28
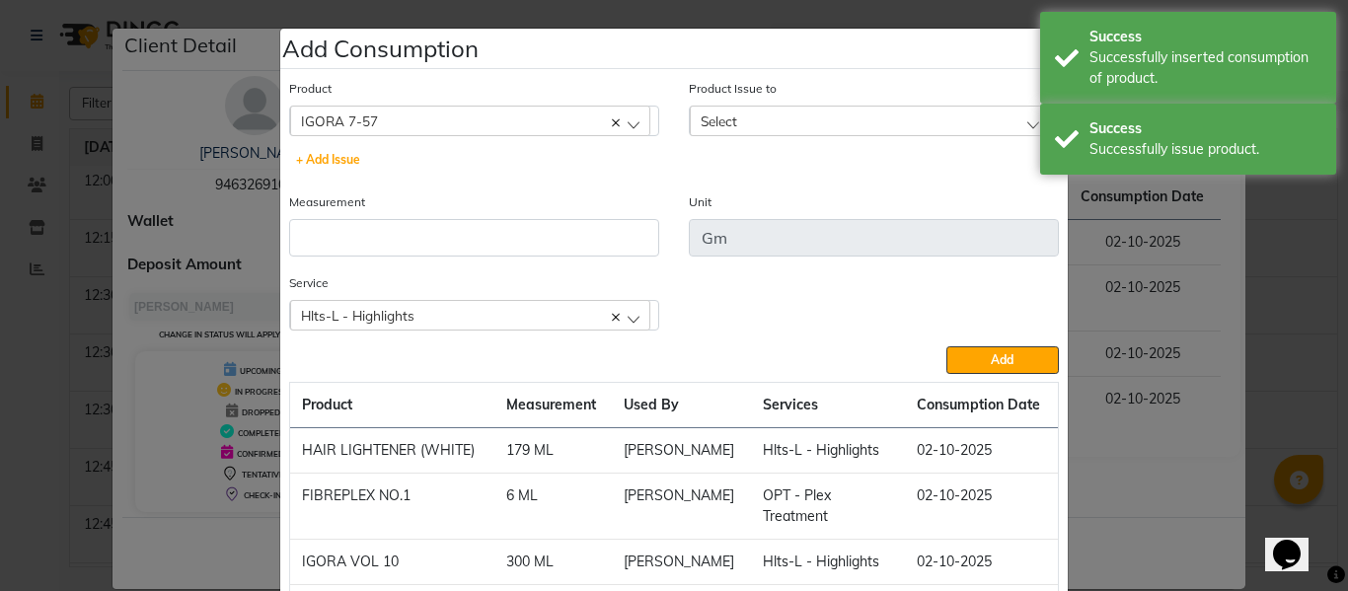
select select
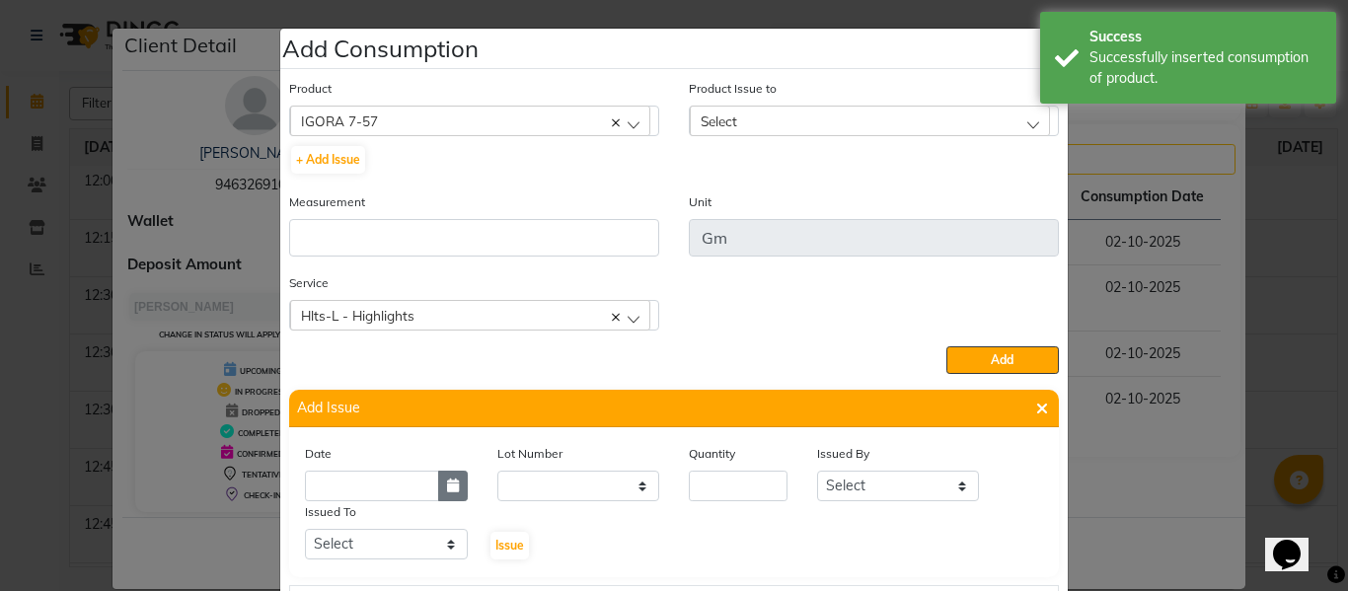
click at [438, 487] on button "button" at bounding box center [453, 486] width 30 height 31
select select "10"
select select "2025"
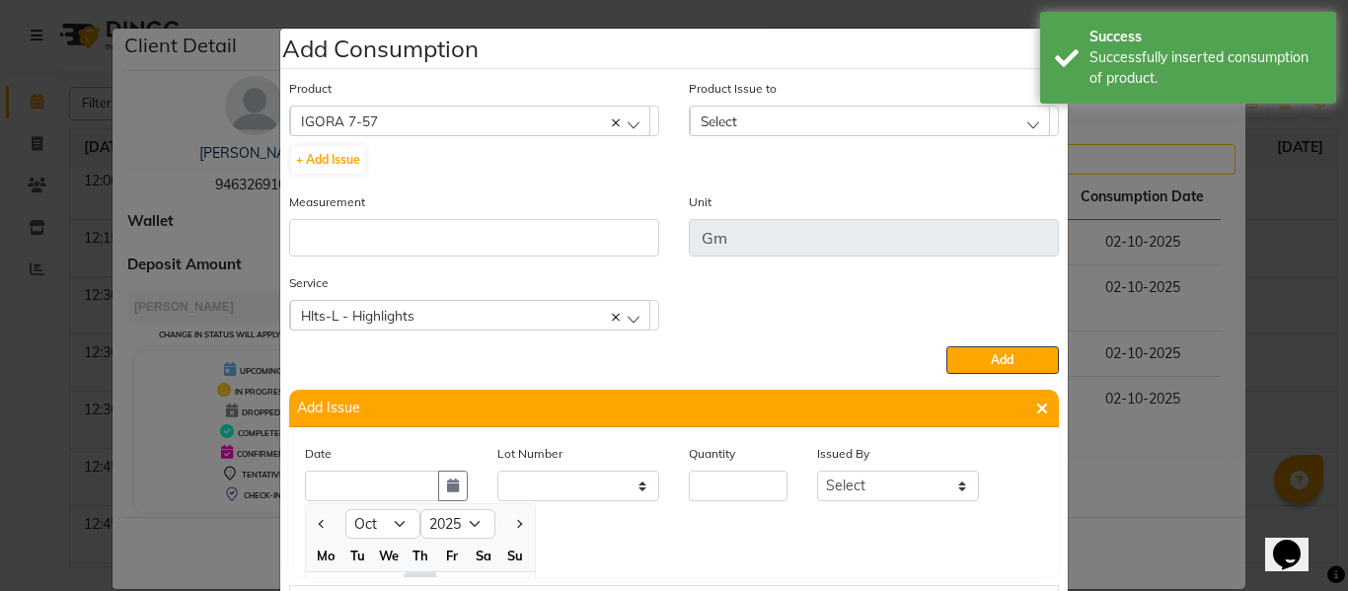
scroll to position [27, 0]
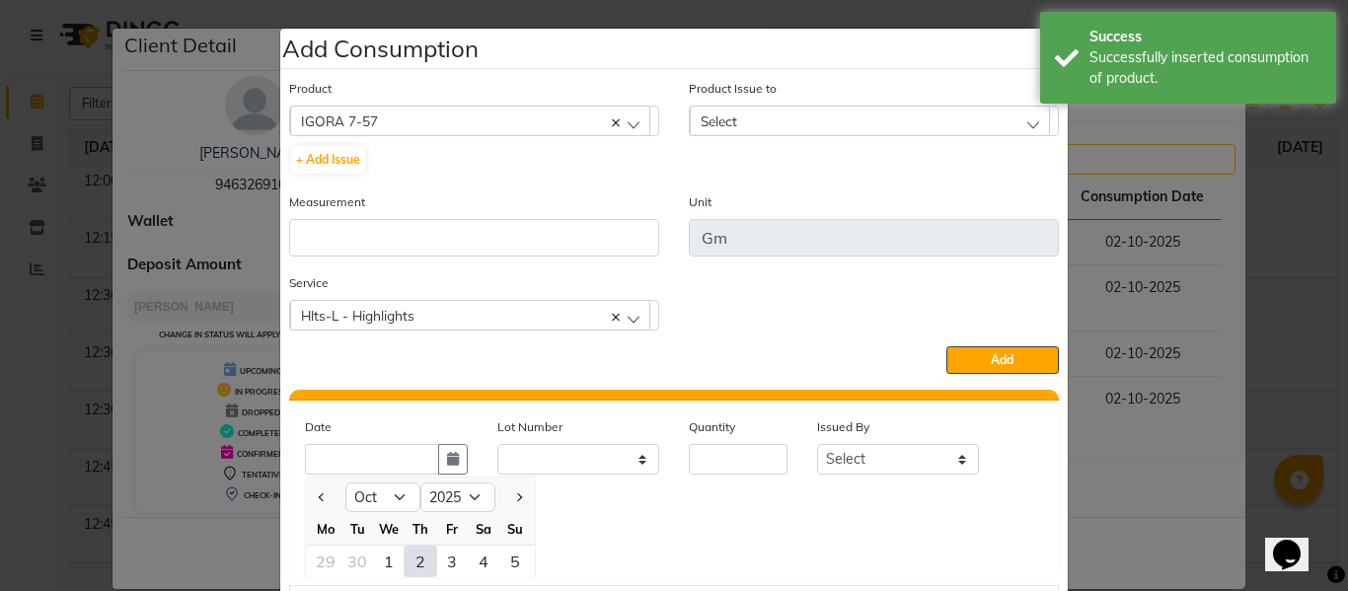
click at [408, 561] on div "2" at bounding box center [420, 562] width 32 height 32
type input "02-10-2025"
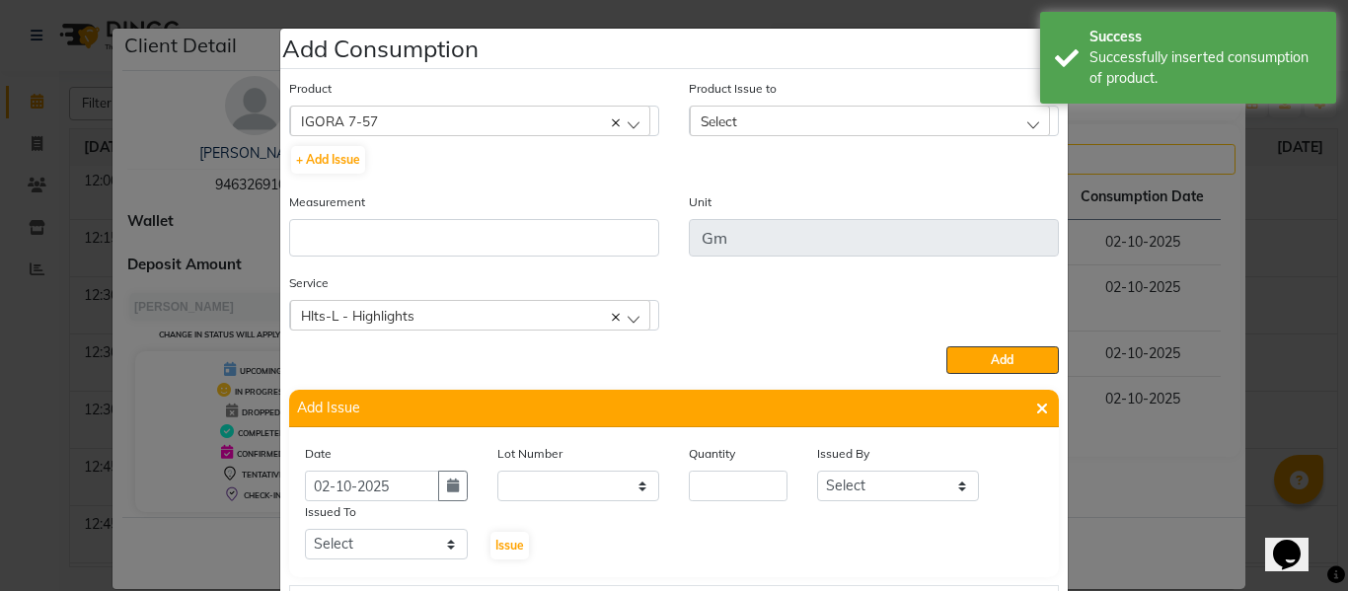
scroll to position [0, 0]
click at [736, 478] on input "number" at bounding box center [738, 486] width 99 height 31
type input "55"
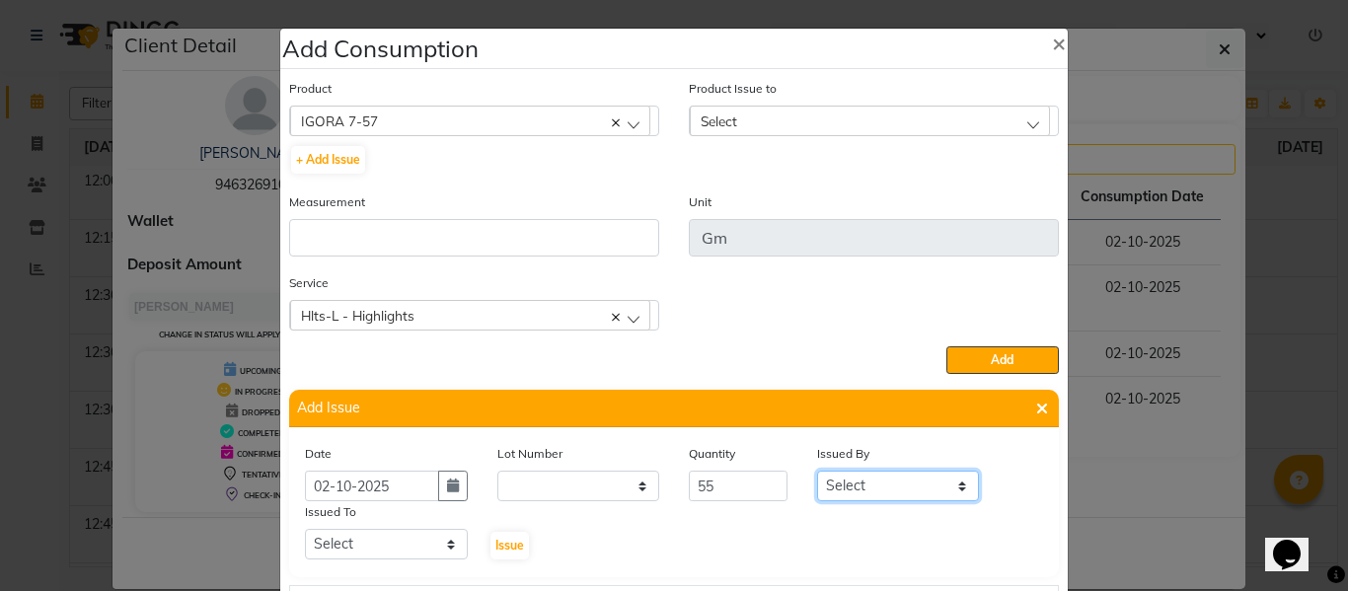
click at [858, 471] on select "Select ABHISHEK ajay [PERSON_NAME] [PERSON_NAME] [PERSON_NAME] [PERSON_NAME] HE…" at bounding box center [898, 486] width 163 height 31
select select "82726"
click at [817, 471] on select "Select ABHISHEK ajay [PERSON_NAME] [PERSON_NAME] [PERSON_NAME] [PERSON_NAME] HE…" at bounding box center [898, 486] width 163 height 31
click at [404, 547] on select "Select ABHISHEK ajay [PERSON_NAME] [PERSON_NAME] [PERSON_NAME] [PERSON_NAME] HE…" at bounding box center [386, 544] width 163 height 31
select select "60857"
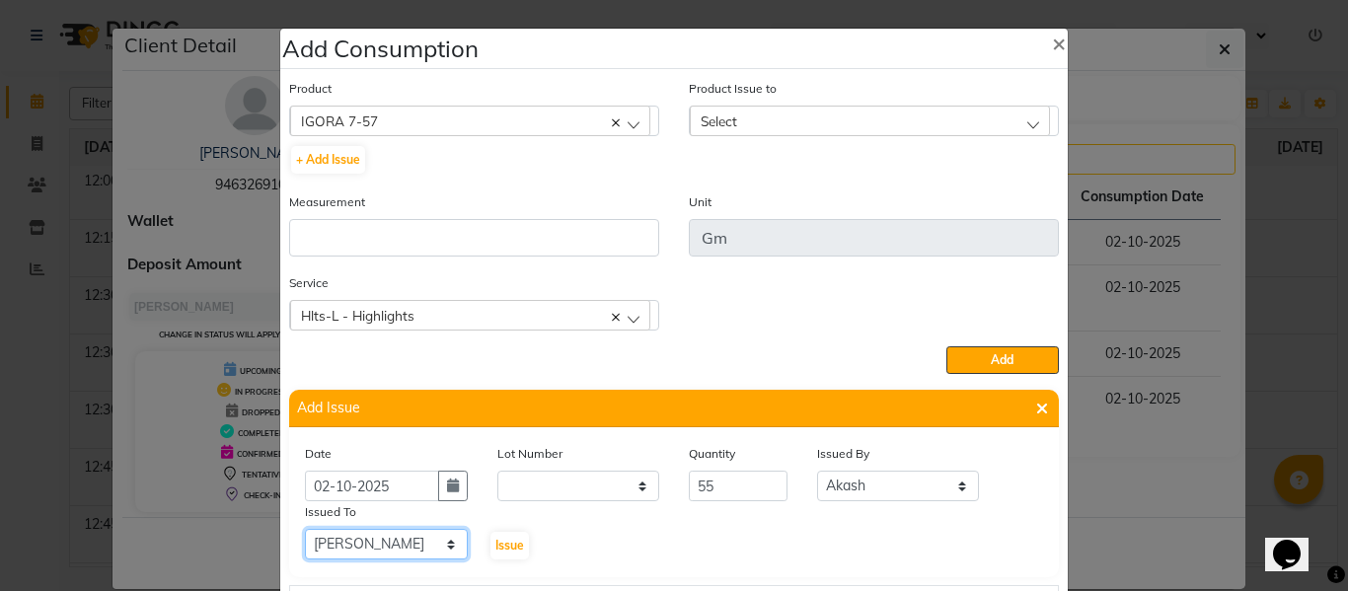
click at [305, 529] on select "Select ABHISHEK ajay [PERSON_NAME] [PERSON_NAME] [PERSON_NAME] [PERSON_NAME] HE…" at bounding box center [386, 544] width 163 height 31
drag, startPoint x: 502, startPoint y: 545, endPoint x: 750, endPoint y: 324, distance: 331.9
click at [503, 544] on span "Issue" at bounding box center [509, 545] width 29 height 15
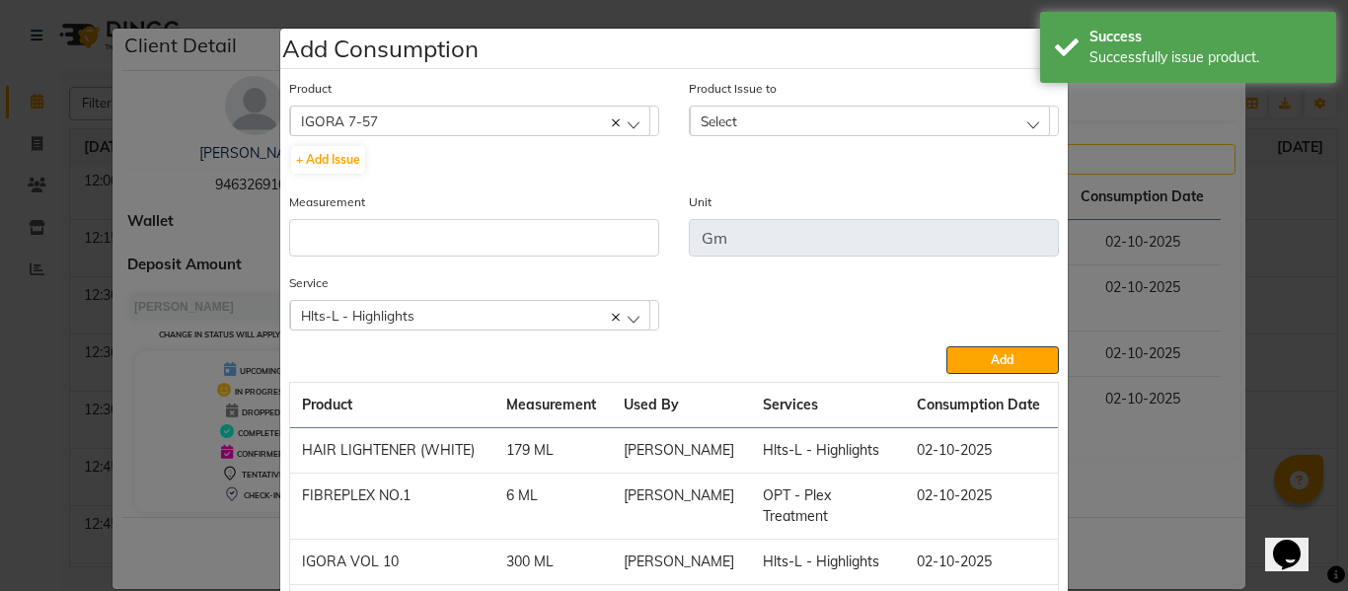
click at [748, 122] on div "Select" at bounding box center [870, 121] width 360 height 30
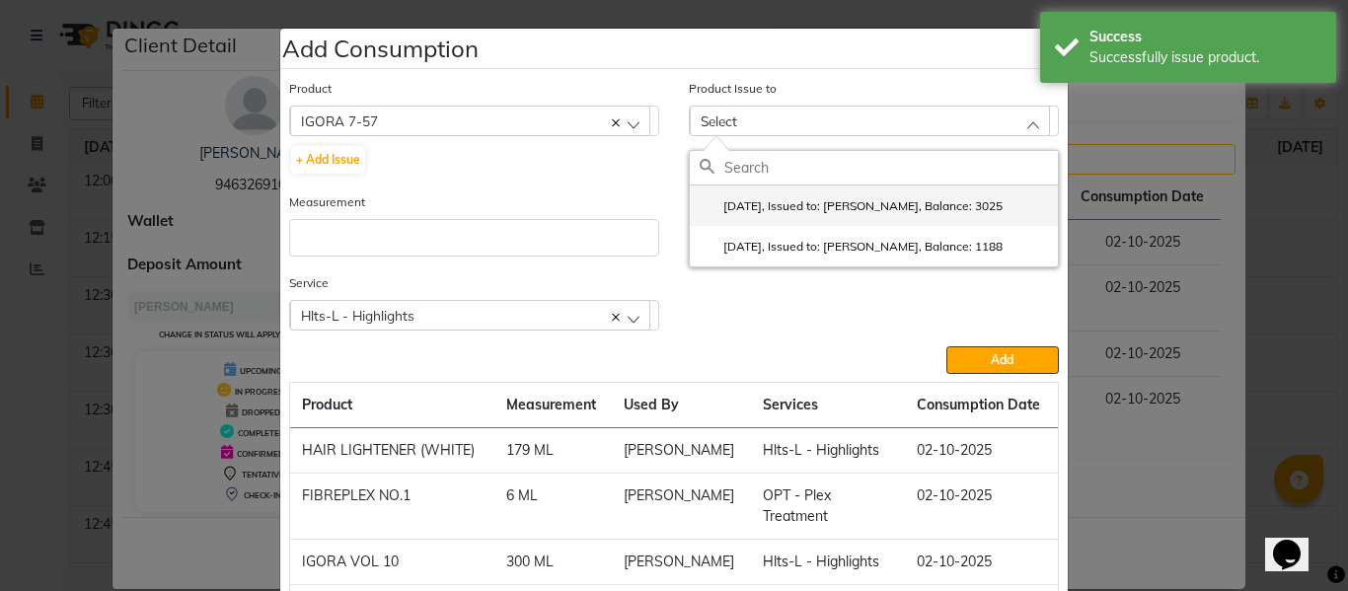
click at [788, 199] on label "2025-10-02, Issued to: SAM, Balance: 3025" at bounding box center [850, 206] width 303 height 18
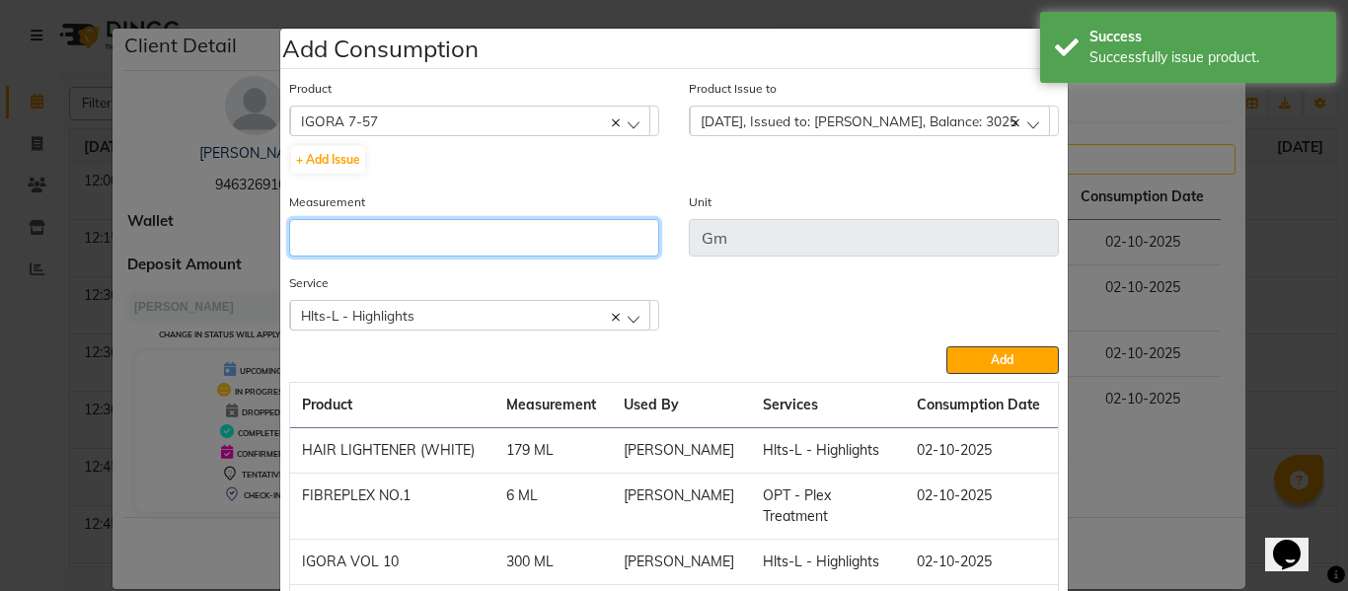
click at [554, 238] on input "number" at bounding box center [474, 237] width 370 height 37
type input "55"
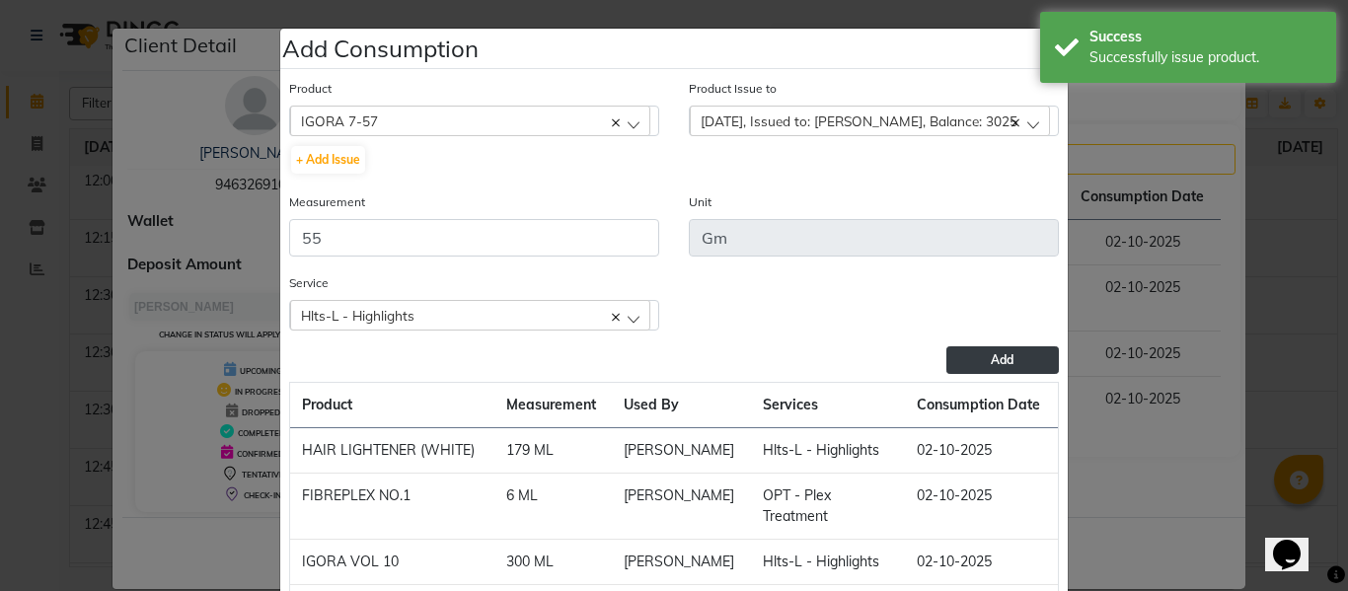
click at [991, 358] on span "Add" at bounding box center [1002, 359] width 23 height 15
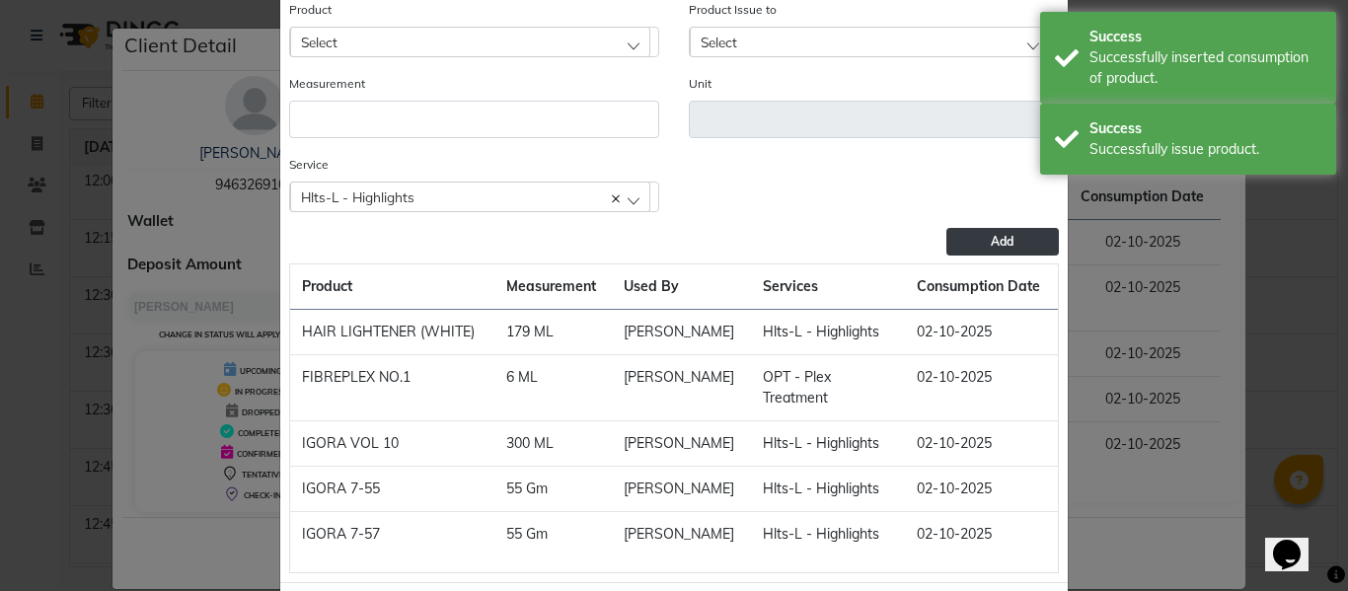
scroll to position [149, 0]
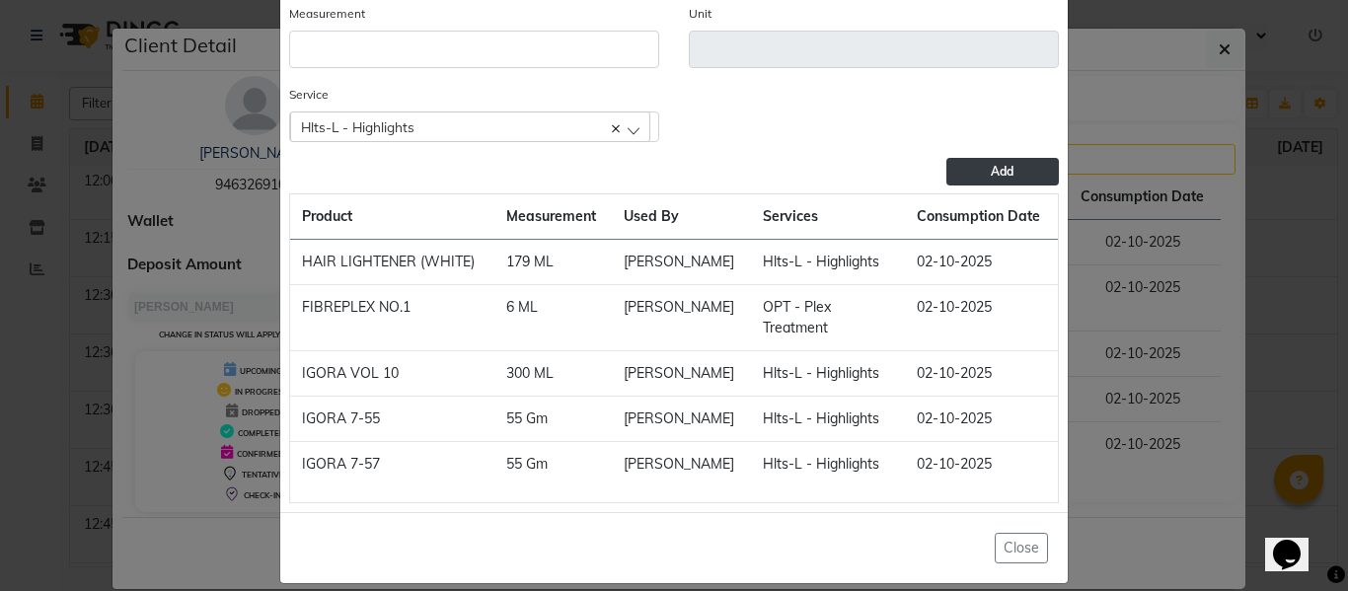
click at [491, 124] on div "Hlts-L - Highlights" at bounding box center [470, 126] width 360 height 30
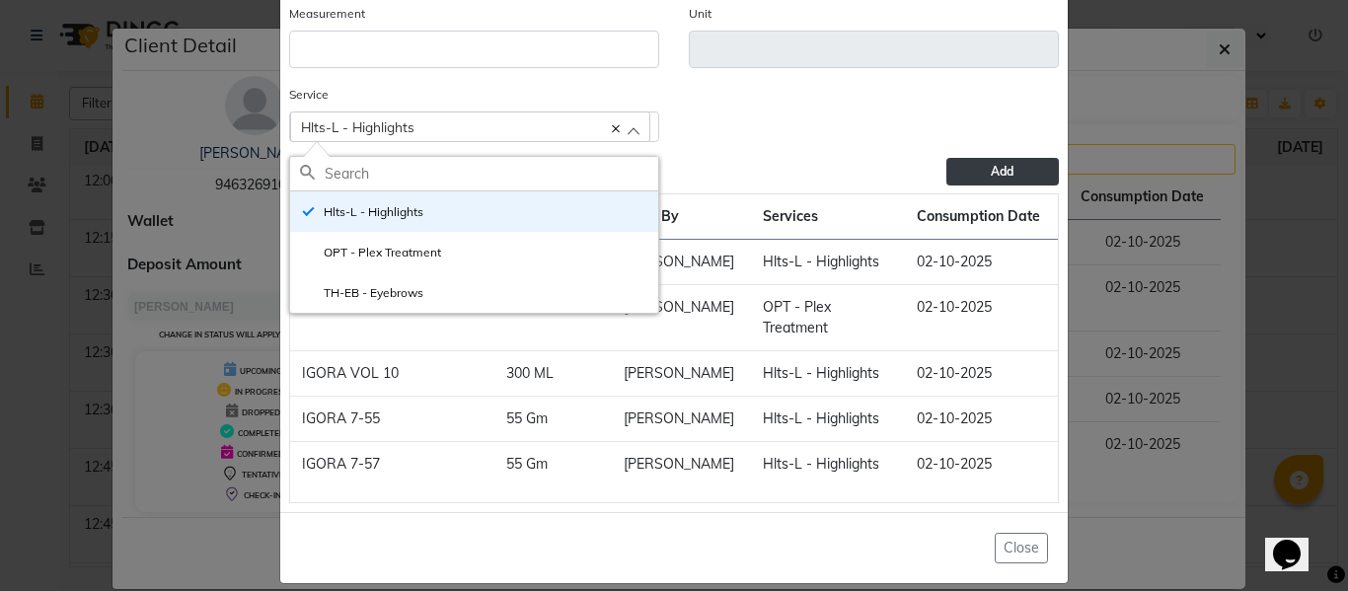
click at [714, 104] on div "Service Hlts-L - Highlights Hlts-L - Highlights OPT - Plex Treatment TH-EB - Ey…" at bounding box center [673, 121] width 799 height 74
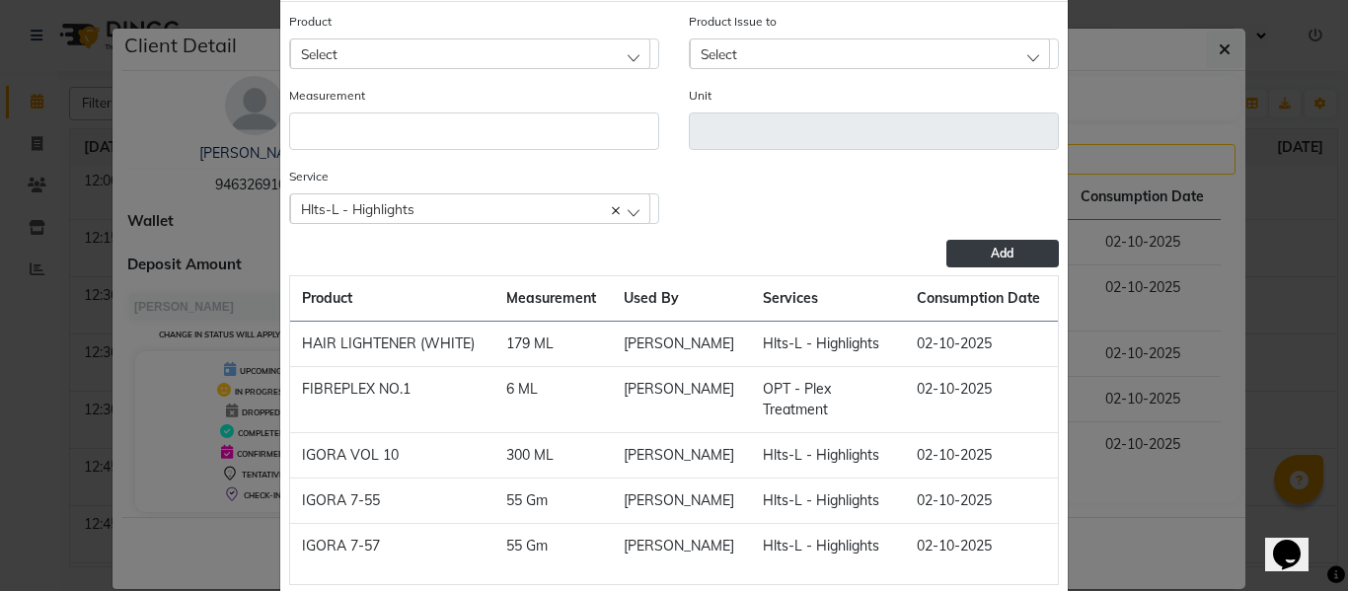
scroll to position [0, 0]
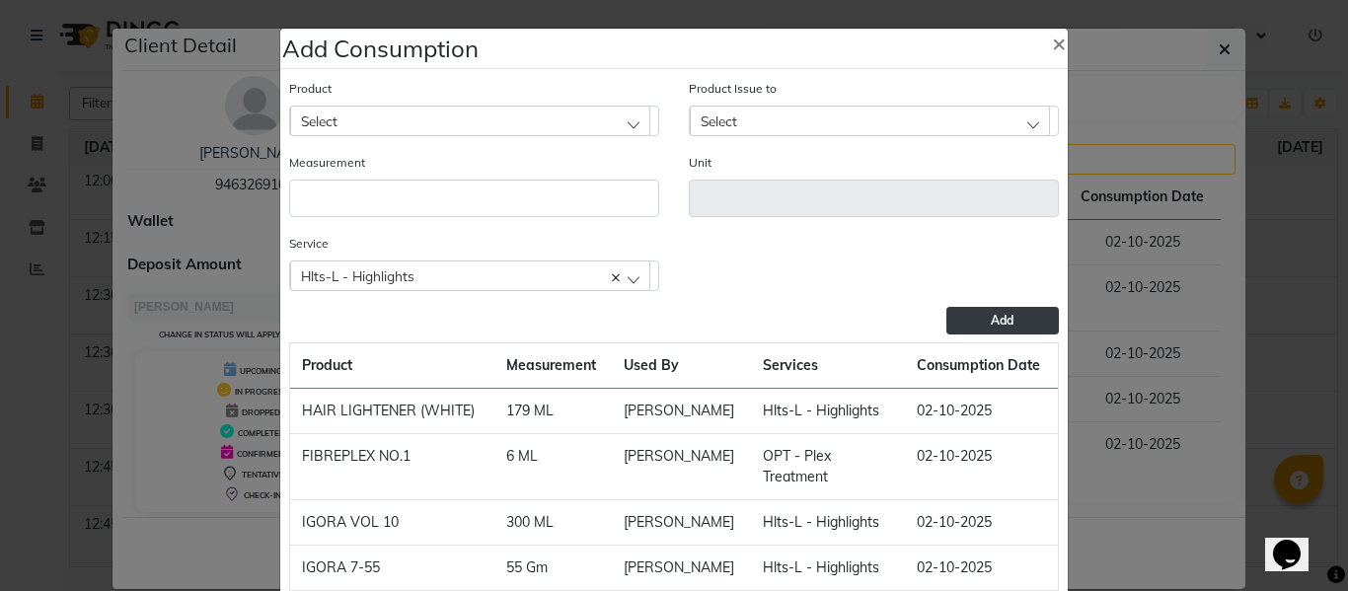
click at [408, 122] on div "Select" at bounding box center [470, 121] width 360 height 30
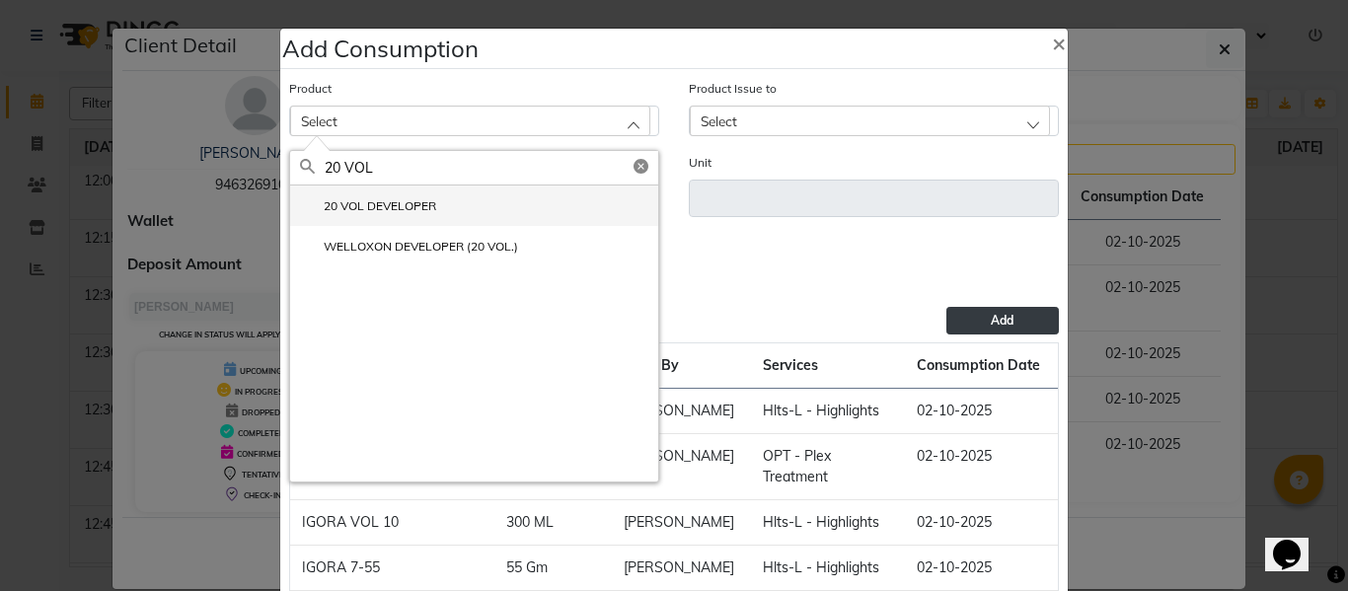
click at [361, 203] on label "20 VOL DEVELOPER" at bounding box center [368, 206] width 136 height 18
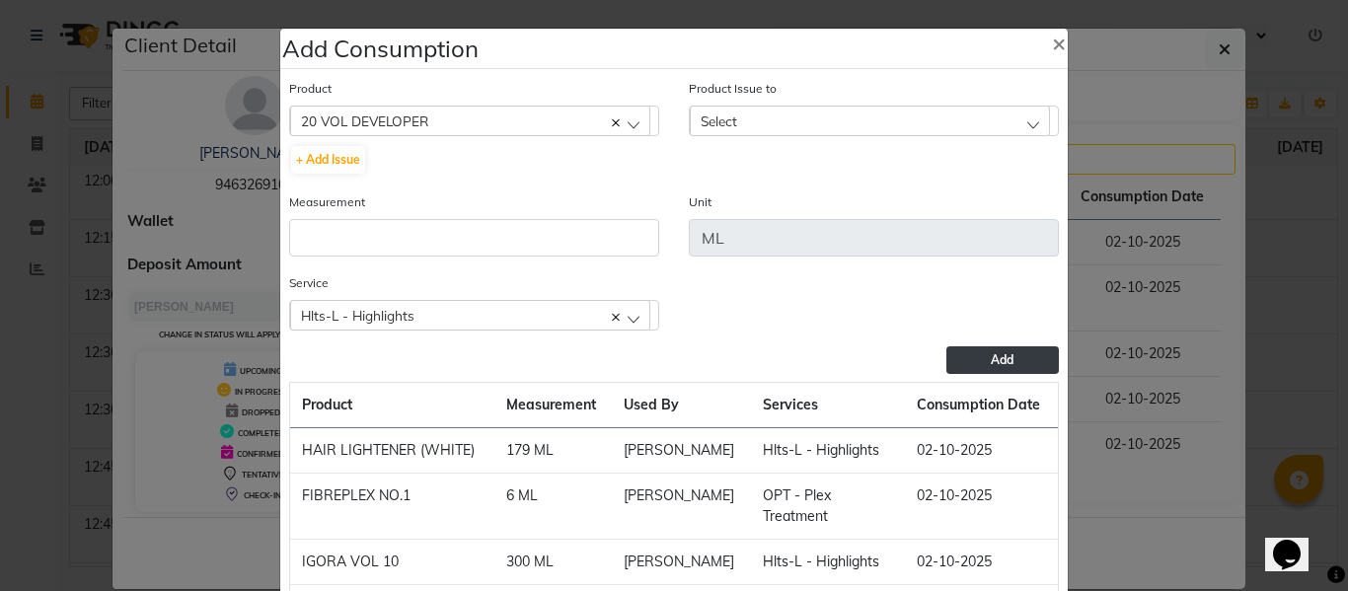
click at [773, 120] on div "Select" at bounding box center [870, 121] width 360 height 30
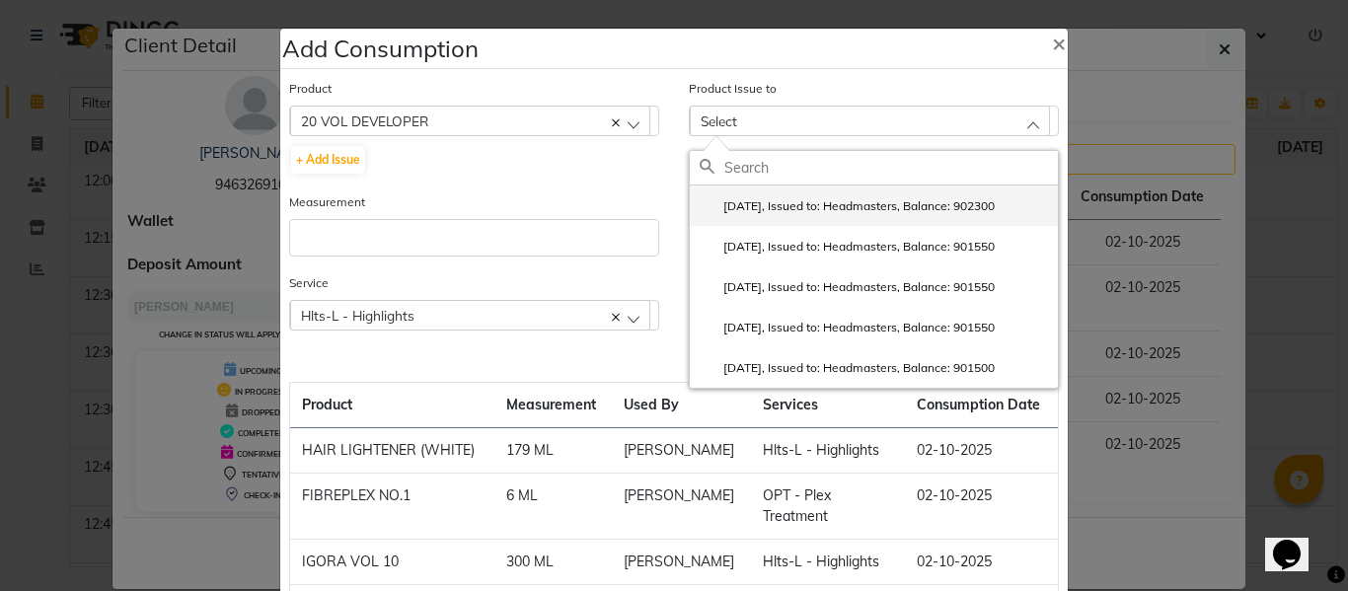
click at [823, 209] on label "2025-10-02, Issued to: Headmasters, Balance: 902300" at bounding box center [846, 206] width 295 height 18
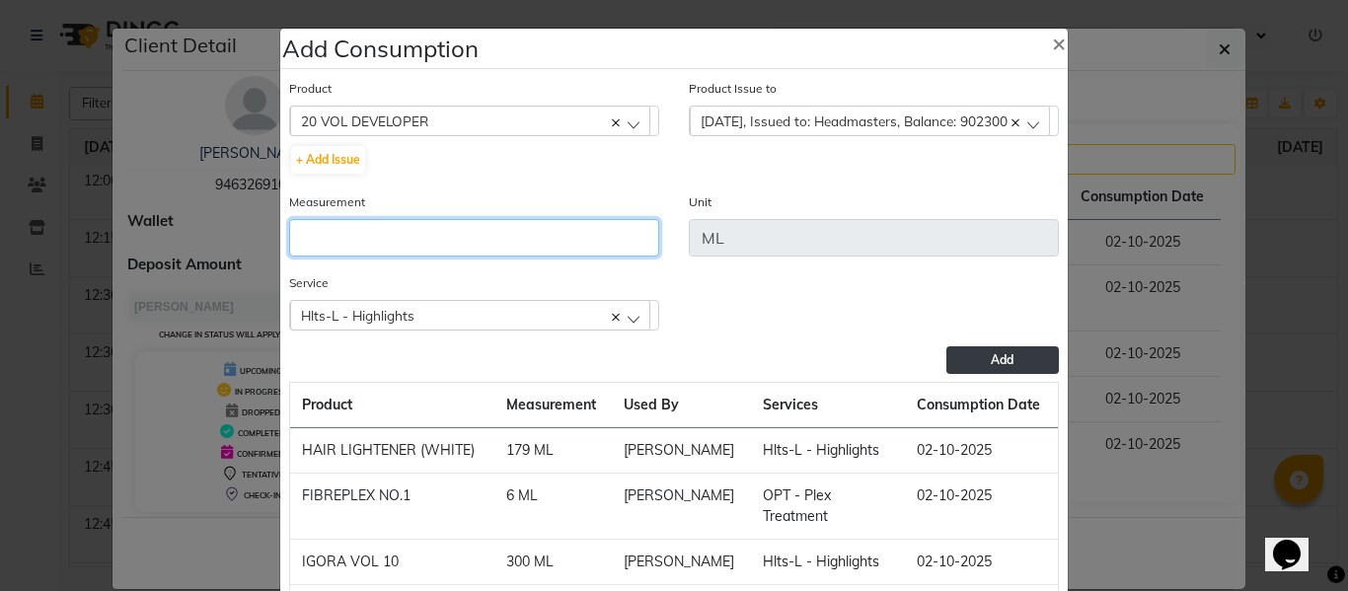
click at [448, 221] on input "number" at bounding box center [474, 237] width 370 height 37
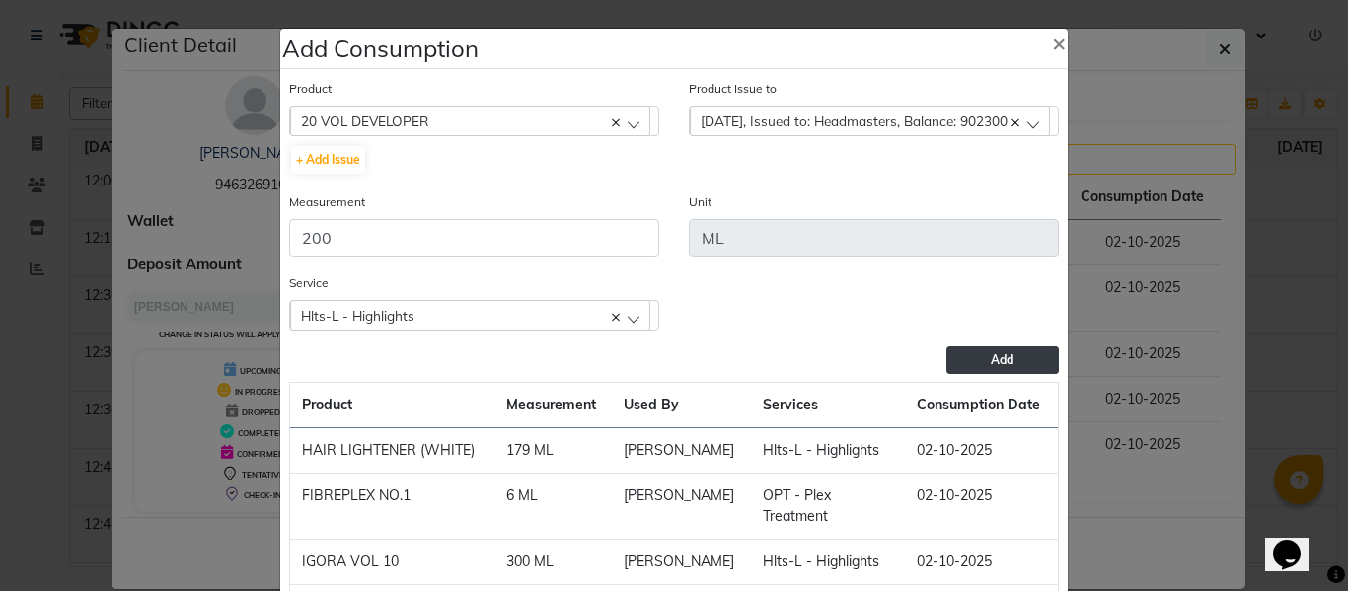
click at [992, 350] on button "Add" at bounding box center [1002, 360] width 112 height 28
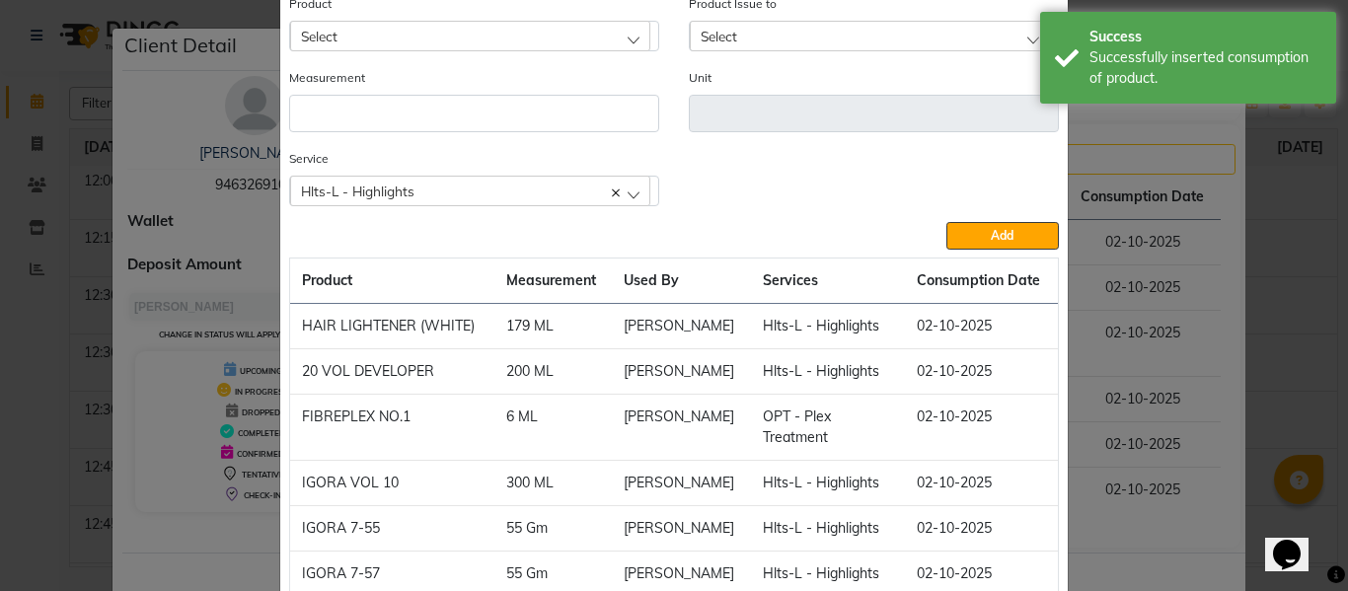
scroll to position [194, 0]
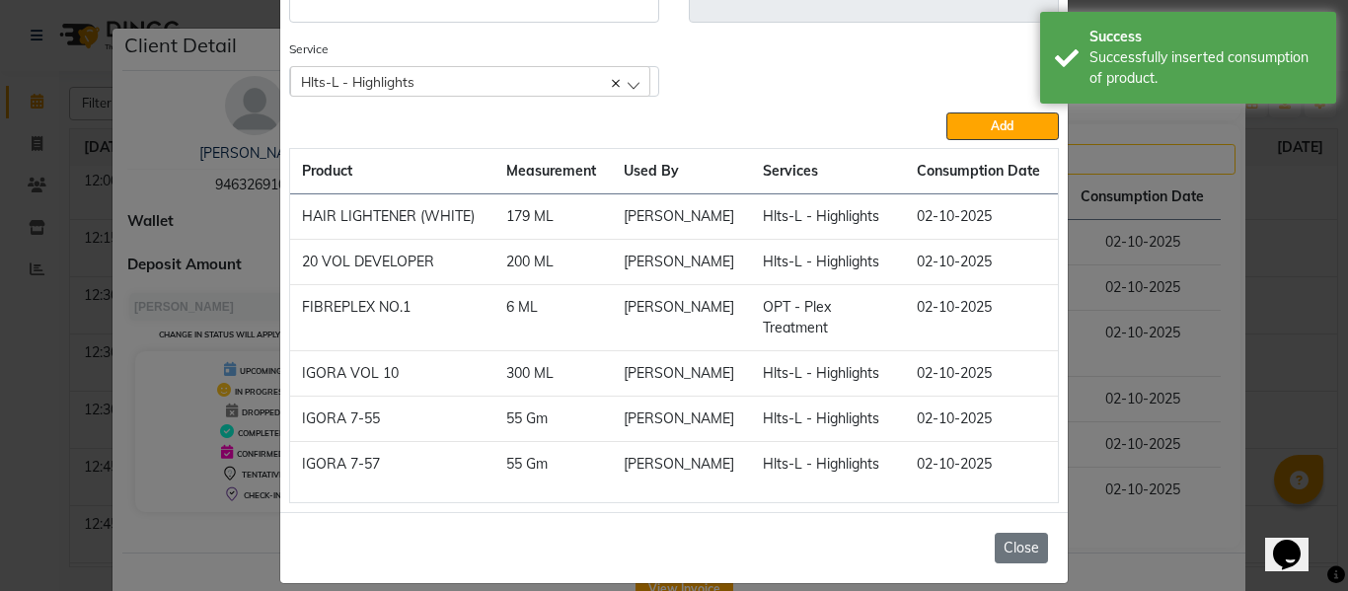
click at [1020, 533] on button "Close" at bounding box center [1020, 548] width 53 height 31
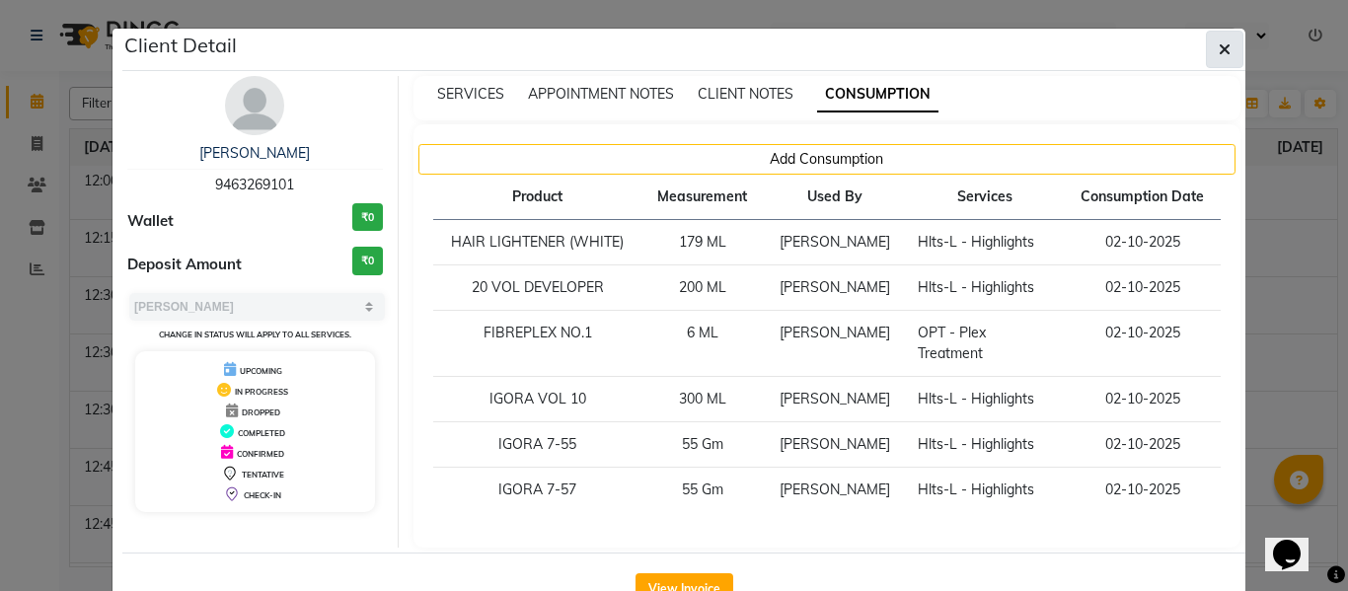
click at [1218, 48] on icon "button" at bounding box center [1224, 49] width 12 height 16
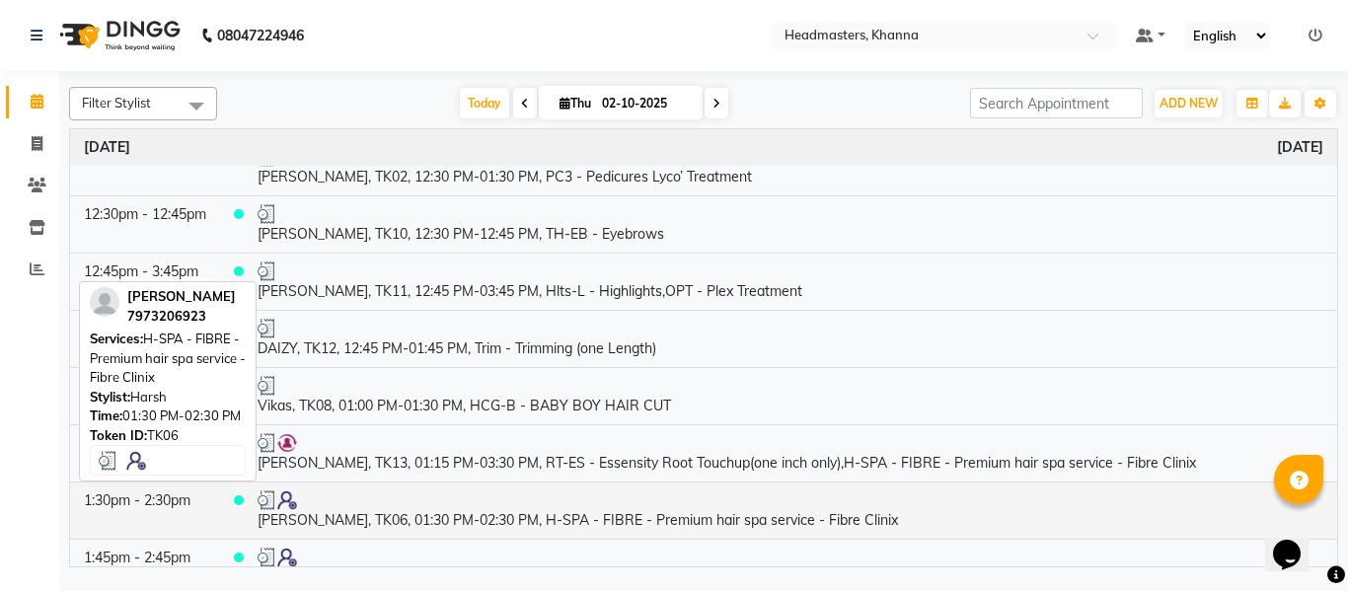
scroll to position [888, 0]
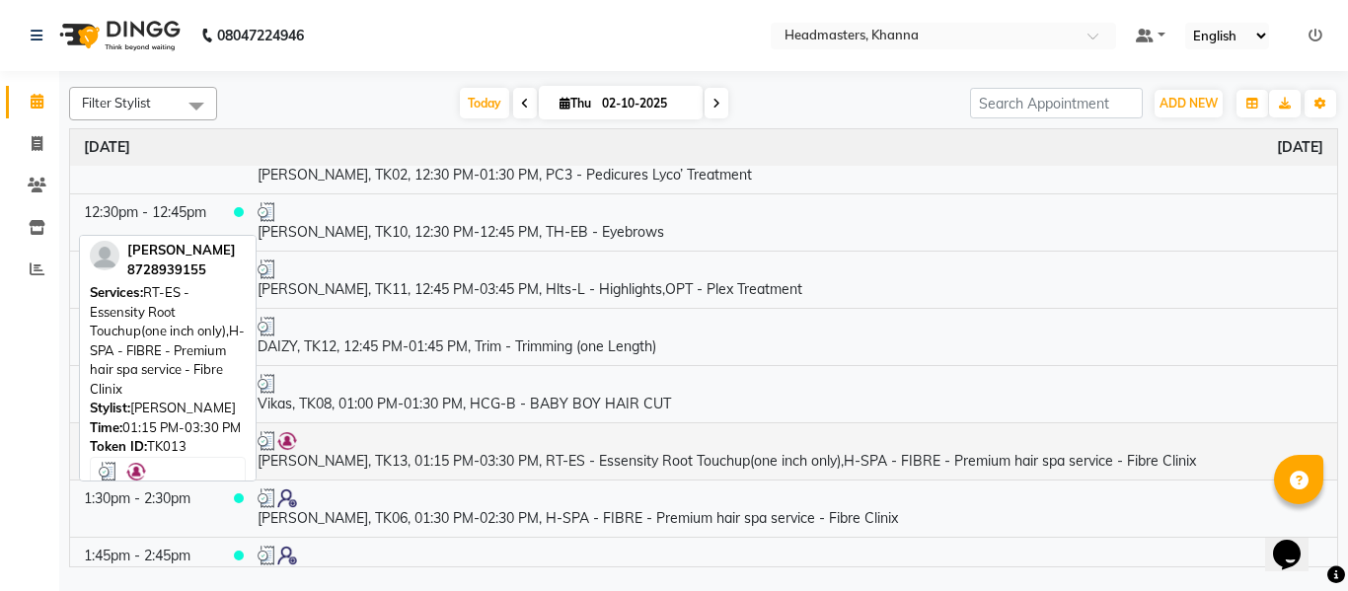
click at [442, 460] on td "[PERSON_NAME], TK13, 01:15 PM-03:30 PM, RT-ES - Essensity Root Touchup(one inch…" at bounding box center [790, 450] width 1093 height 57
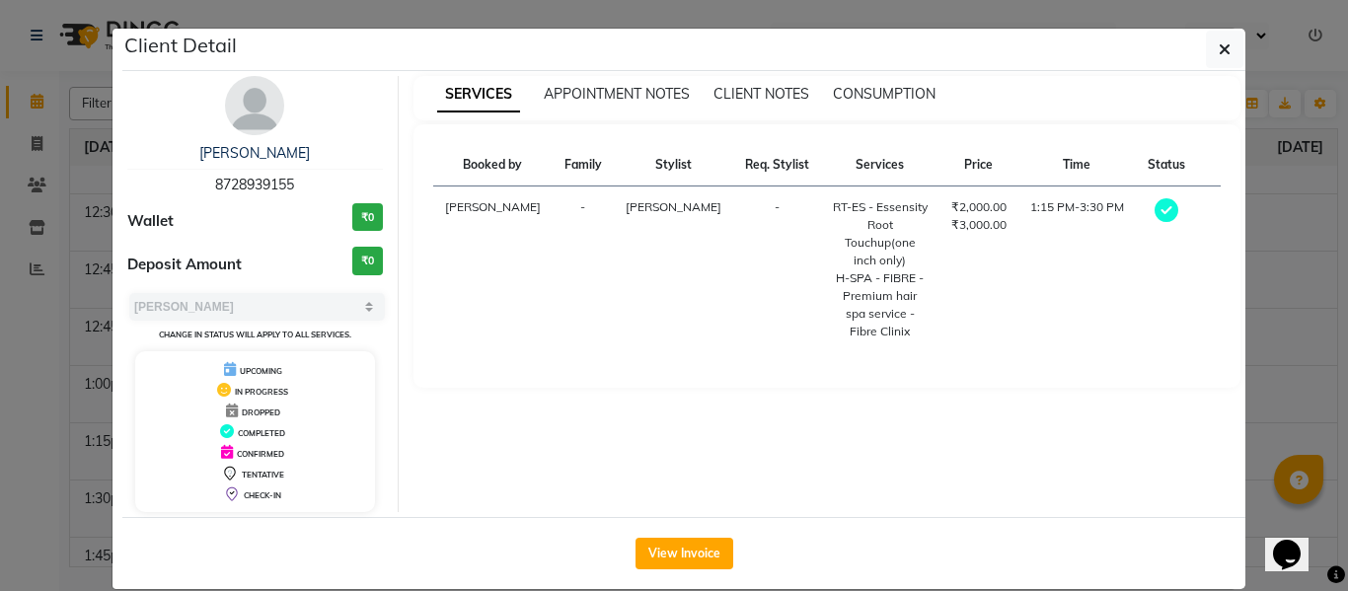
click at [887, 103] on div "CONSUMPTION" at bounding box center [884, 94] width 103 height 21
click at [881, 96] on span "CONSUMPTION" at bounding box center [884, 94] width 103 height 18
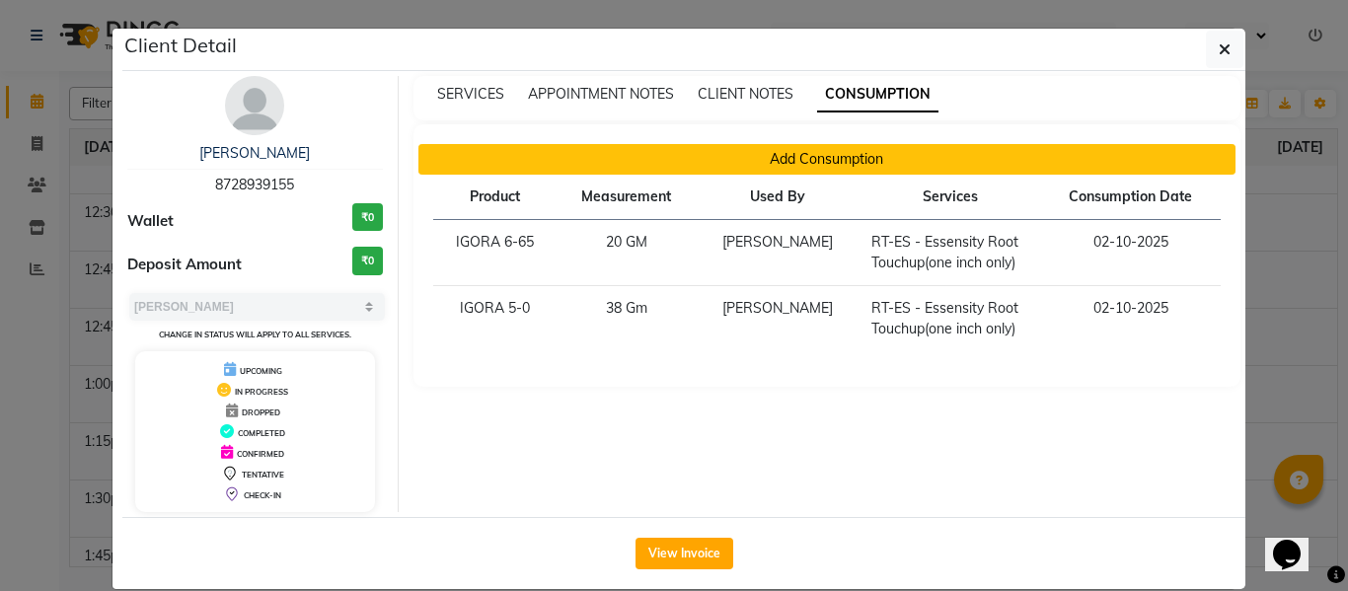
click at [867, 156] on button "Add Consumption" at bounding box center [827, 159] width 818 height 31
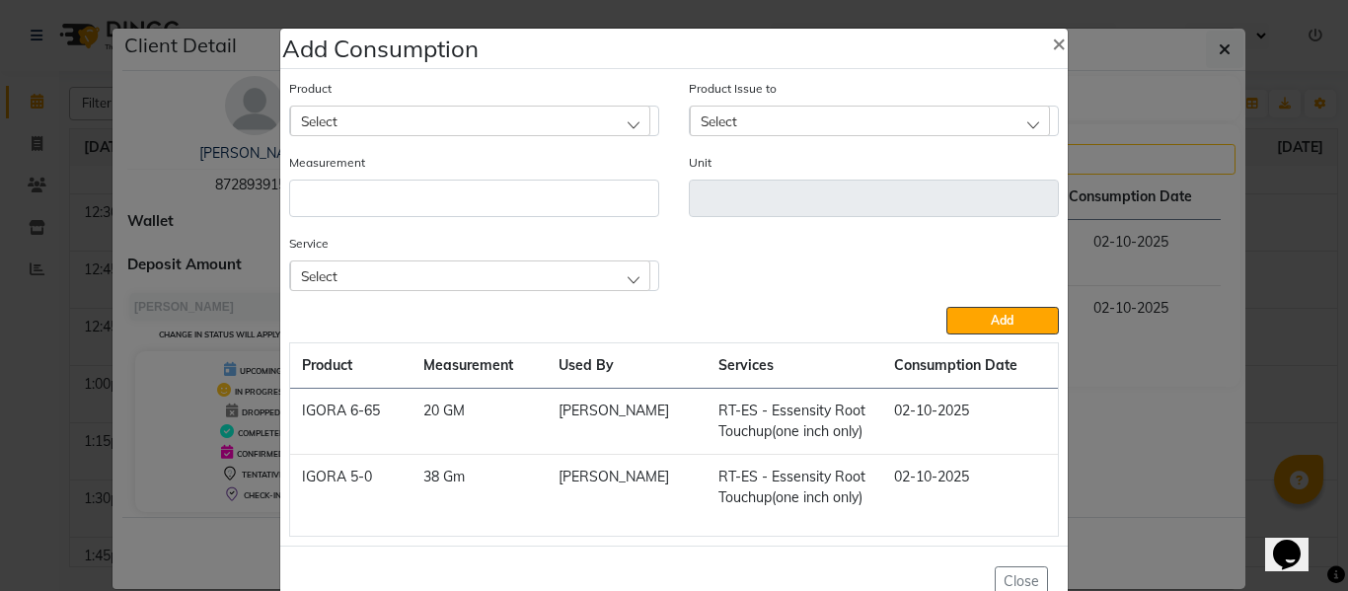
click at [552, 273] on div "Select" at bounding box center [470, 275] width 360 height 30
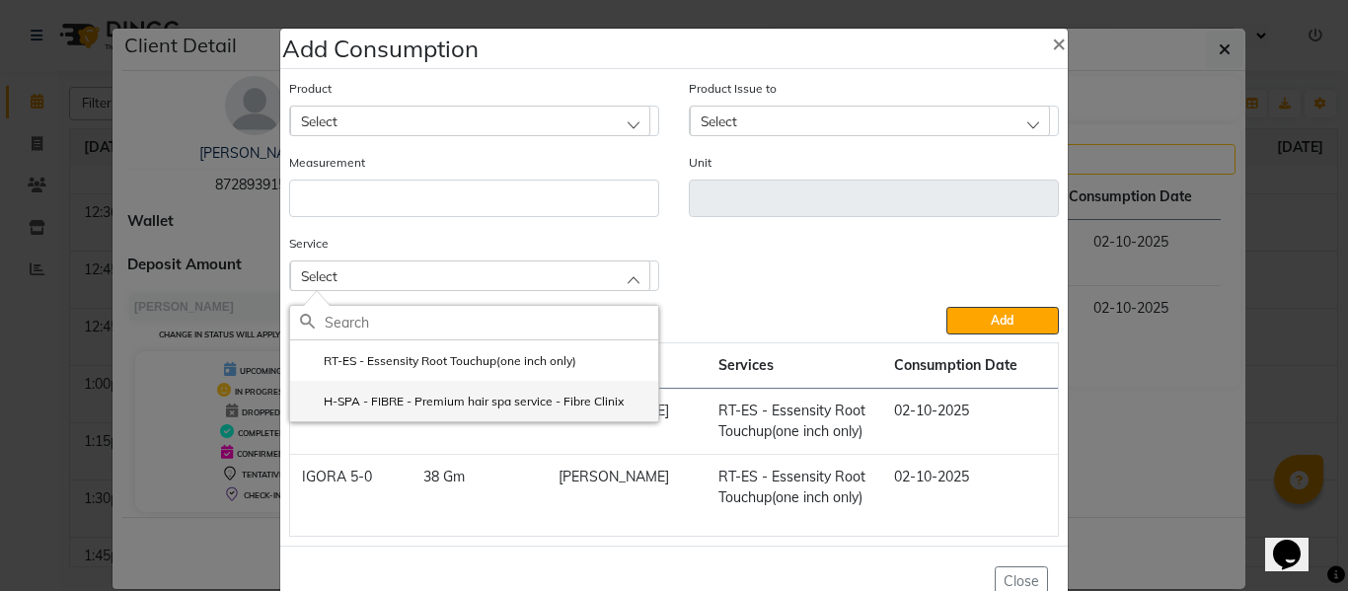
click at [462, 394] on label "H-SPA - FIBRE - Premium hair spa service - Fibre Clinix" at bounding box center [462, 402] width 324 height 18
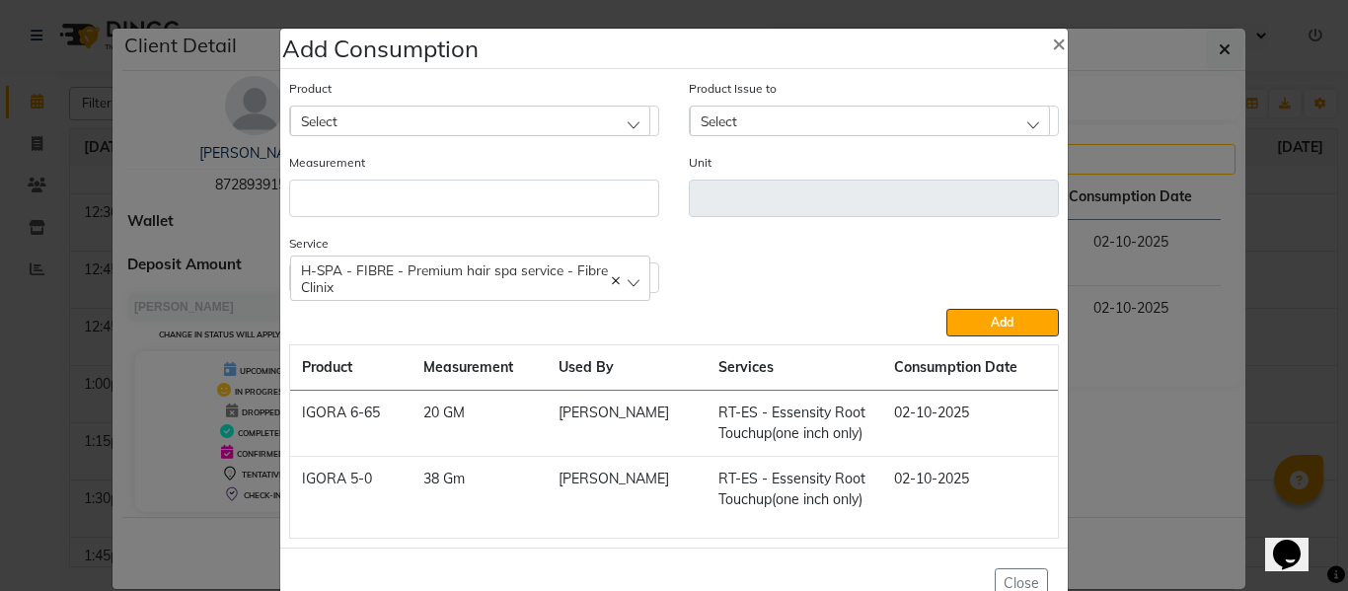
click at [506, 114] on div "Select" at bounding box center [470, 121] width 360 height 30
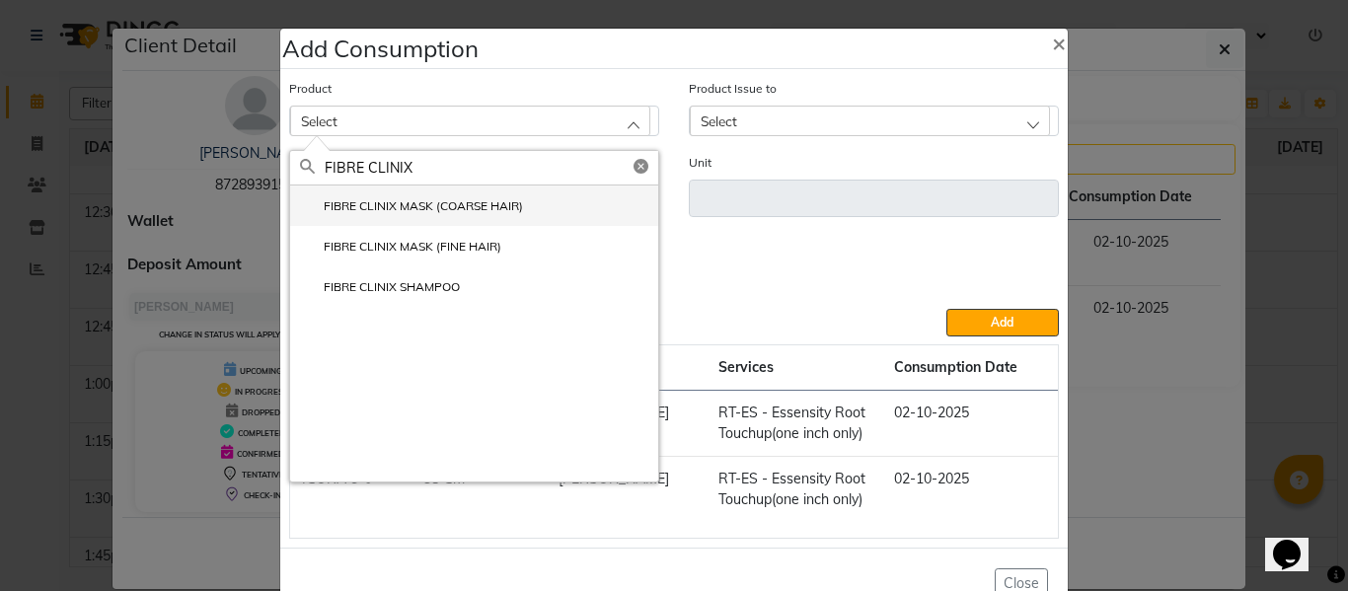
click at [429, 203] on label "FIBRE CLINIX MASK (COARSE HAIR)" at bounding box center [411, 206] width 223 height 18
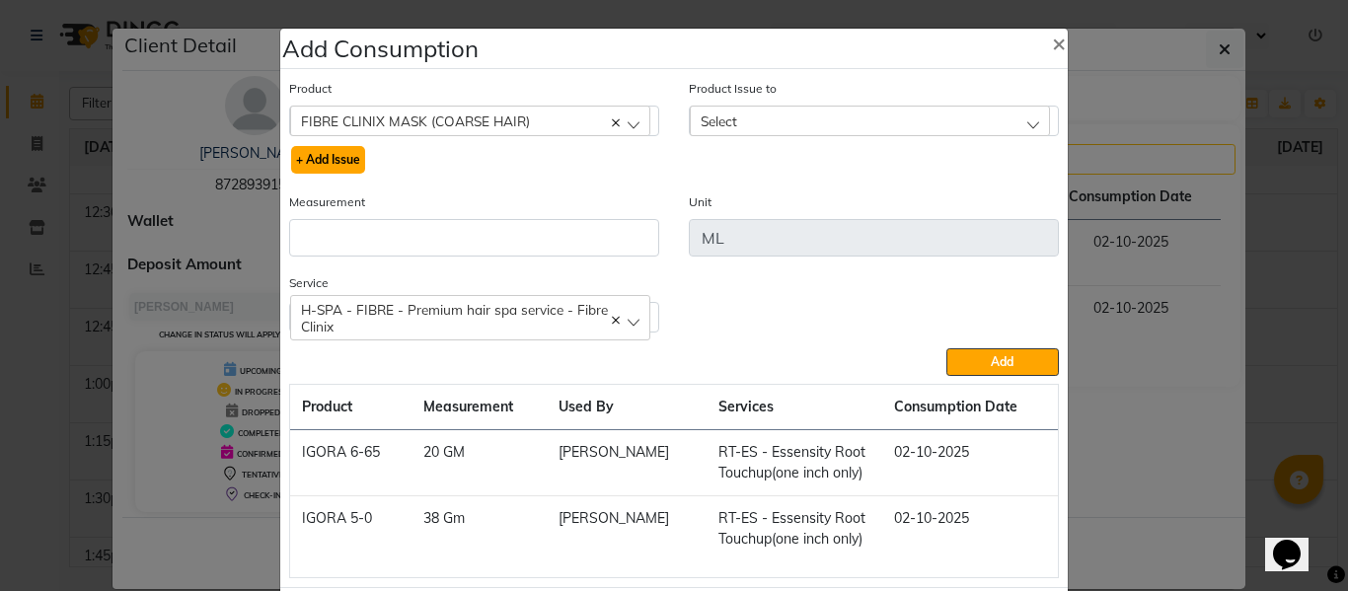
click at [337, 156] on button "+ Add Issue" at bounding box center [328, 160] width 74 height 28
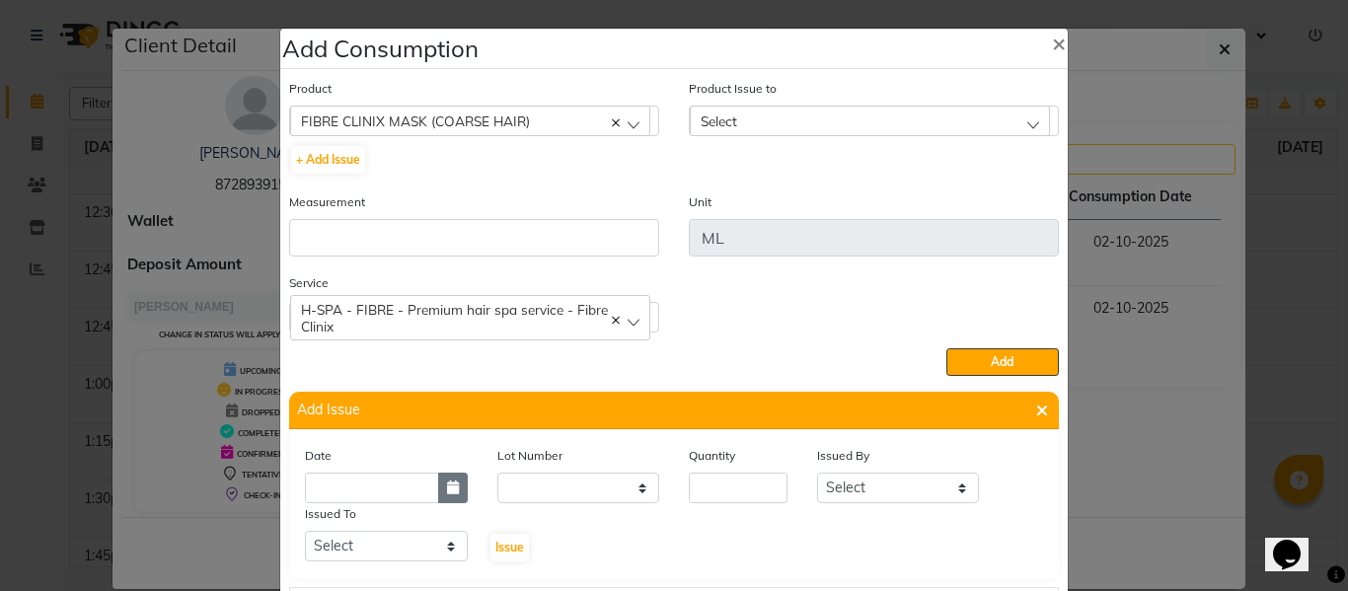
click at [447, 482] on icon "button" at bounding box center [453, 487] width 12 height 14
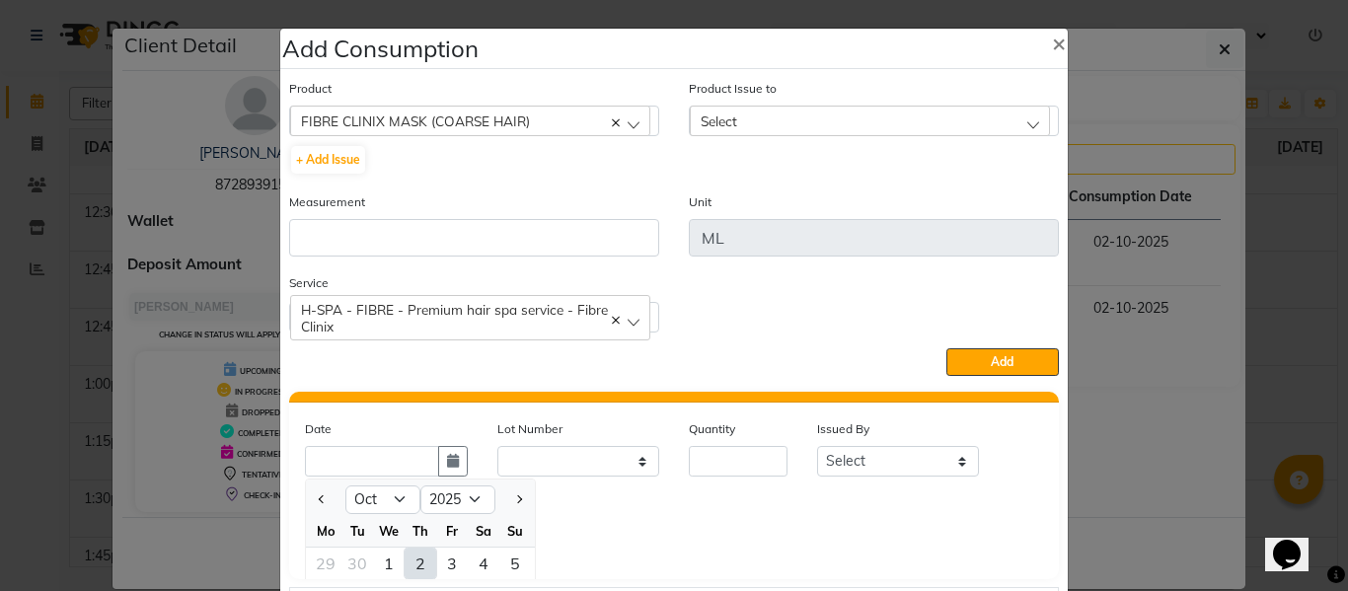
click at [410, 557] on div "2" at bounding box center [420, 564] width 32 height 32
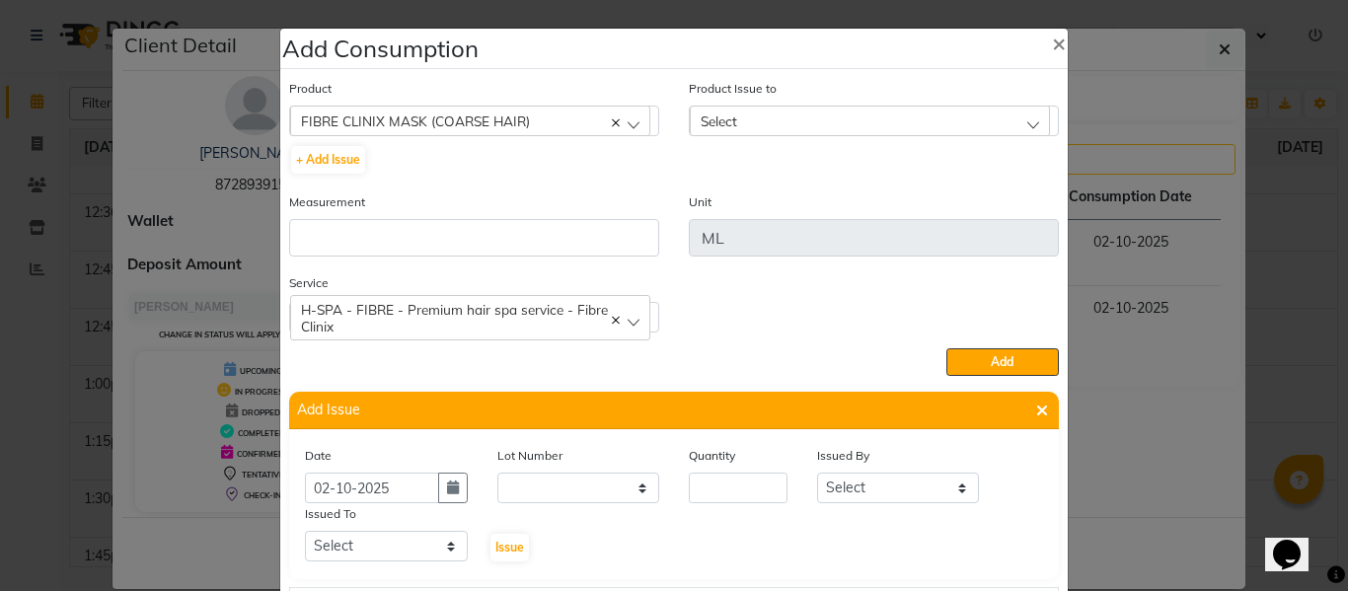
scroll to position [0, 0]
click at [710, 493] on input "number" at bounding box center [738, 488] width 99 height 31
drag, startPoint x: 889, startPoint y: 488, endPoint x: 889, endPoint y: 476, distance: 12.8
click at [889, 488] on select "Select ABHISHEK ajay [PERSON_NAME] [PERSON_NAME] [PERSON_NAME] [PERSON_NAME] HE…" at bounding box center [898, 488] width 163 height 31
click at [817, 473] on select "Select ABHISHEK ajay [PERSON_NAME] [PERSON_NAME] [PERSON_NAME] [PERSON_NAME] HE…" at bounding box center [898, 488] width 163 height 31
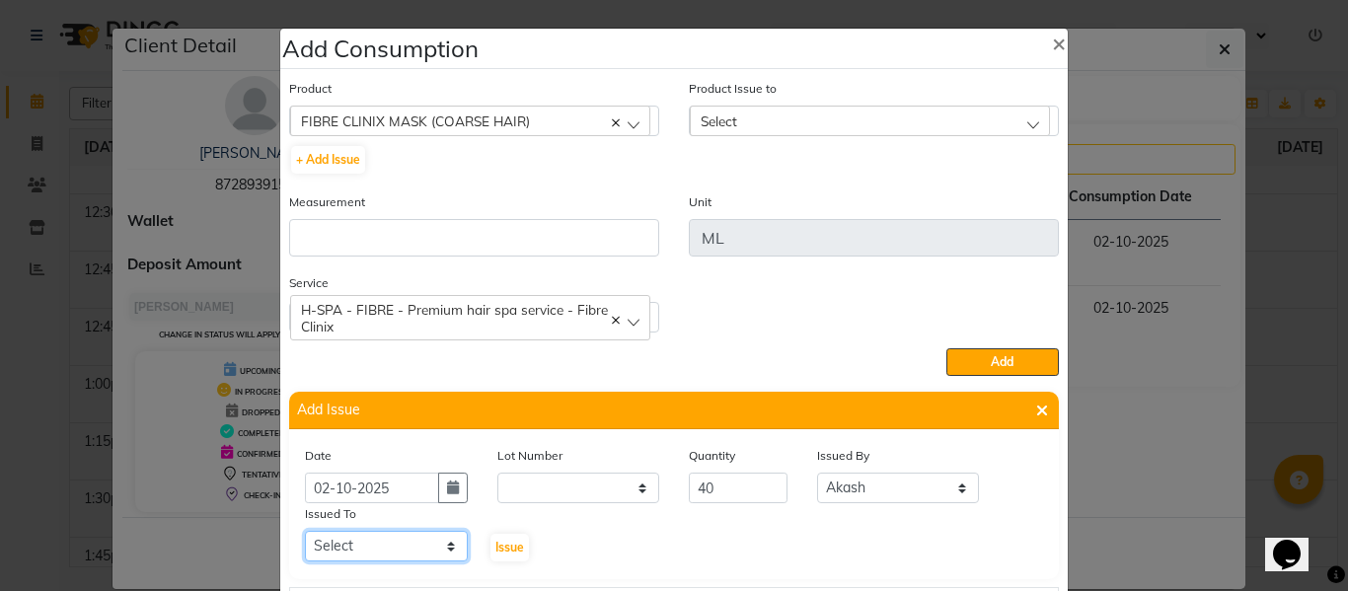
drag, startPoint x: 388, startPoint y: 554, endPoint x: 388, endPoint y: 537, distance: 17.8
click at [388, 554] on select "Select ABHISHEK ajay [PERSON_NAME] [PERSON_NAME] [PERSON_NAME] [PERSON_NAME] HE…" at bounding box center [386, 546] width 163 height 31
click at [305, 531] on select "Select ABHISHEK ajay [PERSON_NAME] [PERSON_NAME] [PERSON_NAME] [PERSON_NAME] HE…" at bounding box center [386, 546] width 163 height 31
click at [503, 546] on span "Issue" at bounding box center [509, 547] width 29 height 15
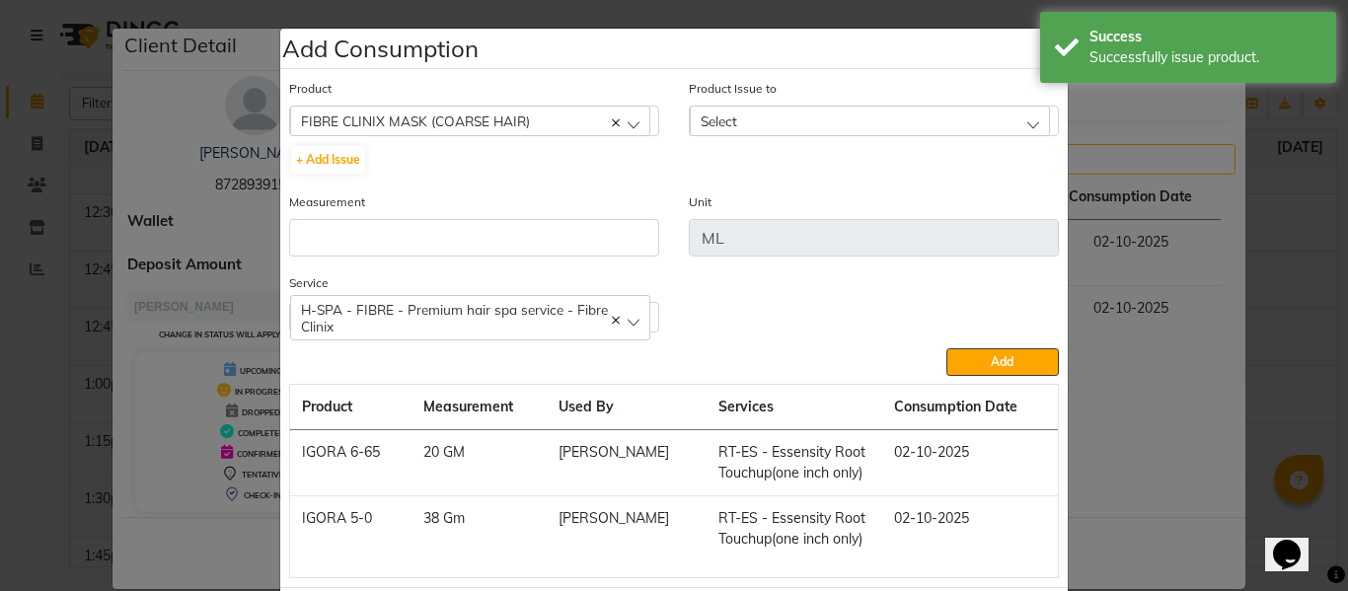
click at [746, 118] on div "Select" at bounding box center [870, 121] width 360 height 30
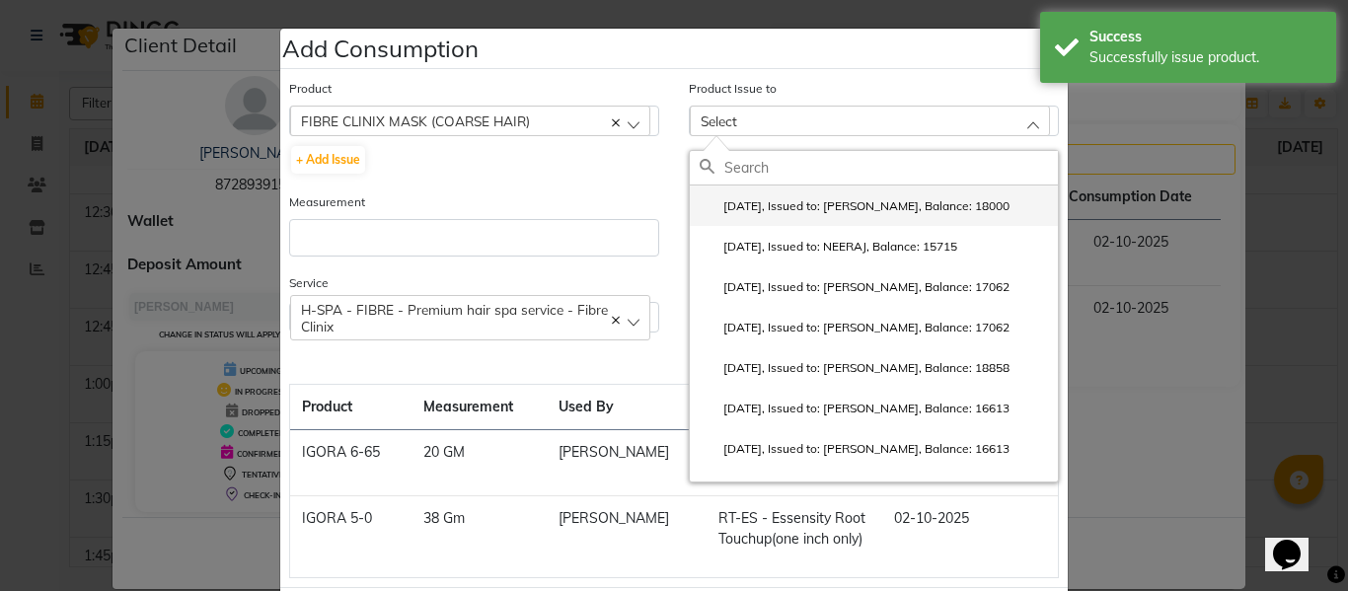
click at [797, 196] on li "2025-10-02, Issued to: AKHIL, Balance: 18000" at bounding box center [874, 205] width 368 height 40
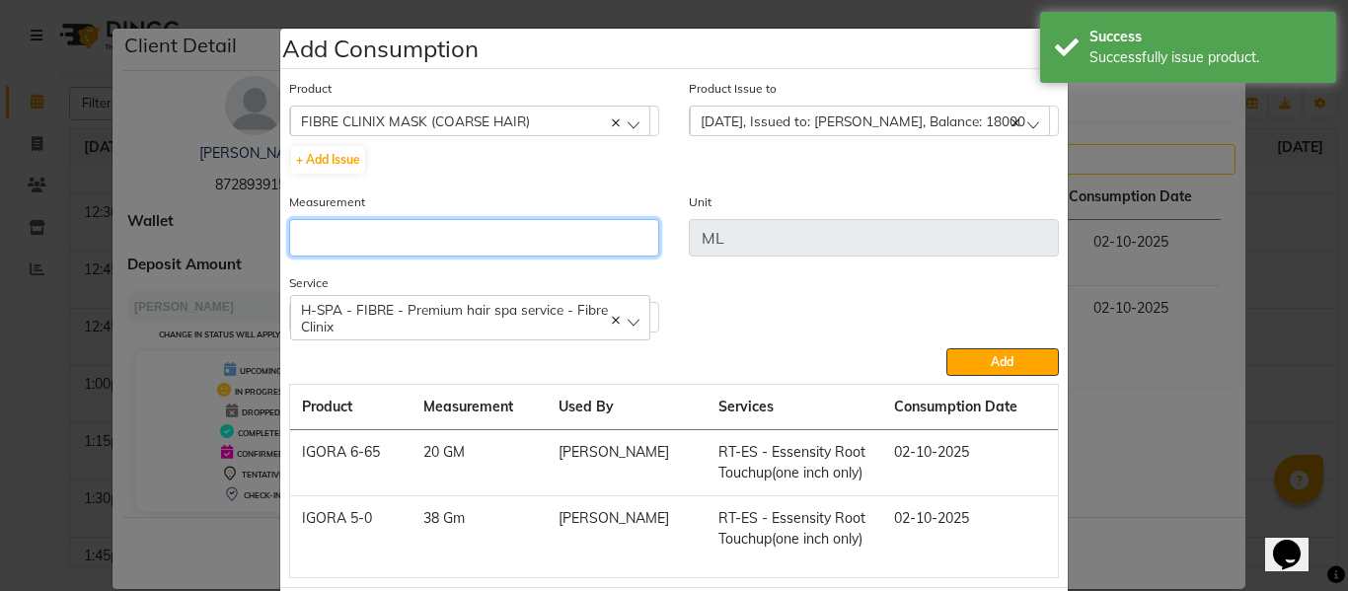
click at [520, 243] on input "number" at bounding box center [474, 237] width 370 height 37
click at [946, 348] on button "Add" at bounding box center [1002, 362] width 112 height 28
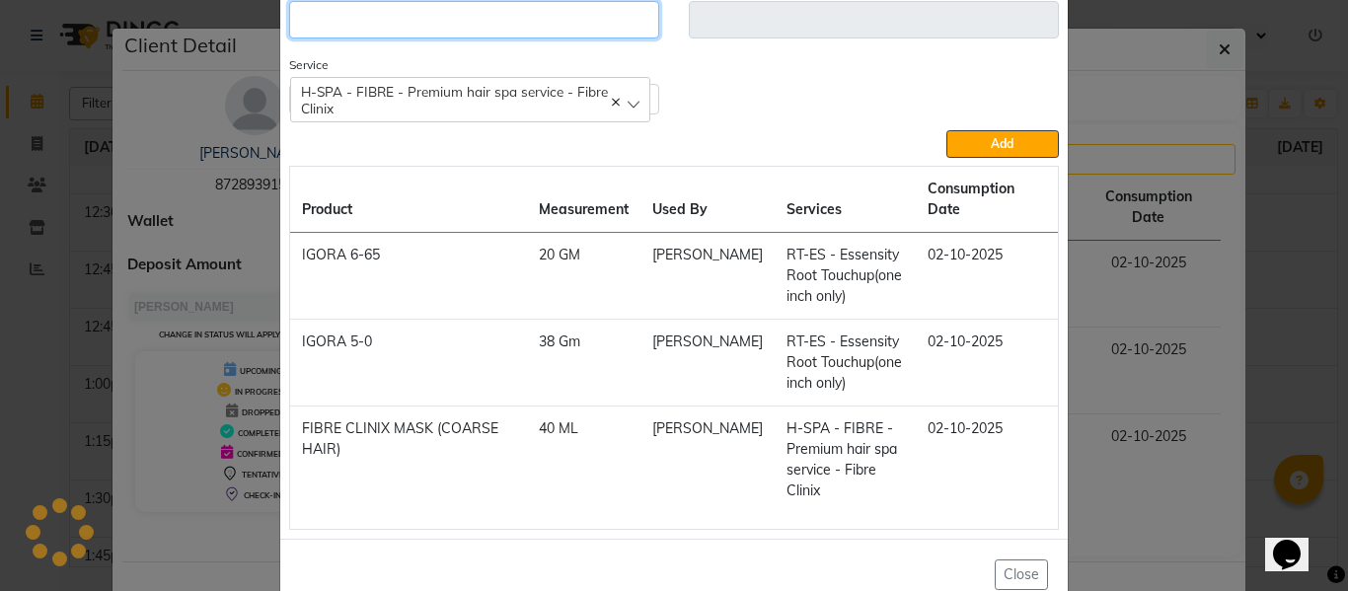
scroll to position [184, 0]
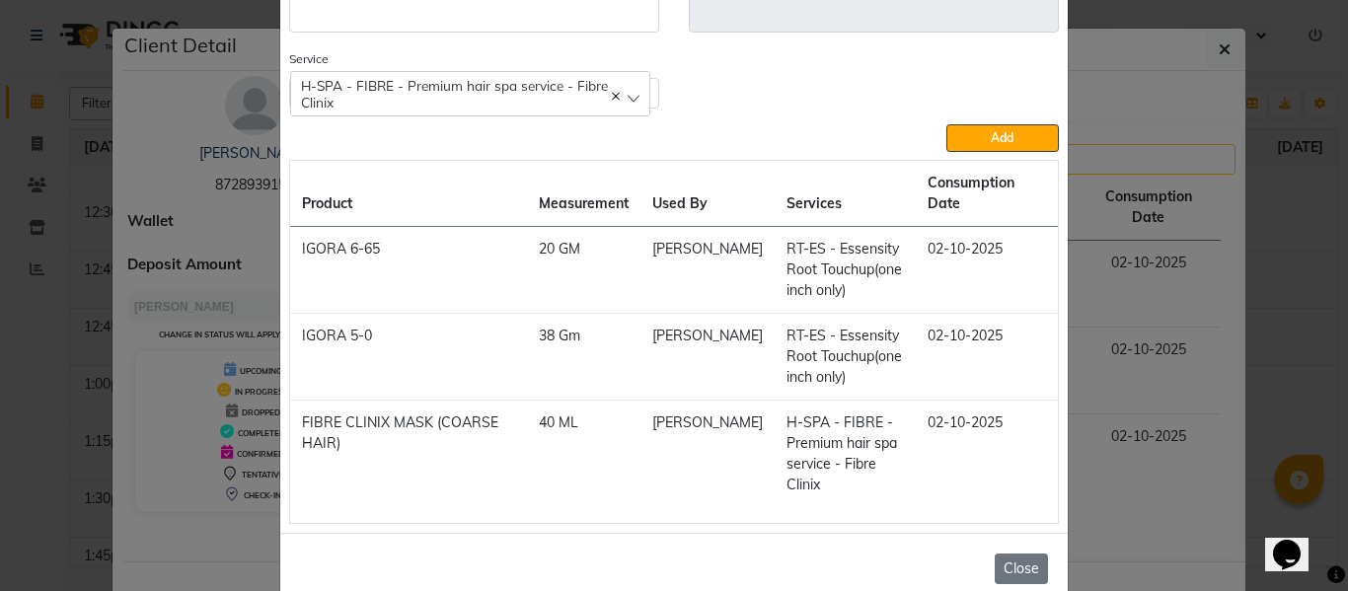
click at [1018, 553] on button "Close" at bounding box center [1020, 568] width 53 height 31
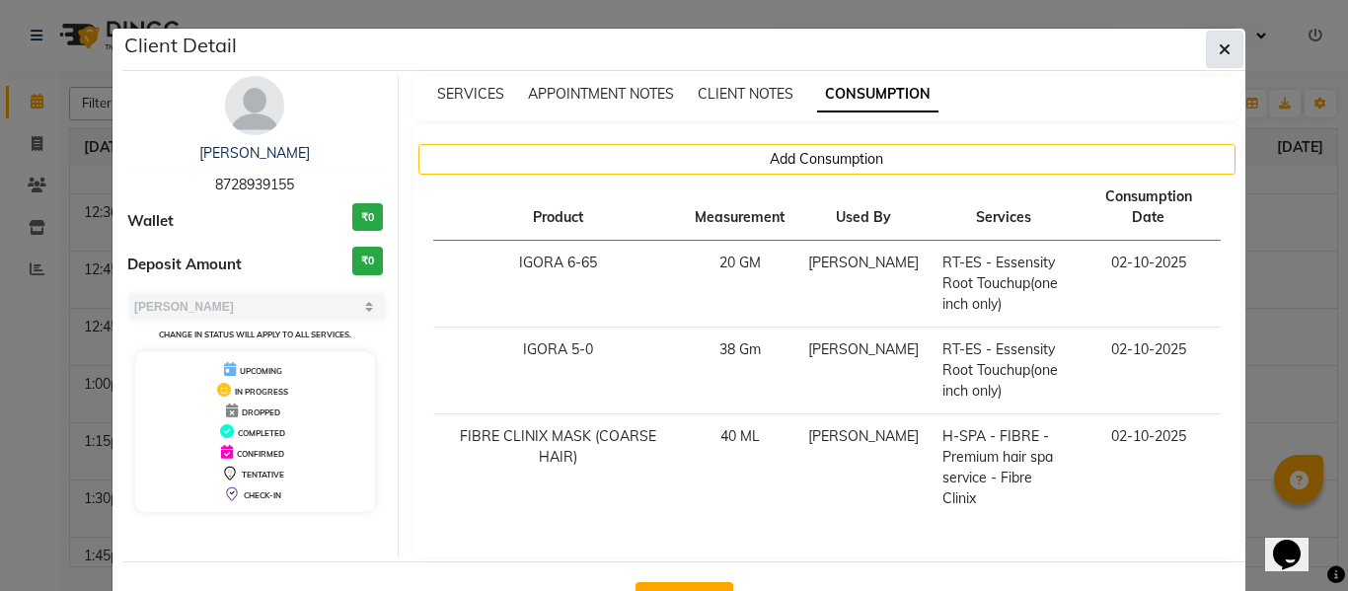
click at [1223, 43] on button "button" at bounding box center [1224, 49] width 37 height 37
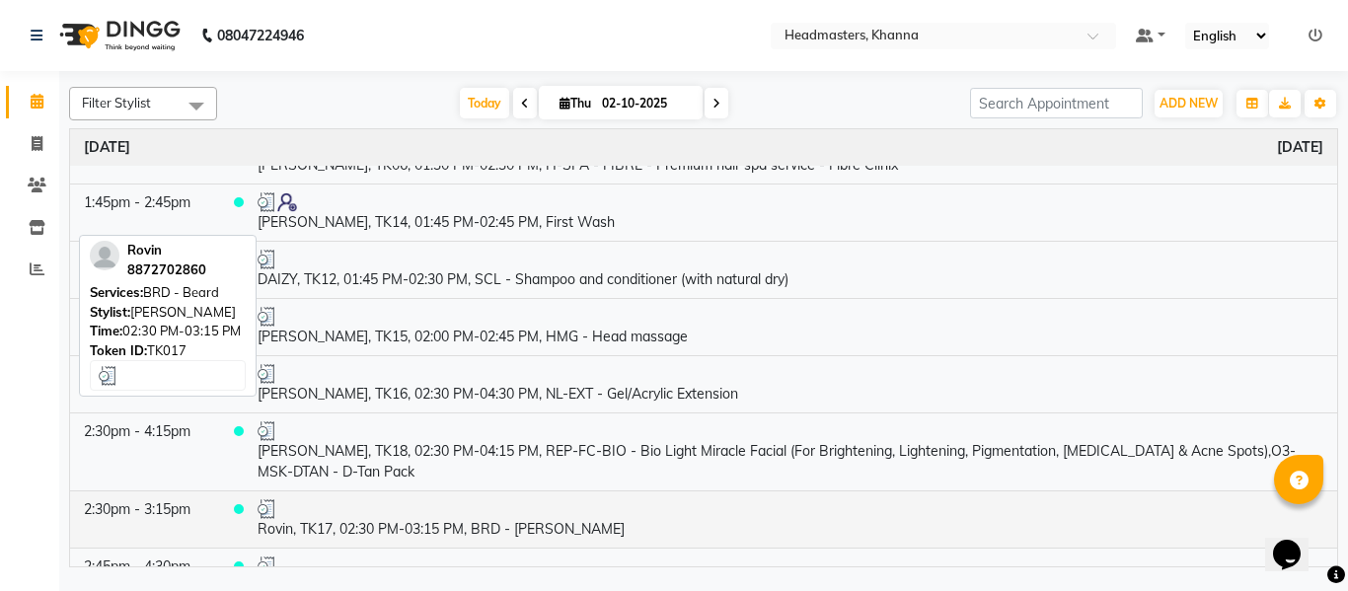
scroll to position [1283, 0]
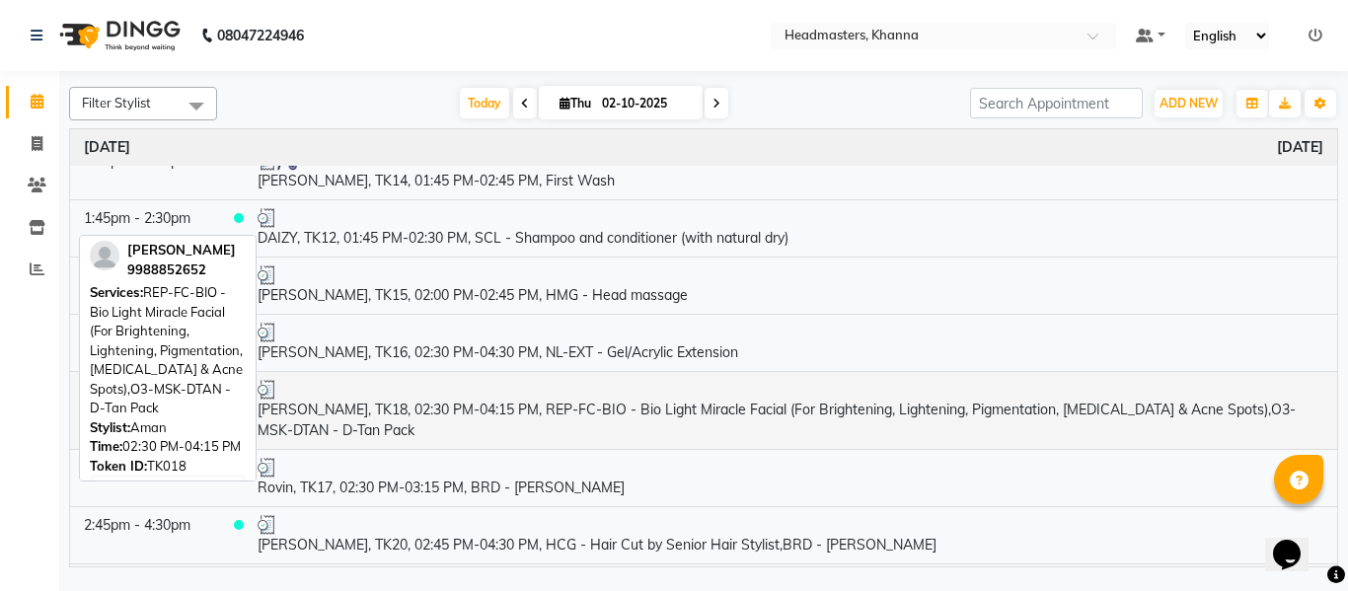
click at [527, 418] on td "[PERSON_NAME], TK18, 02:30 PM-04:15 PM, REP-FC-BIO - Bio Light Miracle Facial (…" at bounding box center [790, 410] width 1093 height 78
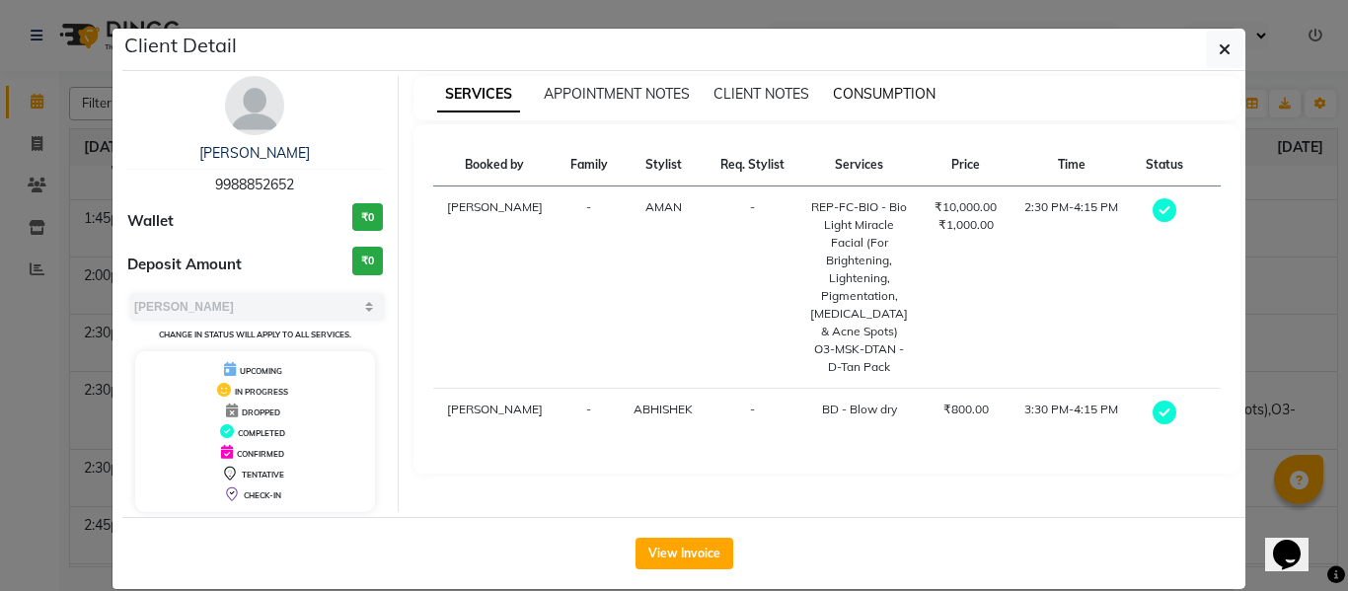
click at [889, 93] on span "CONSUMPTION" at bounding box center [884, 94] width 103 height 18
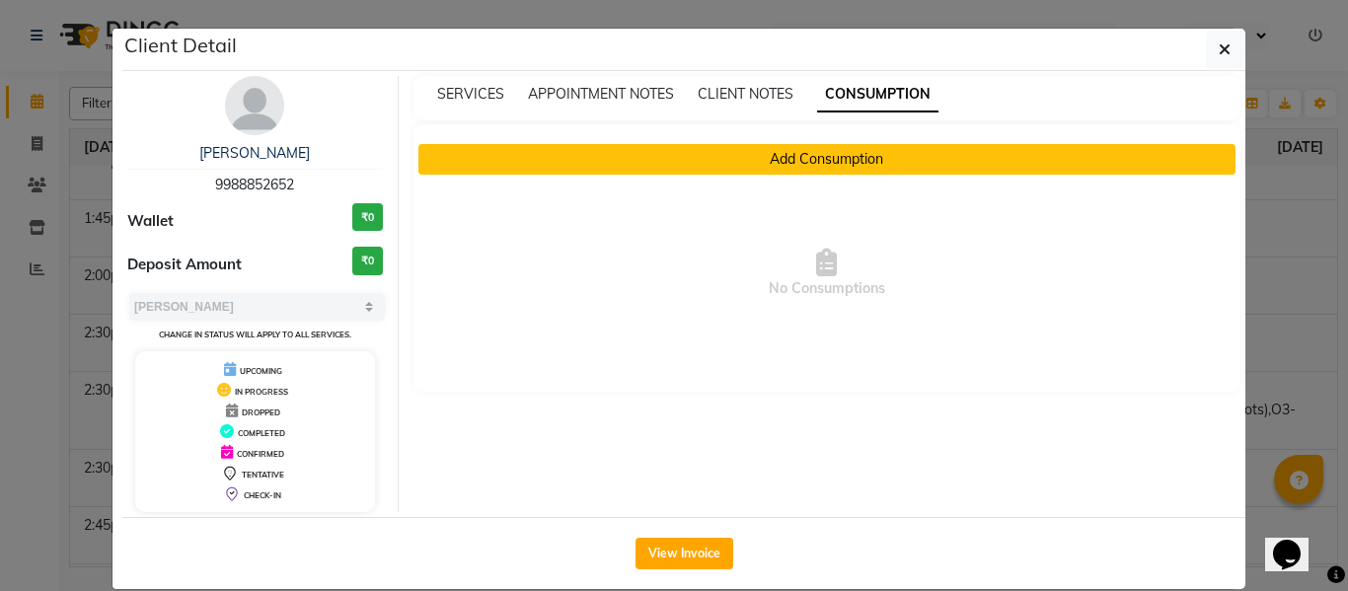
click at [776, 152] on button "Add Consumption" at bounding box center [827, 159] width 818 height 31
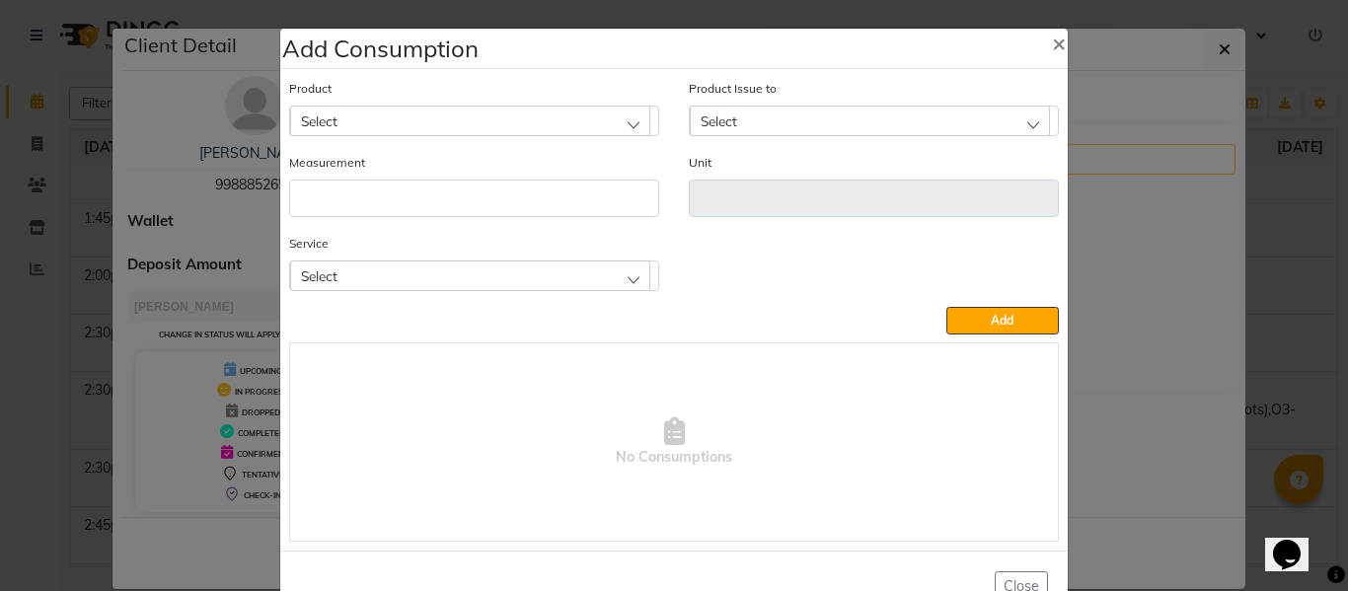
click at [511, 273] on div "Select" at bounding box center [470, 275] width 360 height 30
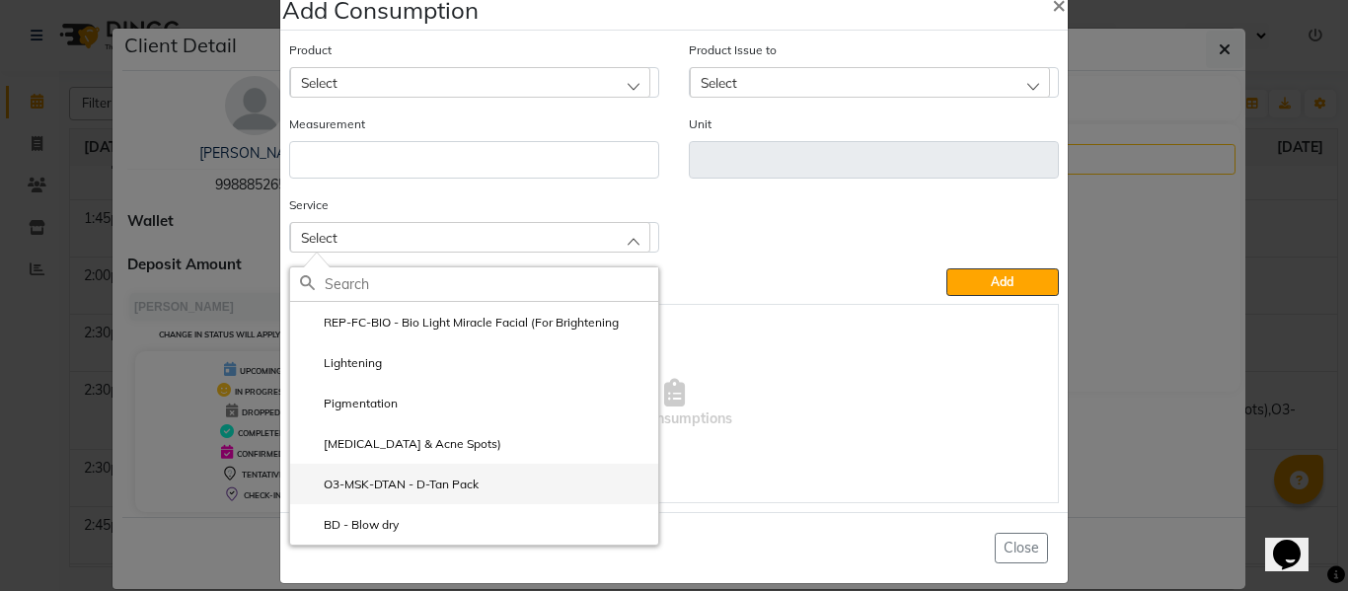
scroll to position [59, 0]
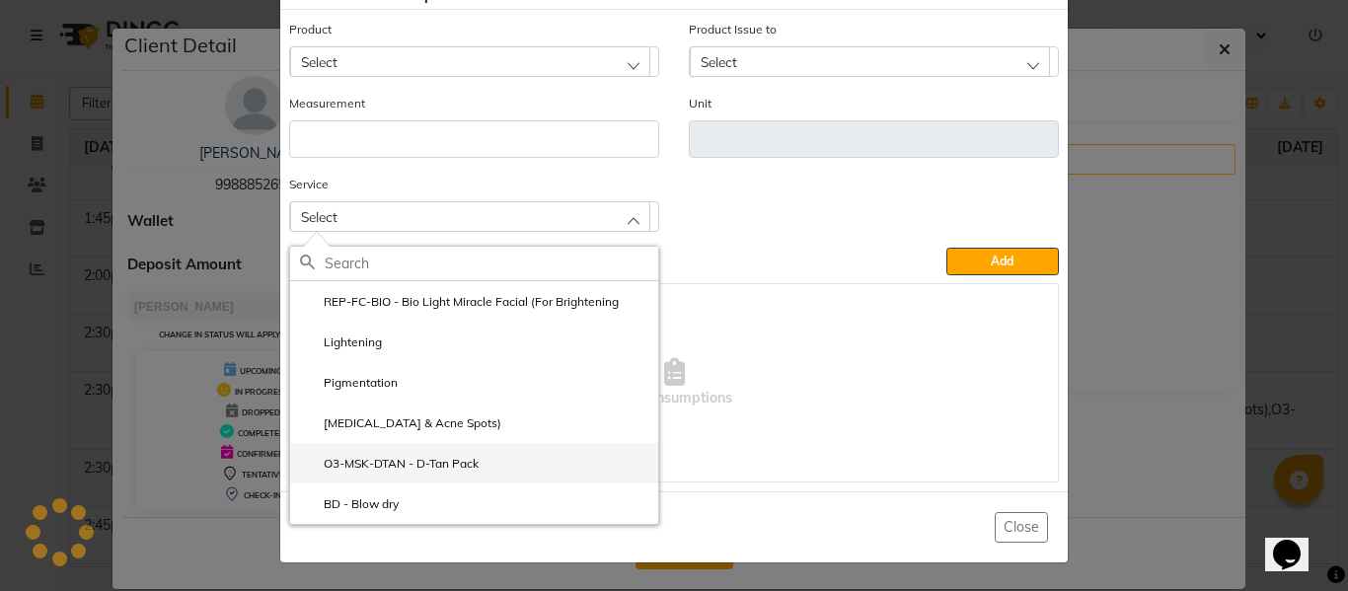
click at [418, 458] on label "O3-MSK-DTAN - D-Tan Pack" at bounding box center [389, 464] width 179 height 18
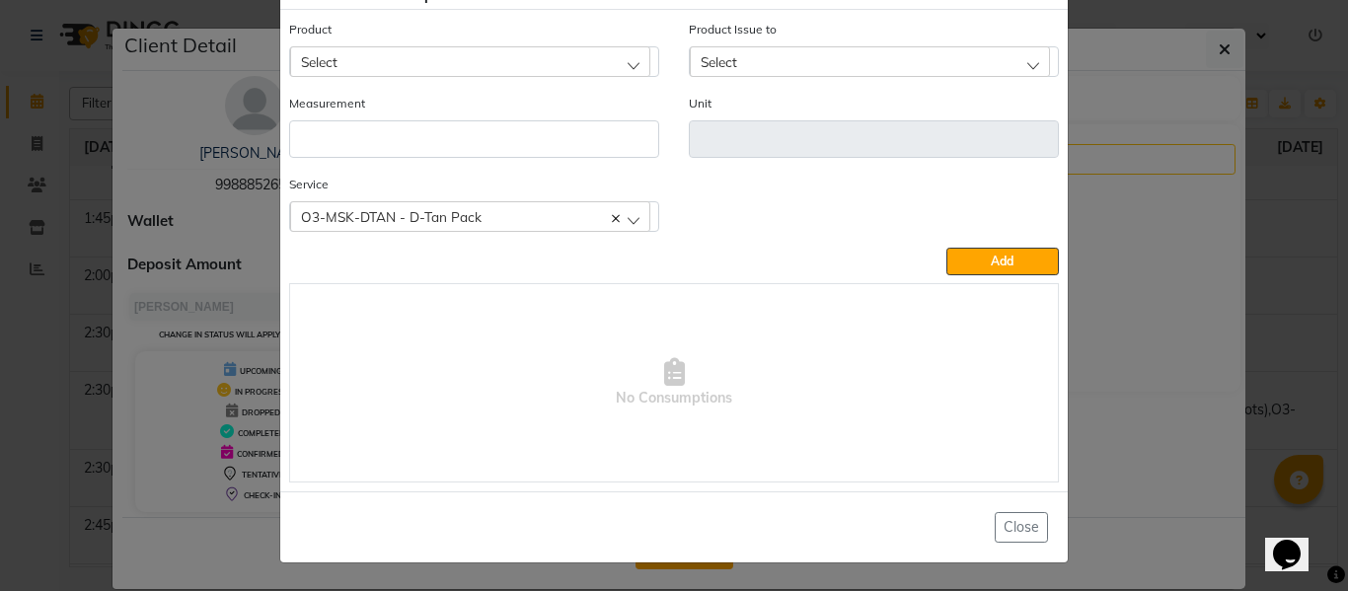
click at [457, 53] on div "Select" at bounding box center [470, 61] width 360 height 30
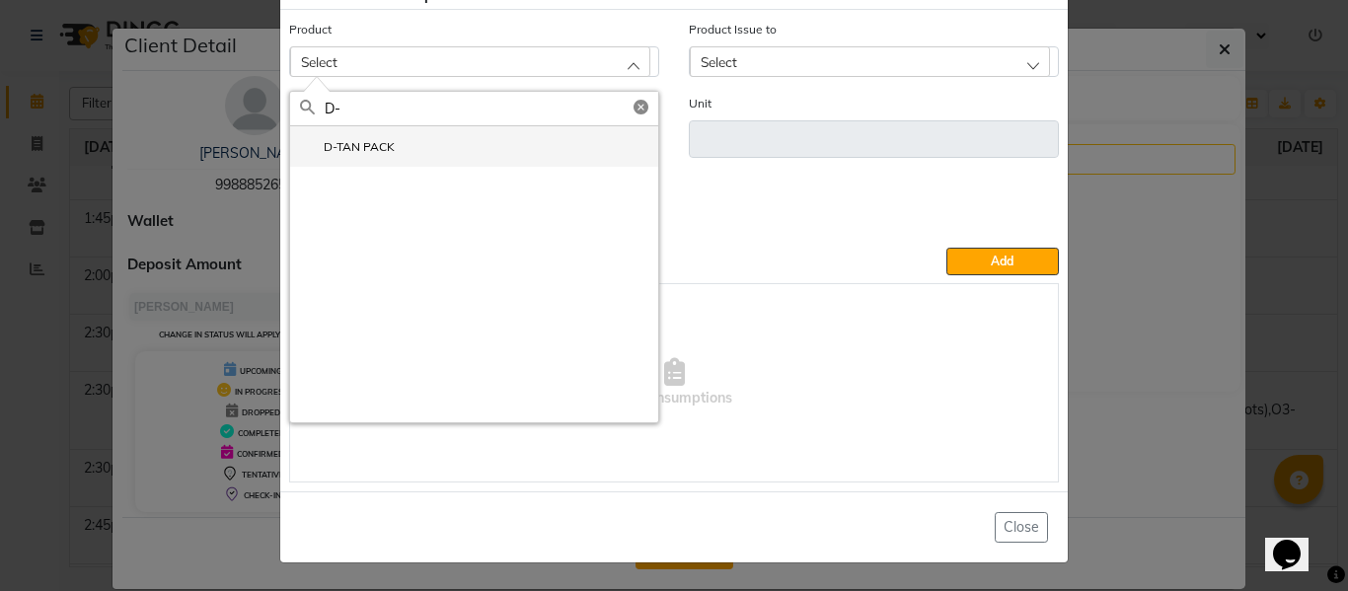
click at [382, 140] on label "D-TAN PACK" at bounding box center [347, 147] width 95 height 18
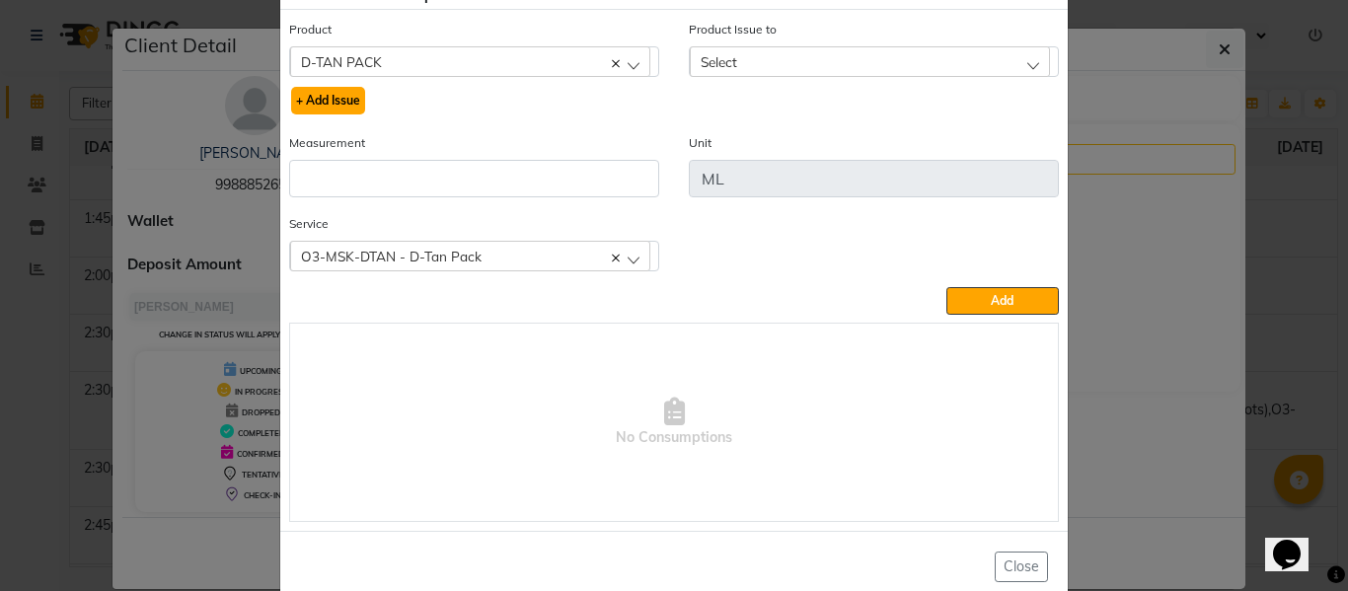
click at [324, 105] on button "+ Add Issue" at bounding box center [328, 101] width 74 height 28
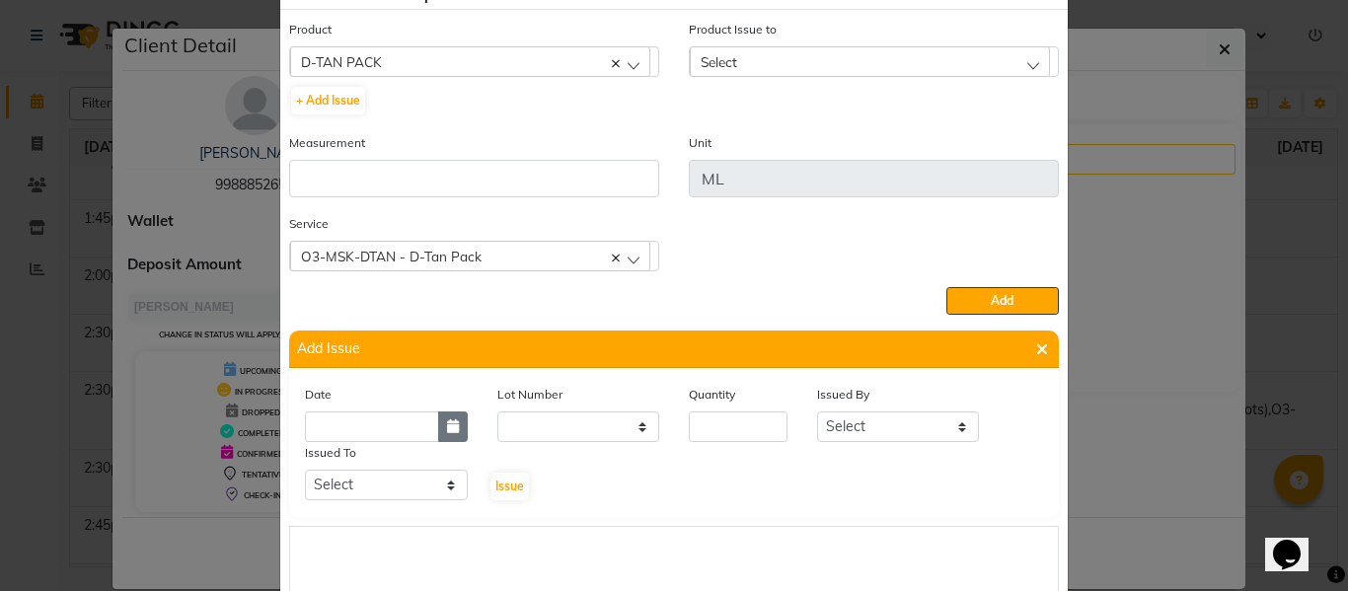
click at [447, 423] on icon "button" at bounding box center [453, 426] width 12 height 14
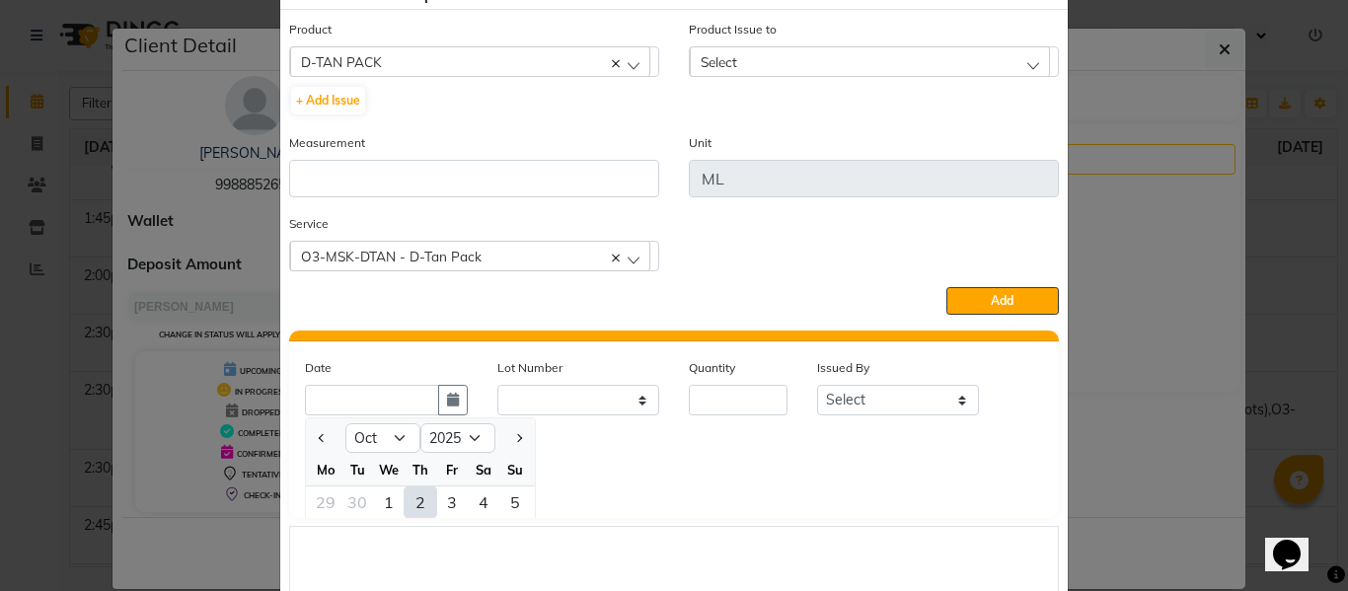
click at [407, 497] on div "2" at bounding box center [420, 502] width 32 height 32
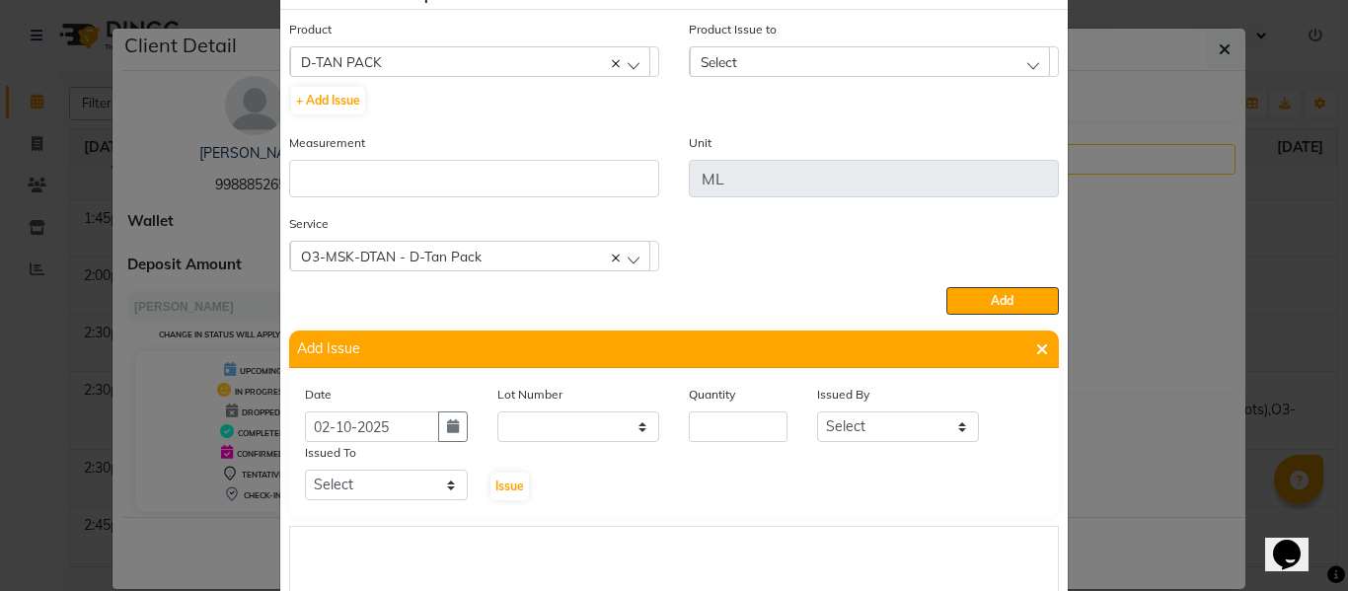
scroll to position [0, 0]
click at [750, 433] on input "number" at bounding box center [738, 426] width 99 height 31
drag, startPoint x: 826, startPoint y: 422, endPoint x: 831, endPoint y: 413, distance: 10.2
click at [826, 422] on select "Select ABHISHEK ajay [PERSON_NAME] [PERSON_NAME] [PERSON_NAME] [PERSON_NAME] HE…" at bounding box center [898, 426] width 163 height 31
click at [817, 411] on select "Select ABHISHEK ajay [PERSON_NAME] [PERSON_NAME] [PERSON_NAME] [PERSON_NAME] HE…" at bounding box center [898, 426] width 163 height 31
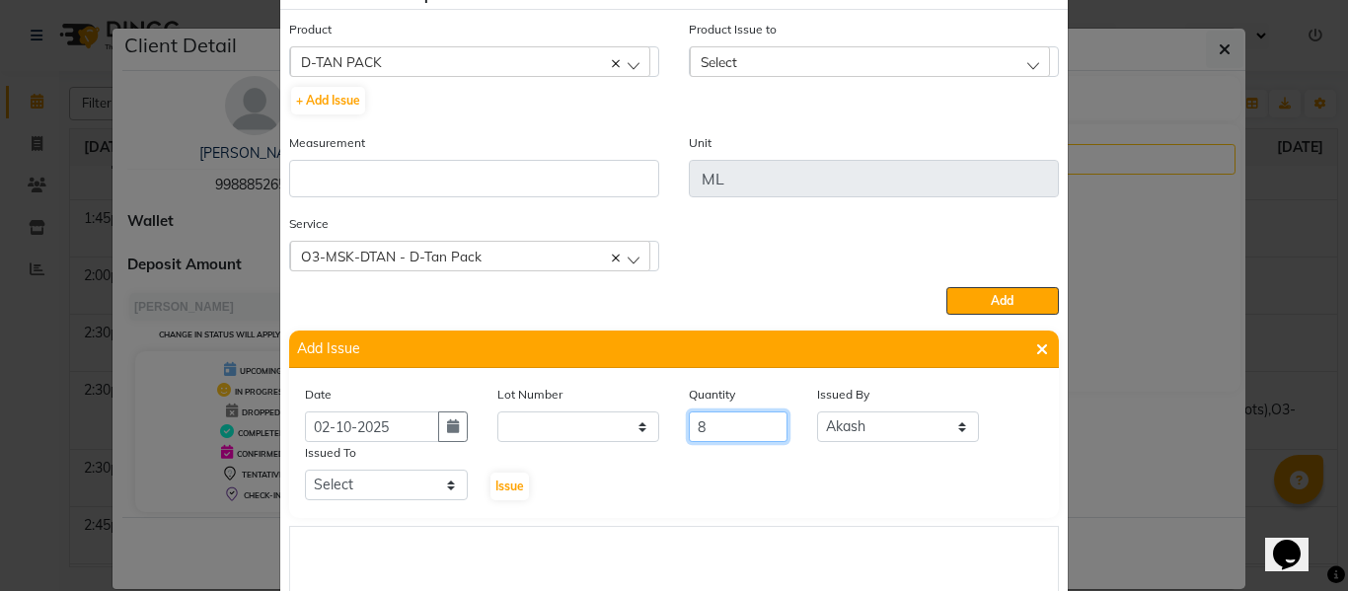
click at [749, 426] on input "8" at bounding box center [738, 426] width 99 height 31
click at [406, 481] on select "Select ABHISHEK ajay [PERSON_NAME] [PERSON_NAME] [PERSON_NAME] [PERSON_NAME] HE…" at bounding box center [386, 485] width 163 height 31
click at [305, 470] on select "Select ABHISHEK ajay [PERSON_NAME] [PERSON_NAME] [PERSON_NAME] [PERSON_NAME] HE…" at bounding box center [386, 485] width 163 height 31
click at [498, 481] on span "Issue" at bounding box center [509, 485] width 29 height 15
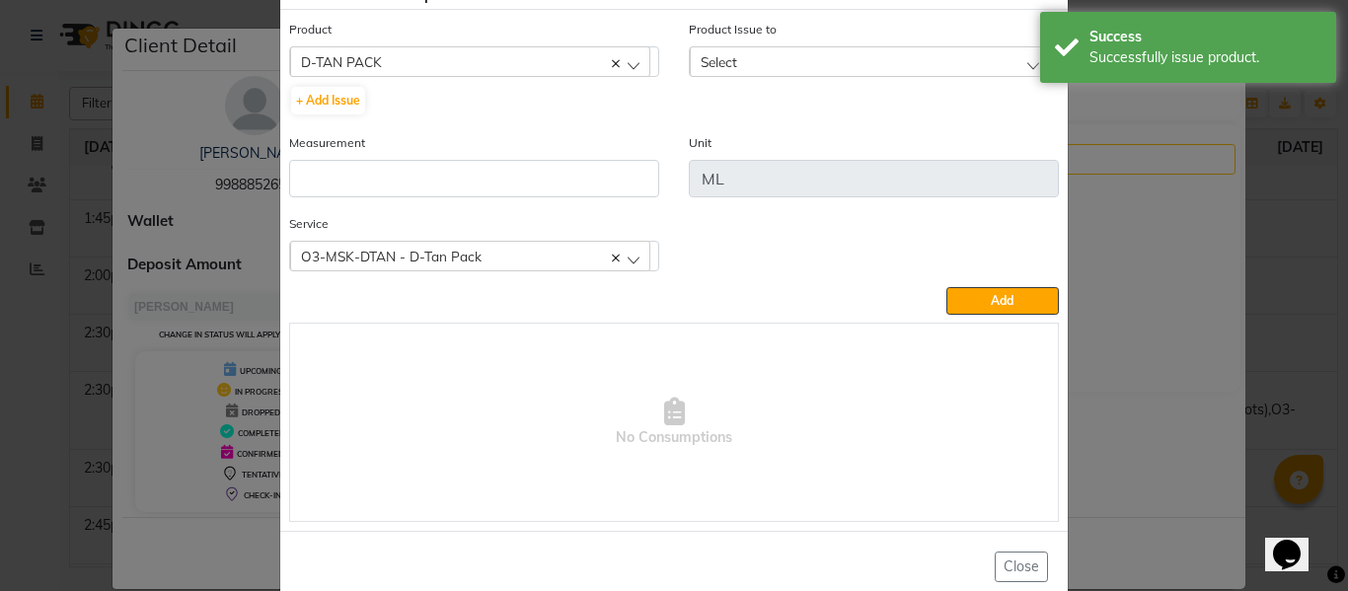
click at [737, 55] on div "Select" at bounding box center [870, 61] width 360 height 30
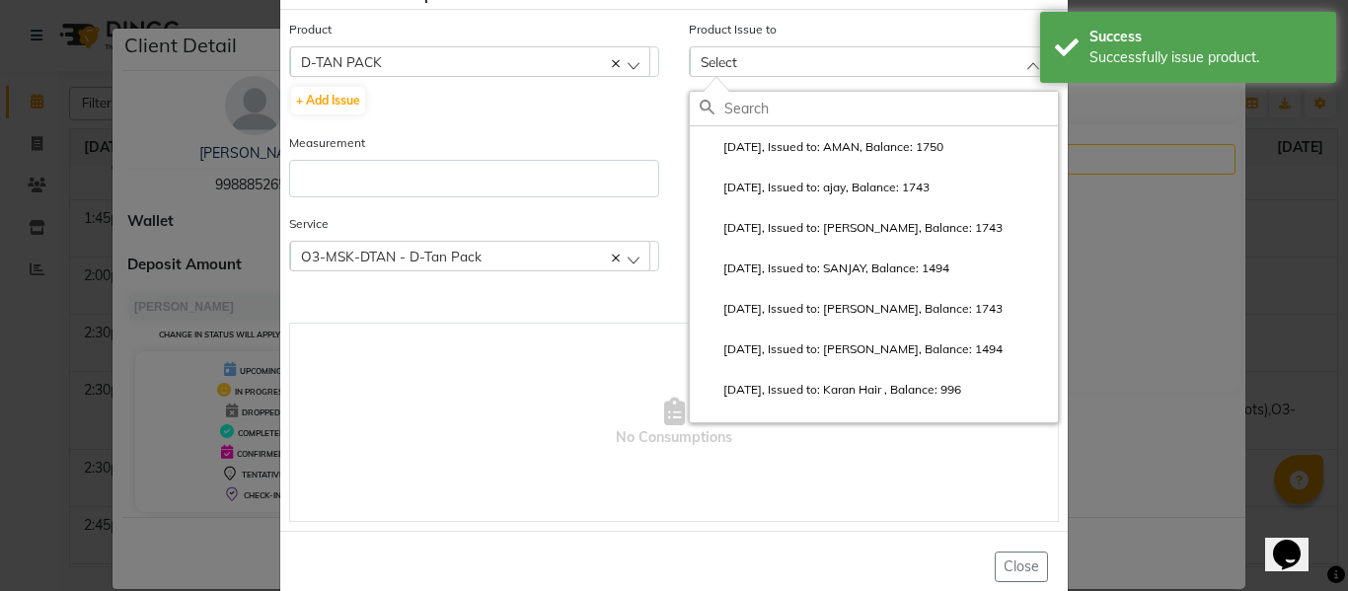
drag, startPoint x: 773, startPoint y: 139, endPoint x: 603, endPoint y: 171, distance: 173.6
click at [774, 138] on label "2025-10-02, Issued to: AMAN, Balance: 1750" at bounding box center [821, 147] width 244 height 18
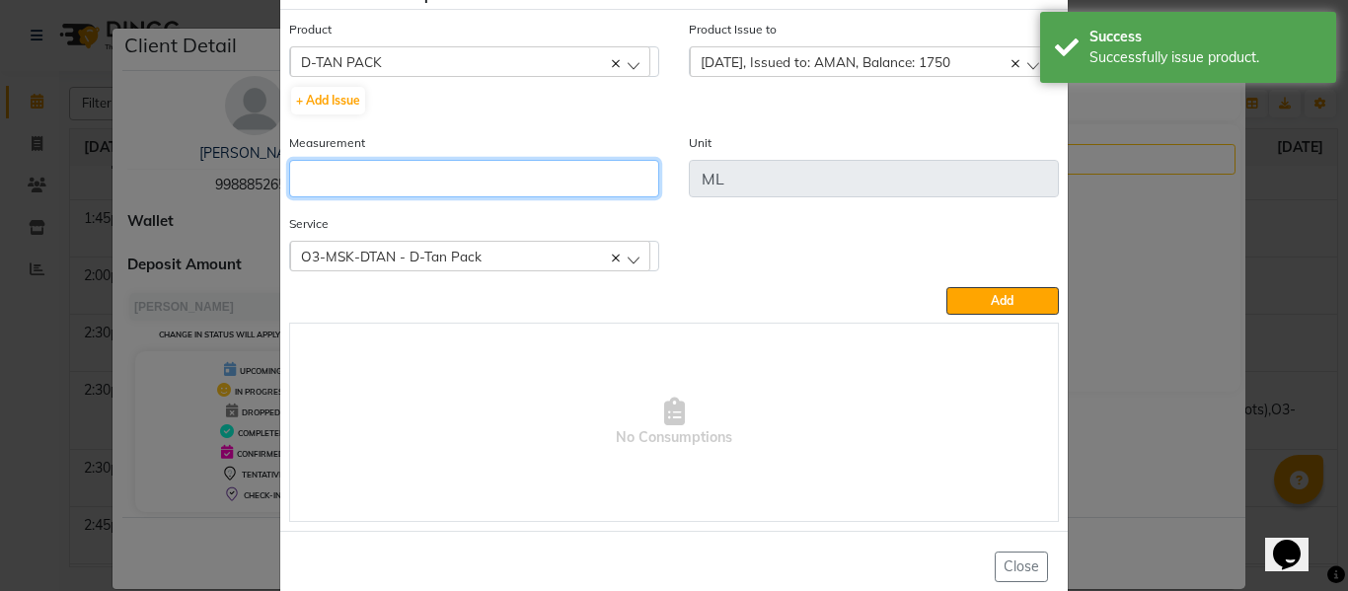
click at [526, 183] on input "number" at bounding box center [474, 178] width 370 height 37
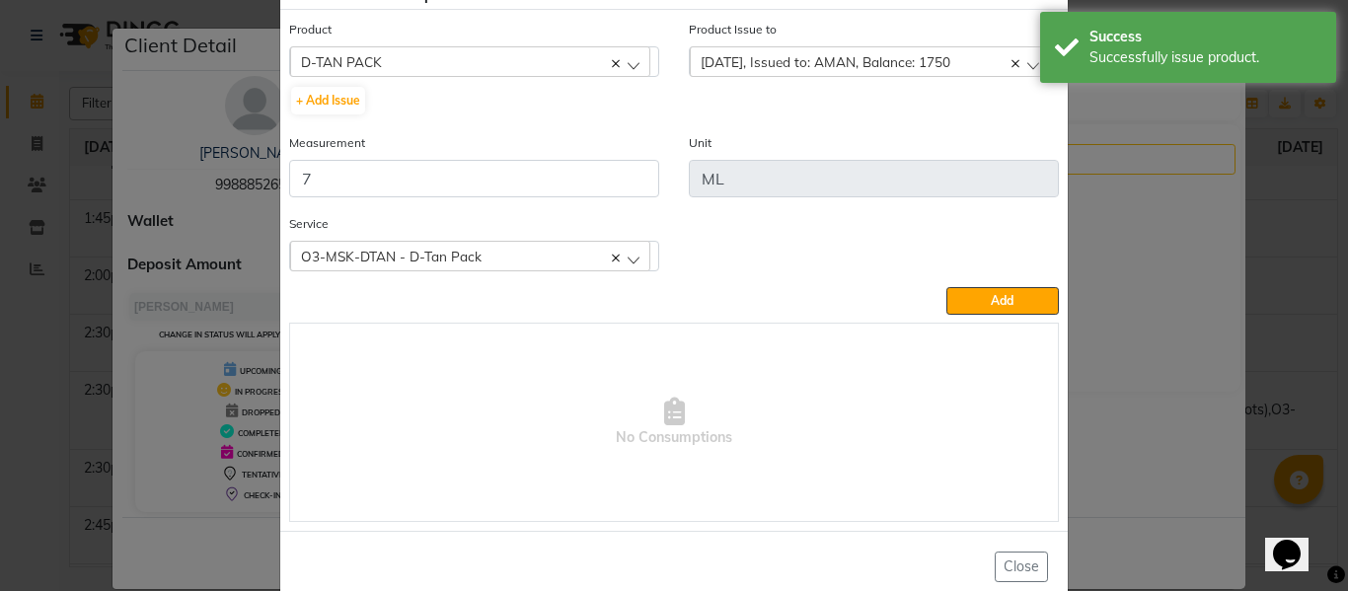
click at [991, 295] on span "Add" at bounding box center [1002, 300] width 23 height 15
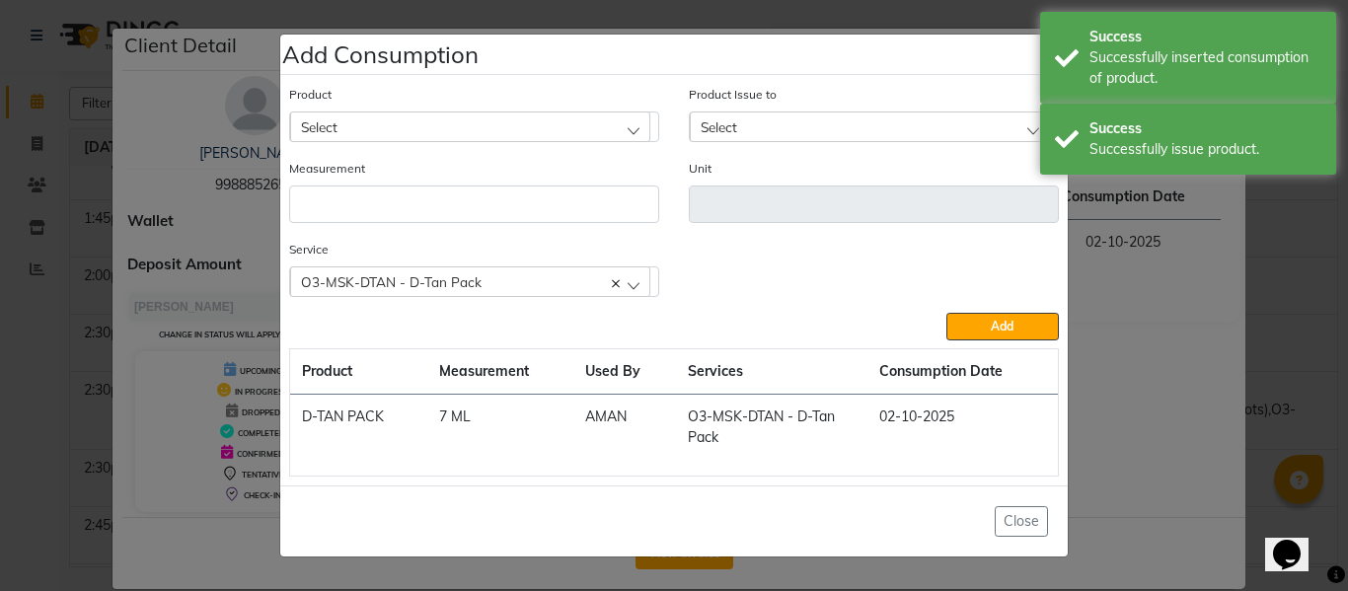
drag, startPoint x: 588, startPoint y: 270, endPoint x: 444, endPoint y: 324, distance: 153.6
click at [591, 271] on div "O3-MSK-DTAN - D-Tan Pack" at bounding box center [470, 281] width 360 height 30
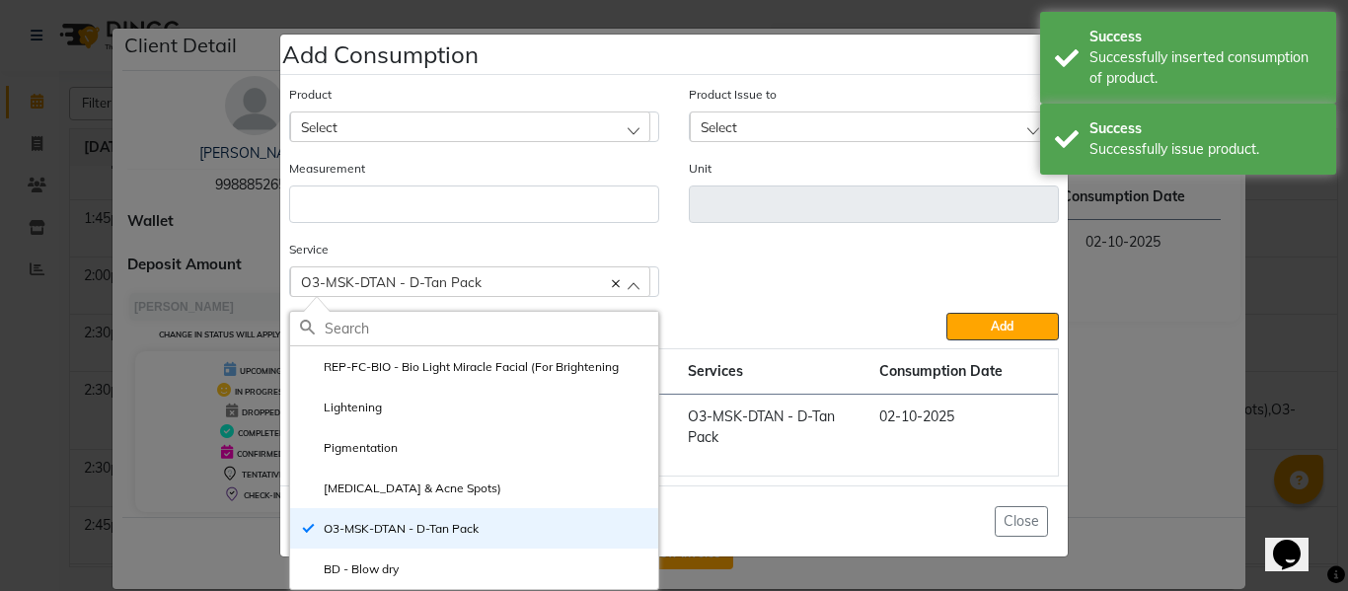
click at [408, 359] on label "REP-FC-BIO - Bio Light Miracle Facial (For Brightening" at bounding box center [459, 367] width 319 height 18
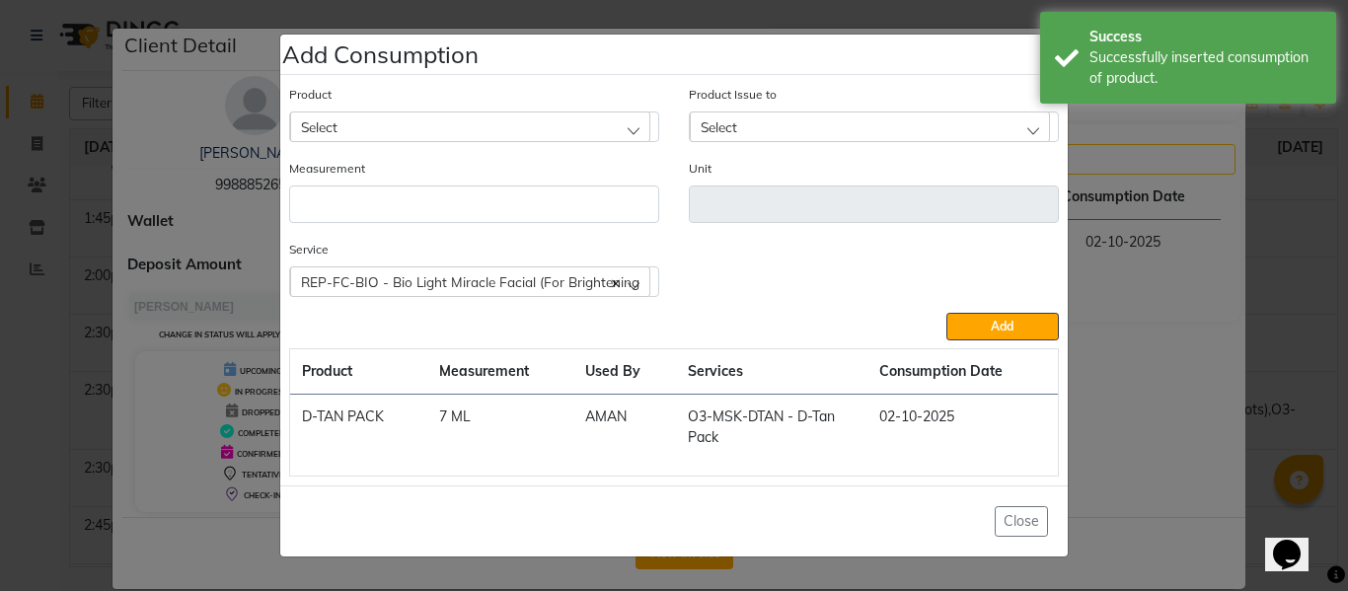
click at [451, 123] on div "Select" at bounding box center [470, 126] width 360 height 30
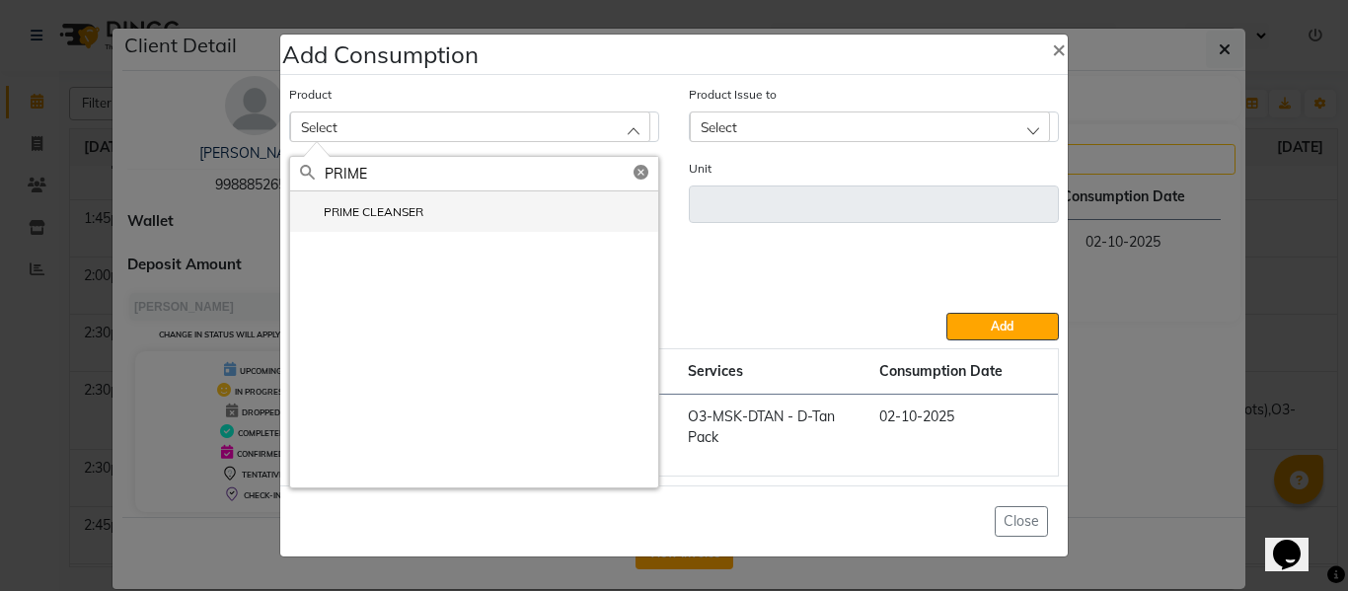
click at [385, 201] on li "PRIME CLEANSER" at bounding box center [474, 211] width 368 height 40
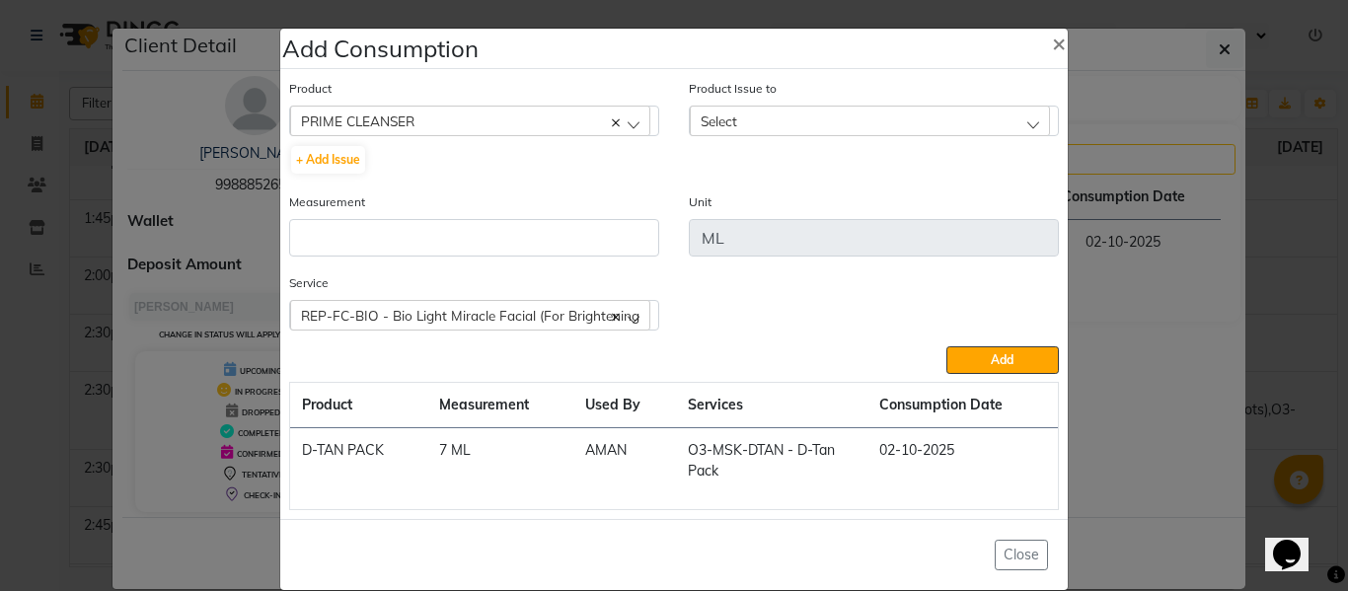
click at [718, 114] on span "Select" at bounding box center [718, 120] width 37 height 17
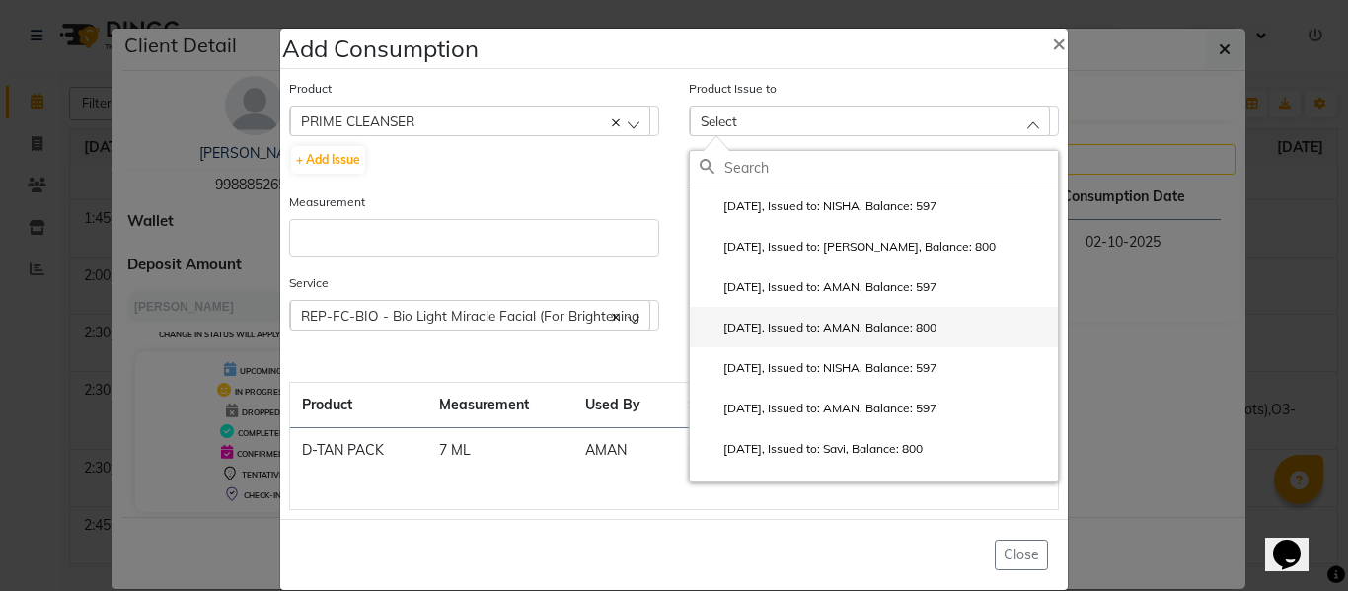
click at [805, 321] on label "2025-09-15, Issued to: AMAN, Balance: 800" at bounding box center [817, 328] width 237 height 18
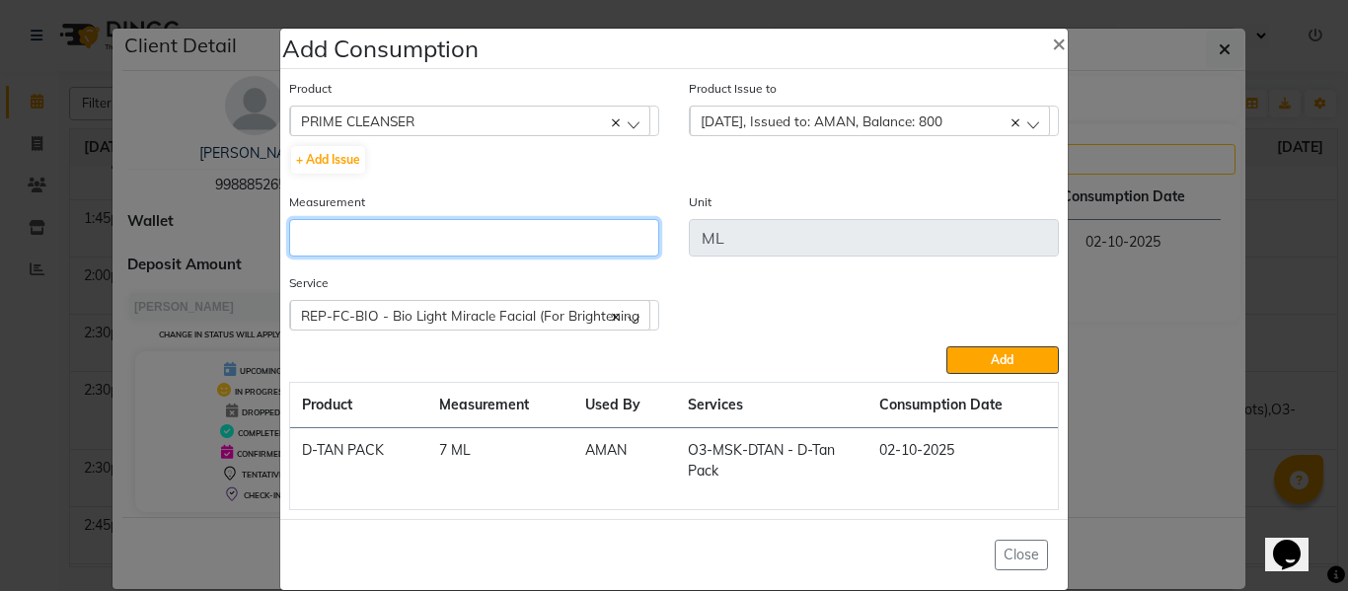
click at [451, 231] on input "number" at bounding box center [474, 237] width 370 height 37
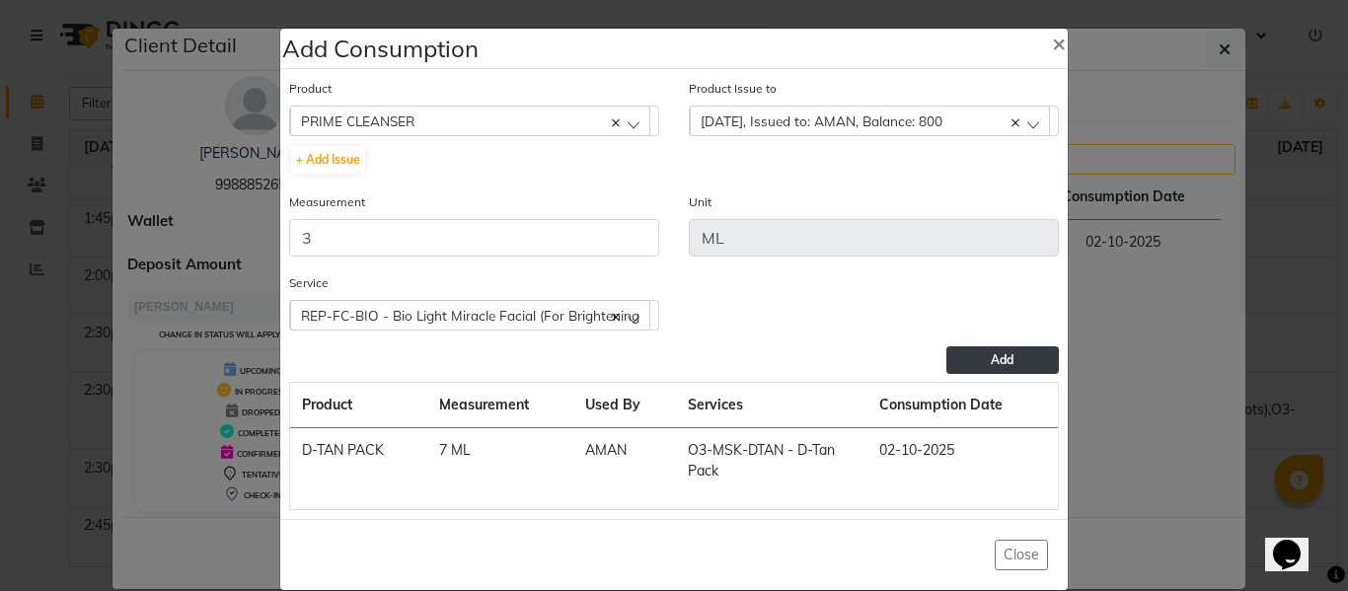
click at [979, 354] on button "Add" at bounding box center [1002, 360] width 112 height 28
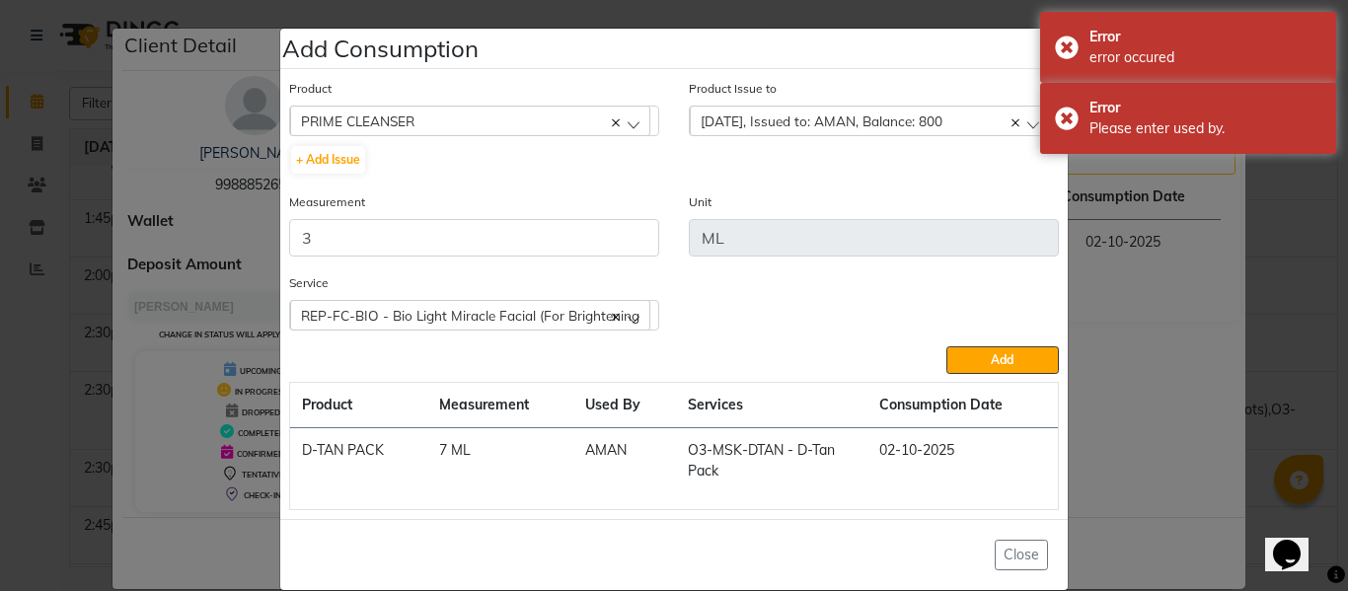
click at [482, 117] on div "PRIME CLEANSER" at bounding box center [470, 121] width 360 height 30
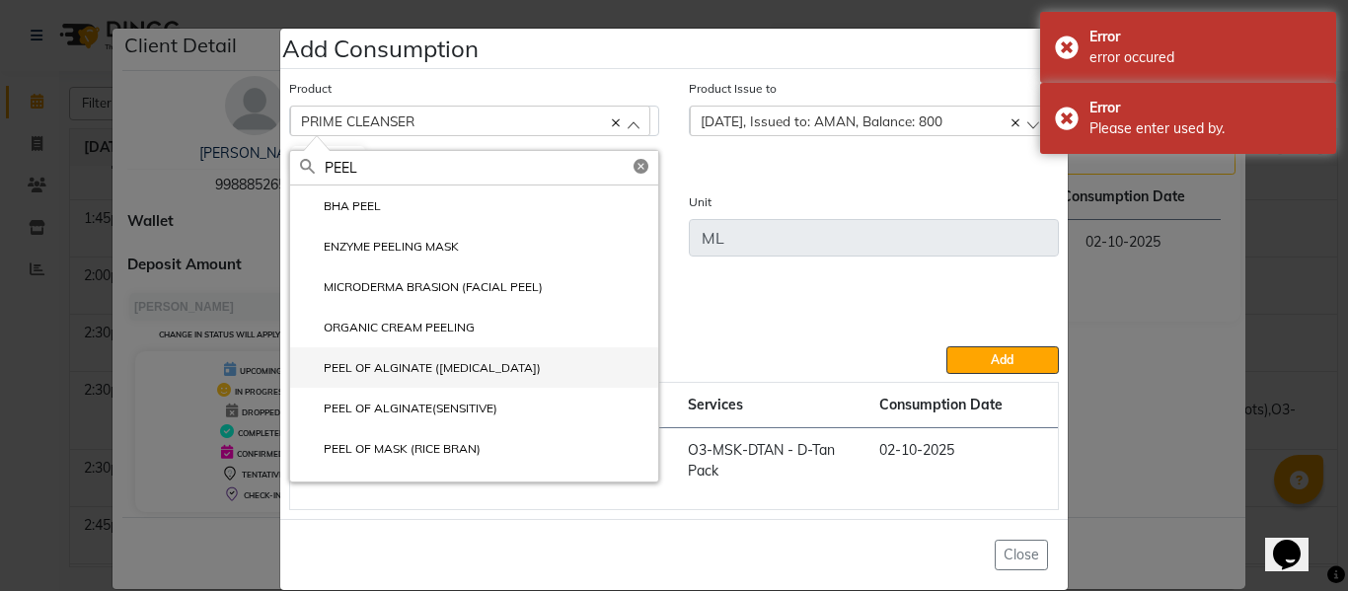
click at [444, 352] on li "PEEL OF ALGINATE (FAIR SKIN)" at bounding box center [474, 367] width 368 height 40
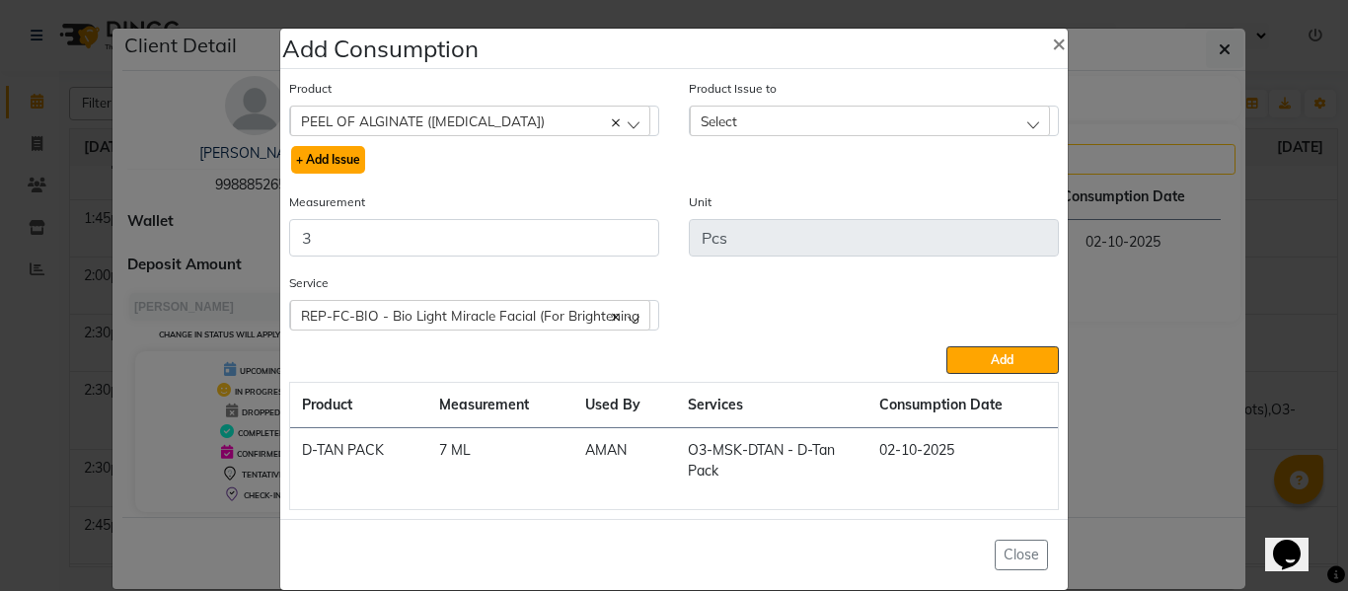
click at [339, 158] on button "+ Add Issue" at bounding box center [328, 160] width 74 height 28
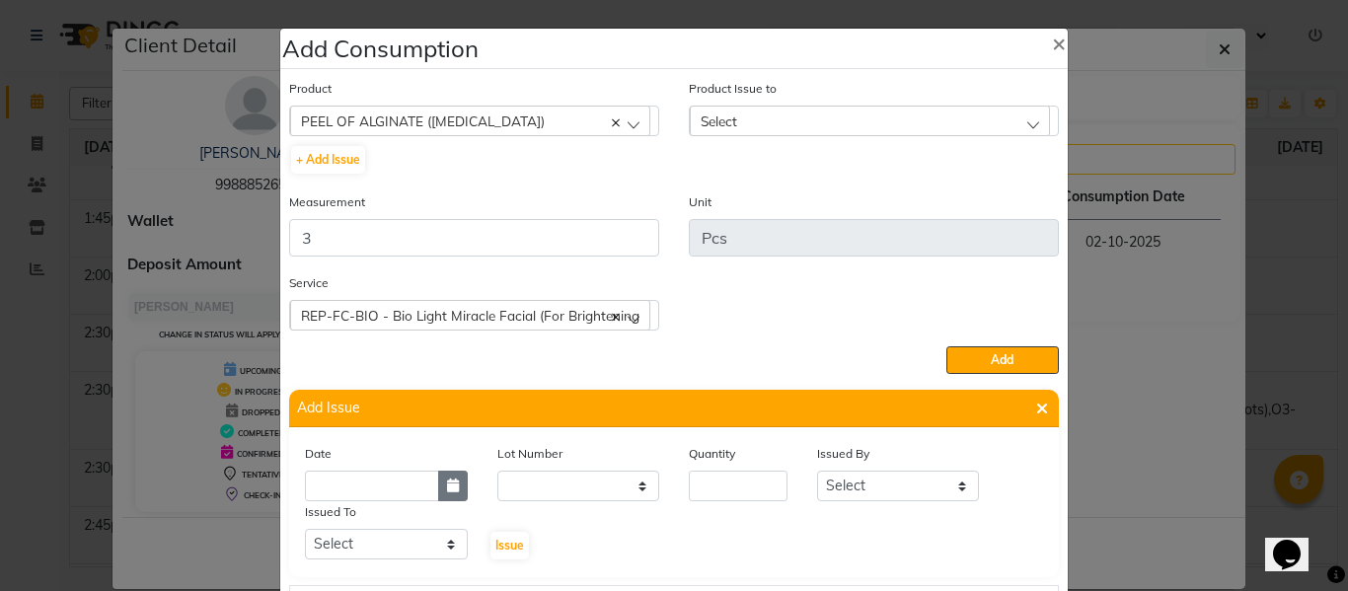
click at [448, 492] on button "button" at bounding box center [453, 486] width 30 height 31
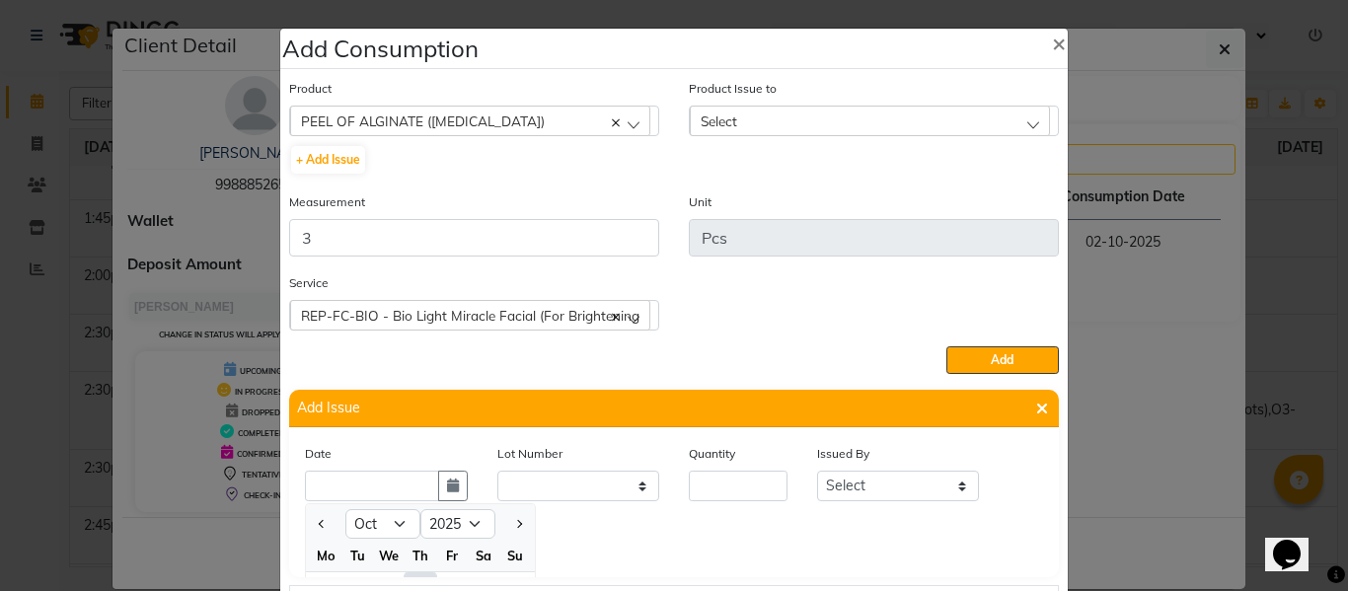
scroll to position [27, 0]
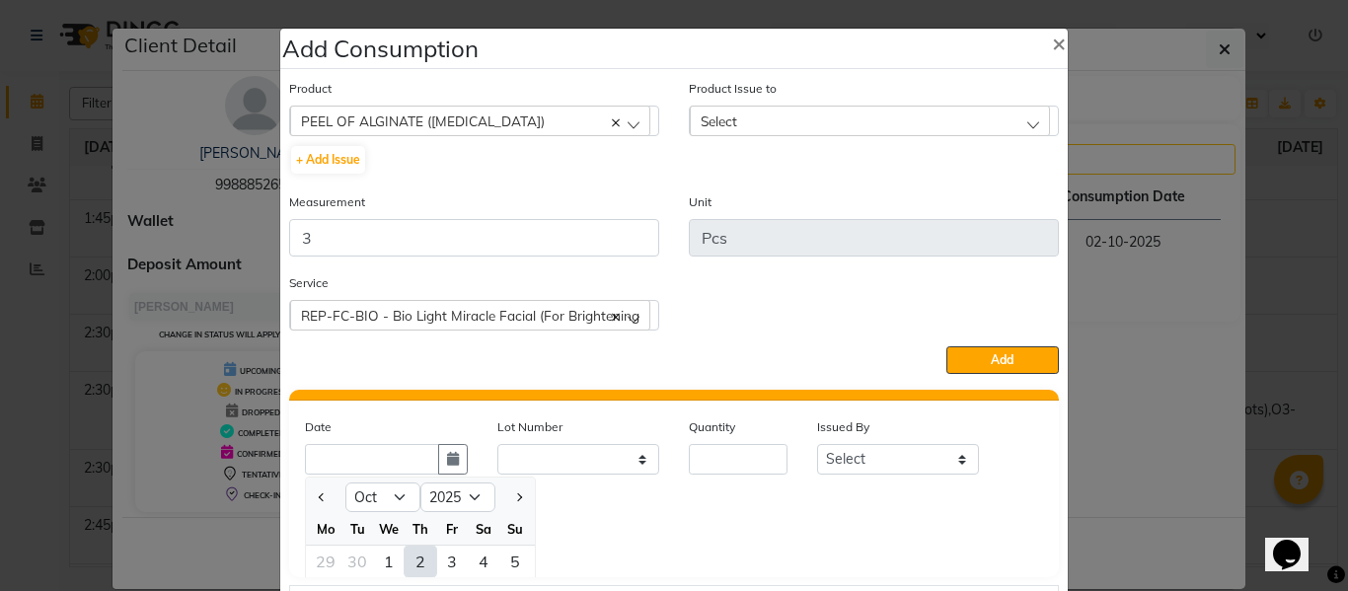
click at [406, 561] on div "2" at bounding box center [420, 562] width 32 height 32
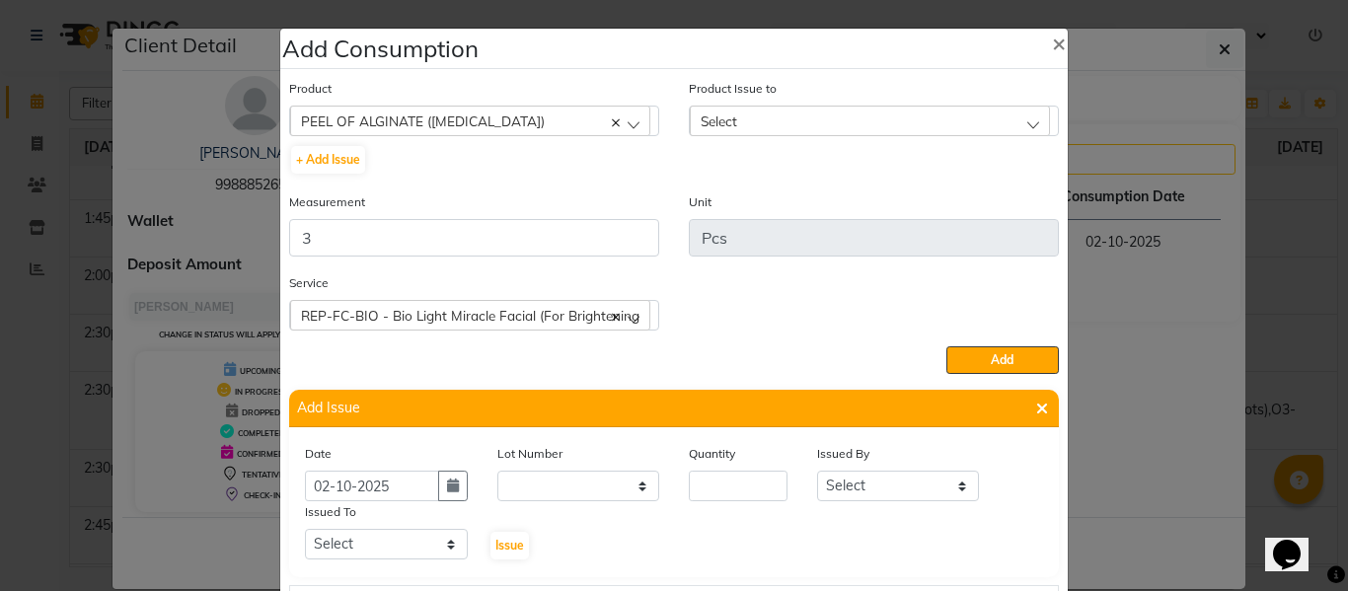
scroll to position [0, 0]
click at [726, 493] on input "number" at bounding box center [738, 486] width 99 height 31
drag, startPoint x: 837, startPoint y: 487, endPoint x: 851, endPoint y: 471, distance: 22.4
click at [837, 487] on select "Select ABHISHEK ajay [PERSON_NAME] [PERSON_NAME] [PERSON_NAME] [PERSON_NAME] HE…" at bounding box center [898, 486] width 163 height 31
click at [817, 471] on select "Select ABHISHEK ajay [PERSON_NAME] [PERSON_NAME] [PERSON_NAME] [PERSON_NAME] HE…" at bounding box center [898, 486] width 163 height 31
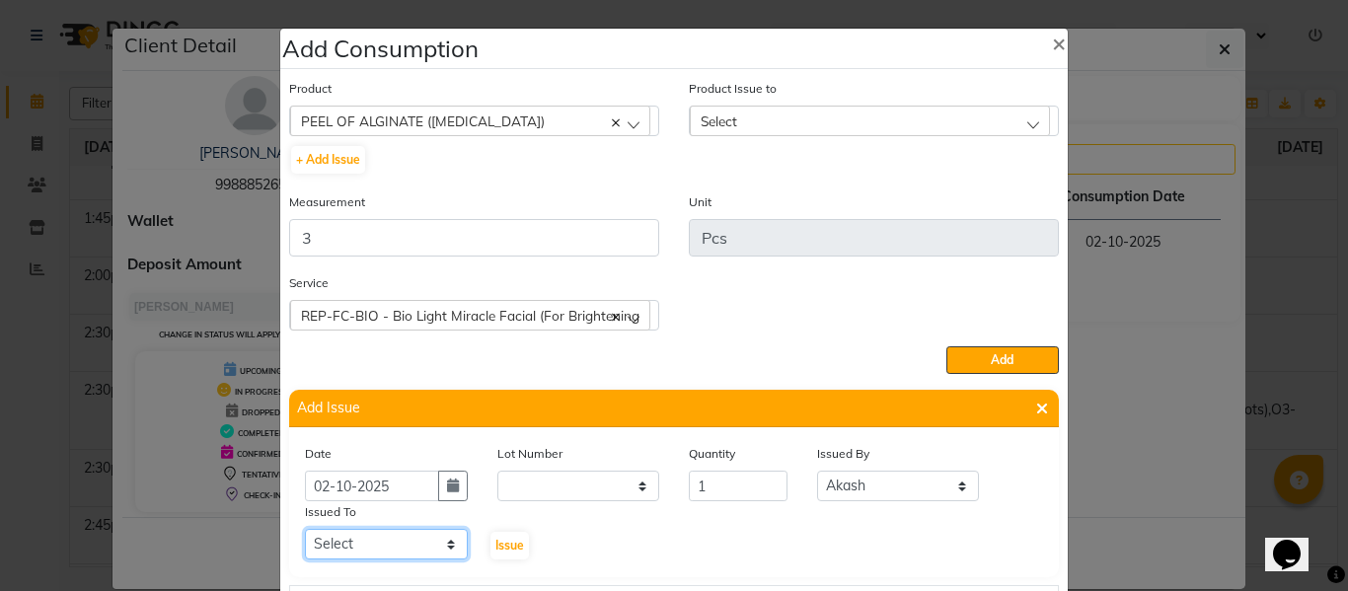
drag, startPoint x: 404, startPoint y: 545, endPoint x: 401, endPoint y: 534, distance: 11.2
click at [402, 538] on select "Select ABHISHEK ajay [PERSON_NAME] [PERSON_NAME] [PERSON_NAME] [PERSON_NAME] HE…" at bounding box center [386, 544] width 163 height 31
click at [305, 529] on select "Select ABHISHEK ajay [PERSON_NAME] [PERSON_NAME] [PERSON_NAME] [PERSON_NAME] HE…" at bounding box center [386, 544] width 163 height 31
drag, startPoint x: 501, startPoint y: 545, endPoint x: 659, endPoint y: 207, distance: 372.5
click at [501, 540] on span "Issue" at bounding box center [509, 545] width 29 height 15
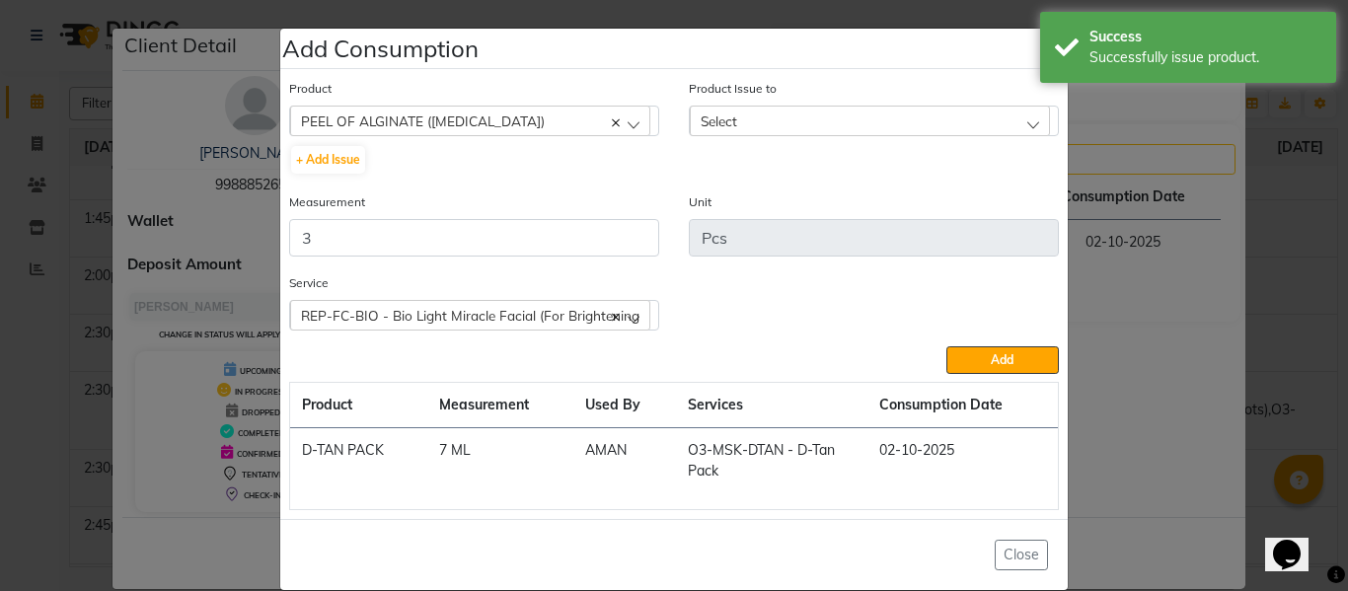
click at [728, 110] on div "Select" at bounding box center [870, 121] width 360 height 30
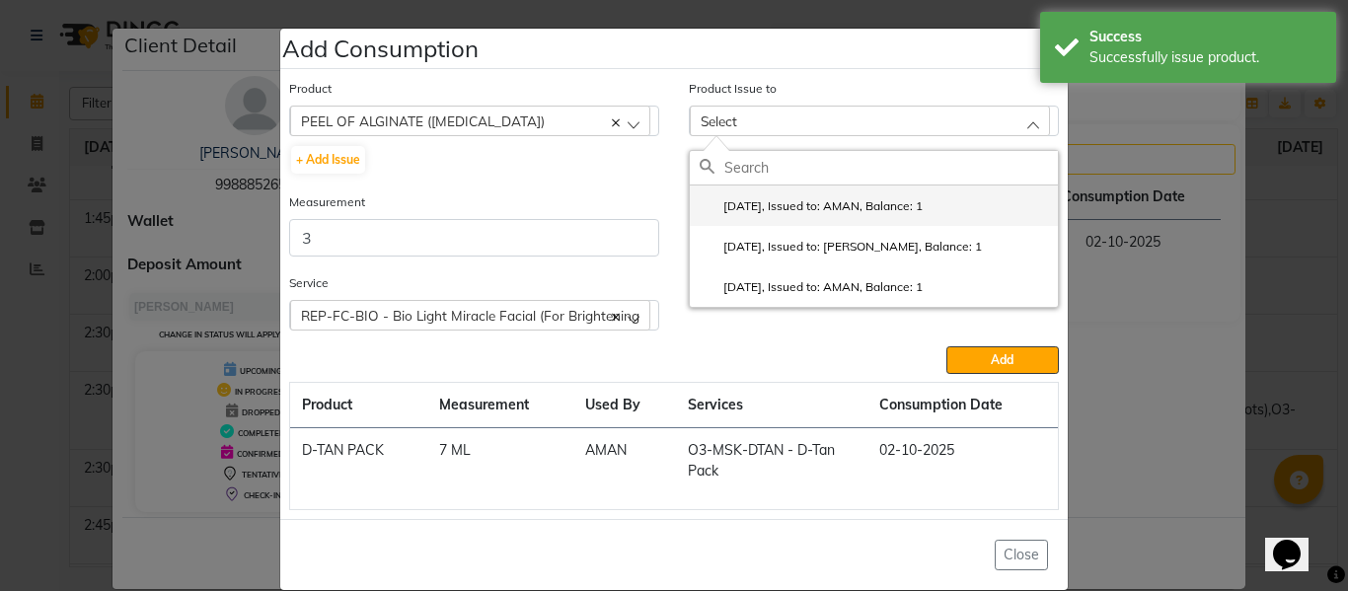
click at [792, 201] on label "2025-10-02, Issued to: AMAN, Balance: 1" at bounding box center [810, 206] width 223 height 18
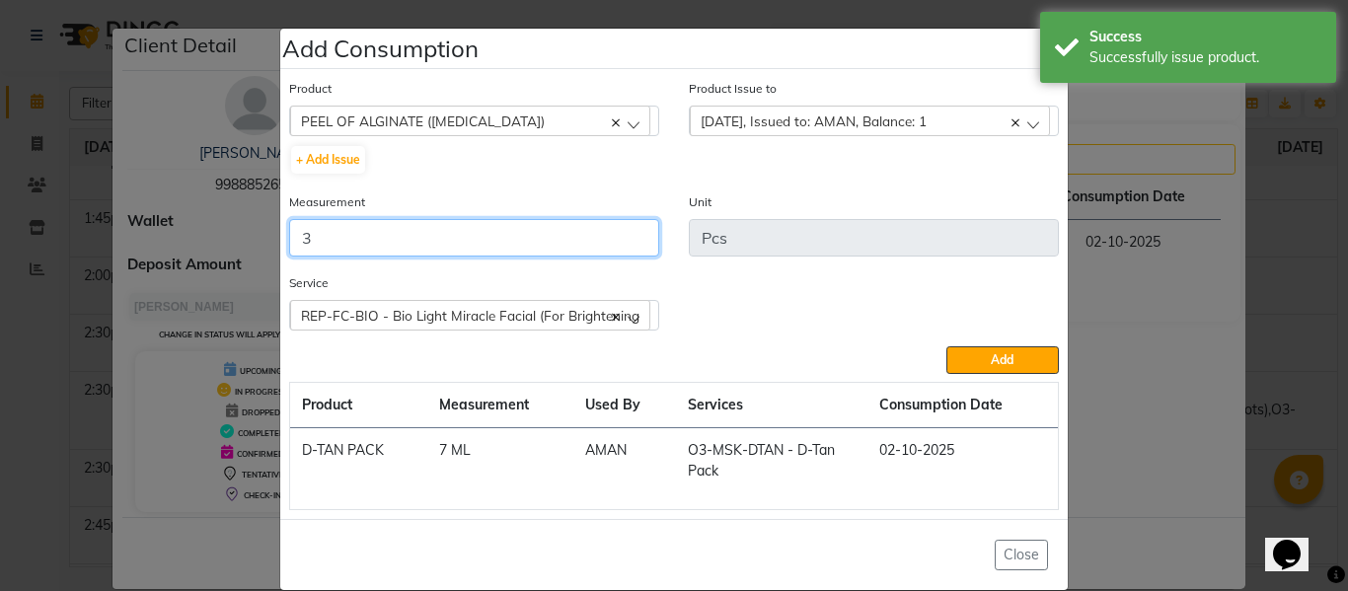
click at [570, 225] on input "3" at bounding box center [474, 237] width 370 height 37
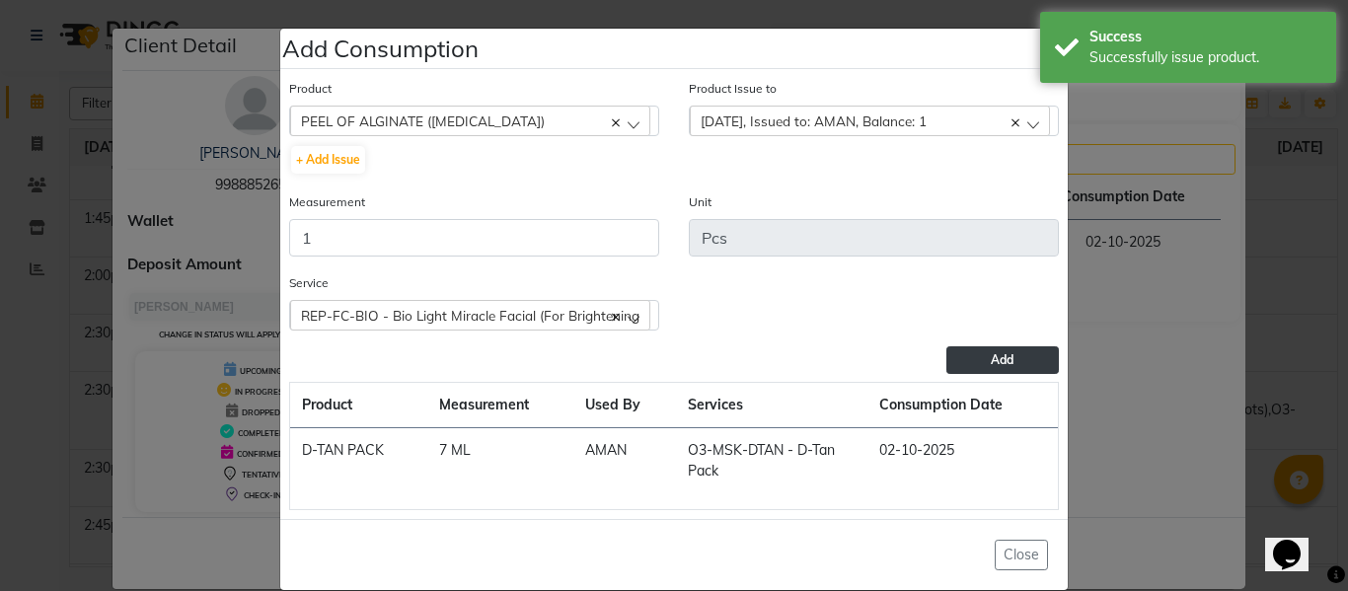
click at [997, 352] on span "Add" at bounding box center [1002, 359] width 23 height 15
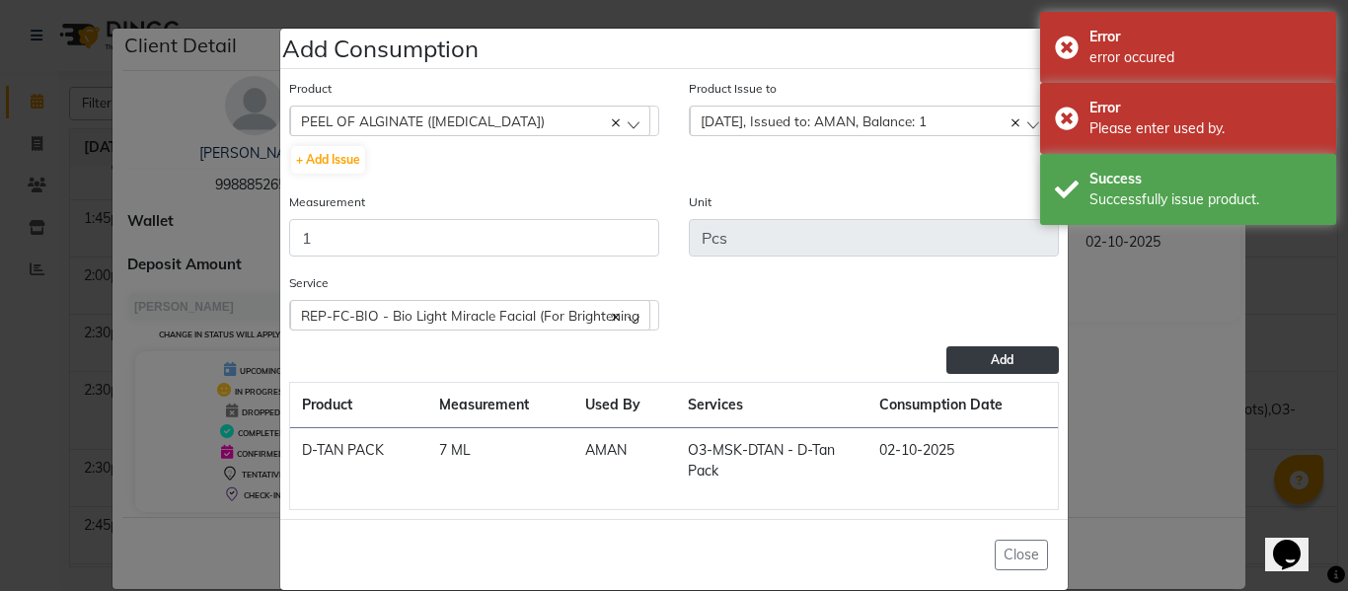
click at [418, 309] on span "REP-FC-BIO - Bio Light Miracle Facial (For Brightening" at bounding box center [470, 315] width 338 height 17
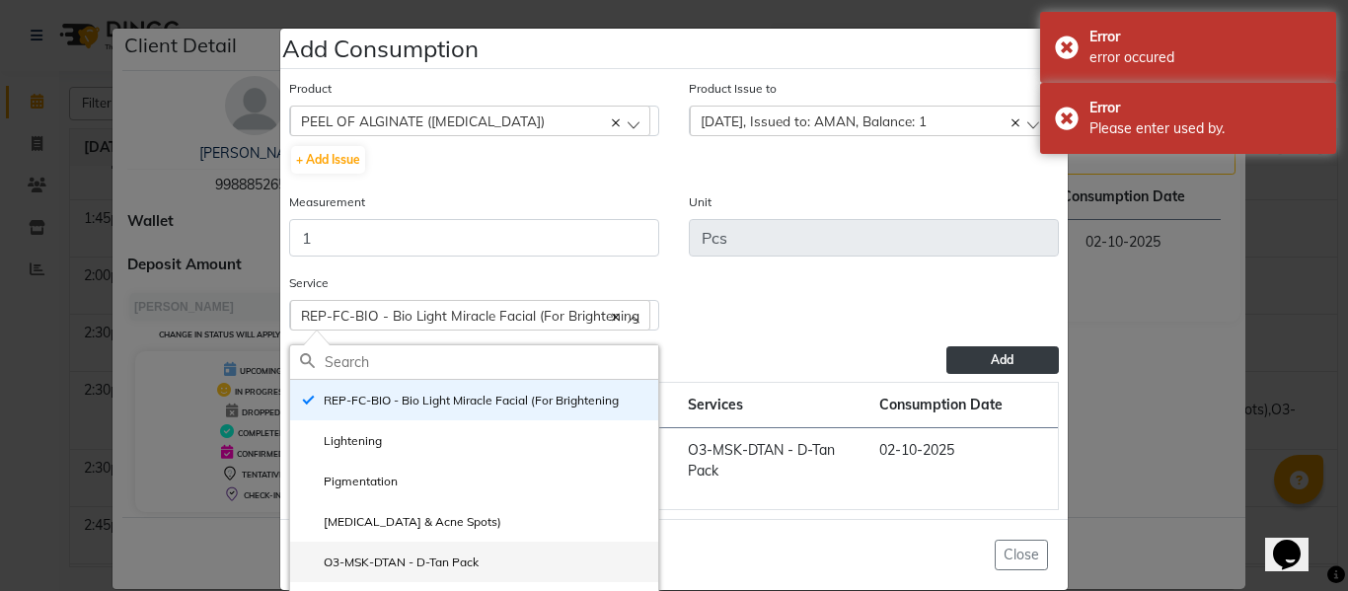
click at [398, 559] on label "O3-MSK-DTAN - D-Tan Pack" at bounding box center [389, 562] width 179 height 18
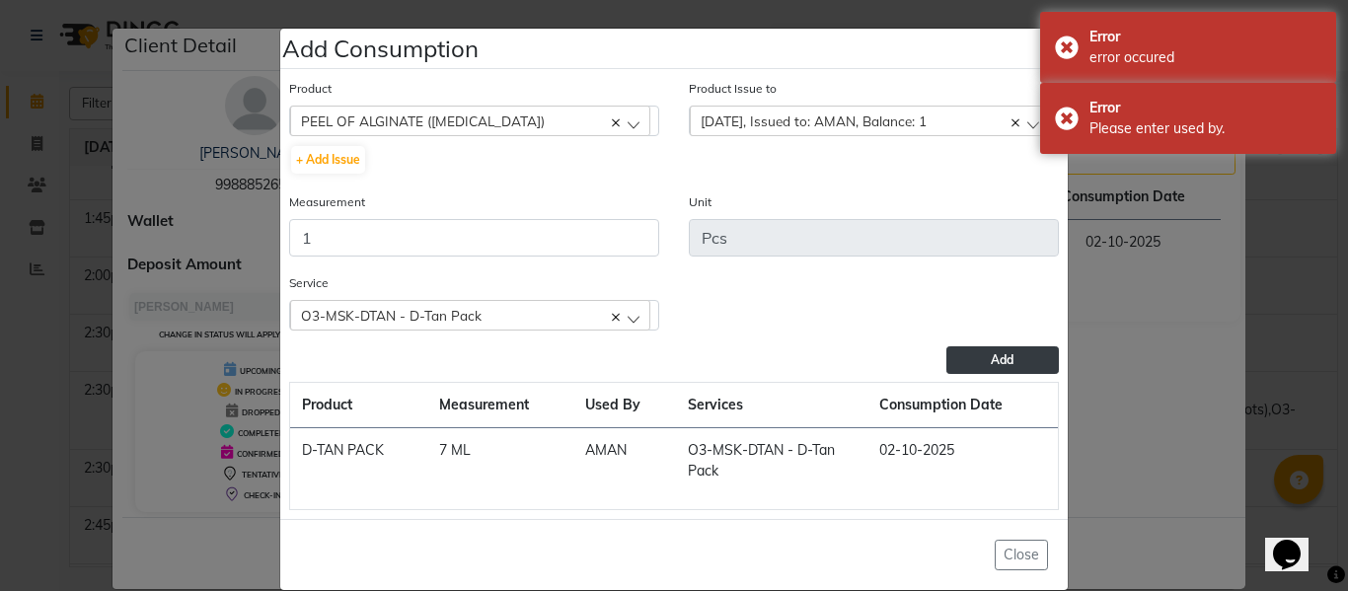
click at [985, 352] on button "Add" at bounding box center [1002, 360] width 112 height 28
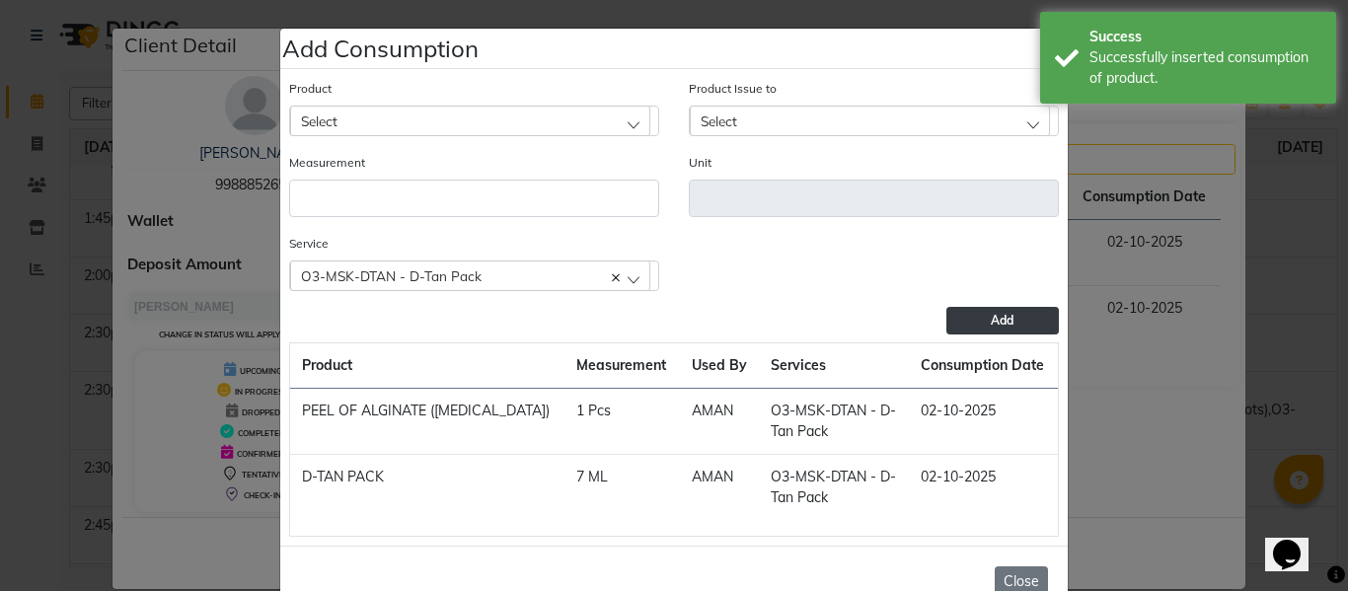
click at [1010, 580] on button "Close" at bounding box center [1020, 581] width 53 height 31
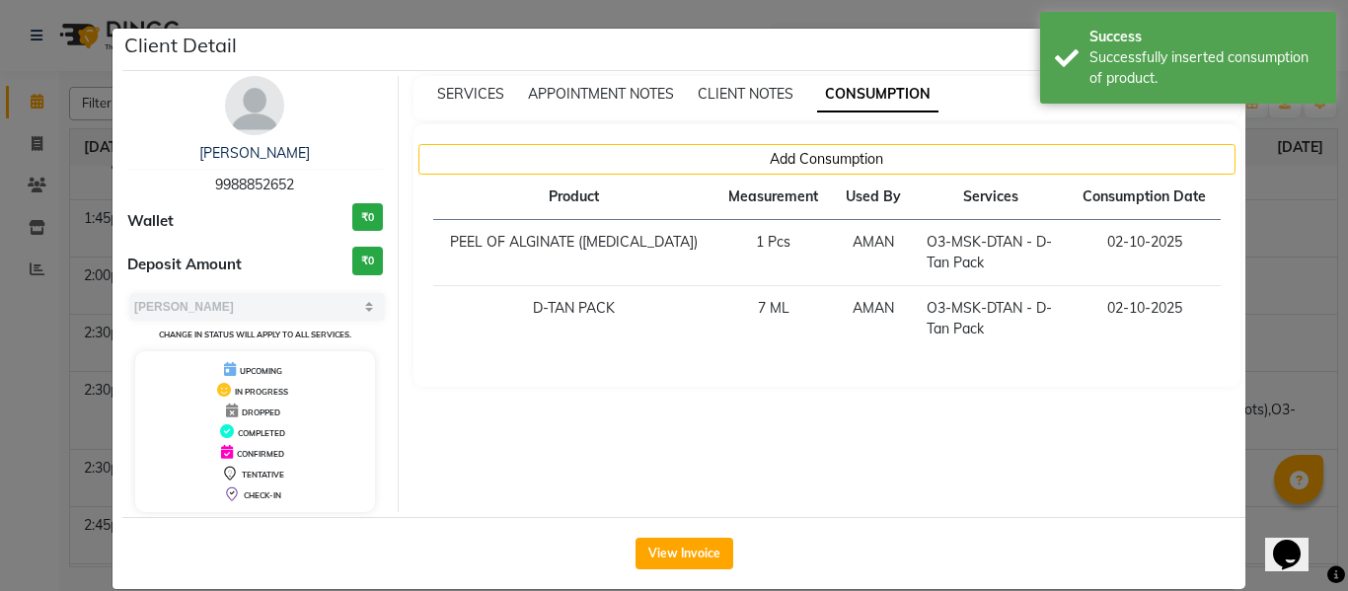
click at [1288, 295] on ngb-modal-window "Client Detail MANPREET 9988852652 Wallet ₹0 Deposit Amount ₹0 Select MARK DONE …" at bounding box center [674, 295] width 1348 height 591
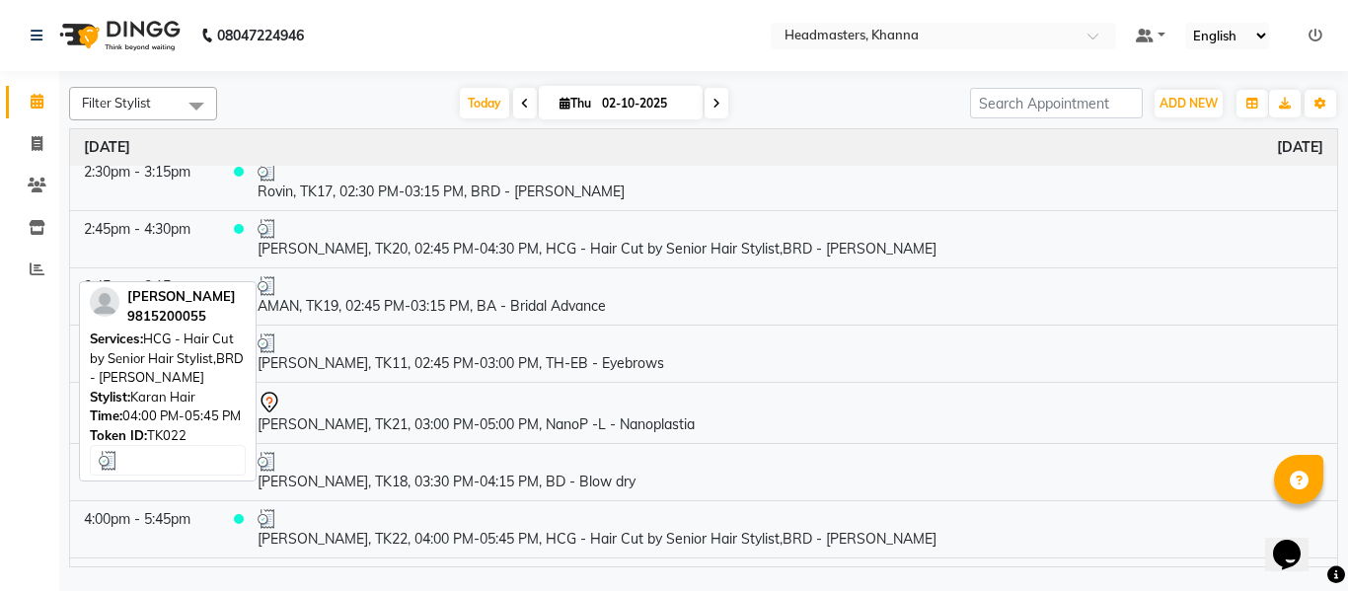
scroll to position [1776, 0]
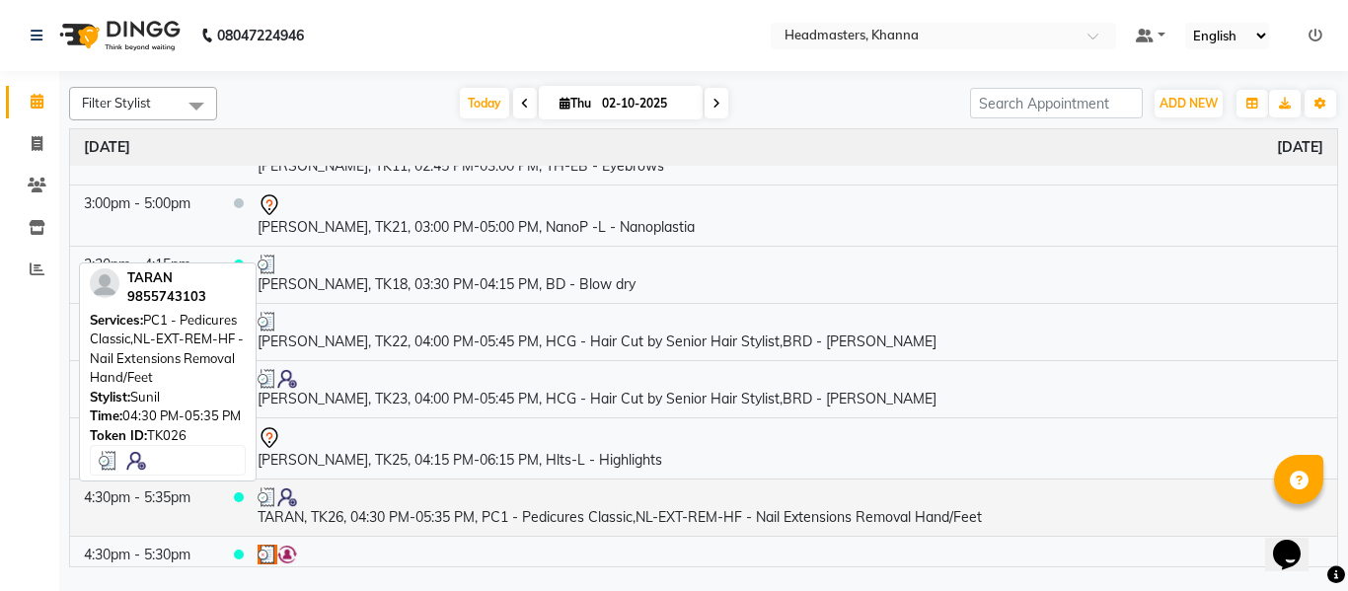
click at [535, 510] on td "TARAN, TK26, 04:30 PM-05:35 PM, PC1 - Pedicures Classic,NL-EXT-REM-HF - Nail Ex…" at bounding box center [790, 506] width 1093 height 57
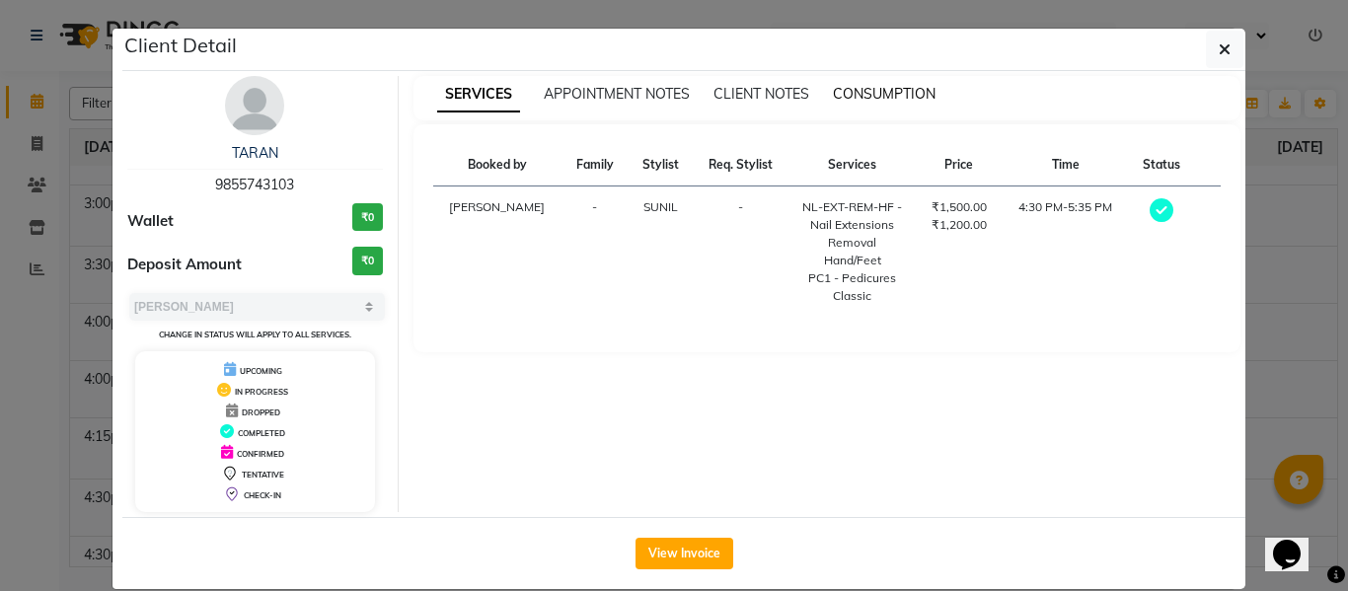
click at [866, 90] on span "CONSUMPTION" at bounding box center [884, 94] width 103 height 18
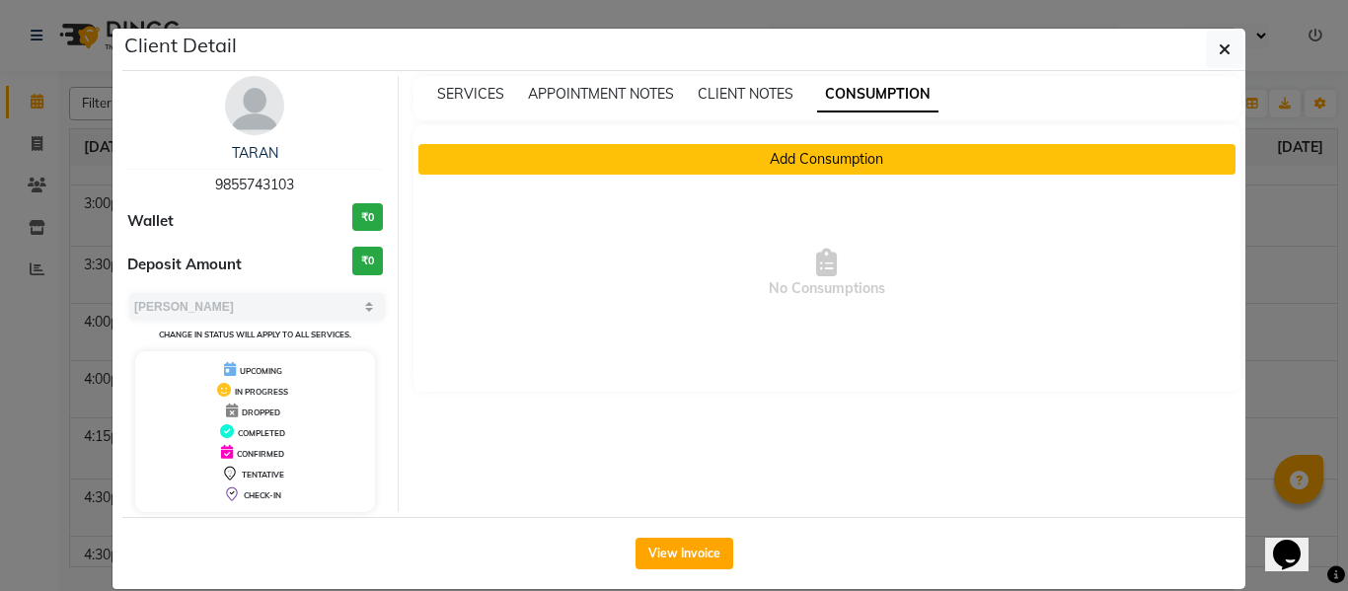
click at [725, 158] on button "Add Consumption" at bounding box center [827, 159] width 818 height 31
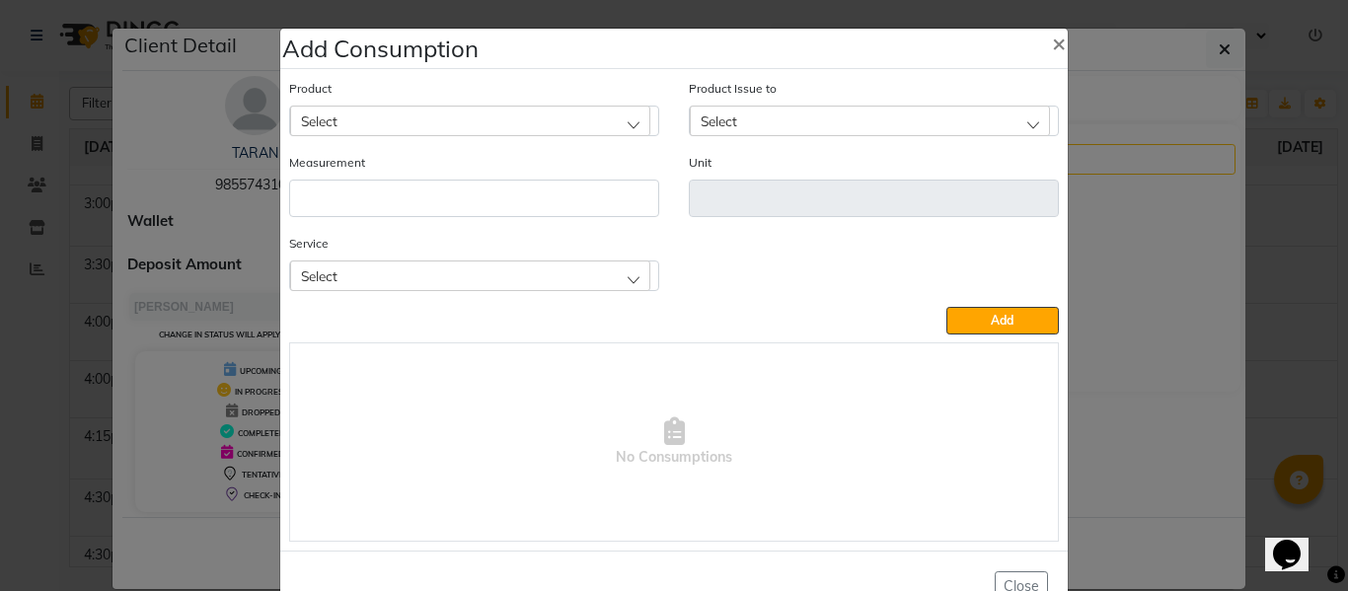
click at [512, 269] on div "Select" at bounding box center [470, 275] width 360 height 30
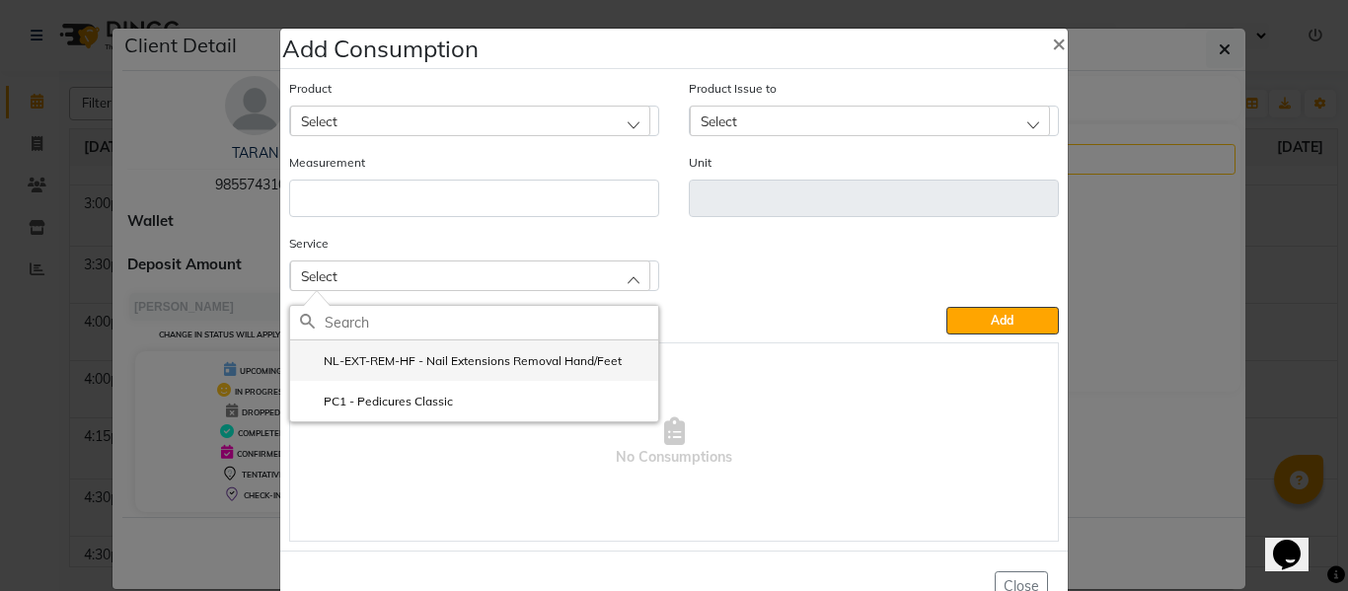
click at [391, 379] on li "NL-EXT-REM-HF - Nail Extensions Removal Hand/Feet" at bounding box center [474, 360] width 368 height 40
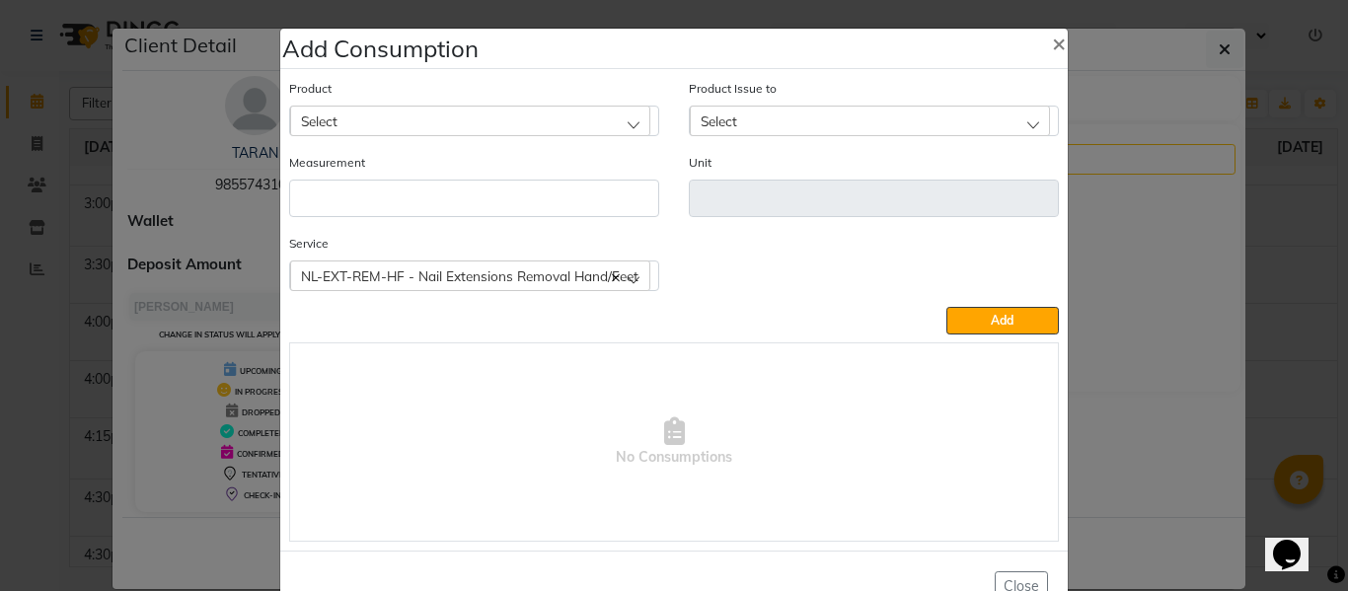
click at [459, 271] on span "NL-EXT-REM-HF - Nail Extensions Removal Hand/Feet" at bounding box center [469, 275] width 337 height 17
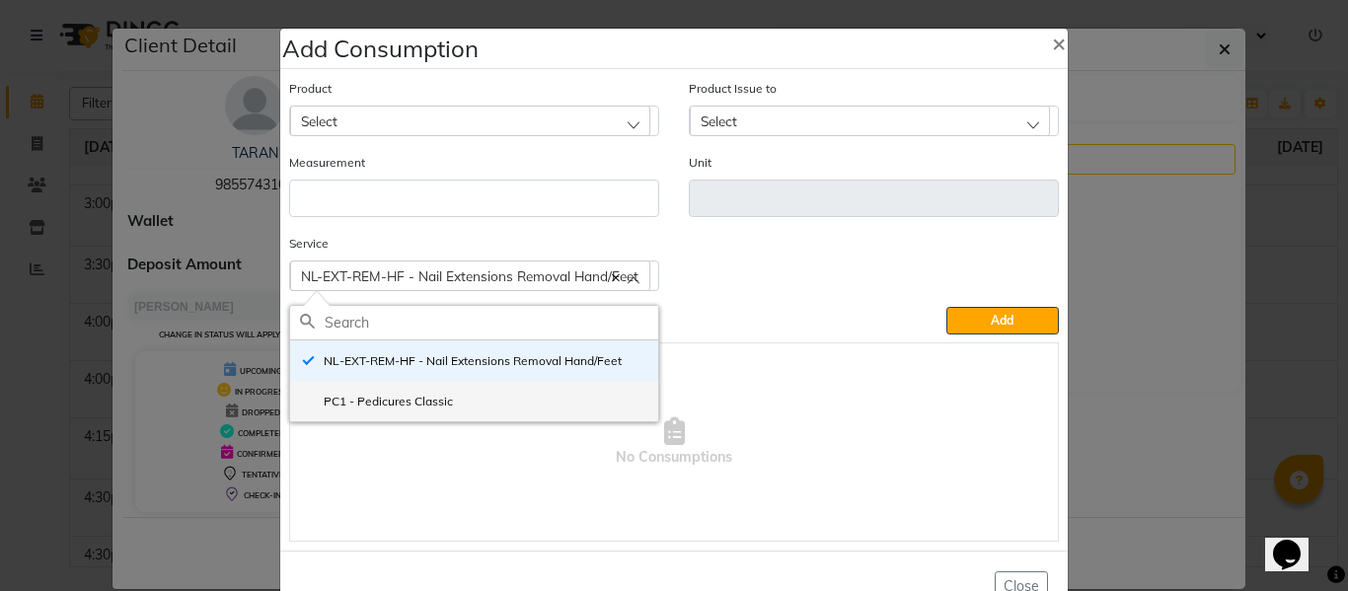
click at [415, 395] on label "PC1 - Pedicures Classic" at bounding box center [376, 402] width 153 height 18
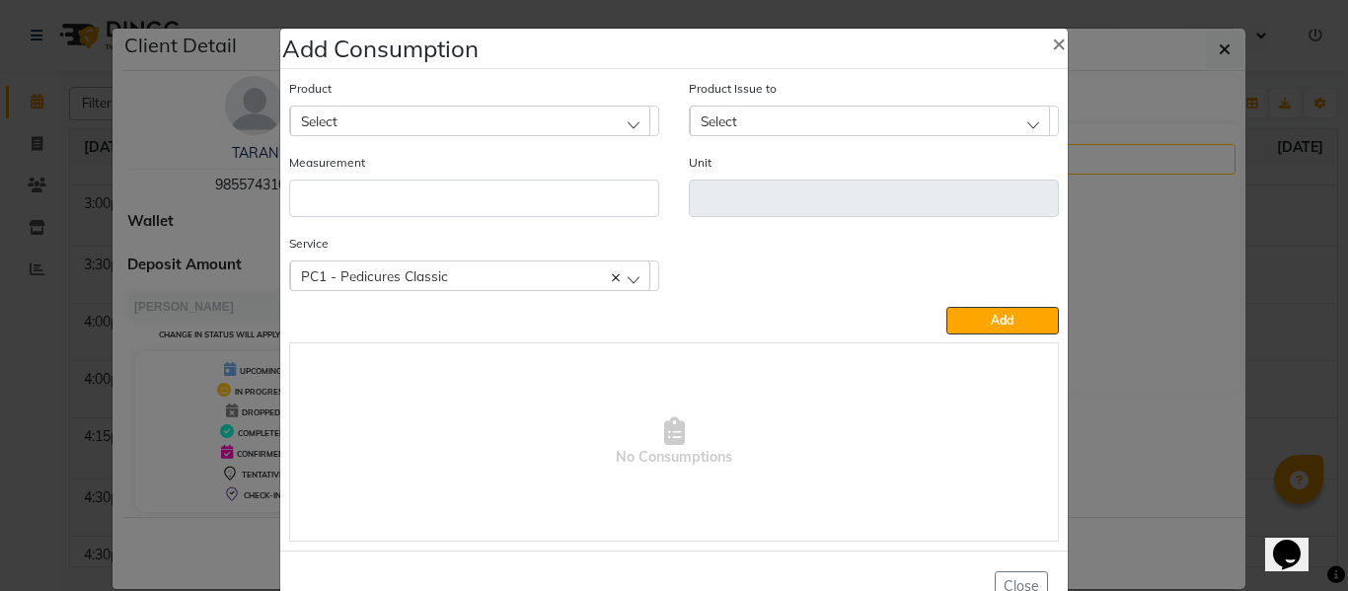
click at [445, 115] on div "Select" at bounding box center [470, 121] width 360 height 30
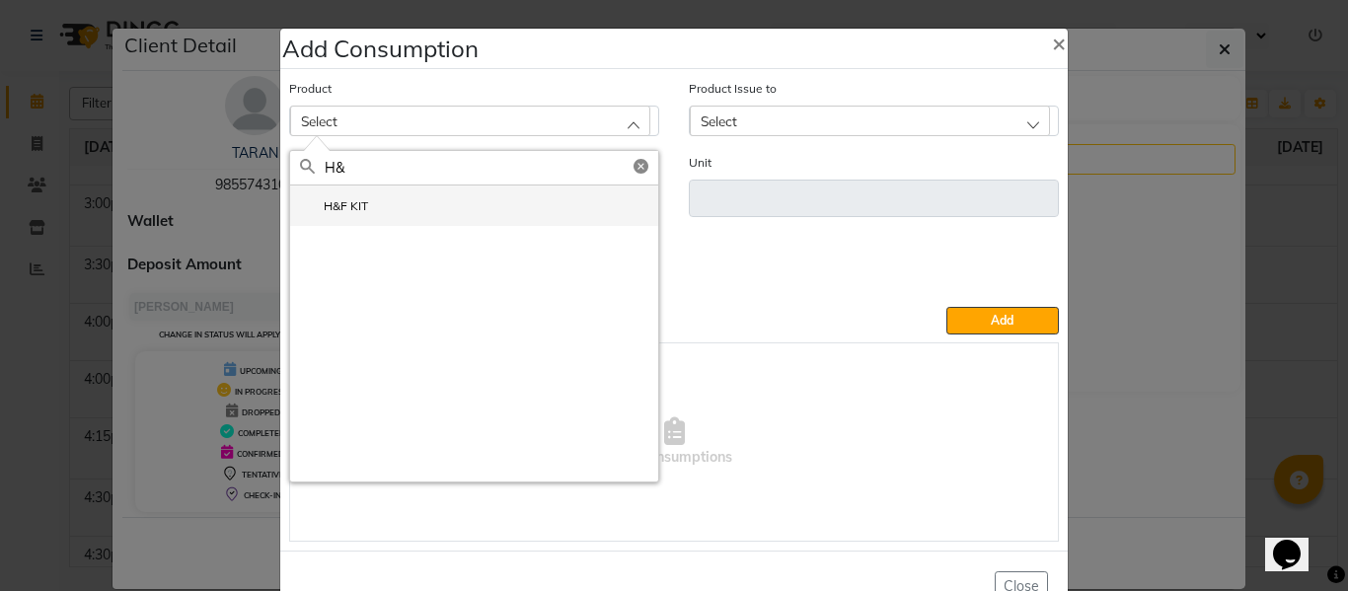
click at [355, 197] on label "H&F KIT" at bounding box center [334, 206] width 68 height 18
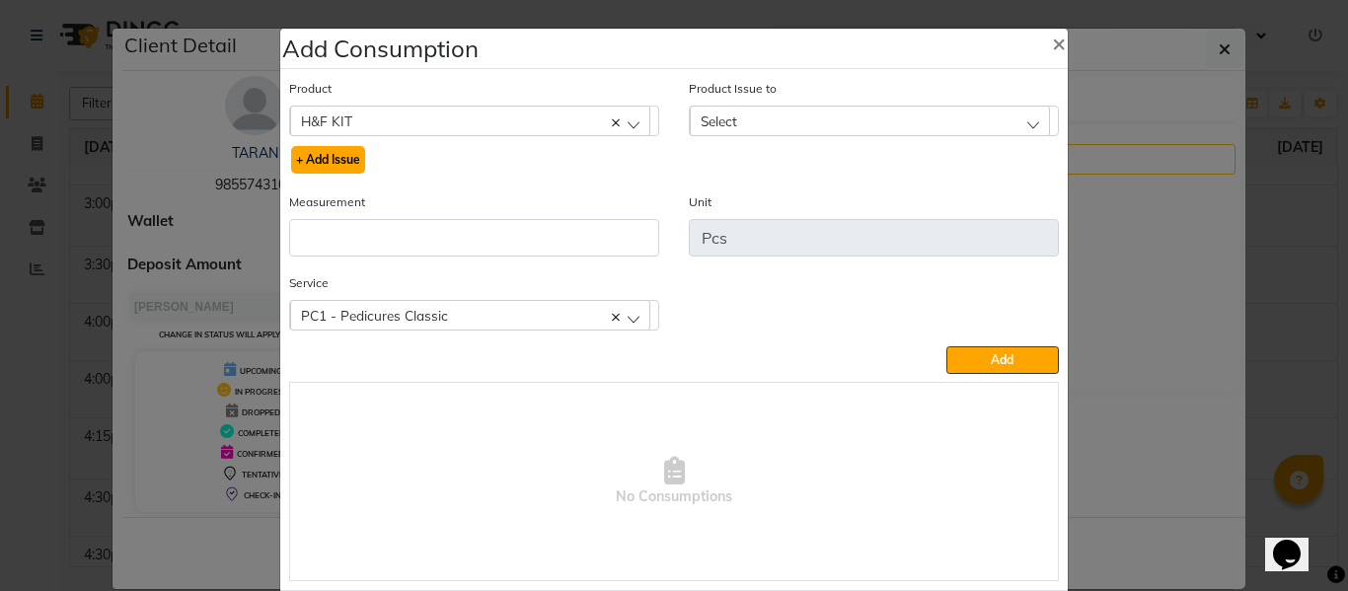
click at [344, 155] on button "+ Add Issue" at bounding box center [328, 160] width 74 height 28
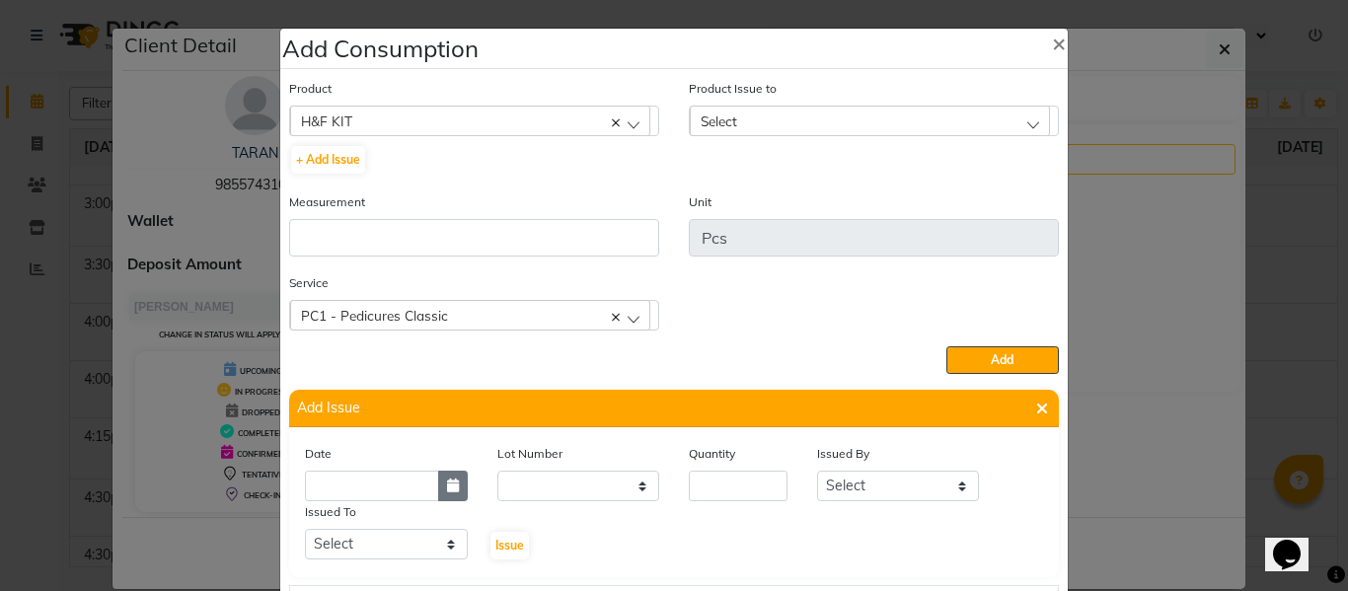
click at [450, 491] on icon "button" at bounding box center [453, 485] width 12 height 14
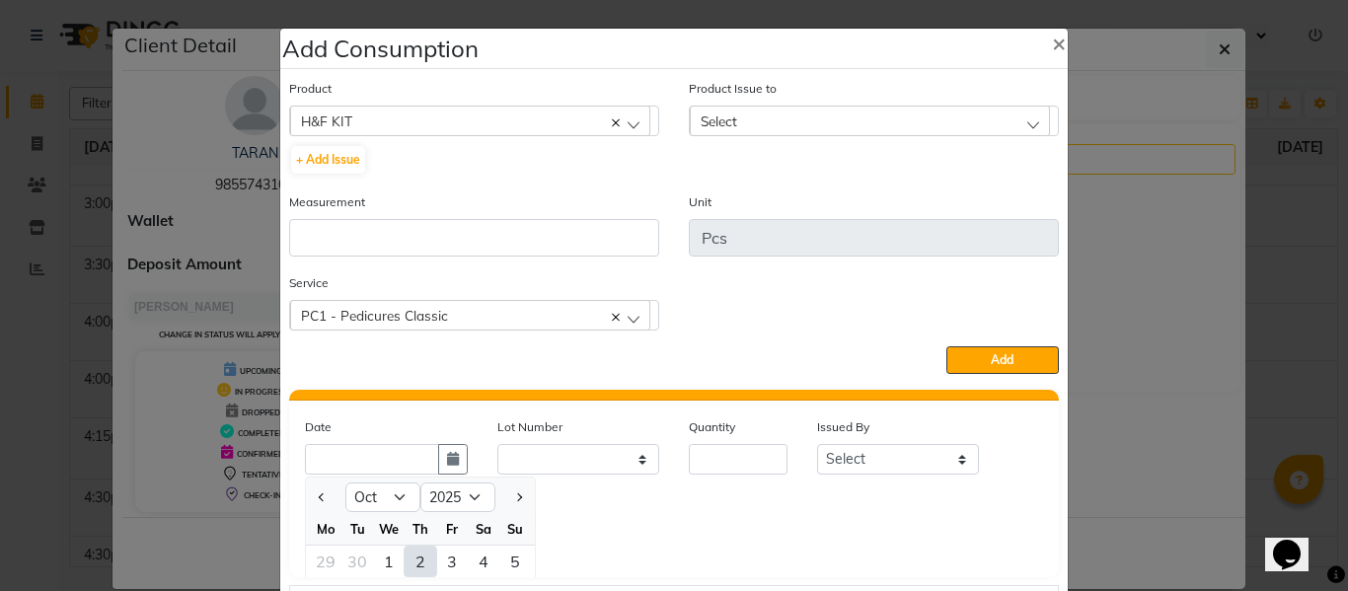
click at [417, 562] on div "2" at bounding box center [420, 562] width 32 height 32
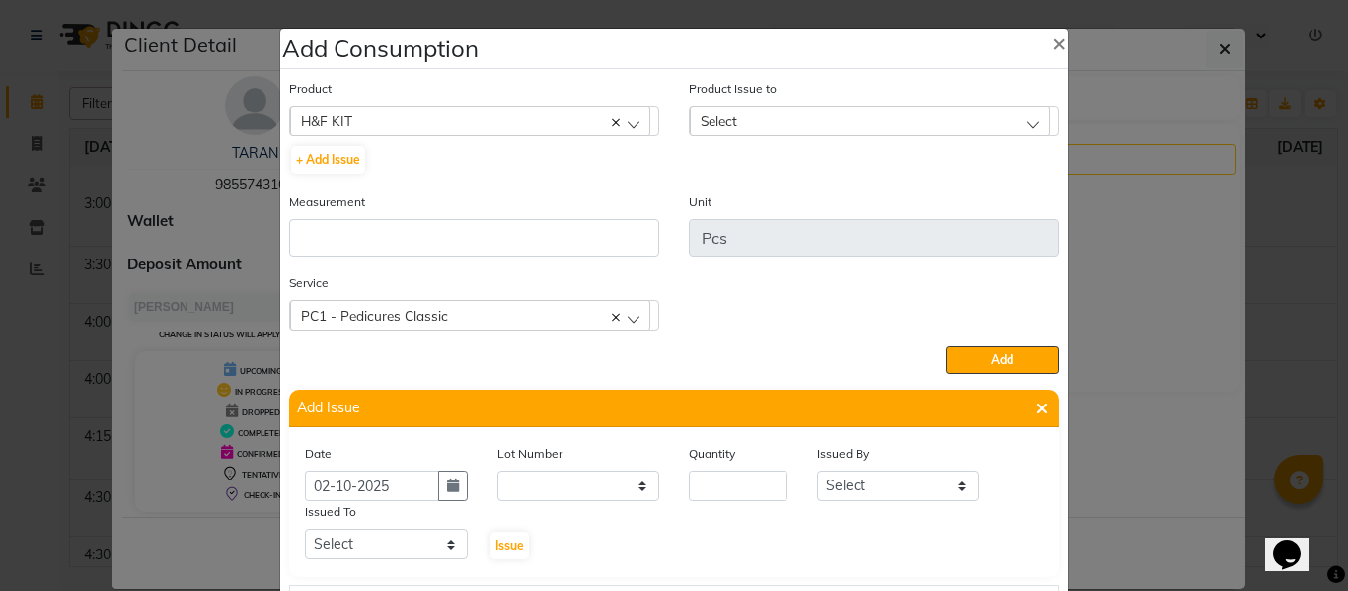
scroll to position [0, 0]
click at [734, 492] on input "number" at bounding box center [738, 486] width 99 height 31
click at [890, 481] on select "Select ABHISHEK ajay [PERSON_NAME] [PERSON_NAME] [PERSON_NAME] [PERSON_NAME] HE…" at bounding box center [898, 486] width 163 height 31
click at [817, 471] on select "Select ABHISHEK ajay [PERSON_NAME] [PERSON_NAME] [PERSON_NAME] [PERSON_NAME] HE…" at bounding box center [898, 486] width 163 height 31
drag, startPoint x: 434, startPoint y: 542, endPoint x: 426, endPoint y: 533, distance: 11.9
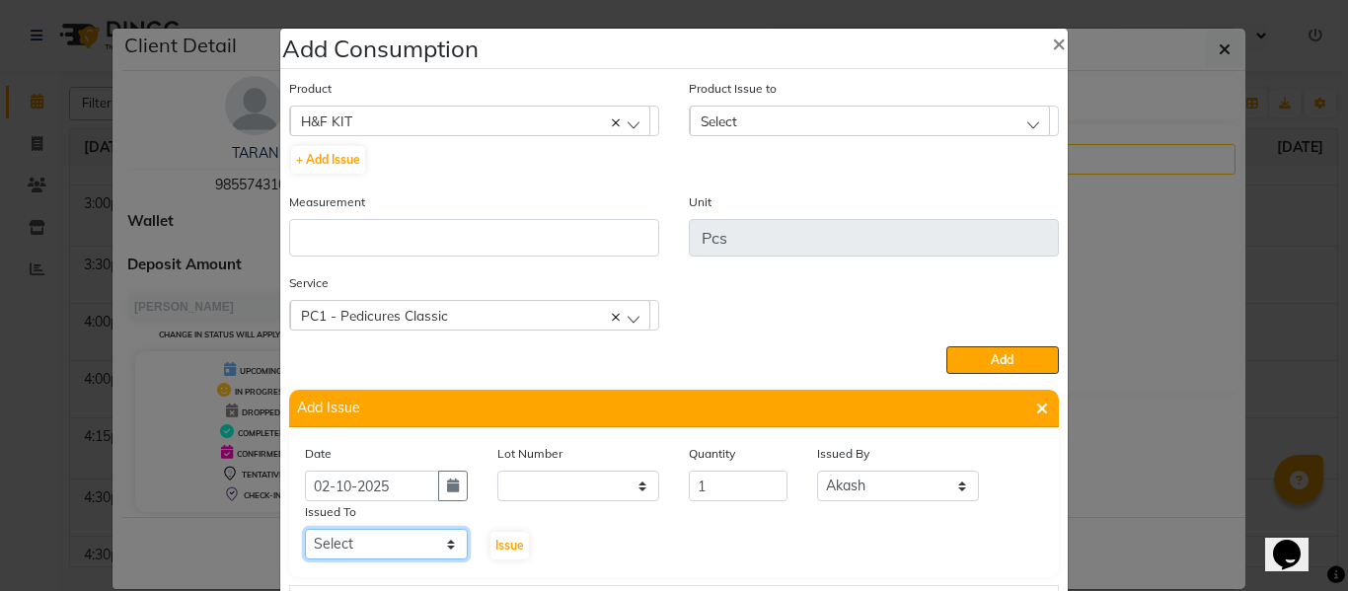
click at [433, 542] on select "Select ABHISHEK ajay [PERSON_NAME] [PERSON_NAME] [PERSON_NAME] [PERSON_NAME] HE…" at bounding box center [386, 544] width 163 height 31
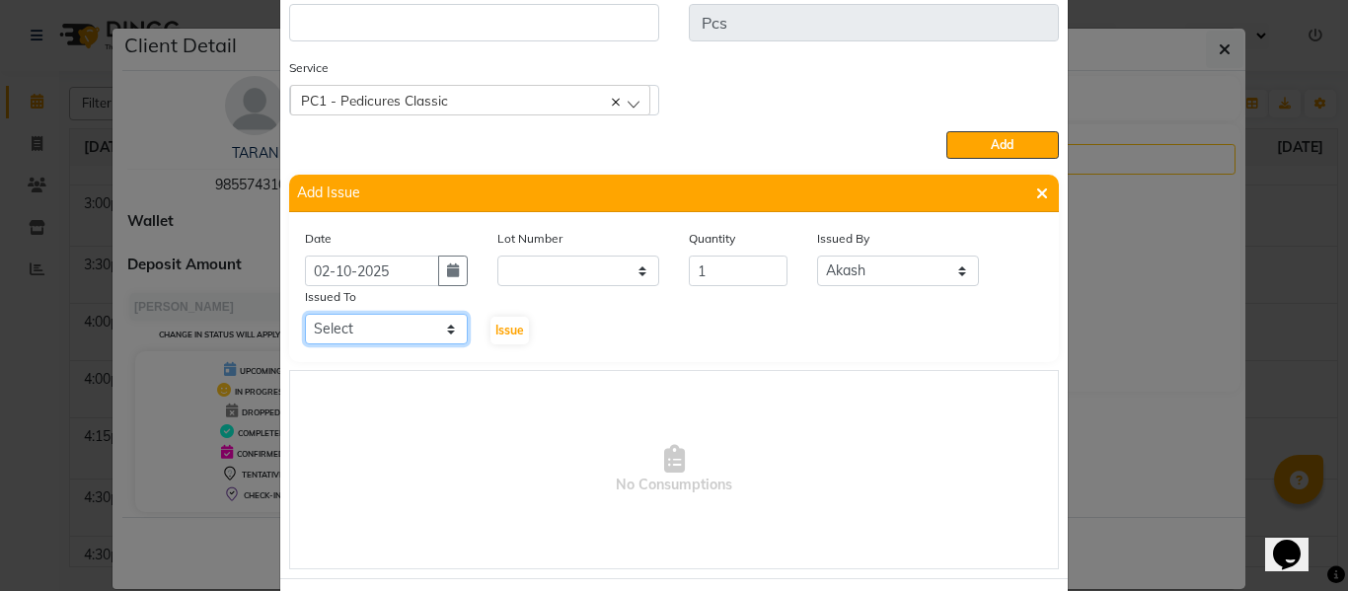
scroll to position [296, 0]
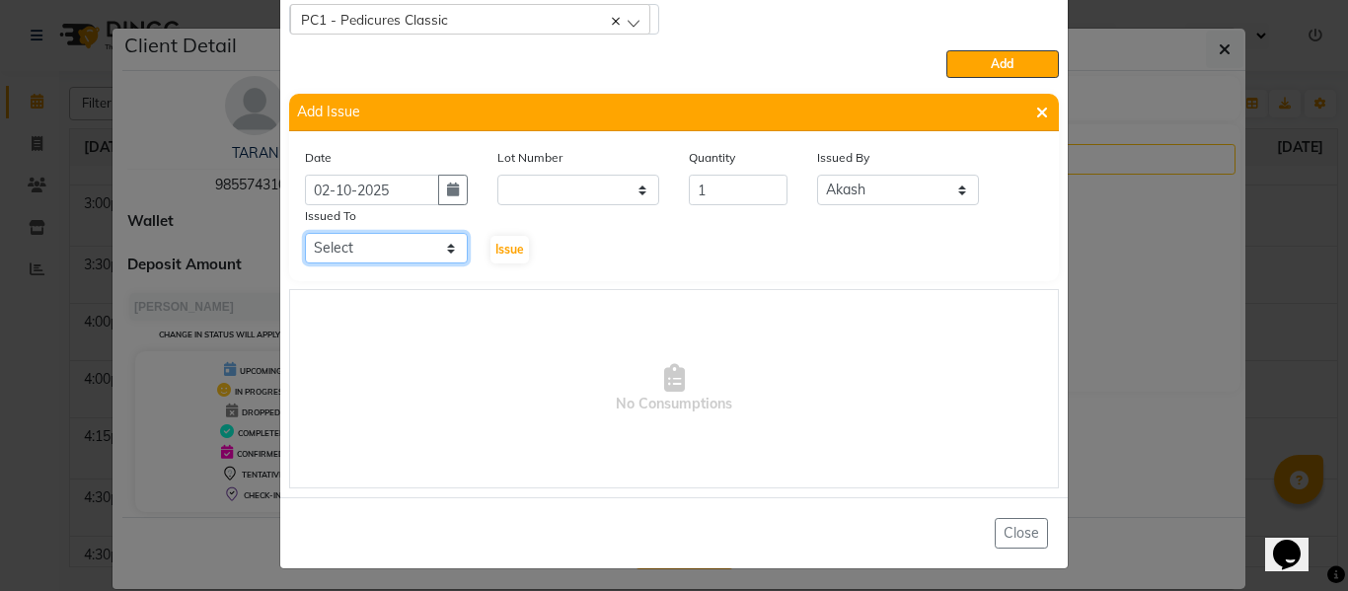
click at [360, 244] on select "Select ABHISHEK ajay [PERSON_NAME] [PERSON_NAME] [PERSON_NAME] [PERSON_NAME] HE…" at bounding box center [386, 248] width 163 height 31
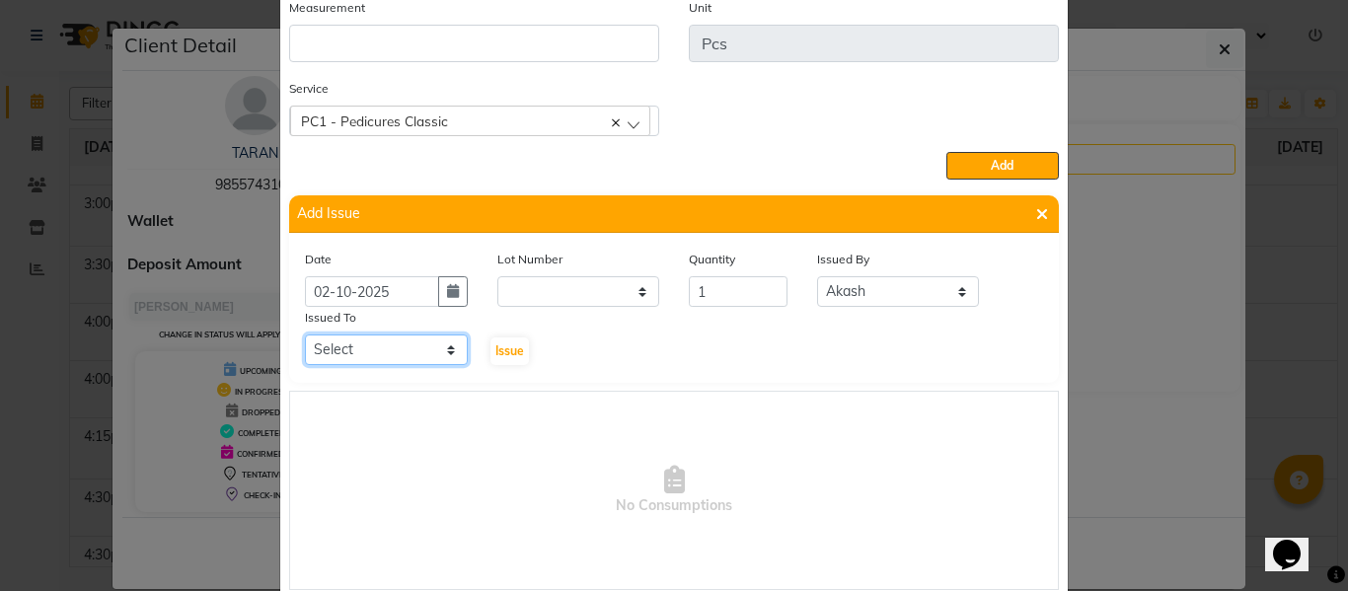
scroll to position [0, 0]
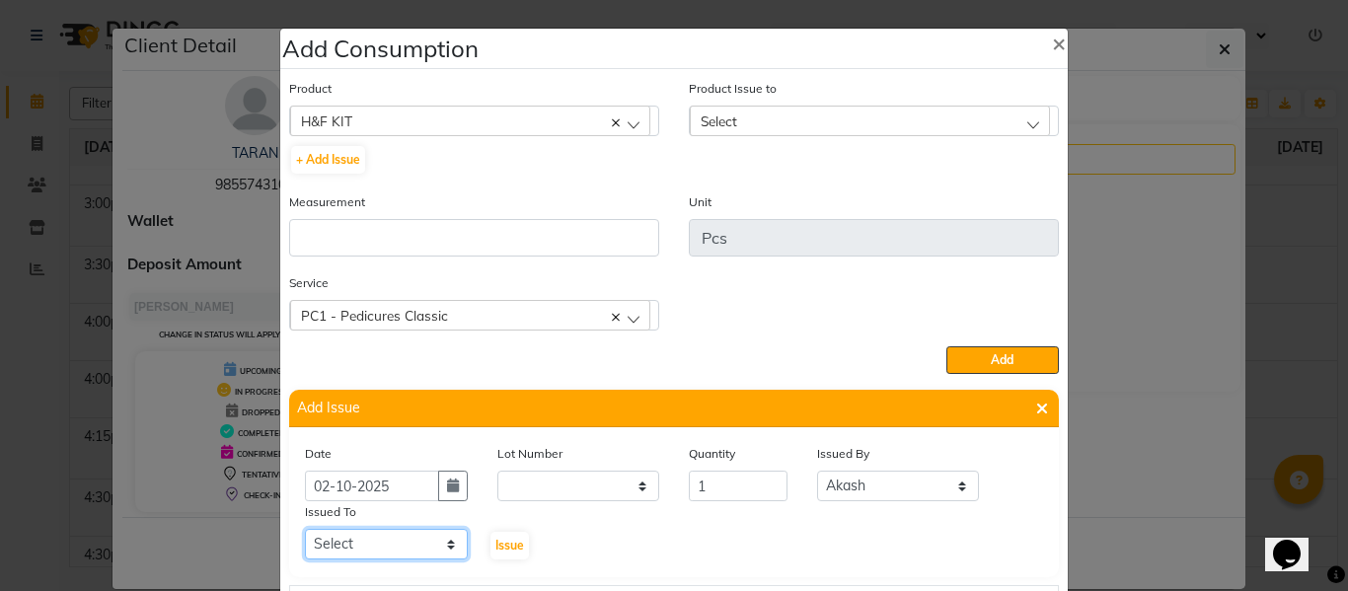
drag, startPoint x: 374, startPoint y: 544, endPoint x: 377, endPoint y: 529, distance: 15.1
click at [374, 544] on select "Select ABHISHEK ajay [PERSON_NAME] [PERSON_NAME] [PERSON_NAME] [PERSON_NAME] HE…" at bounding box center [386, 544] width 163 height 31
click at [305, 529] on select "Select ABHISHEK ajay [PERSON_NAME] [PERSON_NAME] [PERSON_NAME] [PERSON_NAME] HE…" at bounding box center [386, 544] width 163 height 31
drag, startPoint x: 373, startPoint y: 555, endPoint x: 380, endPoint y: 538, distance: 19.1
click at [374, 553] on select "Select ABHISHEK ajay [PERSON_NAME] [PERSON_NAME] [PERSON_NAME] [PERSON_NAME] HE…" at bounding box center [386, 544] width 163 height 31
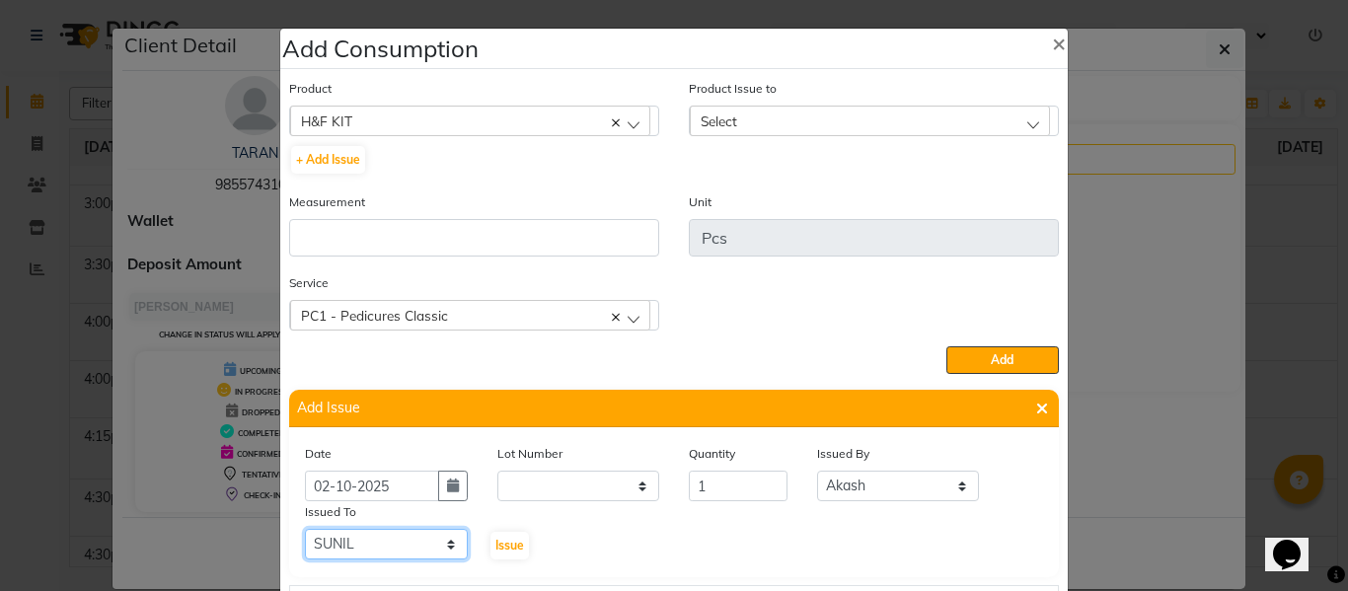
click at [305, 529] on select "Select ABHISHEK ajay [PERSON_NAME] [PERSON_NAME] [PERSON_NAME] [PERSON_NAME] HE…" at bounding box center [386, 544] width 163 height 31
click at [497, 544] on span "Issue" at bounding box center [509, 545] width 29 height 15
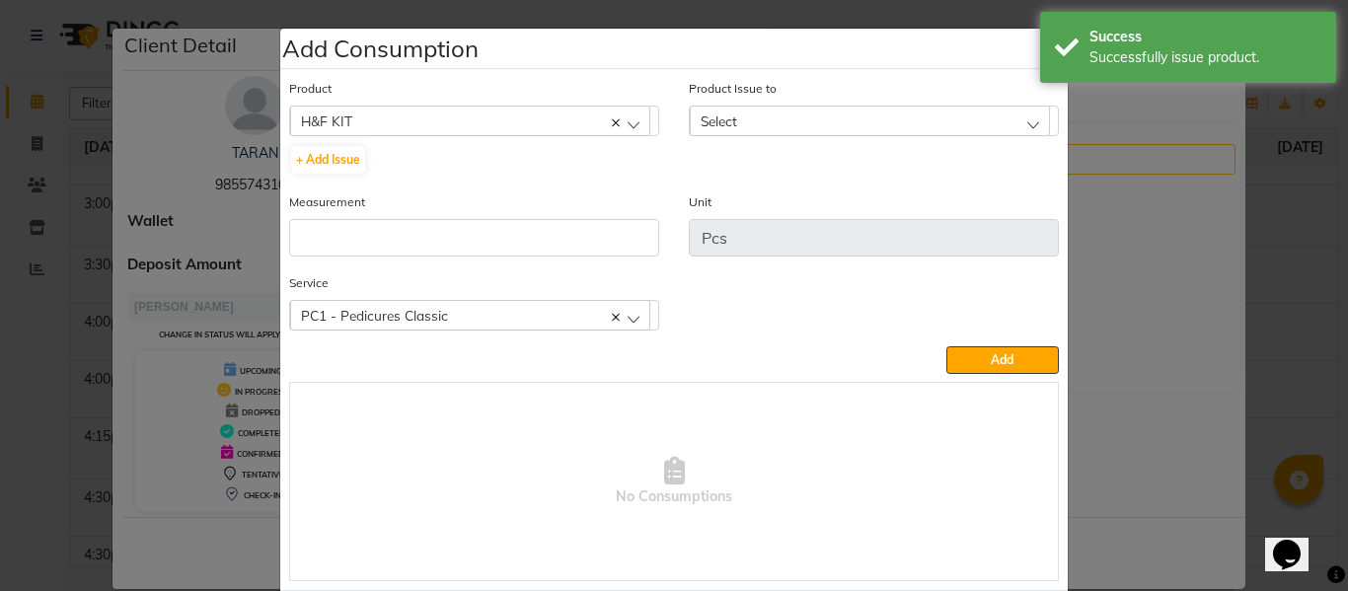
drag, startPoint x: 751, startPoint y: 117, endPoint x: 743, endPoint y: 186, distance: 69.5
click at [752, 115] on div "Select" at bounding box center [870, 121] width 360 height 30
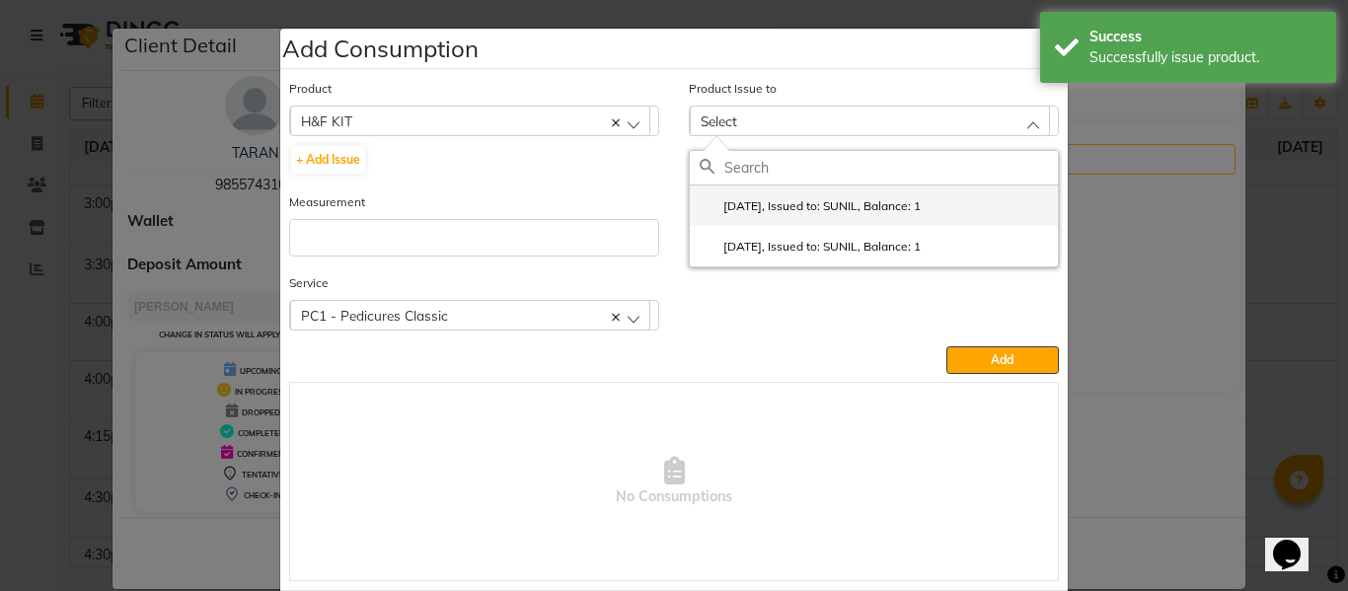
click at [812, 199] on label "2025-10-02, Issued to: SUNIL, Balance: 1" at bounding box center [809, 206] width 221 height 18
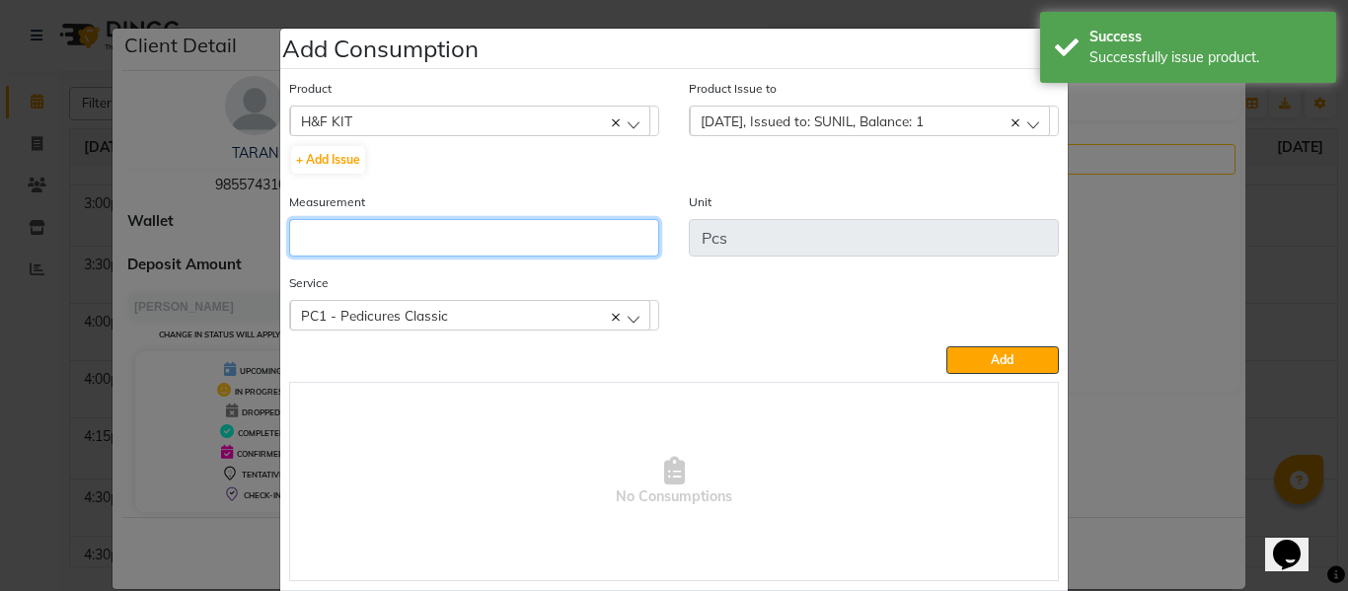
click at [616, 237] on input "number" at bounding box center [474, 237] width 370 height 37
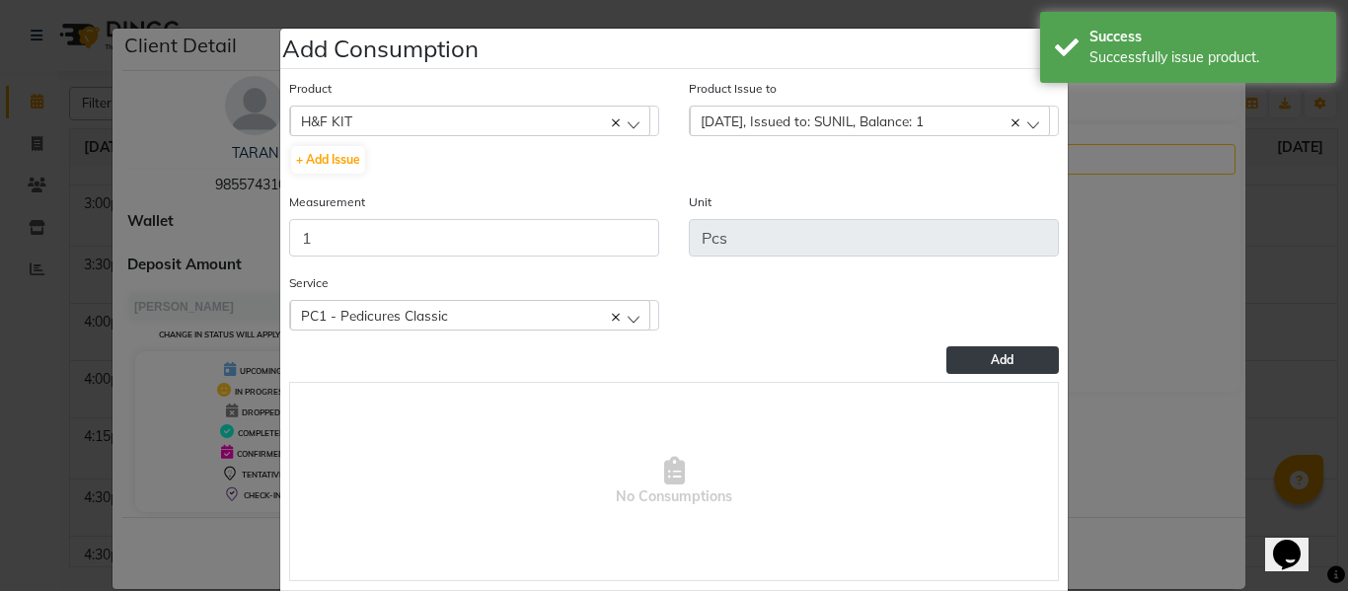
click at [991, 355] on span "Add" at bounding box center [1002, 359] width 23 height 15
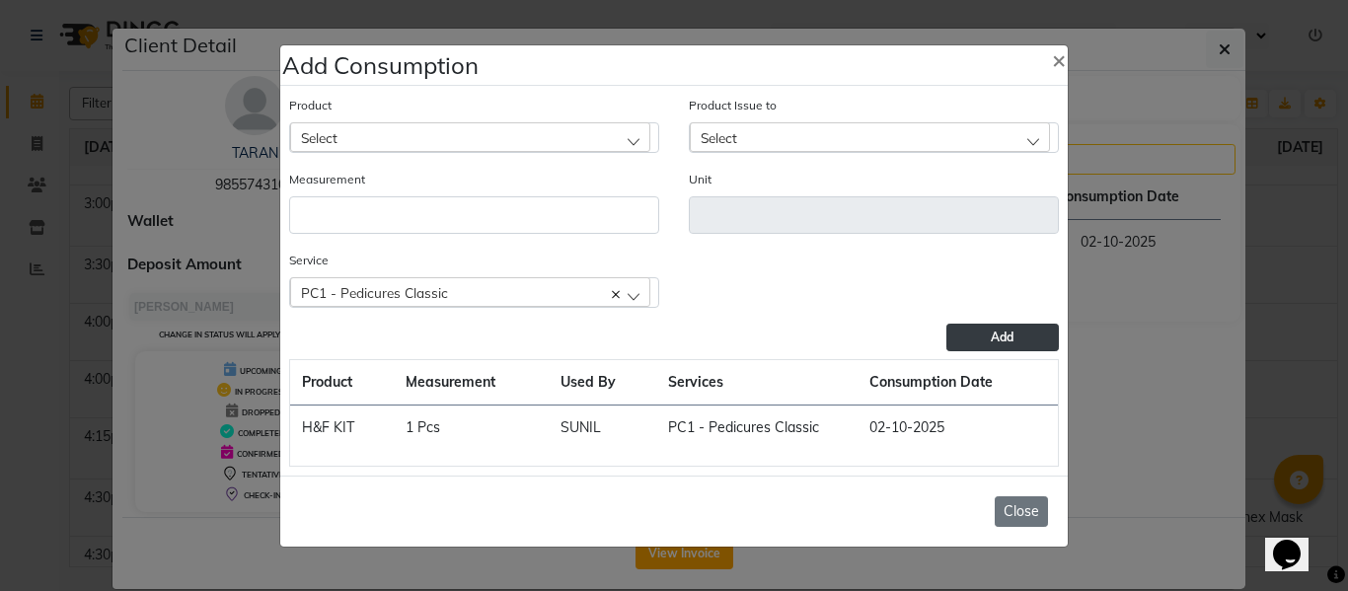
click at [1021, 514] on button "Close" at bounding box center [1020, 511] width 53 height 31
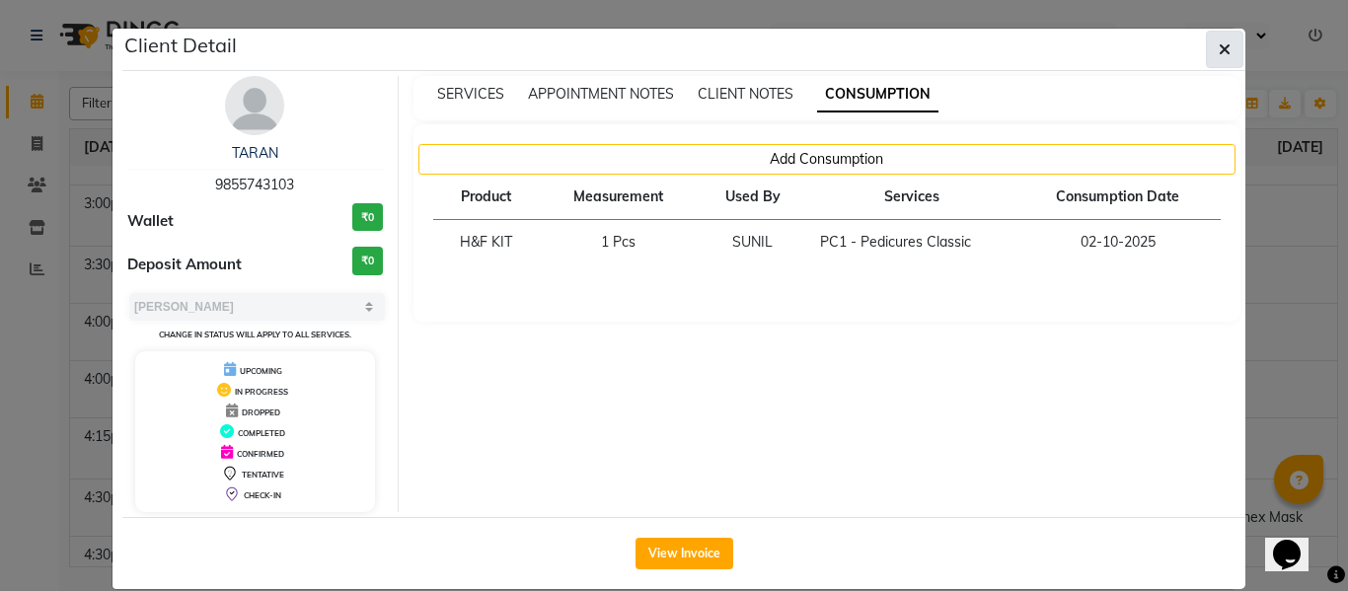
click at [1222, 40] on span "button" at bounding box center [1224, 49] width 12 height 20
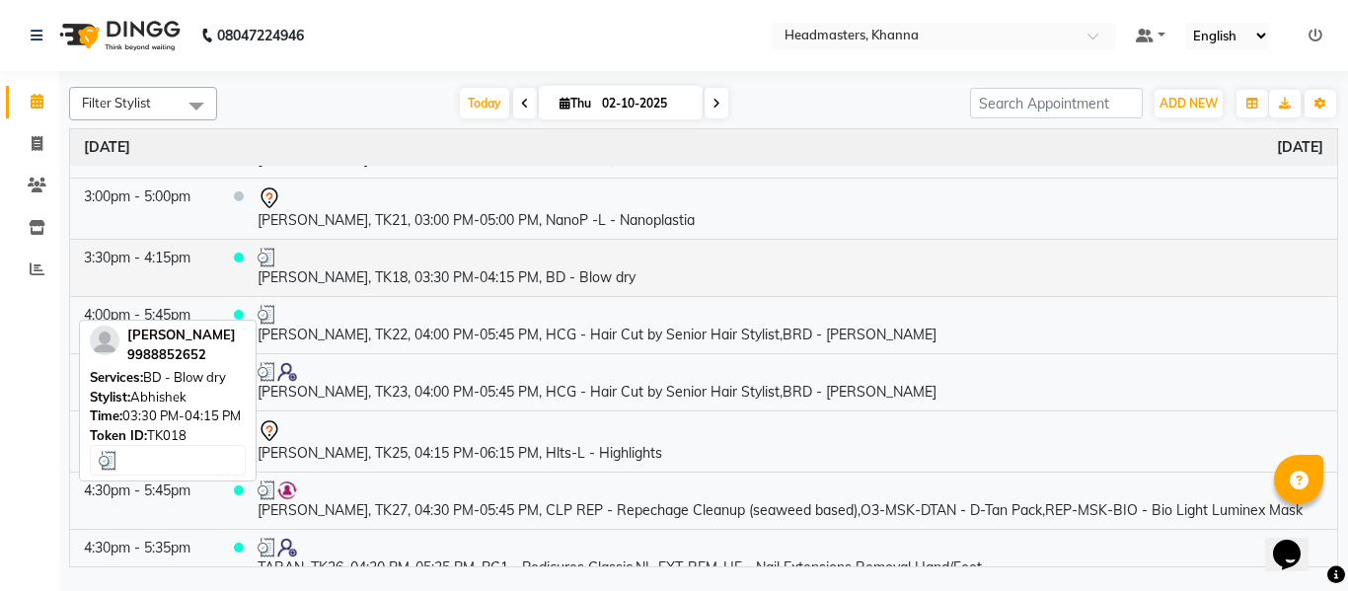
scroll to position [1720, 0]
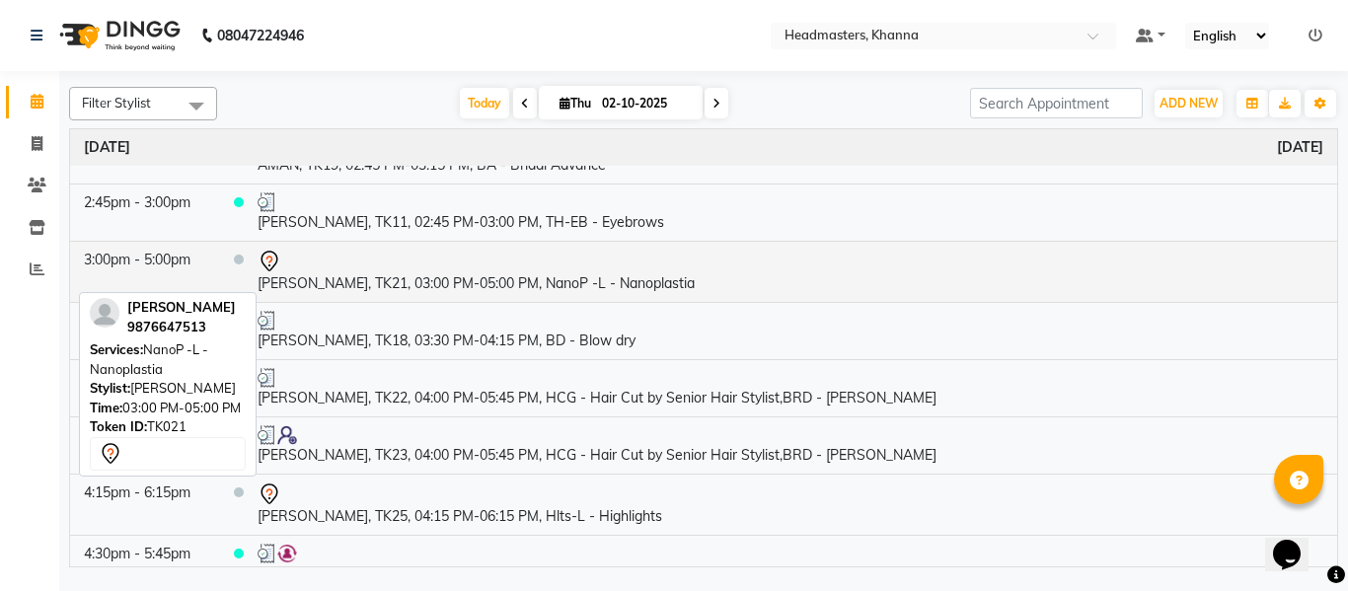
click at [424, 284] on td "[PERSON_NAME], TK21, 03:00 PM-05:00 PM, NanoP -L - Nanoplastia" at bounding box center [790, 271] width 1093 height 61
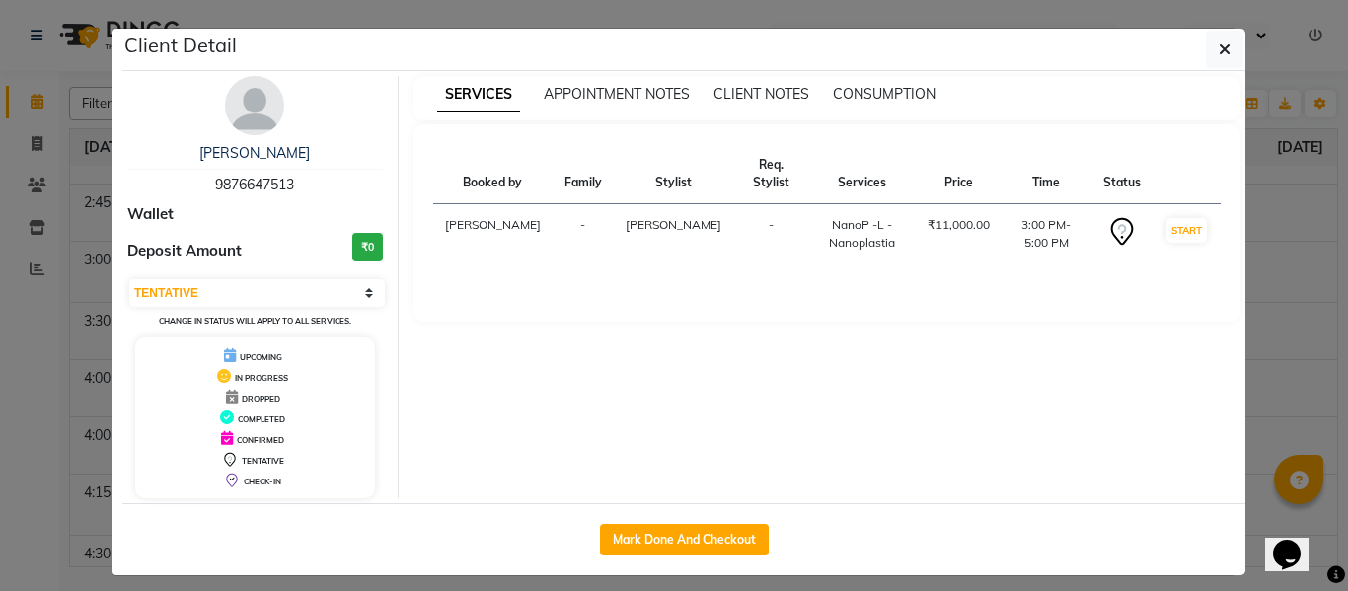
click at [815, 167] on th "Services" at bounding box center [862, 174] width 107 height 60
click at [722, 538] on button "Mark Done And Checkout" at bounding box center [684, 540] width 169 height 32
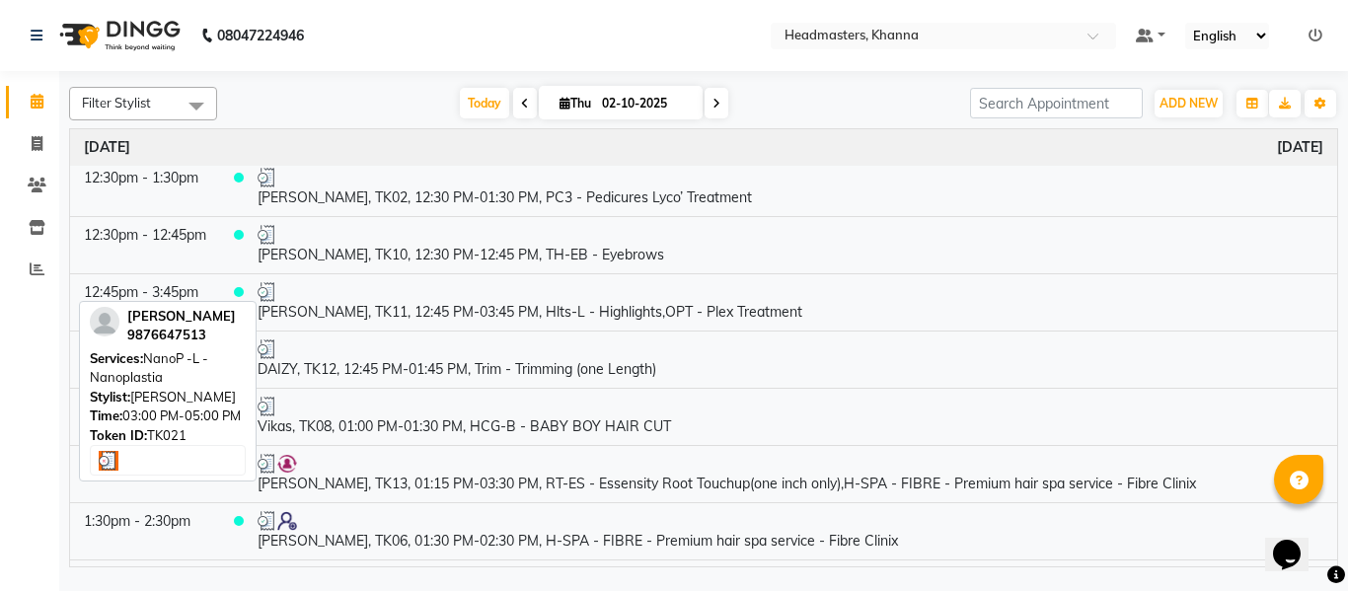
scroll to position [1579, 0]
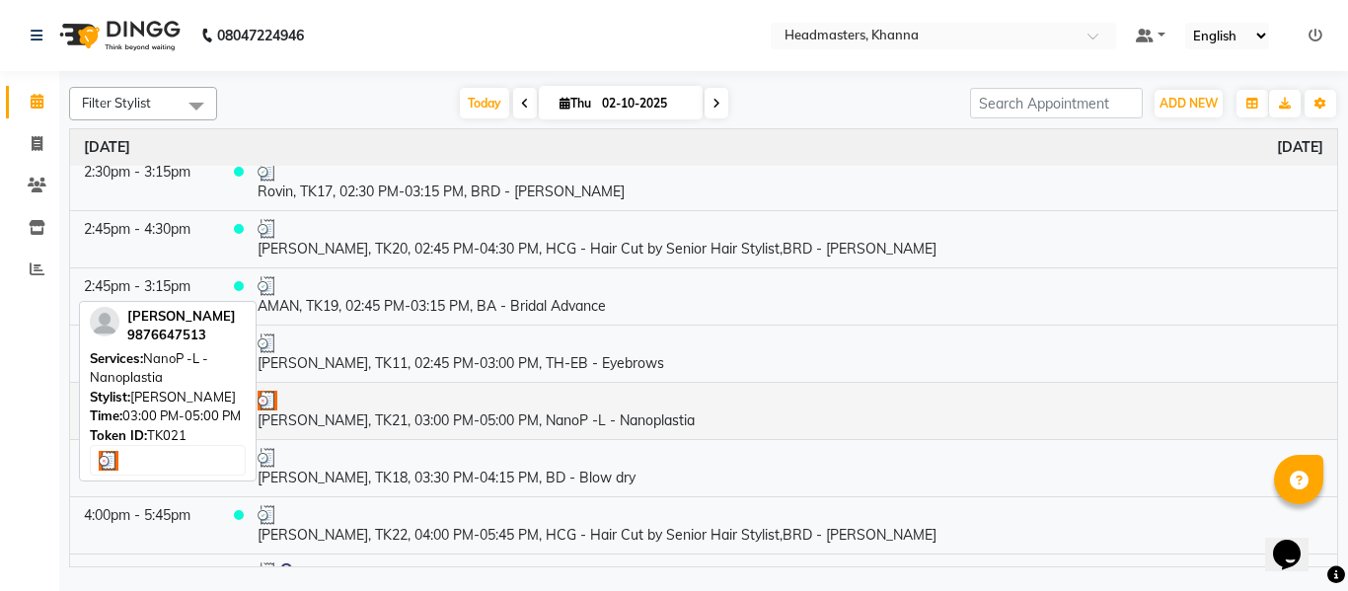
click at [607, 425] on td "[PERSON_NAME], TK21, 03:00 PM-05:00 PM, NanoP -L - Nanoplastia" at bounding box center [790, 410] width 1093 height 57
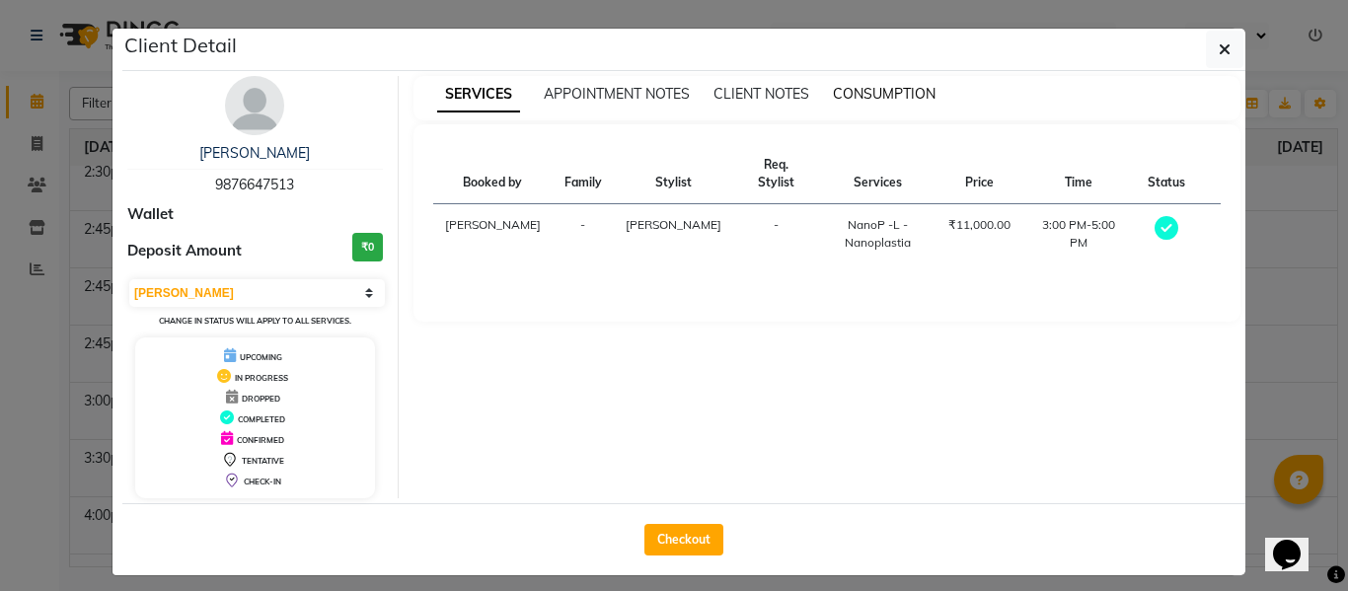
click at [851, 90] on span "CONSUMPTION" at bounding box center [884, 94] width 103 height 18
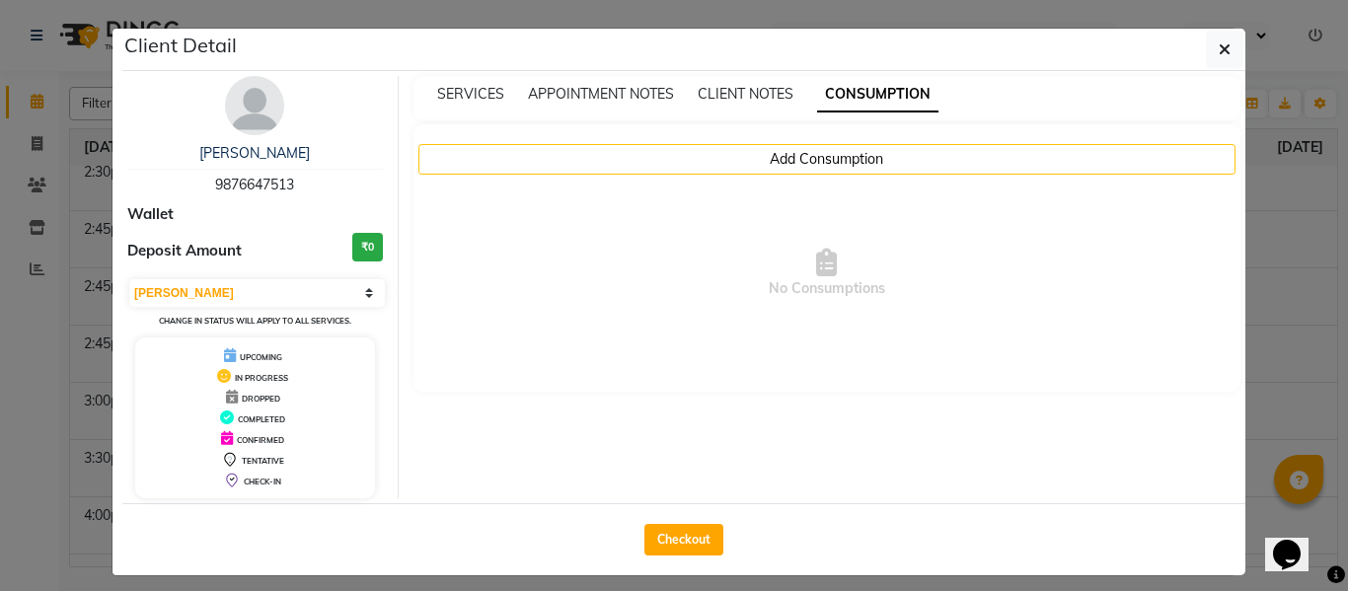
click at [807, 142] on div "Add Consumption No Consumptions" at bounding box center [827, 257] width 828 height 267
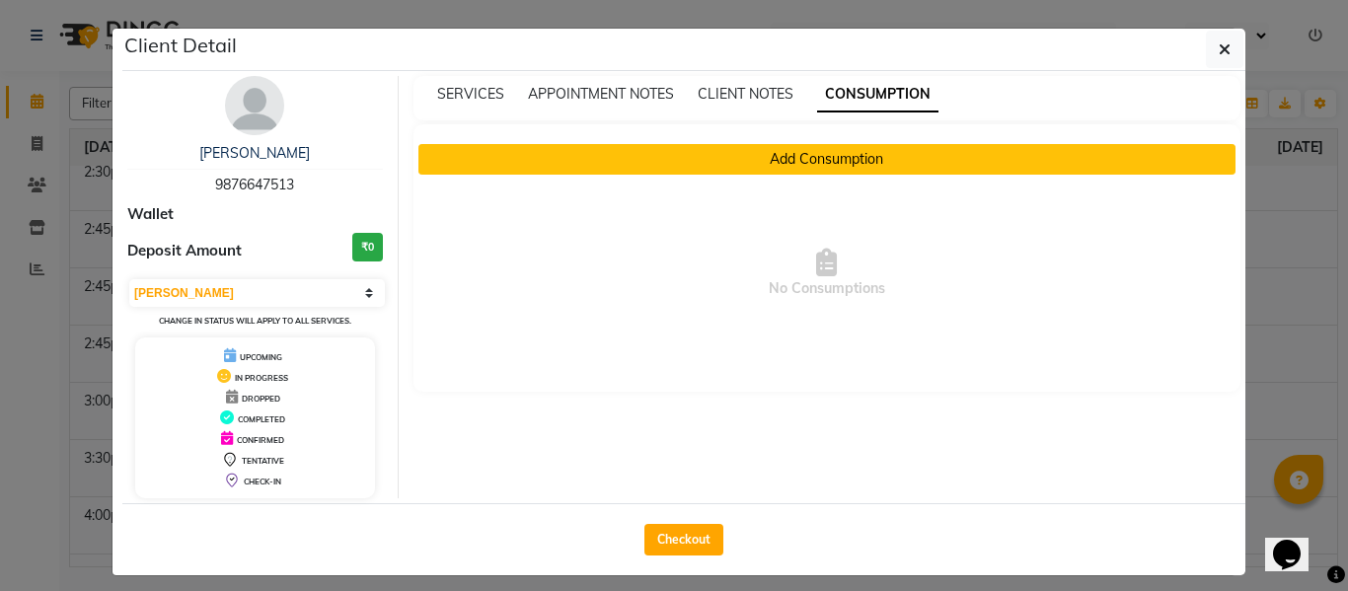
click at [807, 159] on button "Add Consumption" at bounding box center [827, 159] width 818 height 31
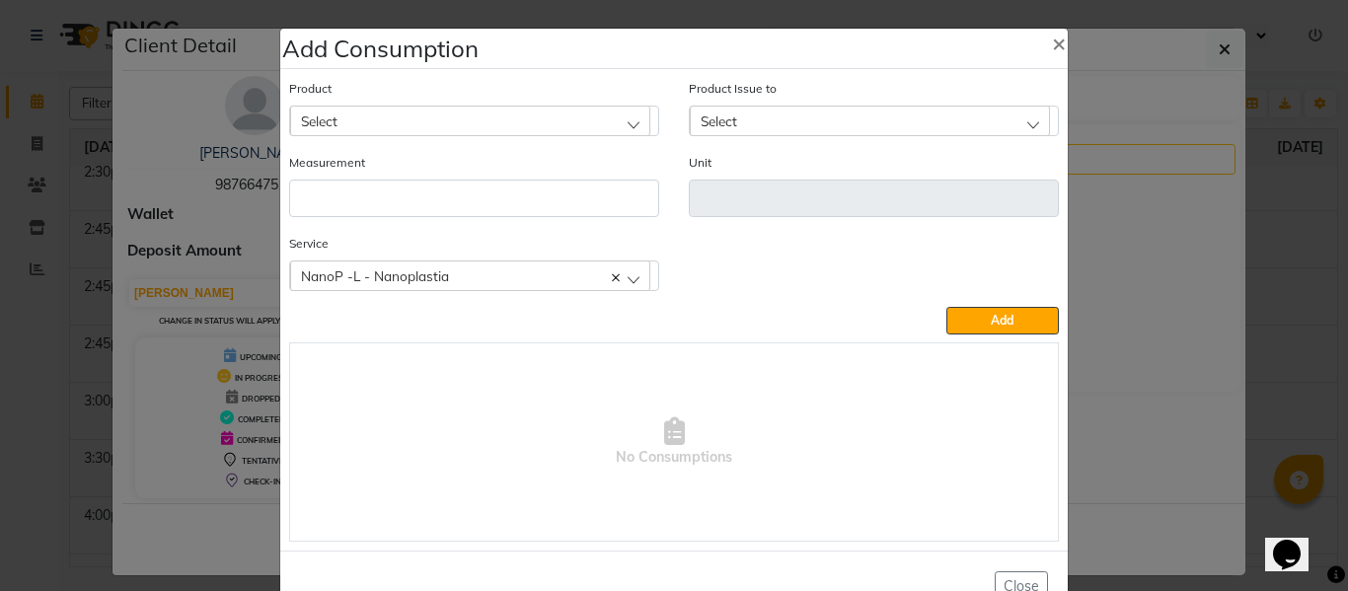
click at [454, 111] on div "Select" at bounding box center [470, 121] width 360 height 30
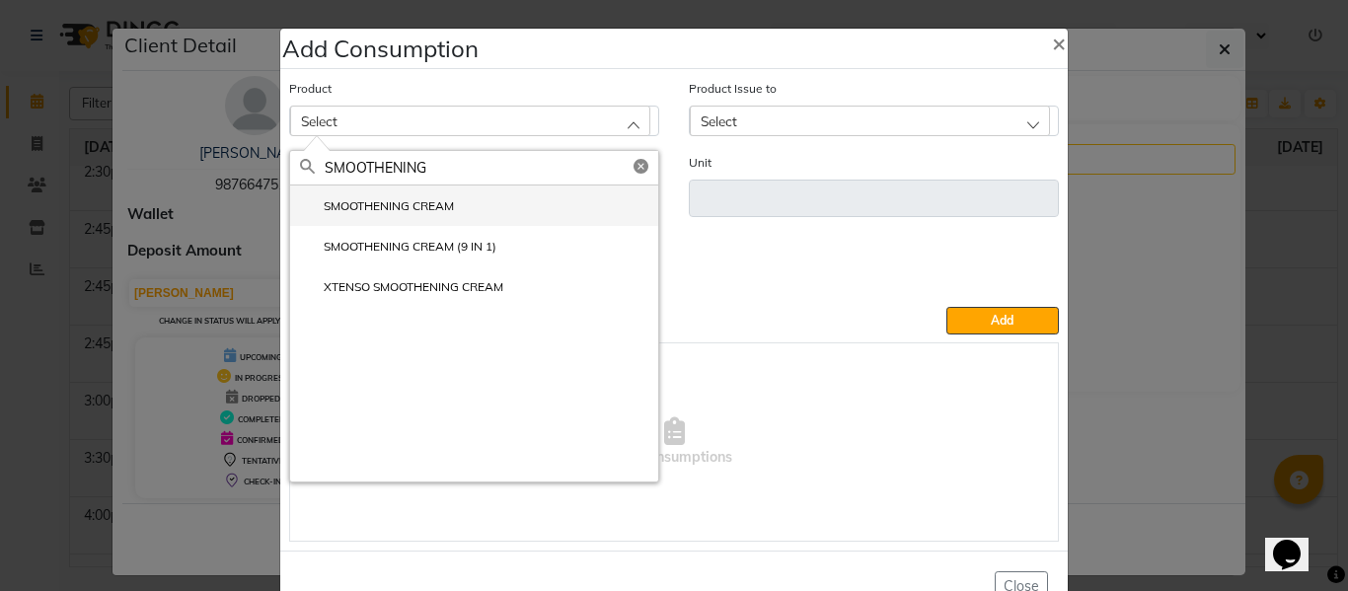
click at [406, 203] on label "SMOOTHENING CREAM" at bounding box center [377, 206] width 154 height 18
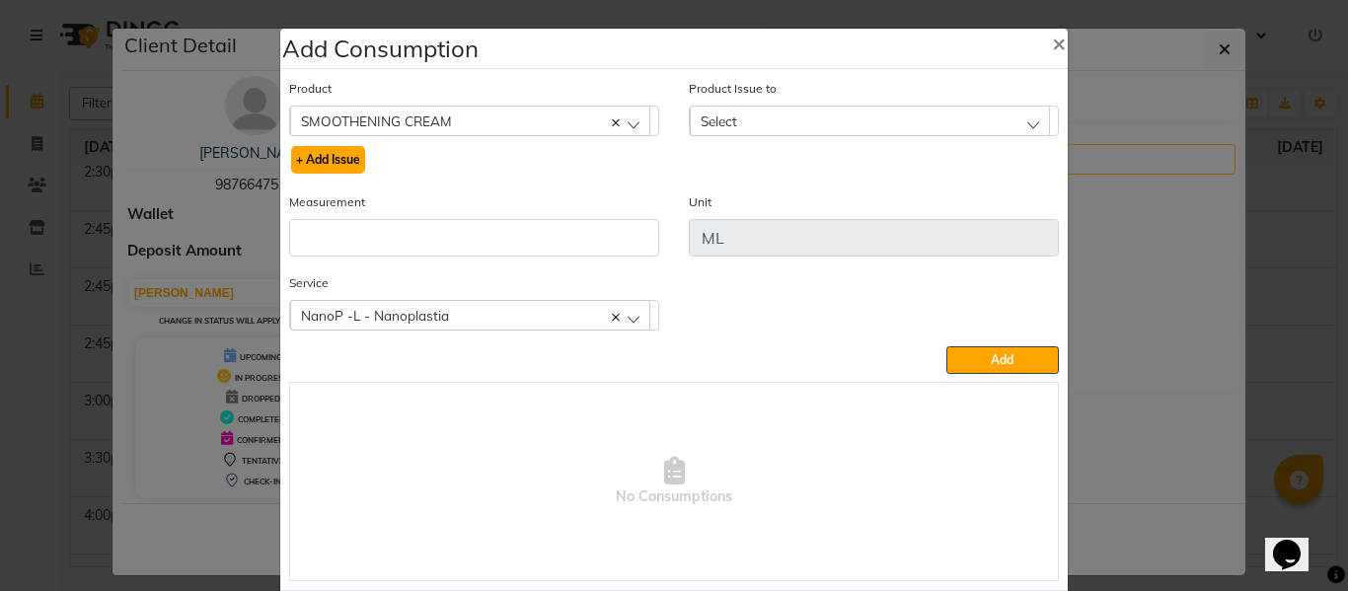
click at [333, 162] on button "+ Add Issue" at bounding box center [328, 160] width 74 height 28
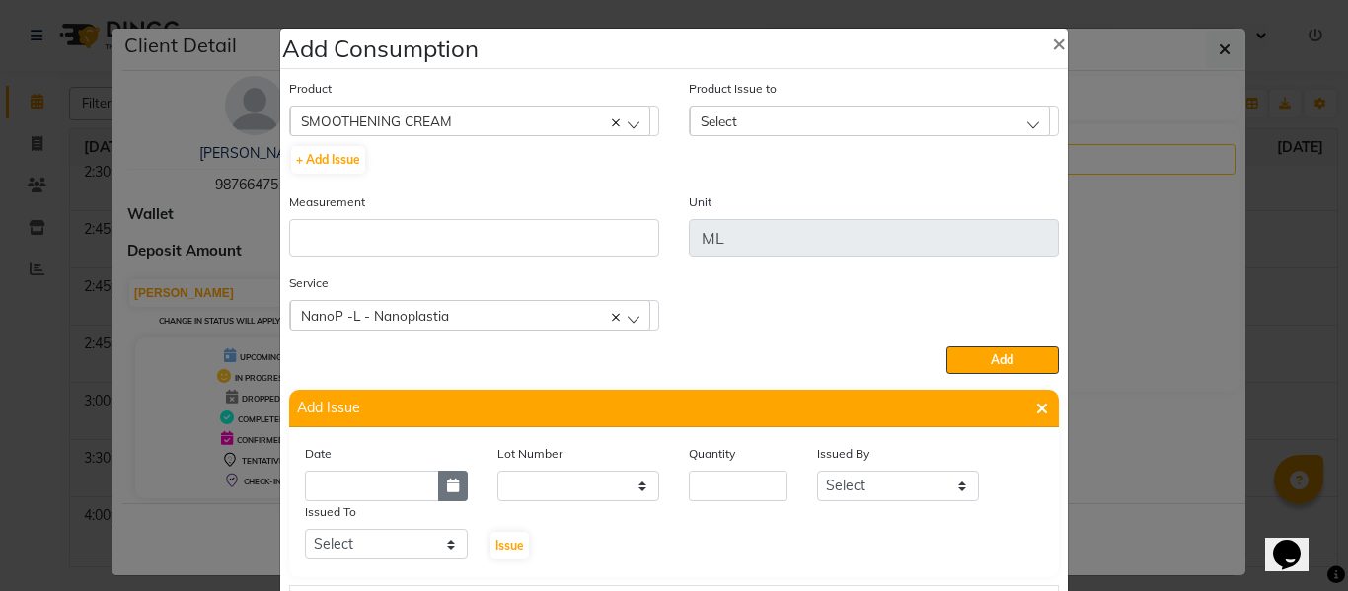
click at [443, 494] on button "button" at bounding box center [453, 486] width 30 height 31
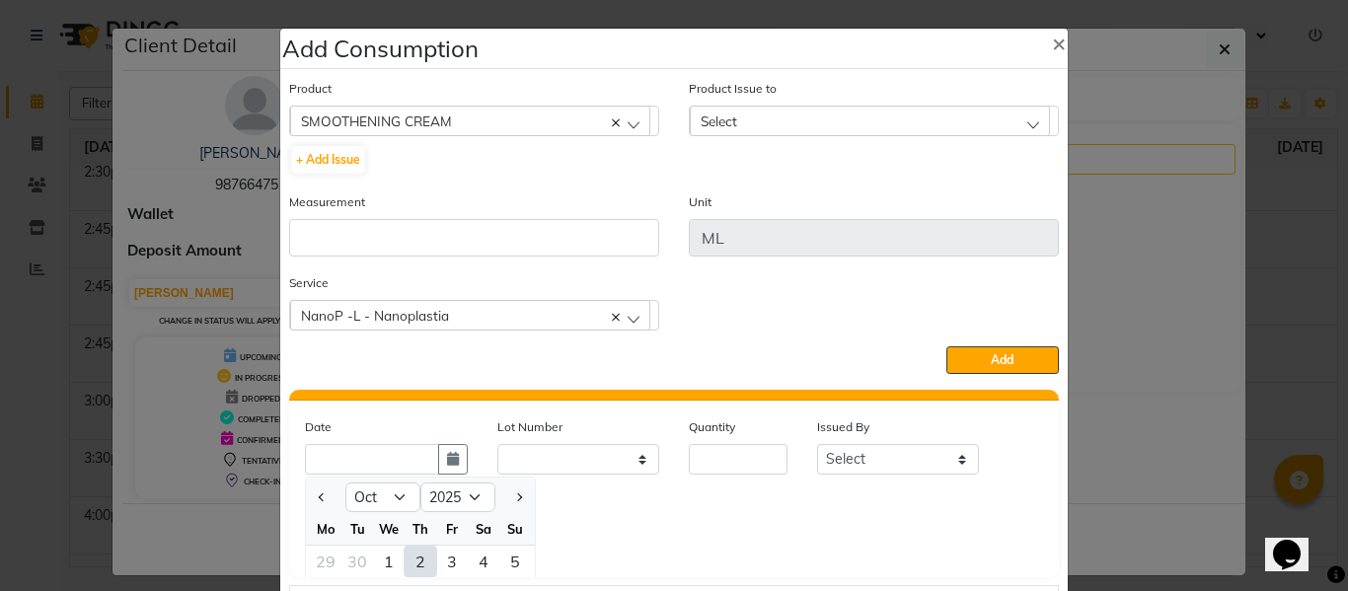
click at [411, 561] on div "2" at bounding box center [420, 562] width 32 height 32
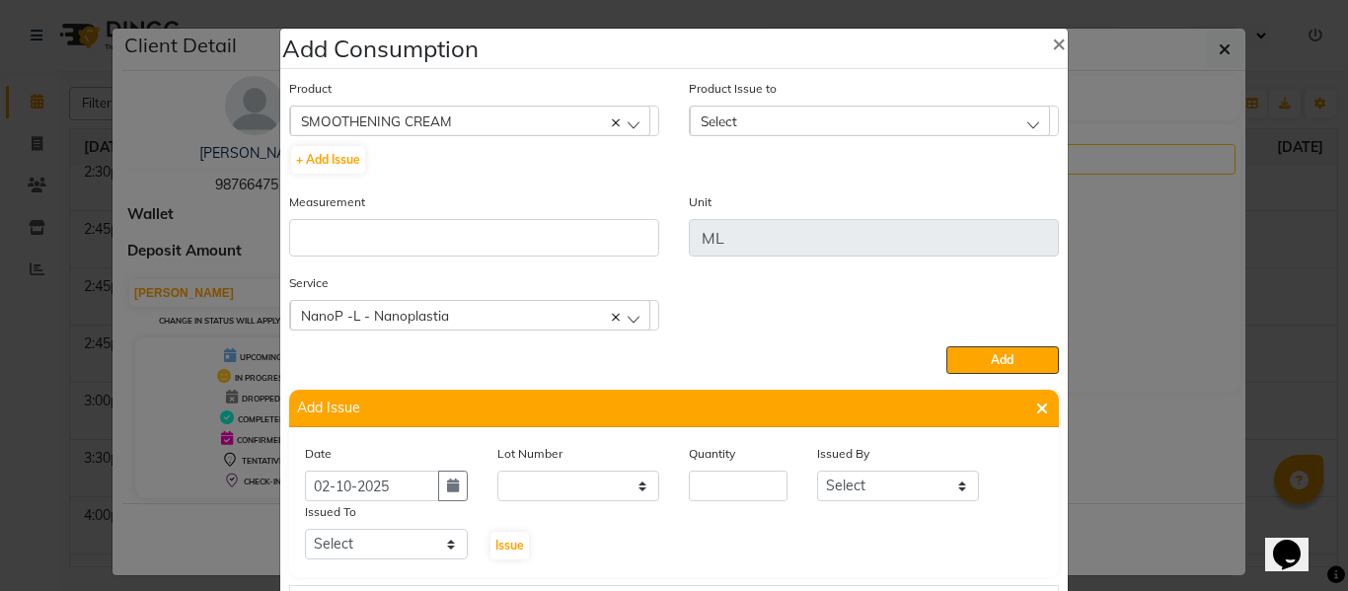
scroll to position [0, 0]
click at [740, 483] on input "number" at bounding box center [738, 486] width 99 height 31
click at [847, 485] on select "Select ABHISHEK ajay [PERSON_NAME] [PERSON_NAME] [PERSON_NAME] [PERSON_NAME] HE…" at bounding box center [898, 486] width 163 height 31
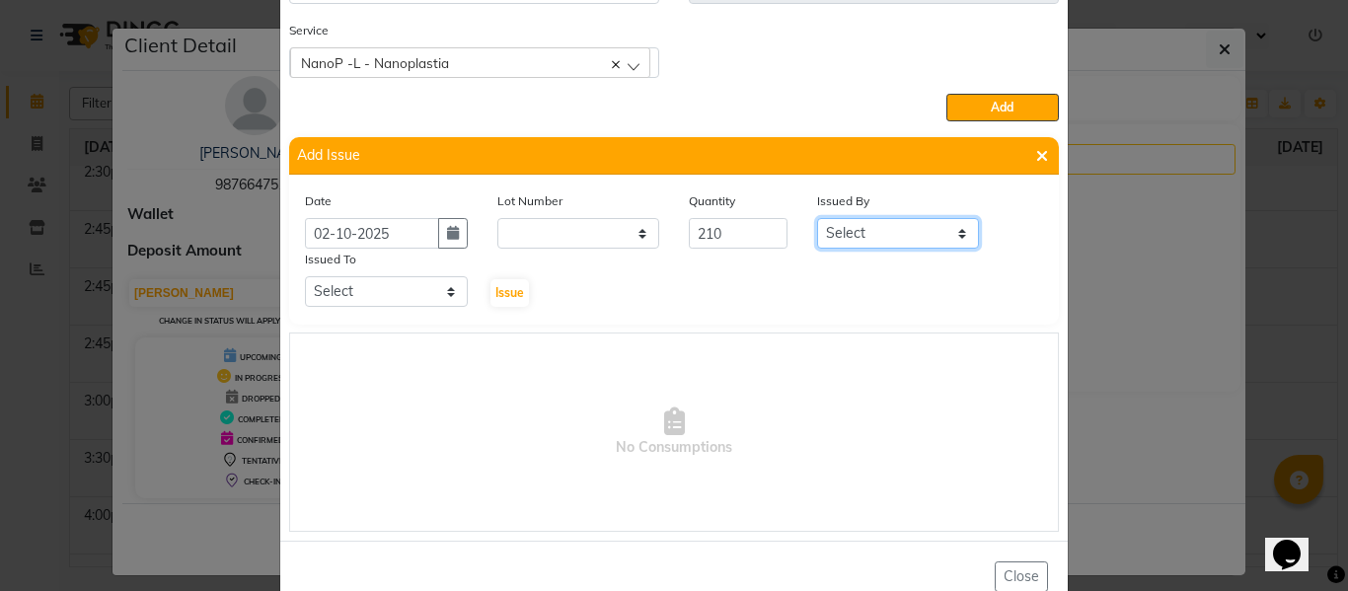
scroll to position [203, 0]
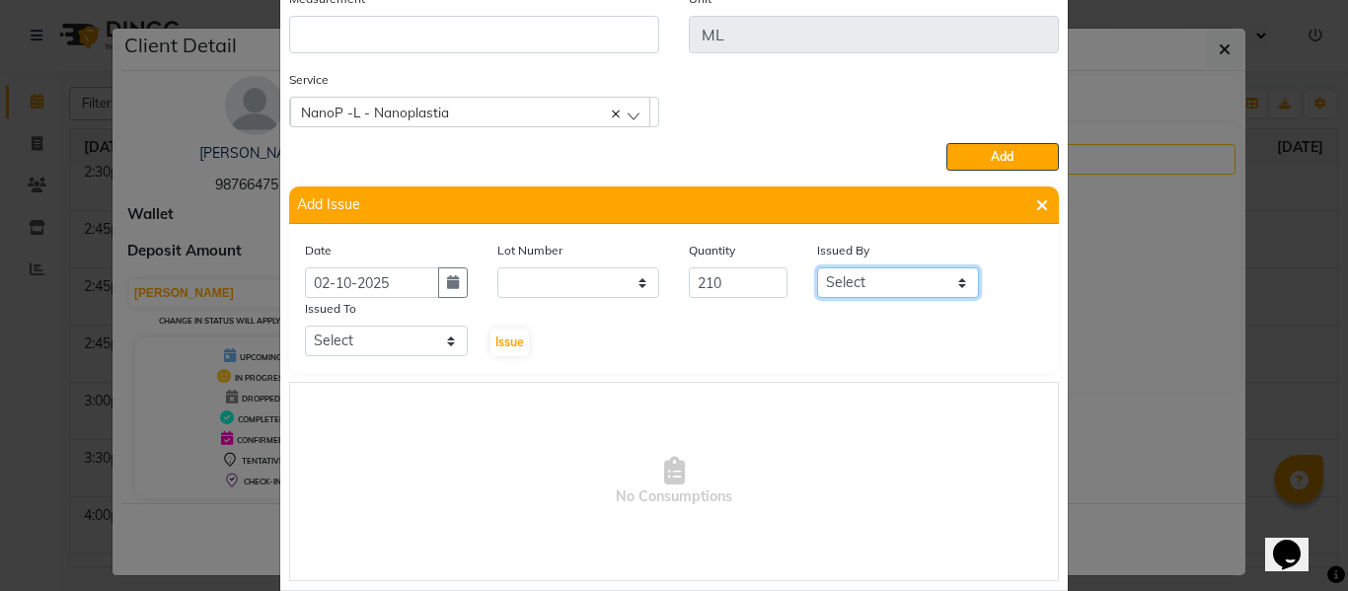
click at [853, 274] on select "Select ABHISHEK ajay [PERSON_NAME] [PERSON_NAME] [PERSON_NAME] [PERSON_NAME] HE…" at bounding box center [898, 282] width 163 height 31
click at [817, 267] on select "Select ABHISHEK ajay [PERSON_NAME] [PERSON_NAME] [PERSON_NAME] [PERSON_NAME] HE…" at bounding box center [898, 282] width 163 height 31
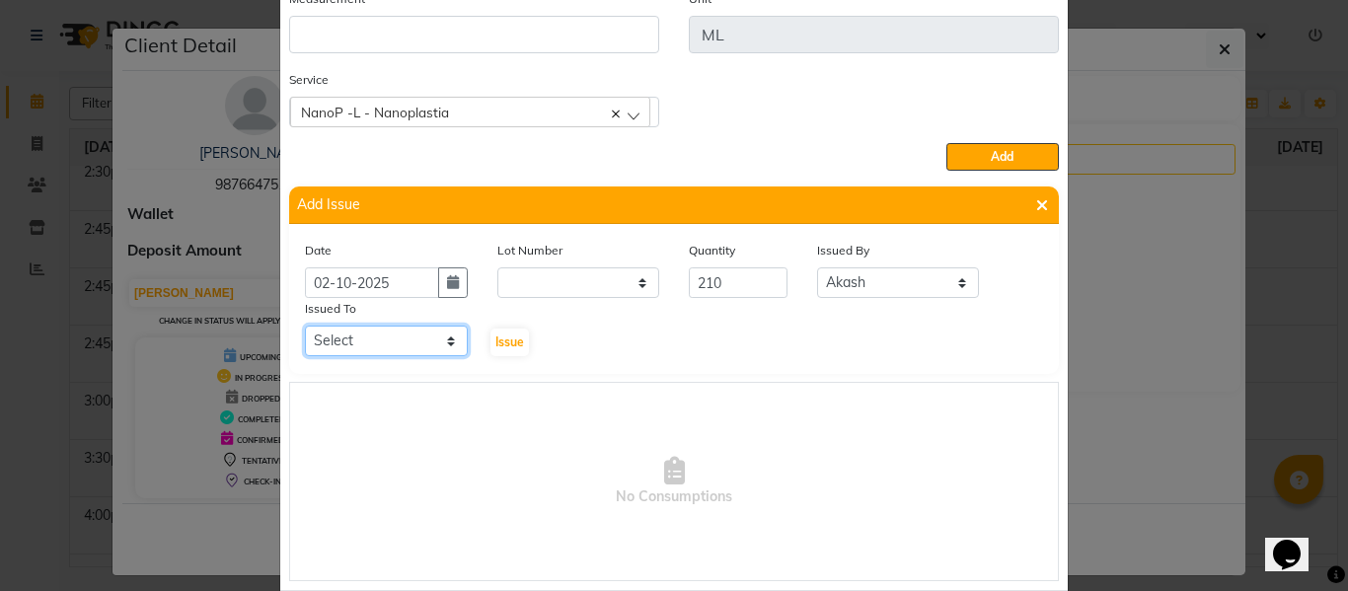
click at [369, 336] on select "Select ABHISHEK ajay [PERSON_NAME] [PERSON_NAME] [PERSON_NAME] [PERSON_NAME] HE…" at bounding box center [386, 341] width 163 height 31
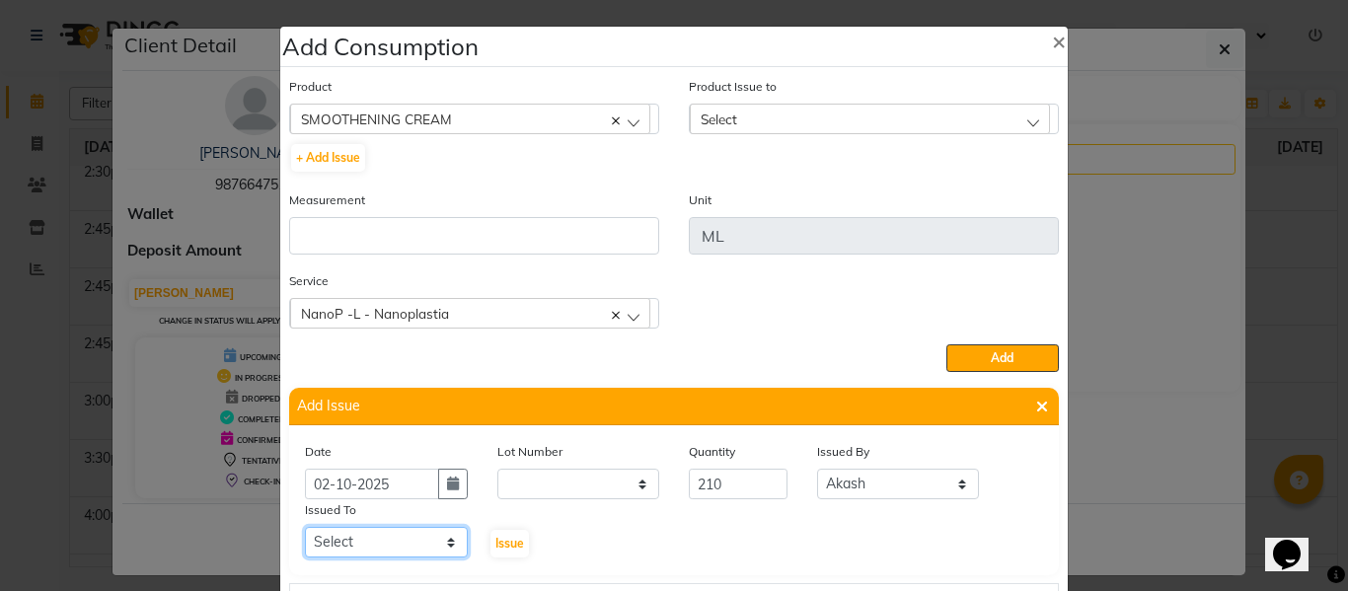
scroll to position [0, 0]
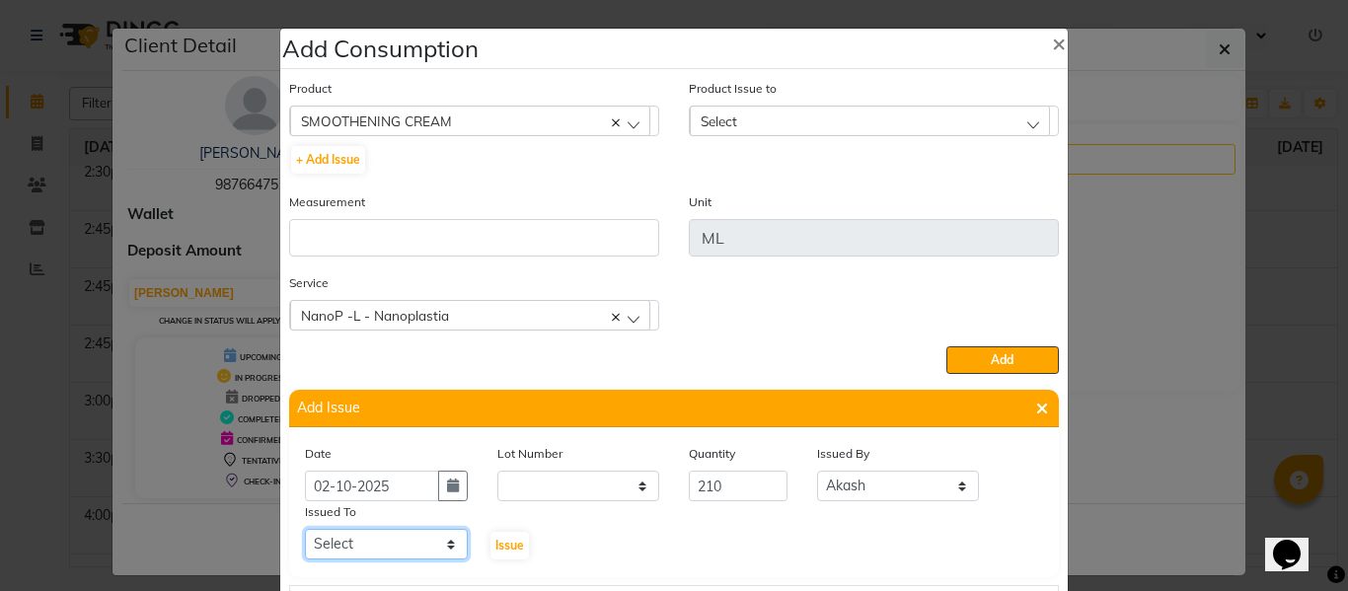
click at [355, 541] on select "Select ABHISHEK ajay [PERSON_NAME] [PERSON_NAME] [PERSON_NAME] [PERSON_NAME] HE…" at bounding box center [386, 544] width 163 height 31
click at [305, 529] on select "Select ABHISHEK ajay [PERSON_NAME] [PERSON_NAME] [PERSON_NAME] [PERSON_NAME] HE…" at bounding box center [386, 544] width 163 height 31
click at [362, 541] on select "Select ABHISHEK ajay [PERSON_NAME] [PERSON_NAME] [PERSON_NAME] [PERSON_NAME] HE…" at bounding box center [386, 544] width 163 height 31
click at [305, 529] on select "Select ABHISHEK ajay [PERSON_NAME] [PERSON_NAME] [PERSON_NAME] [PERSON_NAME] HE…" at bounding box center [386, 544] width 163 height 31
click at [497, 540] on span "Issue" at bounding box center [509, 545] width 29 height 15
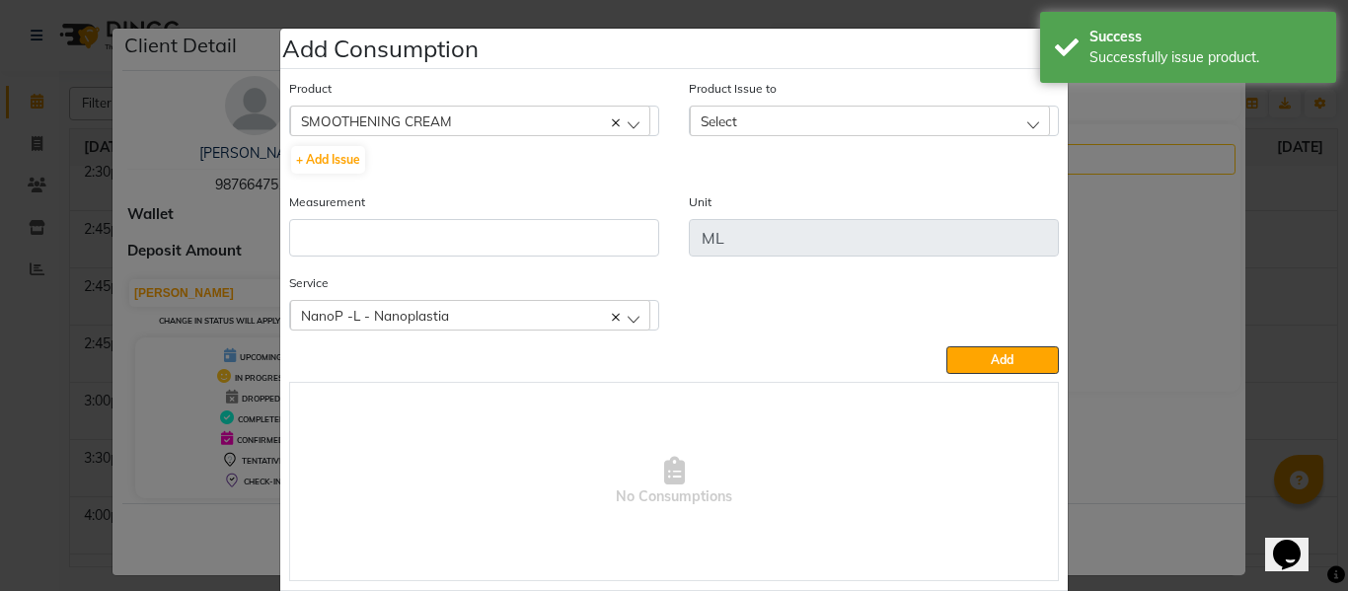
click at [714, 120] on span "Select" at bounding box center [718, 120] width 37 height 17
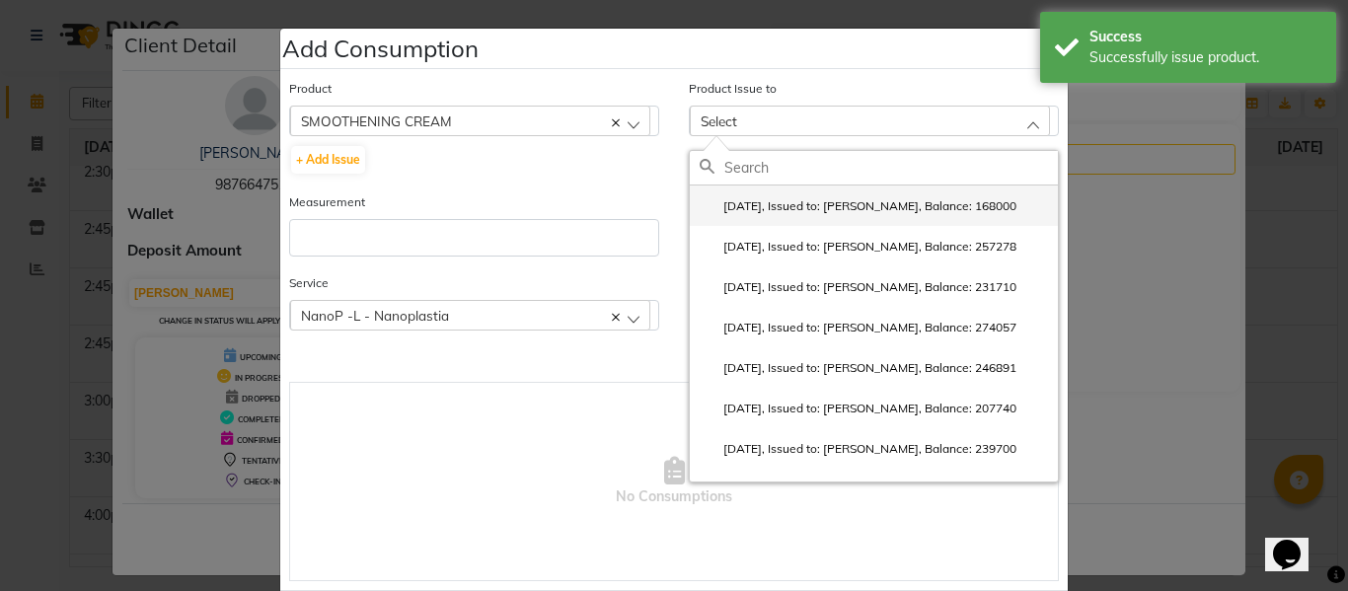
click at [748, 201] on label "2025-10-02, Issued to: AKHIL, Balance: 168000" at bounding box center [857, 206] width 317 height 18
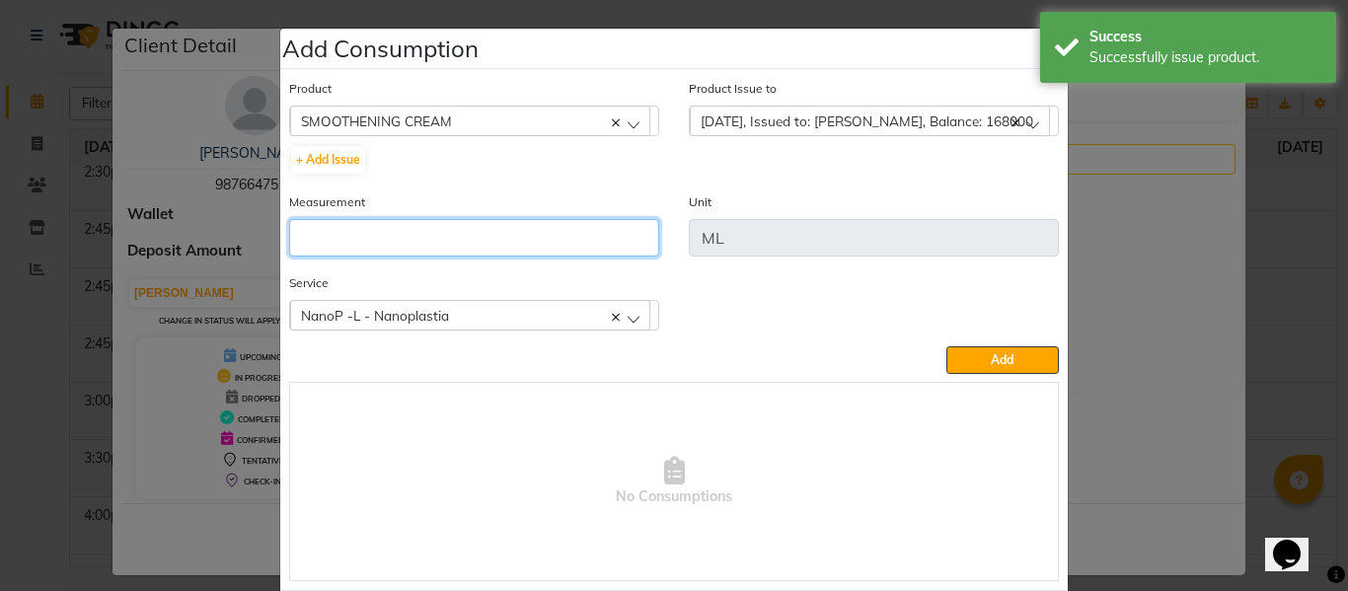
click at [564, 233] on input "number" at bounding box center [474, 237] width 370 height 37
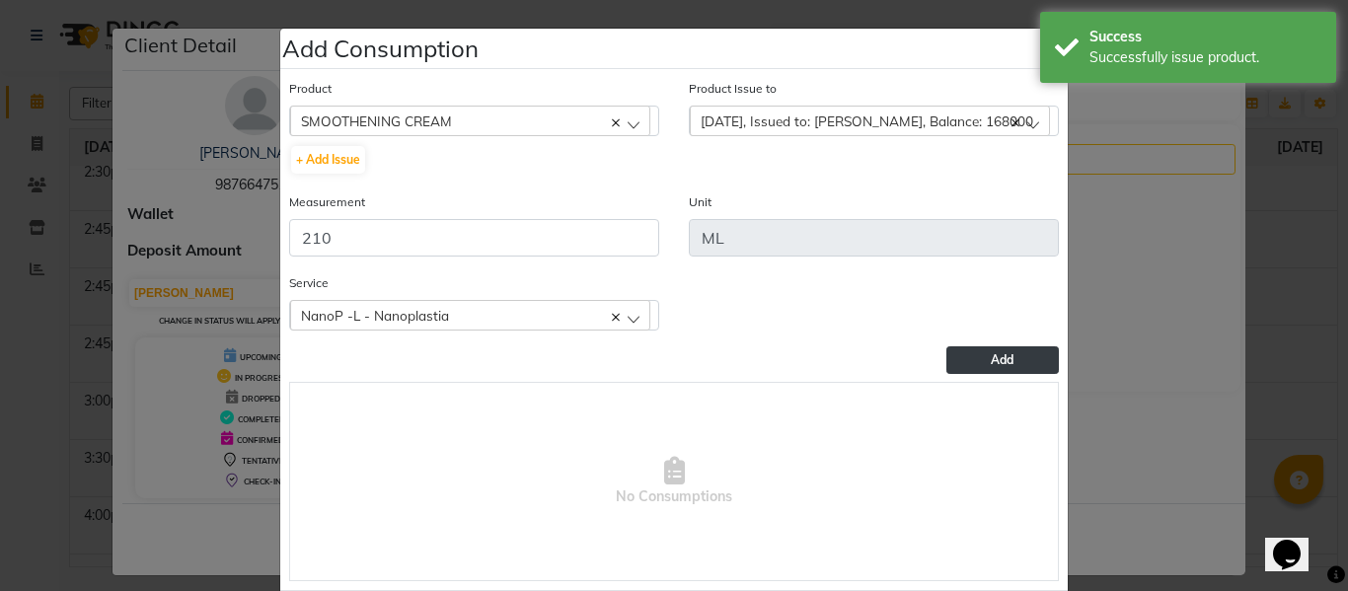
click at [999, 353] on span "Add" at bounding box center [1002, 359] width 23 height 15
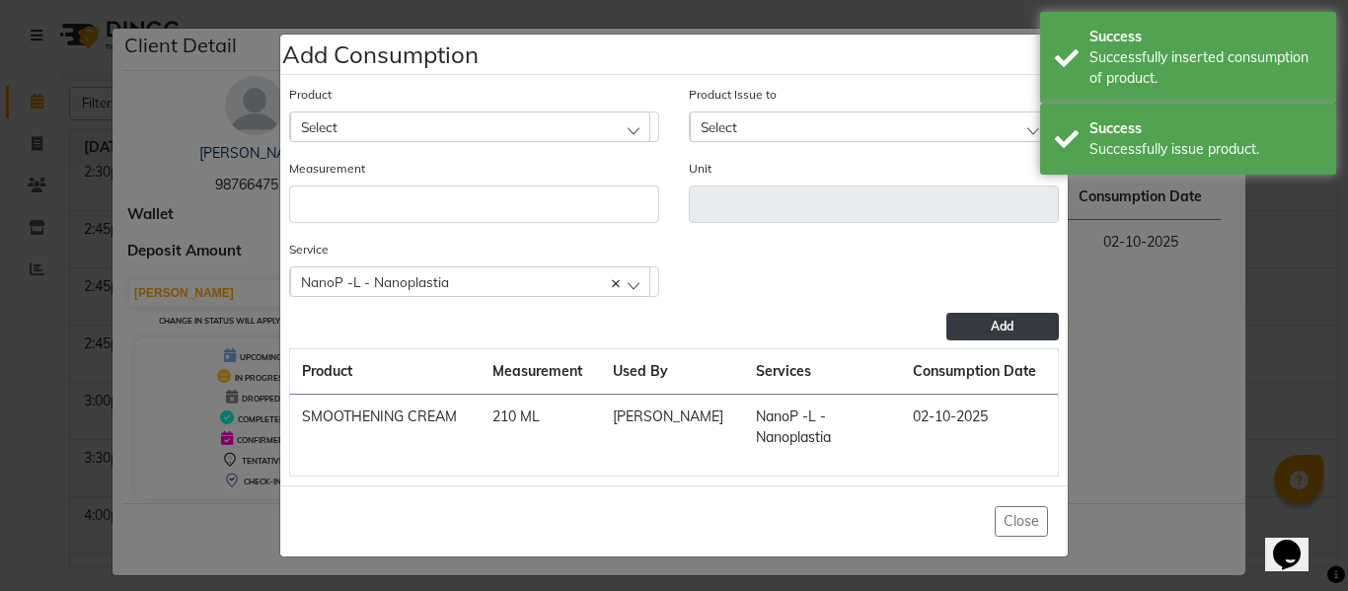
click at [371, 115] on div "Select" at bounding box center [470, 126] width 360 height 30
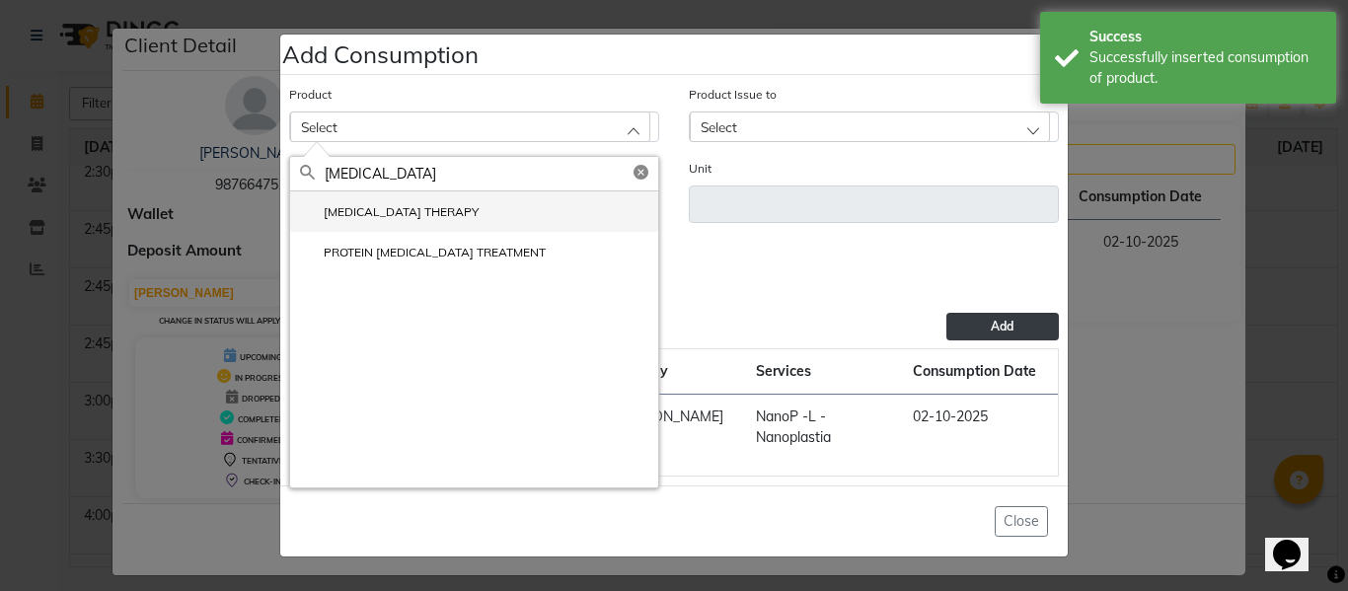
click at [374, 205] on label "BOTOX THERAPY" at bounding box center [389, 212] width 179 height 18
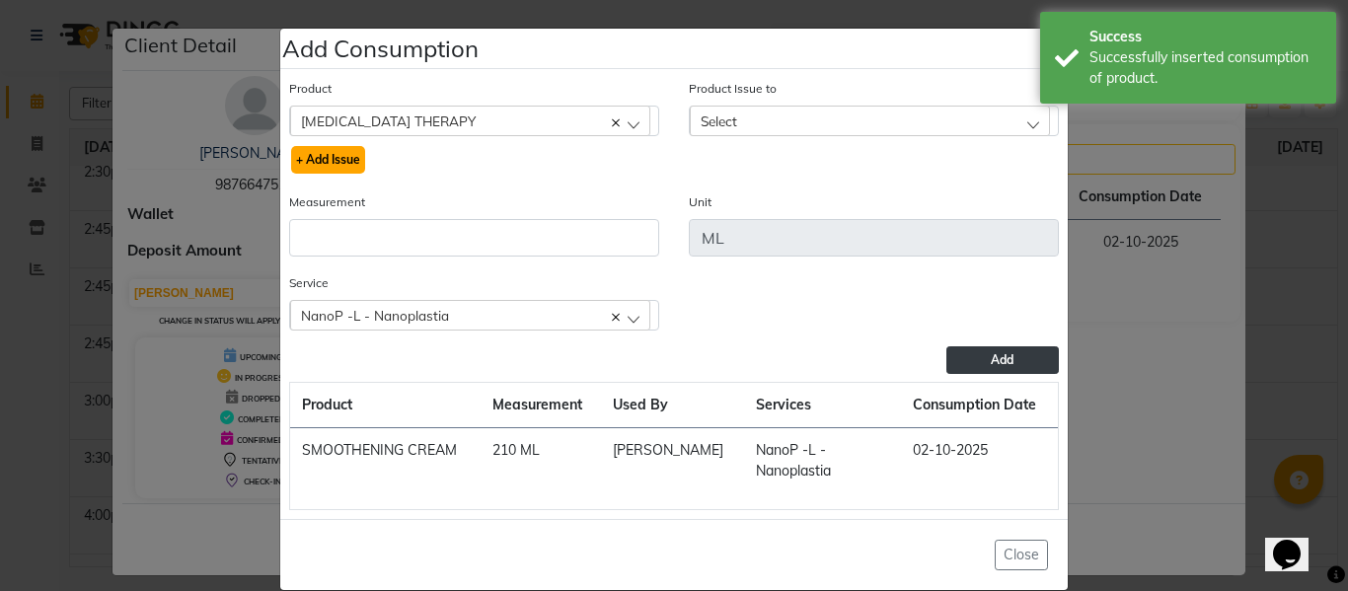
click at [331, 156] on button "+ Add Issue" at bounding box center [328, 160] width 74 height 28
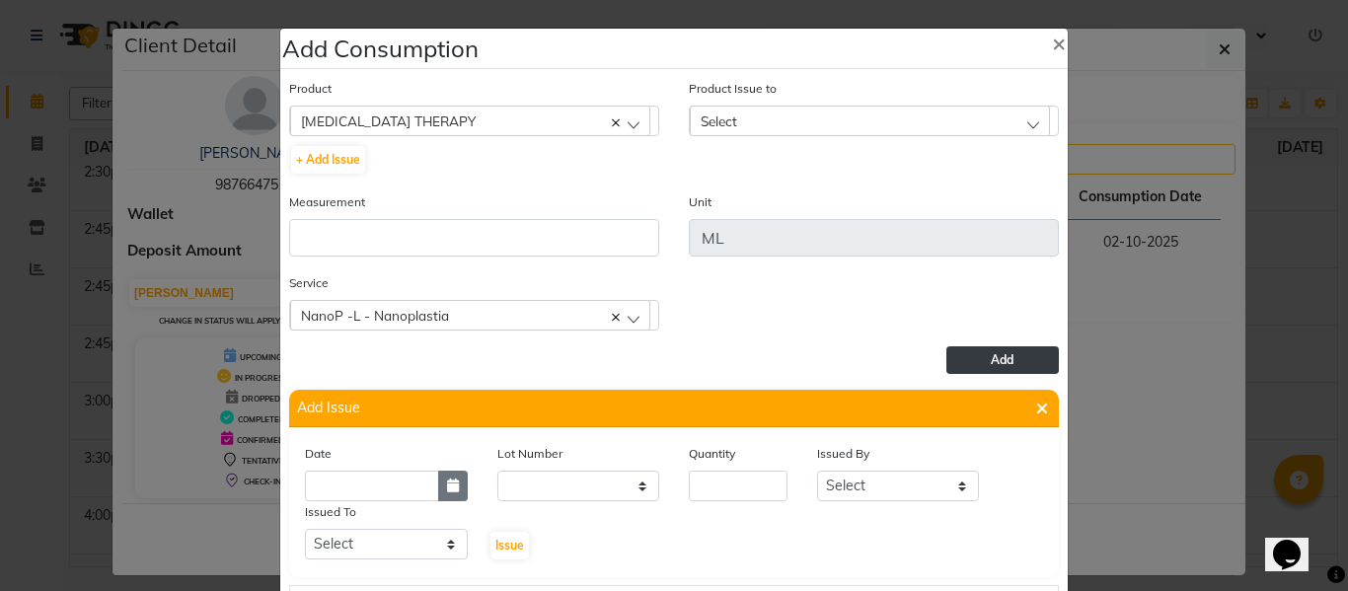
click at [439, 476] on button "button" at bounding box center [453, 486] width 30 height 31
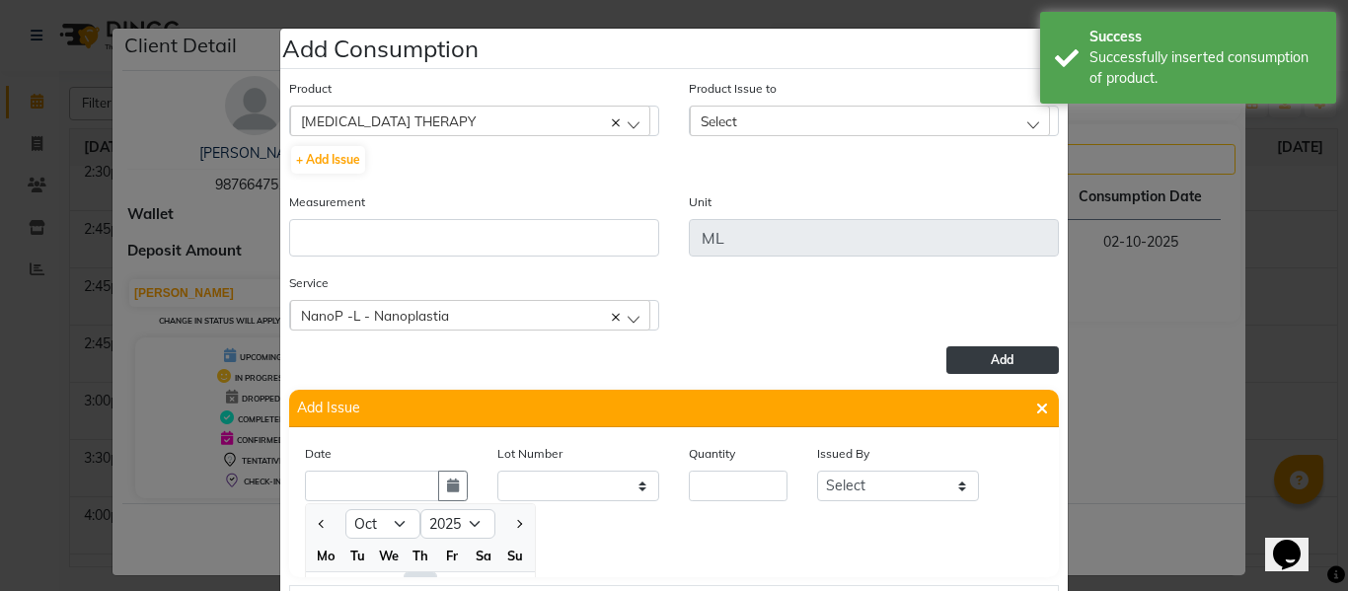
scroll to position [27, 0]
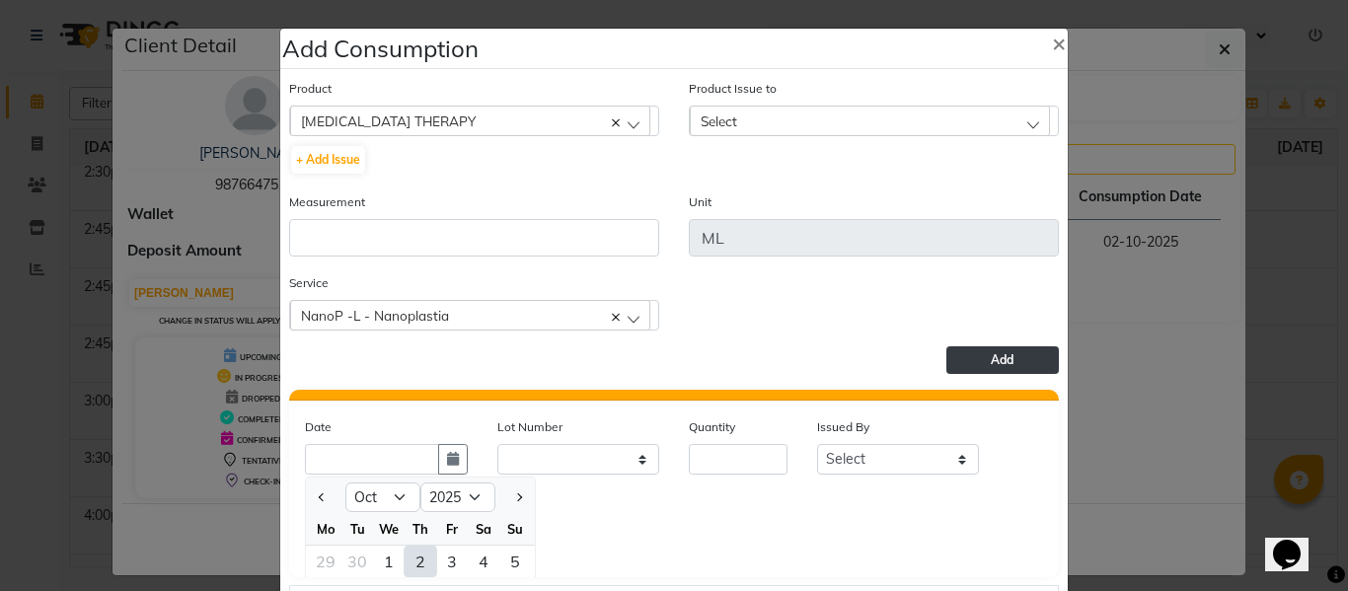
click at [406, 554] on div "2" at bounding box center [420, 562] width 32 height 32
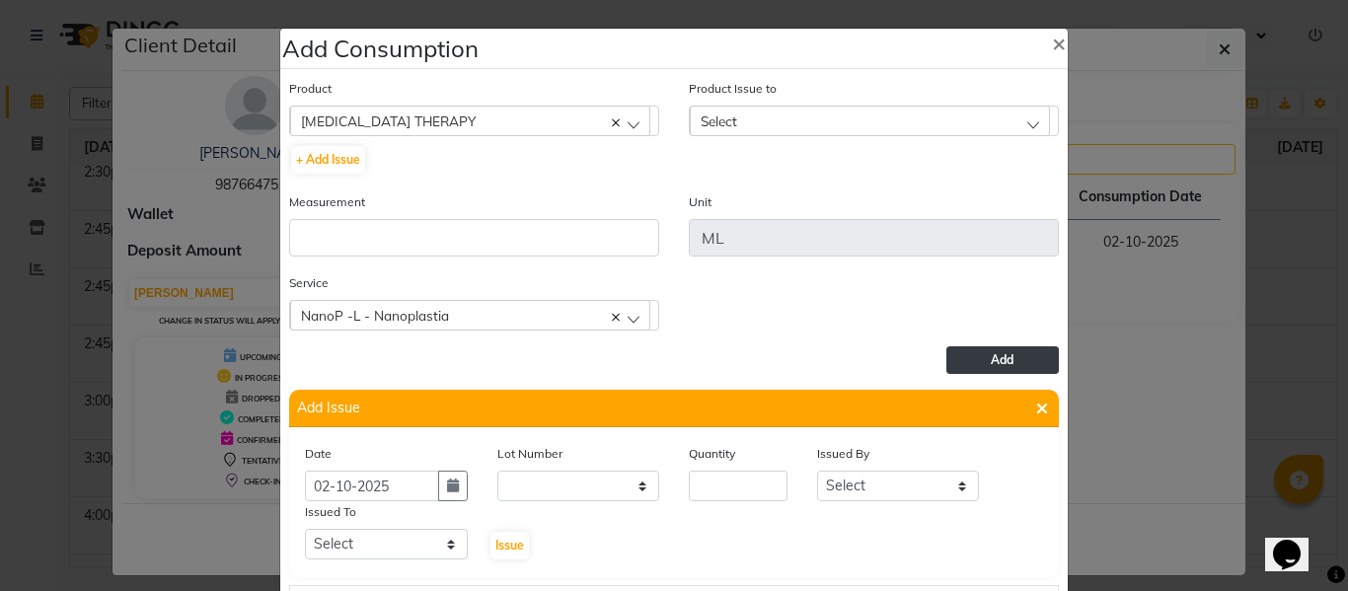
scroll to position [0, 0]
click at [732, 484] on input "number" at bounding box center [738, 486] width 99 height 31
click at [853, 480] on select "Select ABHISHEK ajay [PERSON_NAME] [PERSON_NAME] [PERSON_NAME] [PERSON_NAME] HE…" at bounding box center [898, 486] width 163 height 31
click at [817, 471] on select "Select ABHISHEK ajay [PERSON_NAME] [PERSON_NAME] [PERSON_NAME] [PERSON_NAME] HE…" at bounding box center [898, 486] width 163 height 31
click at [381, 538] on select "Select ABHISHEK ajay [PERSON_NAME] [PERSON_NAME] [PERSON_NAME] [PERSON_NAME] HE…" at bounding box center [386, 544] width 163 height 31
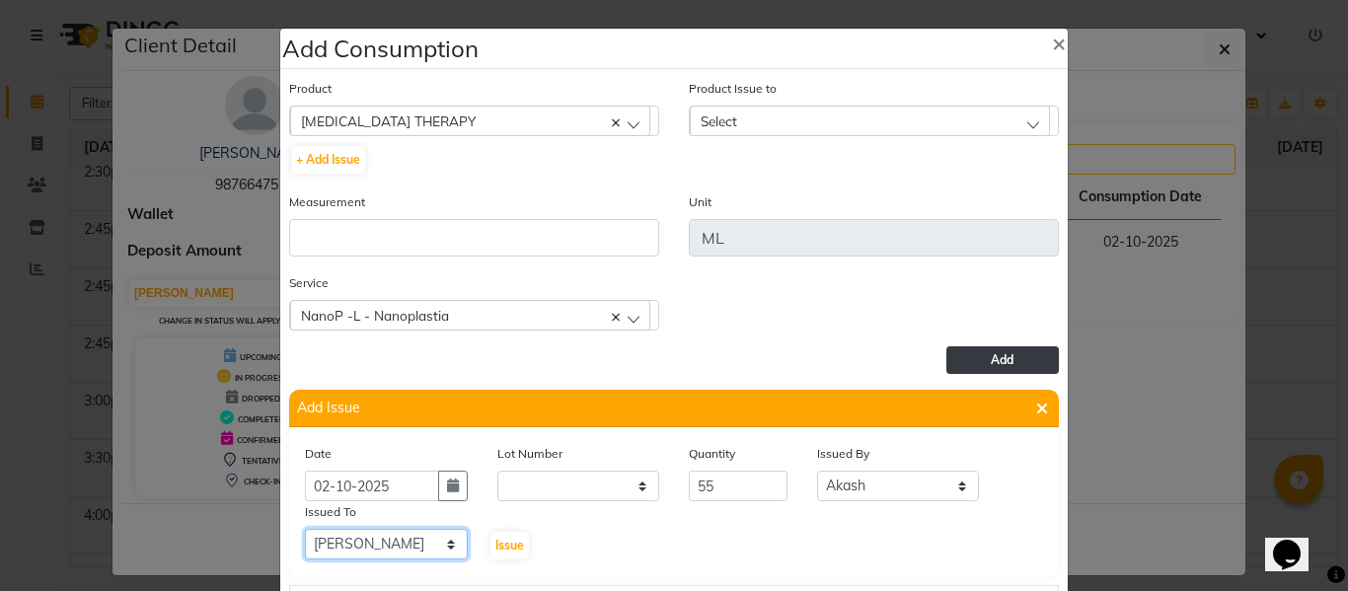
click at [305, 529] on select "Select ABHISHEK ajay [PERSON_NAME] [PERSON_NAME] [PERSON_NAME] [PERSON_NAME] HE…" at bounding box center [386, 544] width 163 height 31
click at [503, 536] on button "Issue" at bounding box center [509, 546] width 38 height 28
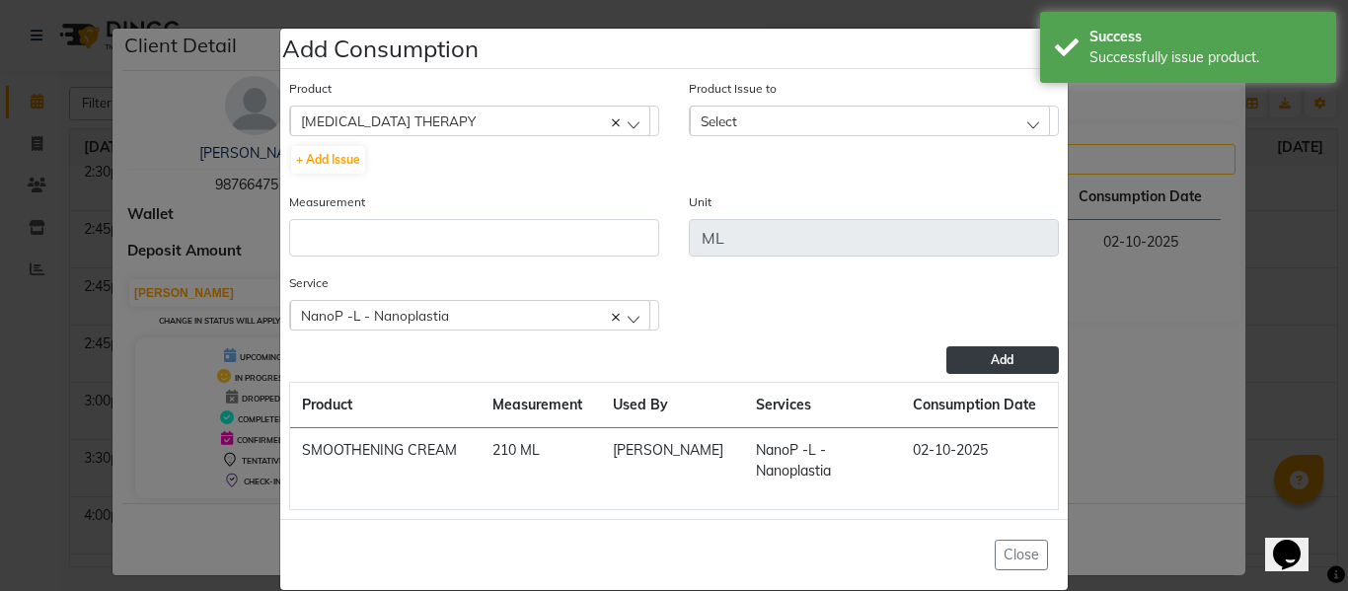
click at [714, 115] on span "Select" at bounding box center [718, 120] width 37 height 17
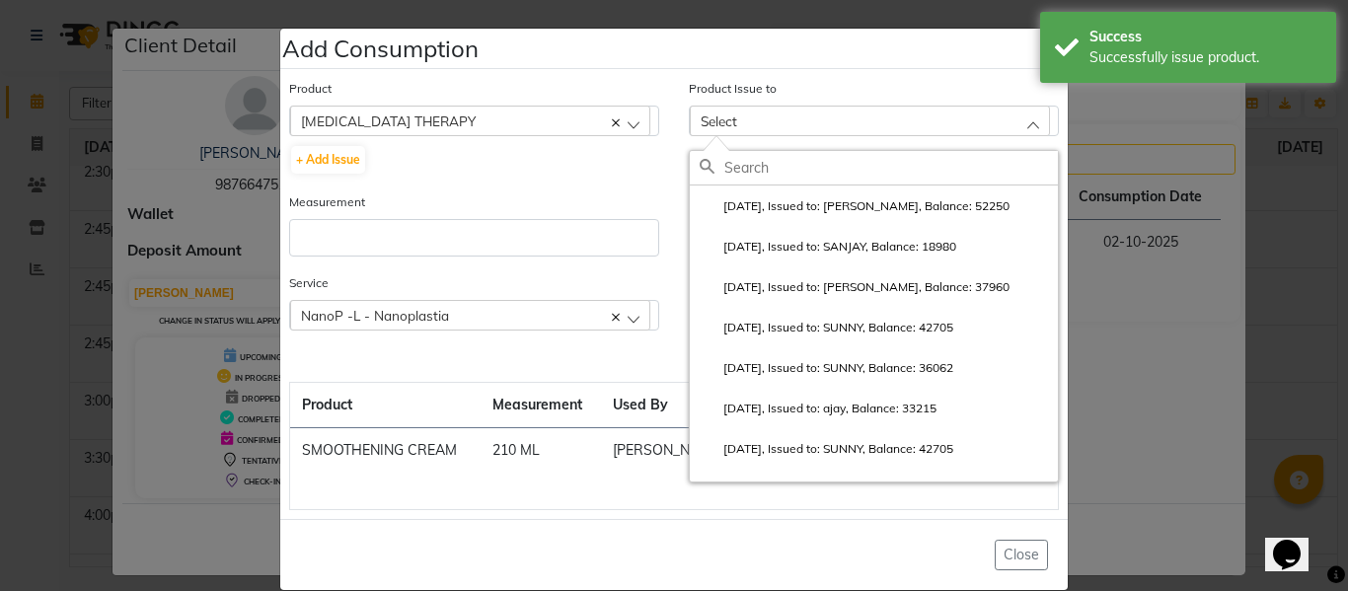
drag, startPoint x: 784, startPoint y: 195, endPoint x: 683, endPoint y: 200, distance: 101.7
click at [785, 195] on li "2025-10-02, Issued to: AKHIL, Balance: 52250" at bounding box center [874, 205] width 368 height 40
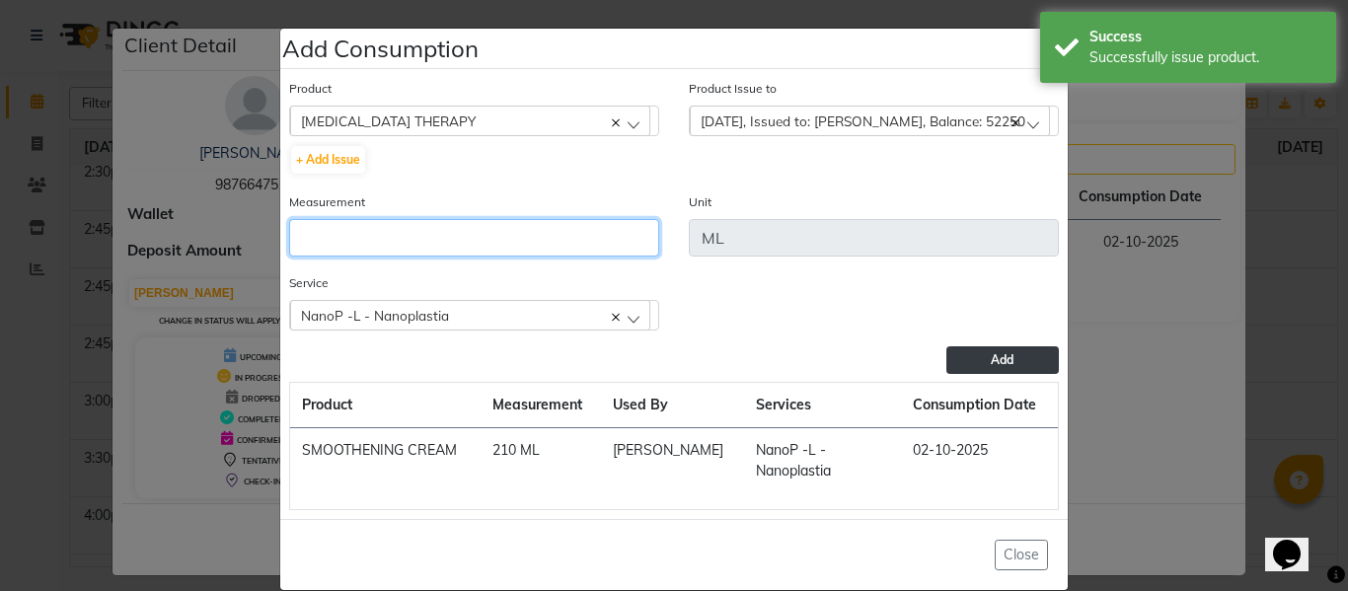
click at [532, 224] on input "number" at bounding box center [474, 237] width 370 height 37
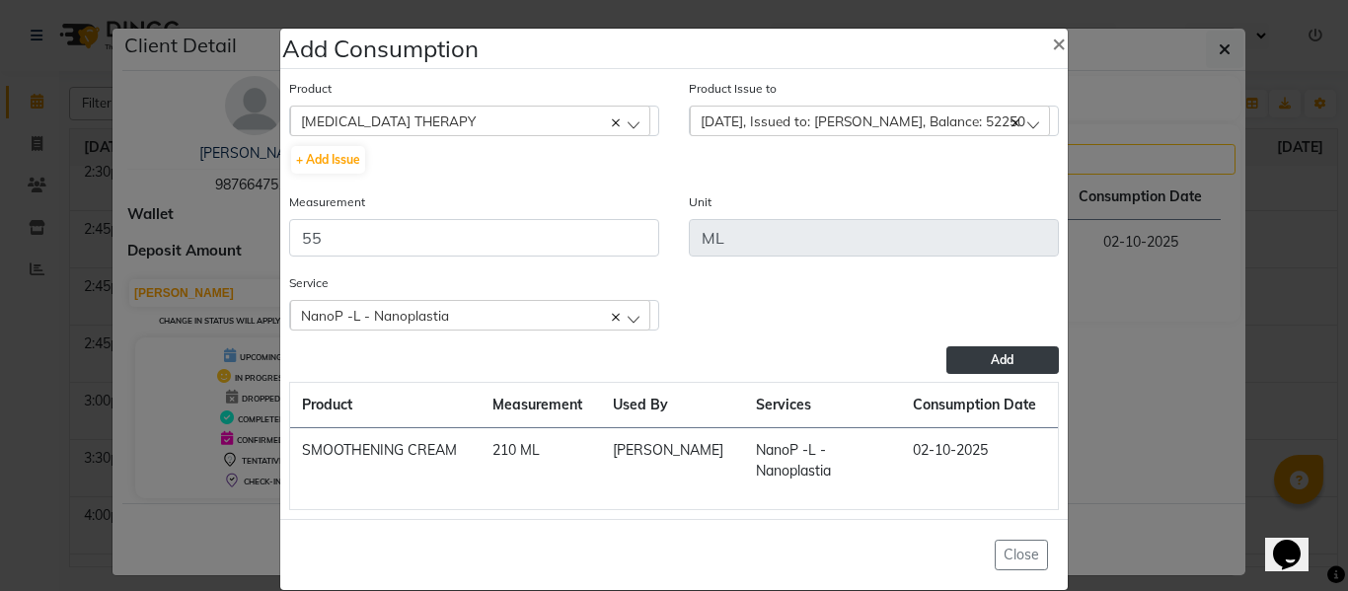
click at [991, 354] on span "Add" at bounding box center [1002, 359] width 23 height 15
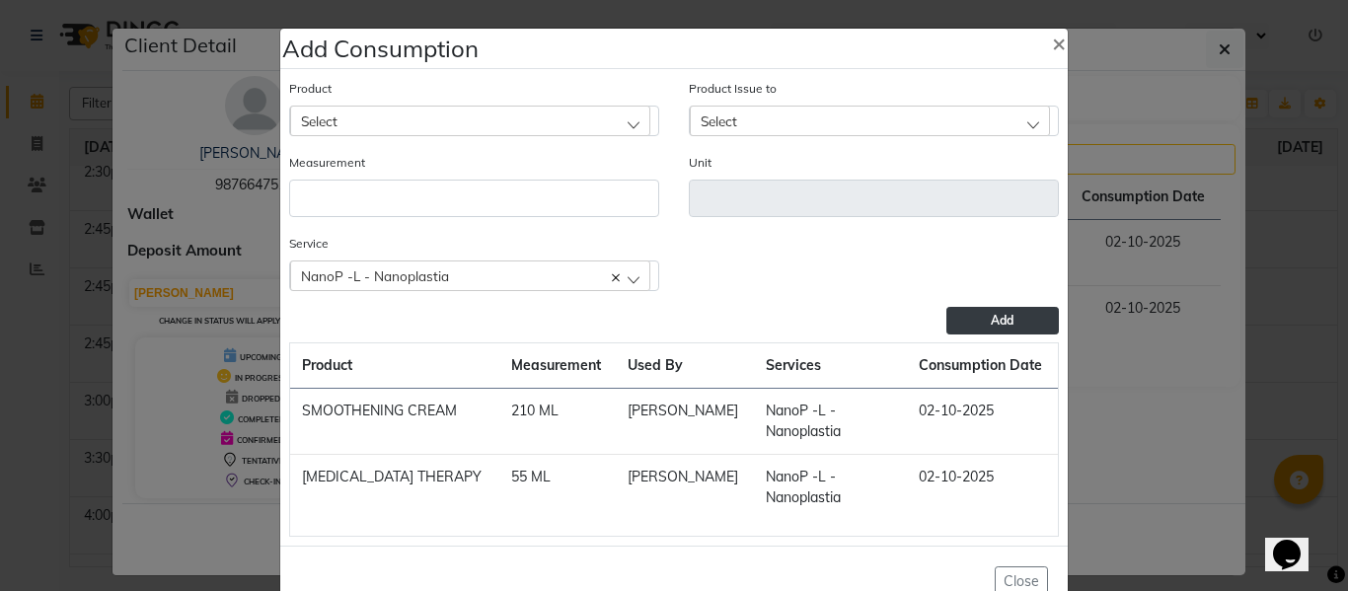
click at [527, 109] on div "Select" at bounding box center [470, 121] width 360 height 30
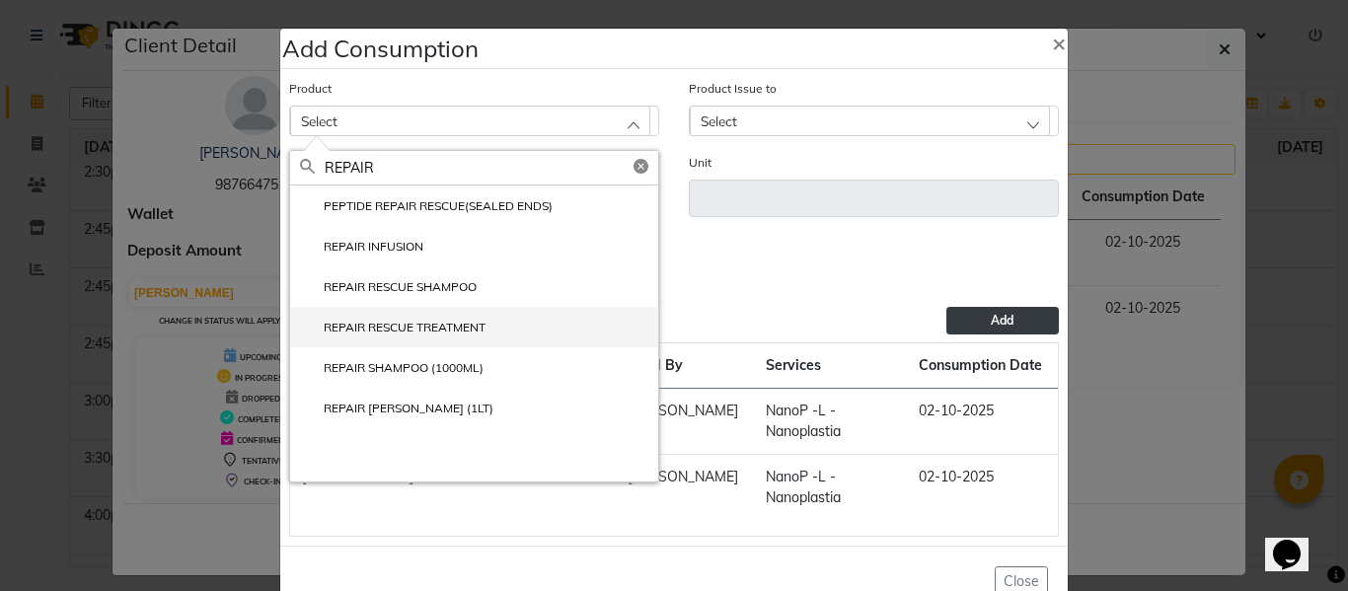
click at [388, 323] on label "REPAIR RESCUE TREATMENT" at bounding box center [392, 328] width 185 height 18
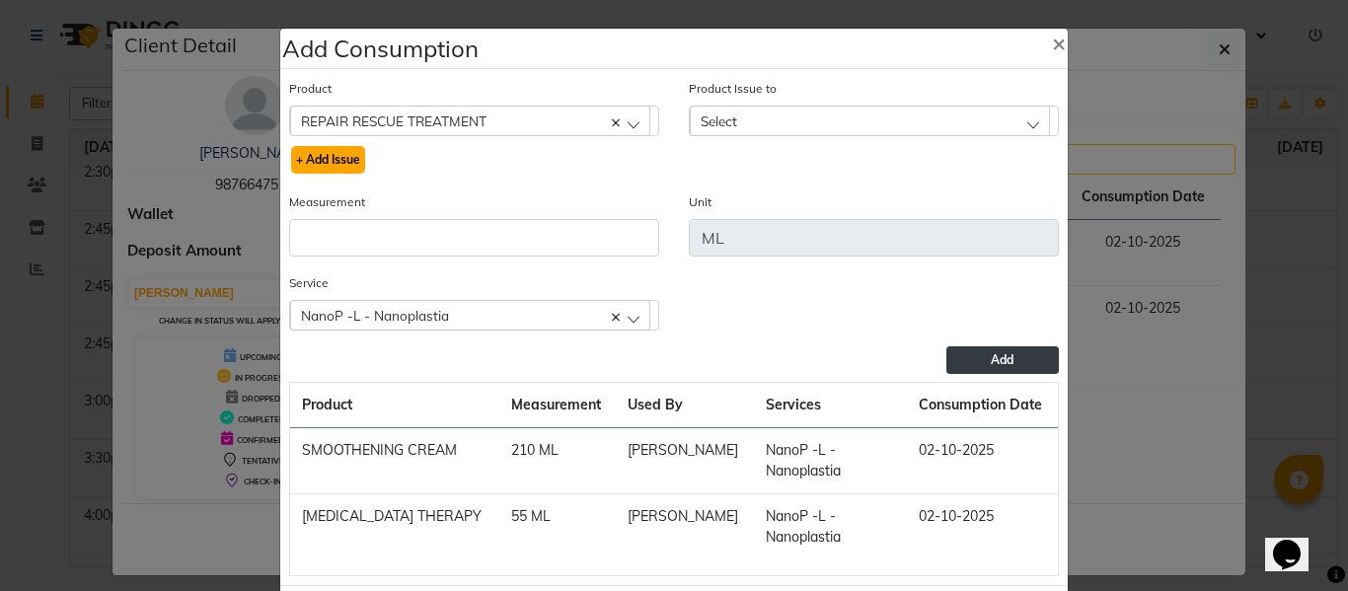
click at [346, 161] on button "+ Add Issue" at bounding box center [328, 160] width 74 height 28
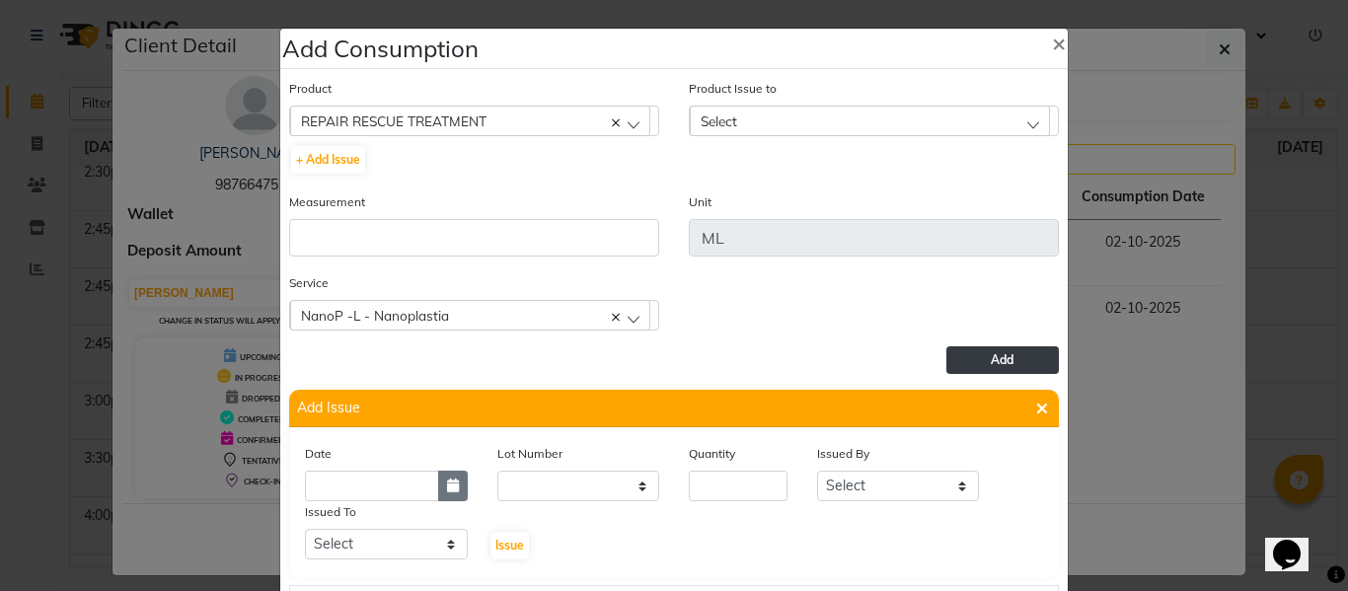
click at [448, 484] on icon "button" at bounding box center [453, 485] width 12 height 14
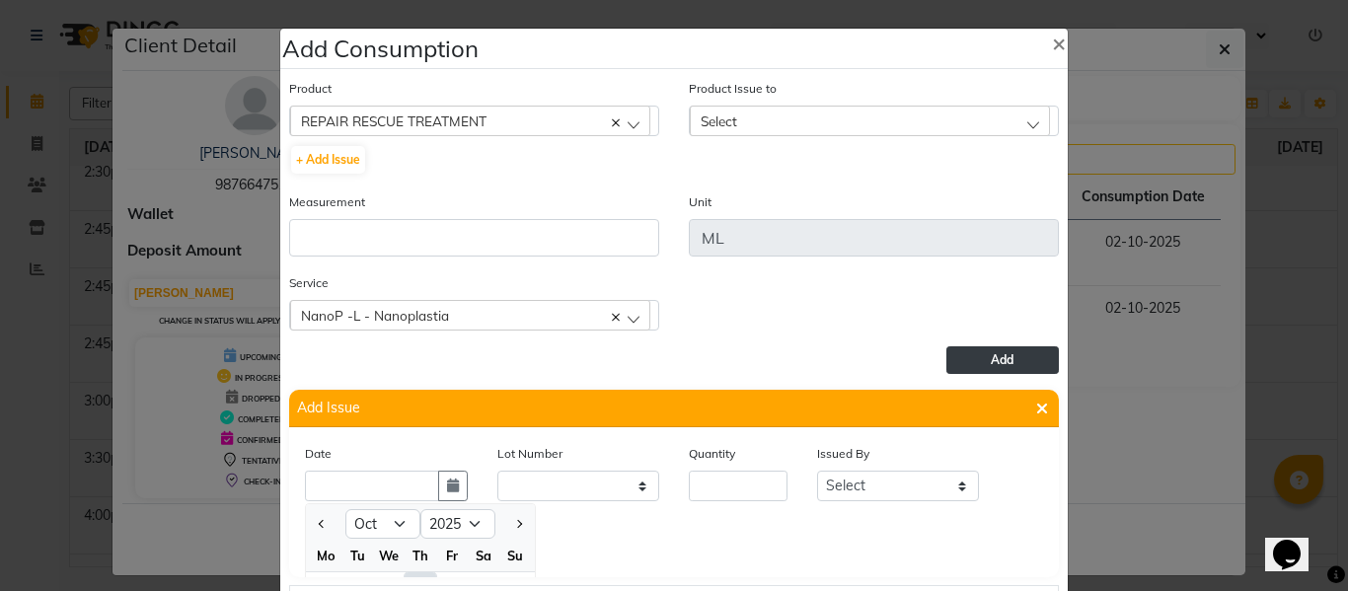
scroll to position [27, 0]
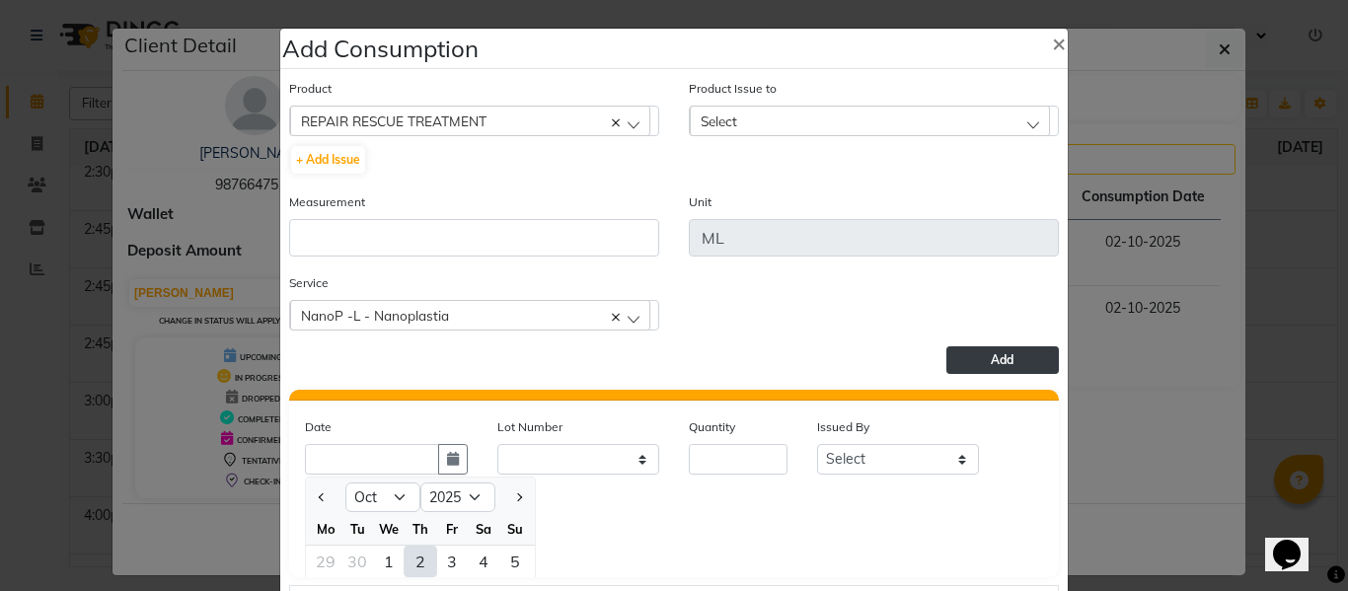
click at [415, 554] on div "2" at bounding box center [420, 562] width 32 height 32
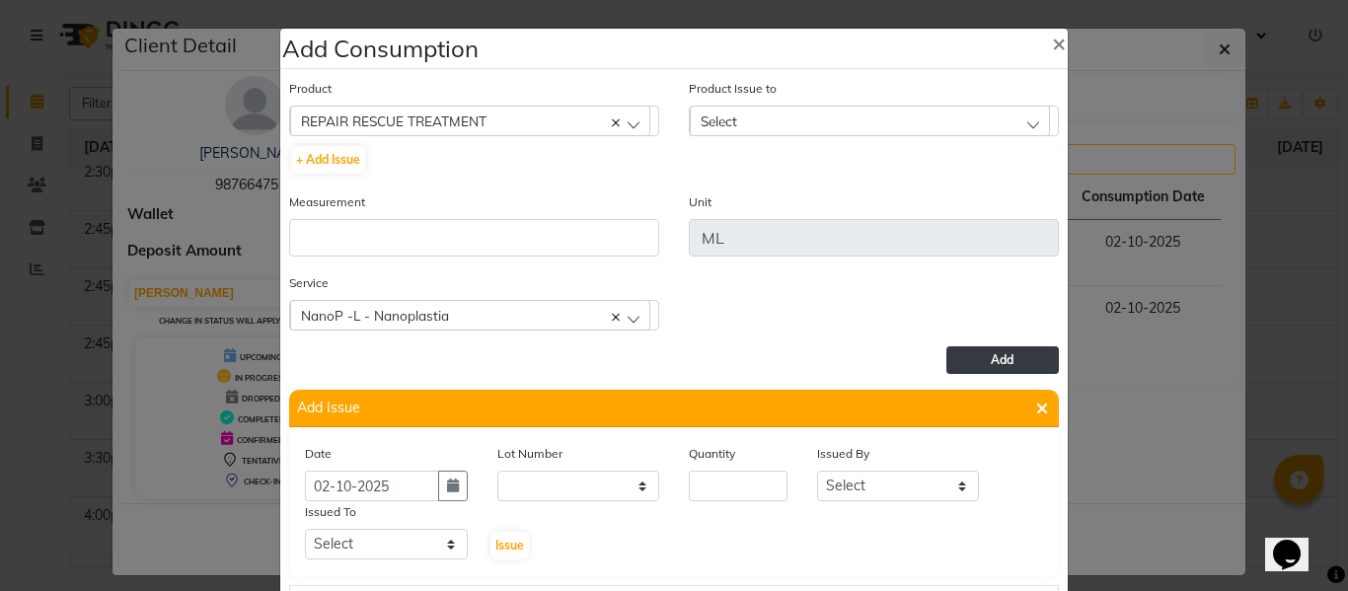
scroll to position [0, 0]
click at [719, 480] on input "number" at bounding box center [738, 486] width 99 height 31
click at [862, 478] on select "Select ABHISHEK ajay [PERSON_NAME] [PERSON_NAME] [PERSON_NAME] [PERSON_NAME] HE…" at bounding box center [898, 486] width 163 height 31
click at [817, 471] on select "Select ABHISHEK ajay [PERSON_NAME] [PERSON_NAME] [PERSON_NAME] [PERSON_NAME] HE…" at bounding box center [898, 486] width 163 height 31
drag, startPoint x: 398, startPoint y: 549, endPoint x: 398, endPoint y: 534, distance: 14.8
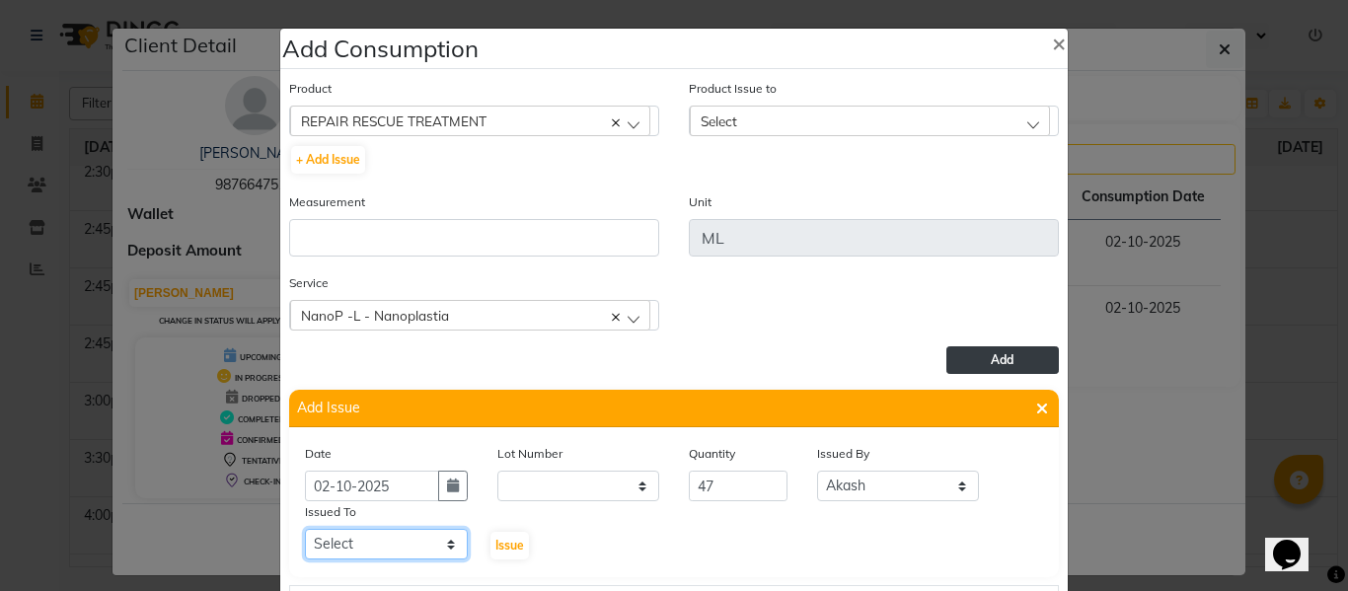
click at [398, 549] on select "Select ABHISHEK ajay [PERSON_NAME] [PERSON_NAME] [PERSON_NAME] [PERSON_NAME] HE…" at bounding box center [386, 544] width 163 height 31
click at [305, 529] on select "Select ABHISHEK ajay [PERSON_NAME] [PERSON_NAME] [PERSON_NAME] [PERSON_NAME] HE…" at bounding box center [386, 544] width 163 height 31
click at [501, 537] on button "Issue" at bounding box center [509, 546] width 38 height 28
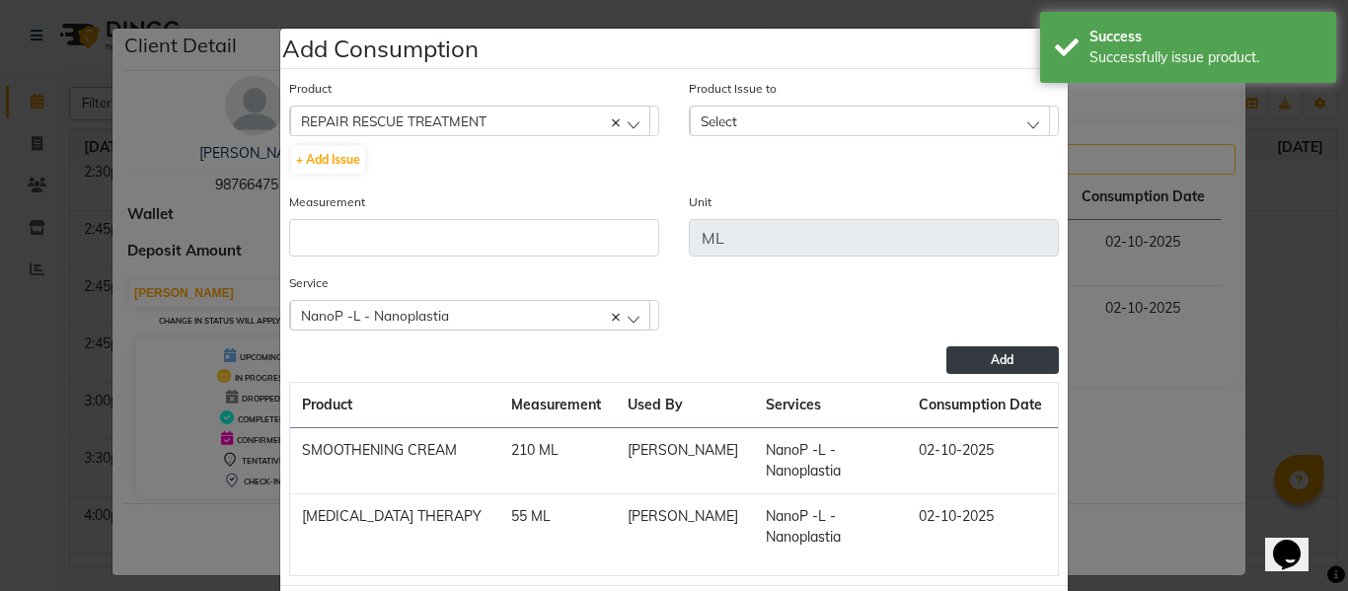
click at [744, 104] on div "Product Issue to Select 2025-10-02, Issued to: AKHIL, Balance: 21150 2025-10-02…" at bounding box center [874, 107] width 370 height 58
click at [756, 121] on div "Select" at bounding box center [870, 121] width 360 height 30
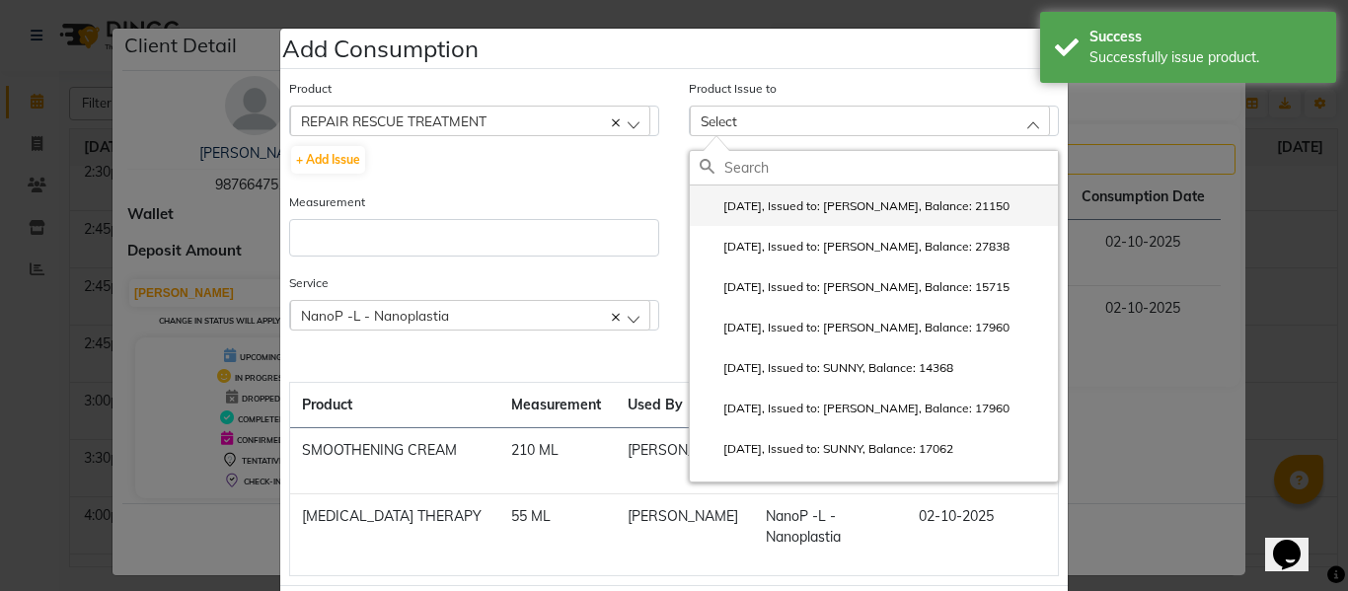
click at [802, 200] on label "2025-10-02, Issued to: AKHIL, Balance: 21150" at bounding box center [854, 206] width 310 height 18
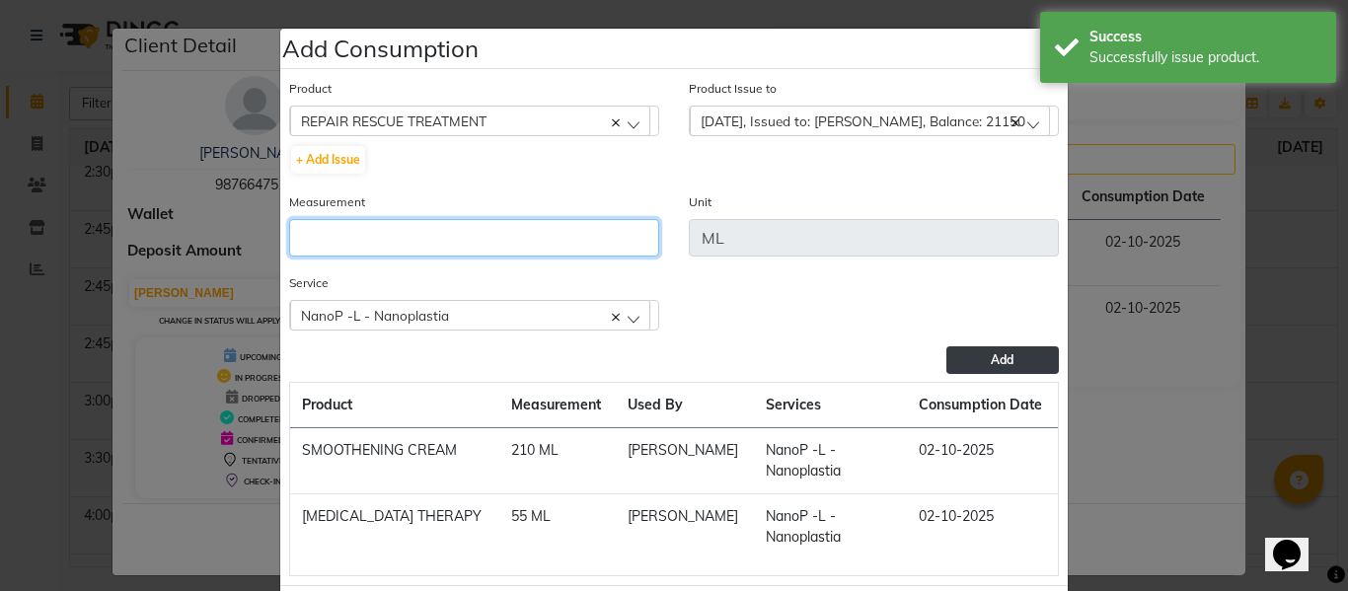
click at [569, 240] on input "number" at bounding box center [474, 237] width 370 height 37
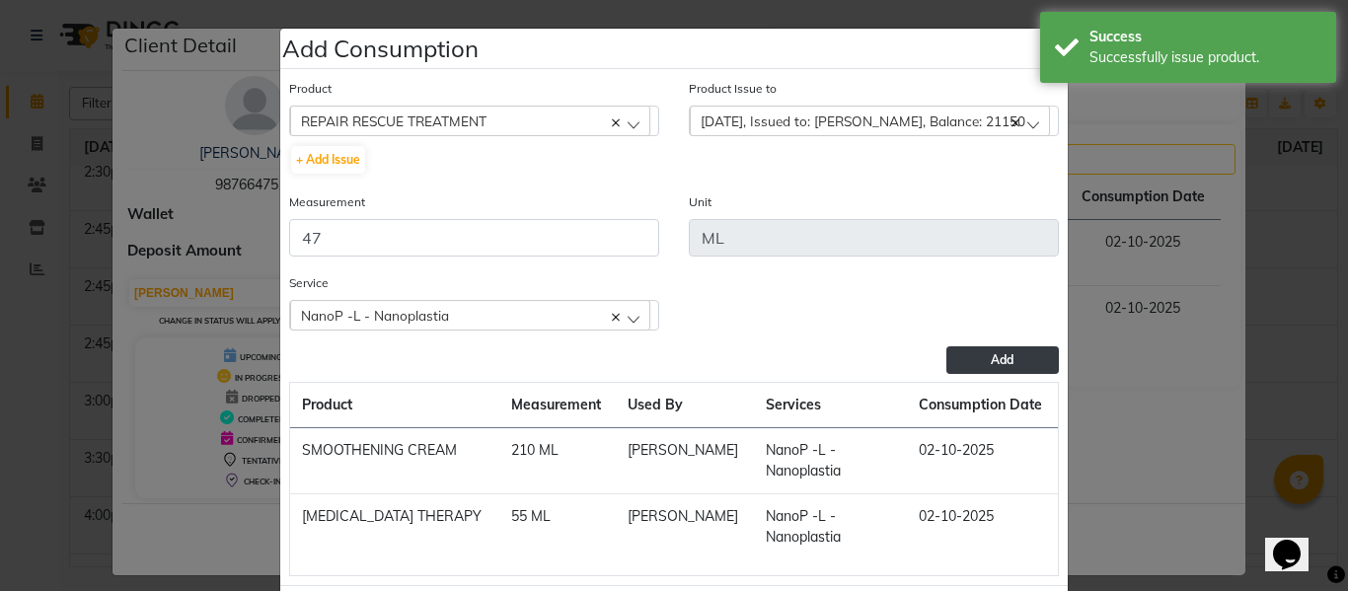
click at [971, 354] on button "Add" at bounding box center [1002, 360] width 112 height 28
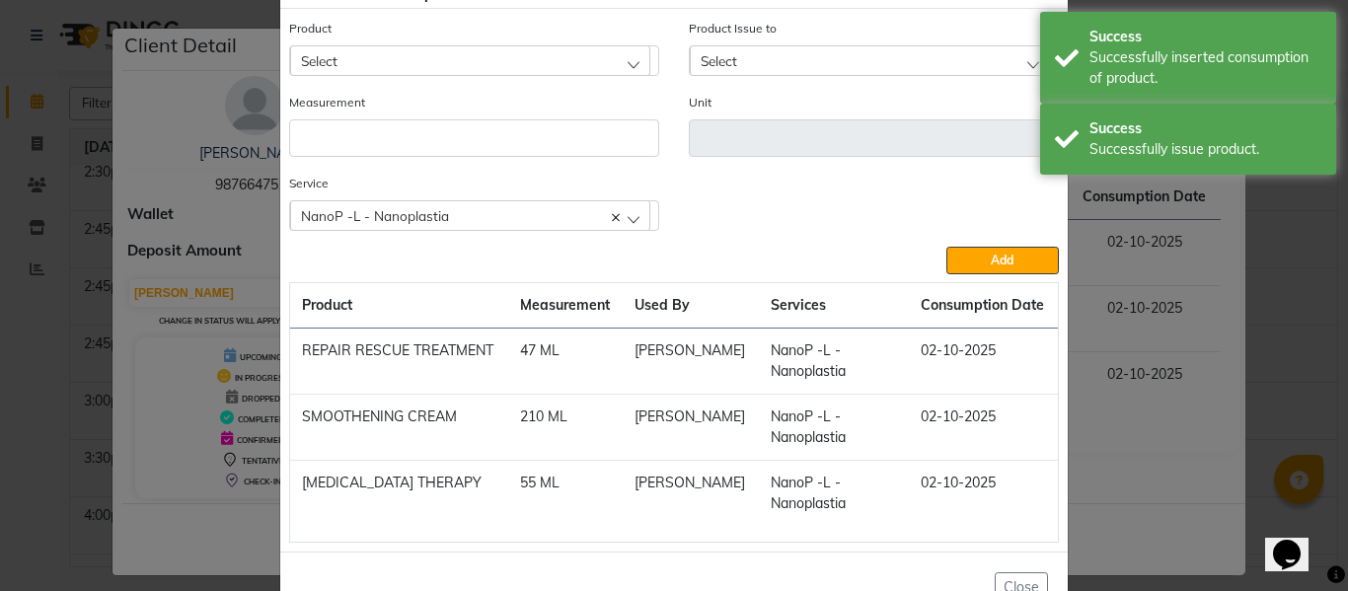
scroll to position [120, 0]
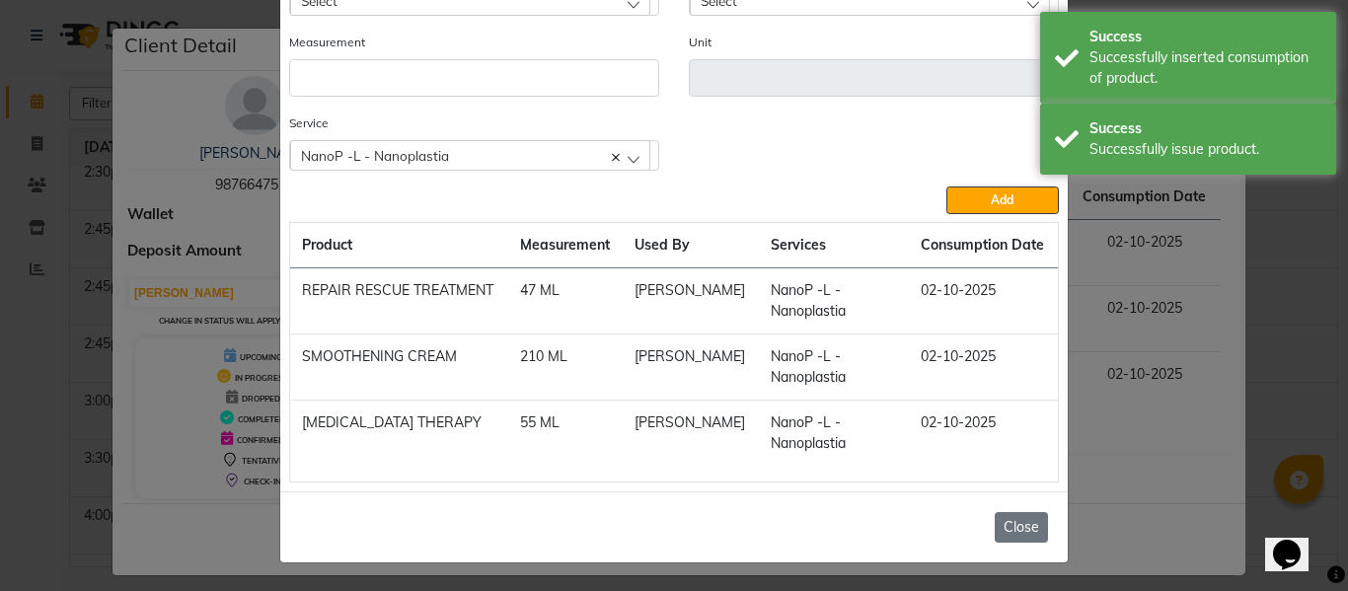
click at [1017, 519] on button "Close" at bounding box center [1020, 527] width 53 height 31
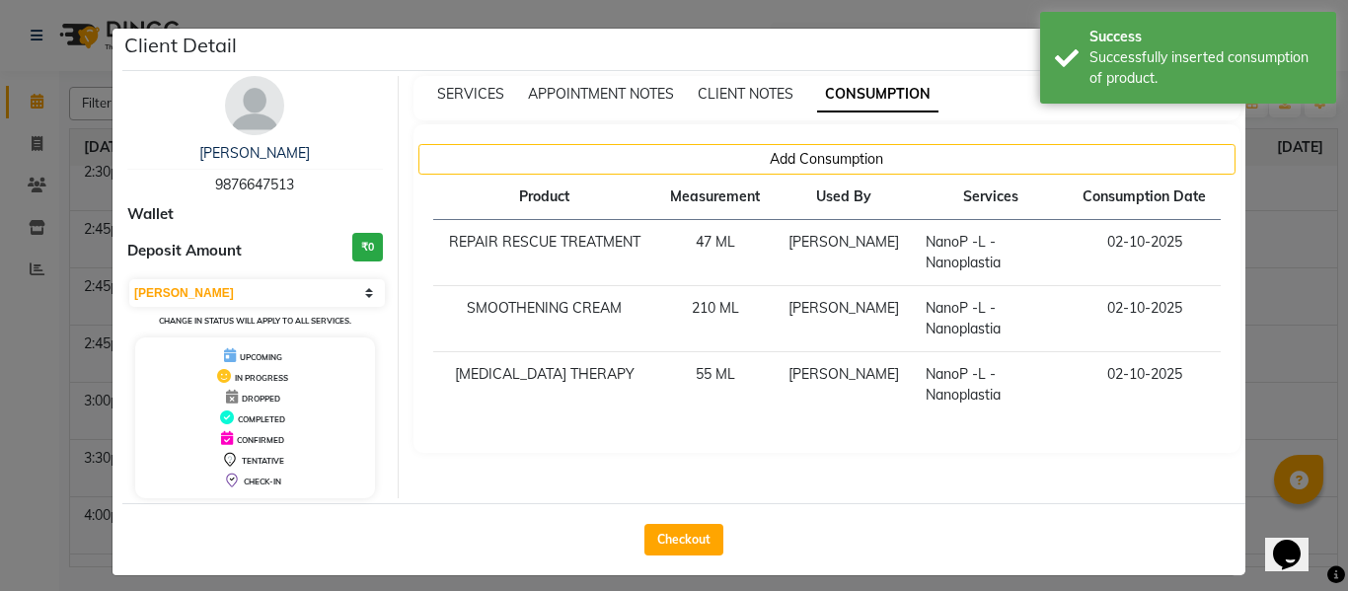
click at [1295, 316] on ngb-modal-window "Client Detail amandeep 9876647513 Wallet Deposit Amount ₹0 Select MARK DONE UPC…" at bounding box center [674, 295] width 1348 height 591
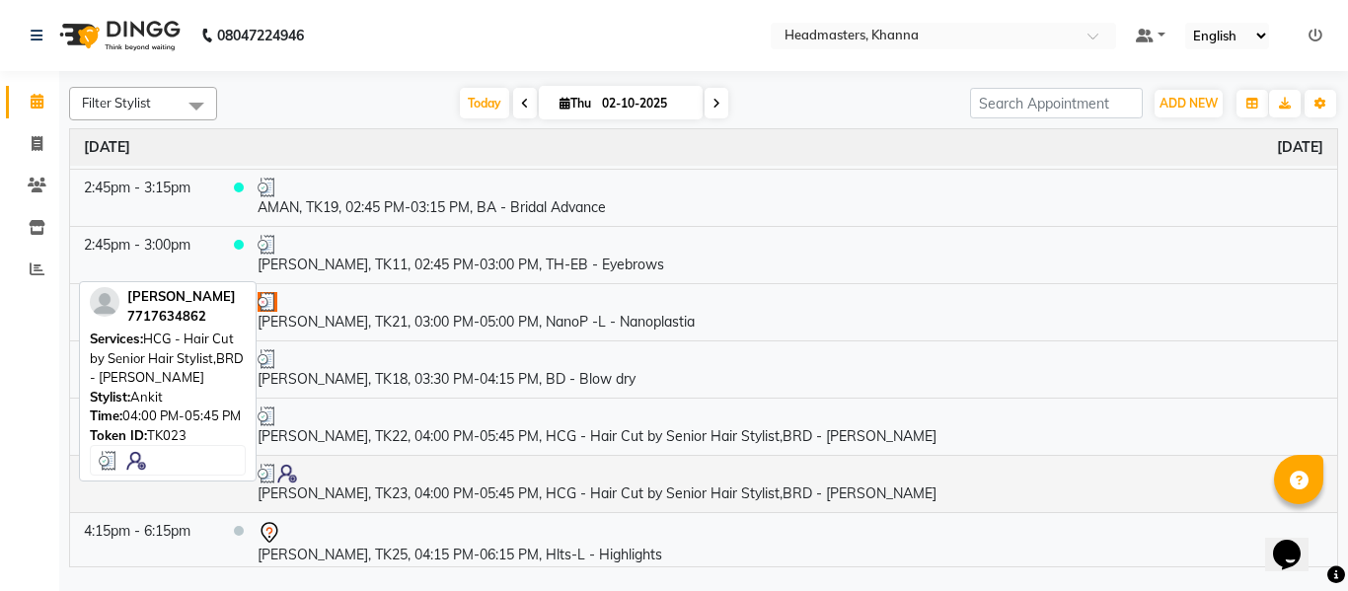
scroll to position [1776, 0]
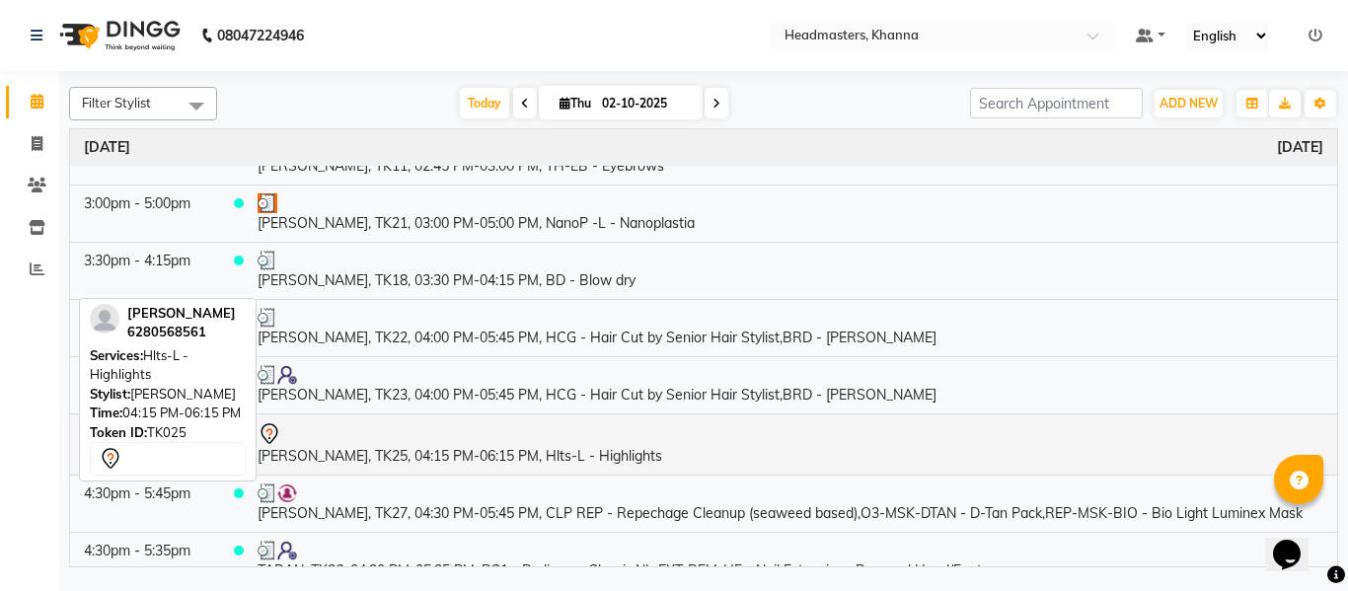
click at [475, 452] on td "[PERSON_NAME], TK25, 04:15 PM-06:15 PM, Hlts-L - Highlights" at bounding box center [790, 443] width 1093 height 61
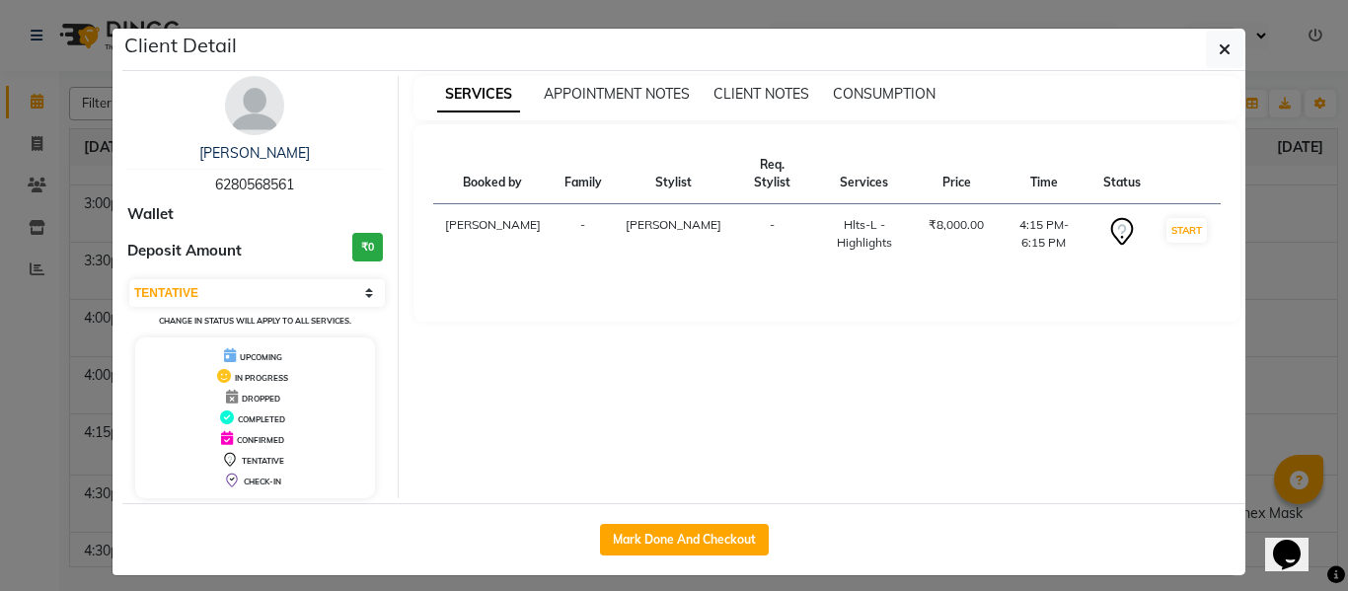
click at [671, 538] on button "Mark Done And Checkout" at bounding box center [684, 540] width 169 height 32
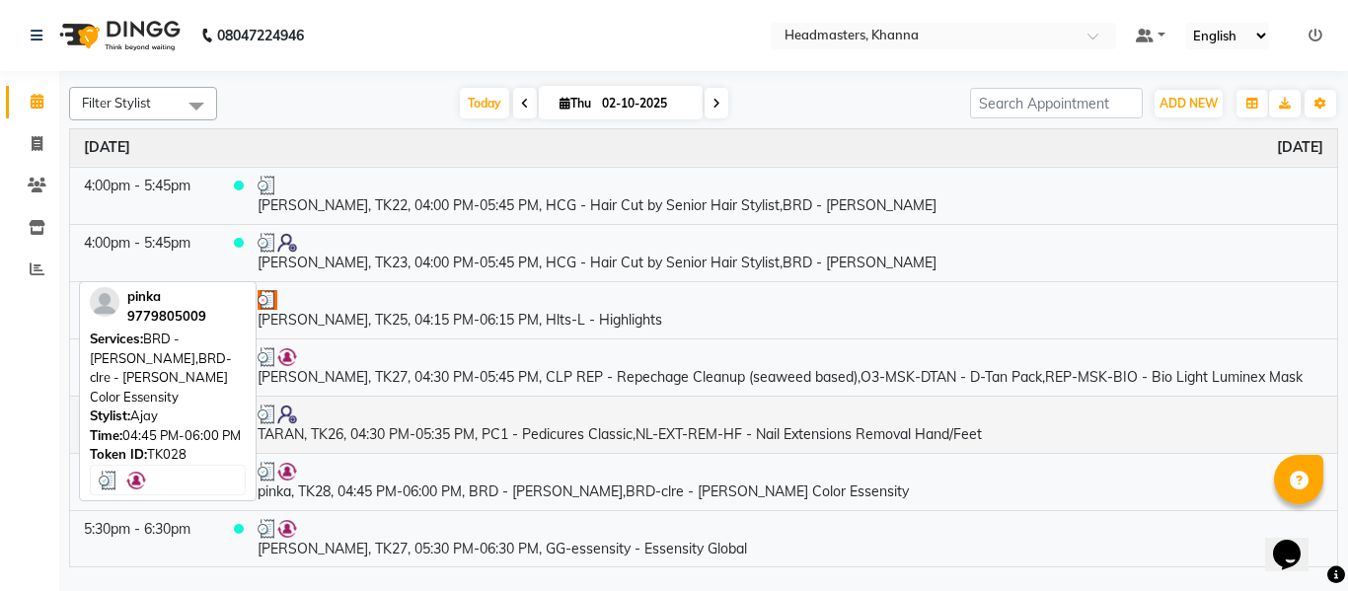
scroll to position [1909, 0]
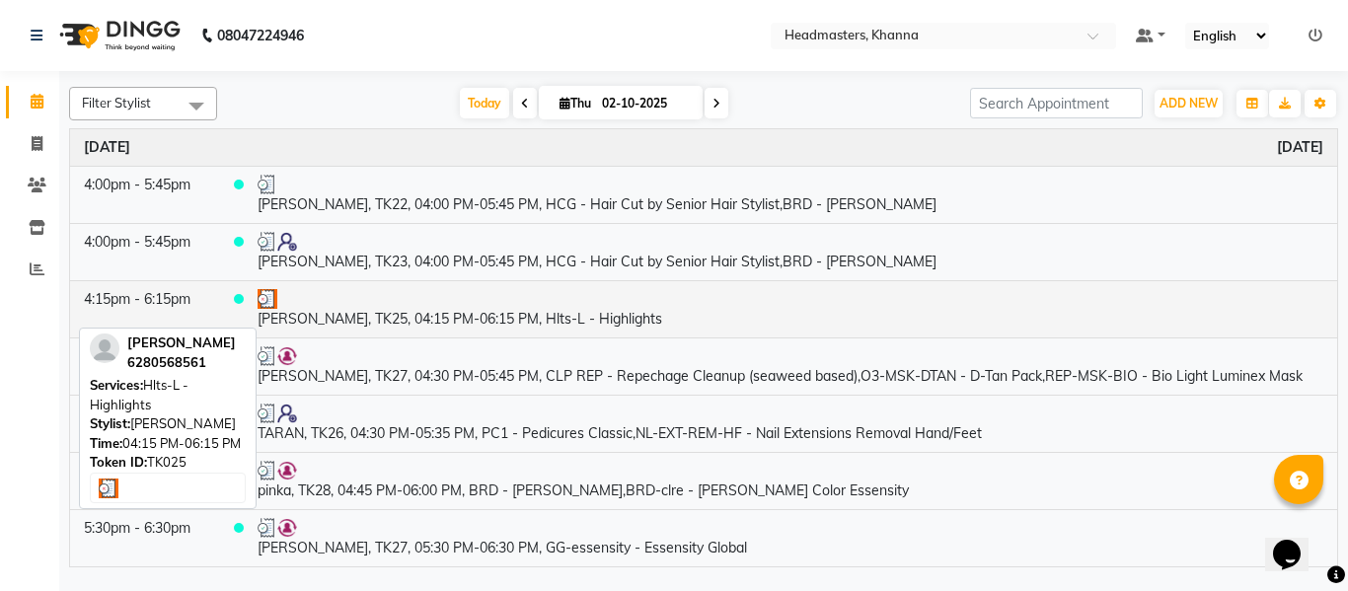
click at [518, 323] on td "[PERSON_NAME], TK25, 04:15 PM-06:15 PM, Hlts-L - Highlights" at bounding box center [790, 308] width 1093 height 57
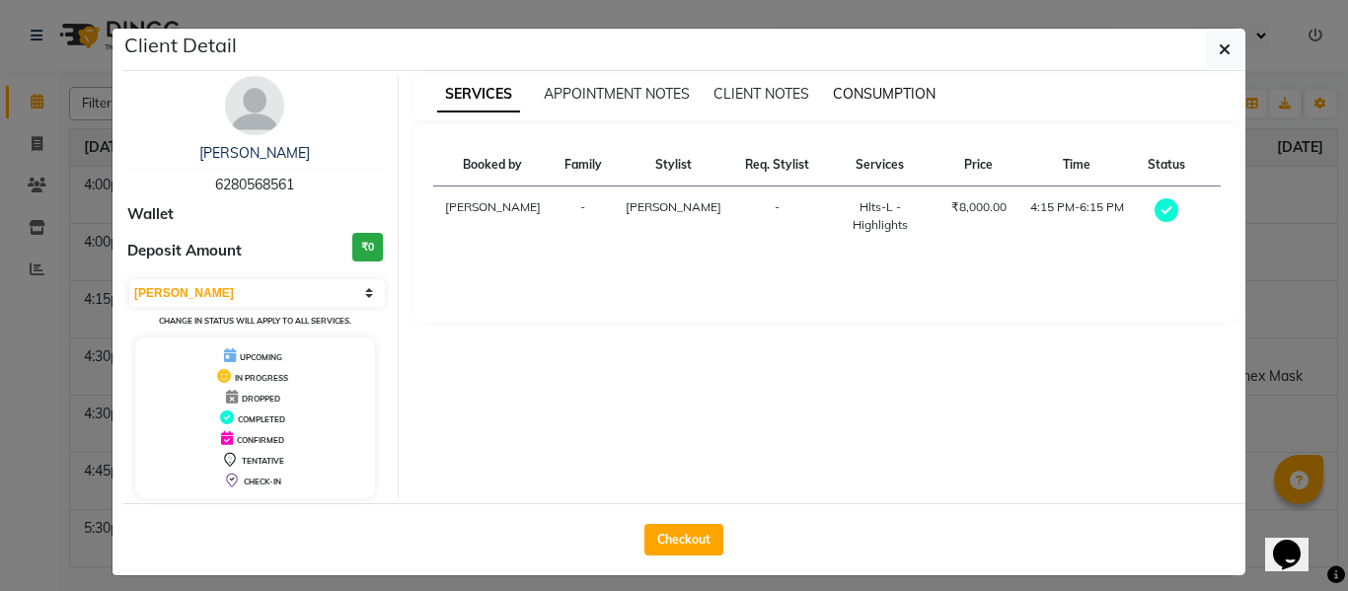
click at [869, 90] on span "CONSUMPTION" at bounding box center [884, 94] width 103 height 18
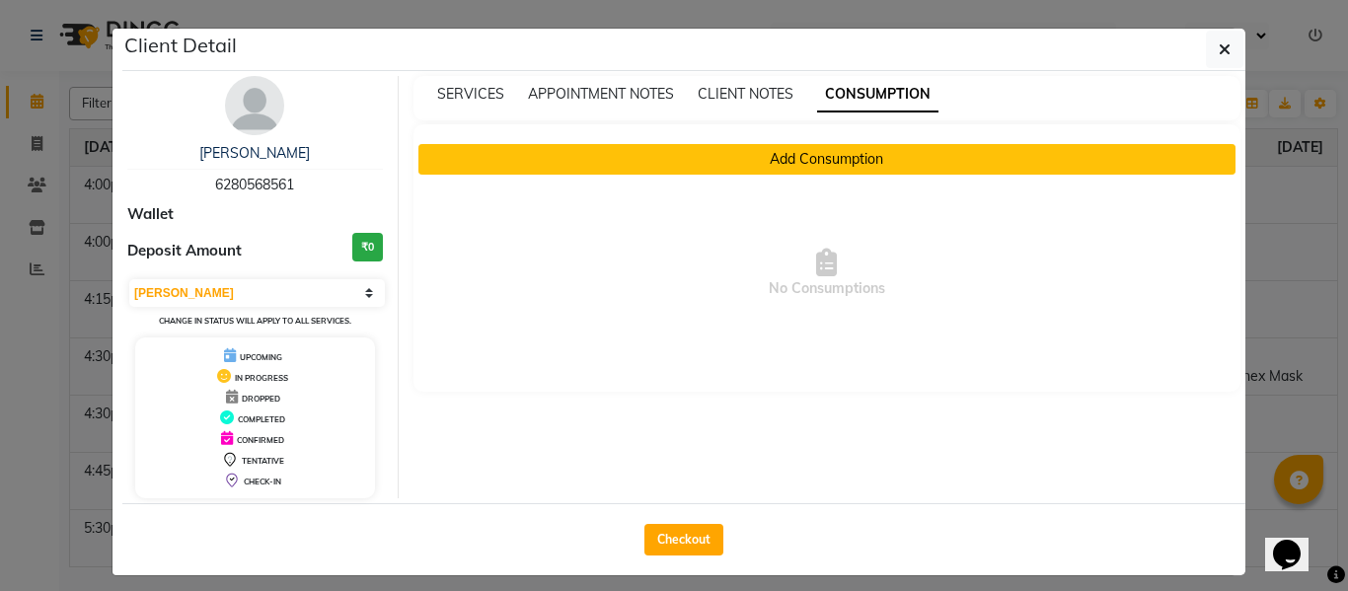
click at [748, 158] on button "Add Consumption" at bounding box center [827, 159] width 818 height 31
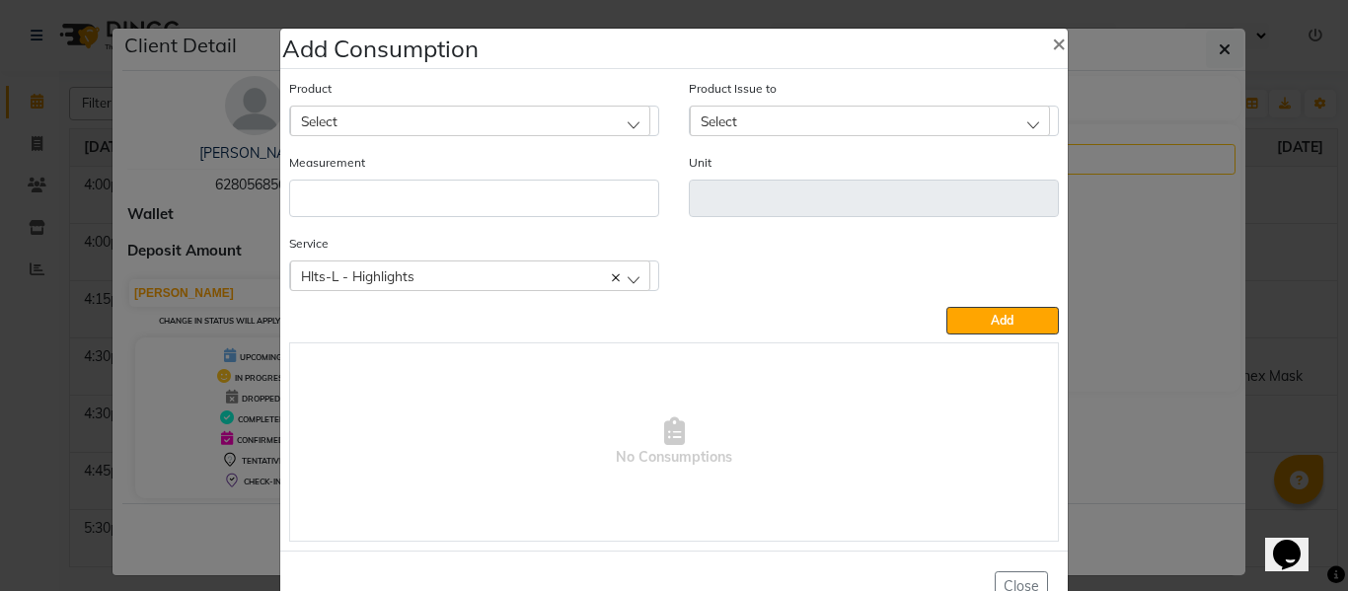
click at [443, 112] on div "Select" at bounding box center [470, 121] width 360 height 30
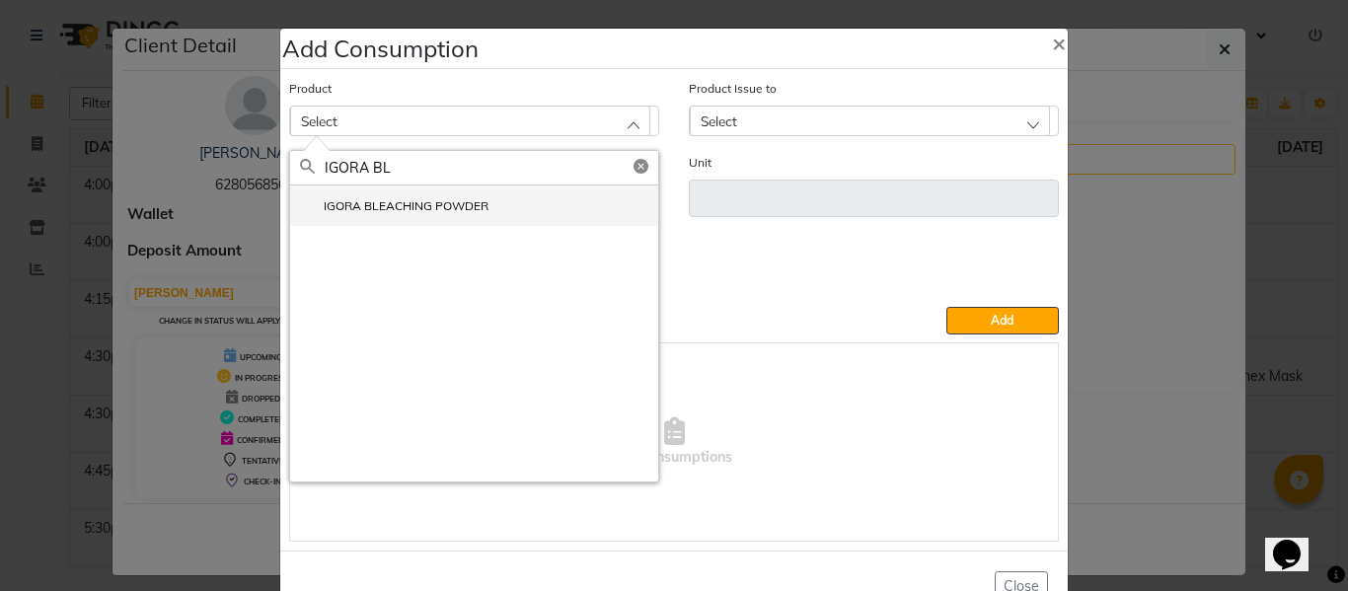
click at [383, 196] on li "IGORA BLEACHING POWDER" at bounding box center [474, 205] width 368 height 40
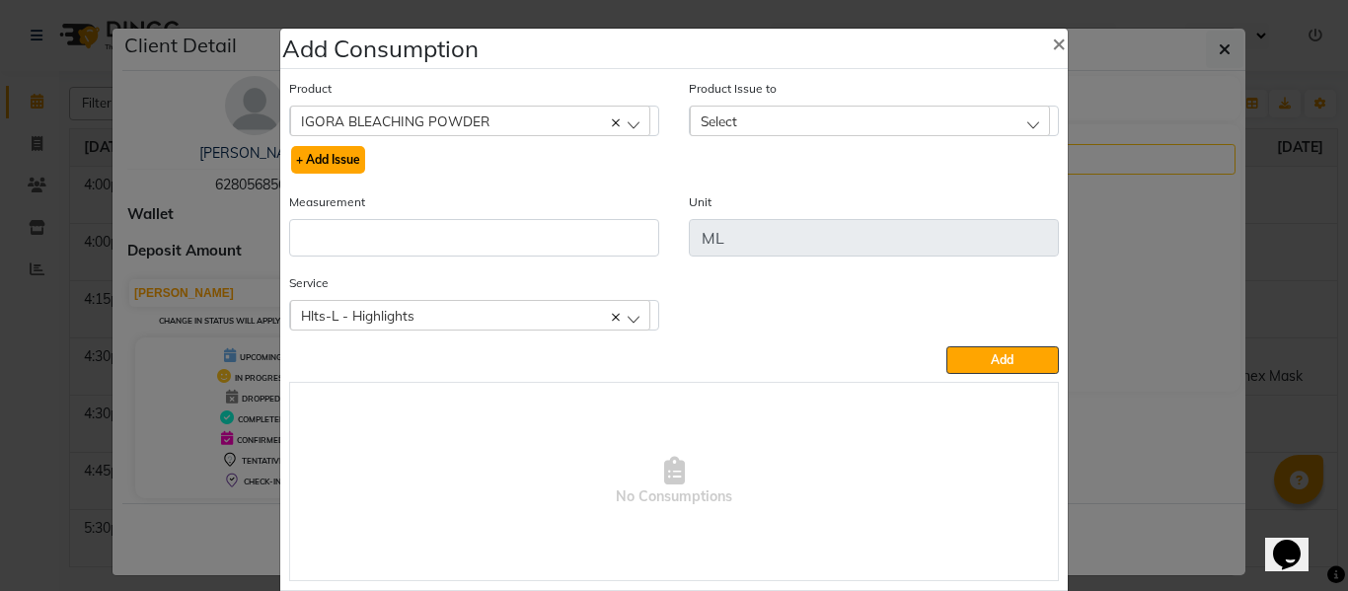
click at [324, 154] on button "+ Add Issue" at bounding box center [328, 160] width 74 height 28
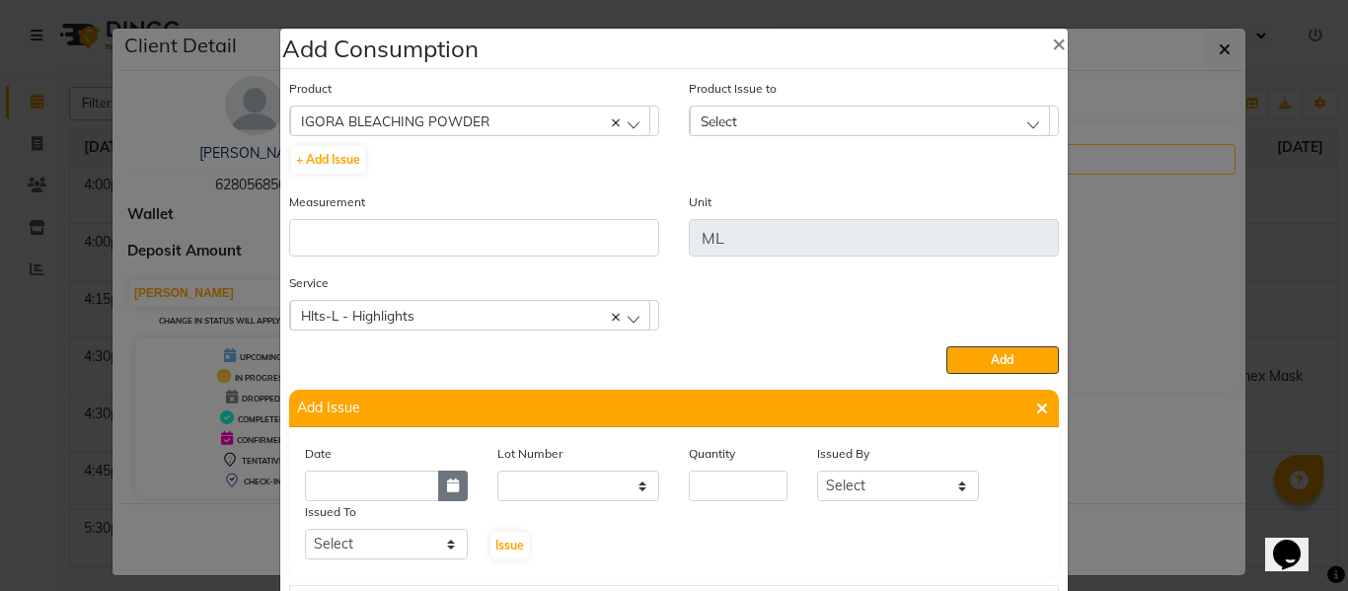
click at [438, 486] on button "button" at bounding box center [453, 486] width 30 height 31
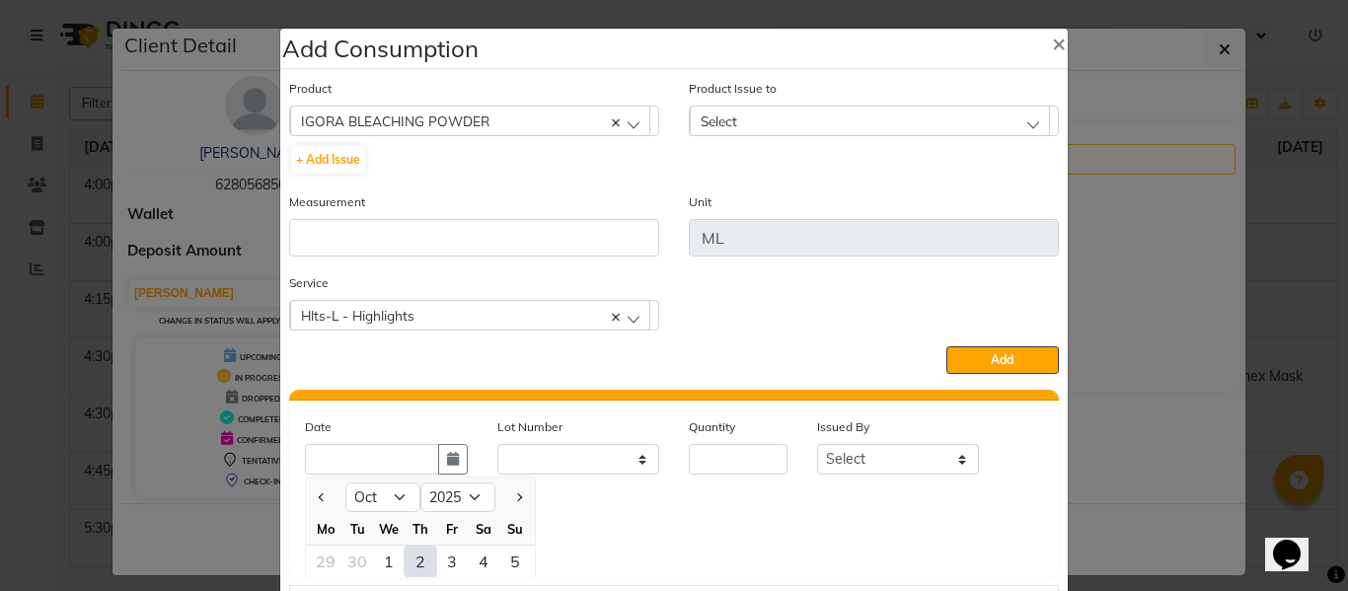
click at [405, 561] on div "2" at bounding box center [420, 562] width 32 height 32
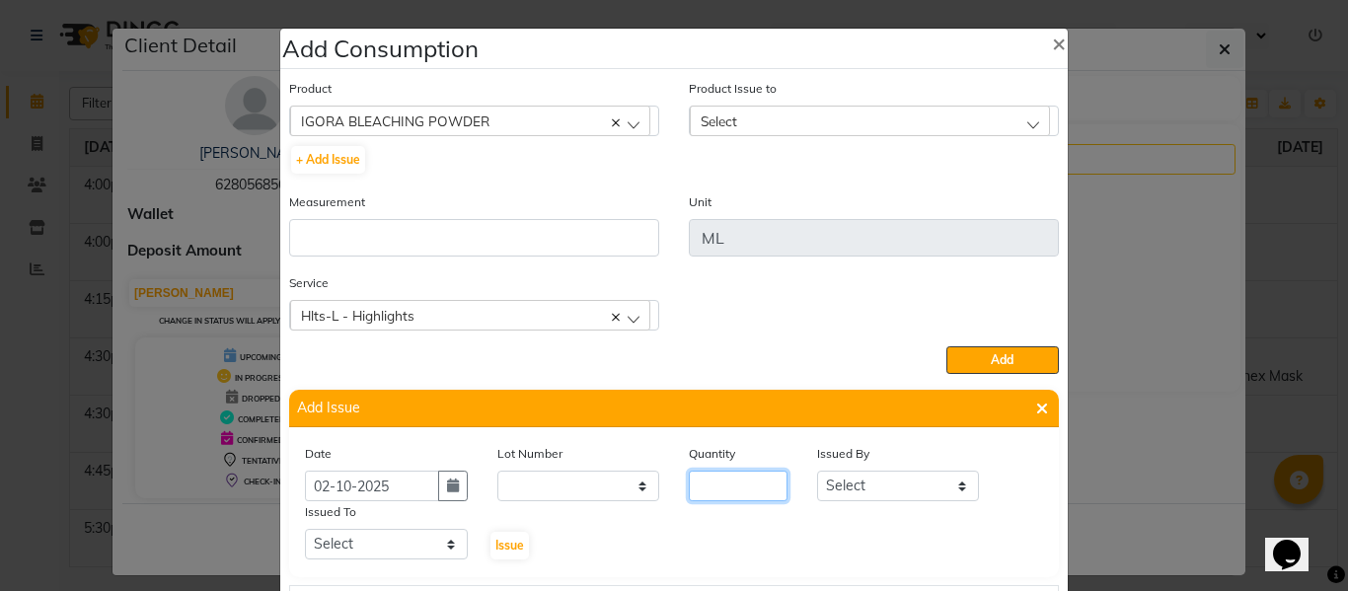
click at [700, 488] on input "number" at bounding box center [738, 486] width 99 height 31
click at [872, 477] on select "Select ABHISHEK ajay [PERSON_NAME] [PERSON_NAME] [PERSON_NAME] [PERSON_NAME] HE…" at bounding box center [898, 486] width 163 height 31
click at [817, 471] on select "Select ABHISHEK ajay [PERSON_NAME] [PERSON_NAME] [PERSON_NAME] [PERSON_NAME] HE…" at bounding box center [898, 486] width 163 height 31
click at [343, 552] on select "Select ABHISHEK ajay [PERSON_NAME] [PERSON_NAME] [PERSON_NAME] [PERSON_NAME] HE…" at bounding box center [386, 544] width 163 height 31
click at [305, 529] on select "Select ABHISHEK ajay [PERSON_NAME] [PERSON_NAME] [PERSON_NAME] [PERSON_NAME] HE…" at bounding box center [386, 544] width 163 height 31
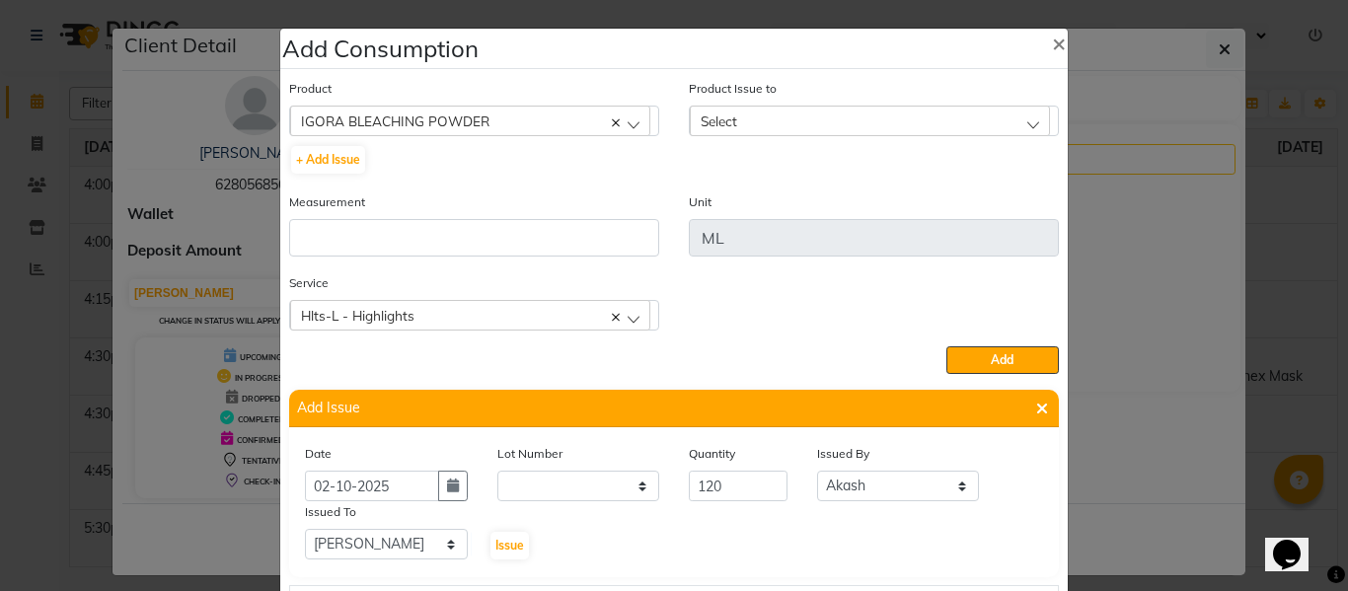
click at [528, 520] on div "Issue" at bounding box center [514, 531] width 64 height 60
click at [508, 541] on span "Issue" at bounding box center [509, 545] width 29 height 15
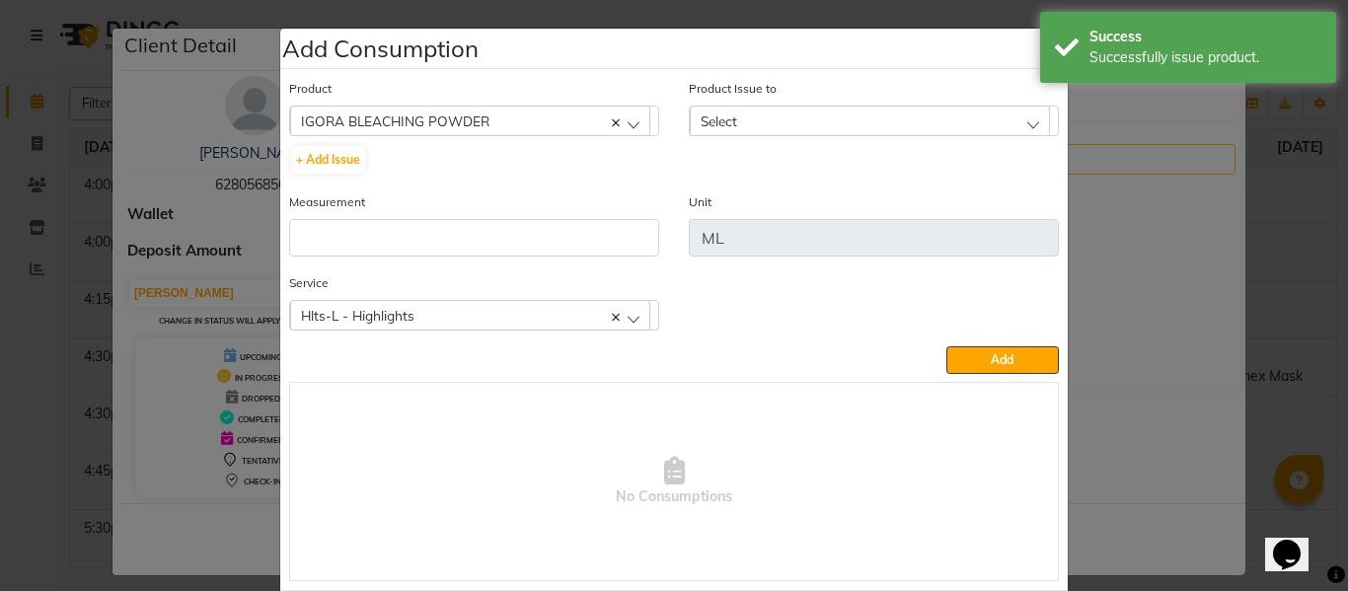
click at [700, 117] on span "Select" at bounding box center [718, 120] width 37 height 17
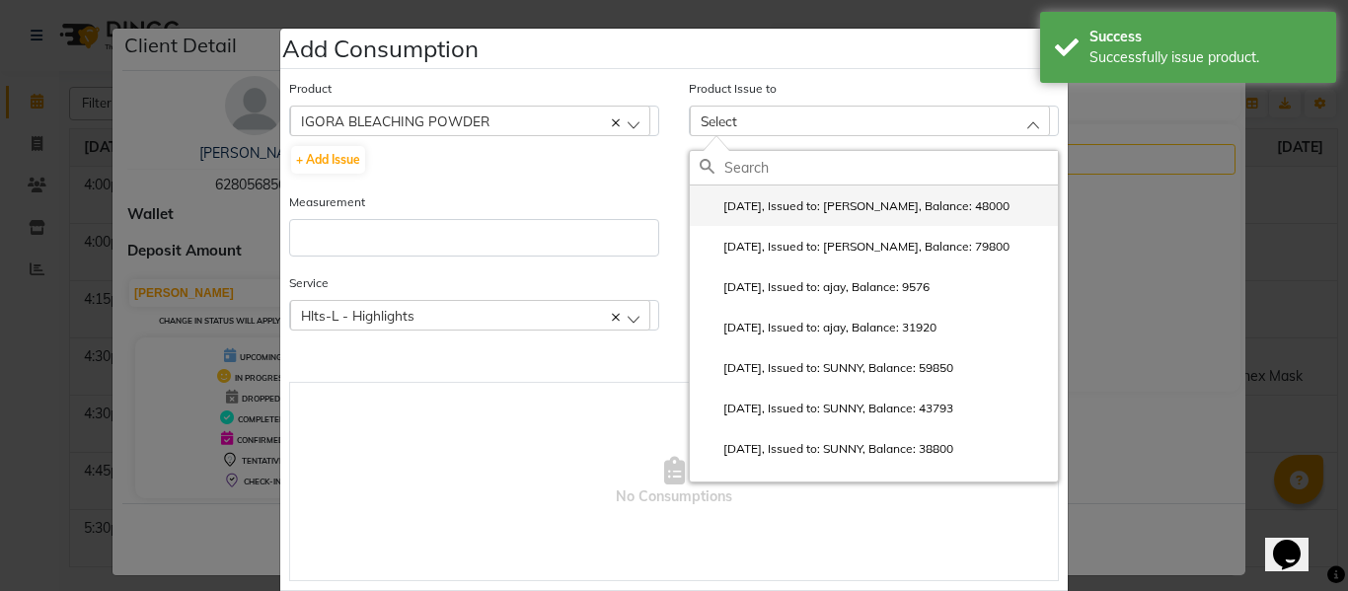
click at [778, 205] on label "2025-10-02, Issued to: SAM, Balance: 48000" at bounding box center [854, 206] width 310 height 18
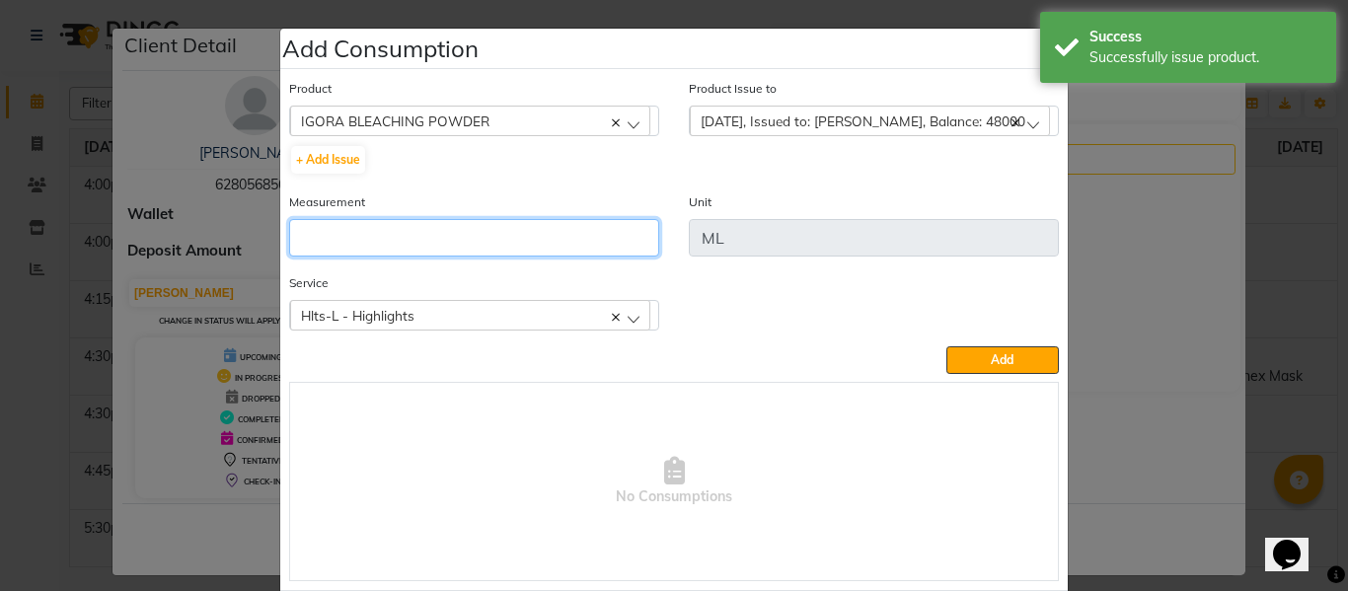
click at [593, 236] on input "number" at bounding box center [474, 237] width 370 height 37
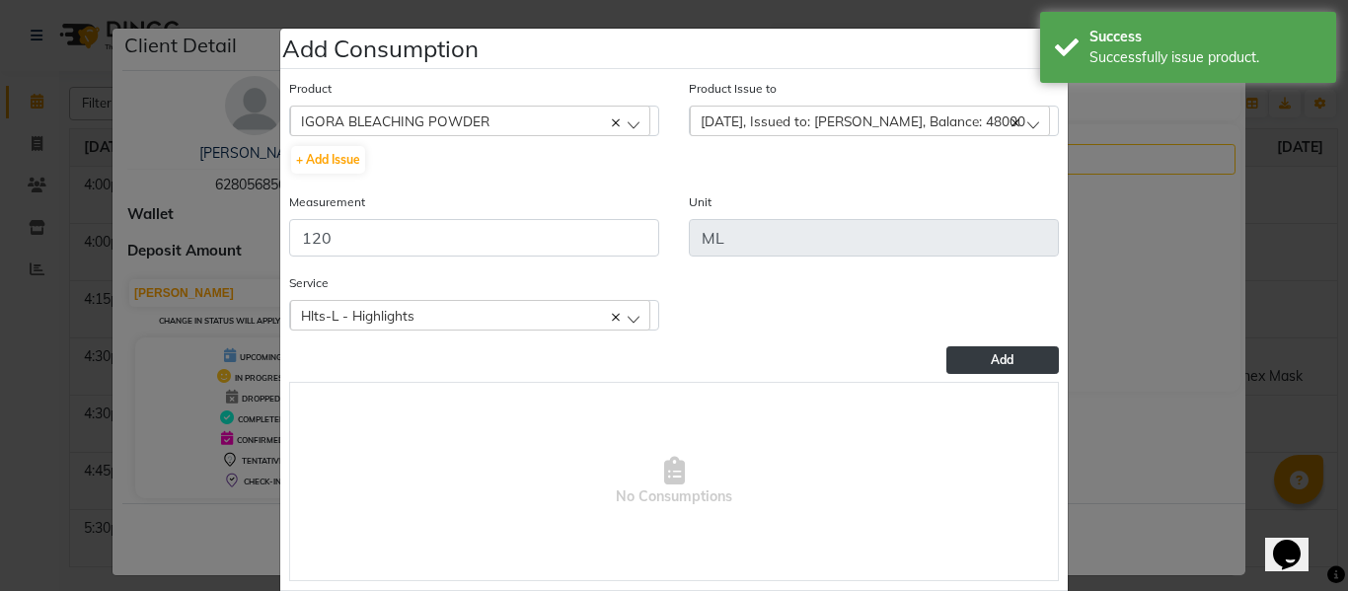
click at [1012, 351] on button "Add" at bounding box center [1002, 360] width 112 height 28
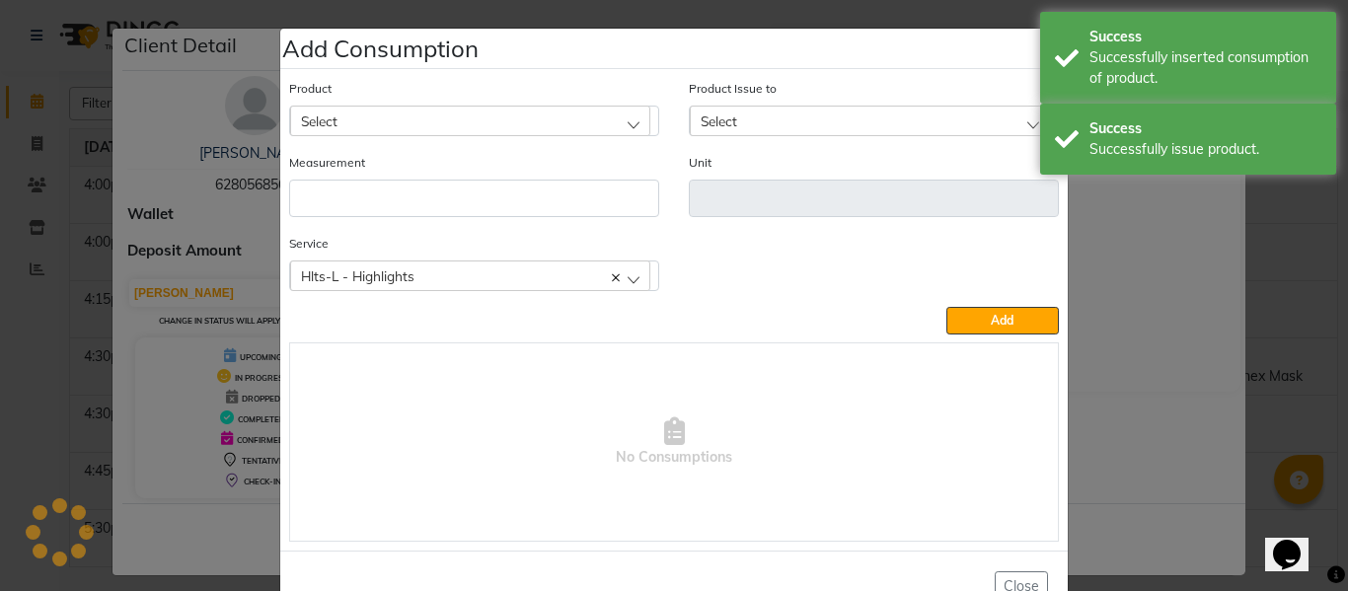
click at [386, 103] on div "Product Select 20 VOL DEVELOPER" at bounding box center [474, 107] width 370 height 58
click at [394, 116] on div "Select" at bounding box center [470, 121] width 360 height 30
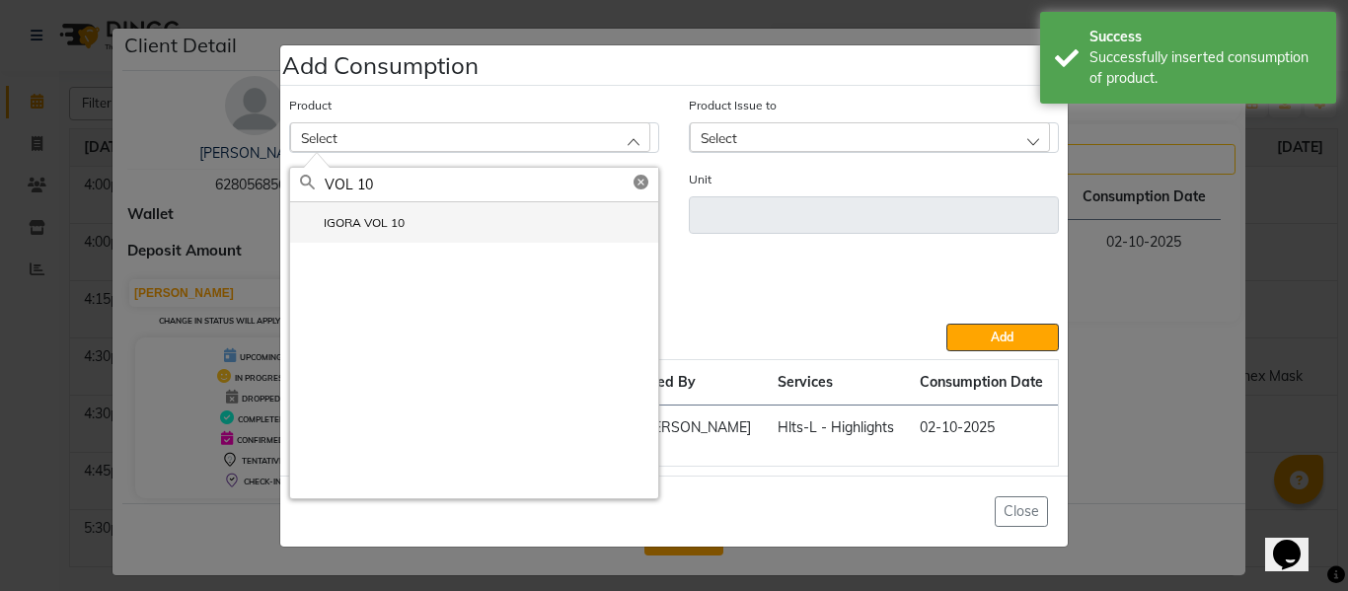
click at [396, 221] on label "IGORA VOL 10" at bounding box center [352, 223] width 105 height 18
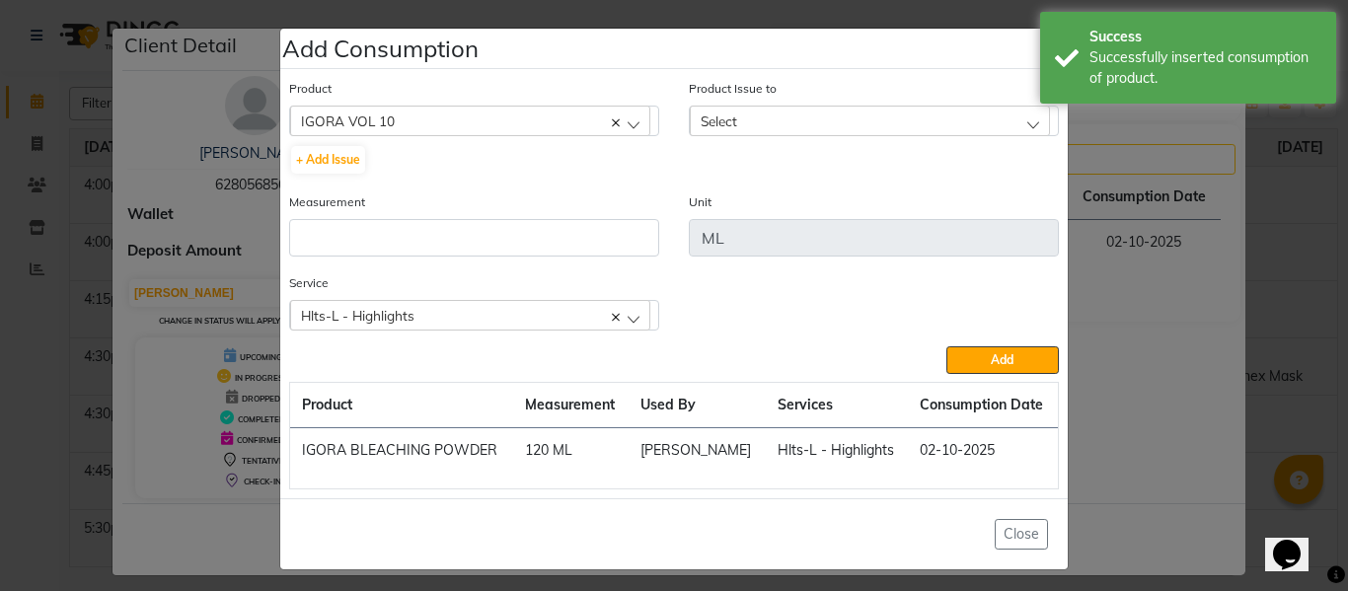
click at [741, 107] on div "Select" at bounding box center [870, 121] width 360 height 30
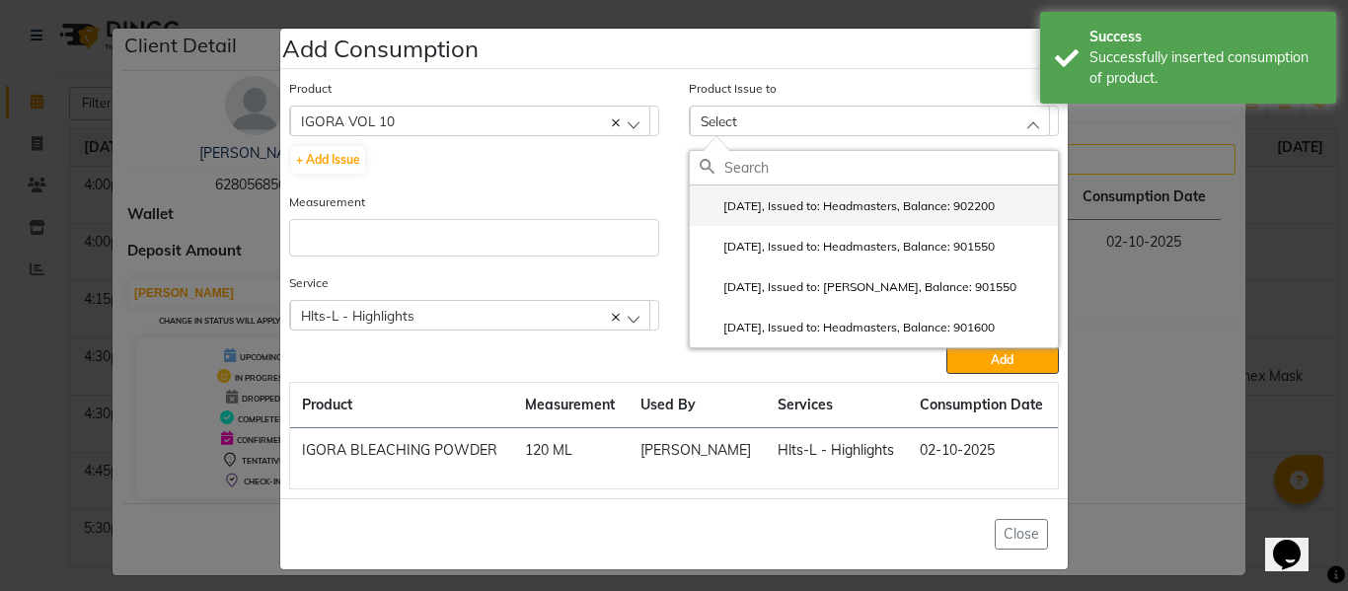
click at [813, 207] on label "2025-10-02, Issued to: Headmasters, Balance: 902200" at bounding box center [846, 206] width 295 height 18
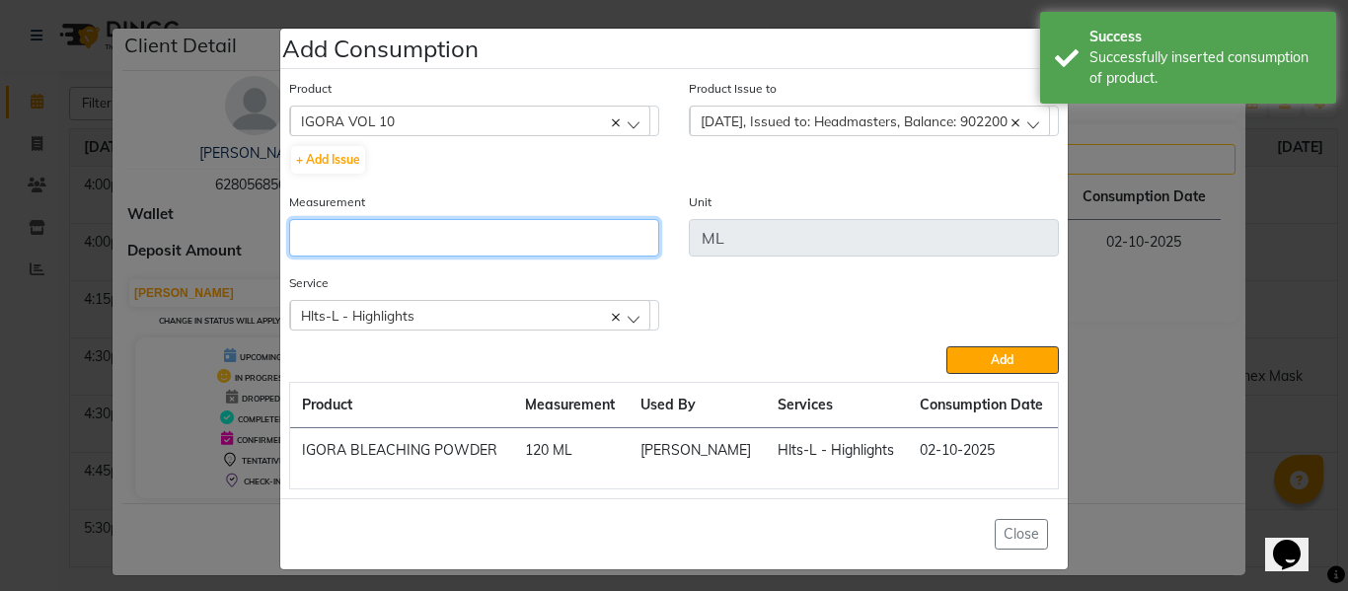
drag, startPoint x: 329, startPoint y: 250, endPoint x: 338, endPoint y: 246, distance: 10.6
click at [330, 250] on input "number" at bounding box center [474, 237] width 370 height 37
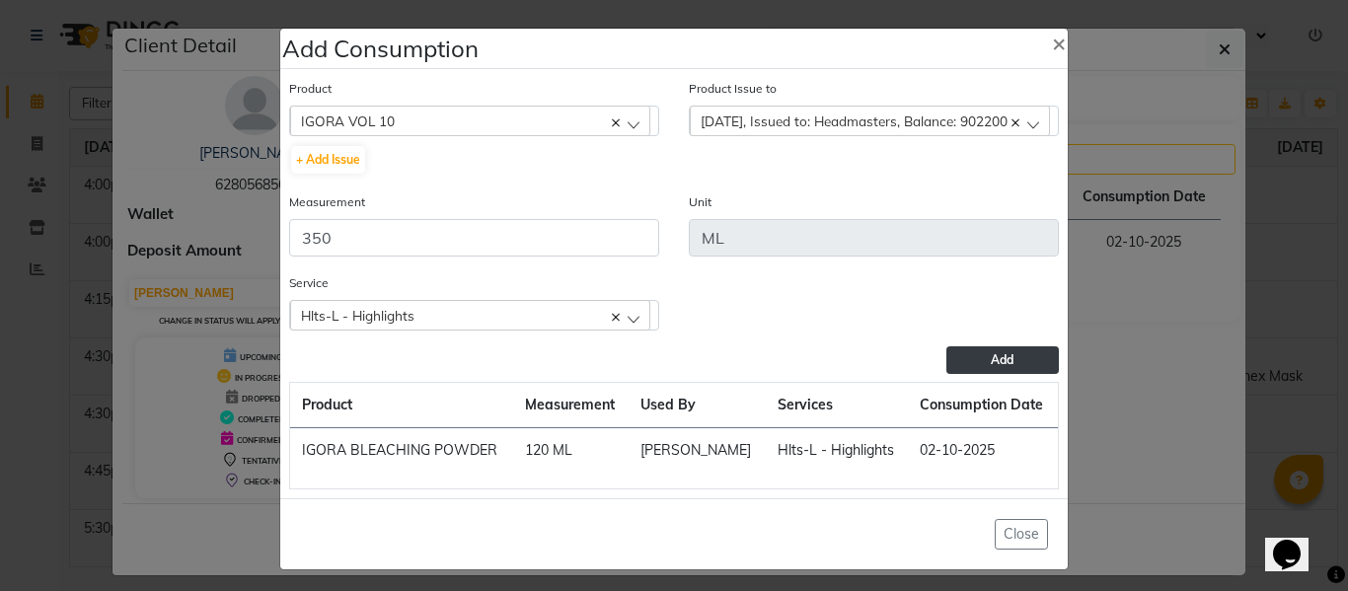
click at [979, 354] on button "Add" at bounding box center [1002, 360] width 112 height 28
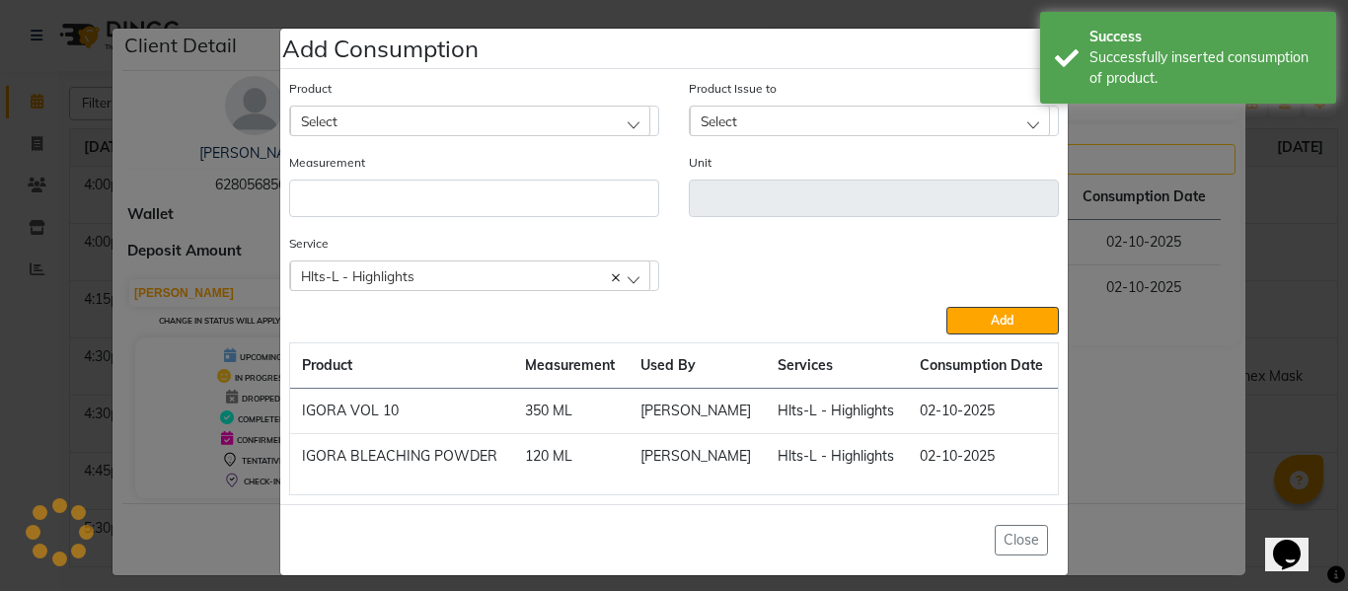
click at [437, 111] on div "Select" at bounding box center [470, 121] width 360 height 30
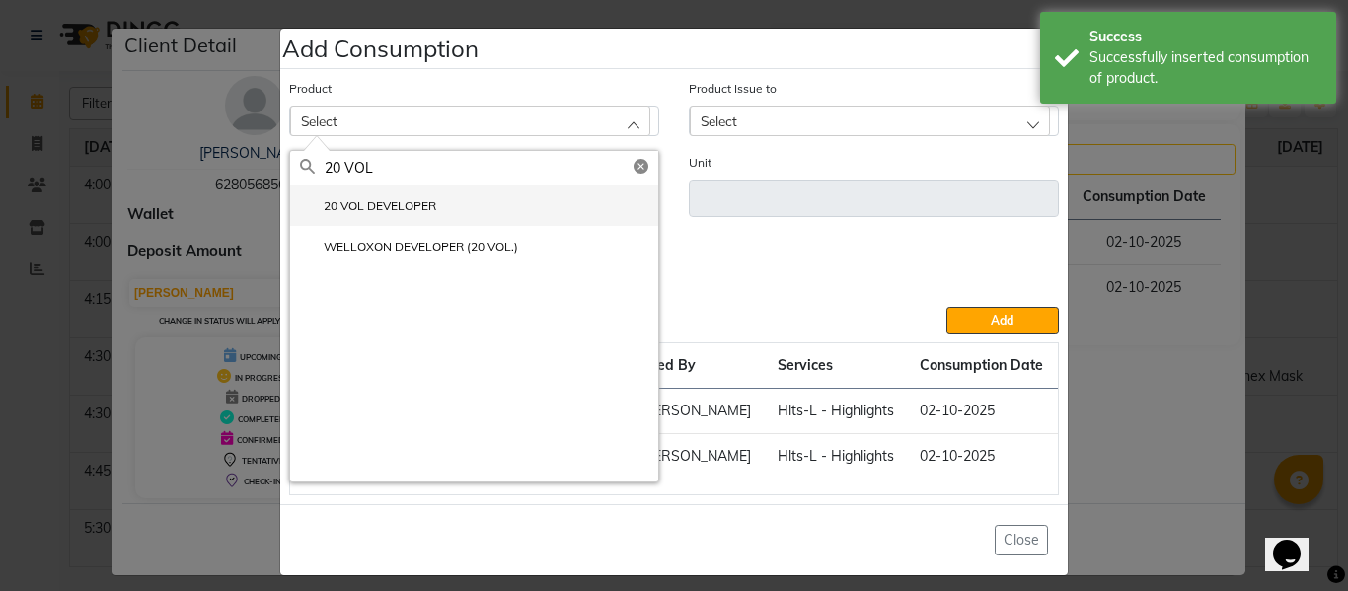
click at [393, 191] on li "20 VOL DEVELOPER" at bounding box center [474, 205] width 368 height 40
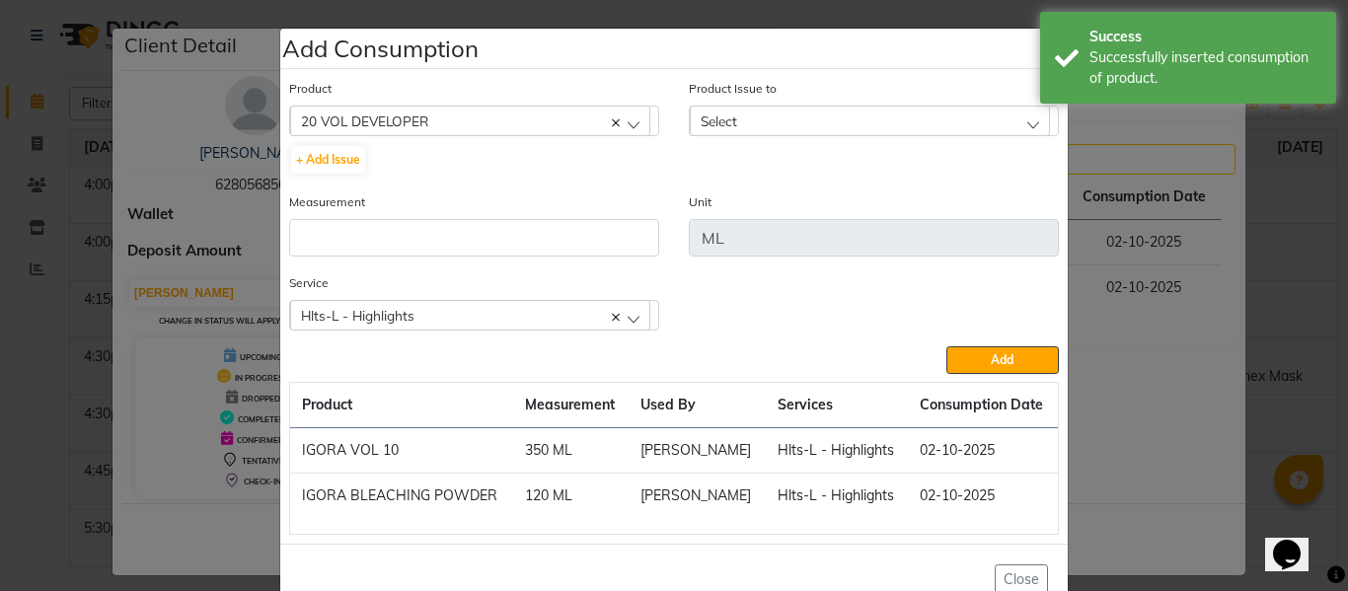
drag, startPoint x: 705, startPoint y: 124, endPoint x: 723, endPoint y: 134, distance: 20.3
click at [706, 123] on span "Select" at bounding box center [718, 120] width 37 height 17
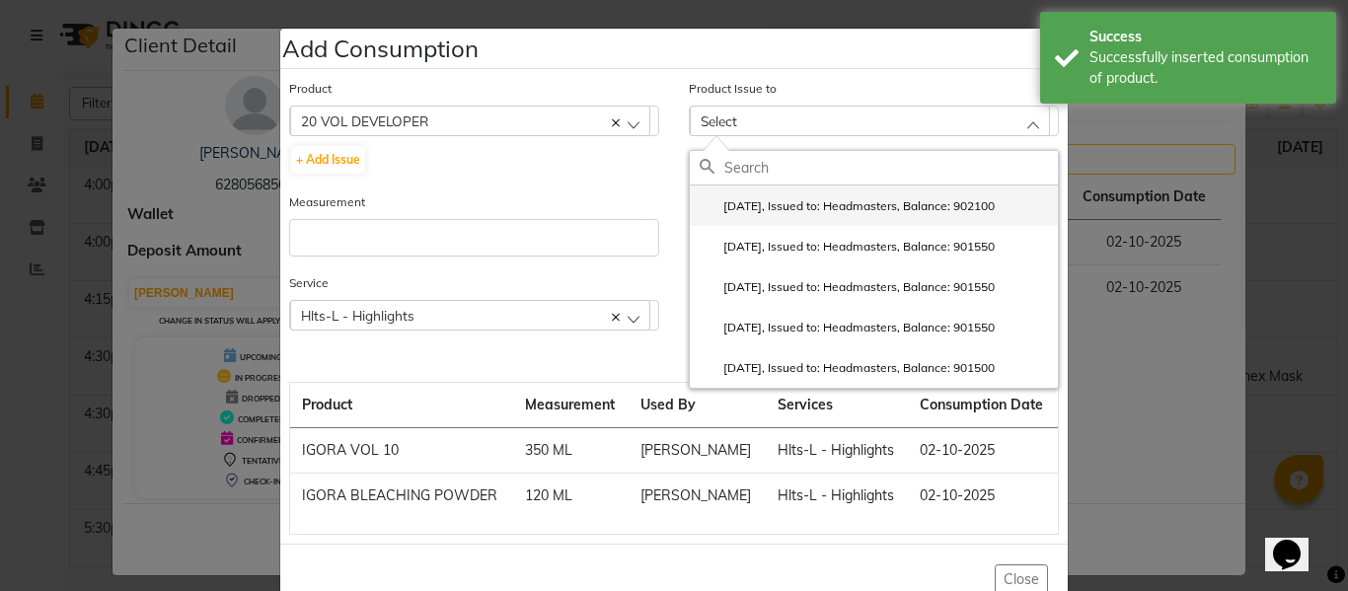
click at [788, 207] on label "2025-10-02, Issued to: Headmasters, Balance: 902100" at bounding box center [846, 206] width 295 height 18
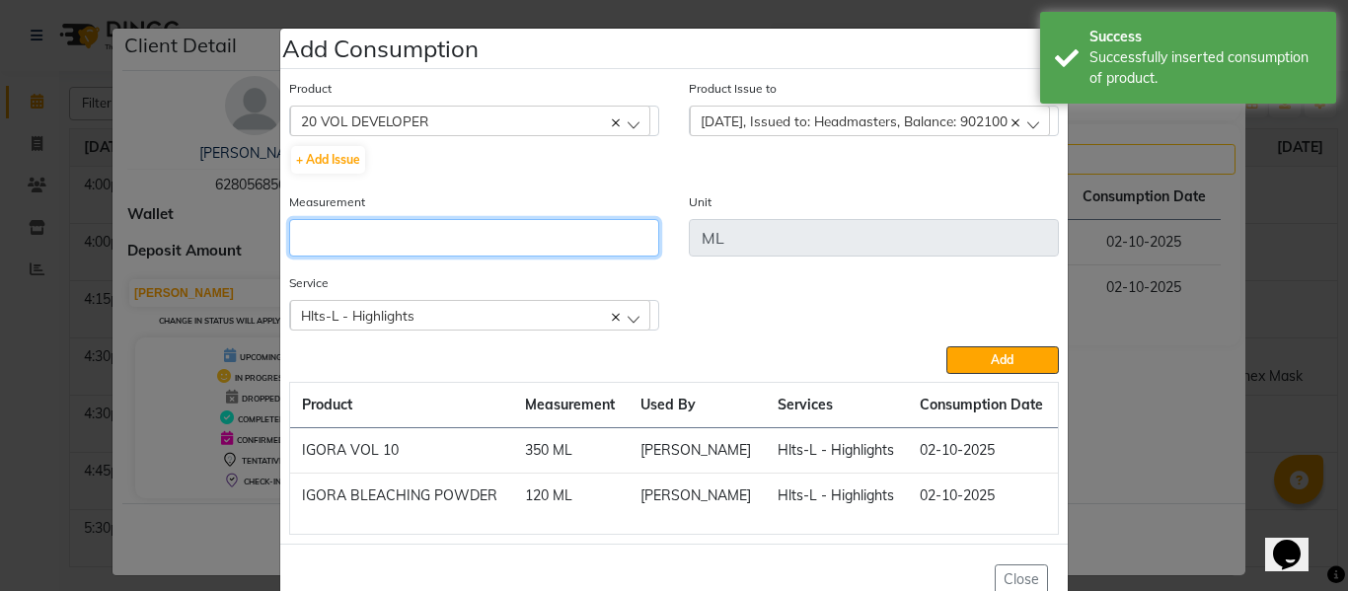
click at [567, 226] on input "number" at bounding box center [474, 237] width 370 height 37
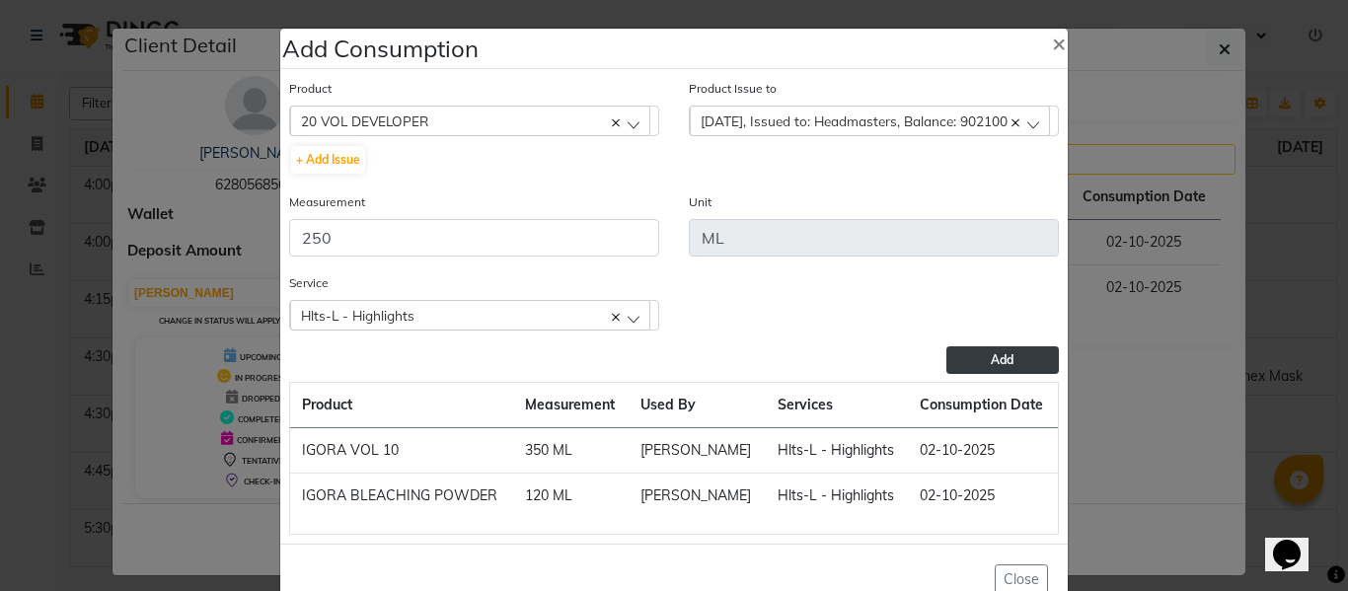
click at [1033, 359] on button "Add" at bounding box center [1002, 360] width 112 height 28
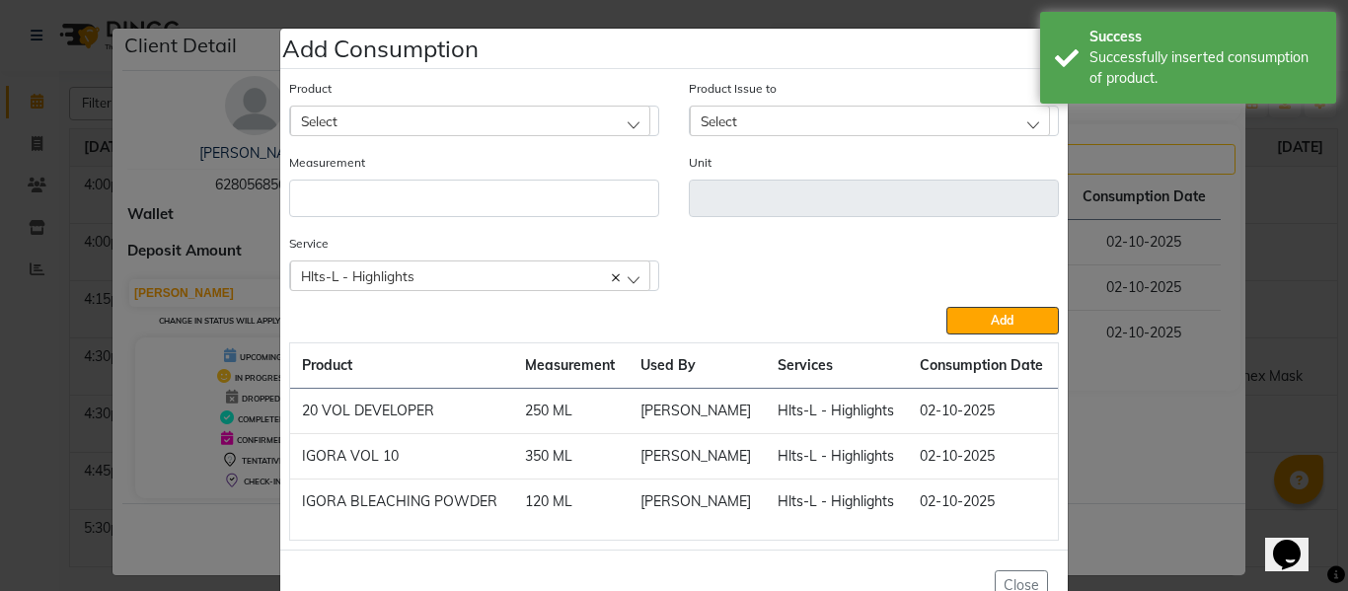
click at [419, 107] on div "Select" at bounding box center [470, 121] width 360 height 30
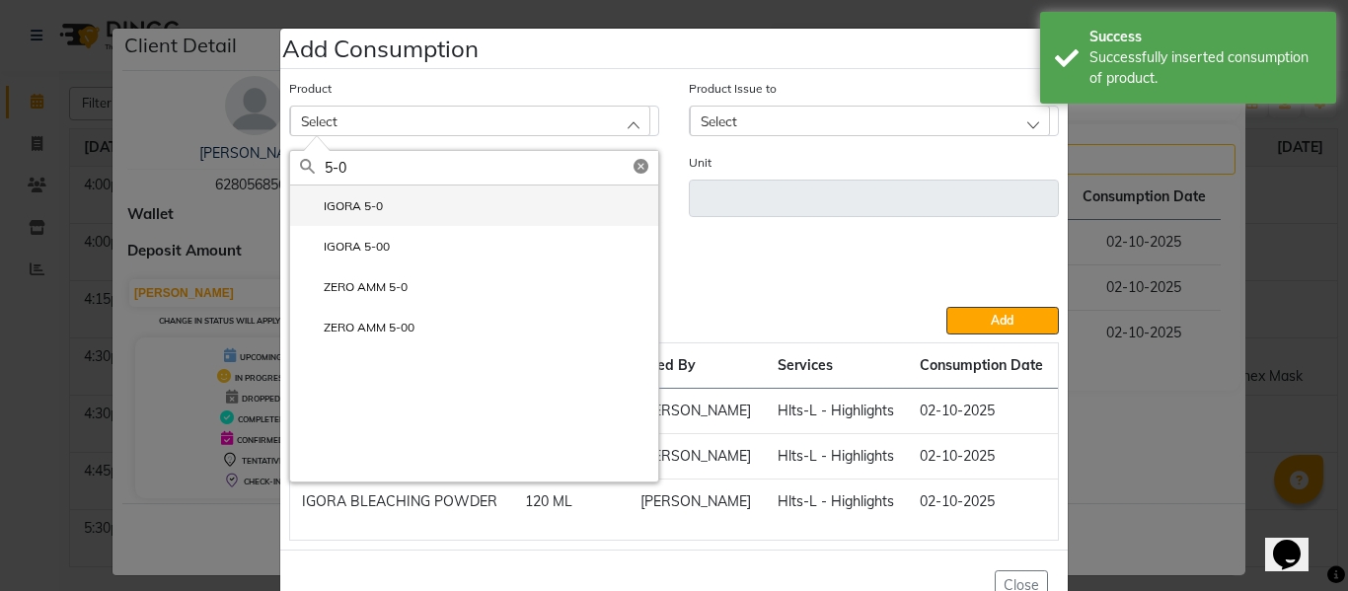
click at [346, 192] on li "IGORA 5-0" at bounding box center [474, 205] width 368 height 40
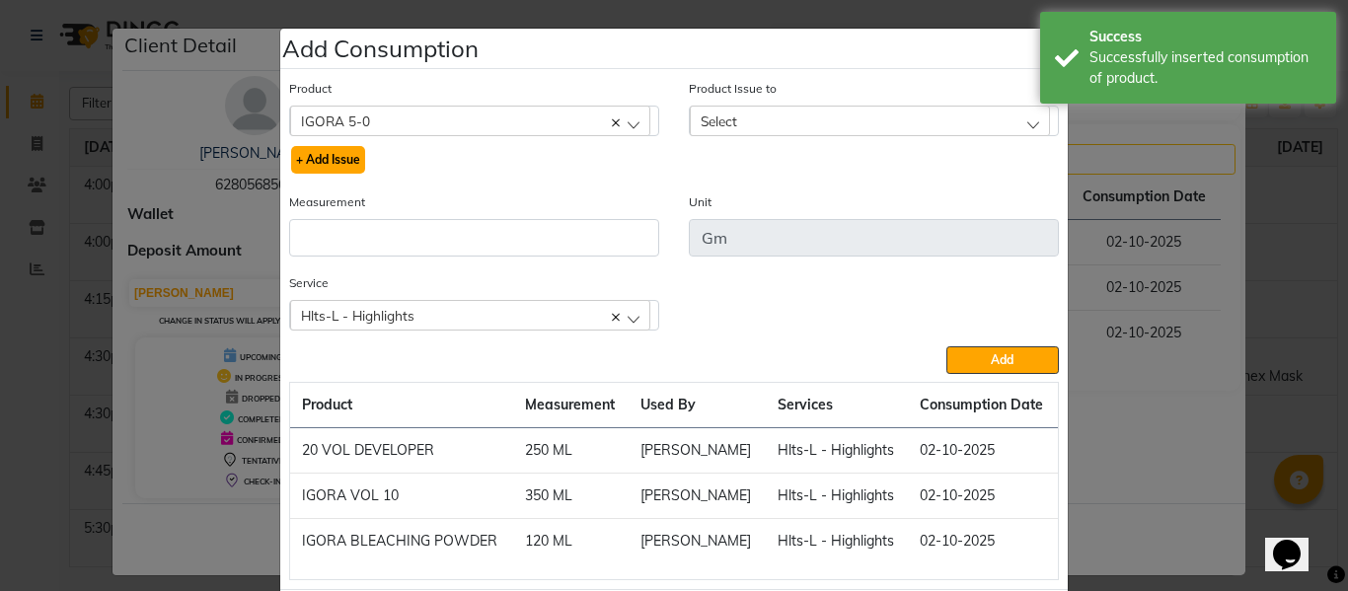
click at [331, 157] on button "+ Add Issue" at bounding box center [328, 160] width 74 height 28
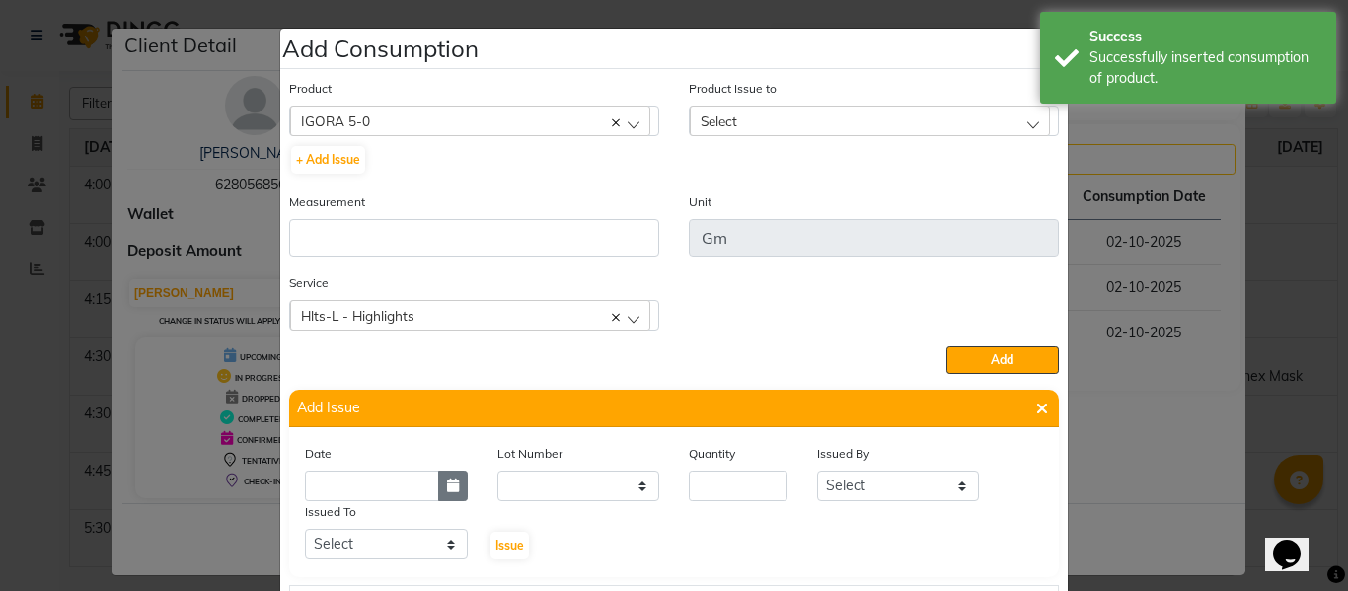
click at [447, 478] on icon "button" at bounding box center [453, 485] width 12 height 14
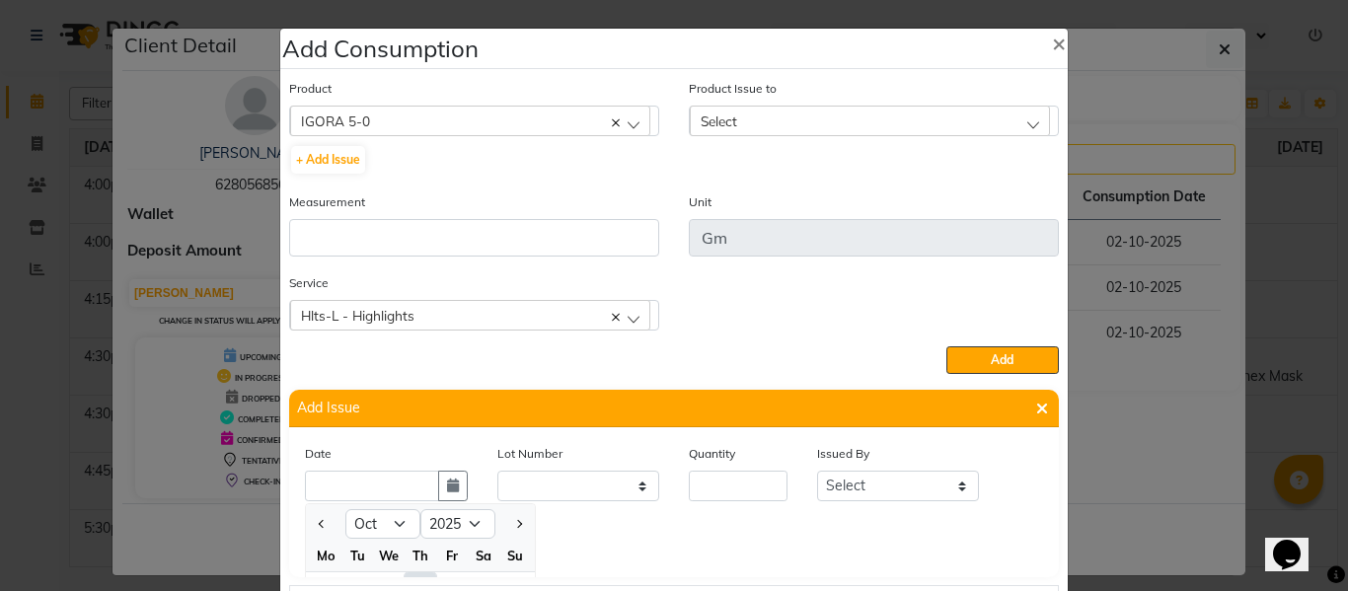
scroll to position [27, 0]
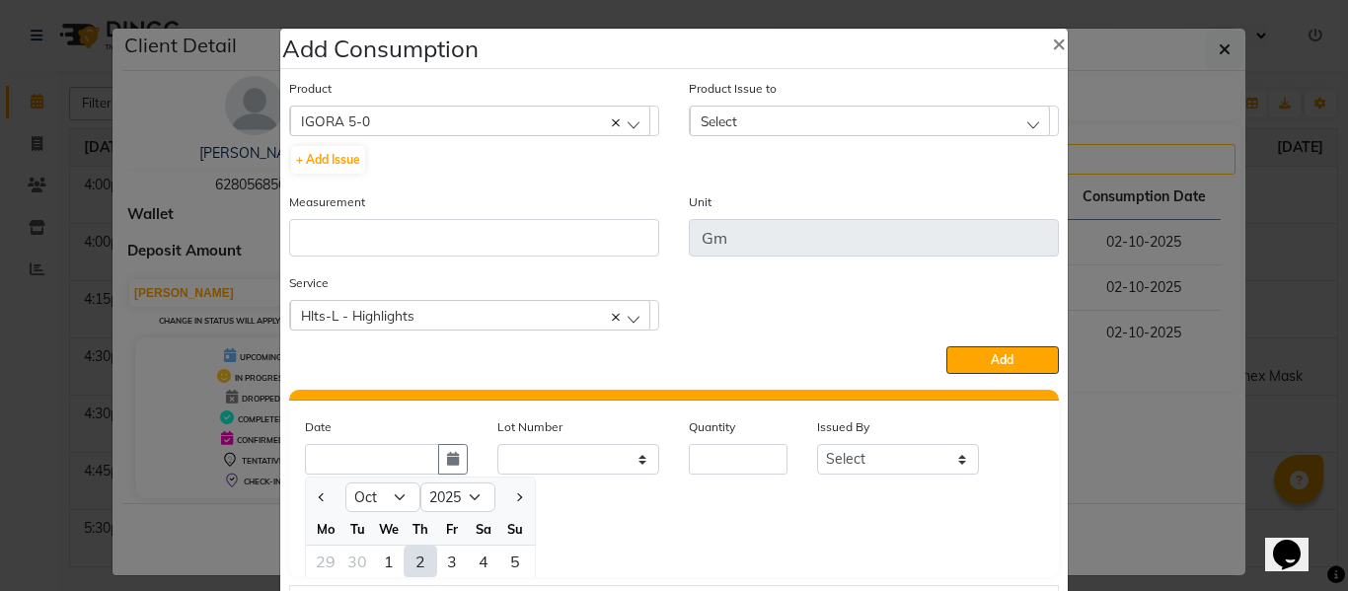
click at [405, 563] on div "2" at bounding box center [420, 562] width 32 height 32
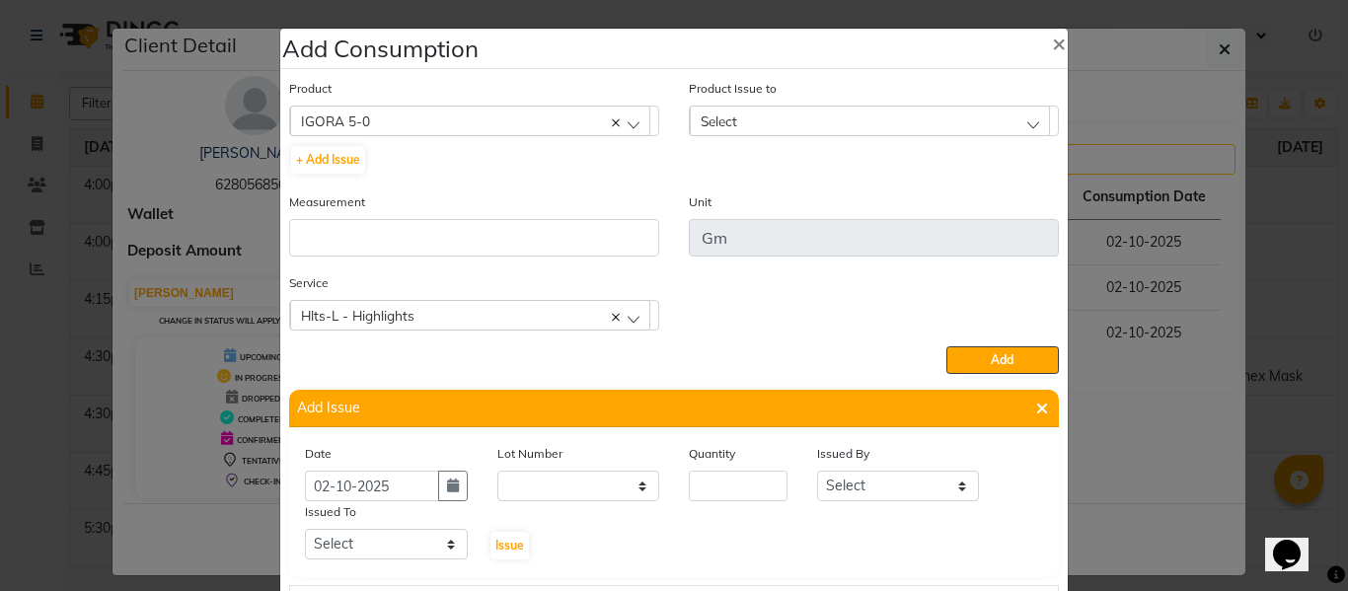
scroll to position [0, 0]
click at [725, 486] on input "number" at bounding box center [738, 486] width 99 height 31
click at [880, 486] on select "Select ABHISHEK ajay [PERSON_NAME] [PERSON_NAME] [PERSON_NAME] [PERSON_NAME] HE…" at bounding box center [898, 486] width 163 height 31
click at [817, 471] on select "Select ABHISHEK ajay [PERSON_NAME] [PERSON_NAME] [PERSON_NAME] [PERSON_NAME] HE…" at bounding box center [898, 486] width 163 height 31
click at [403, 540] on select "Select ABHISHEK ajay [PERSON_NAME] [PERSON_NAME] [PERSON_NAME] [PERSON_NAME] HE…" at bounding box center [386, 544] width 163 height 31
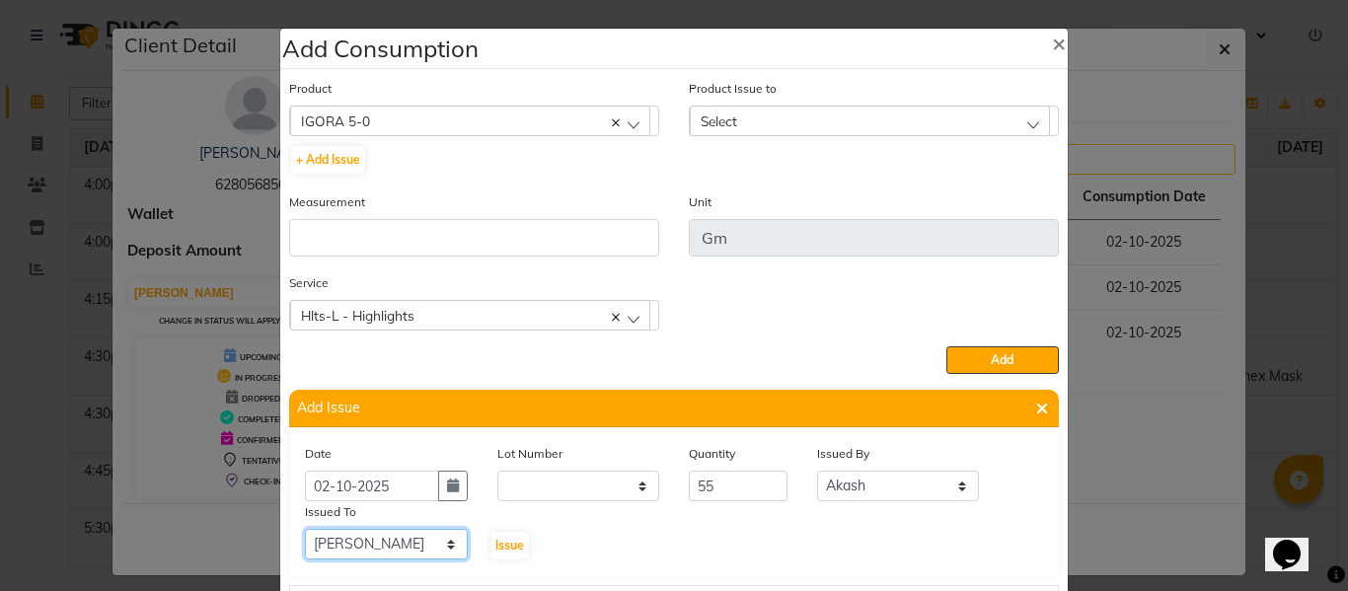
click at [305, 529] on select "Select ABHISHEK ajay [PERSON_NAME] [PERSON_NAME] [PERSON_NAME] [PERSON_NAME] HE…" at bounding box center [386, 544] width 163 height 31
click at [749, 119] on div "Select" at bounding box center [870, 121] width 360 height 30
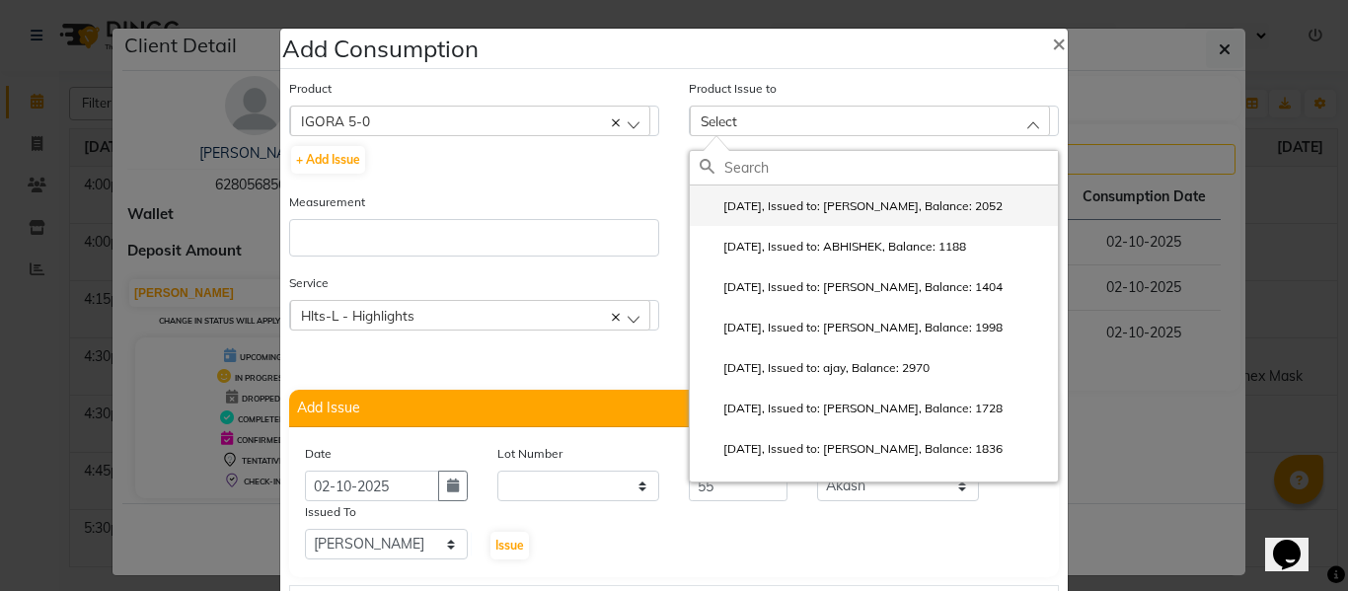
click at [764, 197] on label "2025-10-02, Issued to: AKHIL, Balance: 2052" at bounding box center [850, 206] width 303 height 18
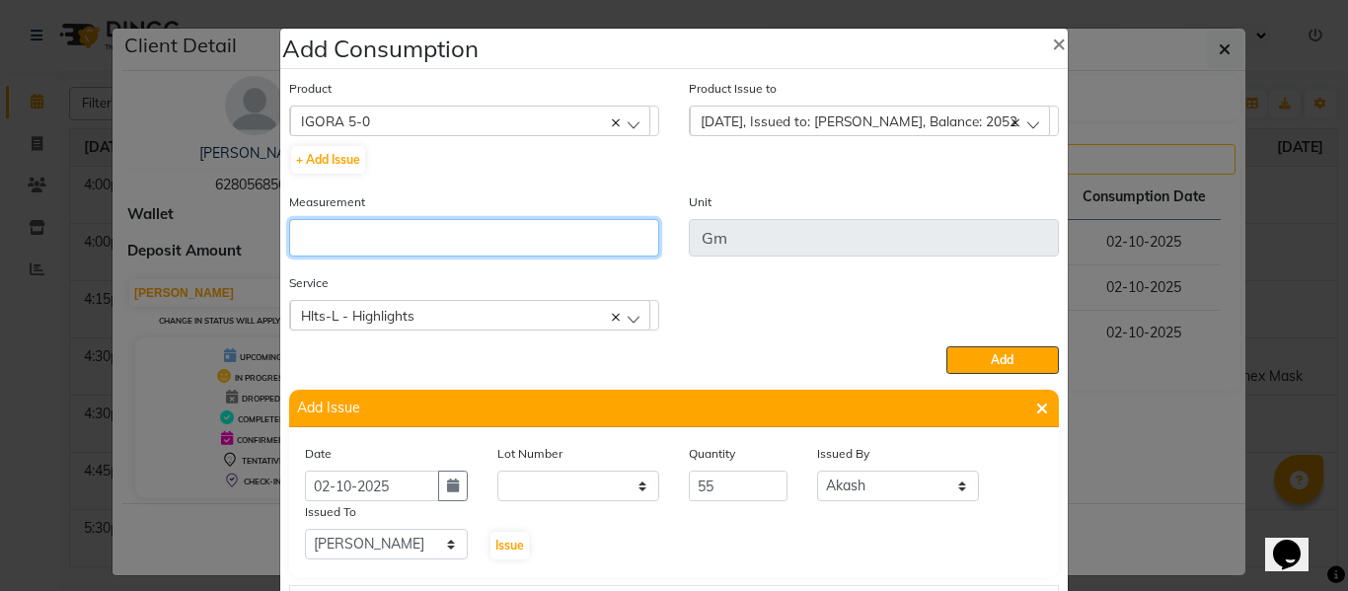
click at [612, 231] on input "number" at bounding box center [474, 237] width 370 height 37
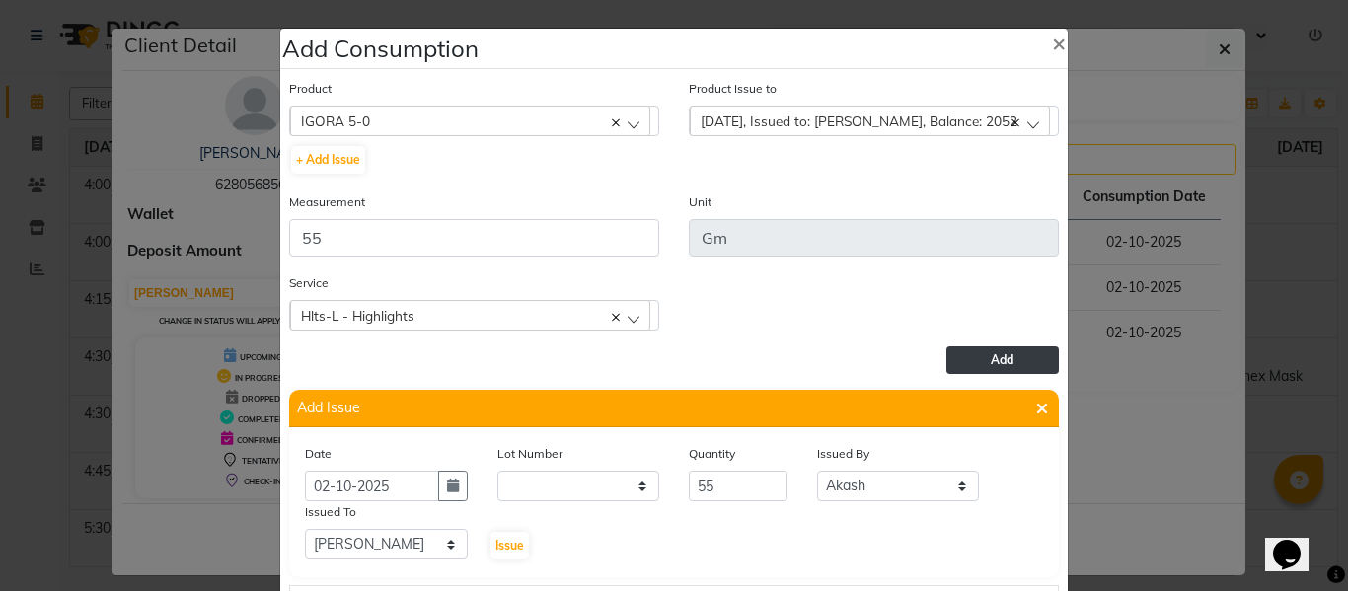
click at [969, 359] on button "Add" at bounding box center [1002, 360] width 112 height 28
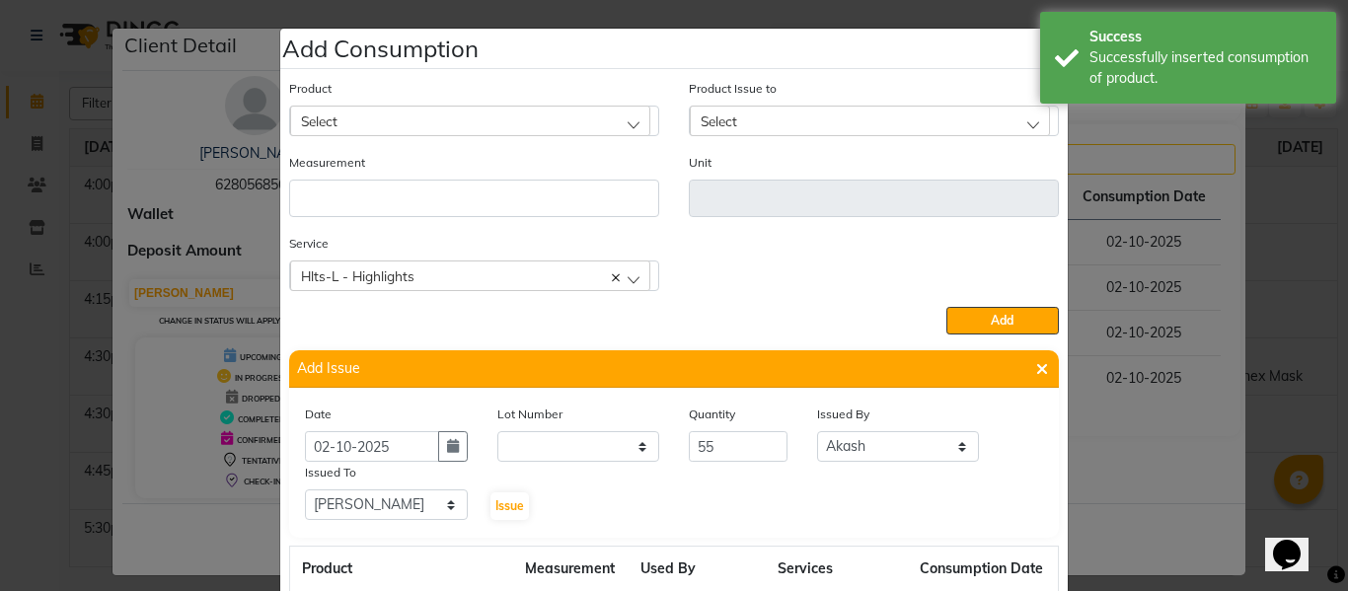
click at [436, 119] on div "Select" at bounding box center [470, 121] width 360 height 30
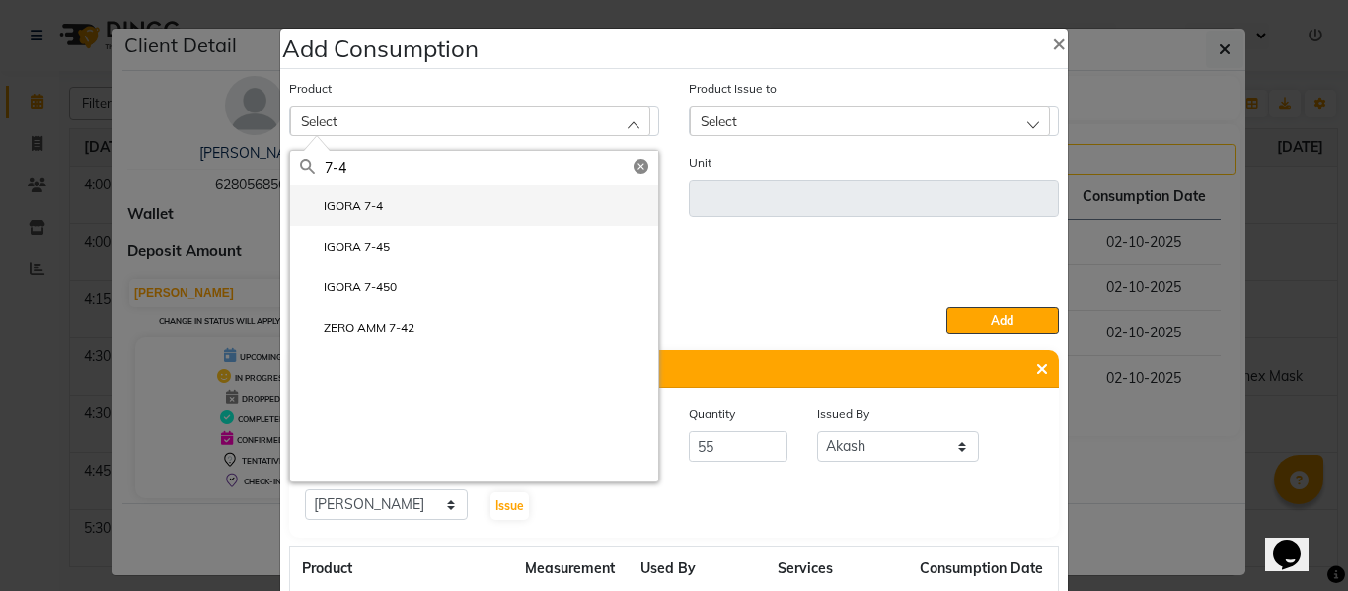
click at [373, 194] on li "IGORA 7-4" at bounding box center [474, 205] width 368 height 40
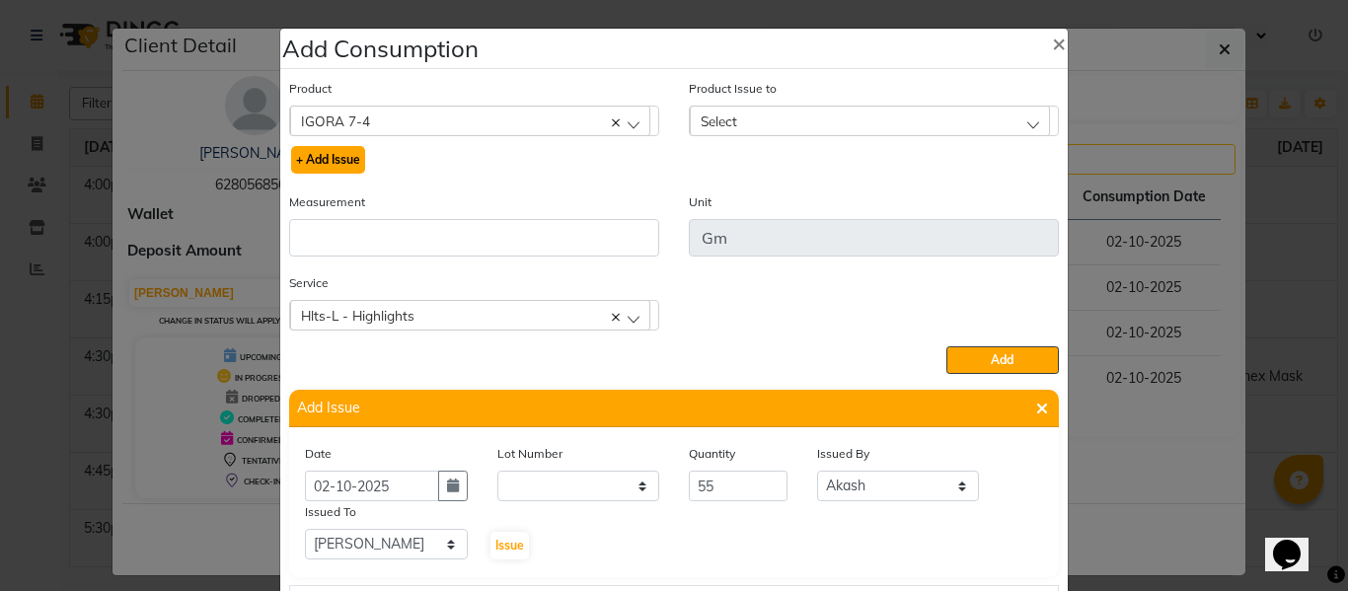
click at [333, 152] on button "+ Add Issue" at bounding box center [328, 160] width 74 height 28
click at [332, 160] on button "+ Add Issue" at bounding box center [328, 160] width 74 height 28
click at [1052, 46] on span "×" at bounding box center [1059, 43] width 14 height 30
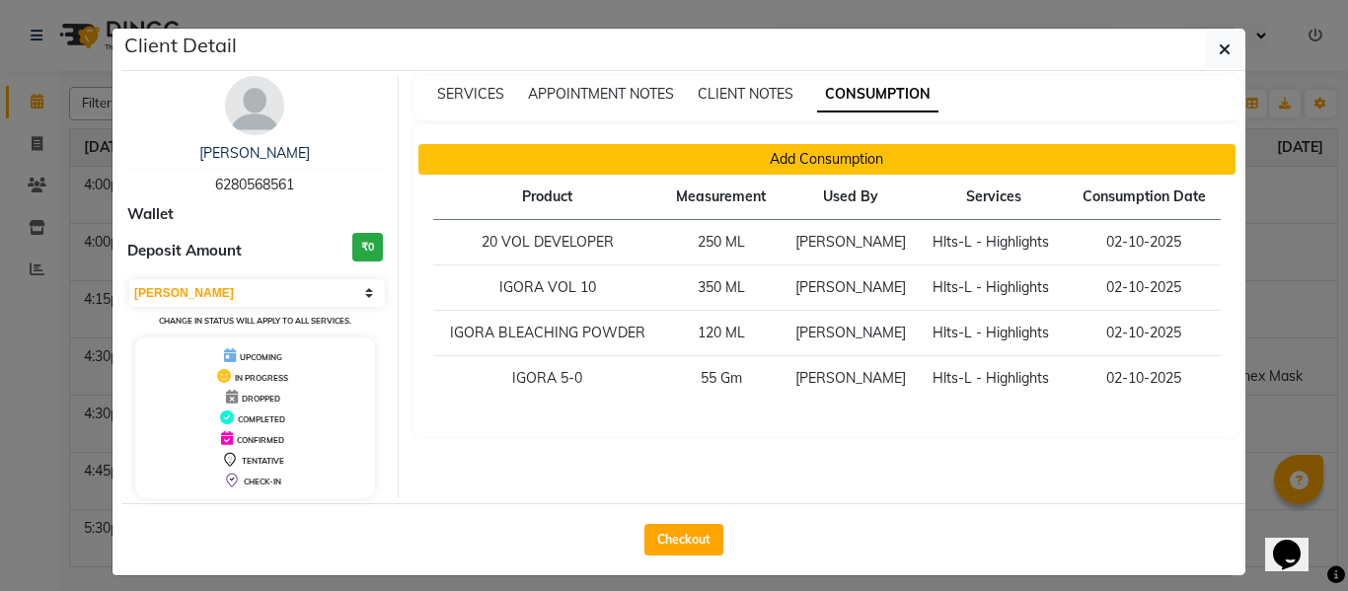
click at [881, 155] on button "Add Consumption" at bounding box center [827, 159] width 818 height 31
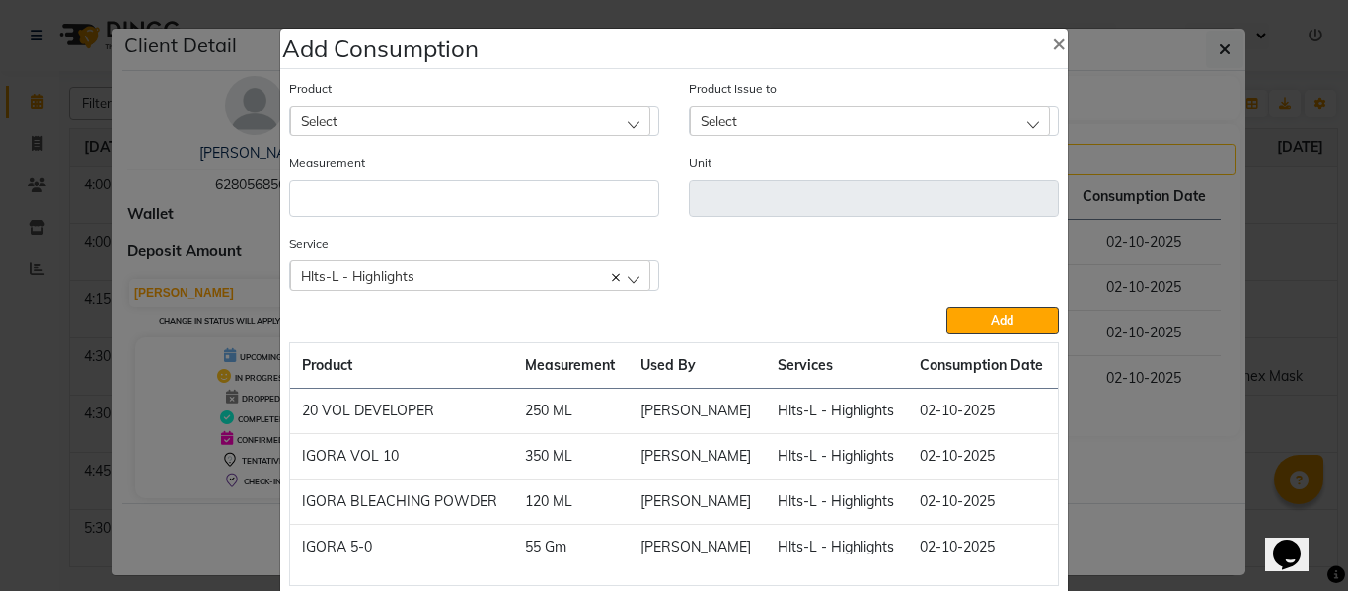
click at [469, 114] on div "Select" at bounding box center [470, 121] width 360 height 30
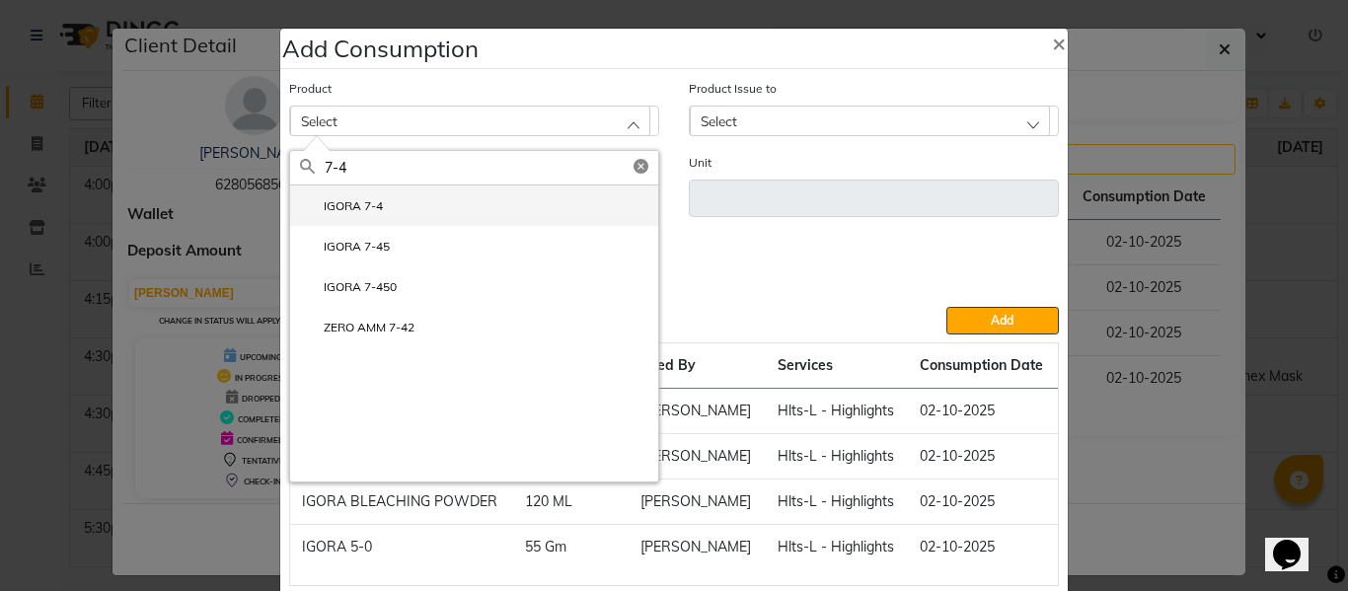
click at [389, 203] on li "IGORA 7-4" at bounding box center [474, 205] width 368 height 40
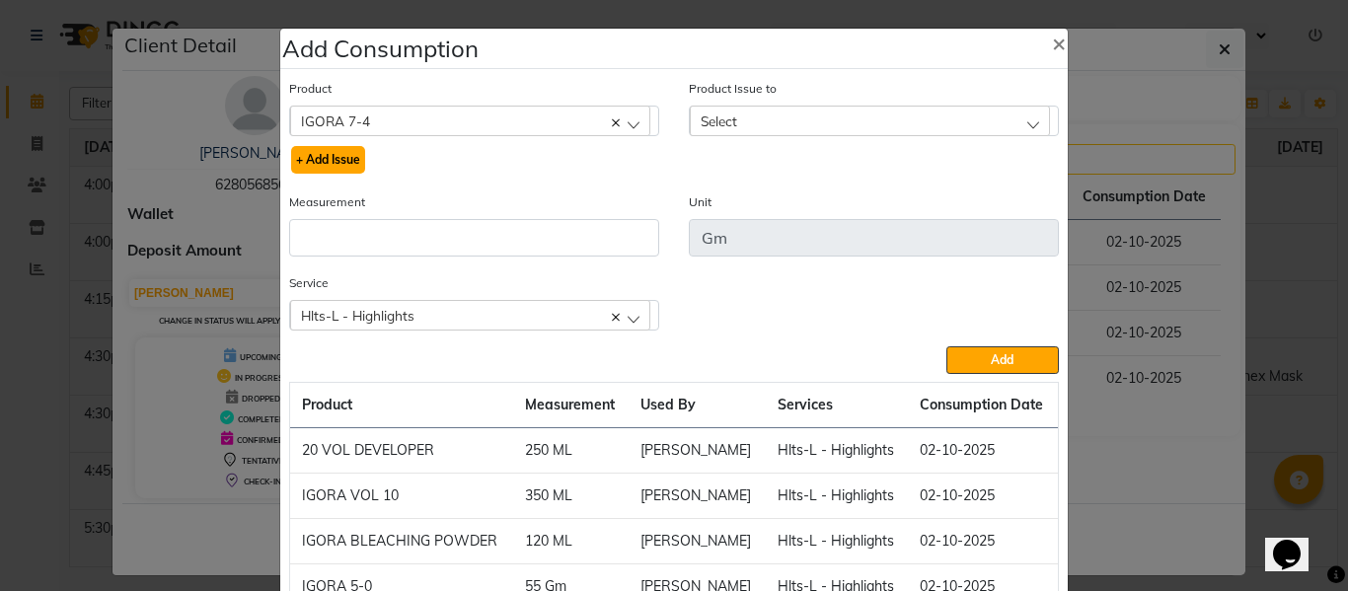
click at [343, 159] on button "+ Add Issue" at bounding box center [328, 160] width 74 height 28
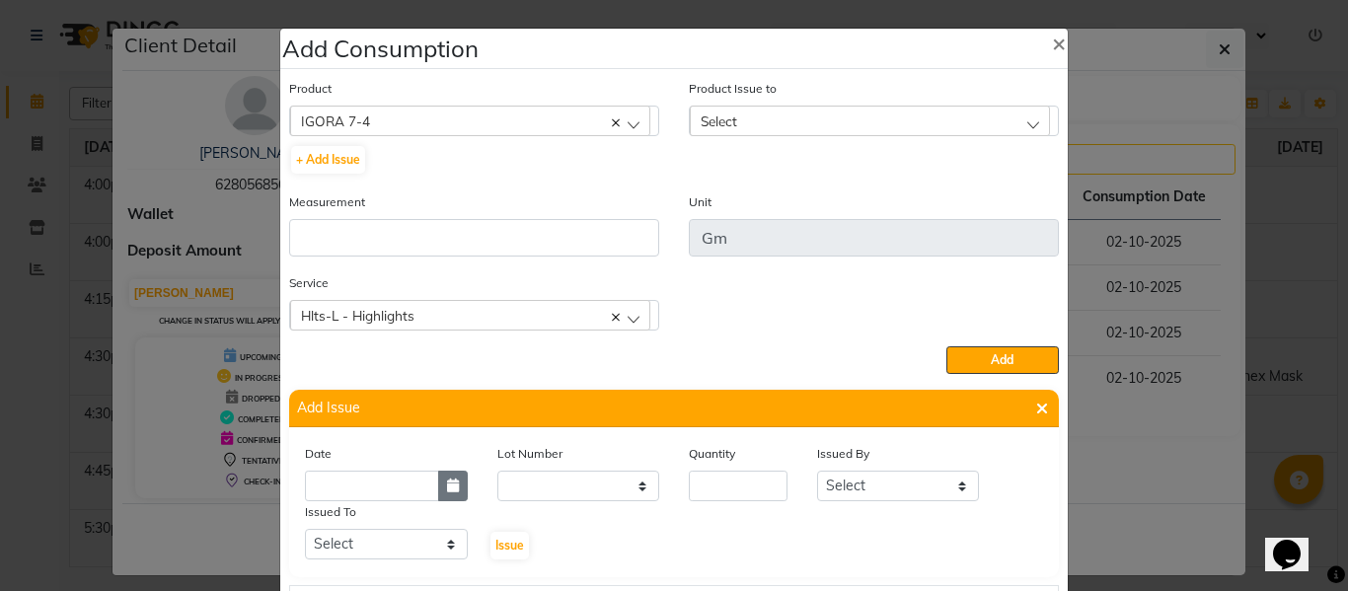
click at [448, 486] on icon "button" at bounding box center [453, 485] width 12 height 14
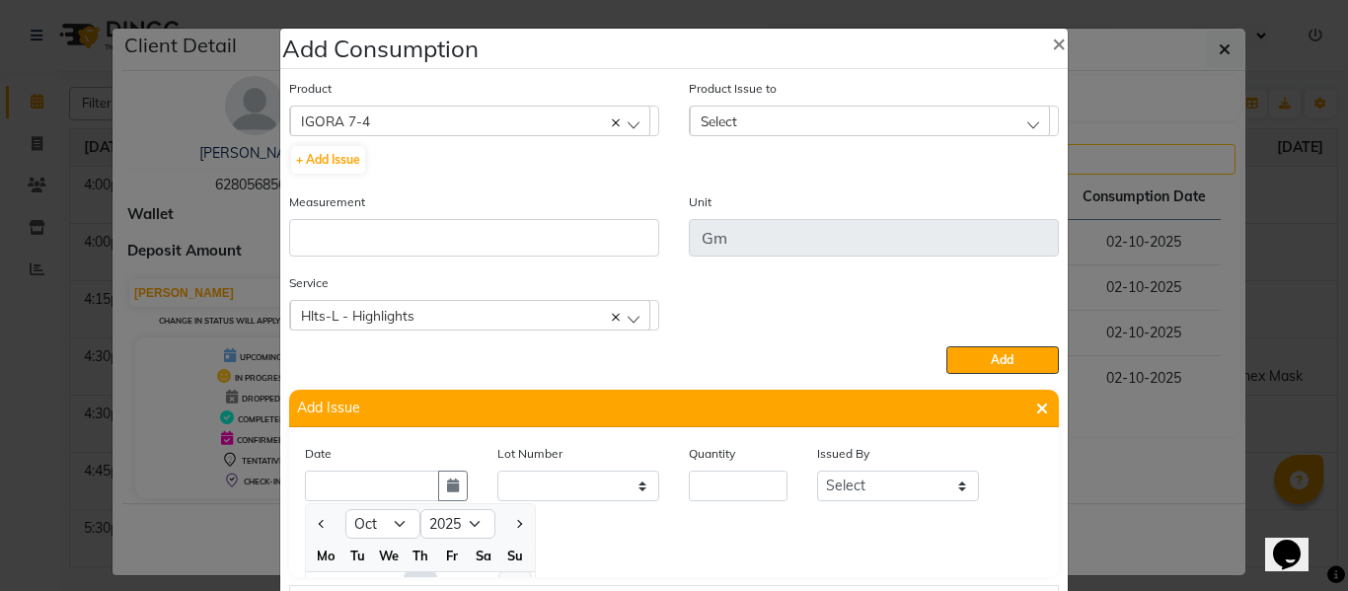
scroll to position [27, 0]
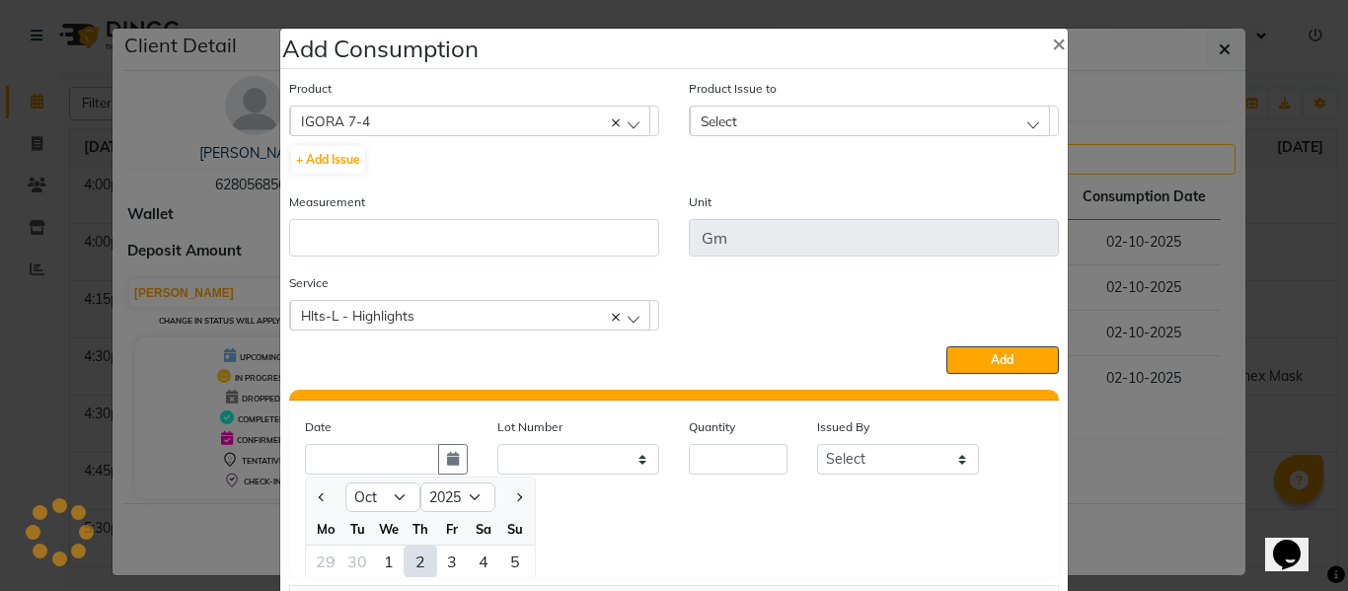
click at [404, 561] on div "2" at bounding box center [420, 562] width 32 height 32
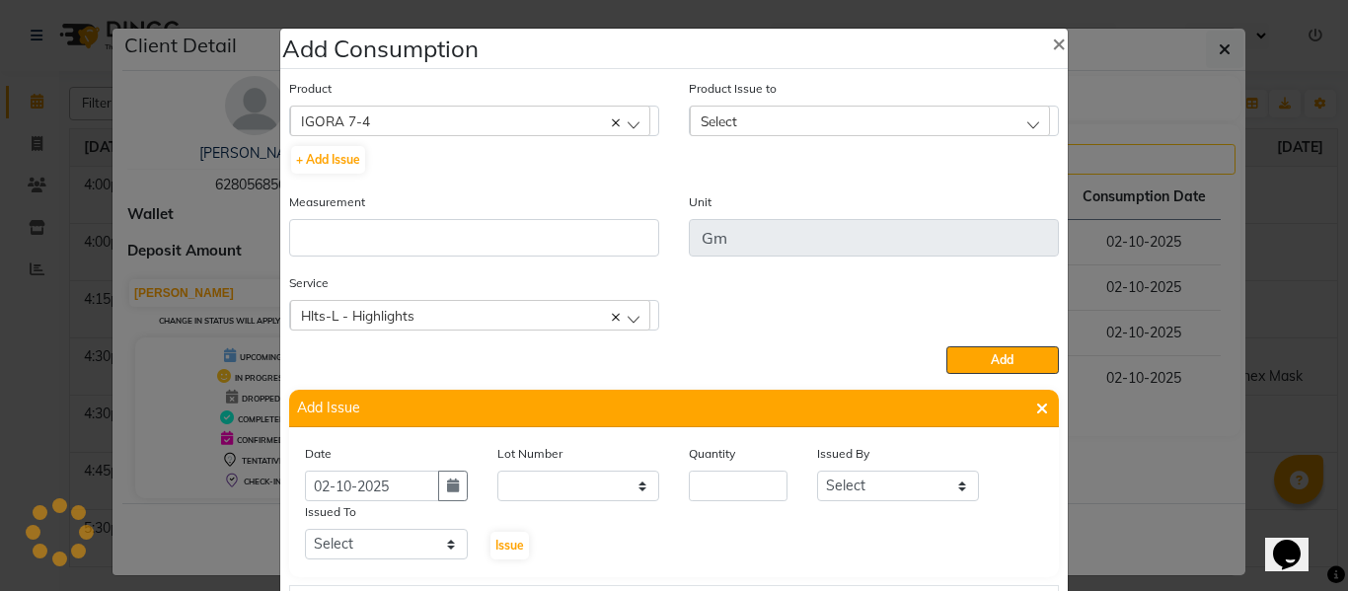
scroll to position [0, 0]
click at [726, 483] on input "number" at bounding box center [738, 486] width 99 height 31
click at [826, 490] on select "Select ABHISHEK ajay [PERSON_NAME] [PERSON_NAME] [PERSON_NAME] [PERSON_NAME] HE…" at bounding box center [898, 486] width 163 height 31
click at [817, 471] on select "Select ABHISHEK ajay [PERSON_NAME] [PERSON_NAME] [PERSON_NAME] [PERSON_NAME] HE…" at bounding box center [898, 486] width 163 height 31
drag, startPoint x: 404, startPoint y: 550, endPoint x: 402, endPoint y: 532, distance: 17.9
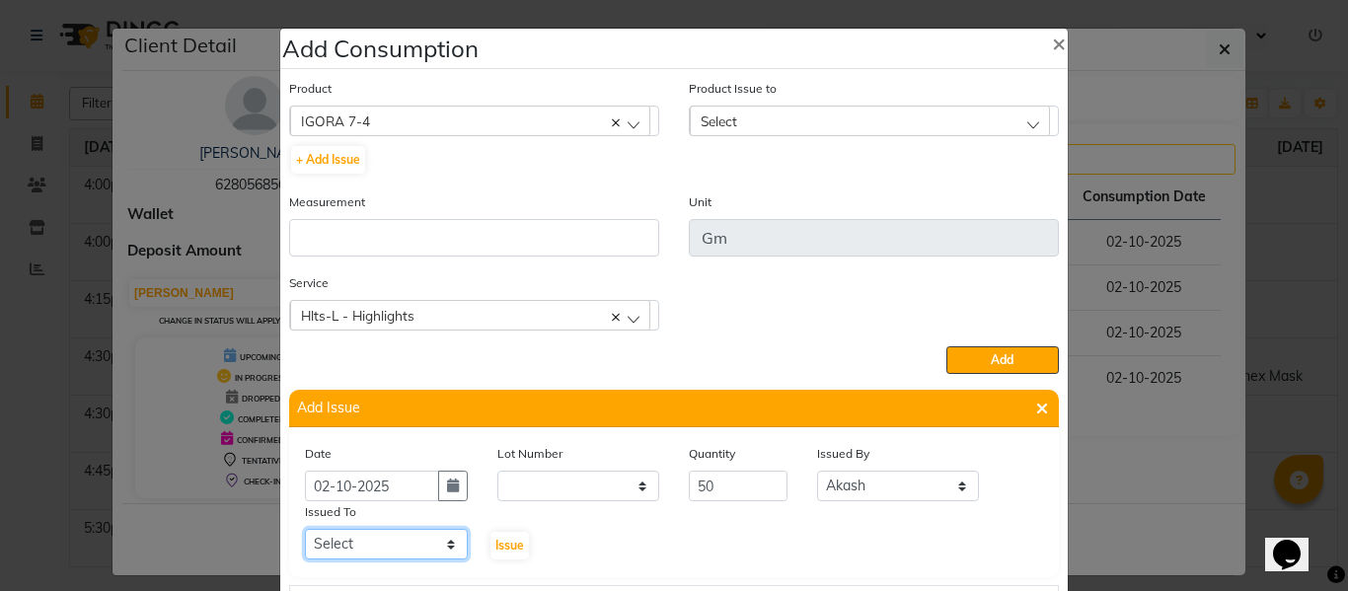
click at [403, 550] on select "Select ABHISHEK ajay [PERSON_NAME] [PERSON_NAME] [PERSON_NAME] [PERSON_NAME] HE…" at bounding box center [386, 544] width 163 height 31
click at [305, 529] on select "Select ABHISHEK ajay [PERSON_NAME] [PERSON_NAME] [PERSON_NAME] [PERSON_NAME] HE…" at bounding box center [386, 544] width 163 height 31
click at [502, 547] on span "Issue" at bounding box center [509, 545] width 29 height 15
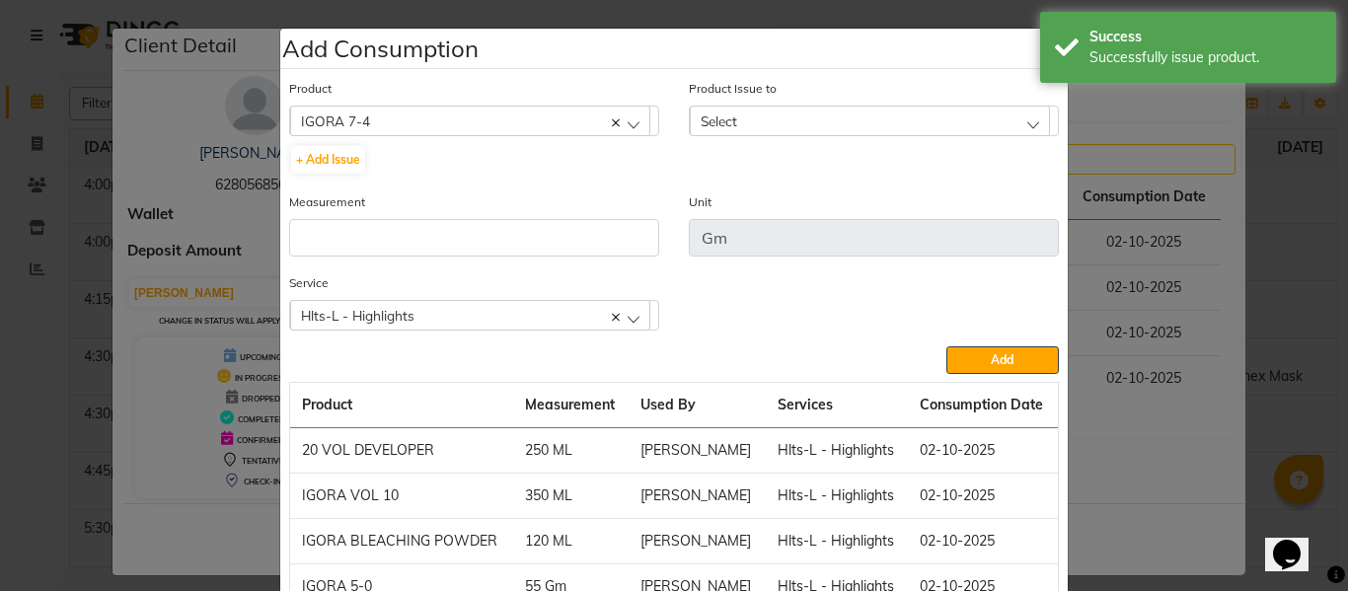
click at [710, 120] on span "Select" at bounding box center [718, 120] width 37 height 17
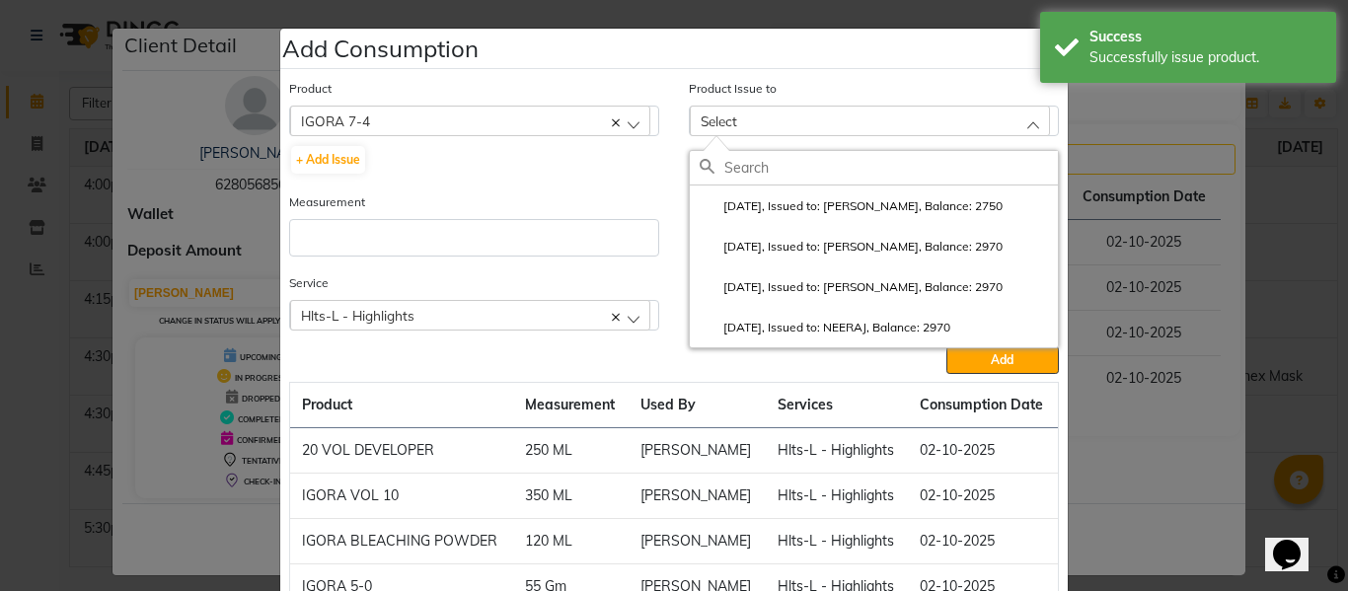
drag, startPoint x: 775, startPoint y: 197, endPoint x: 664, endPoint y: 239, distance: 118.9
click at [775, 196] on li "2025-10-02, Issued to: SAM, Balance: 2750" at bounding box center [874, 205] width 368 height 40
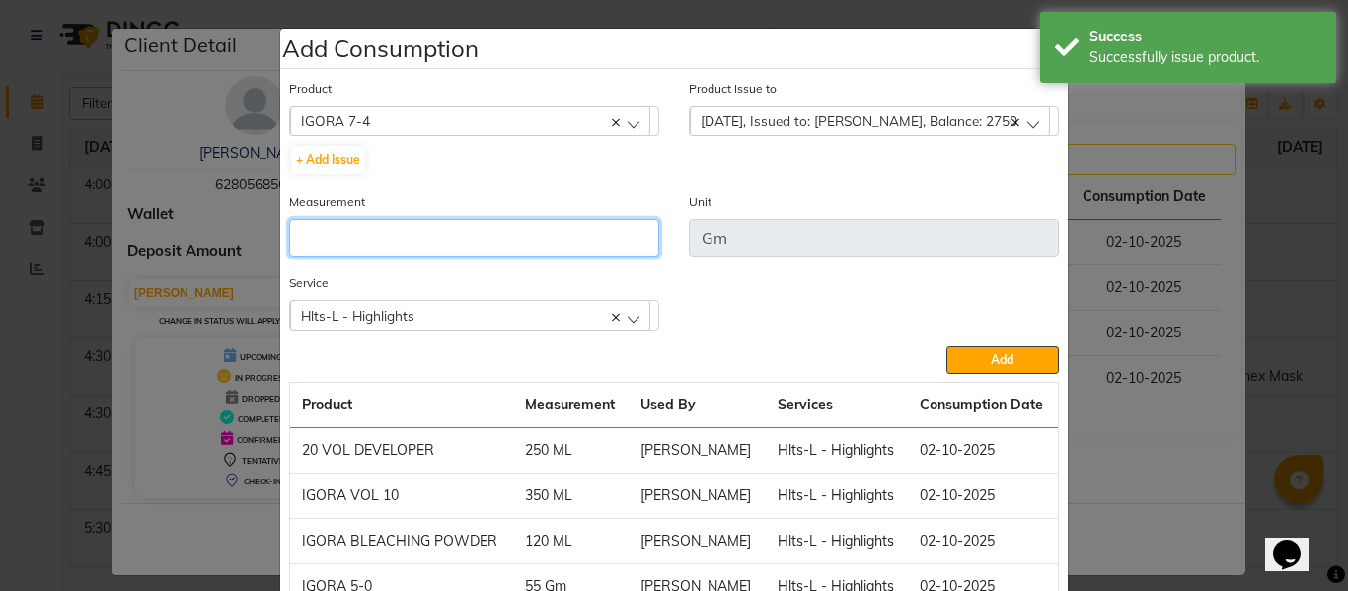
click at [562, 242] on input "number" at bounding box center [474, 237] width 370 height 37
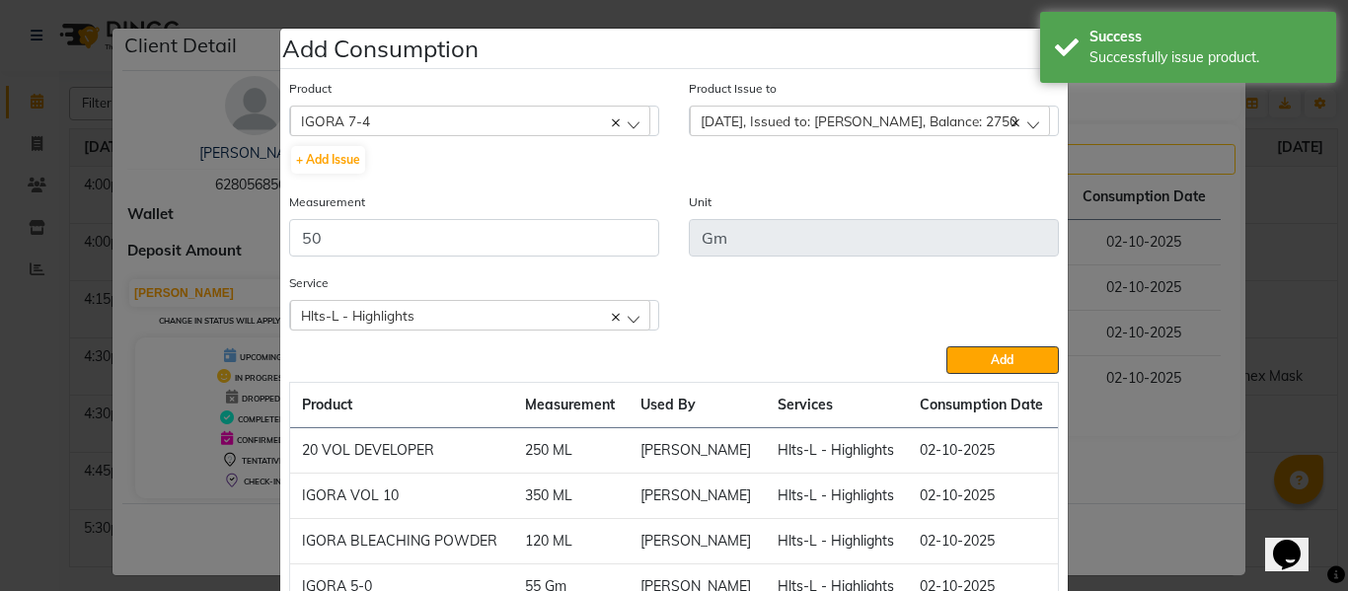
click at [974, 352] on button "Add" at bounding box center [1002, 360] width 112 height 28
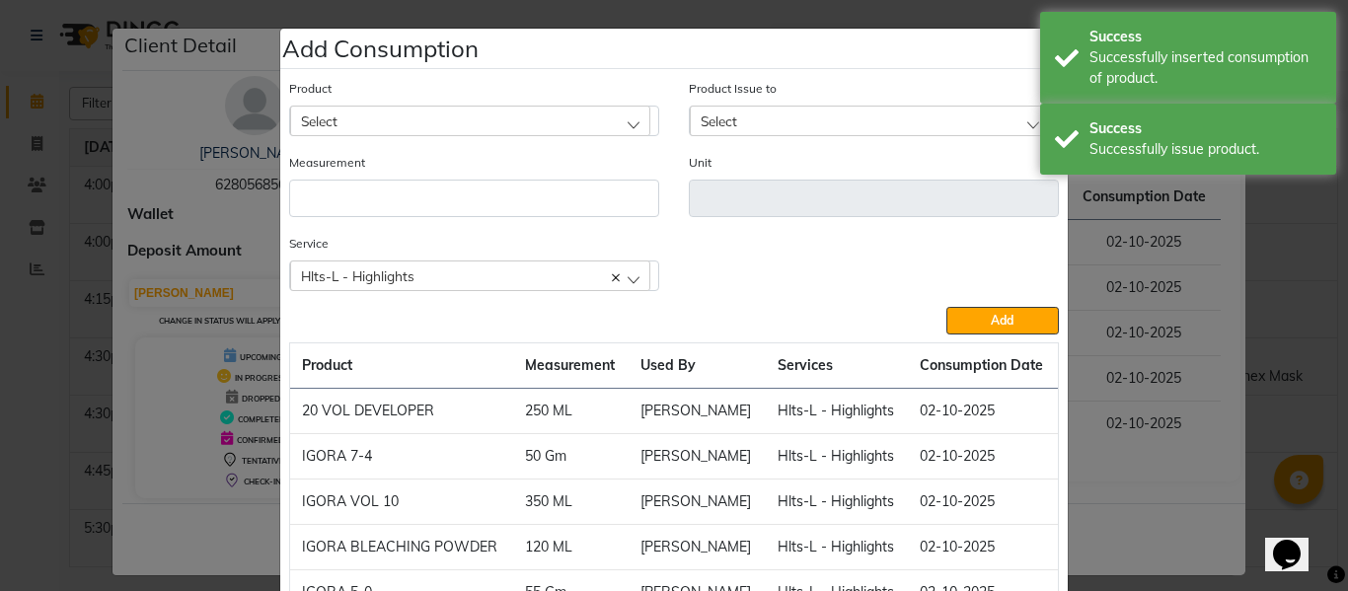
click at [459, 115] on div "Select" at bounding box center [470, 121] width 360 height 30
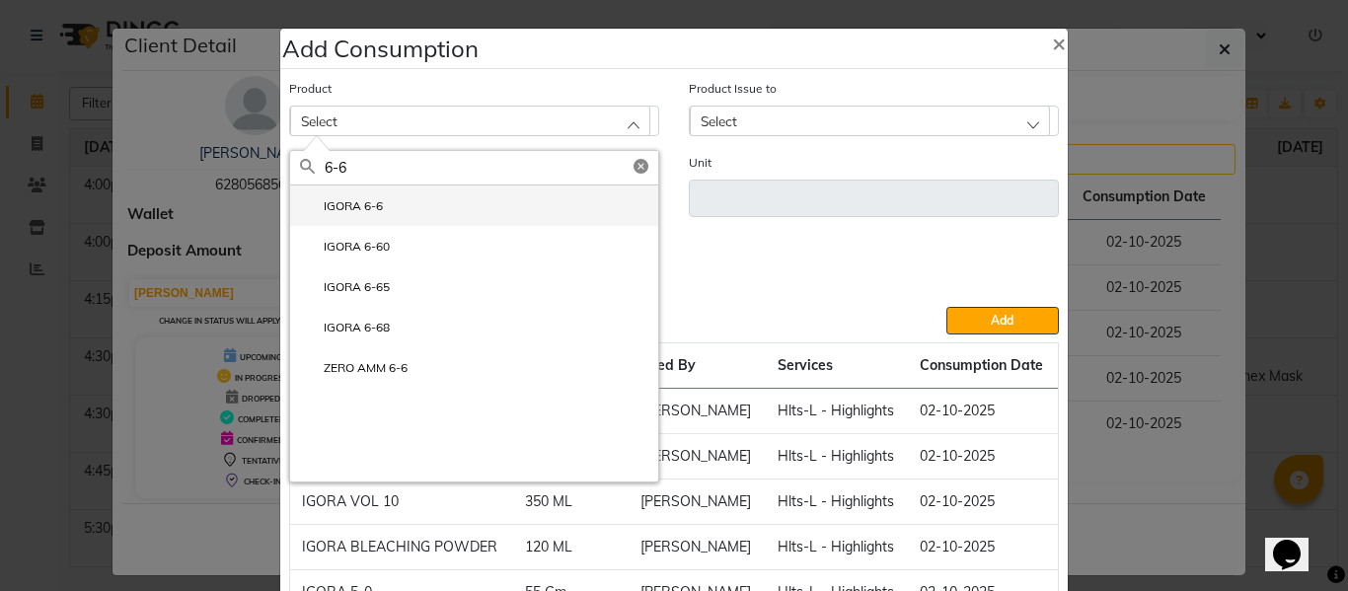
click at [390, 211] on li "IGORA 6-6" at bounding box center [474, 205] width 368 height 40
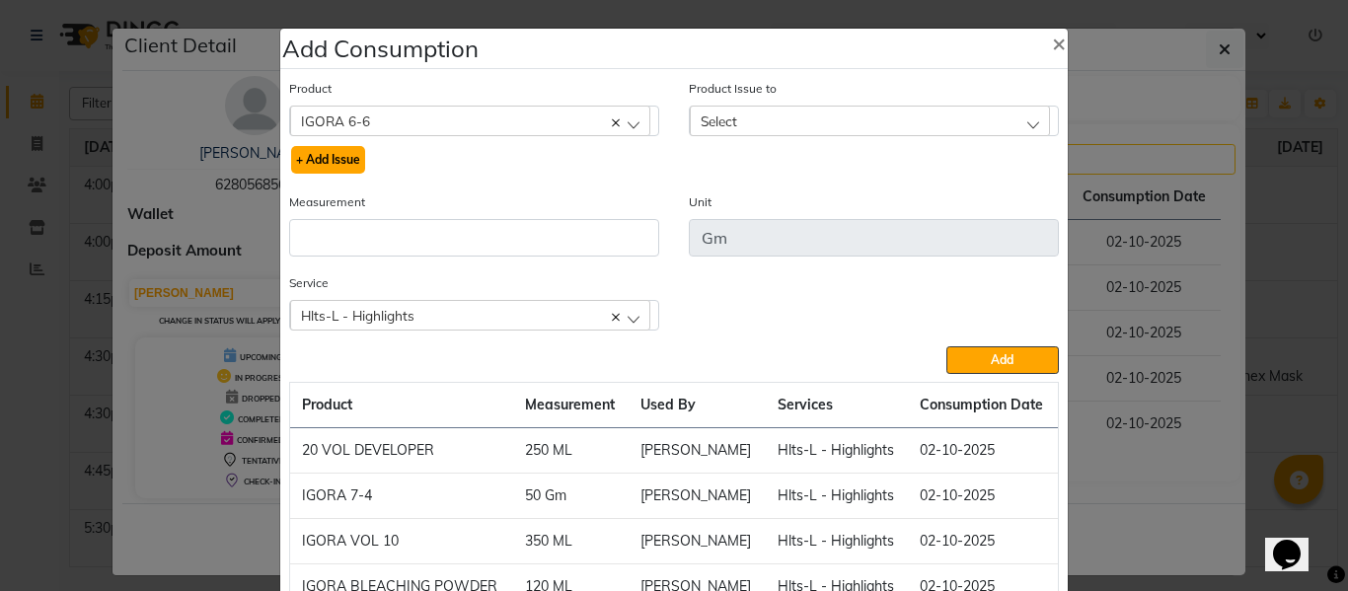
click at [345, 157] on button "+ Add Issue" at bounding box center [328, 160] width 74 height 28
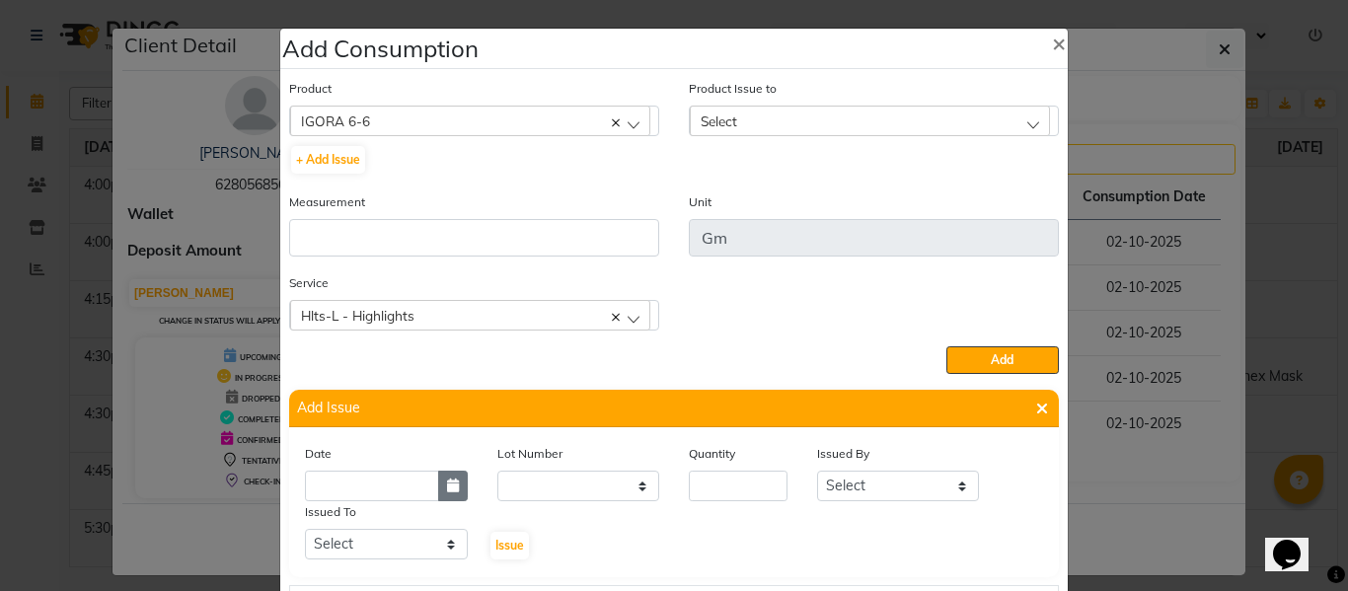
click at [452, 478] on button "button" at bounding box center [453, 486] width 30 height 31
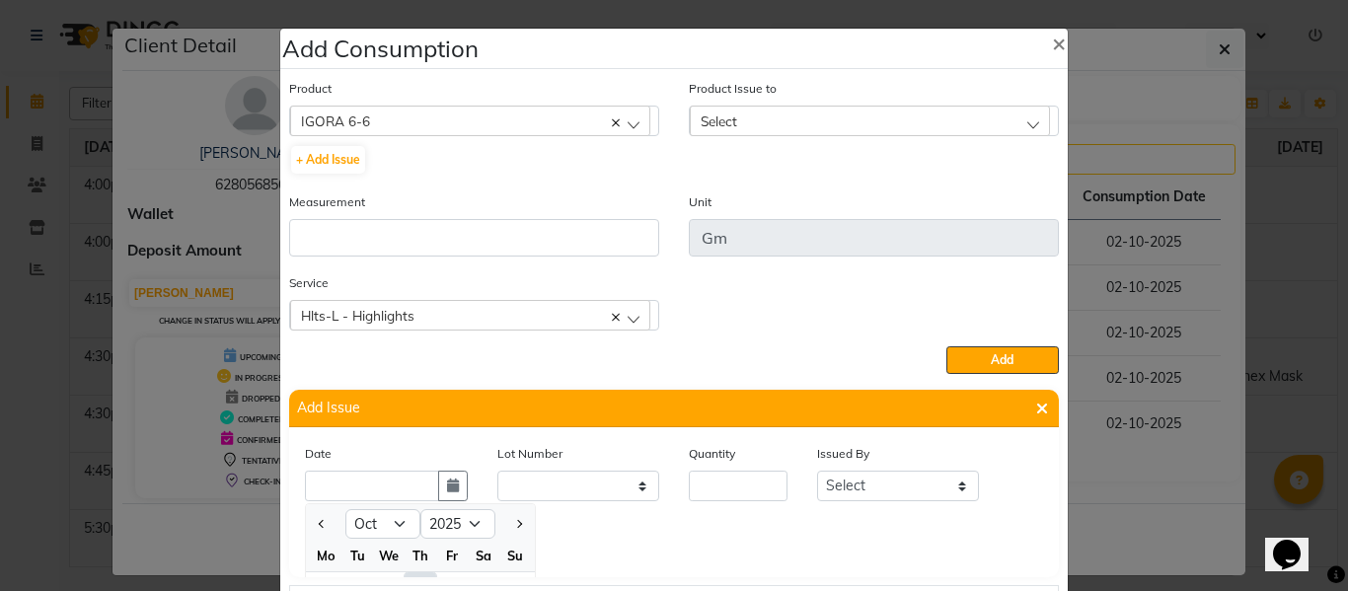
scroll to position [27, 0]
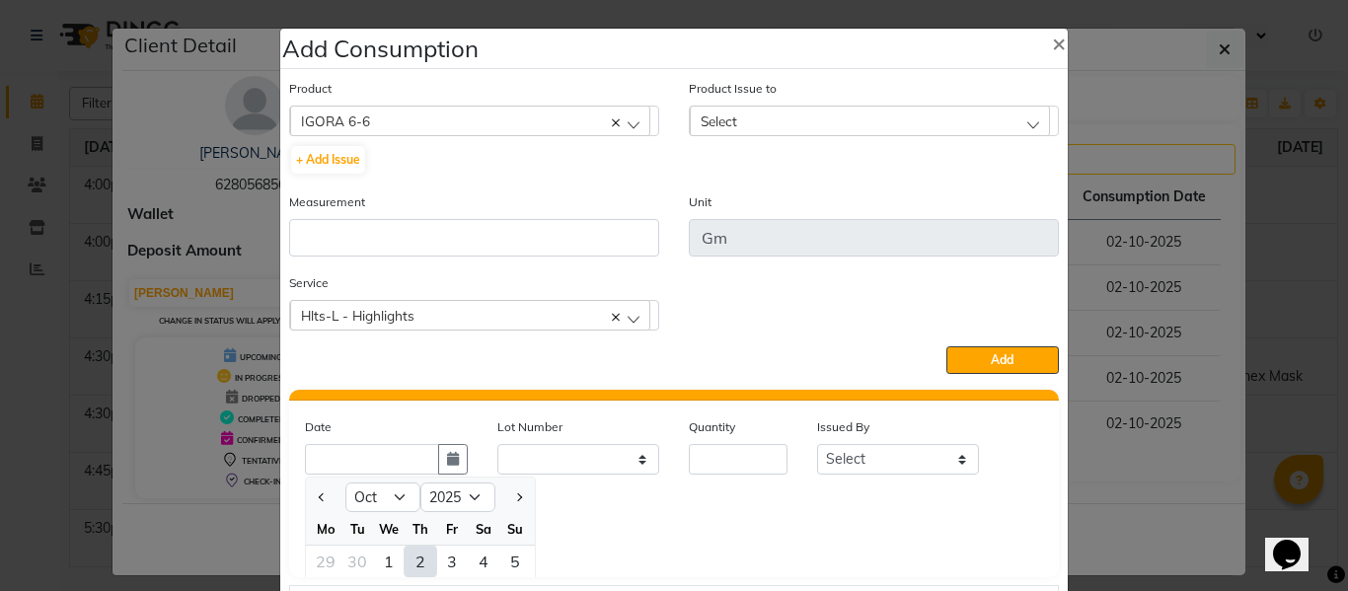
click at [404, 556] on div "2" at bounding box center [420, 562] width 32 height 32
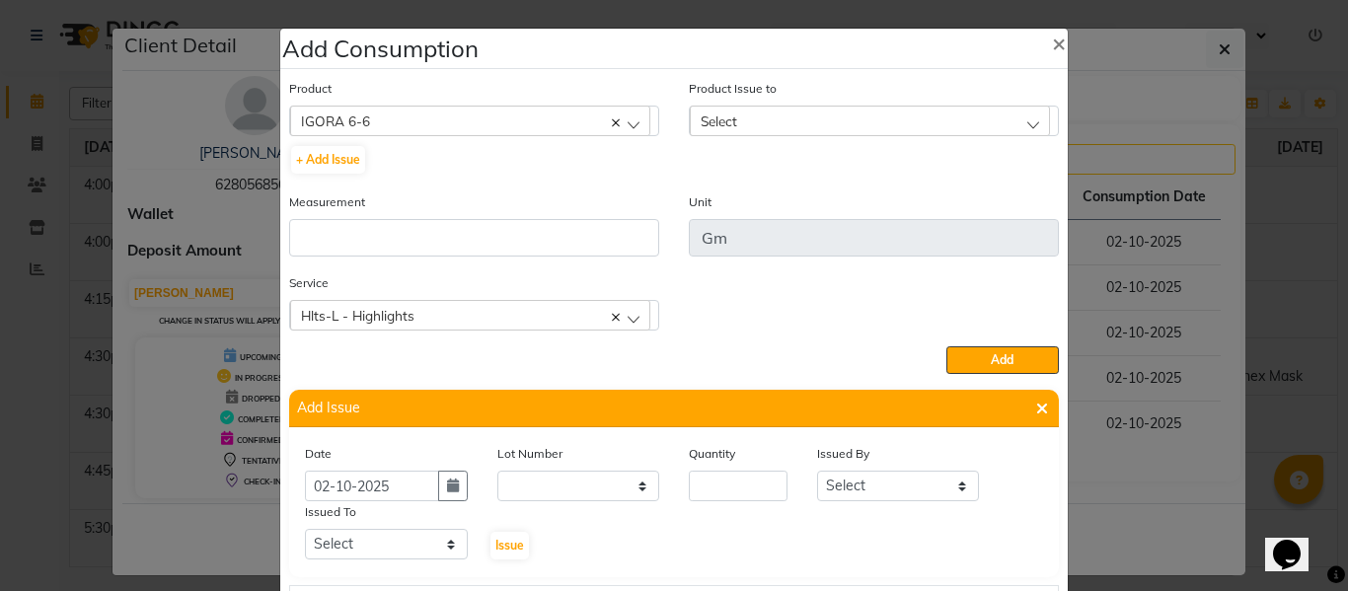
scroll to position [0, 0]
click at [732, 484] on input "number" at bounding box center [738, 486] width 99 height 31
click at [854, 474] on select "Select ABHISHEK ajay [PERSON_NAME] [PERSON_NAME] [PERSON_NAME] [PERSON_NAME] HE…" at bounding box center [898, 486] width 163 height 31
click at [817, 471] on select "Select ABHISHEK ajay [PERSON_NAME] [PERSON_NAME] [PERSON_NAME] [PERSON_NAME] HE…" at bounding box center [898, 486] width 163 height 31
click at [404, 544] on select "Select ABHISHEK ajay [PERSON_NAME] [PERSON_NAME] [PERSON_NAME] [PERSON_NAME] HE…" at bounding box center [386, 544] width 163 height 31
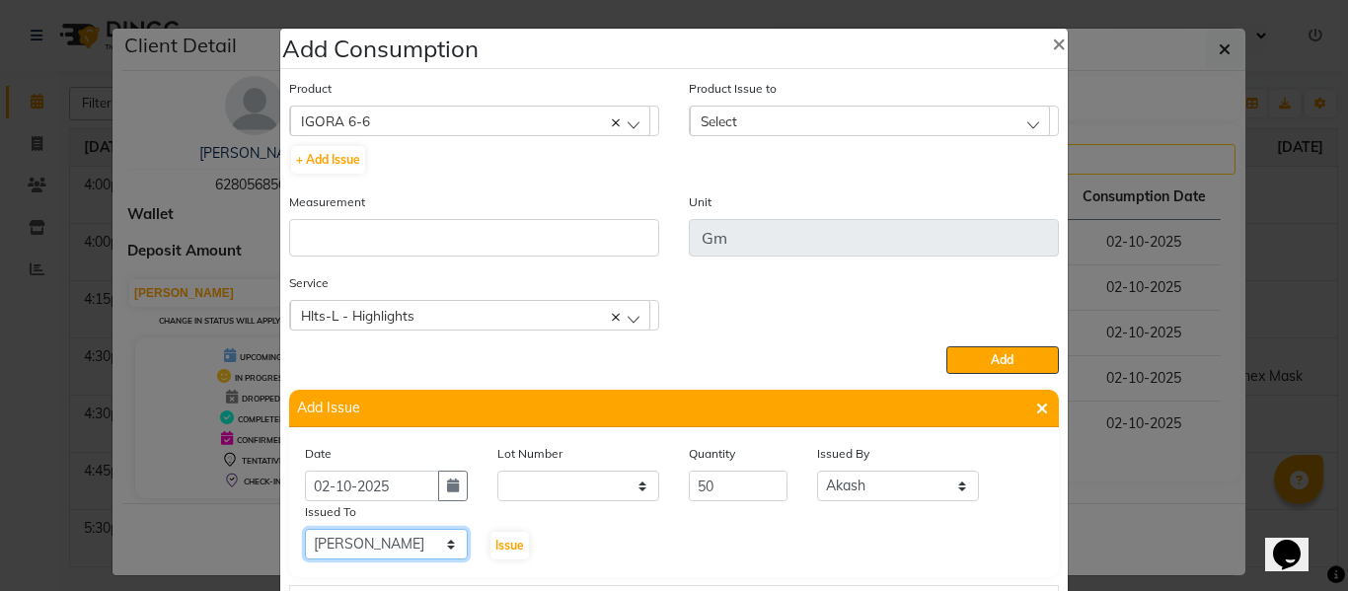
click at [305, 529] on select "Select ABHISHEK ajay [PERSON_NAME] [PERSON_NAME] [PERSON_NAME] [PERSON_NAME] HE…" at bounding box center [386, 544] width 163 height 31
click at [495, 538] on span "Issue" at bounding box center [509, 545] width 29 height 15
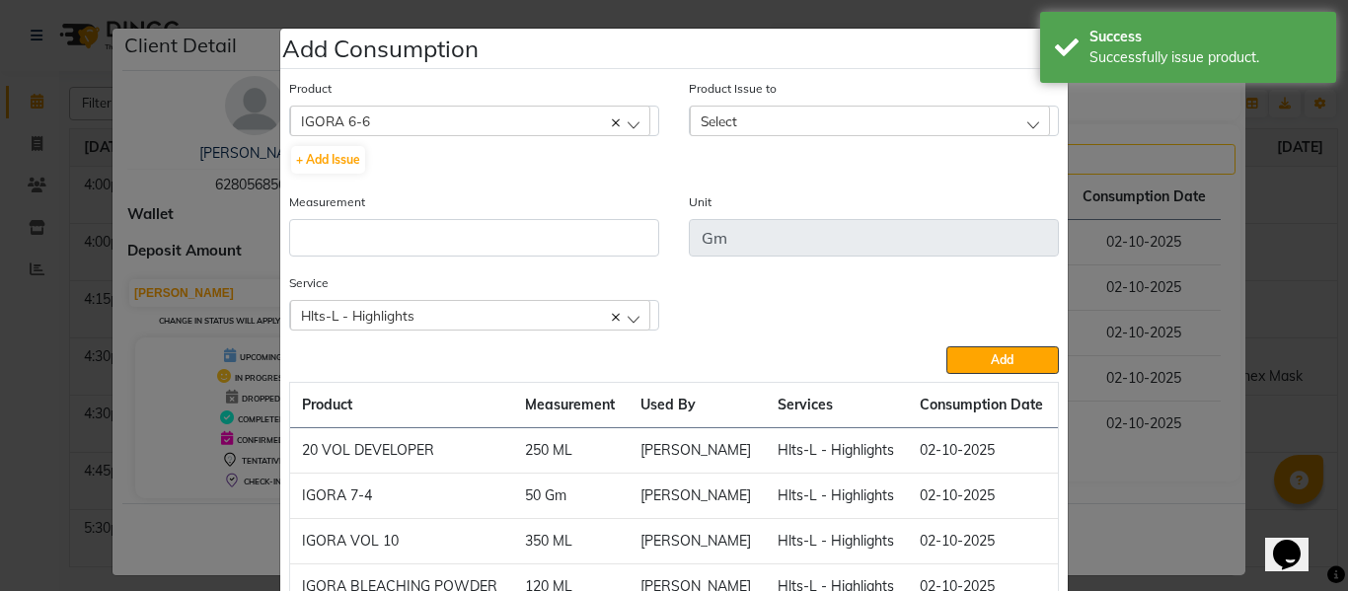
click at [754, 111] on div "Select" at bounding box center [870, 121] width 360 height 30
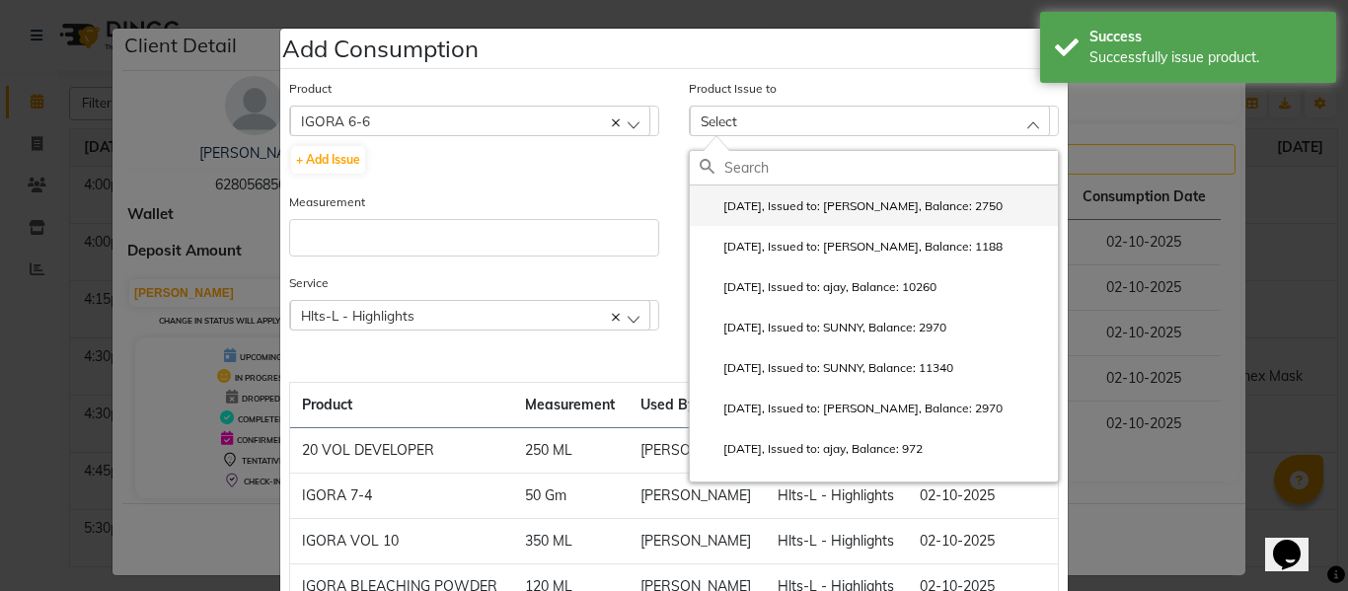
click at [806, 201] on label "2025-10-02, Issued to: SAM, Balance: 2750" at bounding box center [850, 206] width 303 height 18
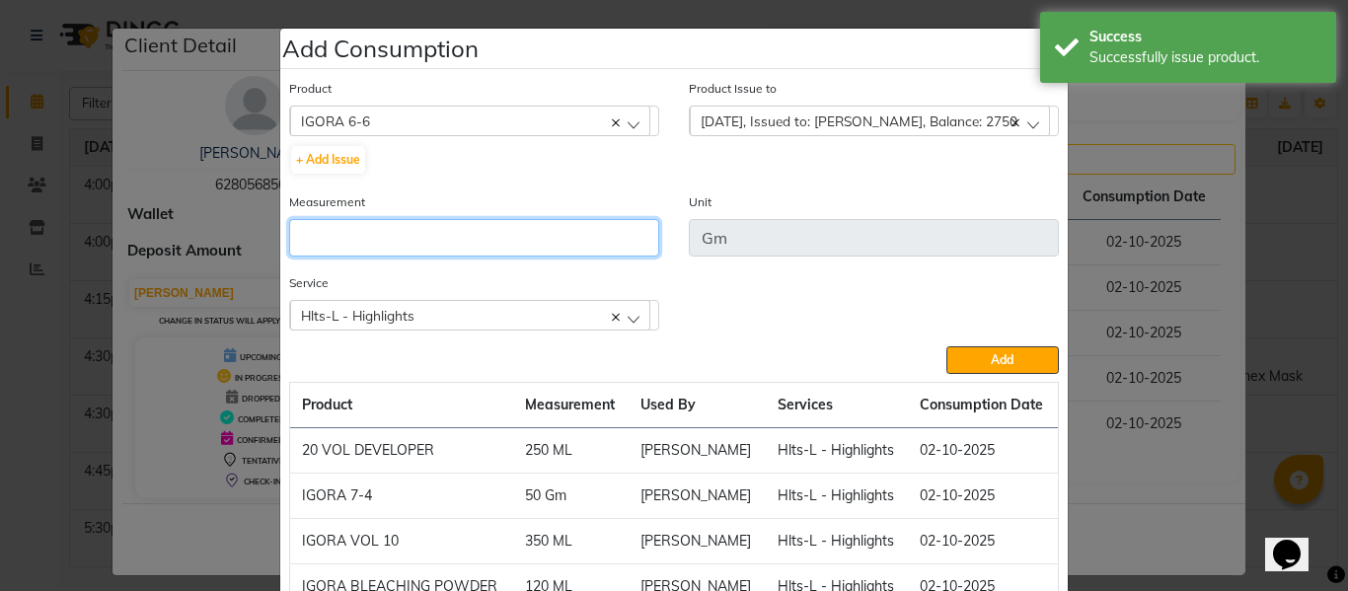
click at [609, 254] on input "number" at bounding box center [474, 237] width 370 height 37
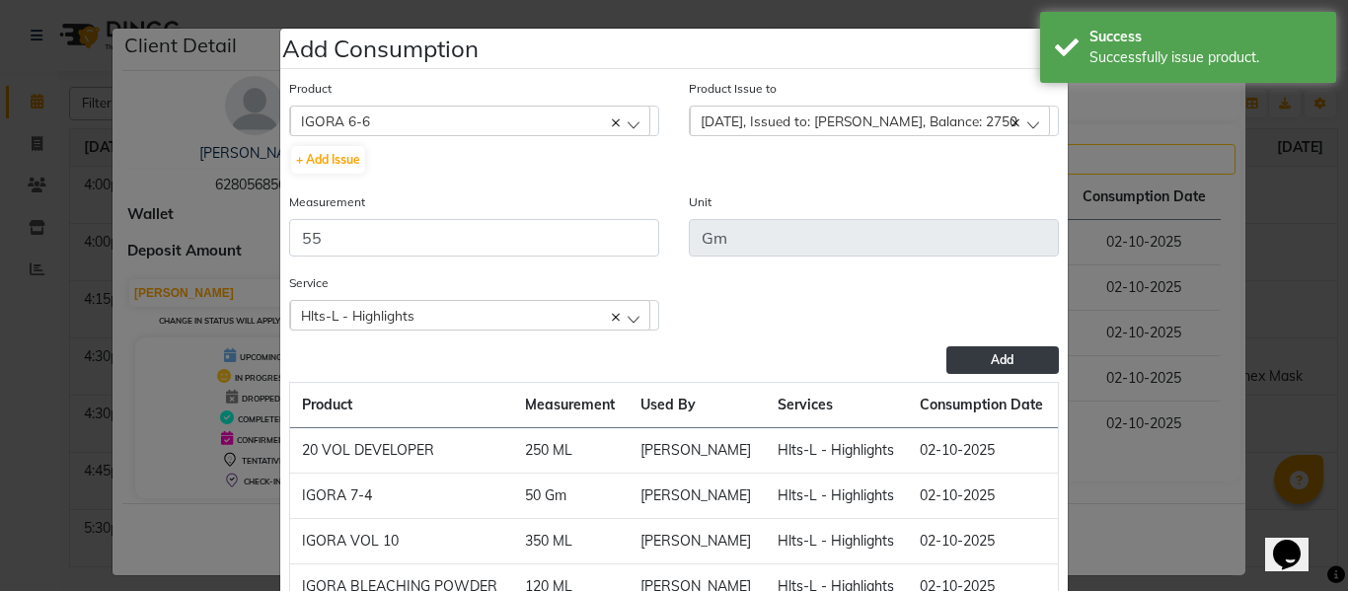
click at [970, 359] on button "Add" at bounding box center [1002, 360] width 112 height 28
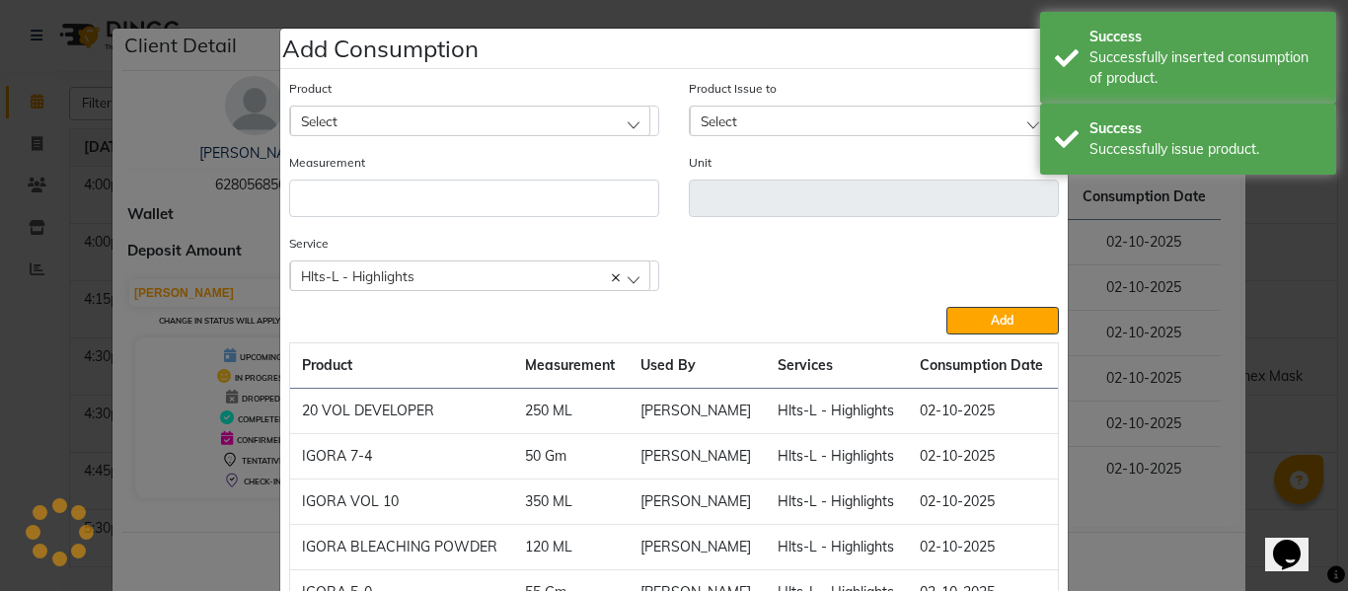
click at [467, 111] on div "Select" at bounding box center [470, 121] width 360 height 30
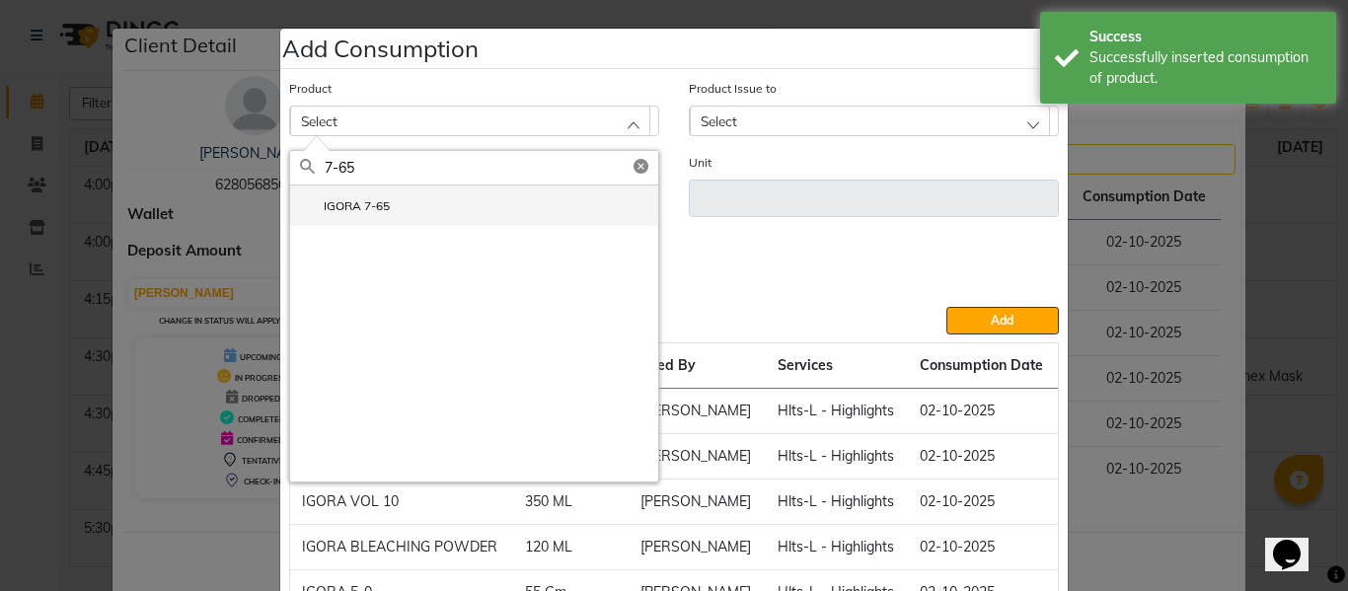
click at [348, 204] on label "IGORA 7-65" at bounding box center [345, 206] width 90 height 18
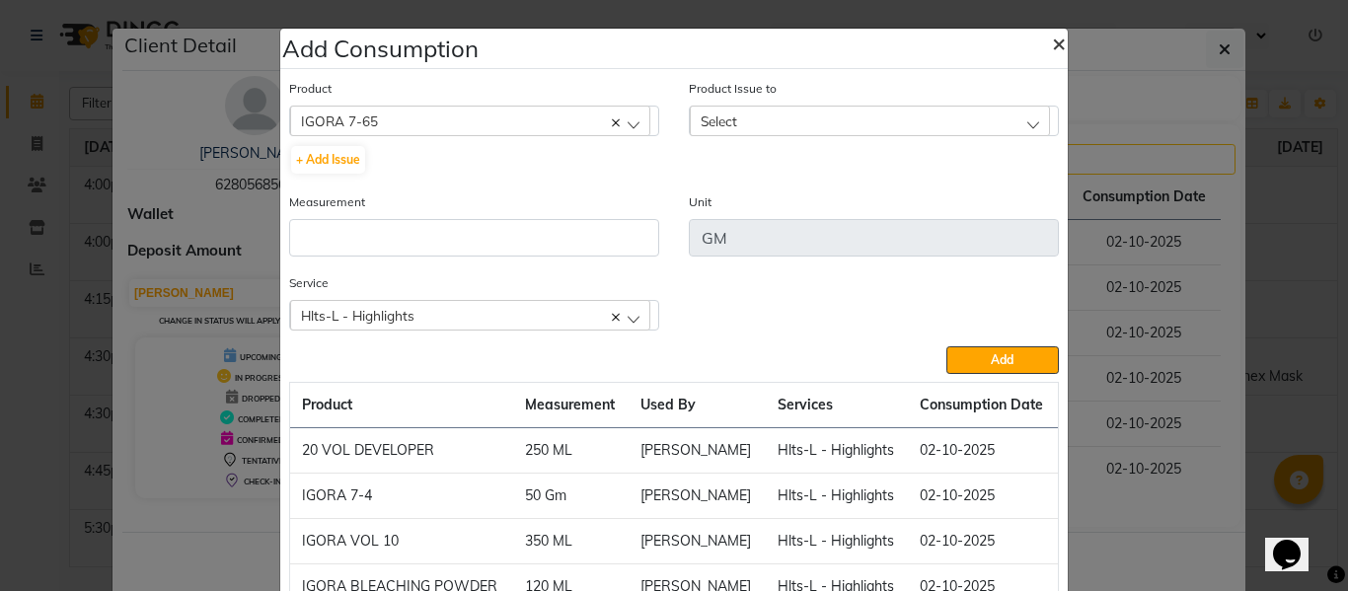
click at [1052, 40] on span "×" at bounding box center [1059, 43] width 14 height 30
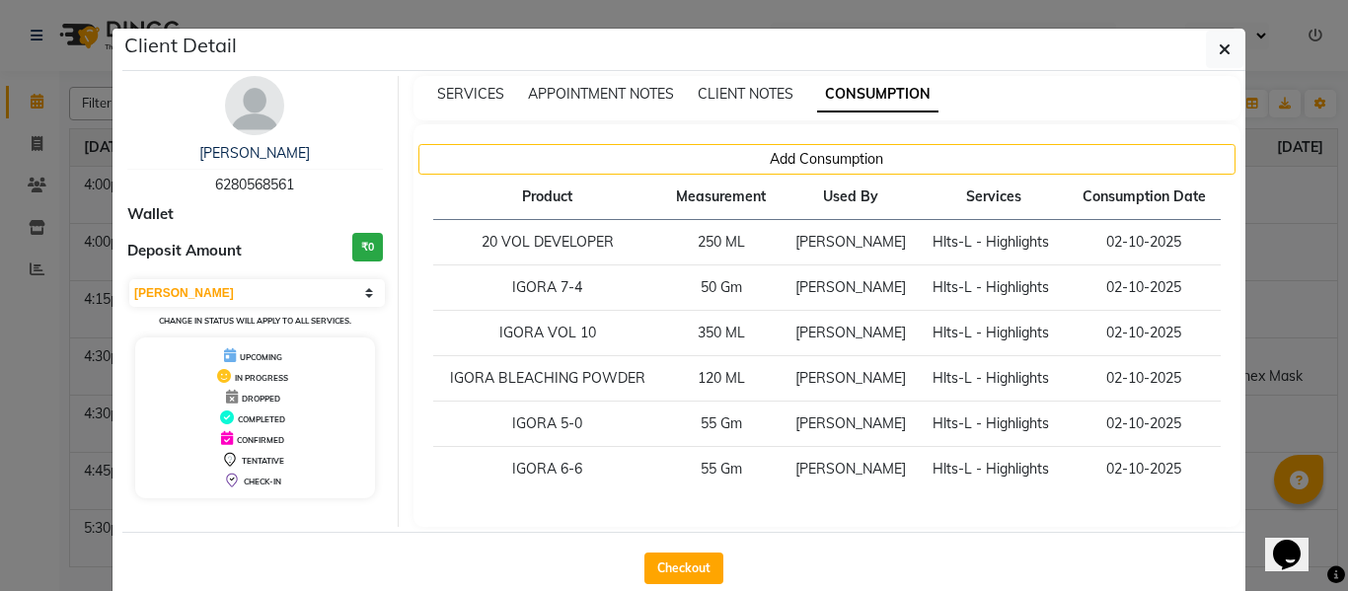
click at [30, 224] on ngb-modal-window "Client Detail kanishka 6280568561 Wallet Deposit Amount ₹0 Select MARK DONE UPC…" at bounding box center [674, 295] width 1348 height 591
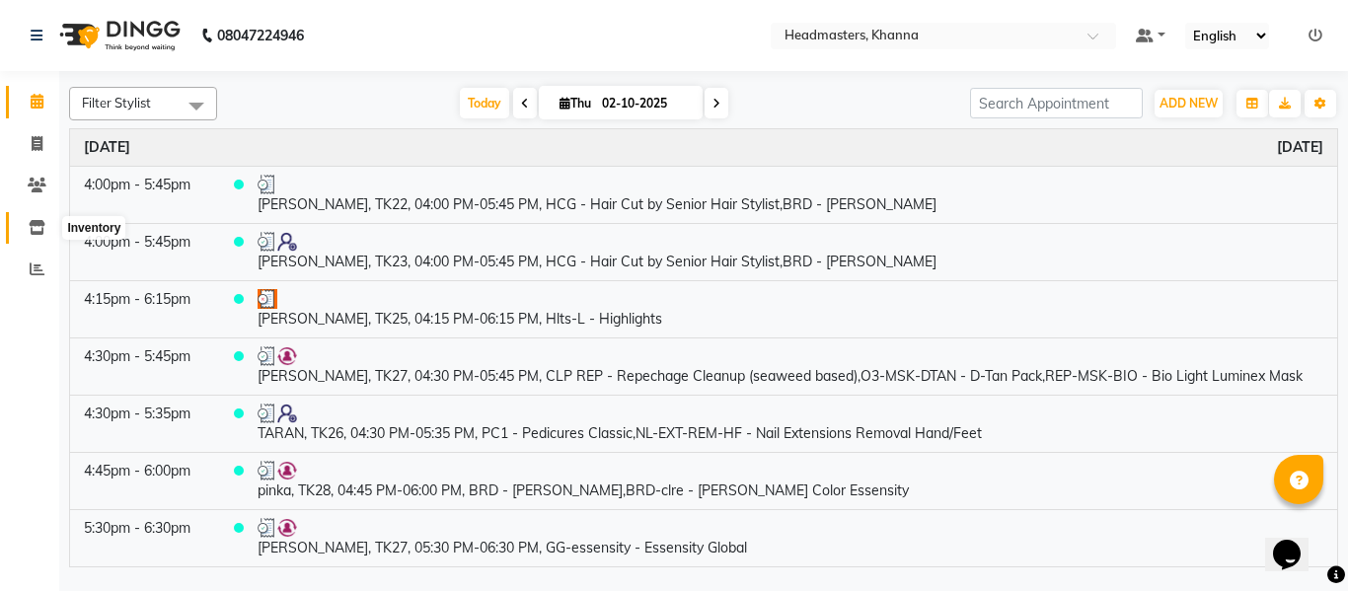
drag, startPoint x: 32, startPoint y: 227, endPoint x: 68, endPoint y: 238, distance: 38.1
click at [32, 227] on icon at bounding box center [37, 227] width 17 height 15
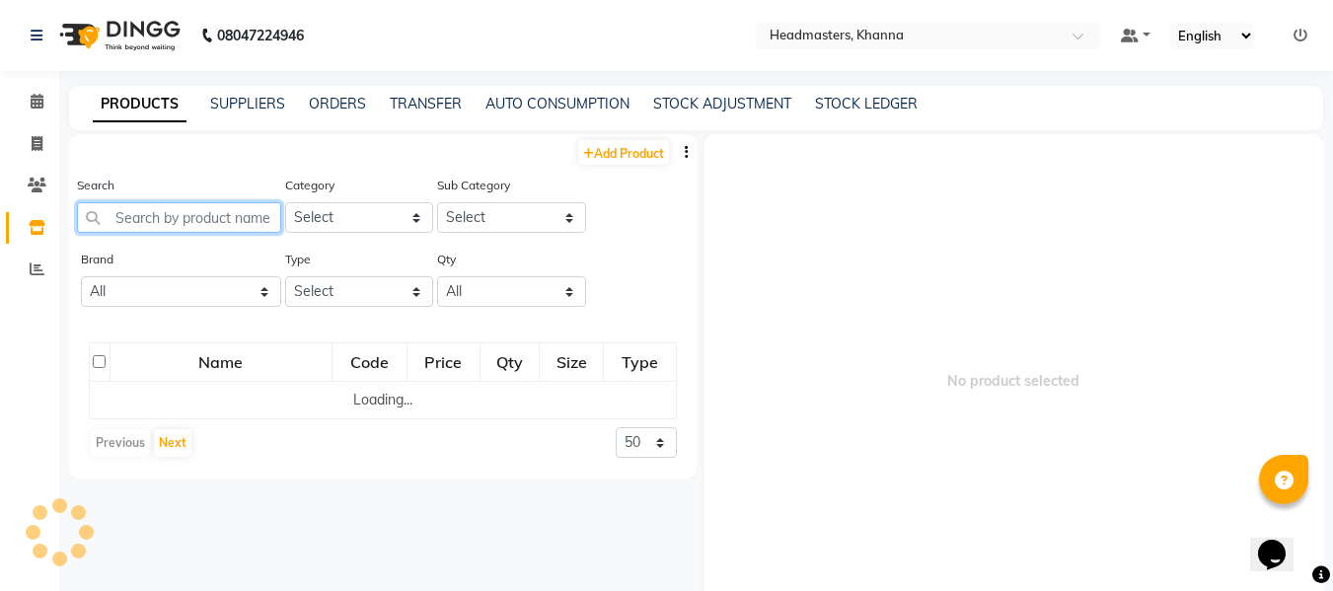
click at [150, 226] on input "text" at bounding box center [179, 217] width 204 height 31
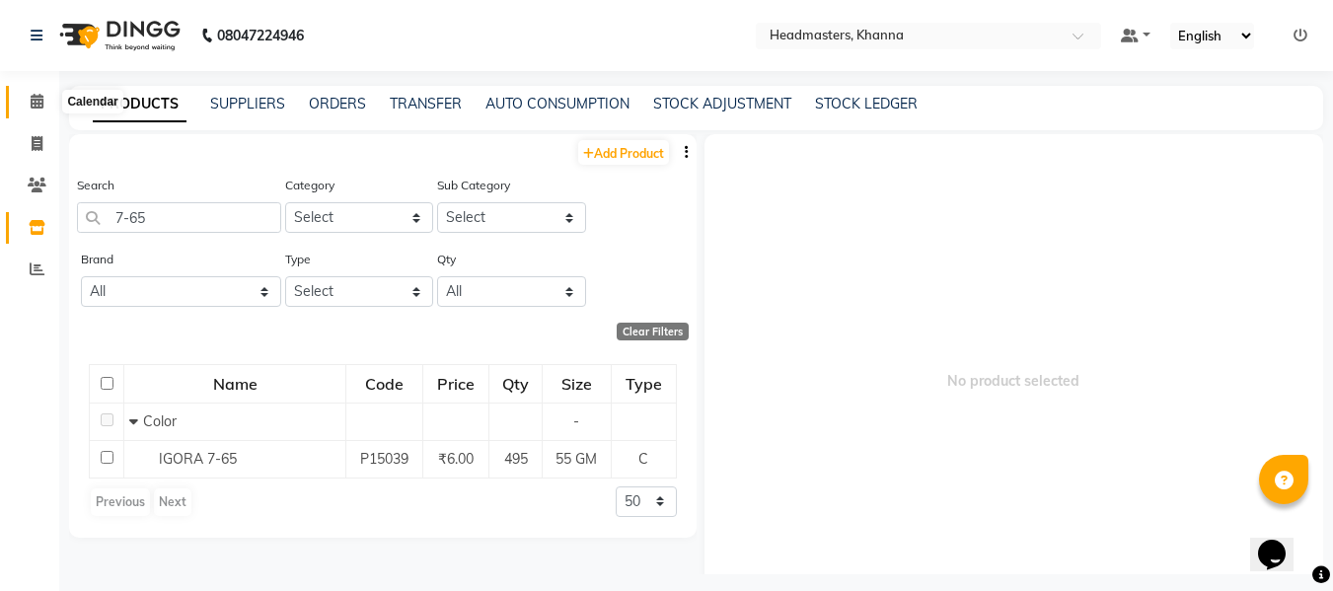
click at [38, 98] on icon at bounding box center [37, 101] width 13 height 15
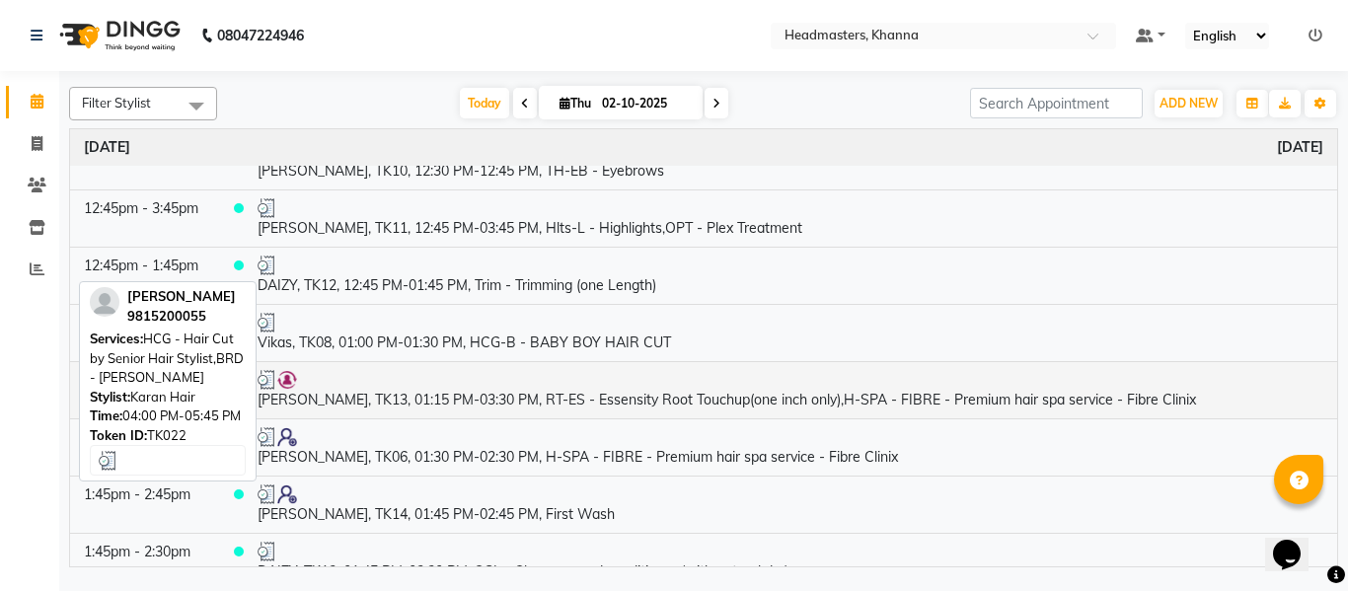
scroll to position [1677, 0]
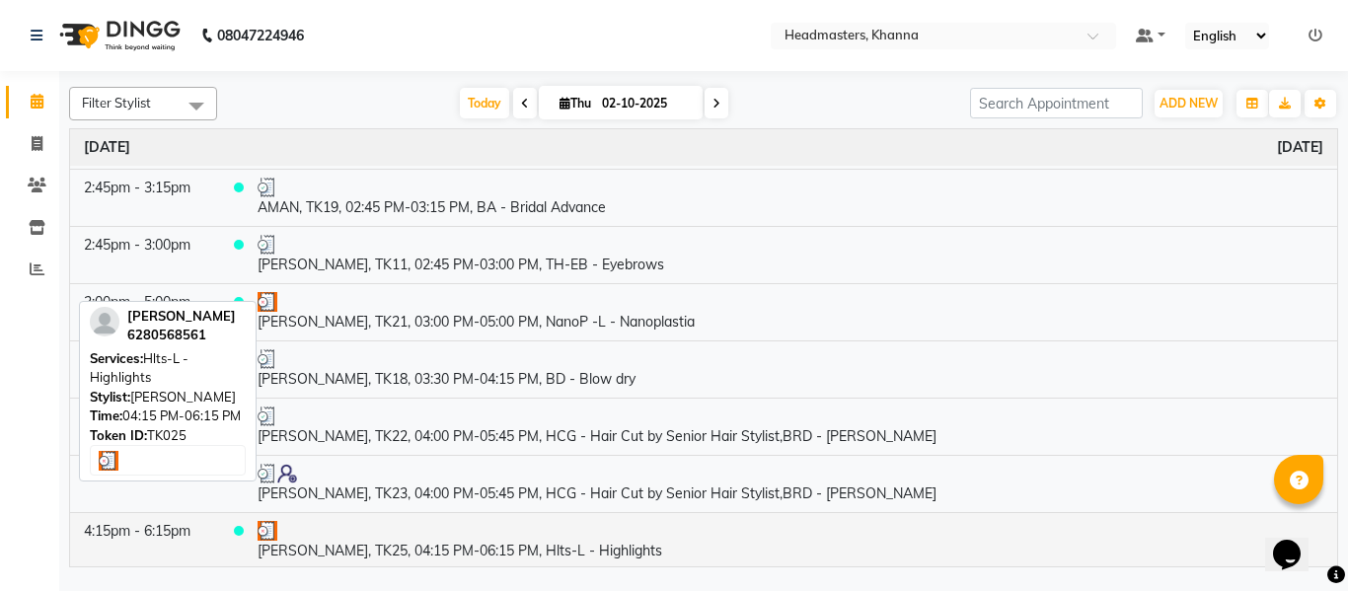
click at [585, 547] on td "[PERSON_NAME], TK25, 04:15 PM-06:15 PM, Hlts-L - Highlights" at bounding box center [790, 540] width 1093 height 57
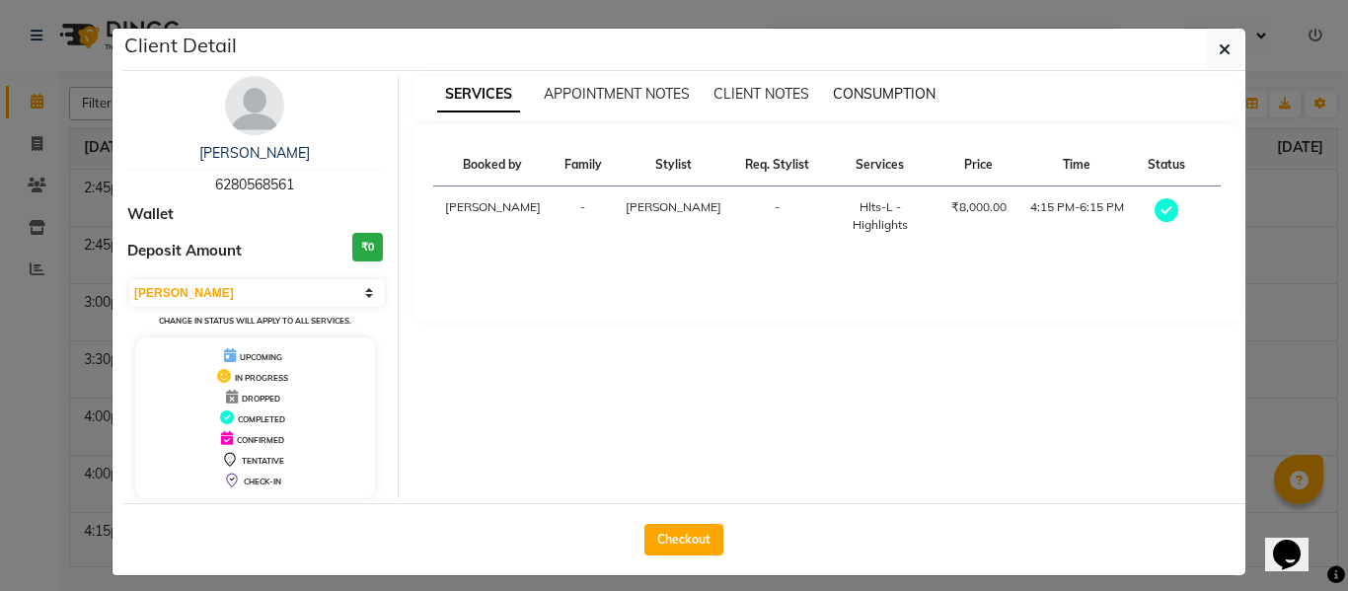
click at [866, 99] on span "CONSUMPTION" at bounding box center [884, 94] width 103 height 18
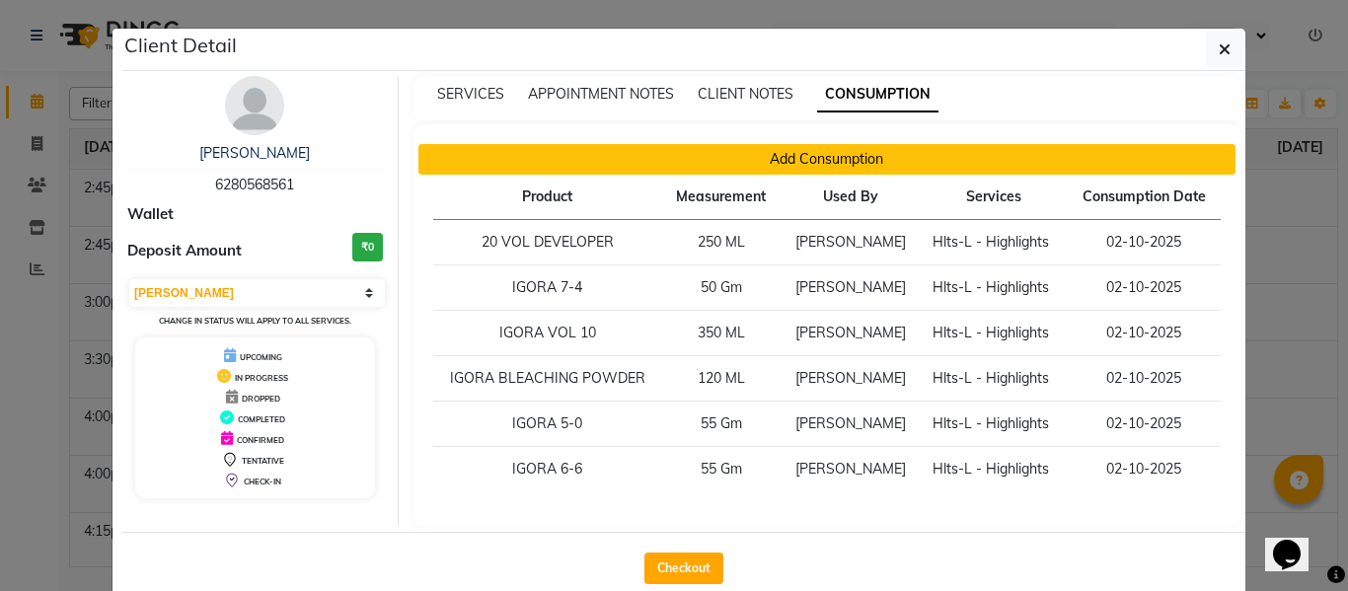
click at [837, 160] on button "Add Consumption" at bounding box center [827, 159] width 818 height 31
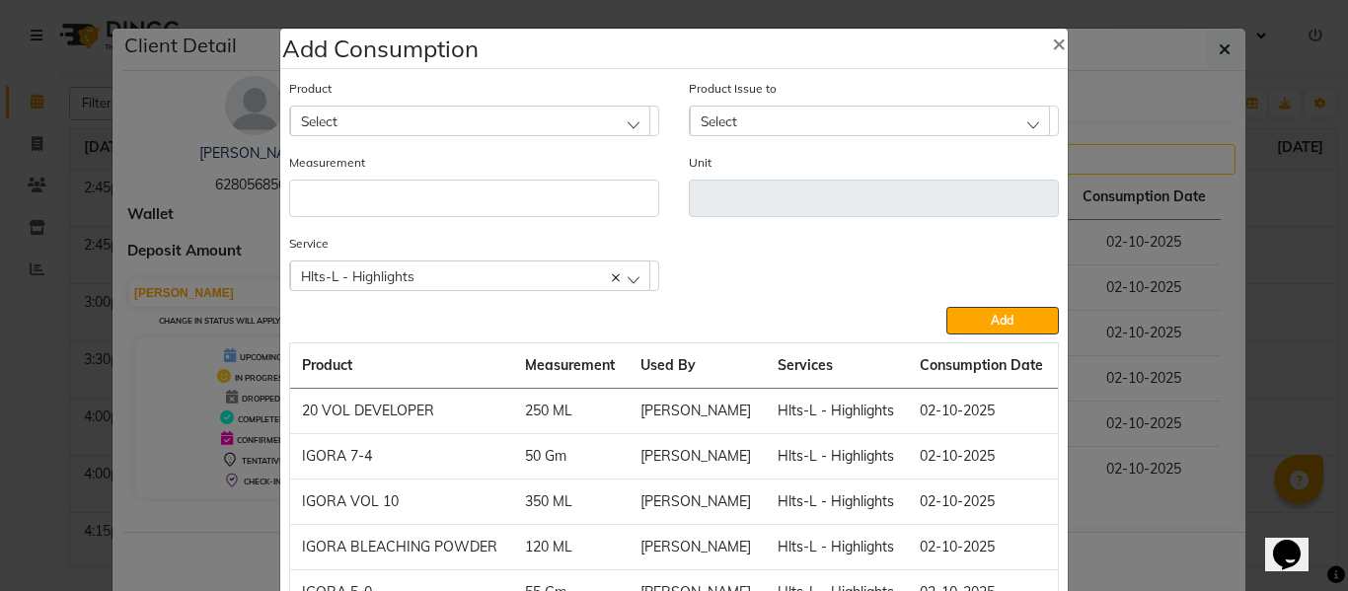
click at [489, 118] on div "Select" at bounding box center [470, 121] width 360 height 30
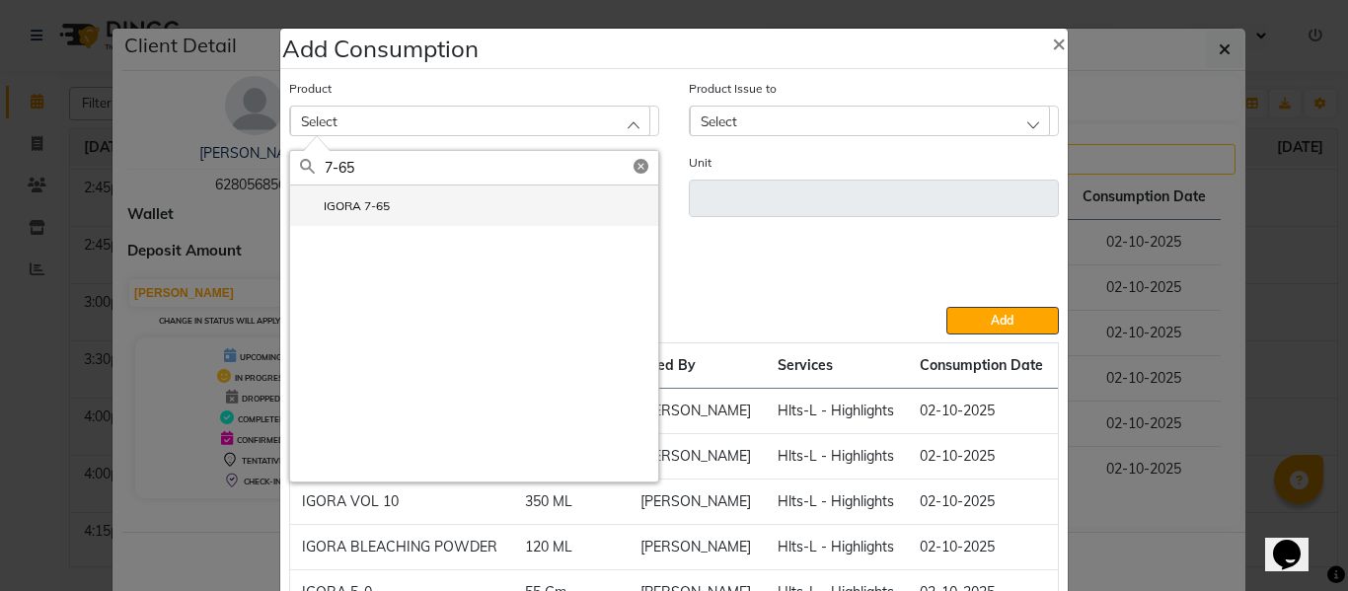
click at [366, 203] on label "IGORA 7-65" at bounding box center [345, 206] width 90 height 18
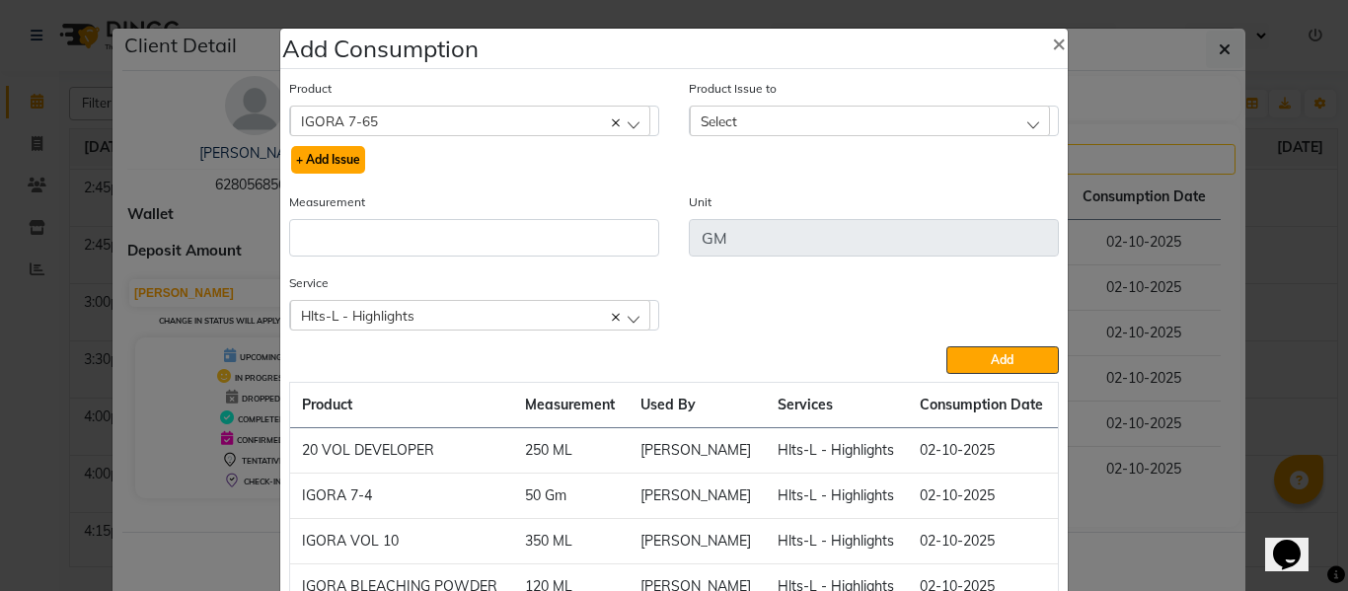
click at [331, 158] on button "+ Add Issue" at bounding box center [328, 160] width 74 height 28
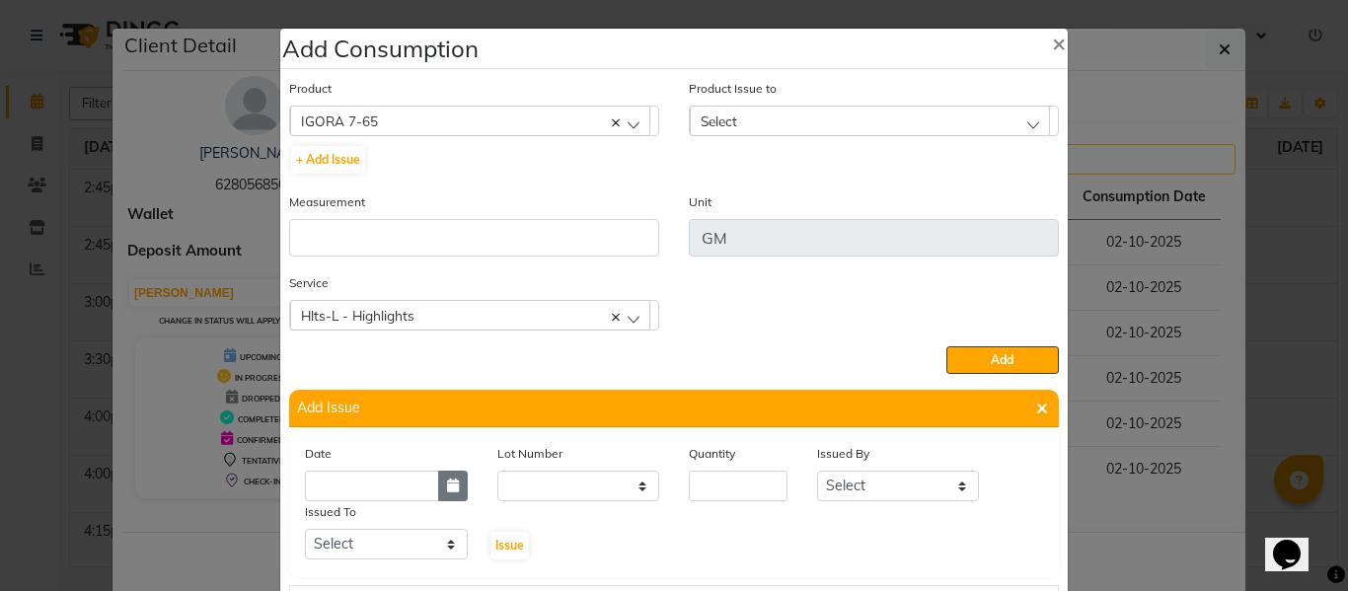
click at [447, 486] on icon "button" at bounding box center [453, 485] width 12 height 14
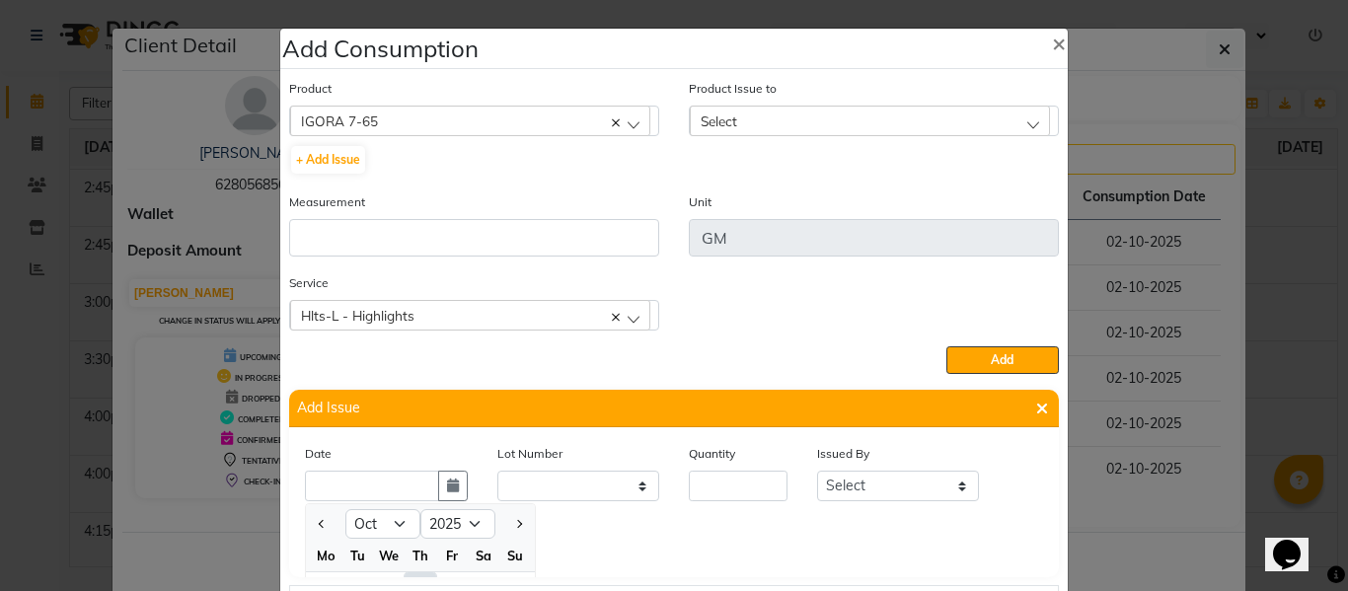
scroll to position [27, 0]
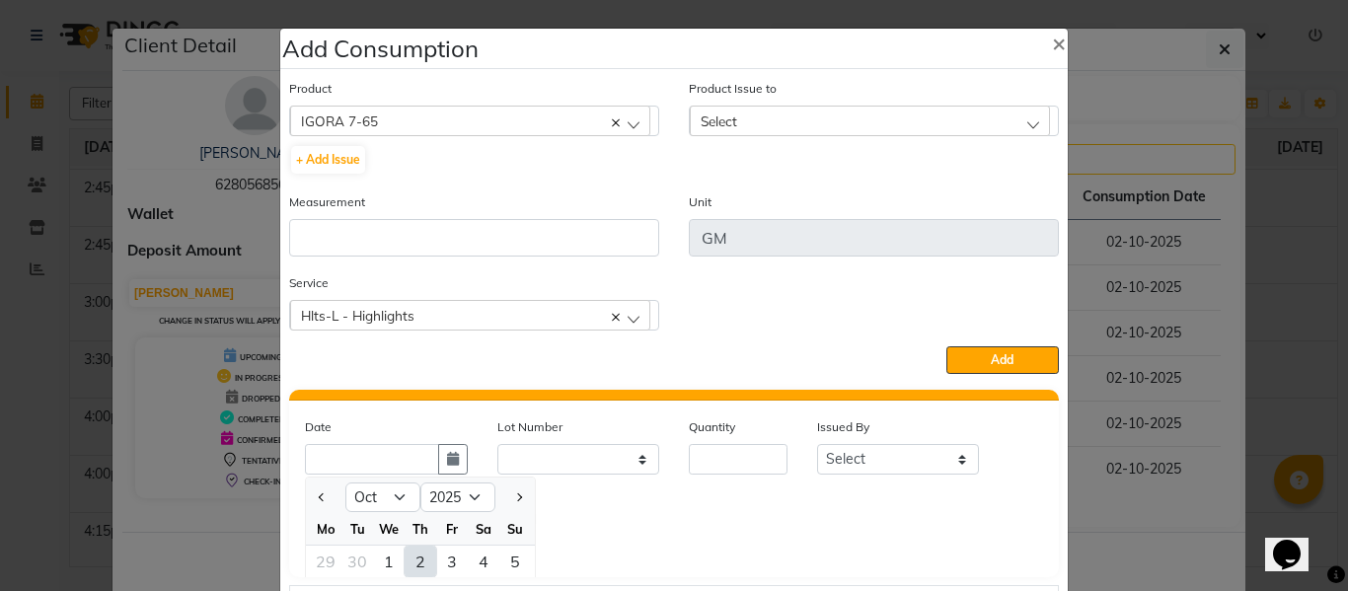
click at [409, 560] on div "2" at bounding box center [420, 562] width 32 height 32
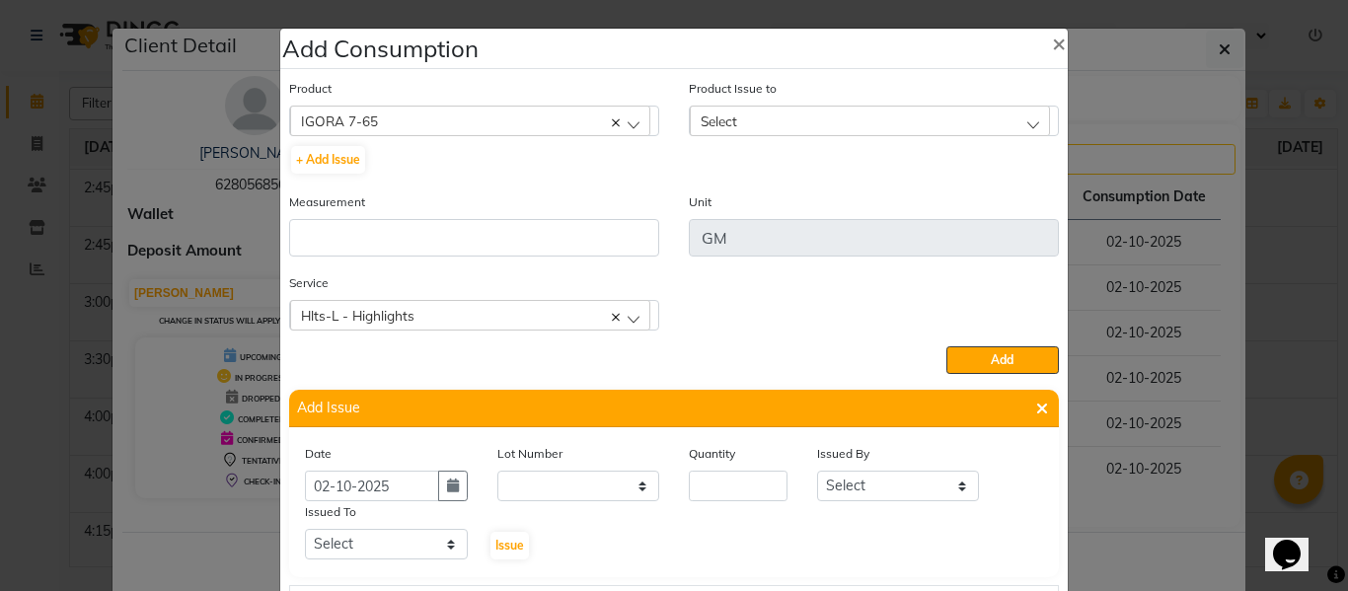
scroll to position [0, 0]
click at [720, 487] on input "number" at bounding box center [738, 486] width 99 height 31
drag, startPoint x: 884, startPoint y: 495, endPoint x: 878, endPoint y: 472, distance: 24.4
click at [884, 493] on select "Select ABHISHEK ajay [PERSON_NAME] [PERSON_NAME] [PERSON_NAME] [PERSON_NAME] HE…" at bounding box center [898, 486] width 163 height 31
click at [817, 471] on select "Select ABHISHEK ajay [PERSON_NAME] [PERSON_NAME] [PERSON_NAME] [PERSON_NAME] HE…" at bounding box center [898, 486] width 163 height 31
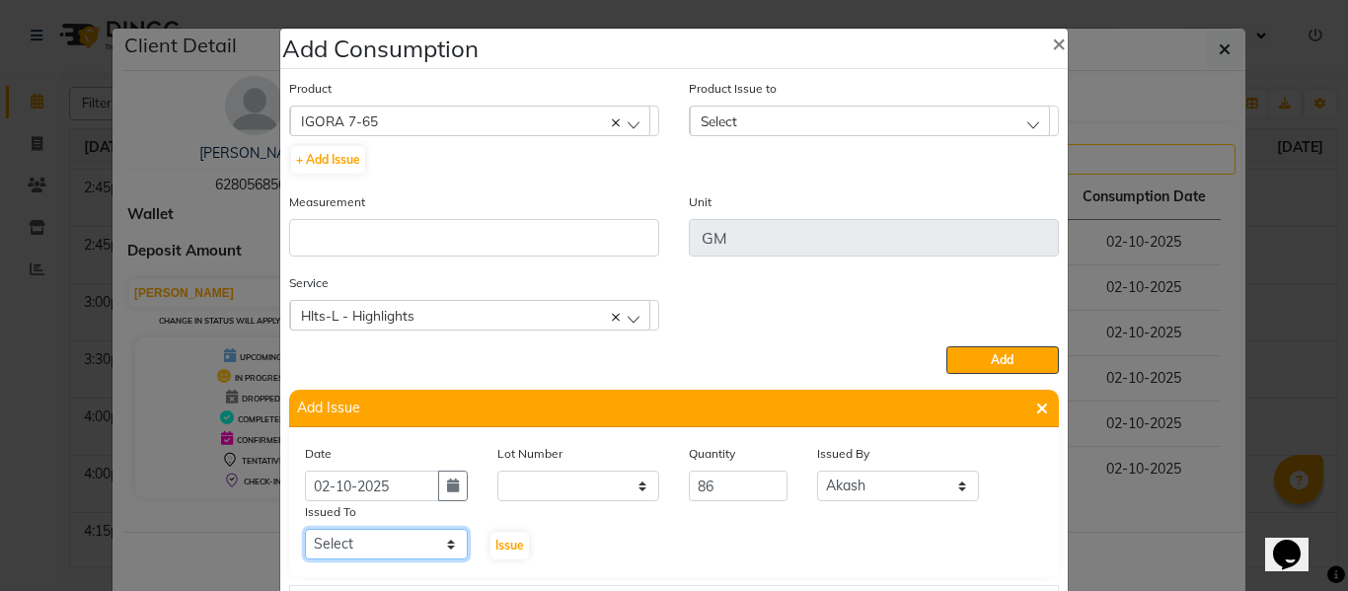
drag, startPoint x: 367, startPoint y: 537, endPoint x: 375, endPoint y: 530, distance: 10.5
click at [367, 537] on select "Select ABHISHEK ajay [PERSON_NAME] [PERSON_NAME] [PERSON_NAME] [PERSON_NAME] HE…" at bounding box center [386, 544] width 163 height 31
click at [305, 529] on select "Select ABHISHEK ajay [PERSON_NAME] [PERSON_NAME] [PERSON_NAME] [PERSON_NAME] HE…" at bounding box center [386, 544] width 163 height 31
click at [501, 548] on span "Issue" at bounding box center [509, 545] width 29 height 15
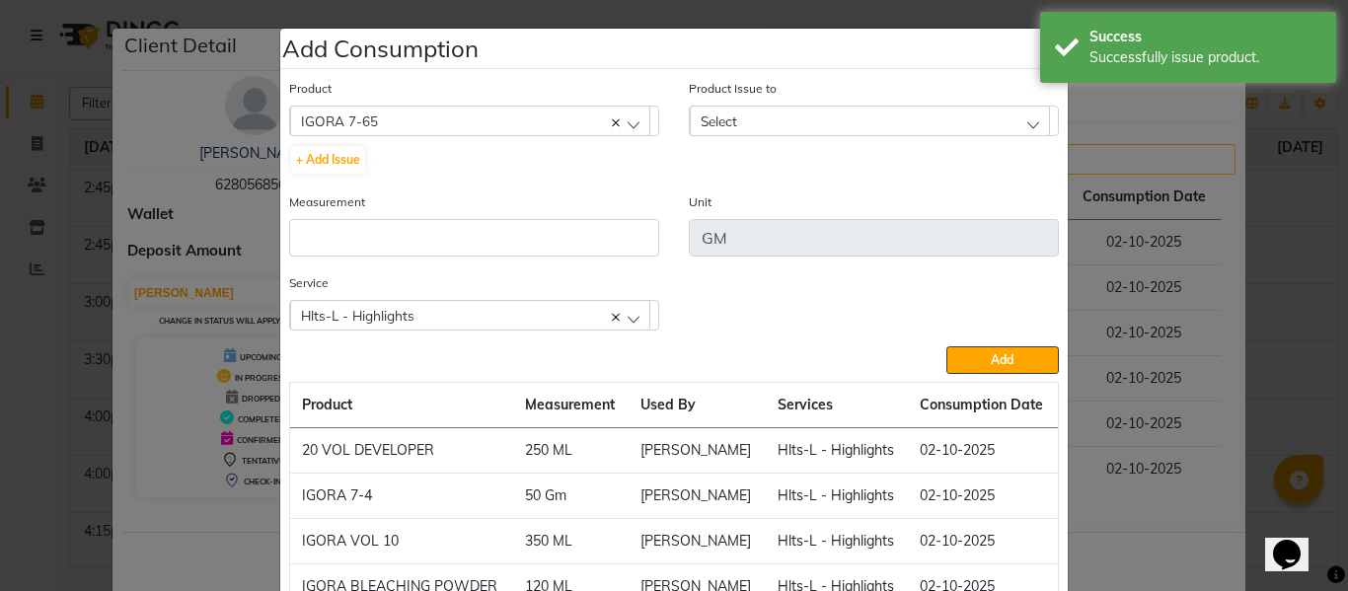
click at [525, 121] on div "IGORA 7-65" at bounding box center [470, 121] width 360 height 30
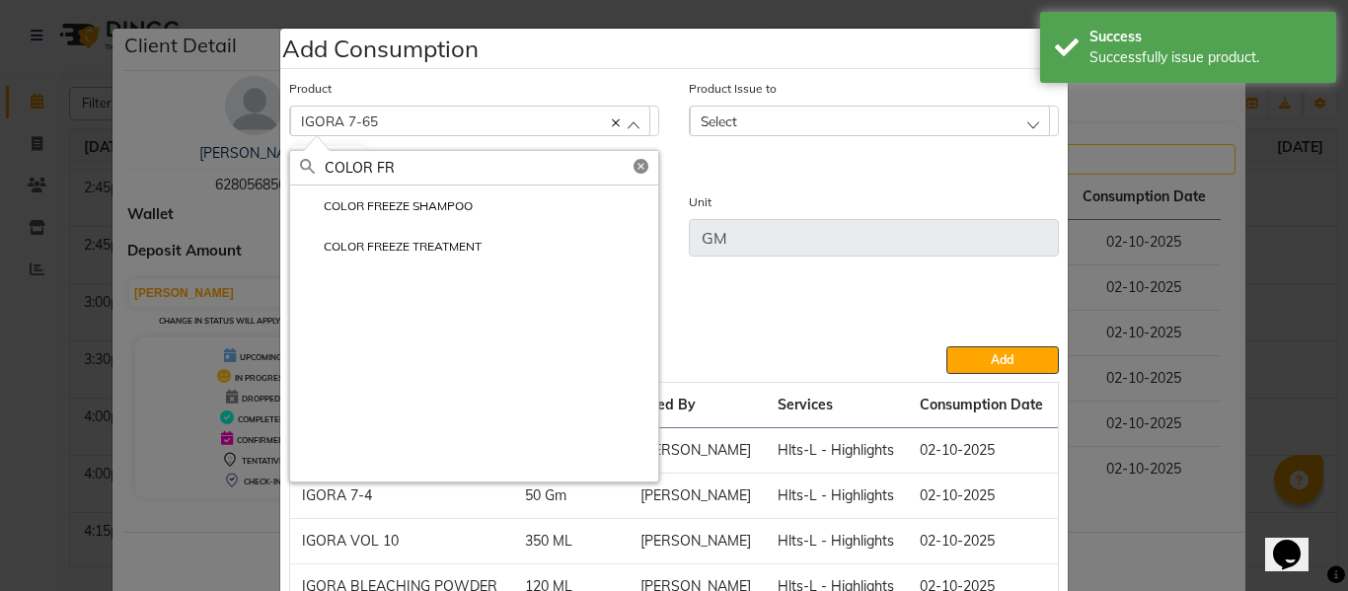
click at [381, 194] on li "COLOR FREEZE SHAMPOO" at bounding box center [474, 205] width 368 height 40
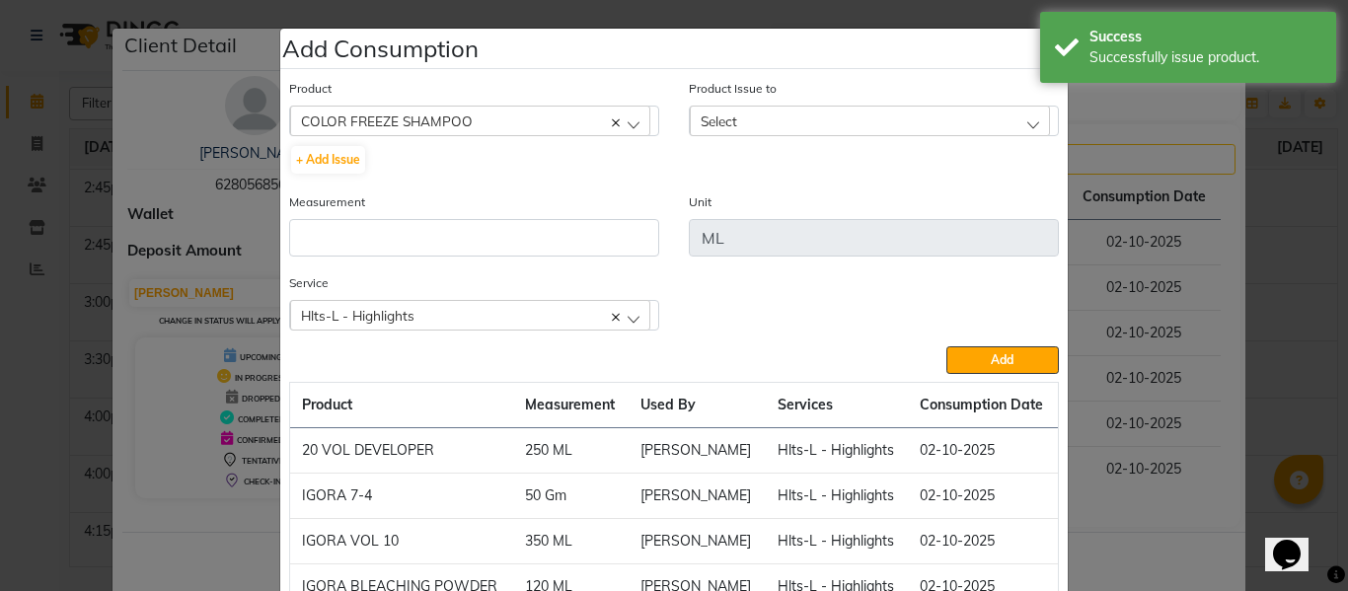
click at [363, 150] on div "+ Add Issue" at bounding box center [474, 160] width 370 height 32
click at [335, 161] on button "+ Add Issue" at bounding box center [328, 160] width 74 height 28
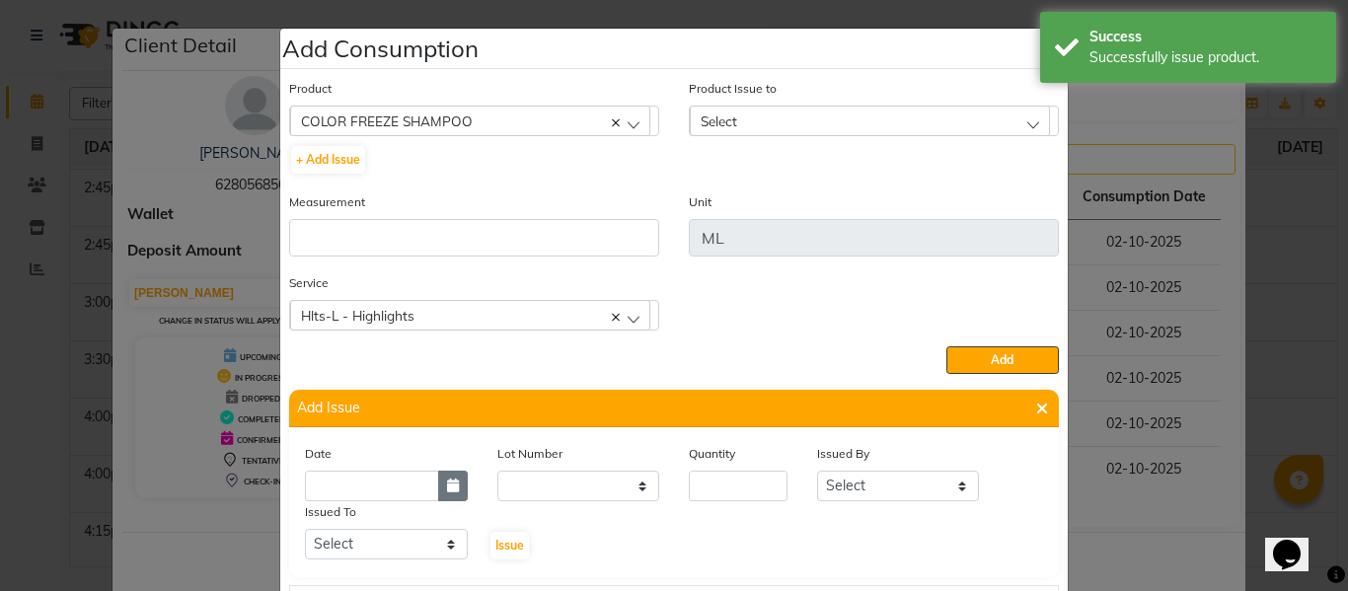
click at [447, 491] on icon "button" at bounding box center [453, 485] width 12 height 14
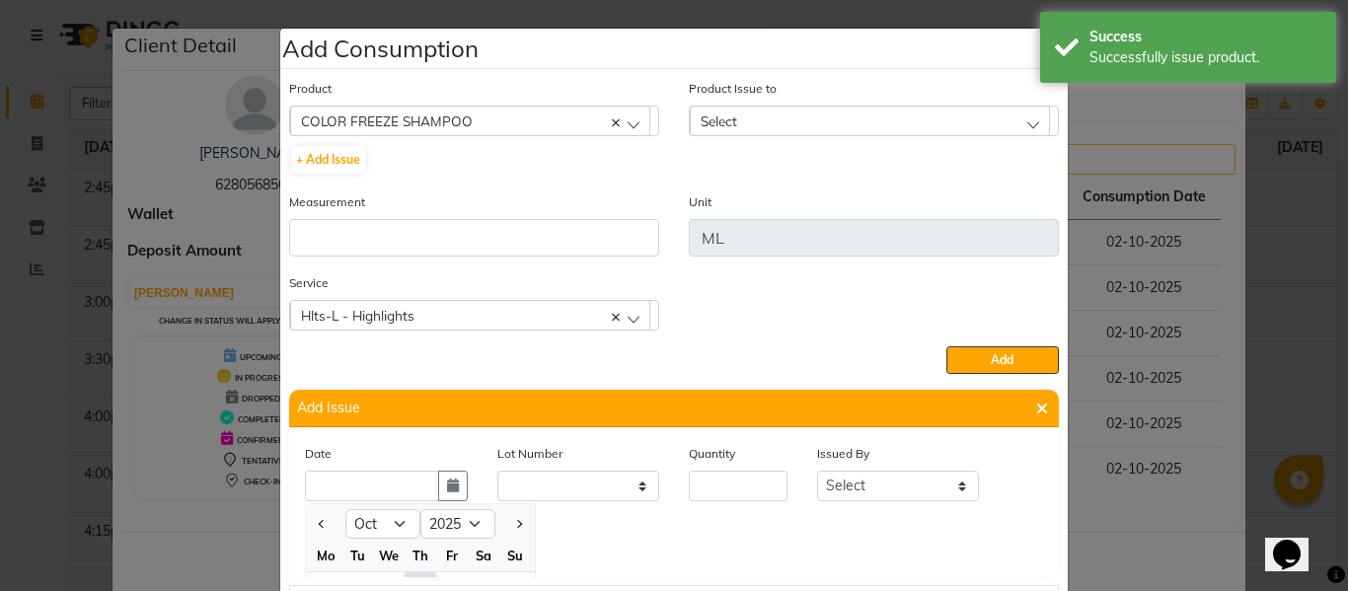
scroll to position [27, 0]
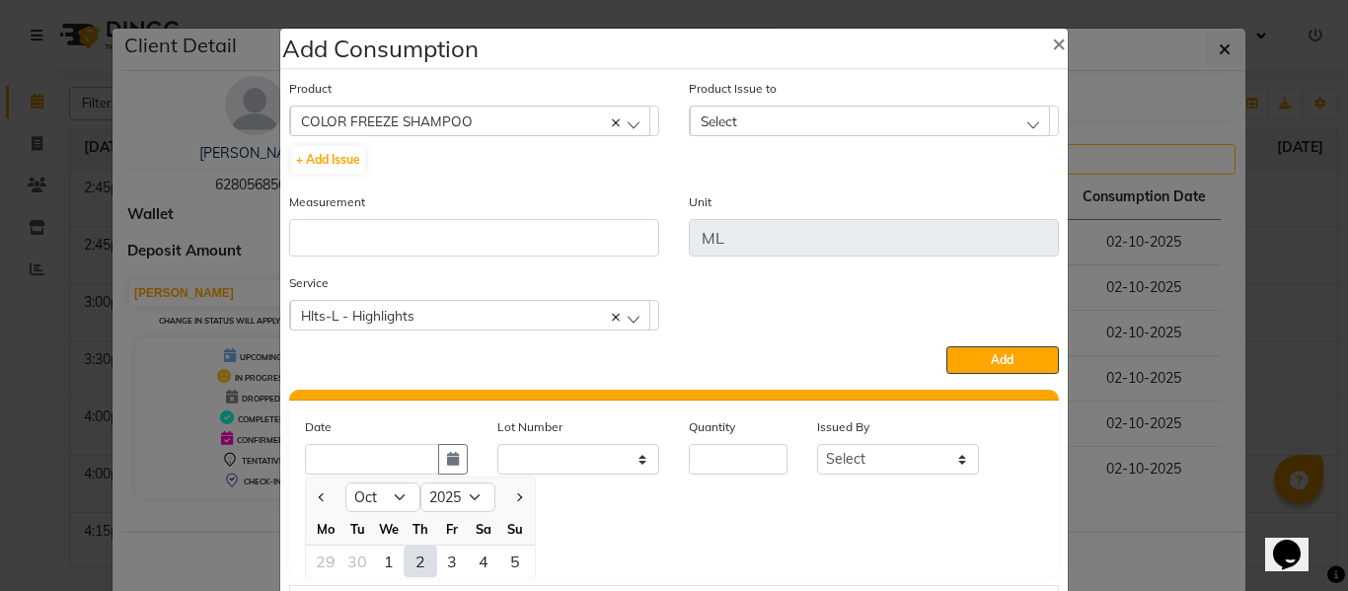
click at [408, 553] on div "2" at bounding box center [420, 562] width 32 height 32
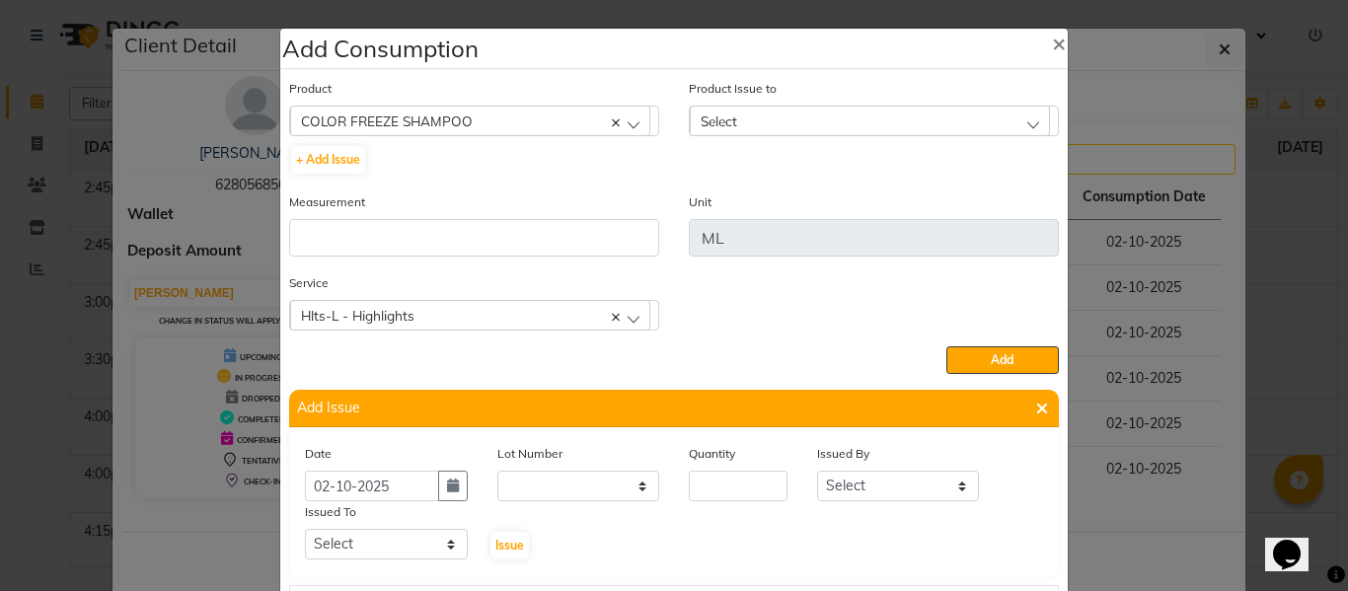
scroll to position [0, 0]
click at [718, 495] on input "number" at bounding box center [738, 486] width 99 height 31
drag, startPoint x: 828, startPoint y: 491, endPoint x: 828, endPoint y: 478, distance: 13.8
click at [828, 491] on select "Select ABHISHEK ajay [PERSON_NAME] [PERSON_NAME] [PERSON_NAME] [PERSON_NAME] HE…" at bounding box center [898, 486] width 163 height 31
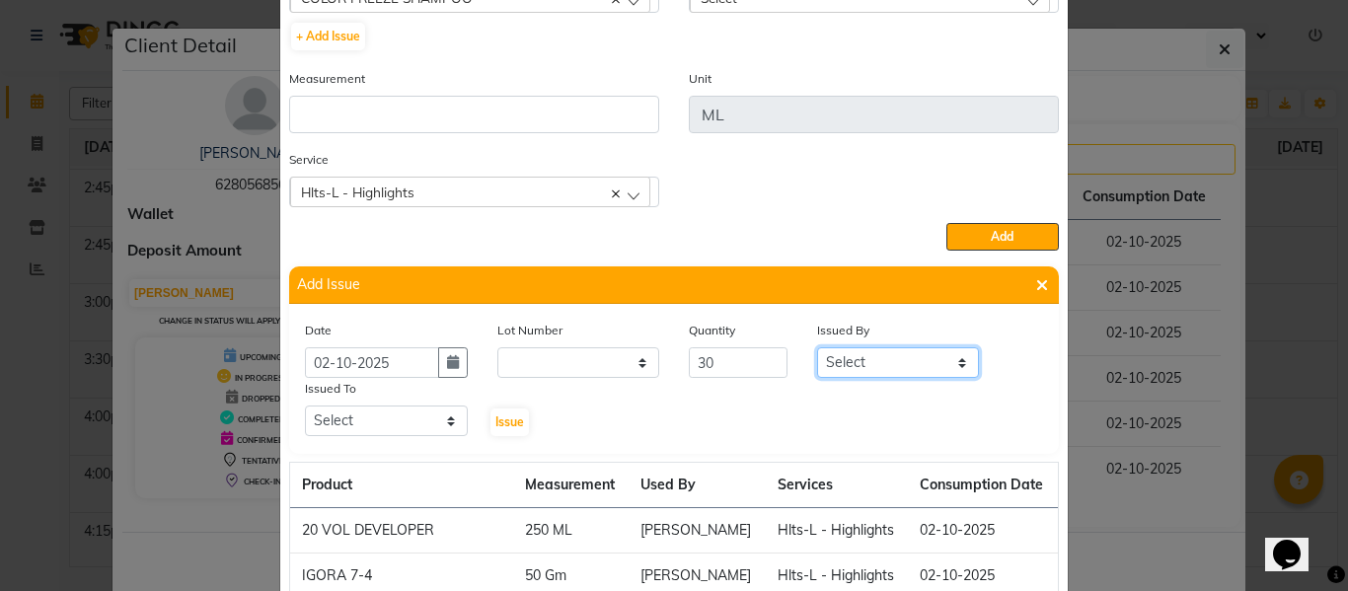
scroll to position [42, 0]
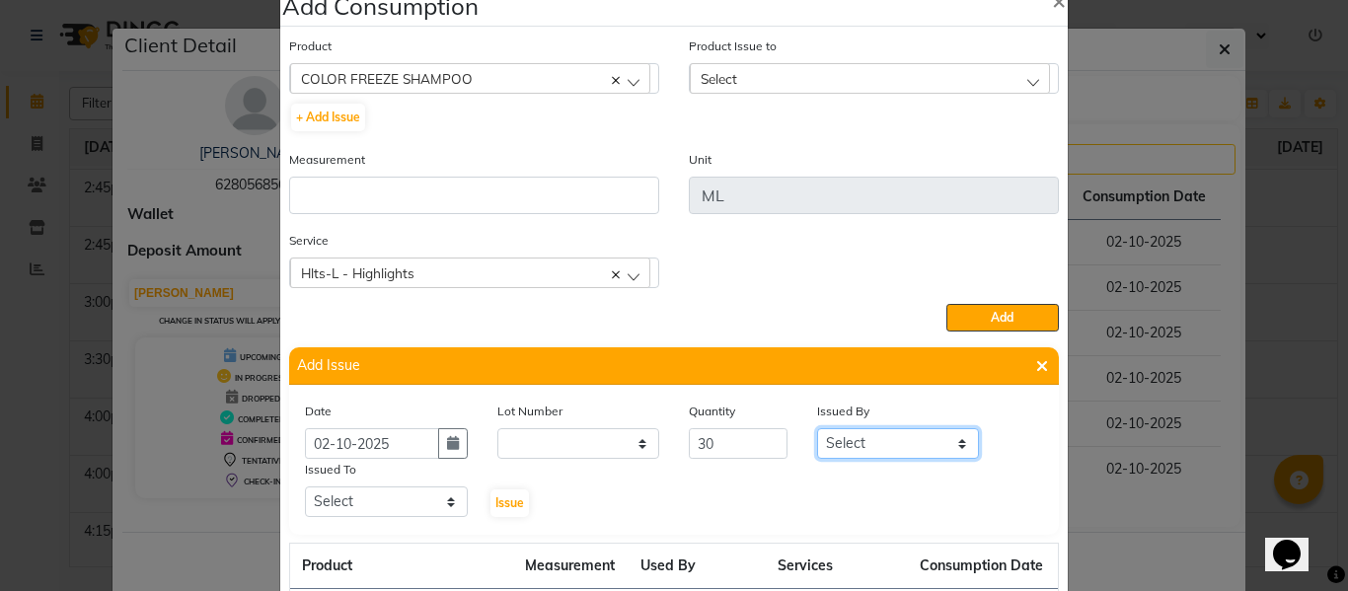
click at [865, 439] on select "Select ABHISHEK ajay [PERSON_NAME] [PERSON_NAME] [PERSON_NAME] [PERSON_NAME] HE…" at bounding box center [898, 443] width 163 height 31
click at [817, 428] on select "Select ABHISHEK ajay [PERSON_NAME] [PERSON_NAME] [PERSON_NAME] [PERSON_NAME] HE…" at bounding box center [898, 443] width 163 height 31
click at [361, 498] on select "Select ABHISHEK ajay [PERSON_NAME] [PERSON_NAME] [PERSON_NAME] [PERSON_NAME] HE…" at bounding box center [386, 501] width 163 height 31
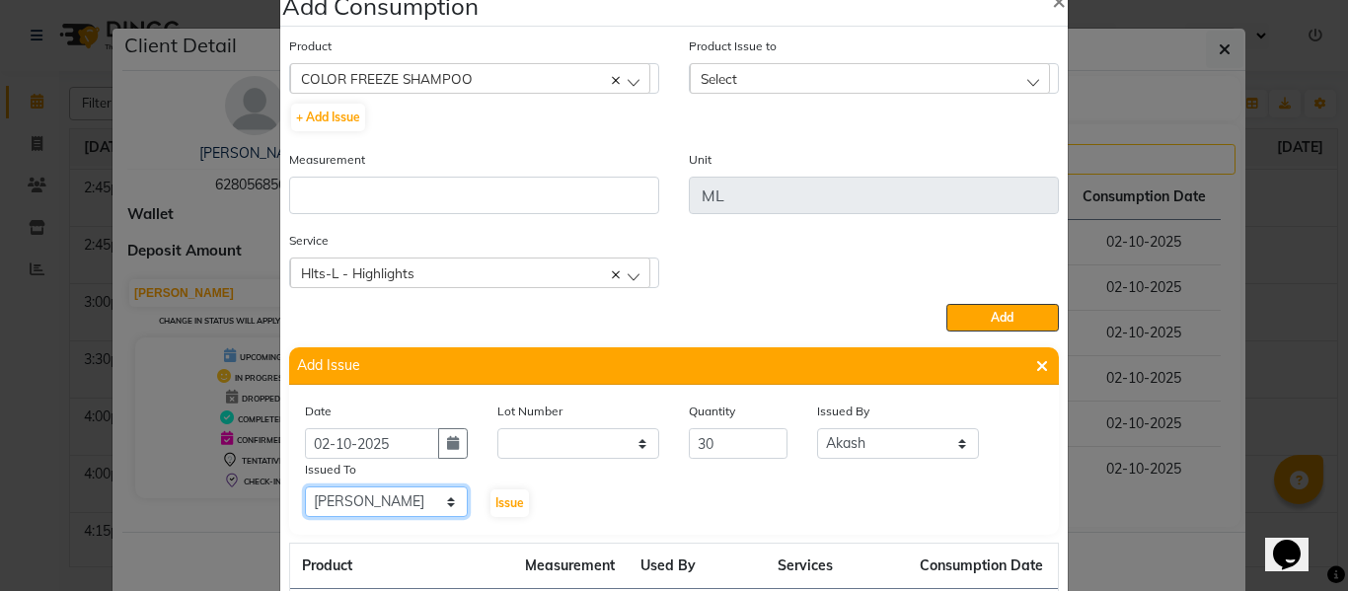
click at [305, 486] on select "Select ABHISHEK ajay [PERSON_NAME] [PERSON_NAME] [PERSON_NAME] [PERSON_NAME] HE…" at bounding box center [386, 501] width 163 height 31
click at [490, 494] on button "Issue" at bounding box center [509, 503] width 38 height 28
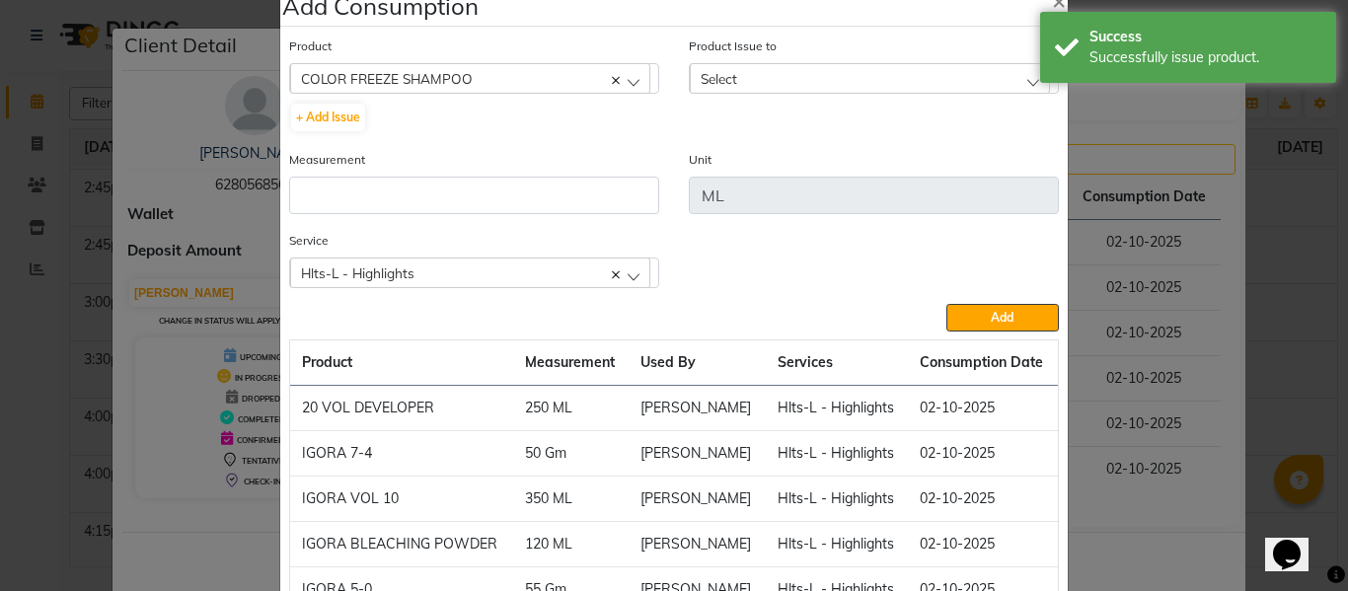
click at [478, 81] on div "COLOR FREEZE SHAMPOO" at bounding box center [470, 78] width 360 height 30
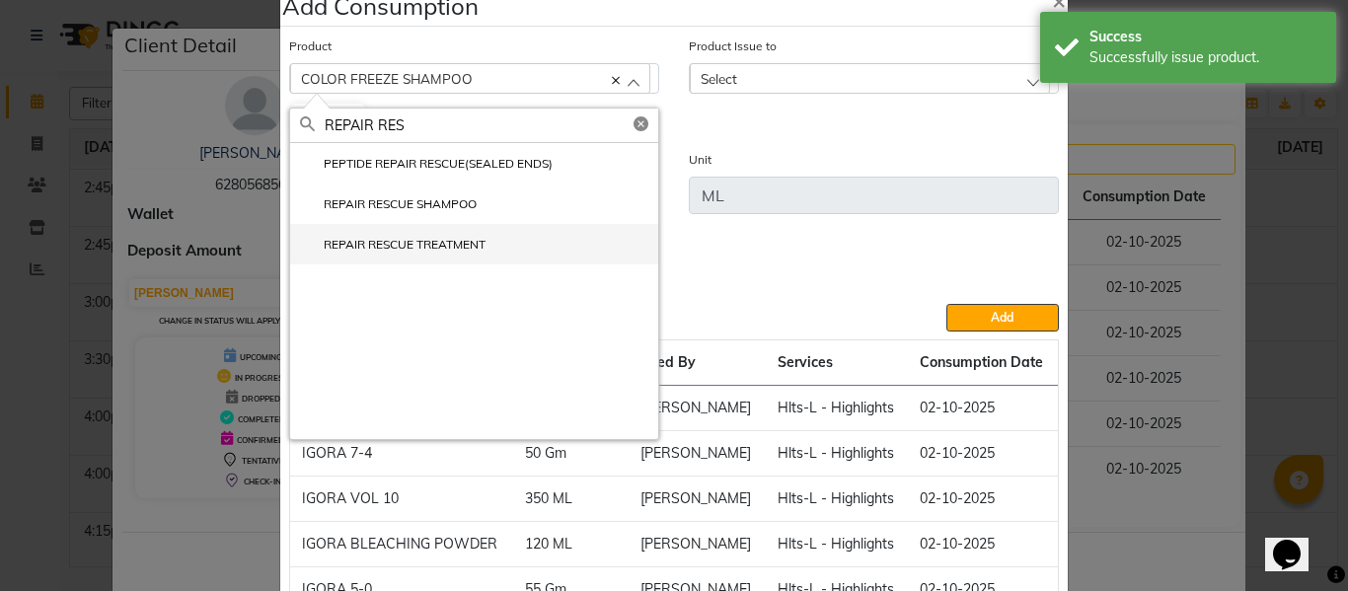
click at [429, 235] on li "REPAIR RESCUE TREATMENT" at bounding box center [474, 244] width 368 height 40
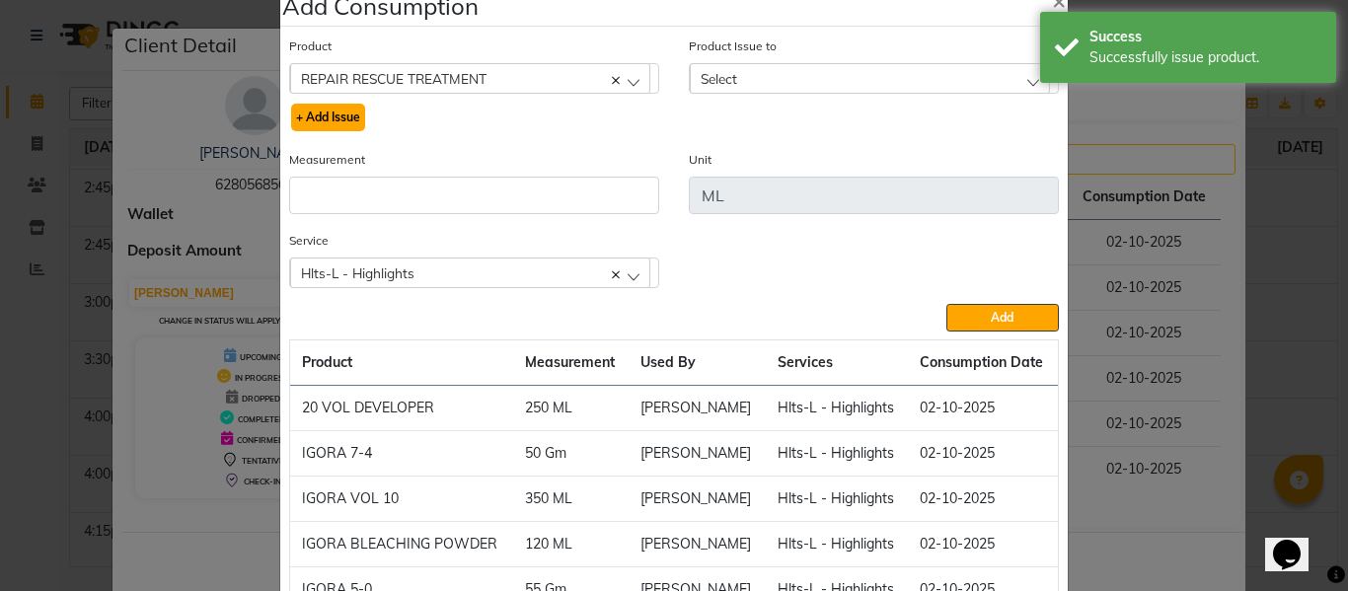
click at [334, 119] on button "+ Add Issue" at bounding box center [328, 118] width 74 height 28
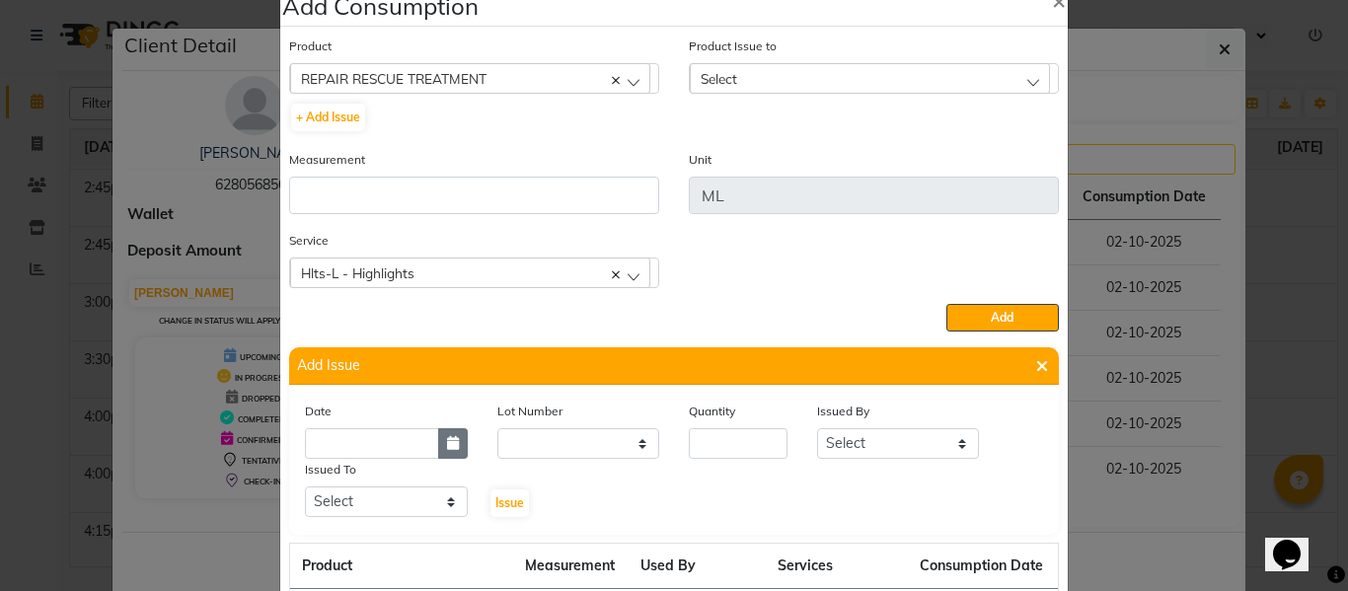
click at [448, 440] on icon "button" at bounding box center [453, 443] width 12 height 14
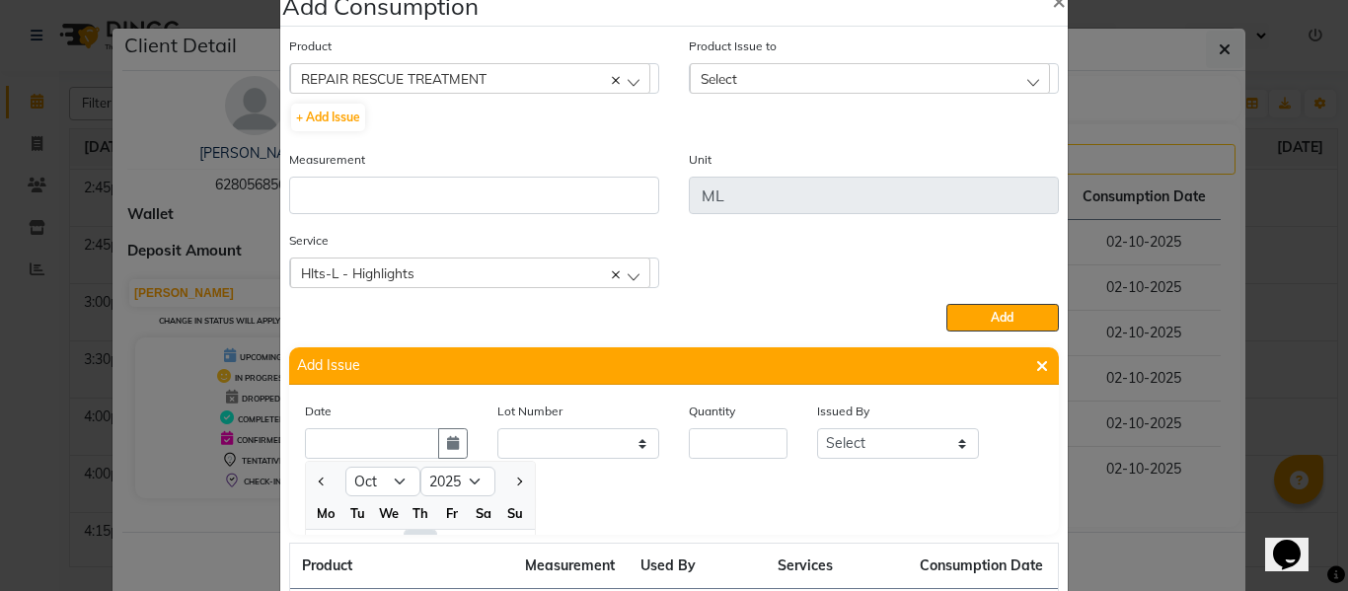
scroll to position [27, 0]
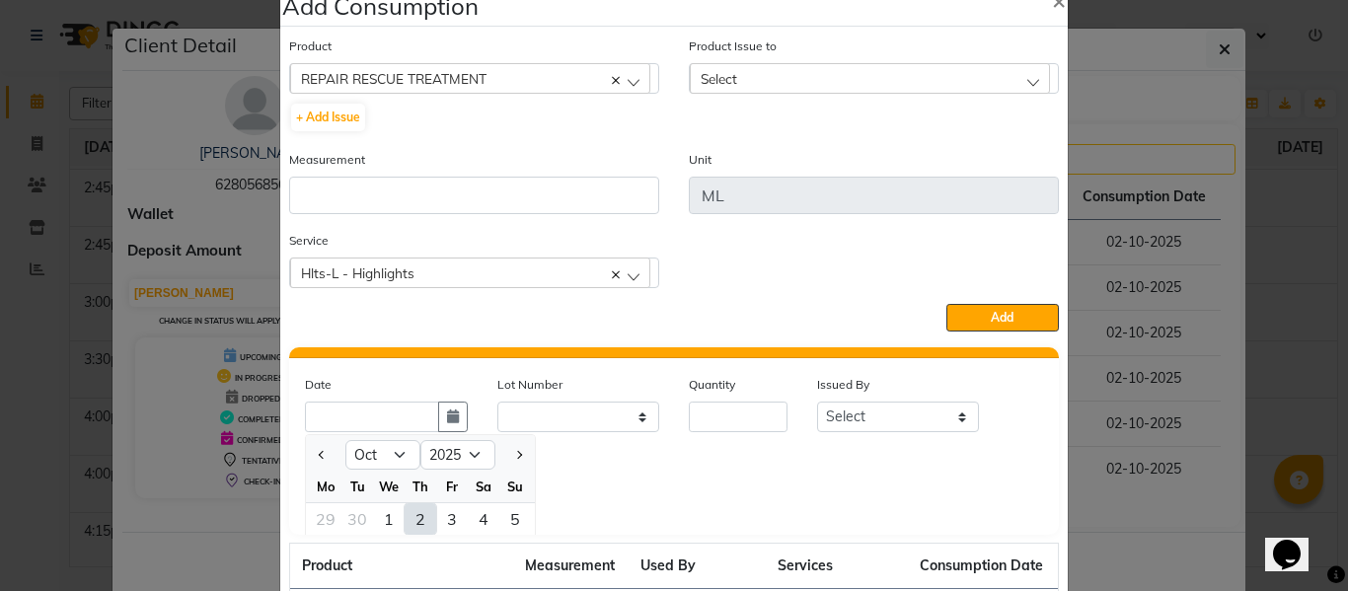
click at [409, 520] on div "2" at bounding box center [420, 519] width 32 height 32
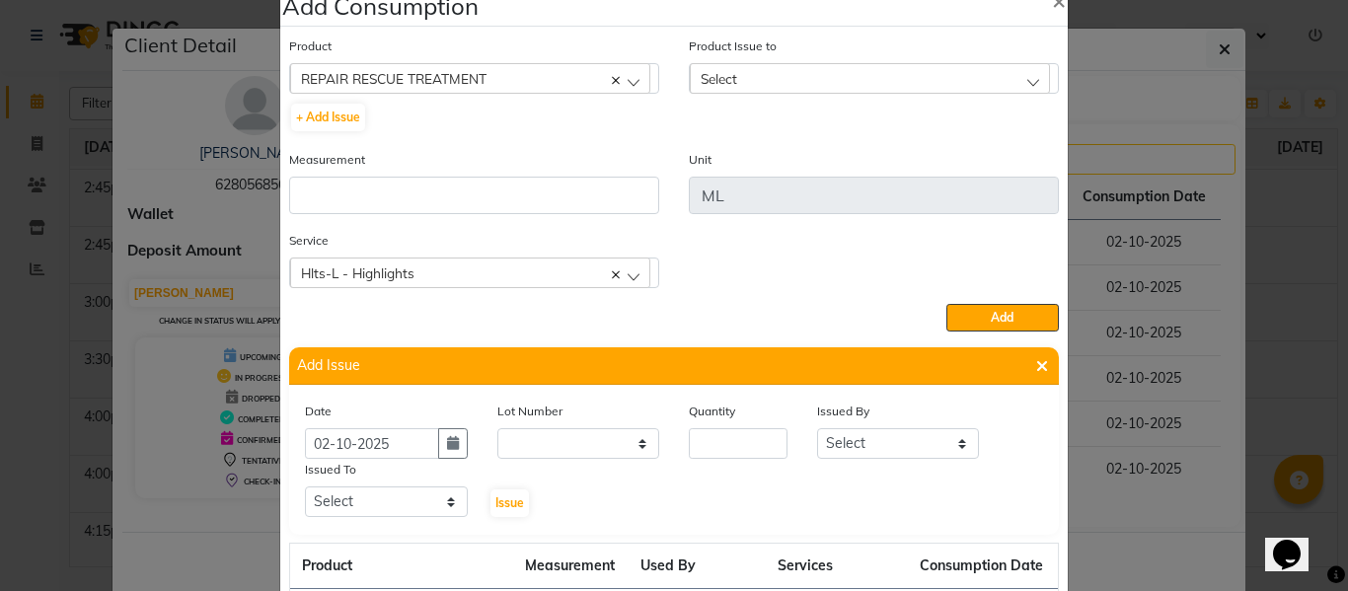
scroll to position [0, 0]
click at [747, 454] on input "number" at bounding box center [738, 443] width 99 height 31
click at [869, 427] on div "Issued By" at bounding box center [898, 415] width 163 height 28
click at [865, 451] on select "Select ABHISHEK ajay [PERSON_NAME] [PERSON_NAME] [PERSON_NAME] [PERSON_NAME] HE…" at bounding box center [898, 443] width 163 height 31
click at [817, 428] on select "Select ABHISHEK ajay [PERSON_NAME] [PERSON_NAME] [PERSON_NAME] [PERSON_NAME] HE…" at bounding box center [898, 443] width 163 height 31
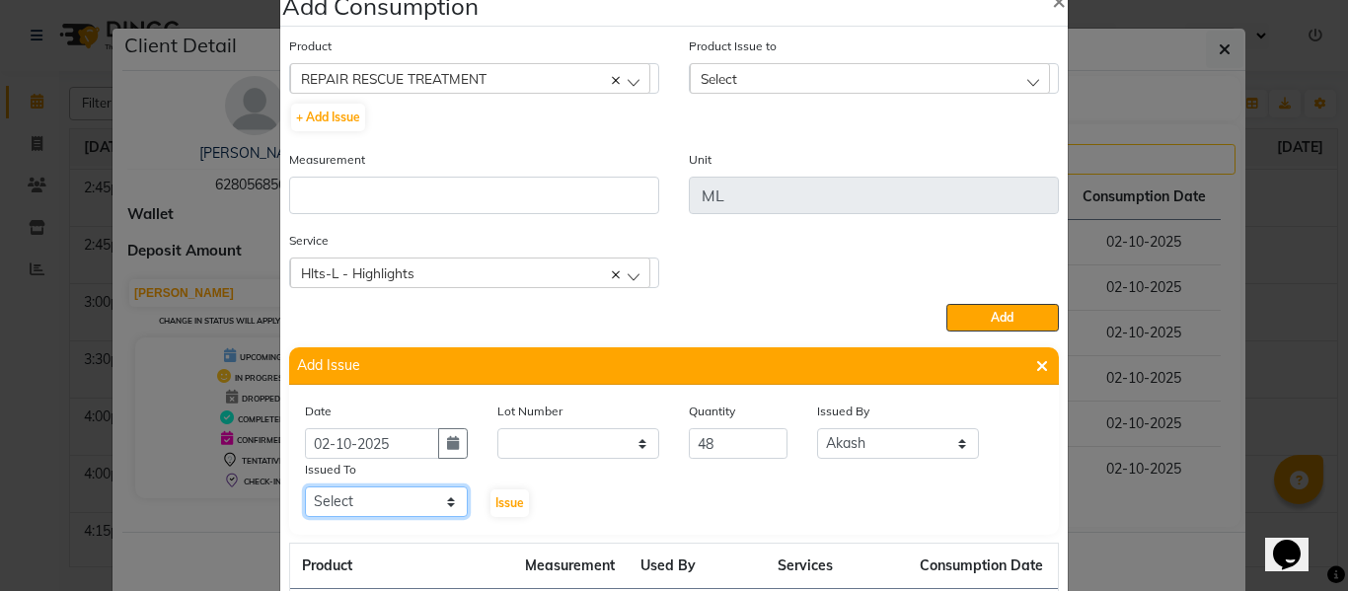
drag, startPoint x: 378, startPoint y: 514, endPoint x: 377, endPoint y: 496, distance: 17.8
click at [378, 514] on select "Select ABHISHEK ajay [PERSON_NAME] [PERSON_NAME] [PERSON_NAME] [PERSON_NAME] HE…" at bounding box center [386, 501] width 163 height 31
click at [305, 486] on select "Select ABHISHEK ajay [PERSON_NAME] [PERSON_NAME] [PERSON_NAME] [PERSON_NAME] HE…" at bounding box center [386, 501] width 163 height 31
click at [507, 506] on span "Issue" at bounding box center [509, 502] width 29 height 15
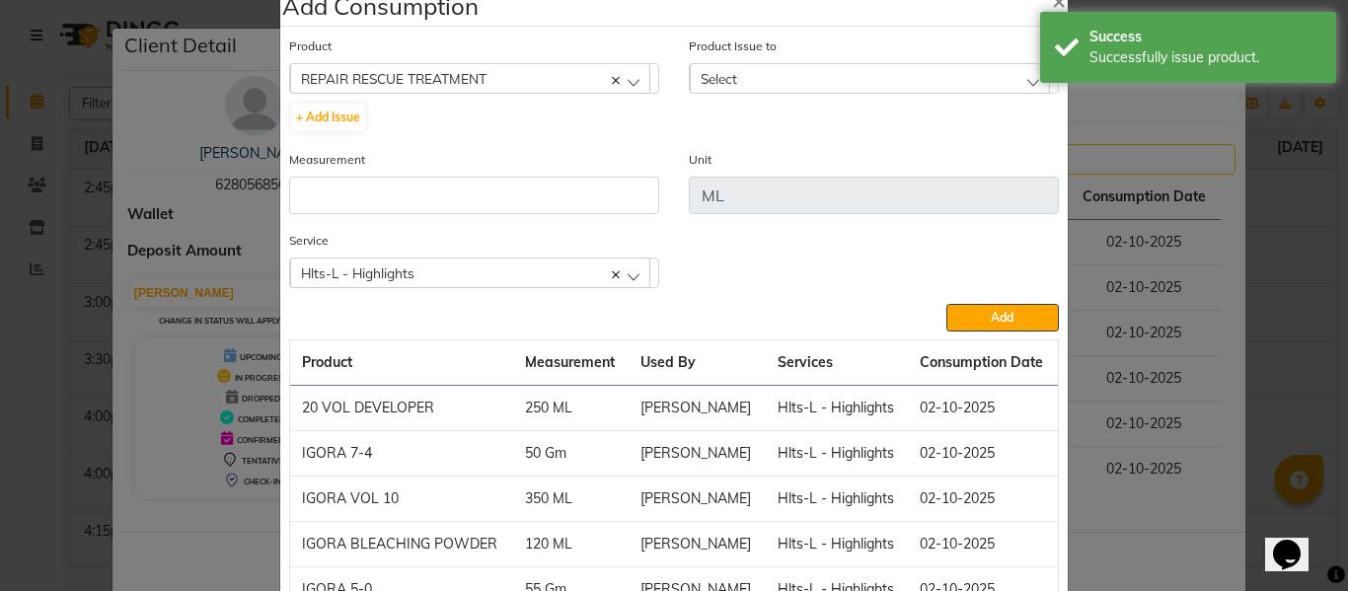
click at [708, 67] on div "Select" at bounding box center [870, 78] width 360 height 30
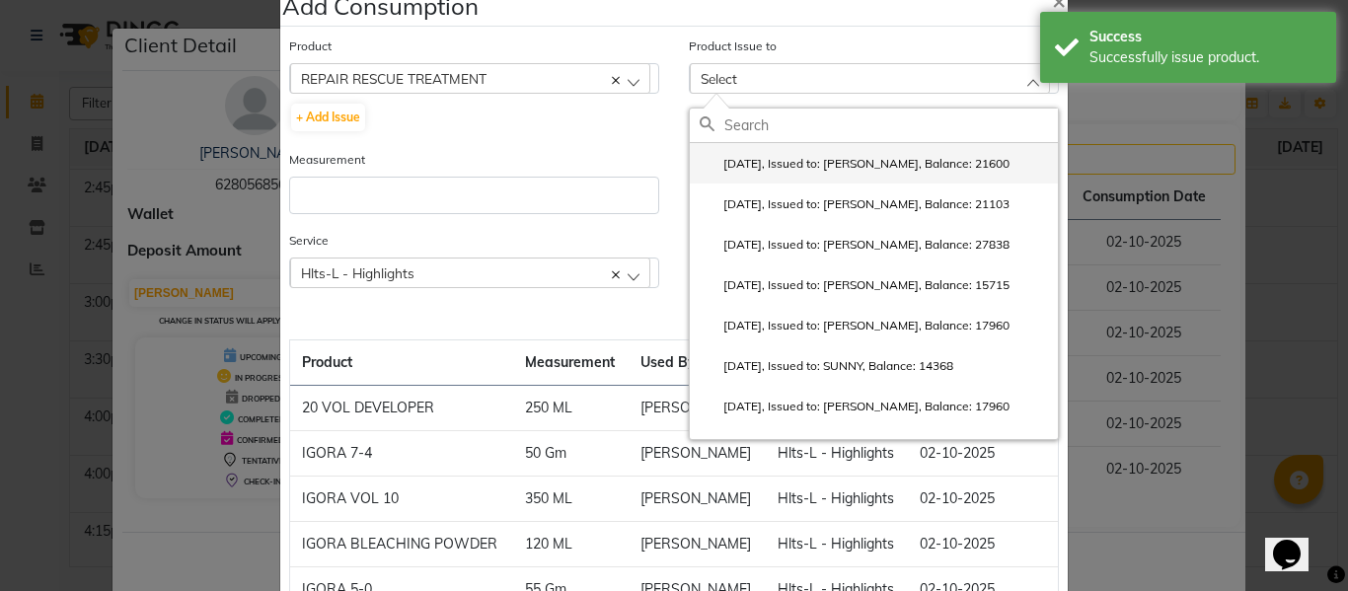
click at [783, 157] on label "2025-10-02, Issued to: SAM, Balance: 21600" at bounding box center [854, 164] width 310 height 18
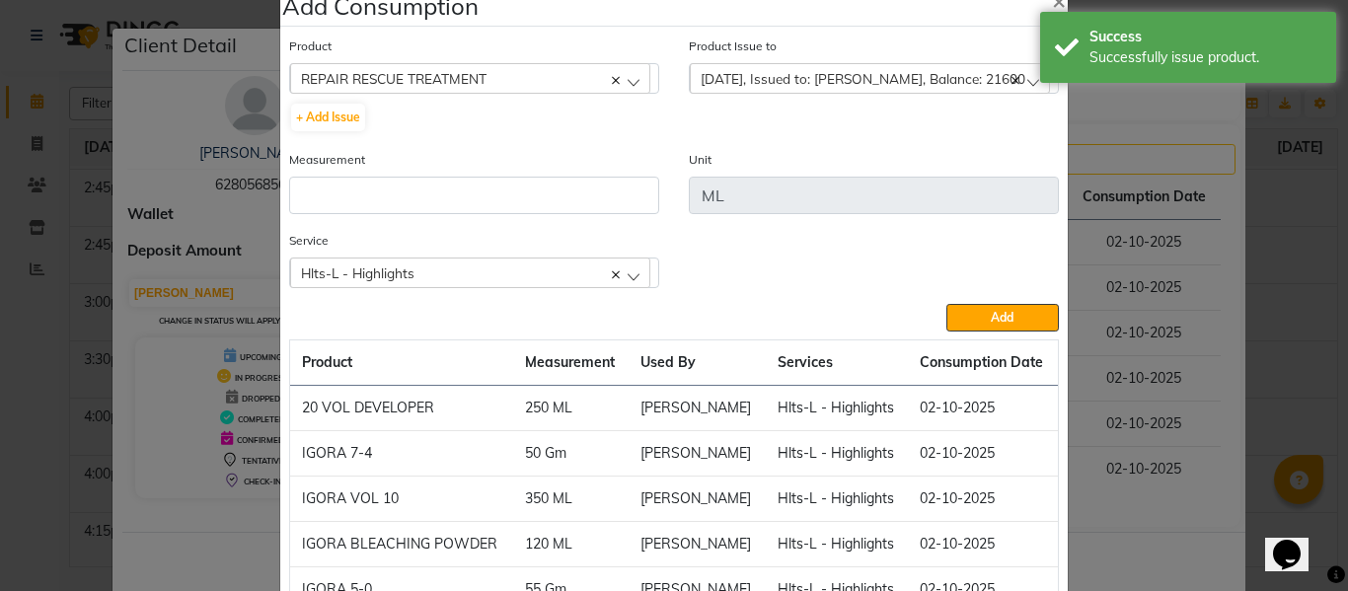
click at [467, 175] on div "Measurement" at bounding box center [474, 181] width 370 height 65
click at [467, 192] on input "number" at bounding box center [474, 195] width 370 height 37
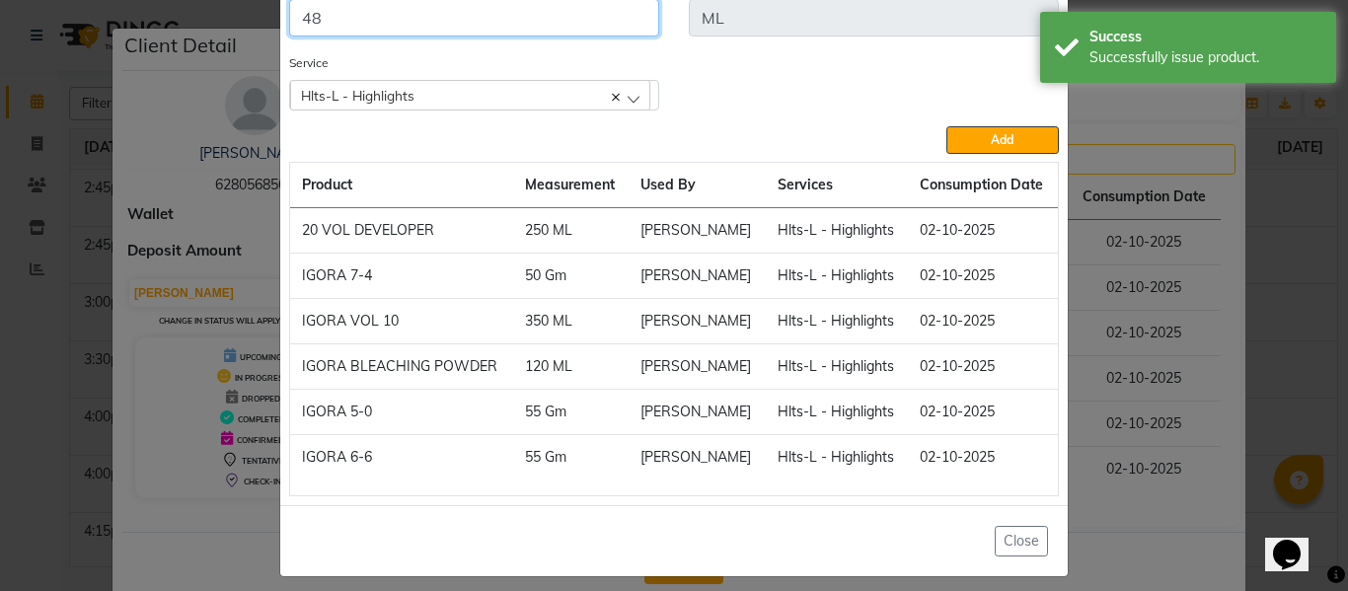
scroll to position [234, 0]
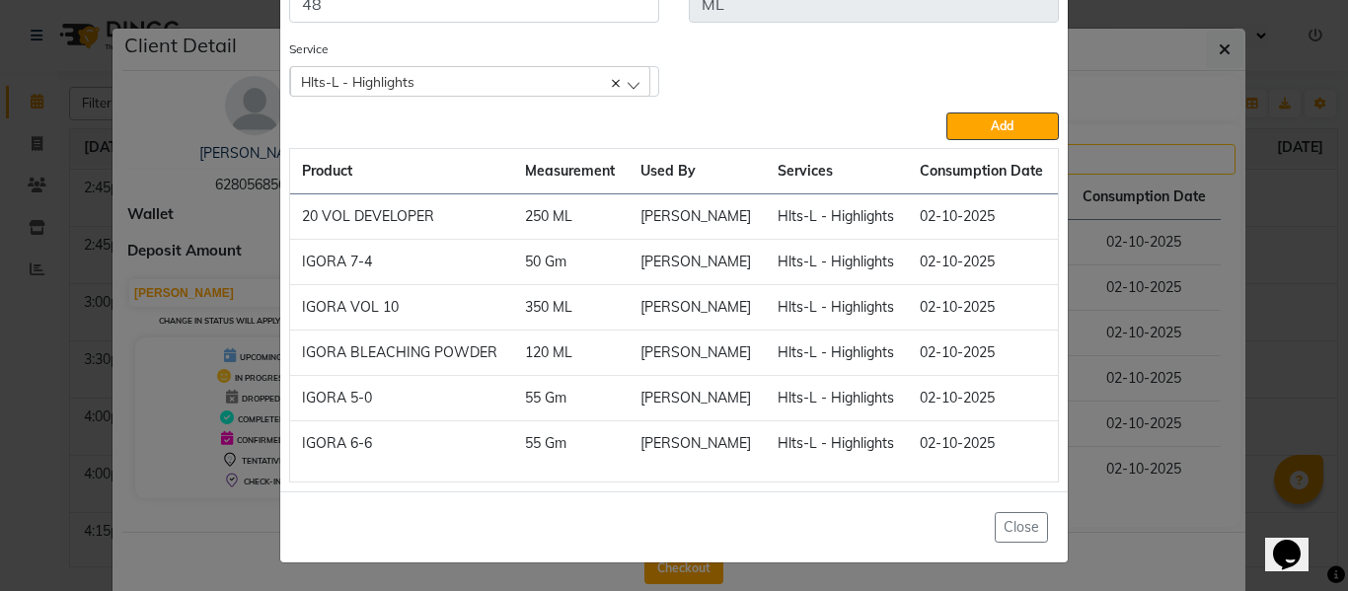
drag, startPoint x: 989, startPoint y: 118, endPoint x: 687, endPoint y: 228, distance: 321.1
click at [992, 117] on button "Add" at bounding box center [1002, 126] width 112 height 28
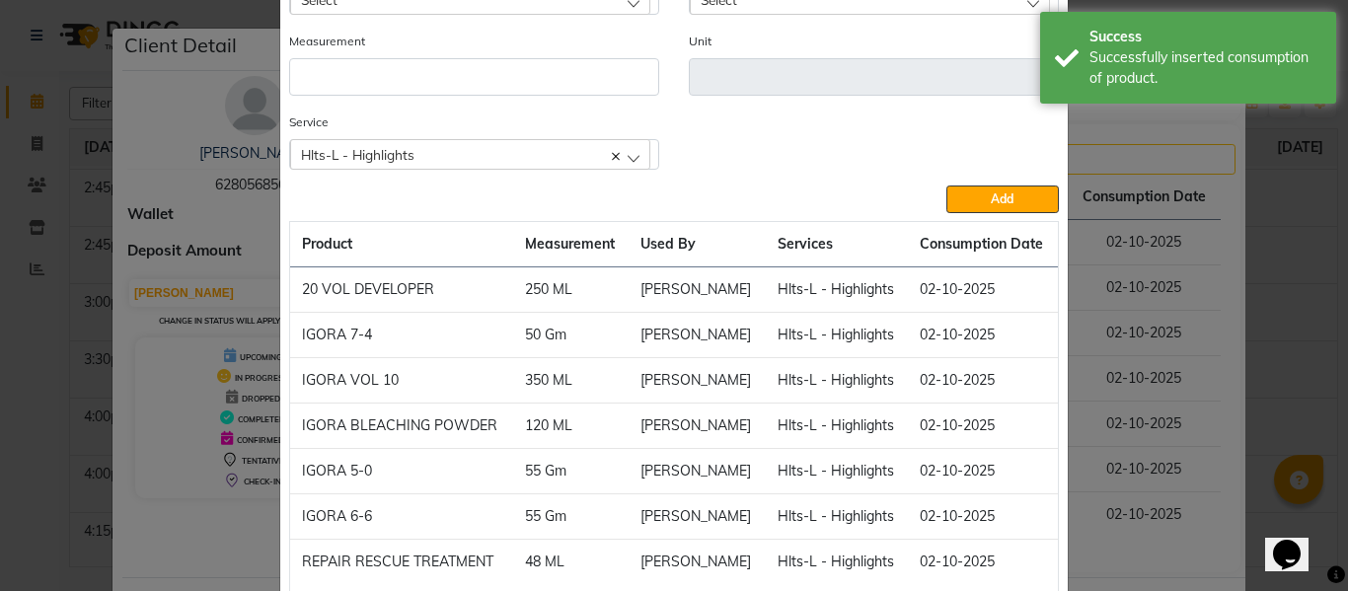
scroll to position [0, 0]
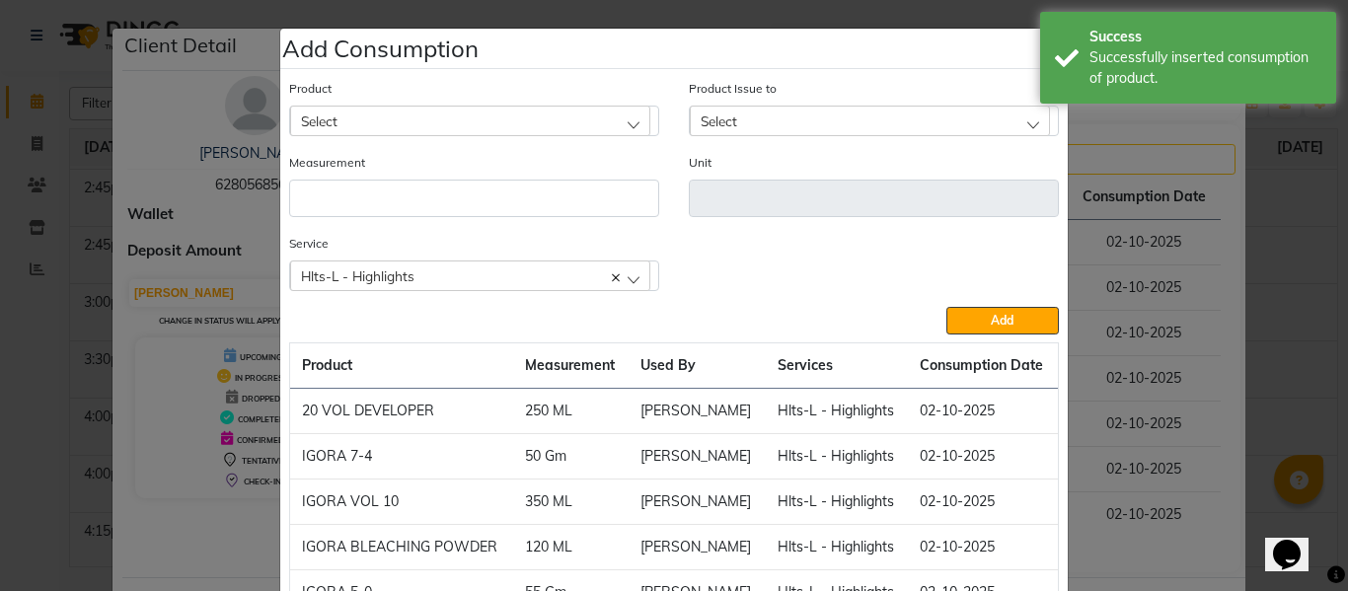
click at [375, 117] on div "Select" at bounding box center [470, 121] width 360 height 30
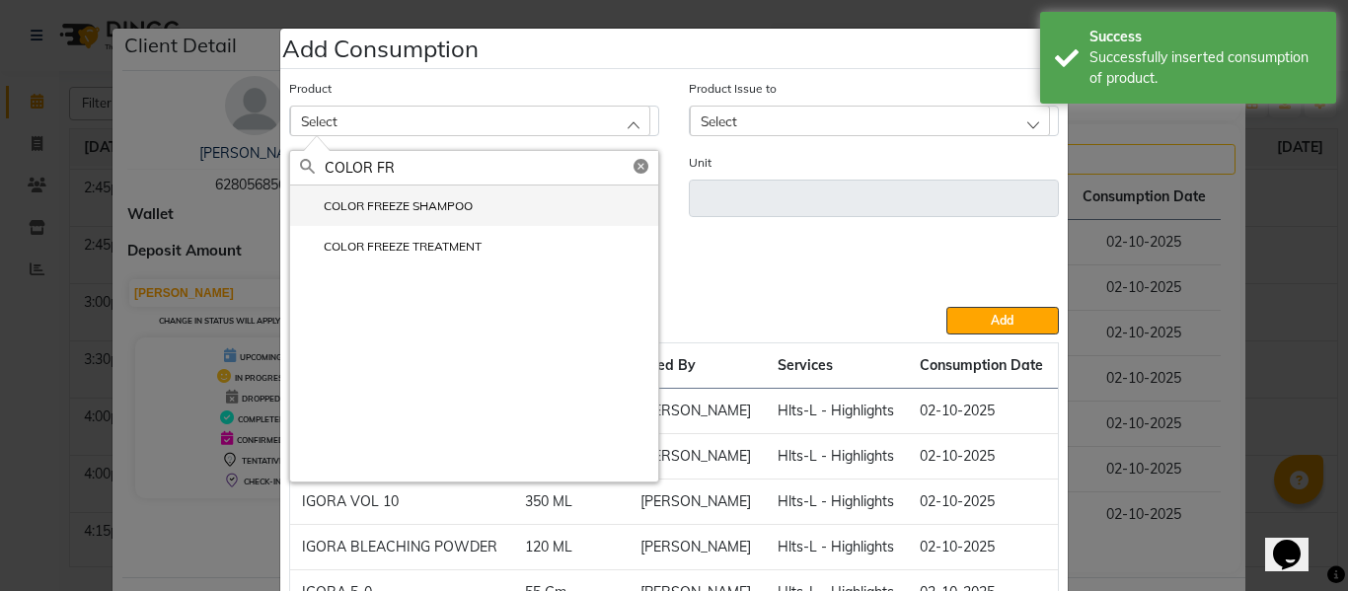
click at [404, 198] on label "COLOR FREEZE SHAMPOO" at bounding box center [386, 206] width 173 height 18
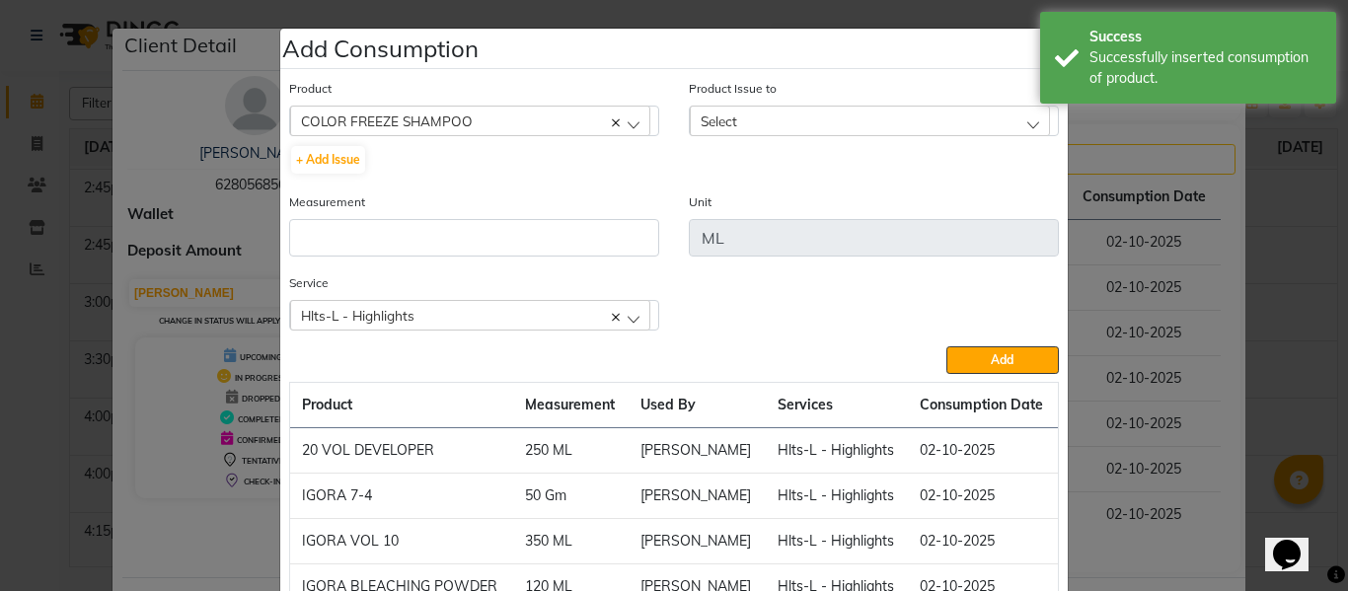
click at [758, 107] on div "Select" at bounding box center [870, 121] width 360 height 30
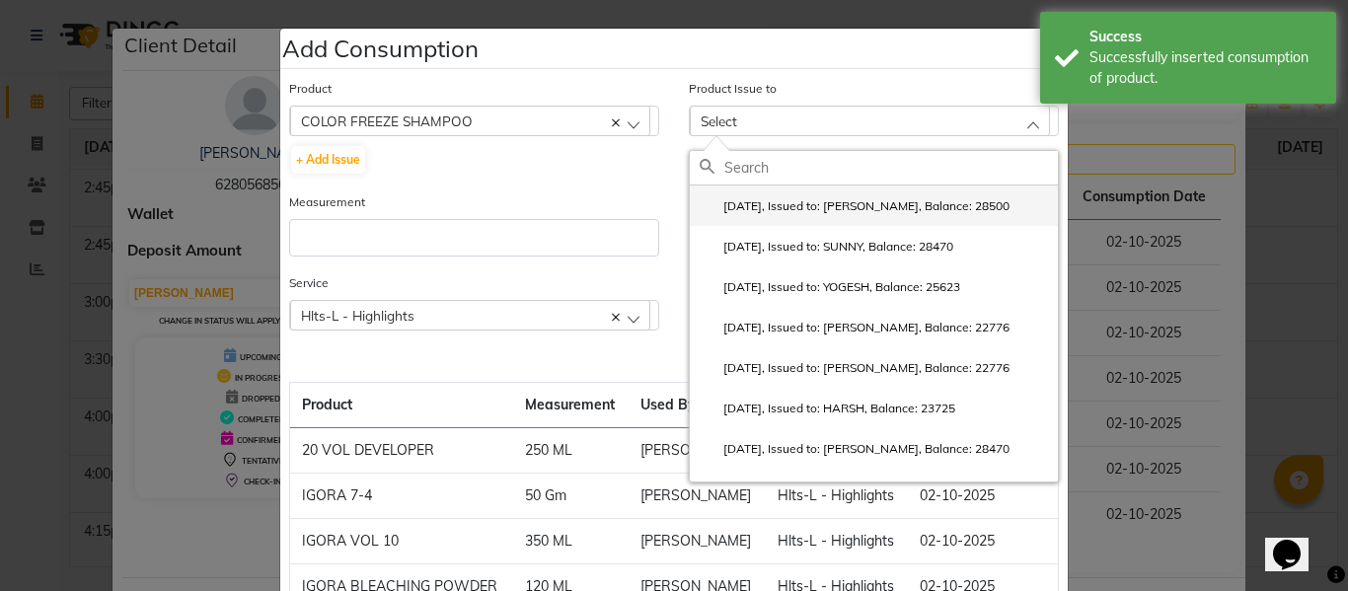
click at [827, 221] on li "2025-10-02, Issued to: SAM, Balance: 28500" at bounding box center [874, 205] width 368 height 40
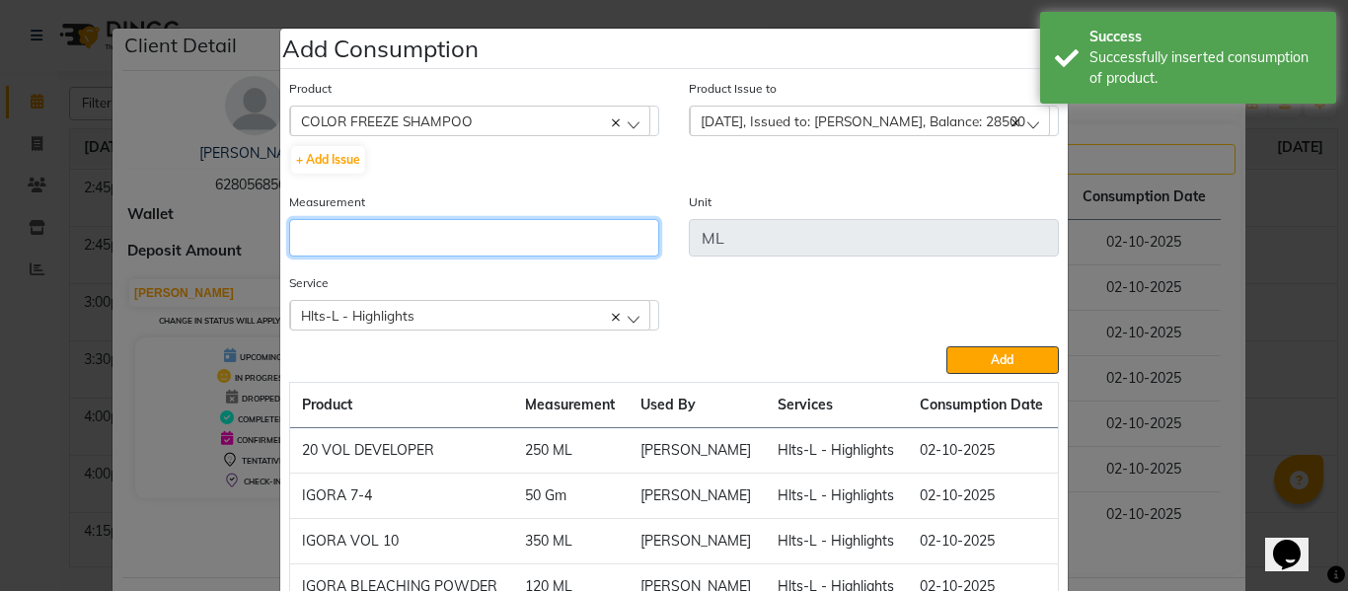
click at [478, 228] on input "number" at bounding box center [474, 237] width 370 height 37
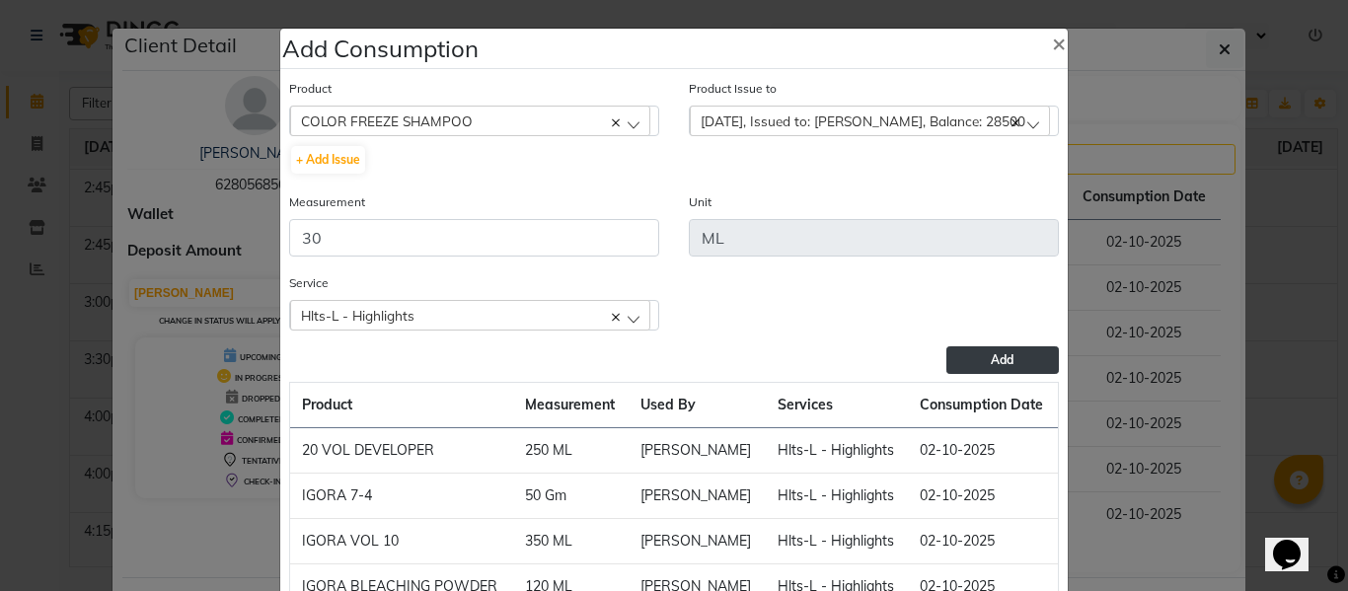
click at [968, 353] on button "Add" at bounding box center [1002, 360] width 112 height 28
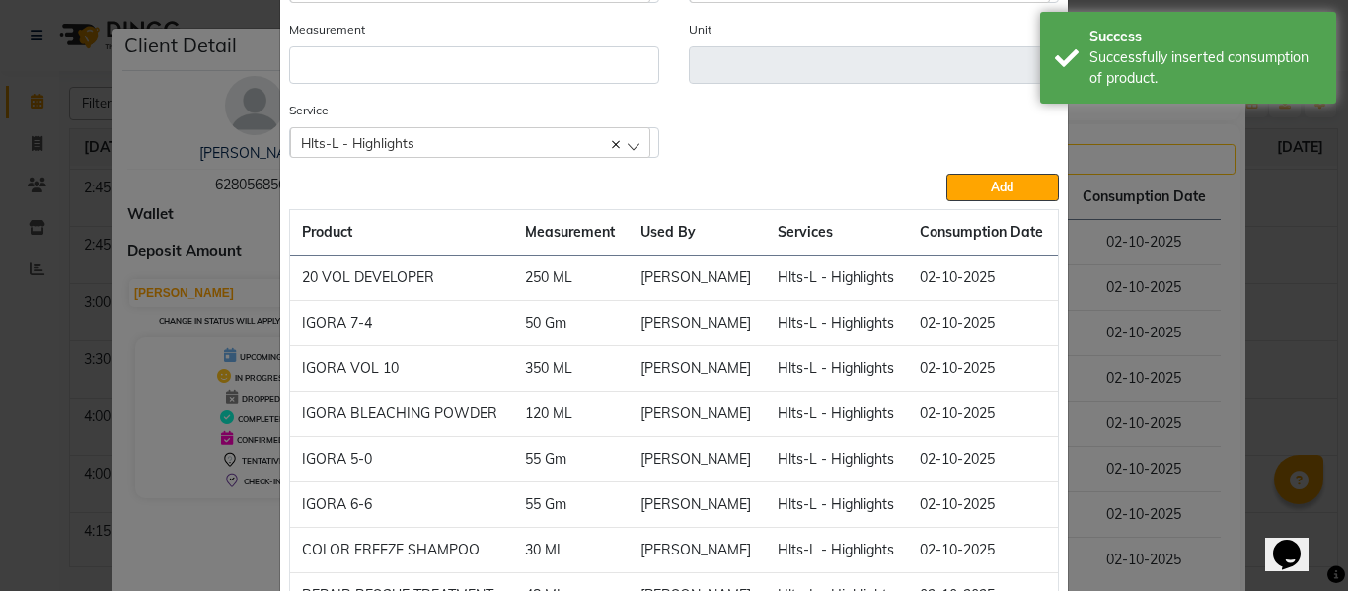
scroll to position [285, 0]
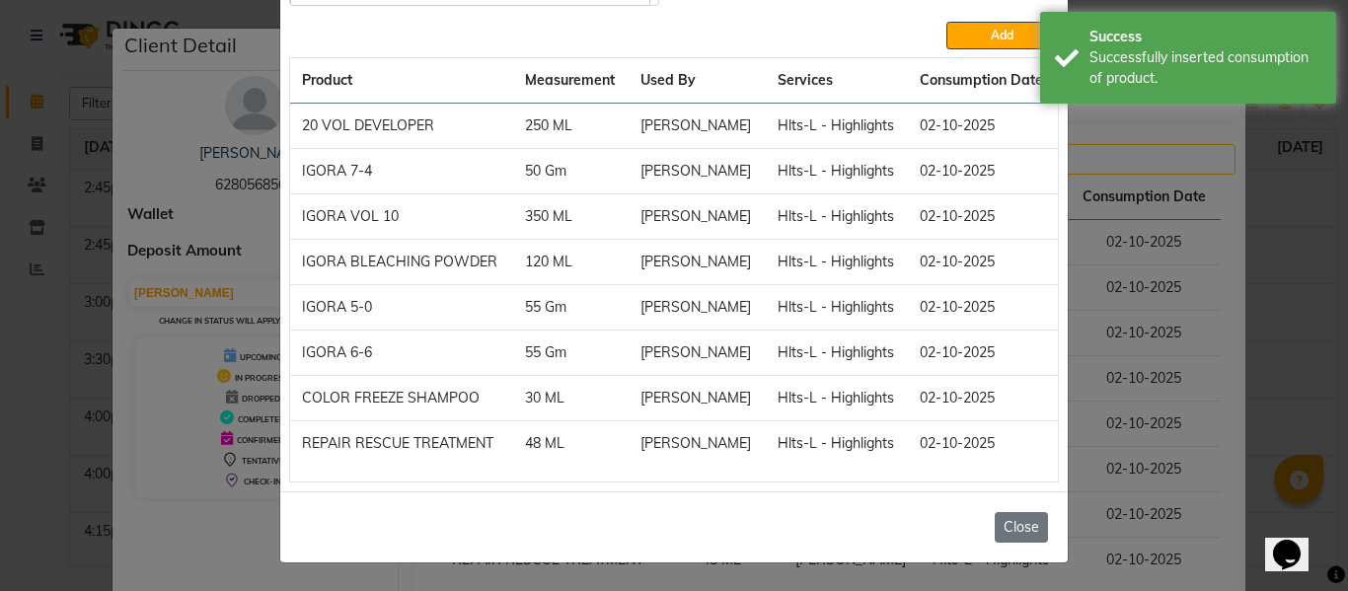
click at [1017, 523] on button "Close" at bounding box center [1020, 527] width 53 height 31
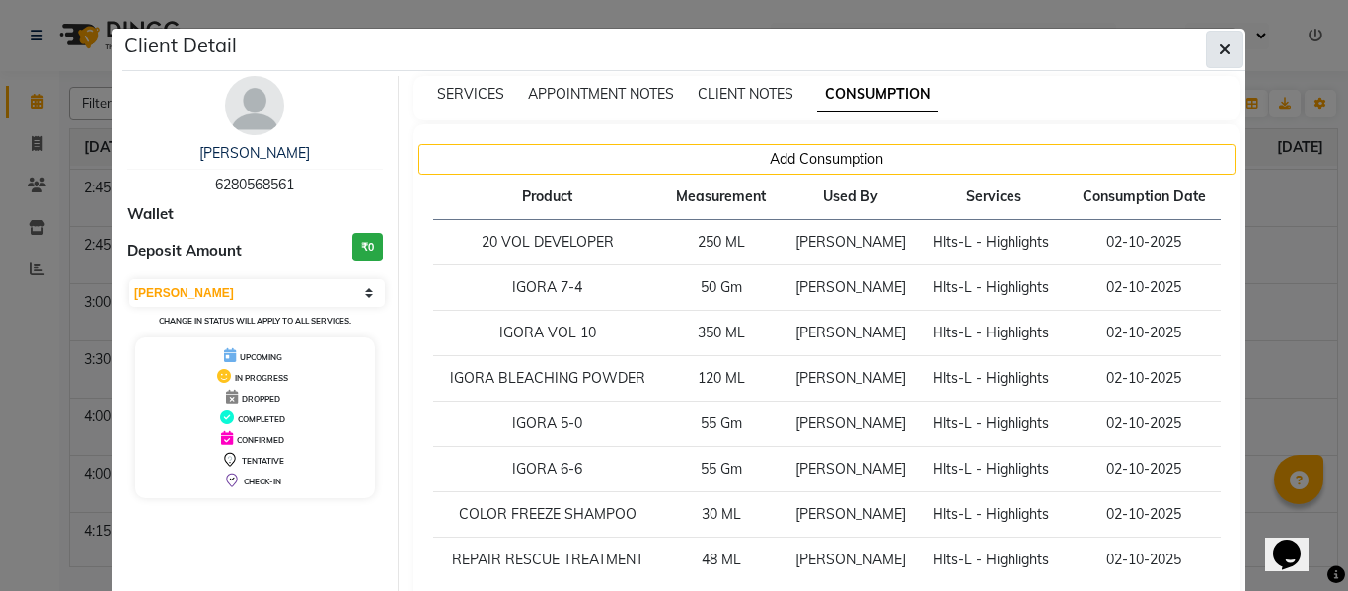
click at [1218, 45] on icon "button" at bounding box center [1224, 49] width 12 height 16
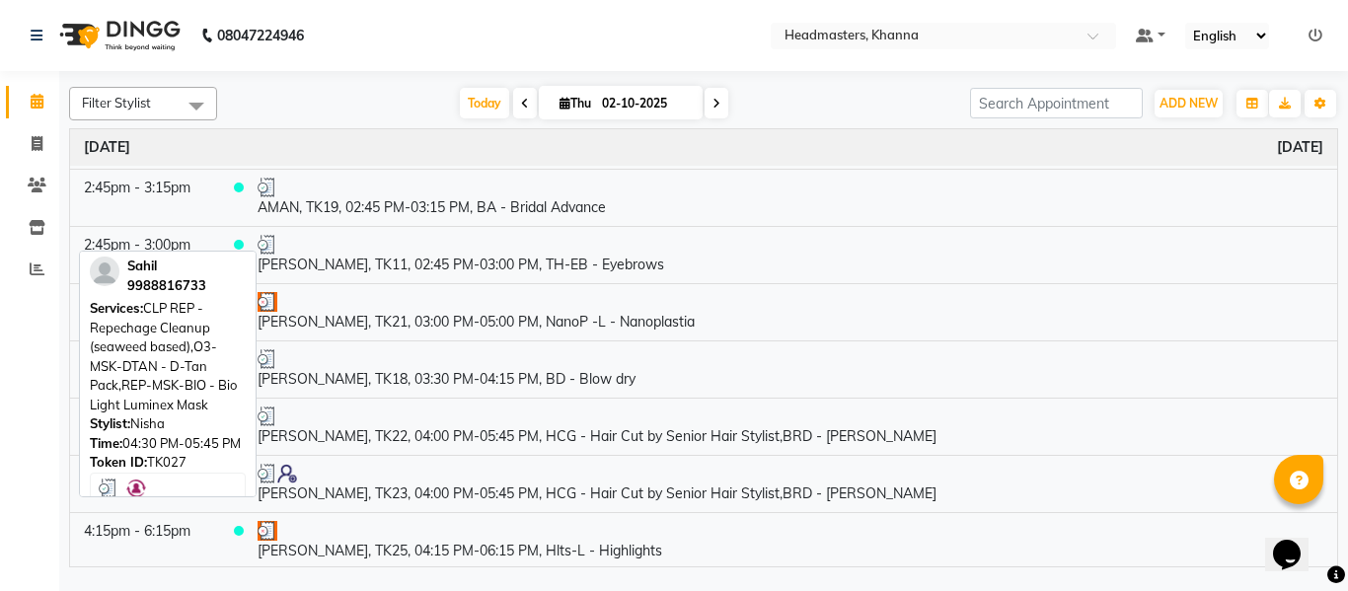
scroll to position [1909, 0]
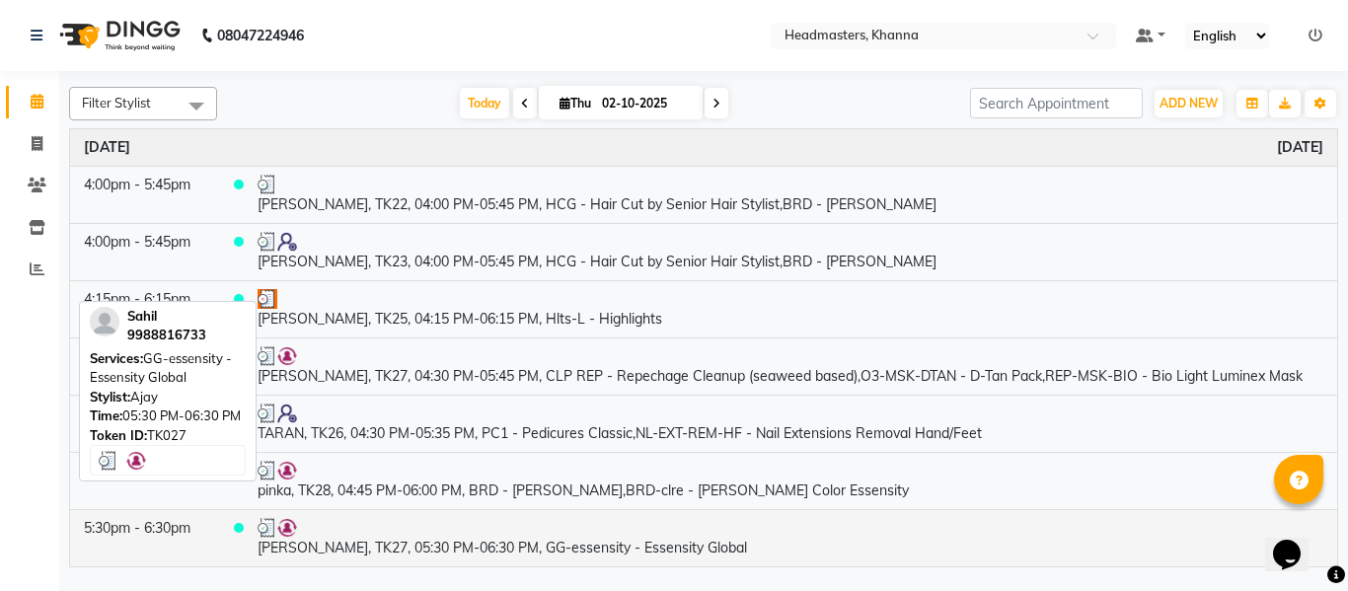
click at [518, 541] on td "Sahil, TK27, 05:30 PM-06:30 PM, GG-essensity - Essensity Global" at bounding box center [790, 537] width 1093 height 57
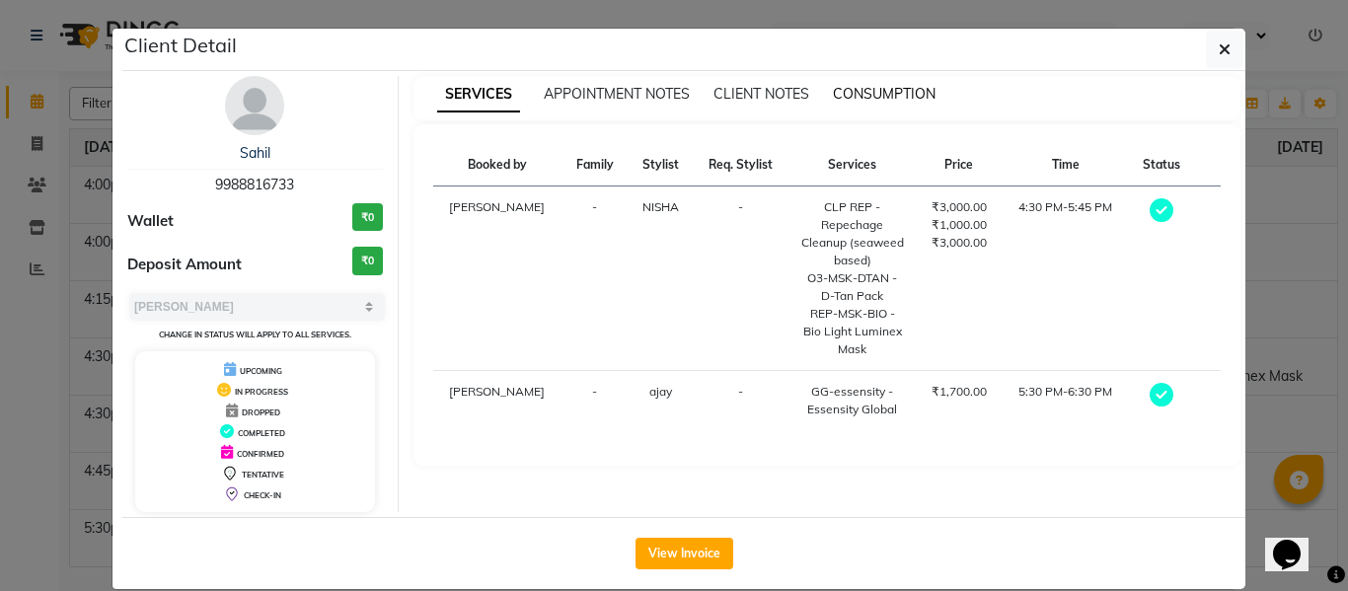
click at [883, 90] on span "CONSUMPTION" at bounding box center [884, 94] width 103 height 18
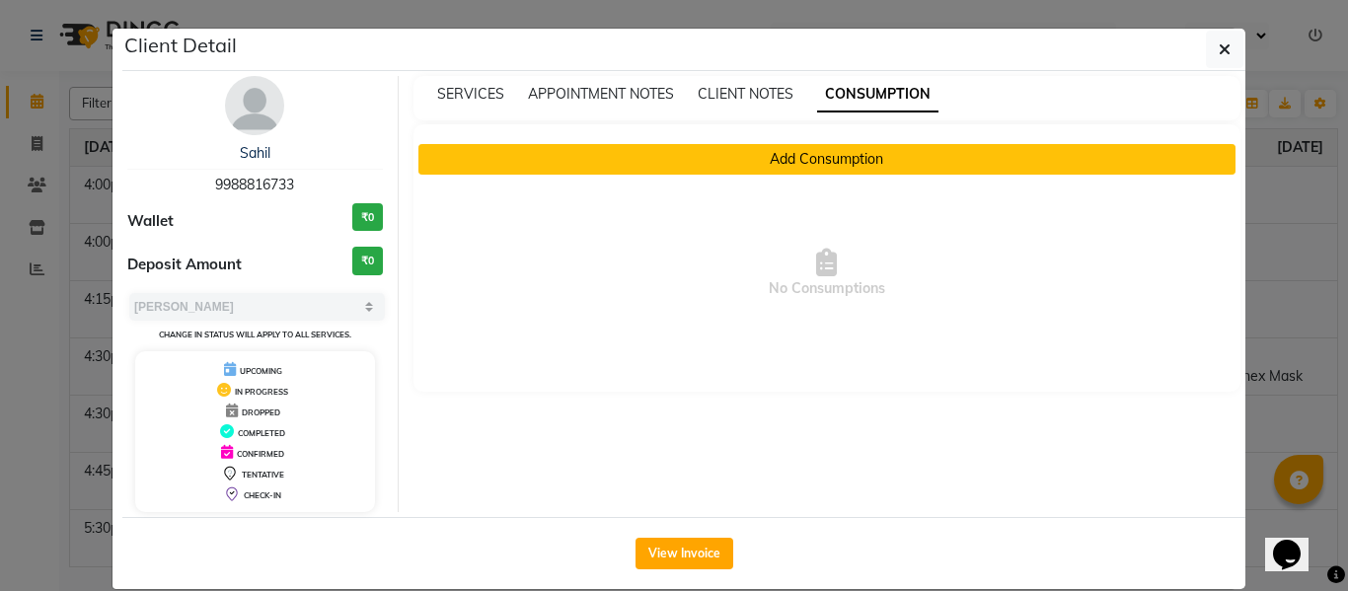
click at [765, 156] on button "Add Consumption" at bounding box center [827, 159] width 818 height 31
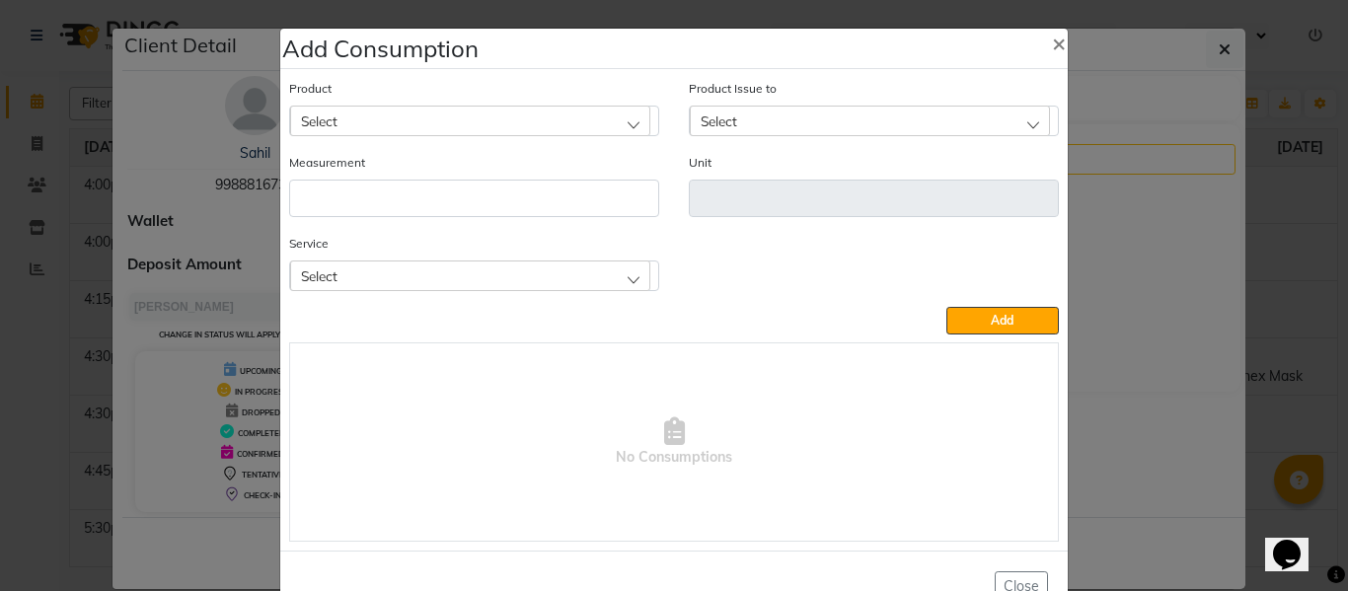
click at [501, 255] on div "Service Select CLP REP - Repechage Cleanup (seaweed based) O3-MSK-DTAN - D-Tan …" at bounding box center [474, 262] width 370 height 58
click at [446, 272] on div "Select" at bounding box center [470, 275] width 360 height 30
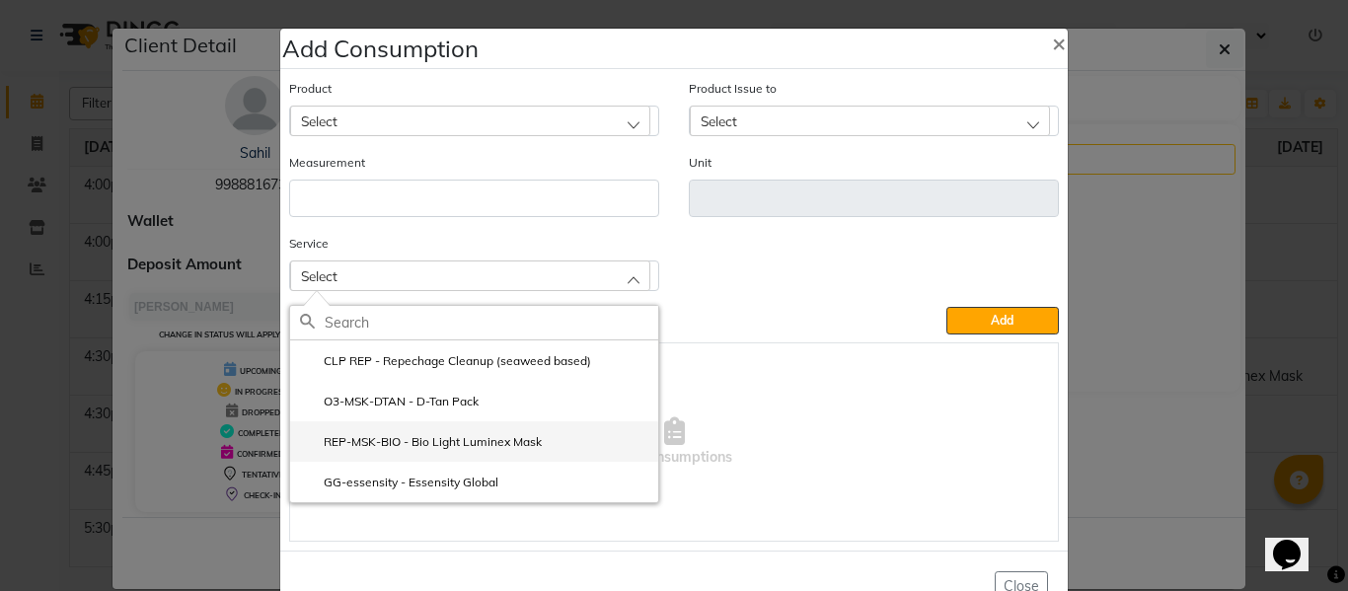
click at [432, 429] on li "REP-MSK-BIO - Bio Light Luminex Mask" at bounding box center [474, 441] width 368 height 40
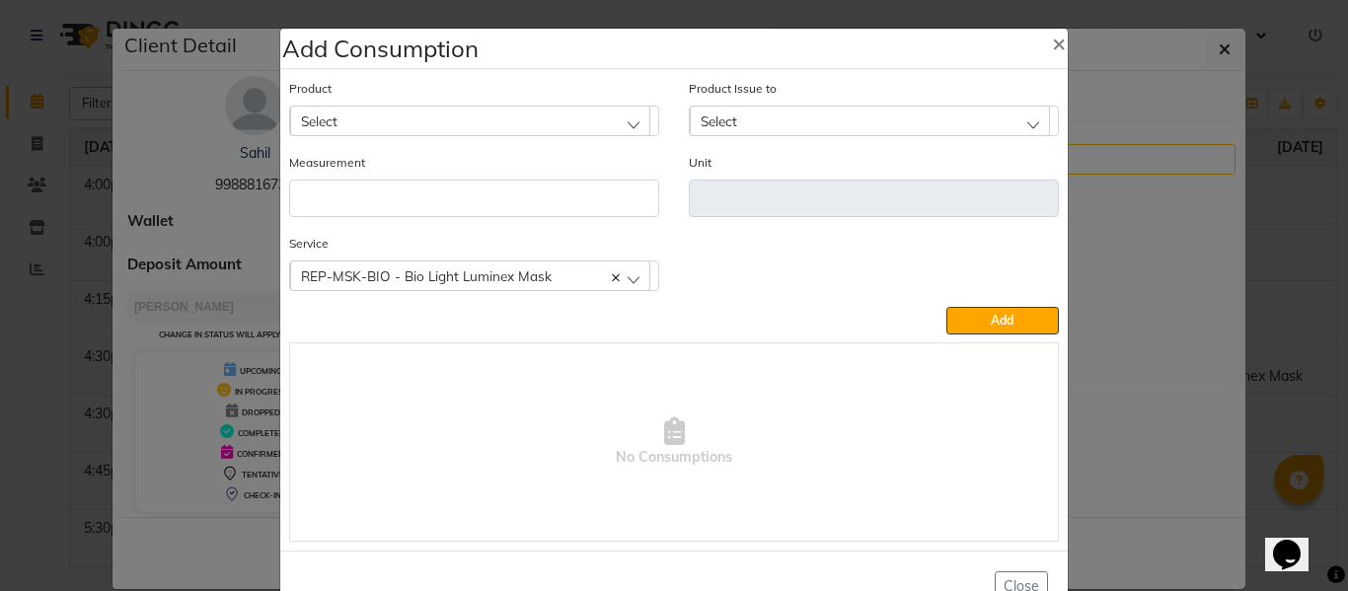
click at [433, 114] on div "Select" at bounding box center [470, 121] width 360 height 30
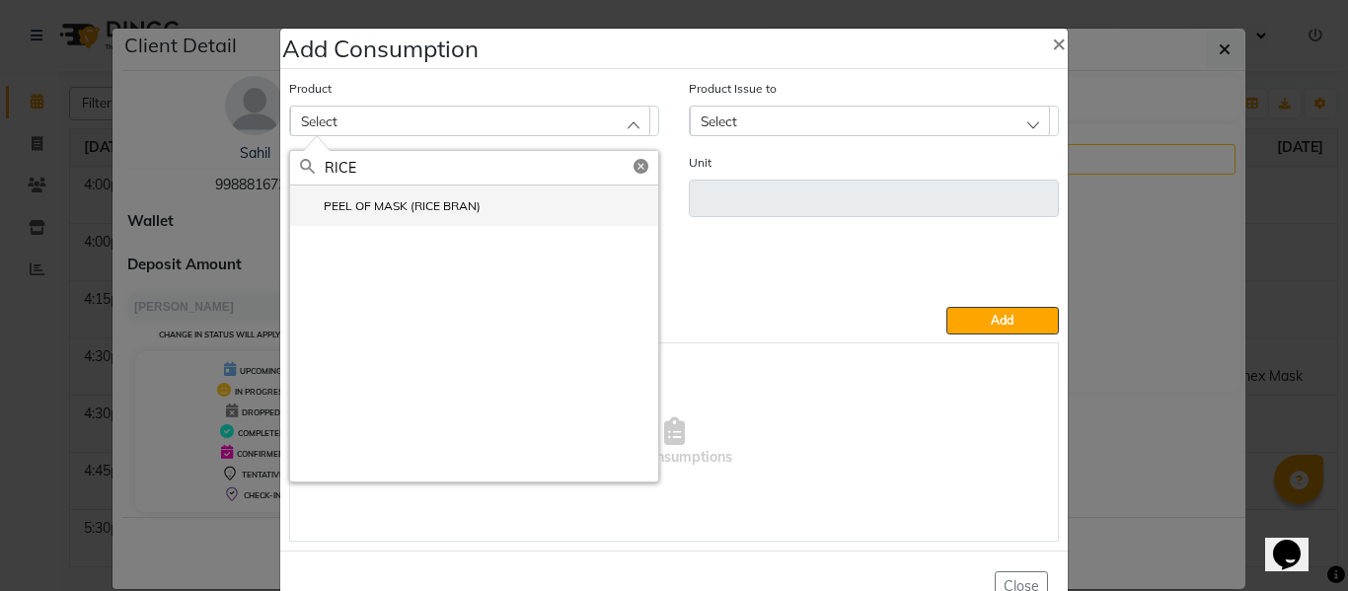
click at [370, 203] on label "PEEL OF MASK (RICE BRAN)" at bounding box center [390, 206] width 181 height 18
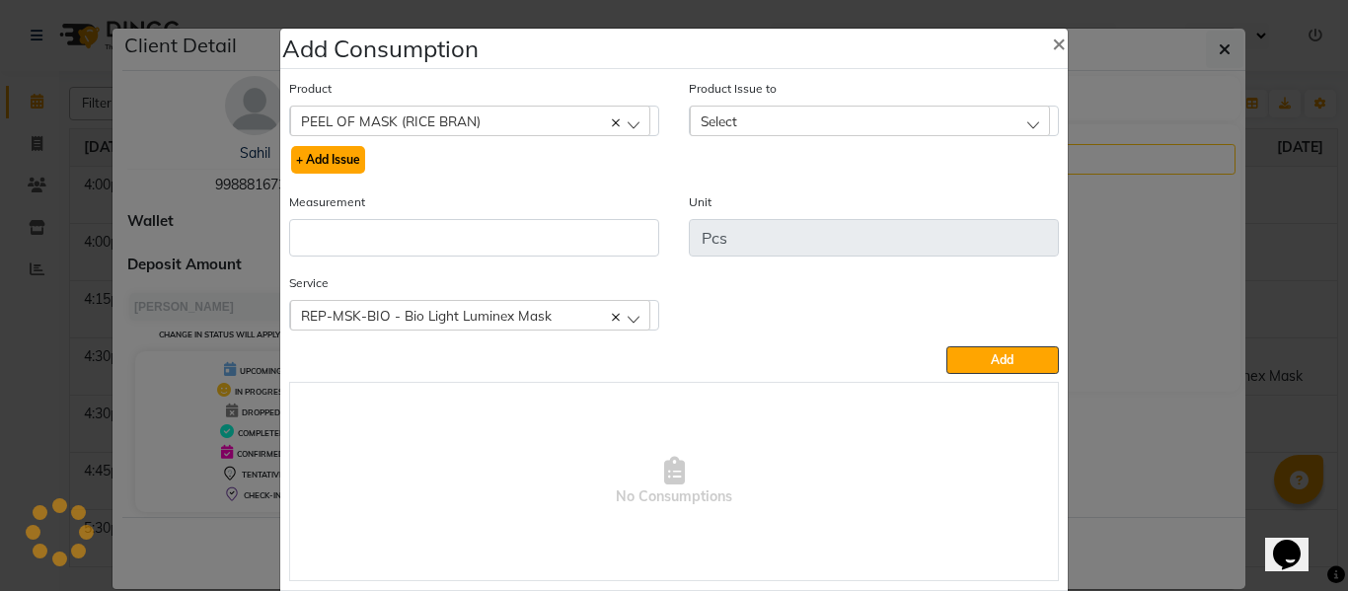
click at [337, 158] on button "+ Add Issue" at bounding box center [328, 160] width 74 height 28
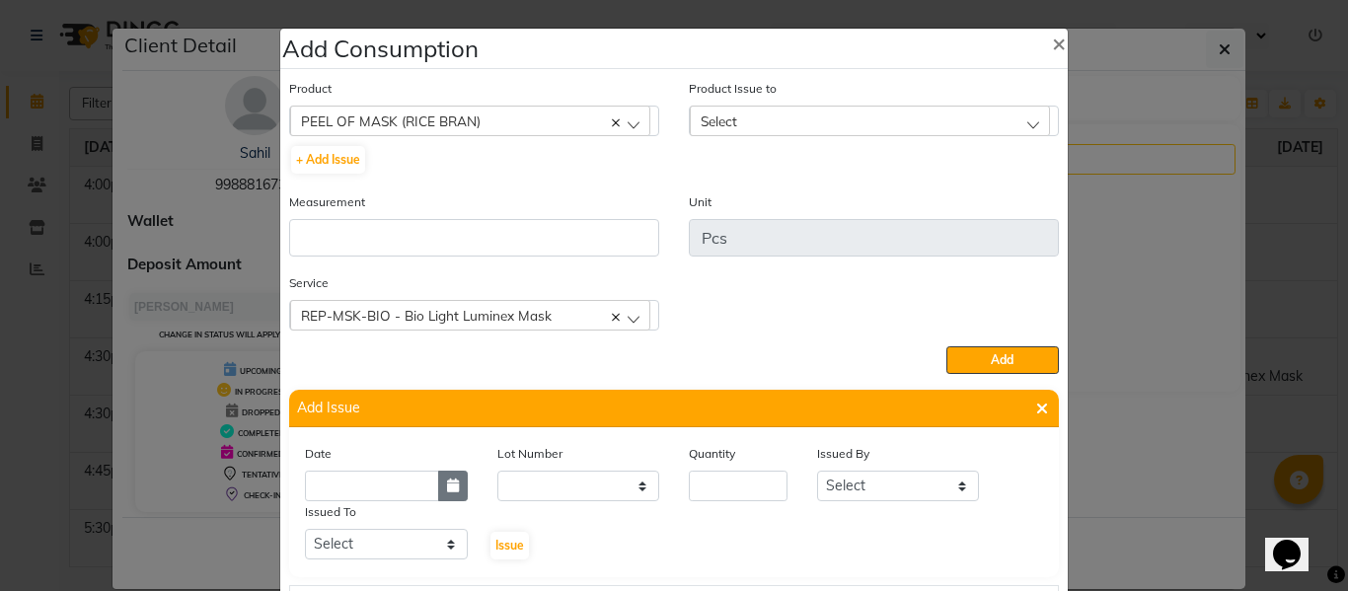
click at [447, 488] on icon "button" at bounding box center [453, 485] width 12 height 14
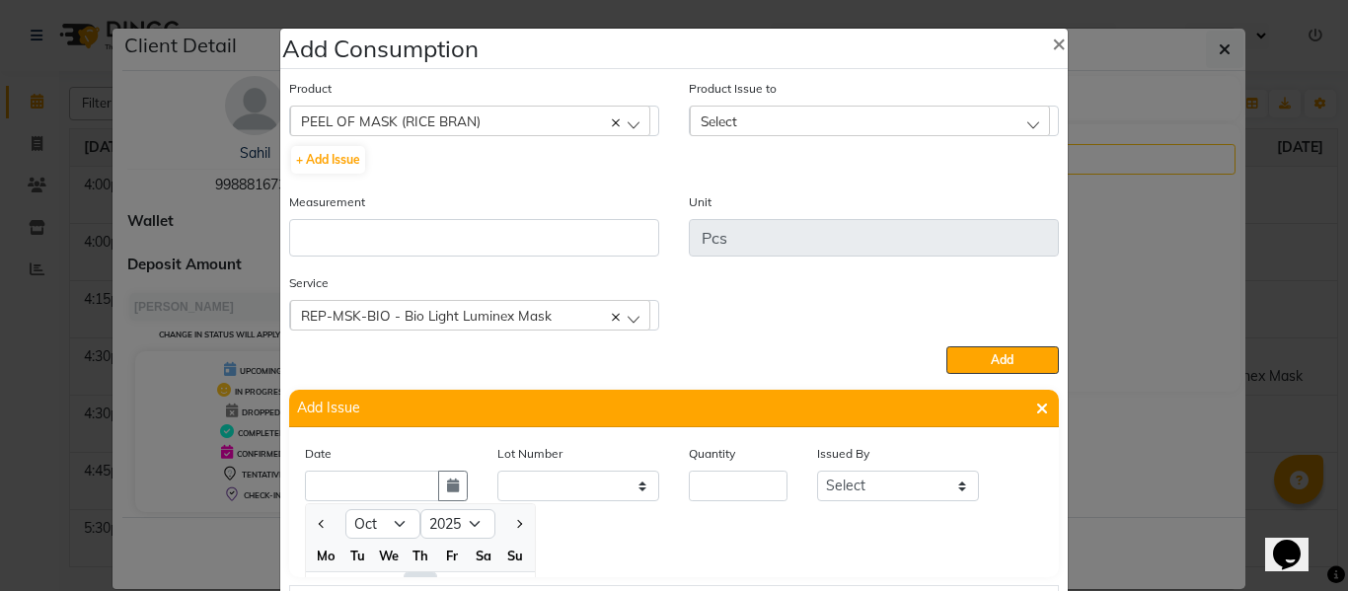
scroll to position [27, 0]
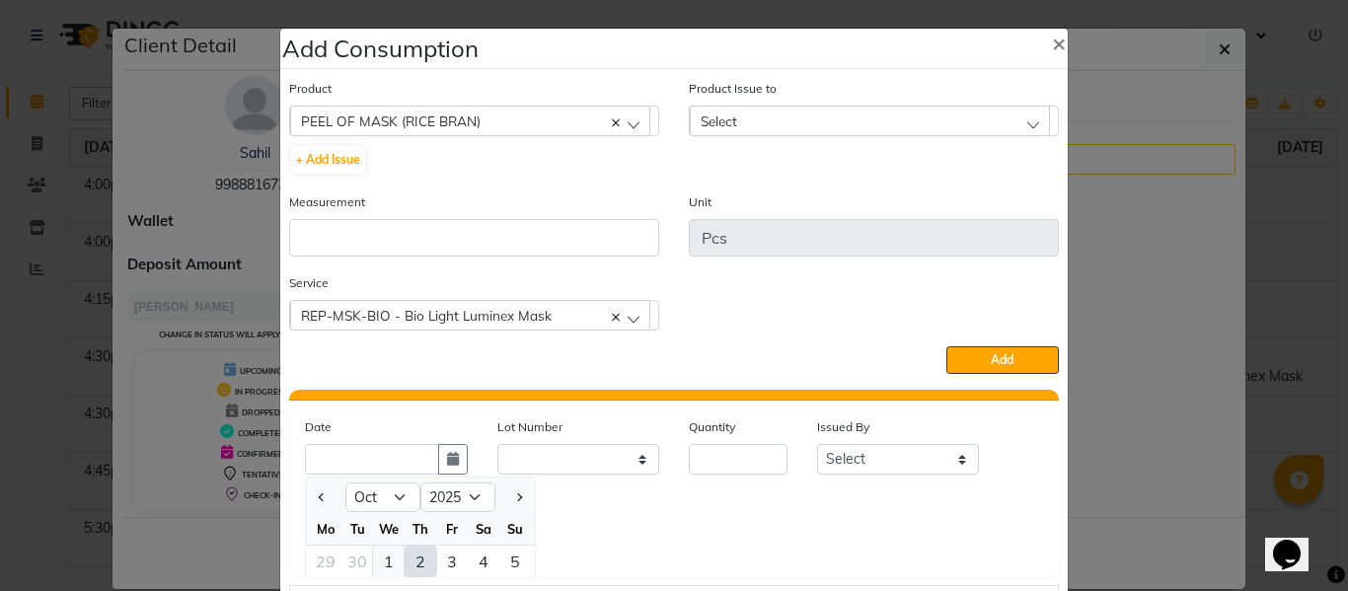
click at [377, 560] on div "1" at bounding box center [389, 562] width 32 height 32
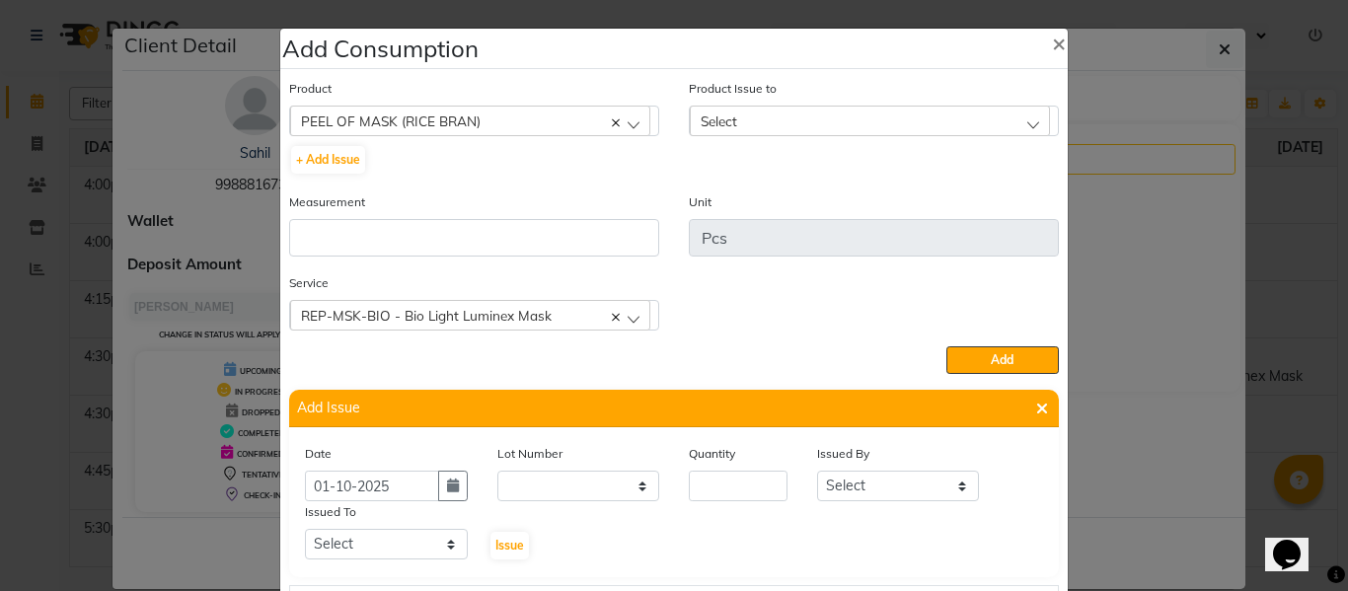
scroll to position [0, 0]
click at [455, 481] on button "button" at bounding box center [453, 486] width 30 height 31
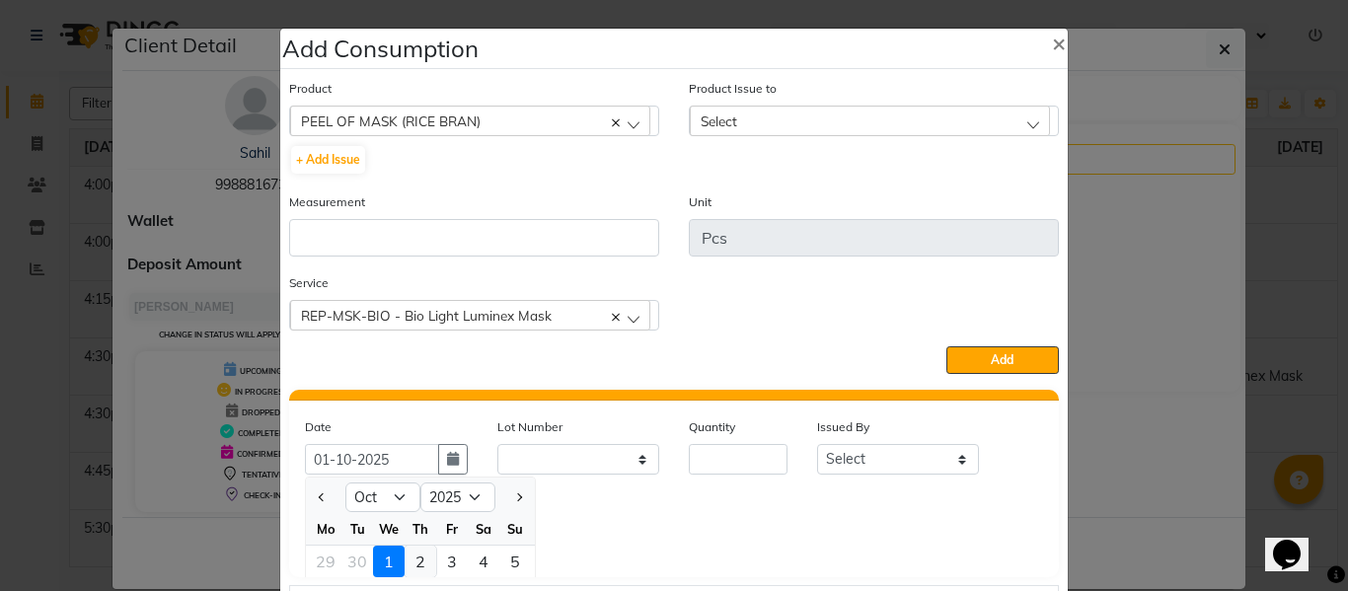
click at [414, 559] on div "2" at bounding box center [420, 562] width 32 height 32
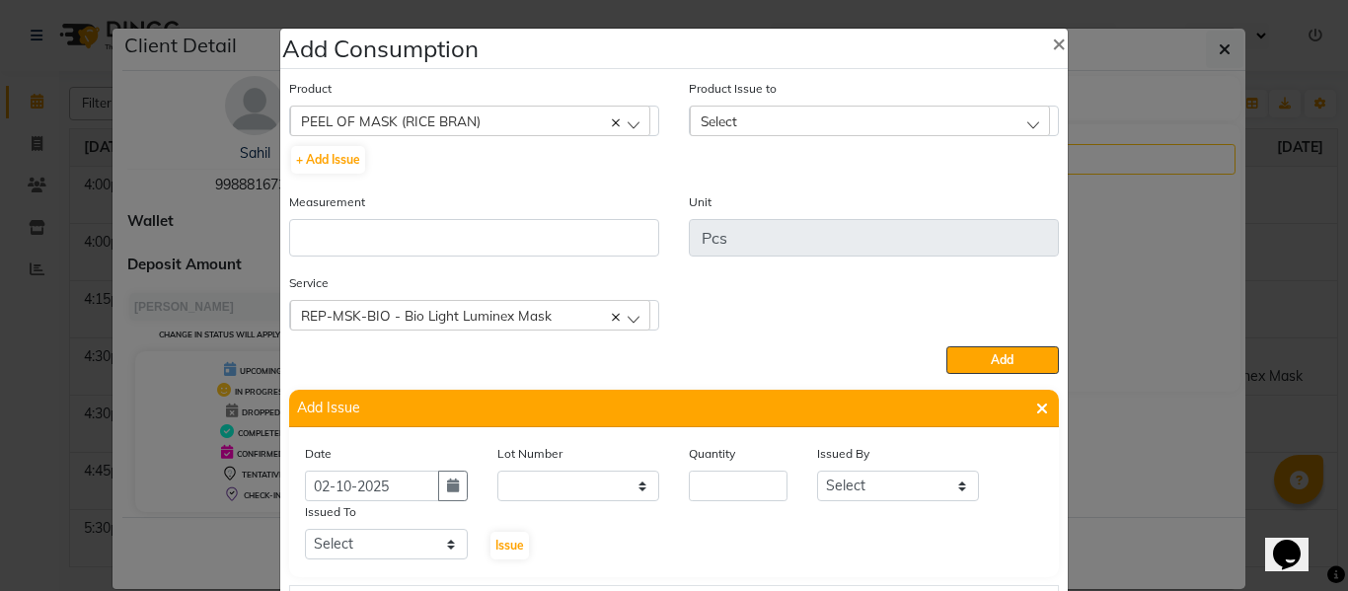
scroll to position [0, 0]
click at [732, 481] on input "number" at bounding box center [738, 486] width 99 height 31
drag, startPoint x: 864, startPoint y: 483, endPoint x: 866, endPoint y: 474, distance: 10.1
click at [864, 483] on select "Select ABHISHEK ajay [PERSON_NAME] [PERSON_NAME] [PERSON_NAME] [PERSON_NAME] HE…" at bounding box center [898, 486] width 163 height 31
click at [817, 471] on select "Select ABHISHEK ajay [PERSON_NAME] [PERSON_NAME] [PERSON_NAME] [PERSON_NAME] HE…" at bounding box center [898, 486] width 163 height 31
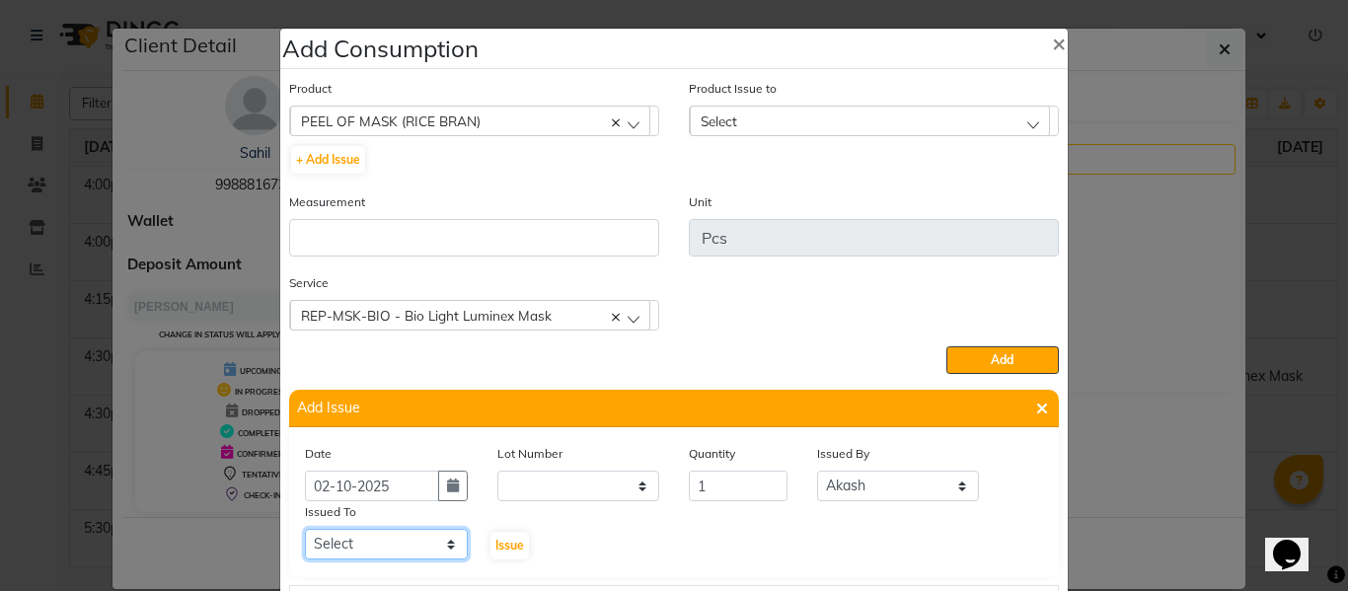
click at [418, 546] on select "Select ABHISHEK ajay [PERSON_NAME] [PERSON_NAME] [PERSON_NAME] [PERSON_NAME] HE…" at bounding box center [386, 544] width 163 height 31
click at [305, 529] on select "Select ABHISHEK ajay [PERSON_NAME] [PERSON_NAME] [PERSON_NAME] [PERSON_NAME] HE…" at bounding box center [386, 544] width 163 height 31
click at [512, 546] on span "Issue" at bounding box center [509, 545] width 29 height 15
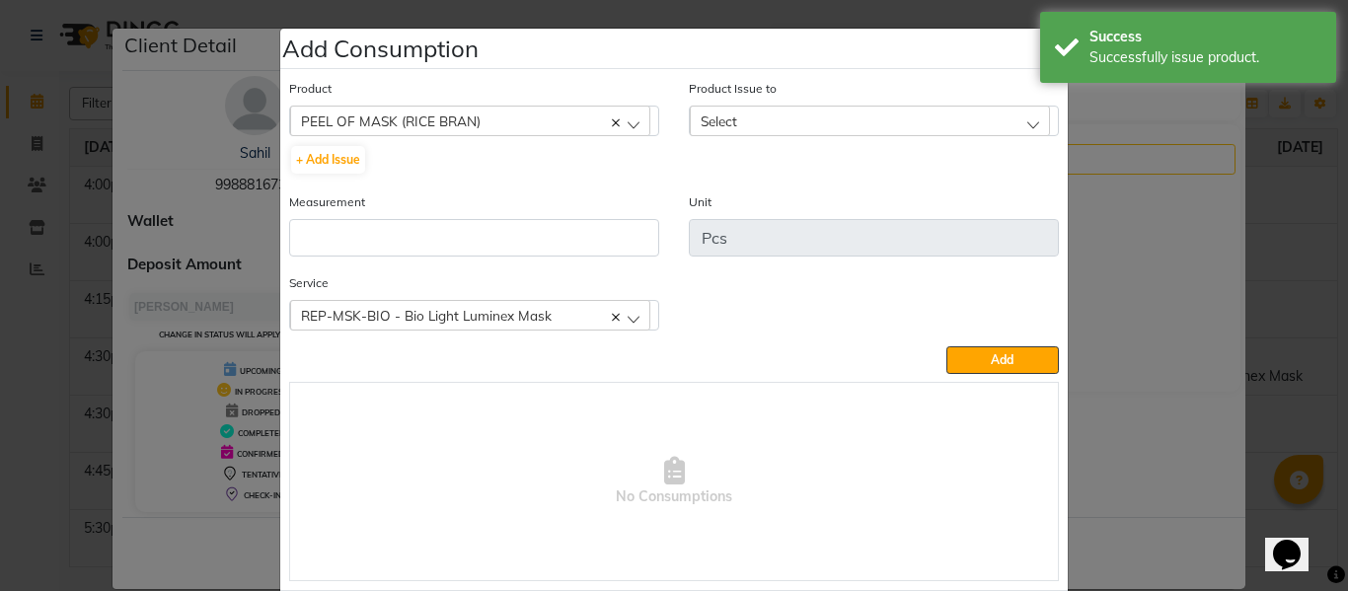
click at [877, 115] on div "Select" at bounding box center [870, 121] width 360 height 30
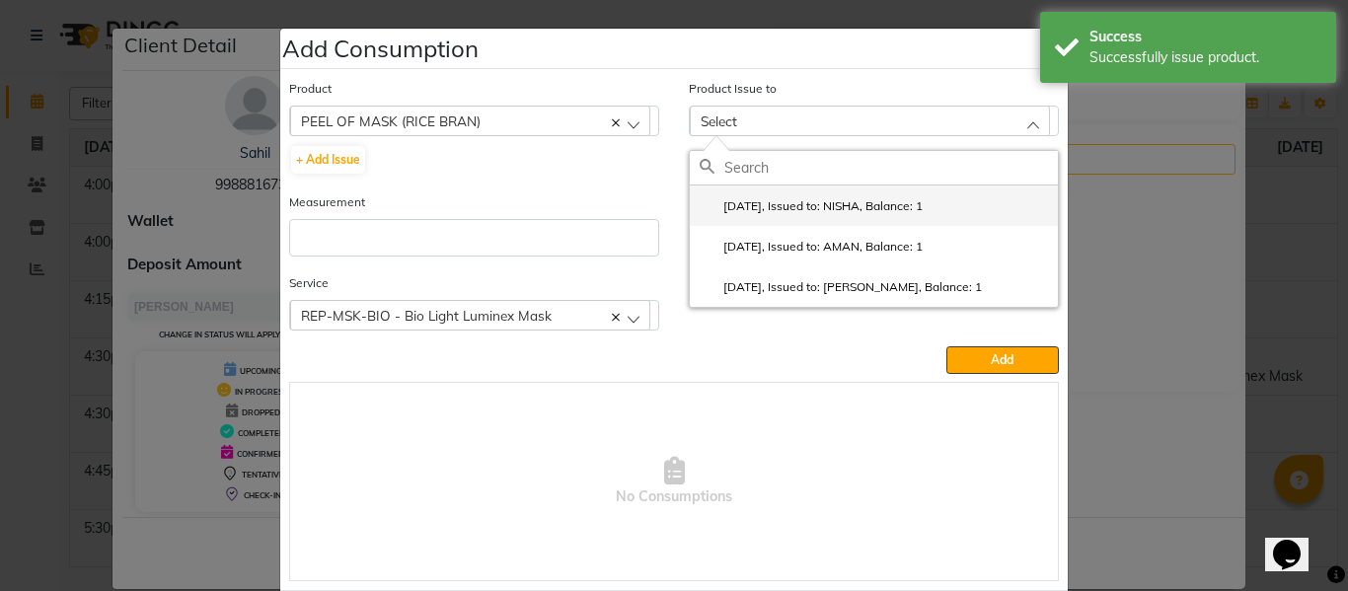
click at [858, 196] on li "2025-10-02, Issued to: NISHA, Balance: 1" at bounding box center [874, 205] width 368 height 40
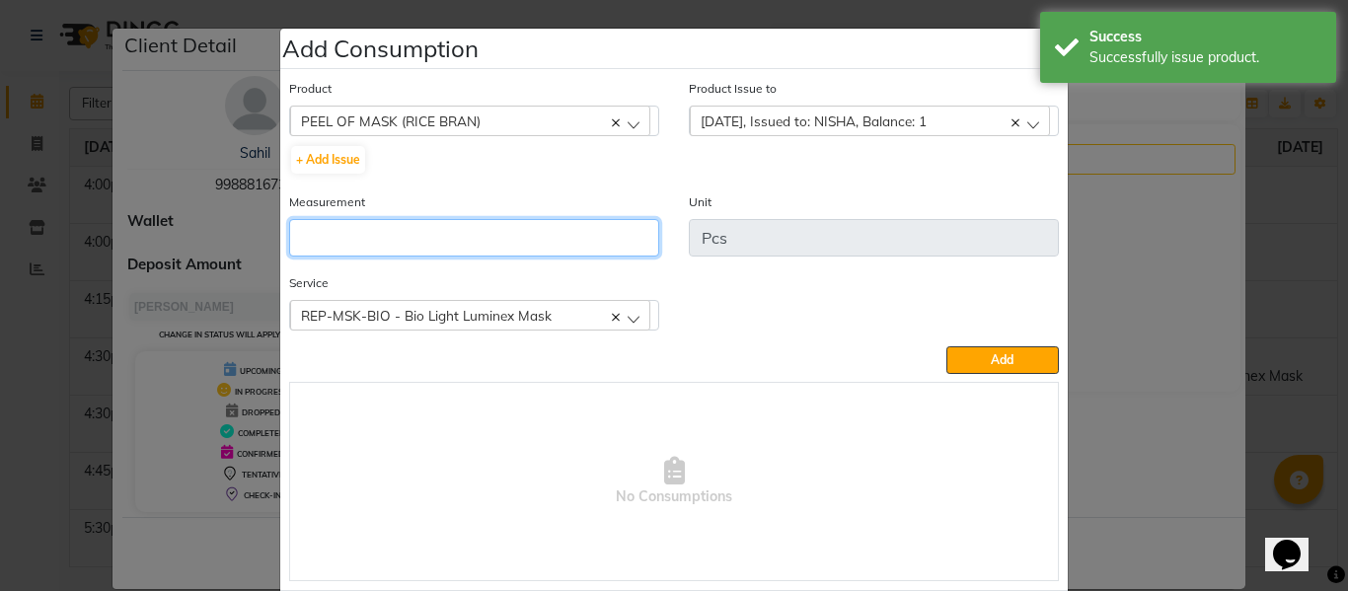
click at [498, 244] on input "number" at bounding box center [474, 237] width 370 height 37
click at [1022, 352] on button "Add" at bounding box center [1002, 360] width 112 height 28
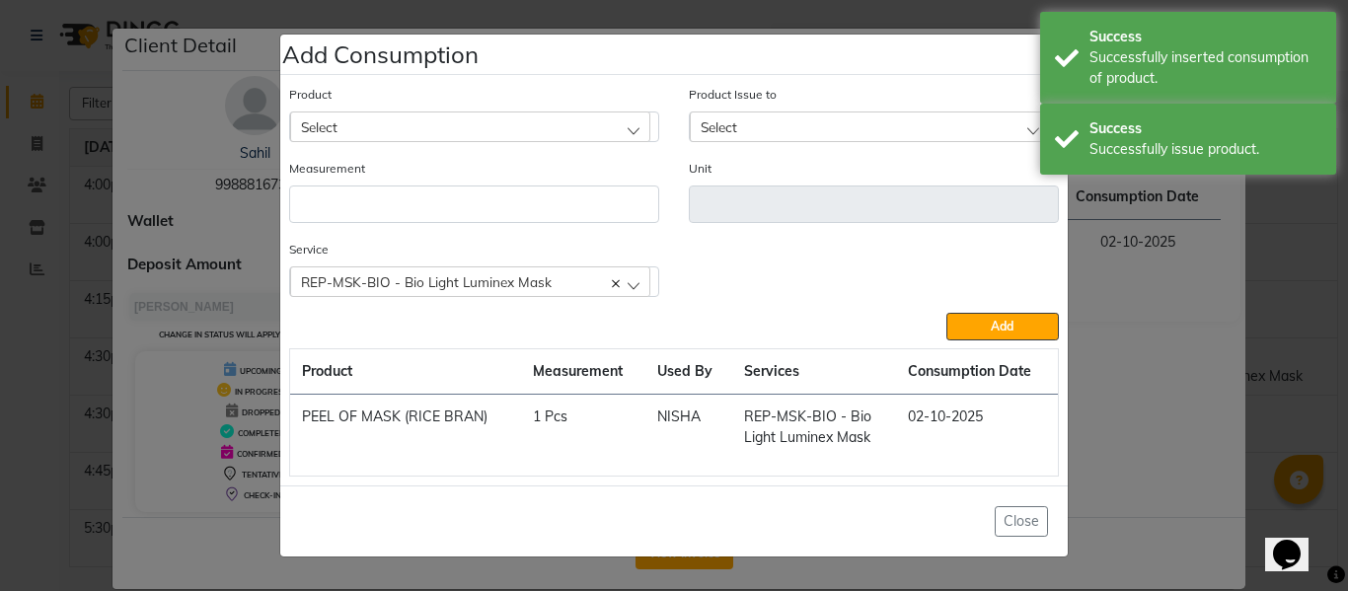
click at [478, 119] on div "Select" at bounding box center [470, 126] width 360 height 30
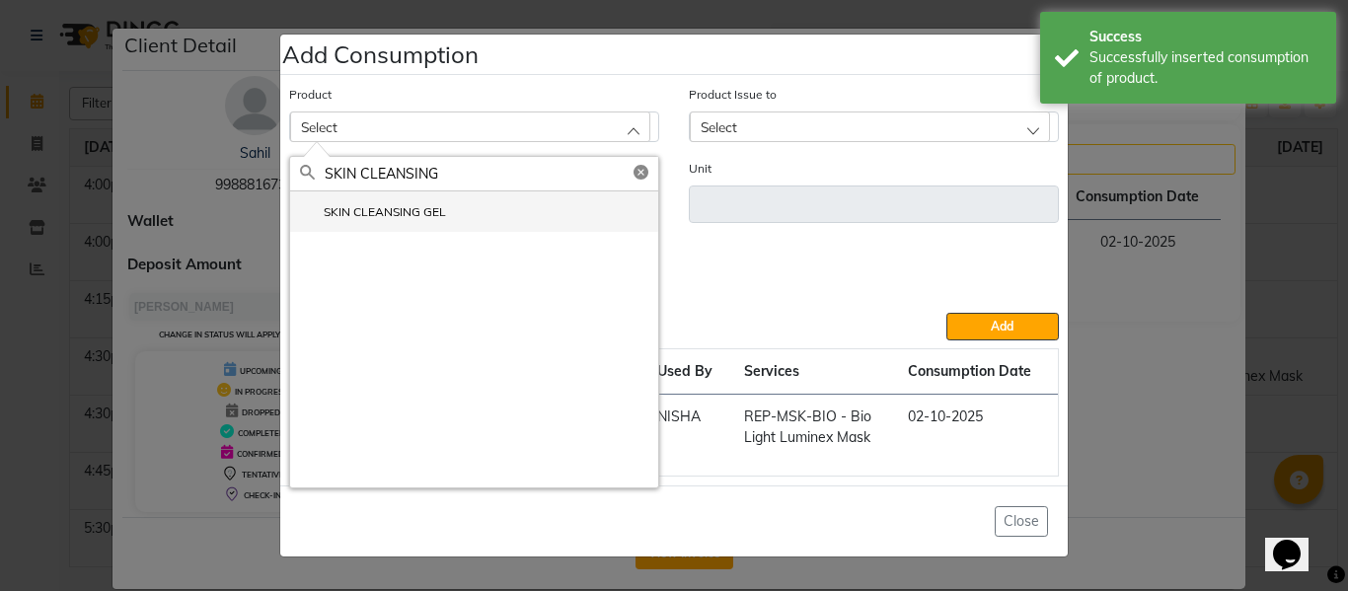
click at [401, 199] on li "SKIN CLEANSING GEL" at bounding box center [474, 211] width 368 height 40
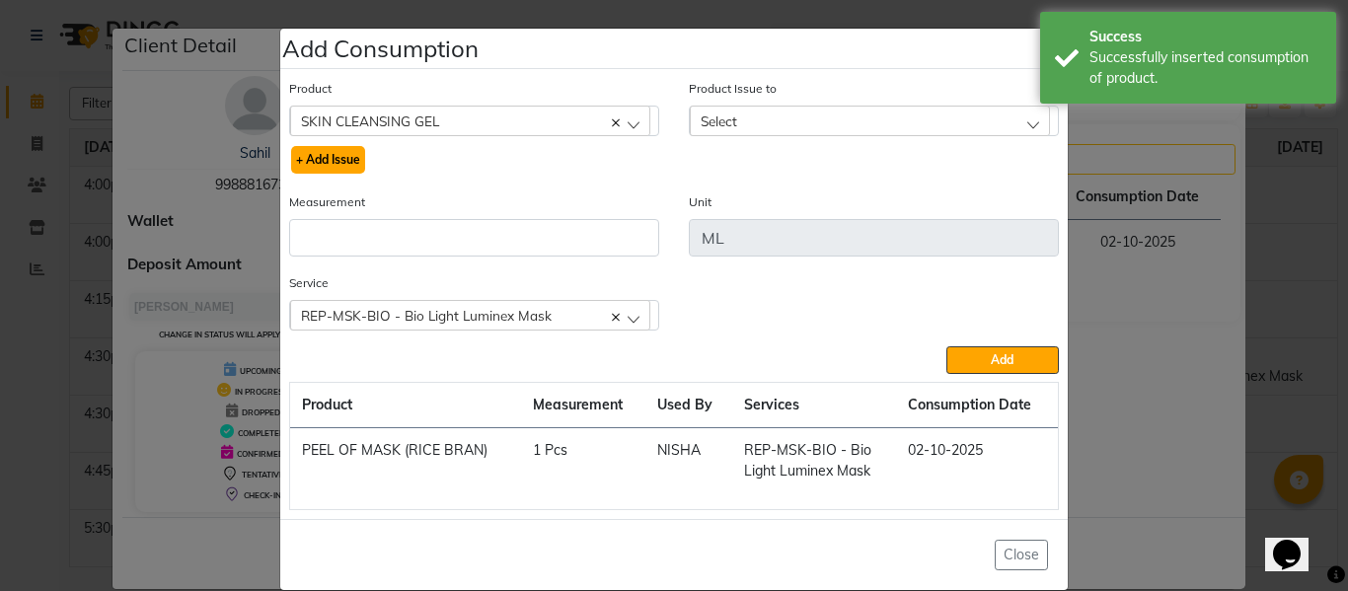
click at [312, 158] on button "+ Add Issue" at bounding box center [328, 160] width 74 height 28
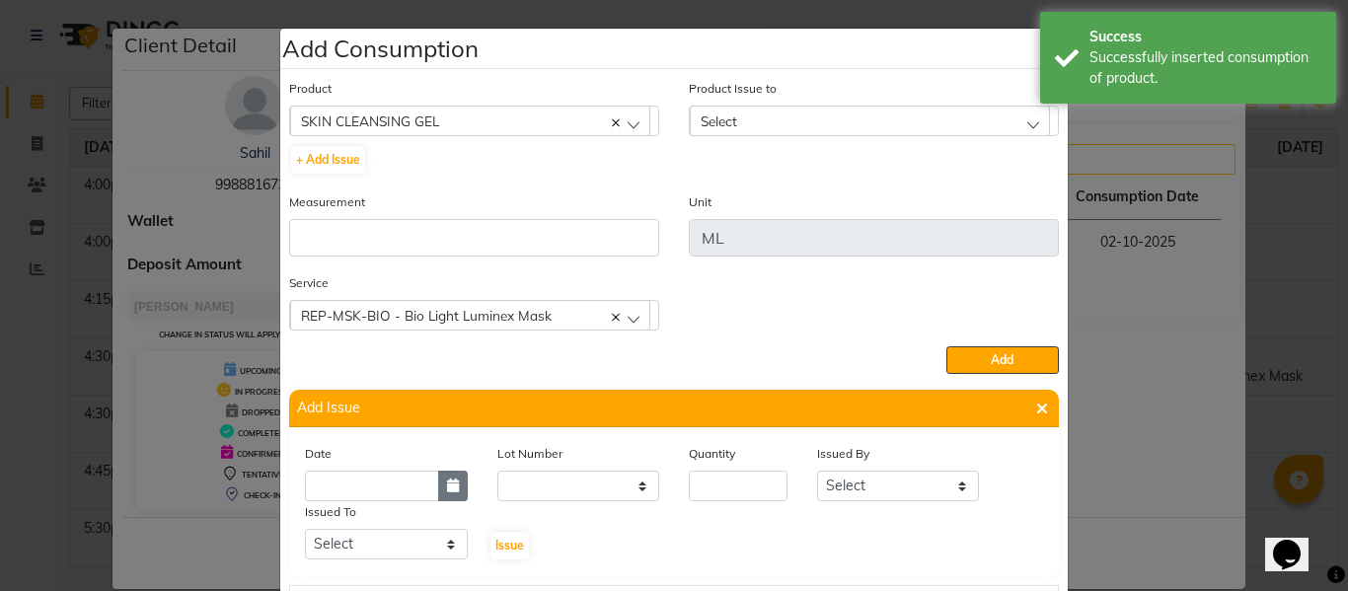
click at [447, 485] on icon "button" at bounding box center [453, 485] width 12 height 14
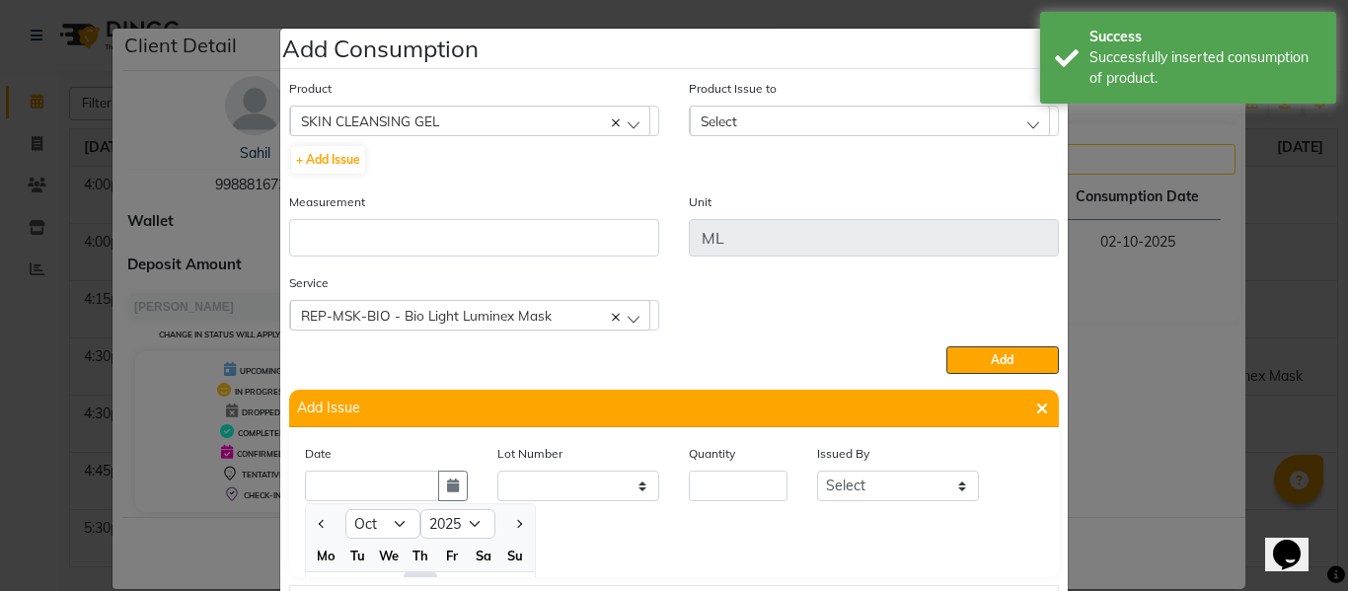
scroll to position [27, 0]
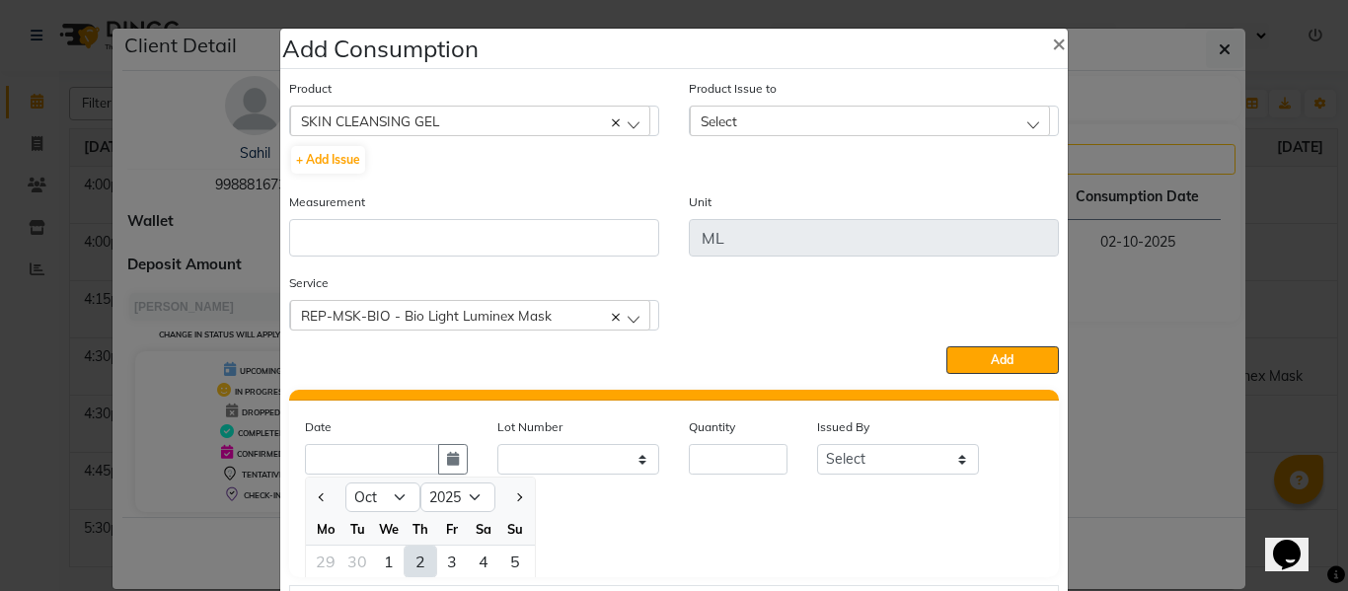
click at [409, 558] on div "2" at bounding box center [420, 562] width 32 height 32
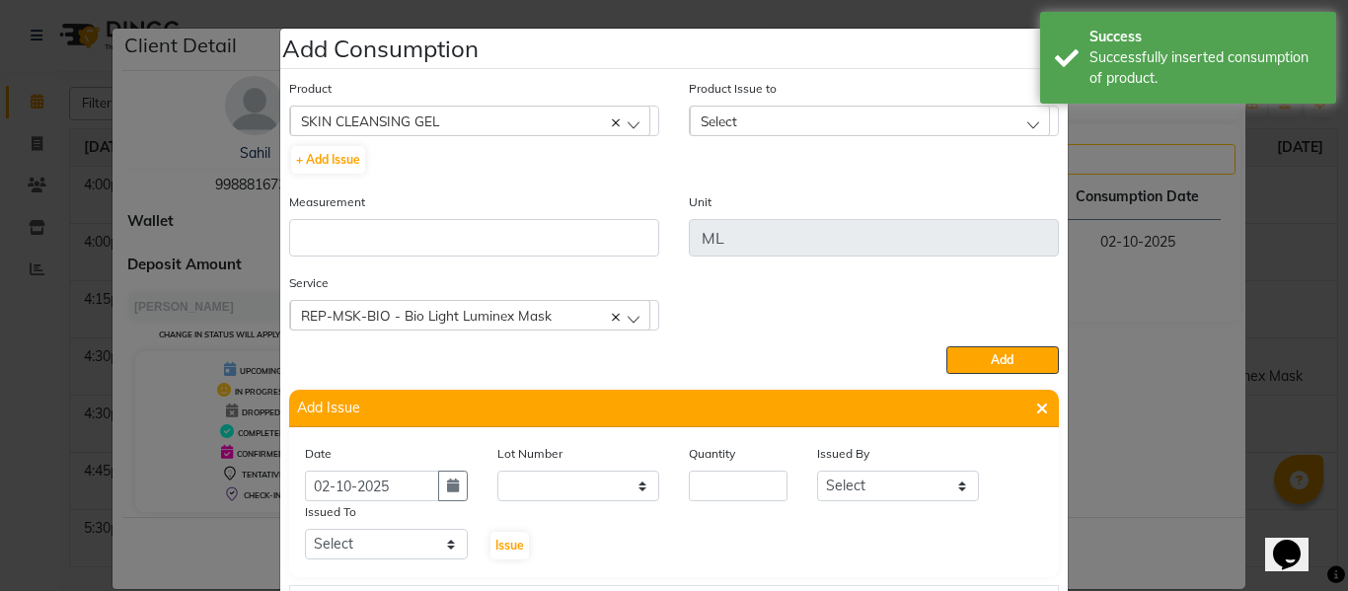
scroll to position [0, 0]
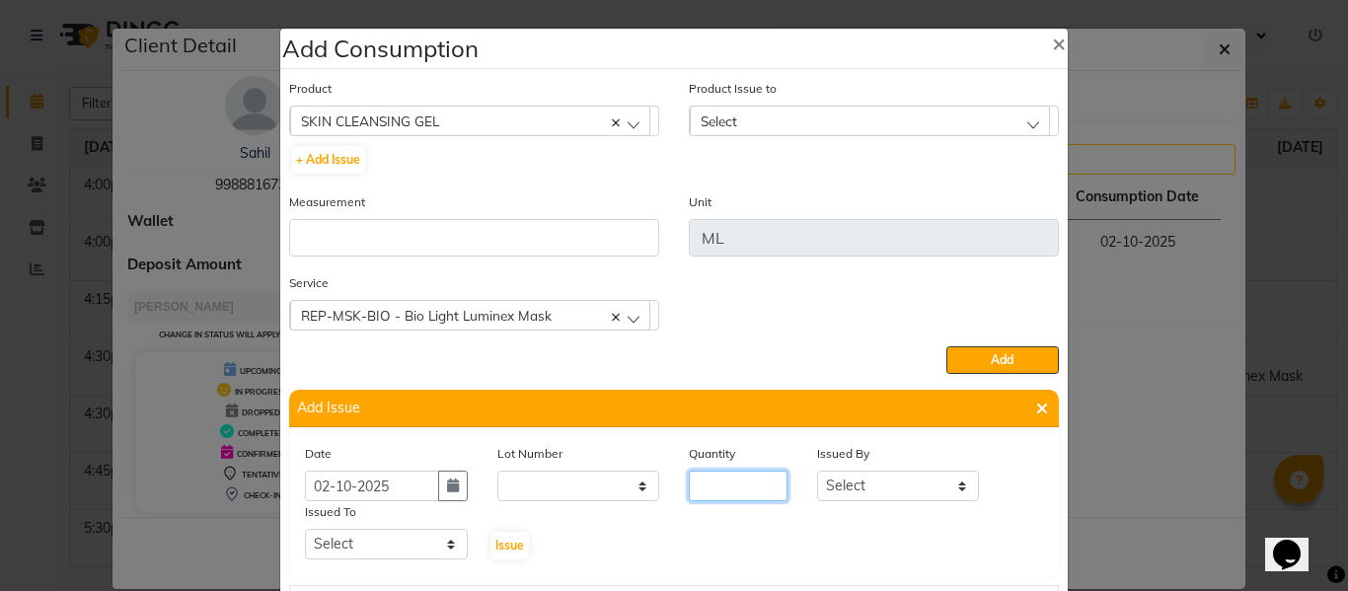
click at [758, 483] on input "number" at bounding box center [738, 486] width 99 height 31
drag, startPoint x: 893, startPoint y: 484, endPoint x: 893, endPoint y: 471, distance: 13.8
click at [893, 484] on select "Select ABHISHEK ajay [PERSON_NAME] [PERSON_NAME] [PERSON_NAME] [PERSON_NAME] HE…" at bounding box center [898, 486] width 163 height 31
click at [817, 471] on select "Select ABHISHEK ajay [PERSON_NAME] [PERSON_NAME] [PERSON_NAME] [PERSON_NAME] HE…" at bounding box center [898, 486] width 163 height 31
drag, startPoint x: 376, startPoint y: 544, endPoint x: 379, endPoint y: 531, distance: 13.2
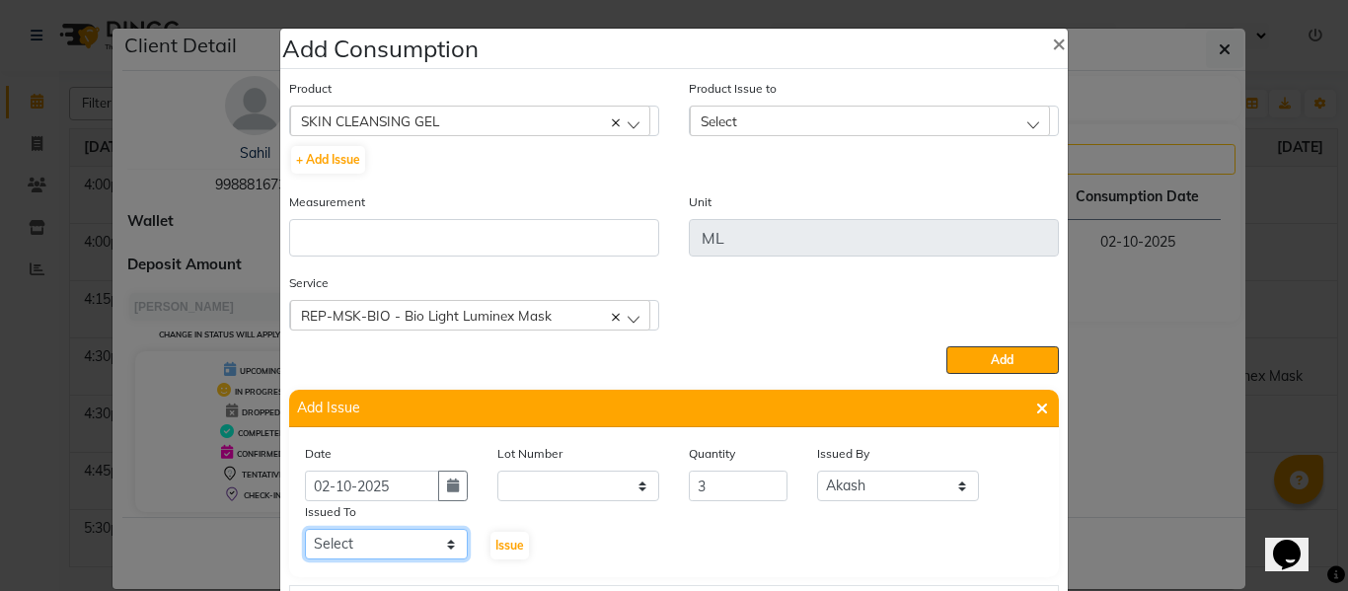
click at [376, 544] on select "Select ABHISHEK ajay [PERSON_NAME] [PERSON_NAME] [PERSON_NAME] [PERSON_NAME] HE…" at bounding box center [386, 544] width 163 height 31
click at [305, 529] on select "Select ABHISHEK ajay [PERSON_NAME] [PERSON_NAME] [PERSON_NAME] [PERSON_NAME] HE…" at bounding box center [386, 544] width 163 height 31
click at [512, 547] on span "Issue" at bounding box center [509, 545] width 29 height 15
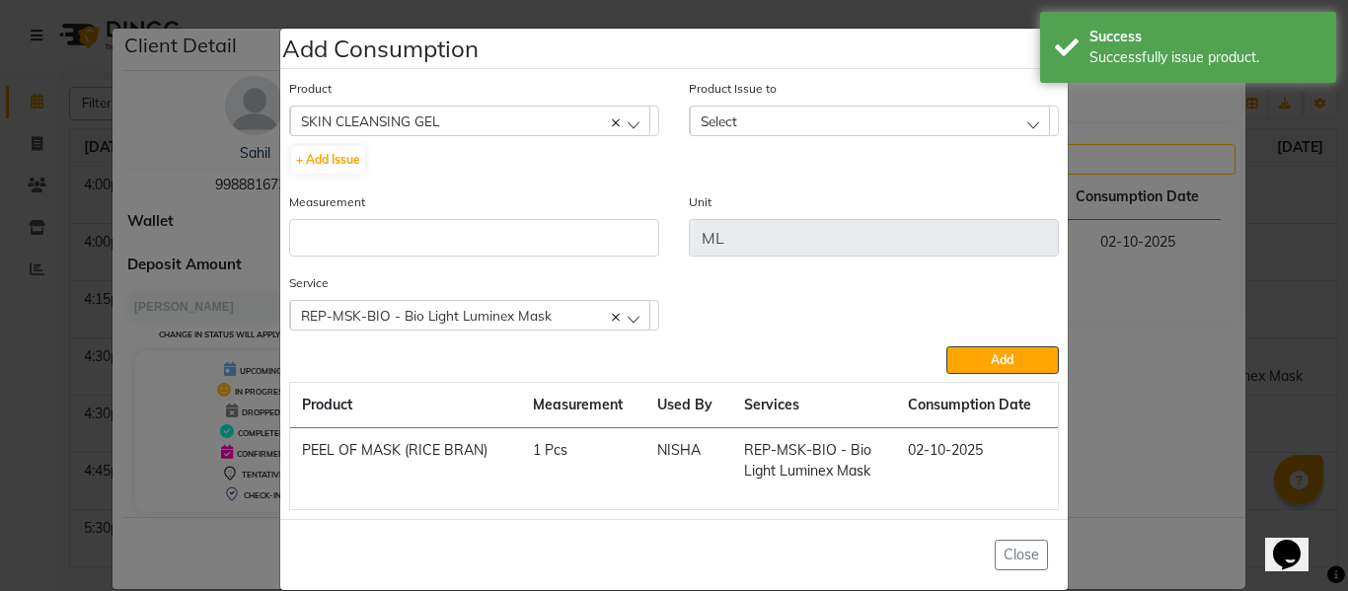
click at [747, 125] on div "Select" at bounding box center [870, 121] width 360 height 30
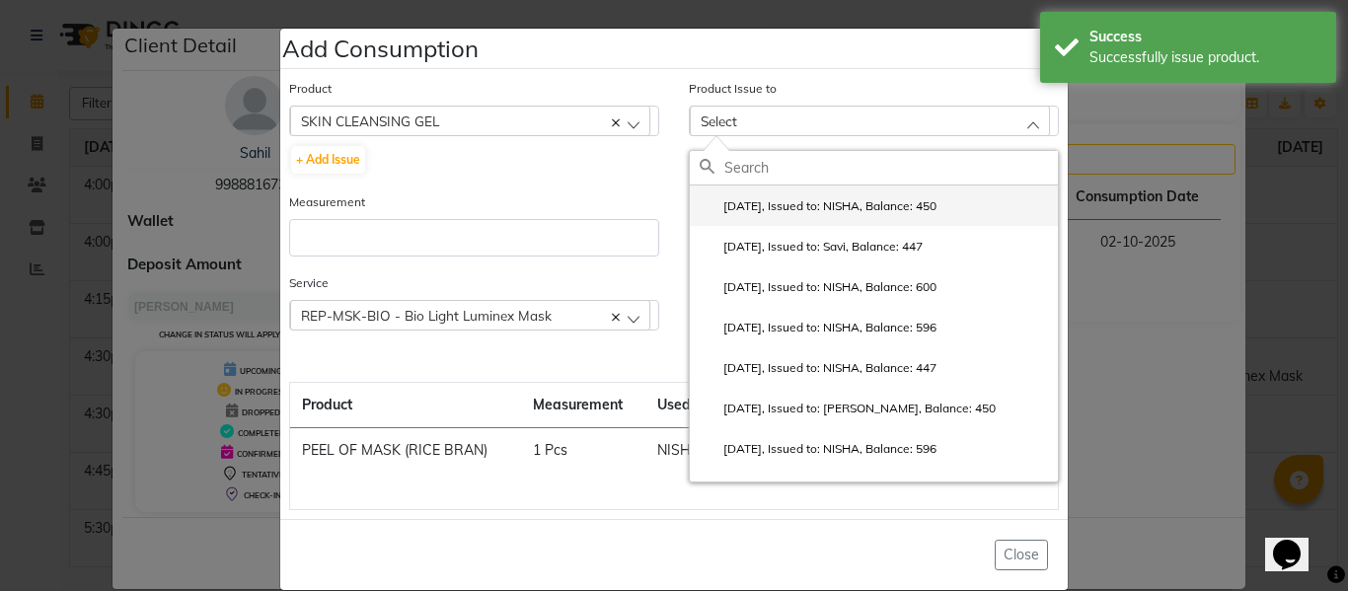
drag, startPoint x: 792, startPoint y: 197, endPoint x: 571, endPoint y: 239, distance: 224.8
click at [787, 198] on label "2025-10-02, Issued to: NISHA, Balance: 450" at bounding box center [817, 206] width 237 height 18
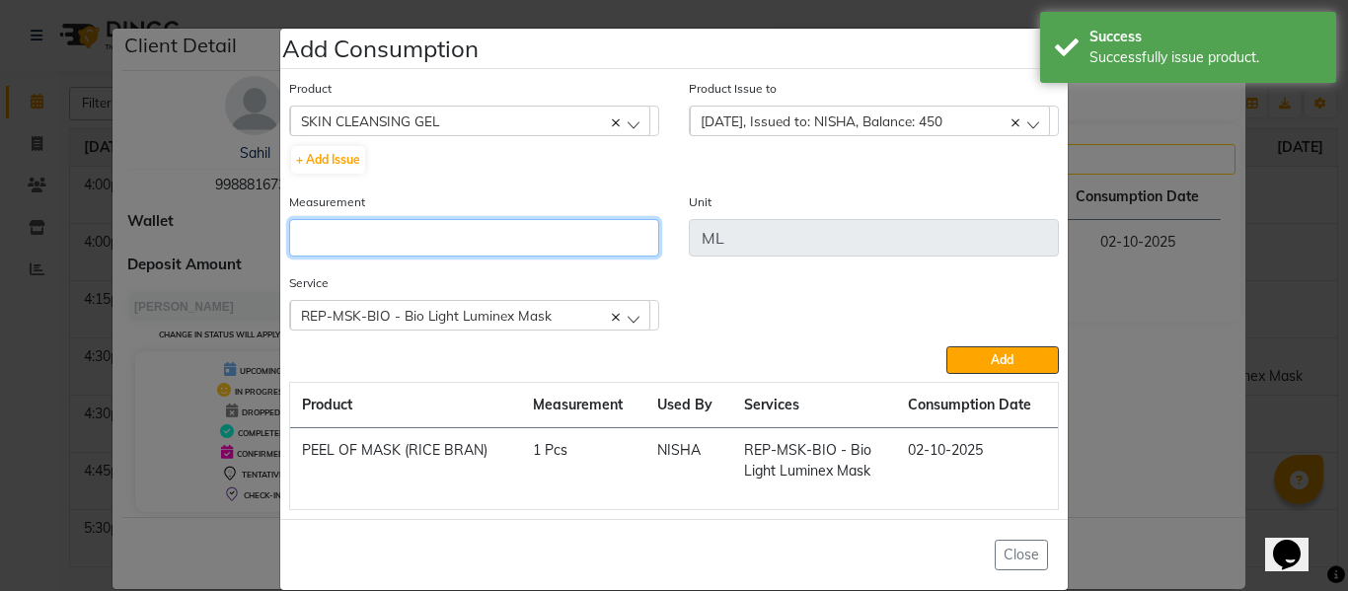
click at [507, 231] on input "number" at bounding box center [474, 237] width 370 height 37
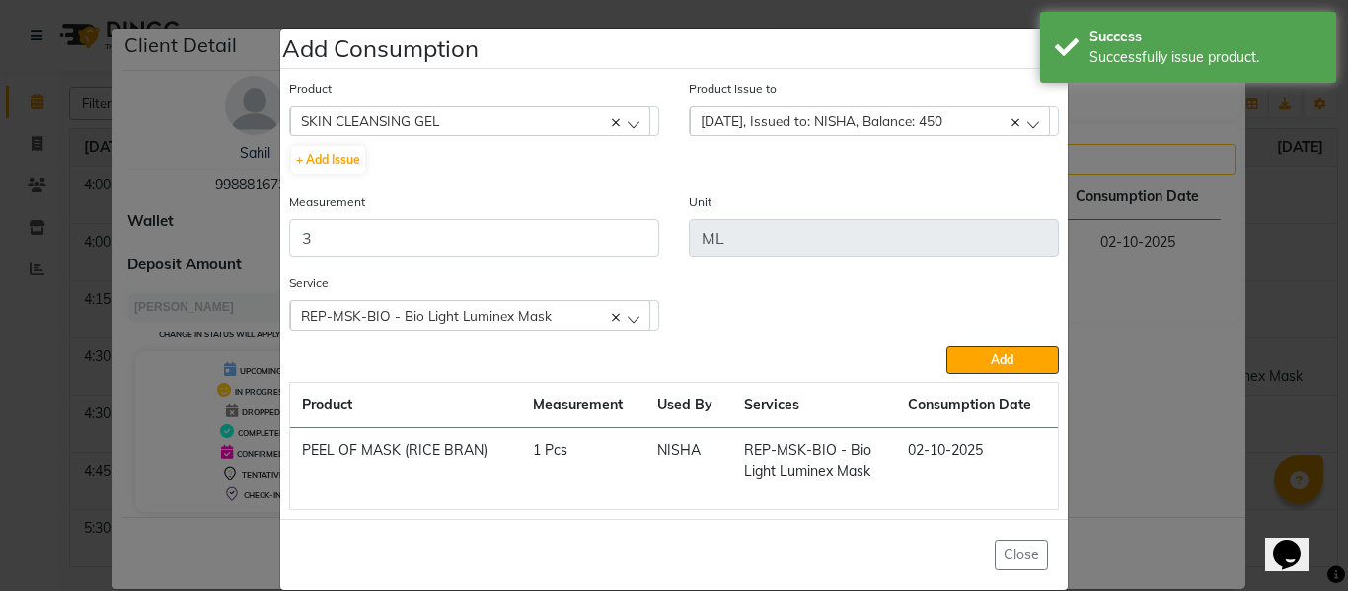
click at [535, 308] on span "REP-MSK-BIO - Bio Light Luminex Mask" at bounding box center [426, 315] width 251 height 17
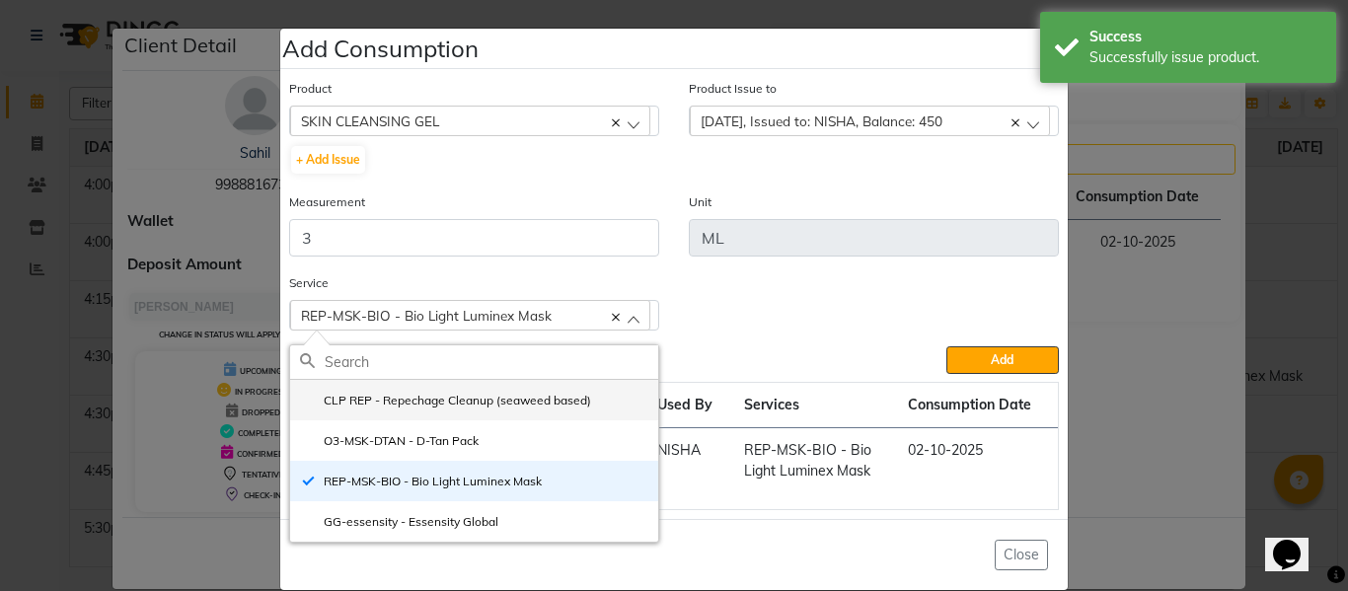
click at [438, 393] on label "CLP REP - Repechage Cleanup (seaweed based)" at bounding box center [445, 401] width 291 height 18
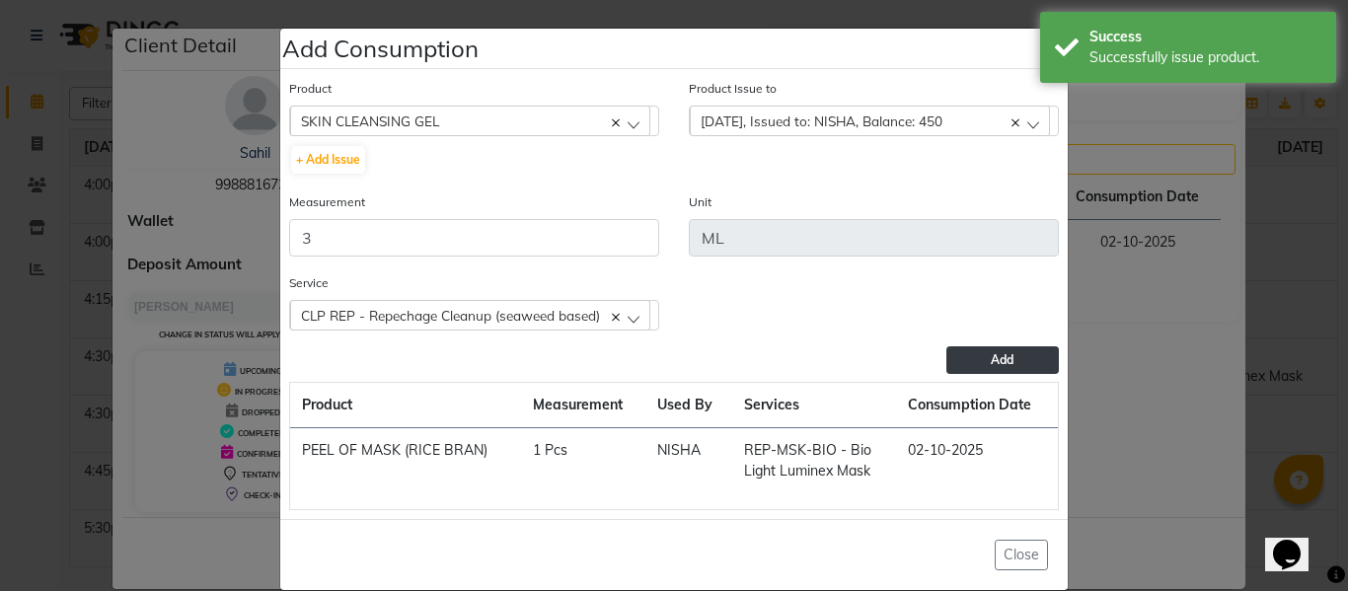
click at [957, 355] on button "Add" at bounding box center [1002, 360] width 112 height 28
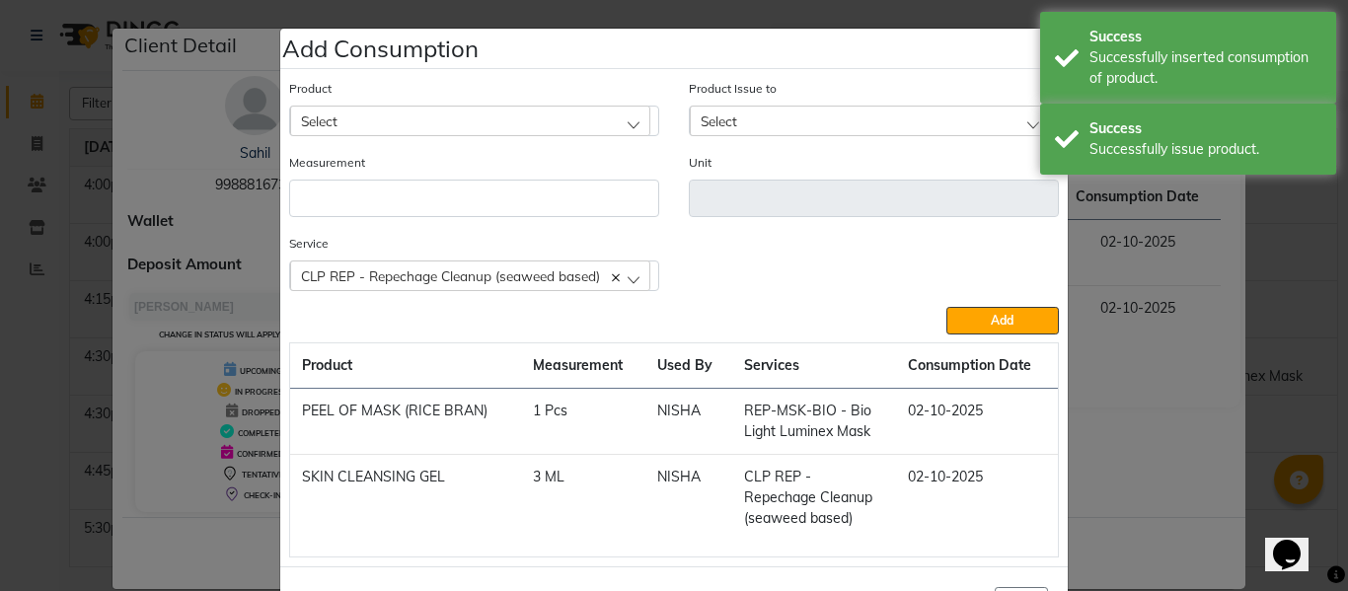
click at [482, 122] on div "Select" at bounding box center [470, 121] width 360 height 30
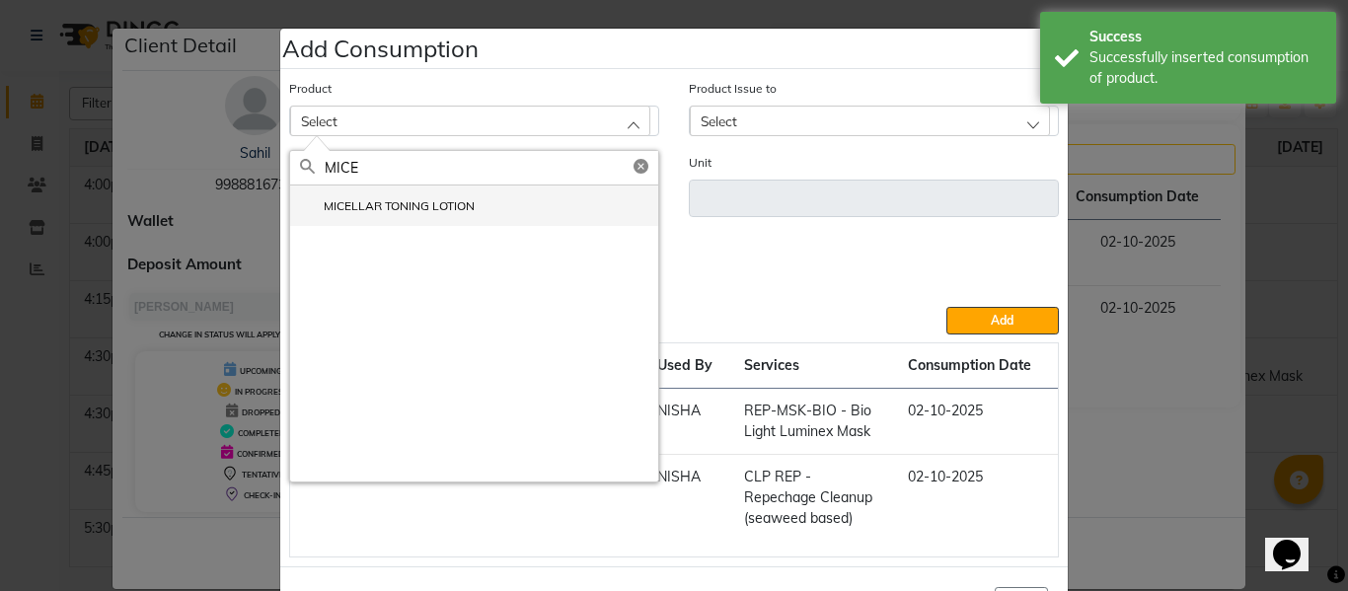
click at [386, 208] on label "MICELLAR TONING LOTION" at bounding box center [387, 206] width 175 height 18
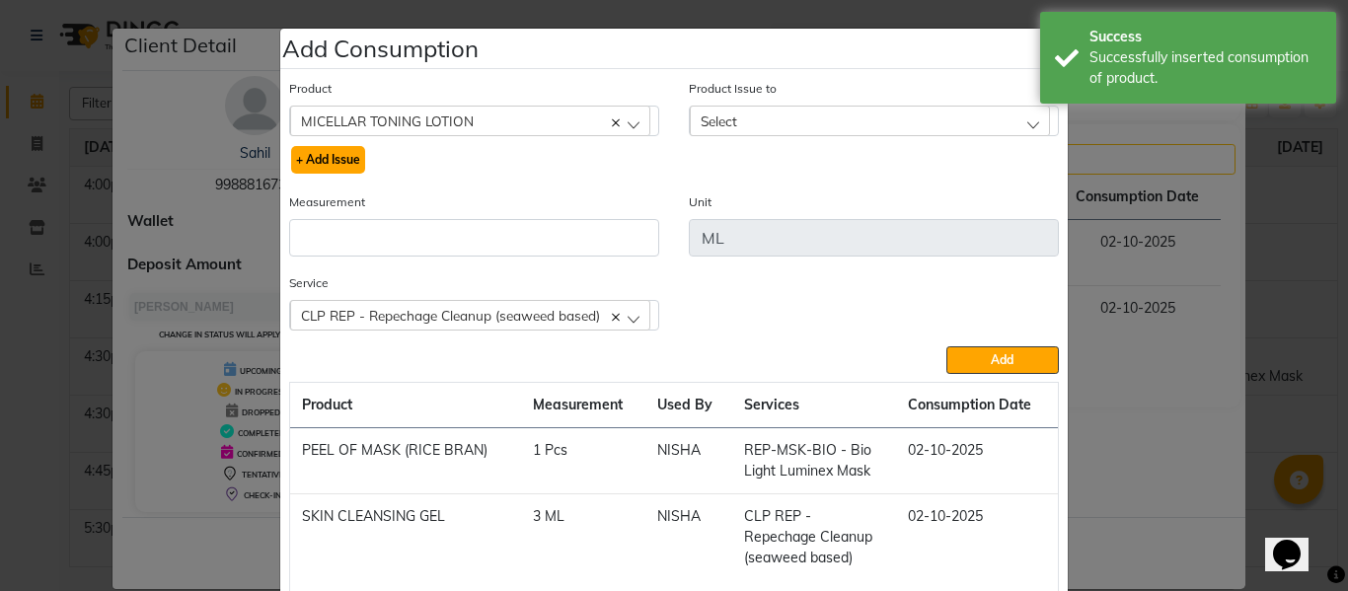
click at [328, 166] on button "+ Add Issue" at bounding box center [328, 160] width 74 height 28
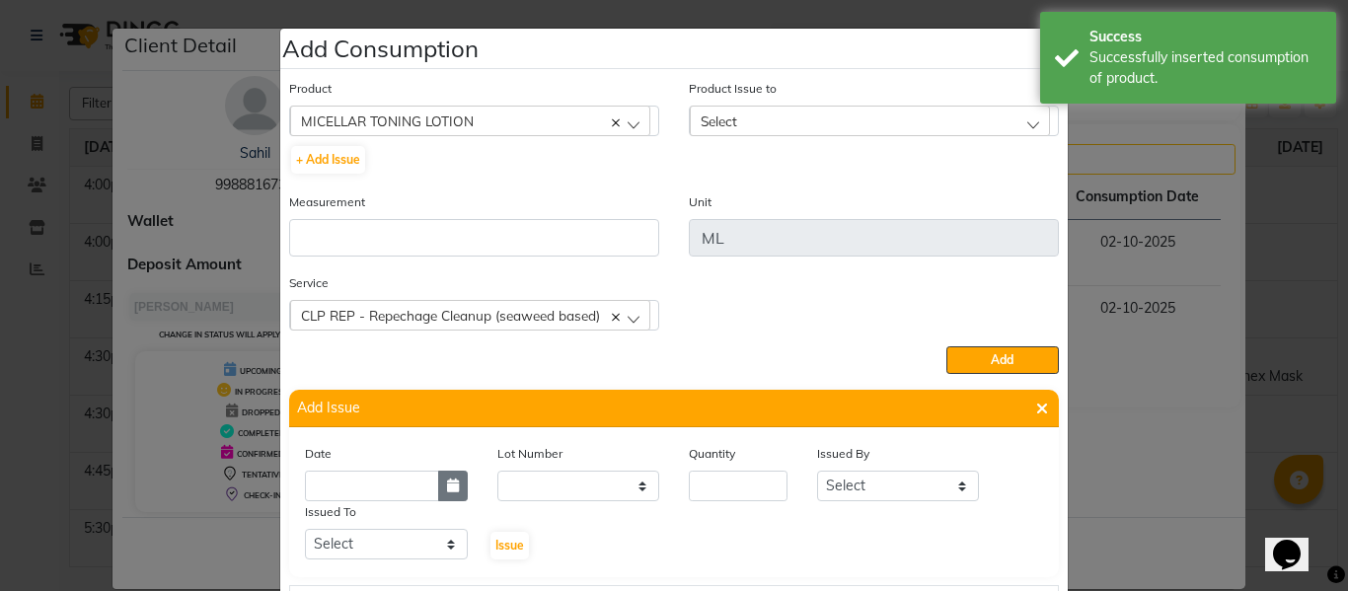
click at [447, 479] on icon "button" at bounding box center [453, 485] width 12 height 14
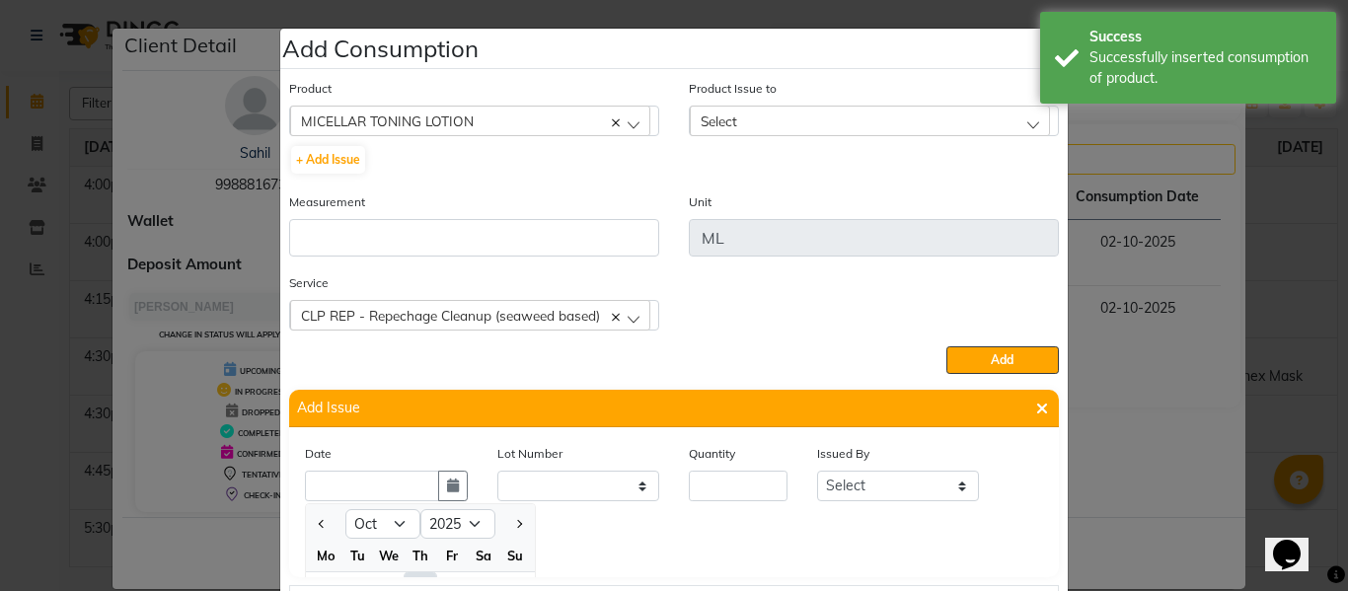
scroll to position [27, 0]
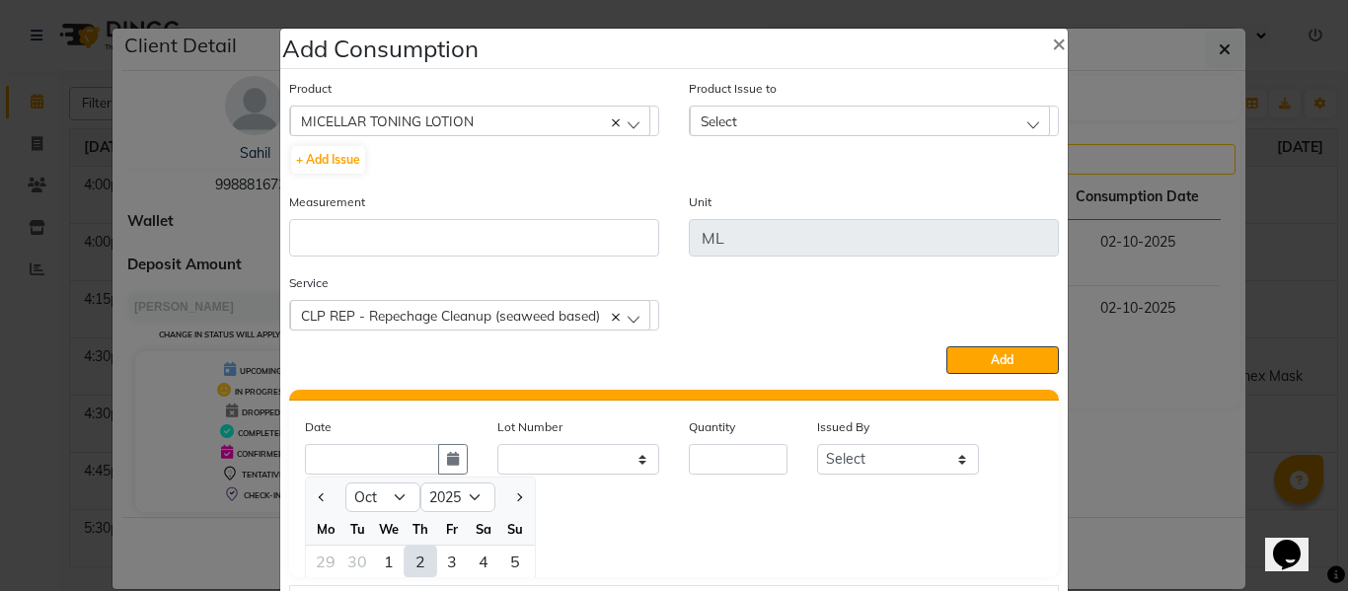
click at [415, 560] on div "2" at bounding box center [420, 562] width 32 height 32
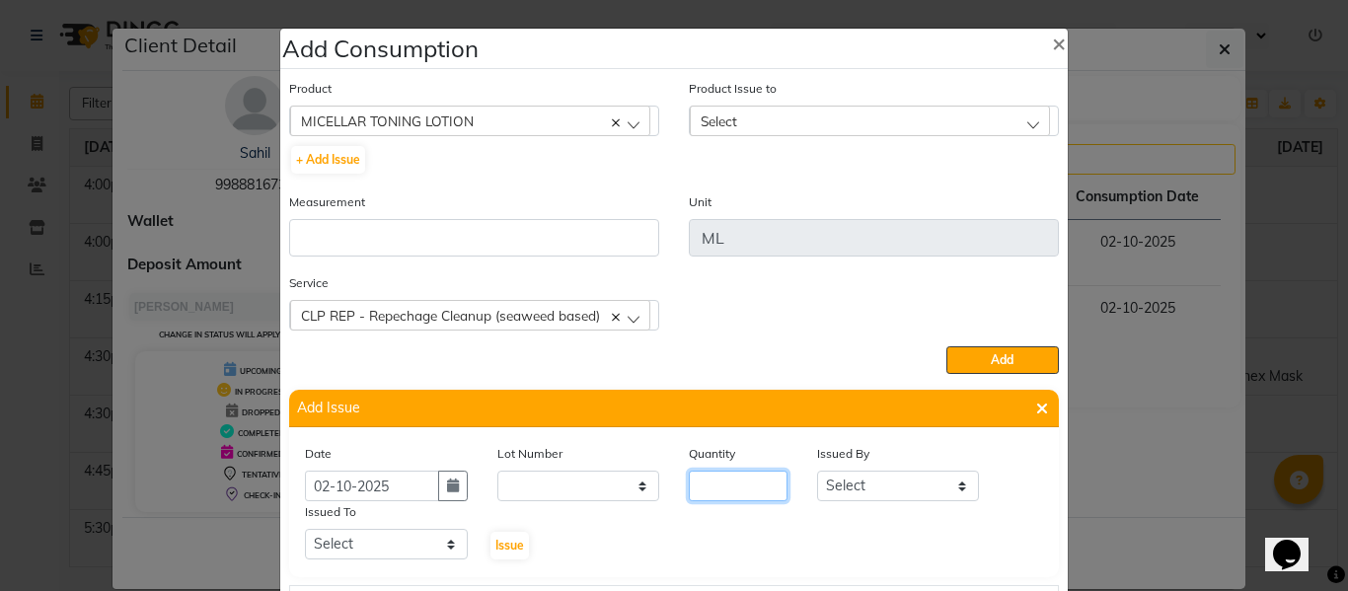
click at [738, 490] on input "number" at bounding box center [738, 486] width 99 height 31
click at [851, 479] on select "Select ABHISHEK ajay [PERSON_NAME] [PERSON_NAME] [PERSON_NAME] [PERSON_NAME] HE…" at bounding box center [898, 486] width 163 height 31
click at [817, 471] on select "Select ABHISHEK ajay [PERSON_NAME] [PERSON_NAME] [PERSON_NAME] [PERSON_NAME] HE…" at bounding box center [898, 486] width 163 height 31
click at [404, 547] on select "Select ABHISHEK ajay [PERSON_NAME] [PERSON_NAME] [PERSON_NAME] [PERSON_NAME] HE…" at bounding box center [386, 544] width 163 height 31
click at [305, 529] on select "Select ABHISHEK ajay [PERSON_NAME] [PERSON_NAME] [PERSON_NAME] [PERSON_NAME] HE…" at bounding box center [386, 544] width 163 height 31
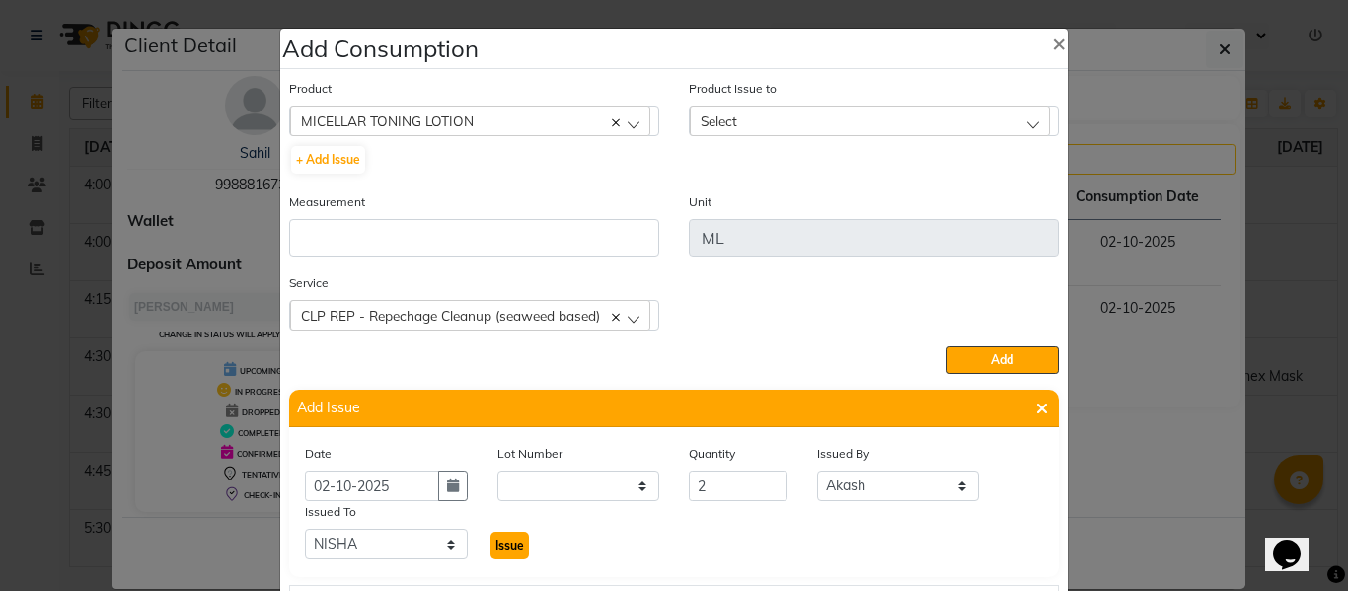
click at [499, 551] on span "Issue" at bounding box center [509, 545] width 29 height 15
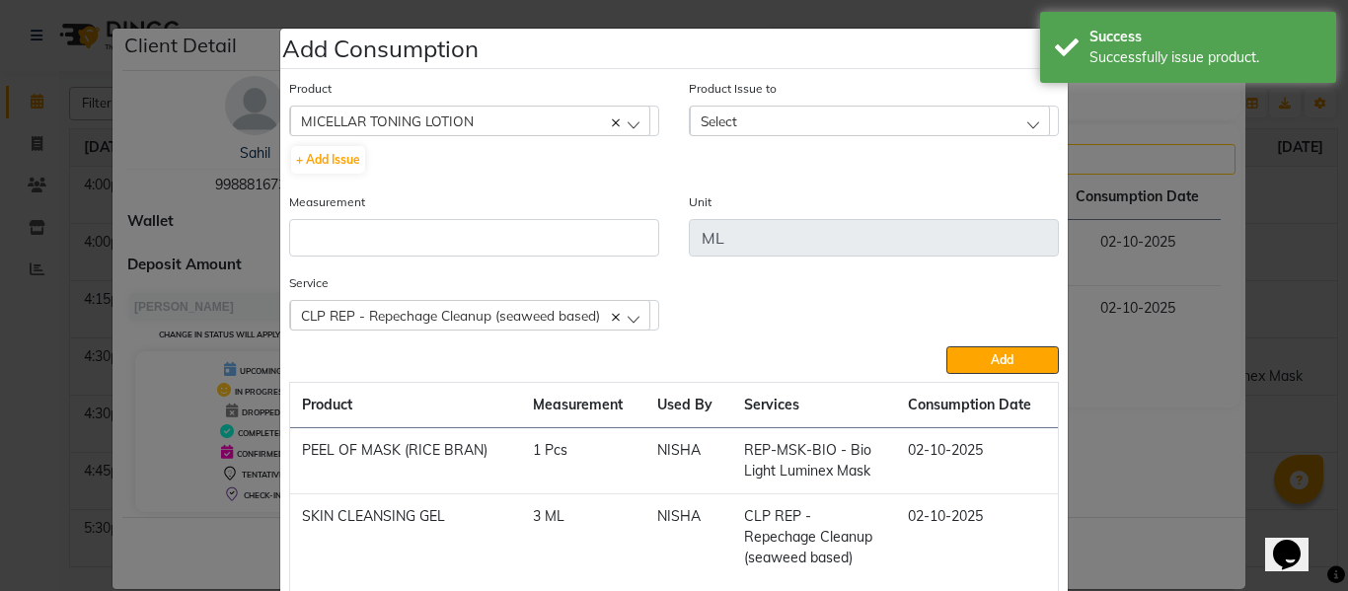
click at [769, 117] on div "Select" at bounding box center [870, 121] width 360 height 30
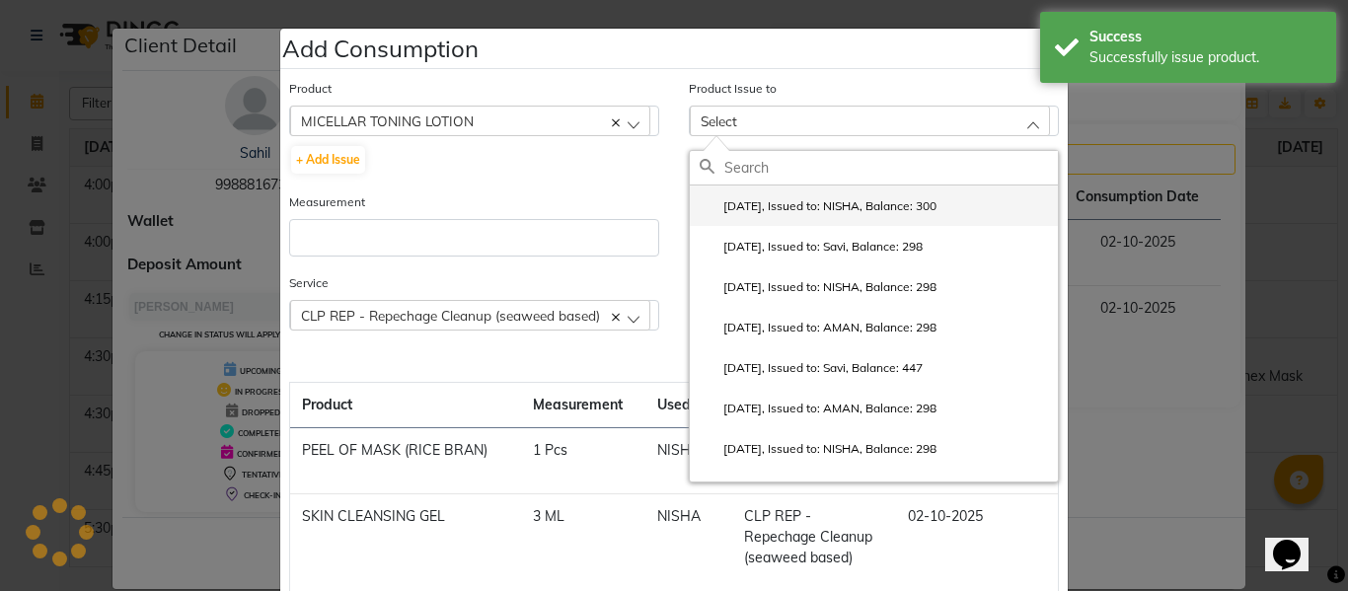
click at [805, 195] on li "2025-10-02, Issued to: NISHA, Balance: 300" at bounding box center [874, 205] width 368 height 40
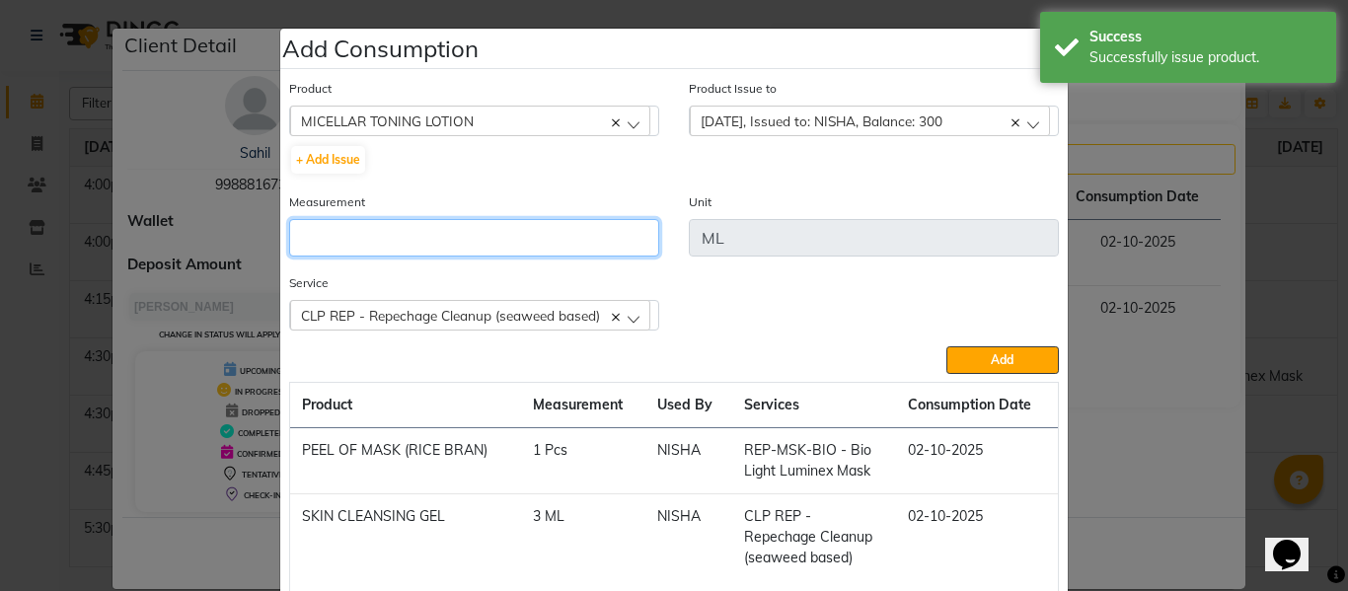
click at [452, 248] on input "number" at bounding box center [474, 237] width 370 height 37
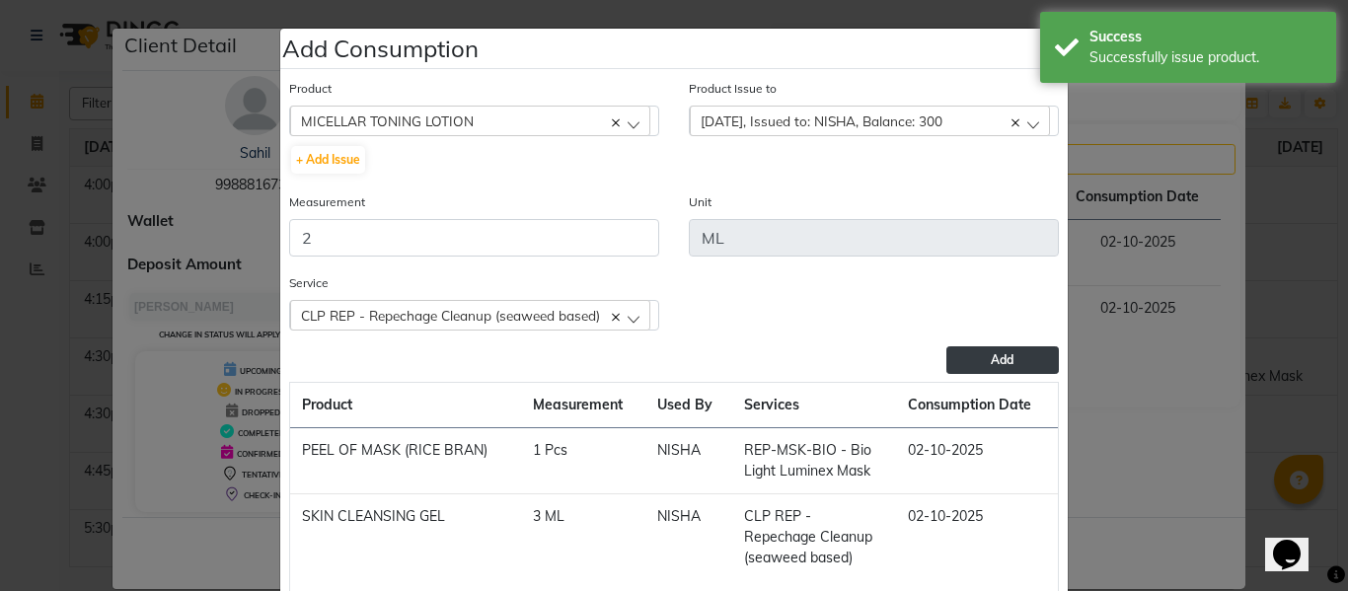
click at [975, 346] on button "Add" at bounding box center [1002, 360] width 112 height 28
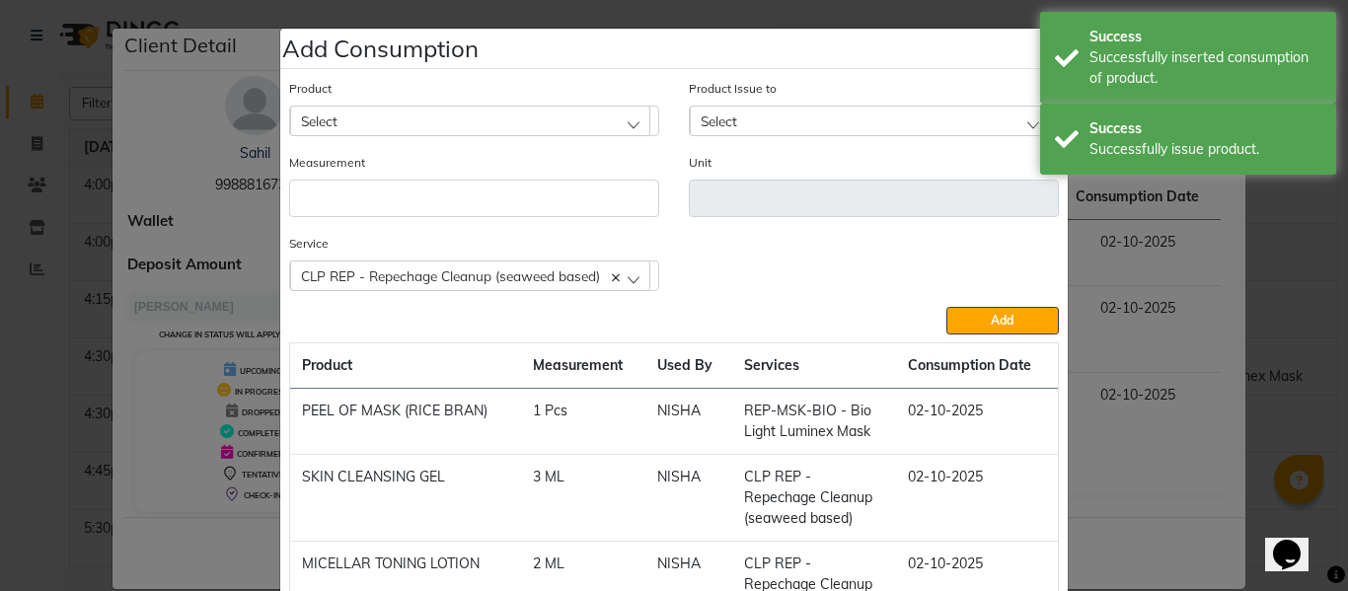
click at [551, 120] on div "Select" at bounding box center [470, 121] width 360 height 30
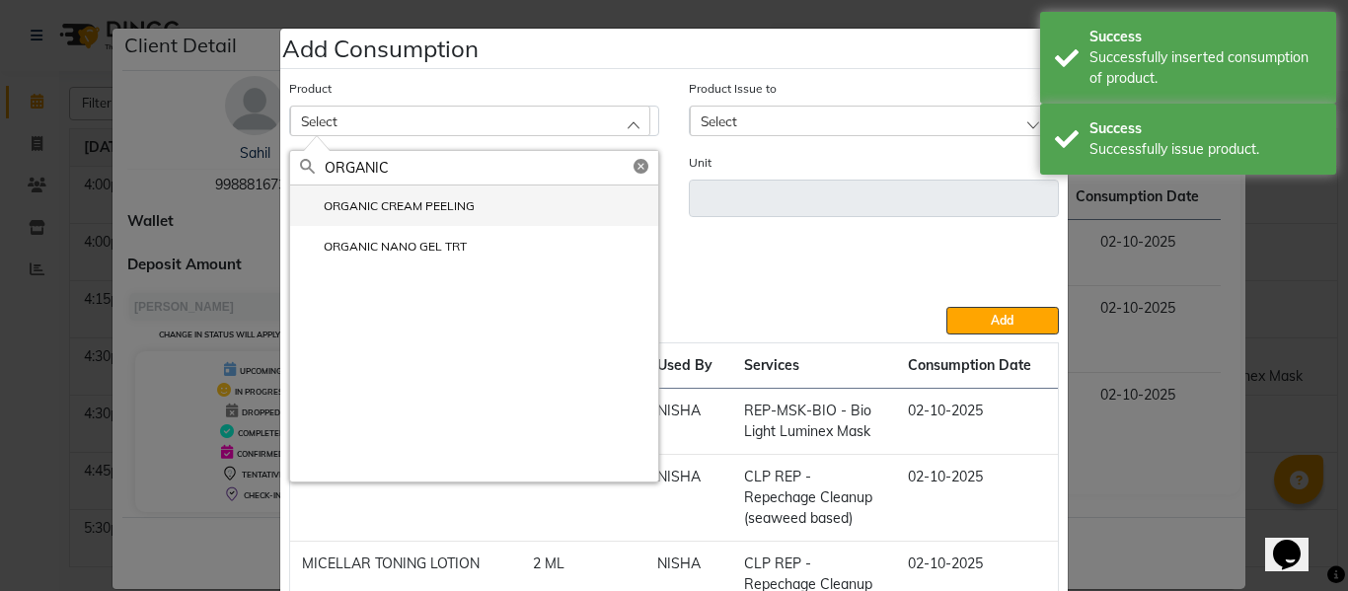
click at [389, 205] on label "ORGANIC CREAM PEELING" at bounding box center [387, 206] width 175 height 18
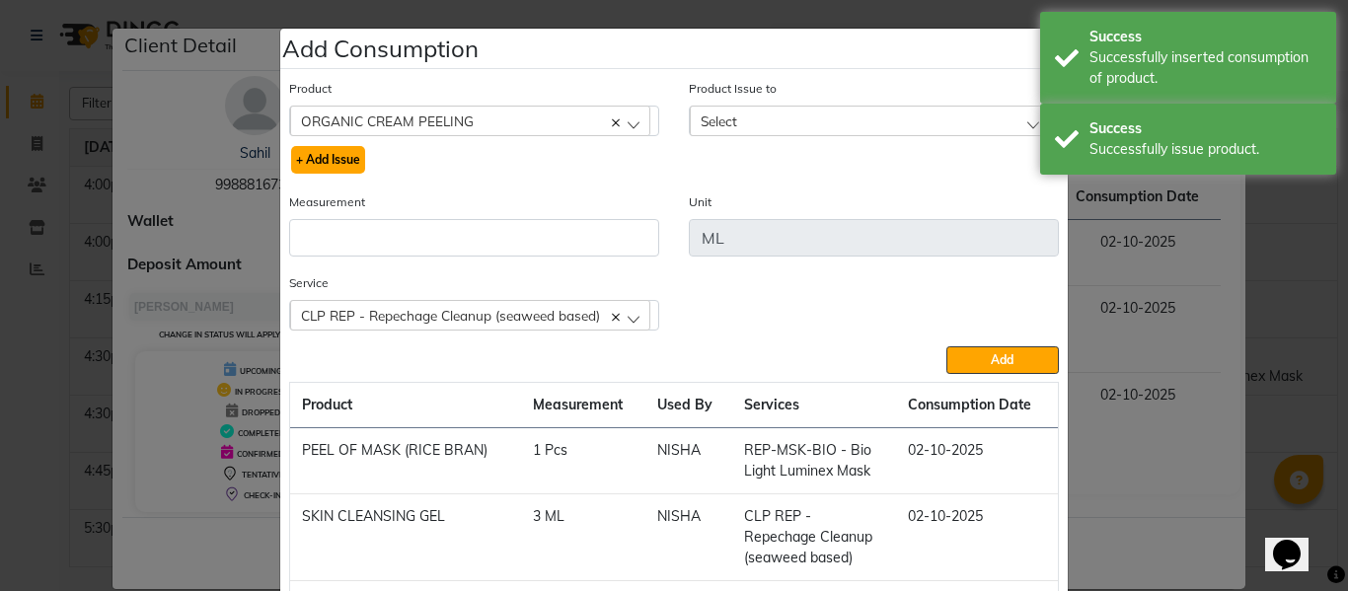
click at [335, 161] on button "+ Add Issue" at bounding box center [328, 160] width 74 height 28
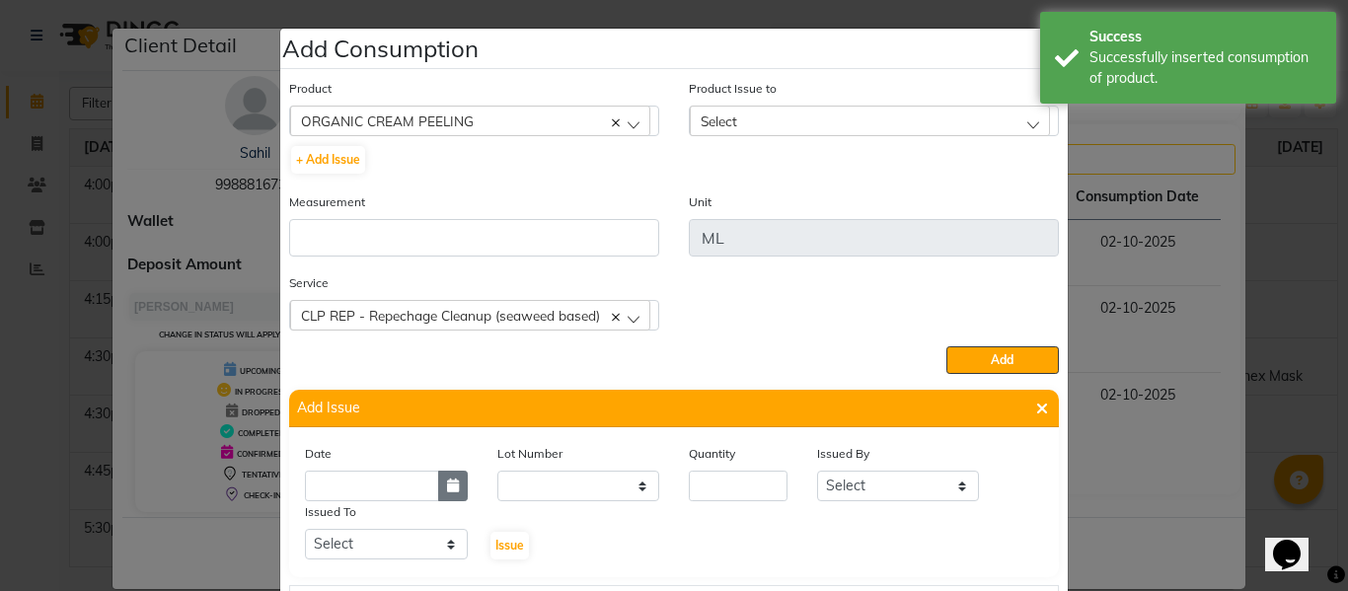
click at [447, 481] on icon "button" at bounding box center [453, 485] width 12 height 14
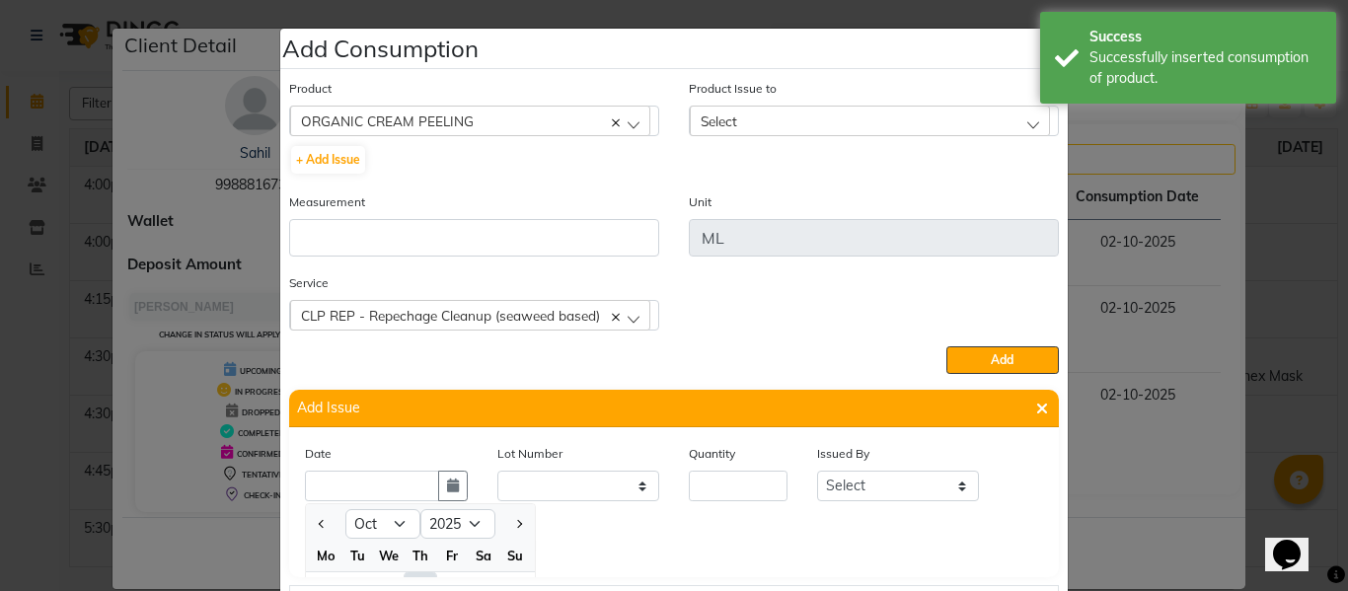
scroll to position [27, 0]
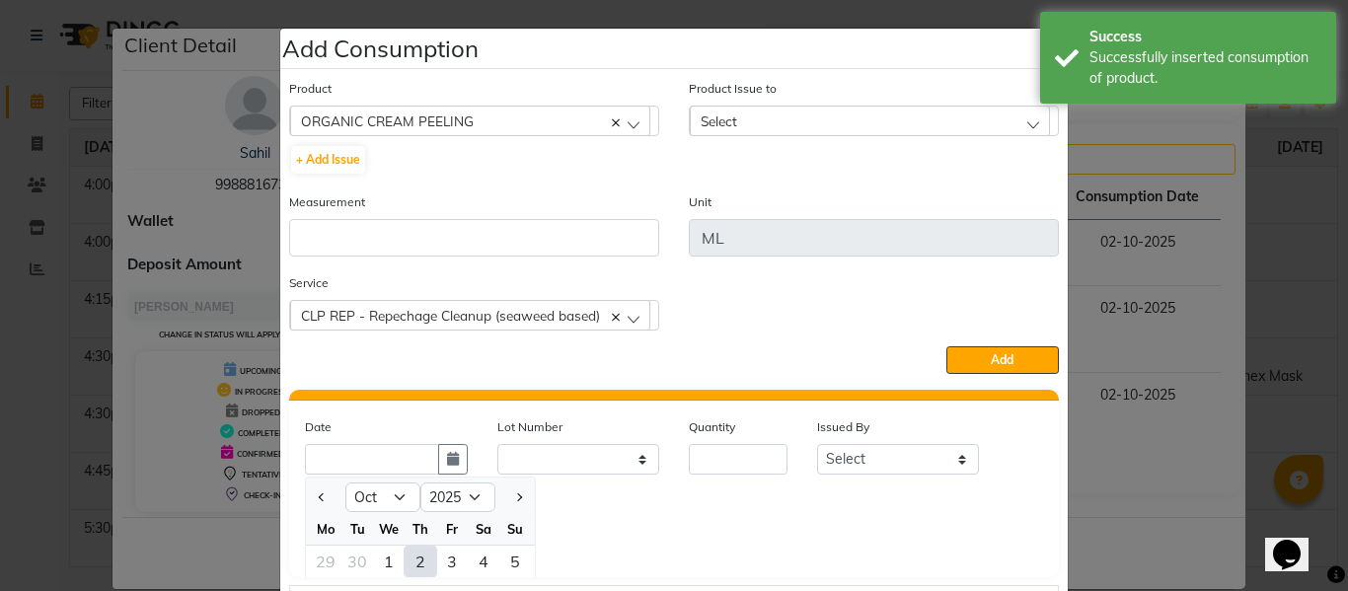
click at [409, 552] on div "2" at bounding box center [420, 562] width 32 height 32
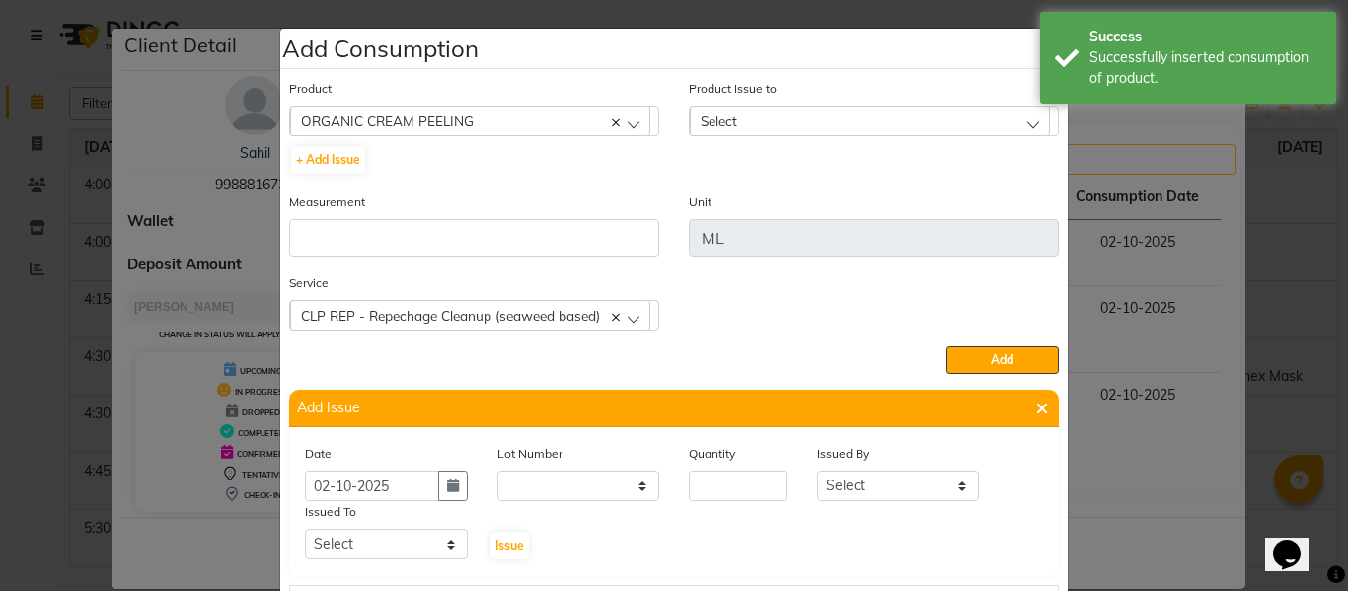
scroll to position [0, 0]
click at [729, 478] on input "number" at bounding box center [738, 486] width 99 height 31
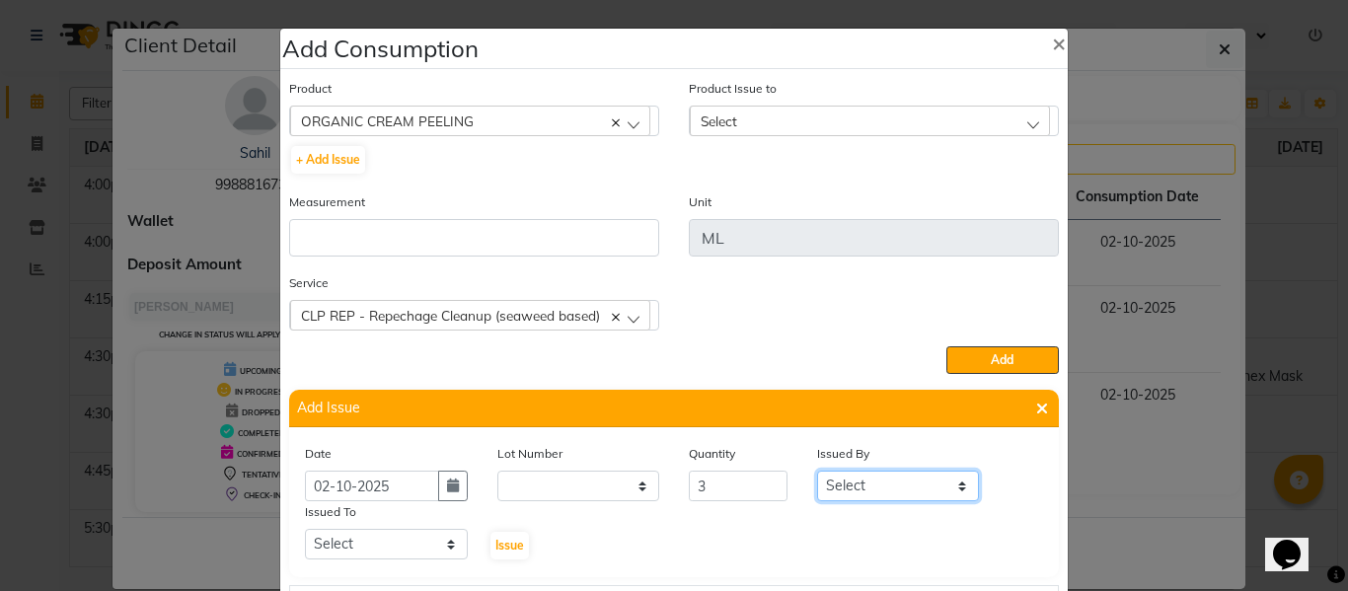
click at [913, 477] on select "Select ABHISHEK ajay [PERSON_NAME] [PERSON_NAME] [PERSON_NAME] [PERSON_NAME] HE…" at bounding box center [898, 486] width 163 height 31
click at [817, 471] on select "Select ABHISHEK ajay [PERSON_NAME] [PERSON_NAME] [PERSON_NAME] [PERSON_NAME] HE…" at bounding box center [898, 486] width 163 height 31
drag, startPoint x: 388, startPoint y: 547, endPoint x: 385, endPoint y: 532, distance: 15.1
click at [388, 547] on select "Select ABHISHEK ajay [PERSON_NAME] [PERSON_NAME] [PERSON_NAME] [PERSON_NAME] HE…" at bounding box center [386, 544] width 163 height 31
click at [305, 529] on select "Select ABHISHEK ajay [PERSON_NAME] [PERSON_NAME] [PERSON_NAME] [PERSON_NAME] HE…" at bounding box center [386, 544] width 163 height 31
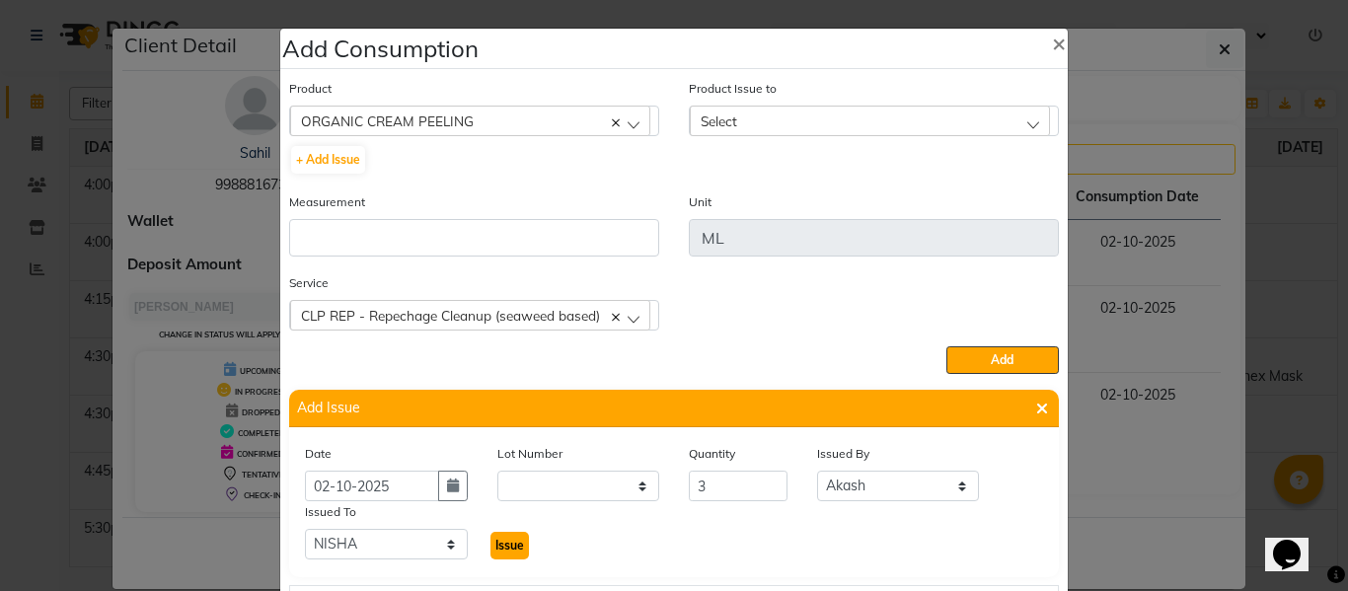
click at [495, 544] on span "Issue" at bounding box center [509, 545] width 29 height 15
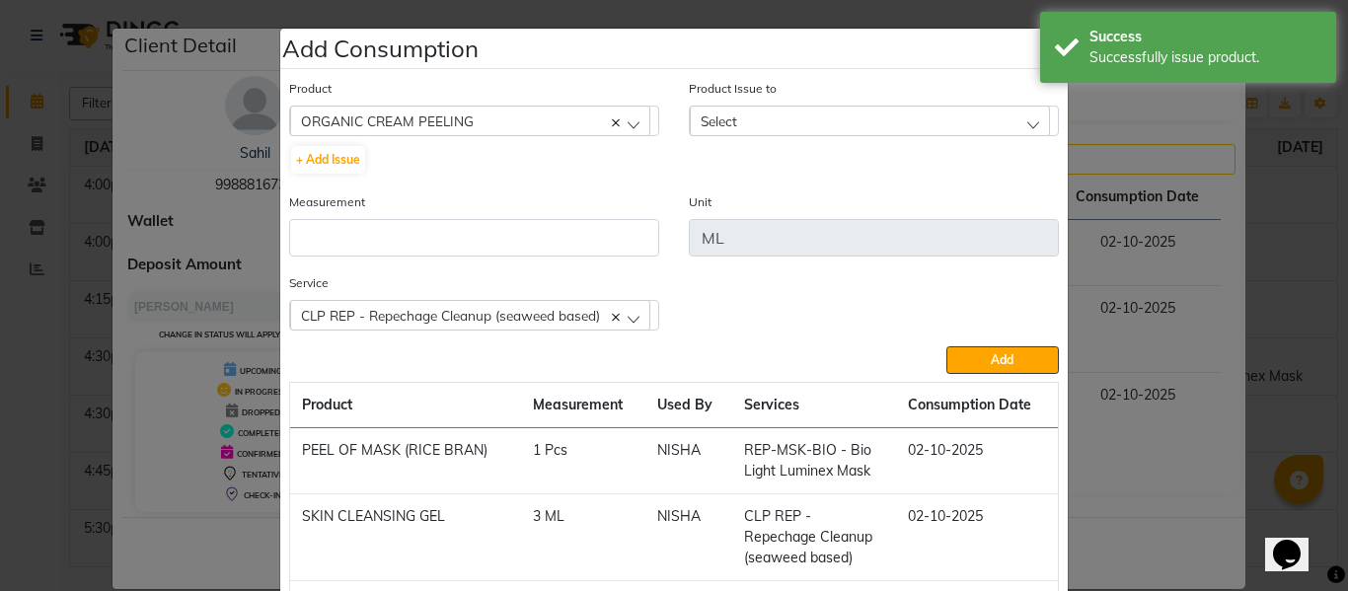
click at [757, 112] on div "Select" at bounding box center [870, 121] width 360 height 30
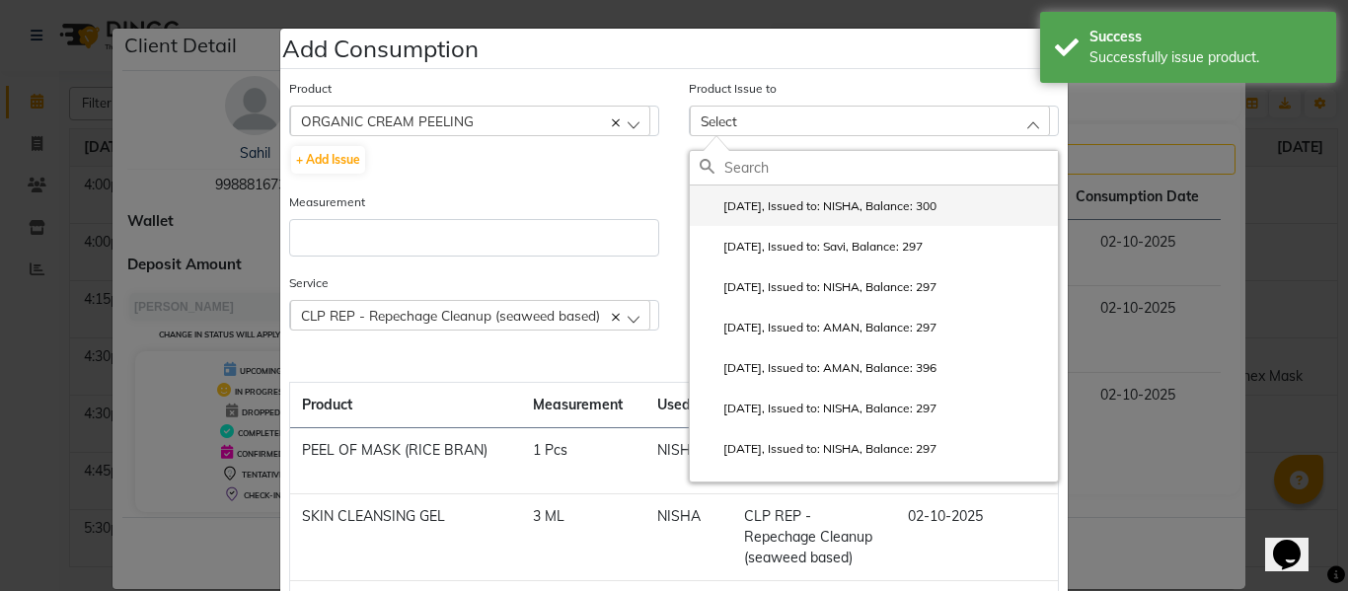
click at [795, 194] on li "2025-10-02, Issued to: NISHA, Balance: 300" at bounding box center [874, 205] width 368 height 40
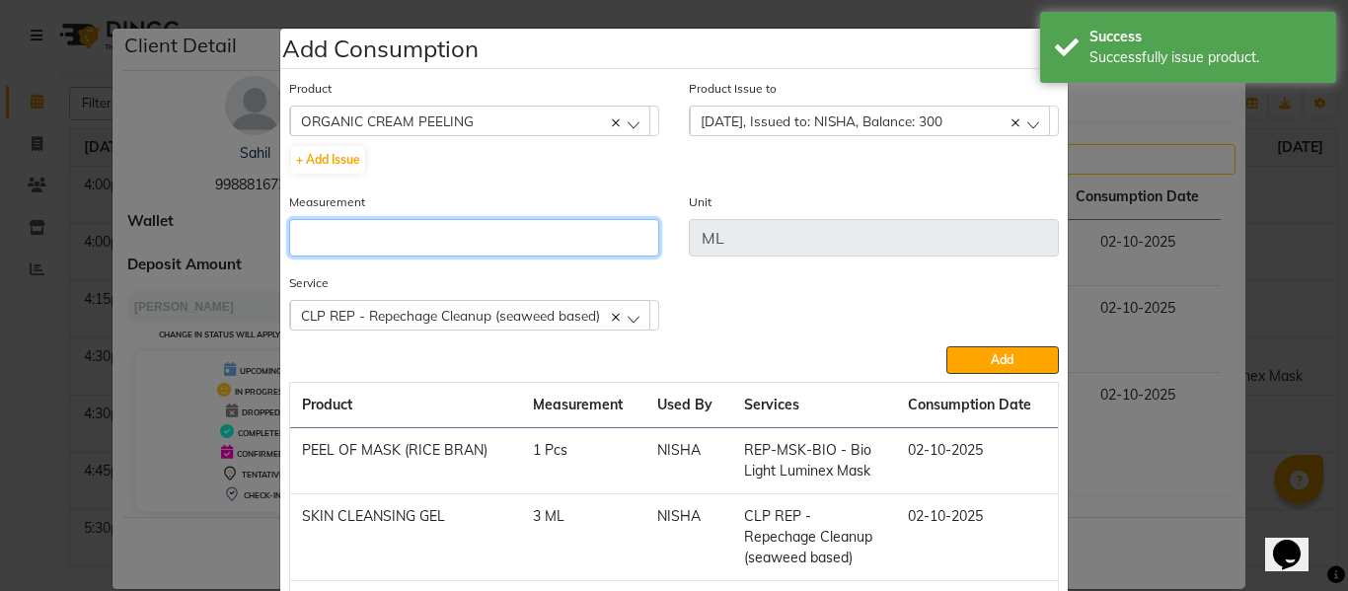
click at [525, 238] on input "number" at bounding box center [474, 237] width 370 height 37
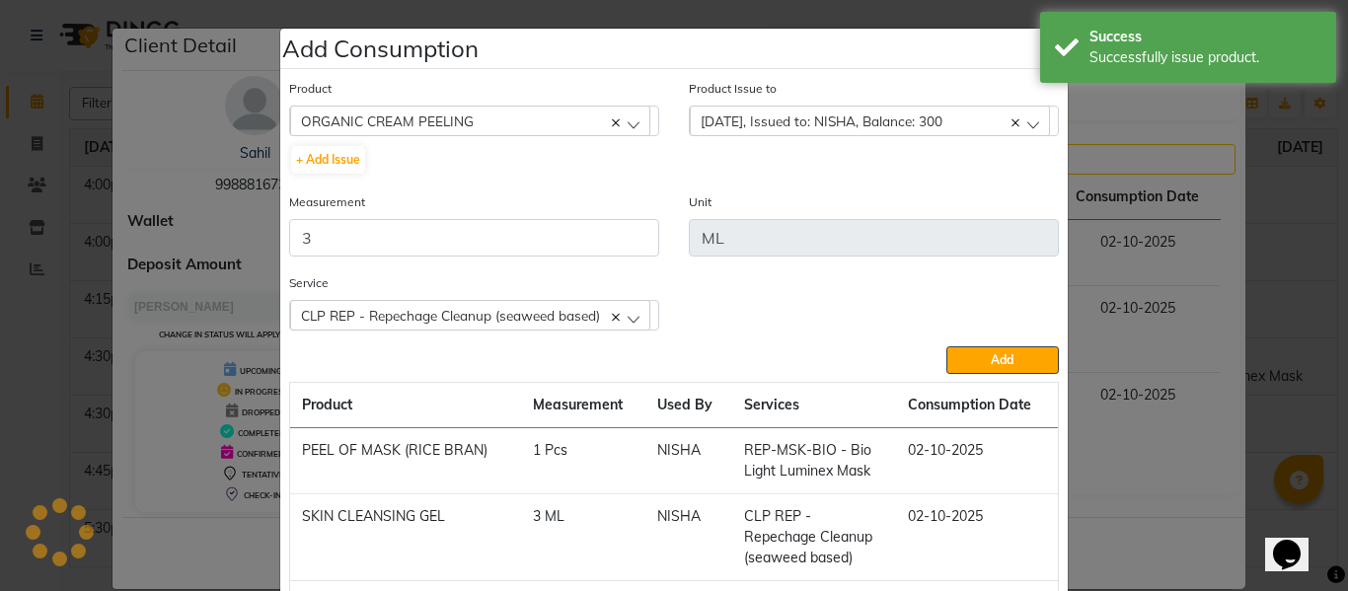
click at [991, 335] on div "Service CLP REP - Repechage Cleanup (seaweed based) CLP REP - Repechage Cleanup…" at bounding box center [673, 309] width 799 height 74
click at [991, 356] on span "Add" at bounding box center [1002, 359] width 23 height 15
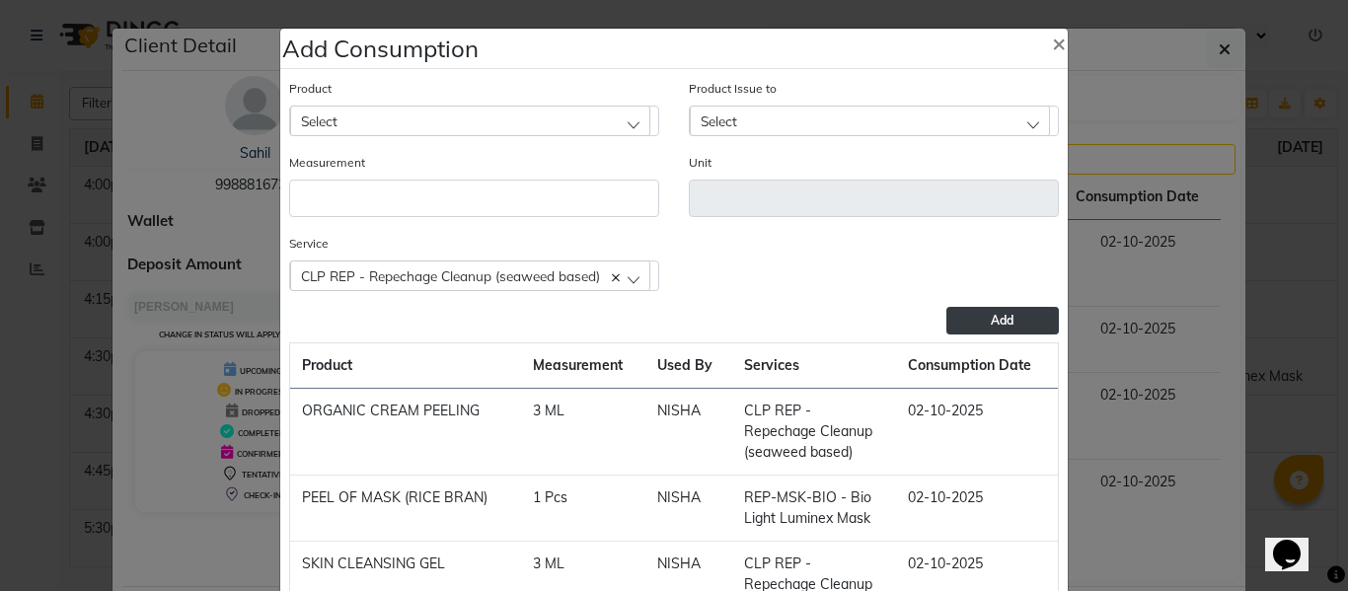
click at [400, 114] on div "Select" at bounding box center [470, 121] width 360 height 30
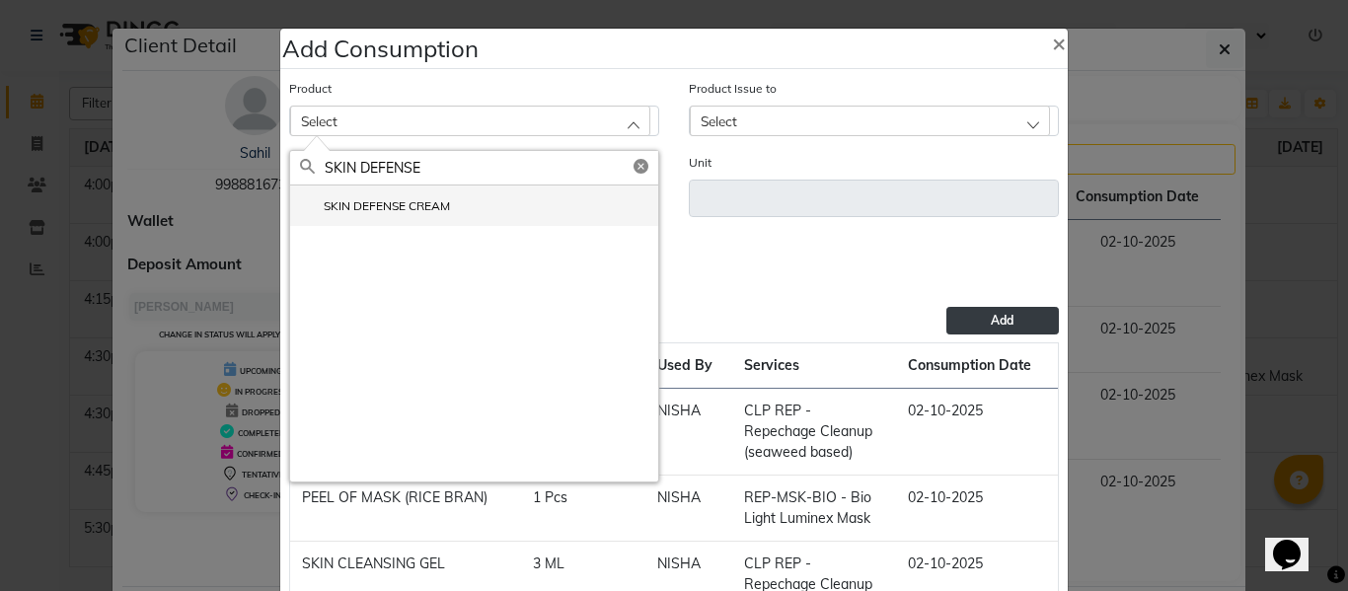
click at [375, 208] on label "SKIN DEFENSE CREAM" at bounding box center [375, 206] width 150 height 18
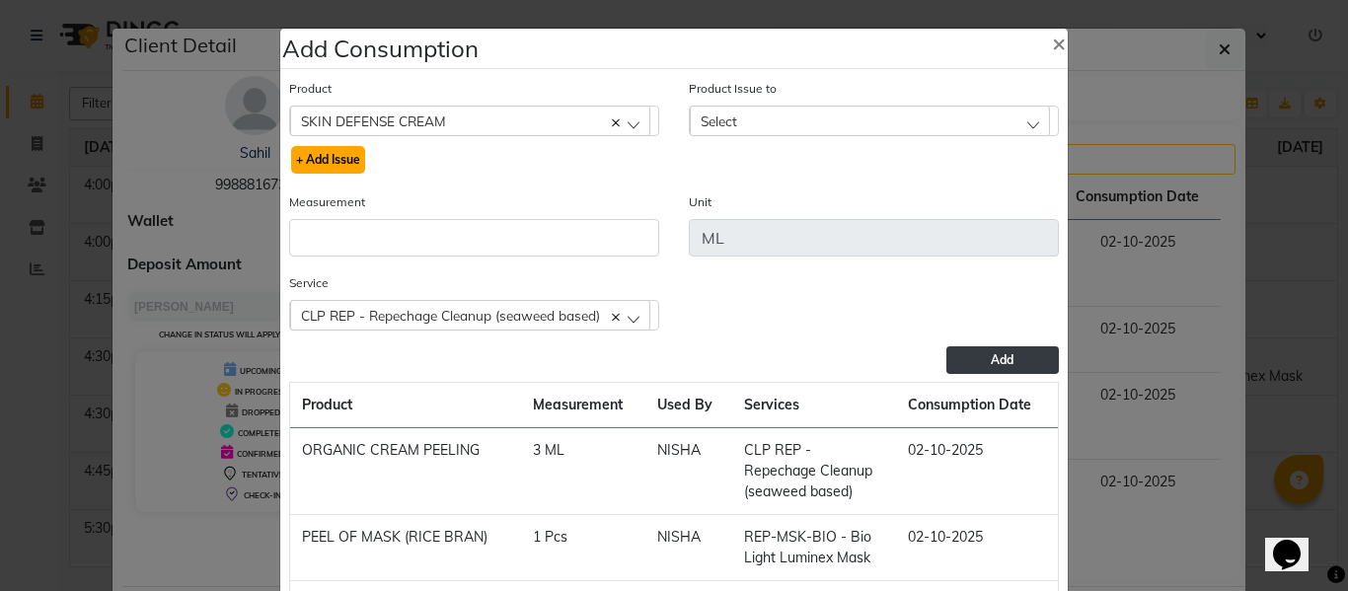
click at [335, 152] on button "+ Add Issue" at bounding box center [328, 160] width 74 height 28
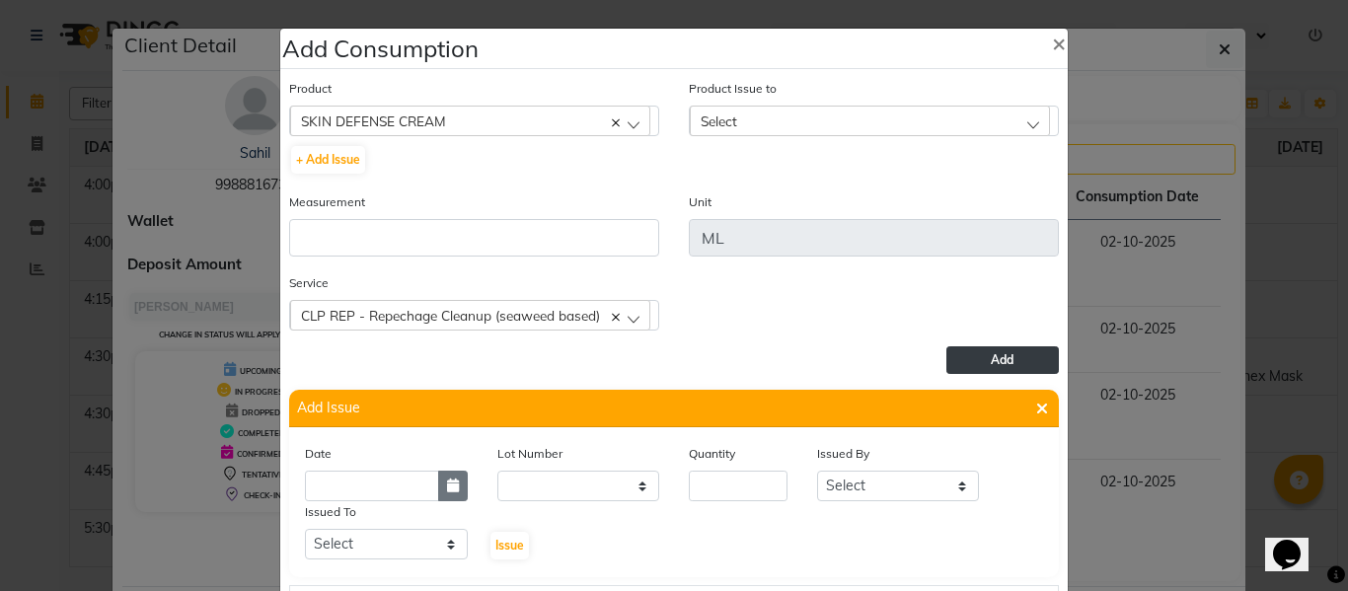
click at [447, 482] on icon "button" at bounding box center [453, 485] width 12 height 14
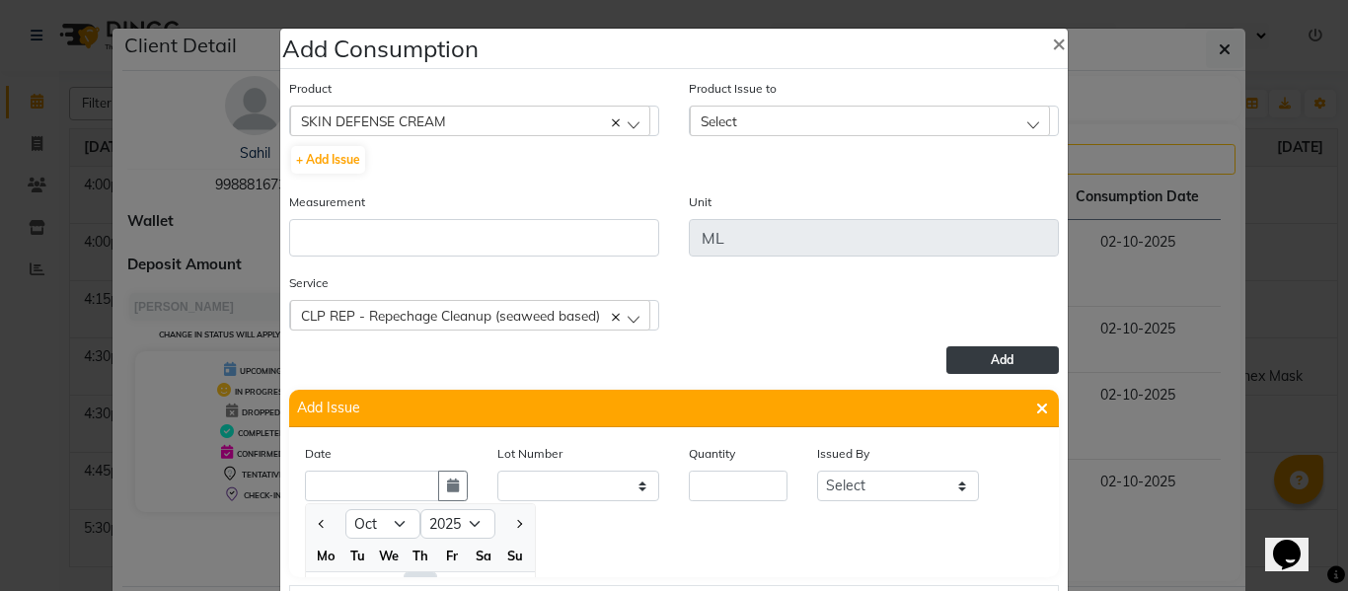
scroll to position [27, 0]
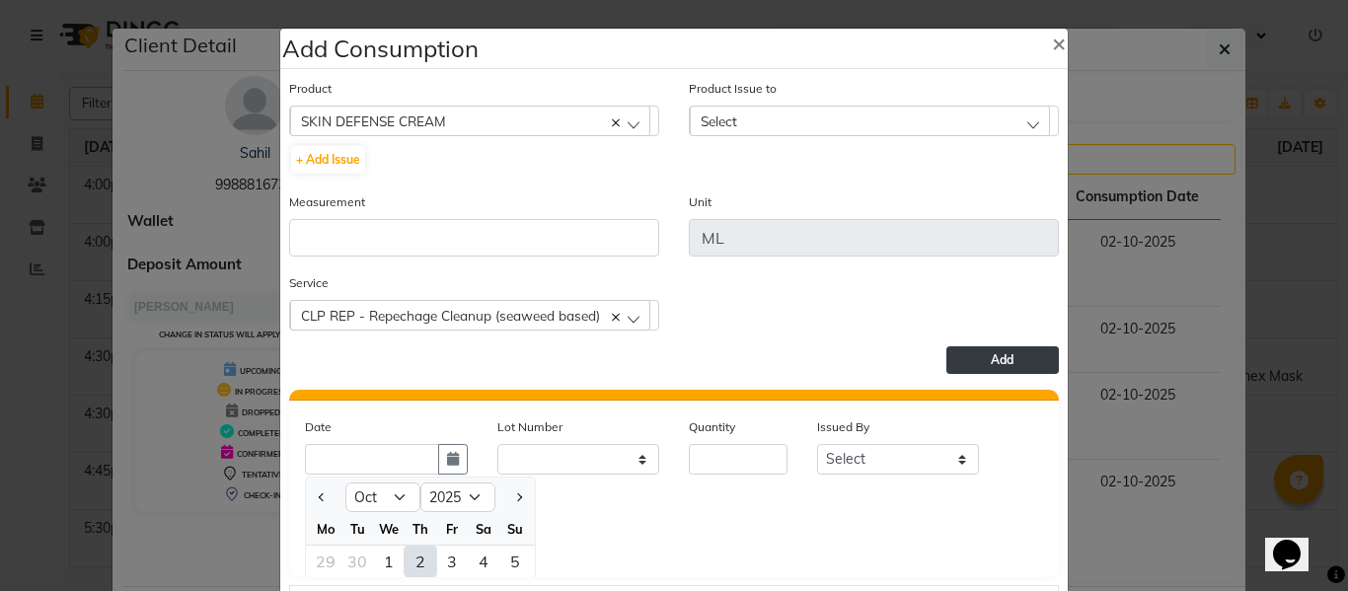
click at [412, 559] on div "2" at bounding box center [420, 562] width 32 height 32
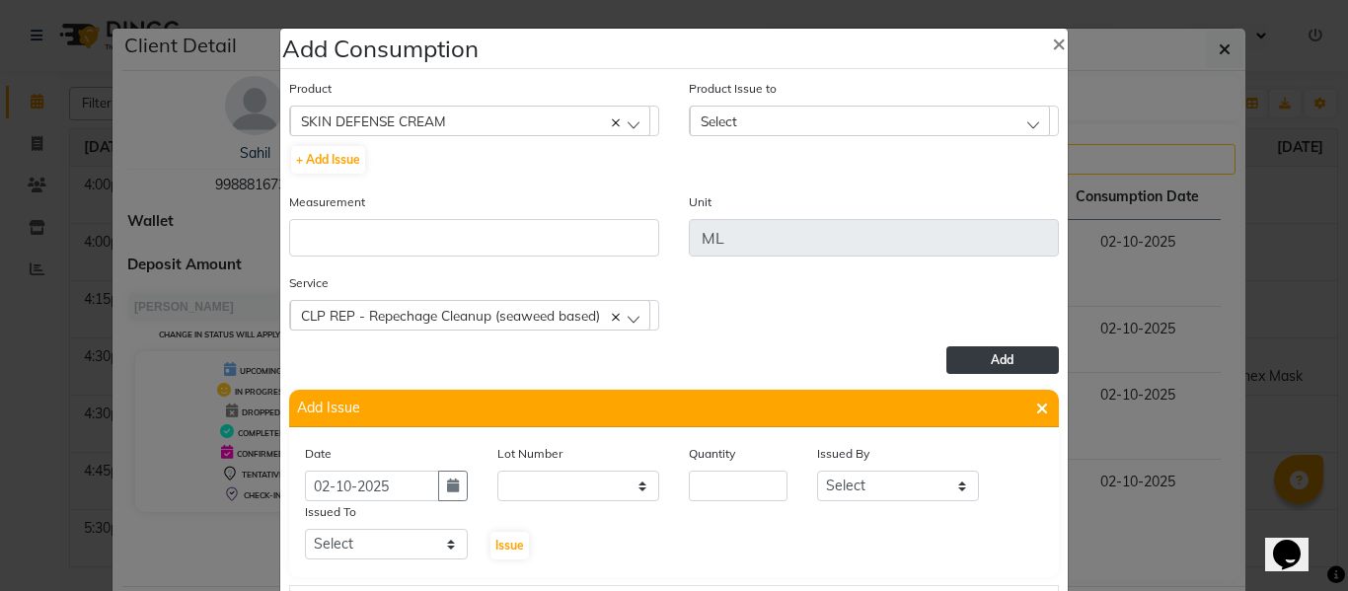
scroll to position [0, 0]
click at [703, 494] on input "number" at bounding box center [738, 486] width 99 height 31
click at [839, 481] on select "Select ABHISHEK ajay [PERSON_NAME] [PERSON_NAME] [PERSON_NAME] [PERSON_NAME] HE…" at bounding box center [898, 486] width 163 height 31
click at [817, 471] on select "Select ABHISHEK ajay [PERSON_NAME] [PERSON_NAME] [PERSON_NAME] [PERSON_NAME] HE…" at bounding box center [898, 486] width 163 height 31
drag, startPoint x: 401, startPoint y: 555, endPoint x: 400, endPoint y: 532, distance: 23.7
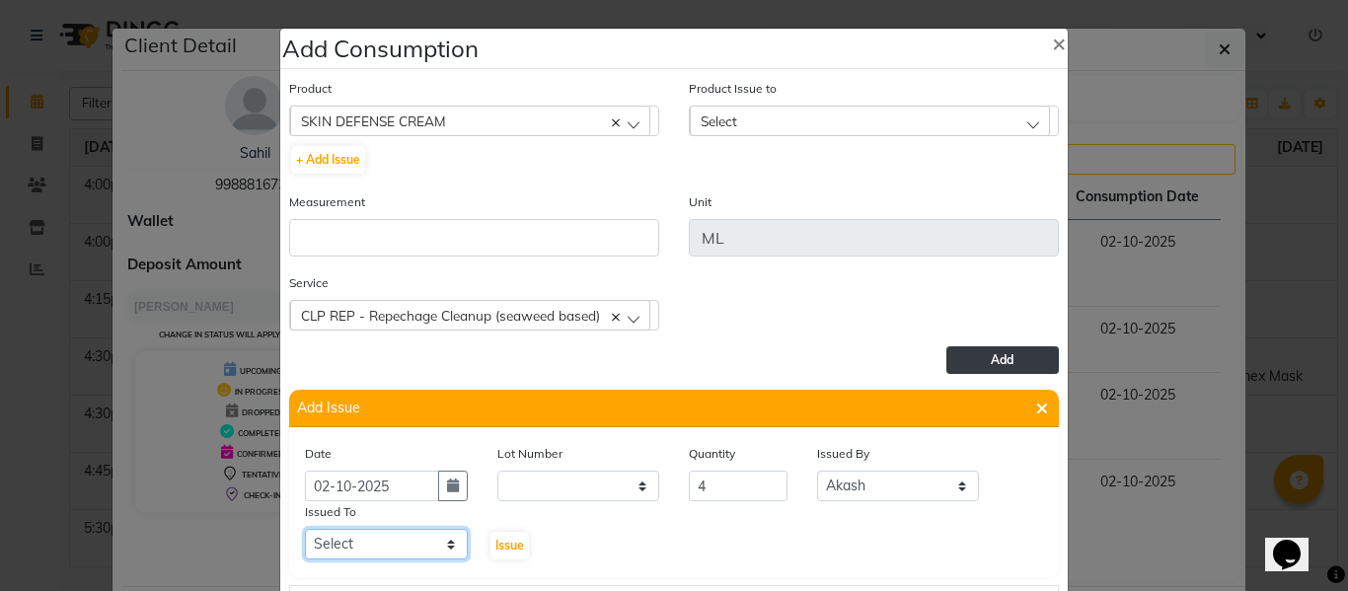
click at [401, 555] on select "Select ABHISHEK ajay [PERSON_NAME] [PERSON_NAME] [PERSON_NAME] [PERSON_NAME] HE…" at bounding box center [386, 544] width 163 height 31
click at [305, 529] on select "Select ABHISHEK ajay [PERSON_NAME] [PERSON_NAME] [PERSON_NAME] [PERSON_NAME] HE…" at bounding box center [386, 544] width 163 height 31
click at [503, 541] on span "Issue" at bounding box center [509, 545] width 29 height 15
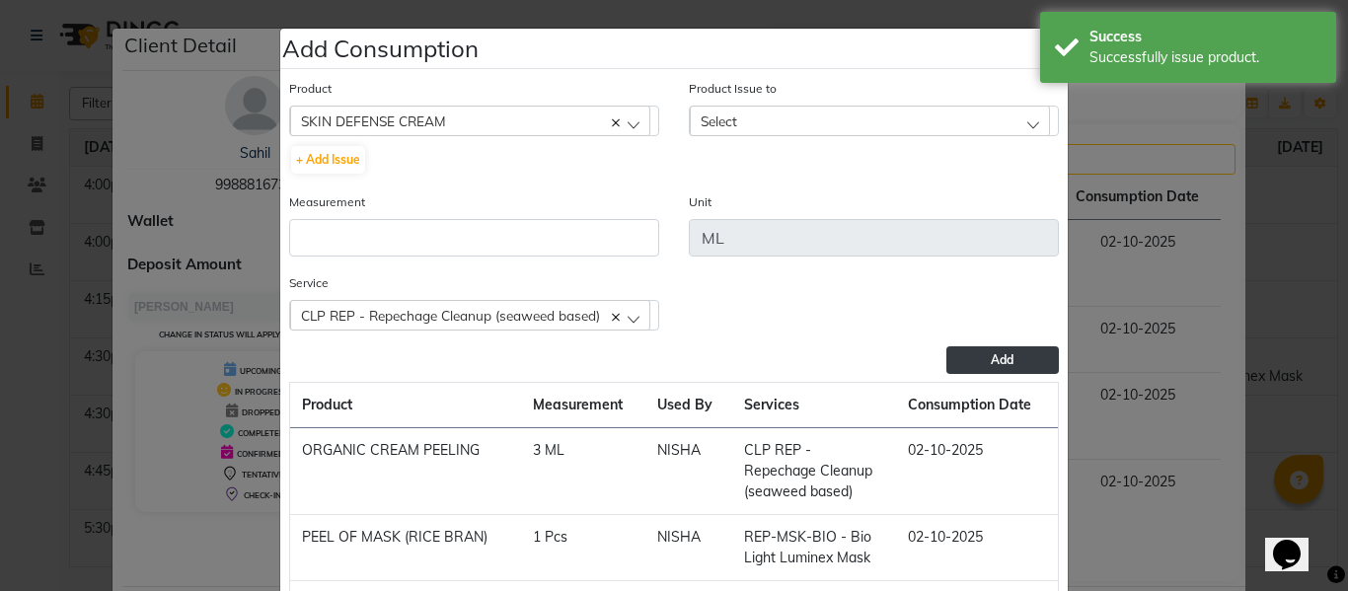
click at [771, 109] on div "Select" at bounding box center [870, 121] width 360 height 30
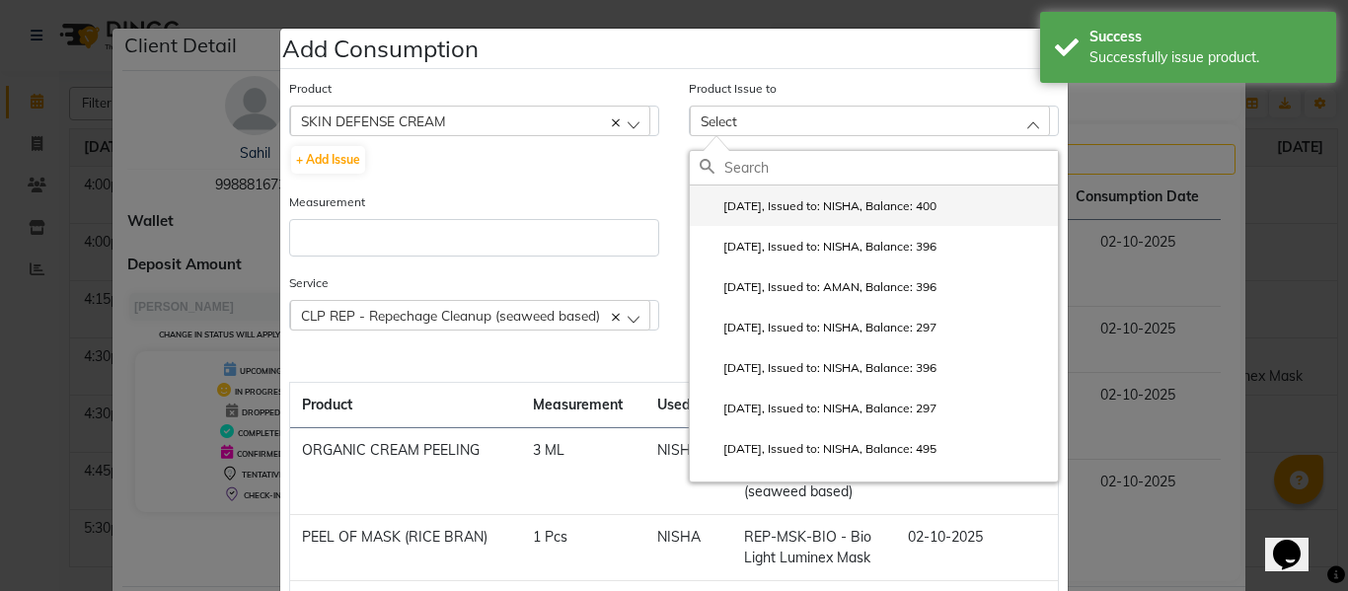
click at [774, 195] on li "2025-10-02, Issued to: NISHA, Balance: 400" at bounding box center [874, 205] width 368 height 40
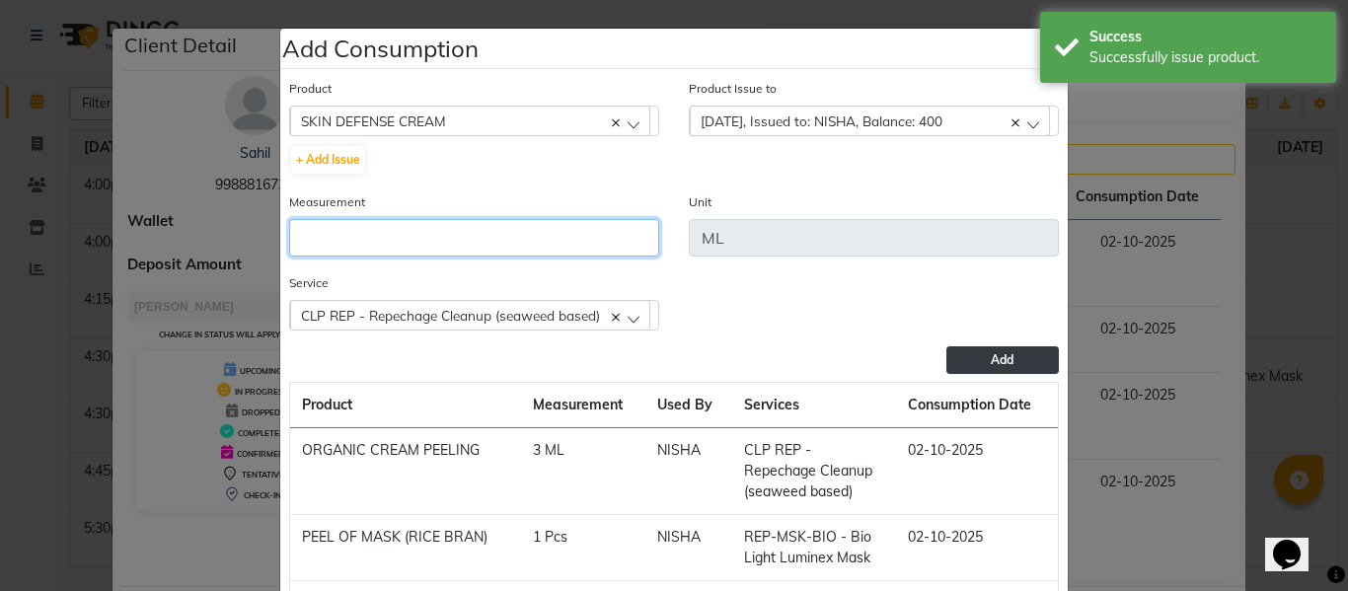
click at [490, 254] on input "number" at bounding box center [474, 237] width 370 height 37
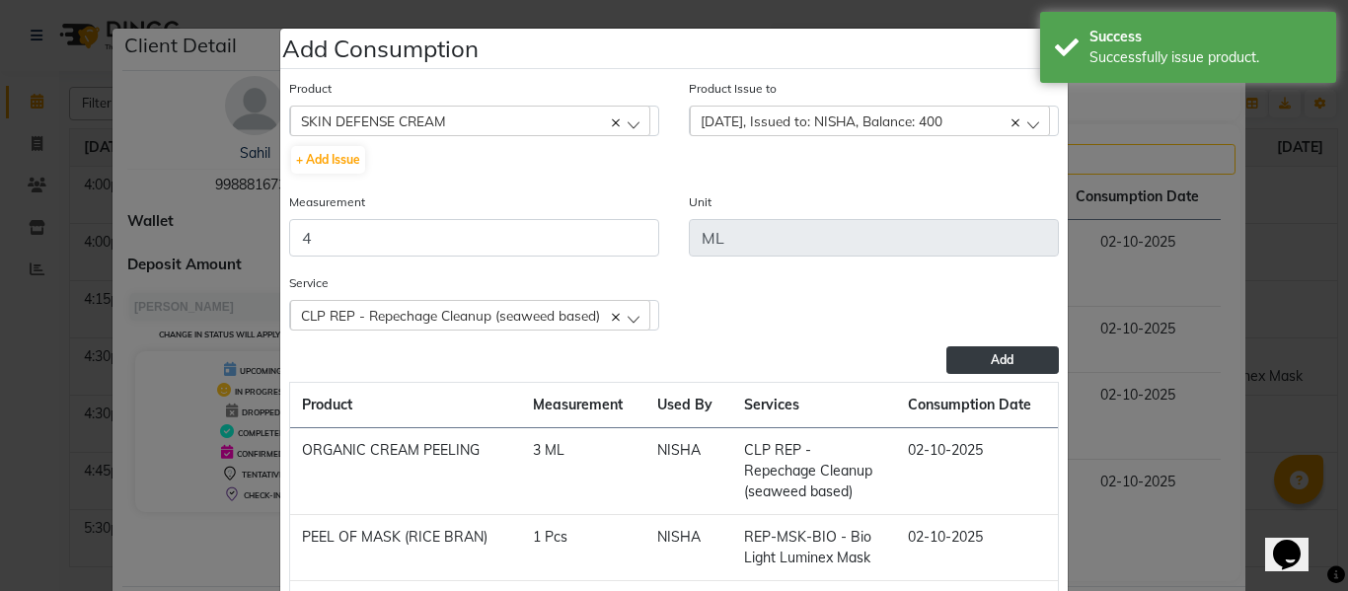
click at [991, 355] on span "Add" at bounding box center [1002, 359] width 23 height 15
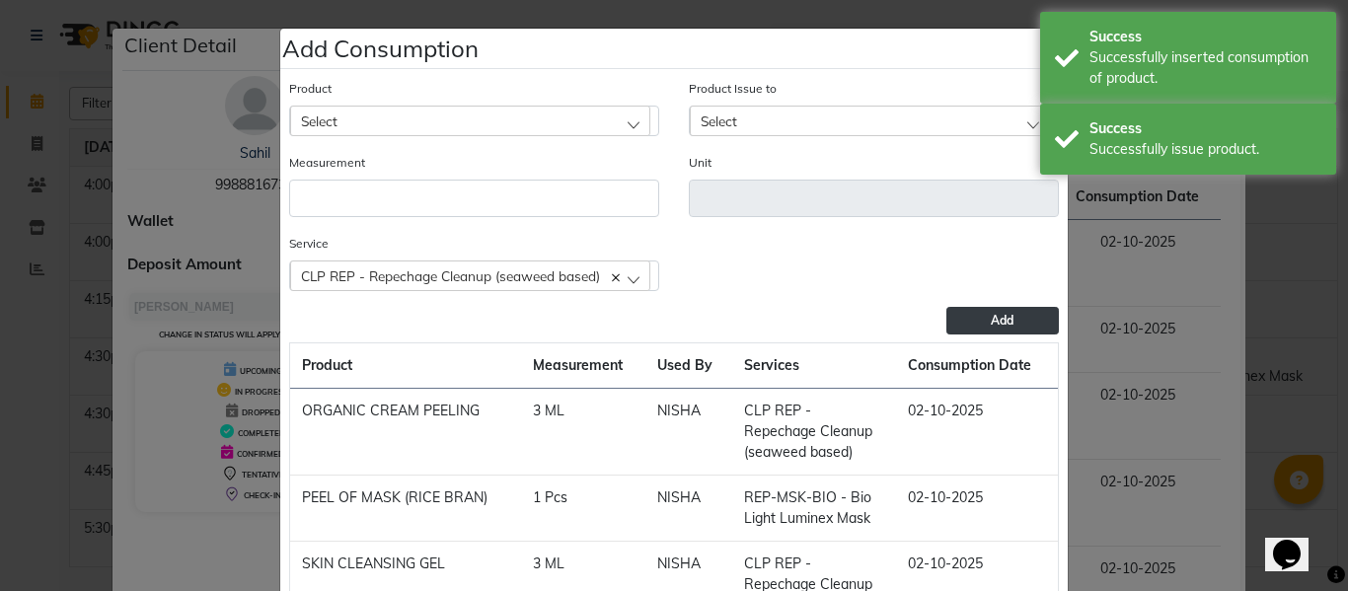
click at [432, 123] on div "Select" at bounding box center [470, 121] width 360 height 30
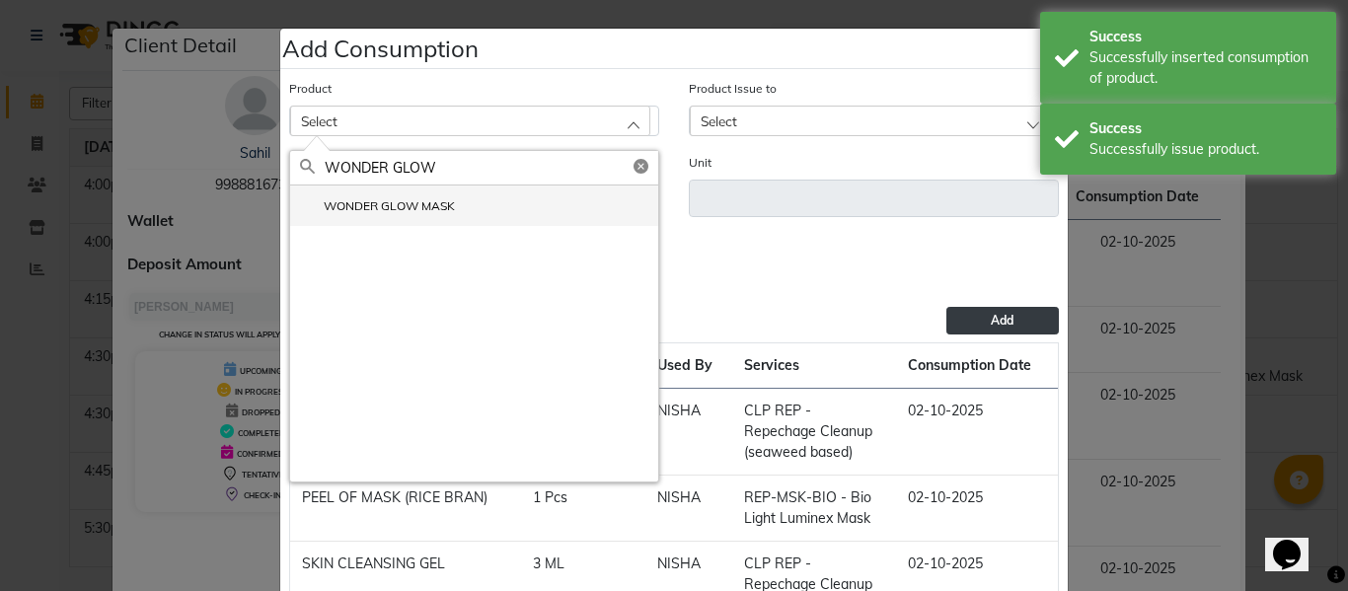
click at [402, 205] on label "WONDER GLOW MASK" at bounding box center [377, 206] width 155 height 18
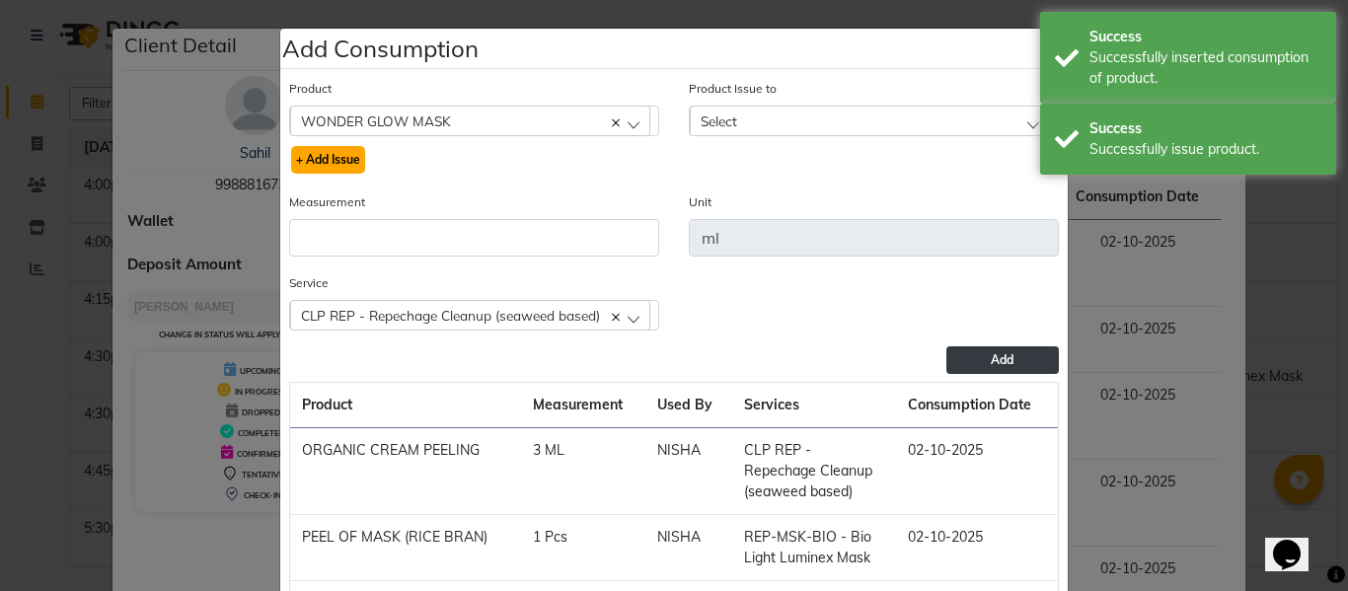
click at [325, 158] on button "+ Add Issue" at bounding box center [328, 160] width 74 height 28
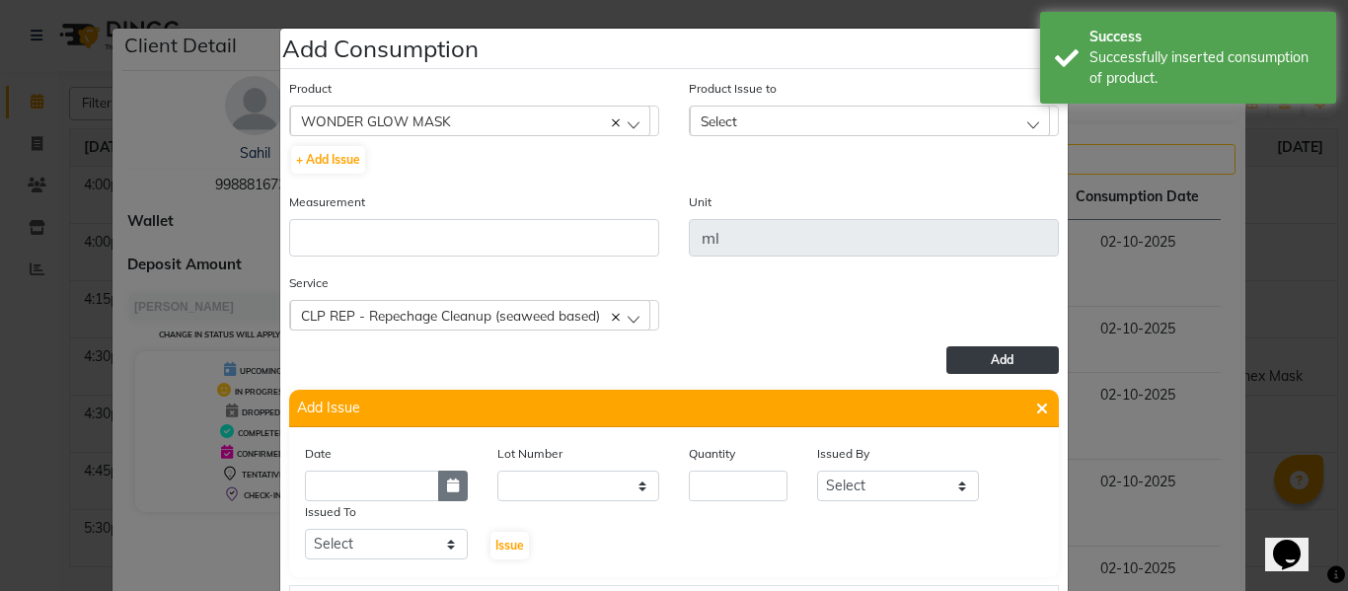
click at [451, 486] on button "button" at bounding box center [453, 486] width 30 height 31
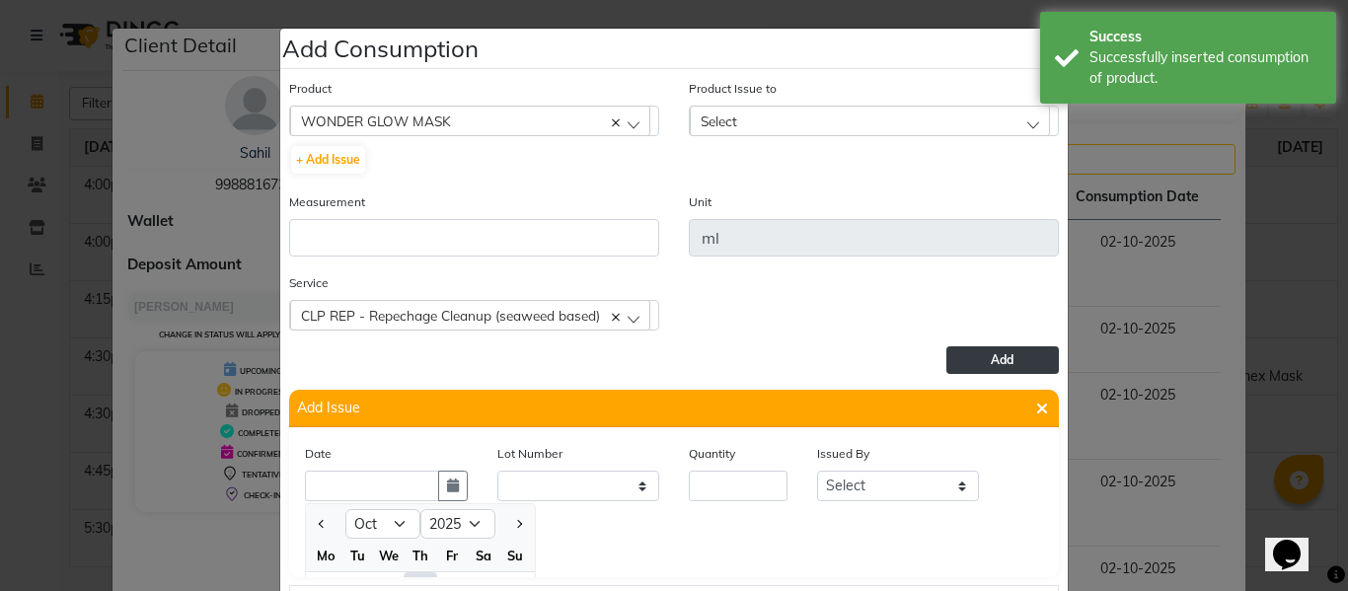
scroll to position [27, 0]
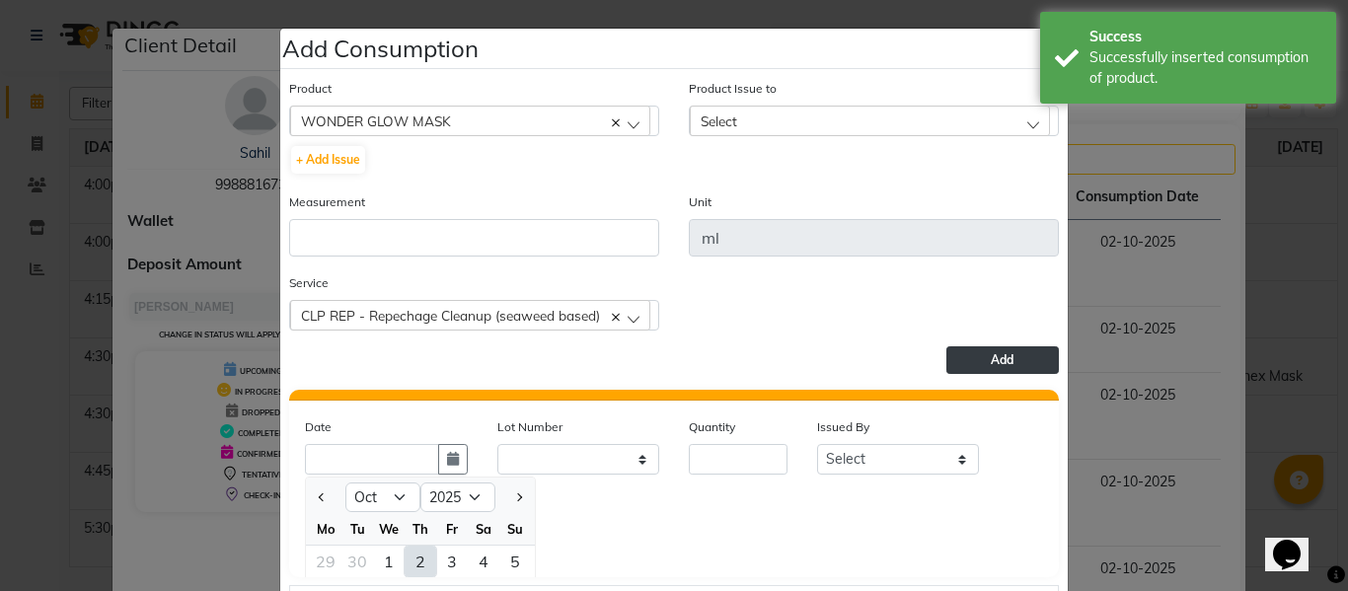
click at [405, 554] on div "2" at bounding box center [420, 562] width 32 height 32
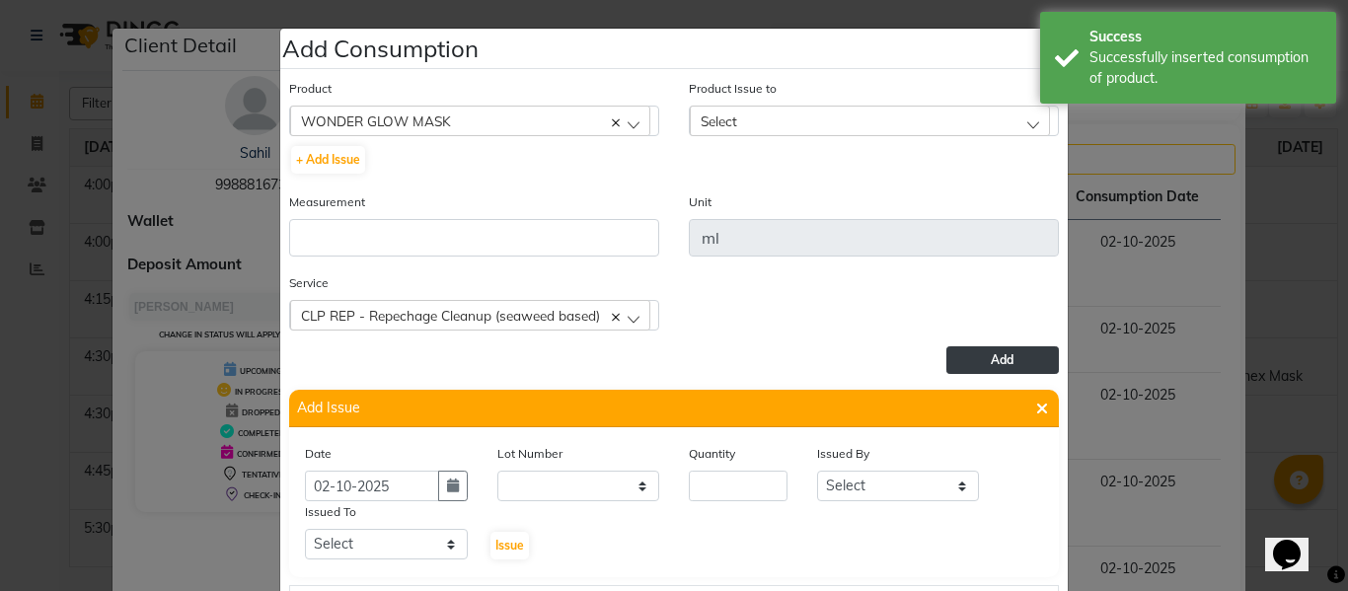
scroll to position [0, 0]
click at [730, 469] on div "Quantity" at bounding box center [738, 457] width 99 height 28
click at [726, 474] on input "number" at bounding box center [738, 486] width 99 height 31
drag, startPoint x: 883, startPoint y: 484, endPoint x: 883, endPoint y: 473, distance: 11.8
click at [883, 484] on select "Select ABHISHEK ajay [PERSON_NAME] [PERSON_NAME] [PERSON_NAME] [PERSON_NAME] HE…" at bounding box center [898, 486] width 163 height 31
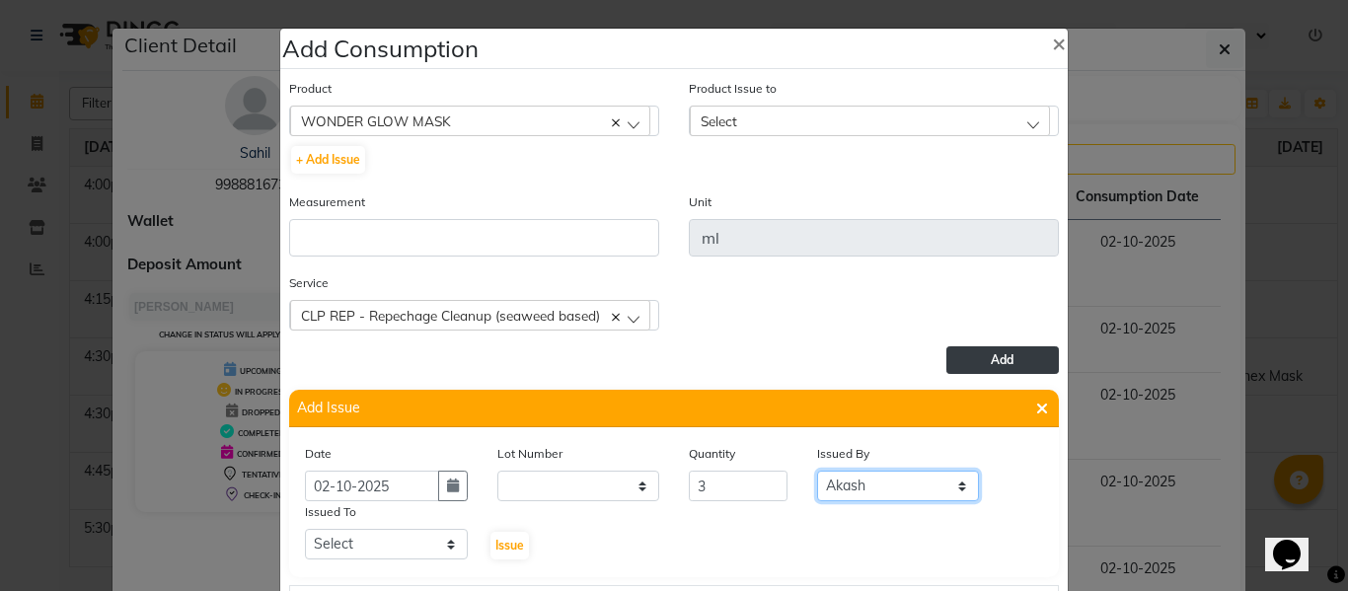
click at [817, 471] on select "Select ABHISHEK ajay [PERSON_NAME] [PERSON_NAME] [PERSON_NAME] [PERSON_NAME] HE…" at bounding box center [898, 486] width 163 height 31
drag, startPoint x: 386, startPoint y: 547, endPoint x: 381, endPoint y: 532, distance: 15.6
click at [386, 547] on select "Select ABHISHEK ajay [PERSON_NAME] [PERSON_NAME] [PERSON_NAME] [PERSON_NAME] HE…" at bounding box center [386, 544] width 163 height 31
click at [305, 529] on select "Select ABHISHEK ajay [PERSON_NAME] [PERSON_NAME] [PERSON_NAME] [PERSON_NAME] HE…" at bounding box center [386, 544] width 163 height 31
click at [495, 548] on span "Issue" at bounding box center [509, 545] width 29 height 15
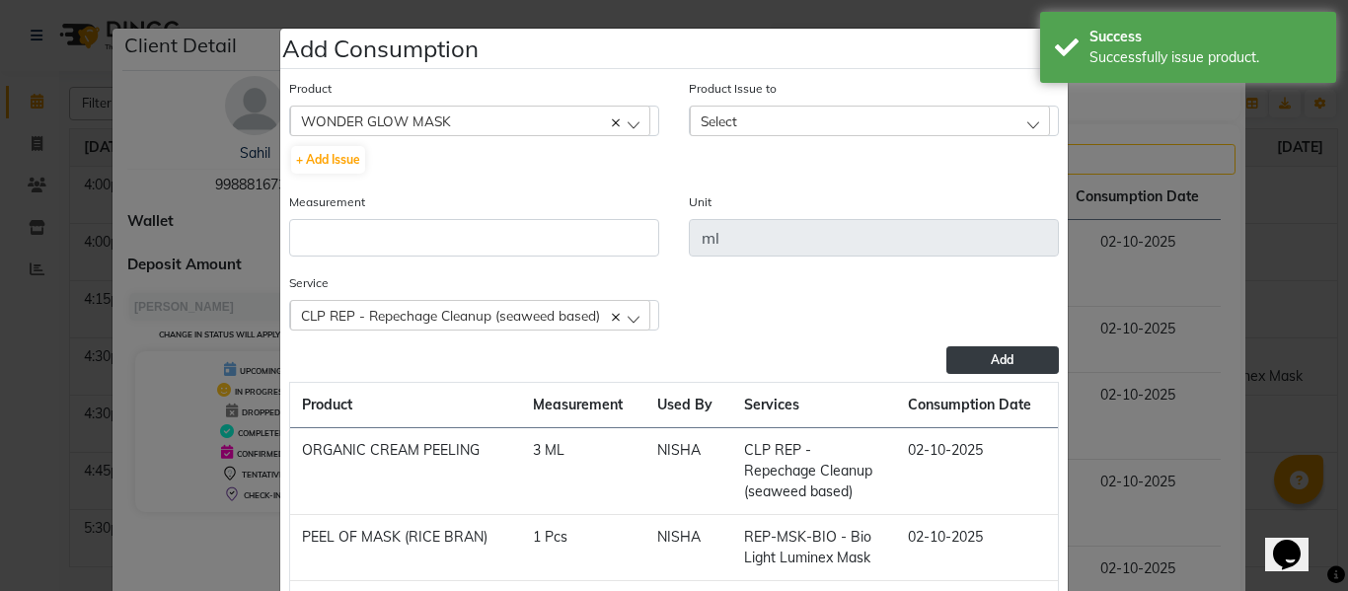
click at [759, 115] on div "Select" at bounding box center [870, 121] width 360 height 30
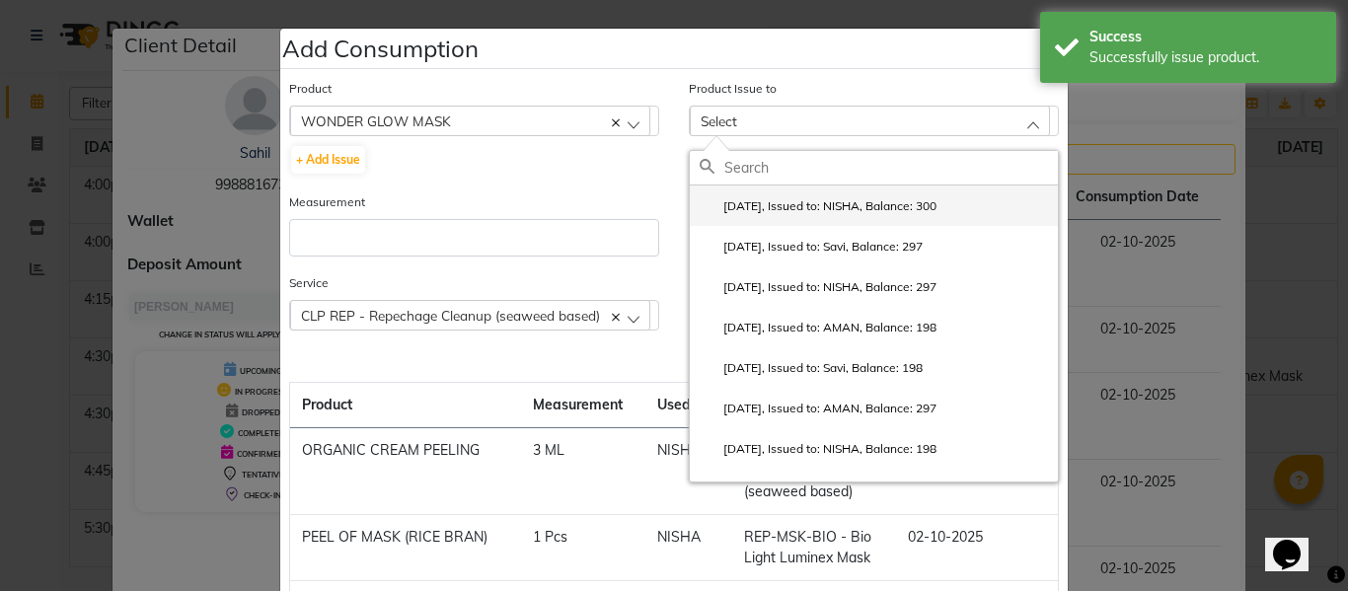
click at [792, 187] on li "2025-10-02, Issued to: NISHA, Balance: 300" at bounding box center [874, 205] width 368 height 40
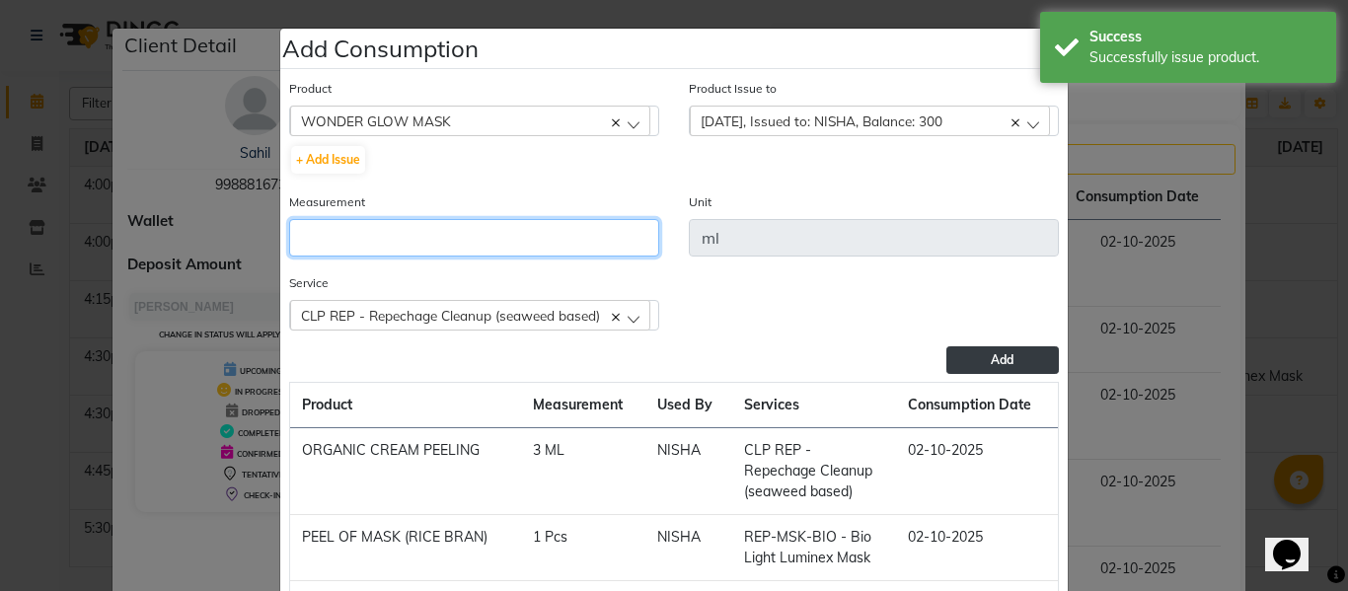
click at [542, 249] on input "number" at bounding box center [474, 237] width 370 height 37
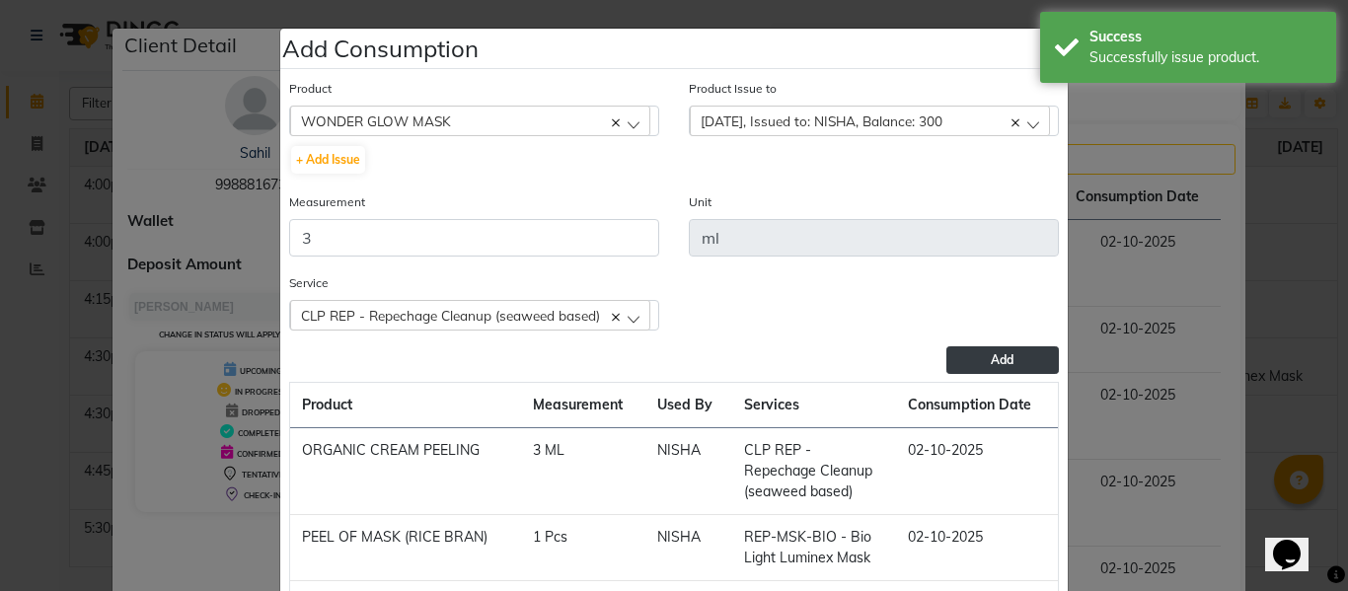
click at [980, 352] on button "Add" at bounding box center [1002, 360] width 112 height 28
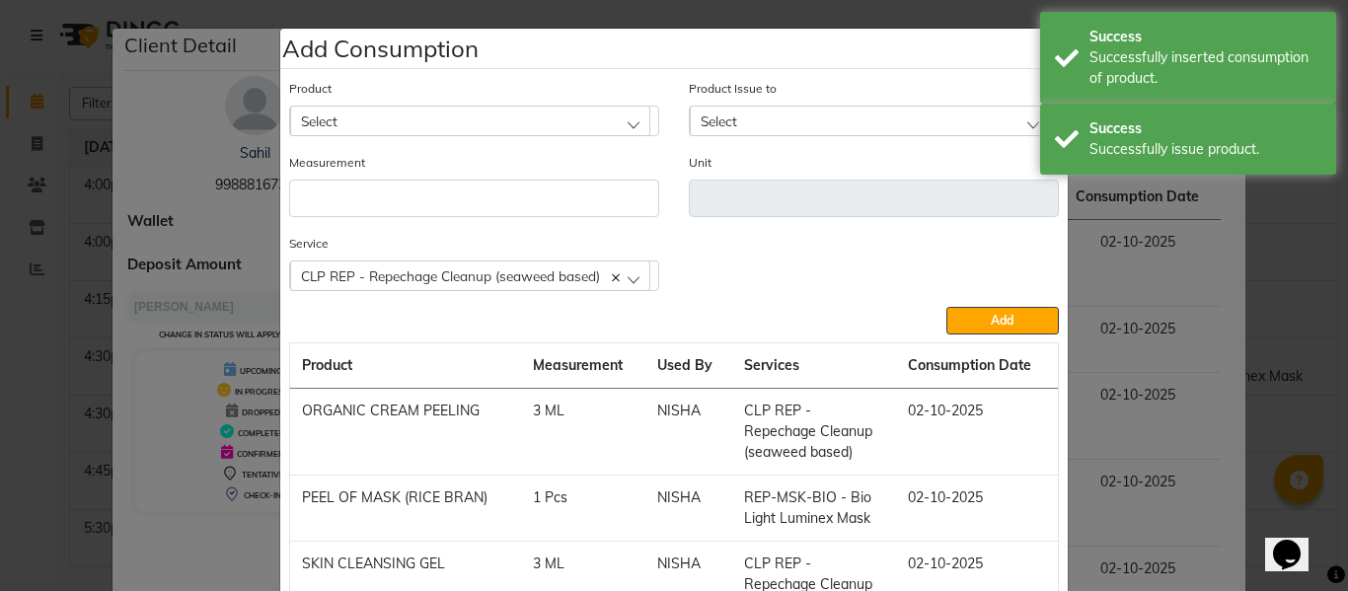
click at [405, 117] on div "Select" at bounding box center [470, 121] width 360 height 30
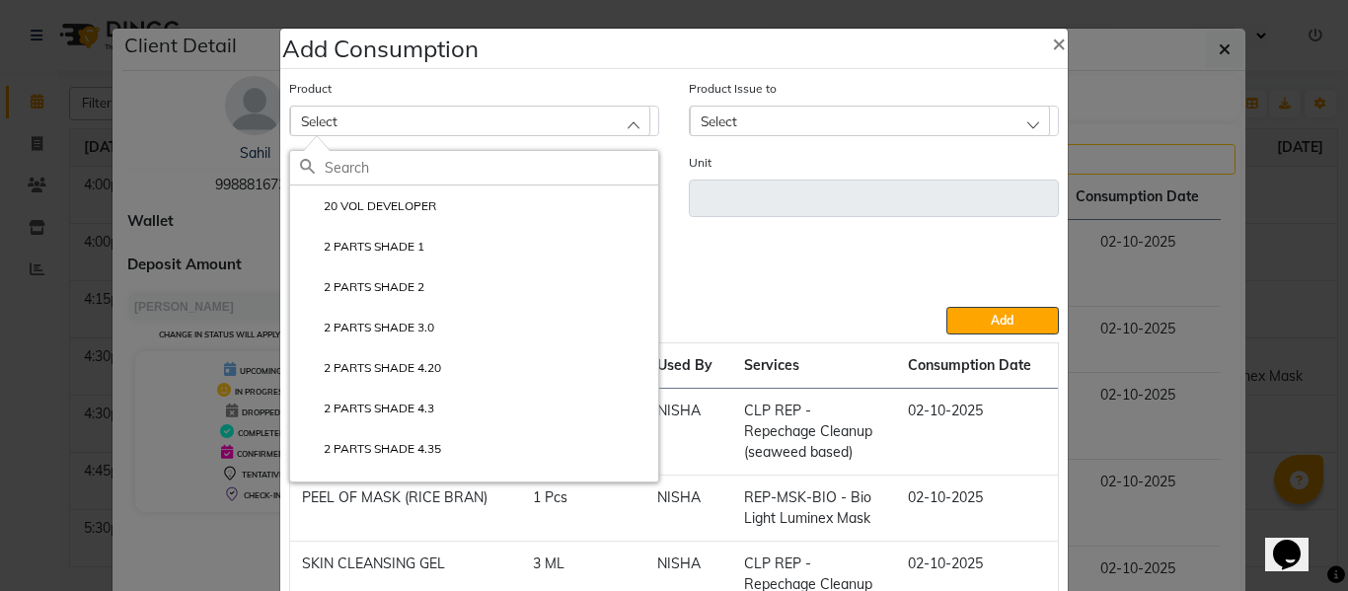
click at [775, 297] on div "Service CLP REP - Repechage Cleanup (seaweed based) CLP REP - Repechage Cleanup…" at bounding box center [673, 270] width 799 height 74
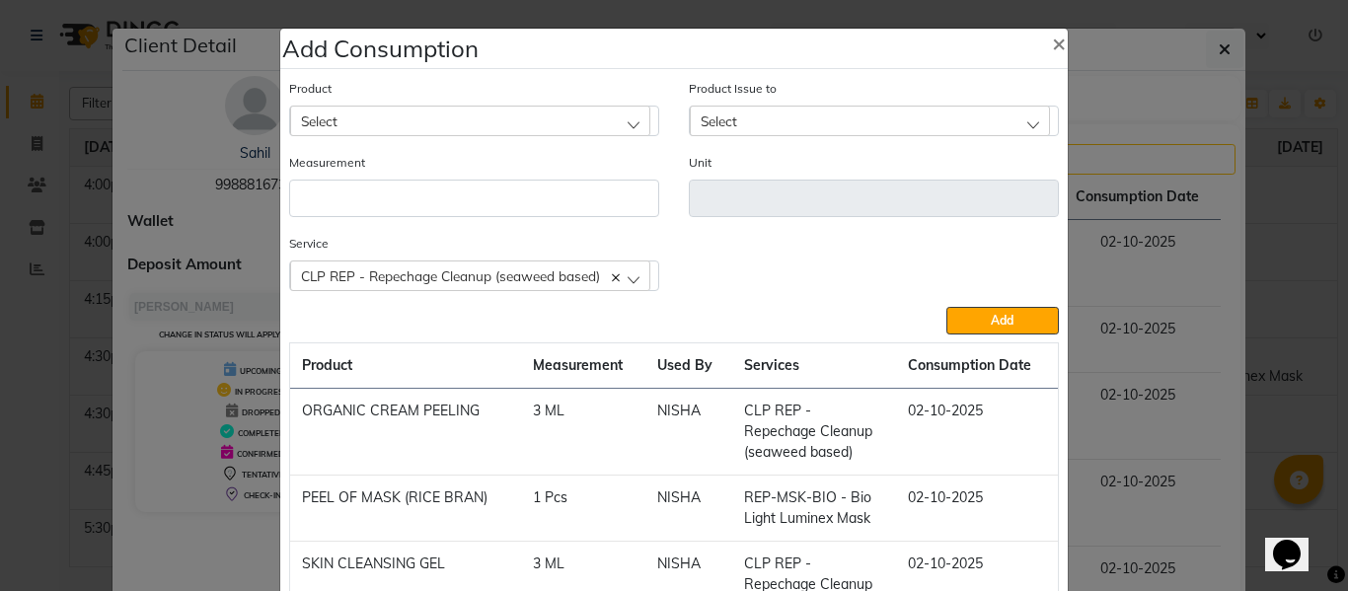
click at [585, 269] on span "CLP REP - Repechage Cleanup (seaweed based)" at bounding box center [450, 275] width 299 height 17
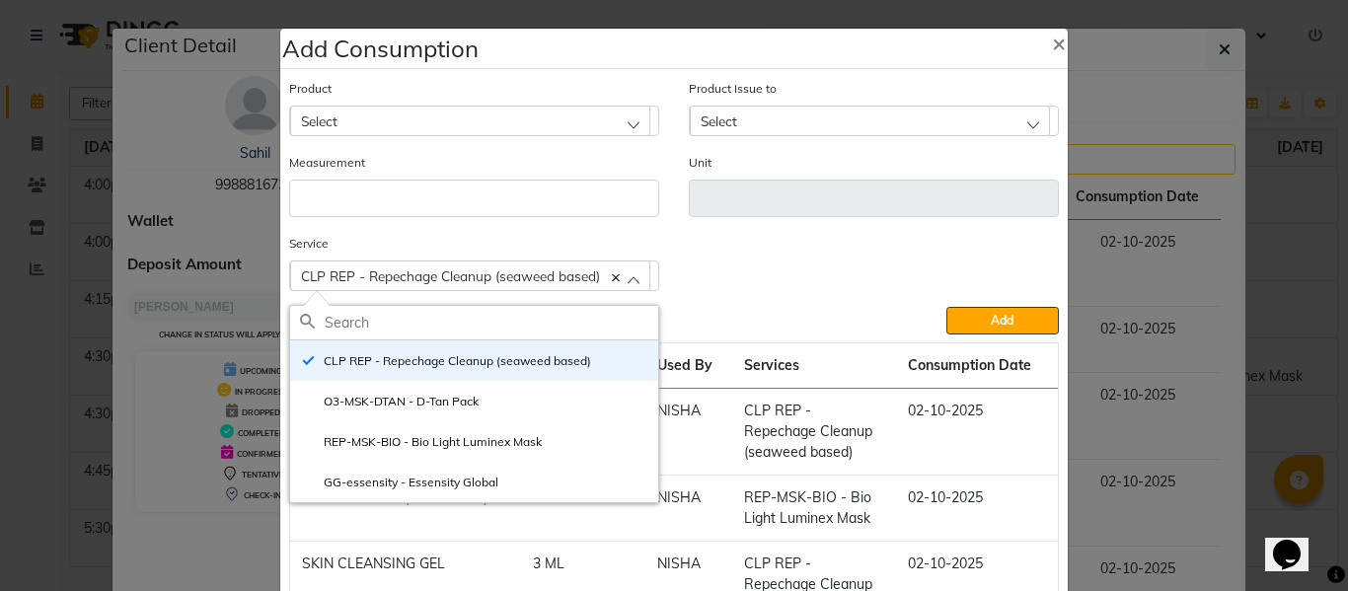
drag, startPoint x: 452, startPoint y: 478, endPoint x: 462, endPoint y: 348, distance: 130.6
click at [451, 478] on label "GG-essensity - Essensity Global" at bounding box center [399, 483] width 198 height 18
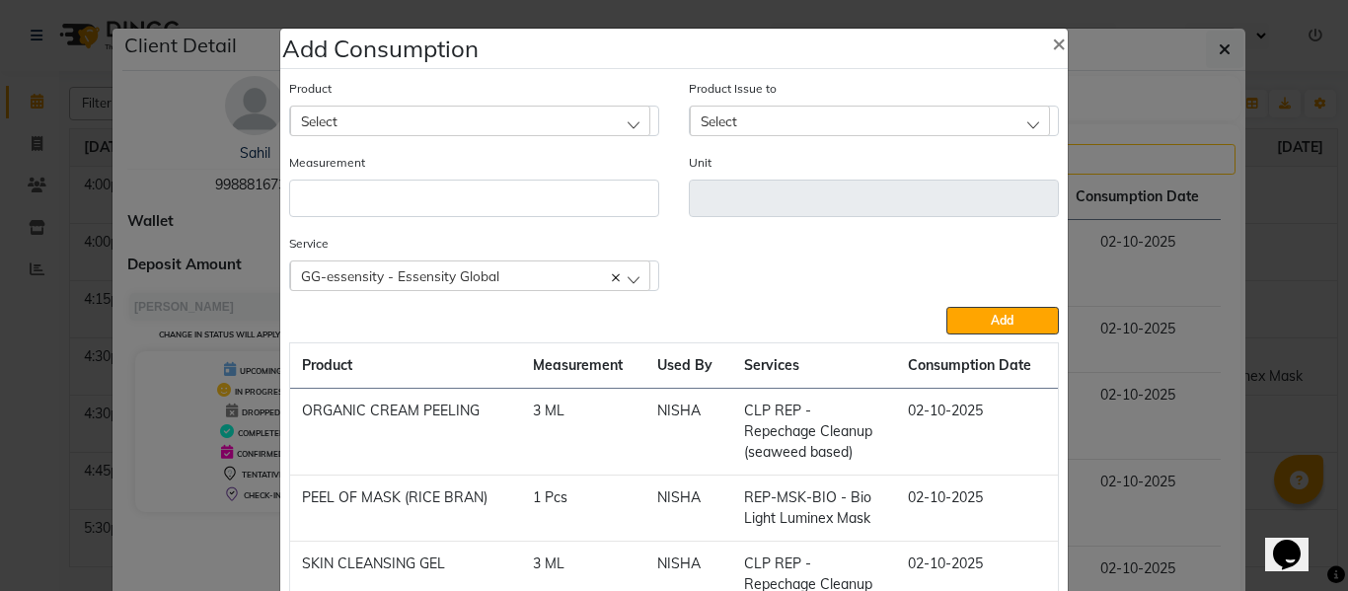
click at [490, 108] on div "Select" at bounding box center [470, 121] width 360 height 30
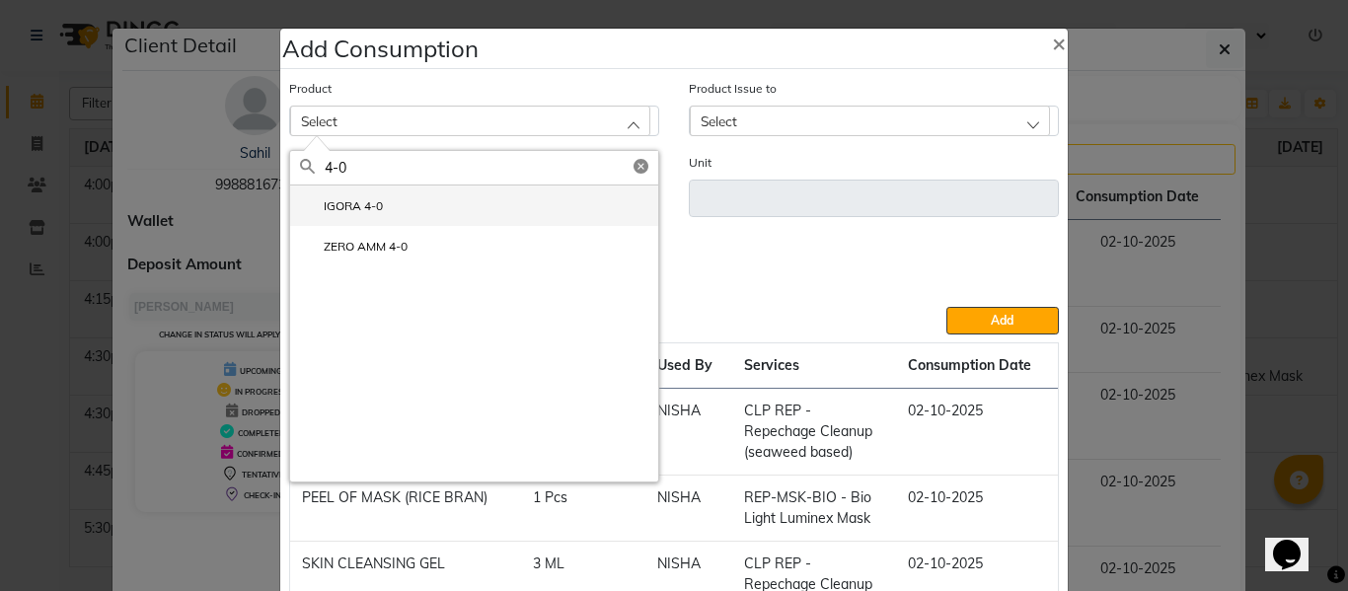
click at [358, 203] on label "IGORA 4-0" at bounding box center [341, 206] width 83 height 18
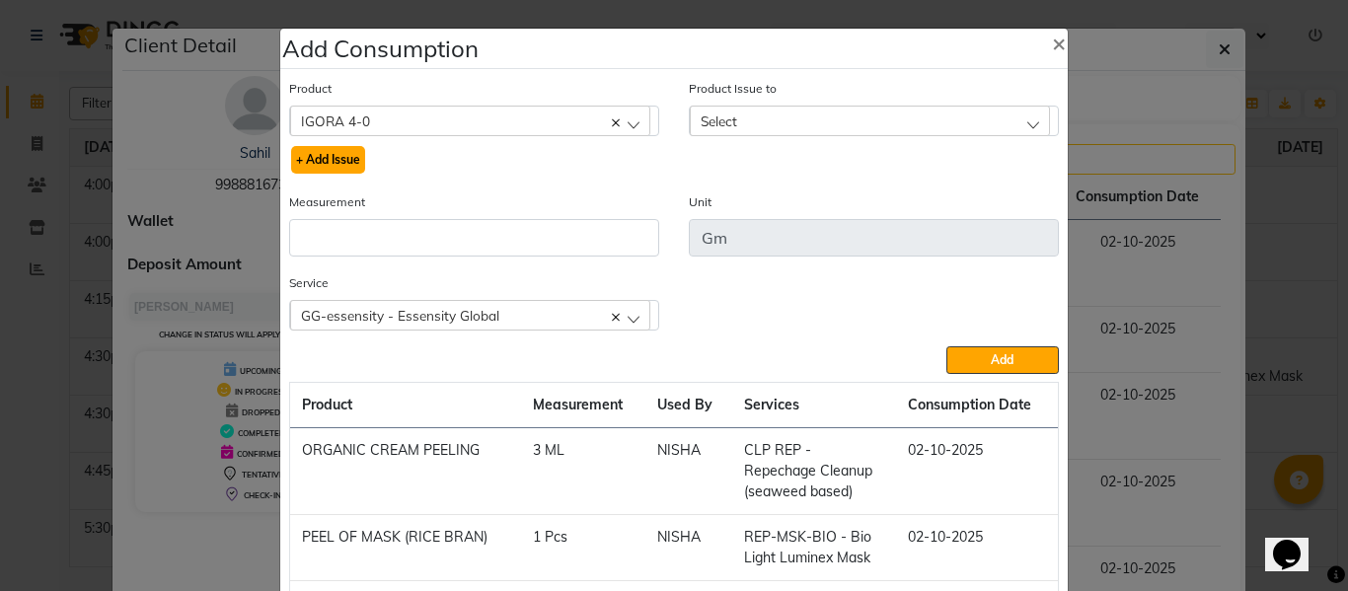
click at [345, 148] on button "+ Add Issue" at bounding box center [328, 160] width 74 height 28
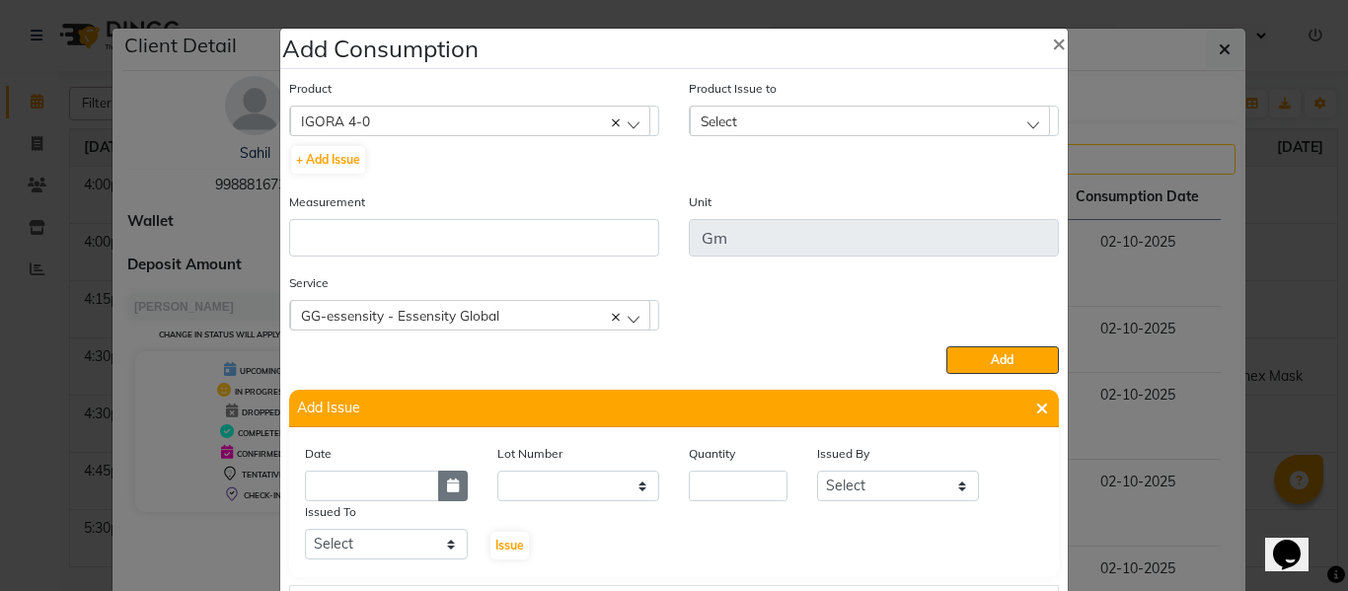
drag, startPoint x: 435, startPoint y: 471, endPoint x: 448, endPoint y: 460, distance: 16.8
click at [438, 472] on button "button" at bounding box center [453, 486] width 30 height 31
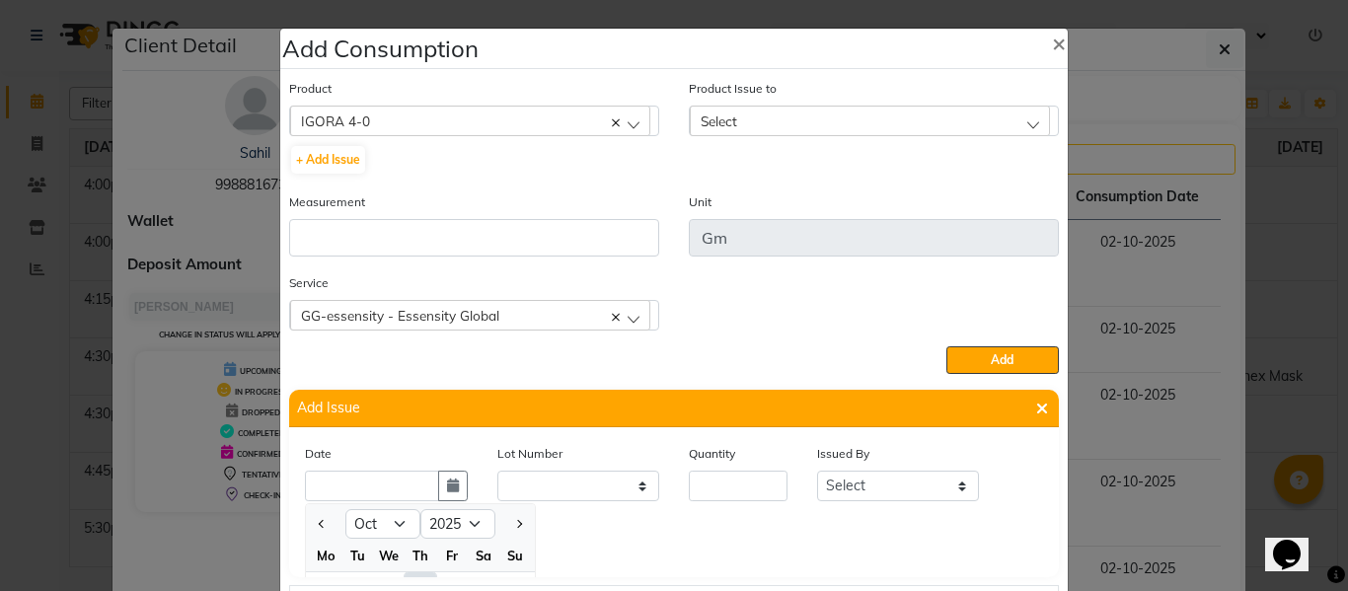
scroll to position [27, 0]
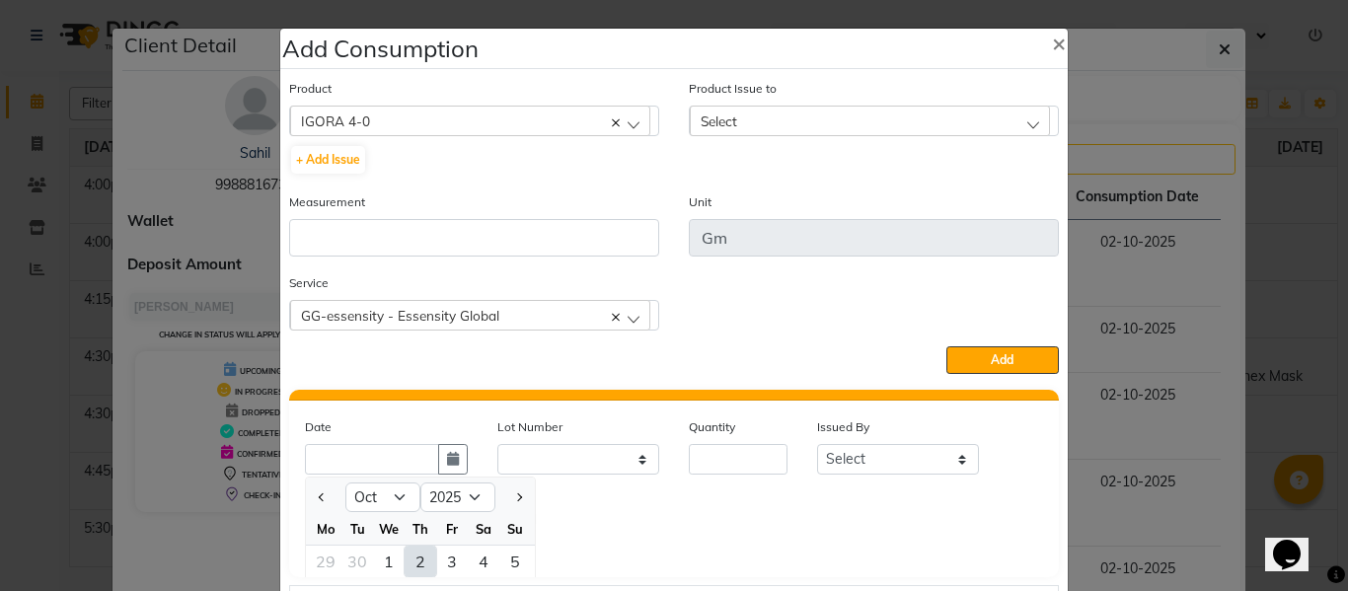
click at [412, 556] on div "2" at bounding box center [420, 562] width 32 height 32
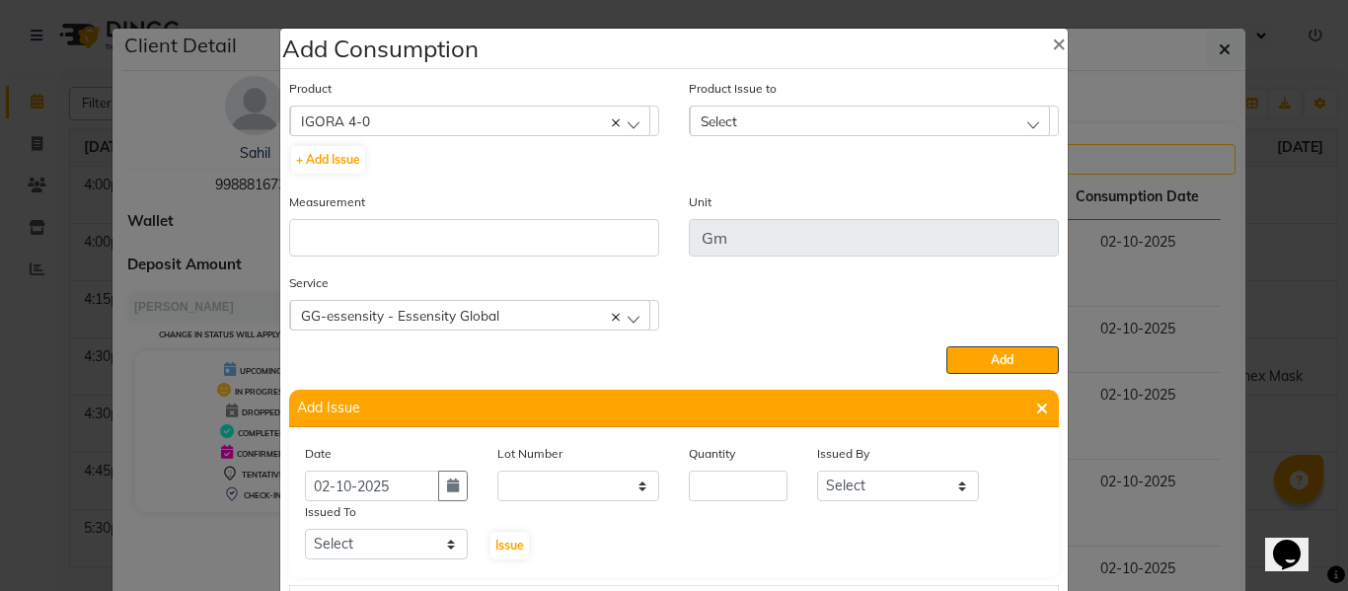
scroll to position [0, 0]
click at [745, 504] on div "Date 02-10-2025 Lot Number None Quantity Issued By Select ABHISHEK ajay AKHIL A…" at bounding box center [674, 502] width 768 height 118
click at [738, 472] on input "number" at bounding box center [738, 486] width 99 height 31
drag, startPoint x: 924, startPoint y: 487, endPoint x: 918, endPoint y: 473, distance: 16.3
click at [924, 487] on select "Select ABHISHEK ajay [PERSON_NAME] [PERSON_NAME] [PERSON_NAME] [PERSON_NAME] HE…" at bounding box center [898, 486] width 163 height 31
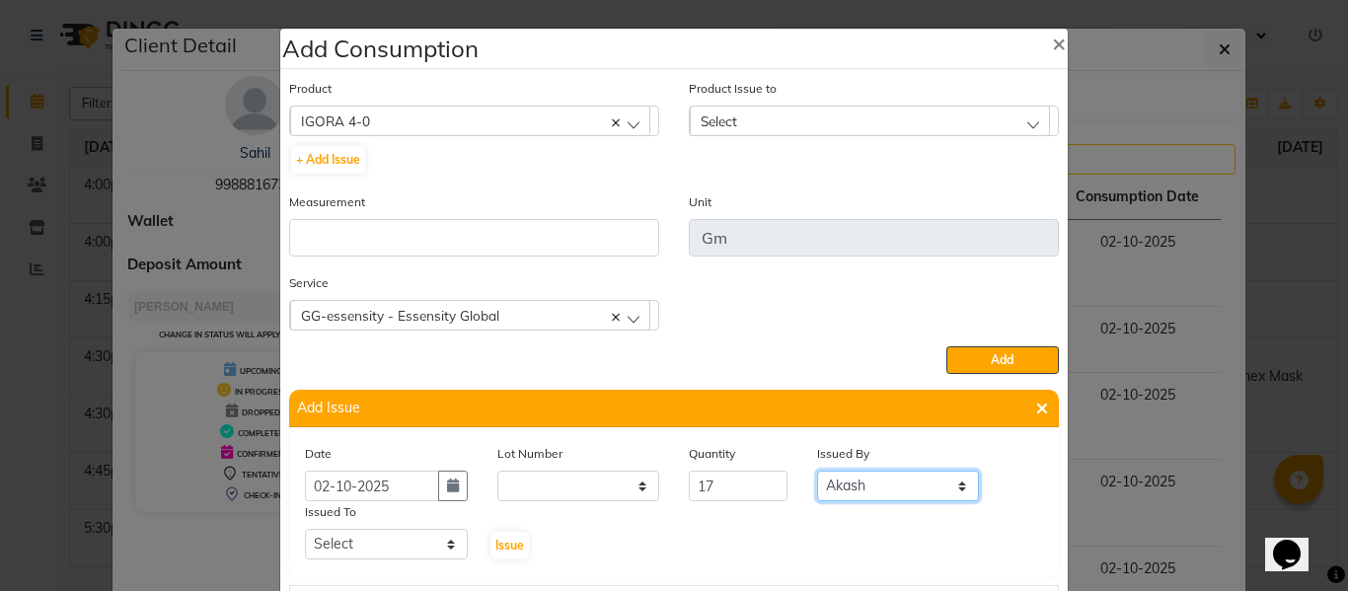
click at [817, 471] on select "Select ABHISHEK ajay [PERSON_NAME] [PERSON_NAME] [PERSON_NAME] [PERSON_NAME] HE…" at bounding box center [898, 486] width 163 height 31
drag, startPoint x: 380, startPoint y: 542, endPoint x: 378, endPoint y: 531, distance: 11.0
click at [380, 542] on select "Select ABHISHEK ajay [PERSON_NAME] [PERSON_NAME] [PERSON_NAME] [PERSON_NAME] HE…" at bounding box center [386, 544] width 163 height 31
click at [305, 529] on select "Select ABHISHEK ajay [PERSON_NAME] [PERSON_NAME] [PERSON_NAME] [PERSON_NAME] HE…" at bounding box center [386, 544] width 163 height 31
click at [500, 532] on button "Issue" at bounding box center [509, 546] width 38 height 28
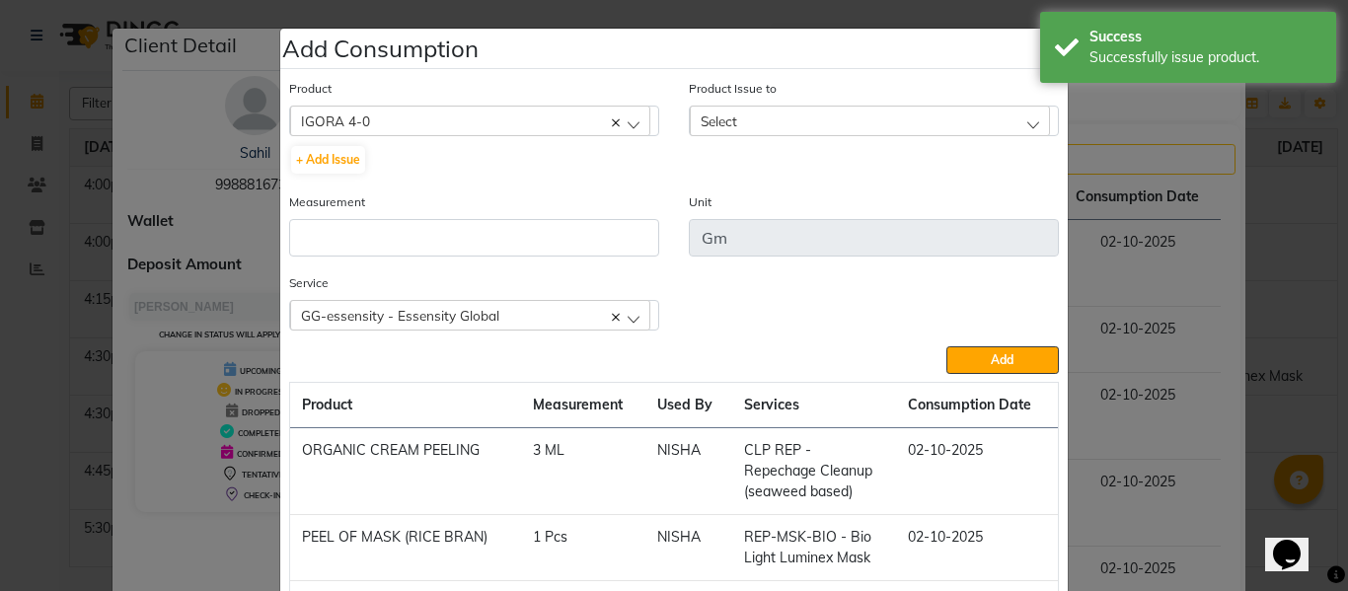
click at [759, 106] on div "Select" at bounding box center [870, 121] width 360 height 30
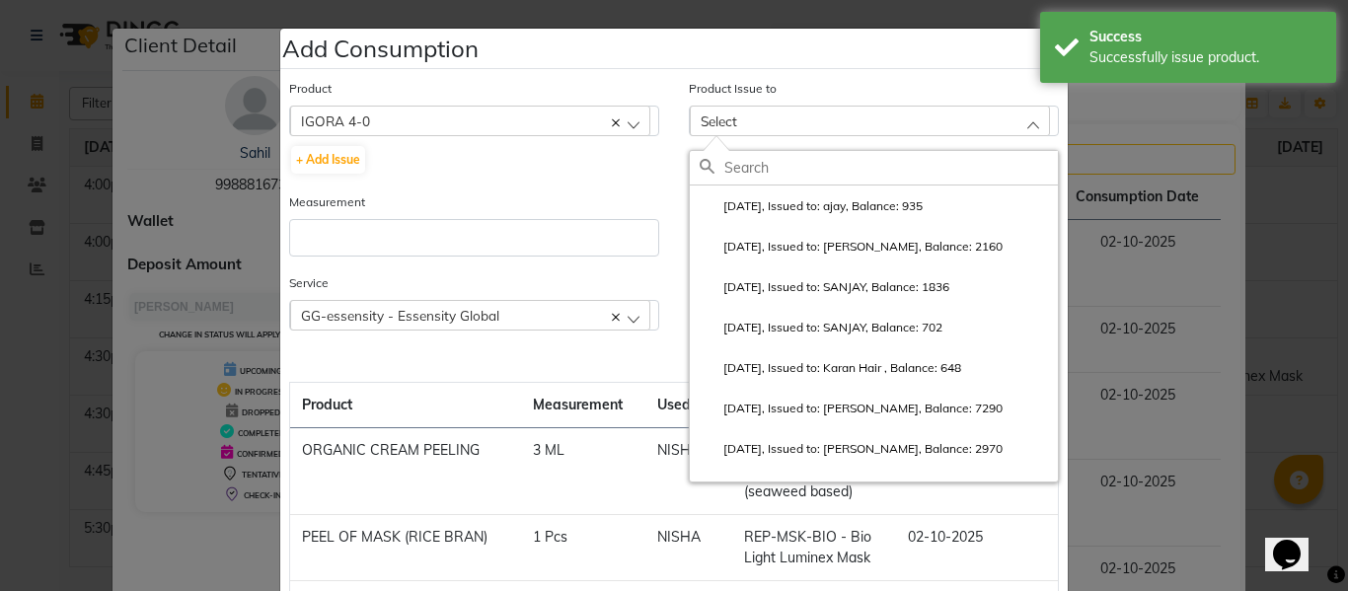
click at [778, 217] on li "2025-10-02, Issued to: ajay, Balance: 935" at bounding box center [874, 205] width 368 height 40
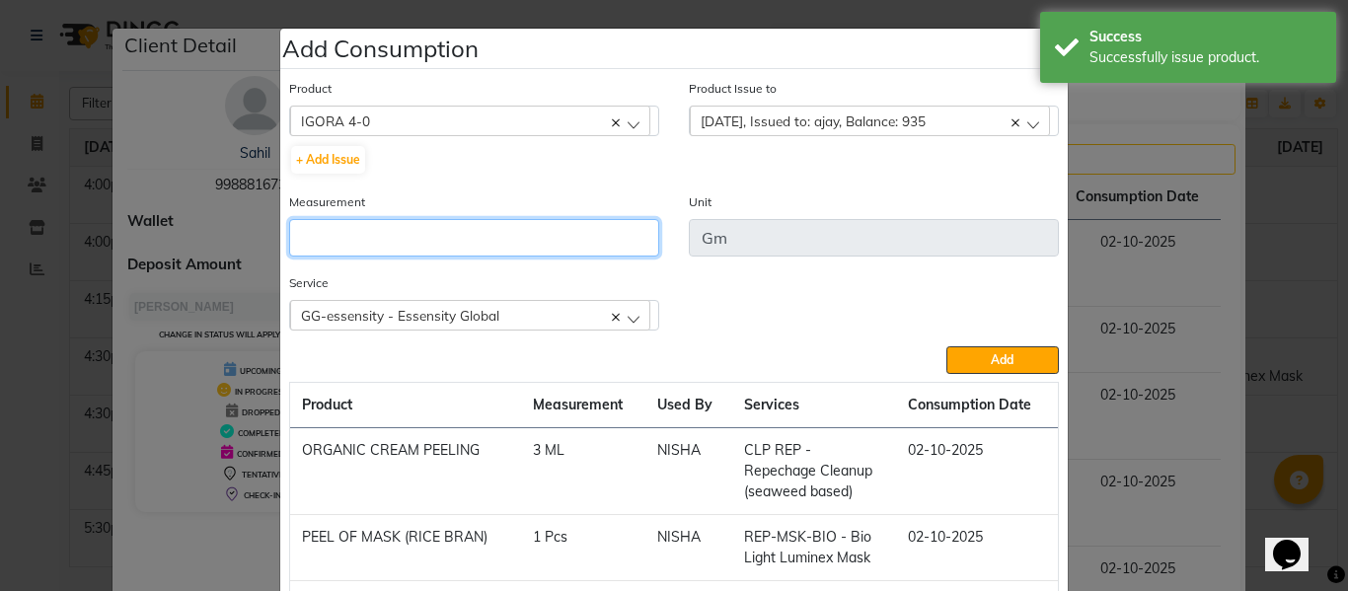
click at [414, 232] on input "number" at bounding box center [474, 237] width 370 height 37
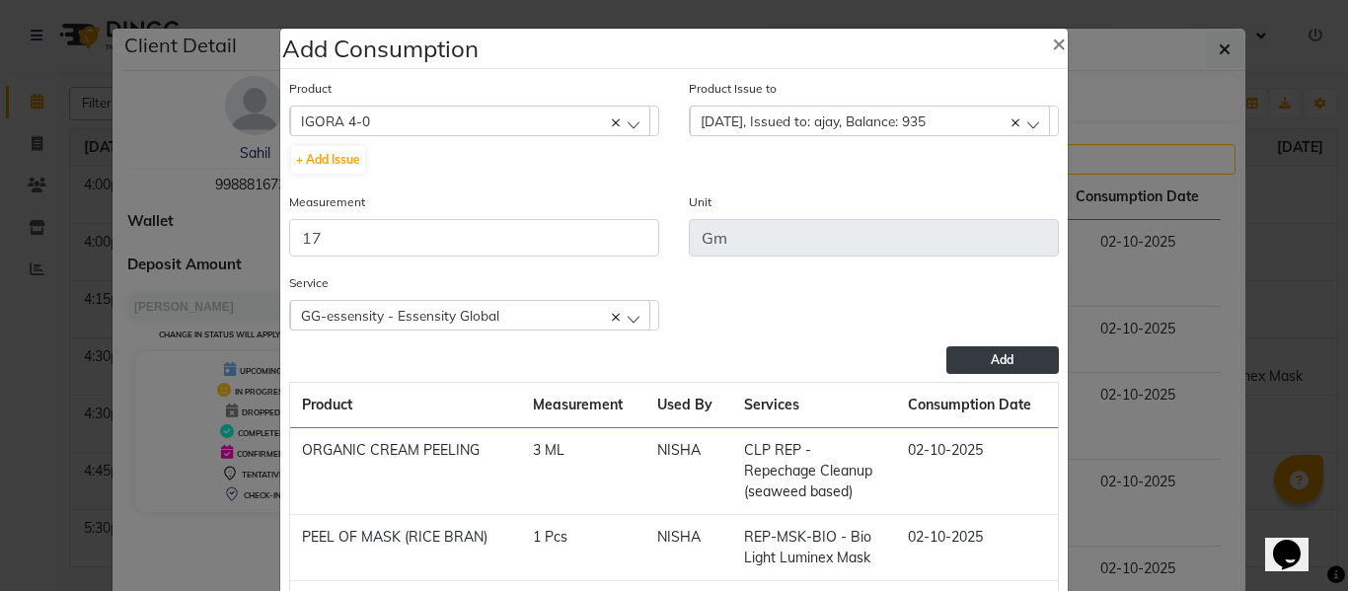
click at [993, 352] on span "Add" at bounding box center [1002, 359] width 23 height 15
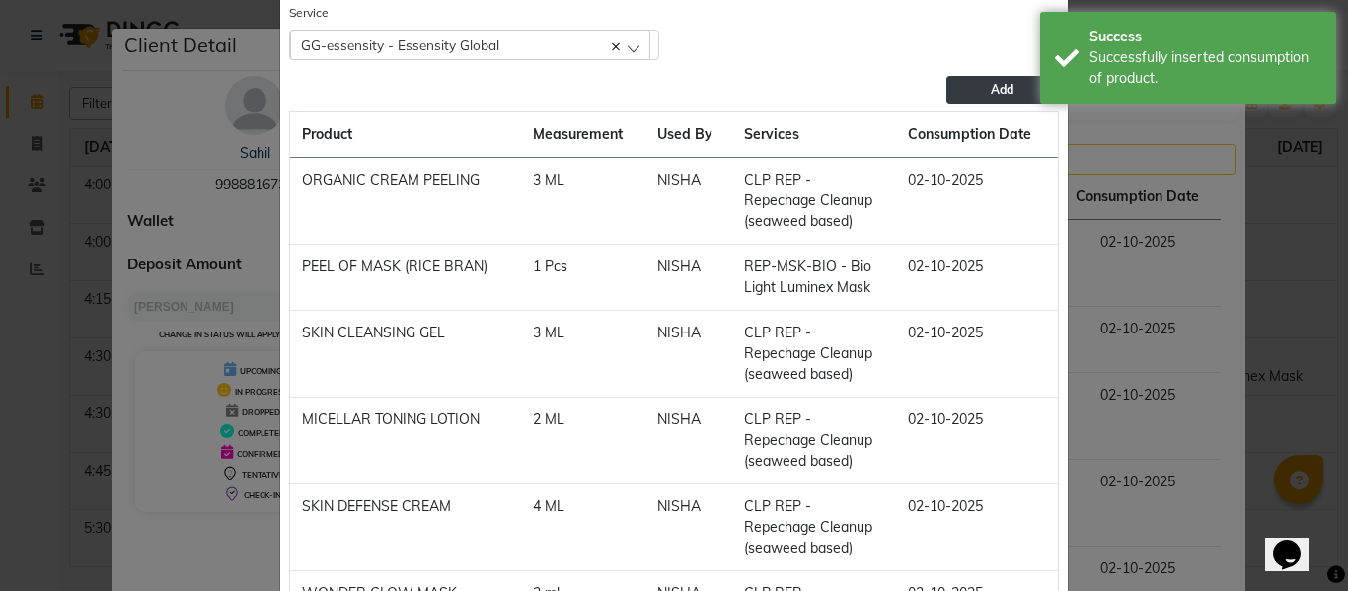
scroll to position [488, 0]
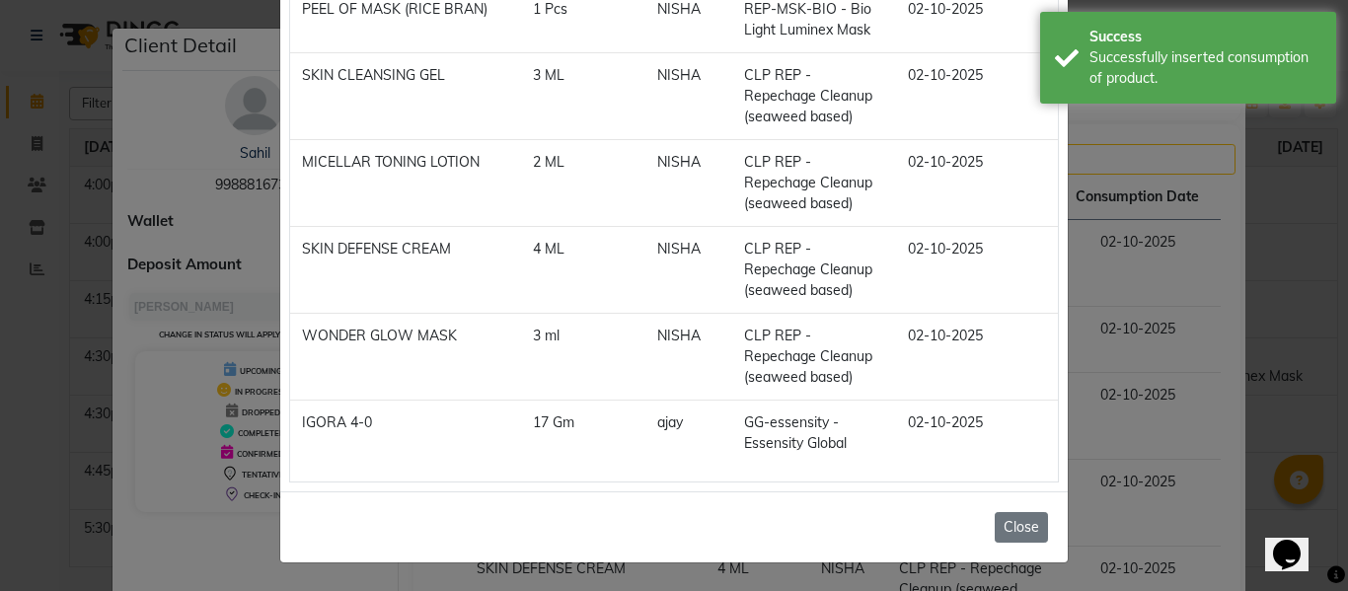
drag, startPoint x: 1008, startPoint y: 523, endPoint x: 1028, endPoint y: 497, distance: 32.4
click at [1009, 524] on button "Close" at bounding box center [1020, 527] width 53 height 31
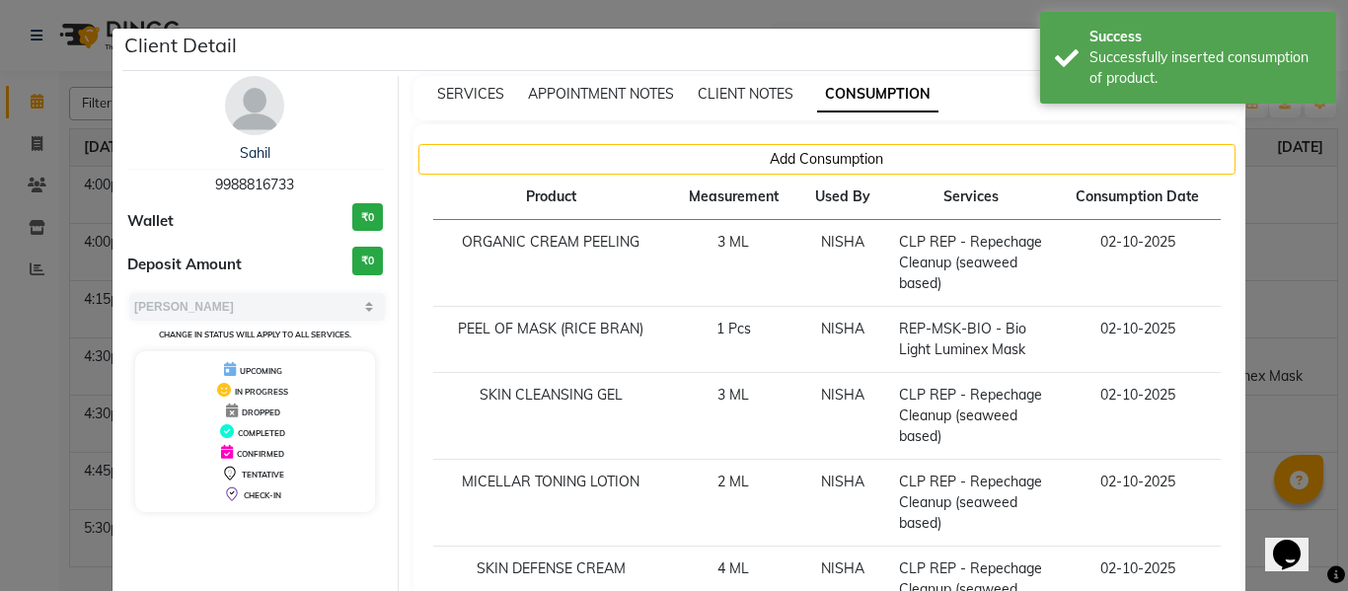
drag, startPoint x: 1269, startPoint y: 268, endPoint x: 1257, endPoint y: 251, distance: 21.3
click at [1271, 268] on ngb-modal-window "Client Detail Sahil 9988816733 Wallet ₹0 Deposit Amount ₹0 Select MARK DONE UPC…" at bounding box center [674, 295] width 1348 height 591
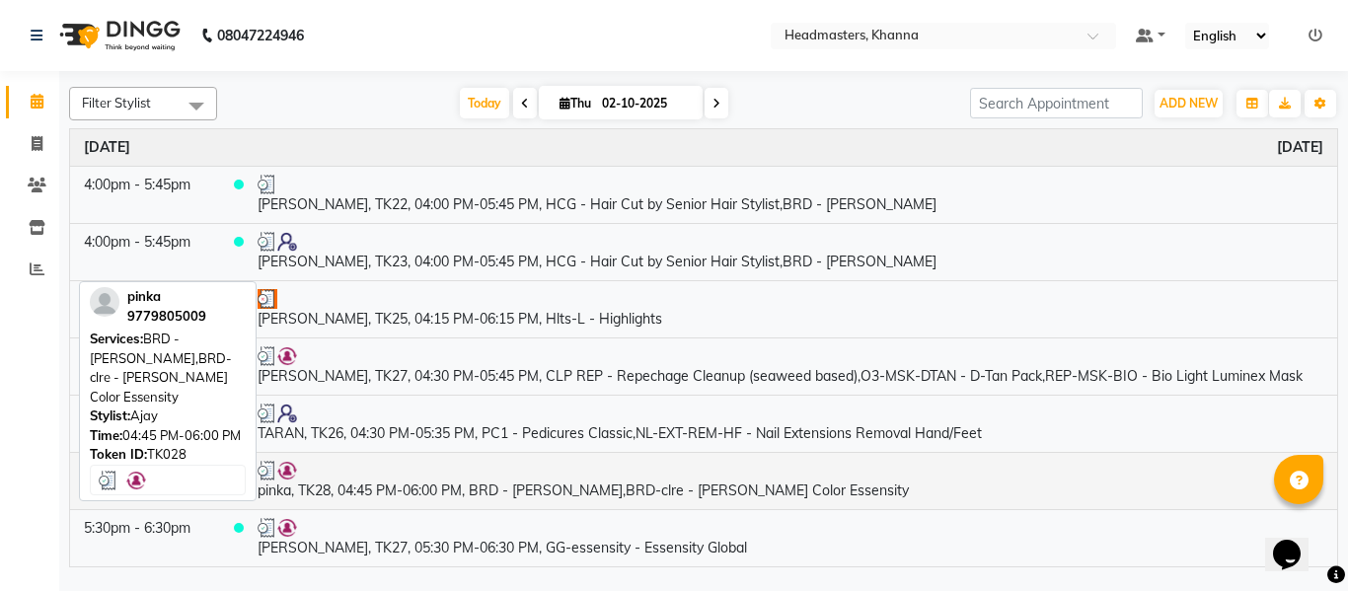
click at [457, 489] on td "pinka, TK28, 04:45 PM-06:00 PM, BRD - [PERSON_NAME],BRD-clre - [PERSON_NAME] Co…" at bounding box center [790, 480] width 1093 height 57
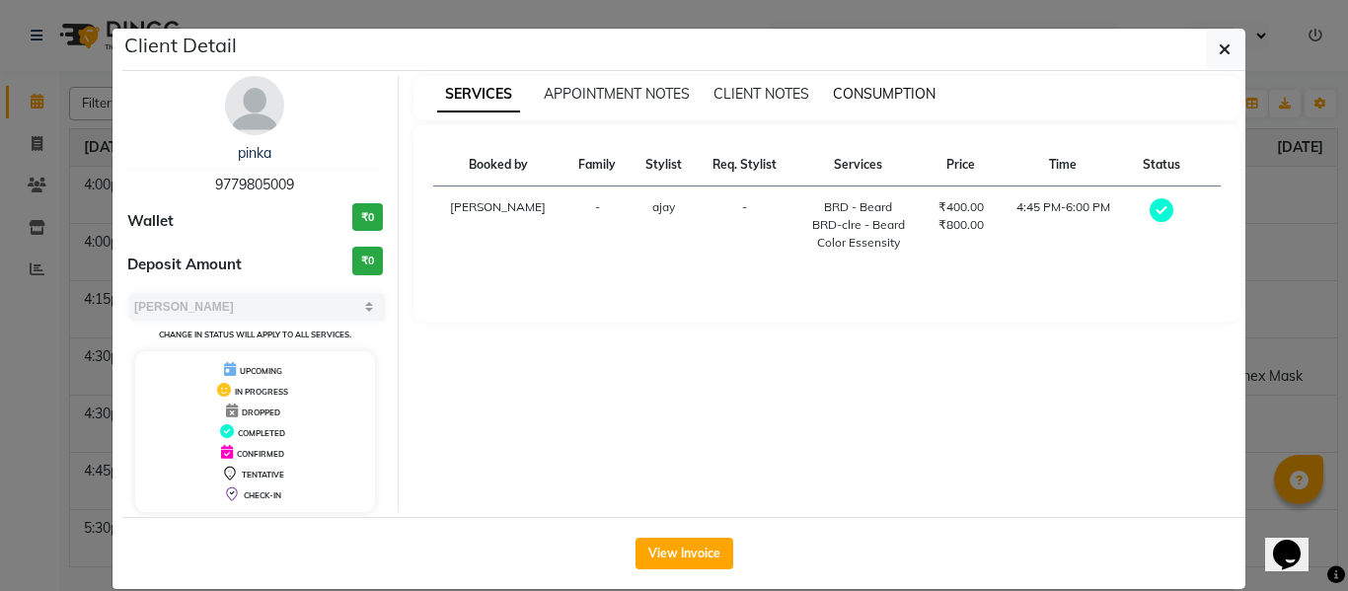
click at [867, 86] on span "CONSUMPTION" at bounding box center [884, 94] width 103 height 18
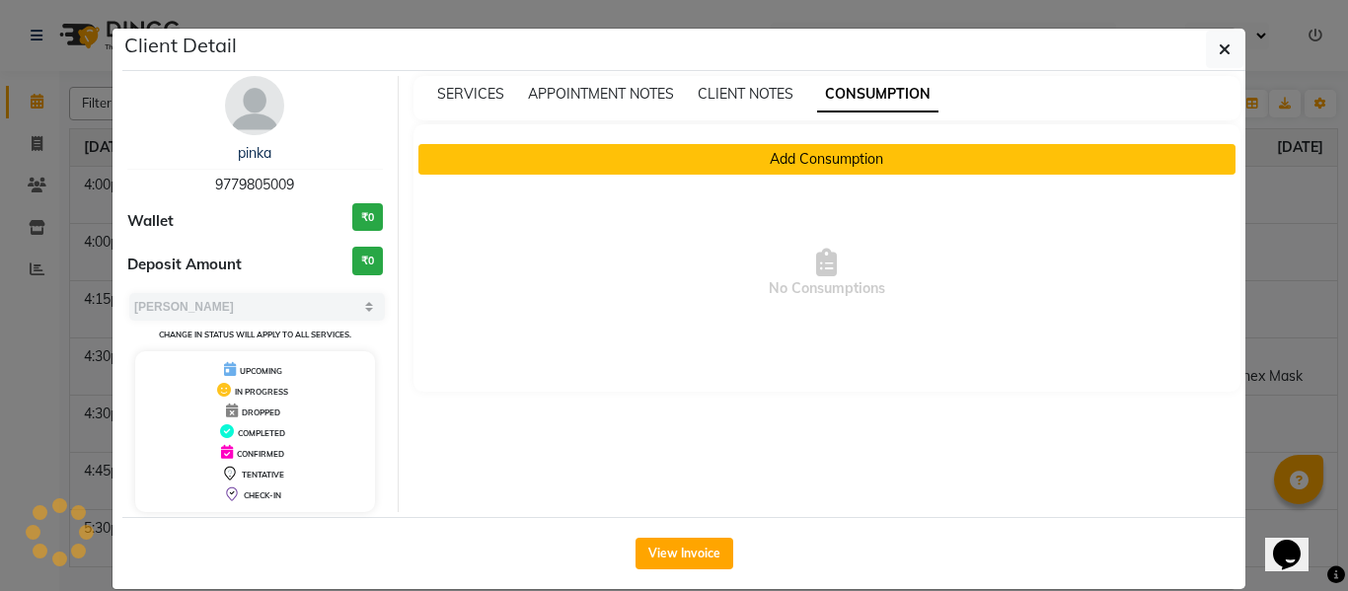
click at [810, 165] on button "Add Consumption" at bounding box center [827, 159] width 818 height 31
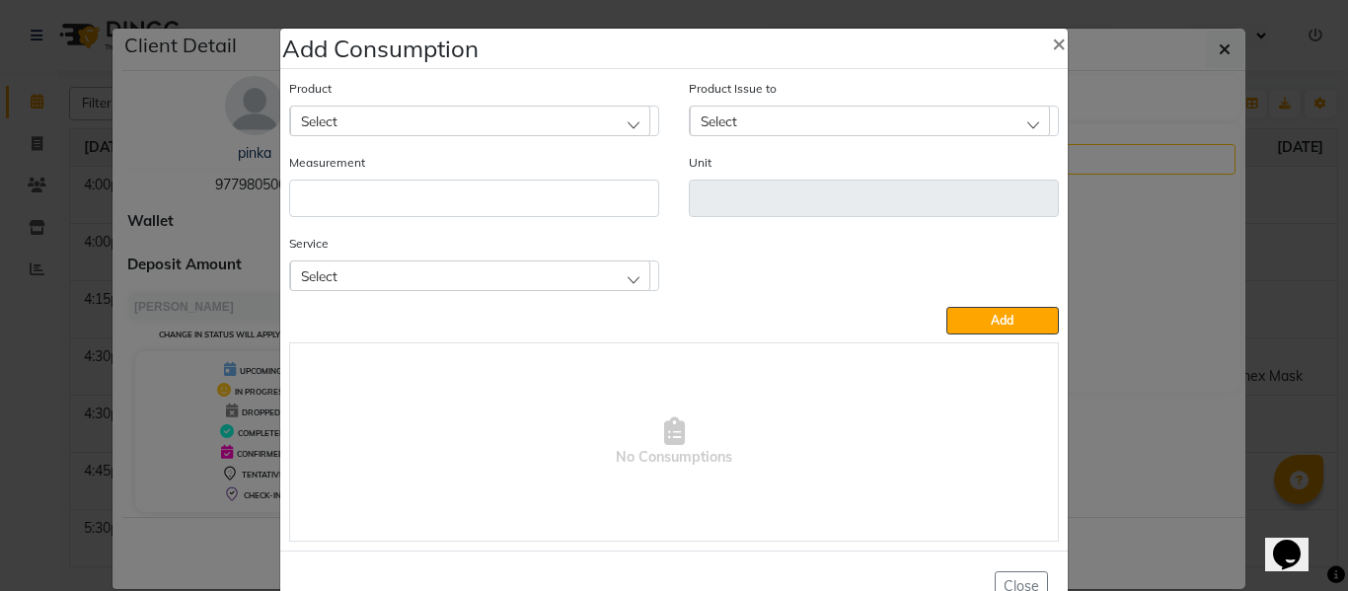
click at [568, 275] on div "Select" at bounding box center [470, 275] width 360 height 30
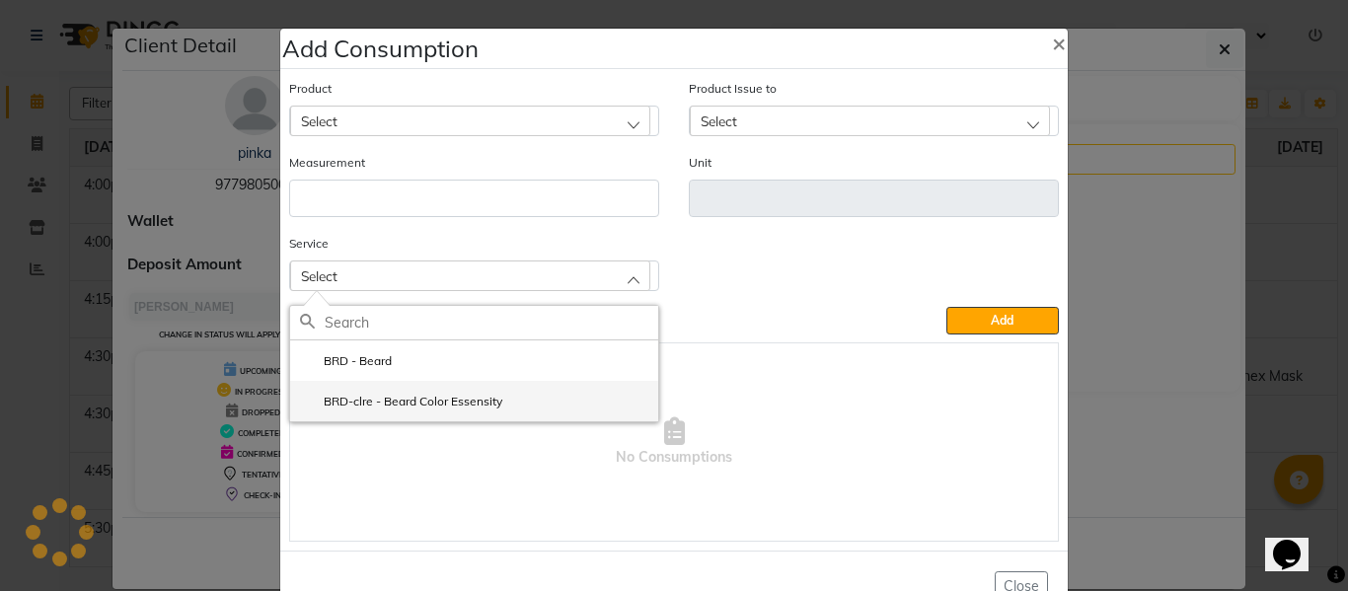
click at [469, 390] on li "BRD-clre - Beard Color Essensity" at bounding box center [474, 401] width 368 height 40
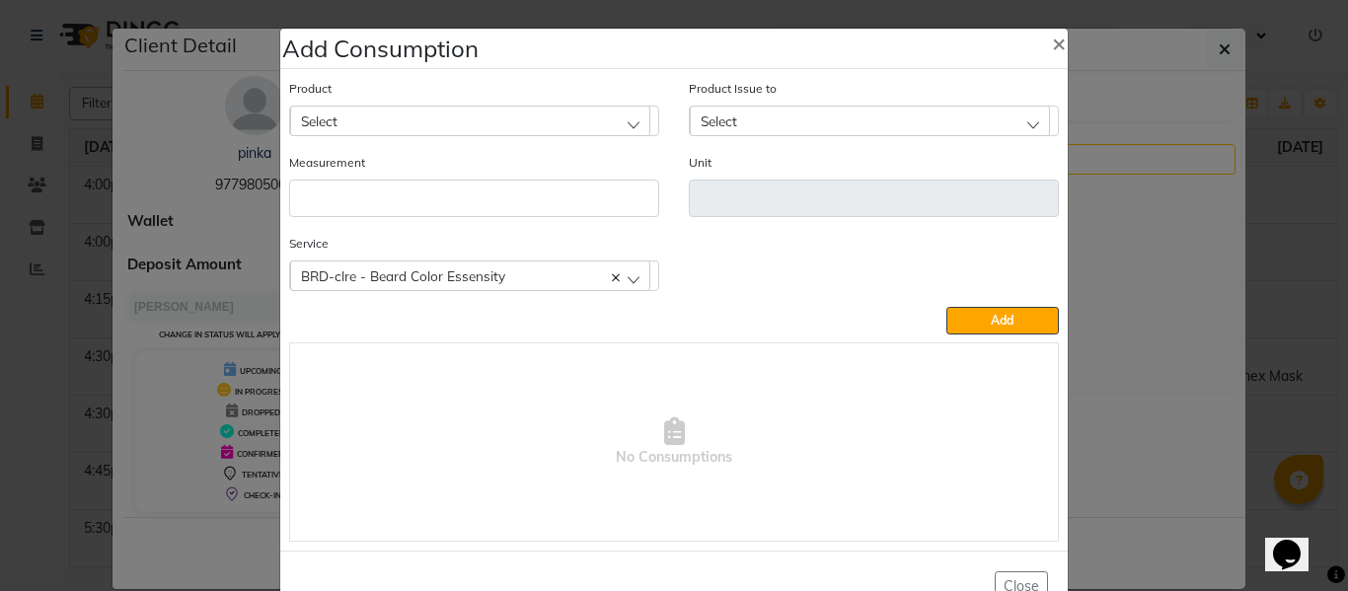
click at [438, 112] on div "Select" at bounding box center [470, 121] width 360 height 30
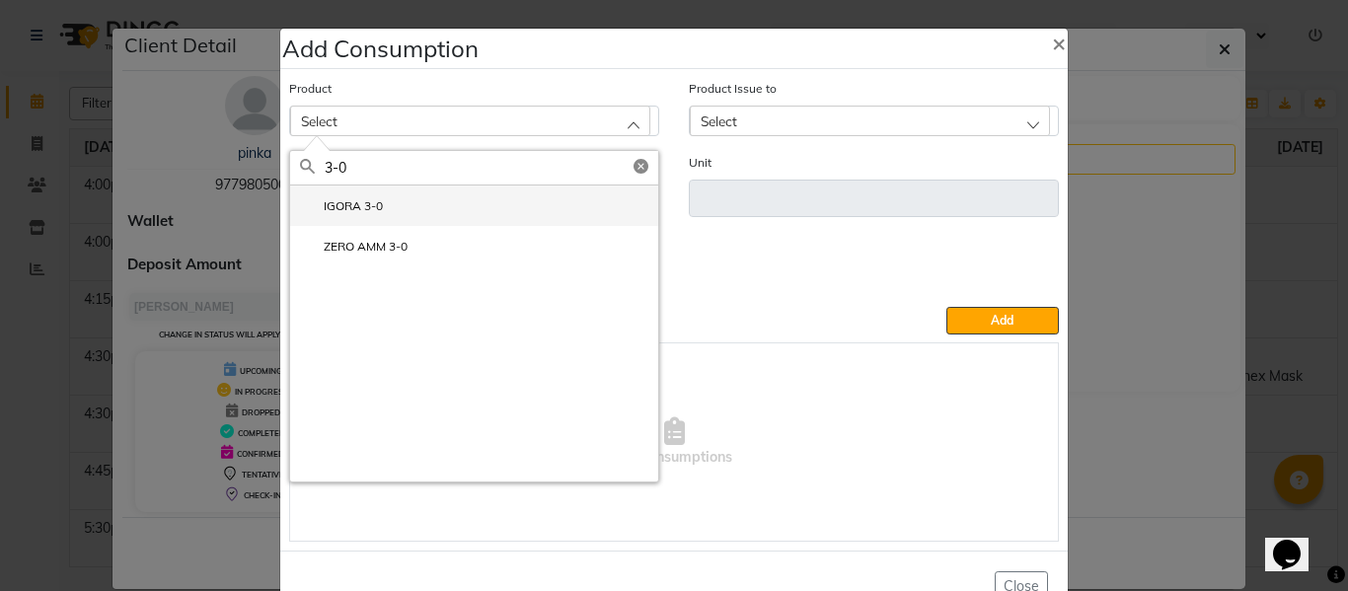
click at [358, 196] on li "IGORA 3-0" at bounding box center [474, 205] width 368 height 40
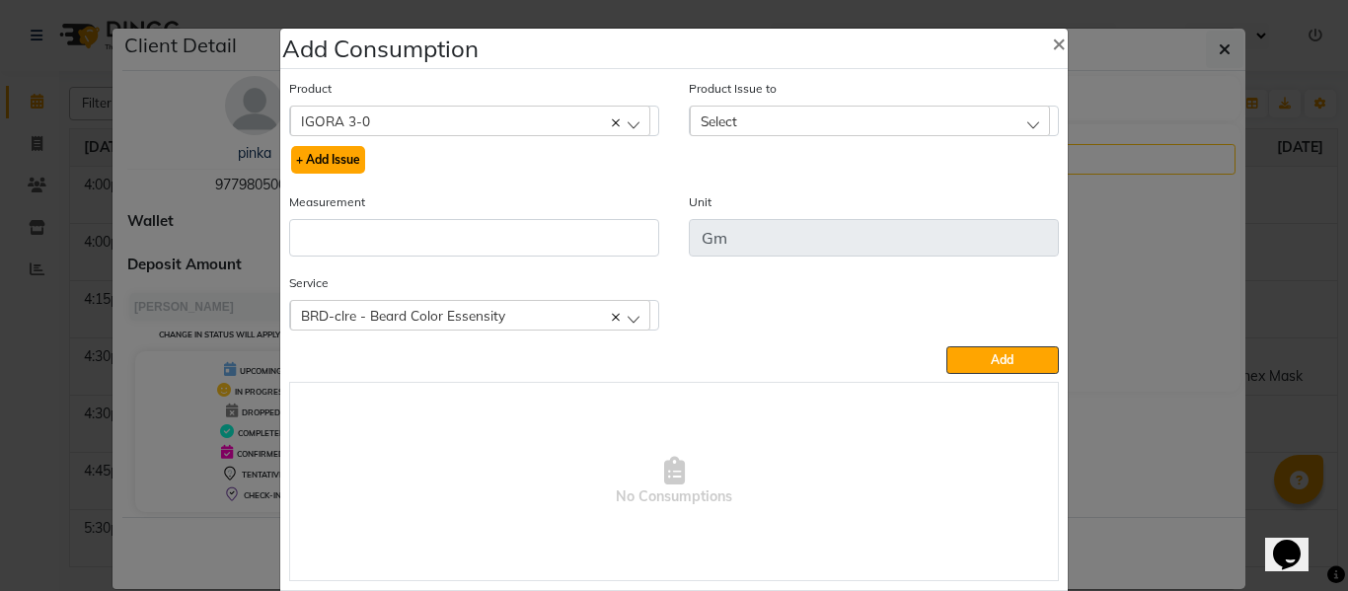
click at [329, 152] on button "+ Add Issue" at bounding box center [328, 160] width 74 height 28
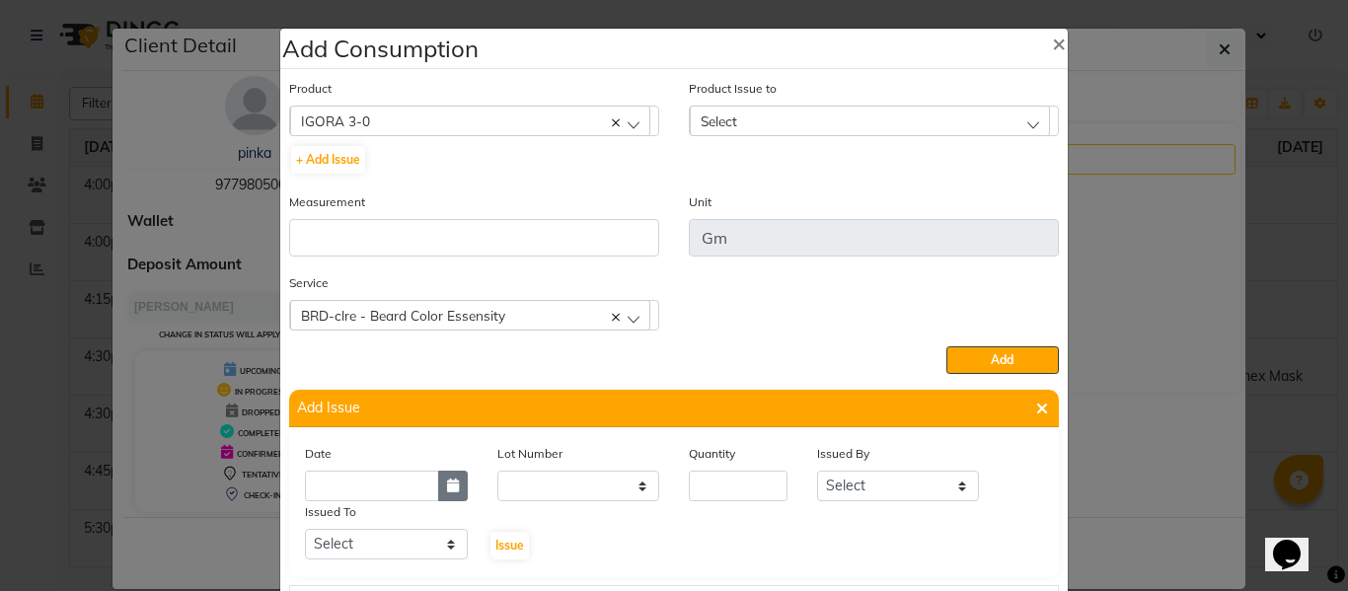
click at [447, 480] on icon "button" at bounding box center [453, 485] width 12 height 14
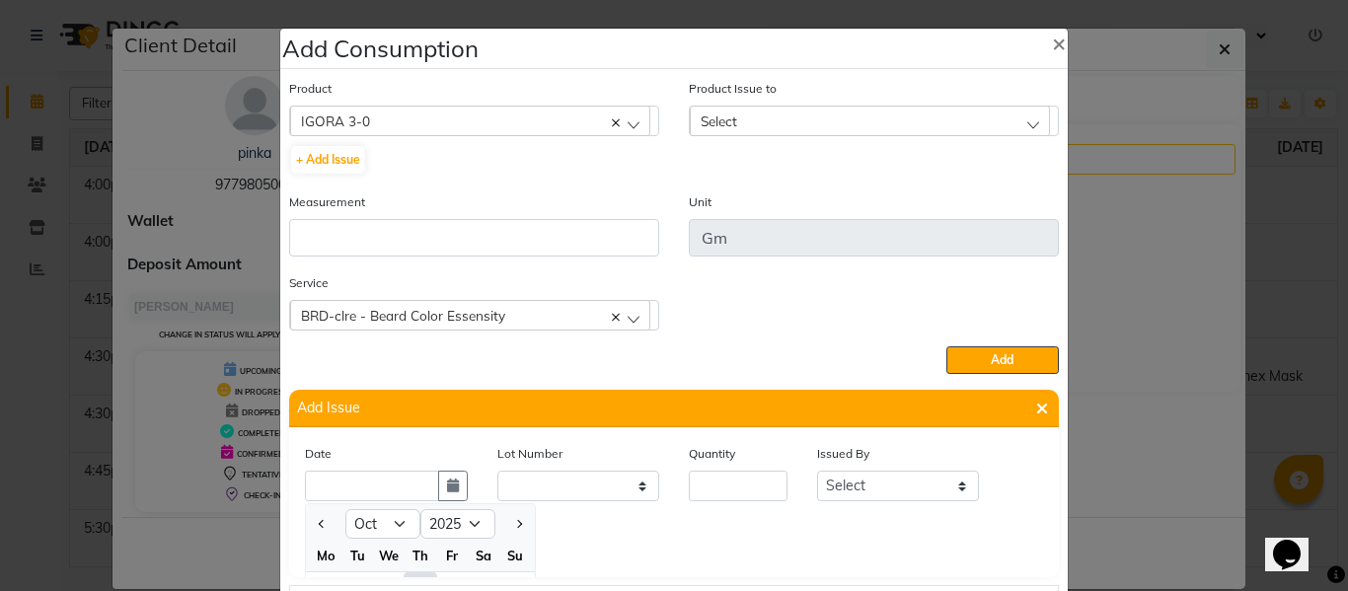
scroll to position [27, 0]
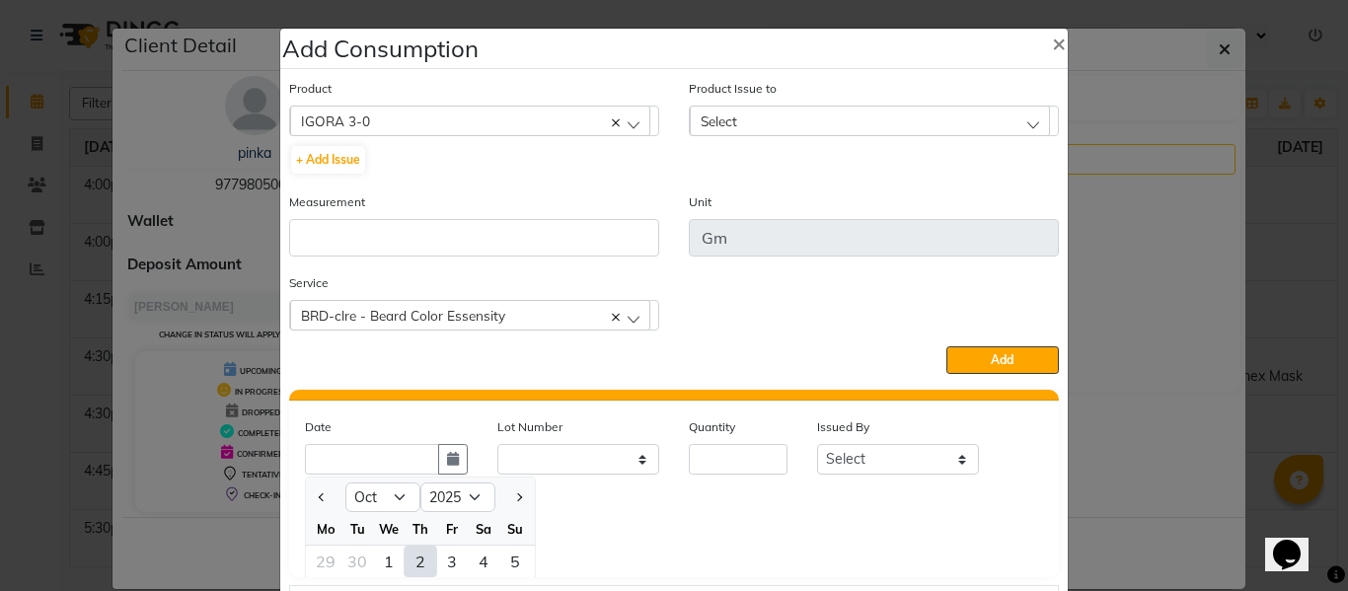
click at [409, 555] on div "2" at bounding box center [420, 562] width 32 height 32
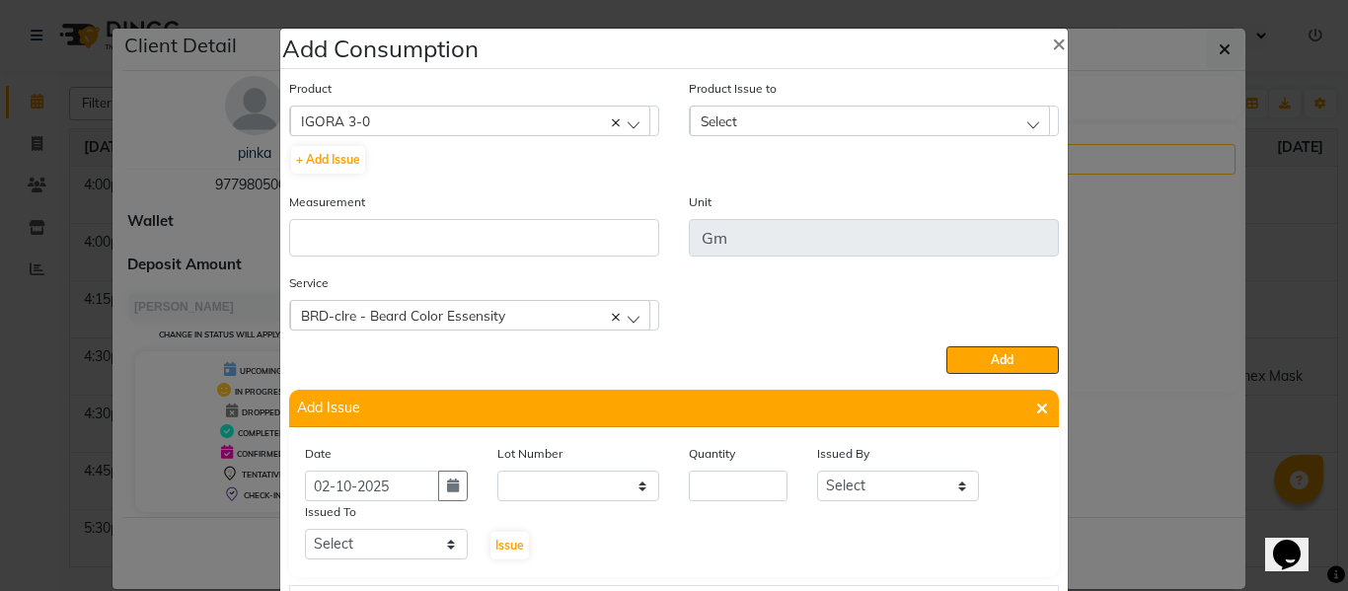
scroll to position [0, 0]
click at [739, 478] on input "number" at bounding box center [738, 486] width 99 height 31
drag, startPoint x: 864, startPoint y: 494, endPoint x: 862, endPoint y: 484, distance: 10.1
click at [864, 494] on select "Select ABHISHEK ajay [PERSON_NAME] [PERSON_NAME] [PERSON_NAME] [PERSON_NAME] HE…" at bounding box center [898, 486] width 163 height 31
click at [817, 471] on select "Select ABHISHEK ajay [PERSON_NAME] [PERSON_NAME] [PERSON_NAME] [PERSON_NAME] HE…" at bounding box center [898, 486] width 163 height 31
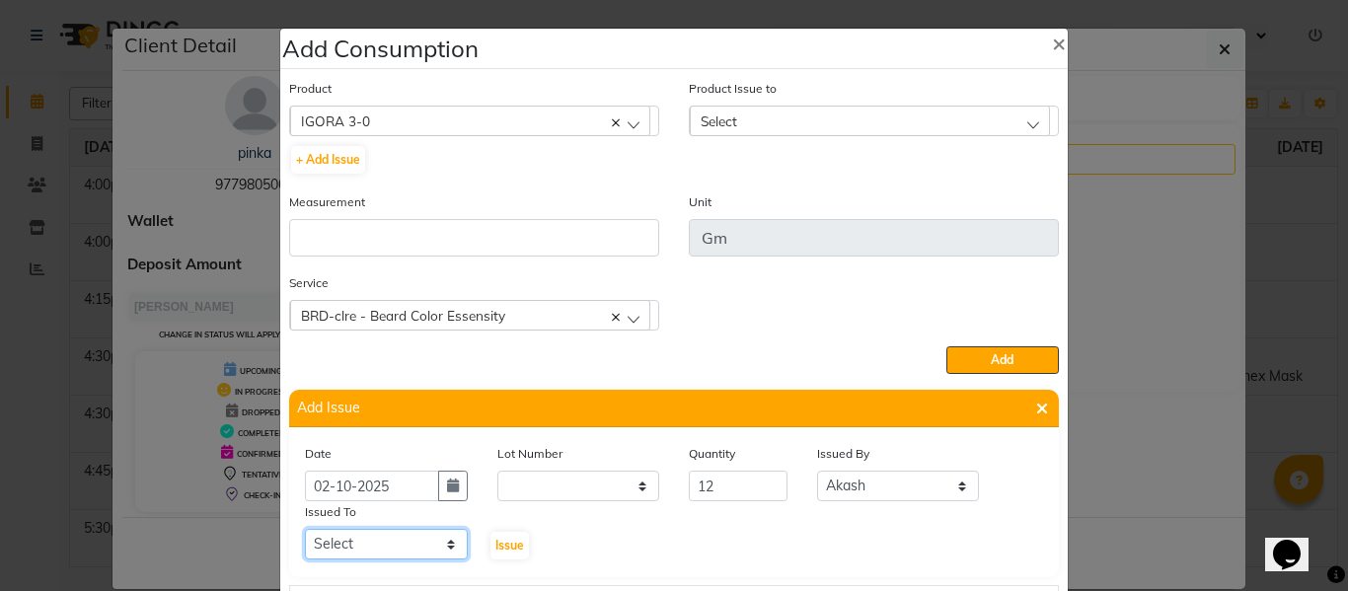
drag, startPoint x: 345, startPoint y: 543, endPoint x: 349, endPoint y: 532, distance: 11.5
click at [345, 543] on select "Select ABHISHEK ajay [PERSON_NAME] [PERSON_NAME] [PERSON_NAME] [PERSON_NAME] HE…" at bounding box center [386, 544] width 163 height 31
click at [305, 529] on select "Select ABHISHEK ajay [PERSON_NAME] [PERSON_NAME] [PERSON_NAME] [PERSON_NAME] HE…" at bounding box center [386, 544] width 163 height 31
click at [495, 545] on span "Issue" at bounding box center [509, 545] width 29 height 15
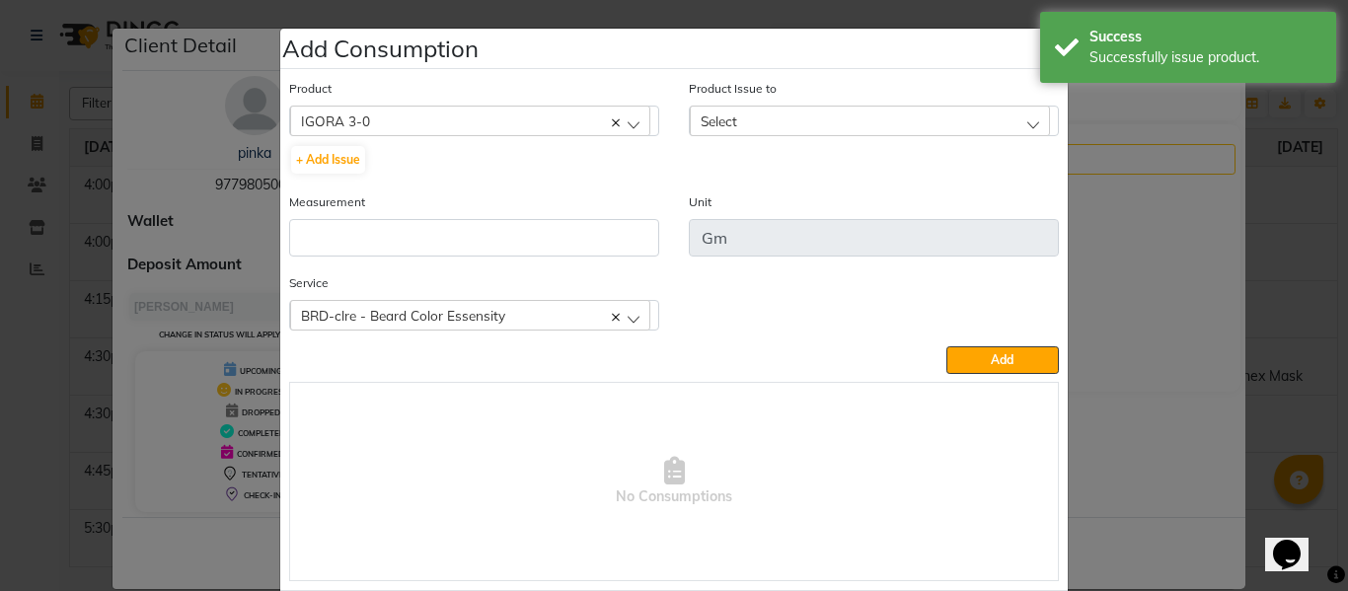
click at [728, 120] on span "Select" at bounding box center [718, 120] width 37 height 17
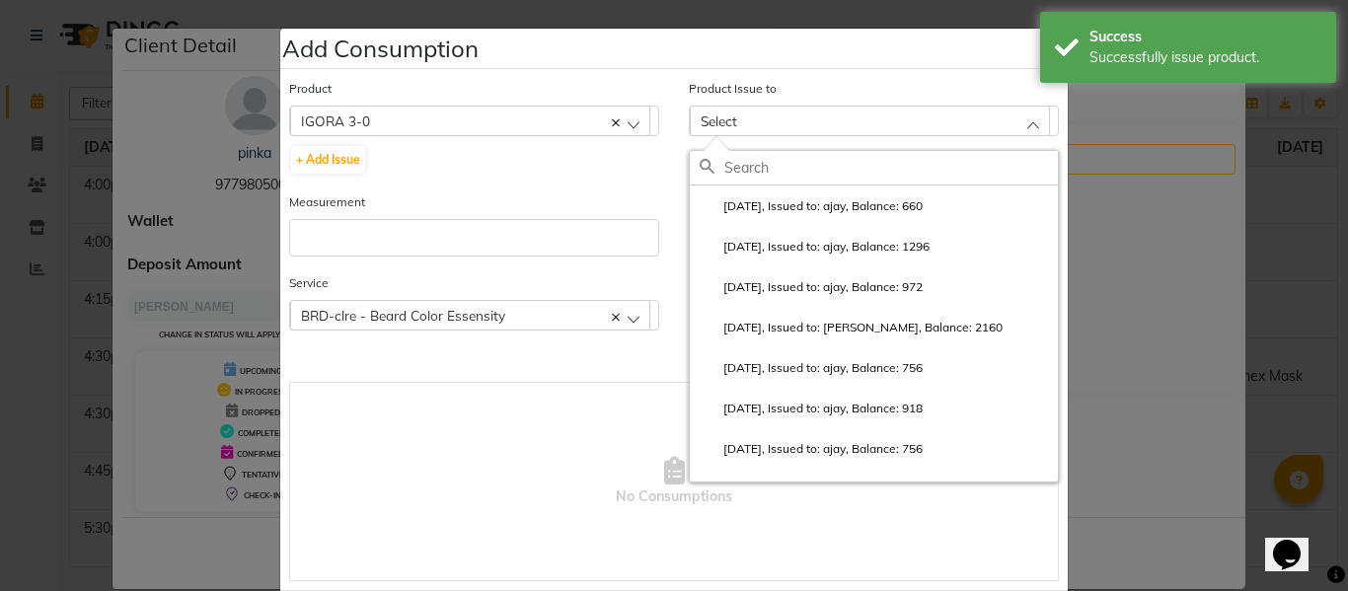
drag, startPoint x: 794, startPoint y: 202, endPoint x: 729, endPoint y: 223, distance: 68.3
click at [794, 201] on label "2025-10-02, Issued to: ajay, Balance: 660" at bounding box center [810, 206] width 223 height 18
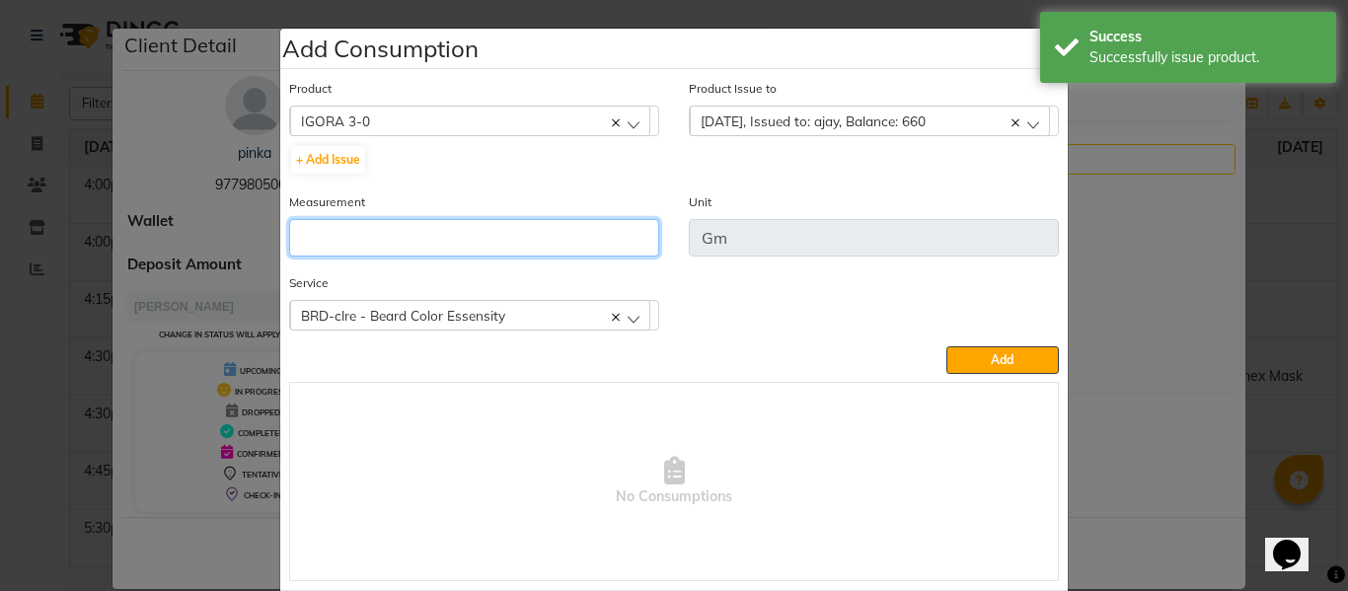
click at [556, 230] on input "number" at bounding box center [474, 237] width 370 height 37
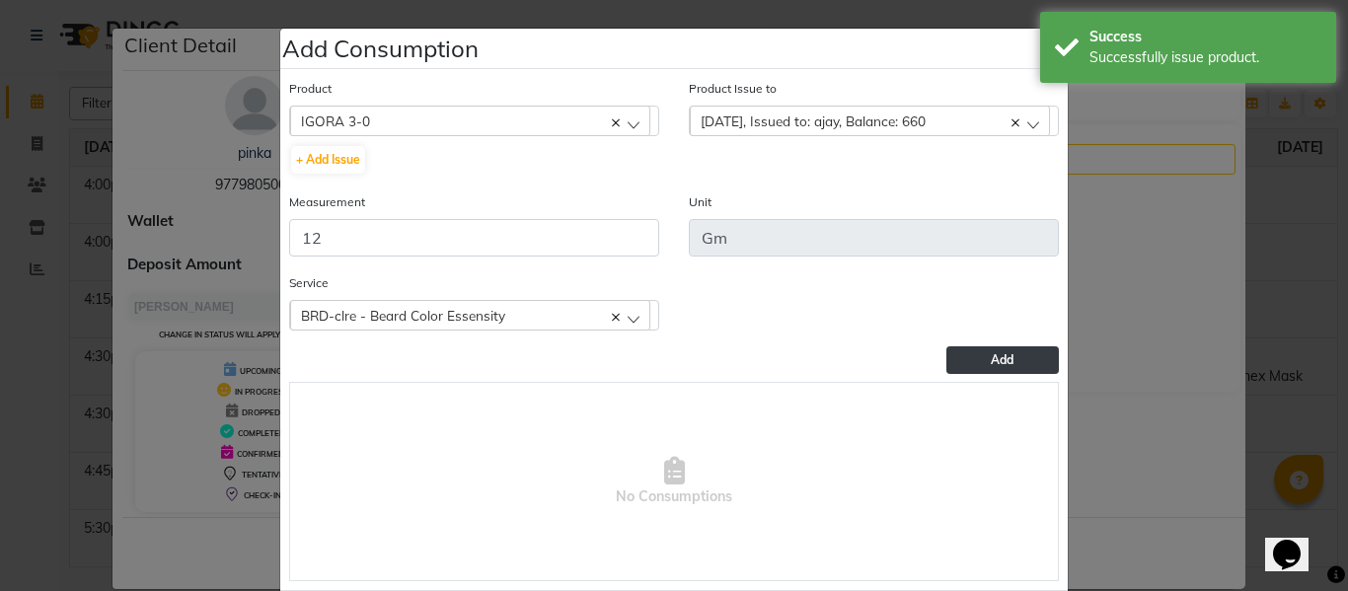
click at [972, 360] on button "Add" at bounding box center [1002, 360] width 112 height 28
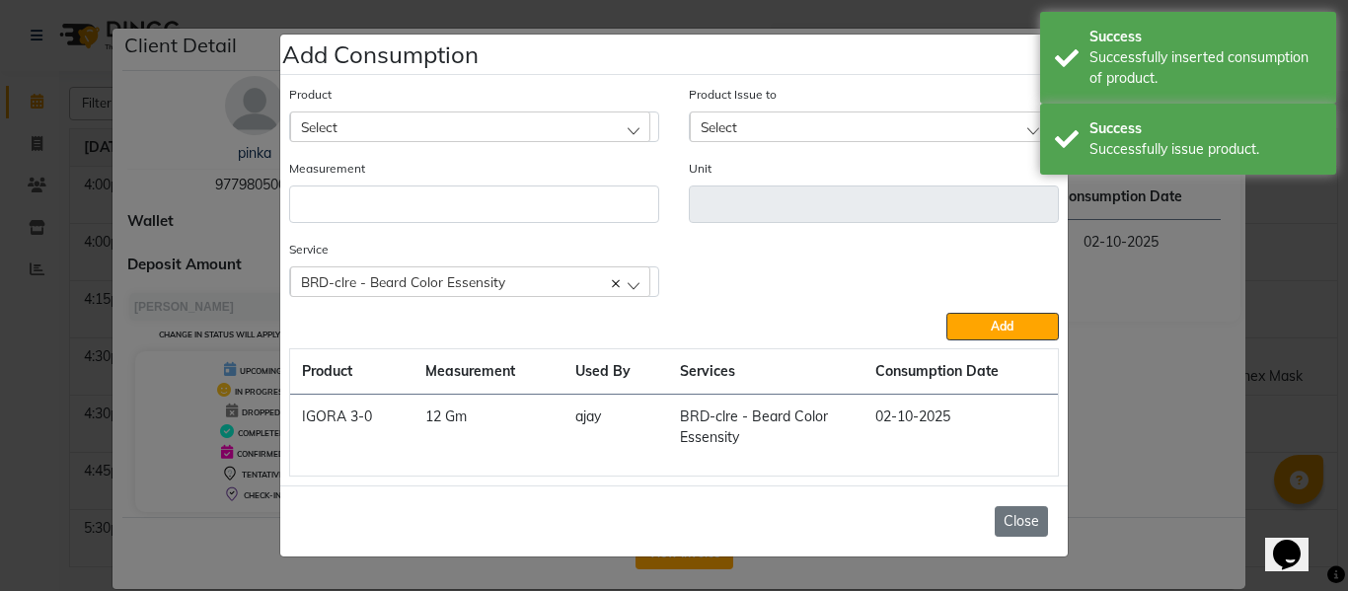
click at [1018, 512] on button "Close" at bounding box center [1020, 521] width 53 height 31
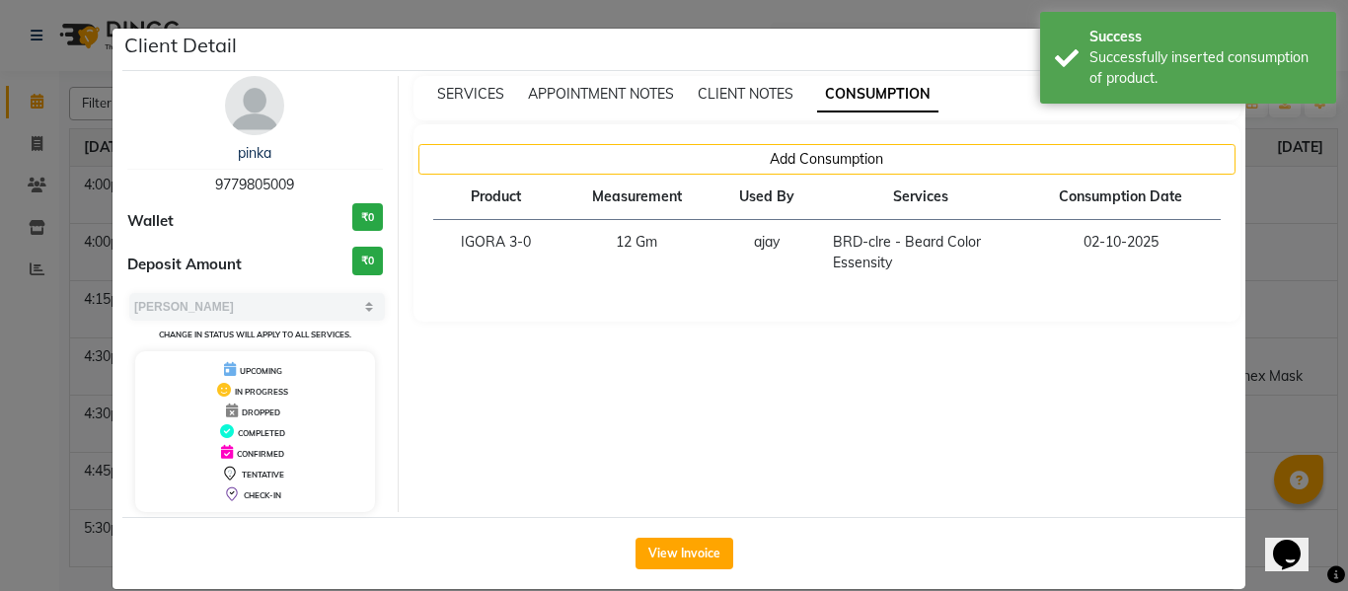
click at [1267, 212] on ngb-modal-window "Client Detail pinka 9779805009 Wallet ₹0 Deposit Amount ₹0 Select MARK DONE UPC…" at bounding box center [674, 295] width 1348 height 591
